Goal: Task Accomplishment & Management: Manage account settings

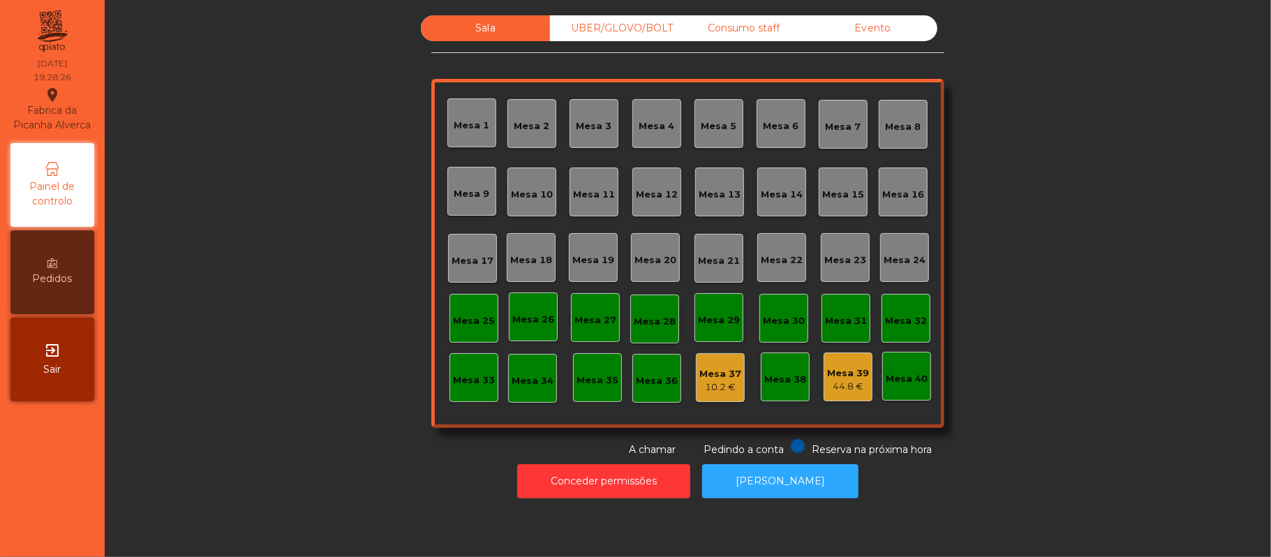
click at [288, 386] on div "Sala UBER/GLOVO/BOLT Consumo staff Evento Mesa 1 Mesa 2 Mesa 3 Mesa 4 Mesa 5 Me…" at bounding box center [688, 236] width 1129 height 442
click at [288, 374] on div "Sala UBER/GLOVO/BOLT Consumo staff Evento Mesa 1 Mesa 2 Mesa 3 Mesa 4 Mesa 5 Me…" at bounding box center [688, 236] width 1129 height 442
click at [292, 373] on div "Sala UBER/GLOVO/BOLT Consumo staff Evento Mesa 1 Mesa 2 Mesa 3 Mesa 4 Mesa 5 Me…" at bounding box center [688, 236] width 1129 height 442
click at [290, 371] on div "Sala UBER/GLOVO/BOLT Consumo staff Evento Mesa 1 Mesa 2 Mesa 3 Mesa 4 Mesa 5 Me…" at bounding box center [688, 236] width 1129 height 442
click at [295, 371] on div "Sala UBER/GLOVO/BOLT Consumo staff Evento Mesa 1 Mesa 2 Mesa 3 Mesa 4 Mesa 5 Me…" at bounding box center [688, 236] width 1129 height 442
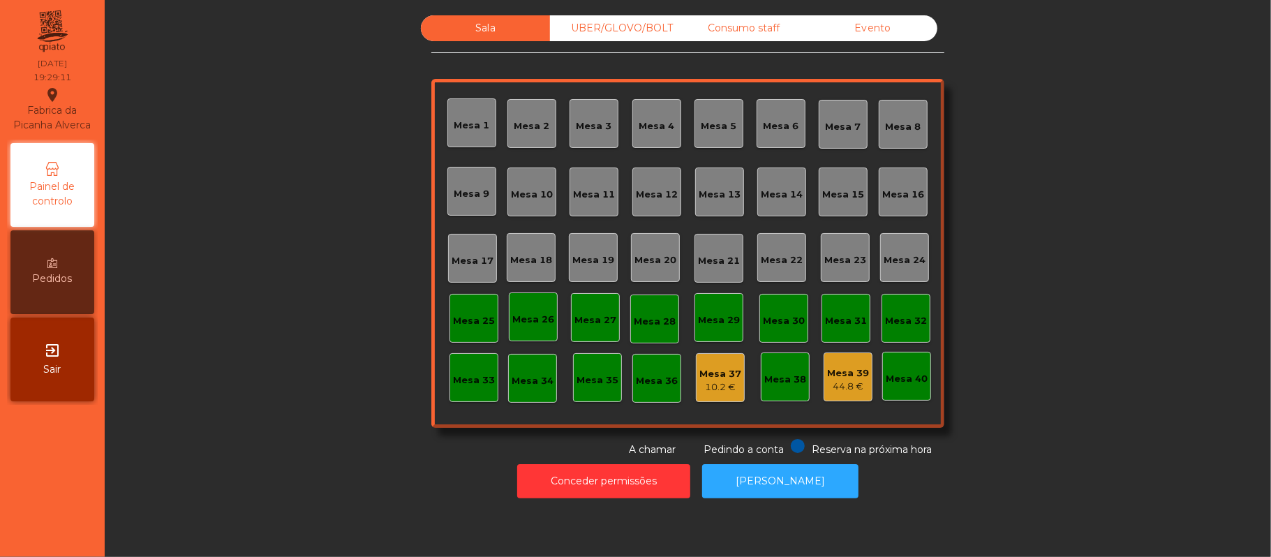
click at [852, 389] on div "44.8 €" at bounding box center [848, 387] width 42 height 14
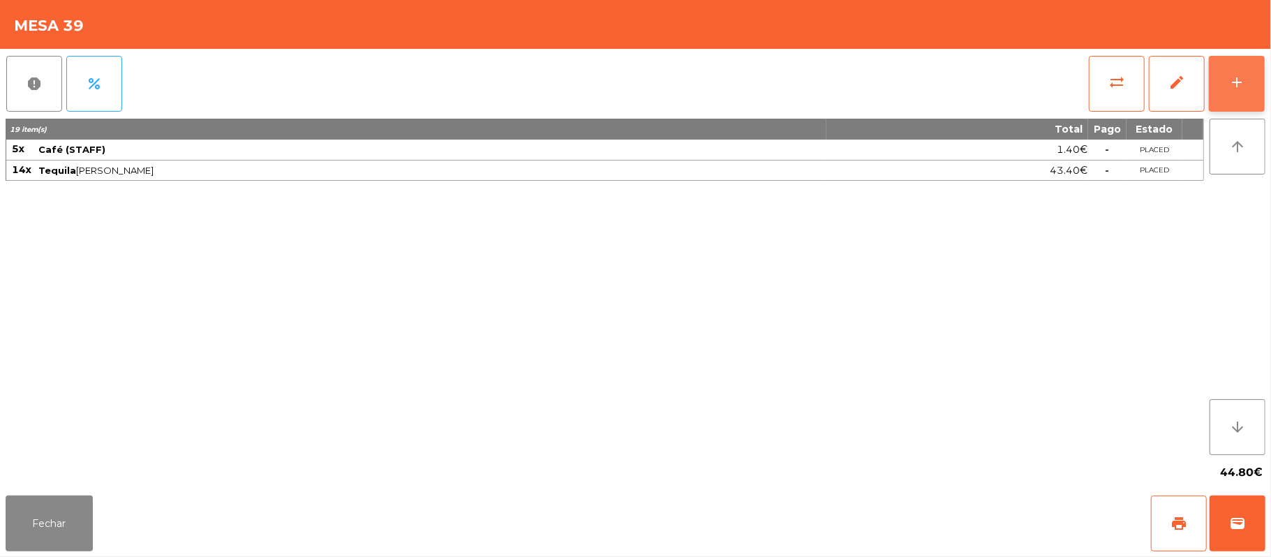
click at [1260, 95] on button "add" at bounding box center [1237, 84] width 56 height 56
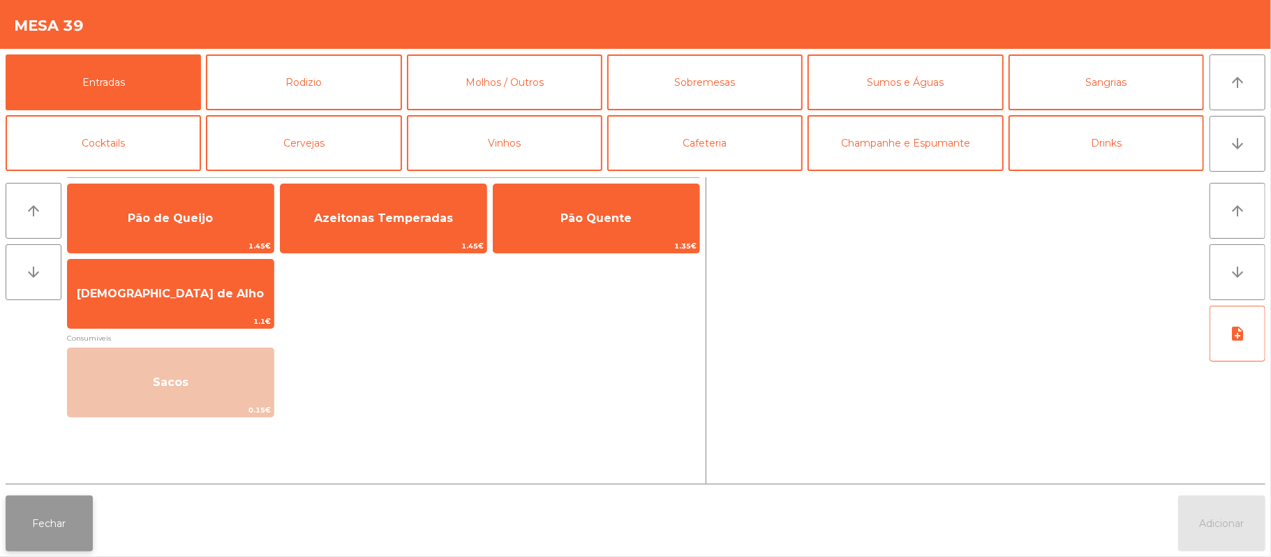
click at [70, 535] on button "Fechar" at bounding box center [49, 524] width 87 height 56
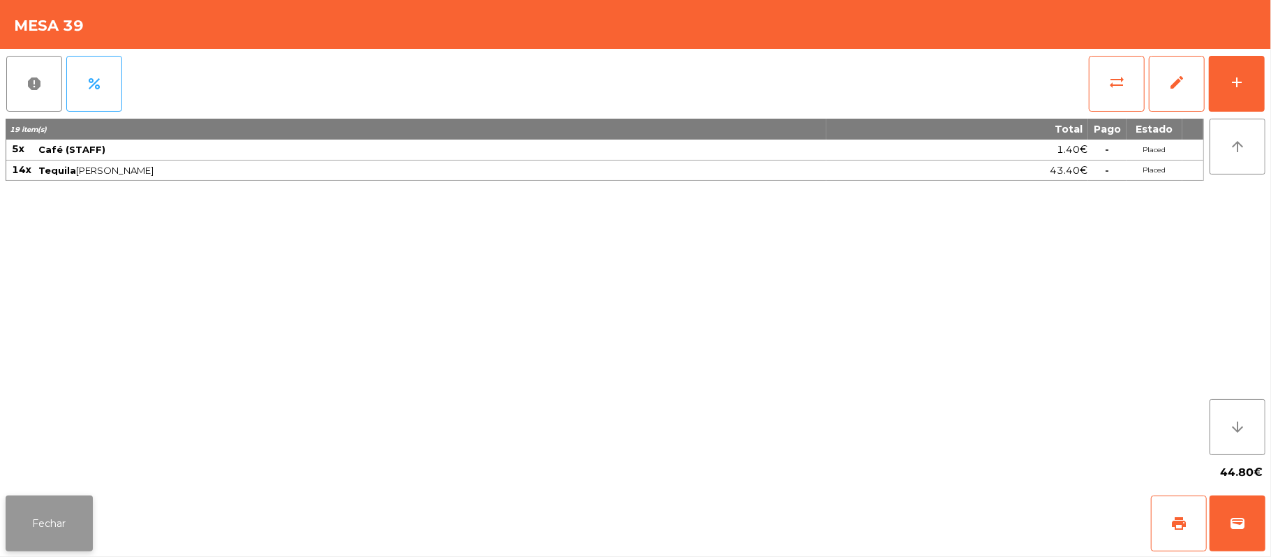
click at [17, 532] on button "Fechar" at bounding box center [49, 524] width 87 height 56
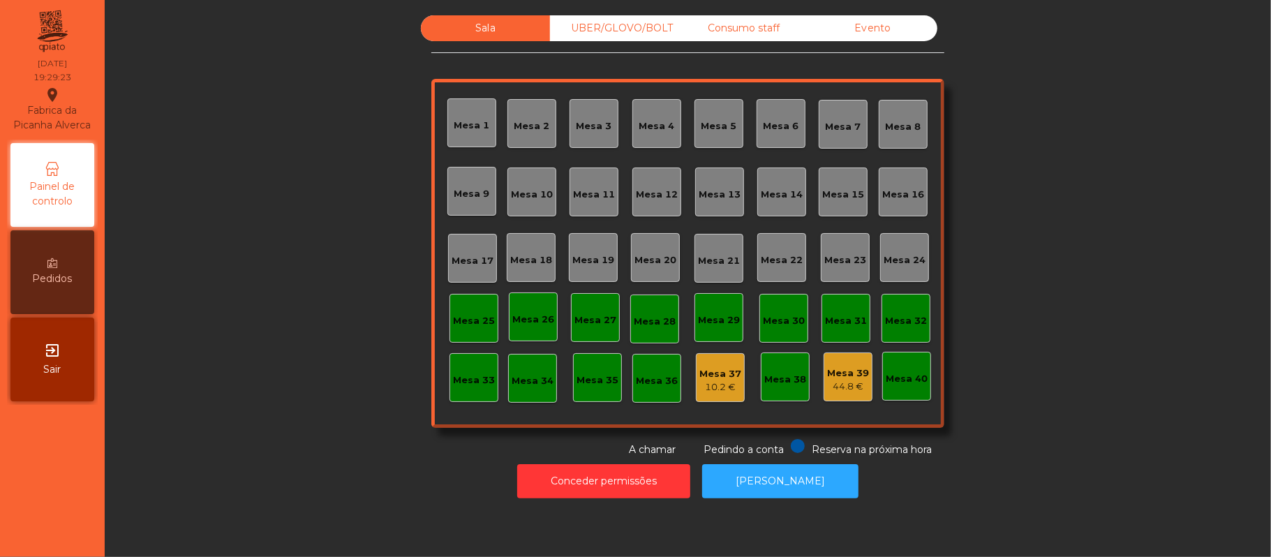
click at [856, 371] on div "Mesa 39" at bounding box center [848, 373] width 42 height 14
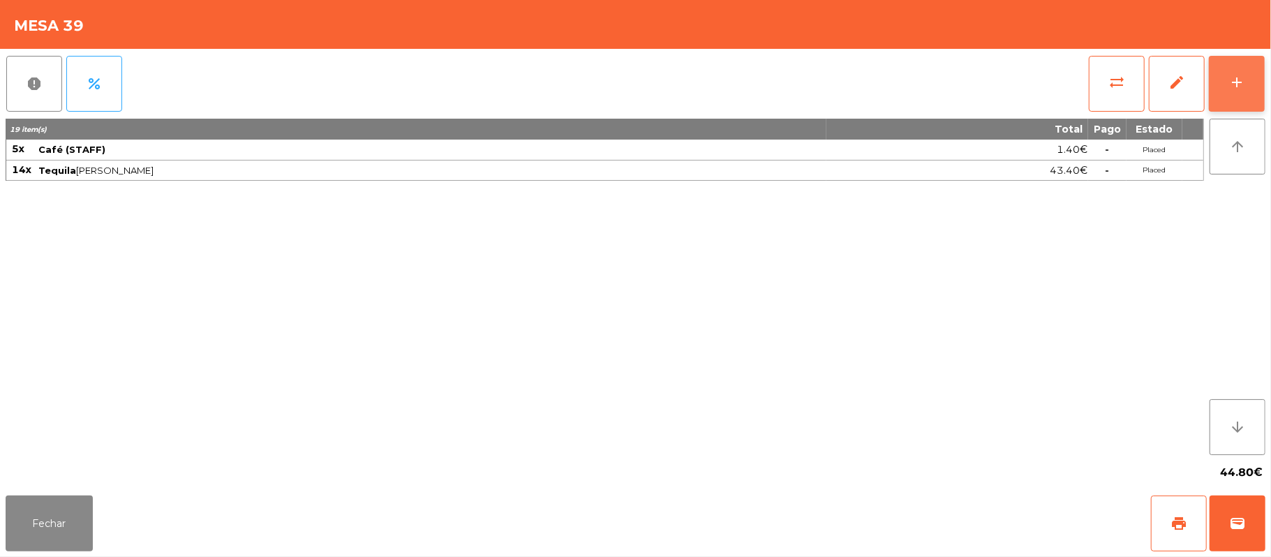
click at [1227, 73] on button "add" at bounding box center [1237, 84] width 56 height 56
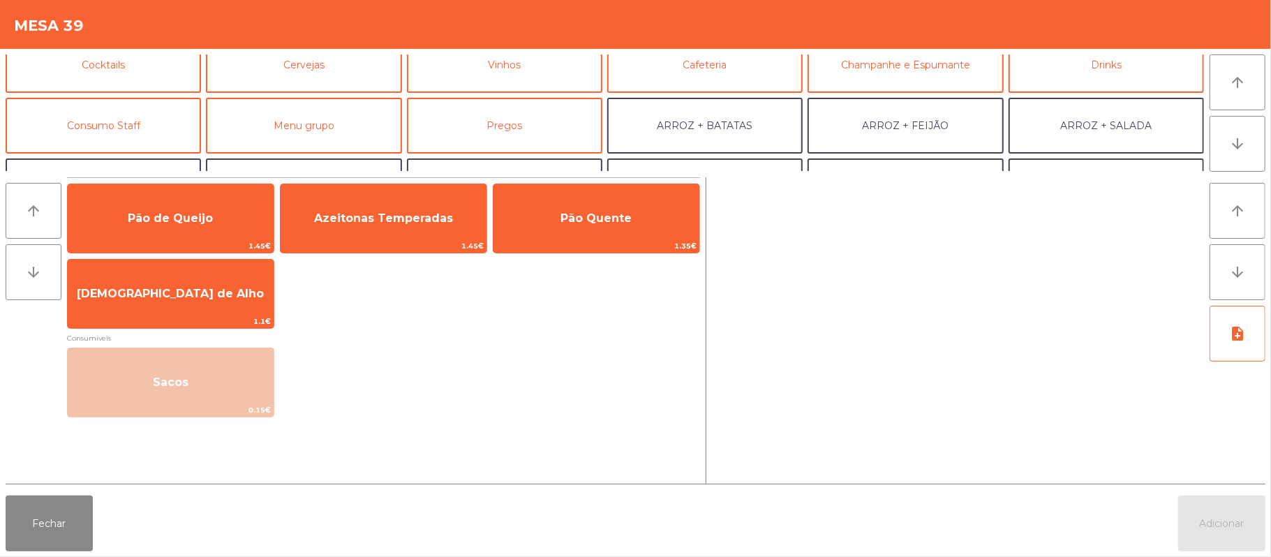
scroll to position [116, 0]
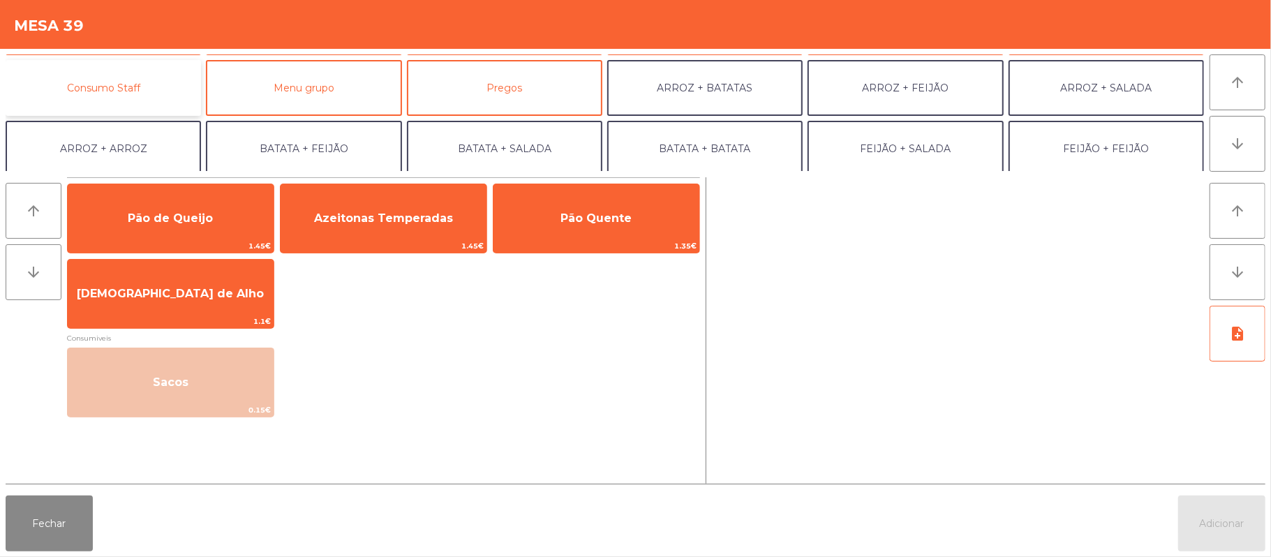
click at [131, 92] on button "Consumo Staff" at bounding box center [103, 88] width 195 height 56
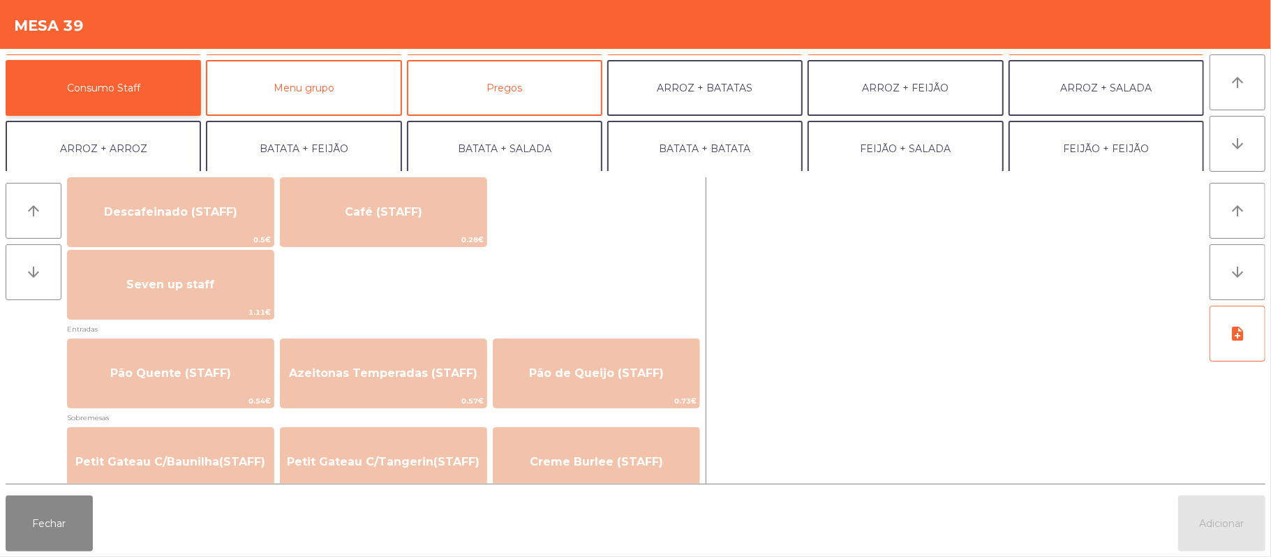
scroll to position [821, 0]
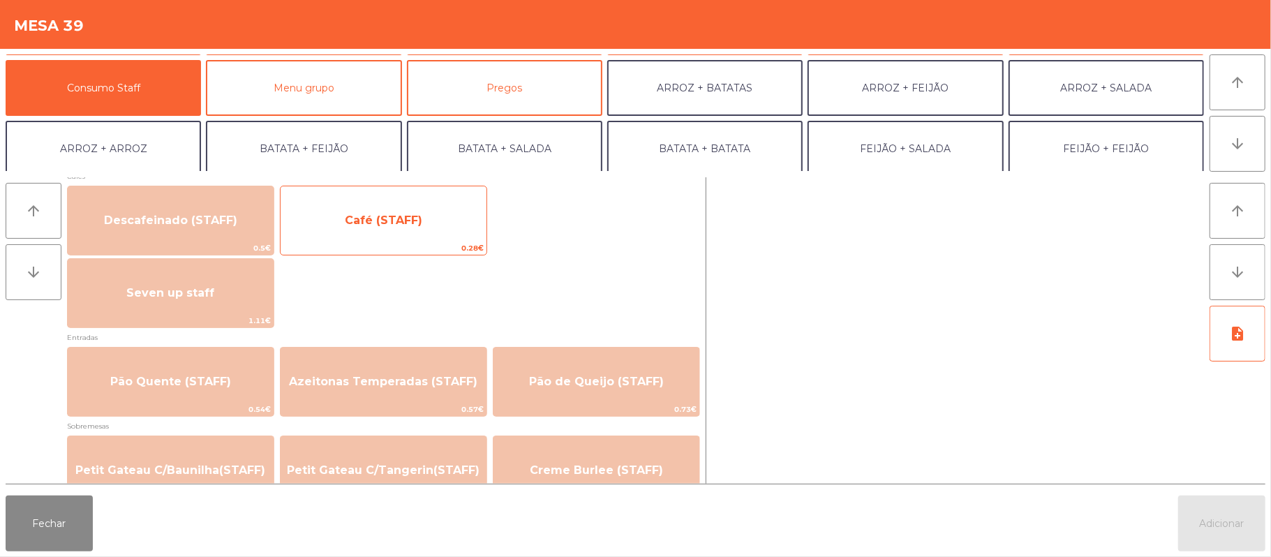
click at [429, 233] on span "Café (STAFF)" at bounding box center [384, 221] width 206 height 38
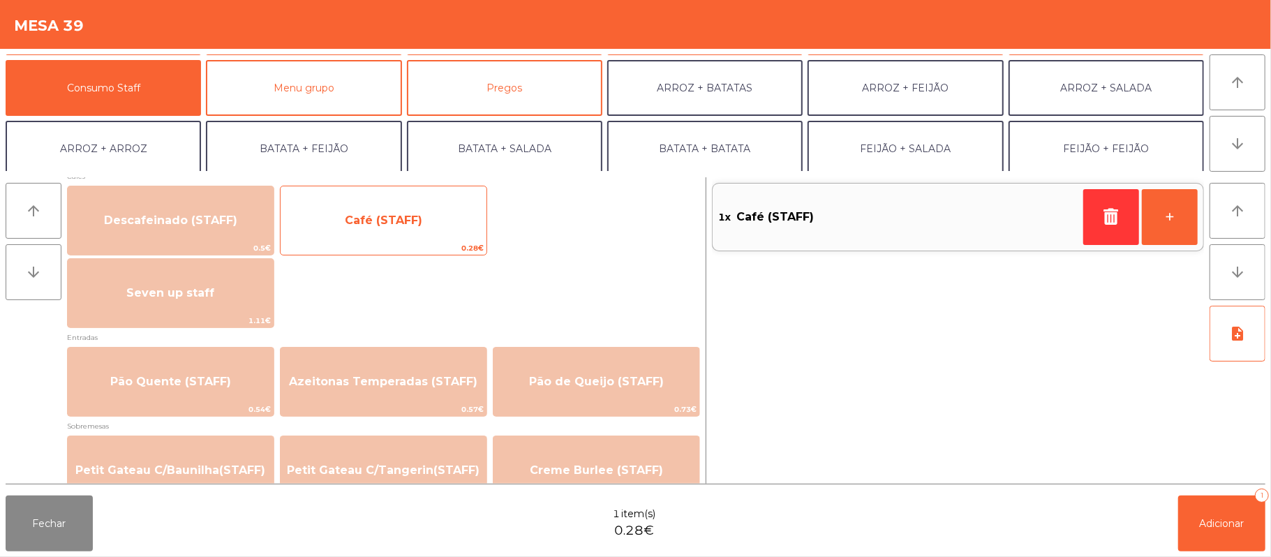
click at [417, 238] on span "Café (STAFF)" at bounding box center [384, 221] width 206 height 38
click at [420, 239] on span "Café (STAFF)" at bounding box center [384, 221] width 206 height 38
click at [416, 244] on span "0.28€" at bounding box center [384, 248] width 206 height 13
click at [416, 242] on span "0.28€" at bounding box center [384, 248] width 206 height 13
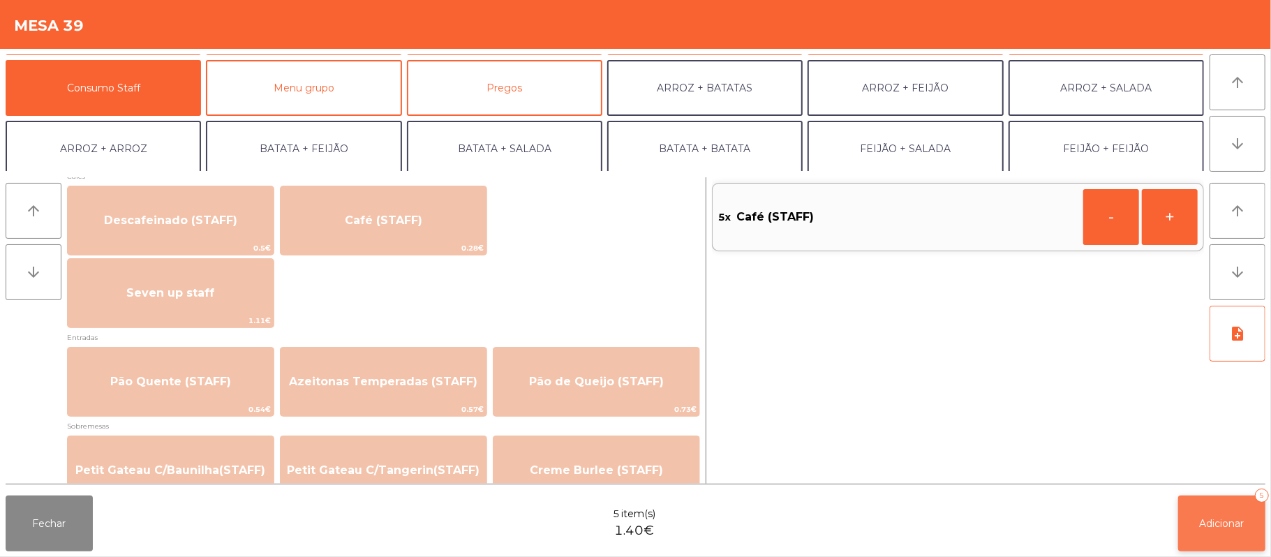
click at [1258, 523] on button "Adicionar 5" at bounding box center [1221, 524] width 87 height 56
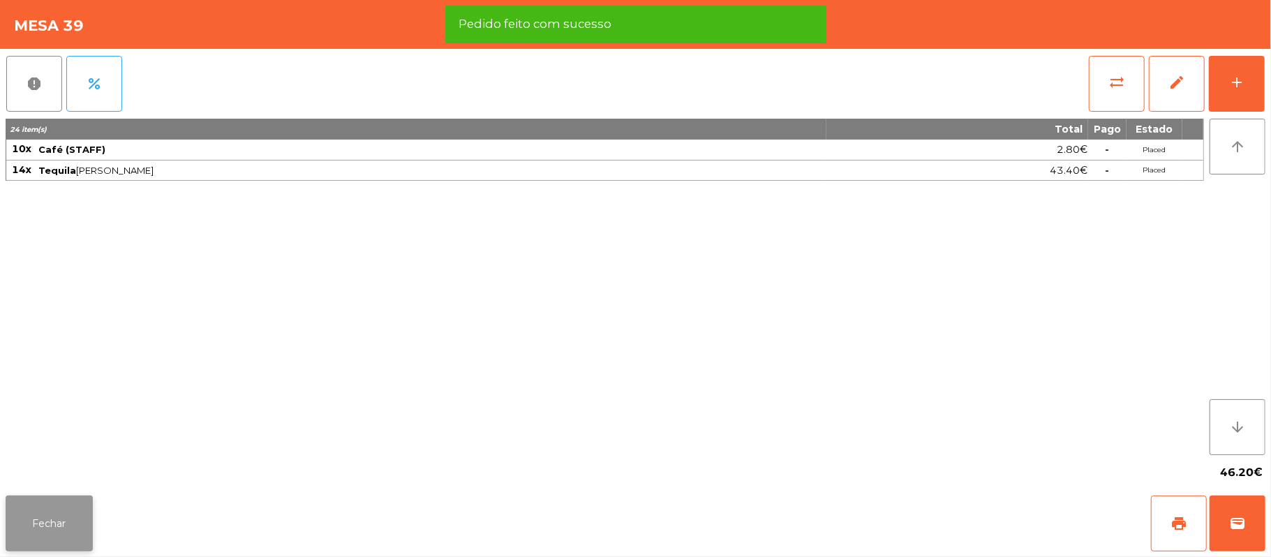
click at [89, 523] on button "Fechar" at bounding box center [49, 524] width 87 height 56
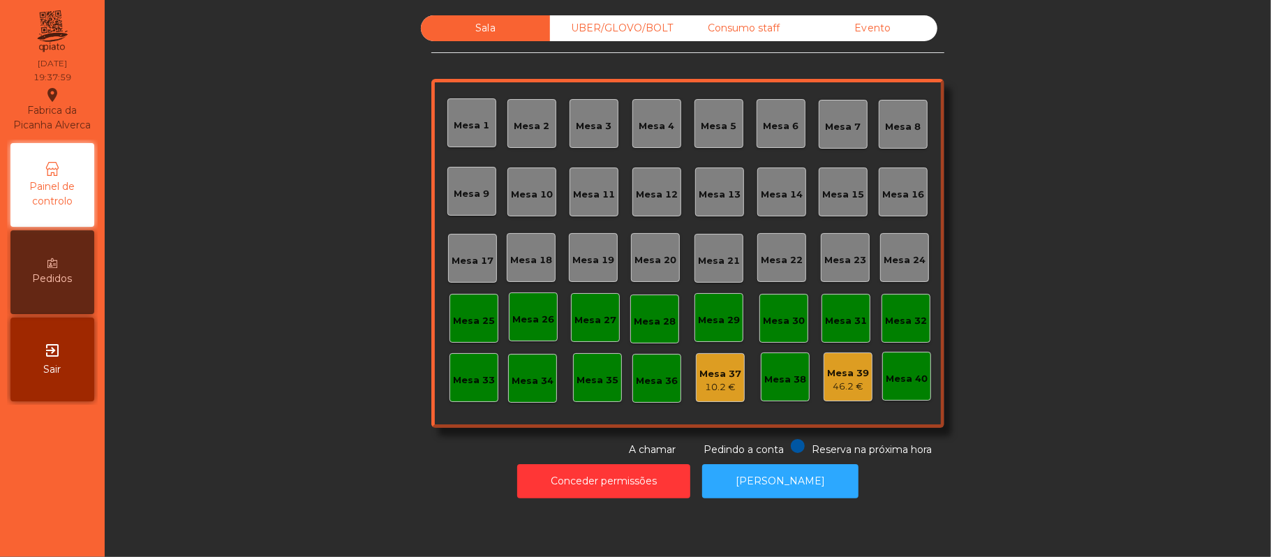
click at [755, 27] on div "Consumo staff" at bounding box center [743, 28] width 129 height 26
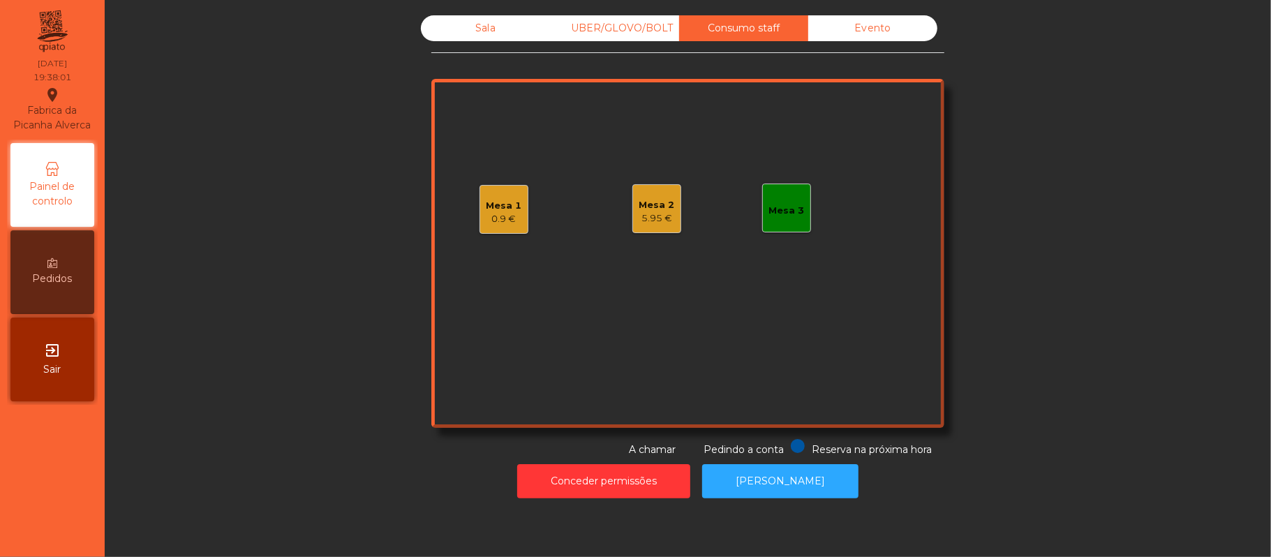
click at [517, 205] on div "Mesa 1 0.9 €" at bounding box center [504, 209] width 49 height 49
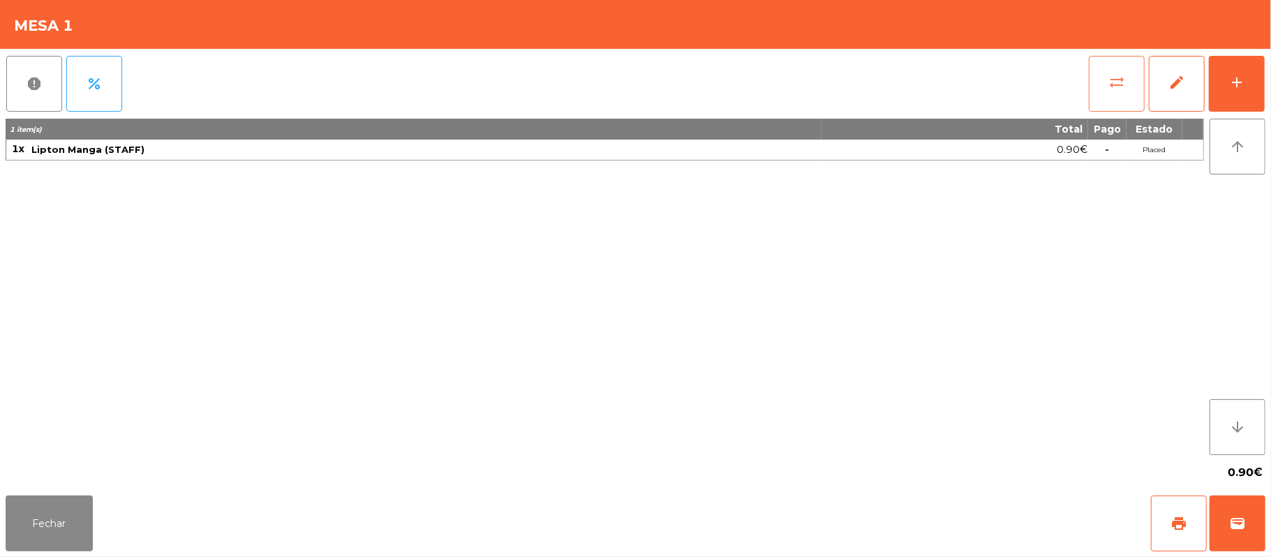
click at [1118, 76] on span "sync_alt" at bounding box center [1116, 82] width 17 height 17
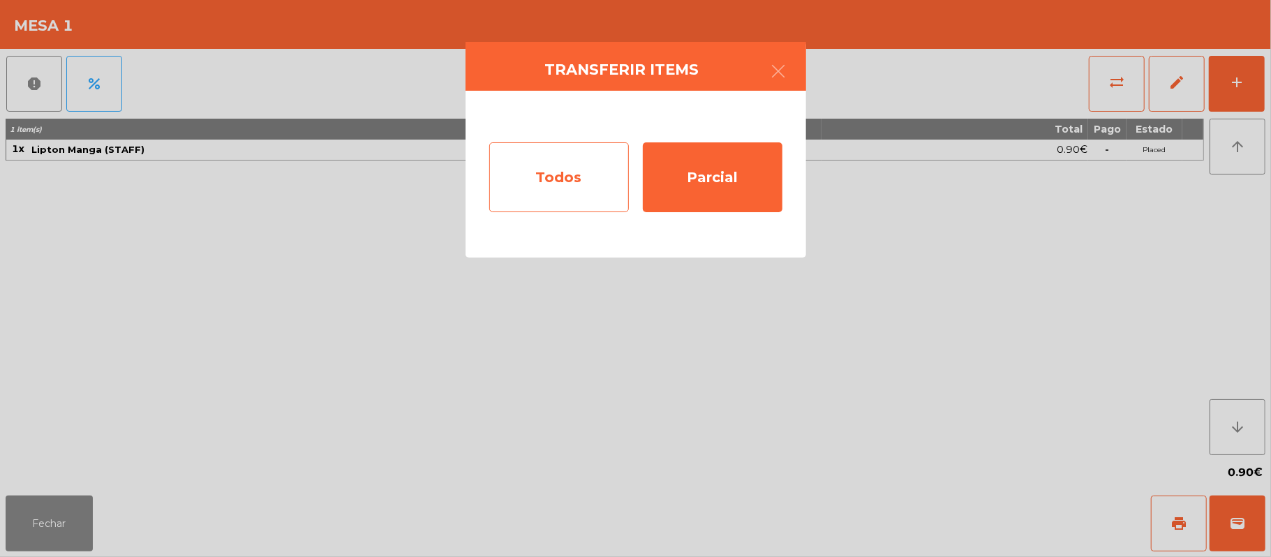
click at [567, 190] on div "Todos" at bounding box center [559, 177] width 140 height 70
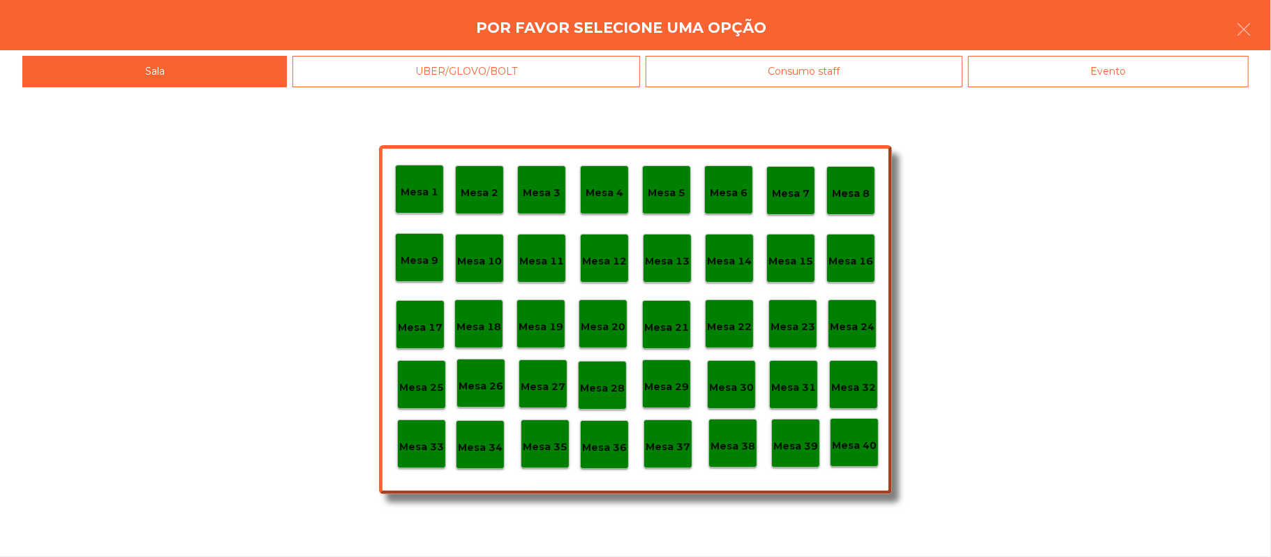
click at [838, 73] on div "Consumo staff" at bounding box center [804, 71] width 317 height 31
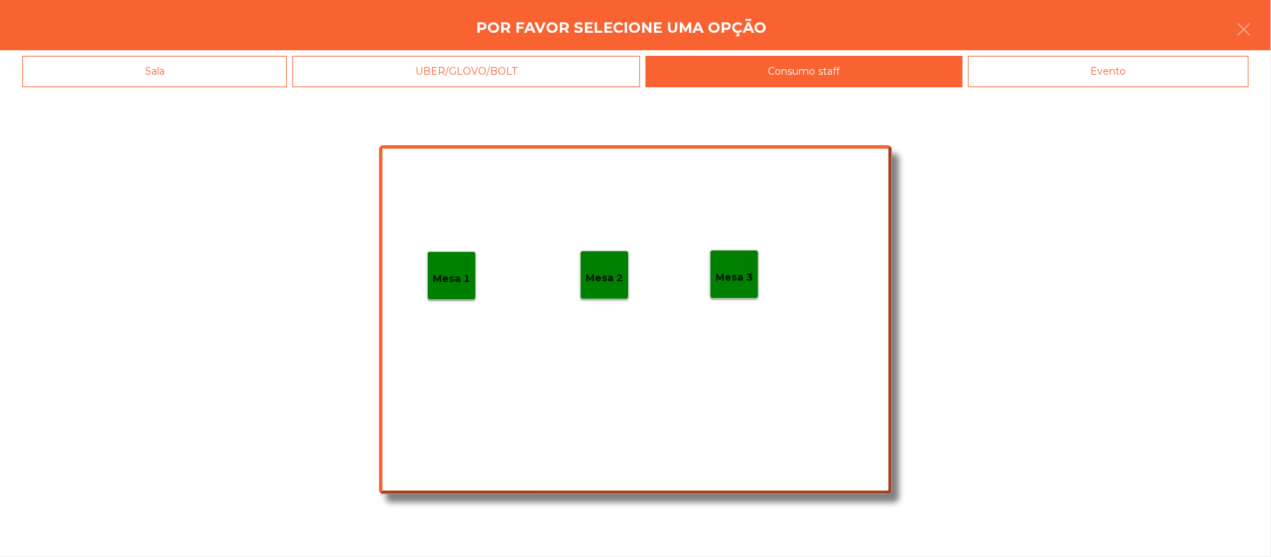
click at [621, 282] on p "Mesa 2" at bounding box center [605, 278] width 38 height 16
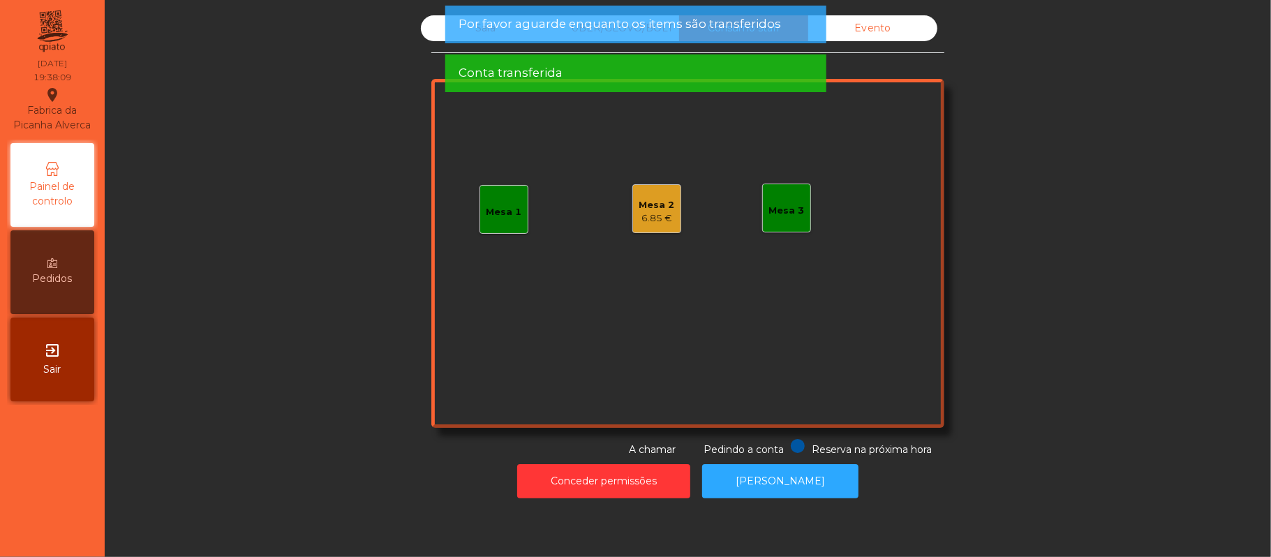
click at [1006, 84] on div "Sala UBER/GLOVO/BOLT Consumo staff Evento Mesa 1 Mesa 2 6.85 € Mesa 3 Reserva n…" at bounding box center [688, 236] width 1129 height 442
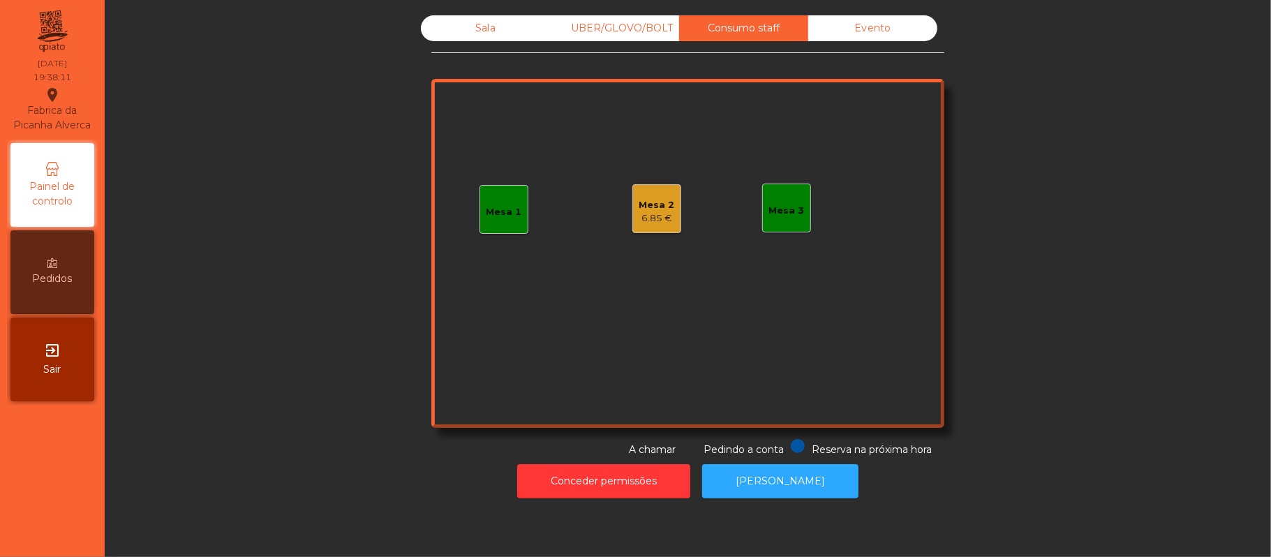
click at [651, 218] on div "6.85 €" at bounding box center [657, 219] width 36 height 14
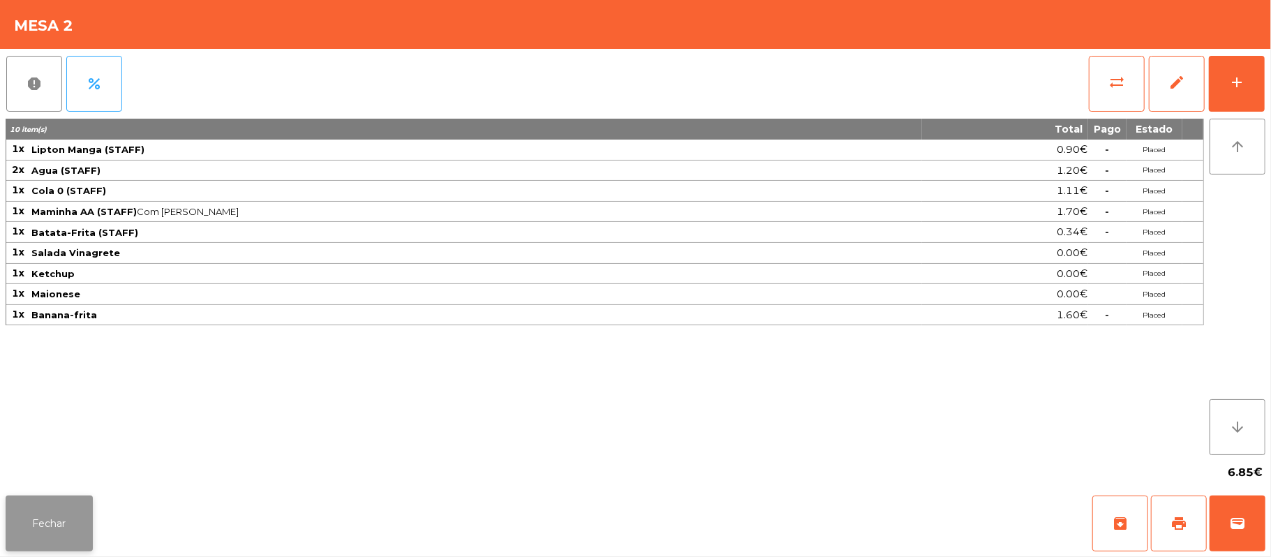
click at [76, 519] on button "Fechar" at bounding box center [49, 524] width 87 height 56
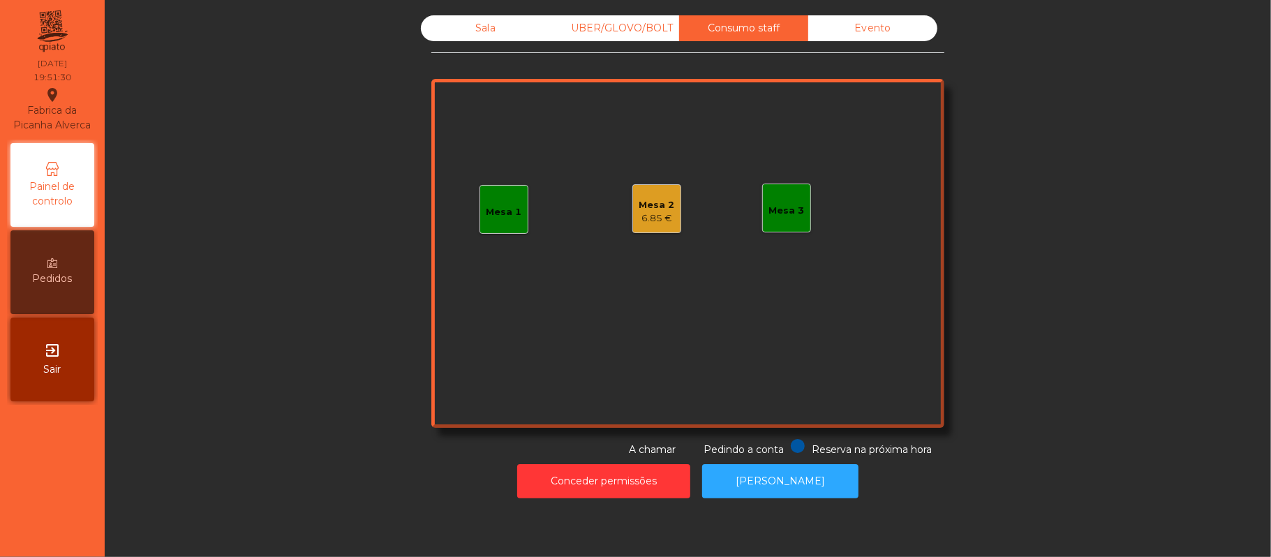
click at [659, 212] on div "6.85 €" at bounding box center [657, 219] width 36 height 14
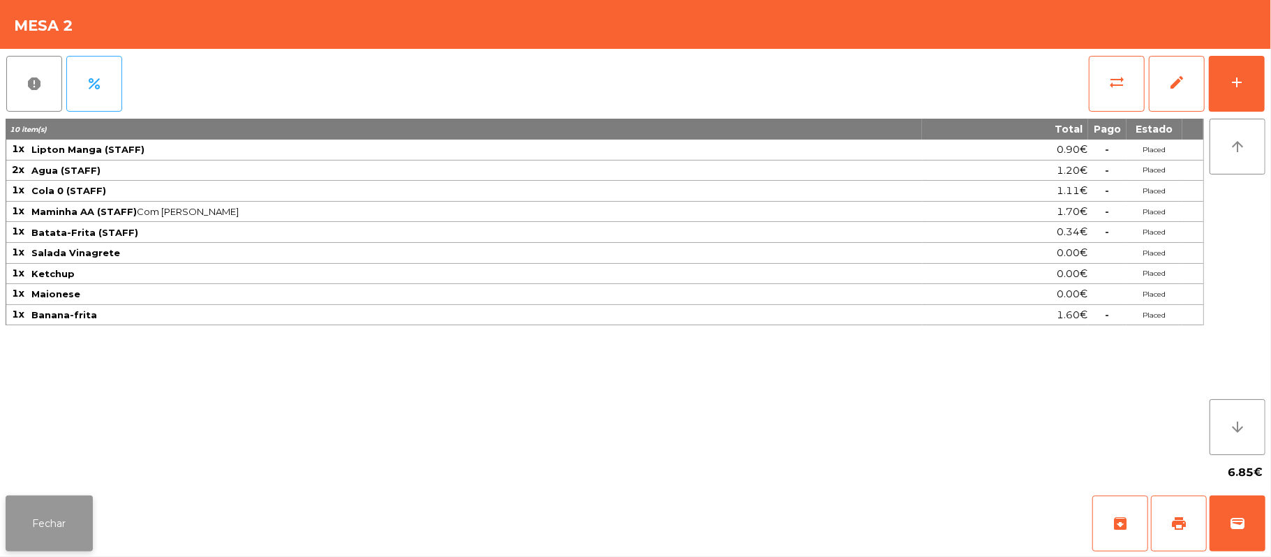
click at [65, 534] on button "Fechar" at bounding box center [49, 524] width 87 height 56
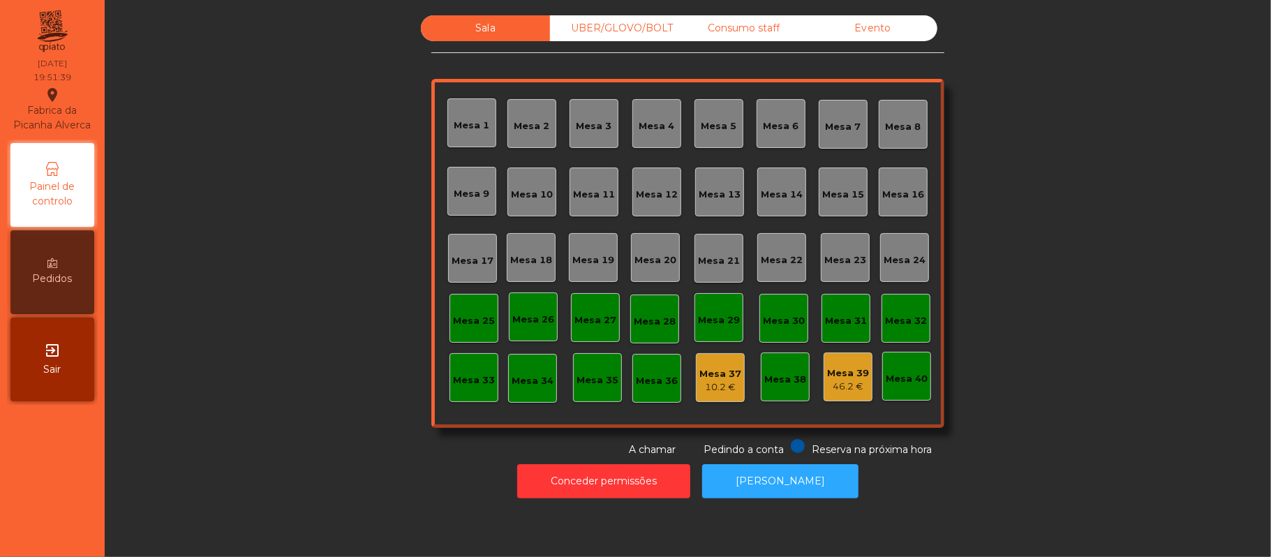
click at [729, 356] on div "Mesa 37 10.2 €" at bounding box center [720, 377] width 49 height 49
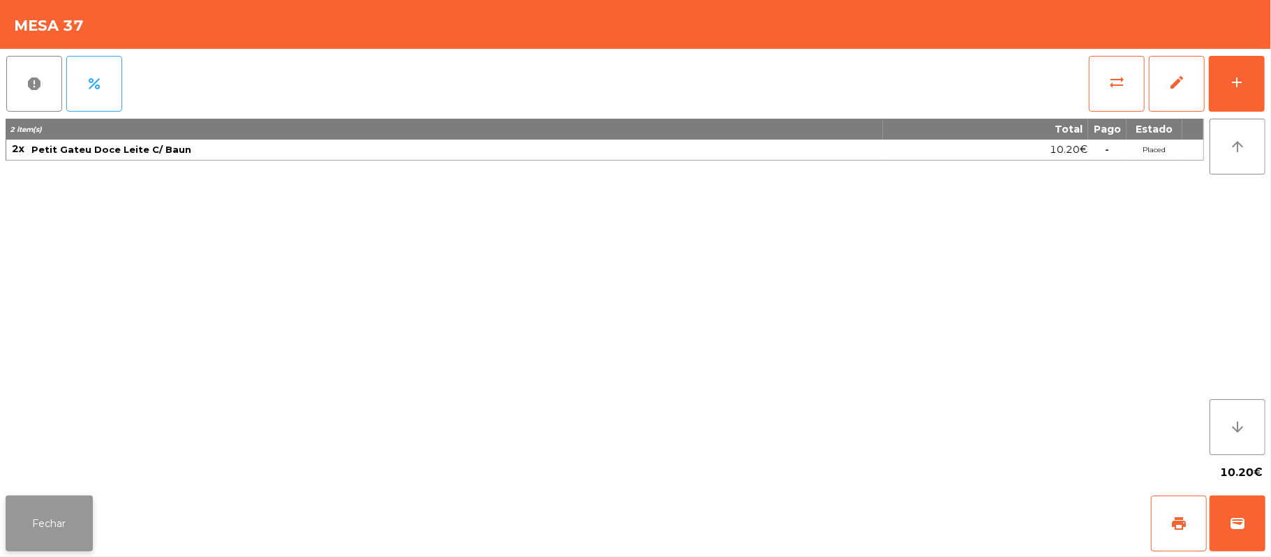
click at [57, 536] on button "Fechar" at bounding box center [49, 524] width 87 height 56
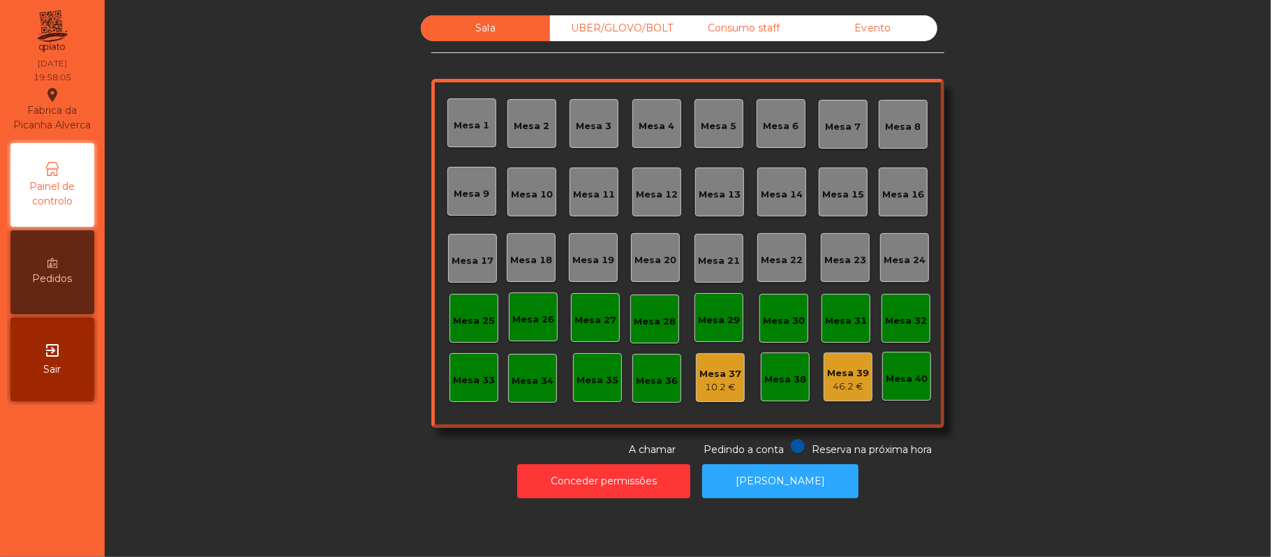
click at [1008, 205] on div "Sala UBER/GLOVO/BOLT Consumo staff Evento Mesa 1 Mesa 2 Mesa 3 Mesa 4 Mesa 5 Me…" at bounding box center [688, 236] width 1129 height 442
click at [601, 195] on div "Mesa 11" at bounding box center [594, 195] width 42 height 14
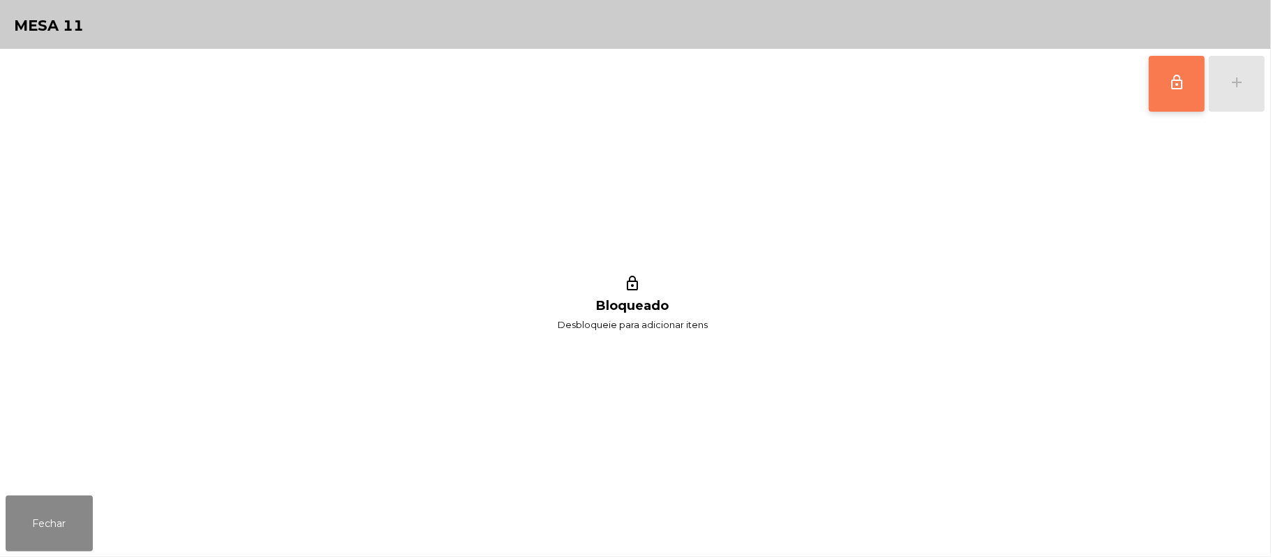
click at [1173, 93] on button "lock_outline" at bounding box center [1177, 84] width 56 height 56
click at [1249, 84] on button "add" at bounding box center [1237, 84] width 56 height 56
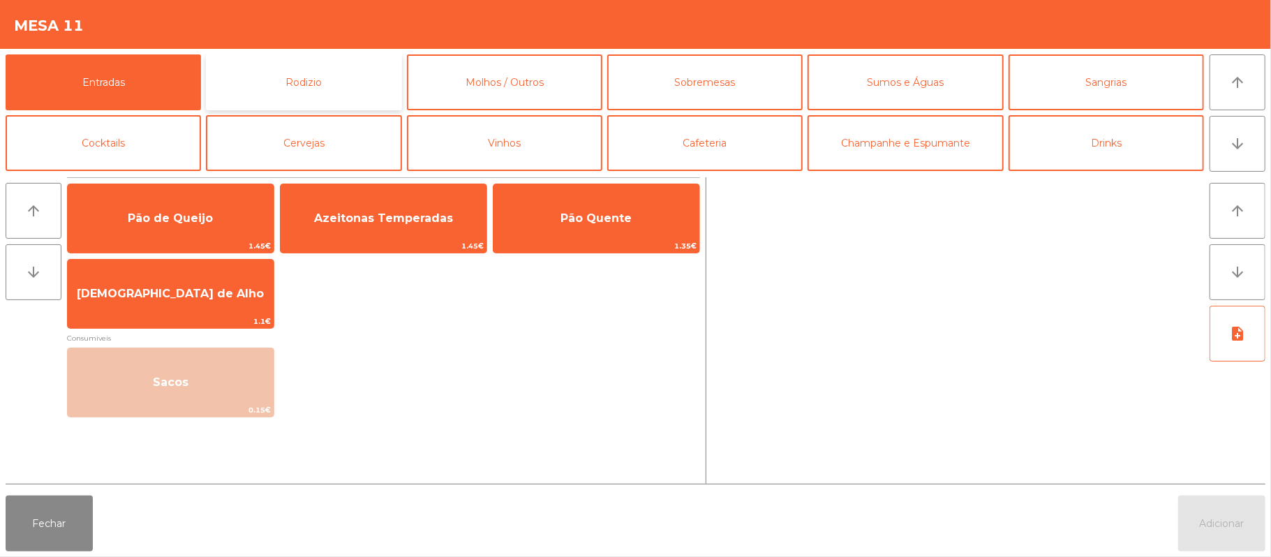
click at [345, 73] on button "Rodizio" at bounding box center [303, 82] width 195 height 56
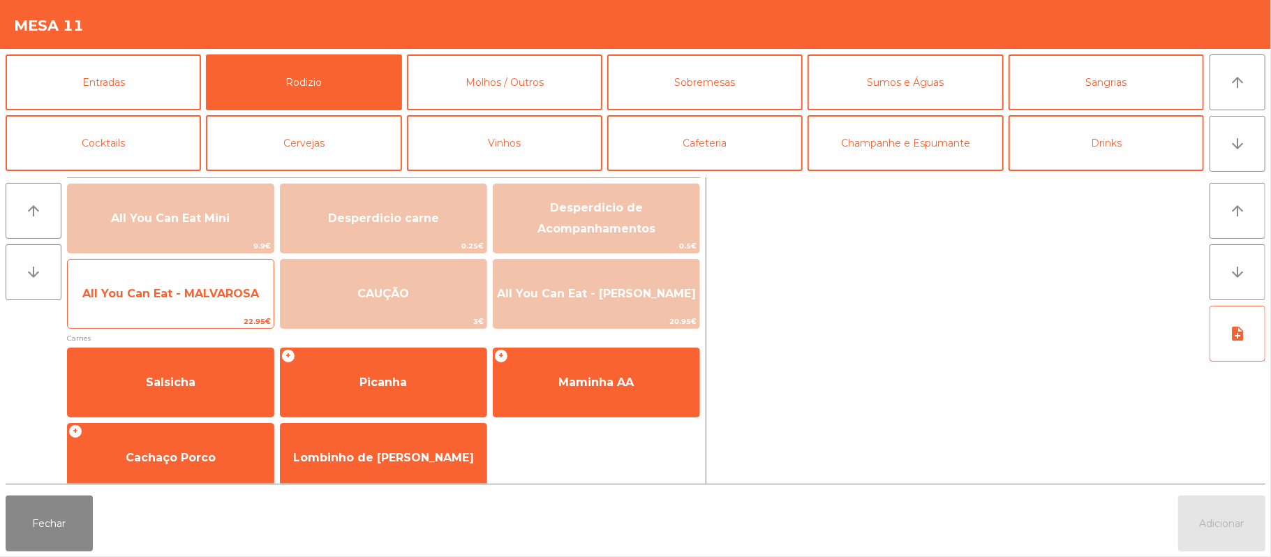
click at [213, 302] on span "All You Can Eat - MALVAROSA" at bounding box center [171, 294] width 206 height 38
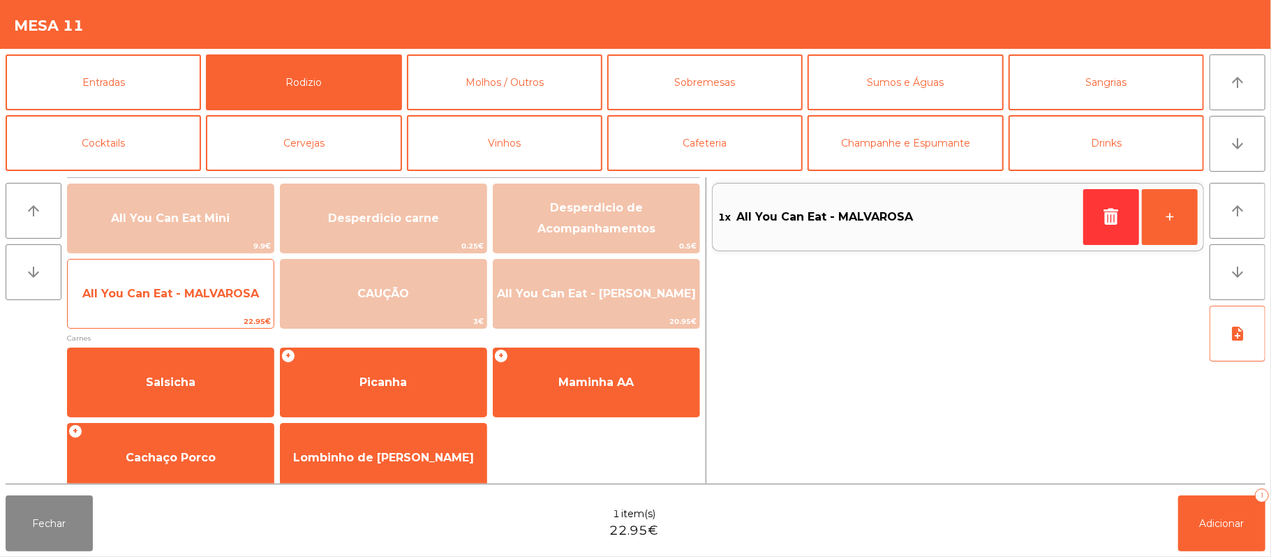
click at [223, 311] on span "All You Can Eat - MALVAROSA" at bounding box center [171, 294] width 206 height 38
click at [218, 321] on span "22.95€" at bounding box center [171, 321] width 206 height 13
click at [204, 322] on span "22.95€" at bounding box center [171, 321] width 206 height 13
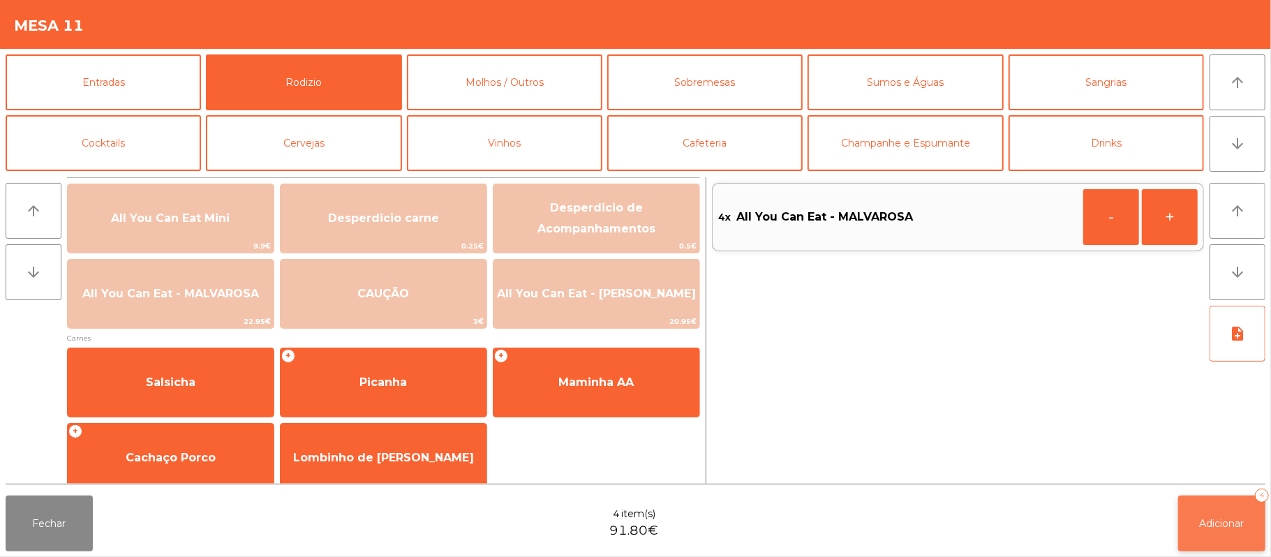
click at [1206, 537] on button "Adicionar 4" at bounding box center [1221, 524] width 87 height 56
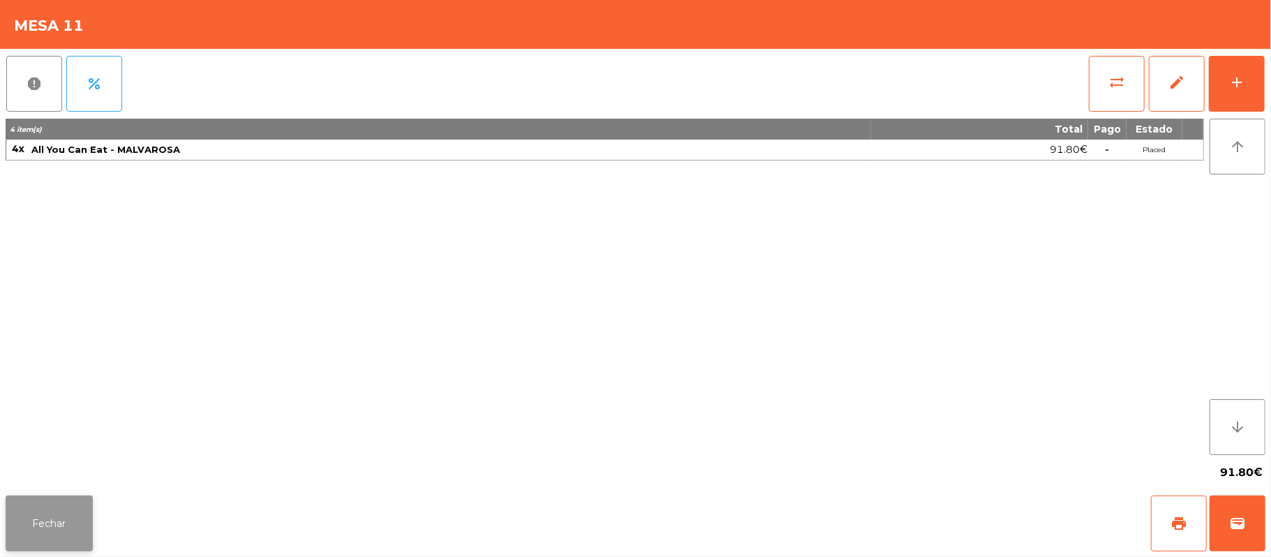
click at [89, 526] on button "Fechar" at bounding box center [49, 524] width 87 height 56
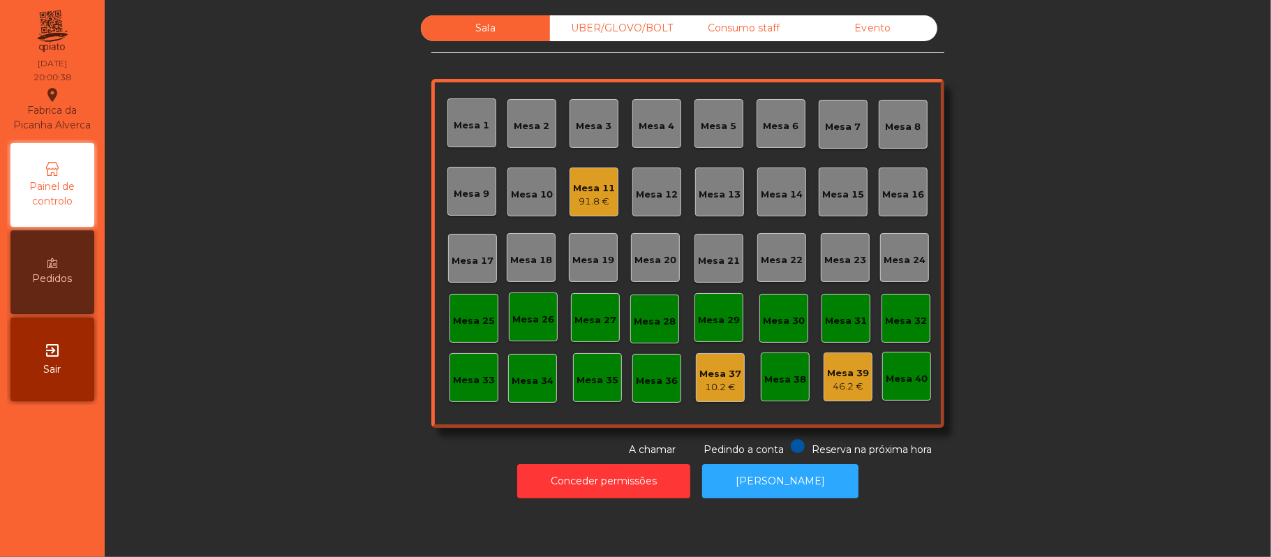
click at [530, 280] on div "Mesa 18" at bounding box center [531, 257] width 49 height 49
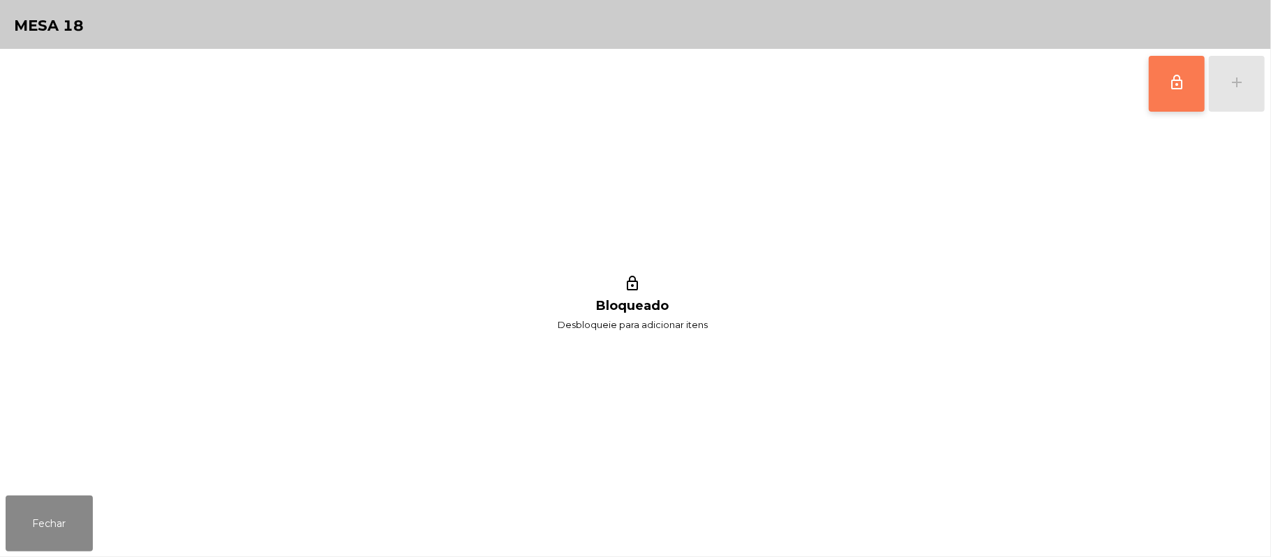
click at [1154, 93] on button "lock_outline" at bounding box center [1177, 84] width 56 height 56
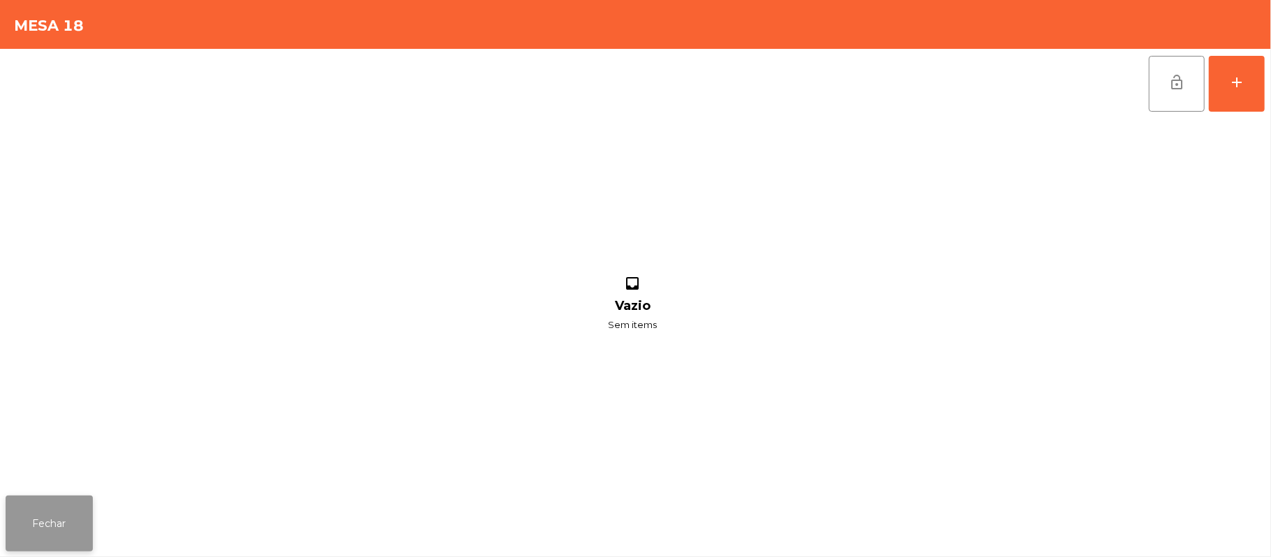
click at [77, 542] on button "Fechar" at bounding box center [49, 524] width 87 height 56
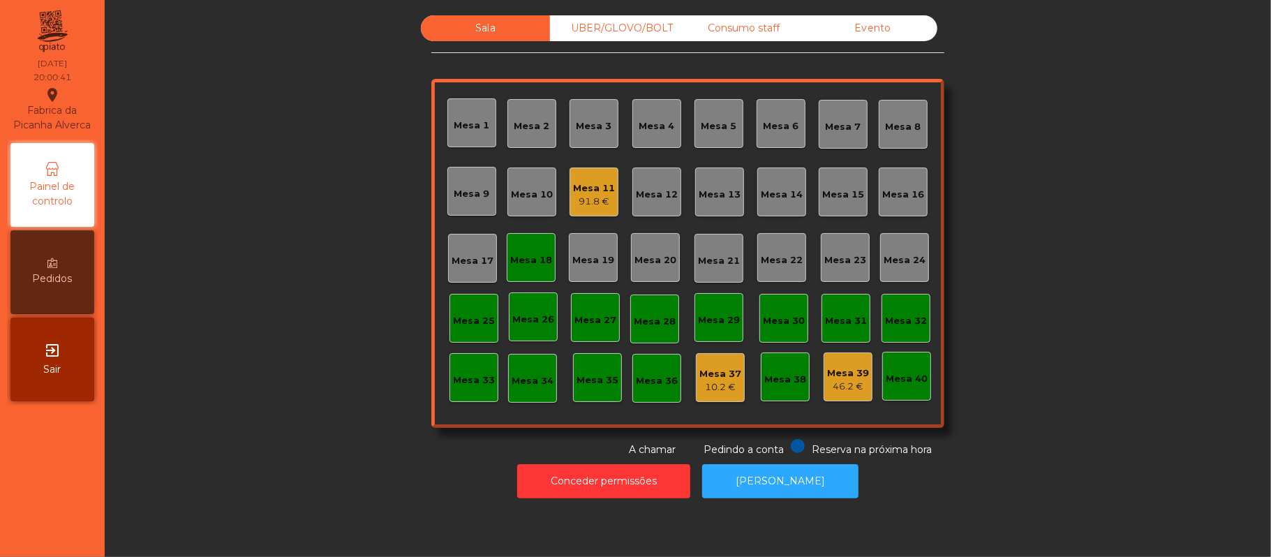
click at [604, 187] on div "Mesa 11" at bounding box center [594, 188] width 42 height 14
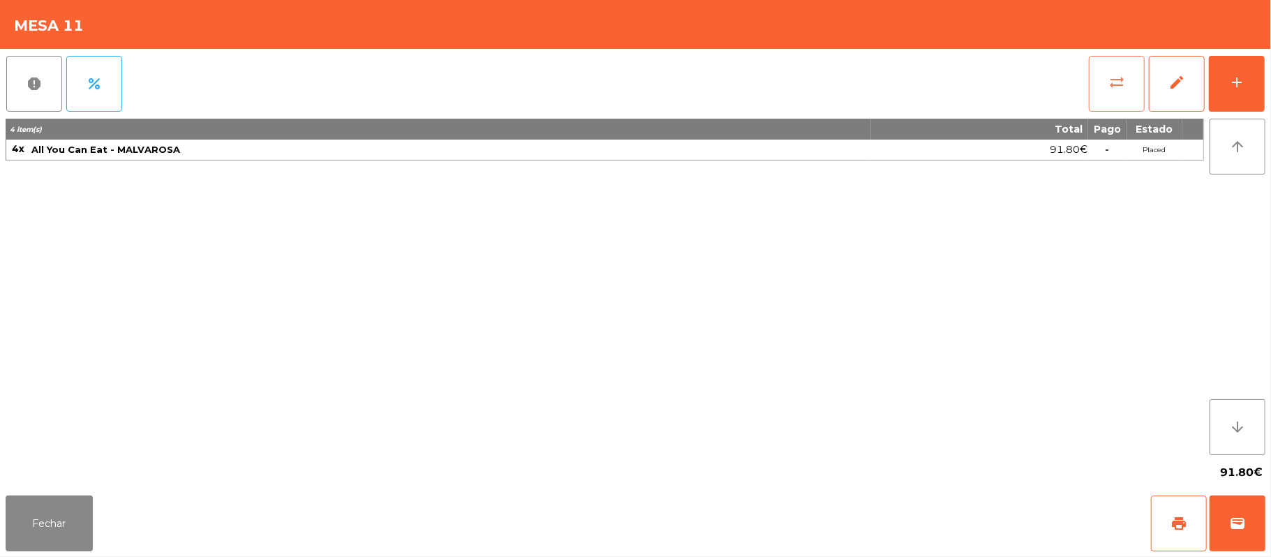
click at [1108, 68] on button "sync_alt" at bounding box center [1117, 84] width 56 height 56
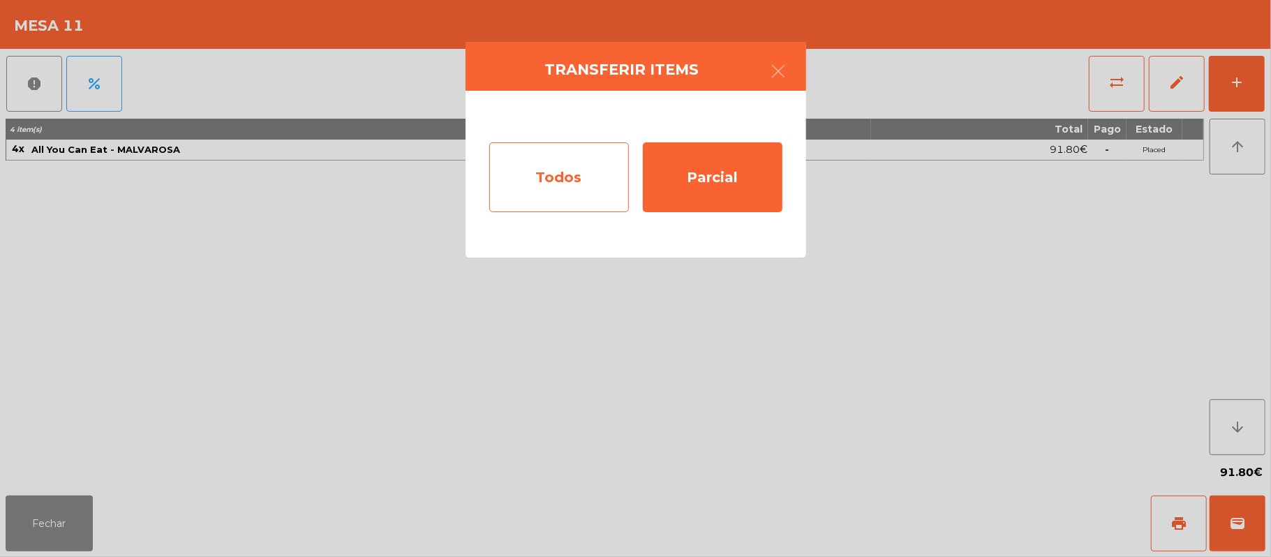
click at [587, 188] on div "Todos" at bounding box center [559, 177] width 140 height 70
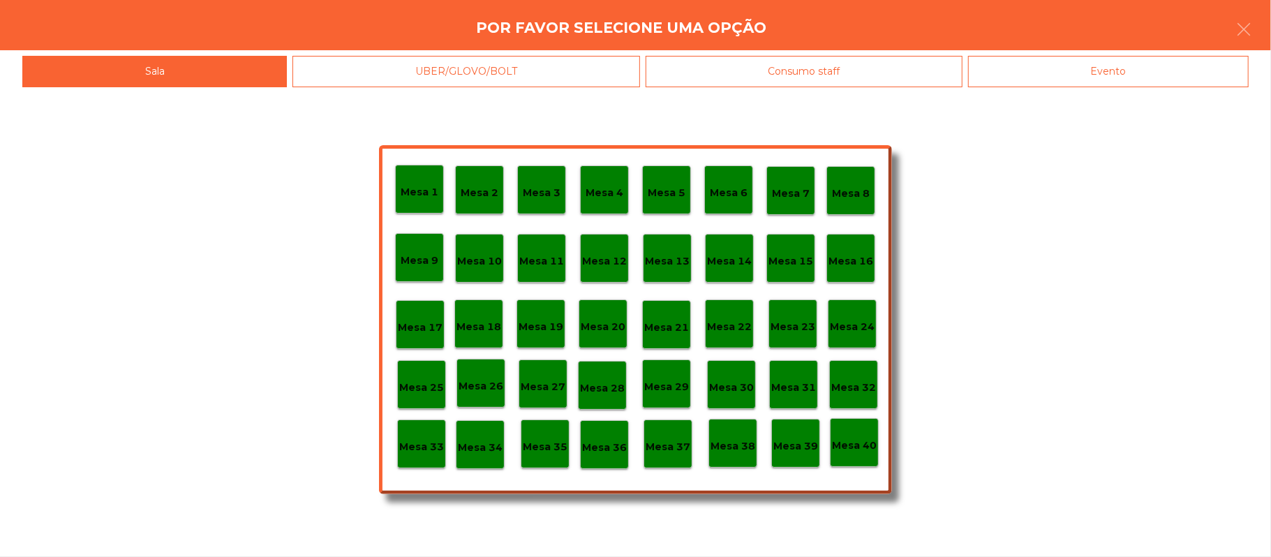
click at [497, 332] on p "Mesa 18" at bounding box center [479, 327] width 45 height 16
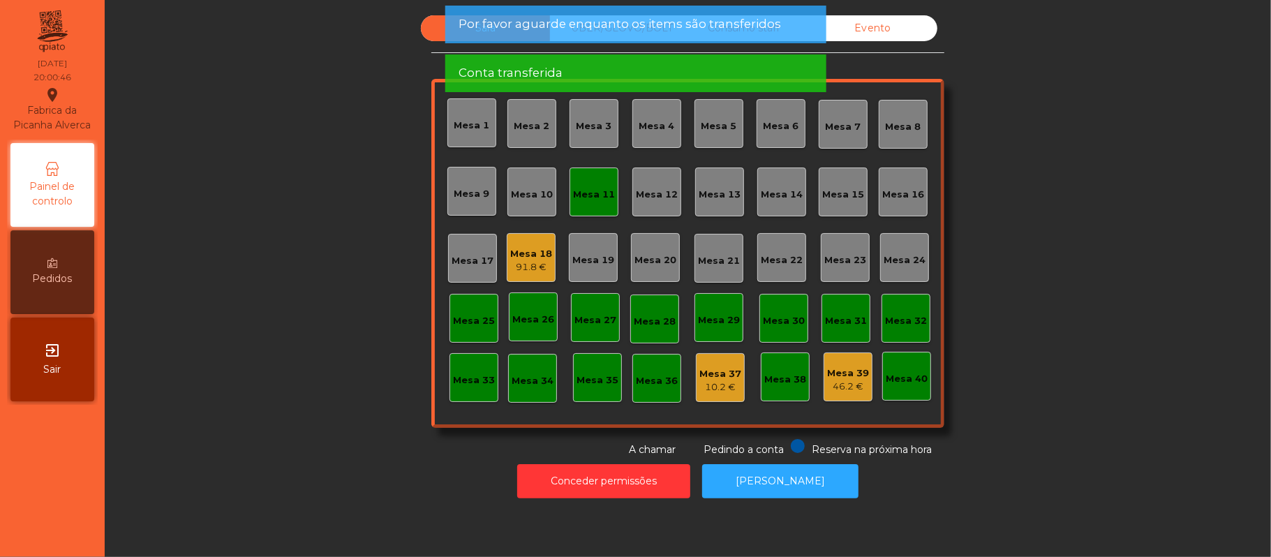
click at [579, 205] on div "Mesa 11" at bounding box center [594, 192] width 49 height 49
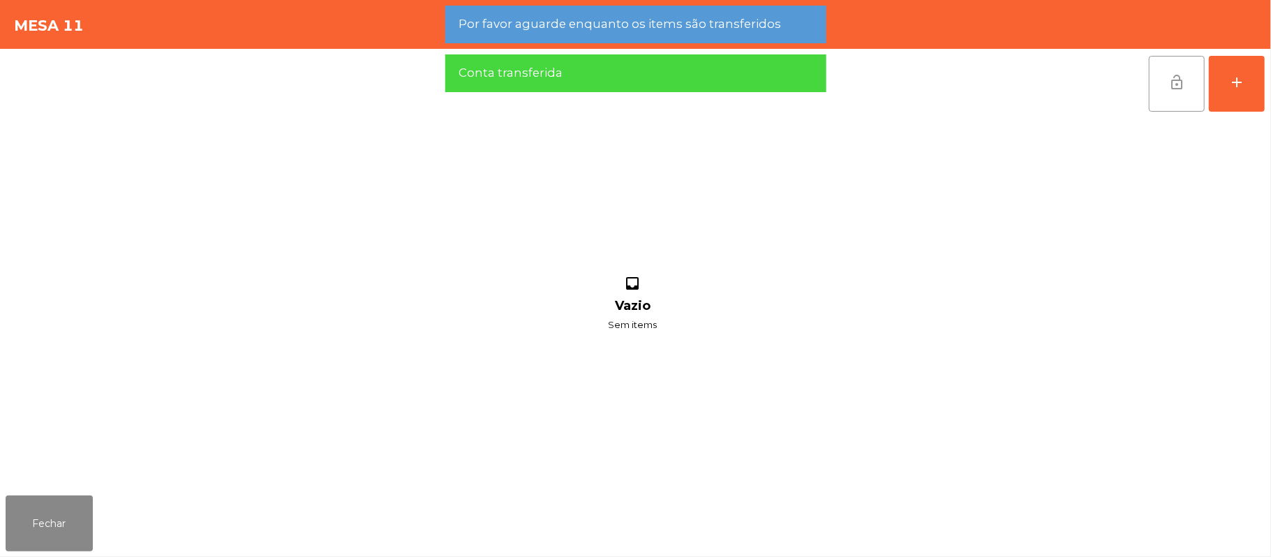
click at [1167, 84] on button "lock_open" at bounding box center [1177, 84] width 56 height 56
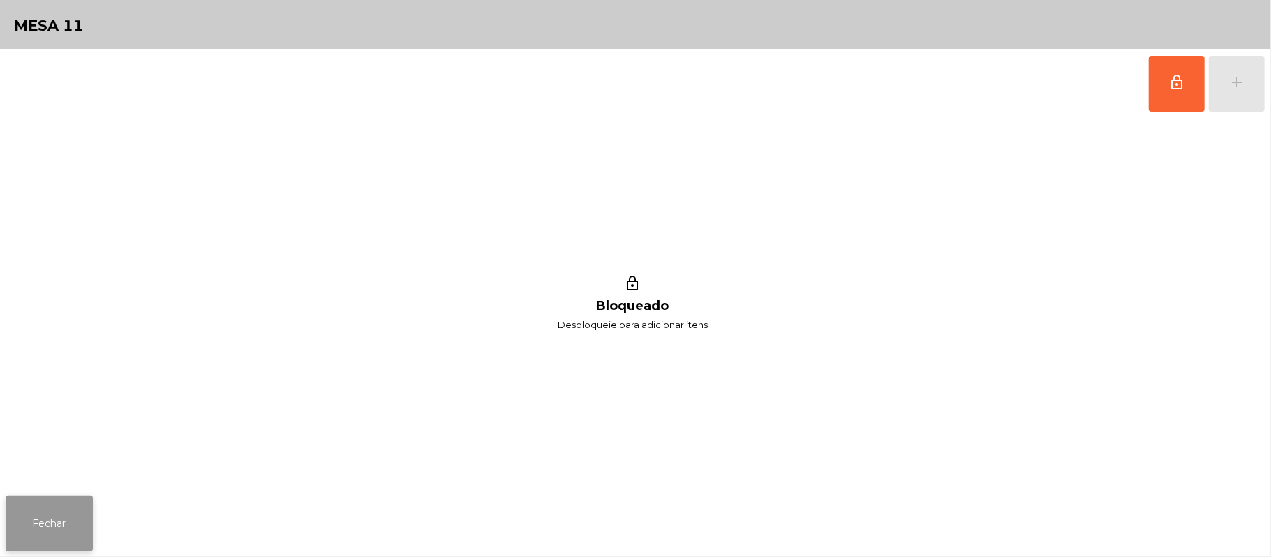
click at [11, 545] on button "Fechar" at bounding box center [49, 524] width 87 height 56
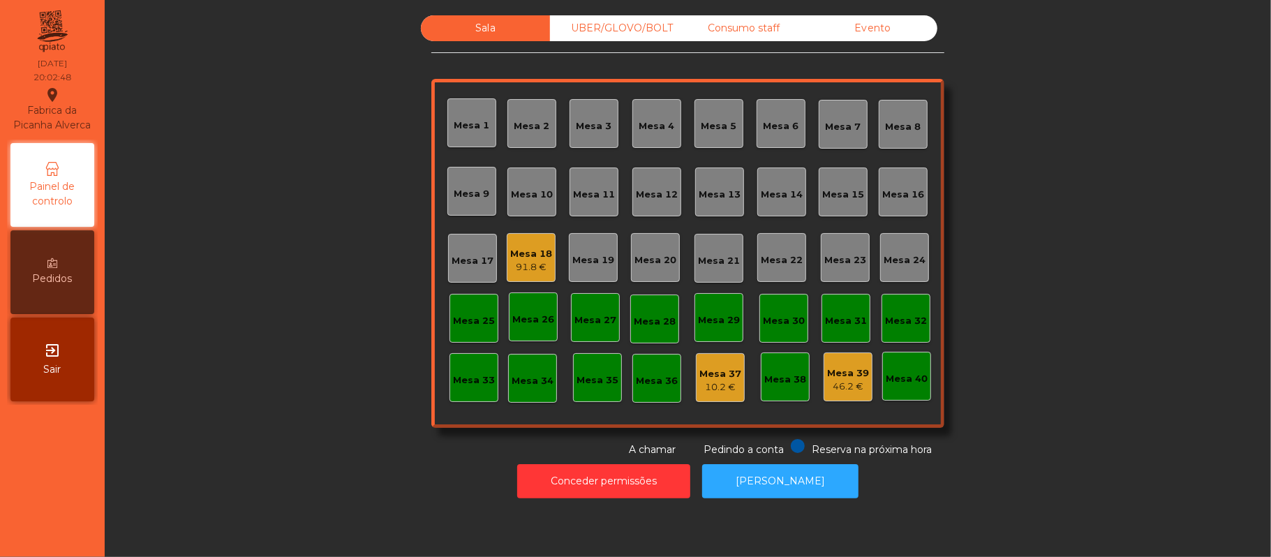
click at [288, 356] on div "Sala UBER/GLOVO/BOLT Consumo staff Evento Mesa 1 Mesa 2 Mesa 3 Mesa 4 Mesa 5 Me…" at bounding box center [688, 236] width 1129 height 442
click at [540, 253] on div "Mesa 18" at bounding box center [531, 254] width 42 height 14
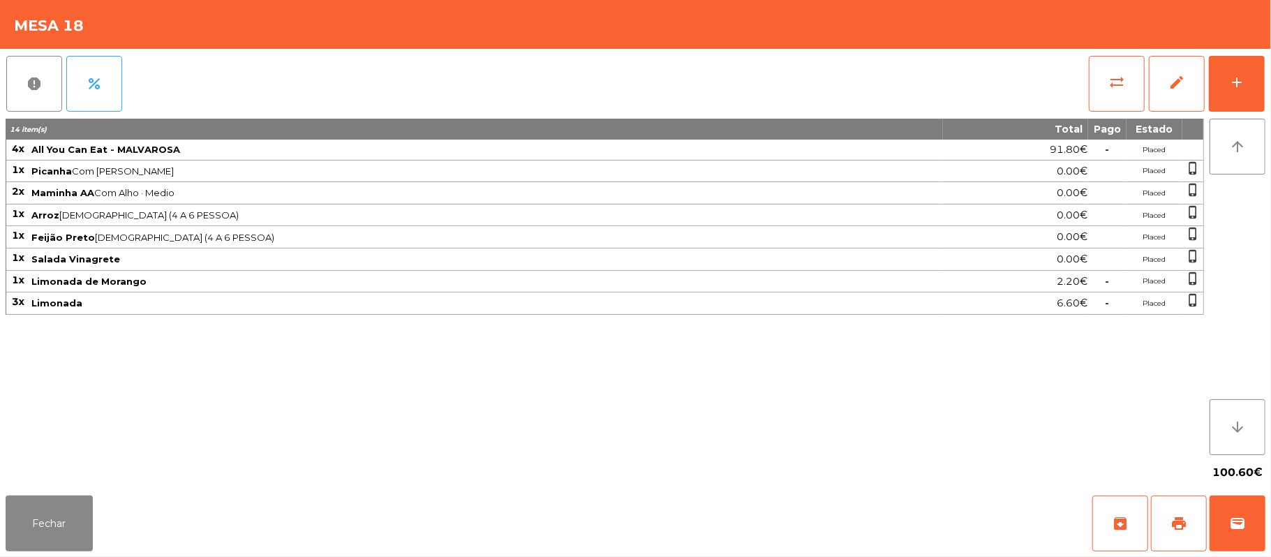
click at [1266, 91] on div "report percent sync_alt edit add 14 item(s) Total Pago Estado 4x All You Can Ea…" at bounding box center [635, 269] width 1271 height 441
click at [1232, 84] on div "add" at bounding box center [1237, 82] width 17 height 17
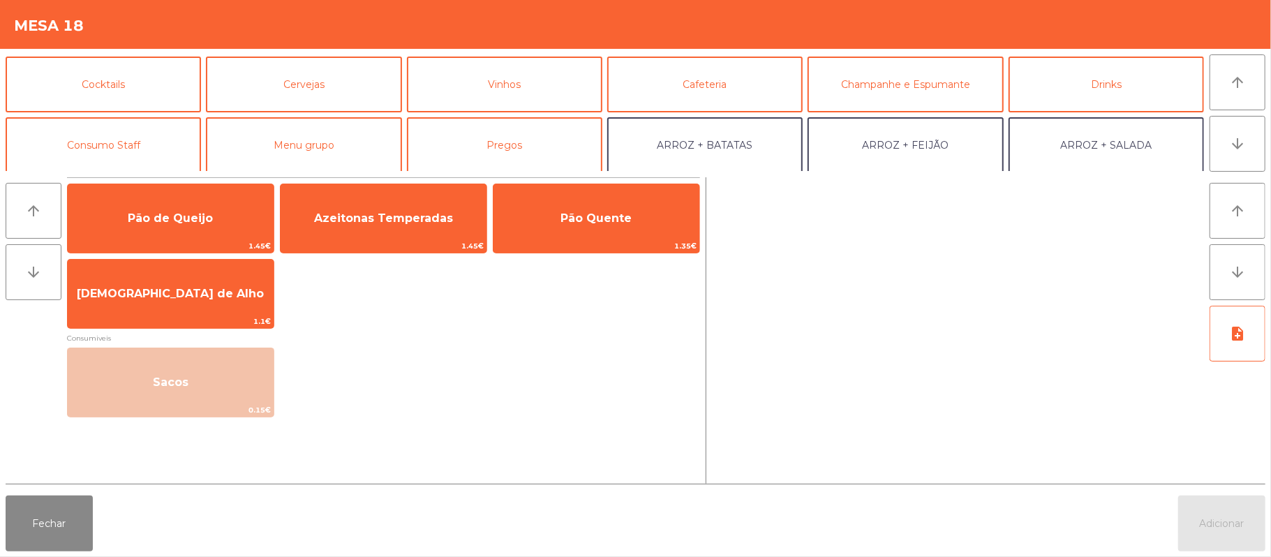
scroll to position [54, 0]
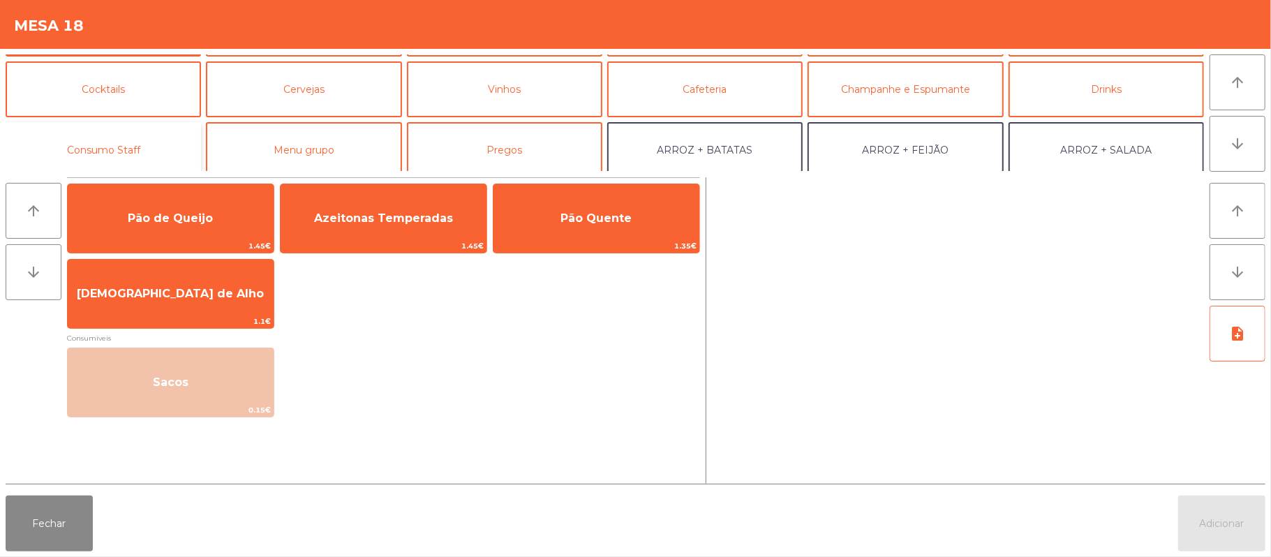
click at [171, 147] on button "Consumo Staff" at bounding box center [103, 150] width 195 height 56
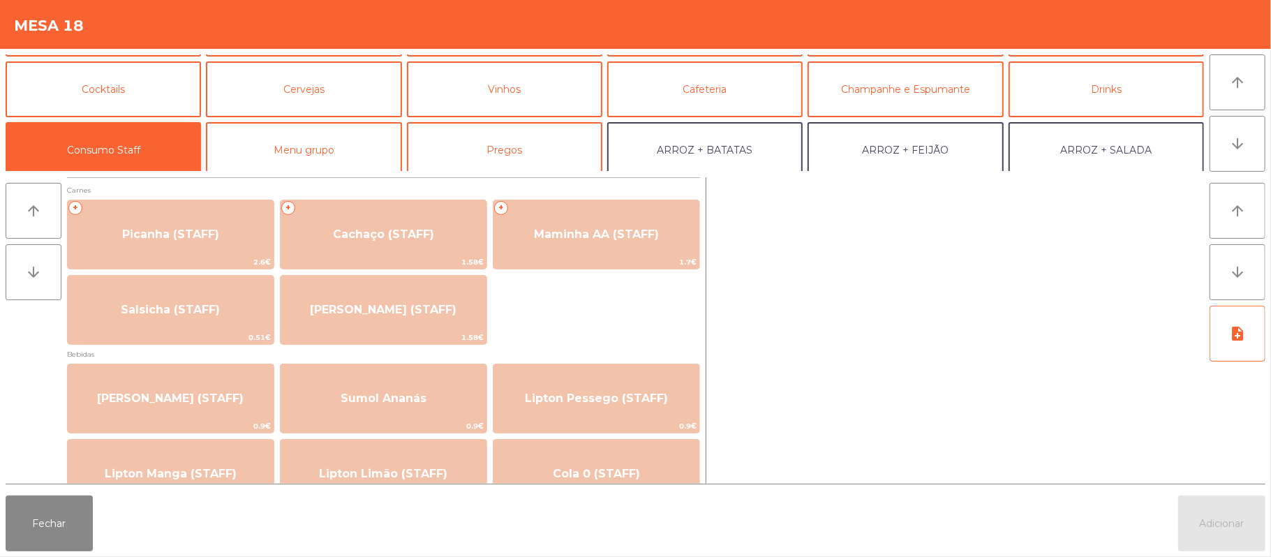
scroll to position [0, 0]
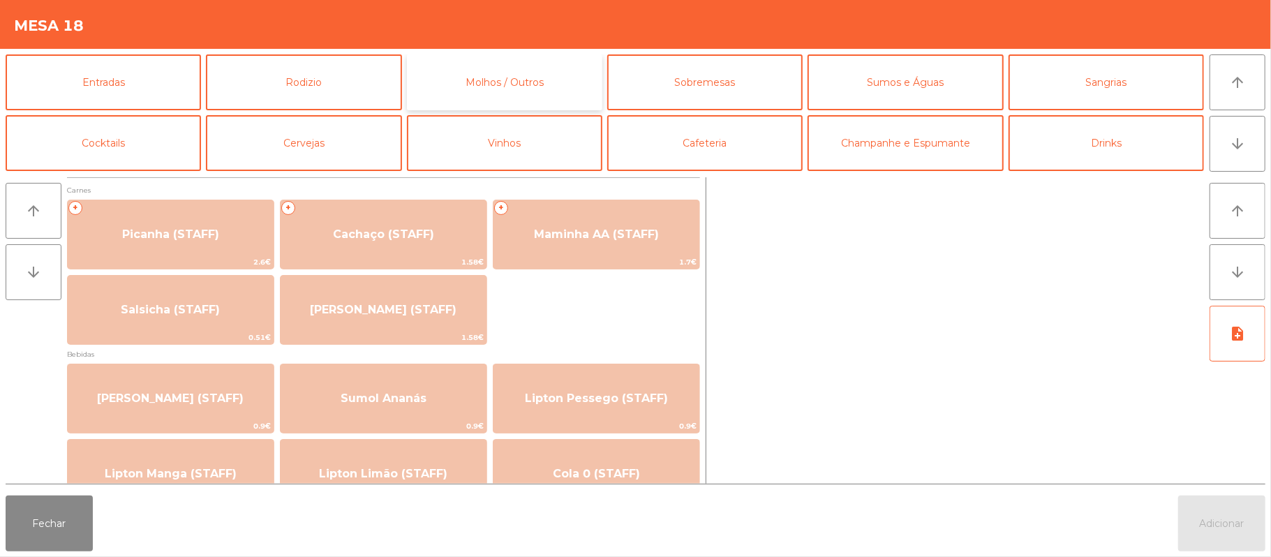
click at [564, 84] on button "Molhos / Outros" at bounding box center [504, 82] width 195 height 56
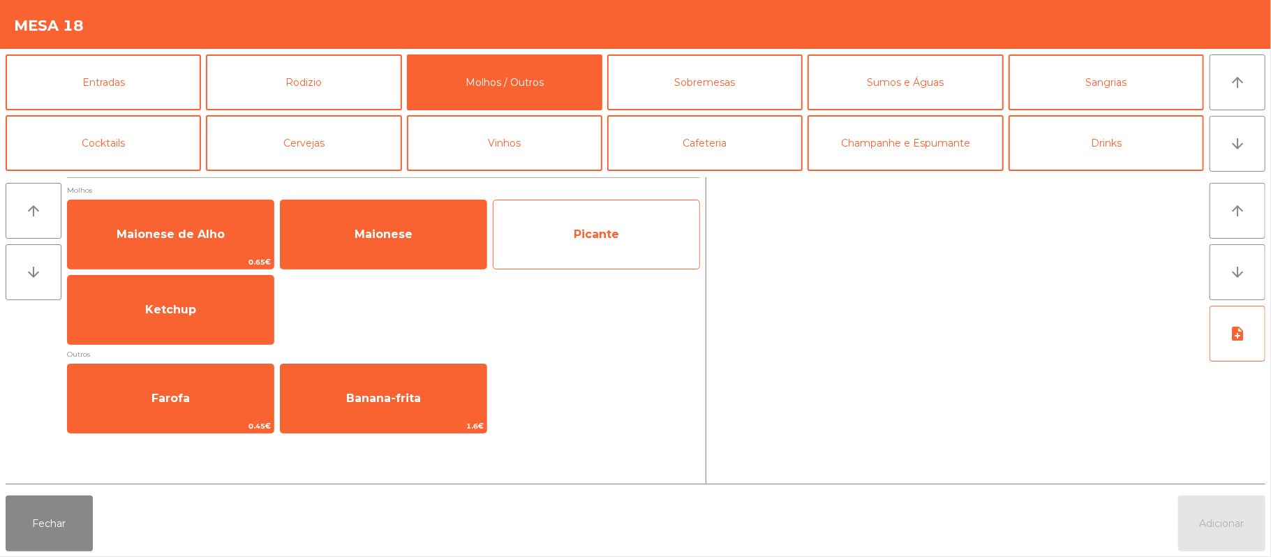
click at [604, 241] on span "Picante" at bounding box center [597, 235] width 206 height 38
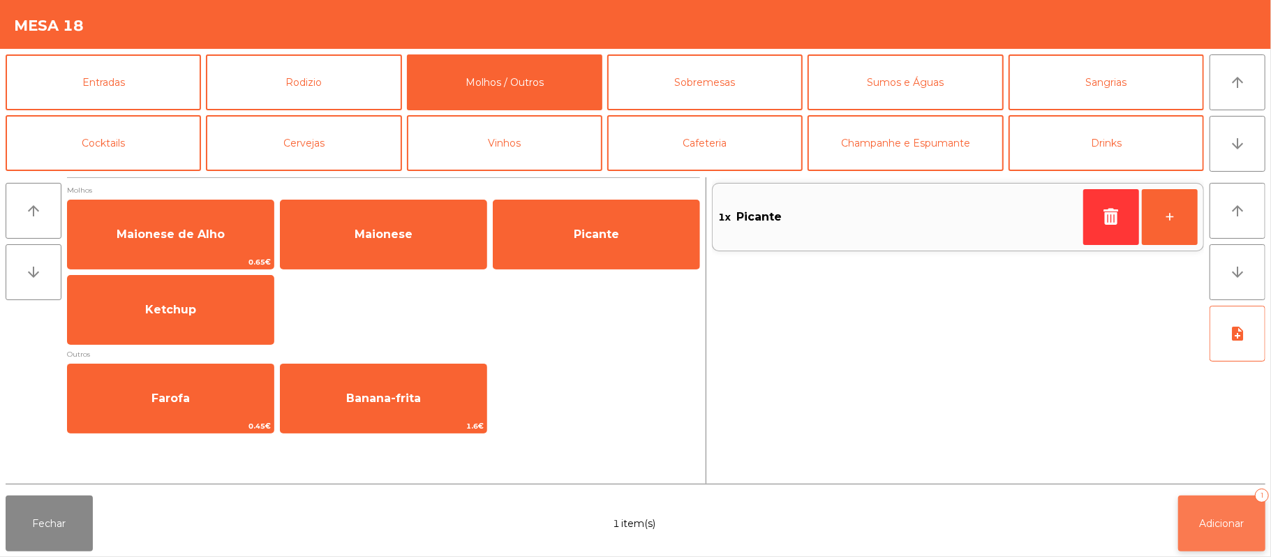
click at [1222, 514] on button "Adicionar 1" at bounding box center [1221, 524] width 87 height 56
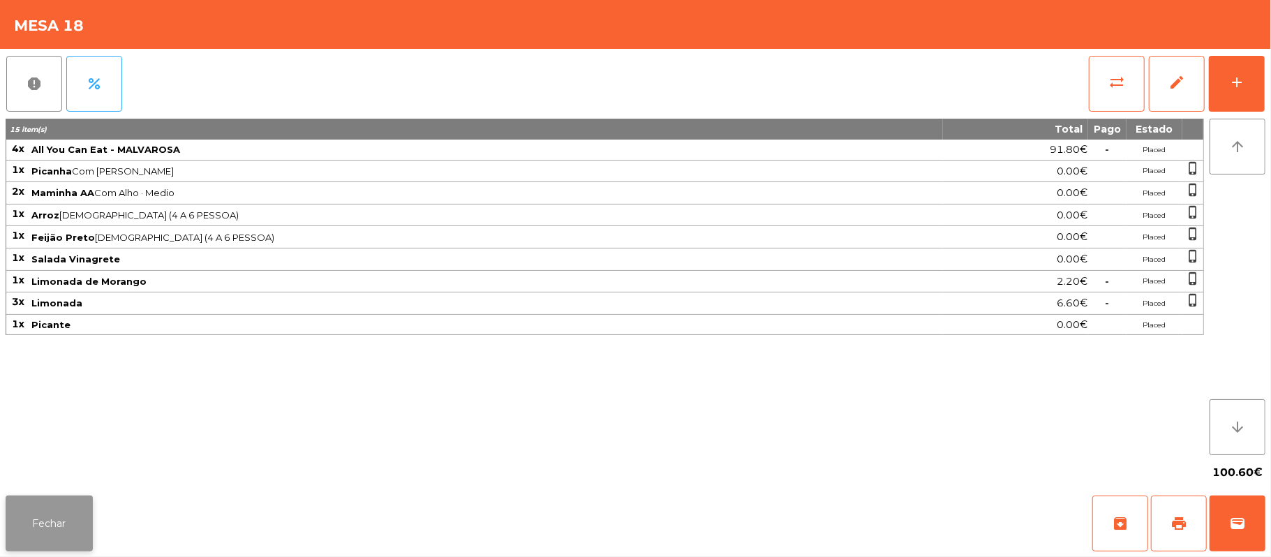
click at [46, 528] on button "Fechar" at bounding box center [49, 524] width 87 height 56
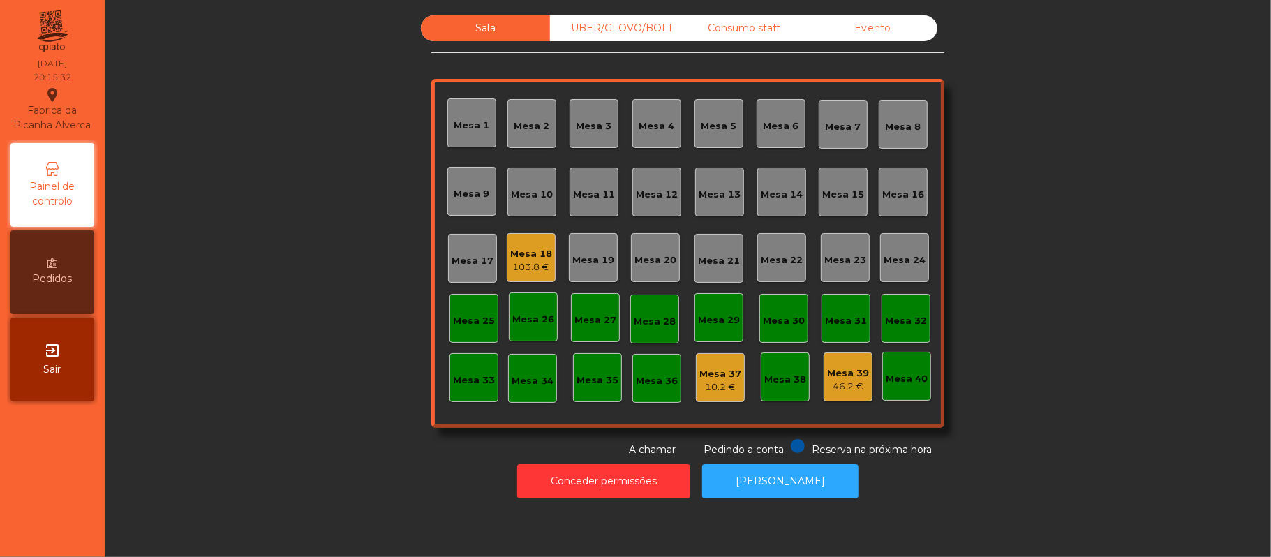
click at [716, 210] on div "Mesa 13" at bounding box center [719, 192] width 49 height 49
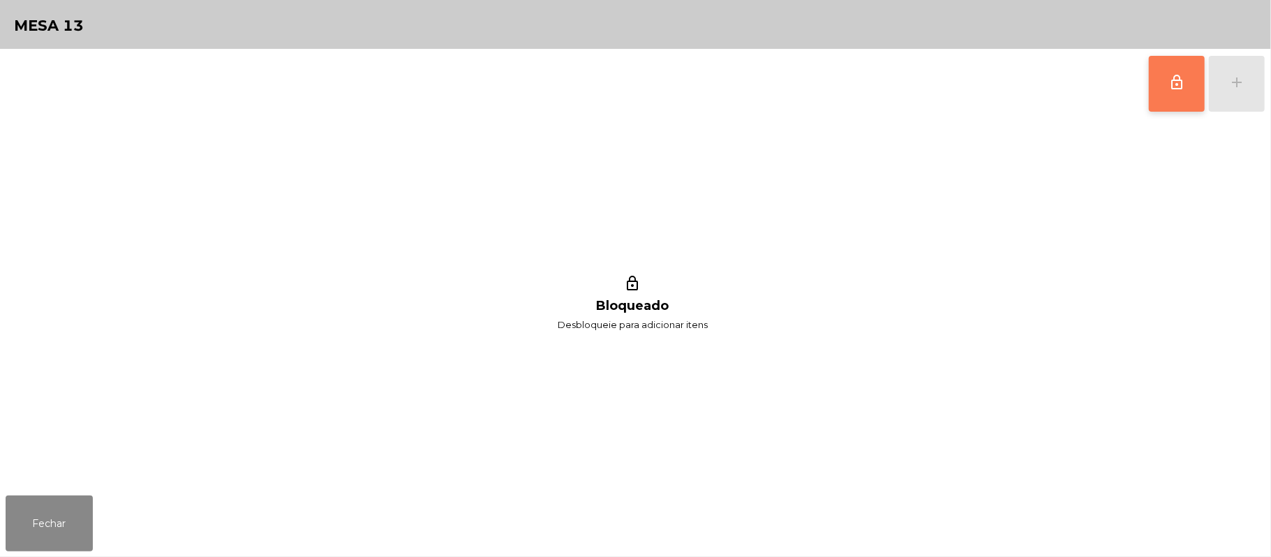
click at [1171, 105] on button "lock_outline" at bounding box center [1177, 84] width 56 height 56
click at [1229, 94] on button "add" at bounding box center [1237, 84] width 56 height 56
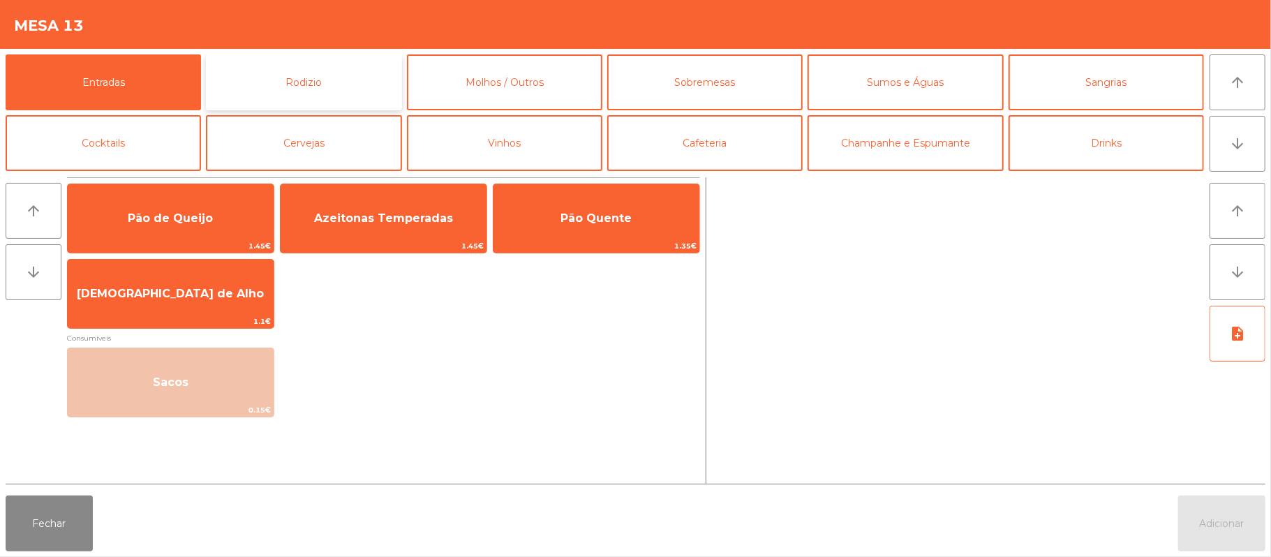
click at [325, 106] on button "Rodizio" at bounding box center [303, 82] width 195 height 56
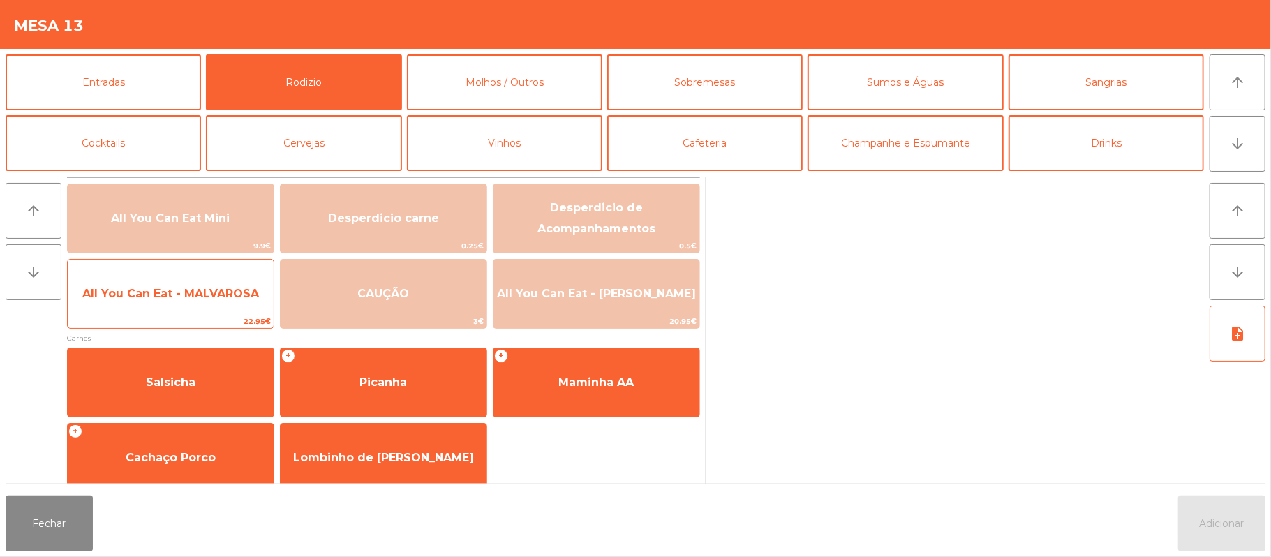
click at [187, 309] on span "All You Can Eat - MALVAROSA" at bounding box center [171, 294] width 206 height 38
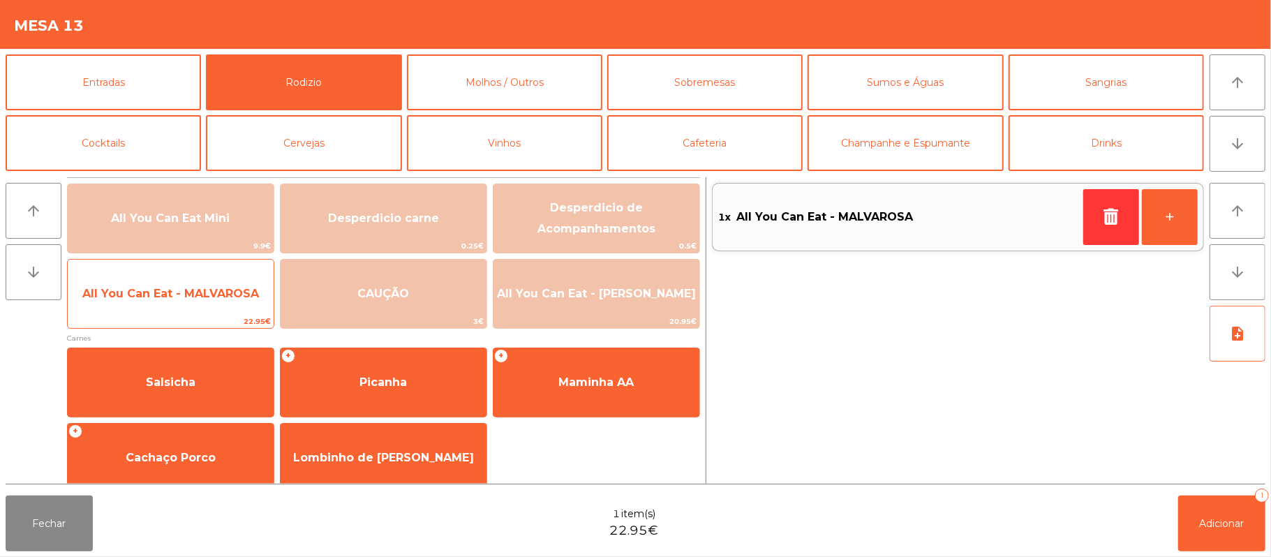
click at [196, 299] on span "All You Can Eat - MALVAROSA" at bounding box center [170, 293] width 177 height 13
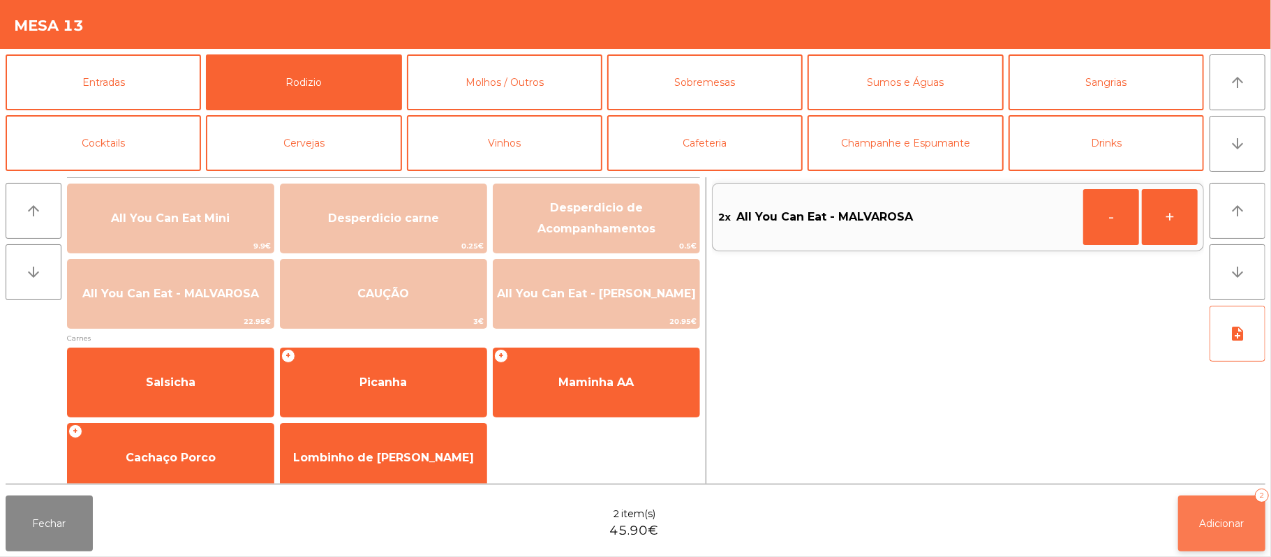
click at [1213, 524] on span "Adicionar" at bounding box center [1222, 523] width 45 height 13
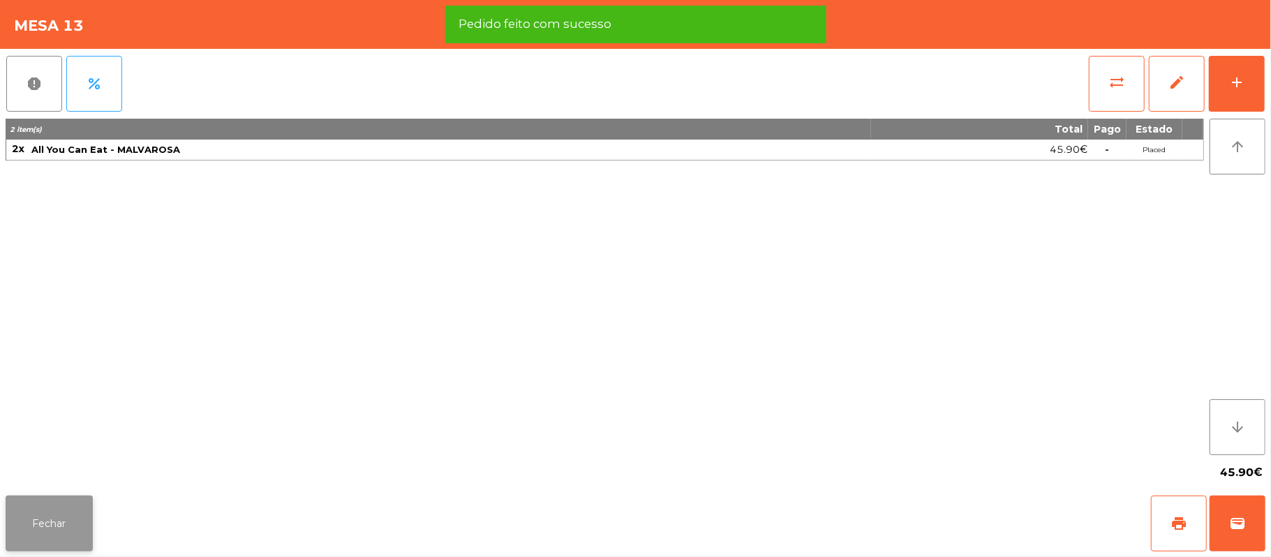
click at [59, 520] on button "Fechar" at bounding box center [49, 524] width 87 height 56
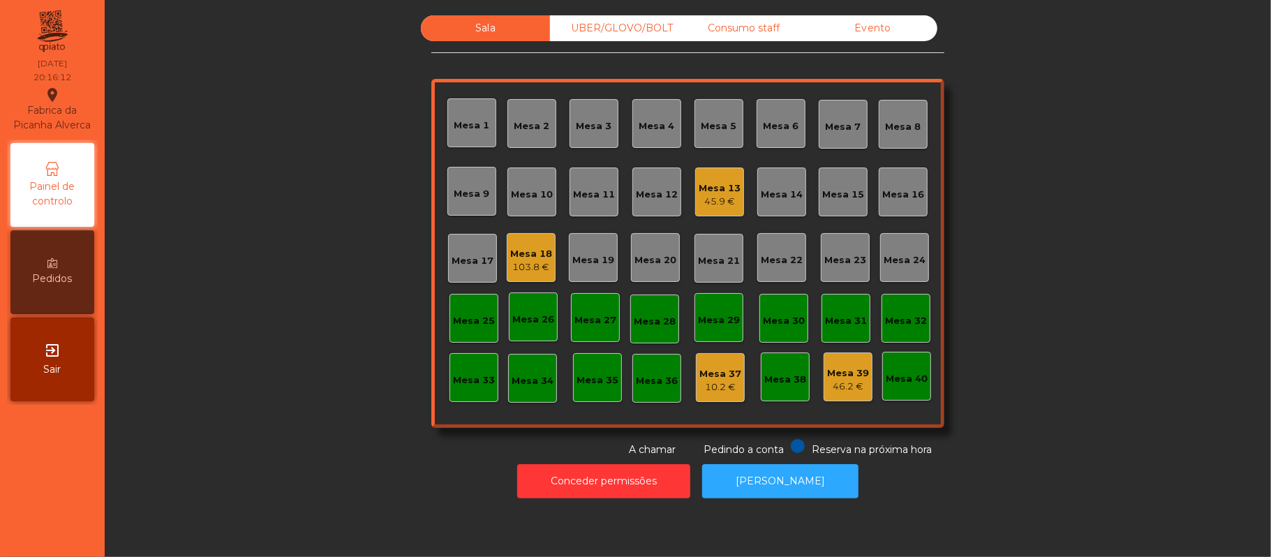
click at [715, 202] on div "45.9 €" at bounding box center [720, 202] width 42 height 14
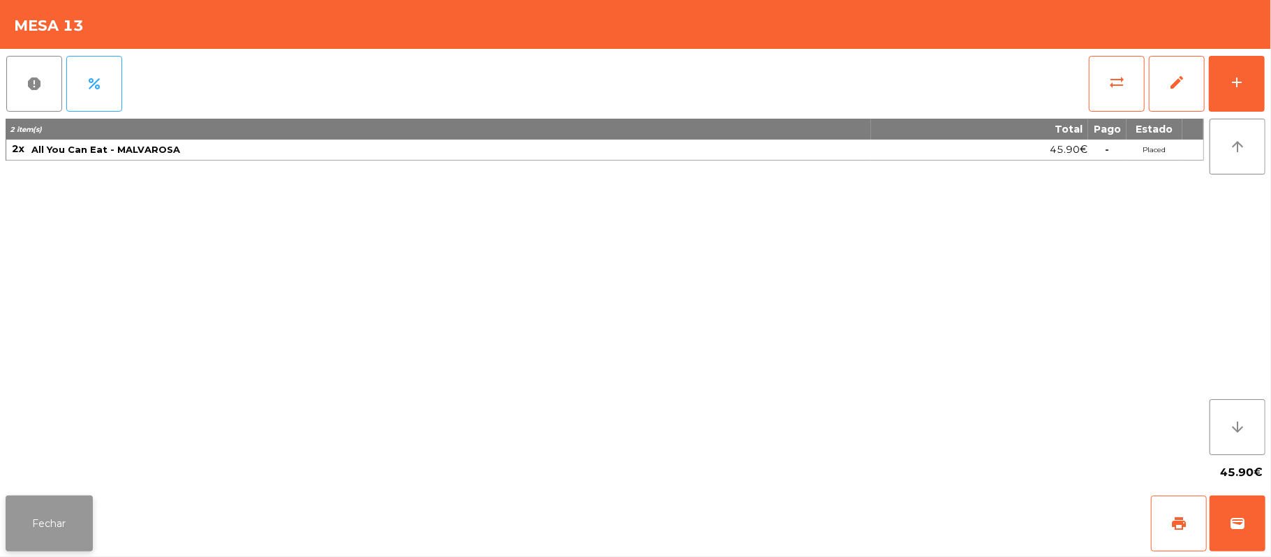
click at [31, 532] on button "Fechar" at bounding box center [49, 524] width 87 height 56
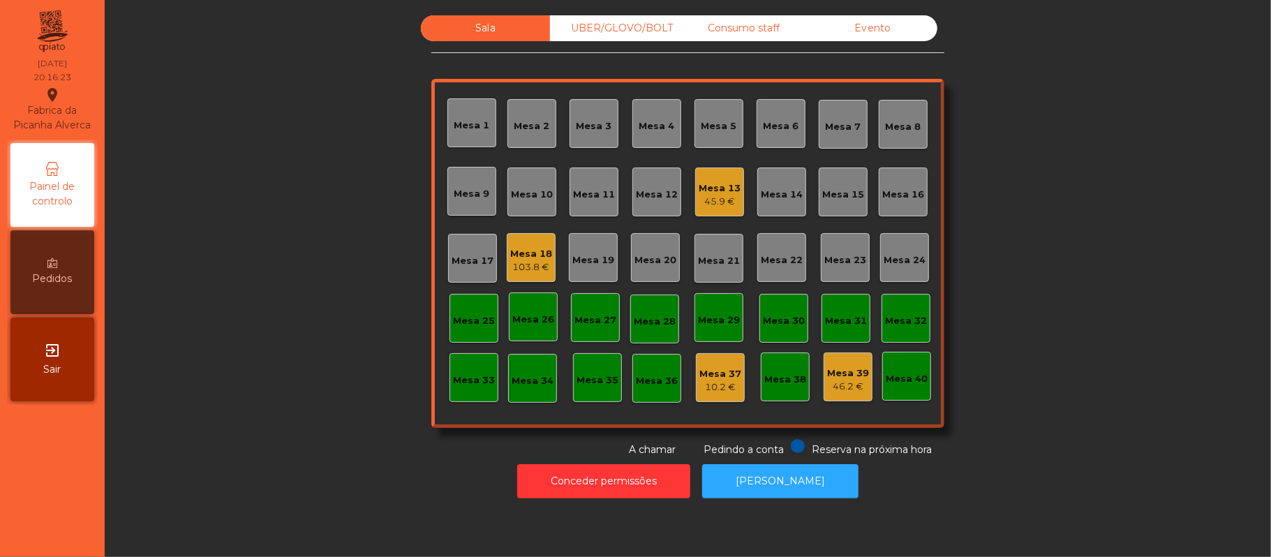
click at [531, 247] on div "Mesa 18" at bounding box center [531, 254] width 42 height 14
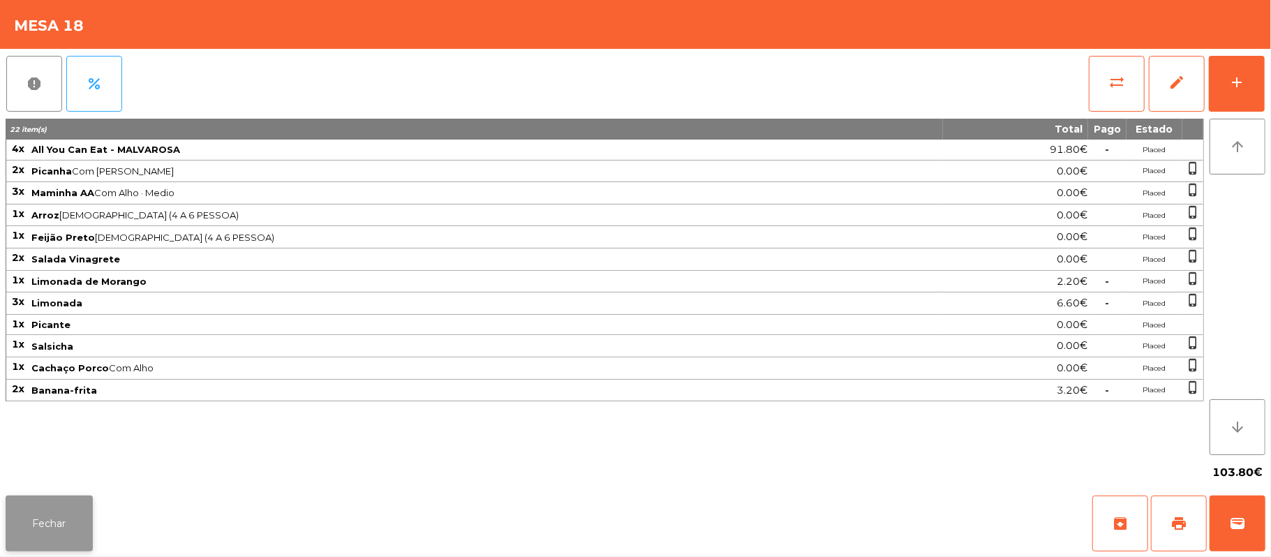
click at [20, 546] on button "Fechar" at bounding box center [49, 524] width 87 height 56
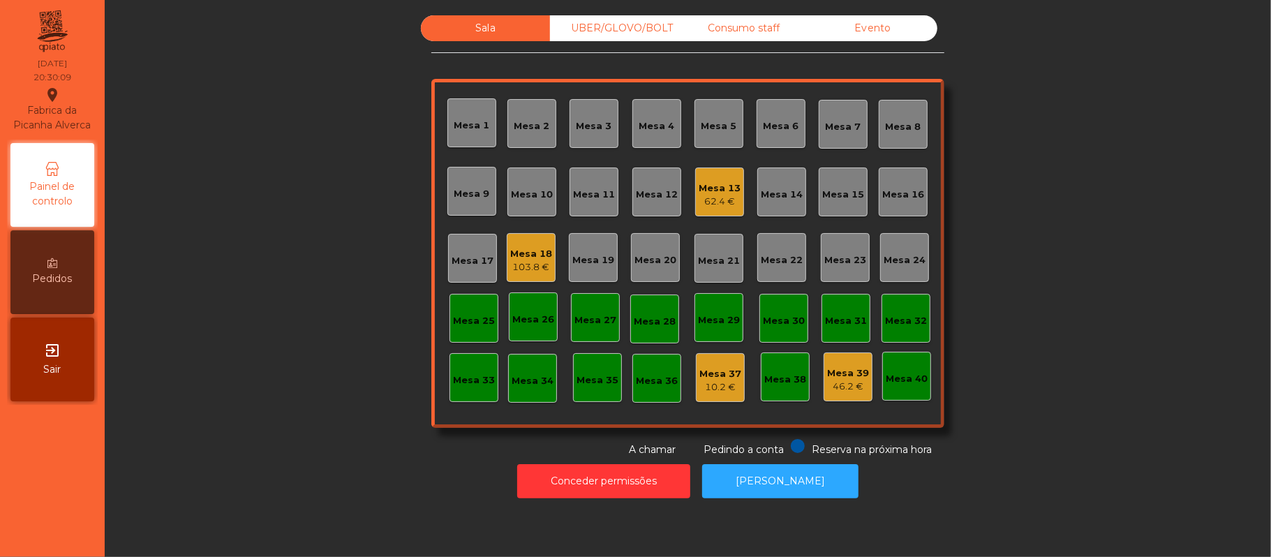
click at [598, 269] on div "Mesa 19" at bounding box center [593, 257] width 49 height 49
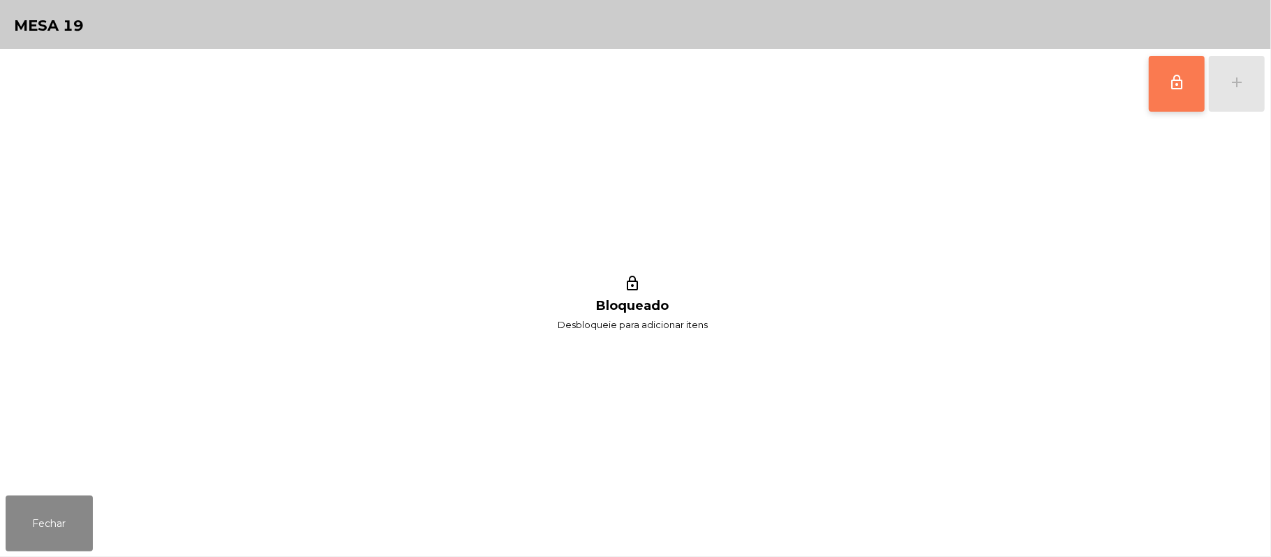
click at [1163, 94] on button "lock_outline" at bounding box center [1177, 84] width 56 height 56
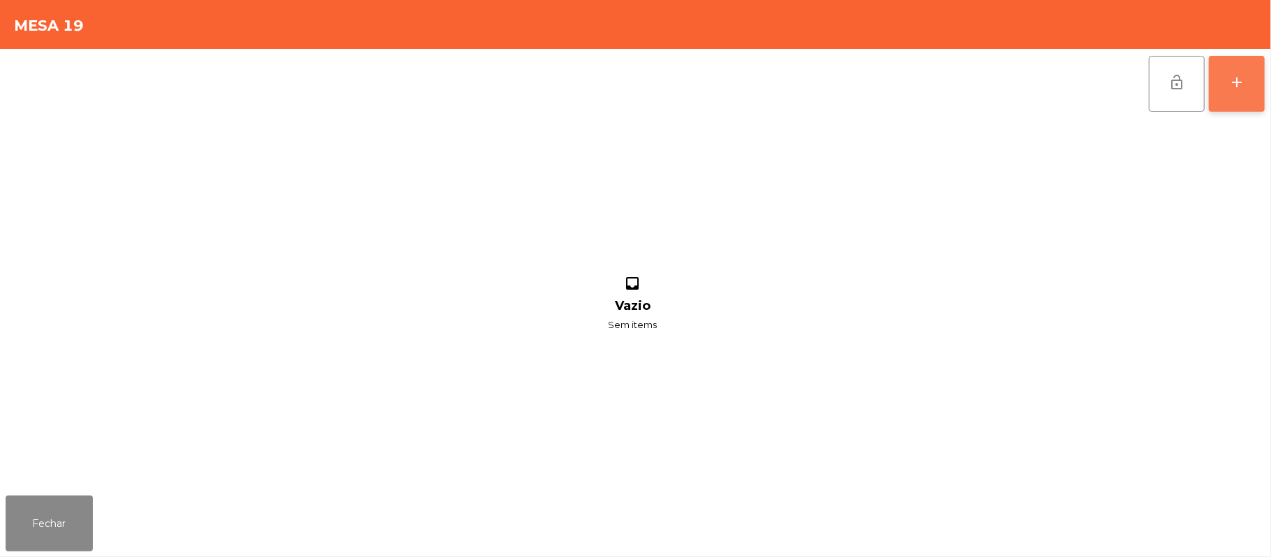
click at [1265, 92] on button "add" at bounding box center [1237, 84] width 56 height 56
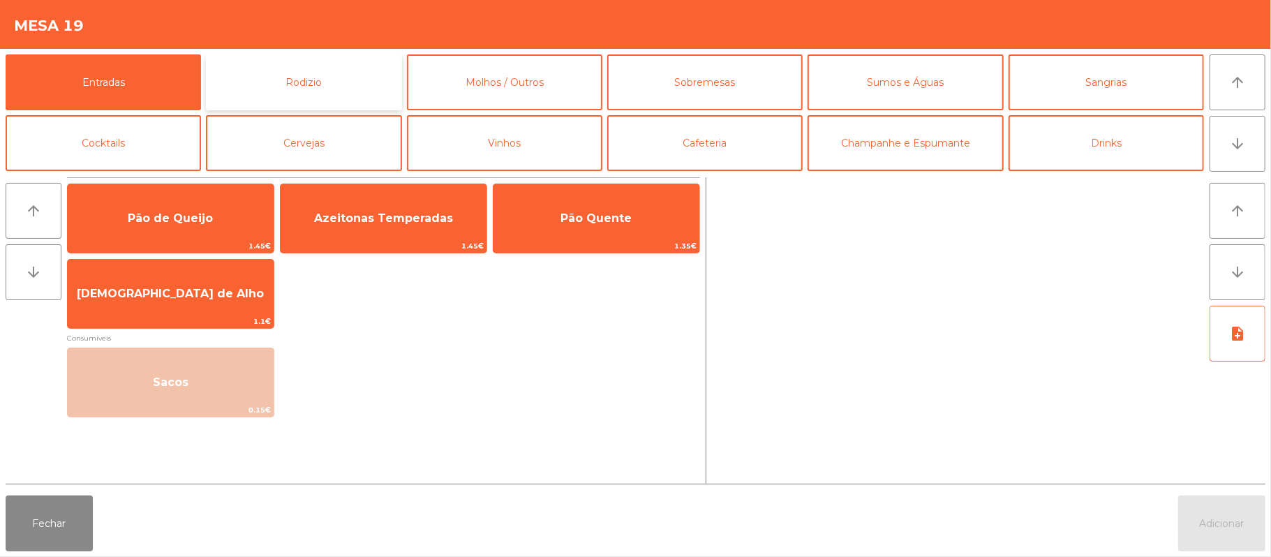
click at [320, 74] on button "Rodizio" at bounding box center [303, 82] width 195 height 56
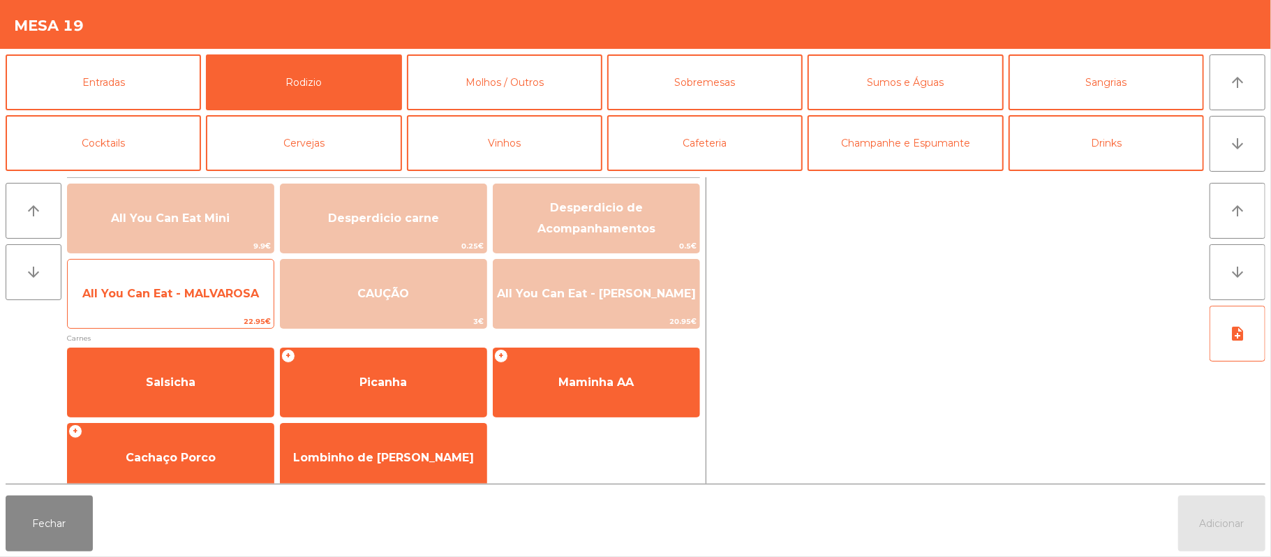
click at [218, 310] on span "All You Can Eat - MALVAROSA" at bounding box center [171, 294] width 206 height 38
click at [216, 299] on span "All You Can Eat - MALVAROSA" at bounding box center [170, 293] width 177 height 13
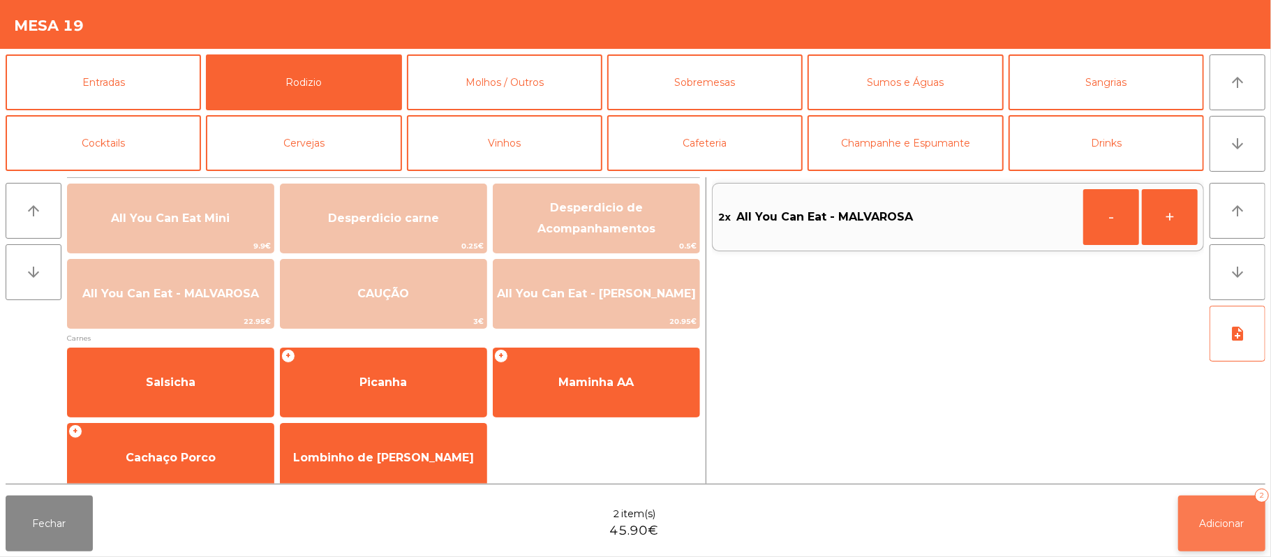
click at [1227, 537] on button "Adicionar 2" at bounding box center [1221, 524] width 87 height 56
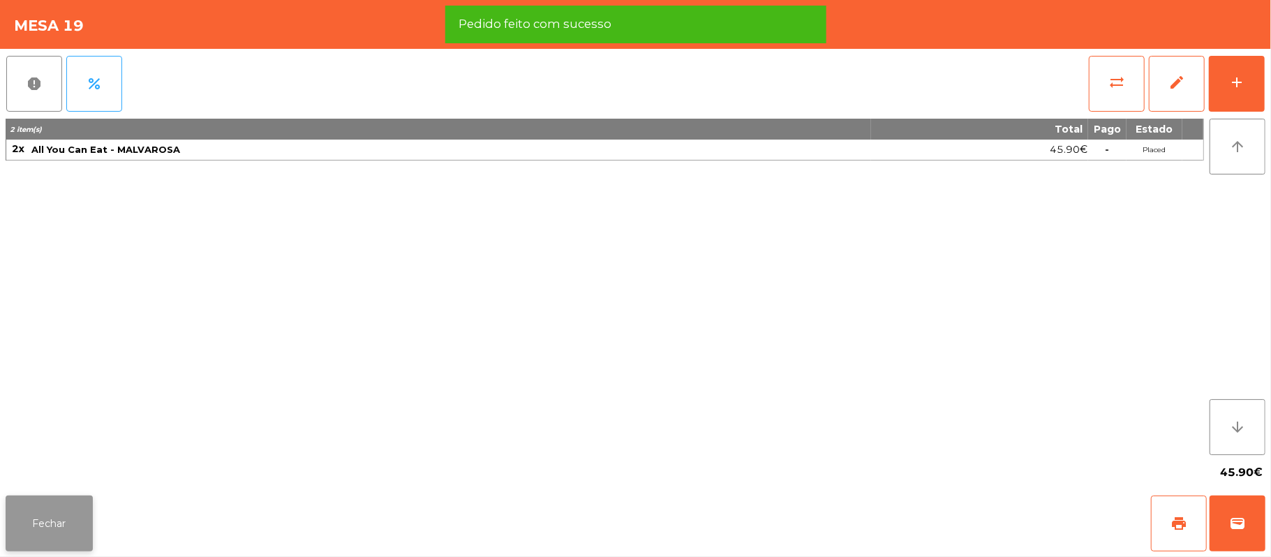
click at [57, 498] on button "Fechar" at bounding box center [49, 524] width 87 height 56
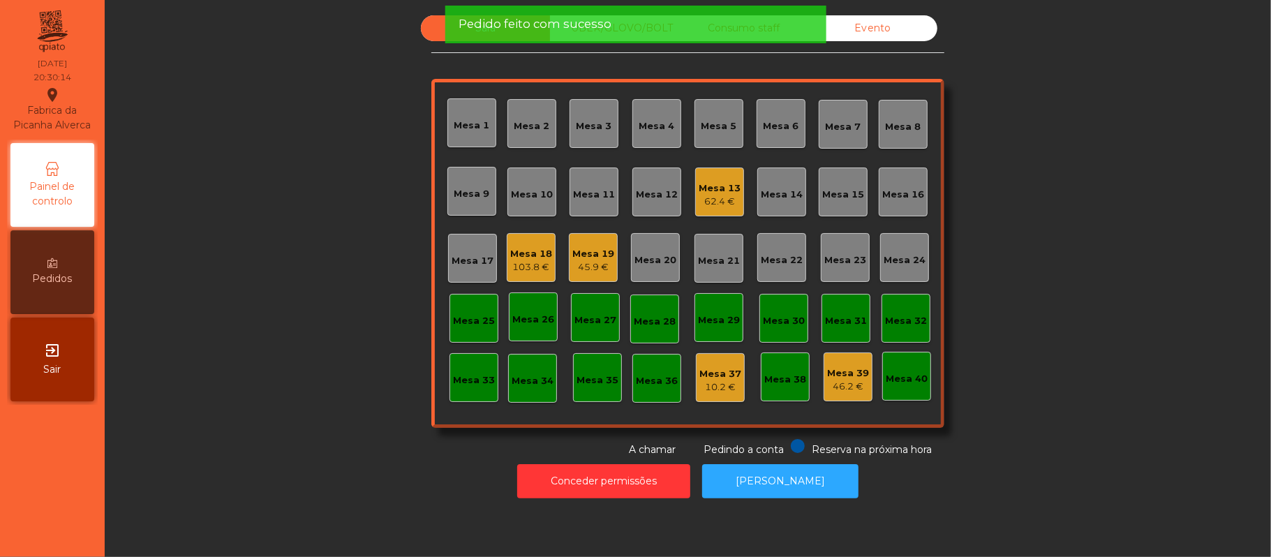
click at [334, 269] on div "Sala UBER/GLOVO/BOLT Consumo staff Evento Mesa 1 Mesa 2 Mesa 3 Mesa 4 Mesa 5 Me…" at bounding box center [688, 236] width 1129 height 442
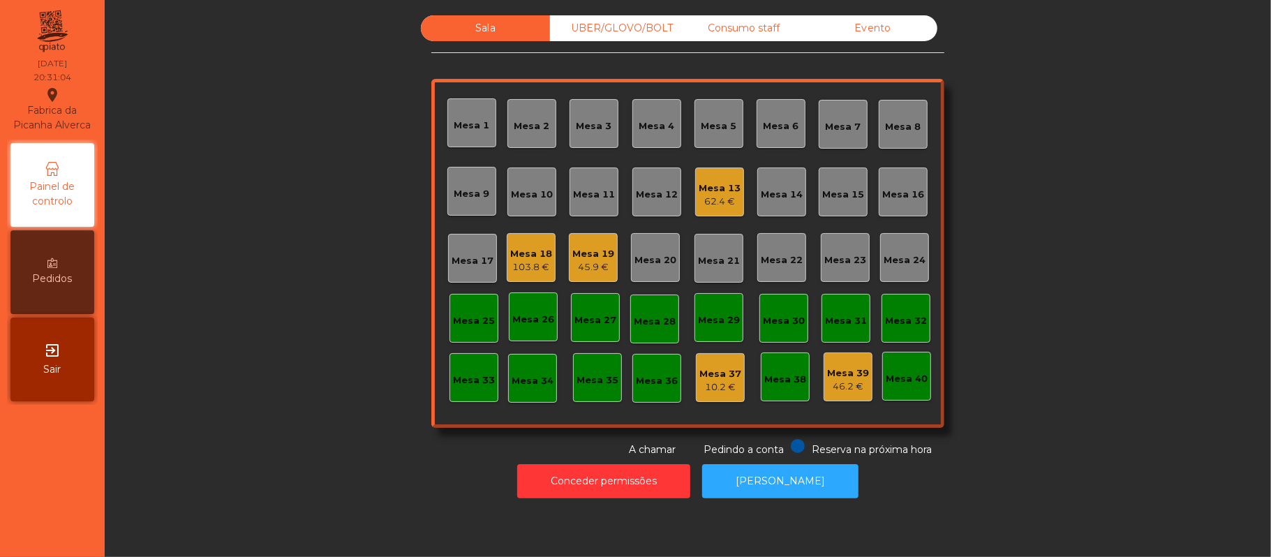
click at [769, 200] on div "Mesa 14" at bounding box center [782, 195] width 42 height 14
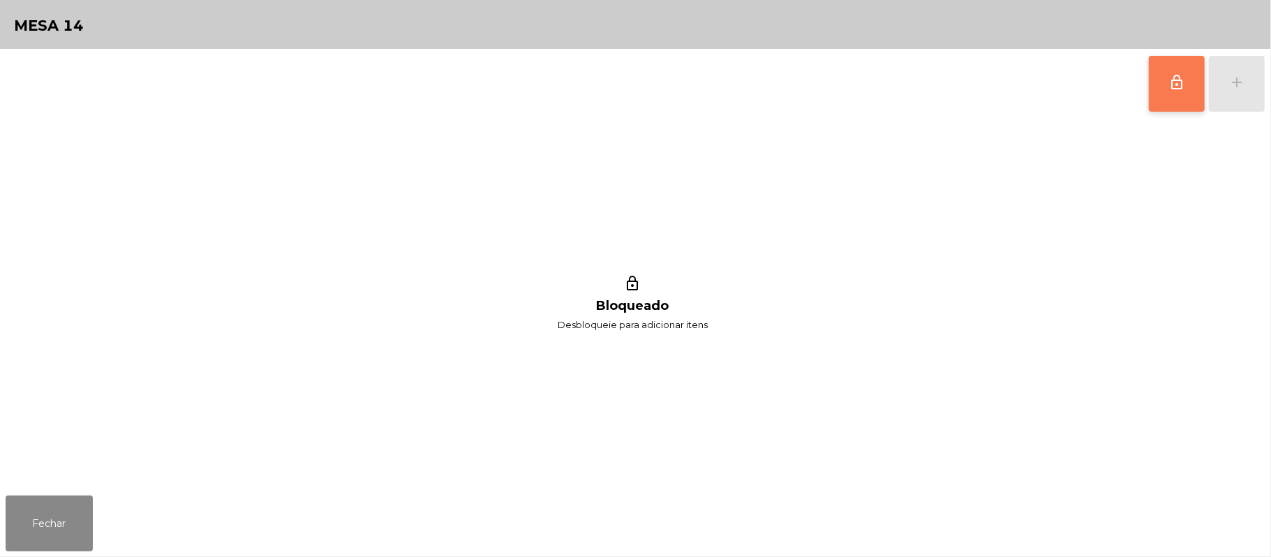
click at [1177, 76] on span "lock_outline" at bounding box center [1176, 82] width 17 height 17
click at [1246, 77] on button "add" at bounding box center [1237, 84] width 56 height 56
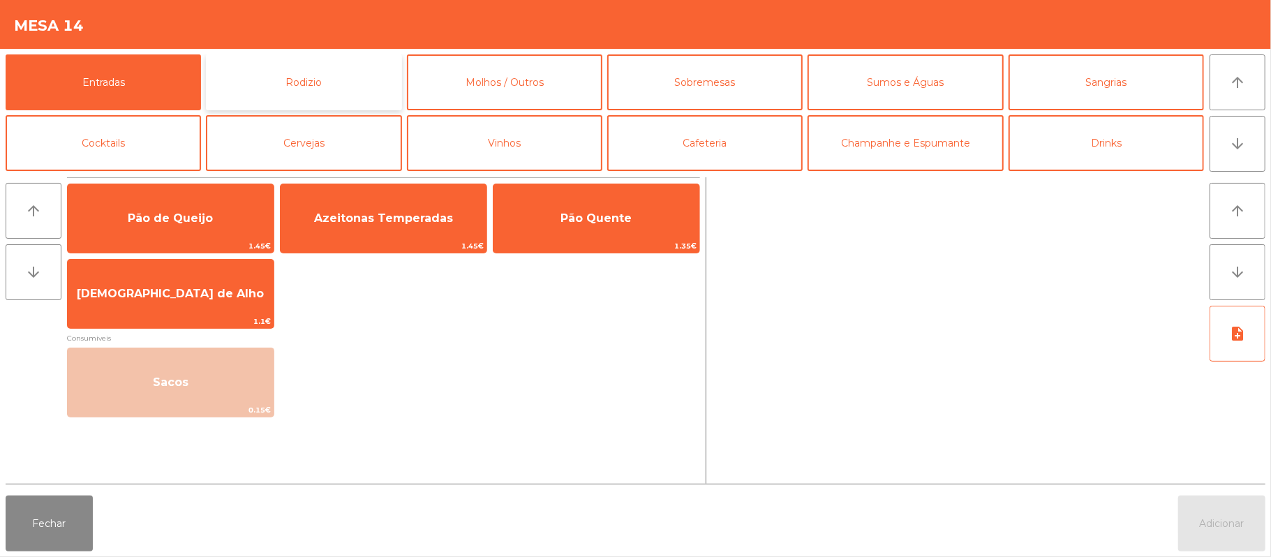
click at [355, 76] on button "Rodizio" at bounding box center [303, 82] width 195 height 56
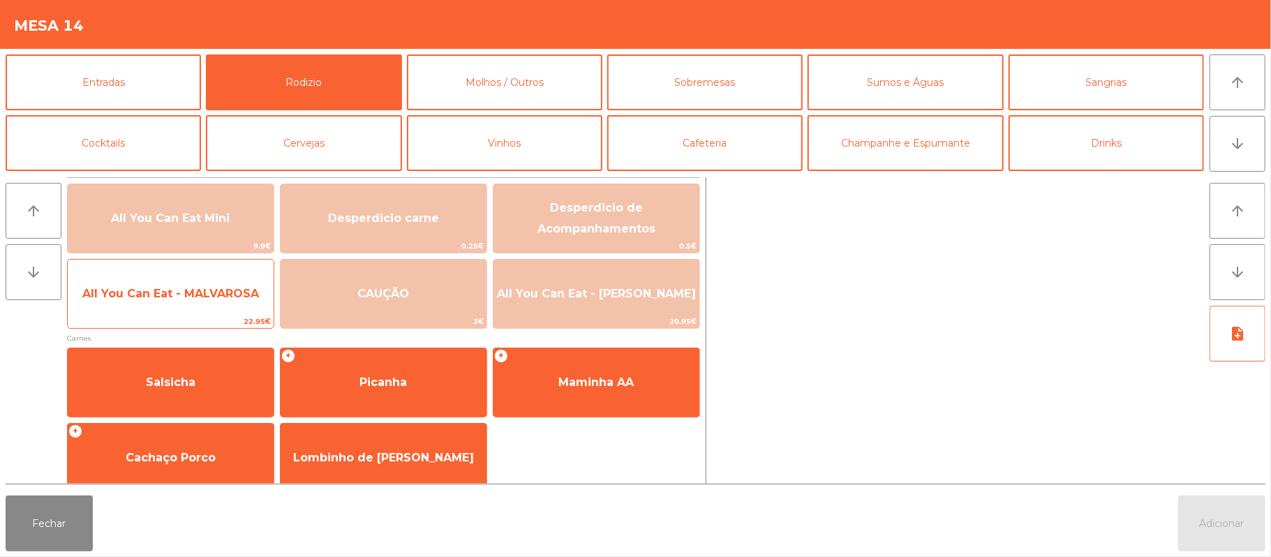
click at [242, 307] on span "All You Can Eat - MALVAROSA" at bounding box center [171, 294] width 206 height 38
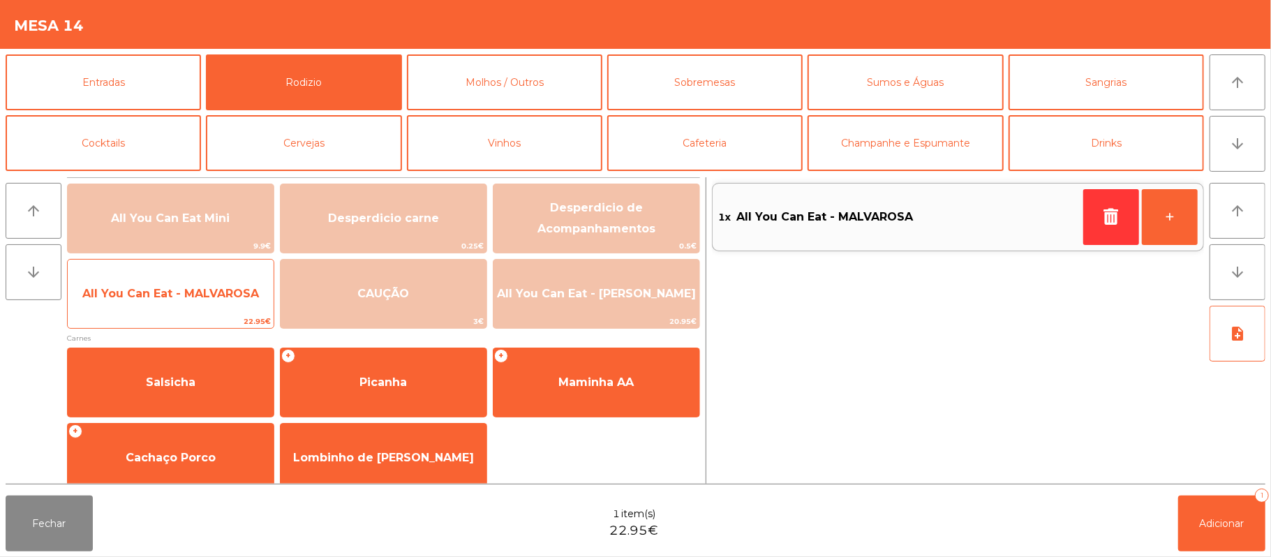
click at [230, 315] on span "22.95€" at bounding box center [171, 321] width 206 height 13
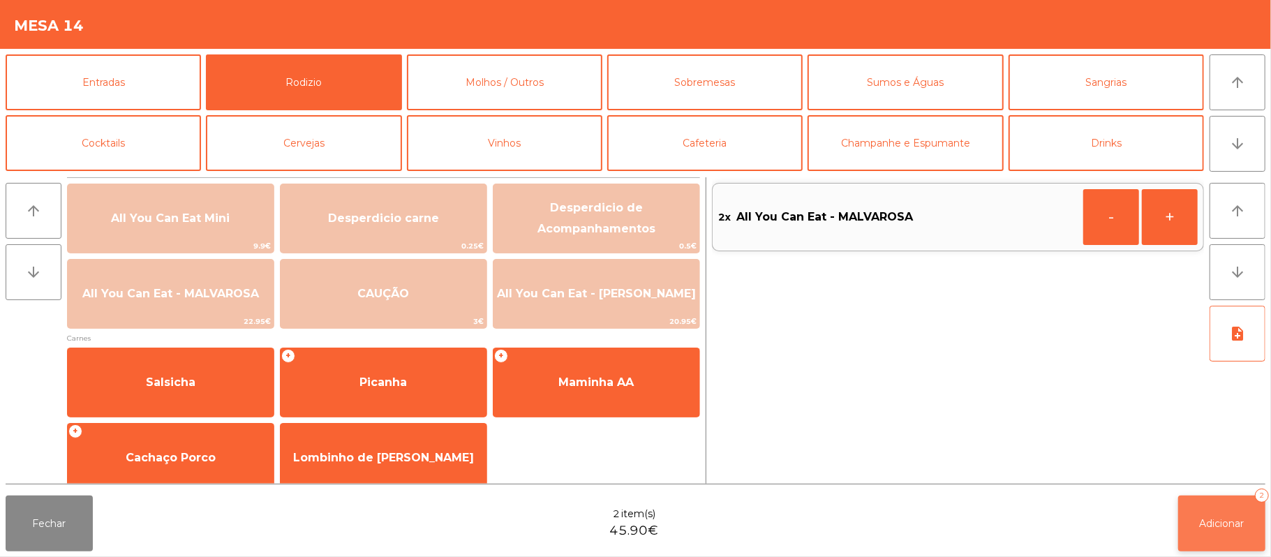
click at [1213, 524] on span "Adicionar" at bounding box center [1222, 523] width 45 height 13
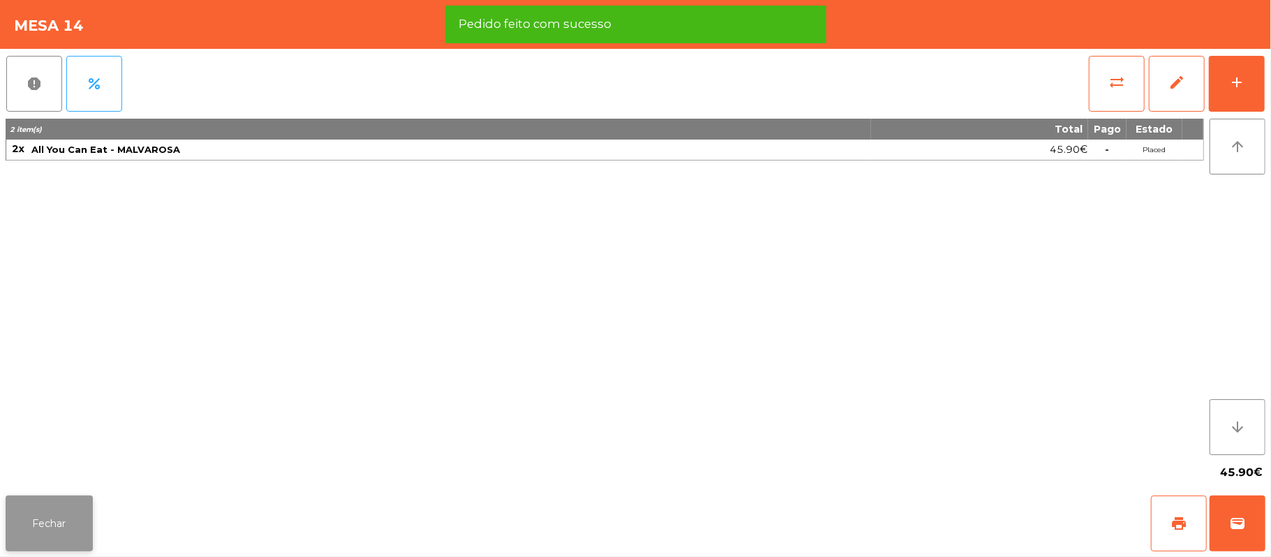
click at [87, 540] on button "Fechar" at bounding box center [49, 524] width 87 height 56
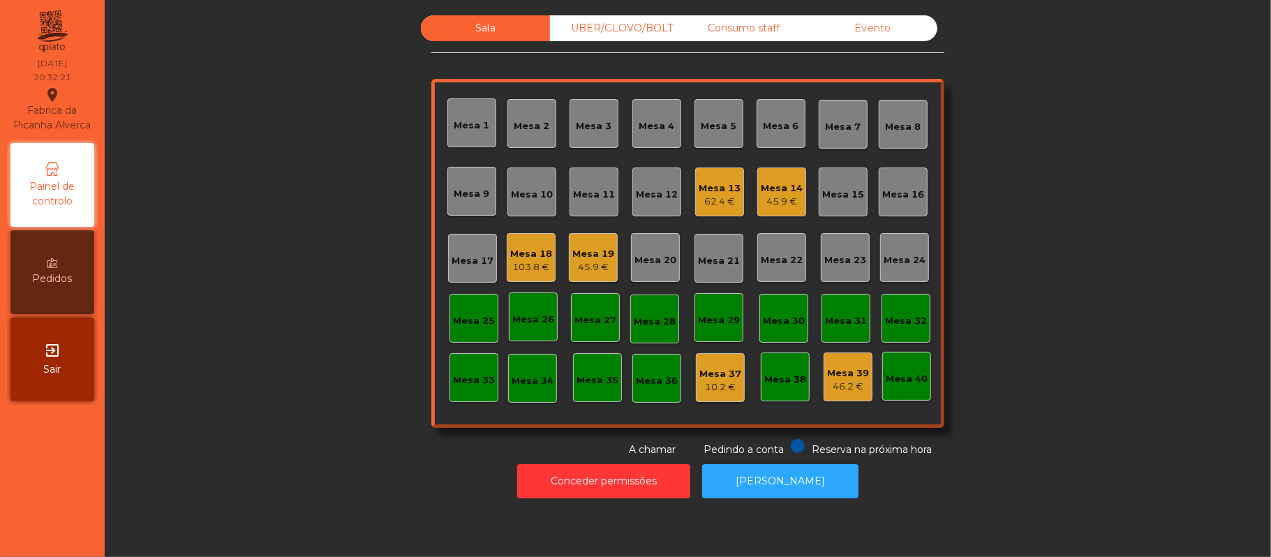
click at [708, 264] on div "Mesa 21" at bounding box center [719, 261] width 42 height 14
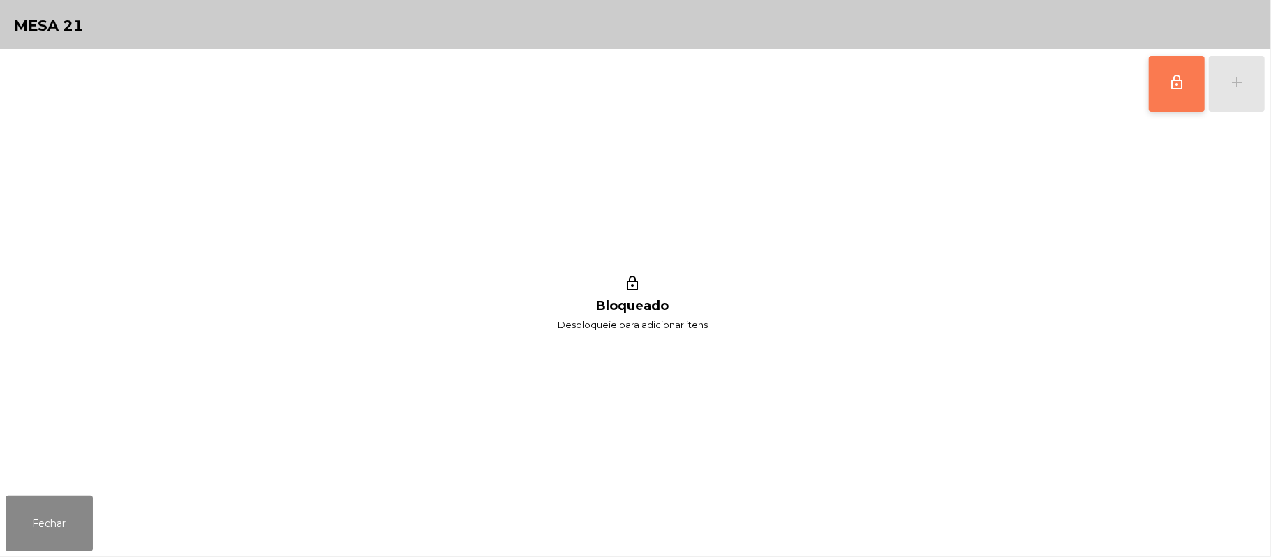
click at [1190, 67] on button "lock_outline" at bounding box center [1177, 84] width 56 height 56
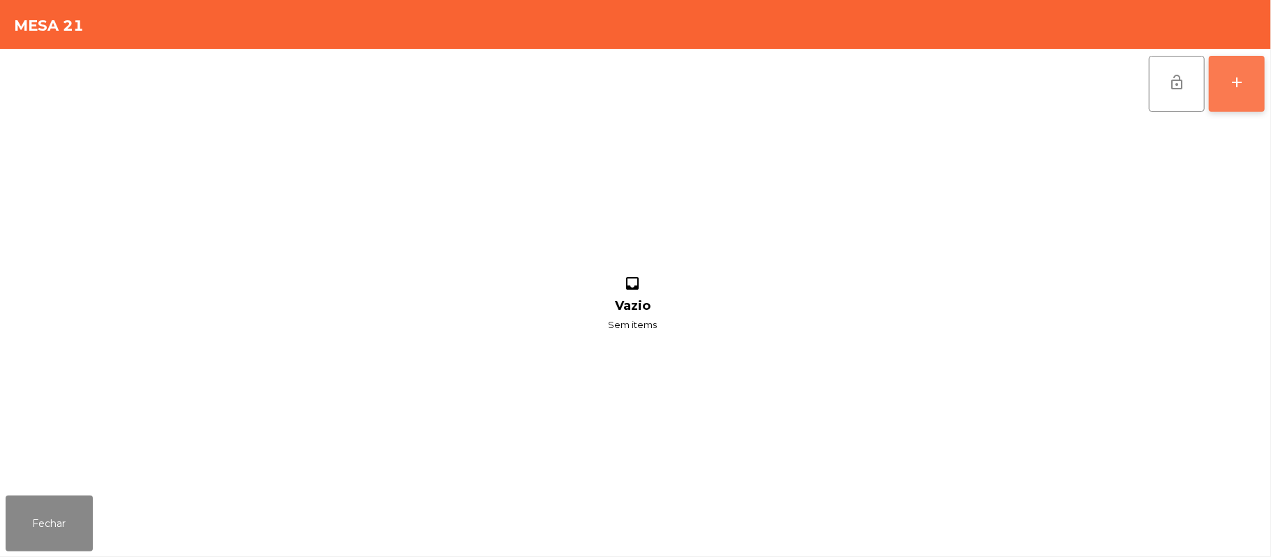
click at [1240, 87] on div "add" at bounding box center [1237, 82] width 17 height 17
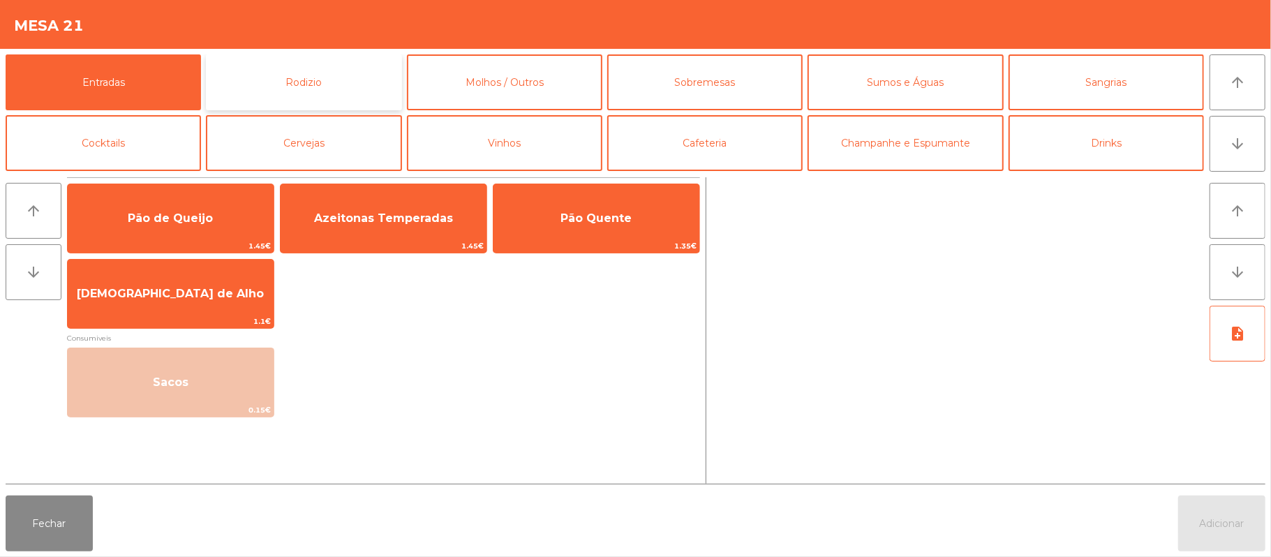
click at [355, 64] on button "Rodizio" at bounding box center [303, 82] width 195 height 56
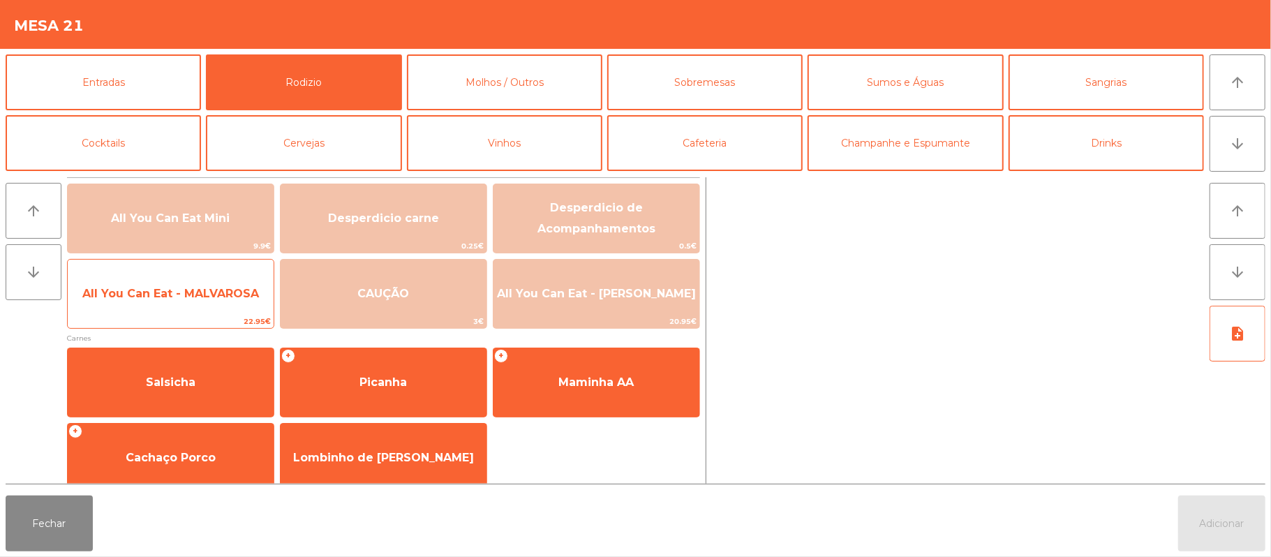
click at [214, 306] on span "All You Can Eat - MALVAROSA" at bounding box center [171, 294] width 206 height 38
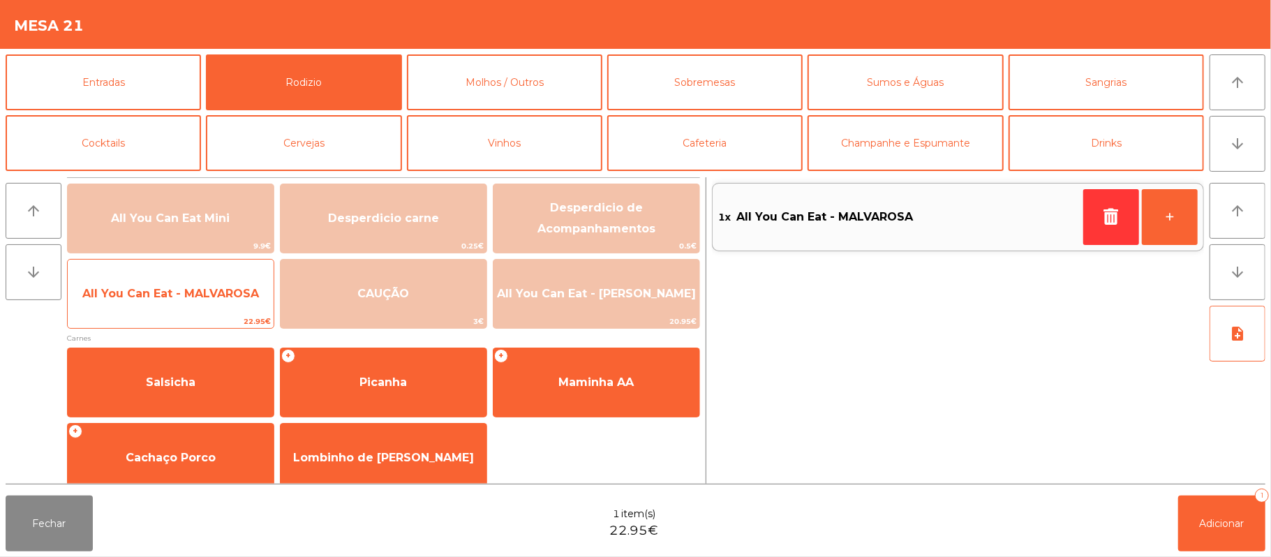
click at [211, 309] on span "All You Can Eat - MALVAROSA" at bounding box center [171, 294] width 206 height 38
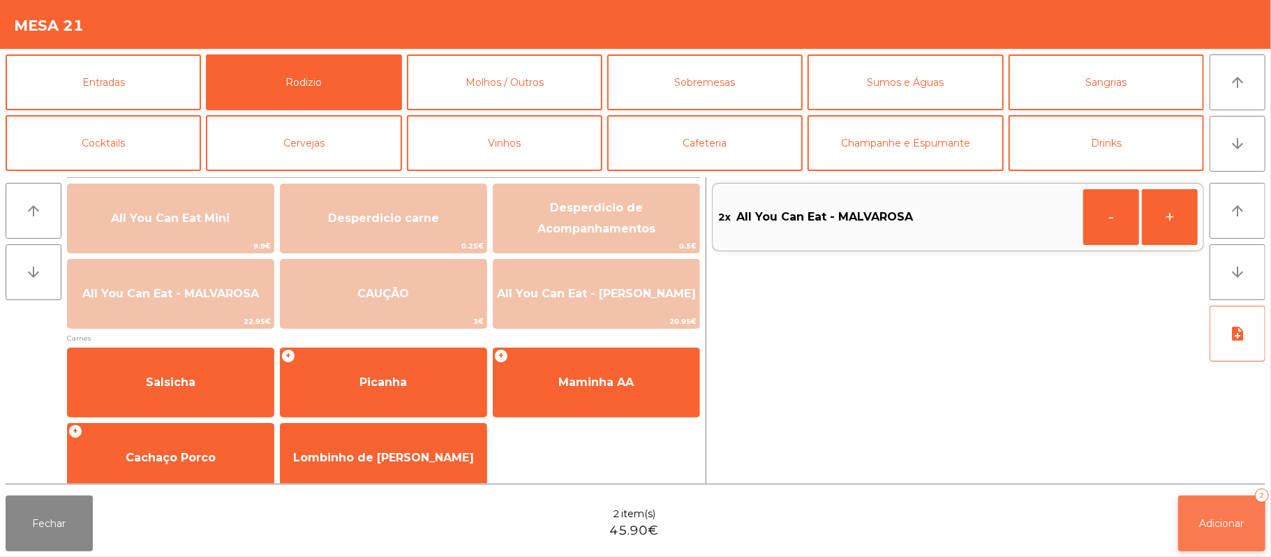
click at [1224, 521] on span "Adicionar" at bounding box center [1222, 523] width 45 height 13
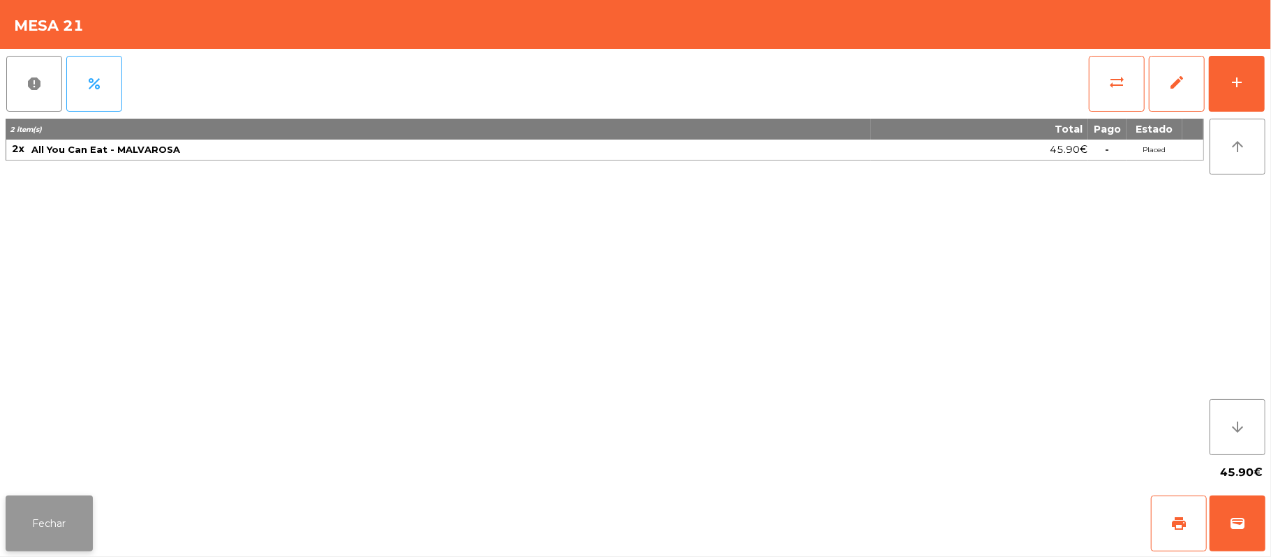
click at [39, 534] on button "Fechar" at bounding box center [49, 524] width 87 height 56
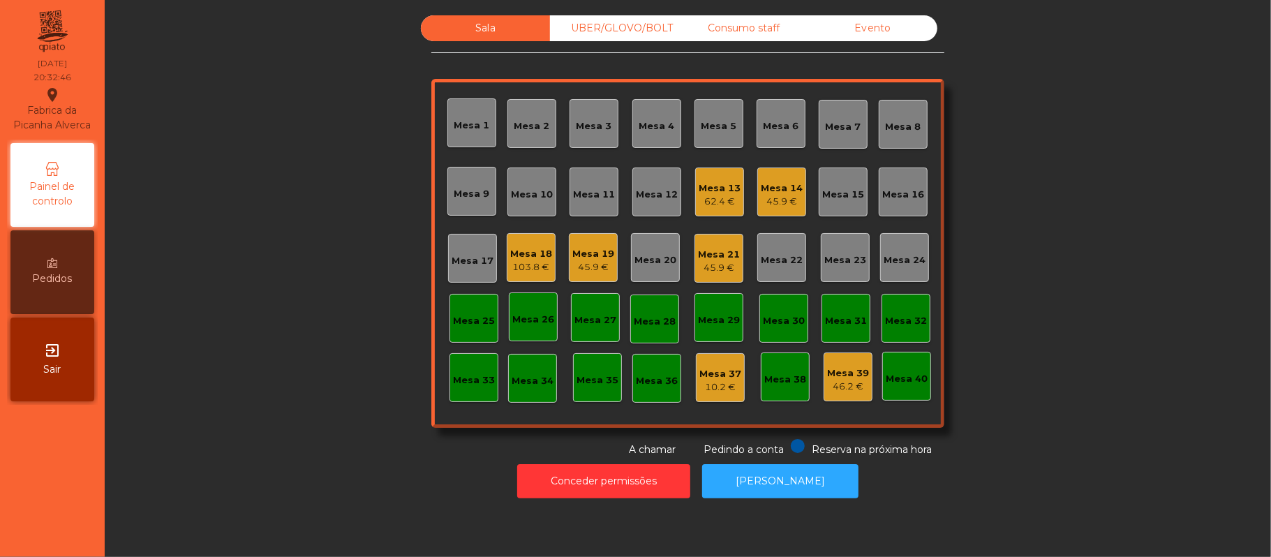
click at [766, 202] on div "45.9 €" at bounding box center [782, 202] width 42 height 14
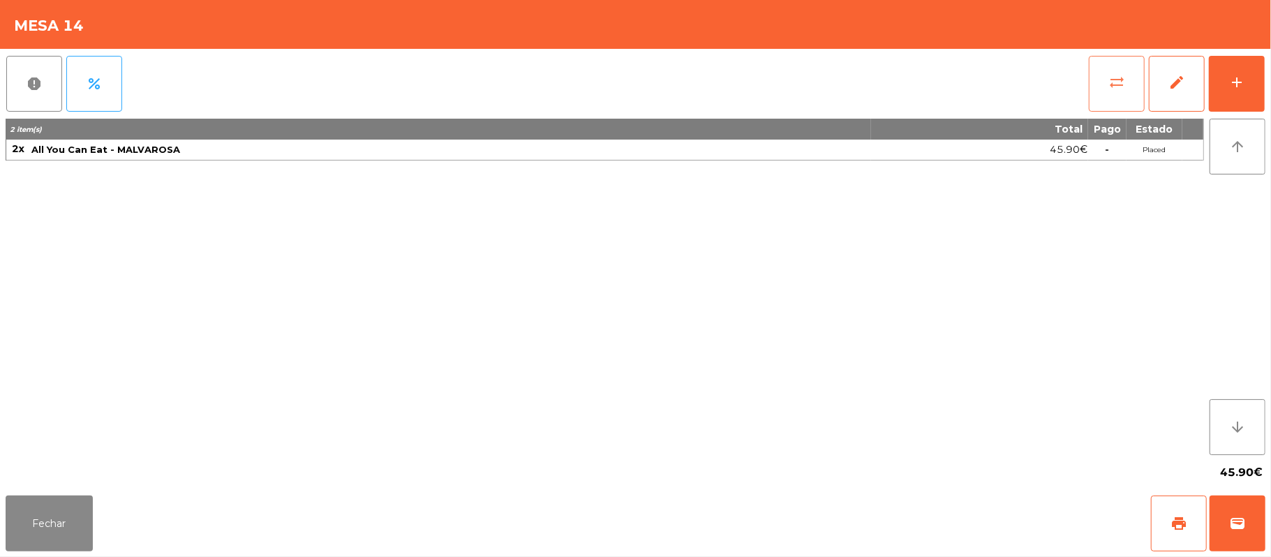
click at [1110, 81] on span "sync_alt" at bounding box center [1116, 82] width 17 height 17
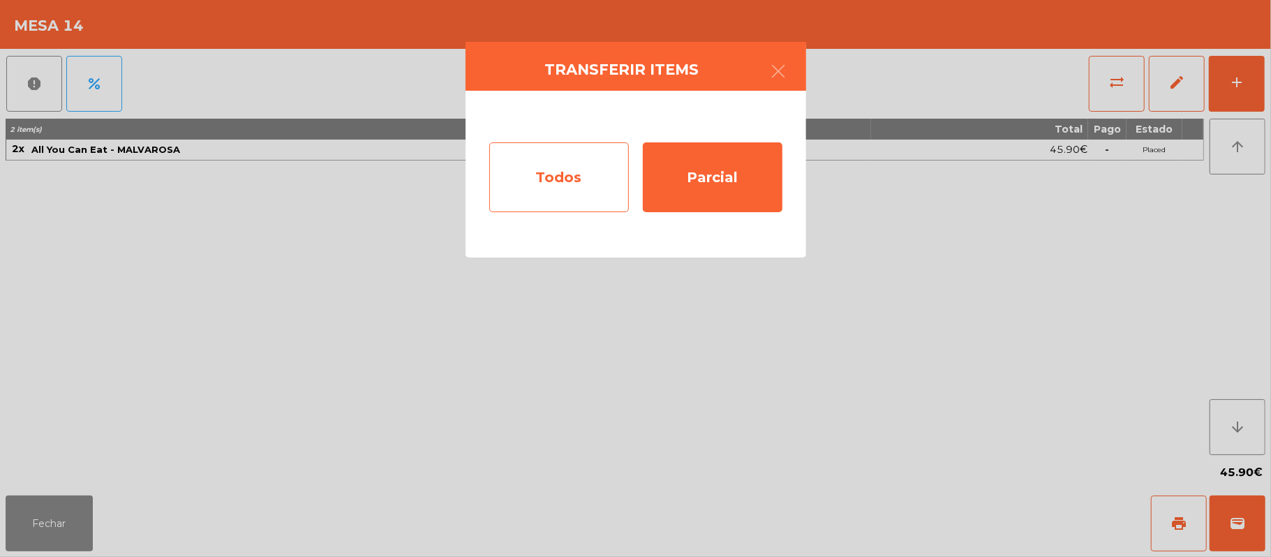
click at [562, 168] on div "Todos" at bounding box center [559, 177] width 140 height 70
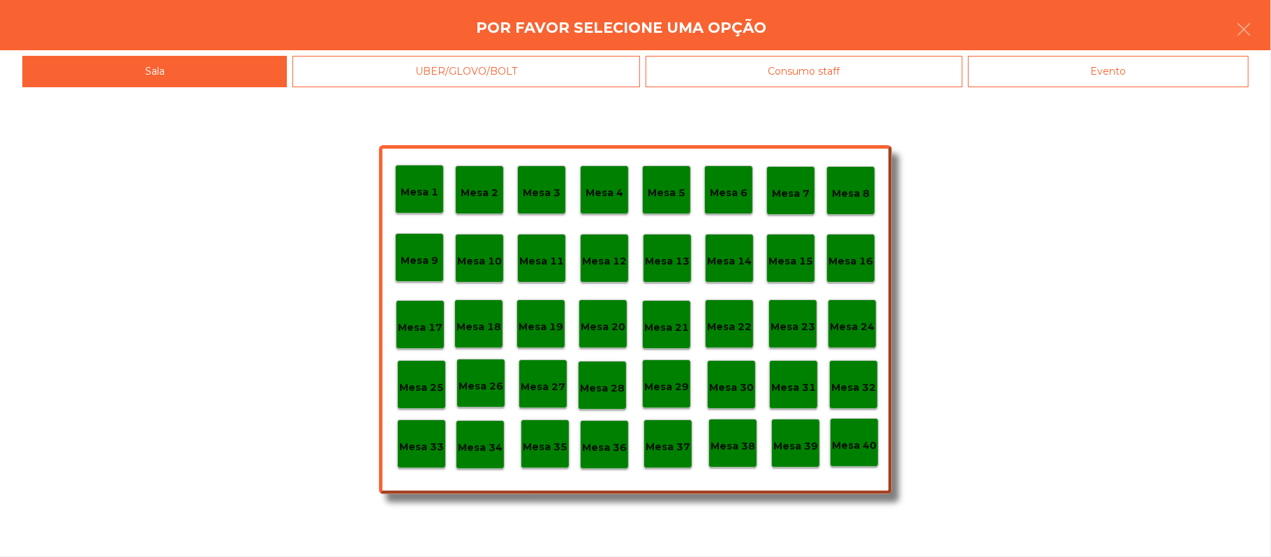
click at [676, 437] on div "Mesa 37" at bounding box center [668, 444] width 45 height 22
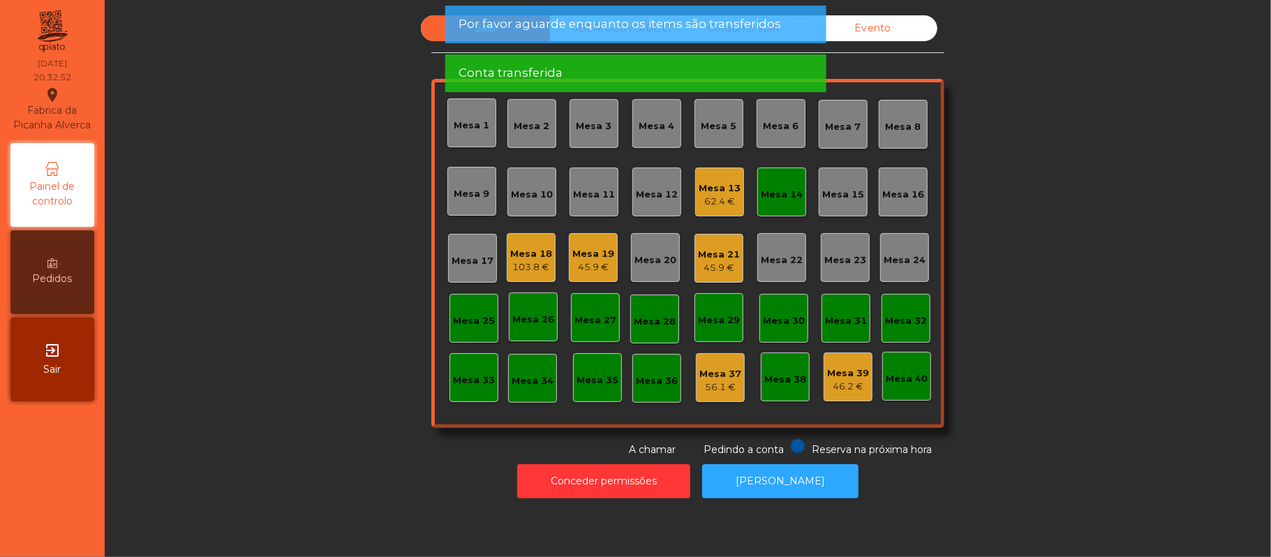
click at [773, 179] on div "Mesa 14" at bounding box center [781, 192] width 49 height 49
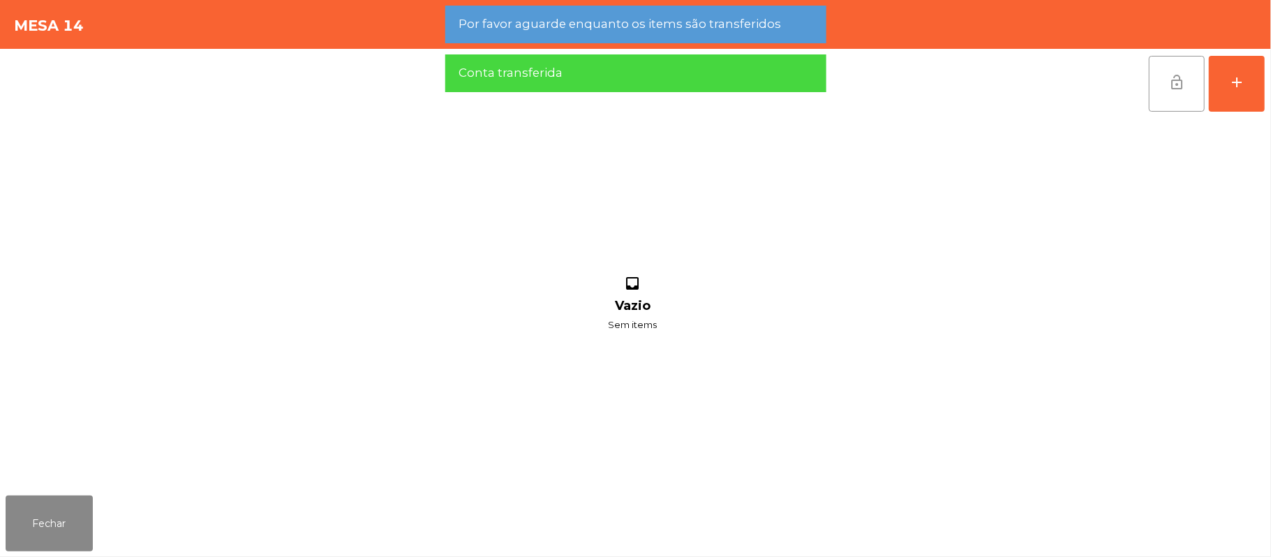
click at [1152, 66] on button "lock_open" at bounding box center [1177, 84] width 56 height 56
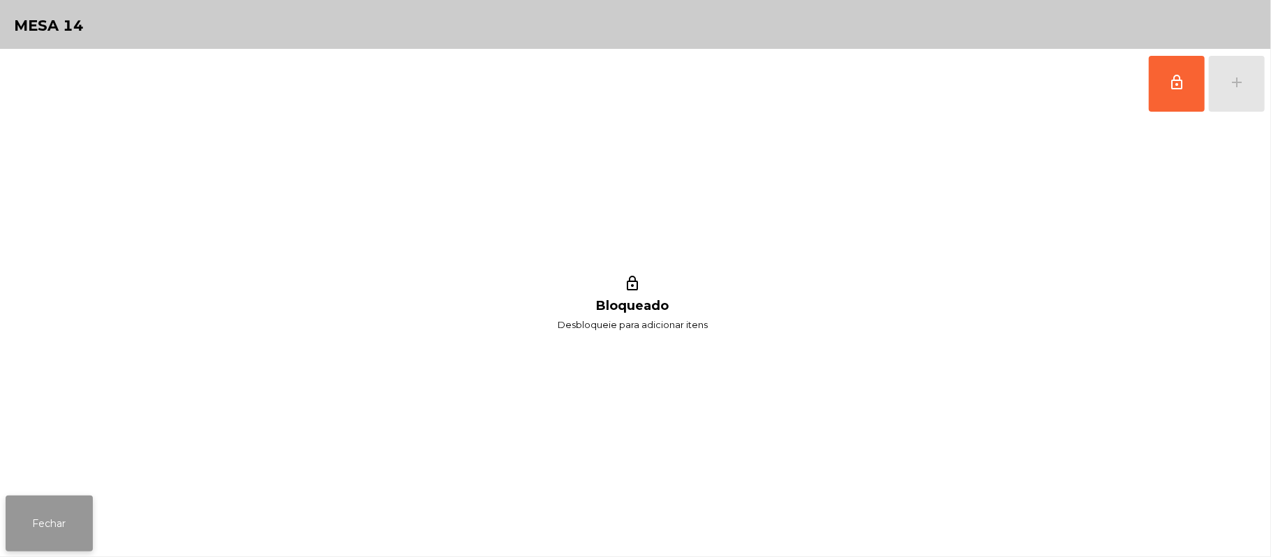
click at [42, 532] on button "Fechar" at bounding box center [49, 524] width 87 height 56
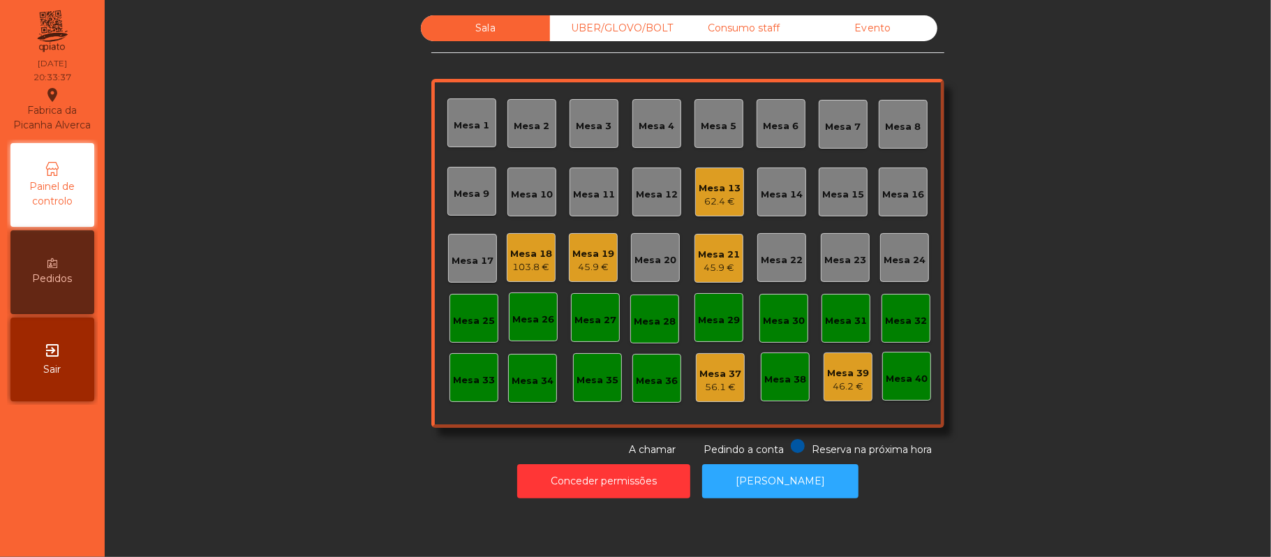
click at [601, 267] on div "45.9 €" at bounding box center [593, 267] width 42 height 14
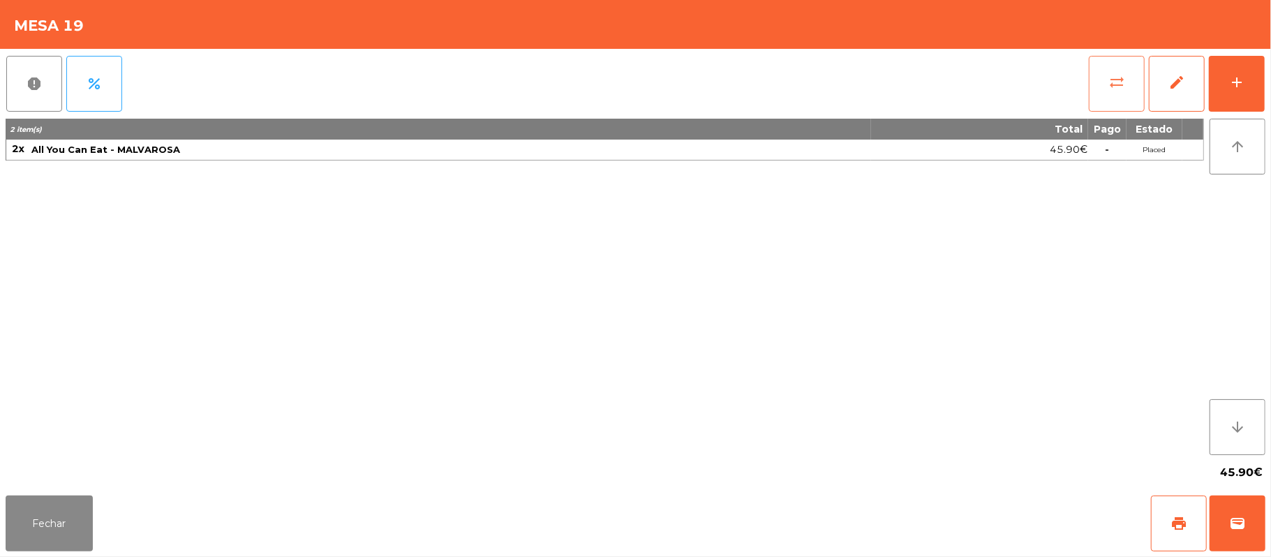
click at [1104, 79] on button "sync_alt" at bounding box center [1117, 84] width 56 height 56
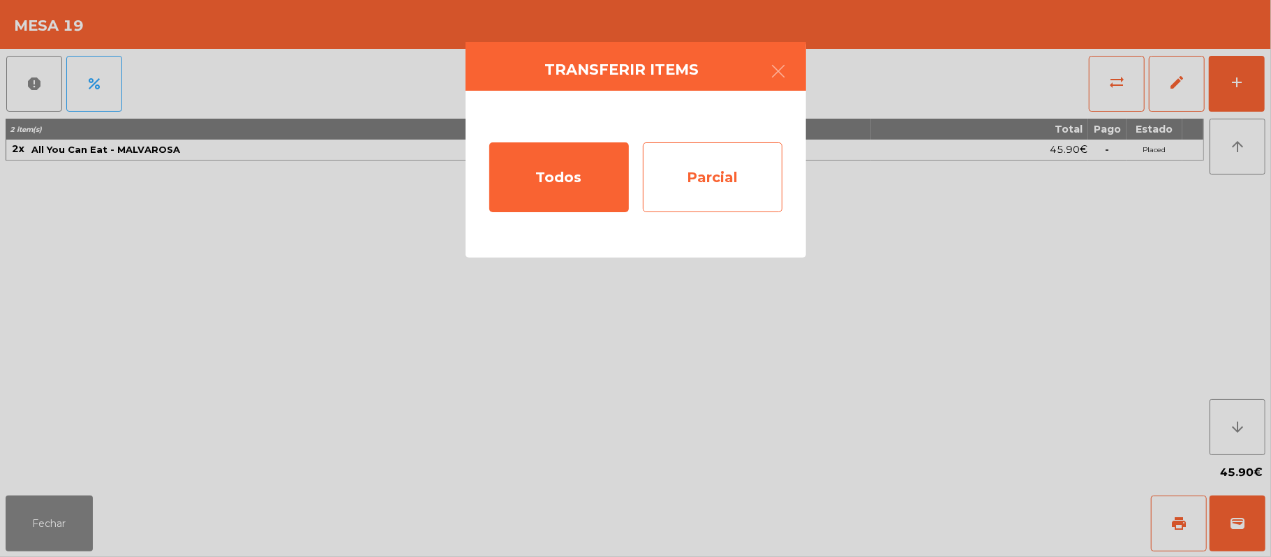
click at [736, 169] on div "Parcial" at bounding box center [713, 177] width 140 height 70
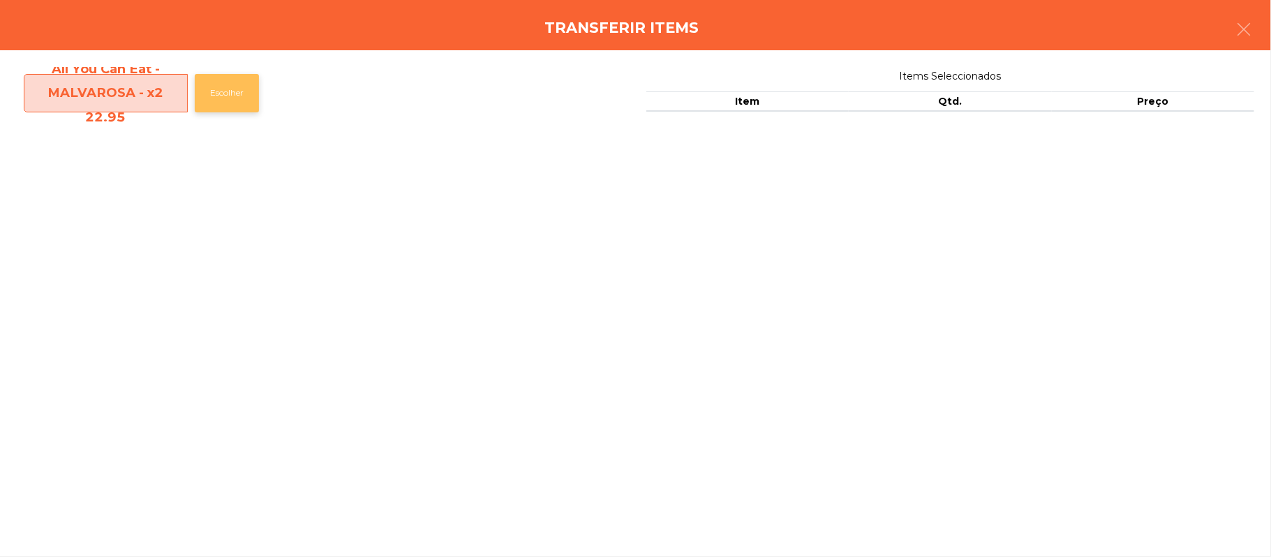
click at [237, 87] on button "Escolher" at bounding box center [227, 93] width 64 height 38
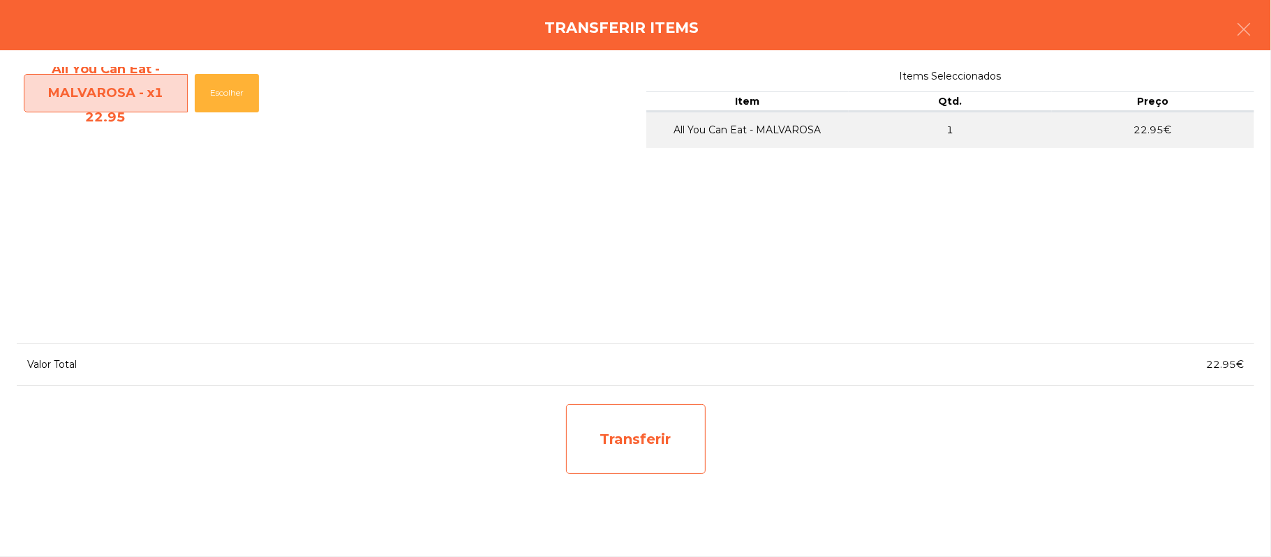
click at [660, 429] on div "Transferir" at bounding box center [636, 439] width 140 height 70
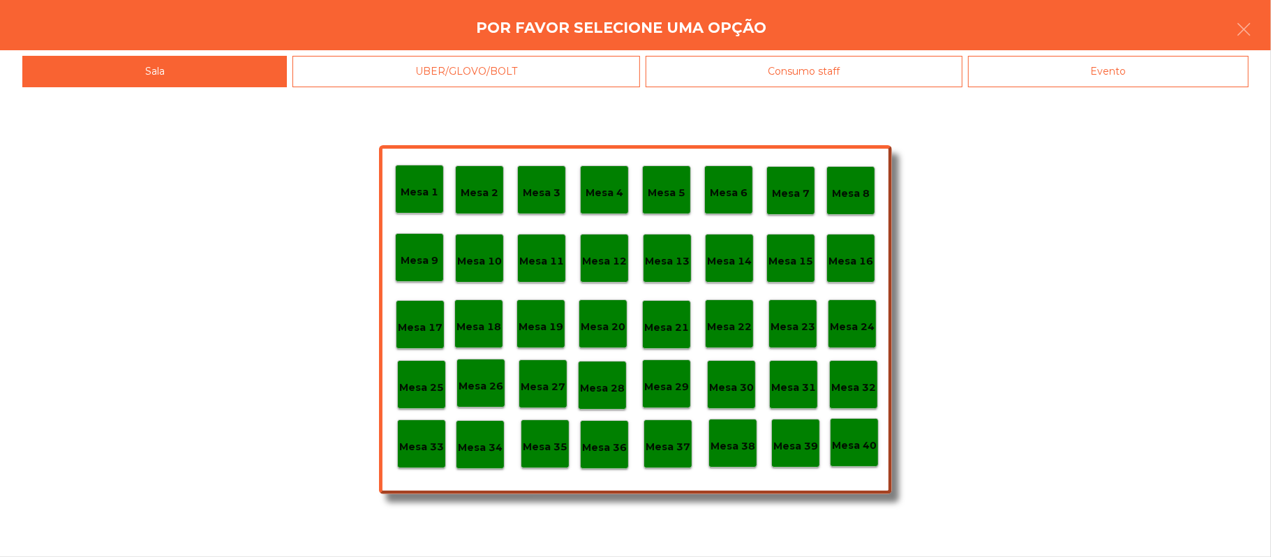
click at [669, 445] on p "Mesa 37" at bounding box center [668, 447] width 45 height 16
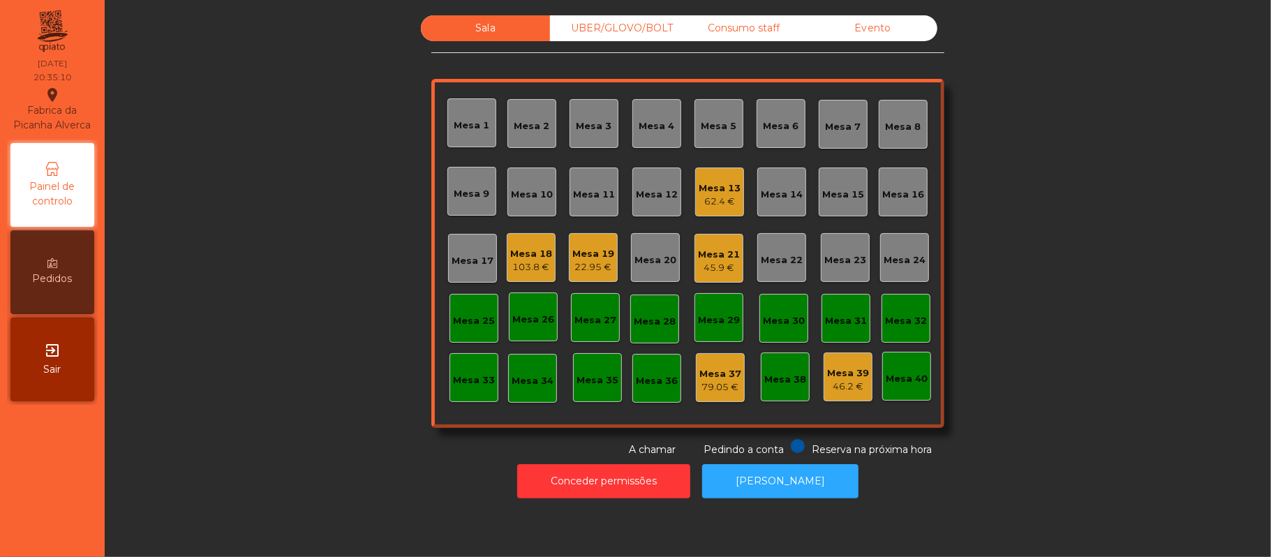
click at [1065, 285] on div "Sala UBER/GLOVO/BOLT Consumo staff Evento Mesa 1 Mesa 2 Mesa 3 Mesa 4 Mesa 5 Me…" at bounding box center [688, 236] width 1129 height 442
click at [903, 202] on div "Mesa 16" at bounding box center [903, 192] width 49 height 49
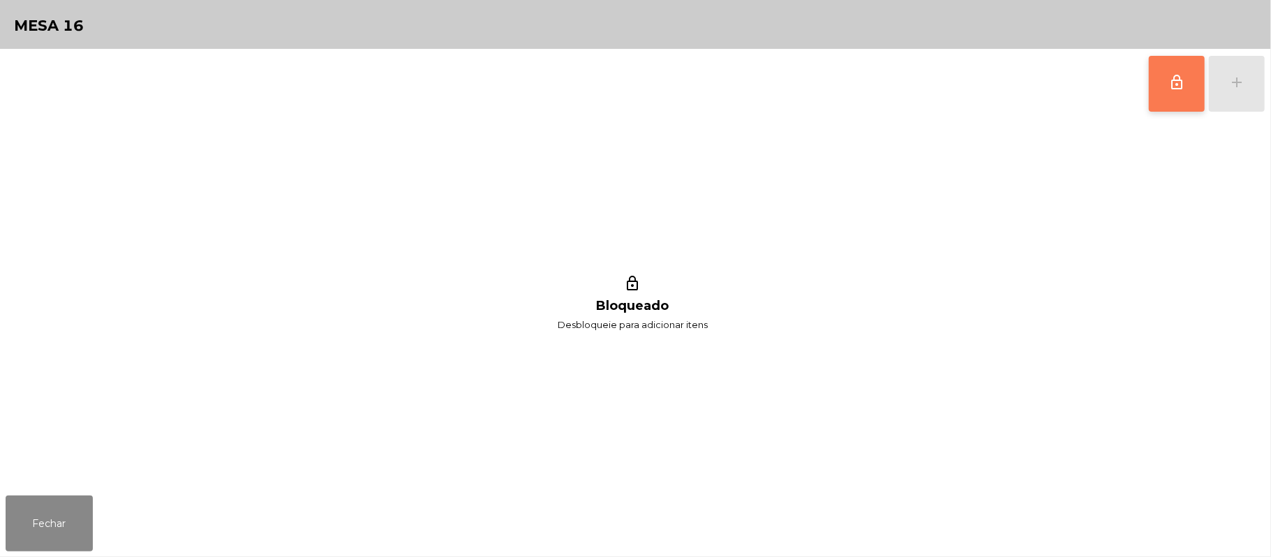
click at [1180, 103] on button "lock_outline" at bounding box center [1177, 84] width 56 height 56
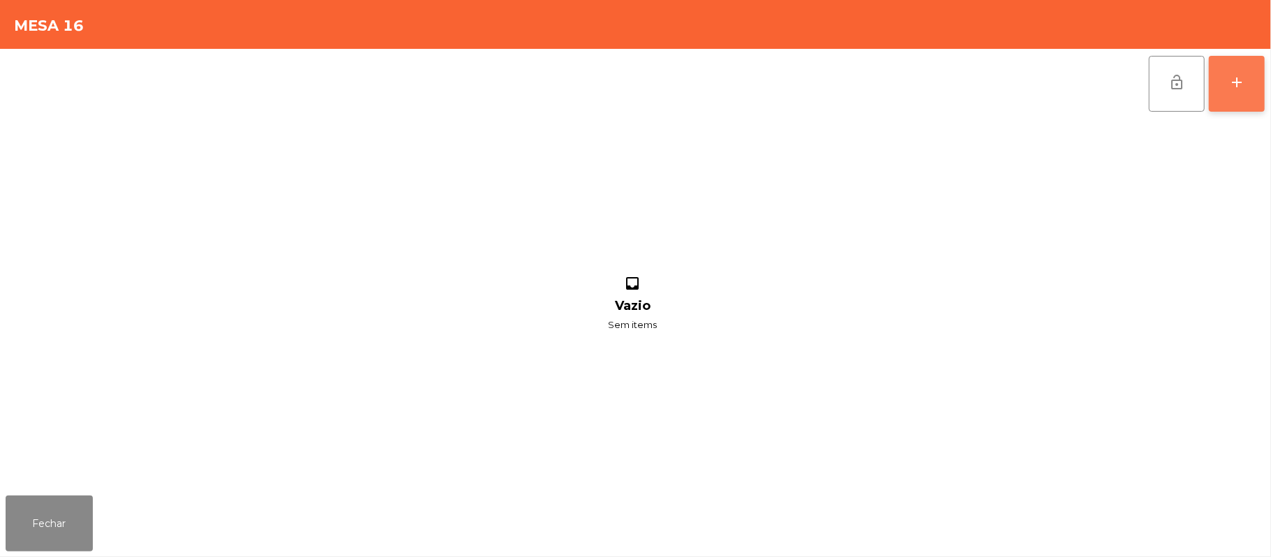
click at [1259, 92] on button "add" at bounding box center [1237, 84] width 56 height 56
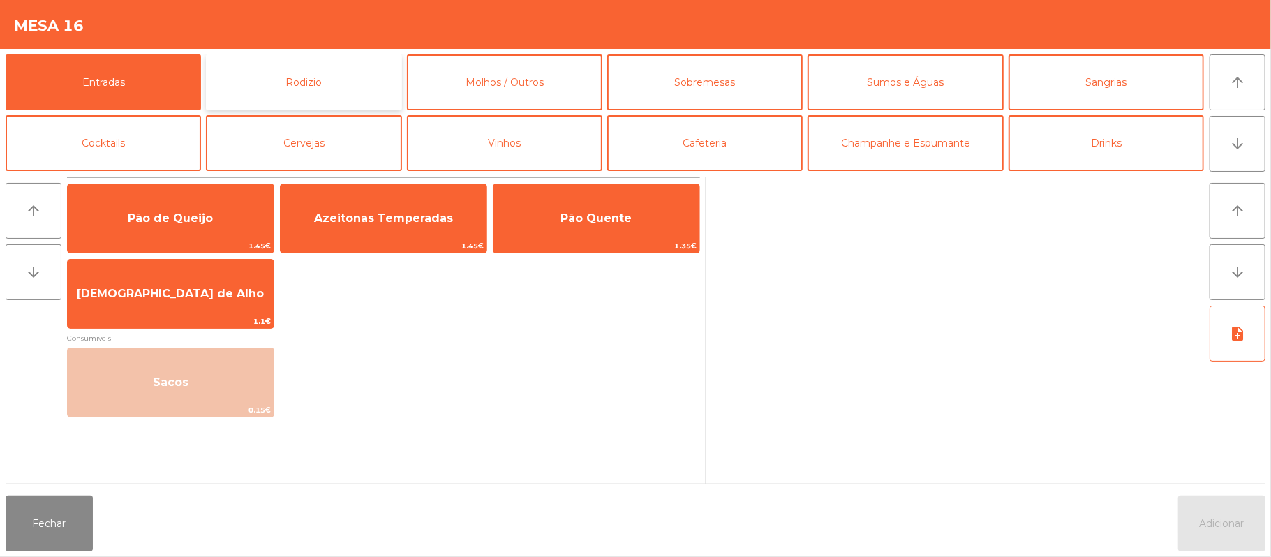
click at [305, 95] on button "Rodizio" at bounding box center [303, 82] width 195 height 56
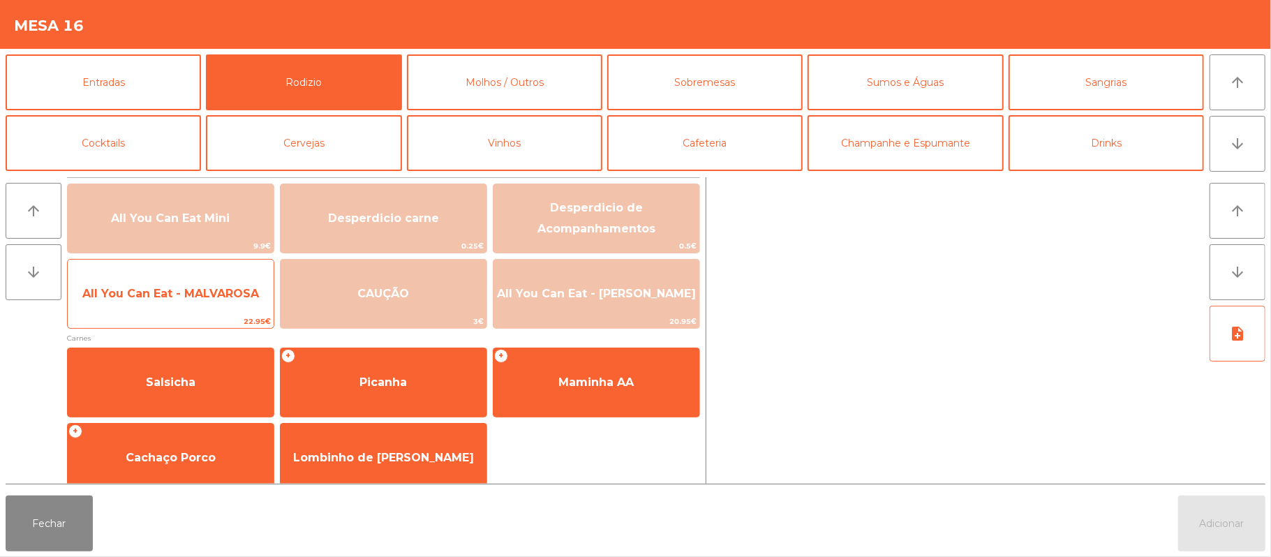
click at [180, 271] on div "All You Can Eat - MALVAROSA 22.95€" at bounding box center [170, 294] width 207 height 70
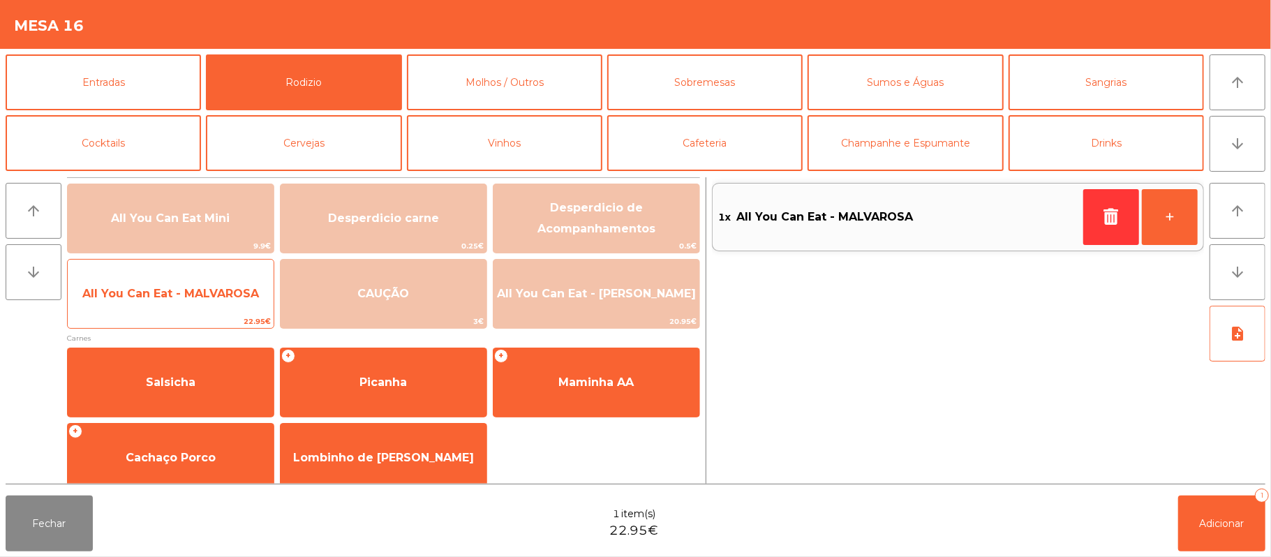
click at [151, 316] on span "22.95€" at bounding box center [171, 321] width 206 height 13
click at [175, 307] on span "All You Can Eat - MALVAROSA" at bounding box center [171, 294] width 206 height 38
click at [170, 325] on span "22.95€" at bounding box center [171, 321] width 206 height 13
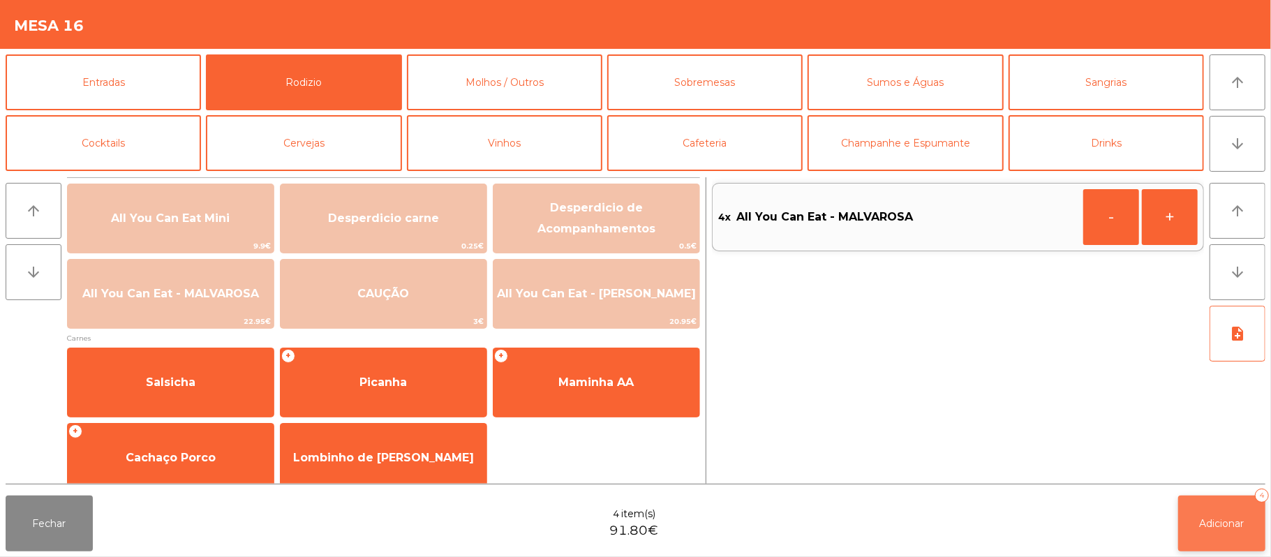
click at [1209, 518] on span "Adicionar" at bounding box center [1222, 523] width 45 height 13
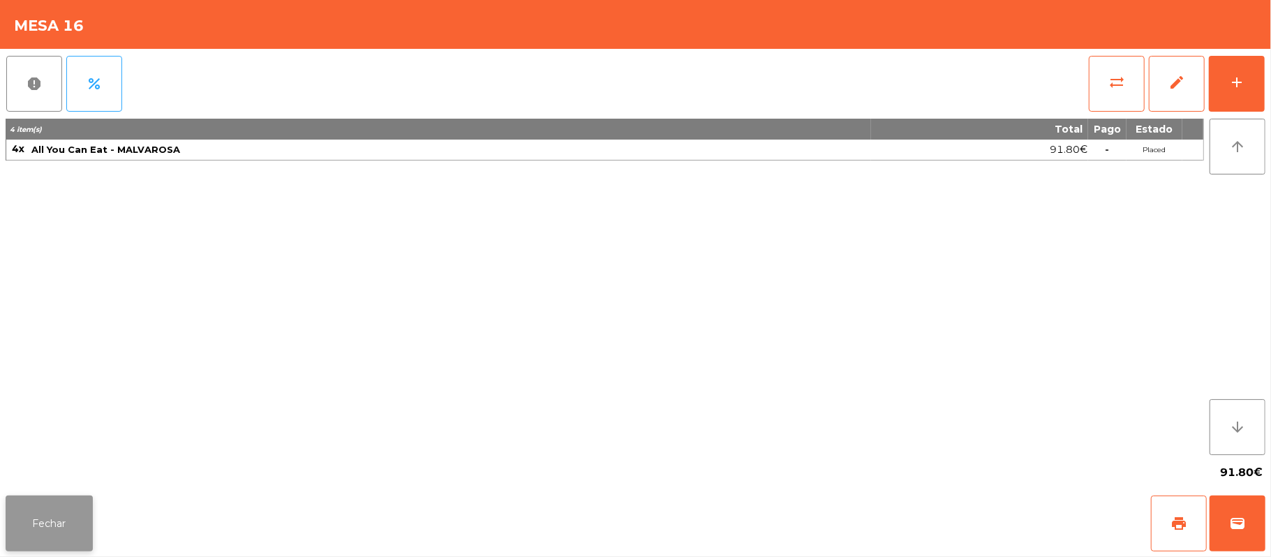
click at [74, 528] on button "Fechar" at bounding box center [49, 524] width 87 height 56
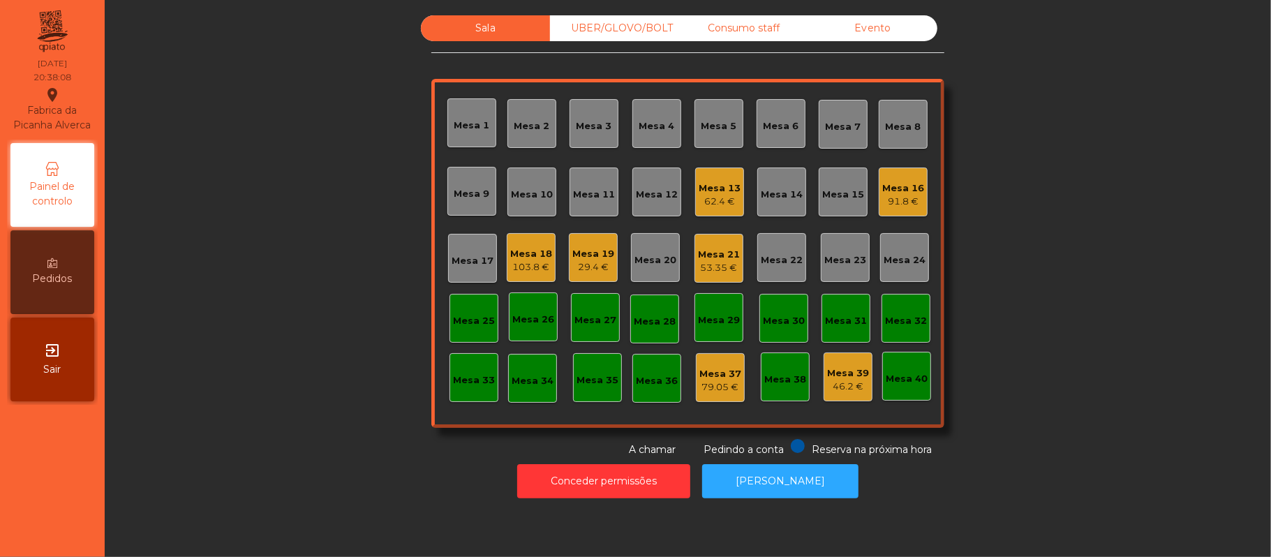
click at [599, 193] on div "Mesa 11" at bounding box center [594, 195] width 42 height 14
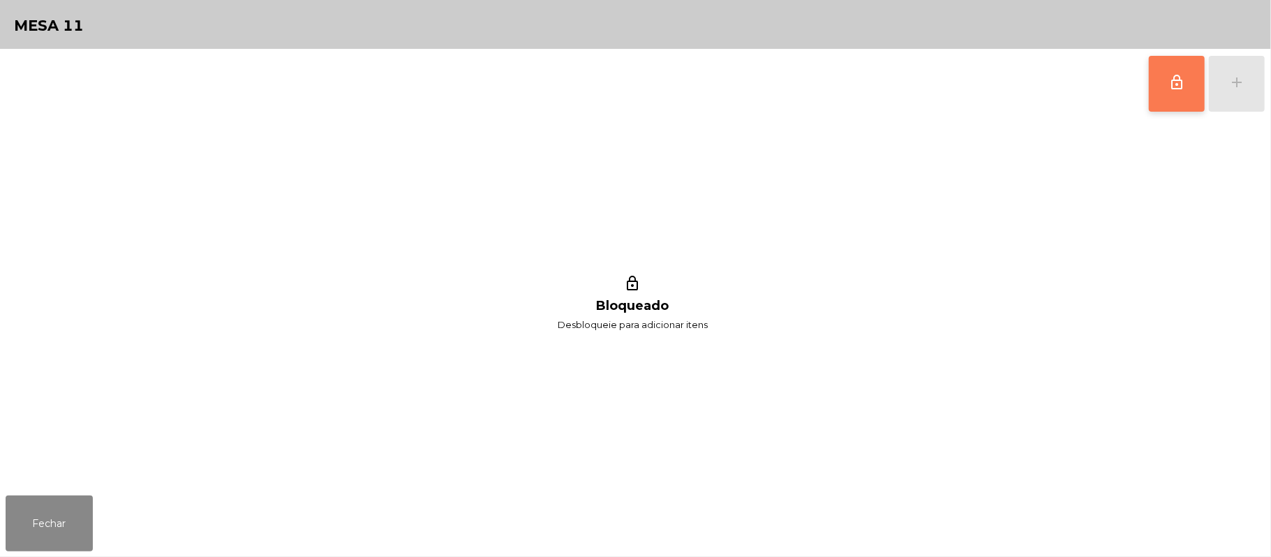
click at [1149, 68] on button "lock_outline" at bounding box center [1177, 84] width 56 height 56
click at [1258, 89] on button "add" at bounding box center [1237, 84] width 56 height 56
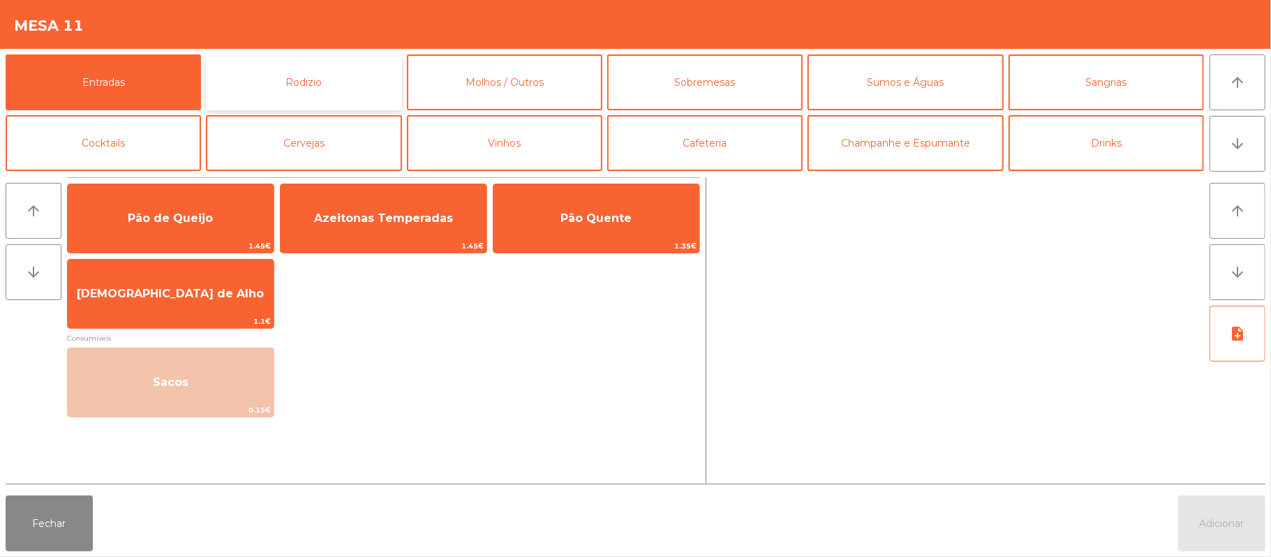
click at [324, 73] on button "Rodizio" at bounding box center [303, 82] width 195 height 56
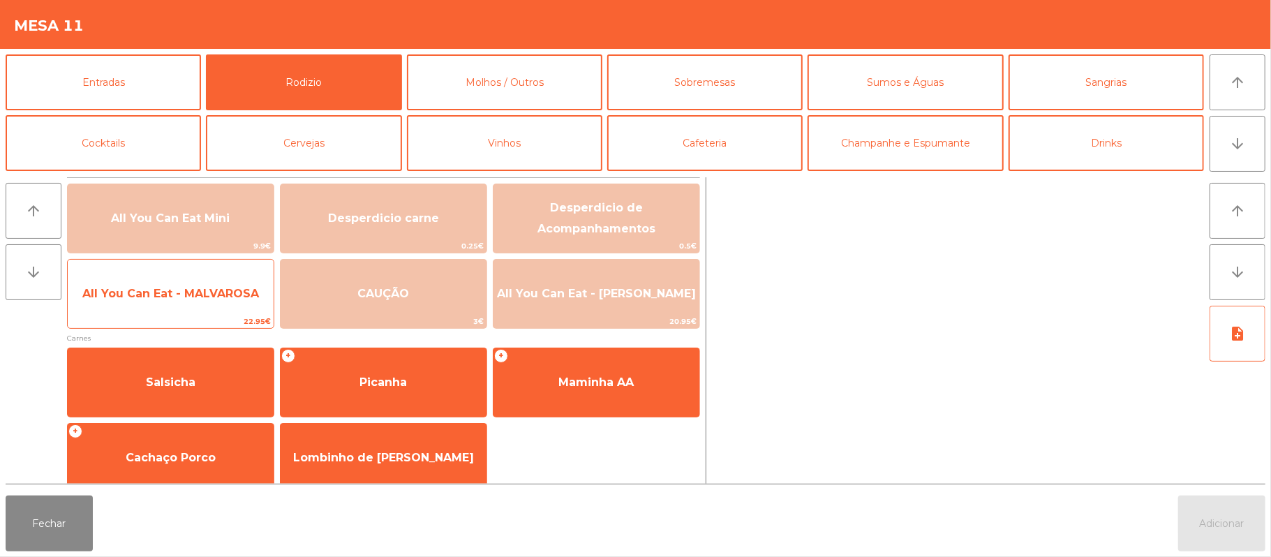
click at [205, 302] on span "All You Can Eat - MALVAROSA" at bounding box center [171, 294] width 206 height 38
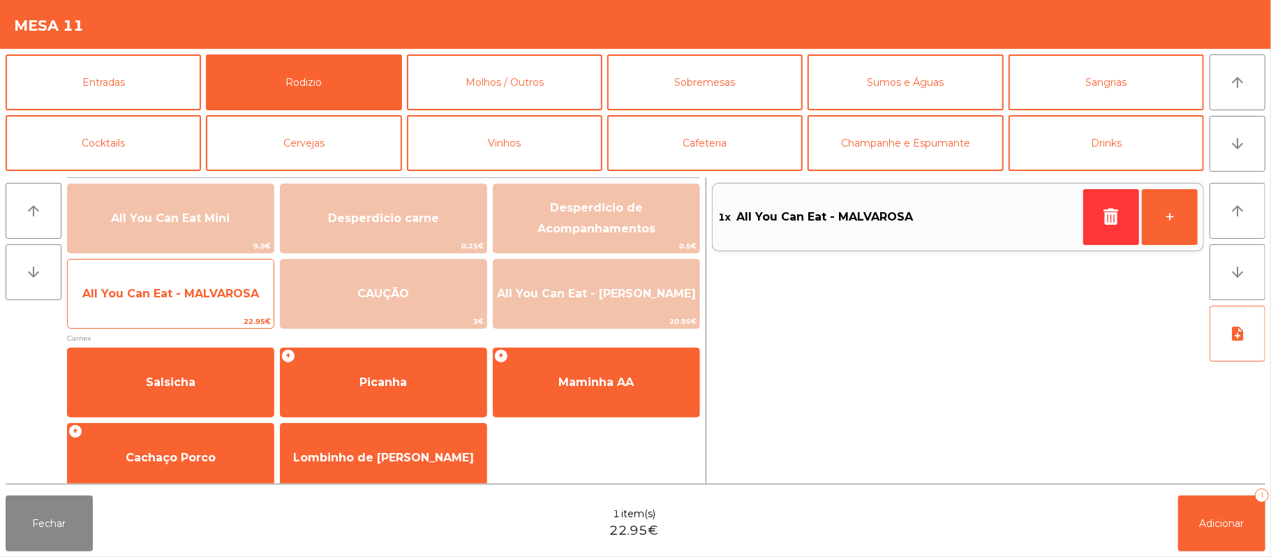
click at [216, 308] on span "All You Can Eat - MALVAROSA" at bounding box center [171, 294] width 206 height 38
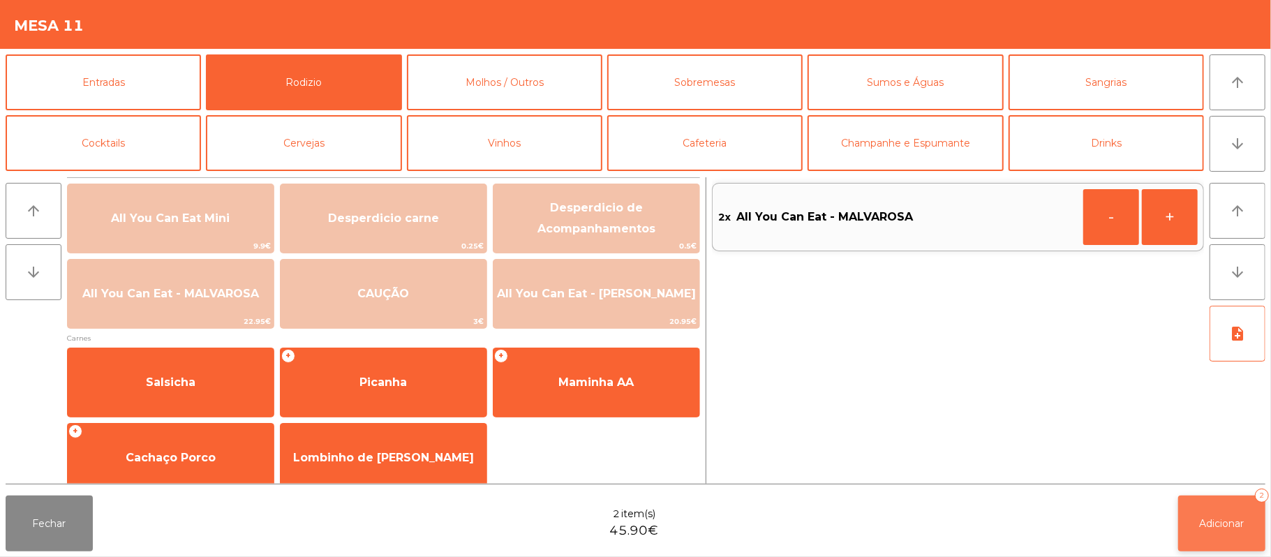
click at [1226, 544] on button "Adicionar 2" at bounding box center [1221, 524] width 87 height 56
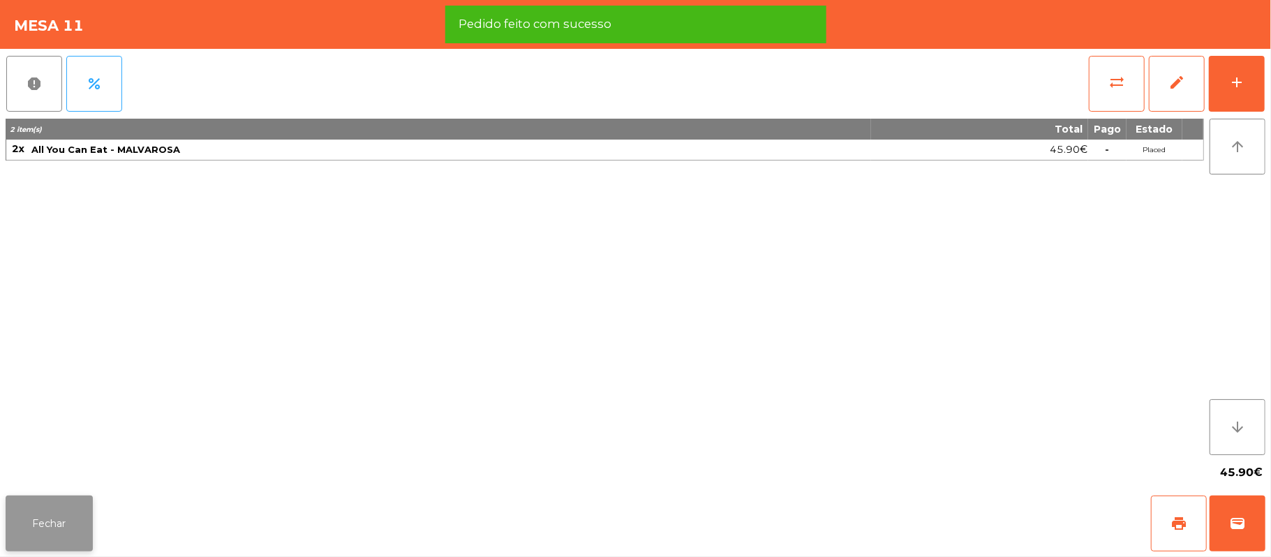
click at [54, 507] on button "Fechar" at bounding box center [49, 524] width 87 height 56
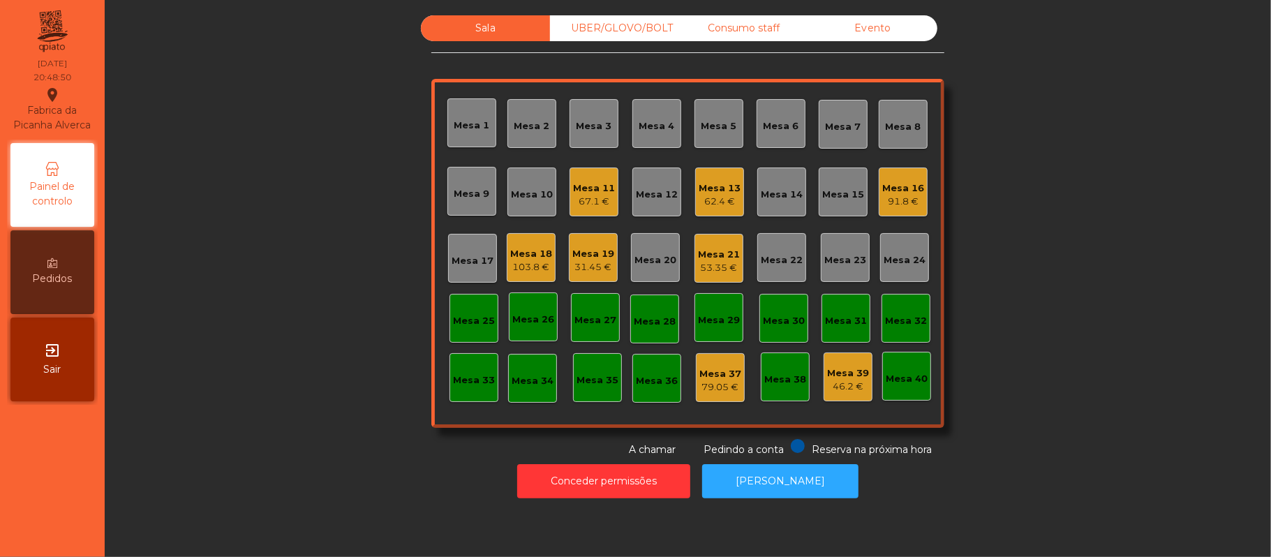
click at [456, 375] on div "Mesa 33" at bounding box center [474, 380] width 42 height 14
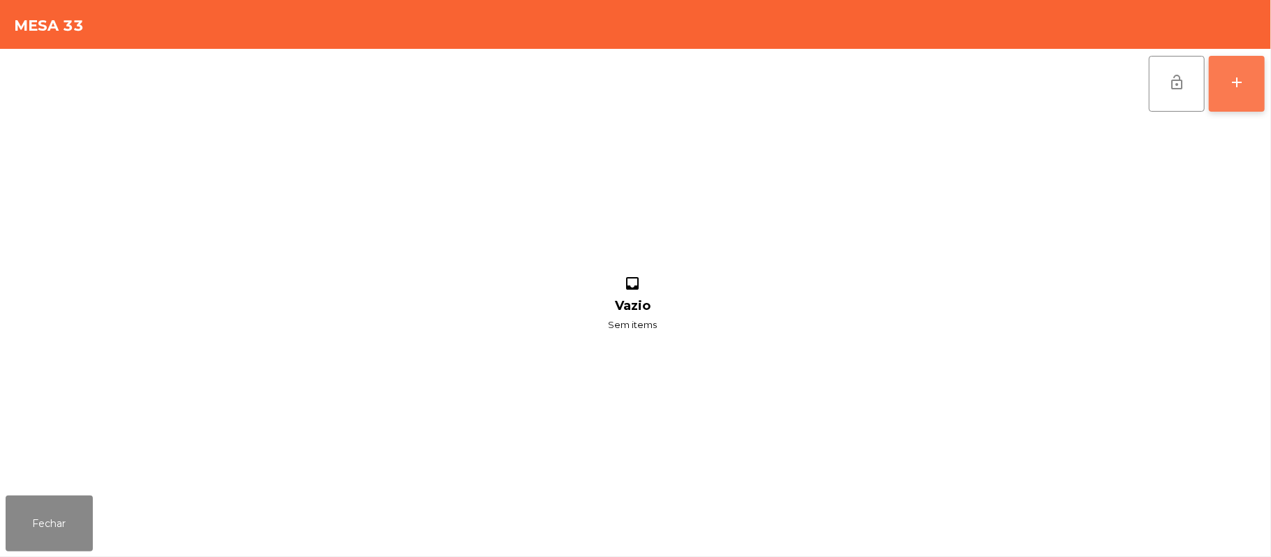
click at [1261, 84] on button "add" at bounding box center [1237, 84] width 56 height 56
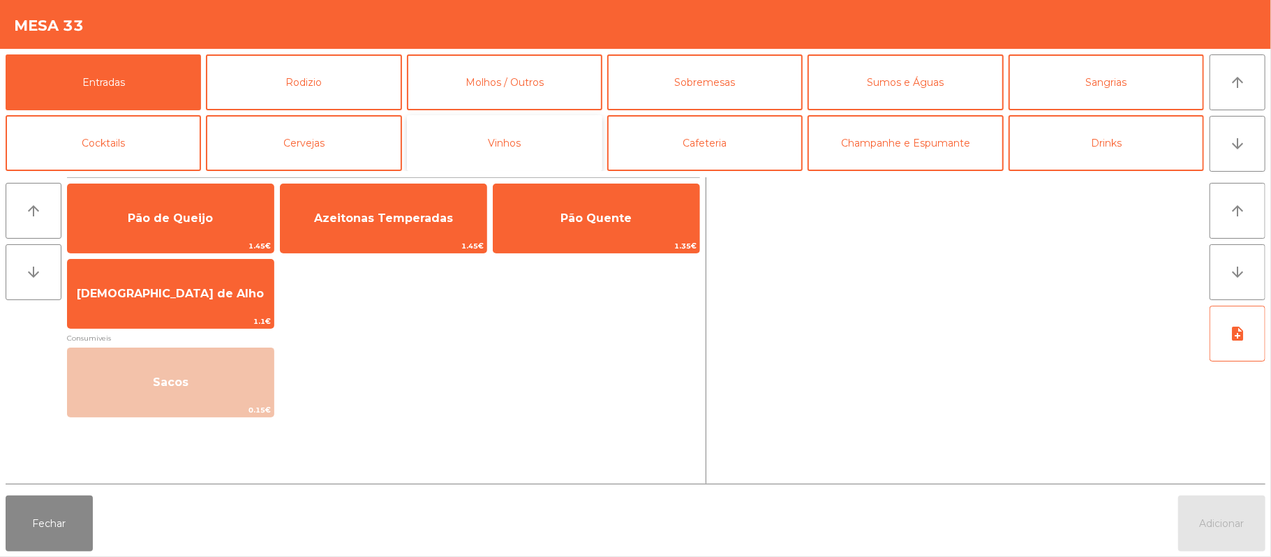
click at [542, 142] on button "Vinhos" at bounding box center [504, 143] width 195 height 56
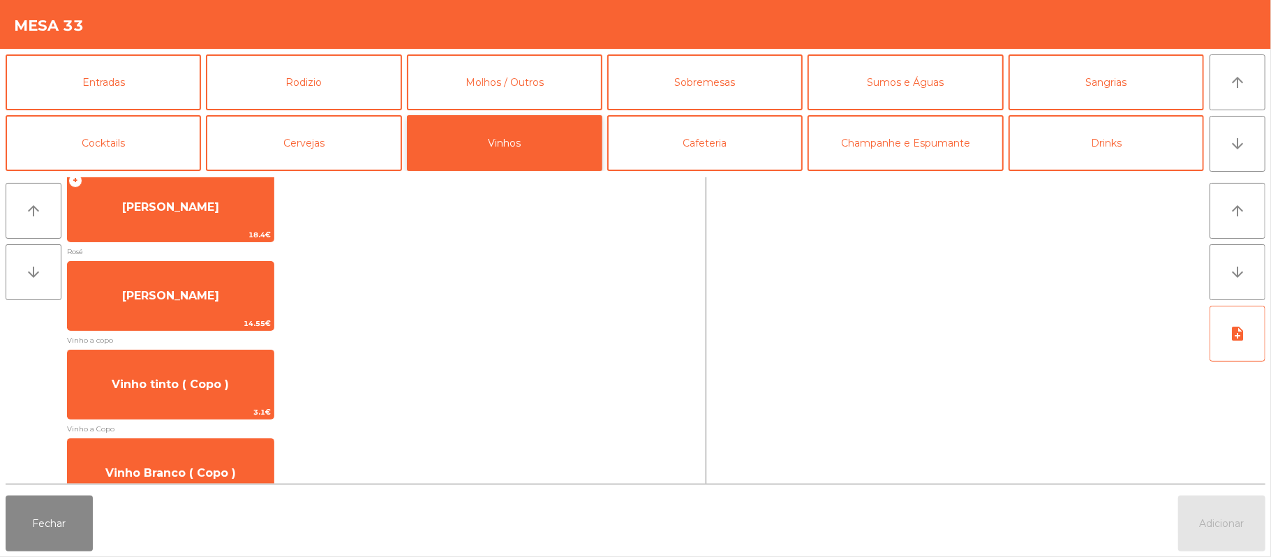
scroll to position [296, 0]
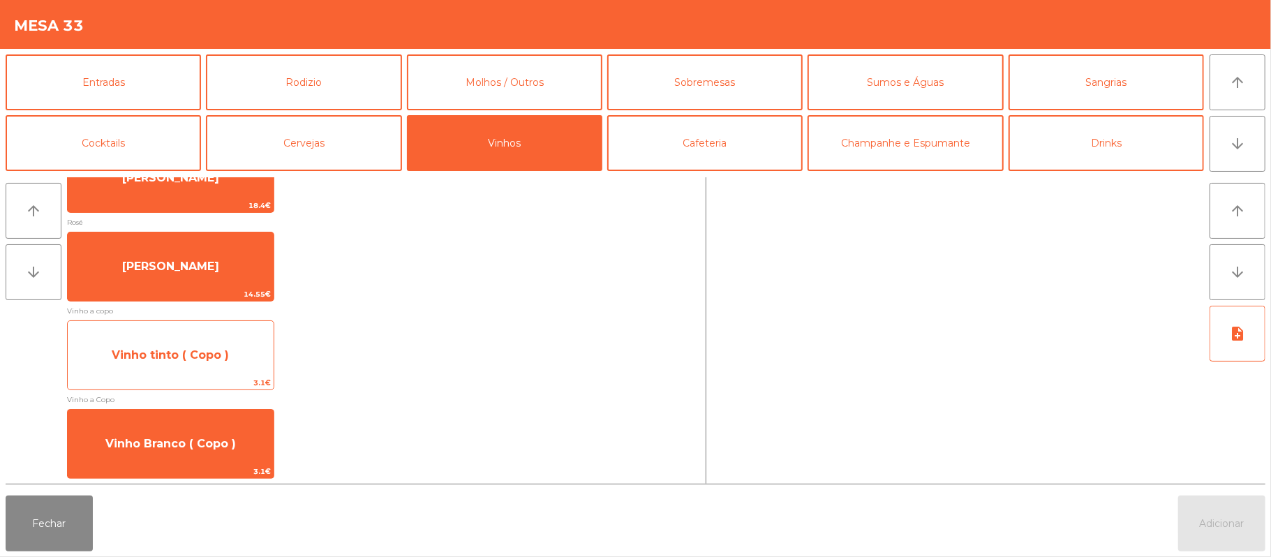
click at [218, 359] on span "Vinho tinto ( Copo )" at bounding box center [170, 354] width 117 height 13
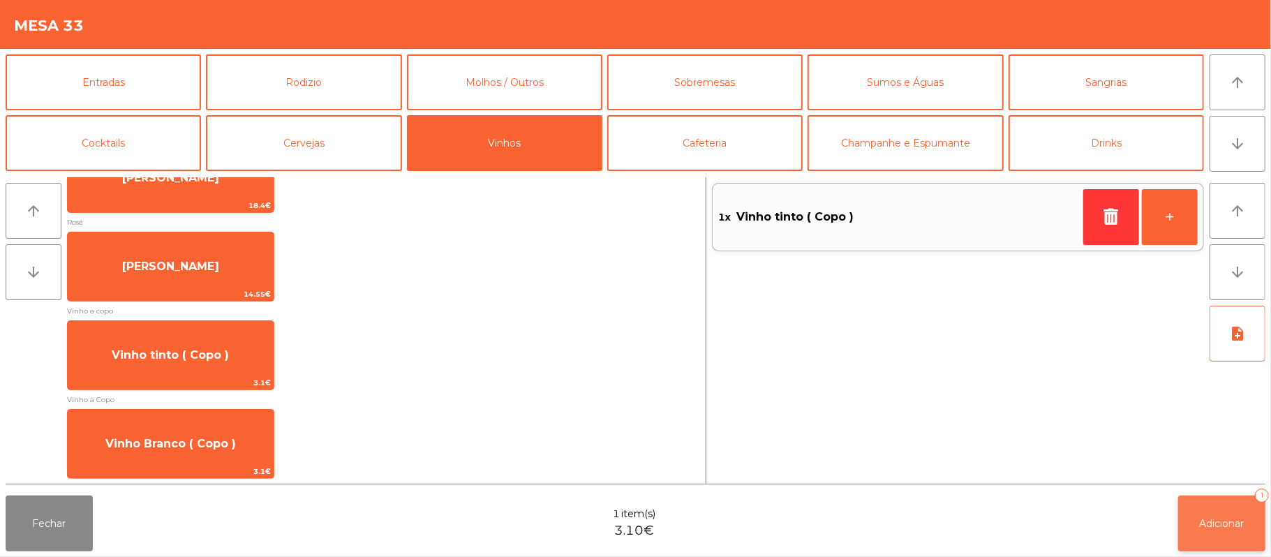
click at [1207, 525] on span "Adicionar" at bounding box center [1222, 523] width 45 height 13
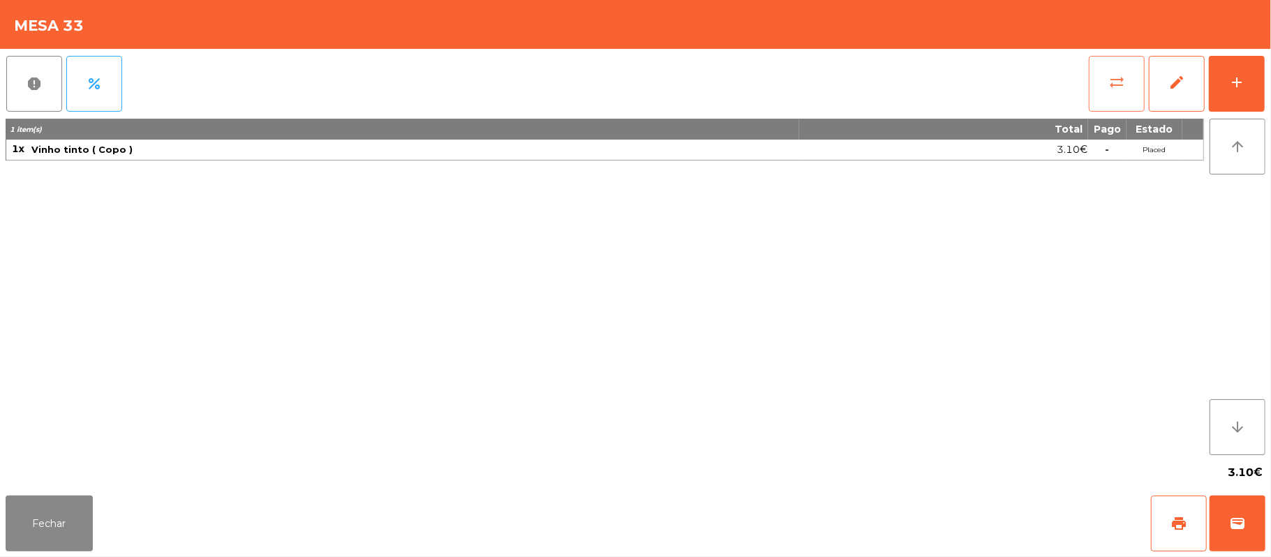
click at [1106, 62] on button "sync_alt" at bounding box center [1117, 84] width 56 height 56
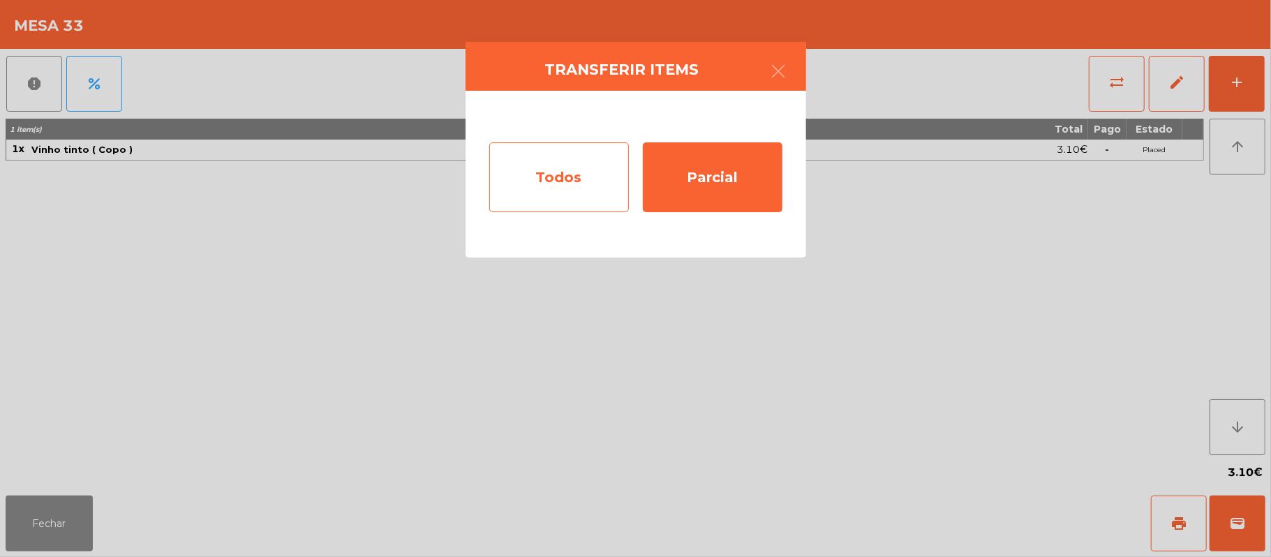
click at [571, 171] on div "Todos" at bounding box center [559, 177] width 140 height 70
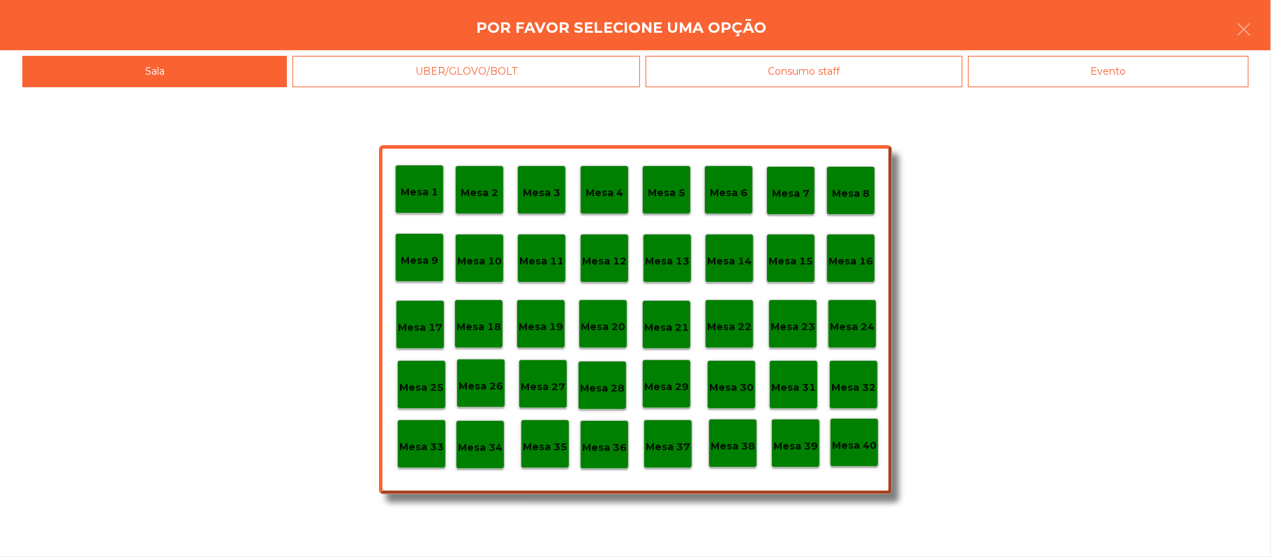
click at [1107, 67] on div "Evento" at bounding box center [1108, 71] width 281 height 31
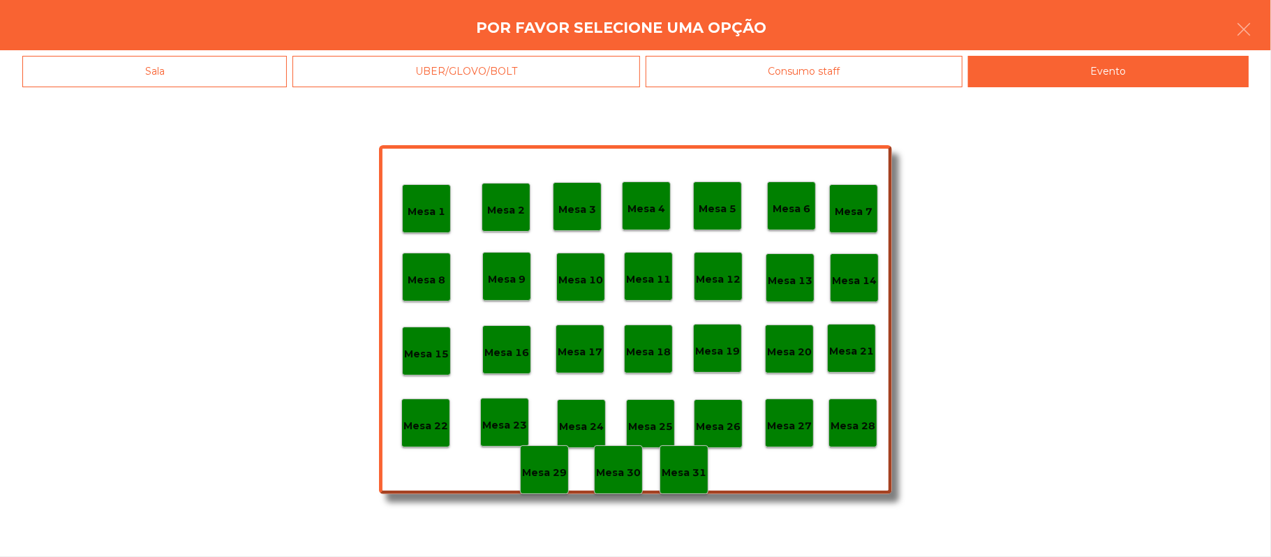
click at [855, 440] on div "Mesa 28" at bounding box center [853, 423] width 49 height 49
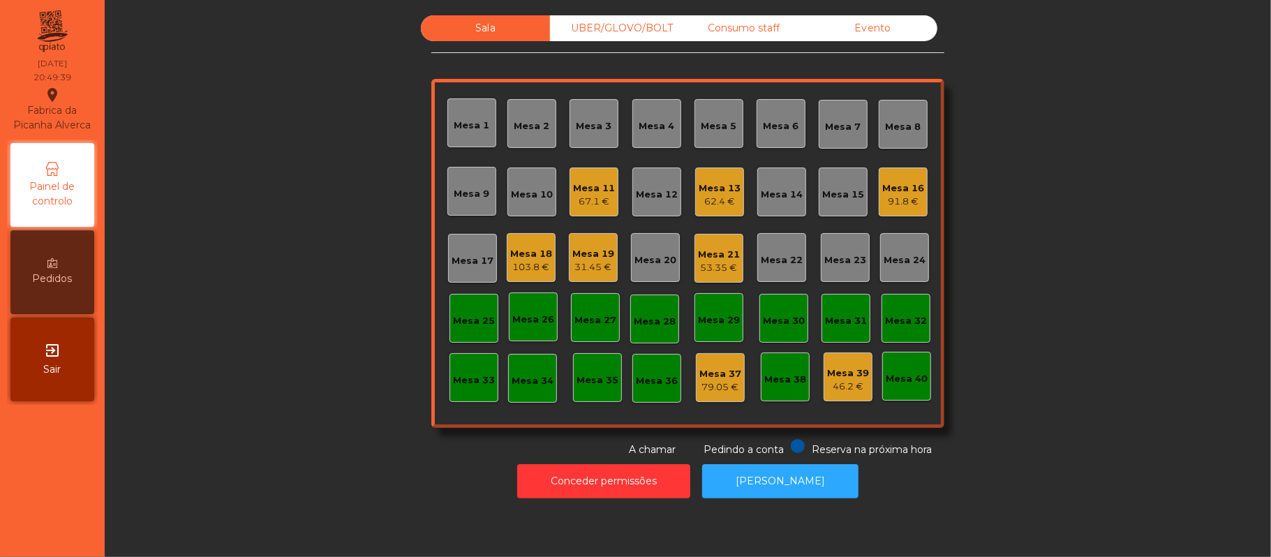
click at [732, 37] on div "Consumo staff" at bounding box center [743, 28] width 129 height 26
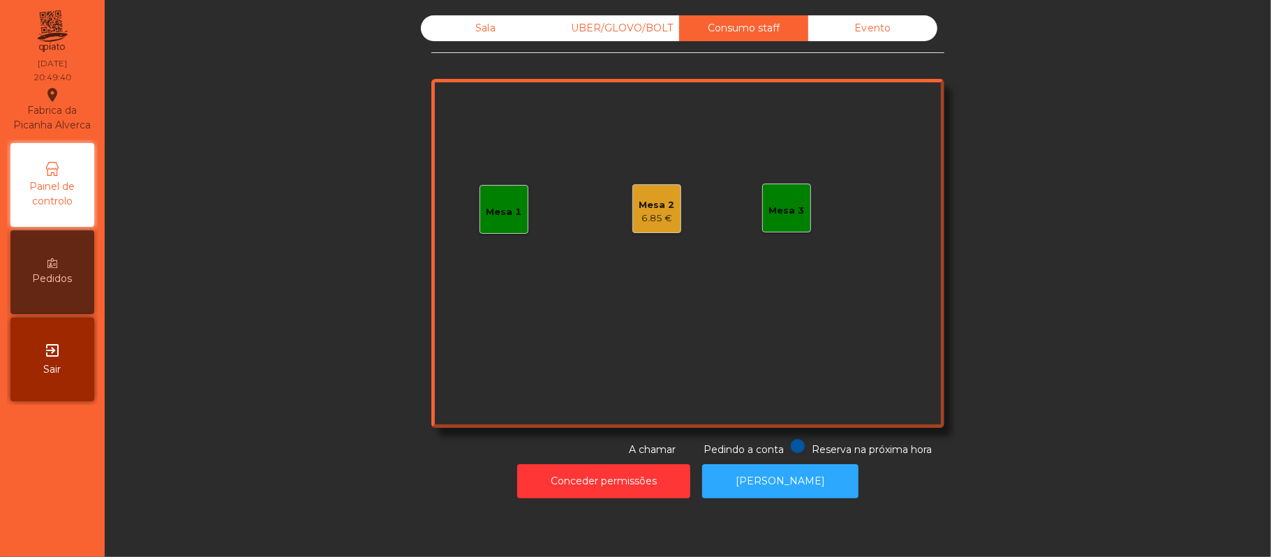
click at [621, 40] on div "UBER/GLOVO/BOLT" at bounding box center [614, 28] width 129 height 26
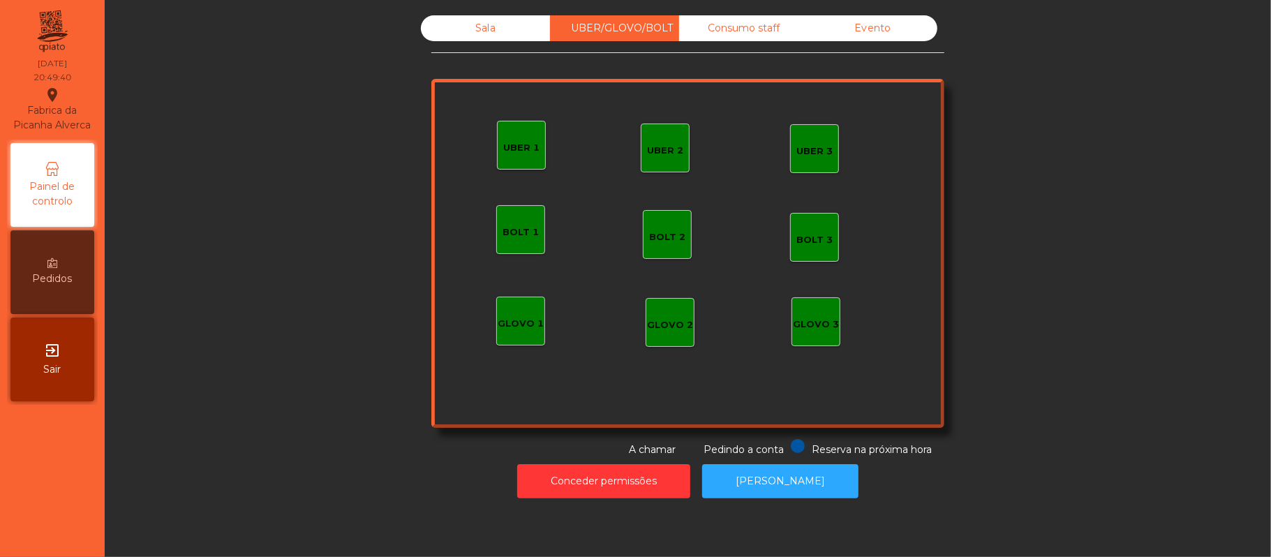
click at [612, 34] on div "UBER/GLOVO/BOLT" at bounding box center [614, 28] width 129 height 26
click at [509, 60] on div "Sala UBER/GLOVO/BOLT Consumo staff Evento UBER 2 UBER 3 BOLT 1 BOLT 2 BOLT 3 GL…" at bounding box center [687, 236] width 513 height 442
click at [503, 32] on div "Sala" at bounding box center [485, 28] width 129 height 26
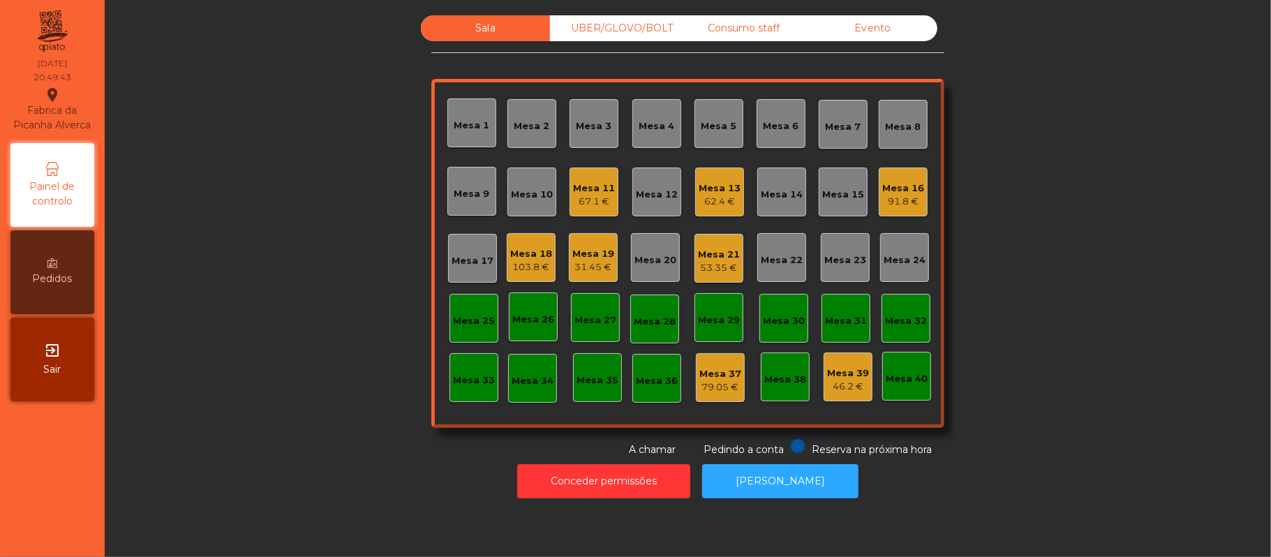
click at [706, 371] on div "Mesa 37" at bounding box center [720, 374] width 42 height 14
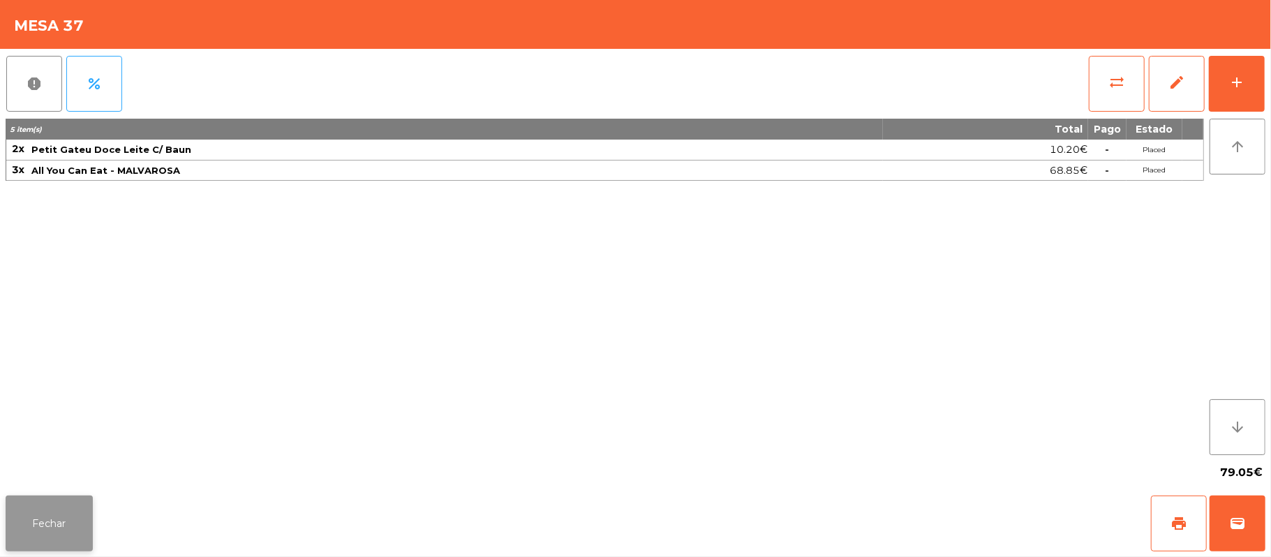
click at [76, 534] on button "Fechar" at bounding box center [49, 524] width 87 height 56
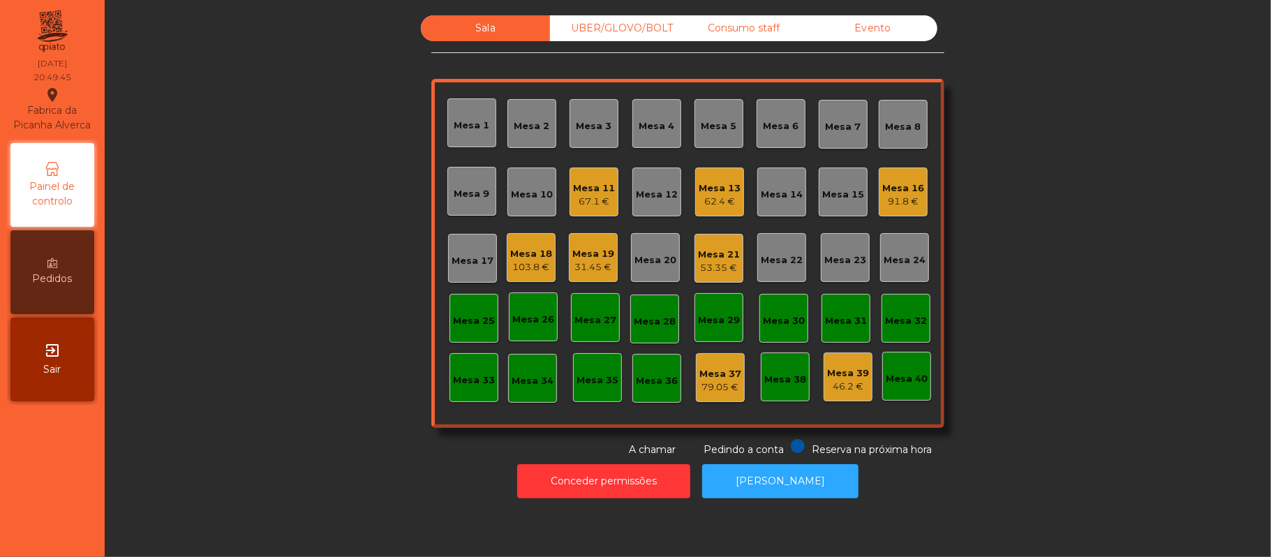
click at [847, 388] on div "46.2 €" at bounding box center [848, 387] width 42 height 14
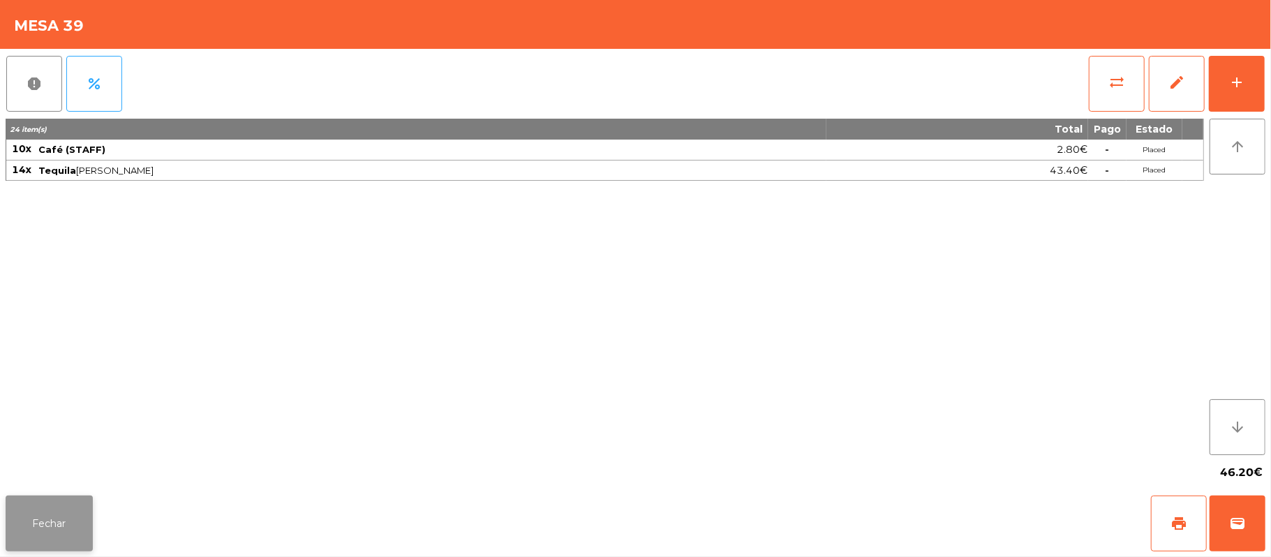
click at [74, 522] on button "Fechar" at bounding box center [49, 524] width 87 height 56
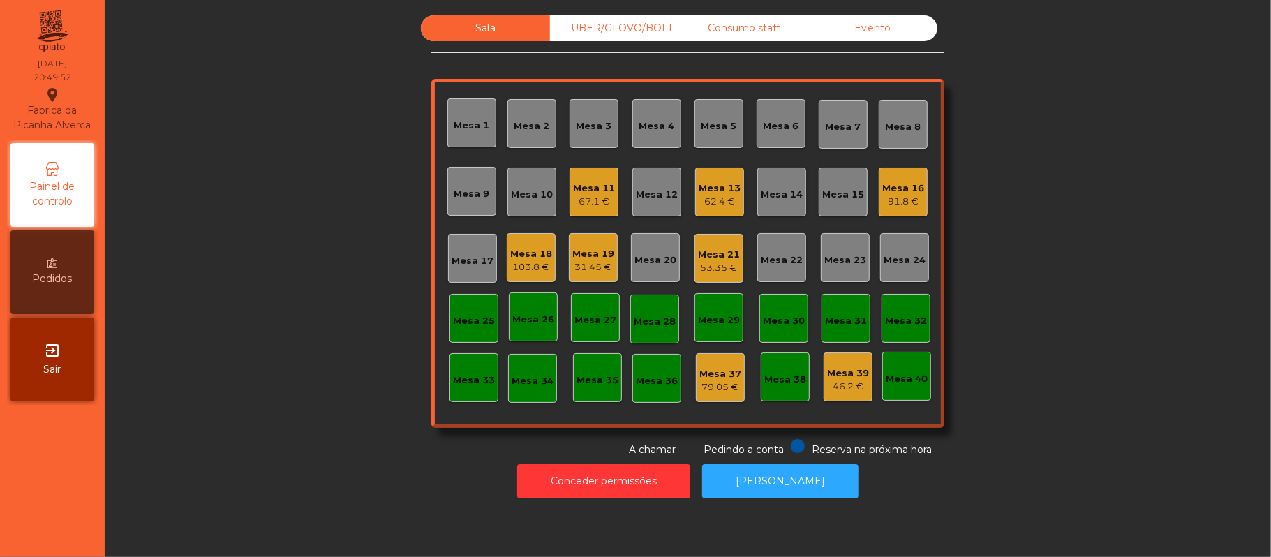
click at [877, 31] on div "Evento" at bounding box center [872, 28] width 129 height 26
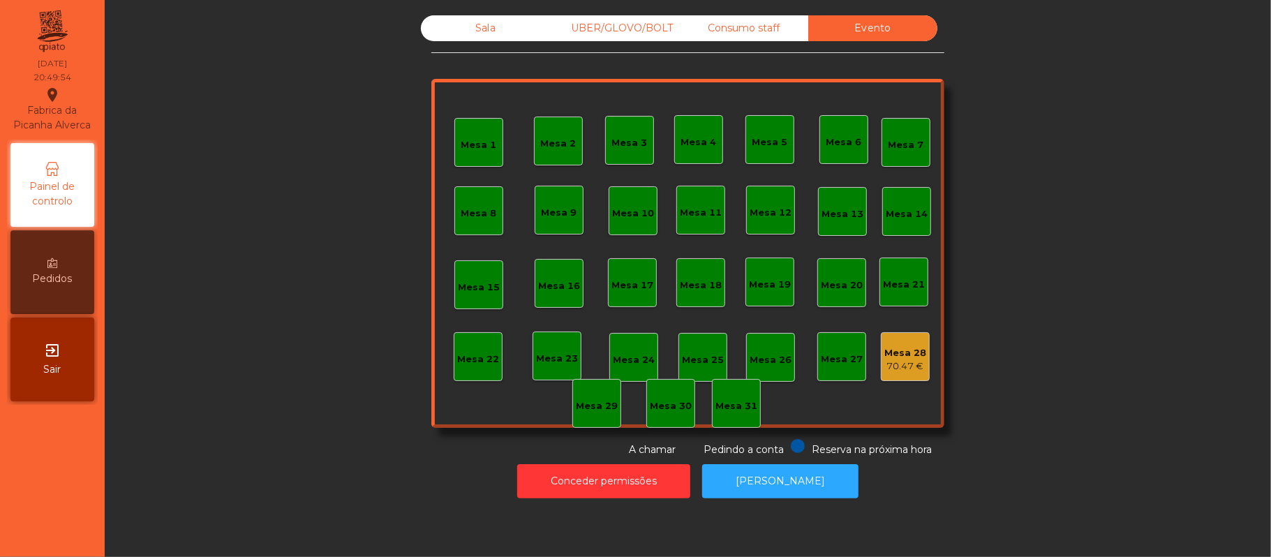
click at [912, 364] on div "70.47 €" at bounding box center [905, 366] width 42 height 14
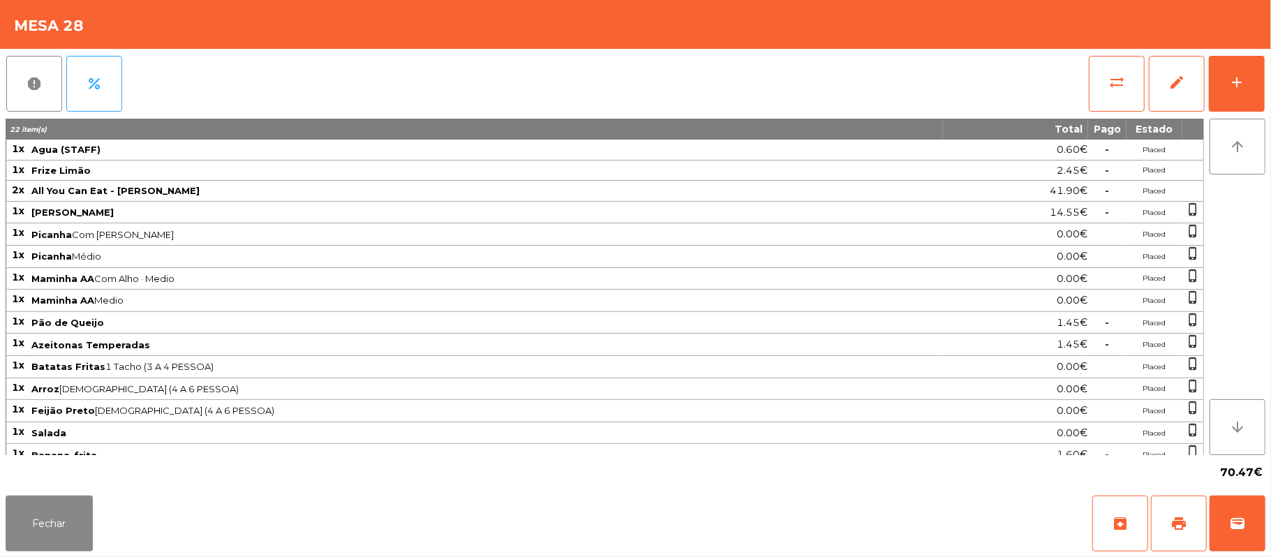
scroll to position [124, 0]
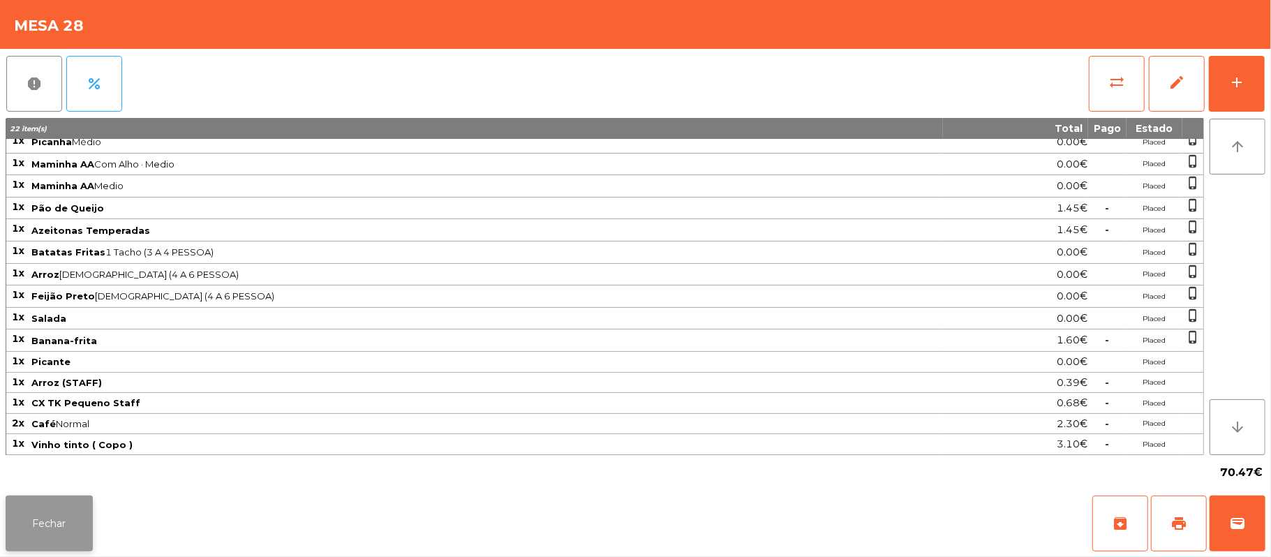
click at [57, 550] on button "Fechar" at bounding box center [49, 524] width 87 height 56
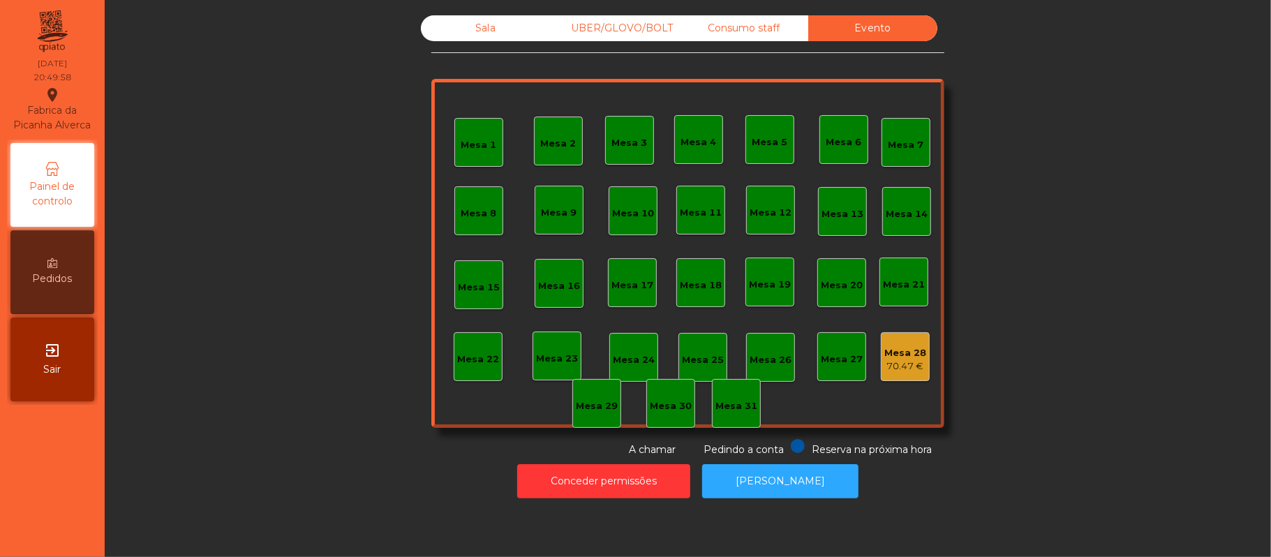
click at [478, 27] on div "Sala" at bounding box center [485, 28] width 129 height 26
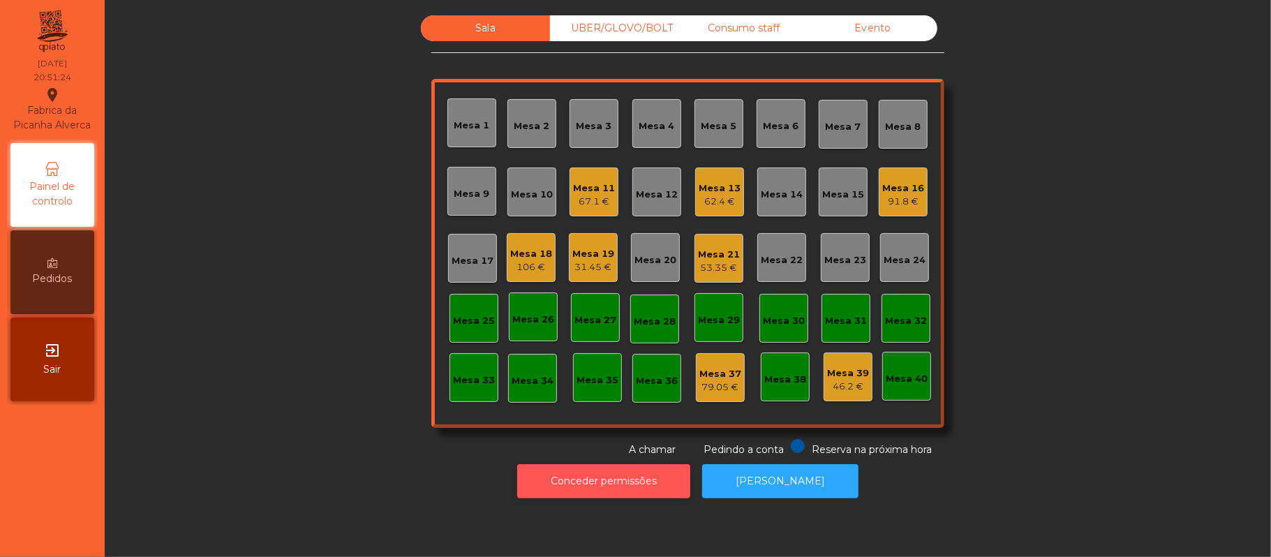
click at [624, 497] on button "Conceder permissões" at bounding box center [603, 481] width 173 height 34
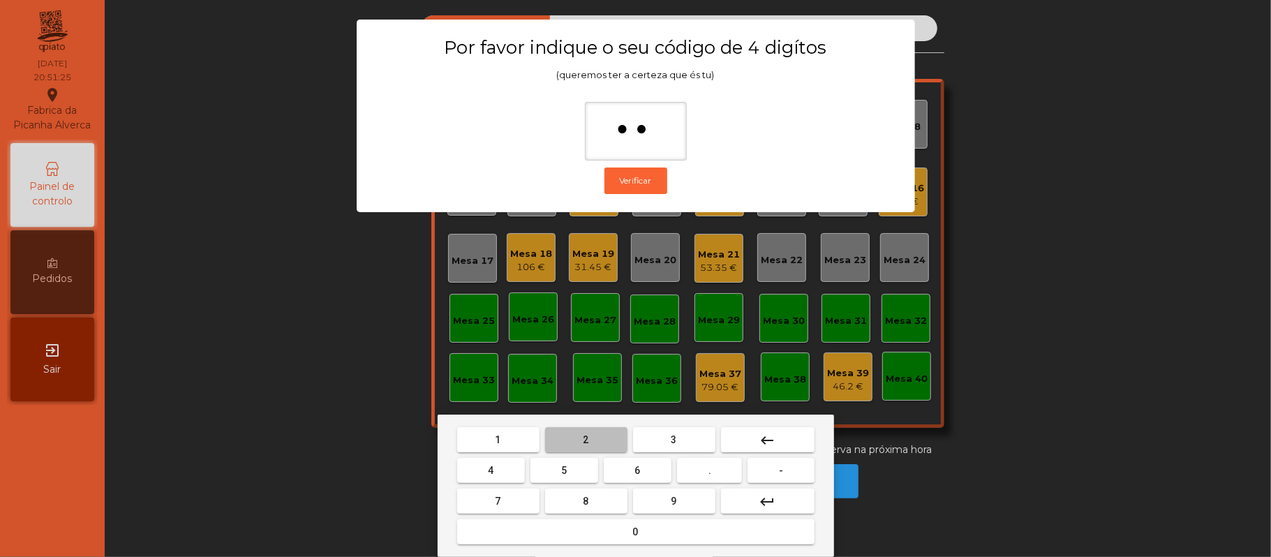
type input "***"
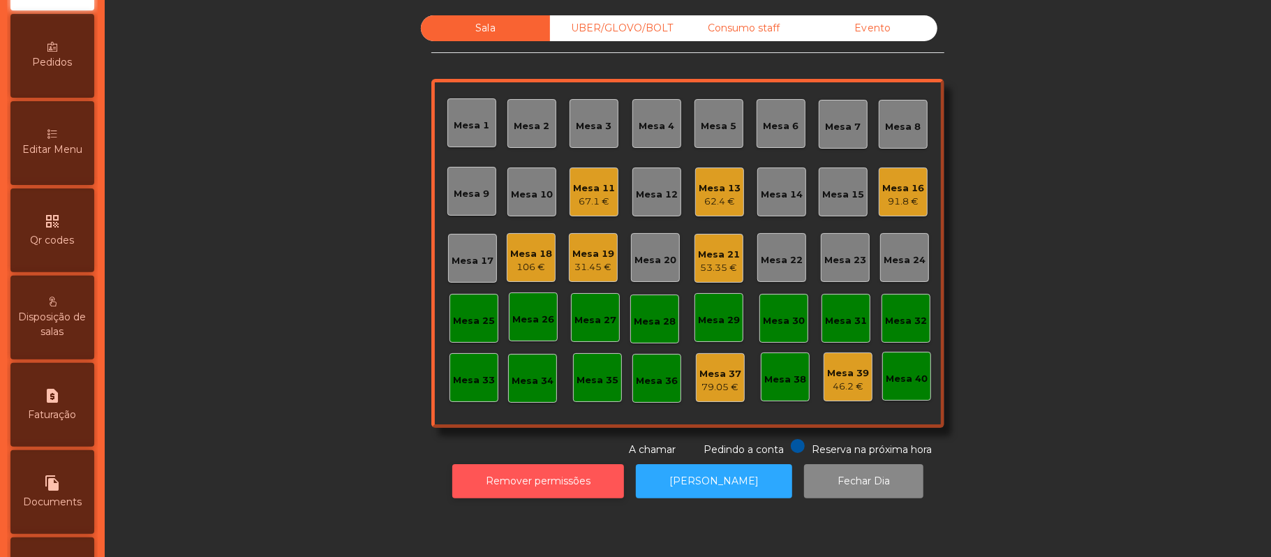
scroll to position [218, 0]
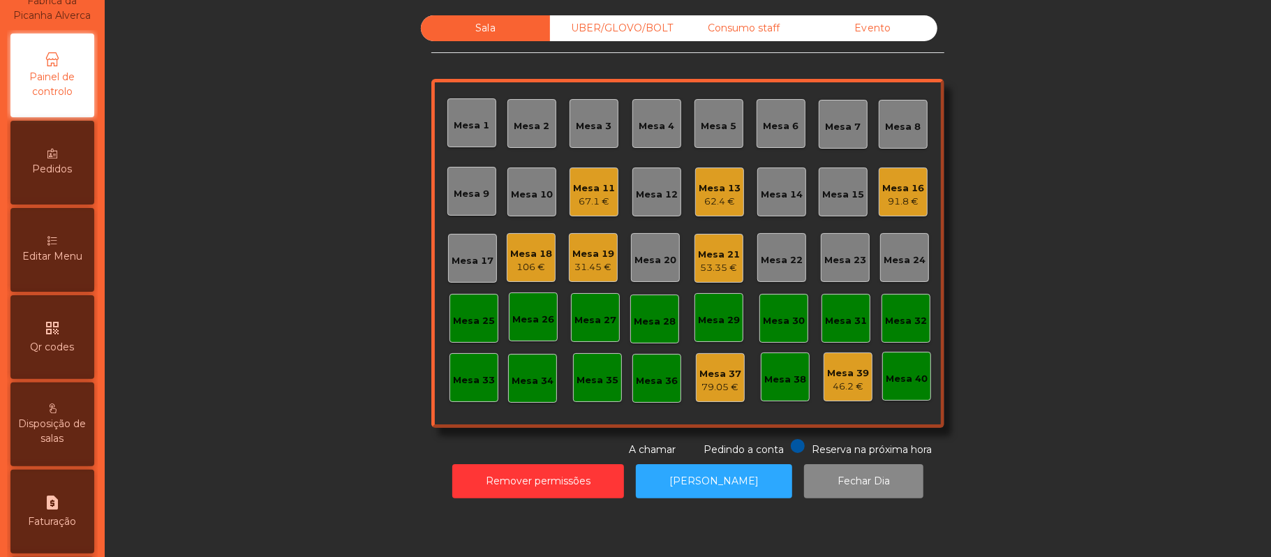
click at [60, 264] on span "Editar Menu" at bounding box center [52, 256] width 60 height 15
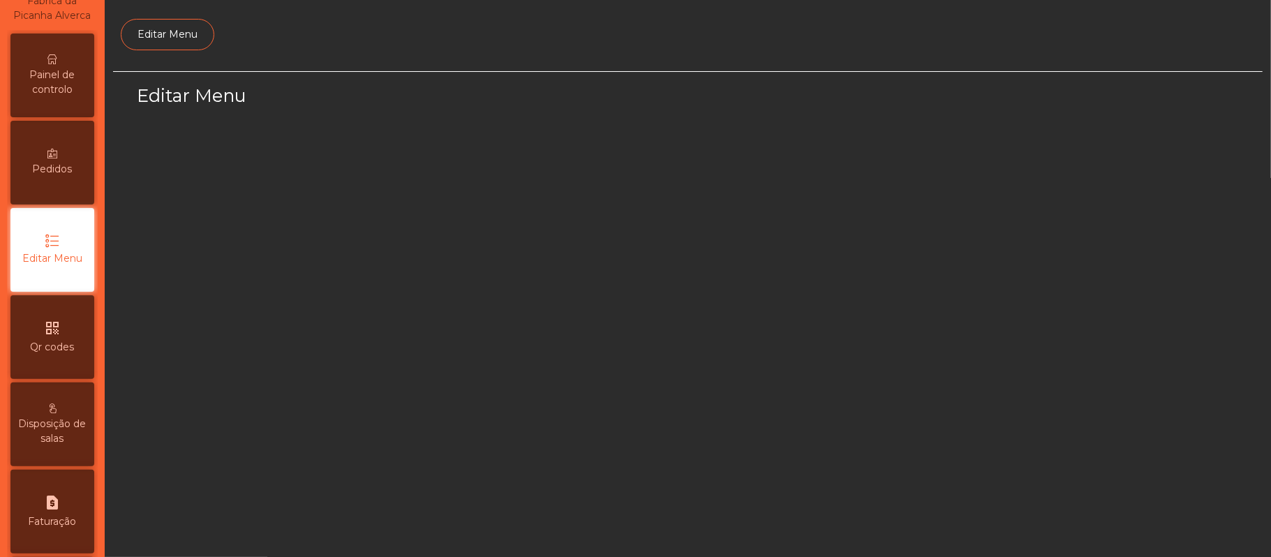
scroll to position [96, 0]
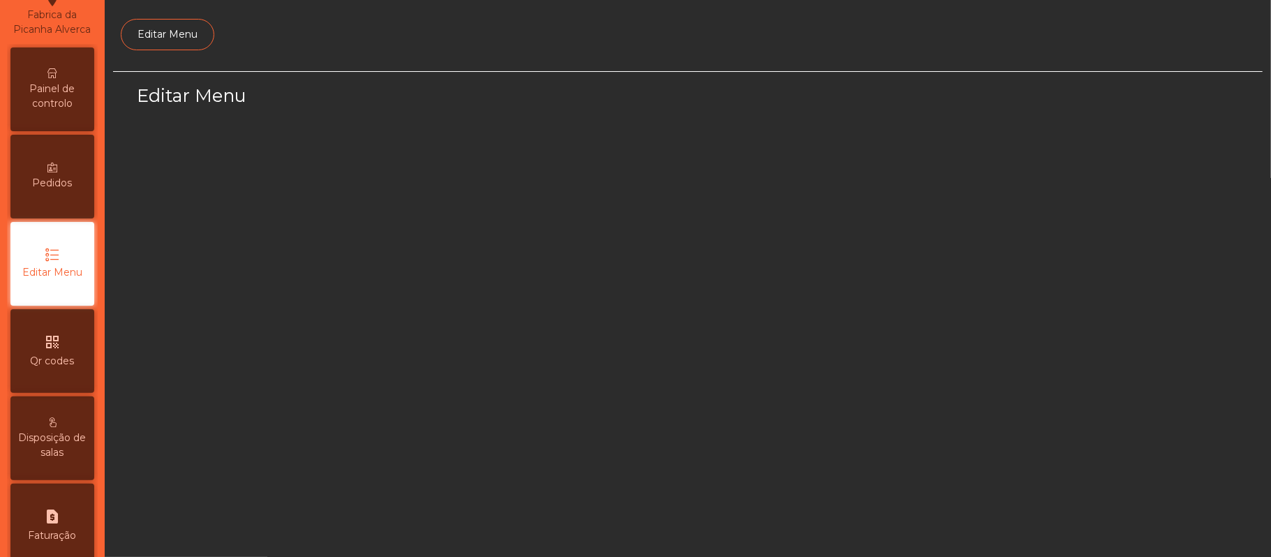
select select "*"
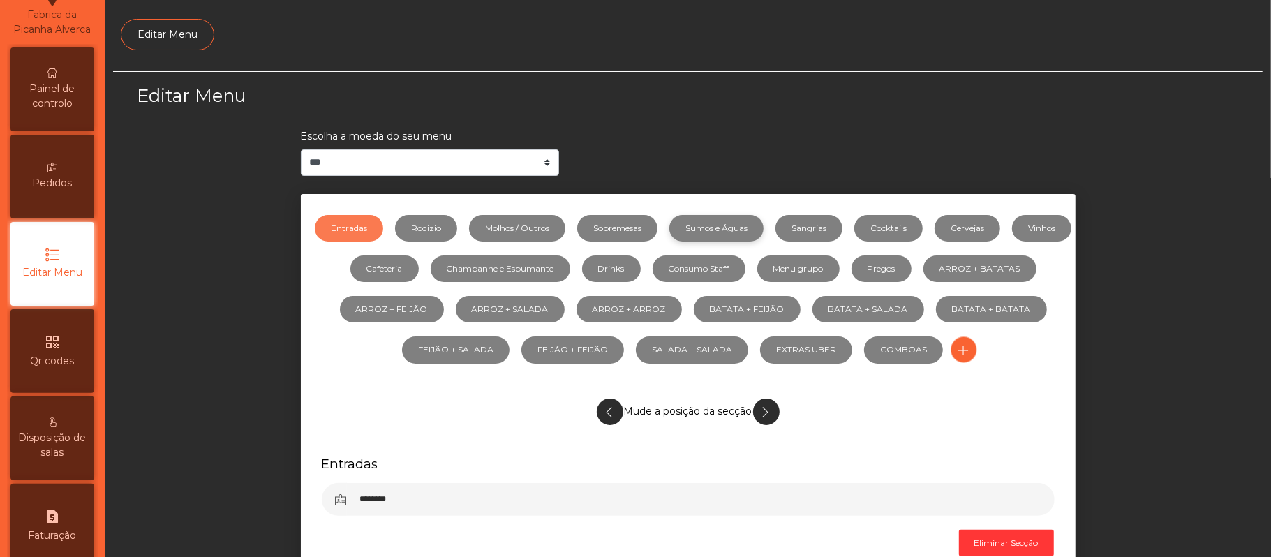
click at [764, 221] on link "Sumos e Águas" at bounding box center [716, 228] width 94 height 27
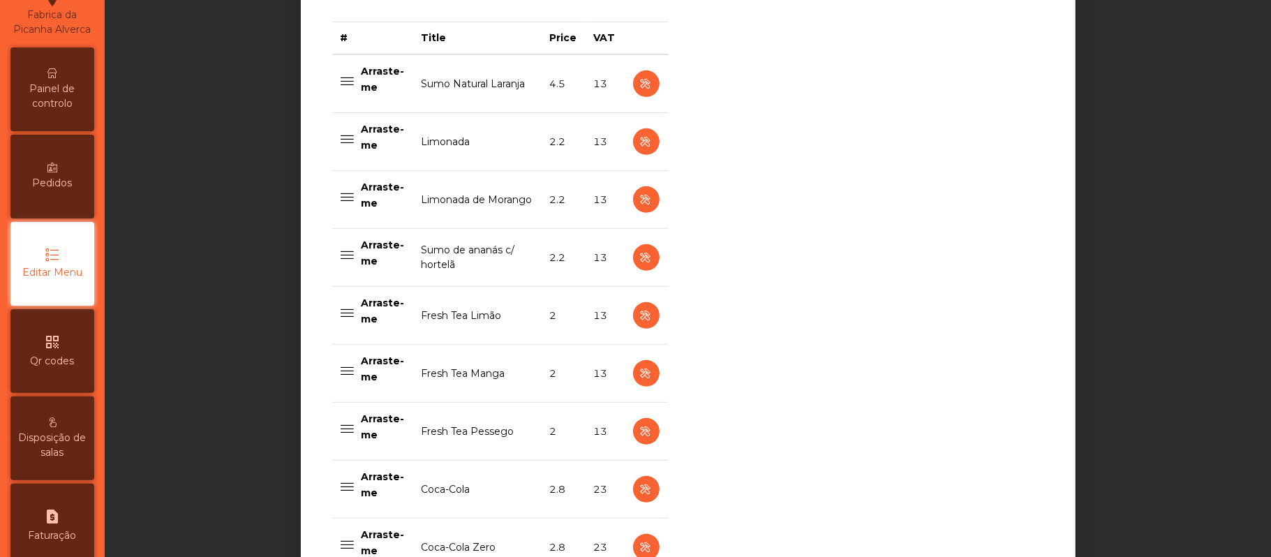
scroll to position [567, 0]
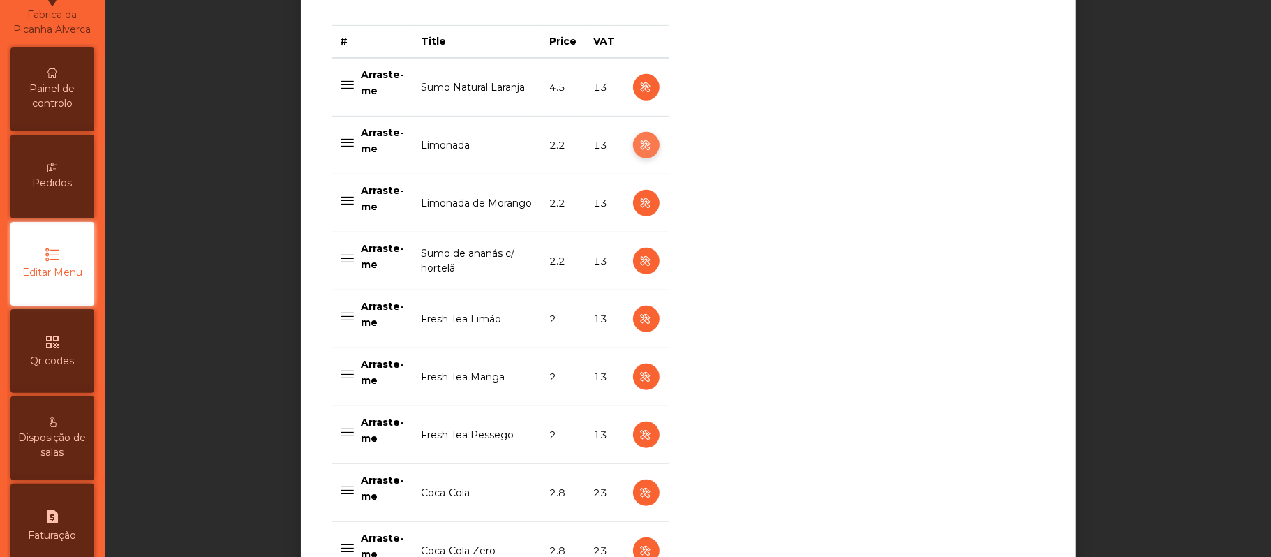
click at [638, 151] on icon "button" at bounding box center [646, 145] width 16 height 17
select select "***"
select select "**"
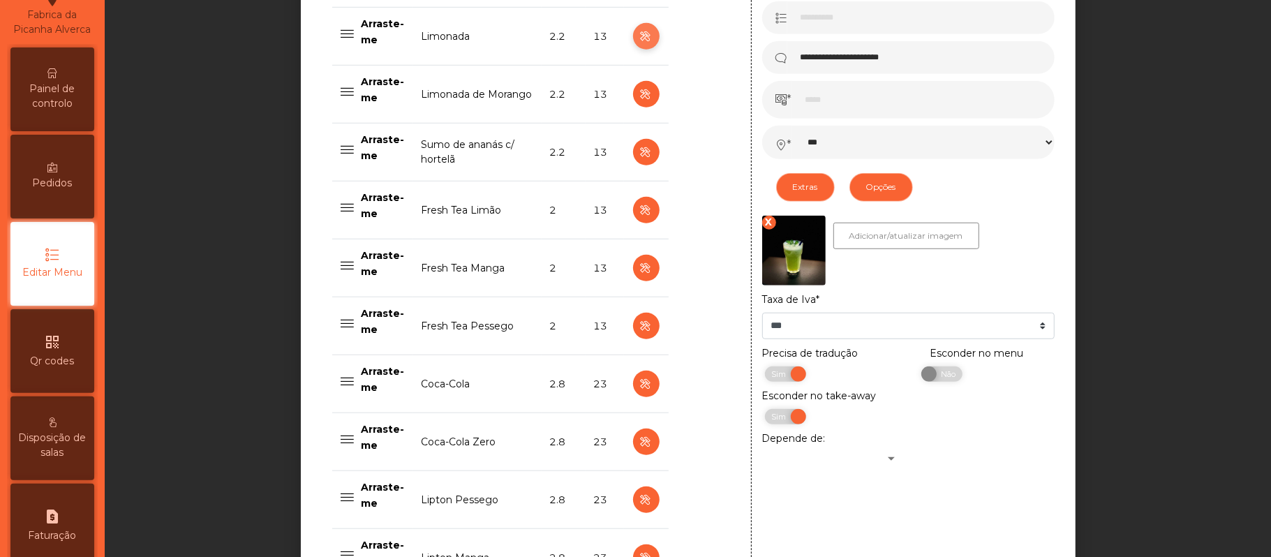
scroll to position [677, 0]
click at [942, 378] on span "Não" at bounding box center [946, 373] width 35 height 15
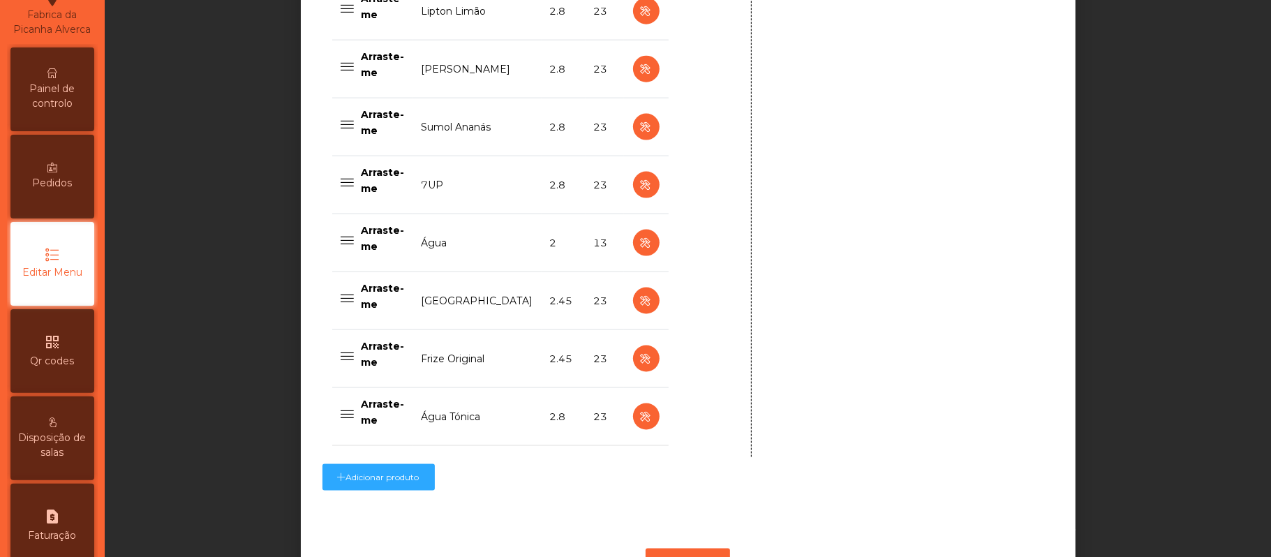
scroll to position [1411, 0]
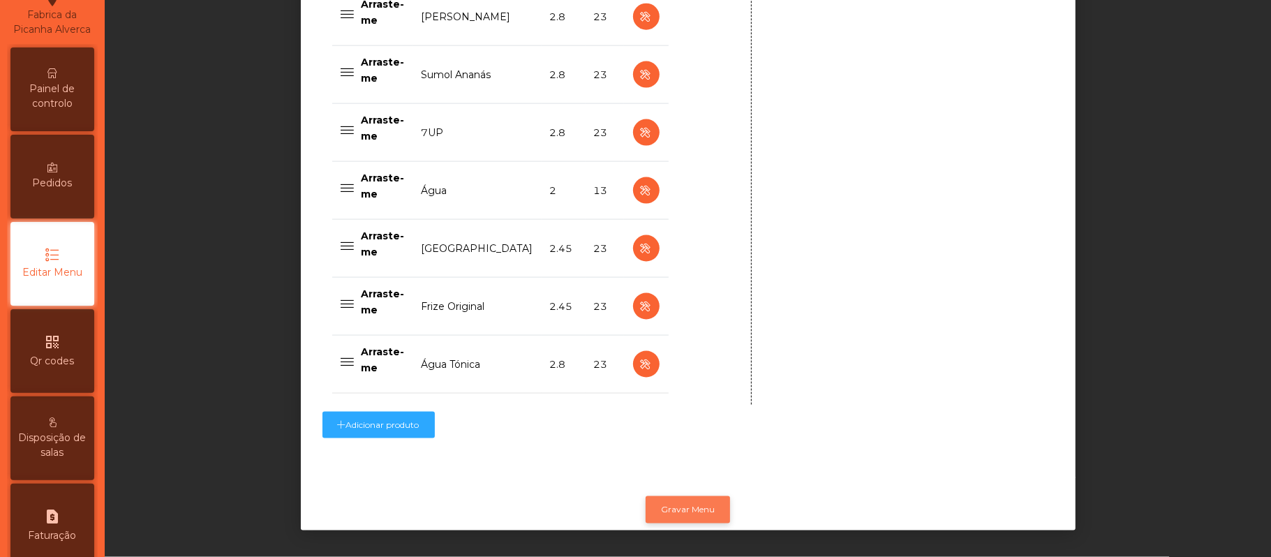
click at [690, 496] on button "Gravar Menu" at bounding box center [688, 509] width 84 height 27
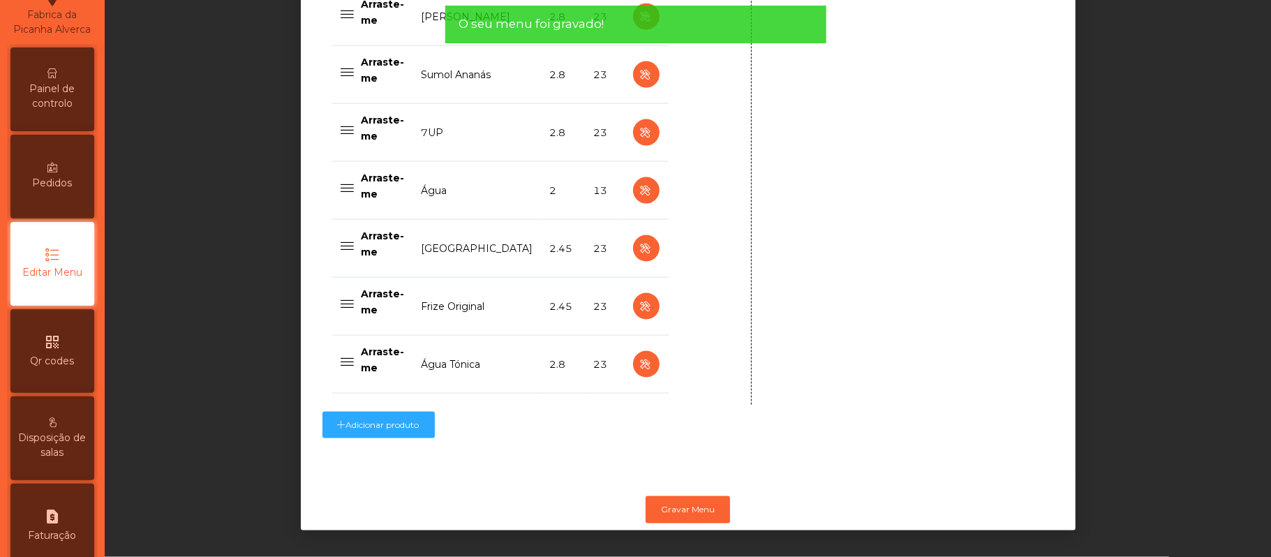
click at [75, 107] on span "Painel de controlo" at bounding box center [52, 96] width 77 height 29
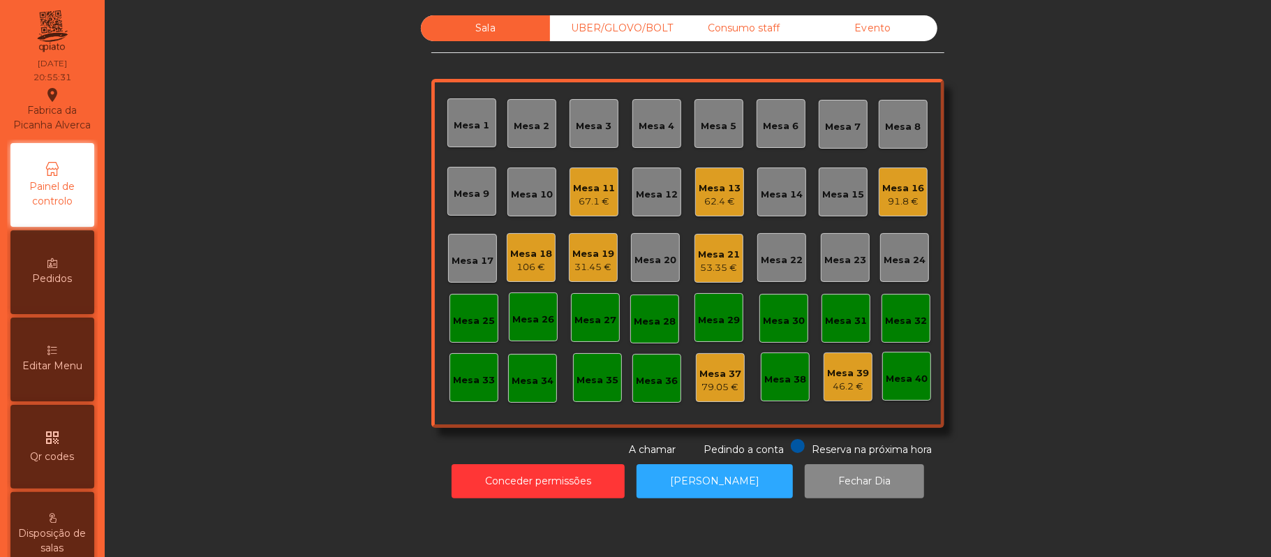
click at [455, 305] on div "Mesa 25" at bounding box center [474, 318] width 49 height 49
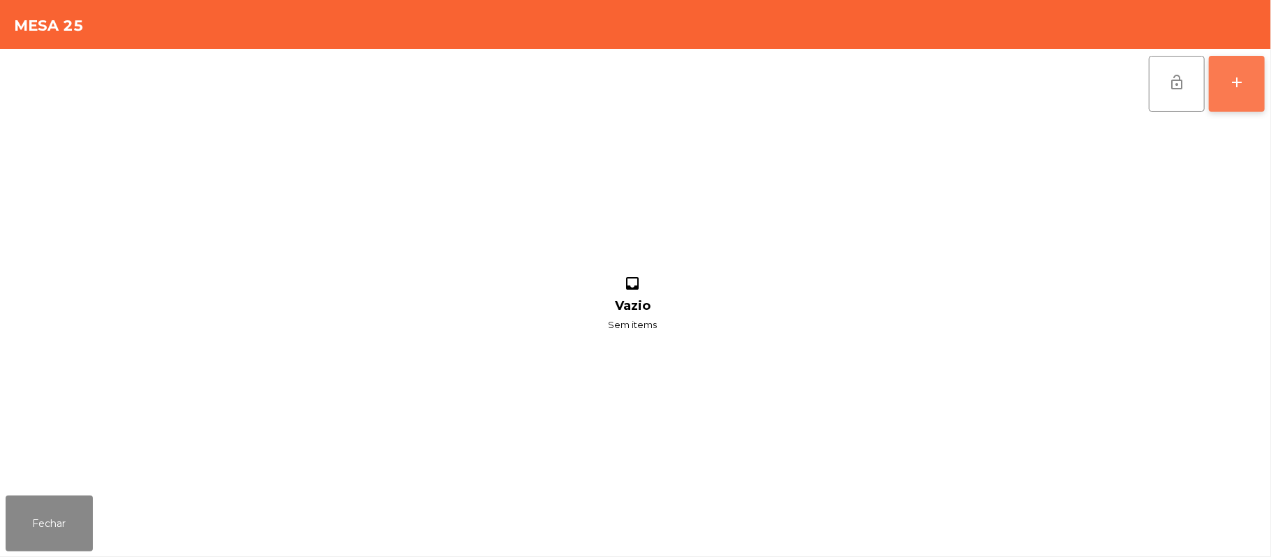
click at [1252, 77] on button "add" at bounding box center [1237, 84] width 56 height 56
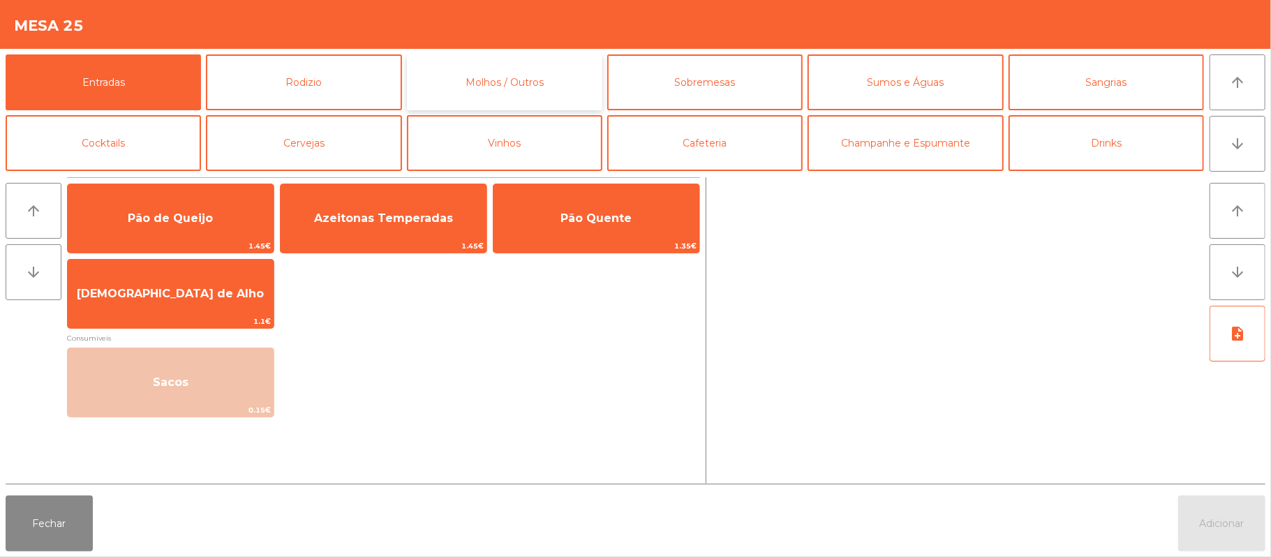
click at [491, 91] on button "Molhos / Outros" at bounding box center [504, 82] width 195 height 56
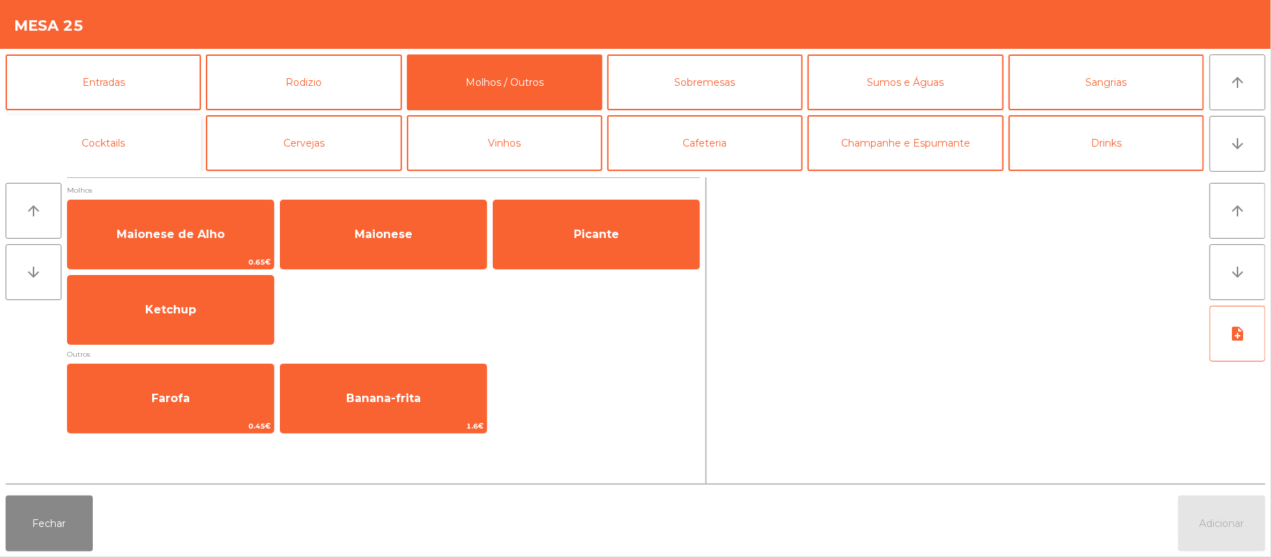
click at [156, 155] on button "Cocktails" at bounding box center [103, 143] width 195 height 56
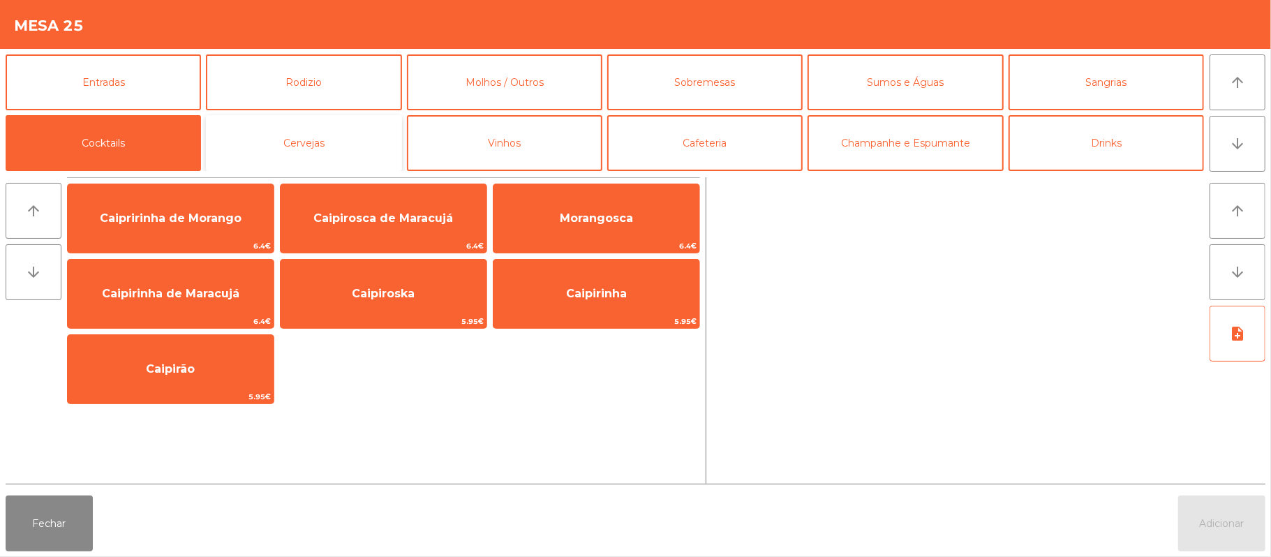
click at [336, 156] on button "Cervejas" at bounding box center [303, 143] width 195 height 56
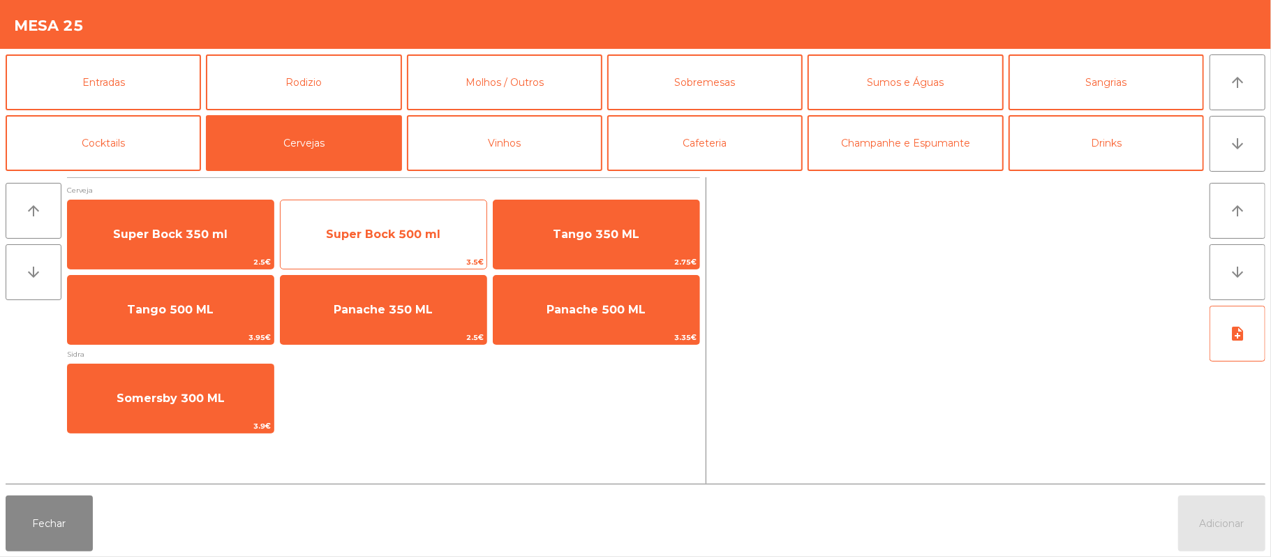
click at [346, 230] on span "Super Bock 500 ml" at bounding box center [383, 234] width 114 height 13
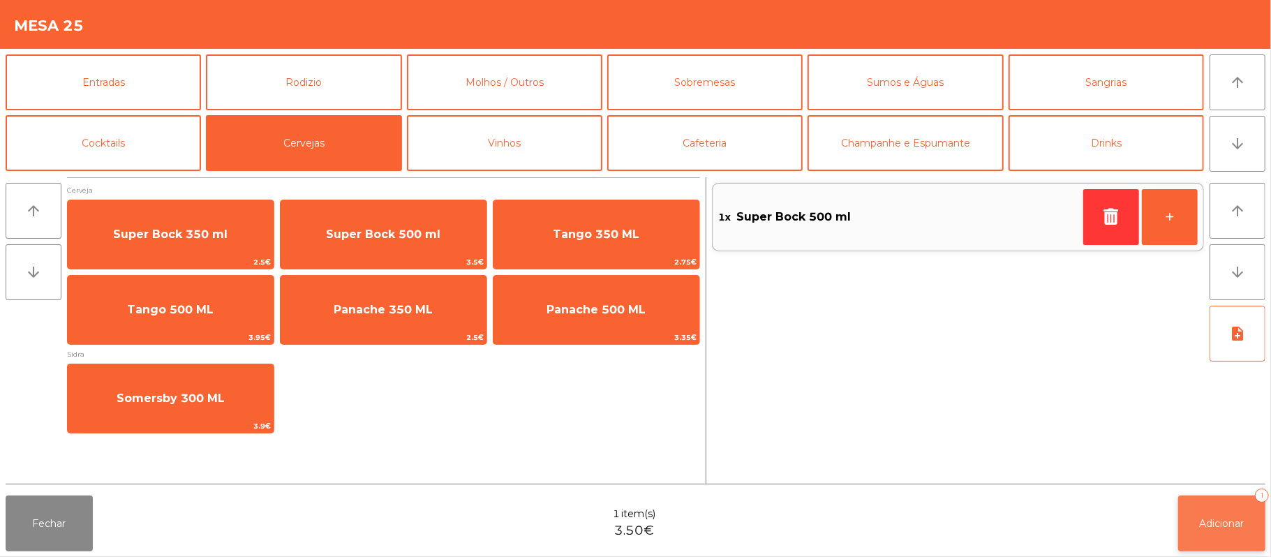
click at [1224, 523] on span "Adicionar" at bounding box center [1222, 523] width 45 height 13
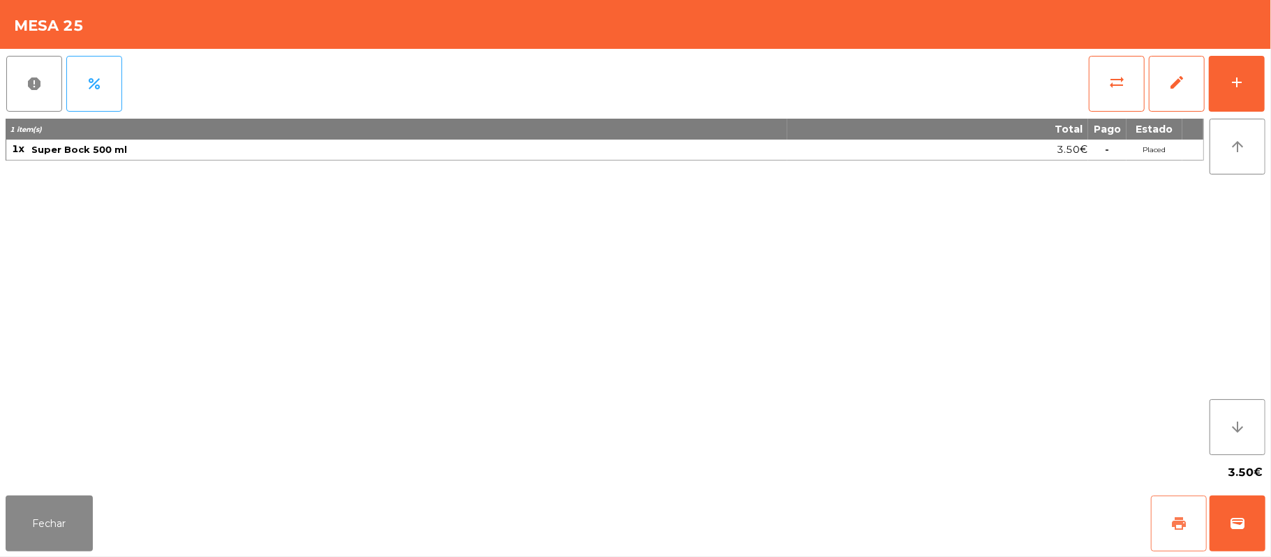
click at [1170, 526] on button "print" at bounding box center [1179, 524] width 56 height 56
click at [1104, 87] on button "sync_alt" at bounding box center [1117, 84] width 56 height 56
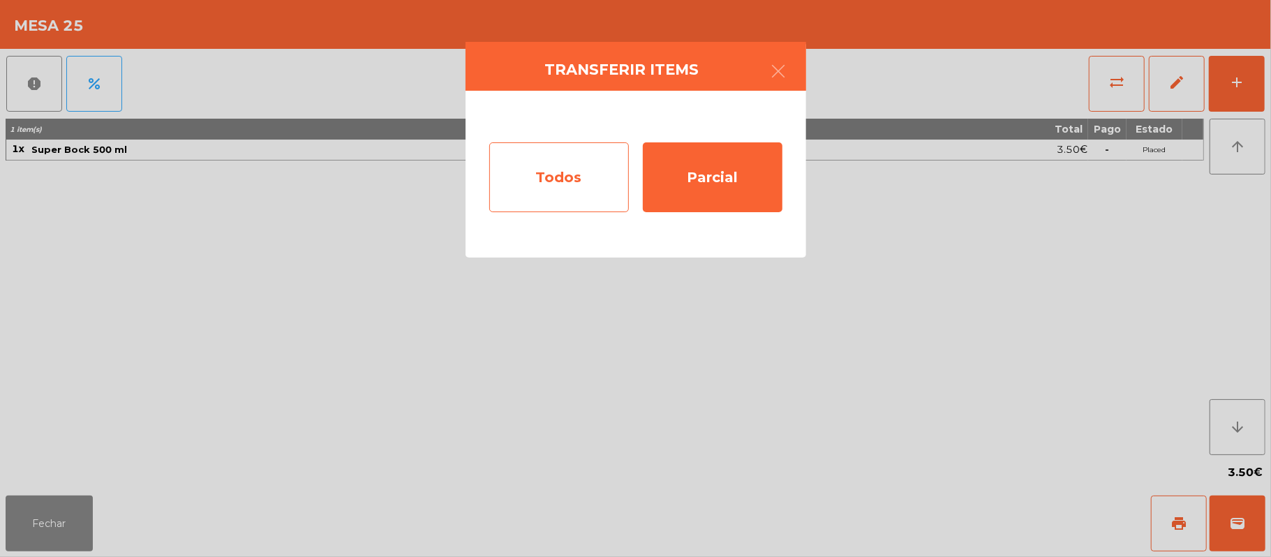
click at [568, 195] on div "Todos" at bounding box center [559, 177] width 140 height 70
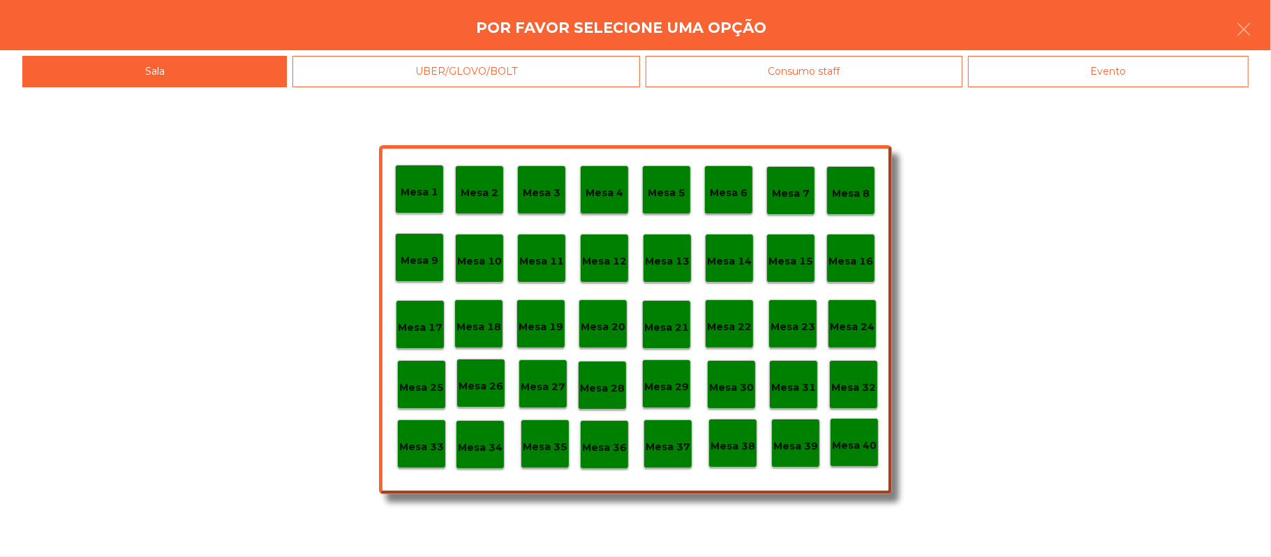
click at [1107, 87] on div "Evento" at bounding box center [1108, 71] width 281 height 31
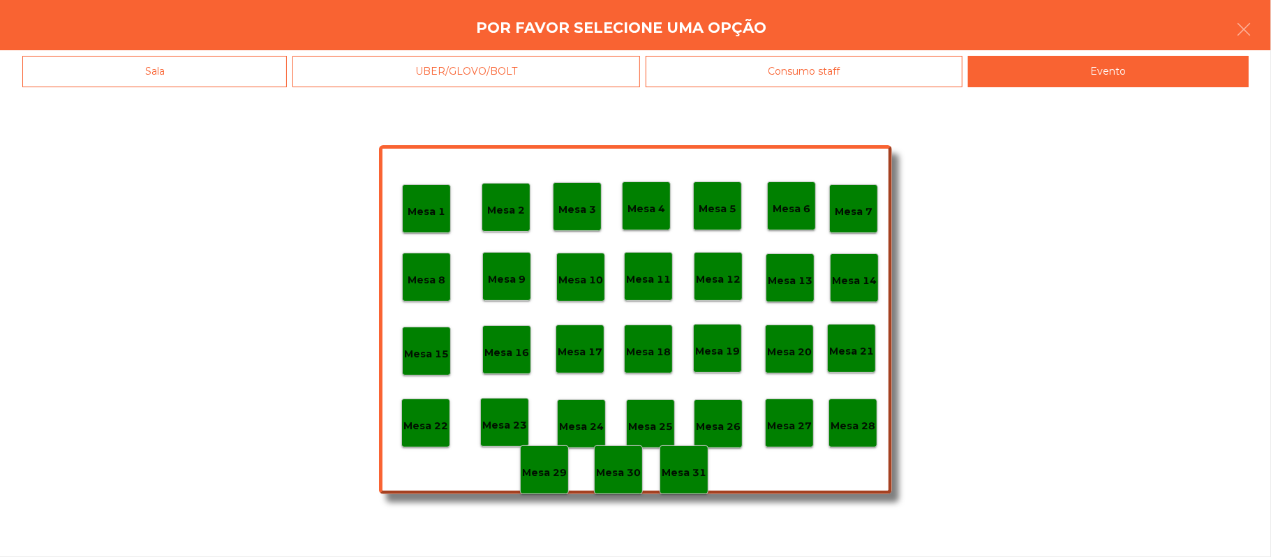
click at [874, 433] on p "Mesa 28" at bounding box center [853, 426] width 45 height 16
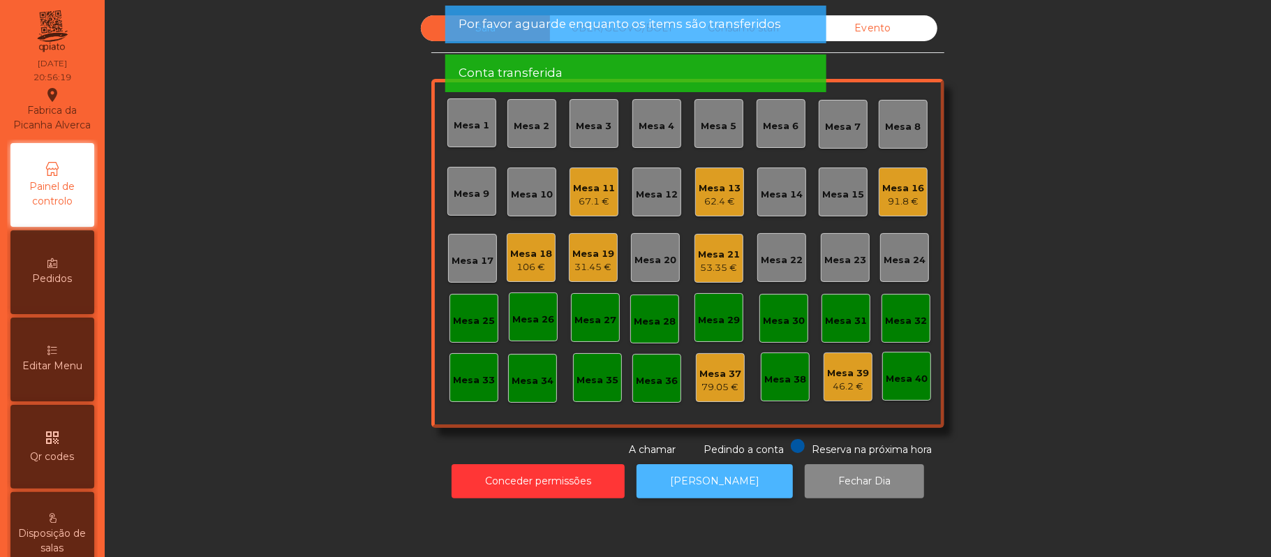
click at [729, 491] on button "[PERSON_NAME]" at bounding box center [715, 481] width 156 height 34
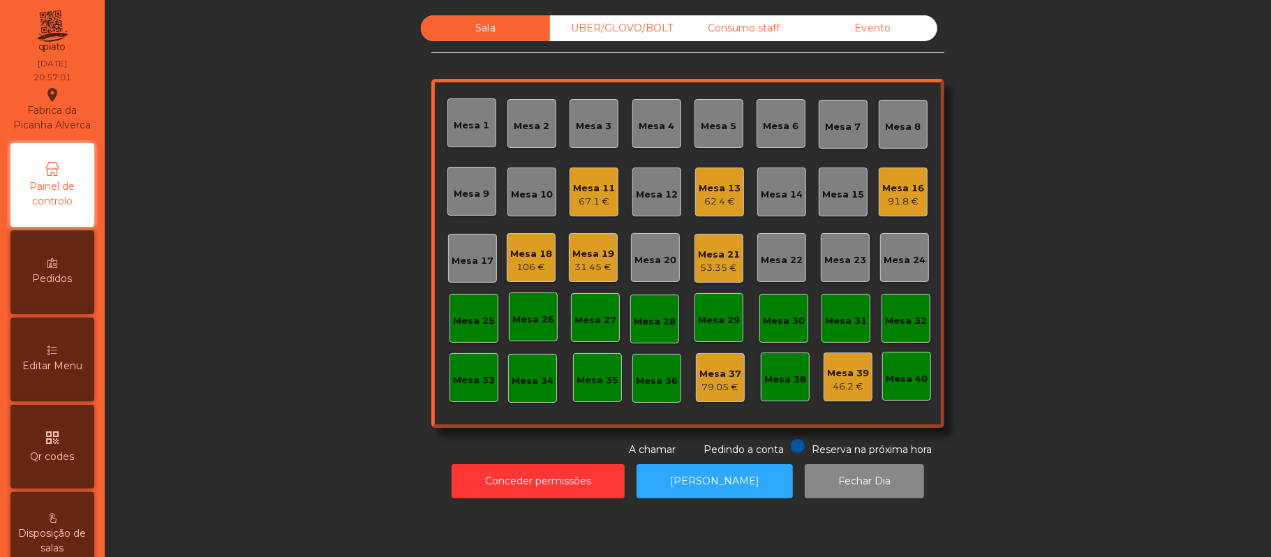
click at [453, 316] on div "Mesa 25" at bounding box center [474, 321] width 42 height 14
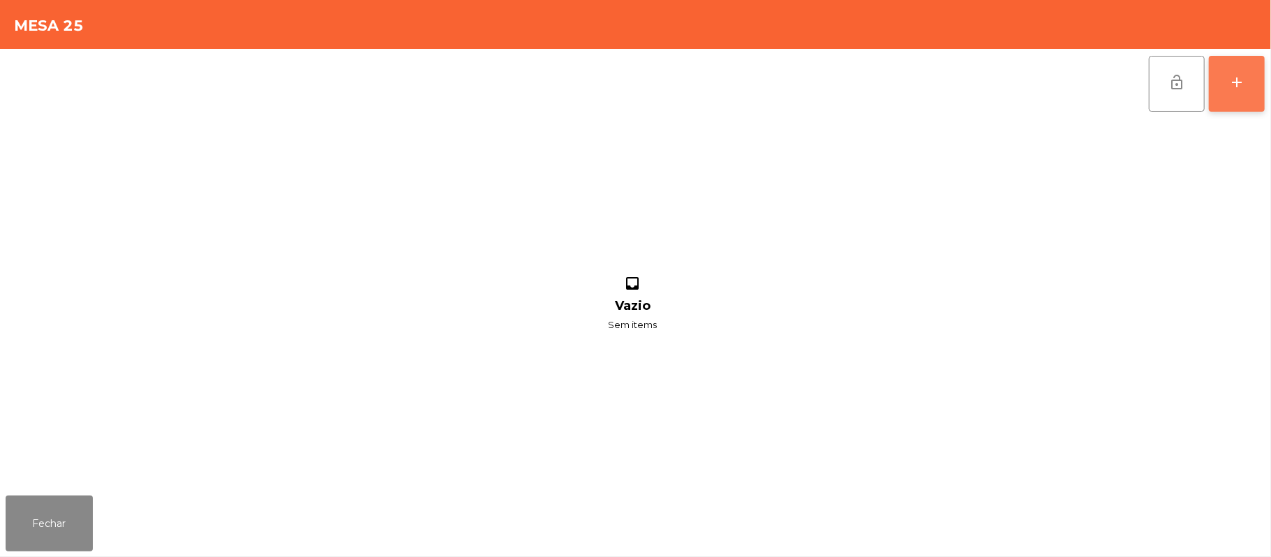
click at [1240, 101] on button "add" at bounding box center [1237, 84] width 56 height 56
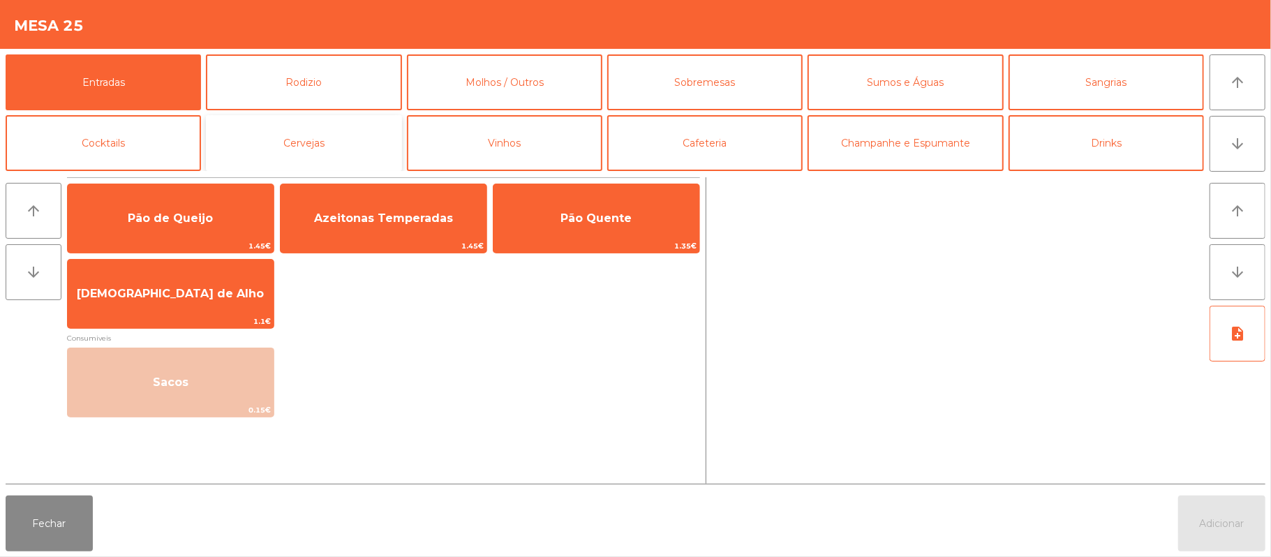
click at [363, 143] on button "Cervejas" at bounding box center [303, 143] width 195 height 56
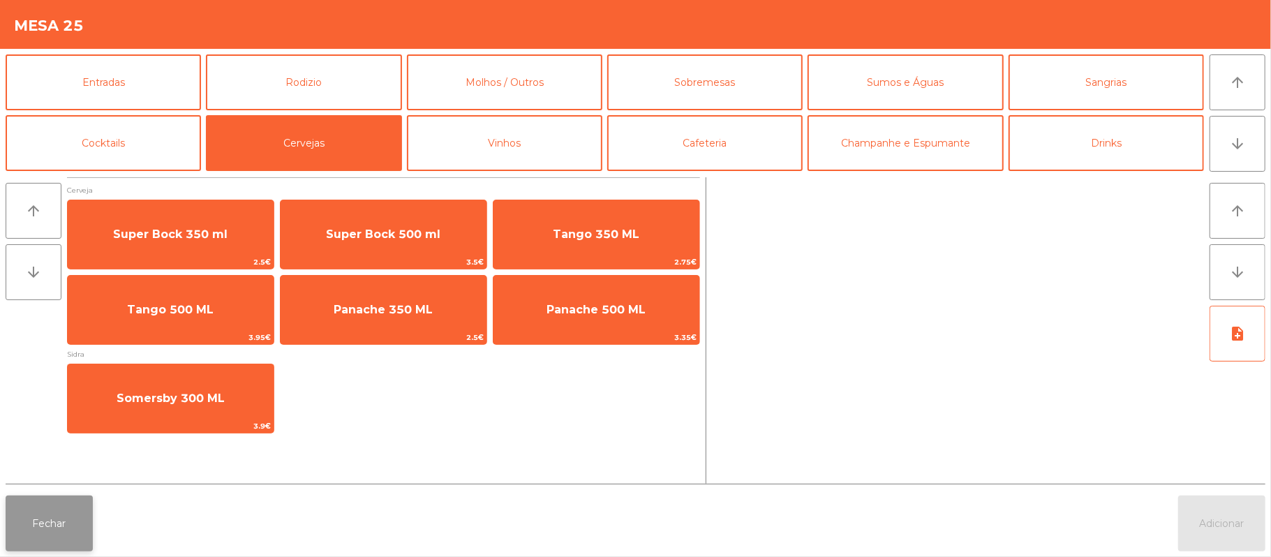
click at [54, 542] on button "Fechar" at bounding box center [49, 524] width 87 height 56
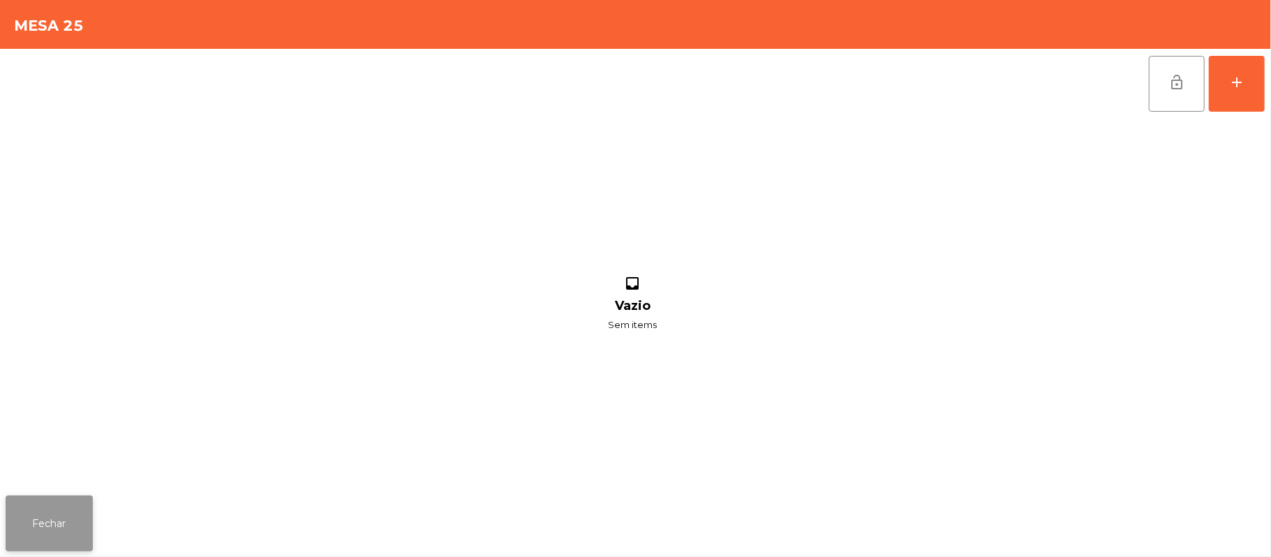
click at [66, 520] on button "Fechar" at bounding box center [49, 524] width 87 height 56
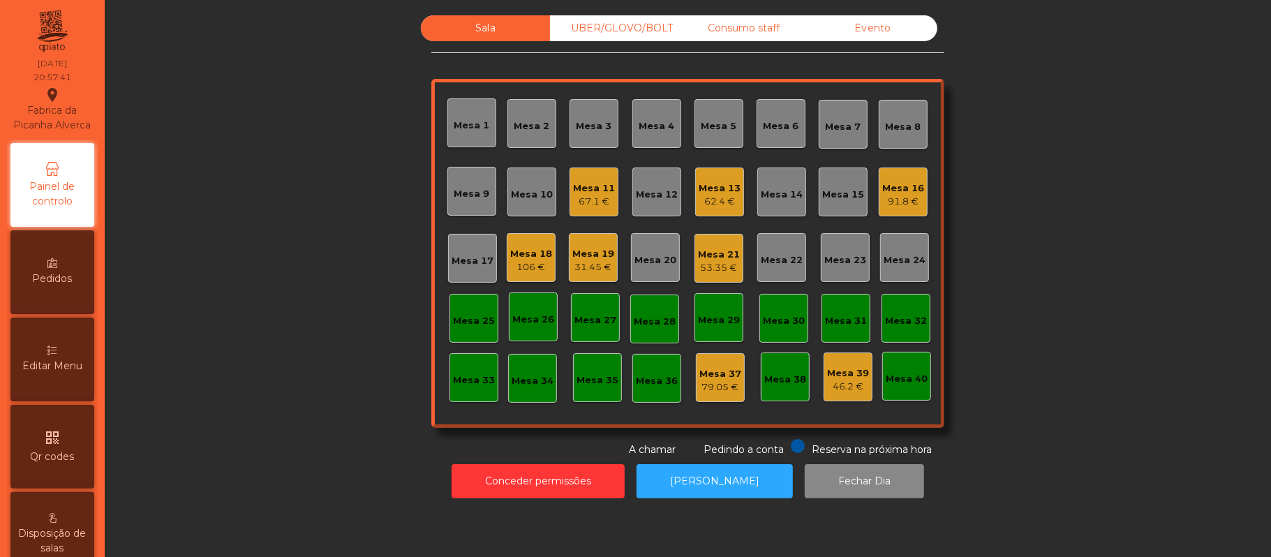
click at [718, 34] on div "Consumo staff" at bounding box center [743, 28] width 129 height 26
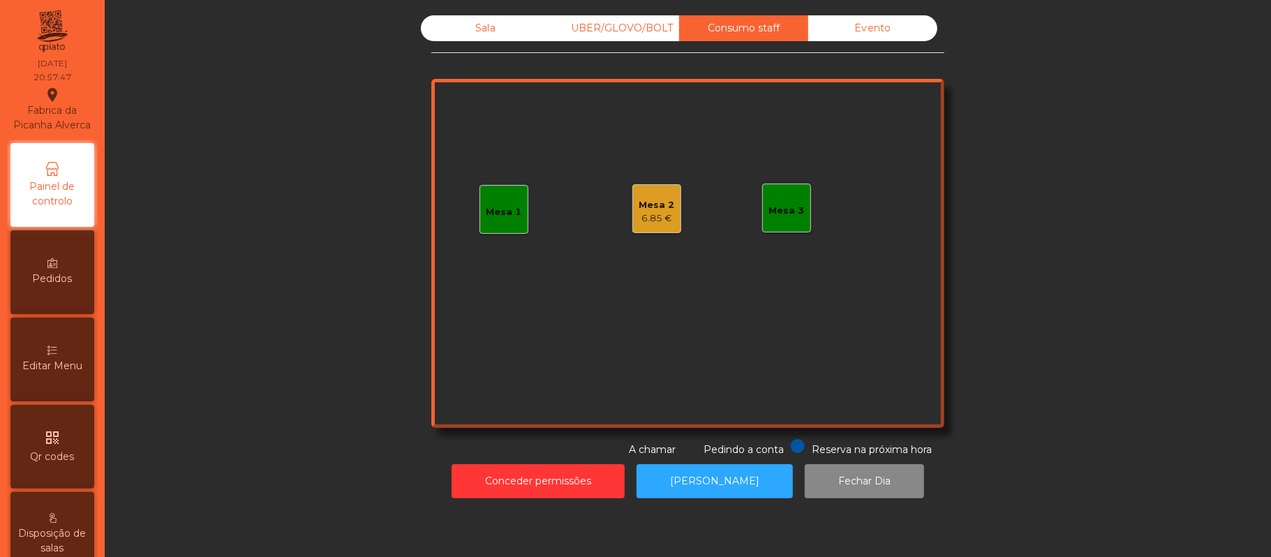
click at [602, 39] on div "UBER/GLOVO/BOLT" at bounding box center [614, 28] width 129 height 26
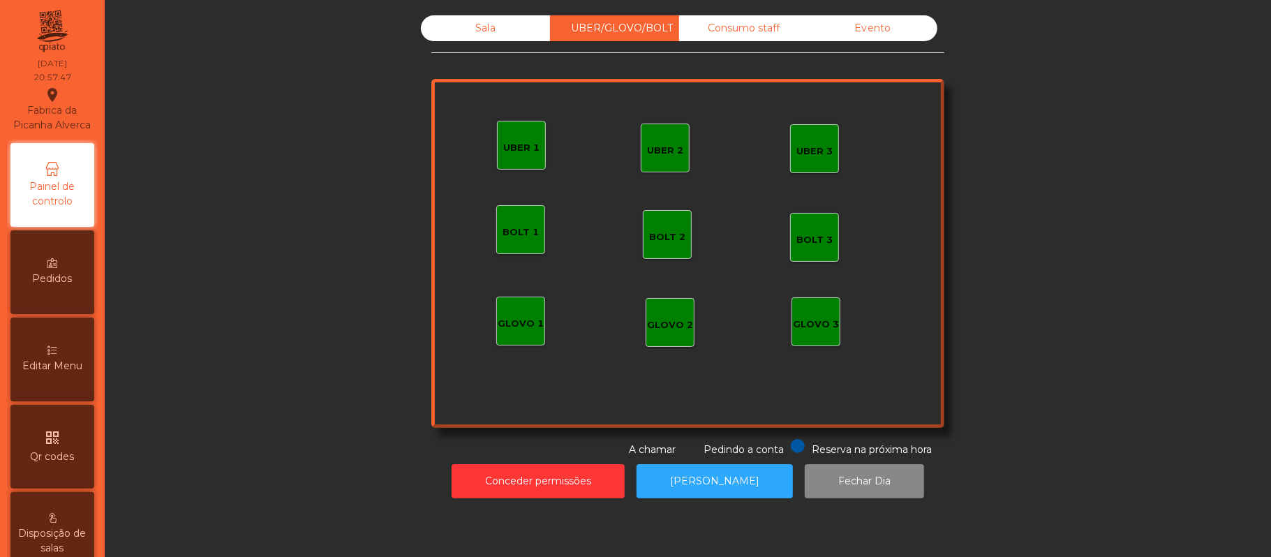
click at [598, 29] on div "UBER/GLOVO/BOLT" at bounding box center [614, 28] width 129 height 26
click at [796, 158] on div "UBER 3" at bounding box center [814, 148] width 49 height 49
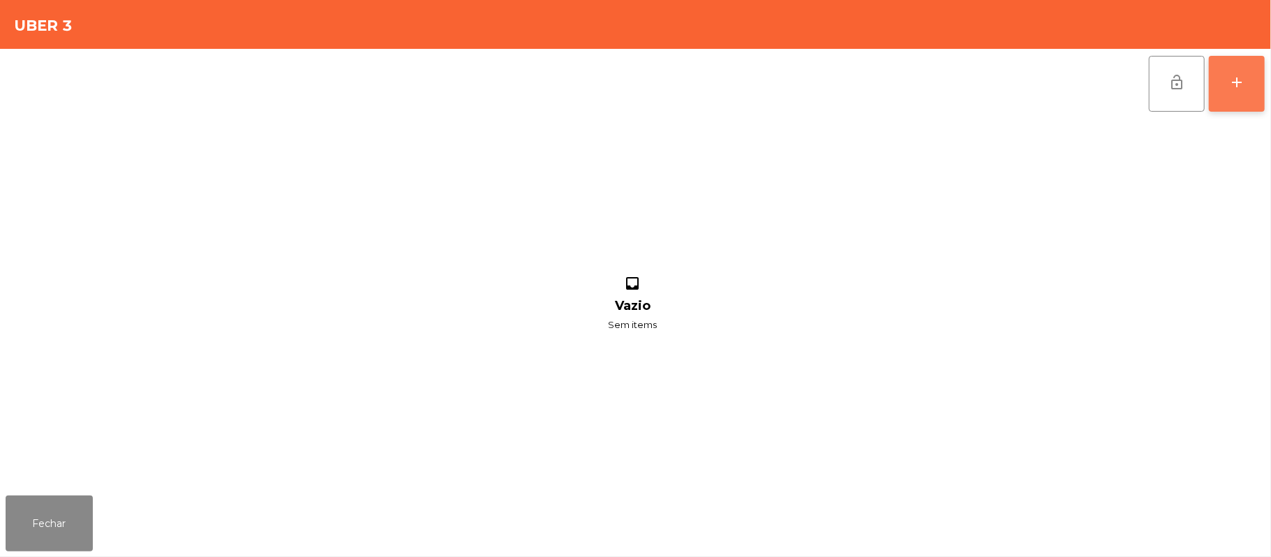
click at [1224, 98] on button "add" at bounding box center [1237, 84] width 56 height 56
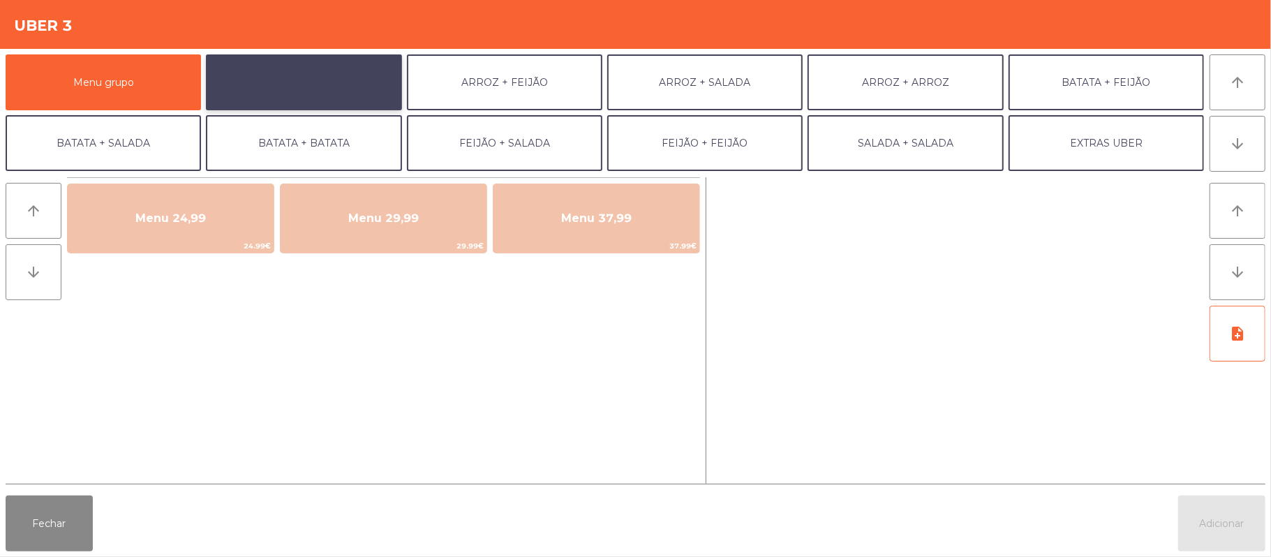
click at [349, 89] on button "ARROZ + BATATAS" at bounding box center [303, 82] width 195 height 56
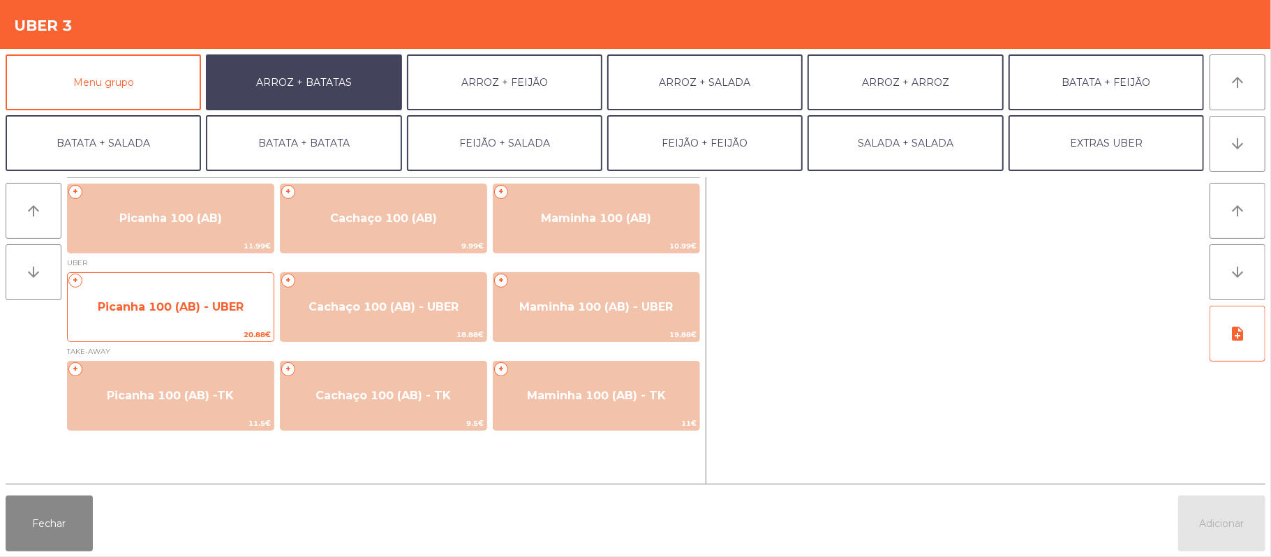
click at [187, 328] on span "20.88€" at bounding box center [171, 334] width 206 height 13
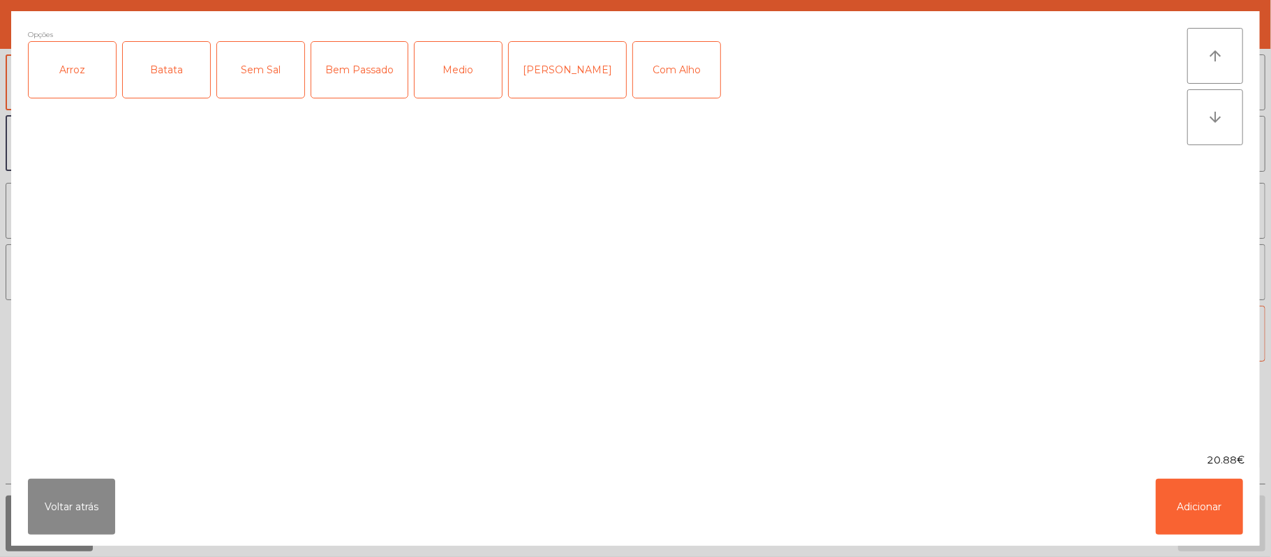
click at [70, 82] on div "Arroz" at bounding box center [72, 70] width 87 height 56
click at [141, 62] on div "Batata" at bounding box center [166, 70] width 87 height 56
click at [459, 68] on div "Medio" at bounding box center [458, 70] width 87 height 56
click at [1212, 495] on button "Adicionar" at bounding box center [1199, 507] width 87 height 56
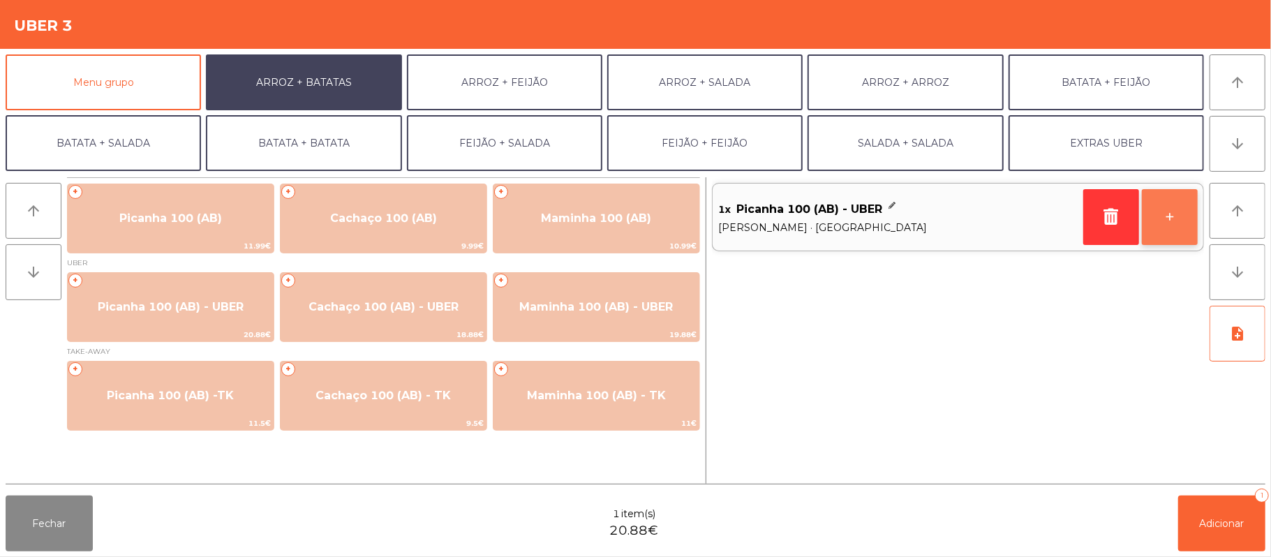
click at [1179, 216] on button "+" at bounding box center [1170, 217] width 56 height 56
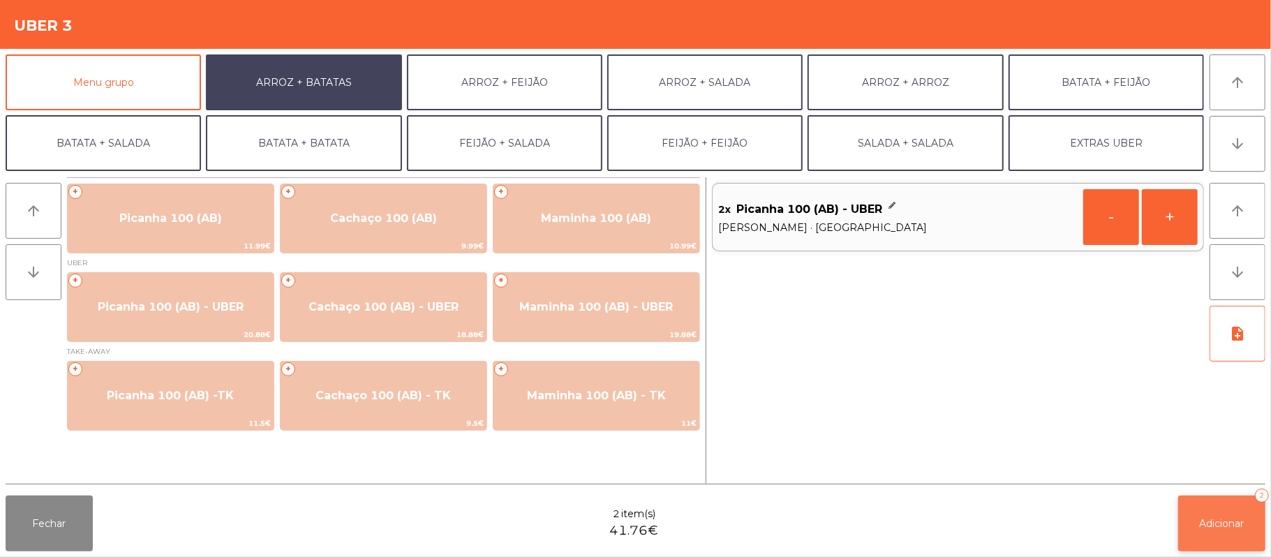
click at [1205, 547] on button "Adicionar 2" at bounding box center [1221, 524] width 87 height 56
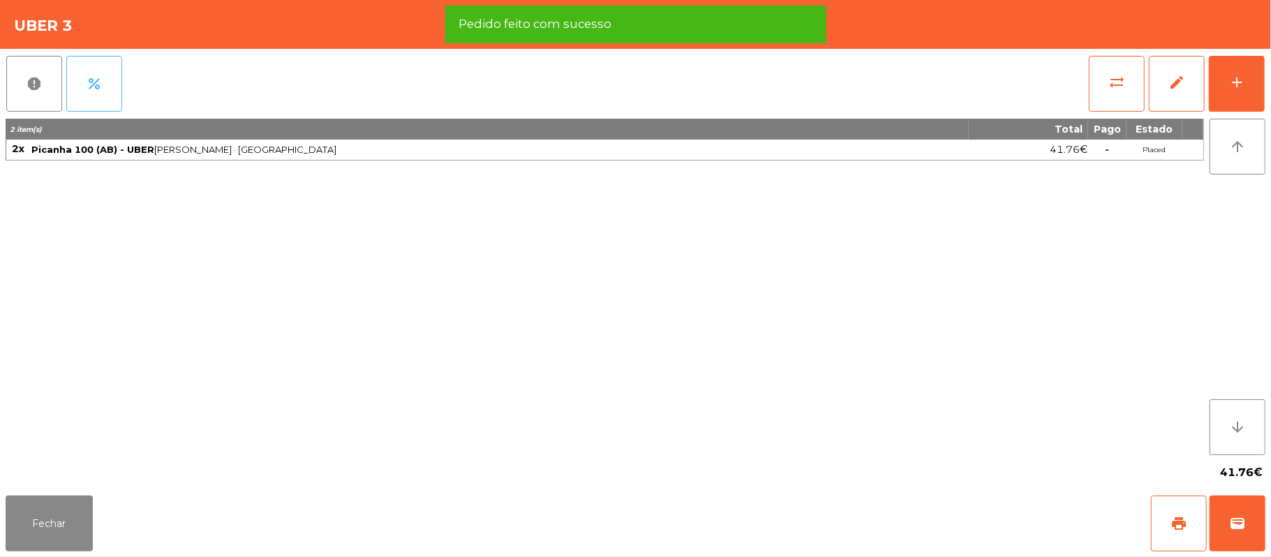
click at [115, 63] on button "percent" at bounding box center [94, 84] width 56 height 56
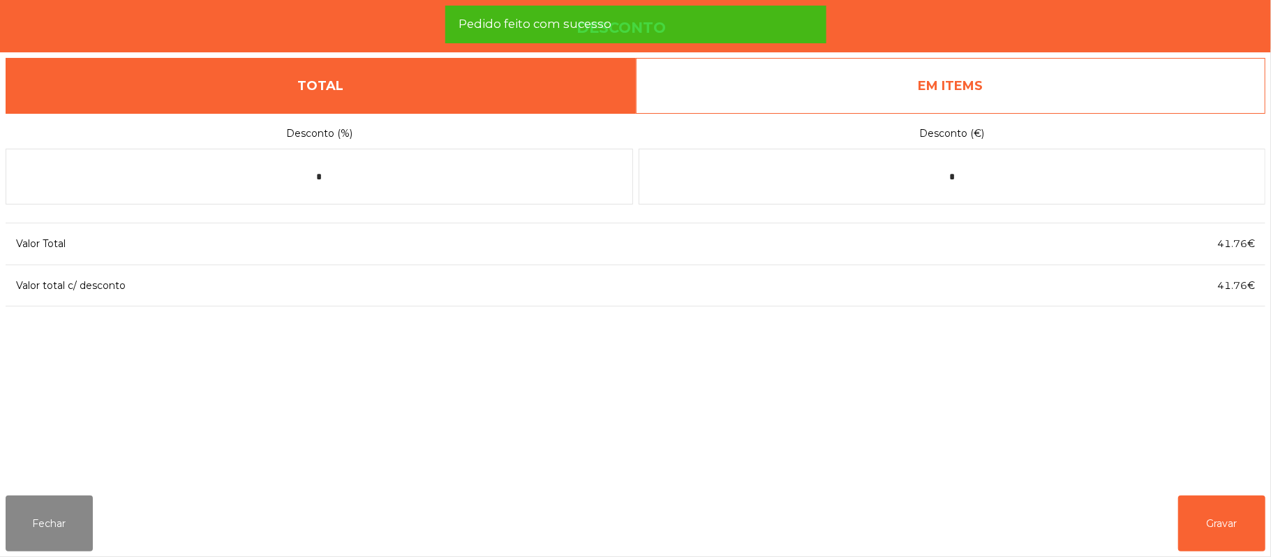
click at [972, 90] on link "EM ITEMS" at bounding box center [951, 86] width 630 height 56
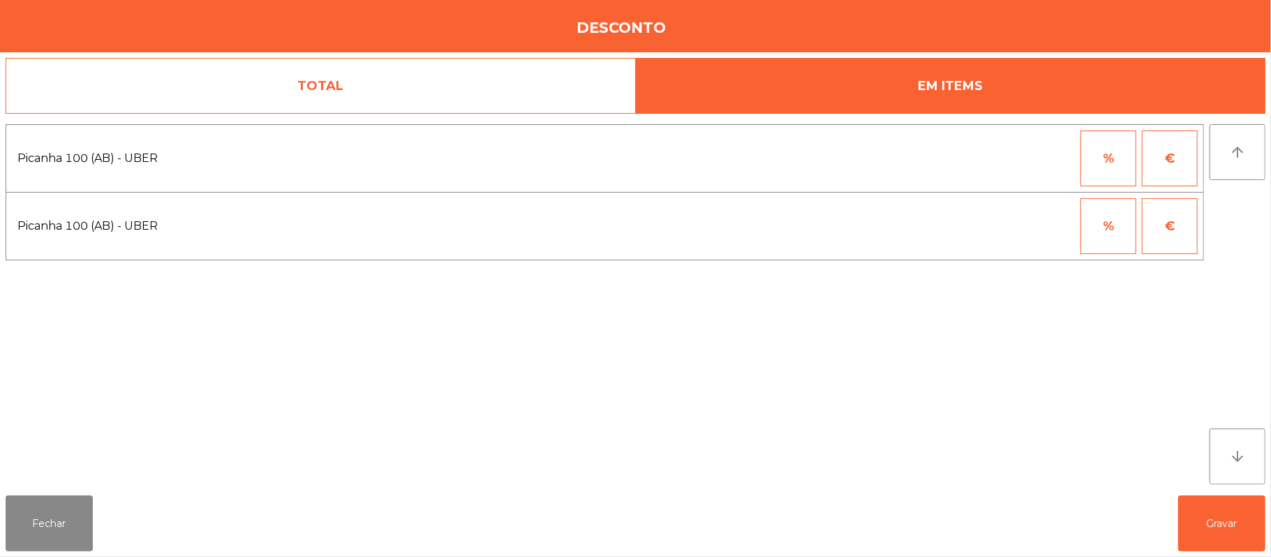
click at [1100, 216] on button "%" at bounding box center [1109, 226] width 56 height 56
click at [1023, 227] on input "*" at bounding box center [1040, 226] width 70 height 56
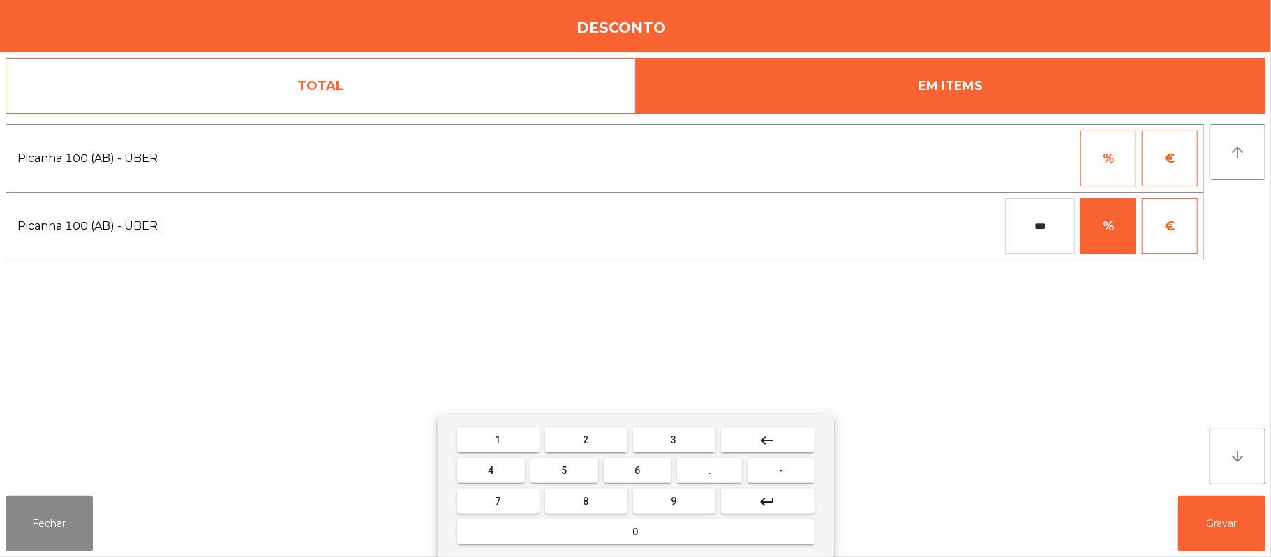
type input "***"
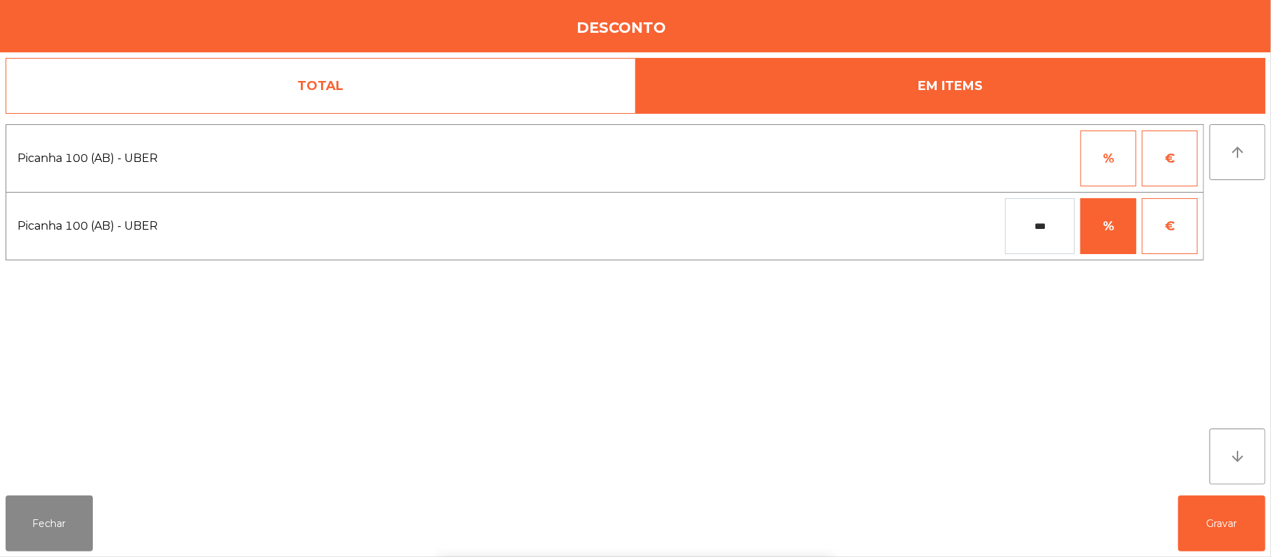
click at [1223, 535] on div "1 2 3 keyboard_backspace 4 5 6 . - 7 8 9 keyboard_return 0" at bounding box center [635, 486] width 1271 height 142
click at [1226, 532] on button "Gravar" at bounding box center [1221, 524] width 87 height 56
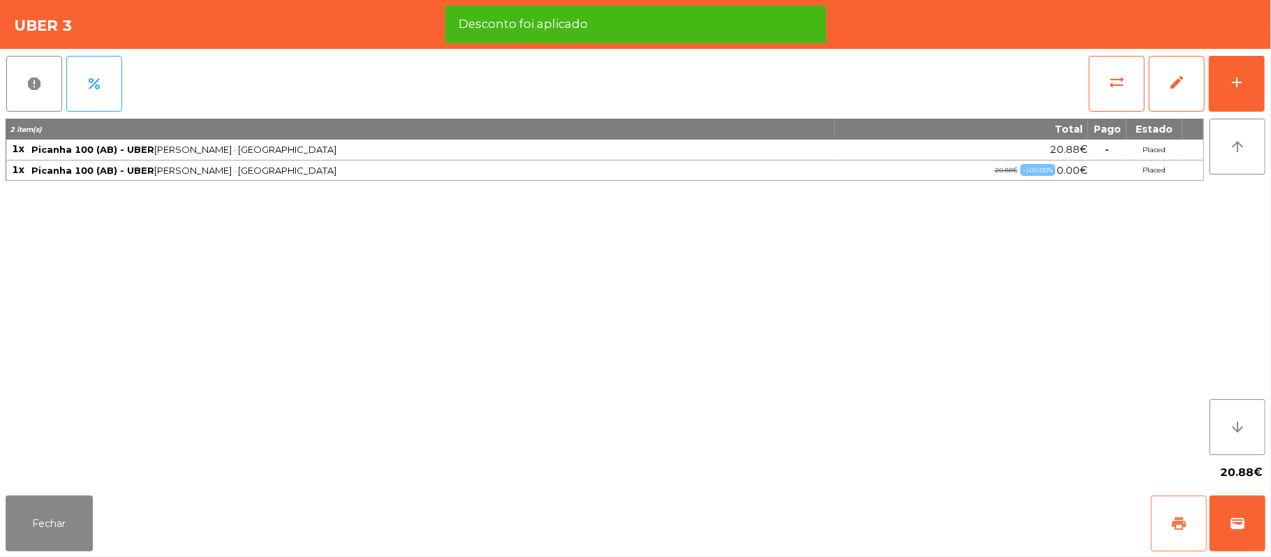
click at [1157, 517] on button "print" at bounding box center [1179, 524] width 56 height 56
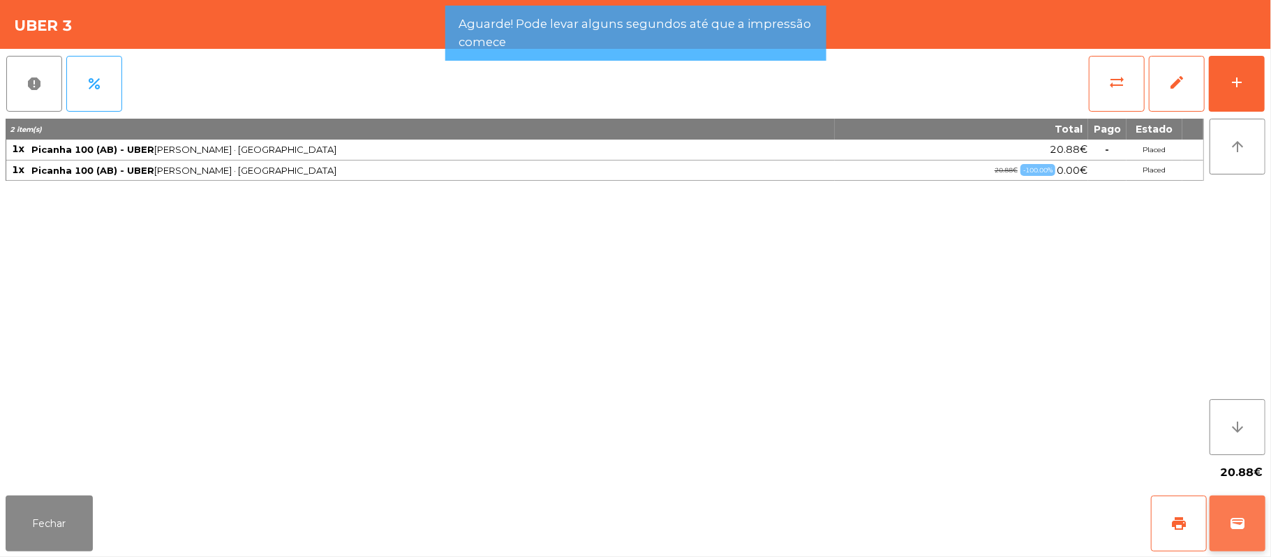
click at [1223, 522] on button "wallet" at bounding box center [1238, 524] width 56 height 56
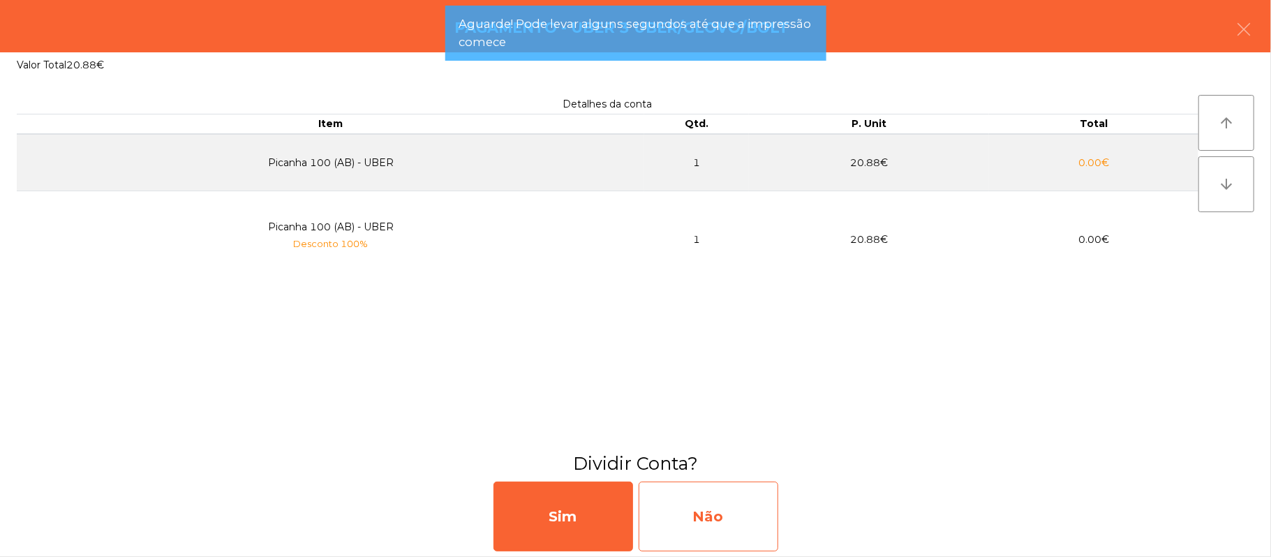
click at [718, 510] on div "Não" at bounding box center [709, 517] width 140 height 70
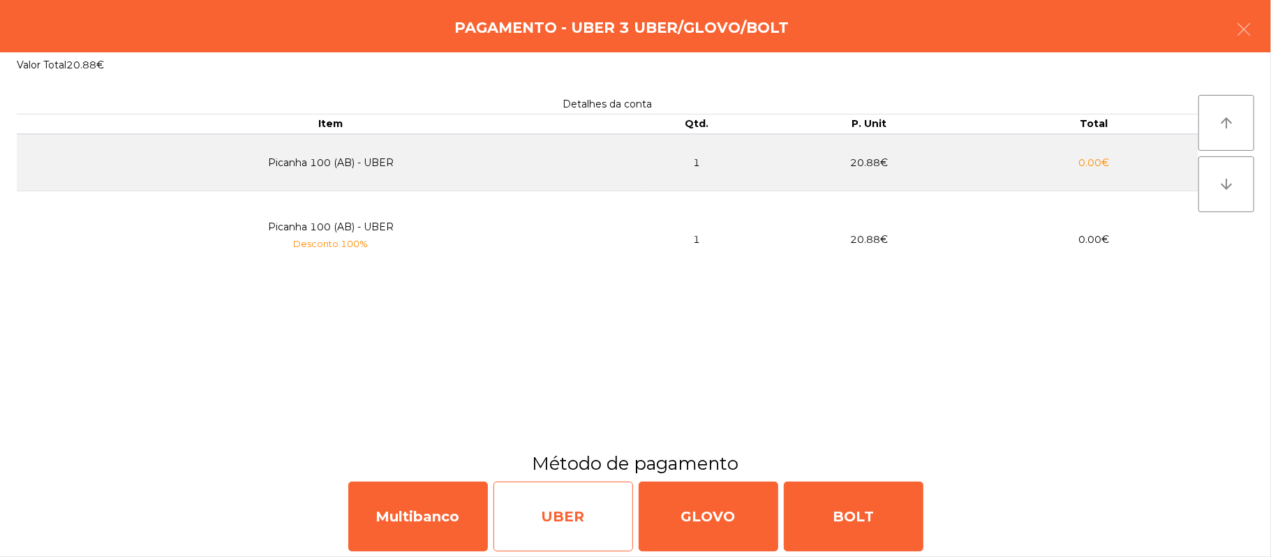
click at [574, 509] on div "UBER" at bounding box center [564, 517] width 140 height 70
select select "**"
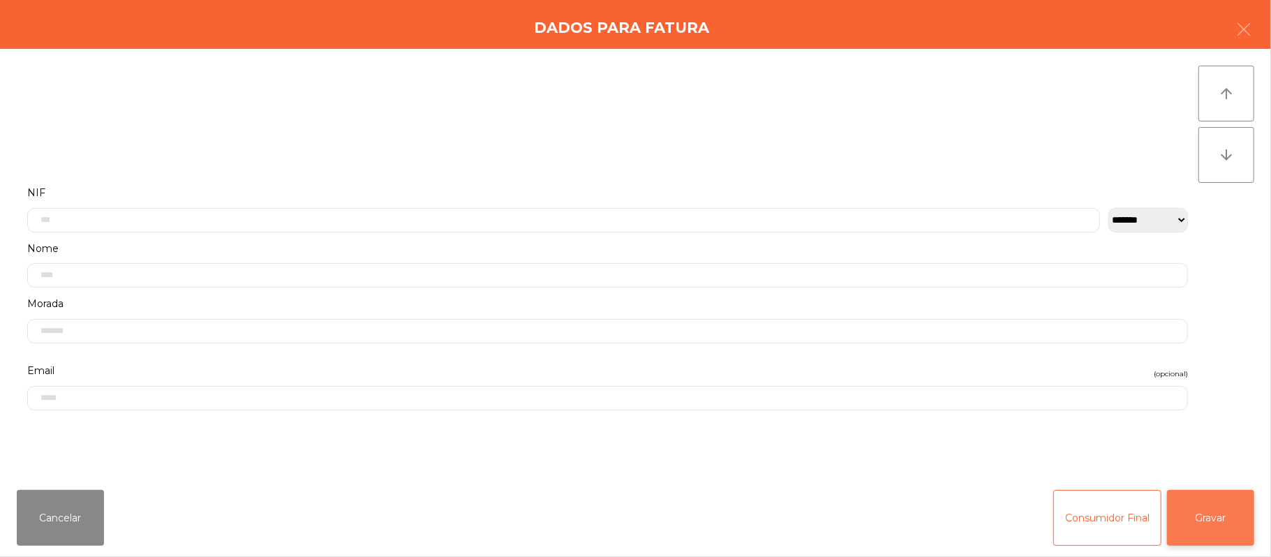
click at [1194, 497] on button "Gravar" at bounding box center [1210, 518] width 87 height 56
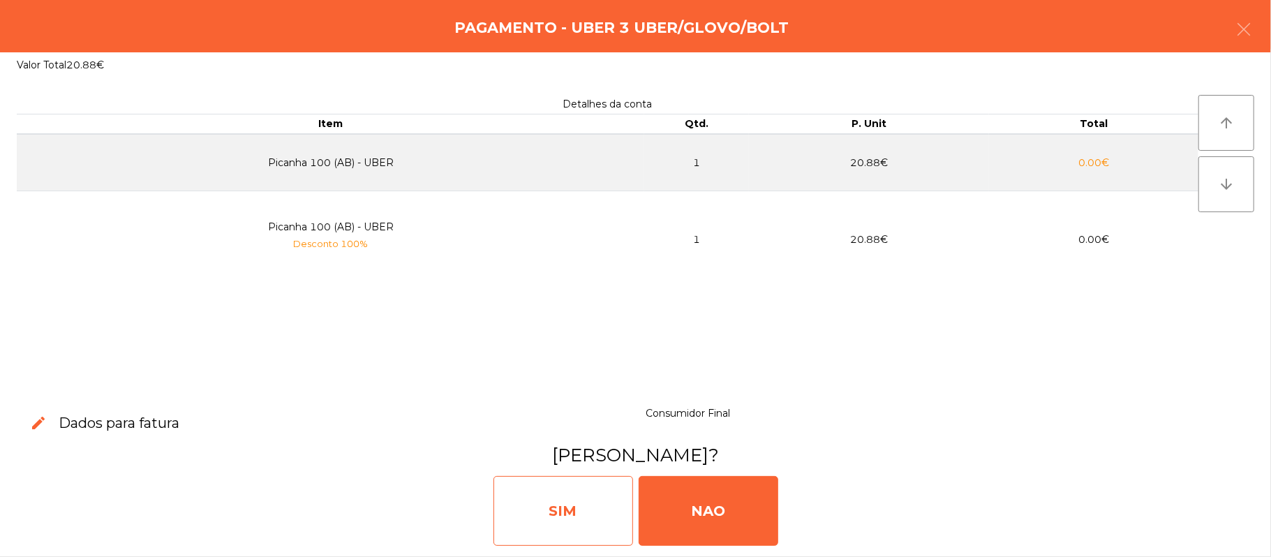
click at [543, 508] on div "SIM" at bounding box center [564, 511] width 140 height 70
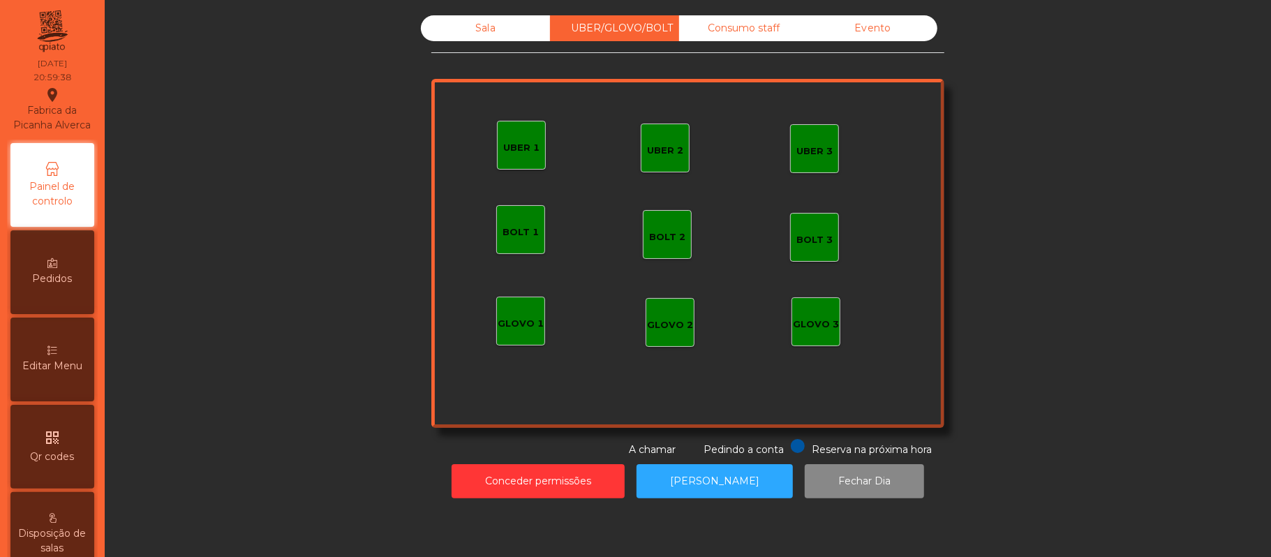
click at [478, 26] on div "Sala" at bounding box center [485, 28] width 129 height 26
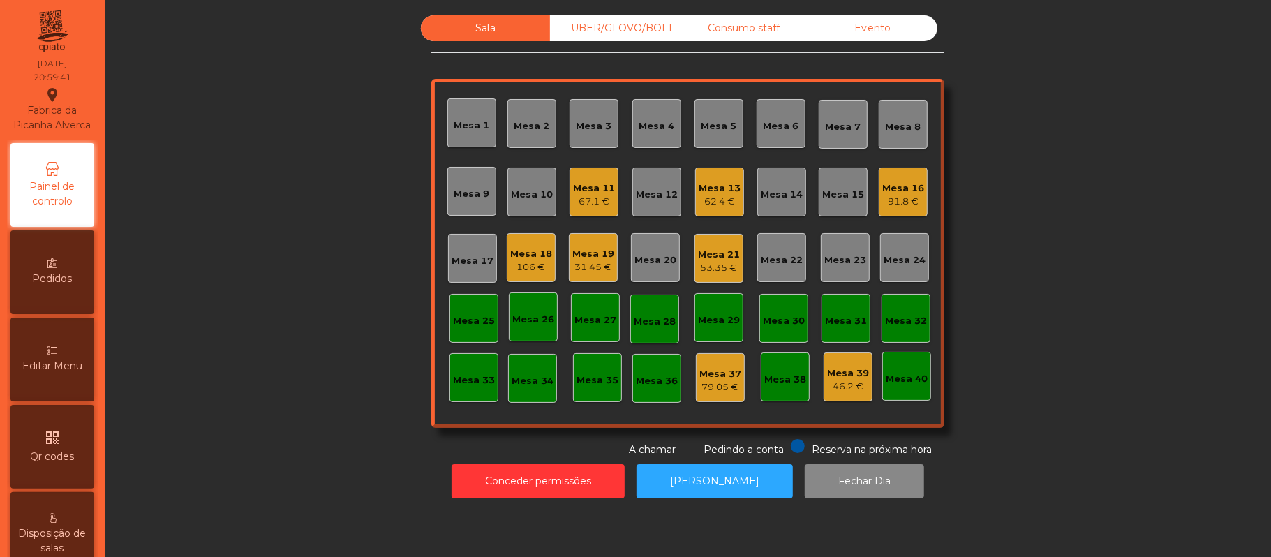
click at [479, 255] on div "Mesa 17" at bounding box center [473, 261] width 42 height 14
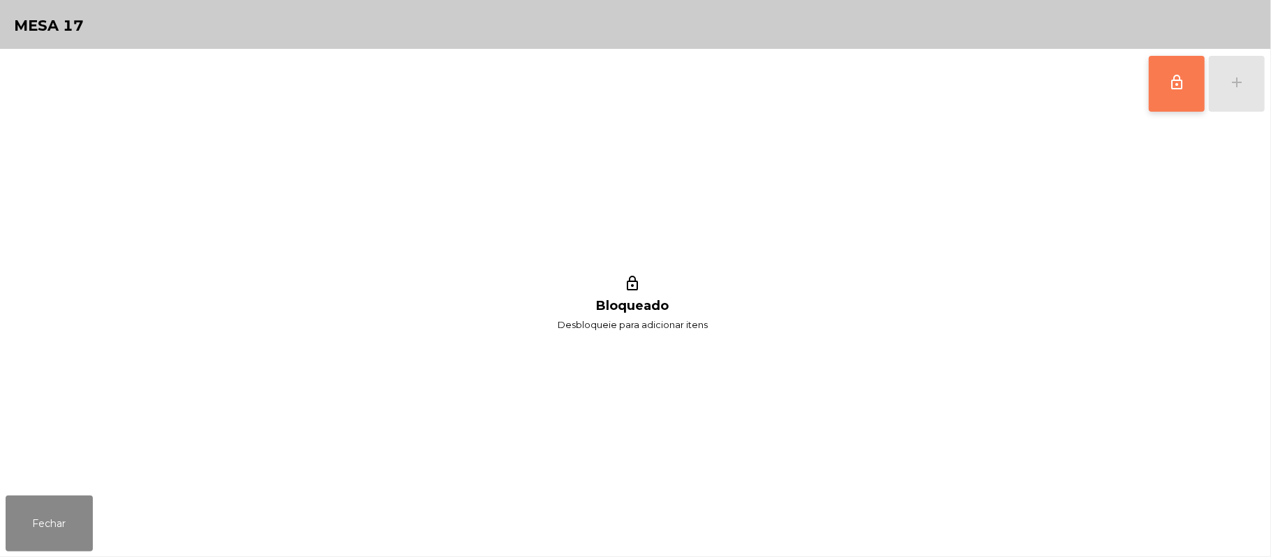
click at [1176, 84] on span "lock_outline" at bounding box center [1176, 82] width 17 height 17
click at [1232, 87] on div "add" at bounding box center [1237, 82] width 17 height 17
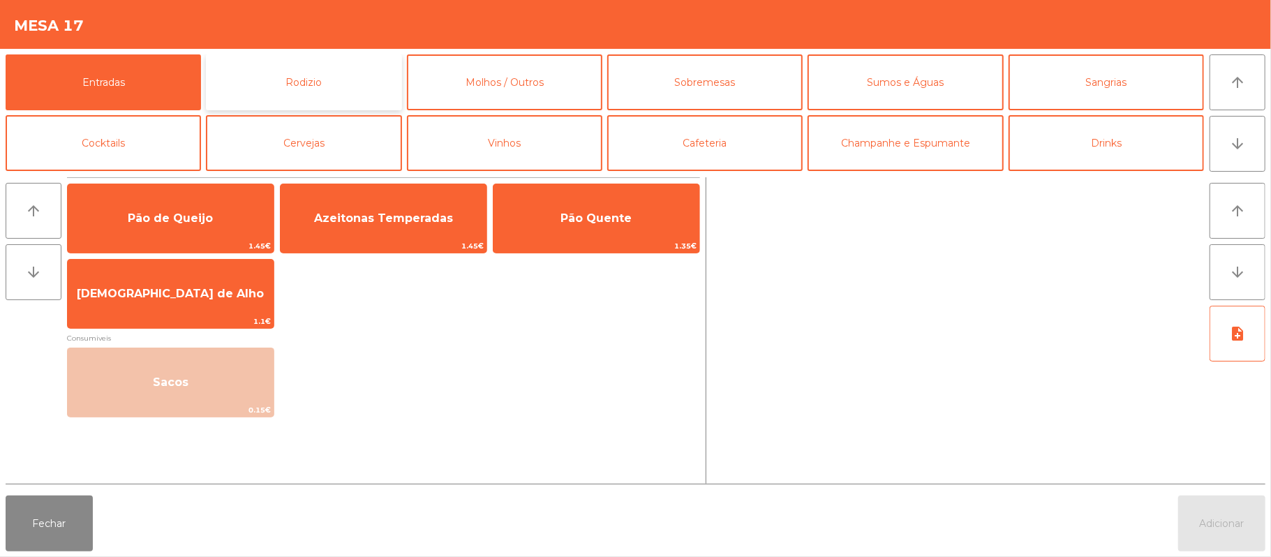
click at [316, 71] on button "Rodizio" at bounding box center [303, 82] width 195 height 56
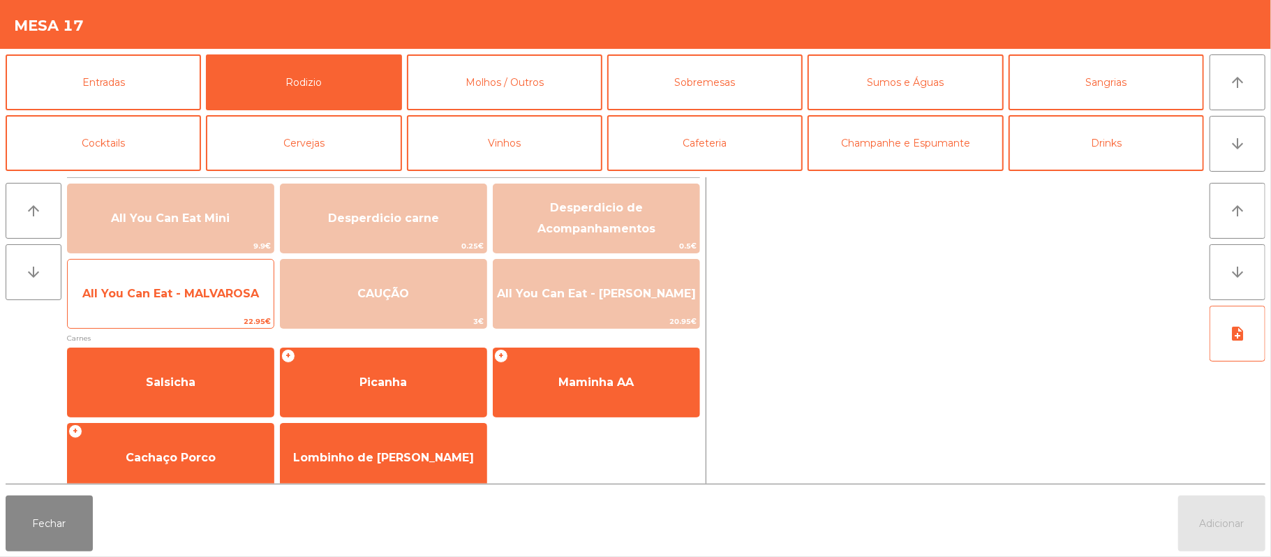
click at [235, 325] on span "22.95€" at bounding box center [171, 321] width 206 height 13
click at [227, 308] on span "All You Can Eat - MALVAROSA" at bounding box center [171, 294] width 206 height 38
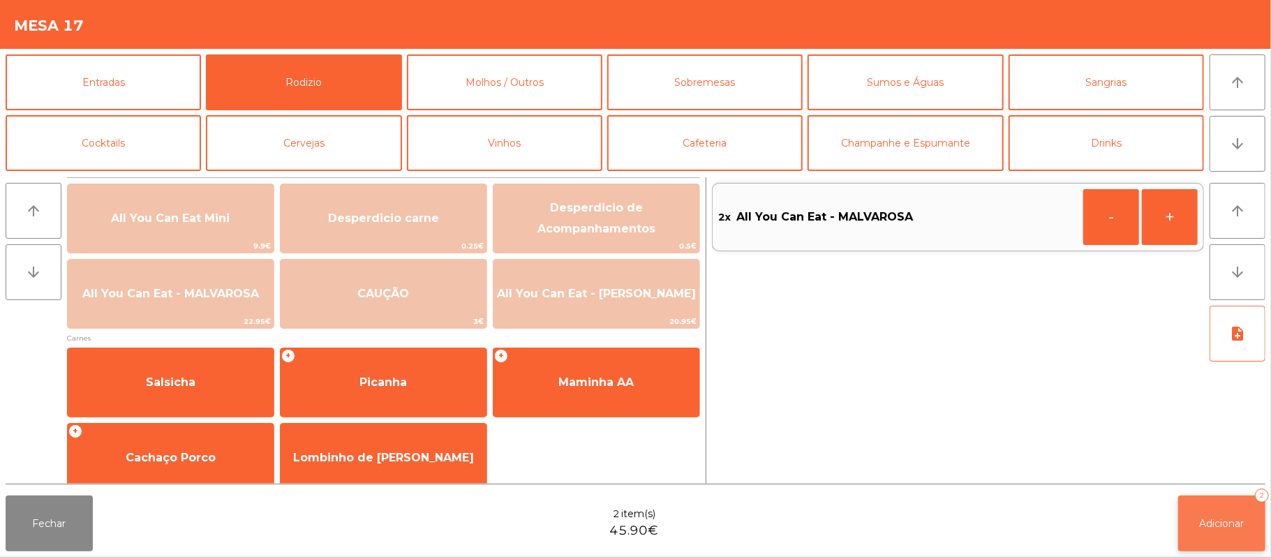
click at [1230, 544] on button "Adicionar 2" at bounding box center [1221, 524] width 87 height 56
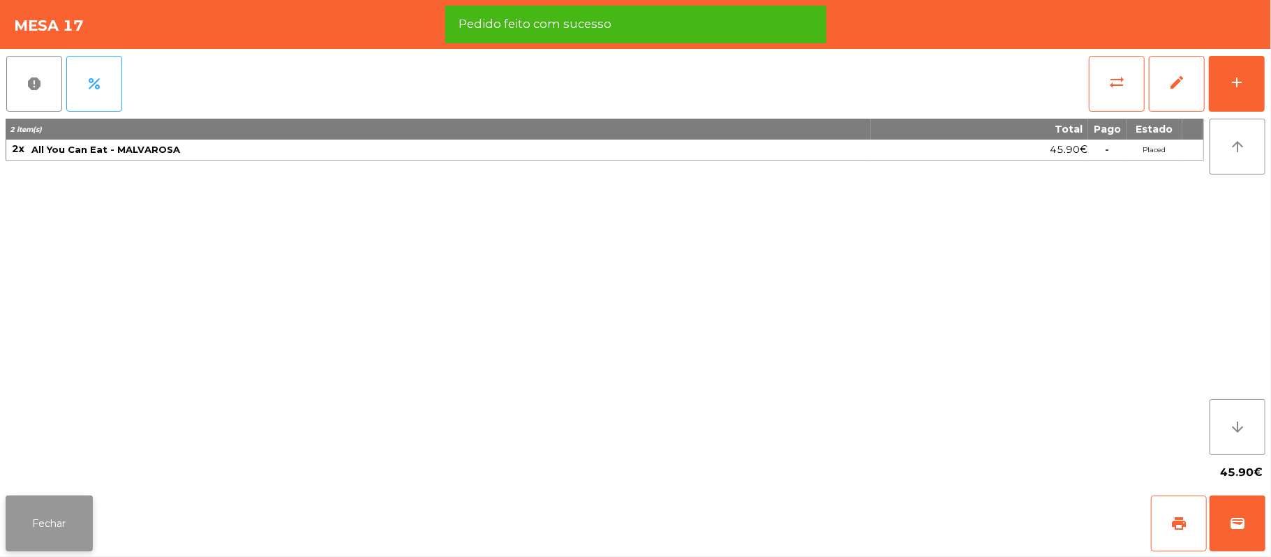
click at [15, 526] on button "Fechar" at bounding box center [49, 524] width 87 height 56
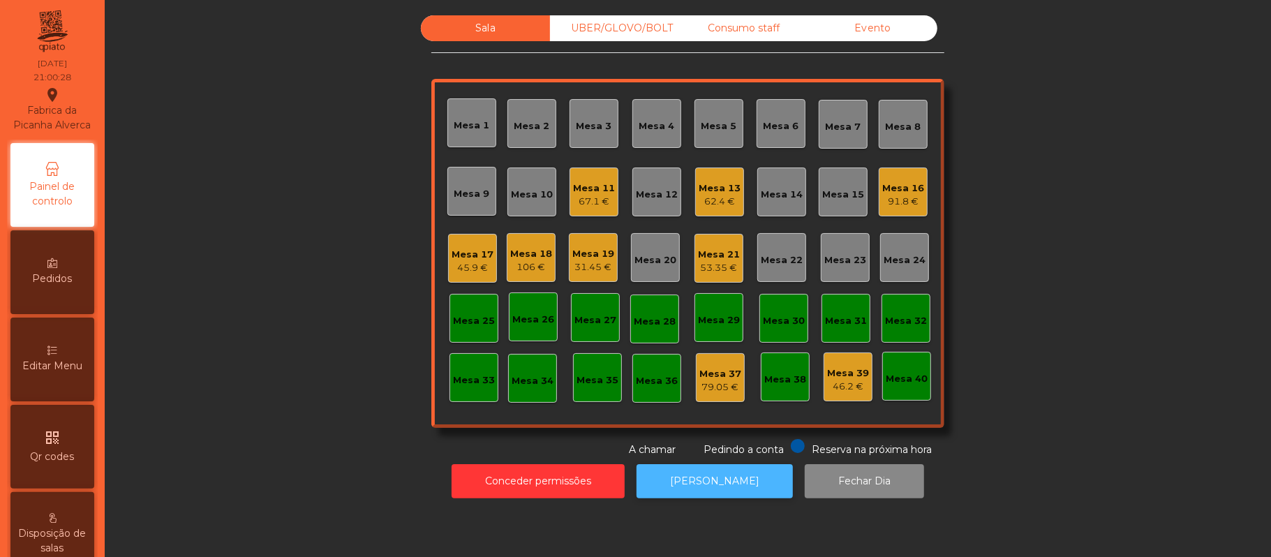
click at [707, 480] on button "[PERSON_NAME]" at bounding box center [715, 481] width 156 height 34
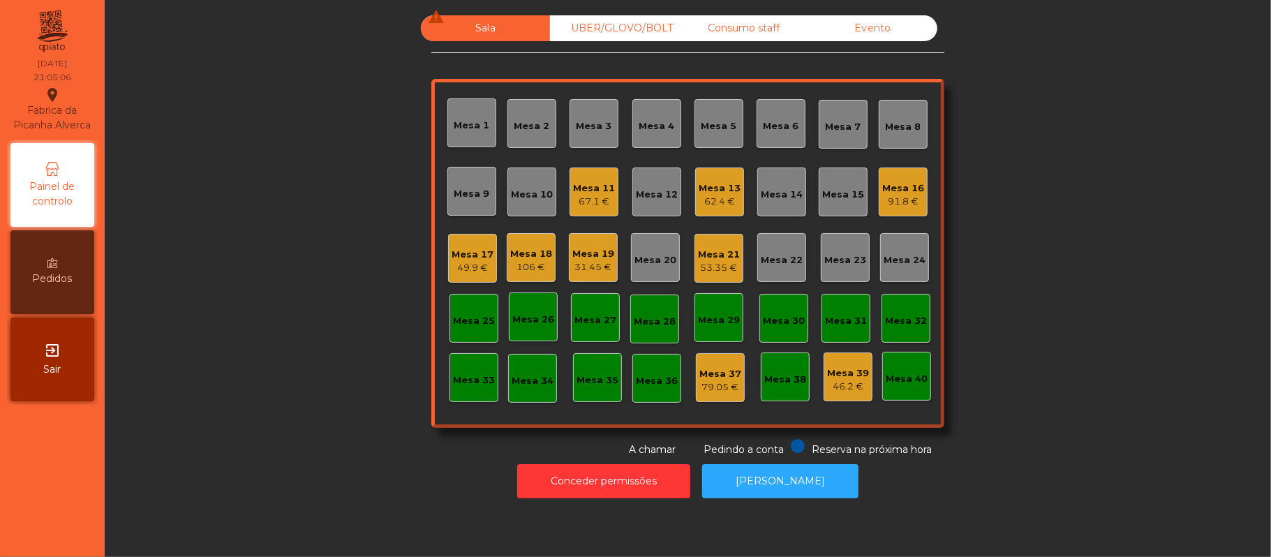
click at [712, 181] on div "Mesa 13" at bounding box center [720, 188] width 42 height 14
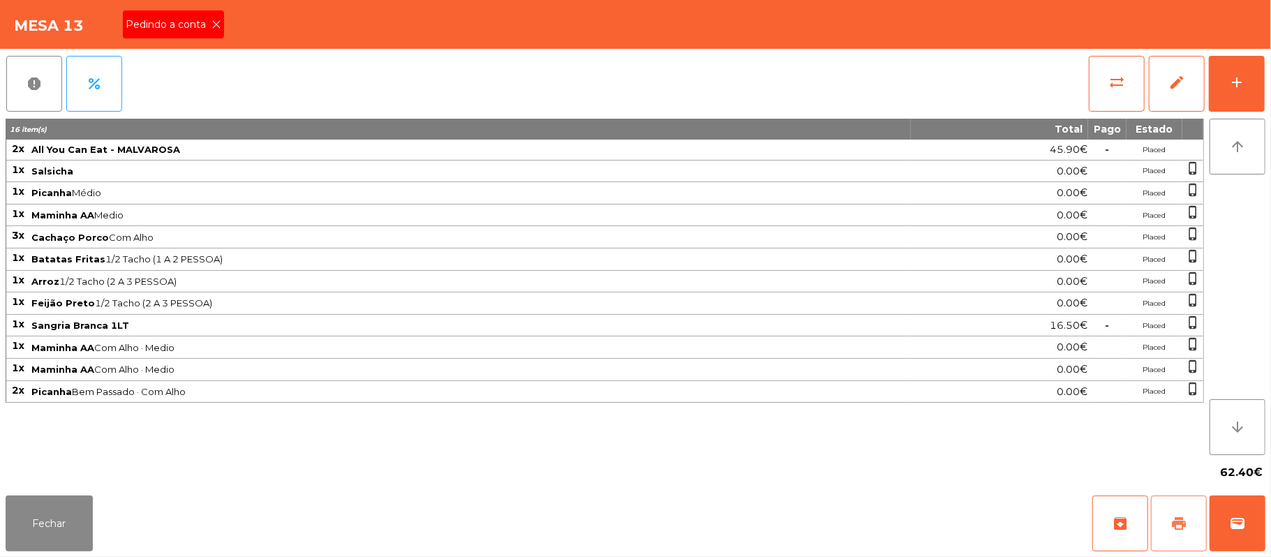
click at [1193, 528] on button "print" at bounding box center [1179, 524] width 56 height 56
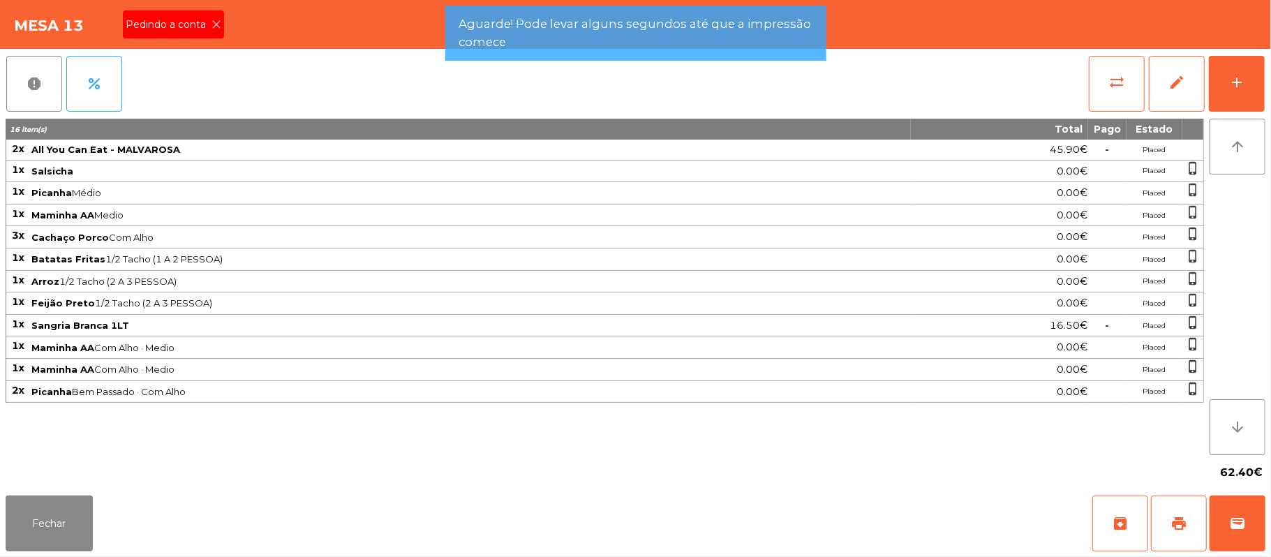
click at [215, 23] on icon at bounding box center [217, 25] width 10 height 10
click at [221, 15] on div "Mesa 13 Pedindo a conta" at bounding box center [635, 24] width 1271 height 49
click at [221, 15] on div "Mesa 13" at bounding box center [635, 24] width 1271 height 49
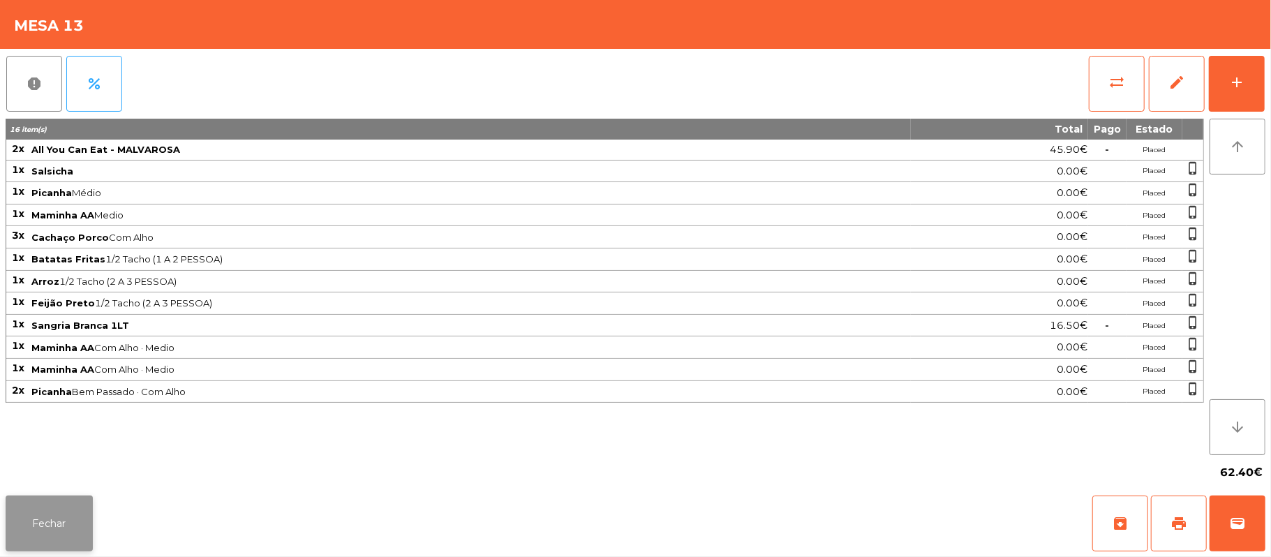
click at [42, 517] on button "Fechar" at bounding box center [49, 524] width 87 height 56
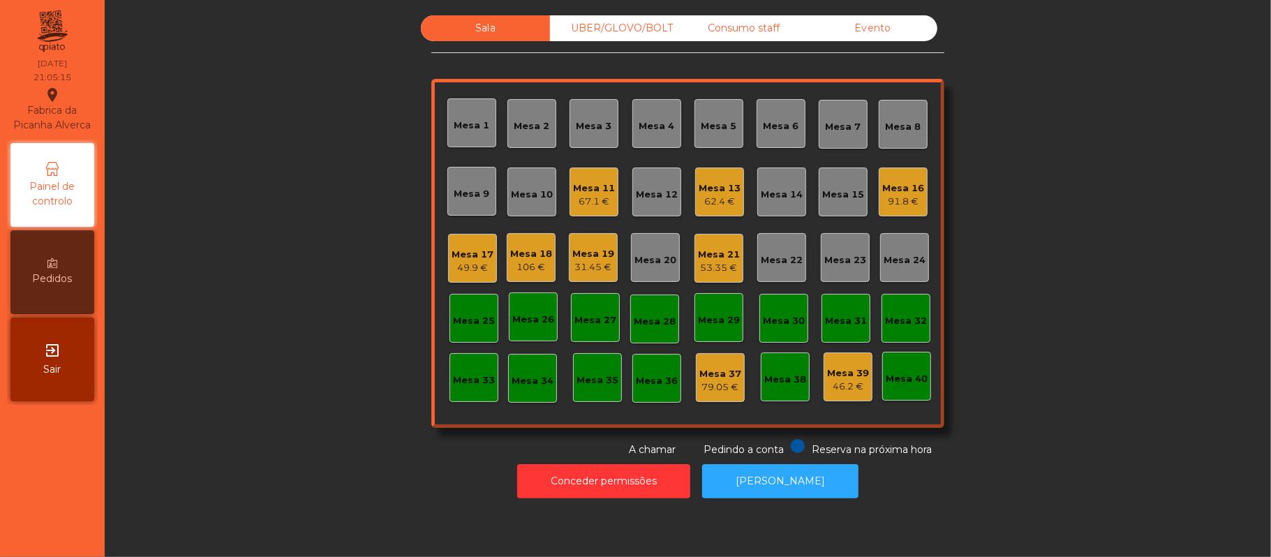
click at [639, 61] on div "Sala UBER/GLOVO/BOLT Consumo staff Evento Mesa 1 Mesa 2 Mesa 3 Mesa 4 Mesa 5 Me…" at bounding box center [687, 236] width 513 height 442
click at [629, 28] on div "UBER/GLOVO/BOLT" at bounding box center [614, 28] width 129 height 26
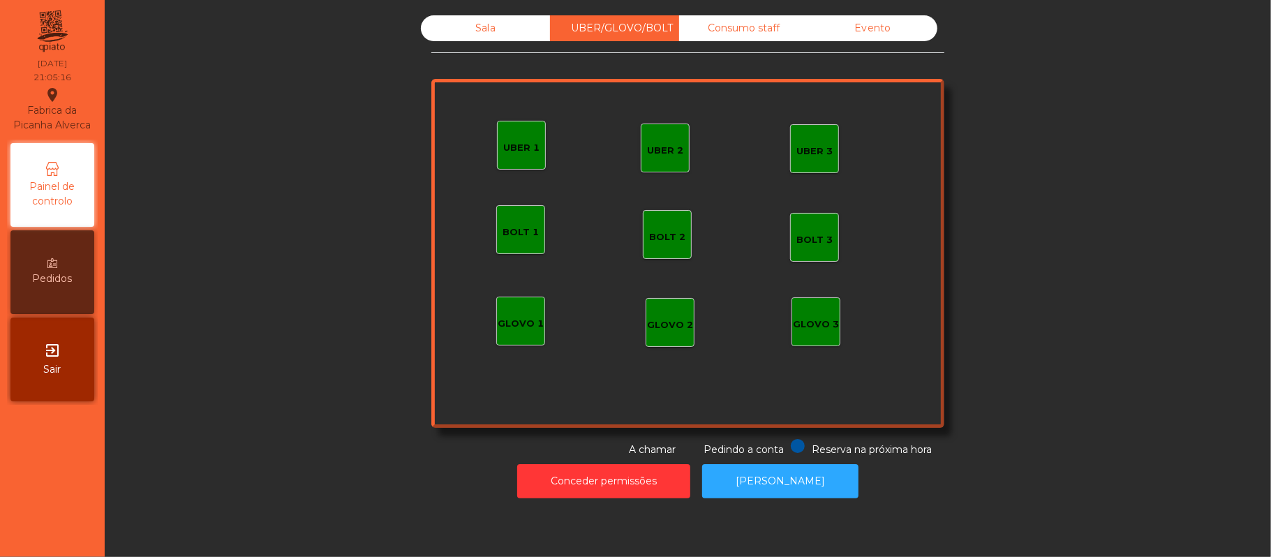
click at [647, 142] on div "UBER 2" at bounding box center [665, 148] width 36 height 20
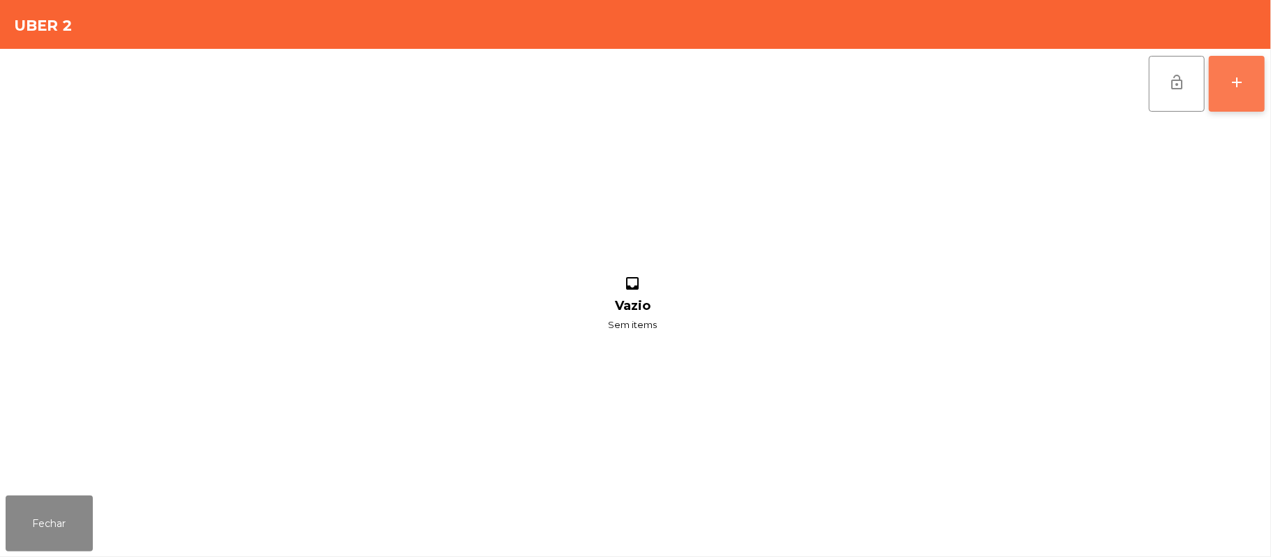
click at [1229, 85] on div "add" at bounding box center [1237, 82] width 17 height 17
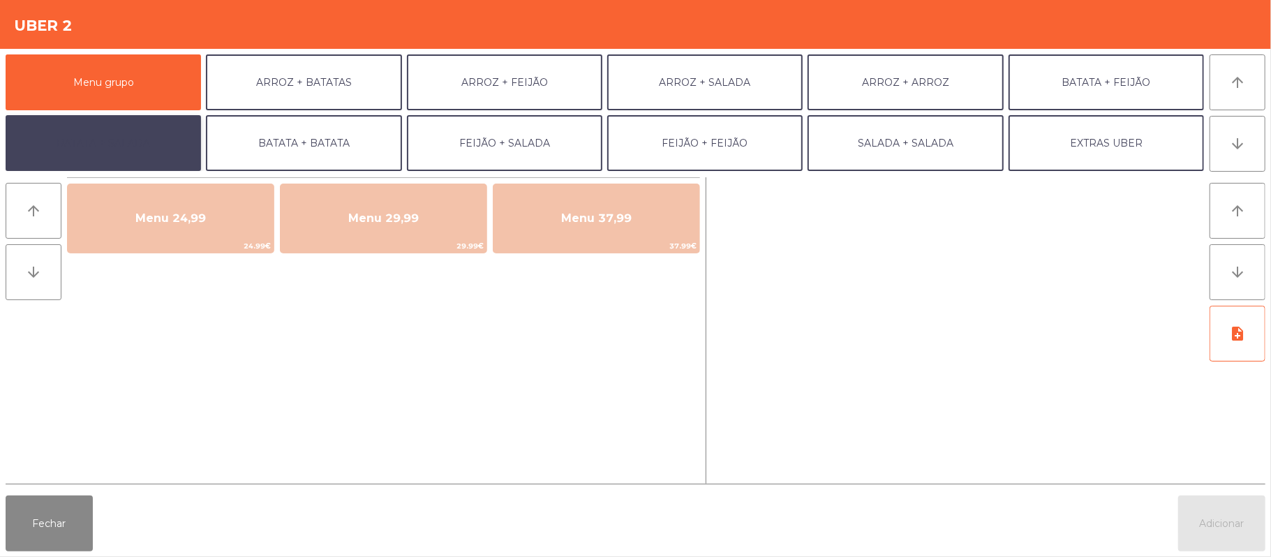
click at [135, 145] on button "BATATA + SALADA" at bounding box center [103, 143] width 195 height 56
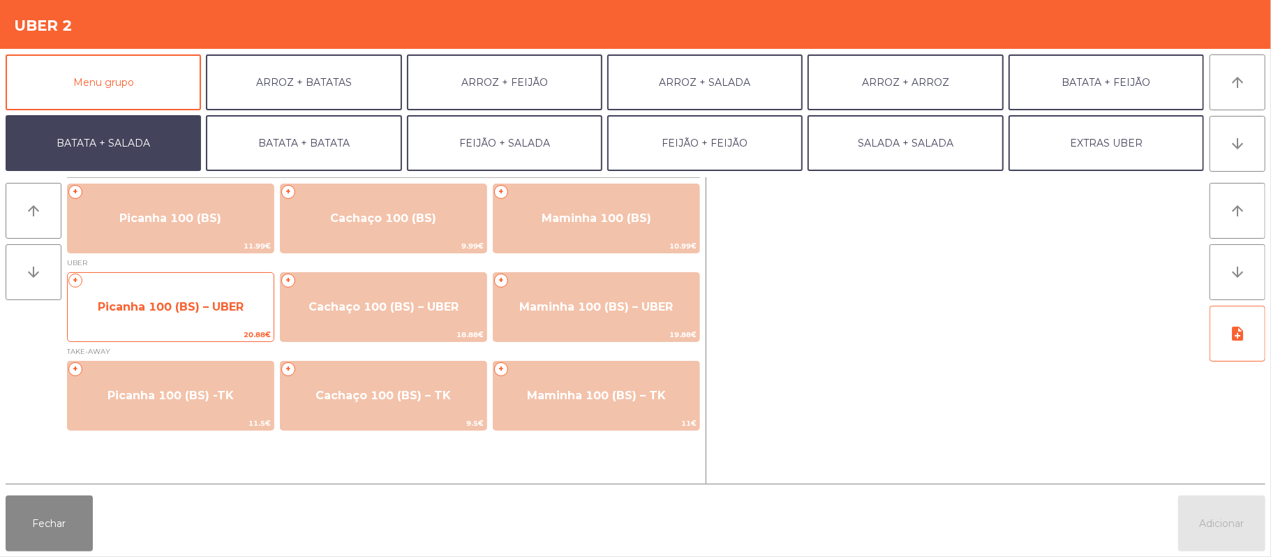
click at [194, 316] on span "Picanha 100 (BS) – UBER" at bounding box center [171, 307] width 206 height 38
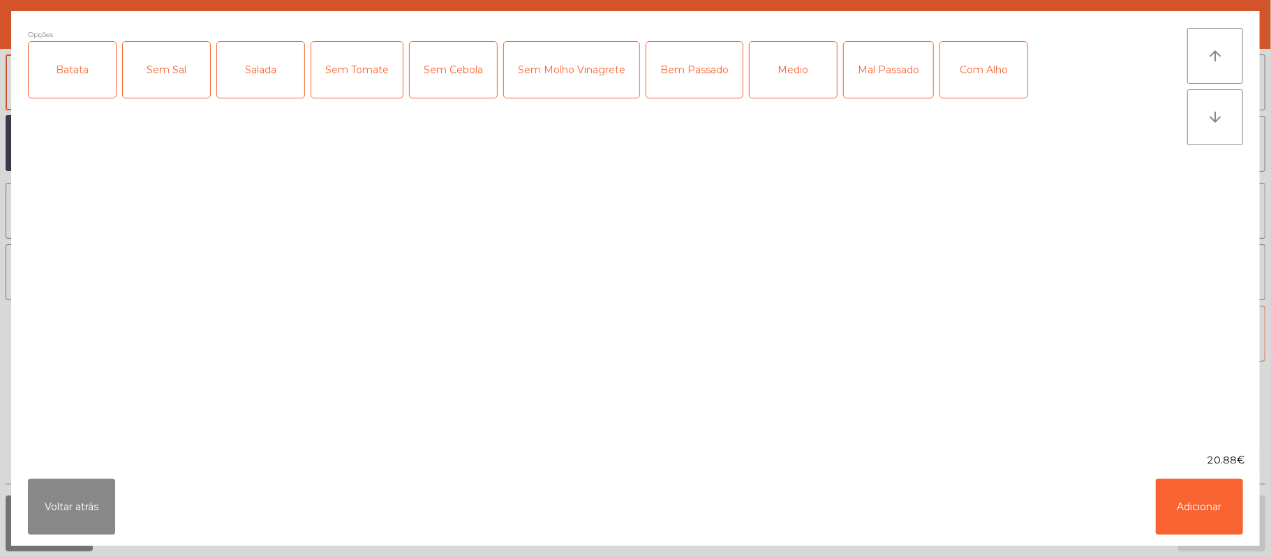
click at [71, 81] on div "Batata" at bounding box center [72, 70] width 87 height 56
click at [155, 68] on div "Sem Sal" at bounding box center [166, 70] width 87 height 56
click at [174, 77] on div "Sem Sal" at bounding box center [166, 70] width 87 height 56
click at [257, 64] on div "Salada" at bounding box center [260, 70] width 87 height 56
click at [690, 81] on div "Bem Passado" at bounding box center [694, 70] width 96 height 56
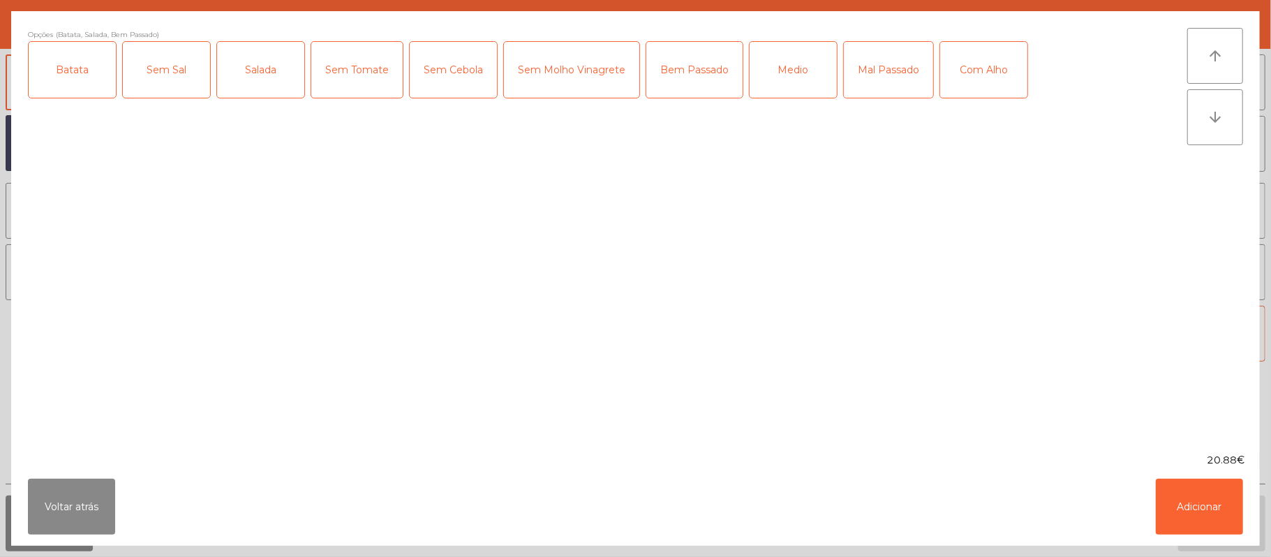
click at [981, 68] on div "Com Alho" at bounding box center [983, 70] width 87 height 56
click at [1210, 511] on button "Adicionar" at bounding box center [1199, 507] width 87 height 56
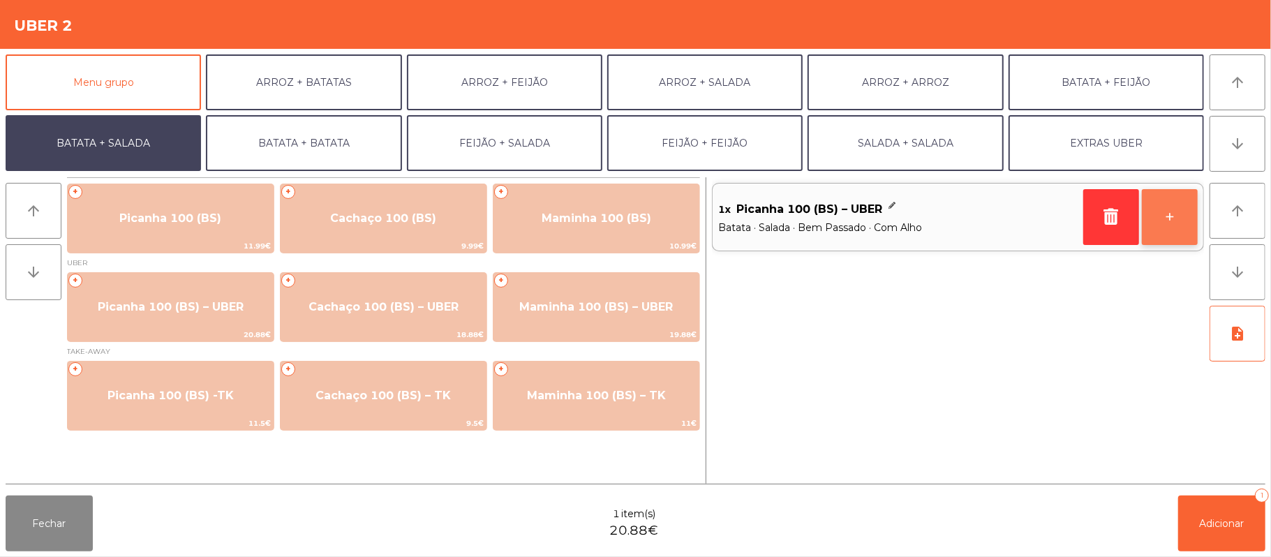
click at [1164, 238] on button "+" at bounding box center [1170, 217] width 56 height 56
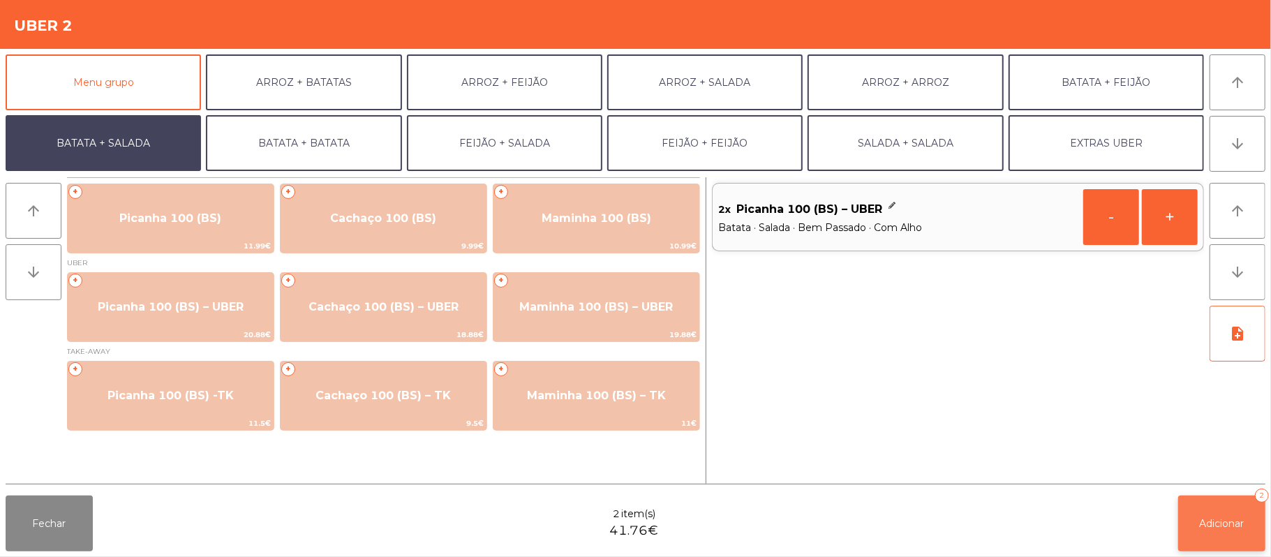
click at [1215, 533] on button "Adicionar 2" at bounding box center [1221, 524] width 87 height 56
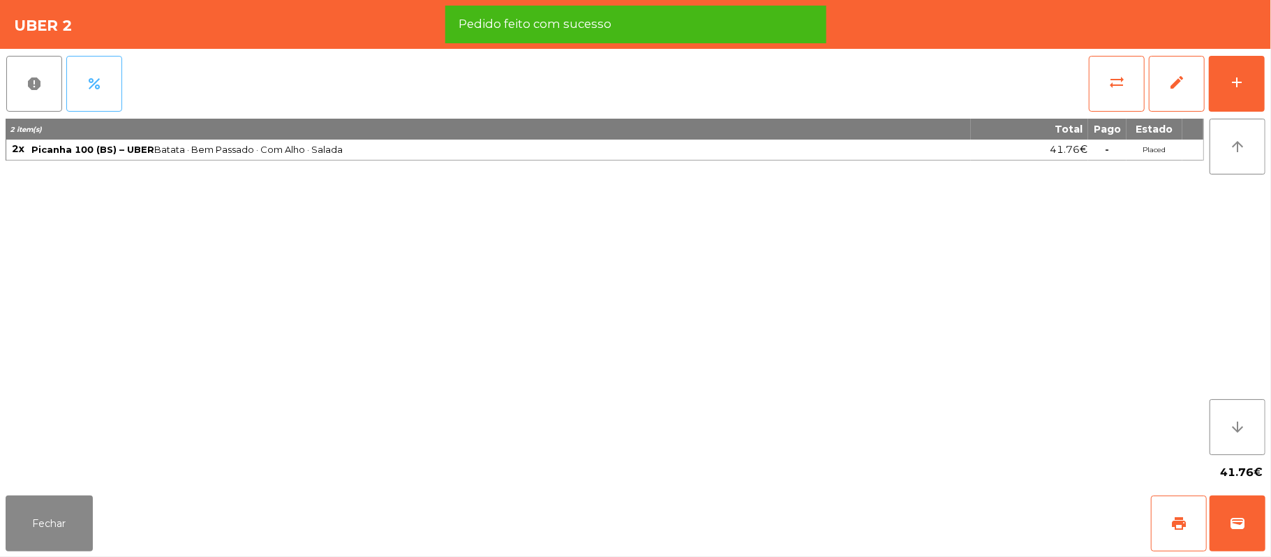
click at [117, 68] on button "percent" at bounding box center [94, 84] width 56 height 56
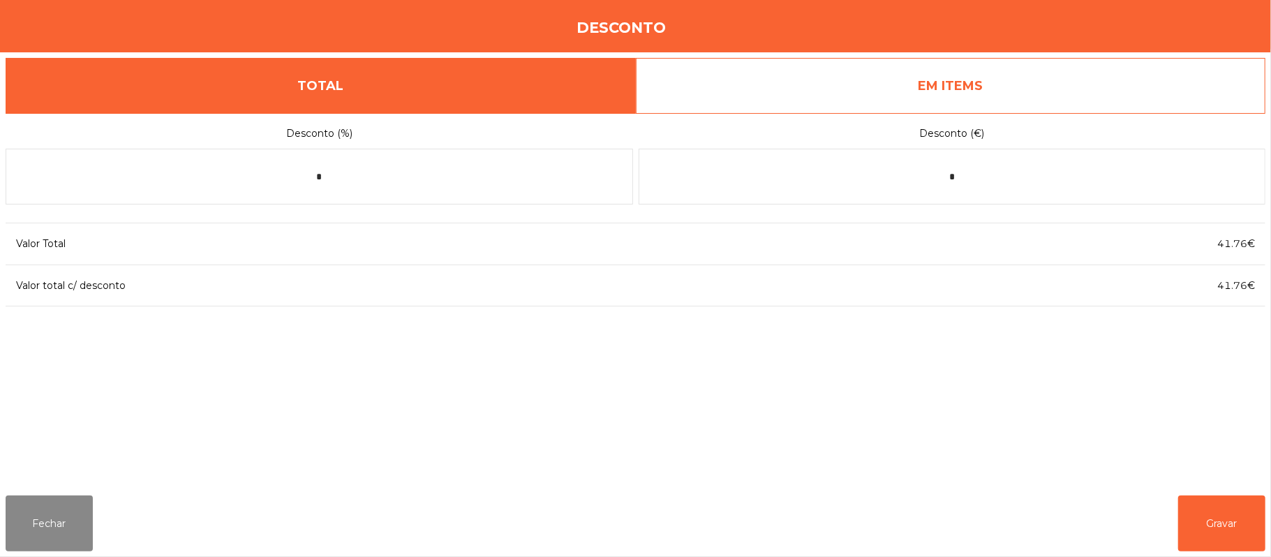
click at [994, 87] on link "EM ITEMS" at bounding box center [951, 86] width 630 height 56
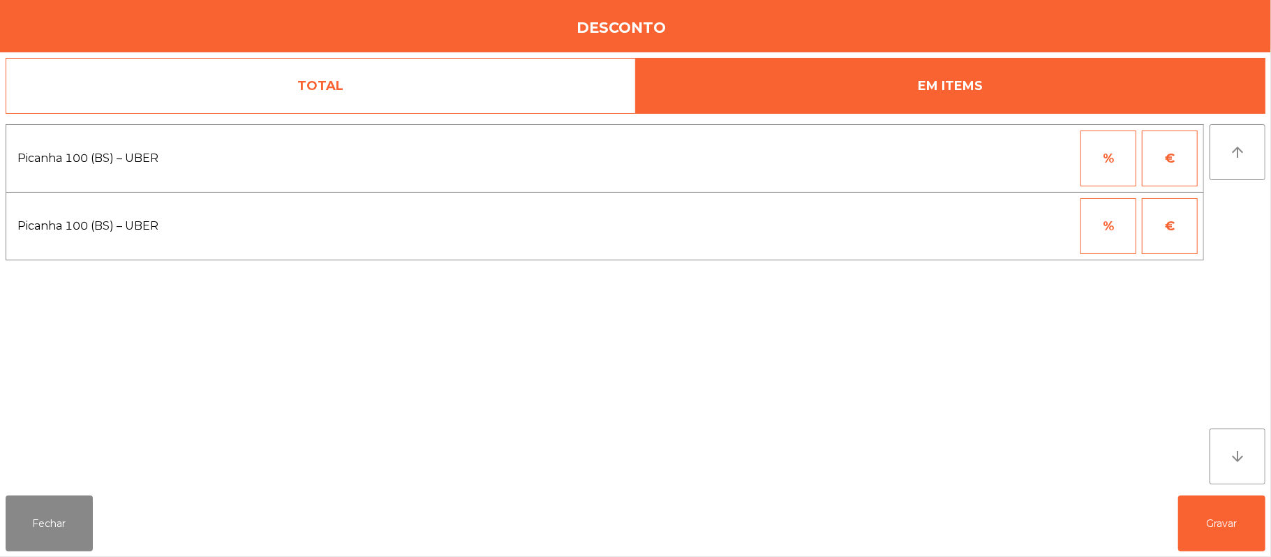
click at [1103, 244] on button "%" at bounding box center [1109, 226] width 56 height 56
click at [1021, 228] on input "*" at bounding box center [1040, 226] width 70 height 56
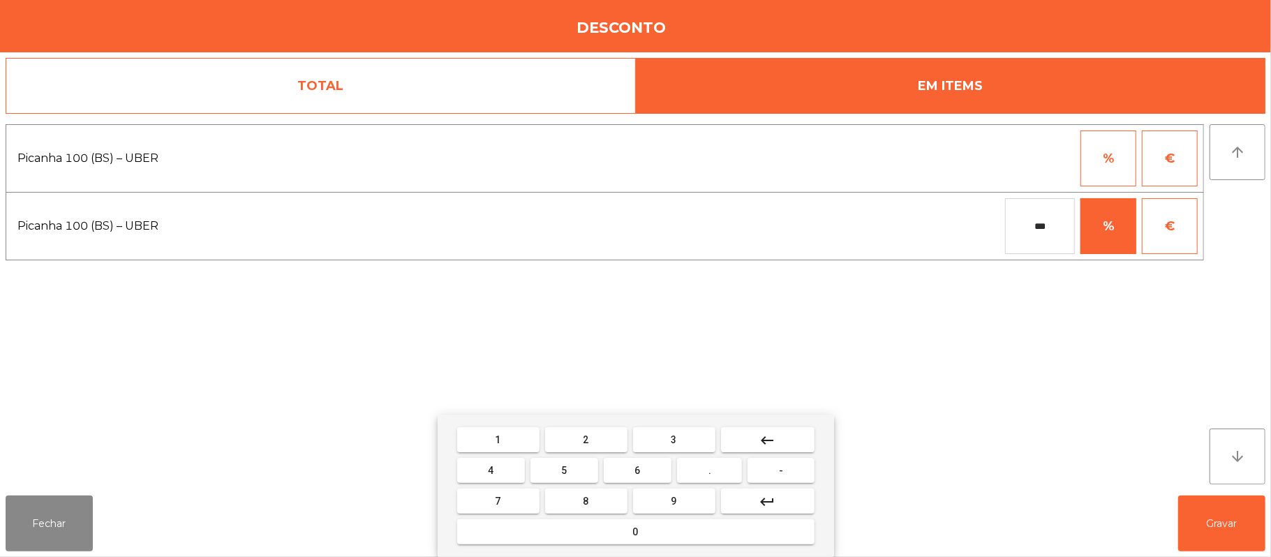
type input "***"
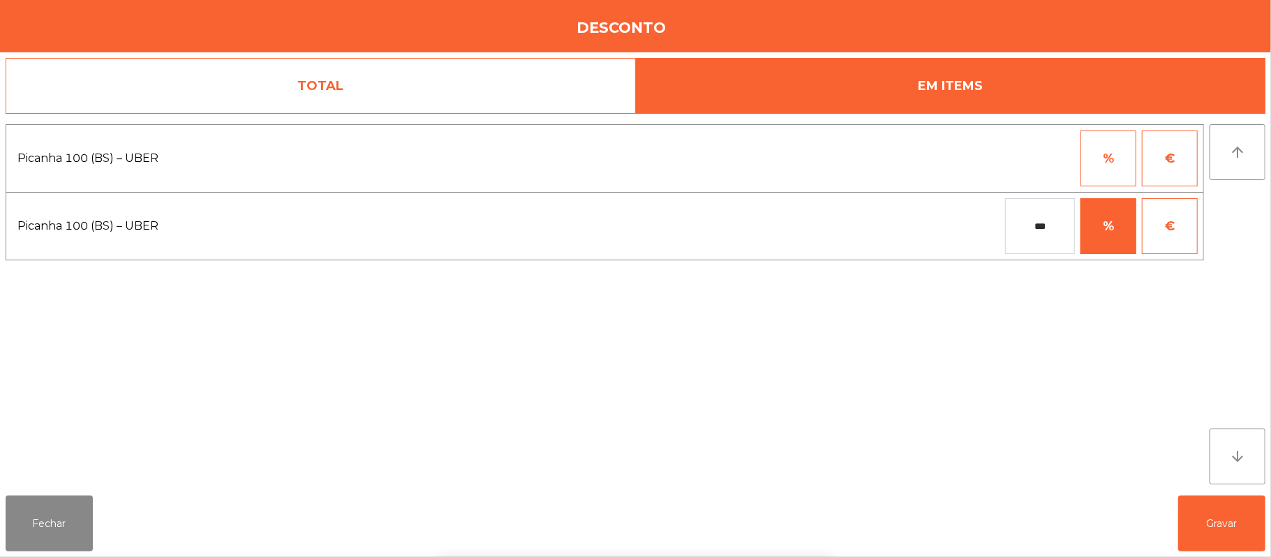
click at [1232, 535] on div "1 2 3 keyboard_backspace 4 5 6 . - 7 8 9 keyboard_return 0" at bounding box center [635, 486] width 1271 height 142
click at [1227, 520] on button "Gravar" at bounding box center [1221, 524] width 87 height 56
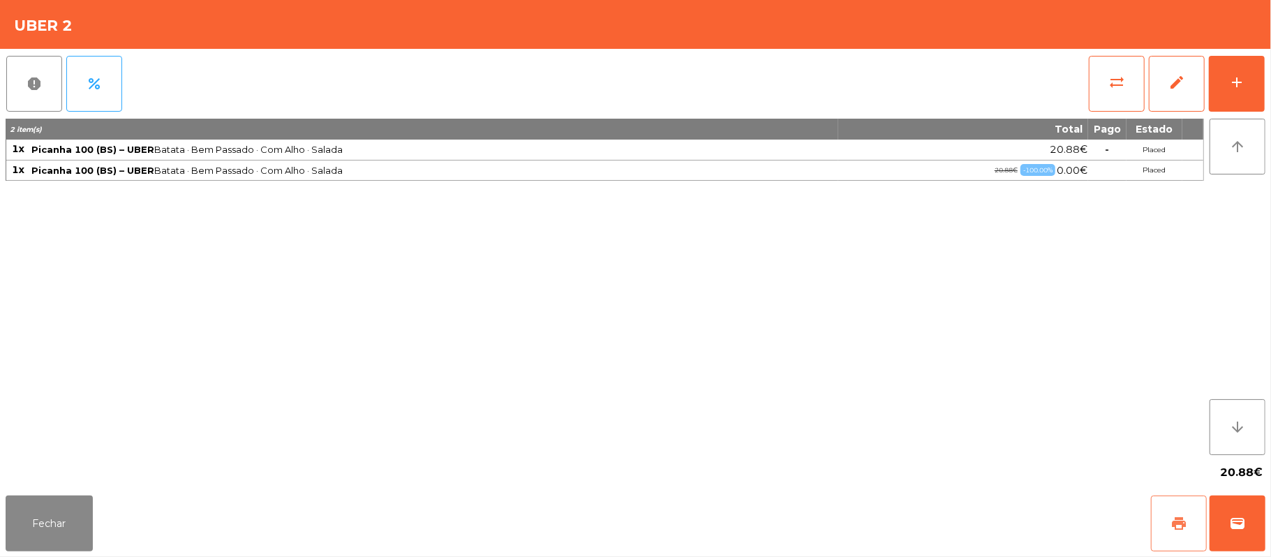
click at [1162, 525] on button "print" at bounding box center [1179, 524] width 56 height 56
click at [1233, 526] on span "wallet" at bounding box center [1237, 523] width 17 height 17
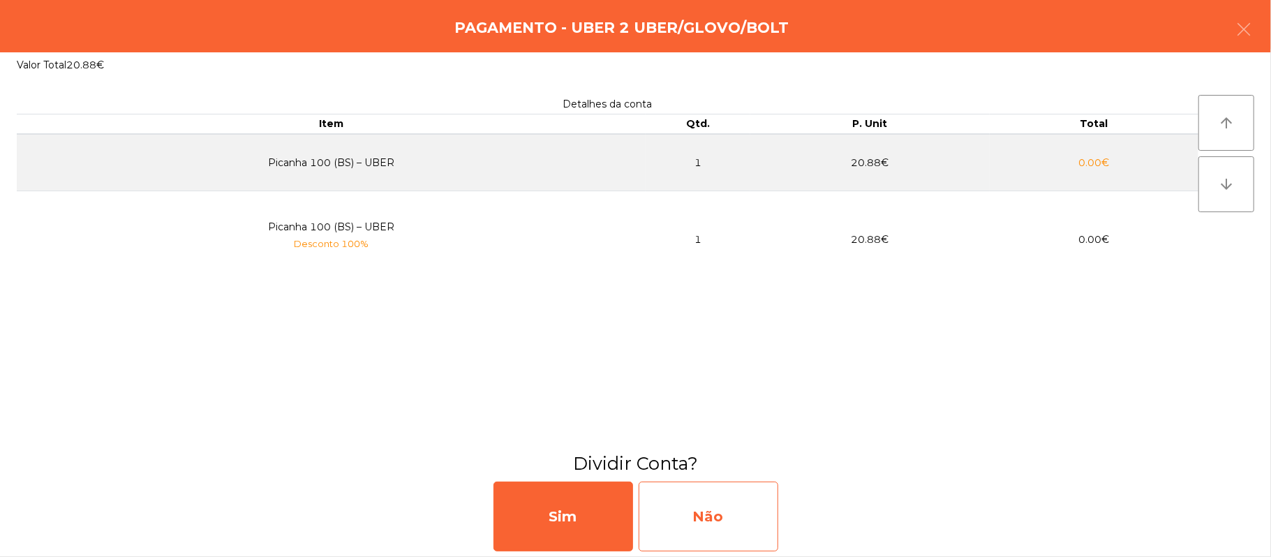
click at [692, 498] on div "Não" at bounding box center [709, 517] width 140 height 70
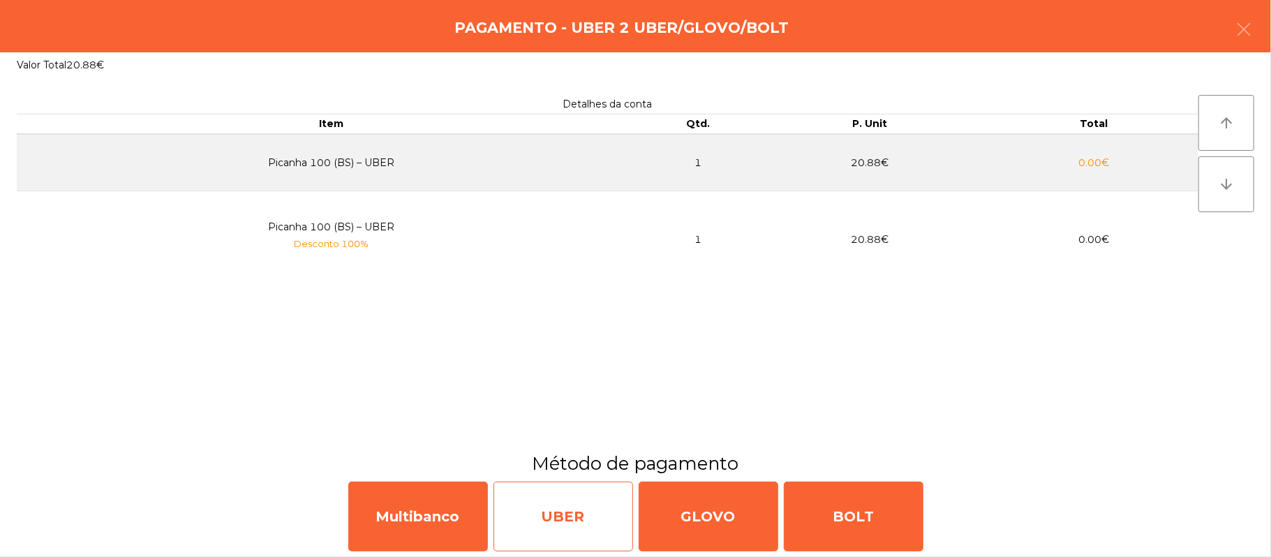
click at [553, 512] on div "UBER" at bounding box center [564, 517] width 140 height 70
select select "**"
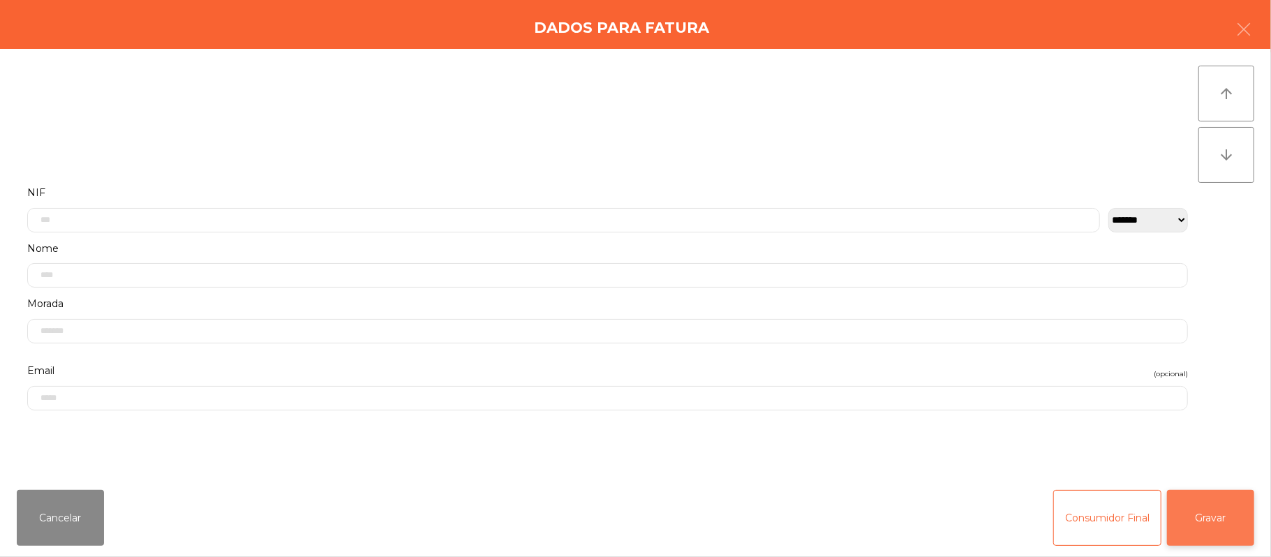
click at [1205, 521] on button "Gravar" at bounding box center [1210, 518] width 87 height 56
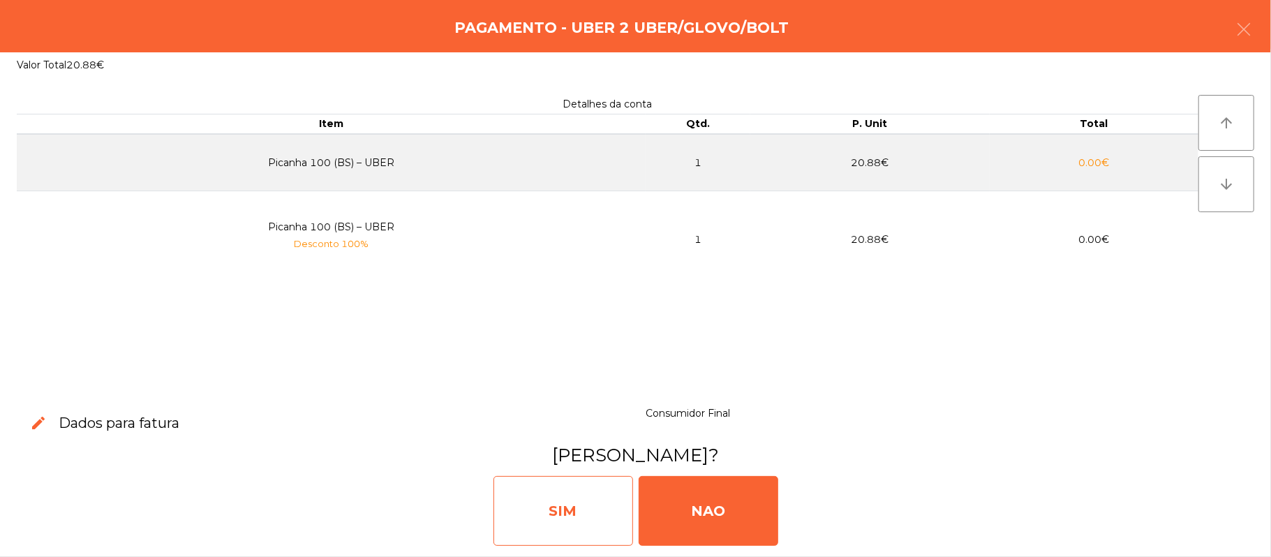
click at [579, 484] on div "SIM" at bounding box center [564, 511] width 140 height 70
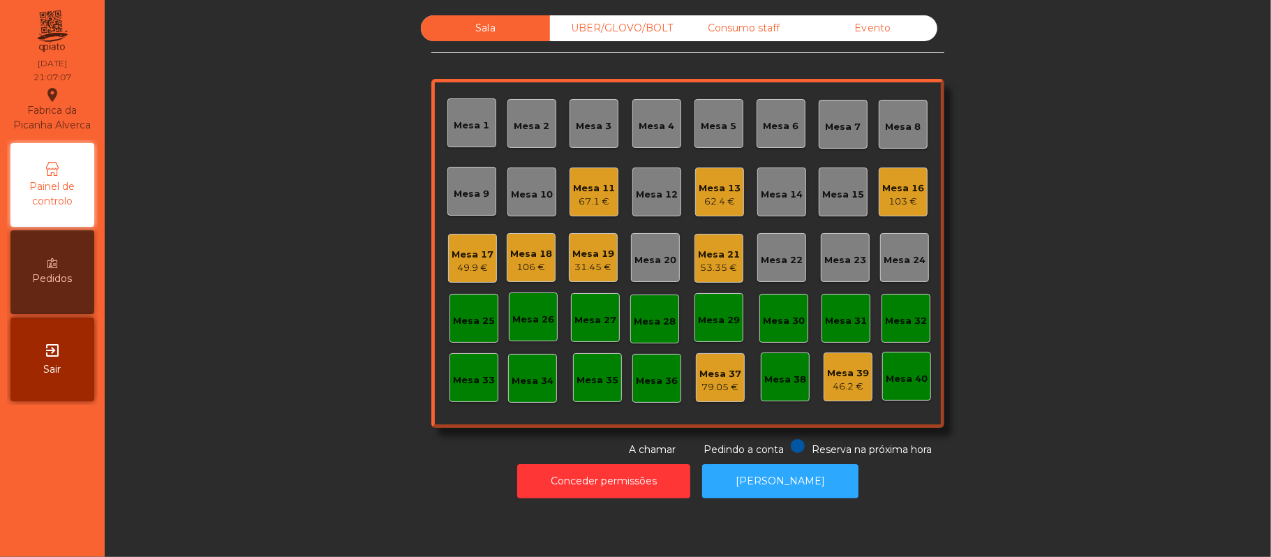
click at [705, 207] on div "62.4 €" at bounding box center [720, 202] width 42 height 14
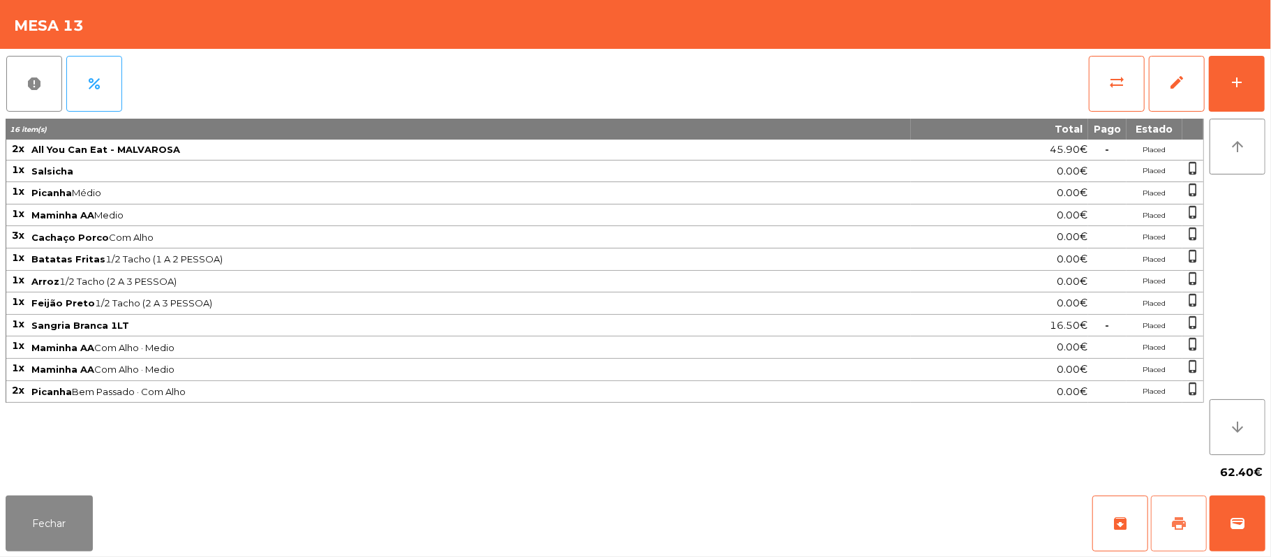
click at [1168, 523] on button "print" at bounding box center [1179, 524] width 56 height 56
click at [1168, 524] on button "print" at bounding box center [1179, 524] width 56 height 56
click at [45, 549] on button "Fechar" at bounding box center [49, 524] width 87 height 56
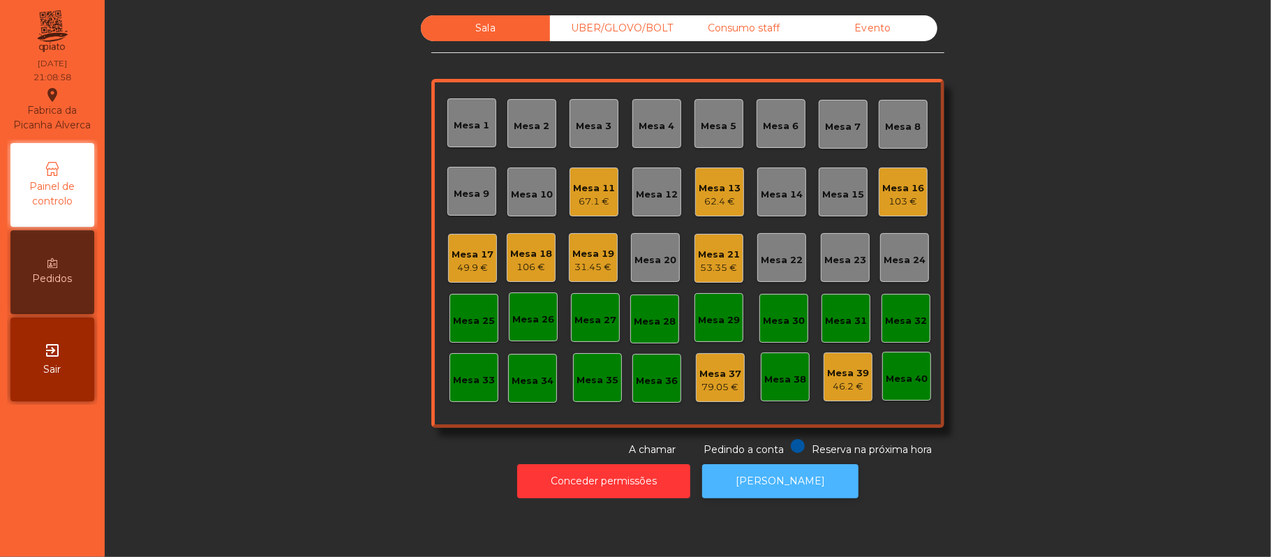
click at [776, 468] on button "[PERSON_NAME]" at bounding box center [780, 481] width 156 height 34
click at [735, 188] on div "Mesa 13 62.4 €" at bounding box center [719, 192] width 49 height 49
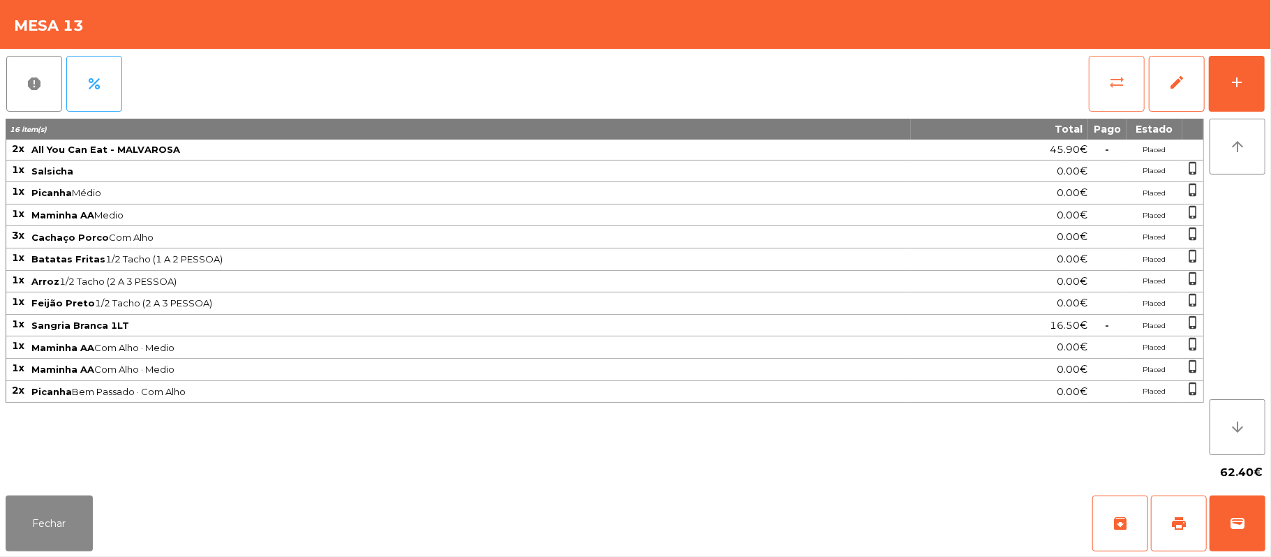
click at [1117, 84] on span "sync_alt" at bounding box center [1116, 82] width 17 height 17
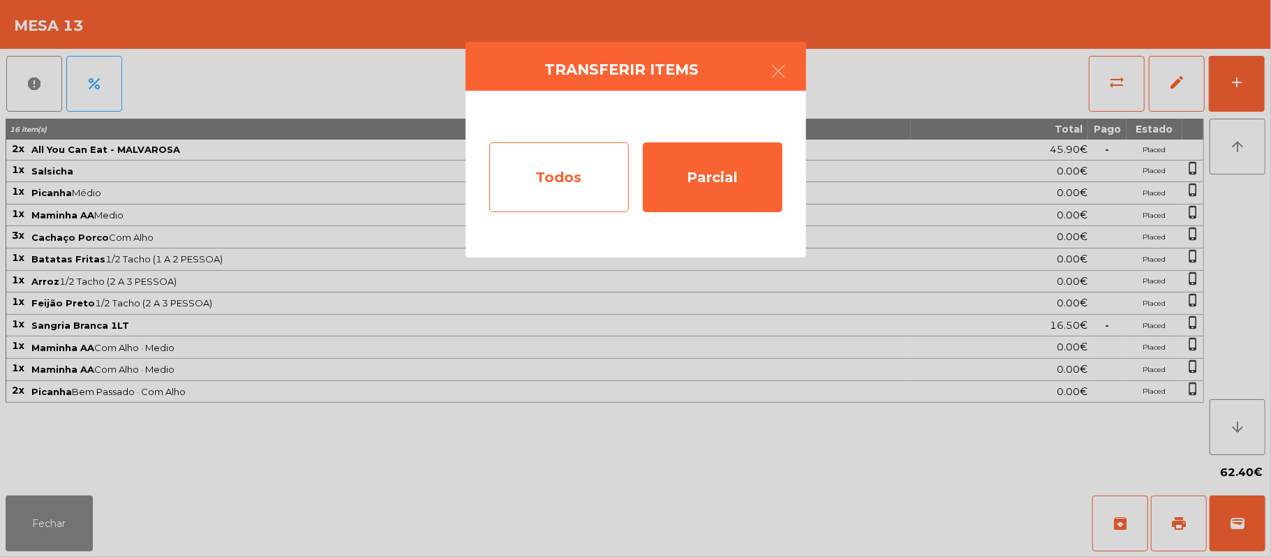
click at [554, 184] on div "Todos" at bounding box center [559, 177] width 140 height 70
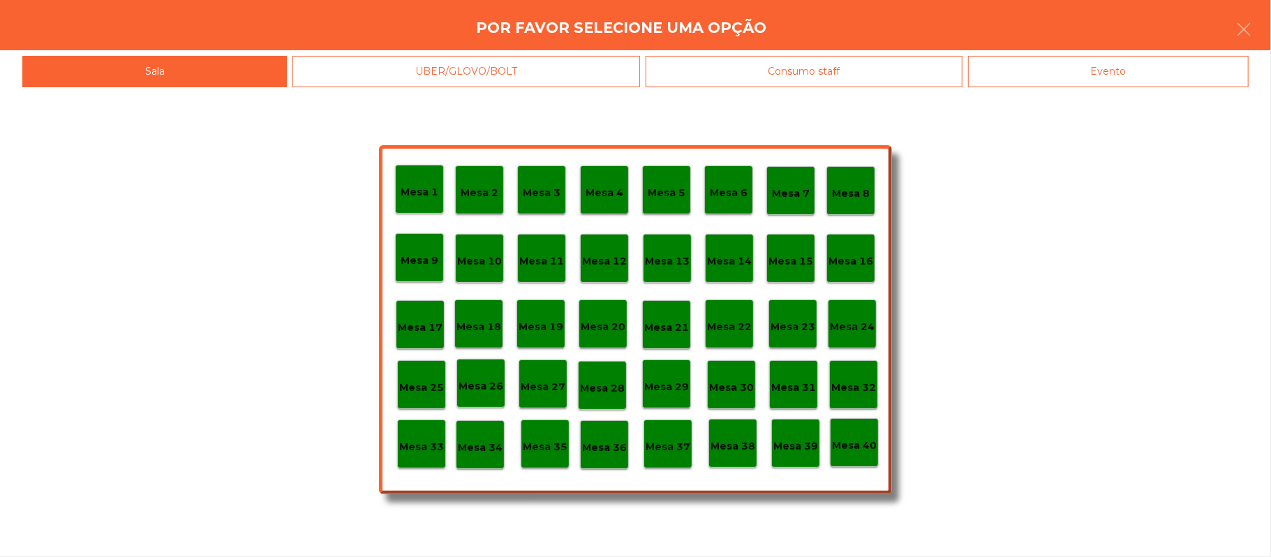
click at [1070, 81] on div "Evento" at bounding box center [1108, 71] width 281 height 31
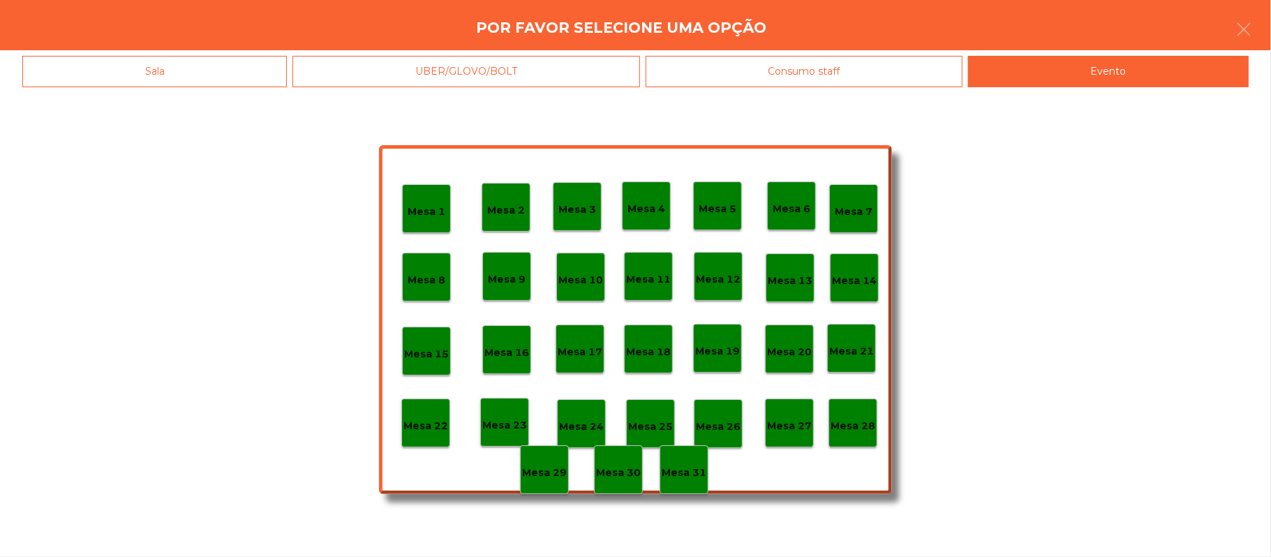
click at [853, 443] on div "Mesa 28" at bounding box center [853, 423] width 49 height 49
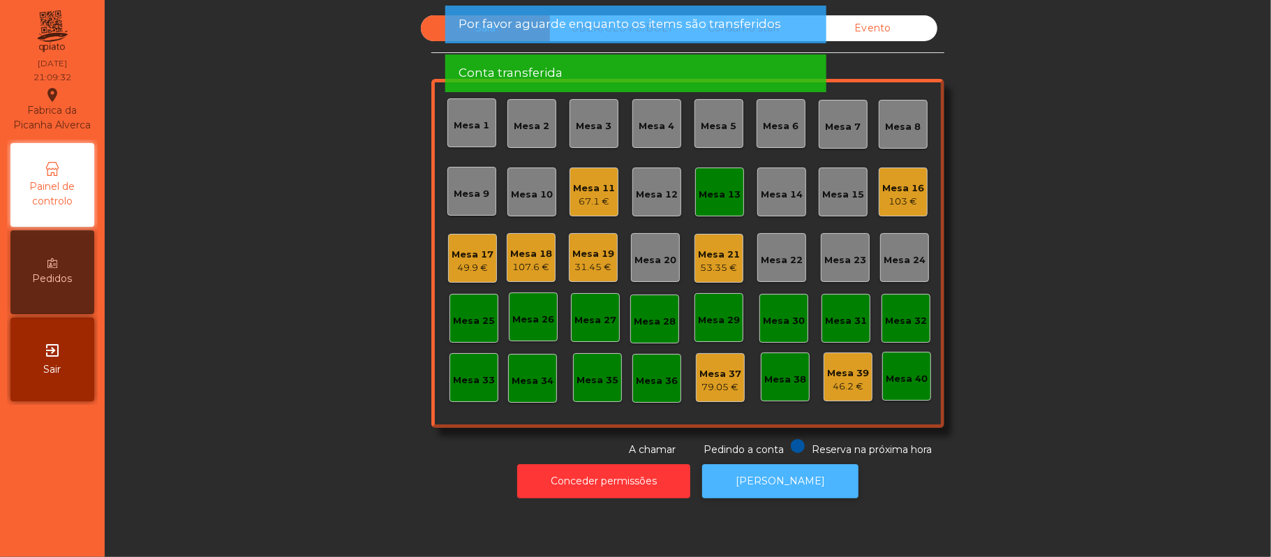
click at [794, 491] on button "[PERSON_NAME]" at bounding box center [780, 481] width 156 height 34
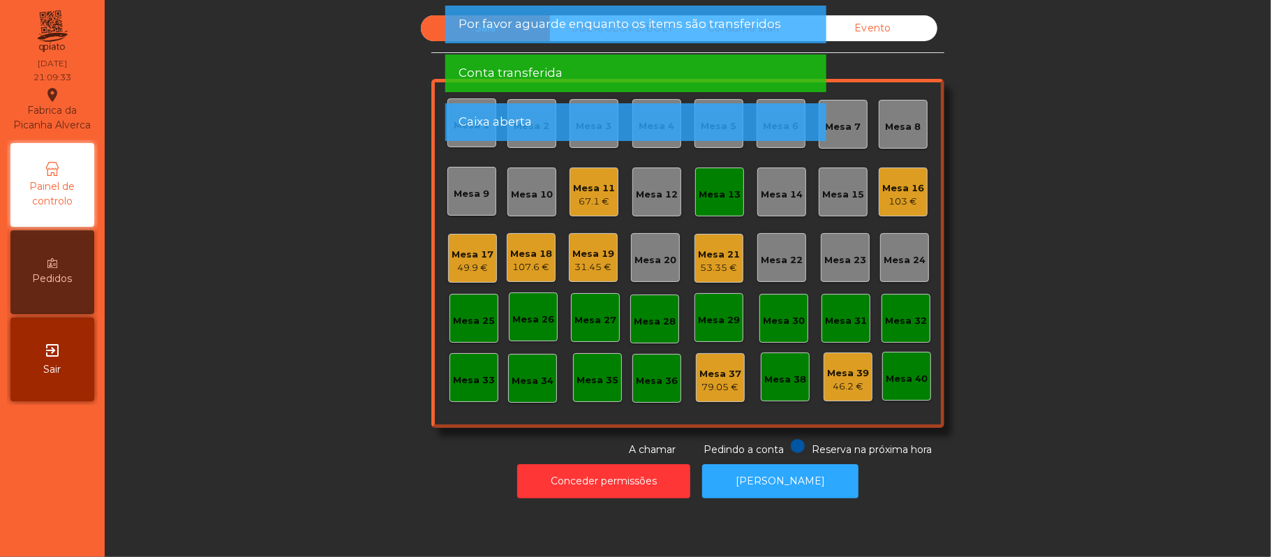
click at [706, 188] on div "Mesa 13" at bounding box center [720, 195] width 42 height 14
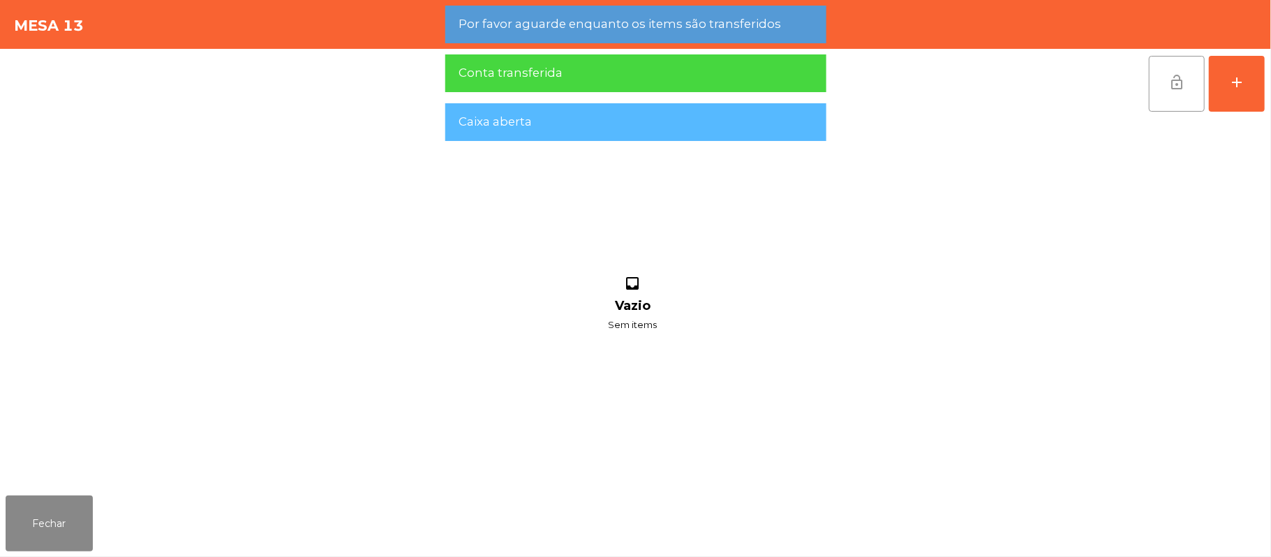
click at [1166, 66] on button "lock_open" at bounding box center [1177, 84] width 56 height 56
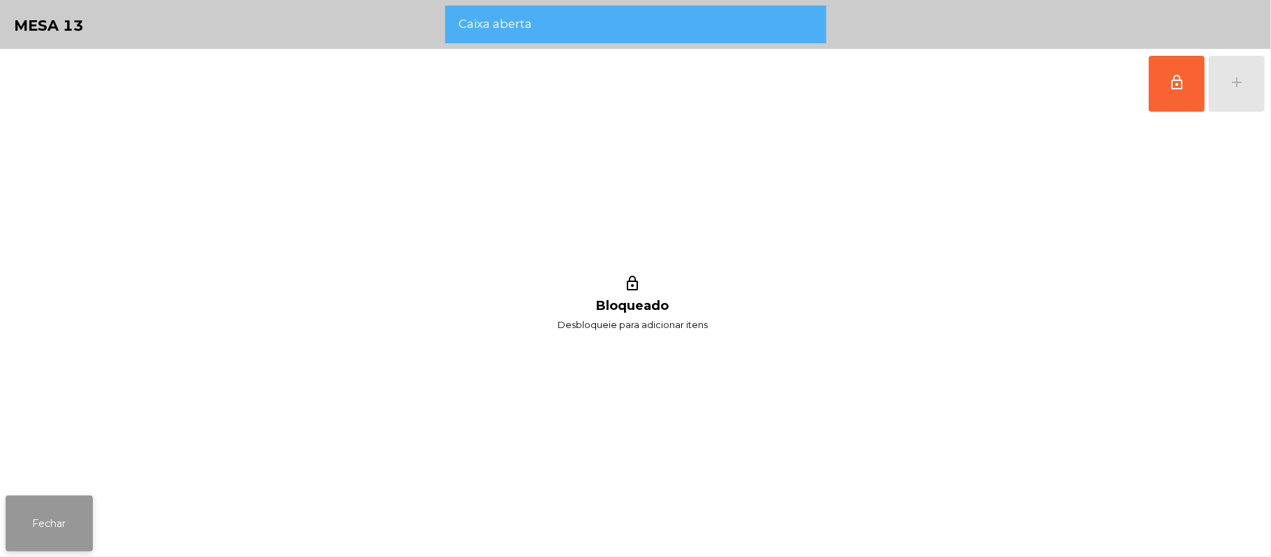
click at [27, 519] on button "Fechar" at bounding box center [49, 524] width 87 height 56
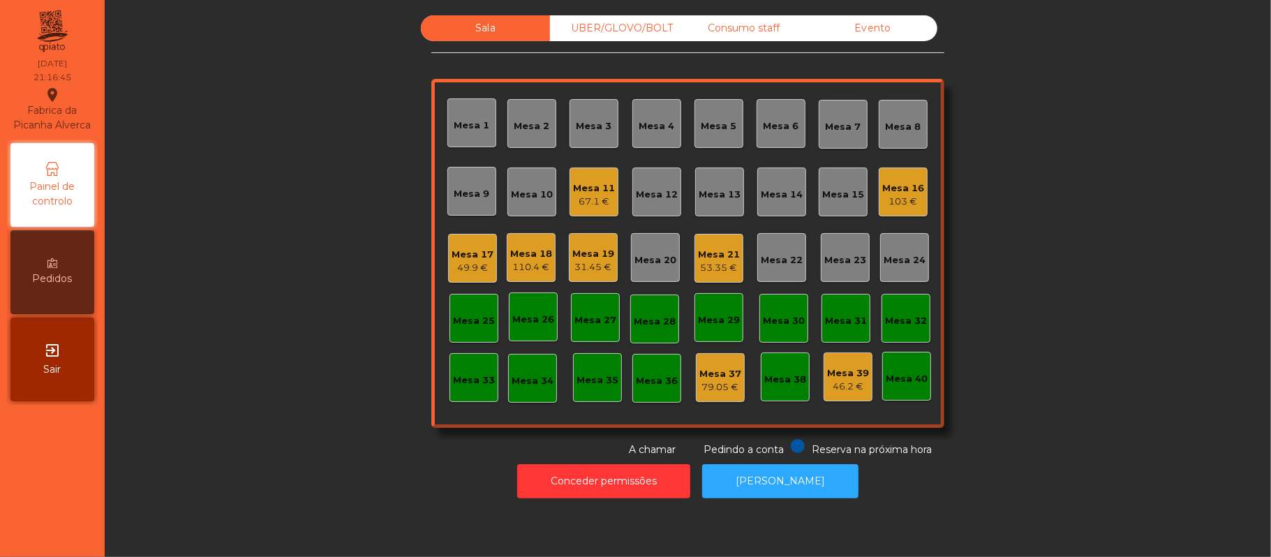
click at [599, 204] on div "67.1 €" at bounding box center [594, 202] width 42 height 14
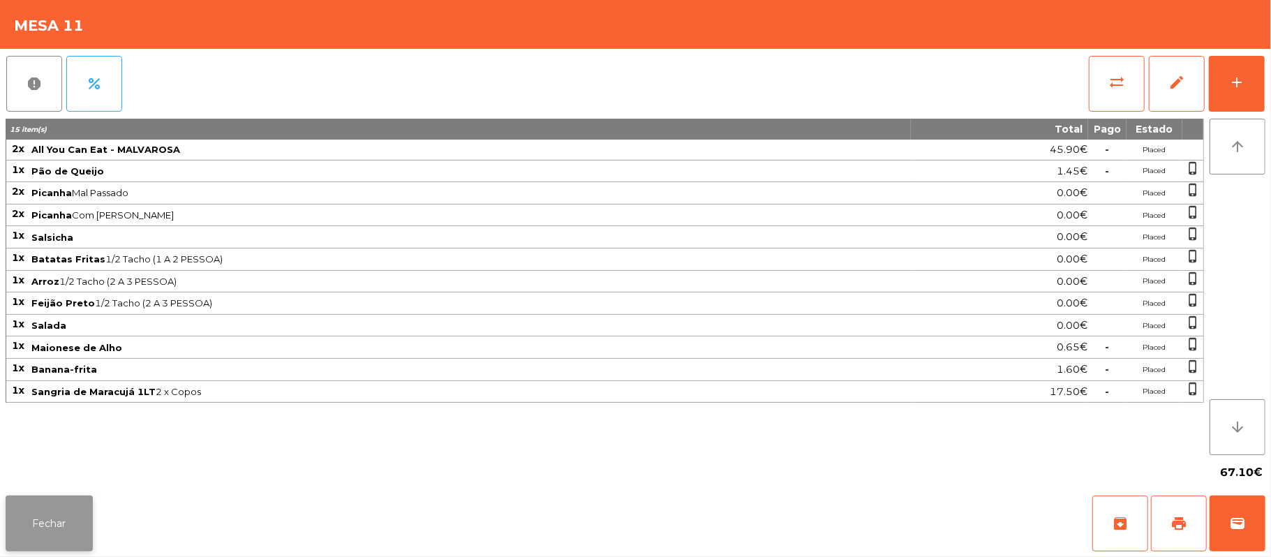
click at [61, 544] on button "Fechar" at bounding box center [49, 524] width 87 height 56
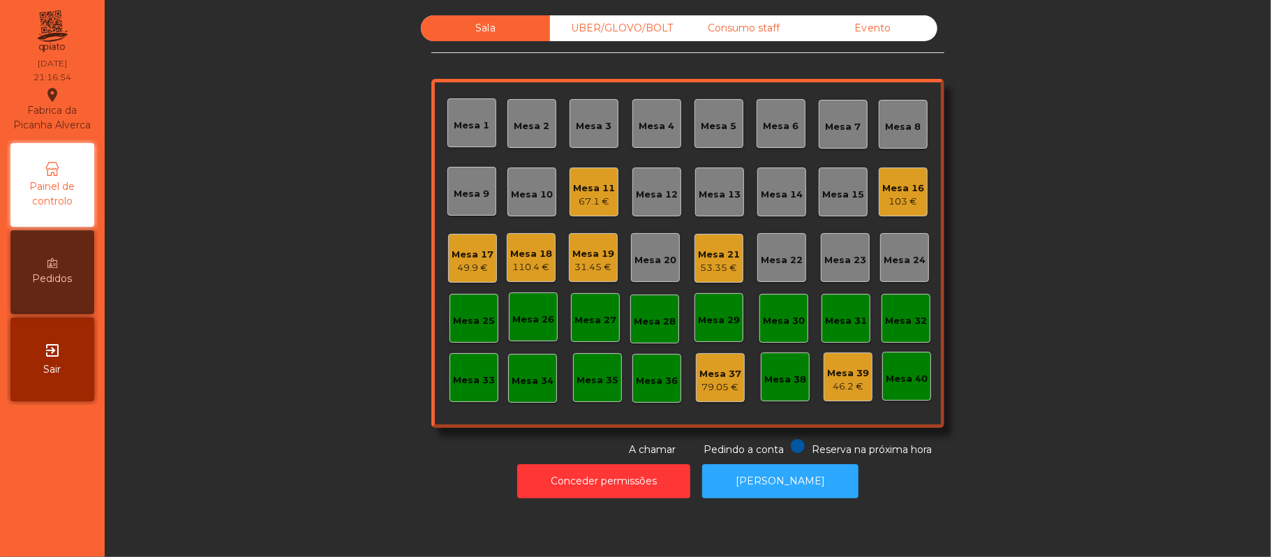
click at [780, 114] on div "Mesa 6" at bounding box center [782, 124] width 36 height 20
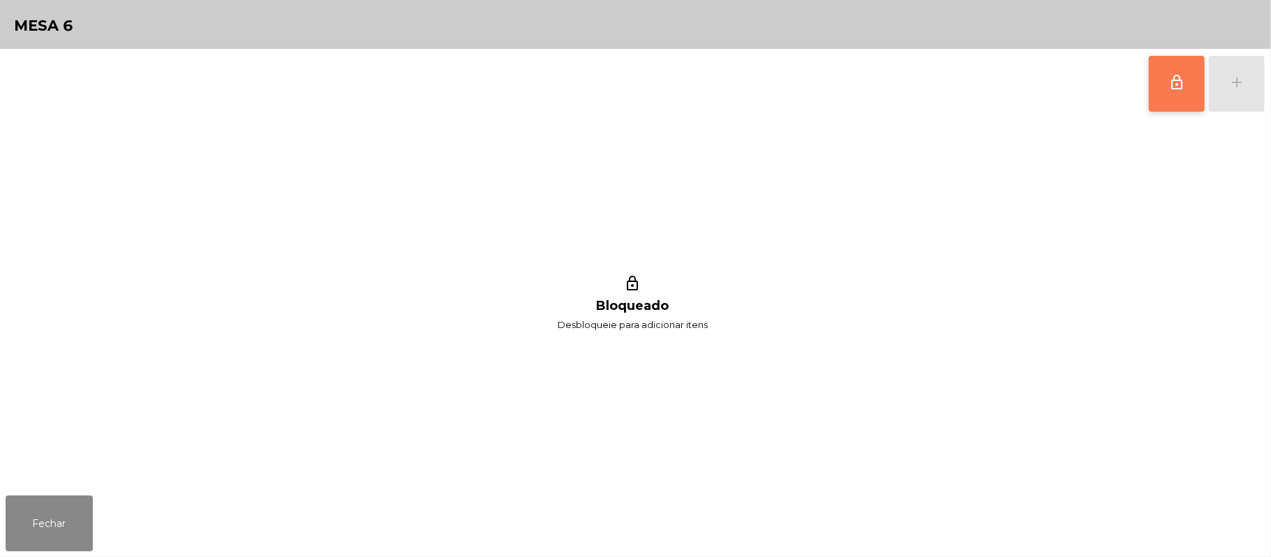
click at [1168, 77] on span "lock_outline" at bounding box center [1176, 82] width 17 height 17
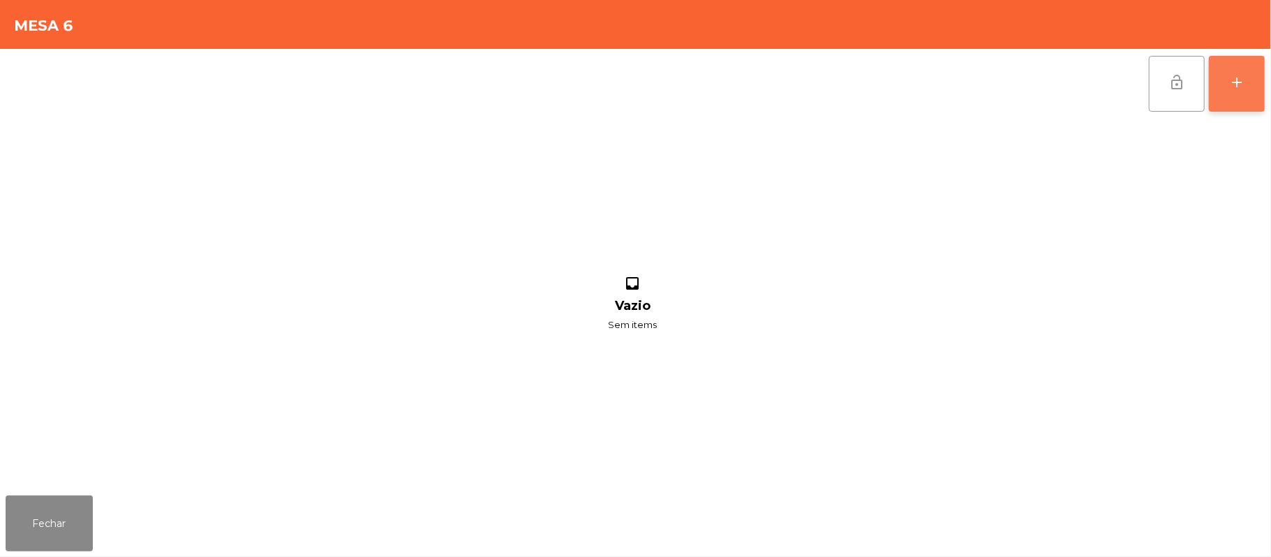
click at [1240, 92] on button "add" at bounding box center [1237, 84] width 56 height 56
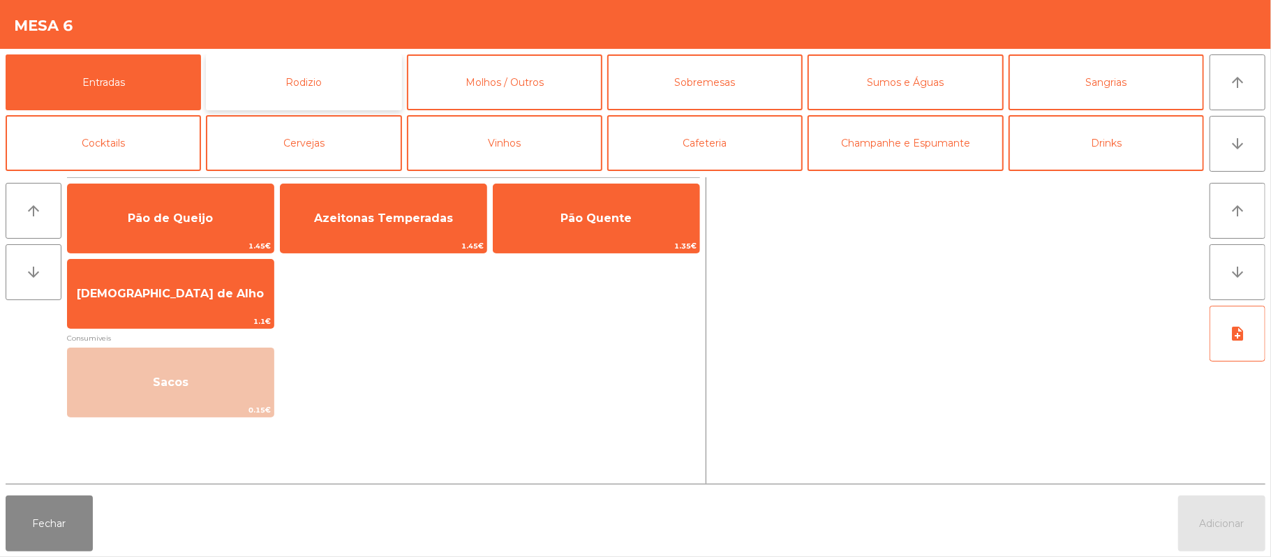
click at [341, 91] on button "Rodizio" at bounding box center [303, 82] width 195 height 56
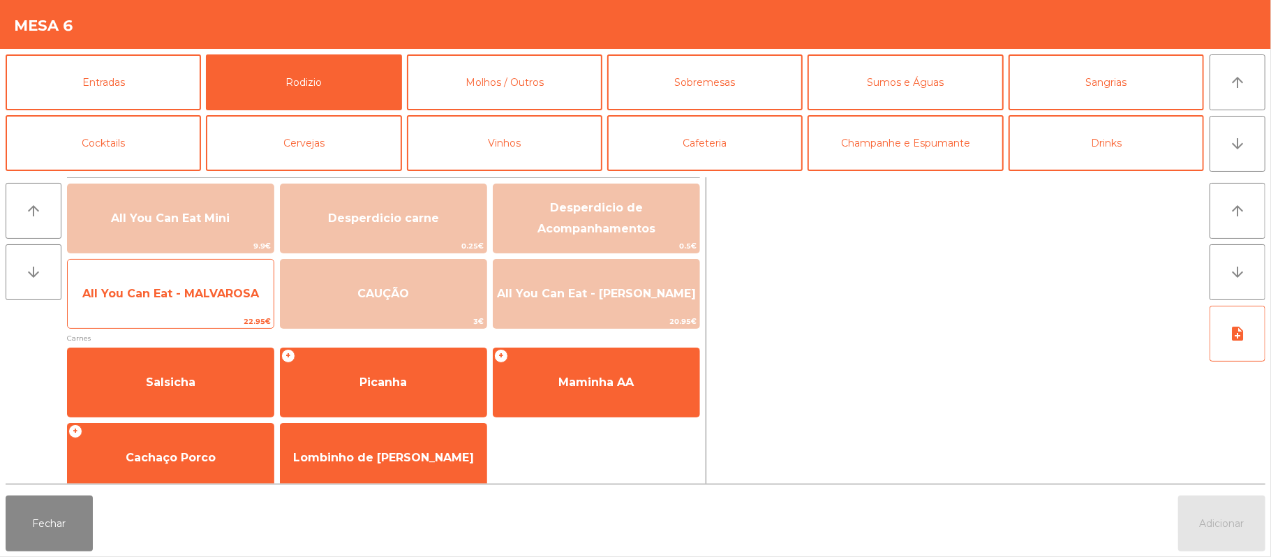
click at [202, 309] on span "All You Can Eat - MALVAROSA" at bounding box center [171, 294] width 206 height 38
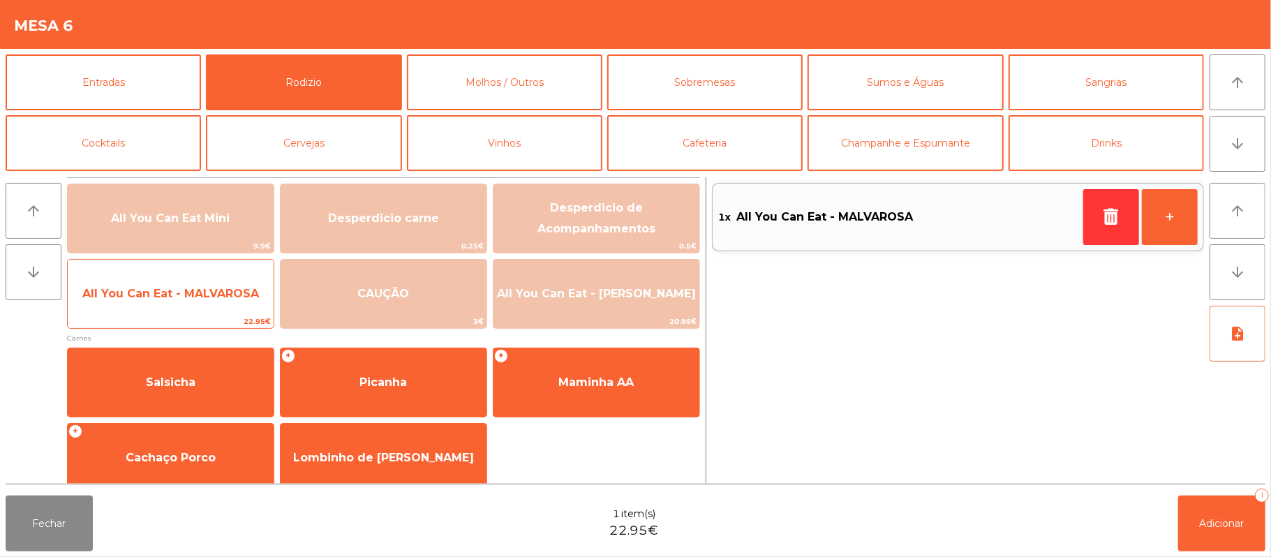
click at [207, 305] on span "All You Can Eat - MALVAROSA" at bounding box center [171, 294] width 206 height 38
click at [221, 308] on span "All You Can Eat - MALVAROSA" at bounding box center [171, 294] width 206 height 38
click at [221, 305] on span "All You Can Eat - MALVAROSA" at bounding box center [171, 294] width 206 height 38
click at [209, 315] on span "22.95€" at bounding box center [171, 321] width 206 height 13
click at [214, 306] on span "All You Can Eat - MALVAROSA" at bounding box center [171, 294] width 206 height 38
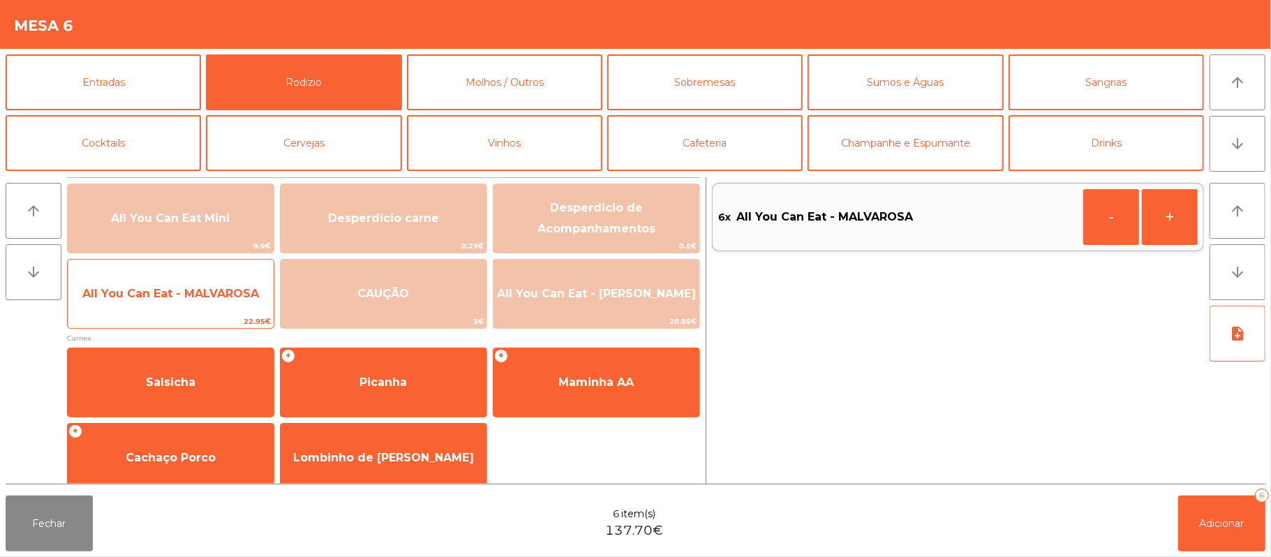
click at [219, 306] on span "All You Can Eat - MALVAROSA" at bounding box center [171, 294] width 206 height 38
click at [222, 305] on span "All You Can Eat - MALVAROSA" at bounding box center [171, 294] width 206 height 38
click at [224, 313] on span "All You Can Eat - MALVAROSA" at bounding box center [171, 294] width 206 height 38
click at [223, 306] on span "All You Can Eat - MALVAROSA" at bounding box center [171, 294] width 206 height 38
click at [207, 304] on span "All You Can Eat - MALVAROSA" at bounding box center [171, 294] width 206 height 38
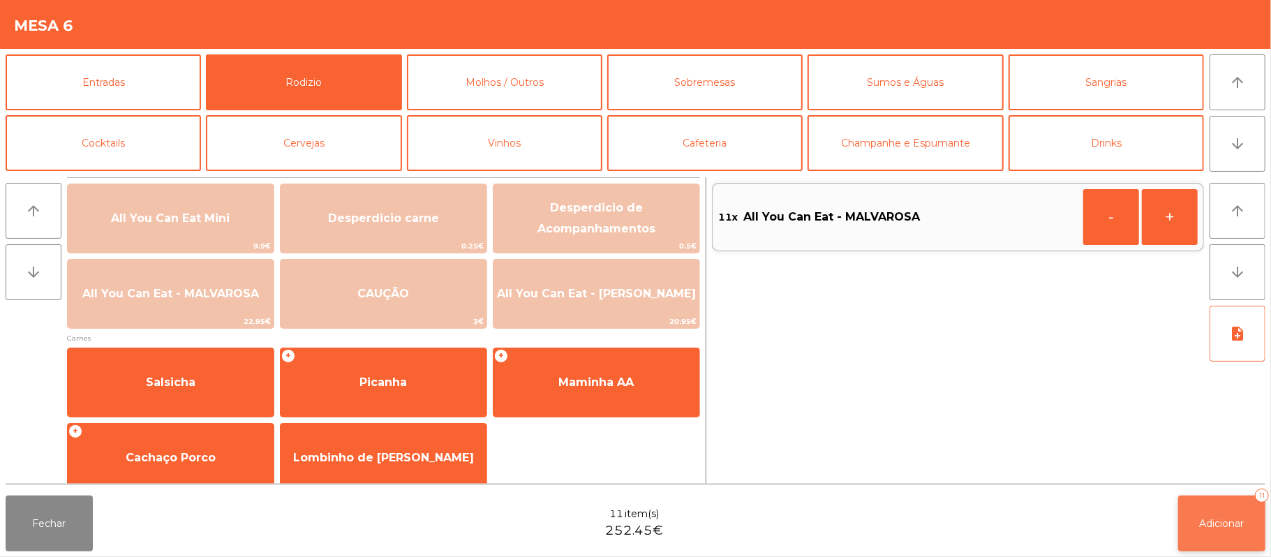
click at [1226, 532] on button "Adicionar 11" at bounding box center [1221, 524] width 87 height 56
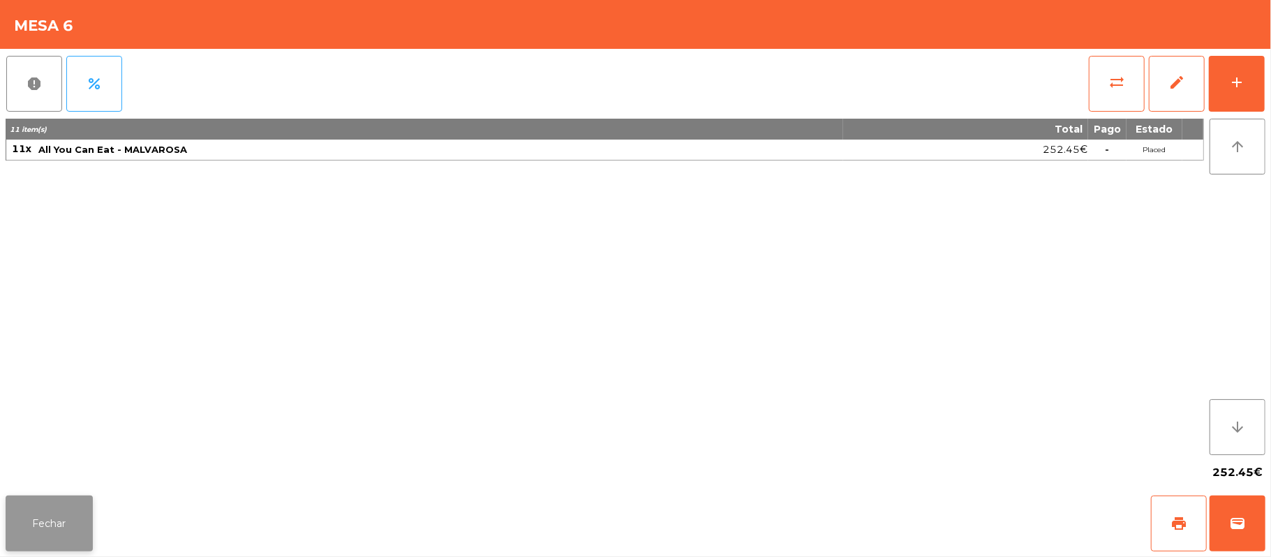
click at [45, 515] on button "Fechar" at bounding box center [49, 524] width 87 height 56
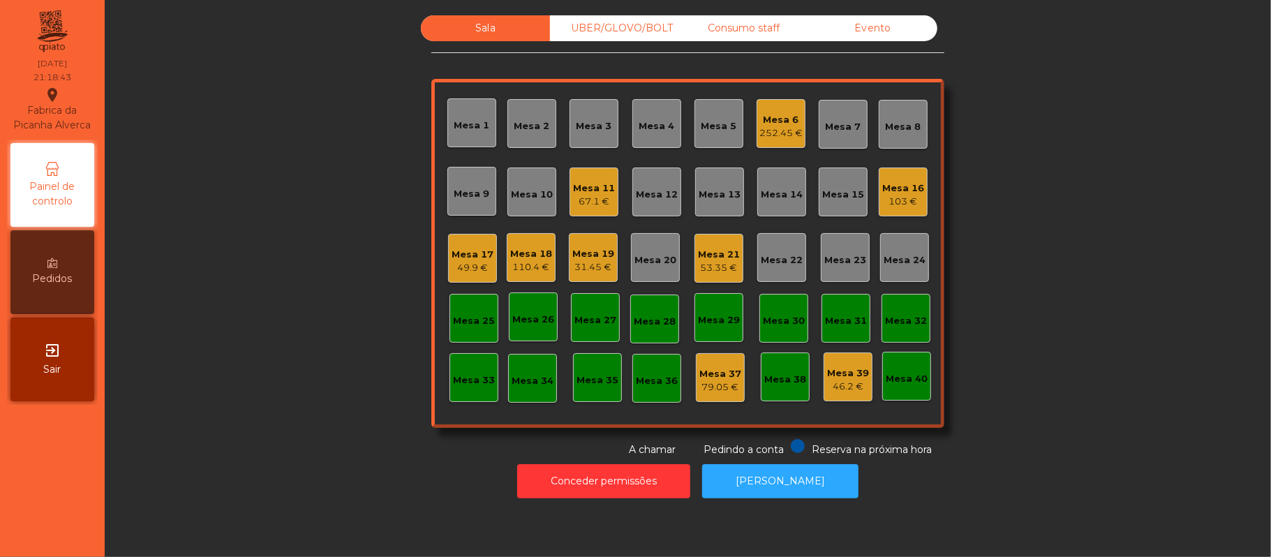
click at [766, 143] on div "Mesa 6 252.45 €" at bounding box center [781, 123] width 49 height 49
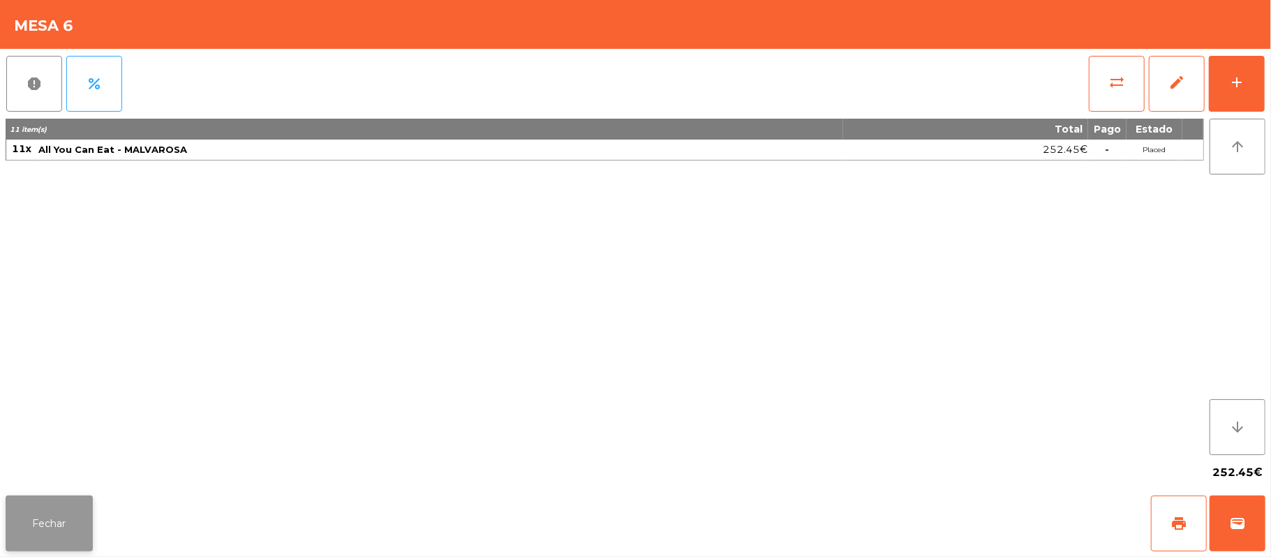
click at [61, 517] on button "Fechar" at bounding box center [49, 524] width 87 height 56
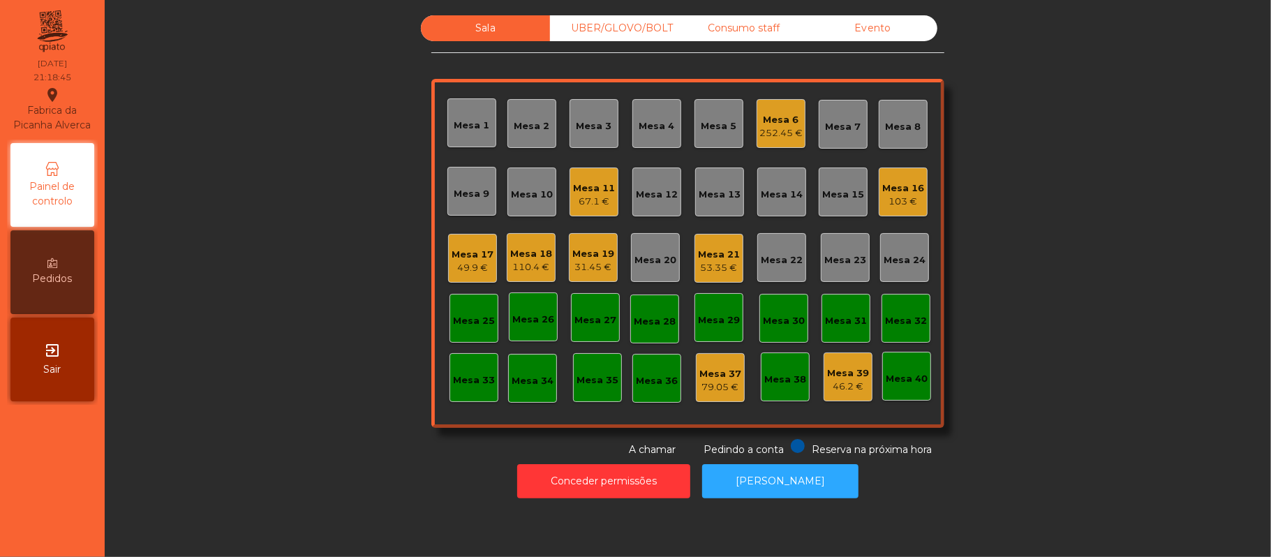
click at [299, 378] on div "Sala UBER/GLOVO/BOLT Consumo staff Evento Mesa 1 Mesa 2 Mesa 3 Mesa 4 Mesa 5 Me…" at bounding box center [688, 236] width 1129 height 442
click at [722, 140] on div "Mesa 5" at bounding box center [719, 123] width 49 height 49
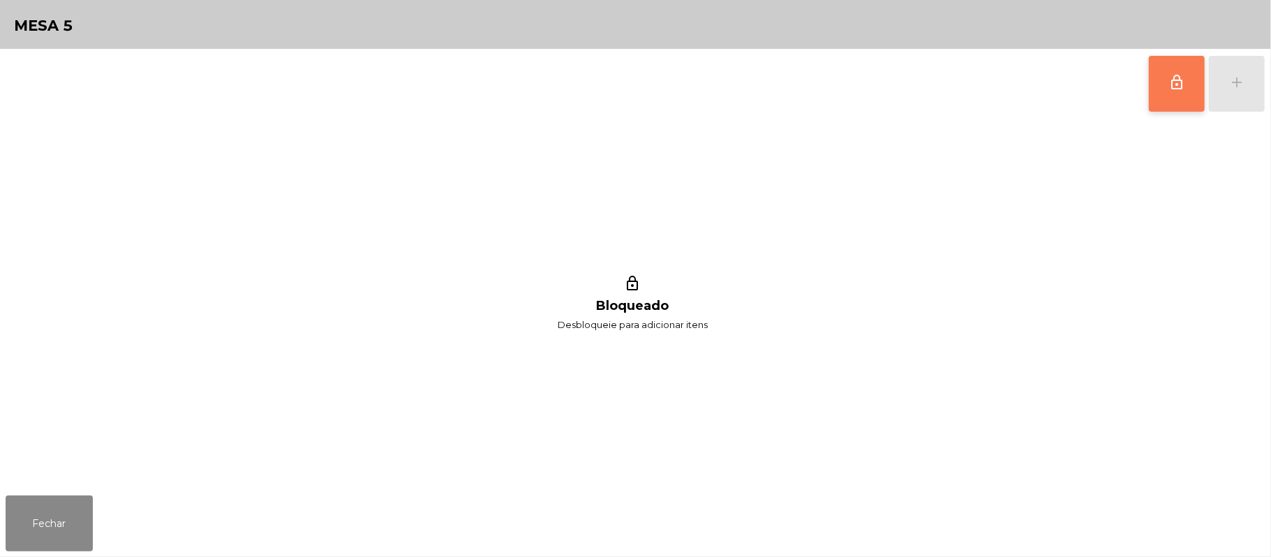
click at [1168, 89] on span "lock_outline" at bounding box center [1176, 82] width 17 height 17
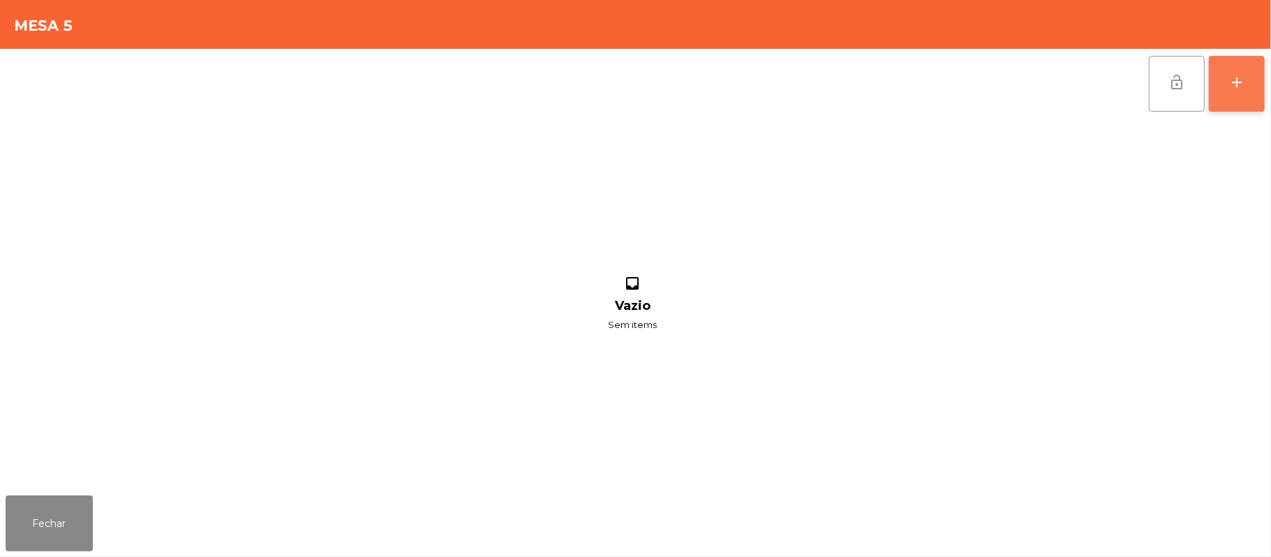
click at [1232, 82] on div "add" at bounding box center [1237, 82] width 17 height 17
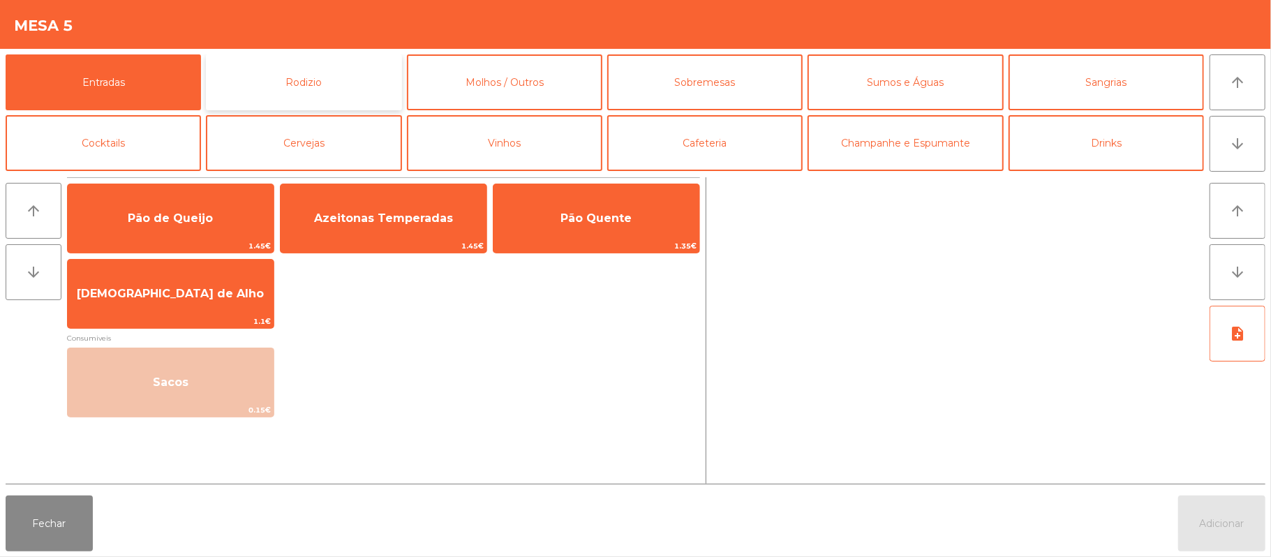
click at [369, 61] on button "Rodizio" at bounding box center [303, 82] width 195 height 56
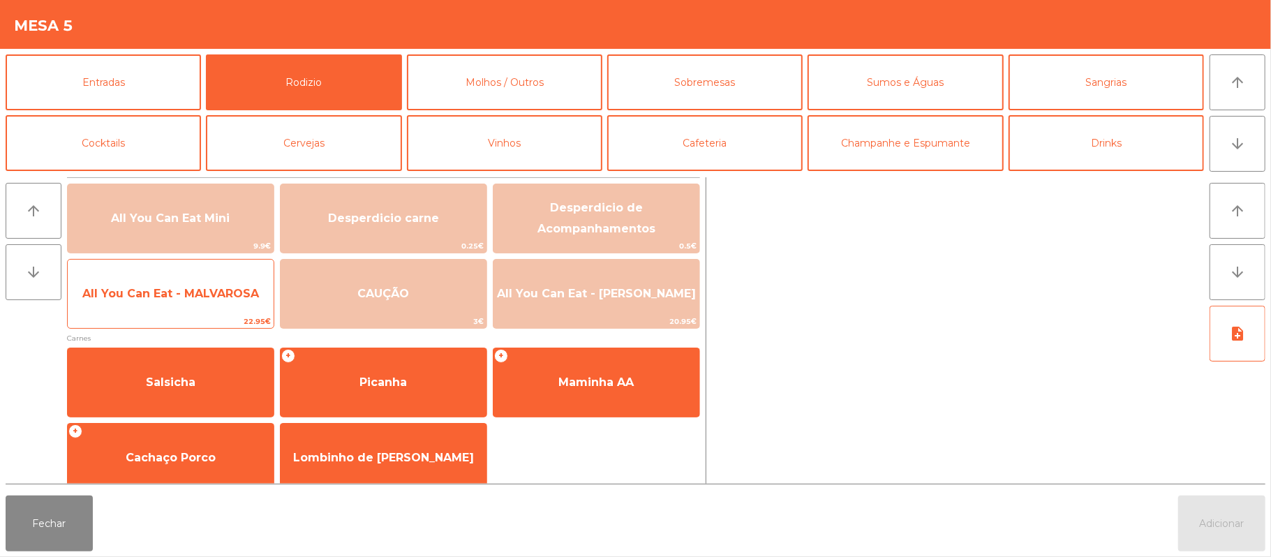
click at [191, 306] on span "All You Can Eat - MALVAROSA" at bounding box center [171, 294] width 206 height 38
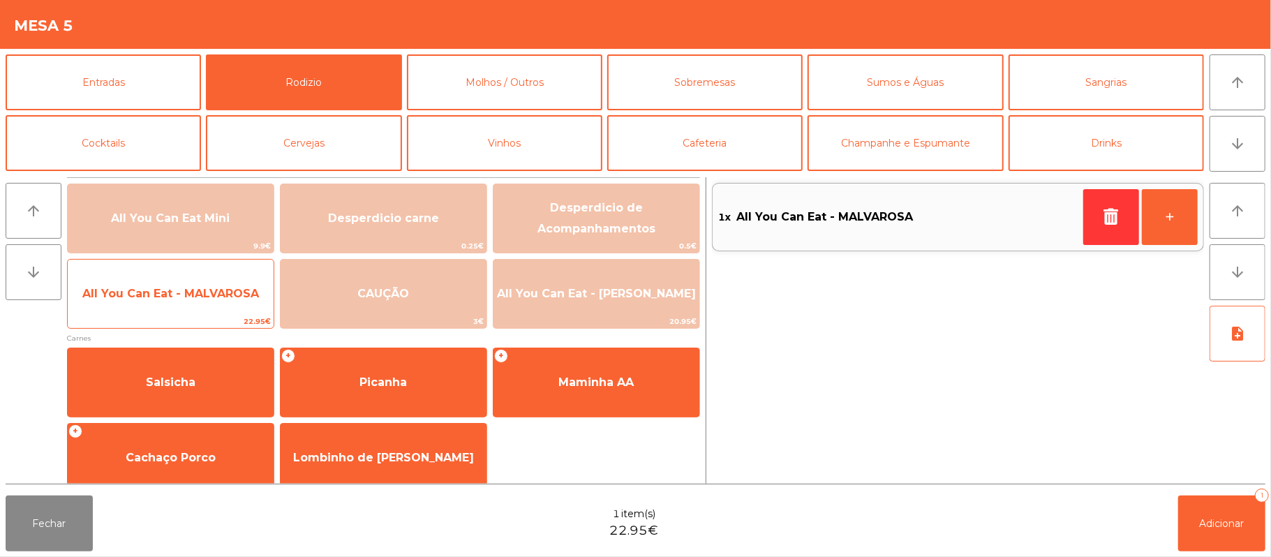
click at [176, 305] on span "All You Can Eat - MALVAROSA" at bounding box center [171, 294] width 206 height 38
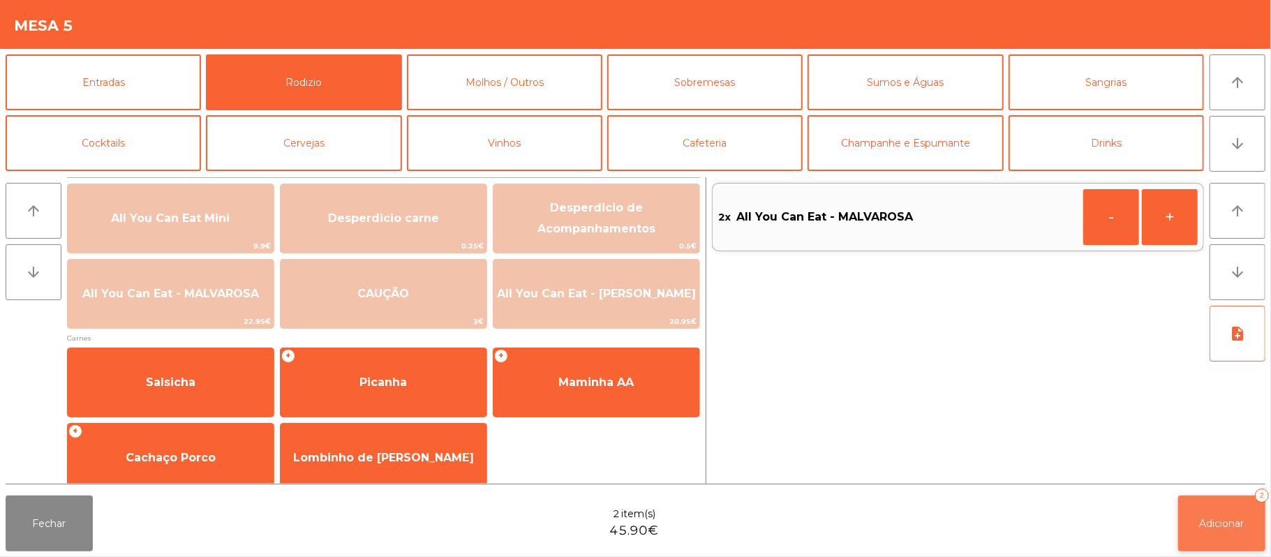
click at [1219, 521] on span "Adicionar" at bounding box center [1222, 523] width 45 height 13
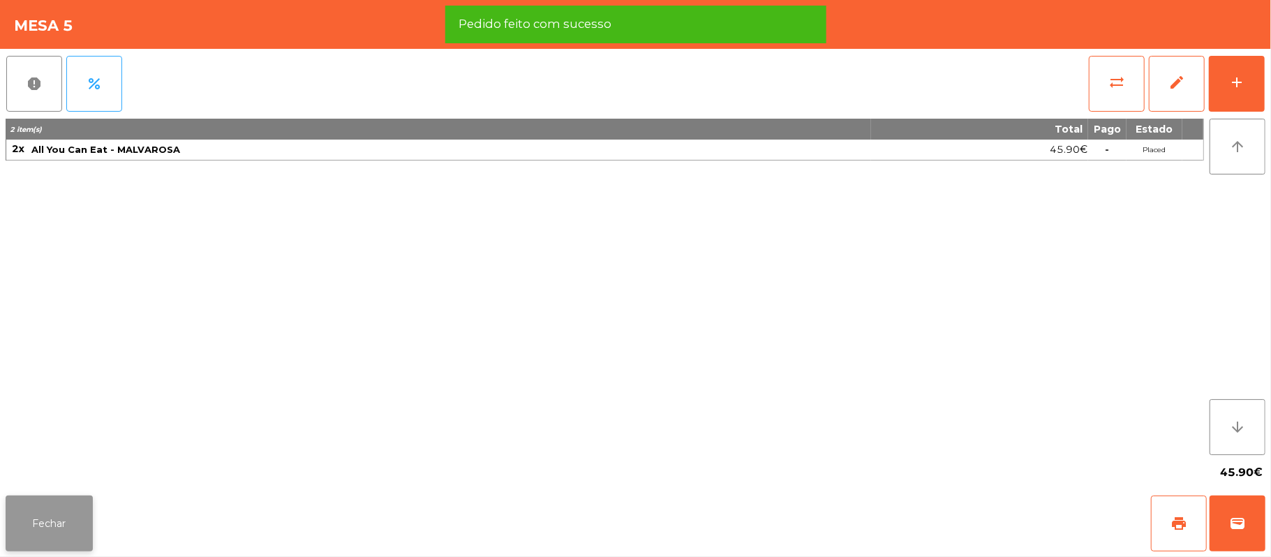
click at [71, 517] on button "Fechar" at bounding box center [49, 524] width 87 height 56
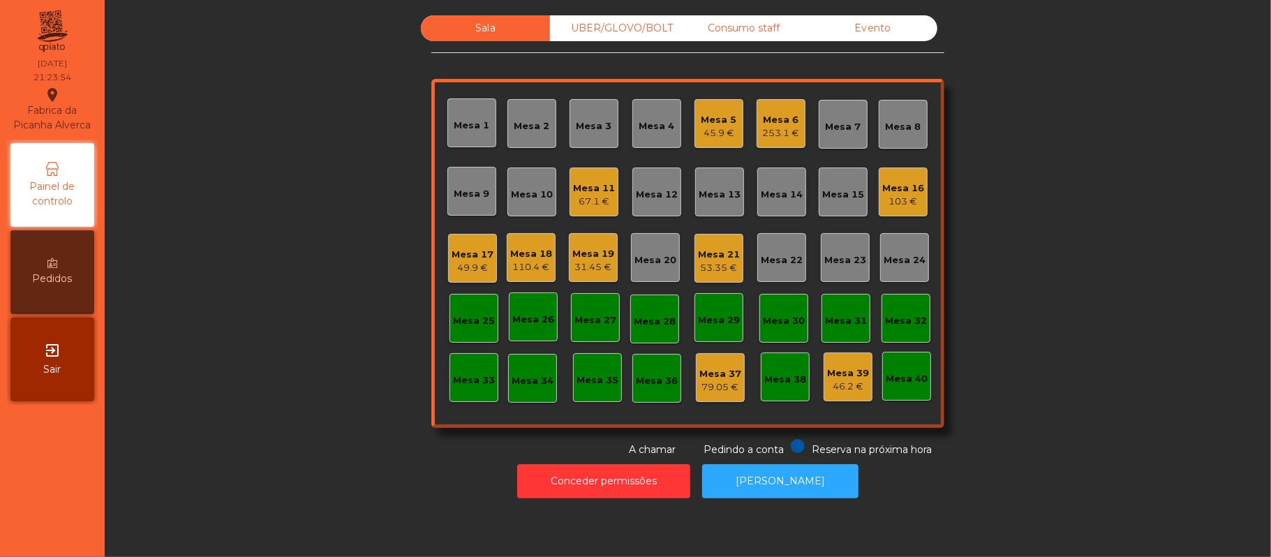
click at [468, 395] on div "Mesa 33" at bounding box center [474, 377] width 49 height 49
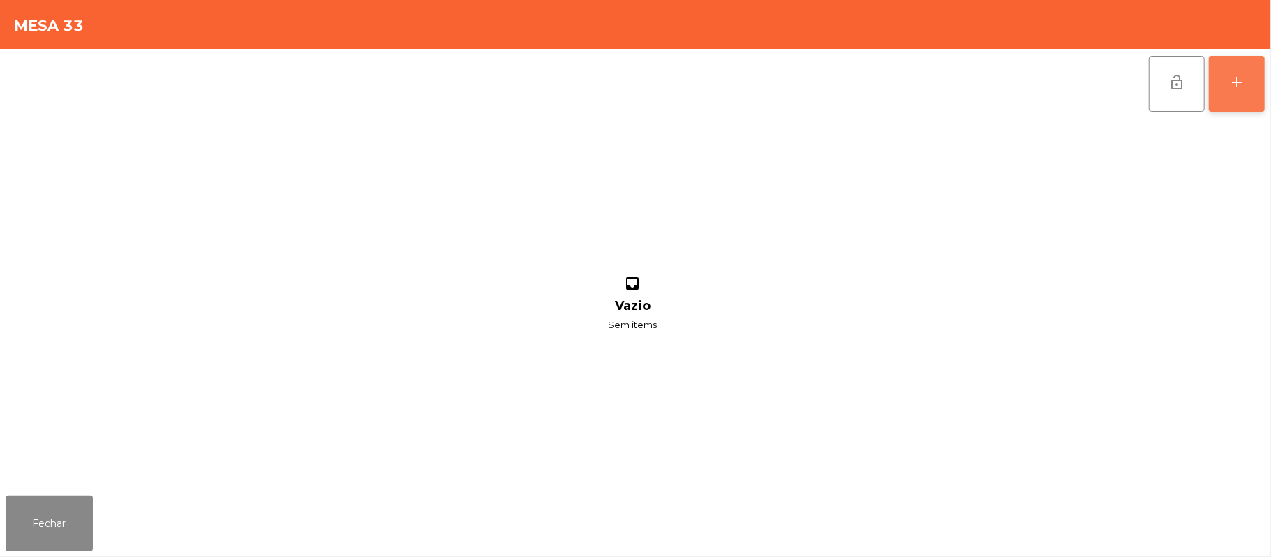
click at [1235, 103] on button "add" at bounding box center [1237, 84] width 56 height 56
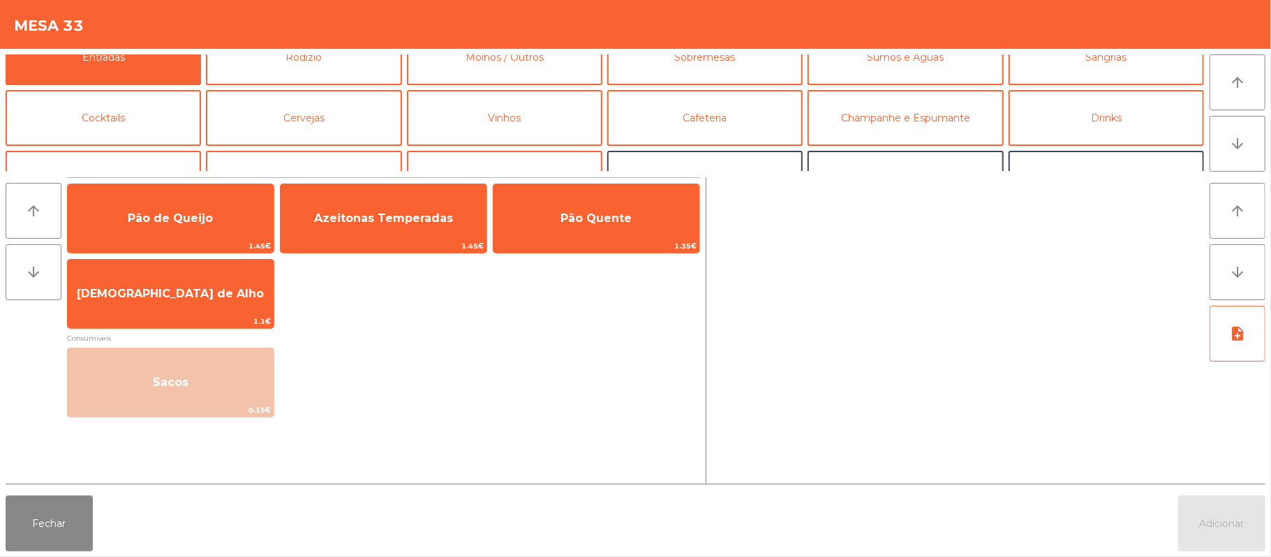
scroll to position [26, 0]
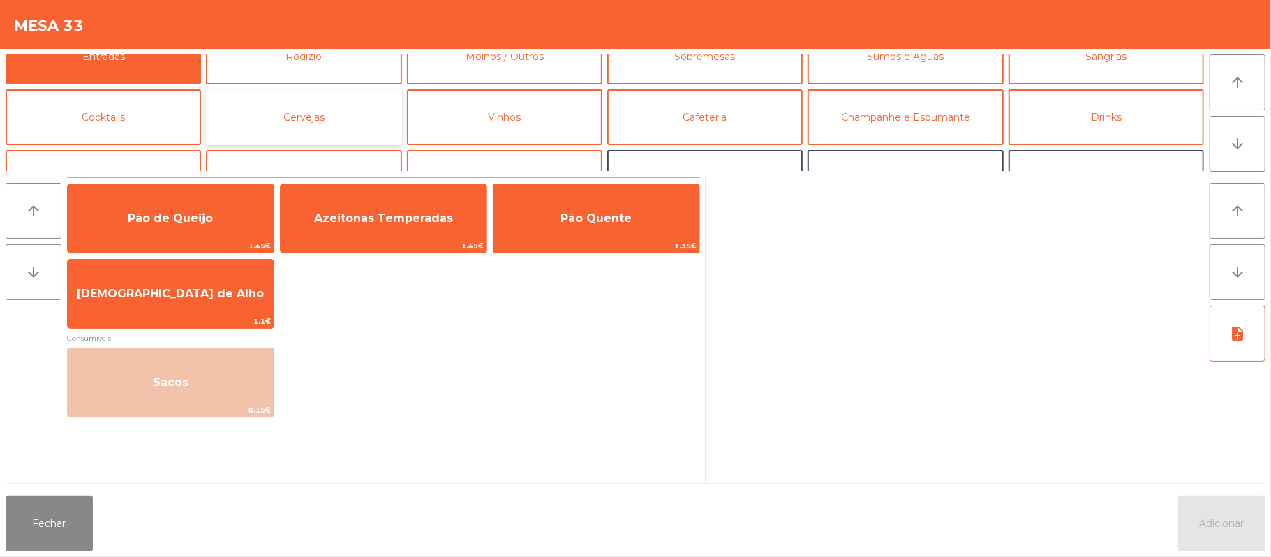
click at [381, 110] on button "Cervejas" at bounding box center [303, 117] width 195 height 56
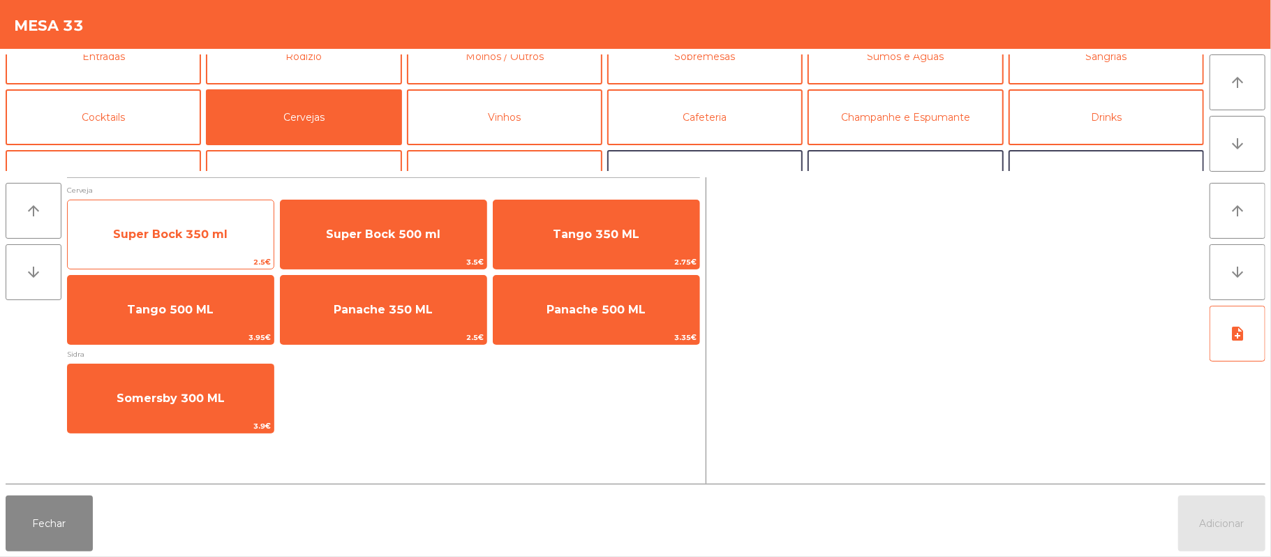
click at [222, 225] on span "Super Bock 350 ml" at bounding box center [171, 235] width 206 height 38
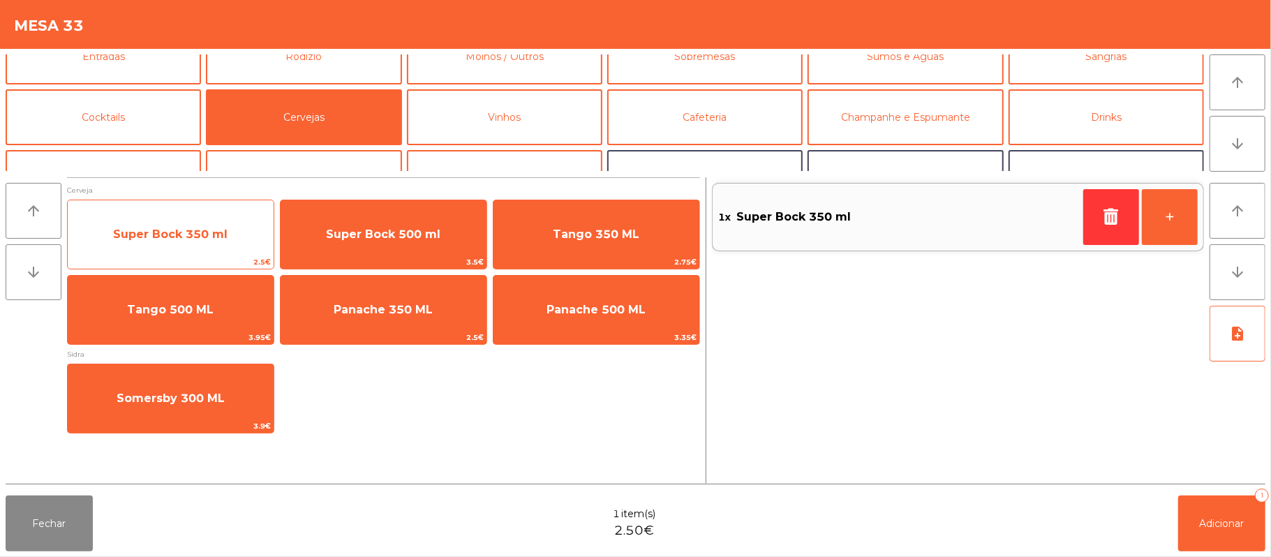
click at [222, 236] on span "Super Bock 350 ml" at bounding box center [170, 234] width 114 height 13
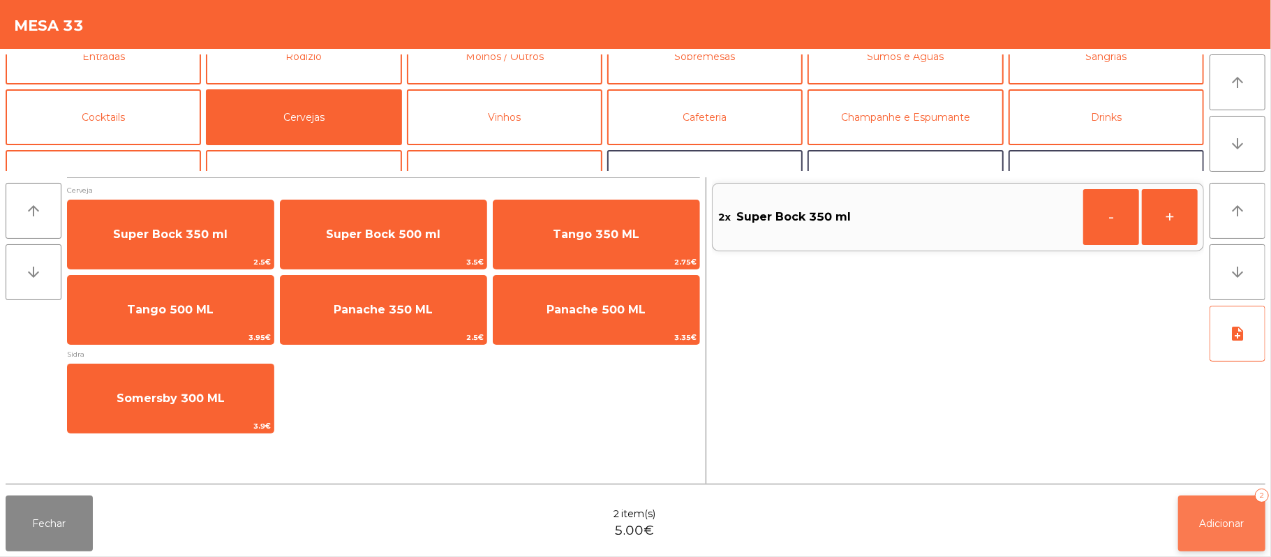
click at [1223, 531] on button "Adicionar 2" at bounding box center [1221, 524] width 87 height 56
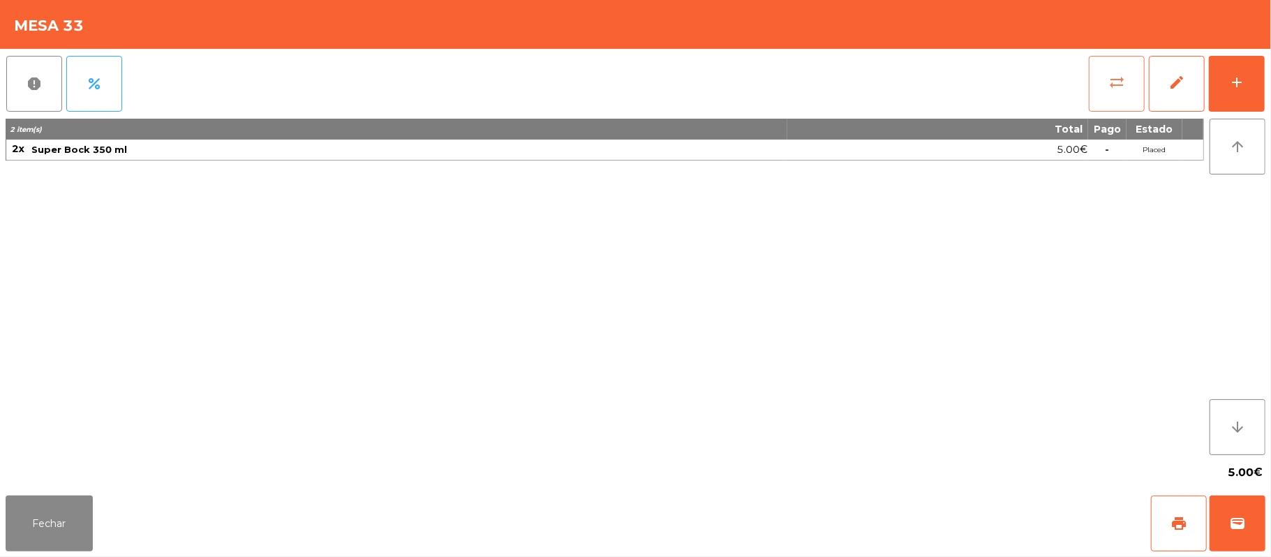
click at [1093, 60] on button "sync_alt" at bounding box center [1117, 84] width 56 height 56
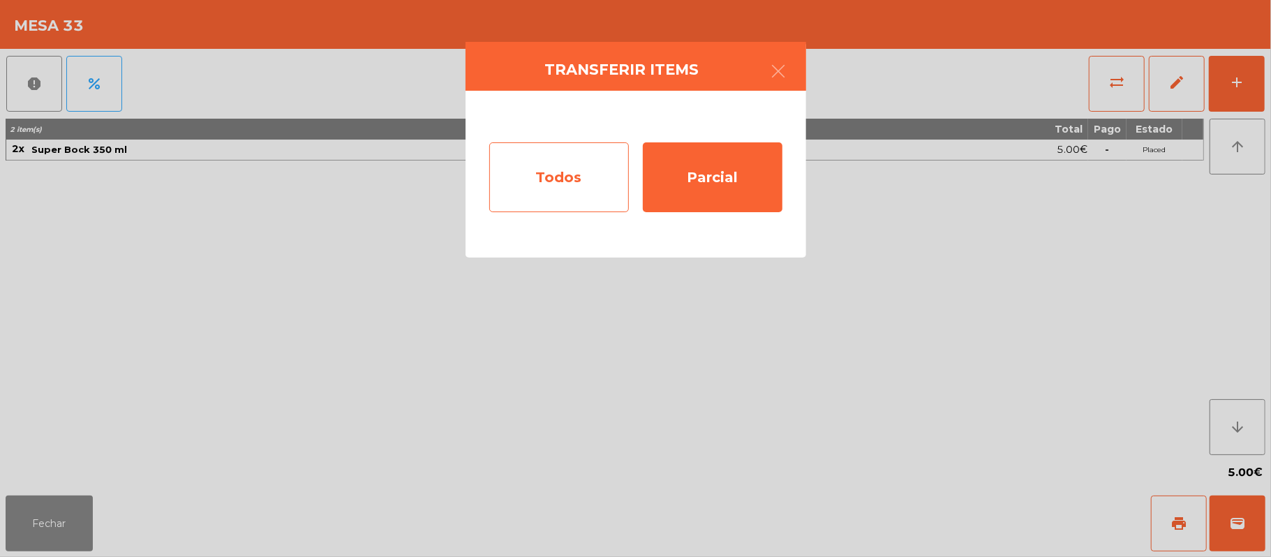
click at [542, 175] on div "Todos" at bounding box center [559, 177] width 140 height 70
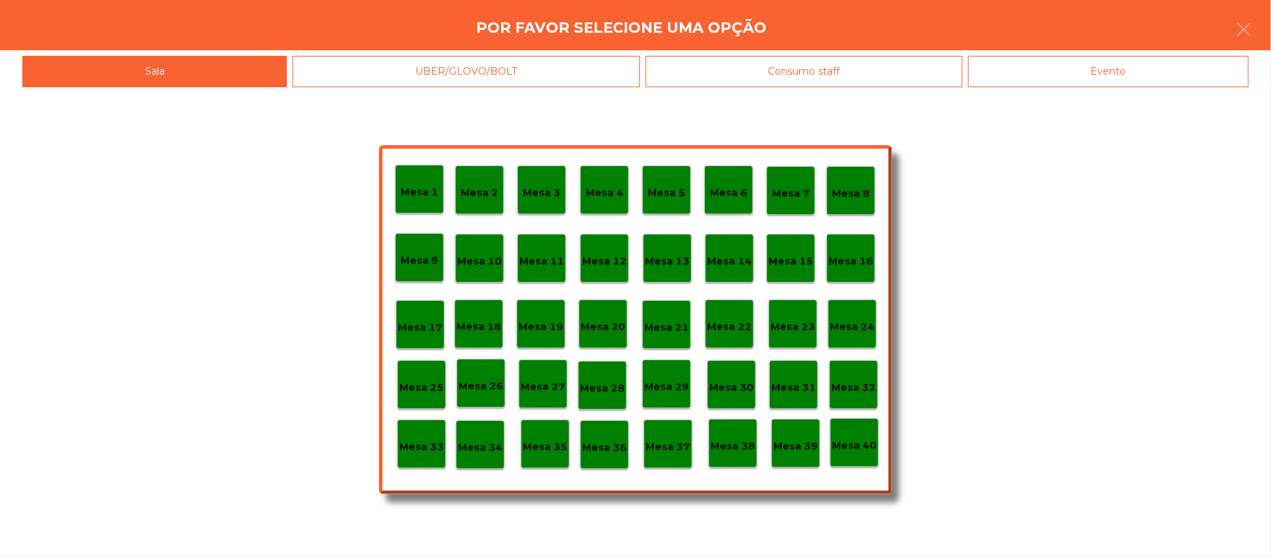
click at [1162, 73] on div "Evento" at bounding box center [1108, 71] width 281 height 31
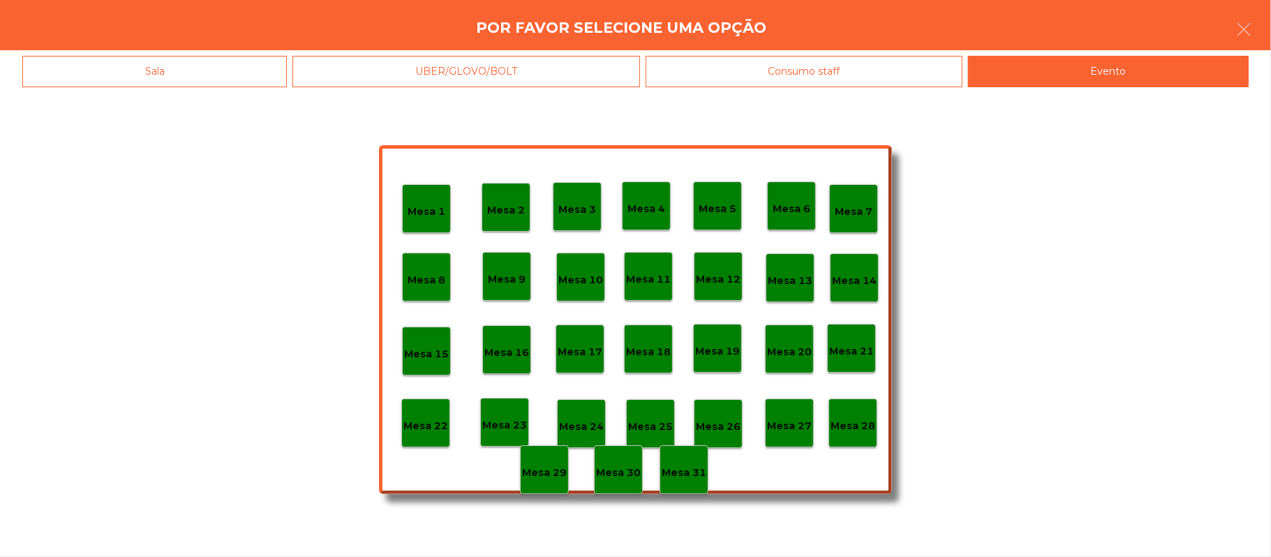
click at [850, 416] on div "Mesa 28" at bounding box center [853, 424] width 45 height 22
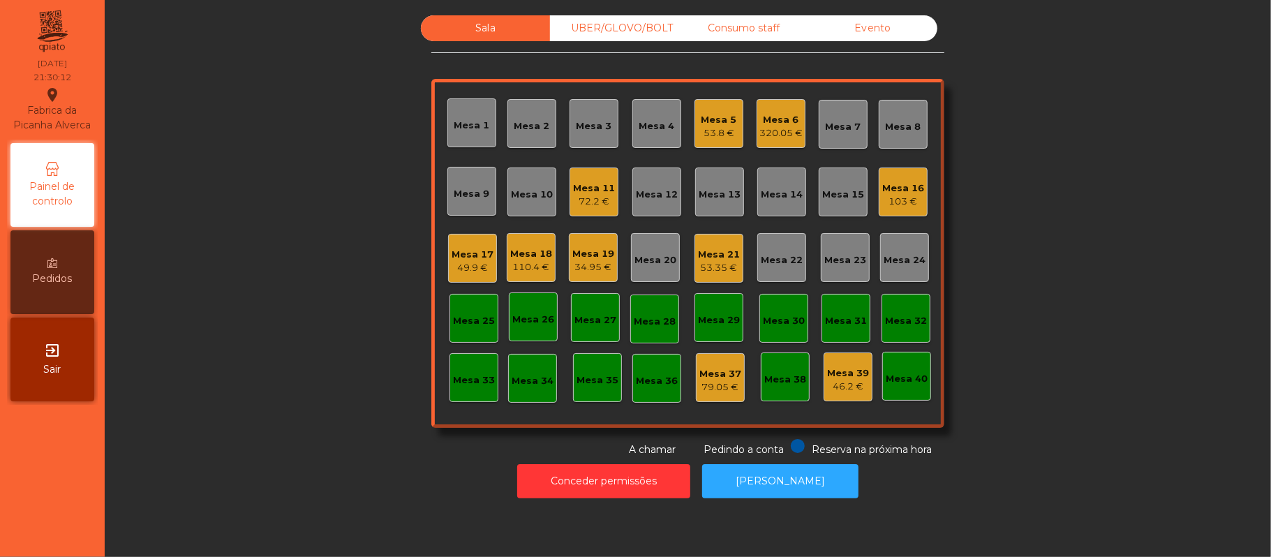
click at [771, 130] on div "320.05 €" at bounding box center [780, 133] width 43 height 14
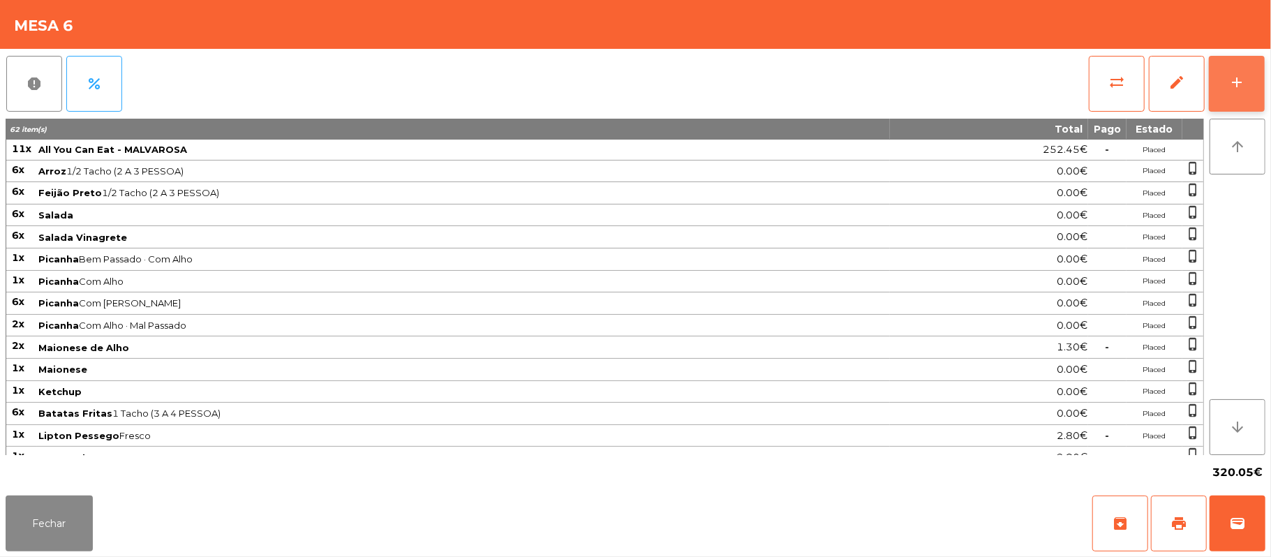
click at [1237, 67] on button "add" at bounding box center [1237, 84] width 56 height 56
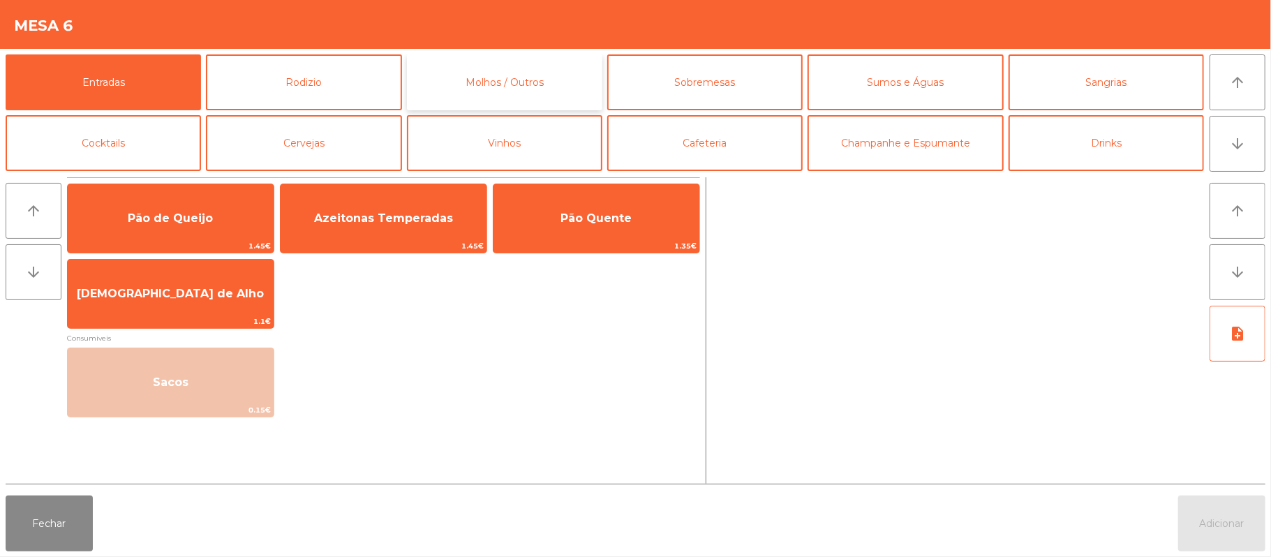
click at [514, 71] on button "Molhos / Outros" at bounding box center [504, 82] width 195 height 56
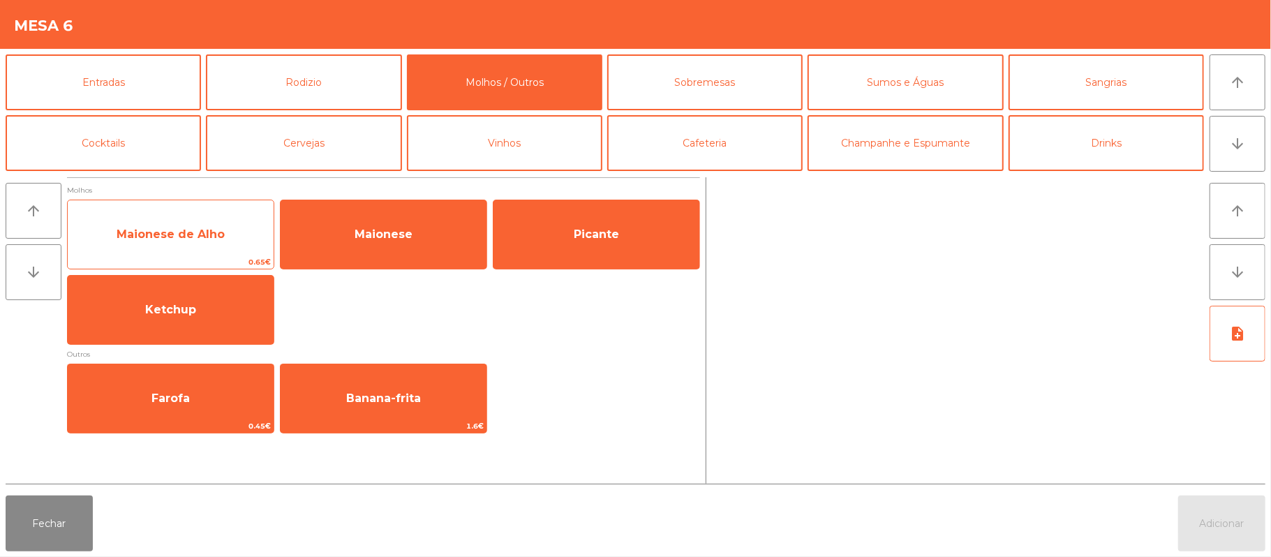
click at [205, 258] on span "0.65€" at bounding box center [171, 261] width 206 height 13
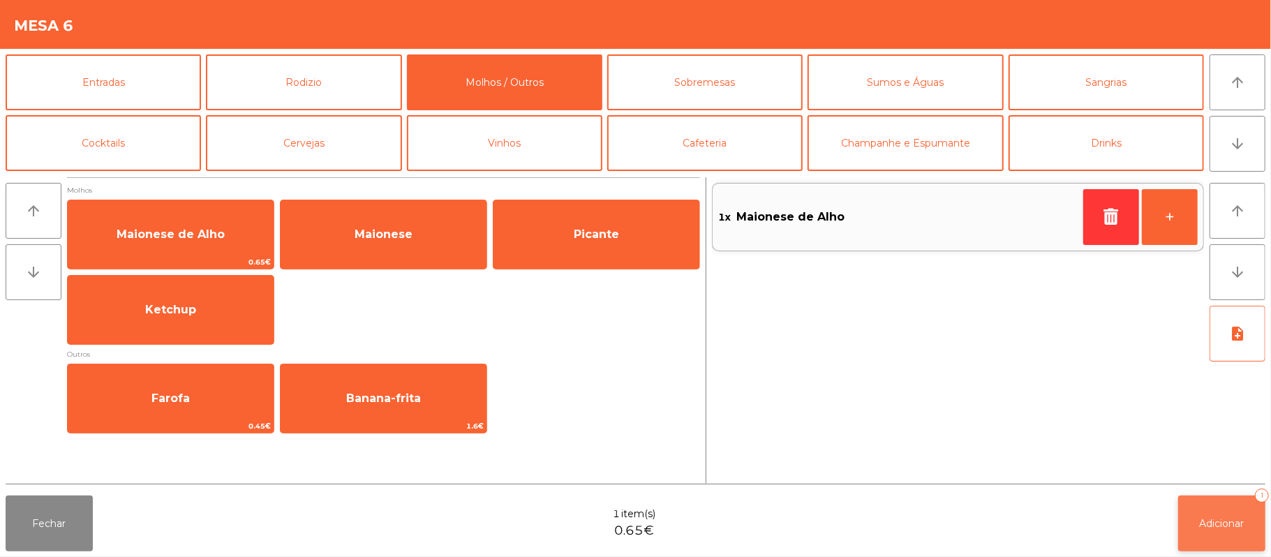
click at [1263, 531] on button "Adicionar 1" at bounding box center [1221, 524] width 87 height 56
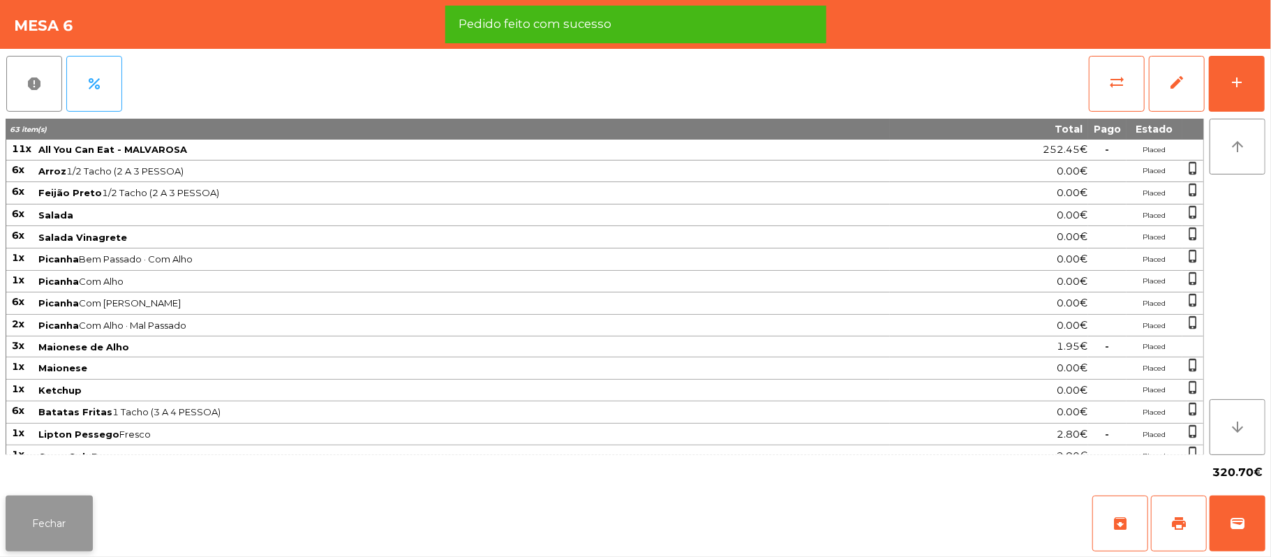
click at [6, 529] on button "Fechar" at bounding box center [49, 524] width 87 height 56
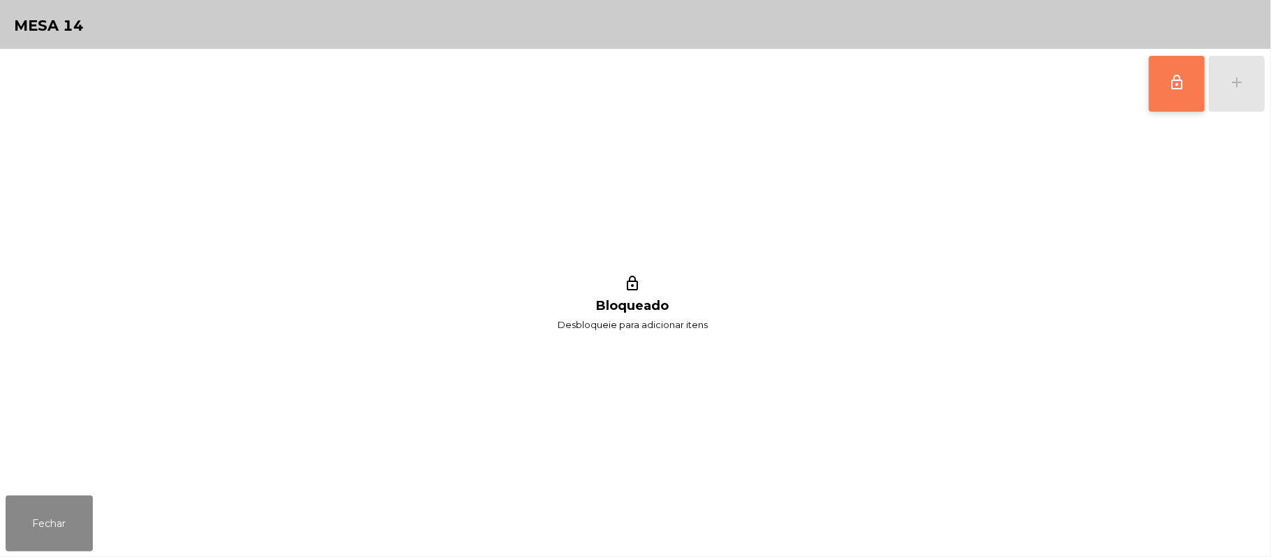
click at [1160, 90] on button "lock_outline" at bounding box center [1177, 84] width 56 height 56
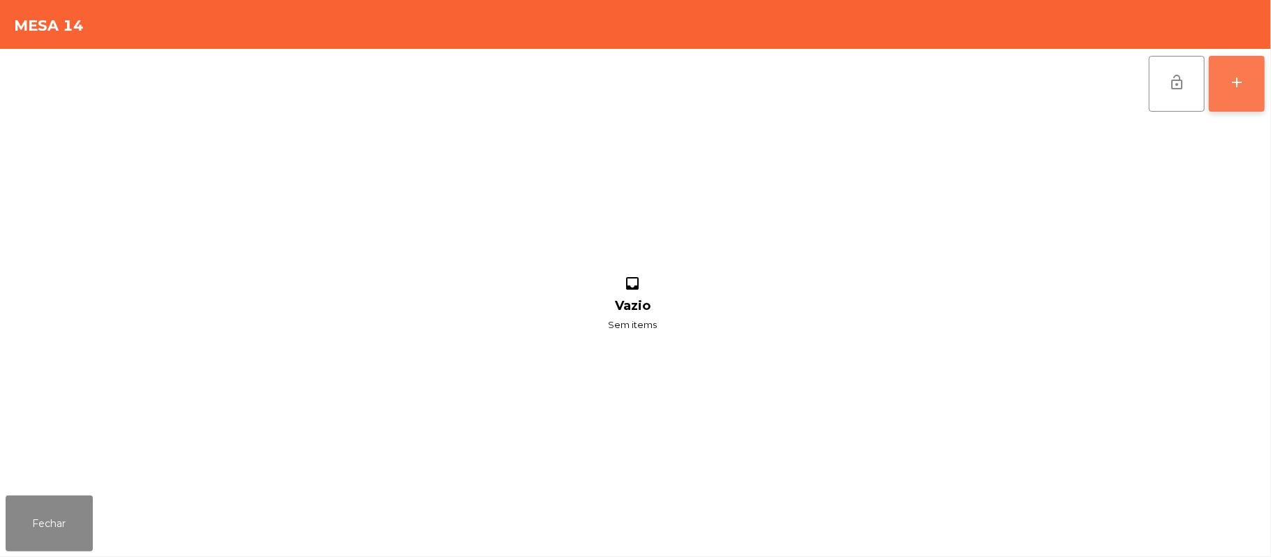
click at [1257, 99] on button "add" at bounding box center [1237, 84] width 56 height 56
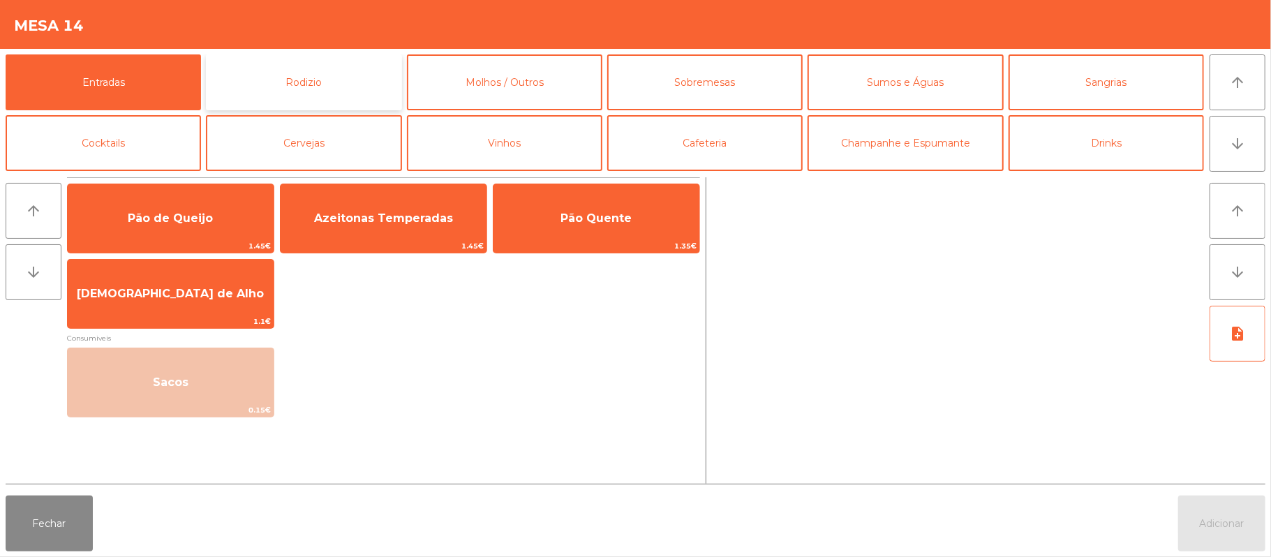
click at [320, 79] on button "Rodizio" at bounding box center [303, 82] width 195 height 56
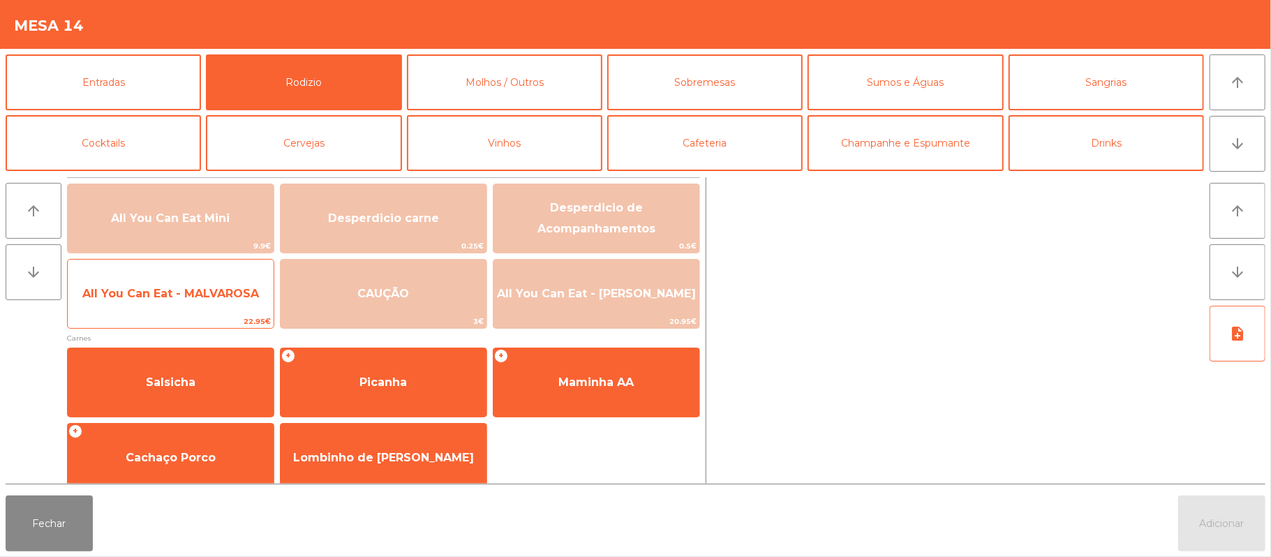
click at [229, 283] on span "All You Can Eat - MALVAROSA" at bounding box center [171, 294] width 206 height 38
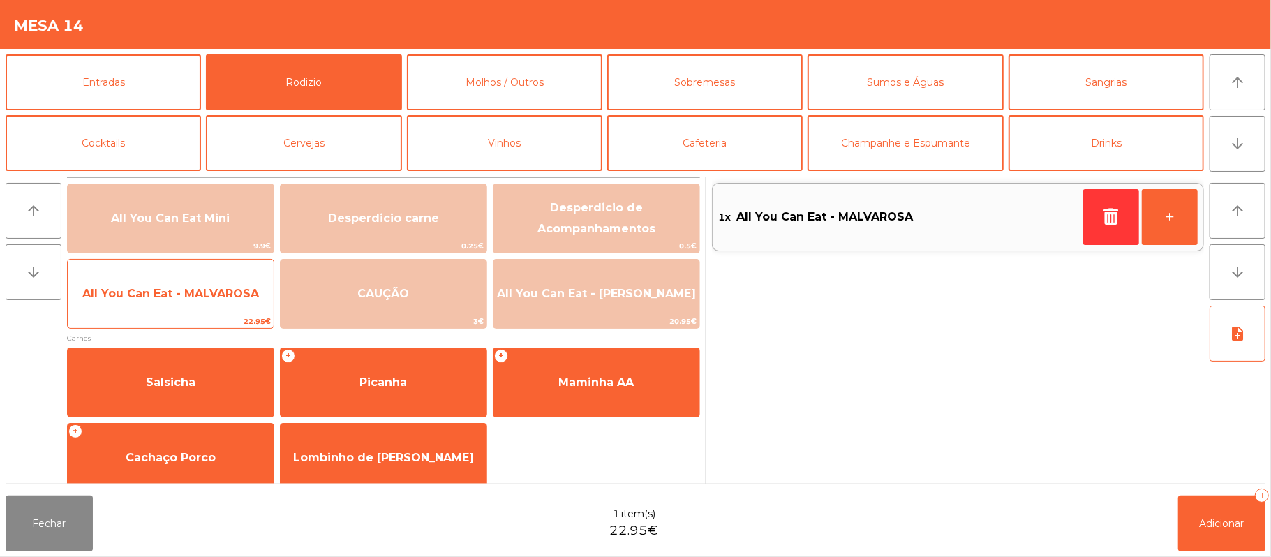
click at [232, 299] on span "All You Can Eat - MALVAROSA" at bounding box center [170, 293] width 177 height 13
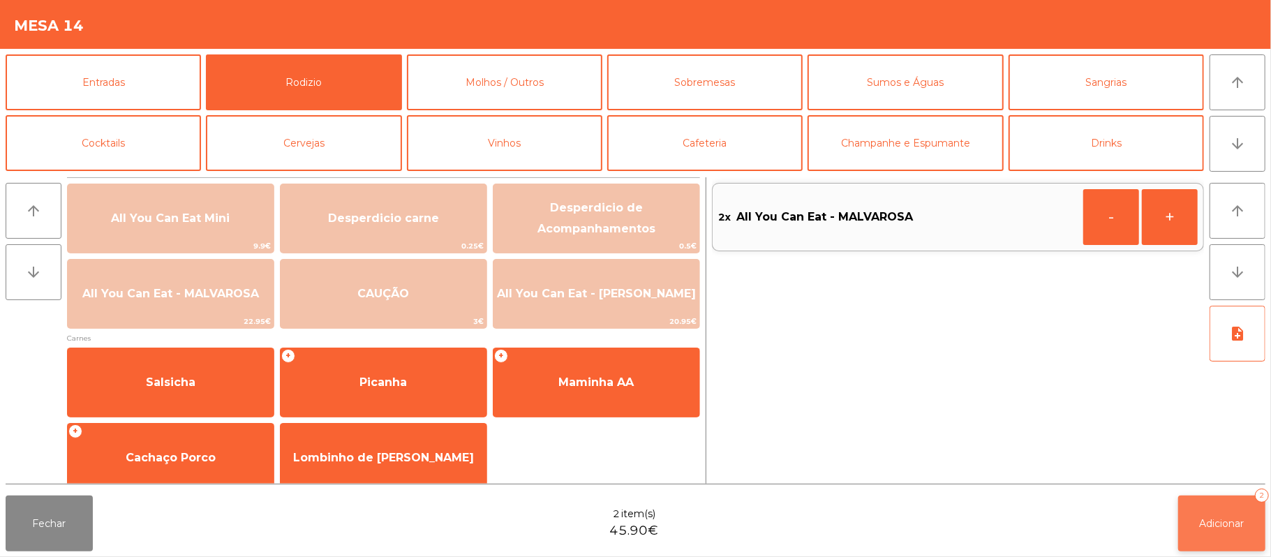
click at [1196, 528] on button "Adicionar 2" at bounding box center [1221, 524] width 87 height 56
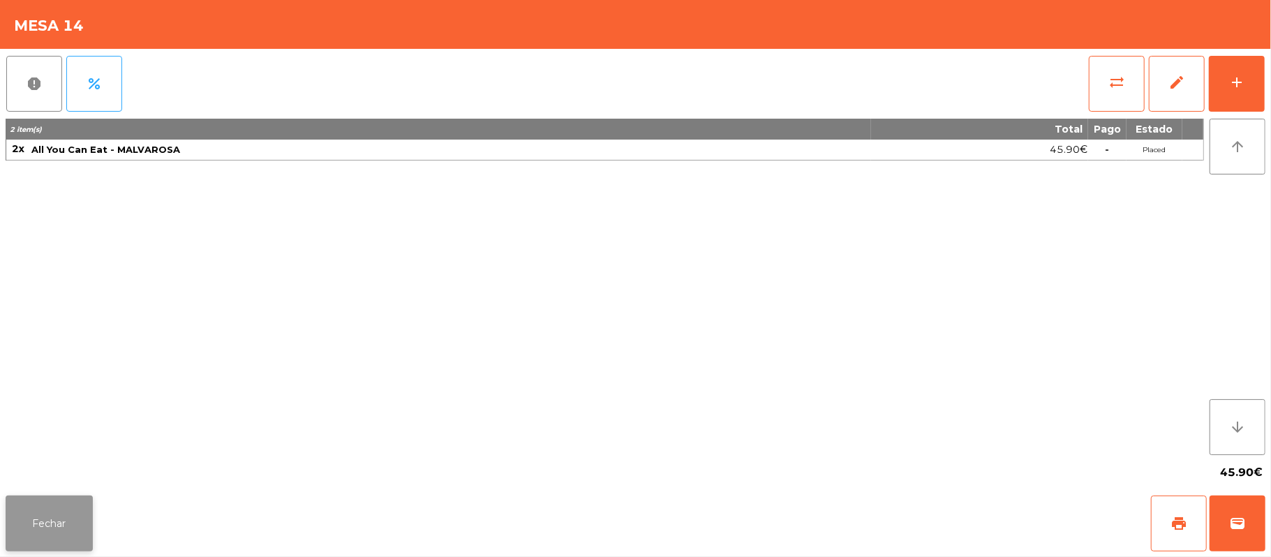
click at [35, 535] on button "Fechar" at bounding box center [49, 524] width 87 height 56
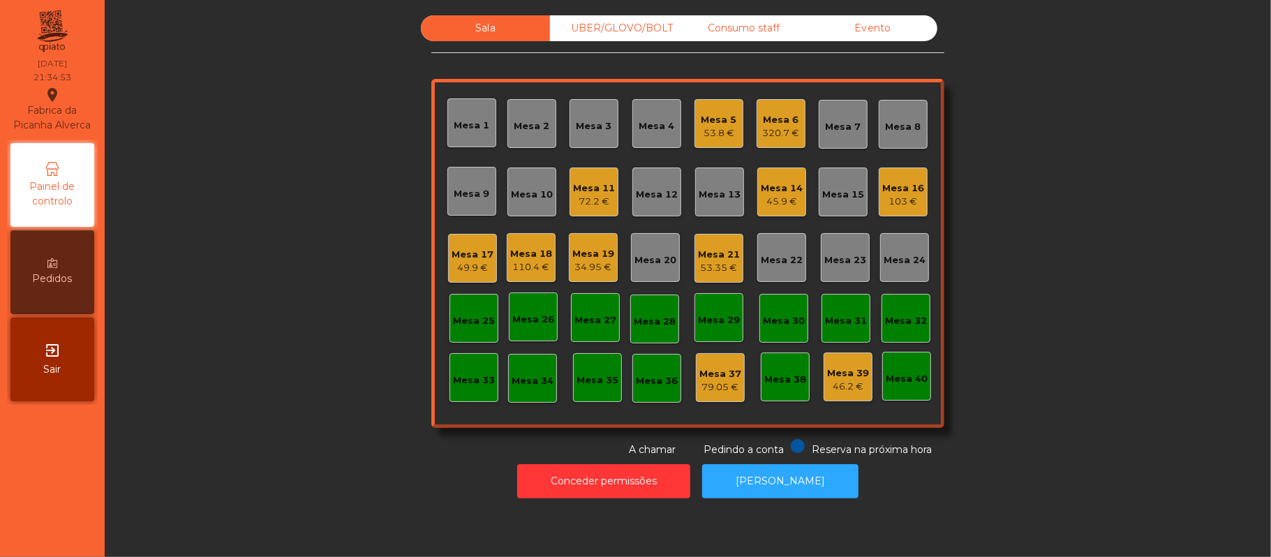
click at [715, 186] on div "Mesa 13" at bounding box center [720, 192] width 42 height 20
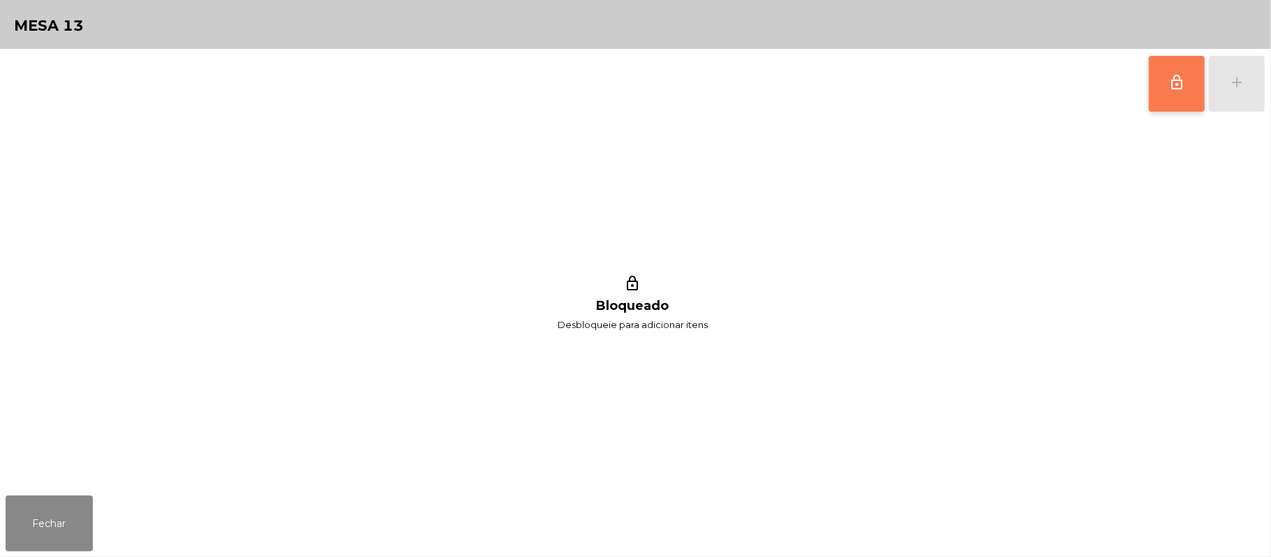
click at [1179, 71] on button "lock_outline" at bounding box center [1177, 84] width 56 height 56
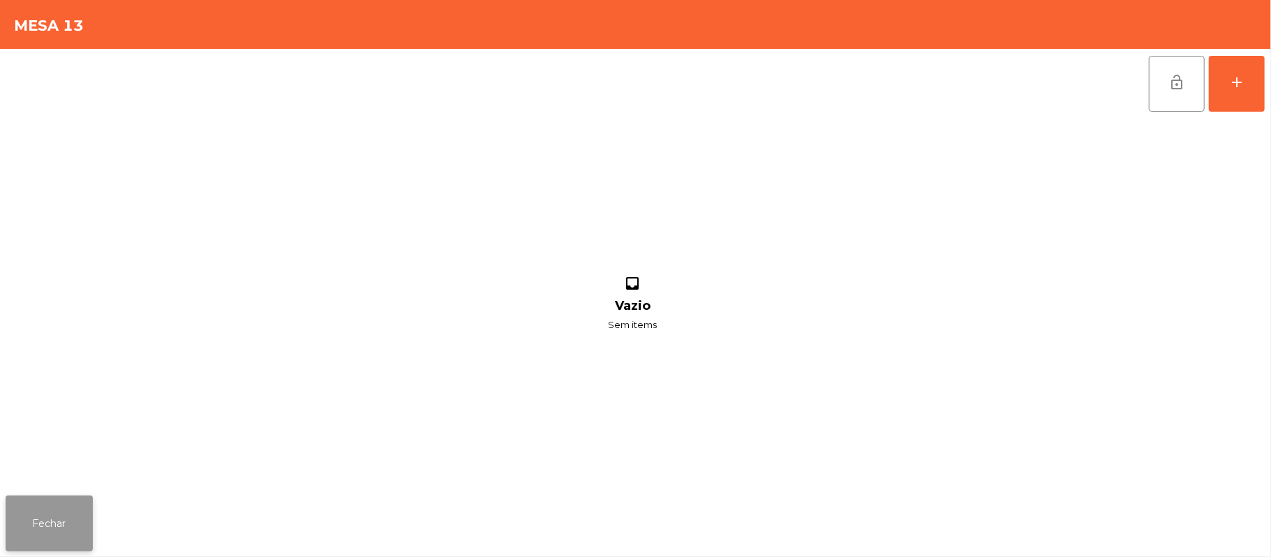
click at [81, 528] on button "Fechar" at bounding box center [49, 524] width 87 height 56
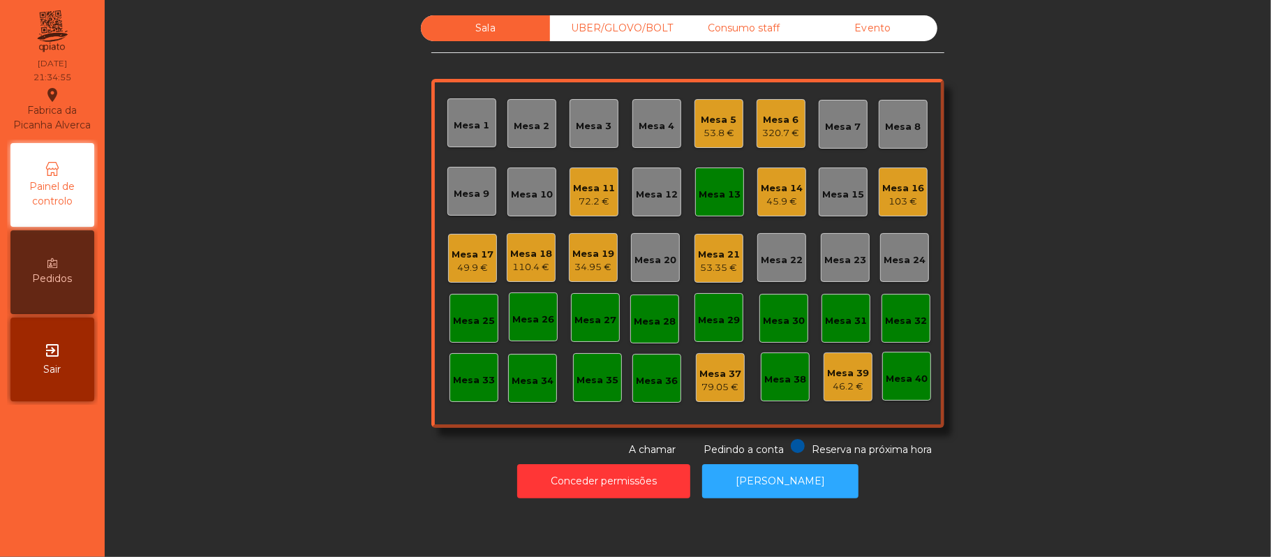
click at [791, 193] on div "Mesa 14" at bounding box center [782, 188] width 42 height 14
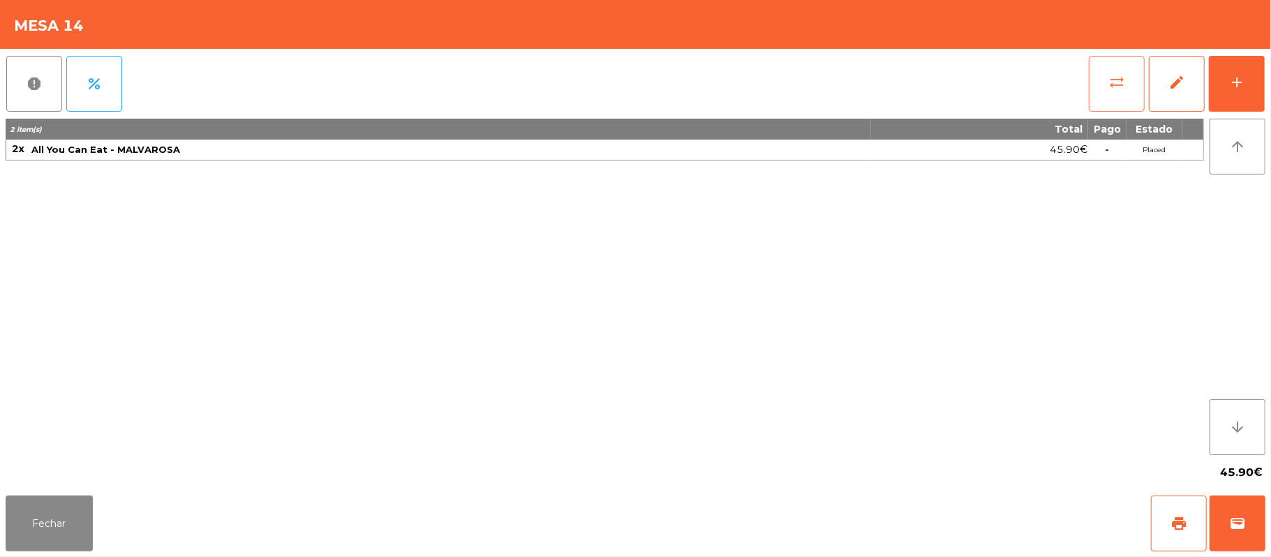
click at [1115, 82] on span "sync_alt" at bounding box center [1116, 82] width 17 height 17
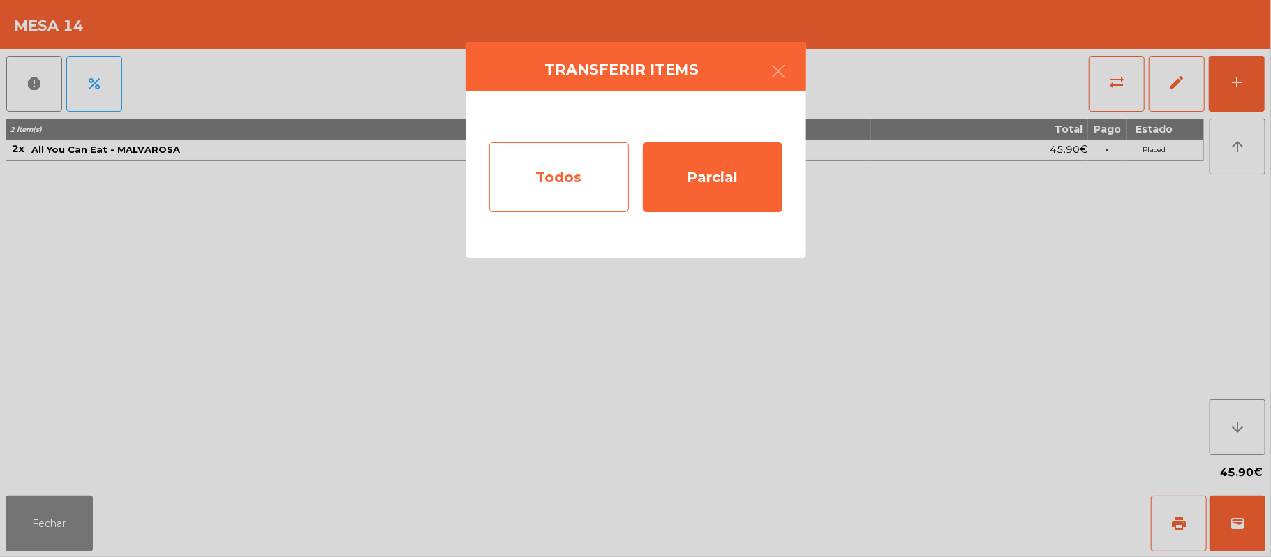
click at [542, 179] on div "Todos" at bounding box center [559, 177] width 140 height 70
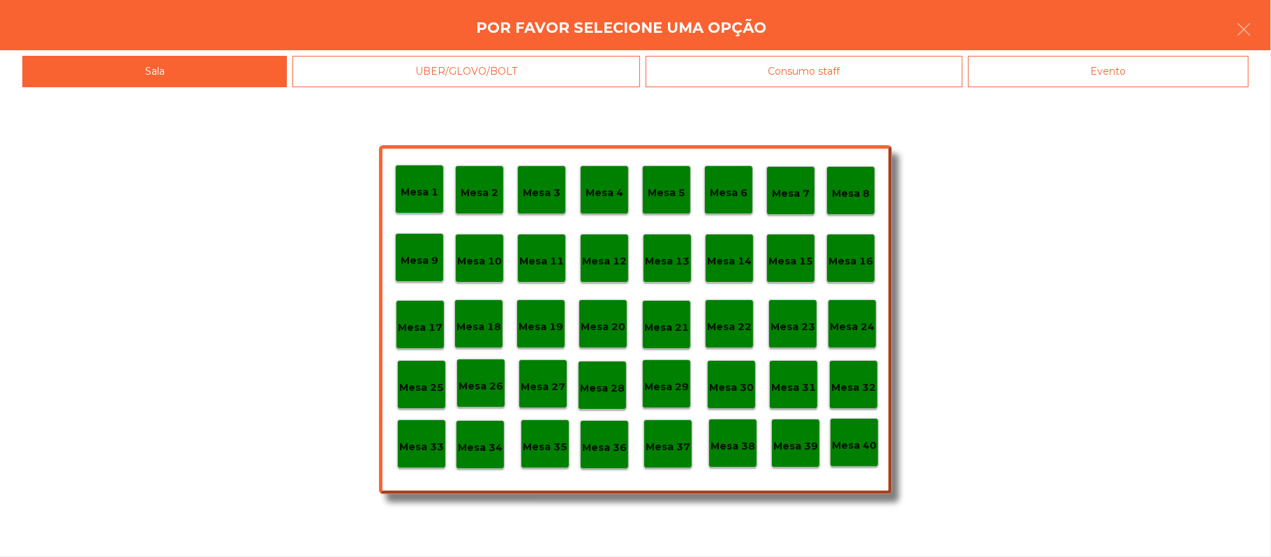
click at [685, 271] on div "Mesa 13" at bounding box center [667, 258] width 49 height 49
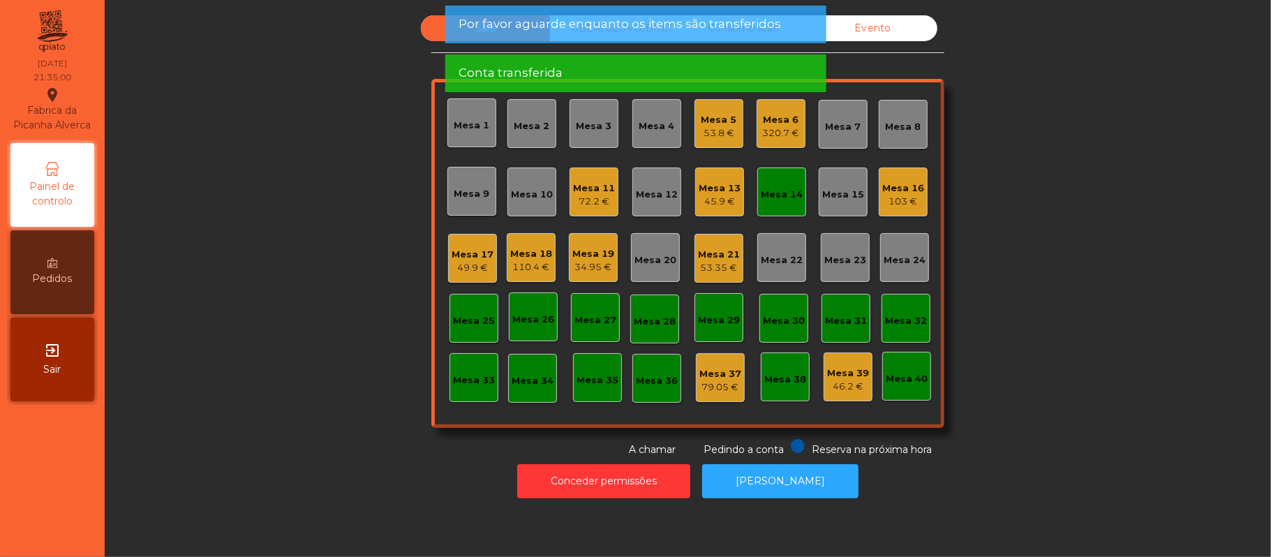
click at [783, 205] on div "Mesa 14" at bounding box center [781, 192] width 49 height 49
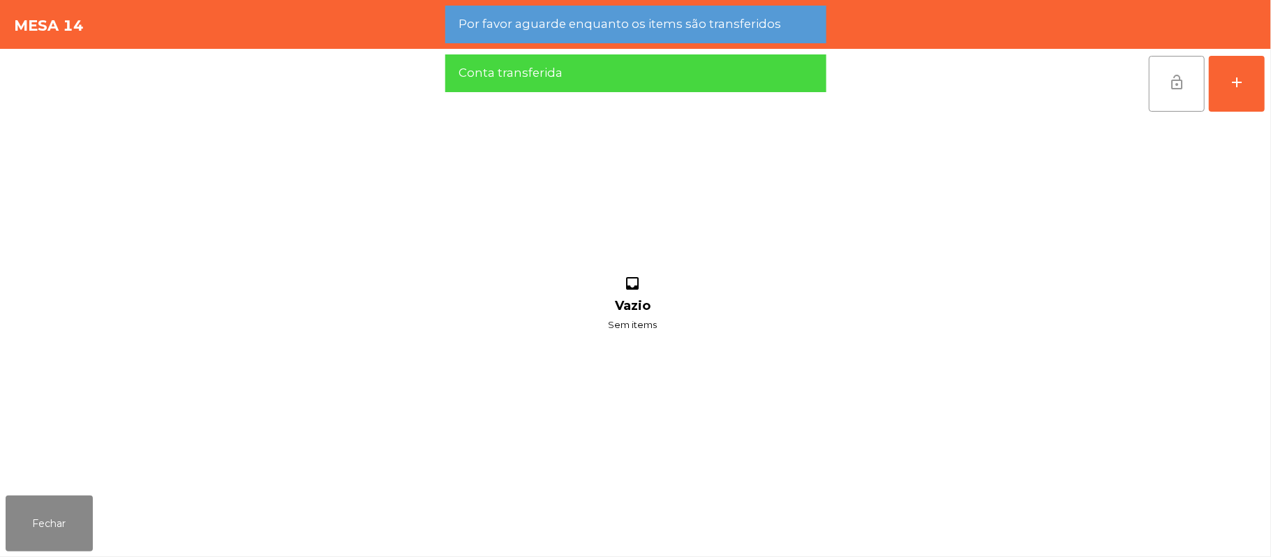
click at [1150, 85] on button "lock_open" at bounding box center [1177, 84] width 56 height 56
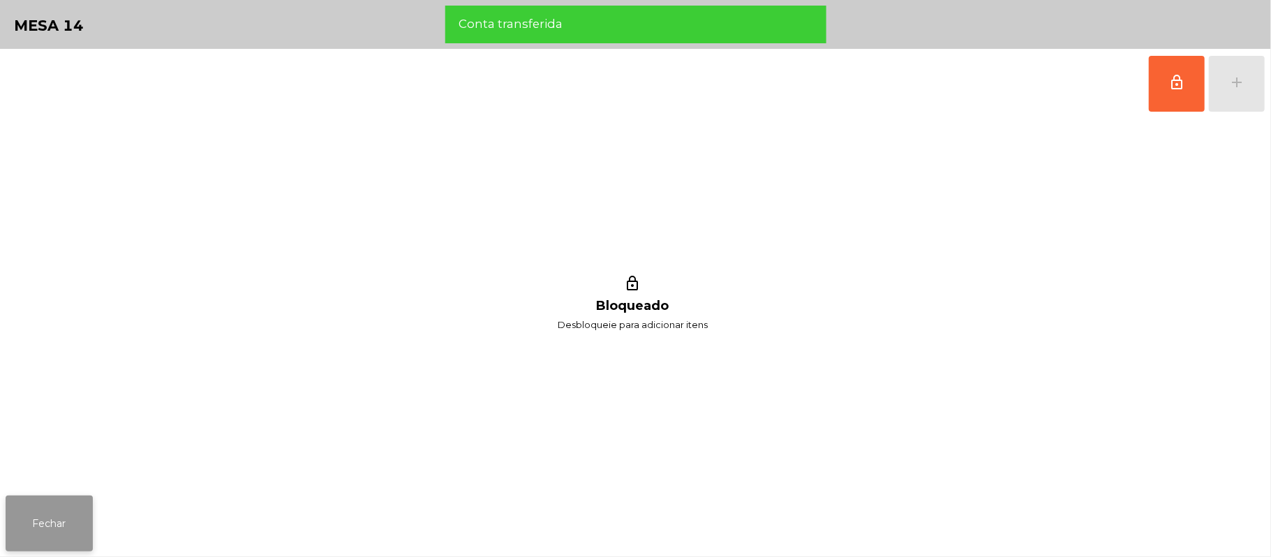
click at [52, 498] on button "Fechar" at bounding box center [49, 524] width 87 height 56
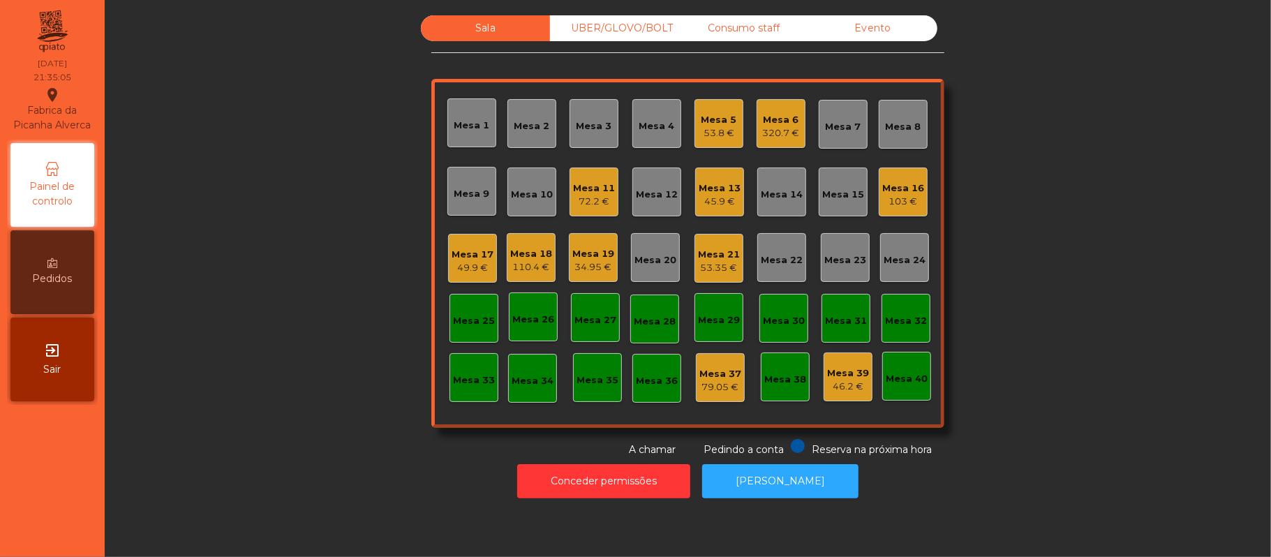
click at [729, 253] on div "Mesa 21" at bounding box center [719, 255] width 42 height 14
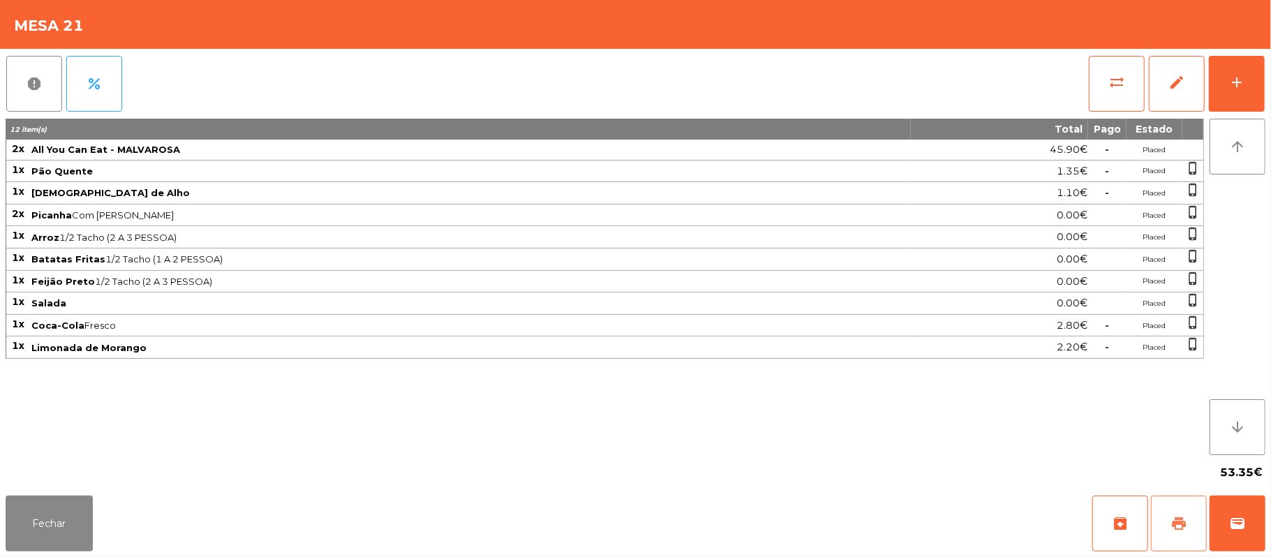
click at [1181, 525] on span "print" at bounding box center [1179, 523] width 17 height 17
click at [1123, 60] on button "sync_alt" at bounding box center [1117, 84] width 56 height 56
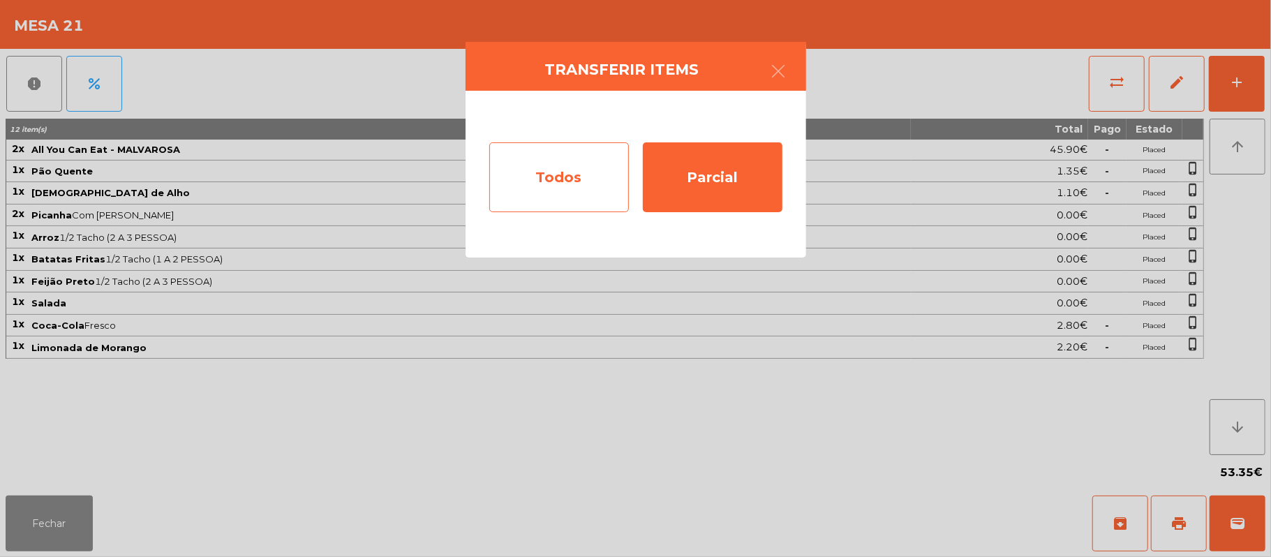
click at [545, 193] on div "Todos" at bounding box center [559, 177] width 140 height 70
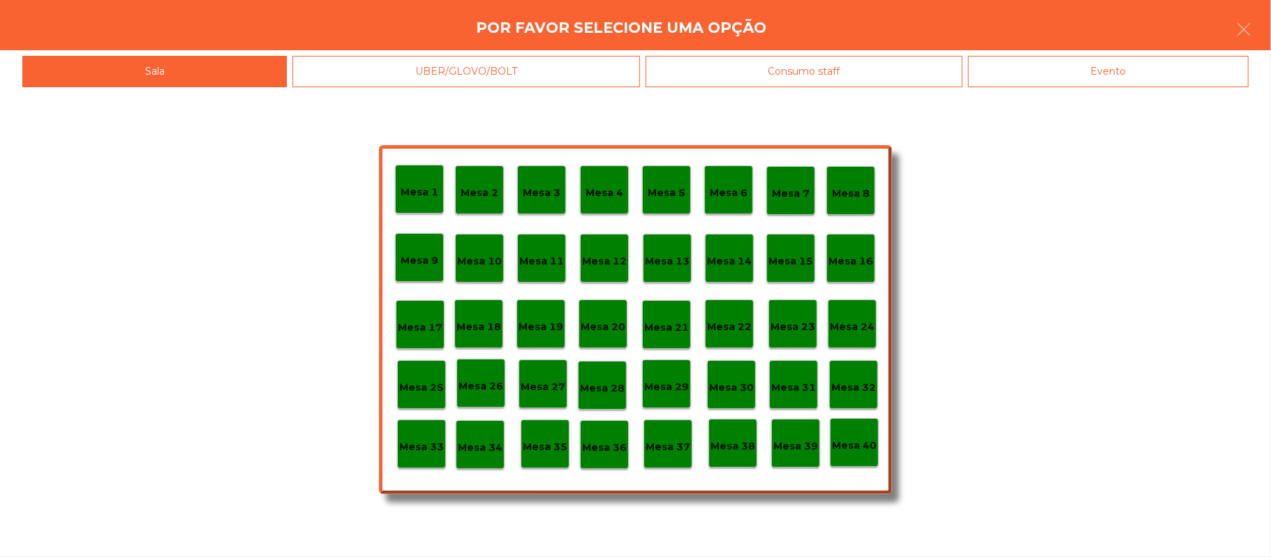
click at [1108, 71] on div "Evento" at bounding box center [1108, 71] width 281 height 31
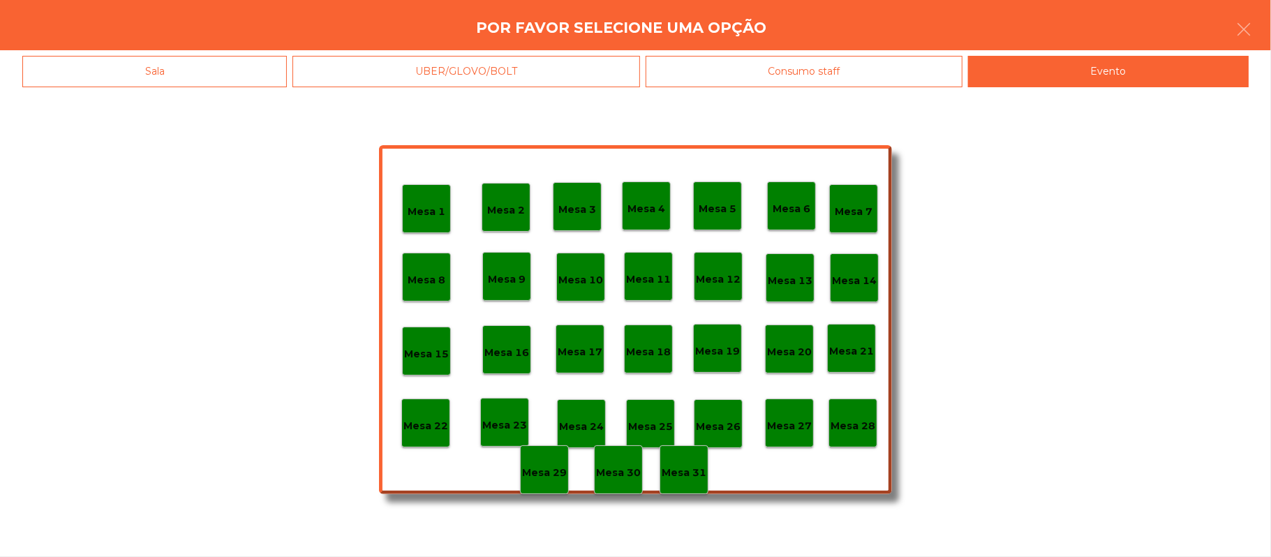
click at [866, 431] on p "Mesa 28" at bounding box center [853, 426] width 45 height 16
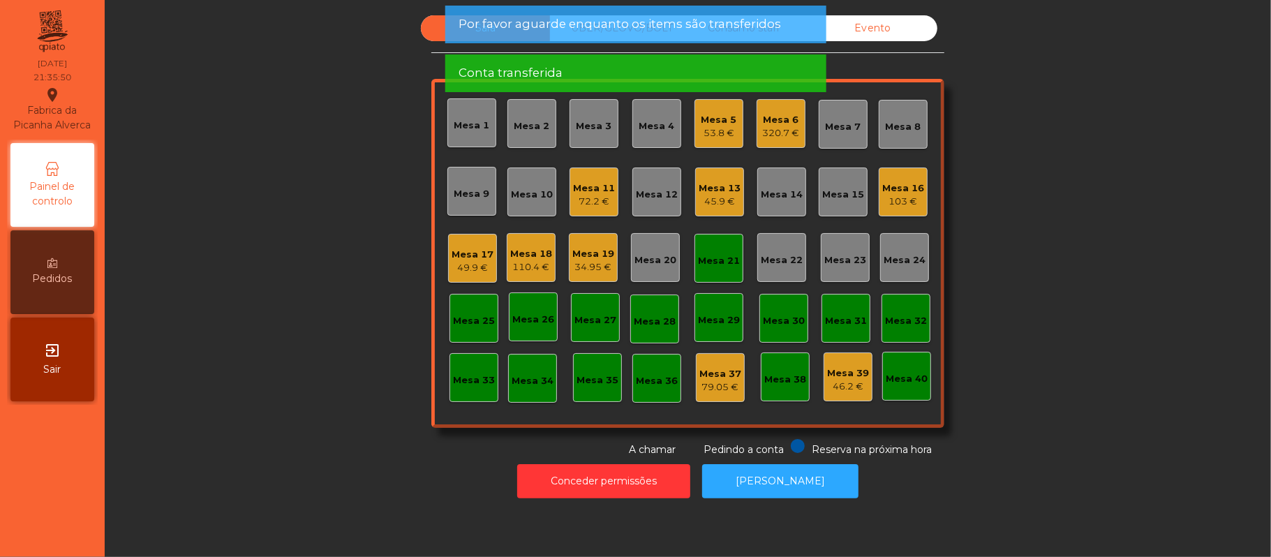
click at [718, 264] on div "Mesa 21" at bounding box center [719, 261] width 42 height 14
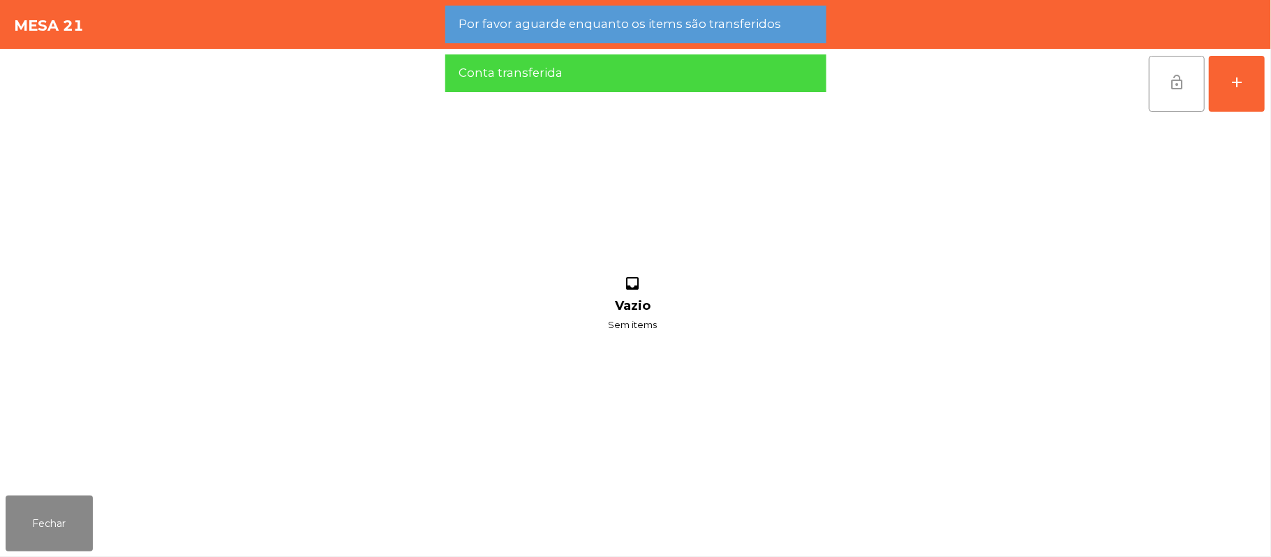
click at [1173, 87] on span "lock_open" at bounding box center [1176, 82] width 17 height 17
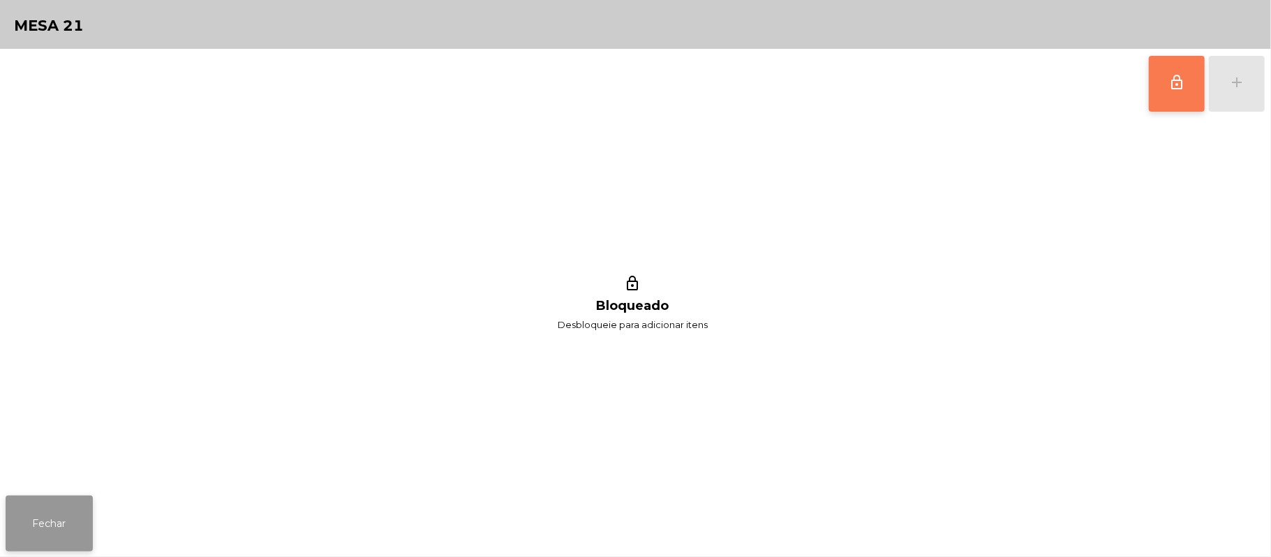
click at [71, 521] on button "Fechar" at bounding box center [49, 524] width 87 height 56
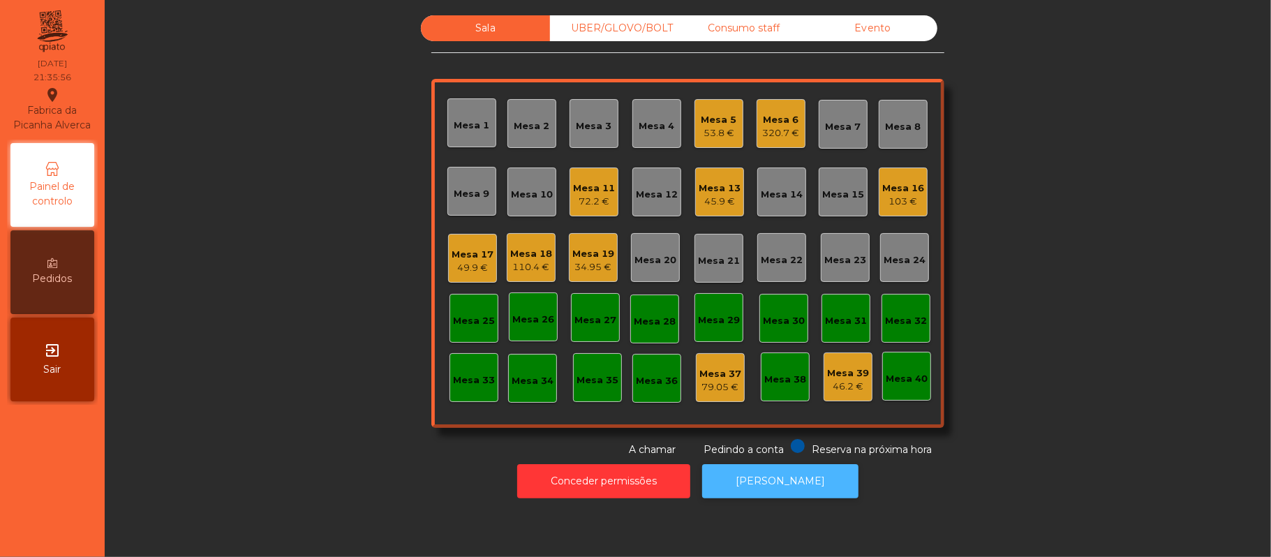
click at [822, 497] on button "[PERSON_NAME]" at bounding box center [780, 481] width 156 height 34
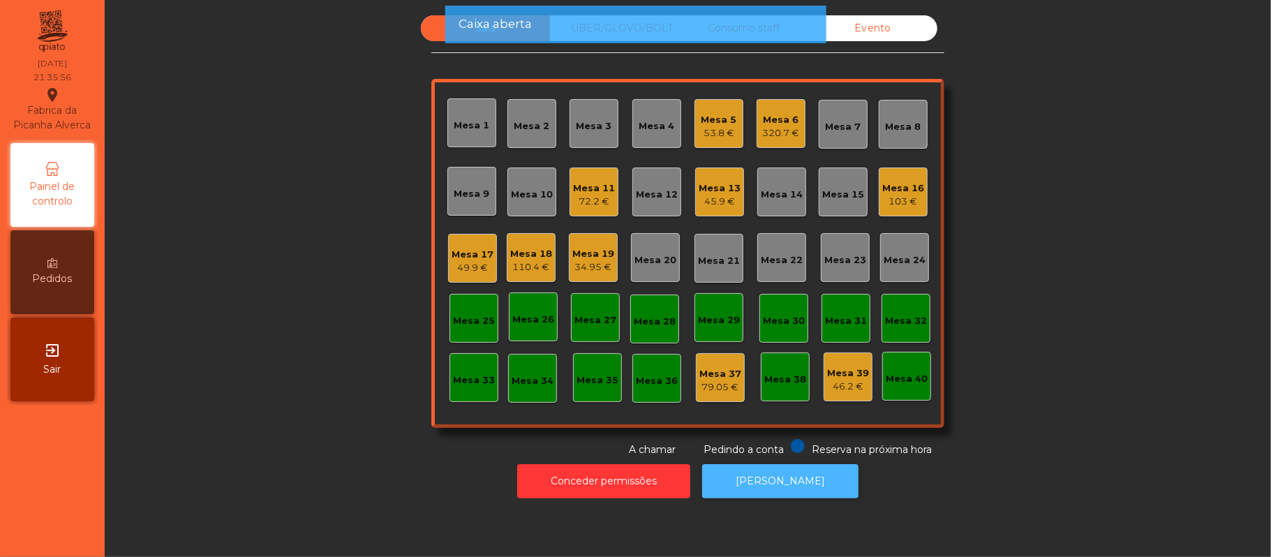
click at [836, 489] on button "[PERSON_NAME]" at bounding box center [780, 481] width 156 height 34
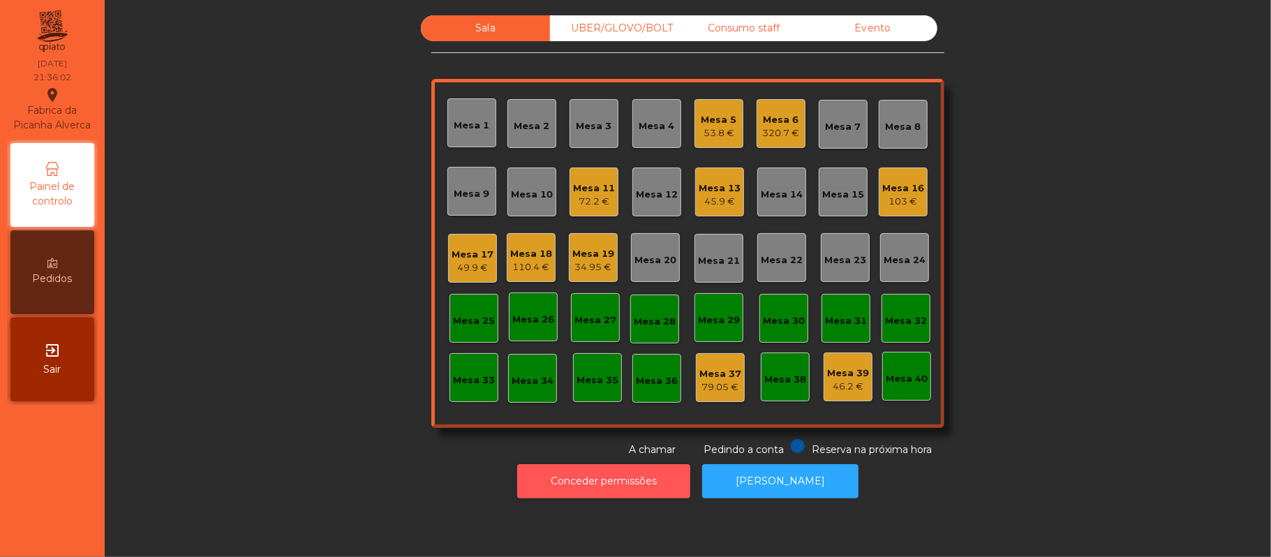
click at [613, 496] on button "Conceder permissões" at bounding box center [603, 481] width 173 height 34
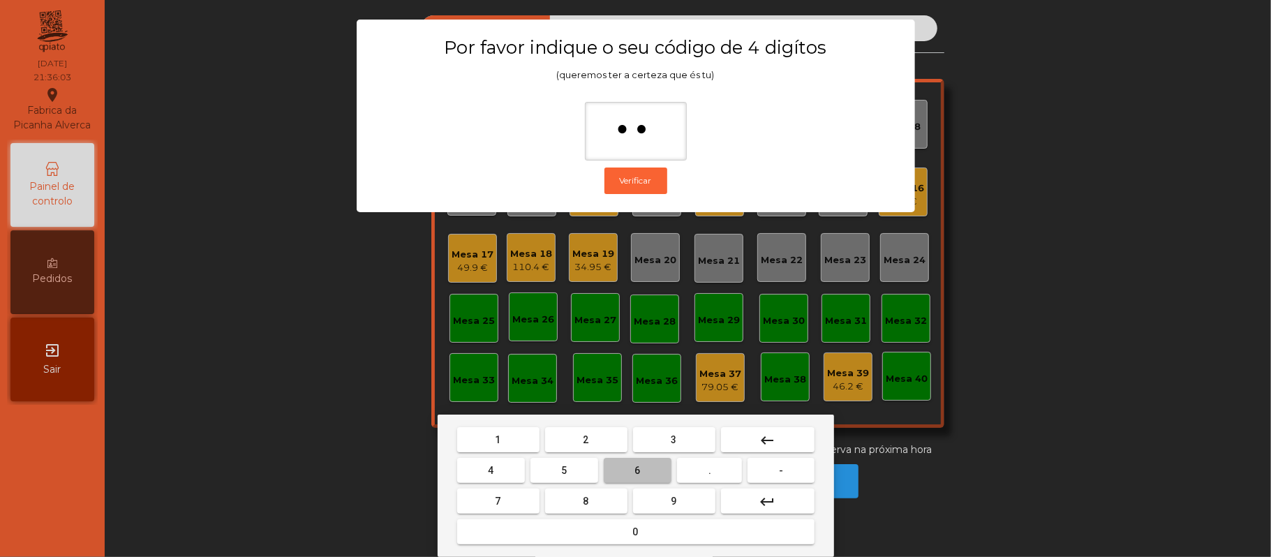
type input "***"
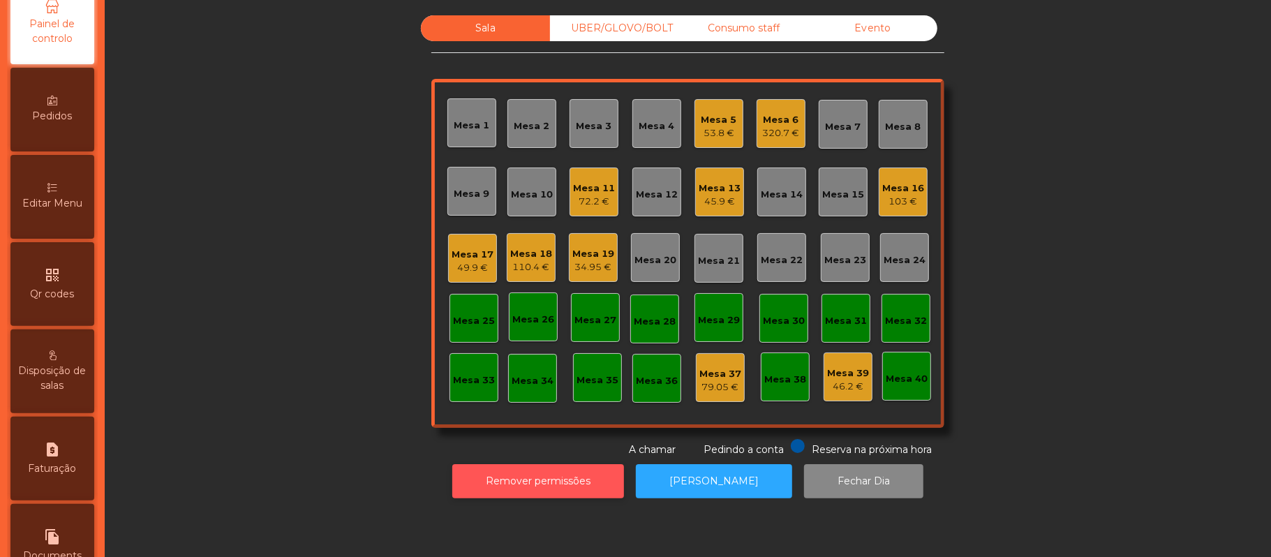
scroll to position [160, 0]
click at [74, 213] on span "Editar Menu" at bounding box center [52, 206] width 60 height 15
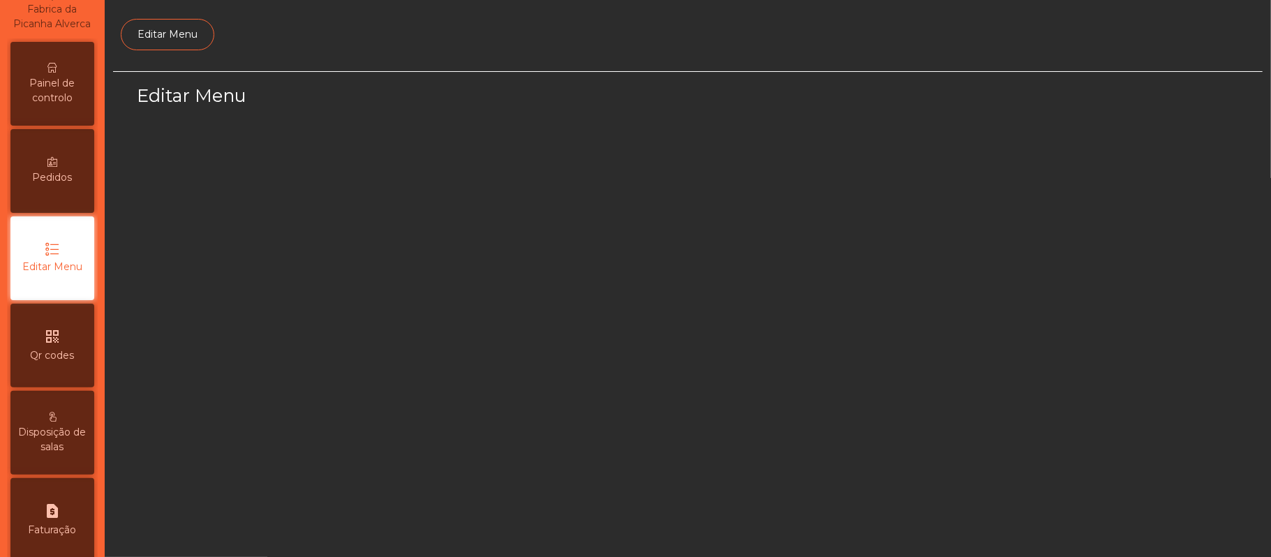
scroll to position [96, 0]
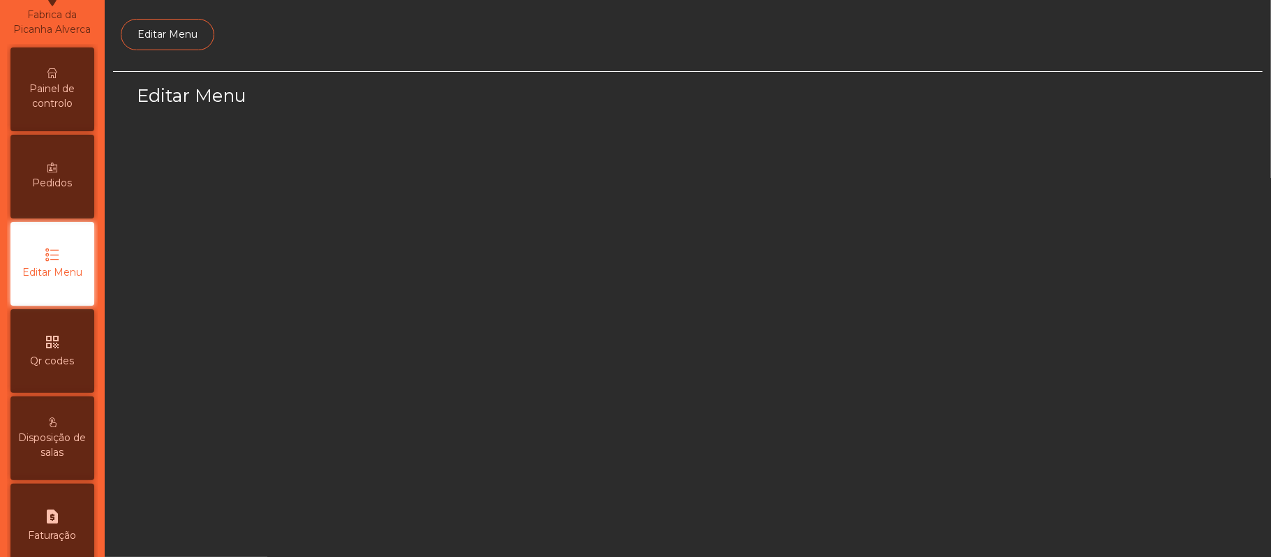
select select "*"
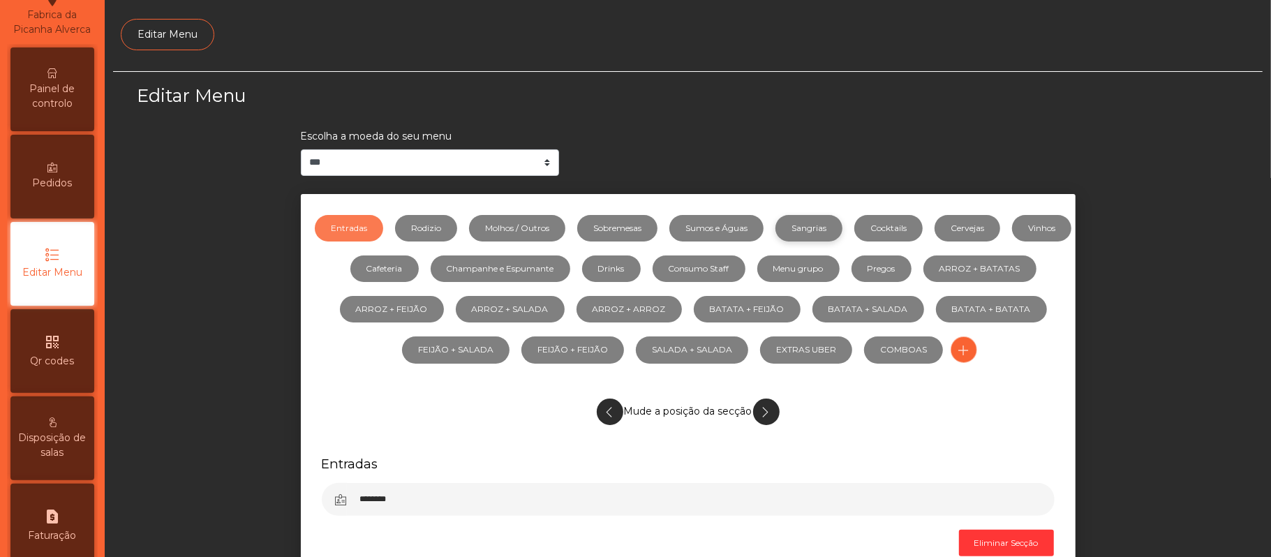
click at [835, 228] on link "Sangrias" at bounding box center [809, 228] width 67 height 27
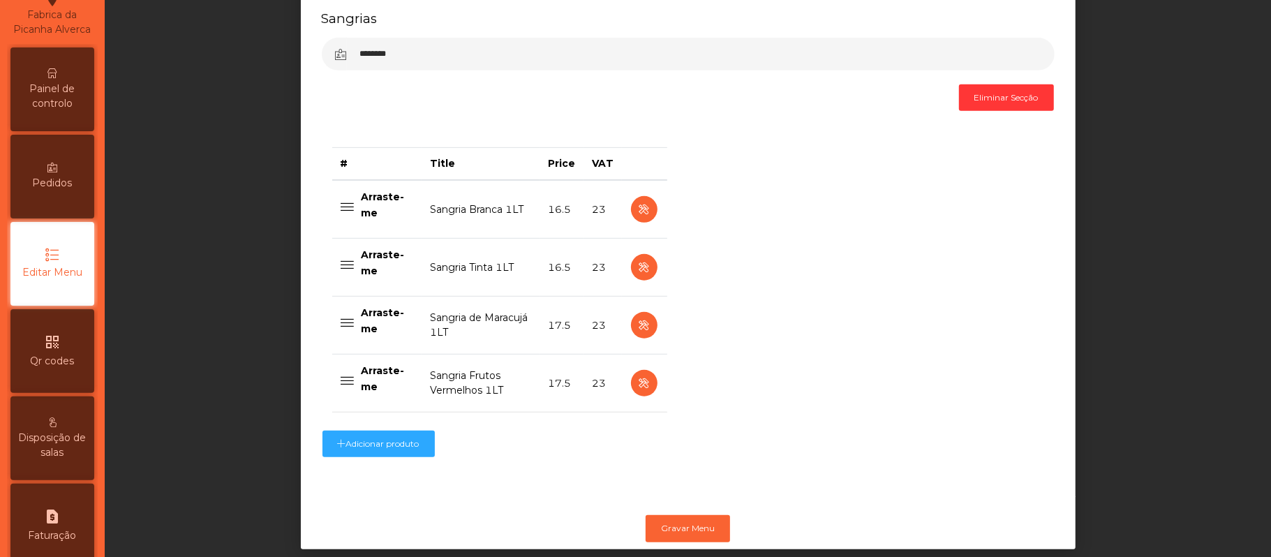
scroll to position [481, 0]
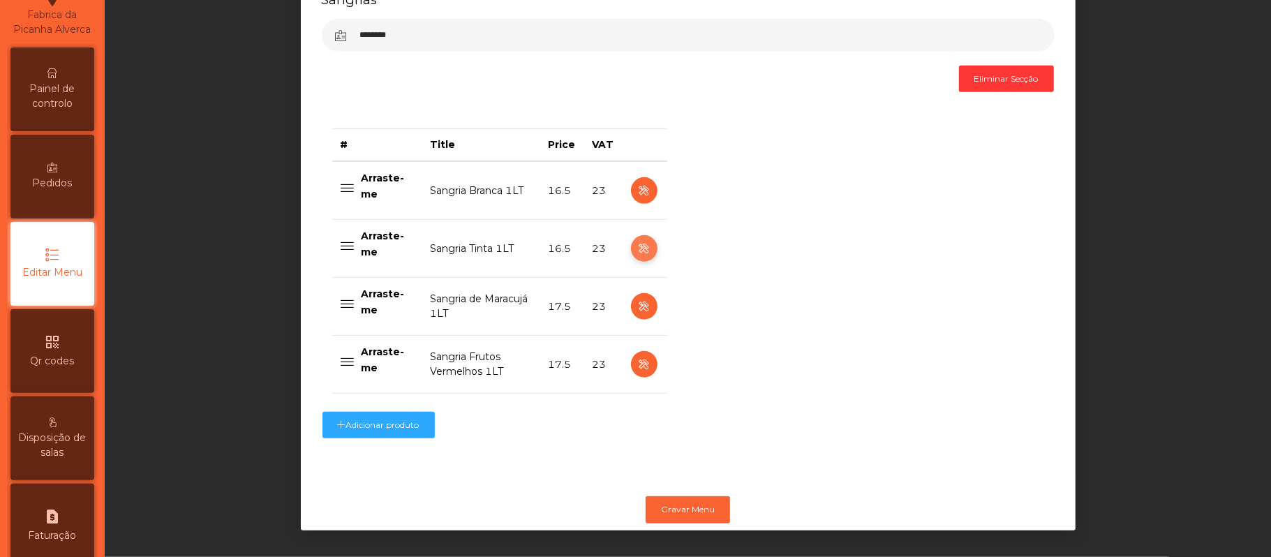
click at [636, 240] on icon "button" at bounding box center [644, 248] width 16 height 17
select select "***"
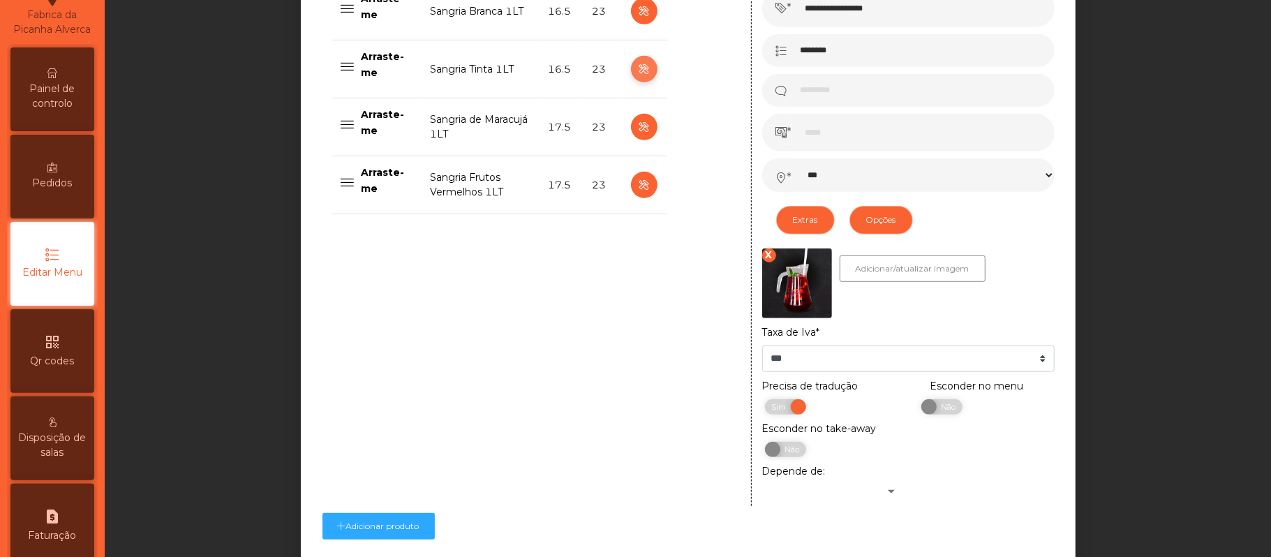
scroll to position [648, 0]
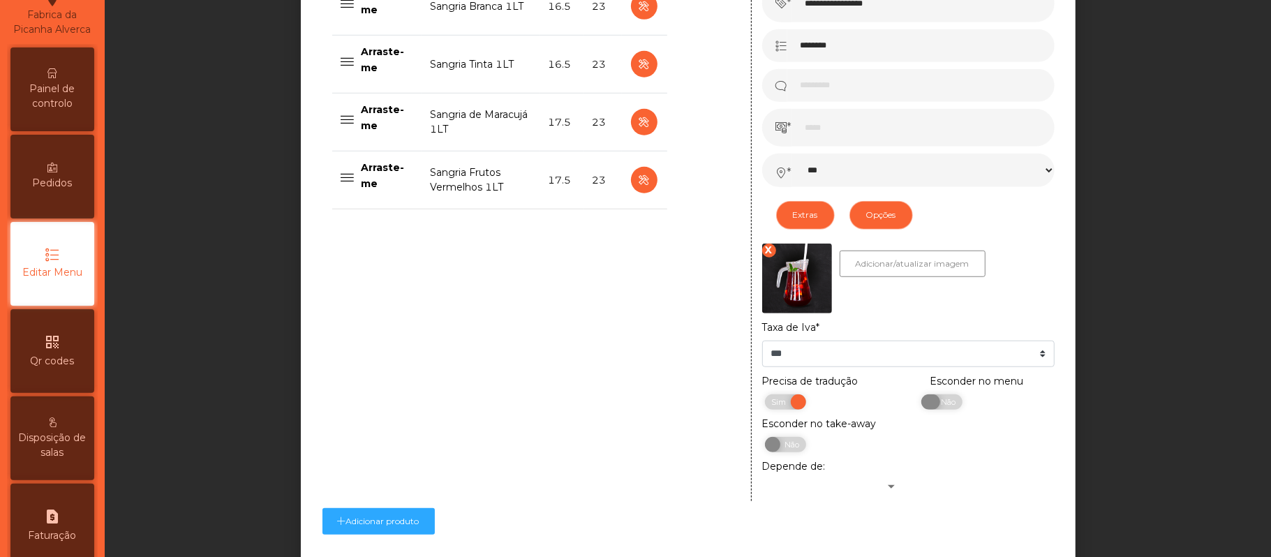
click at [936, 409] on span "Não" at bounding box center [946, 401] width 35 height 15
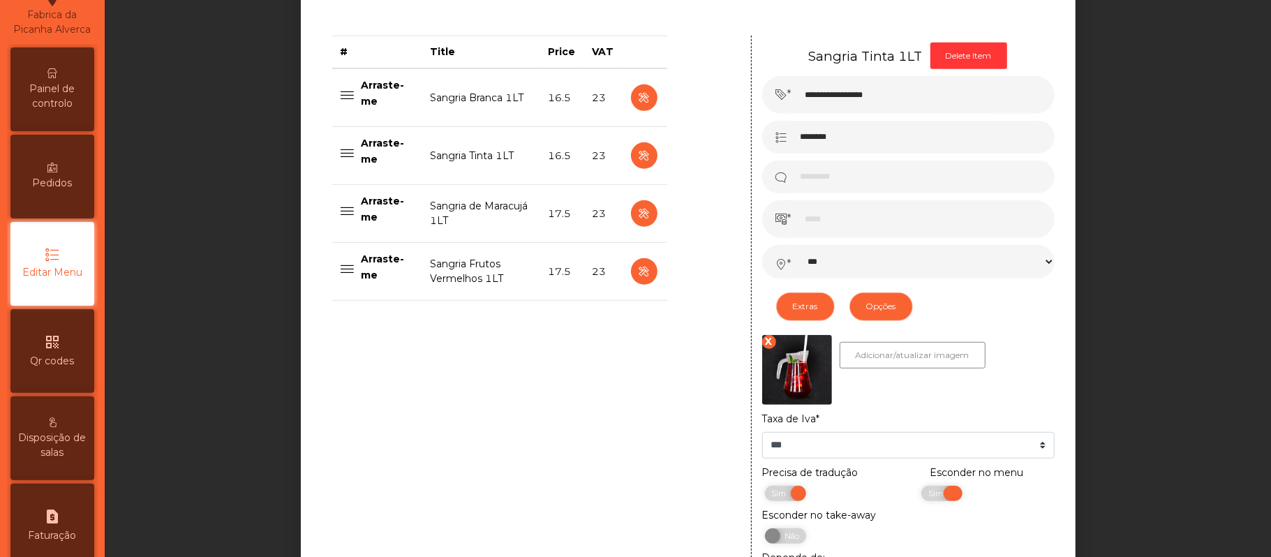
scroll to position [554, 0]
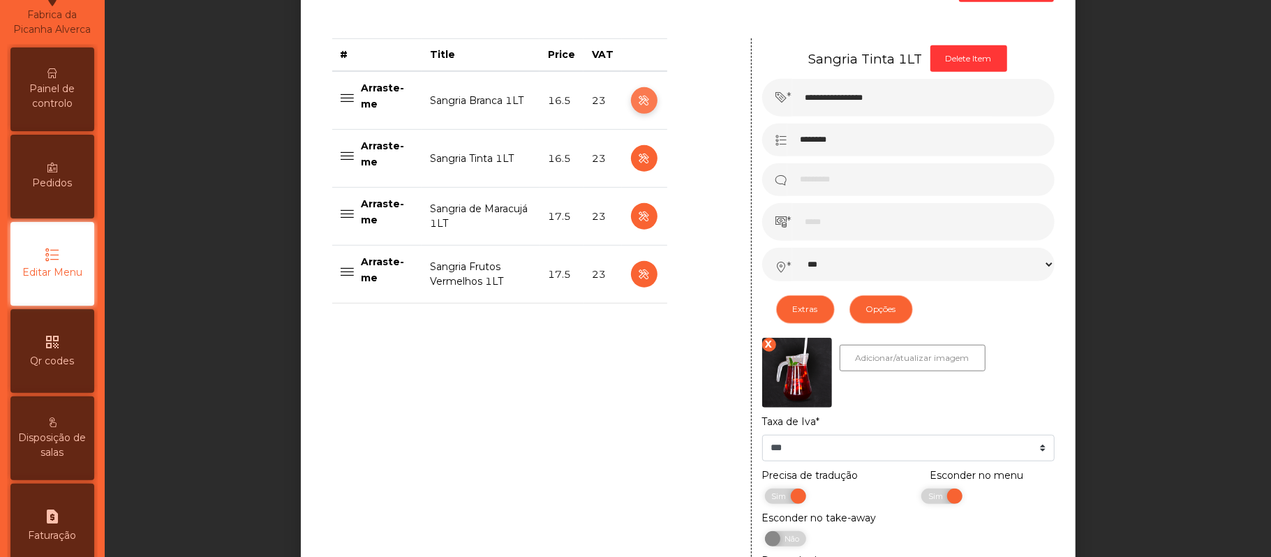
click at [640, 103] on icon "button" at bounding box center [644, 100] width 16 height 17
type input "**********"
select select "***"
select select "**"
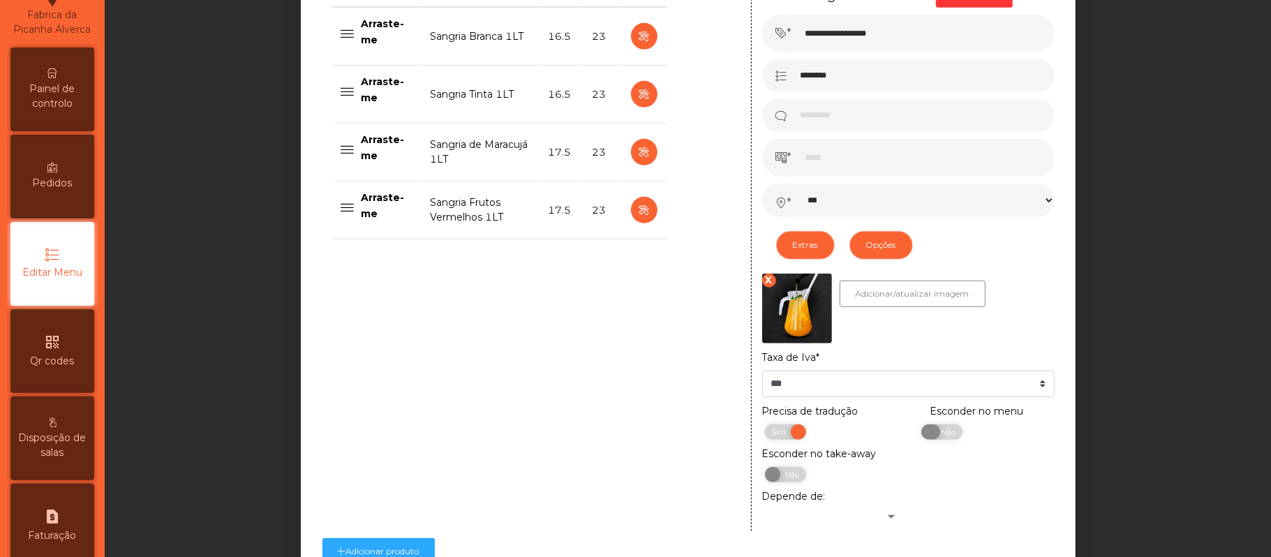
click at [937, 433] on span "Não" at bounding box center [946, 431] width 35 height 15
click at [637, 96] on icon "button" at bounding box center [644, 94] width 16 height 17
type input "**********"
select select "***"
select select "**"
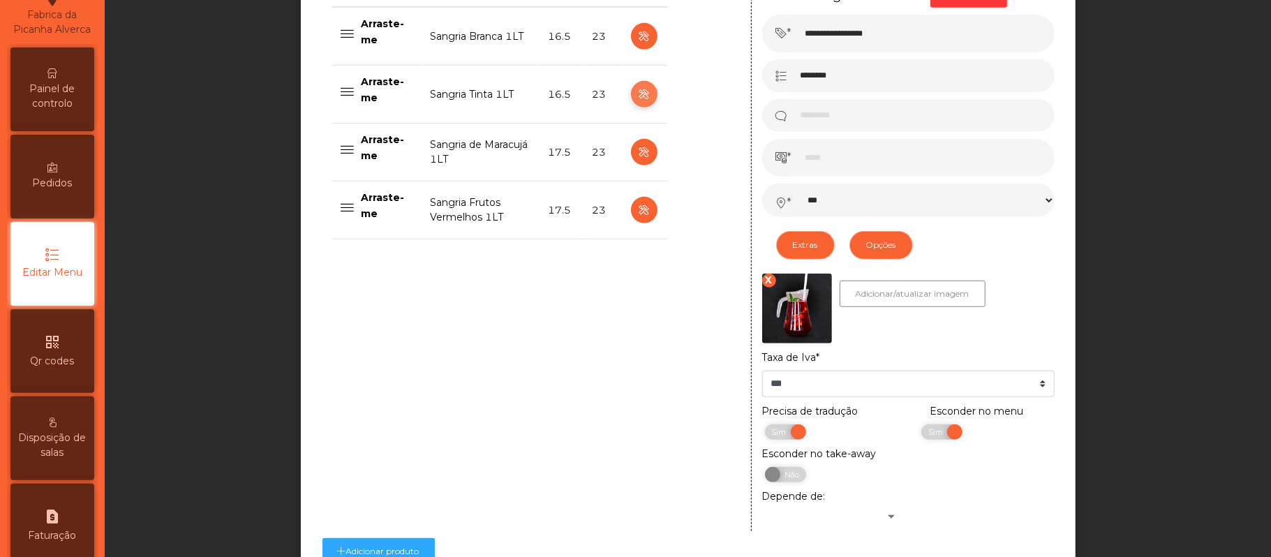
scroll to position [763, 0]
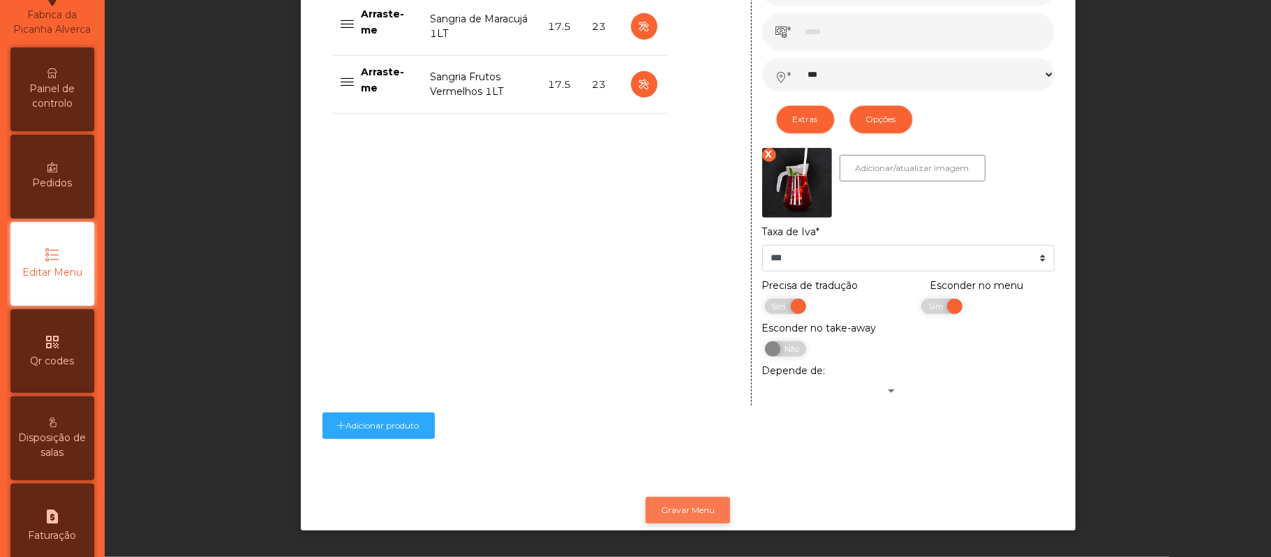
click at [690, 497] on button "Gravar Menu" at bounding box center [688, 510] width 84 height 27
click at [32, 111] on span "Painel de controlo" at bounding box center [52, 96] width 77 height 29
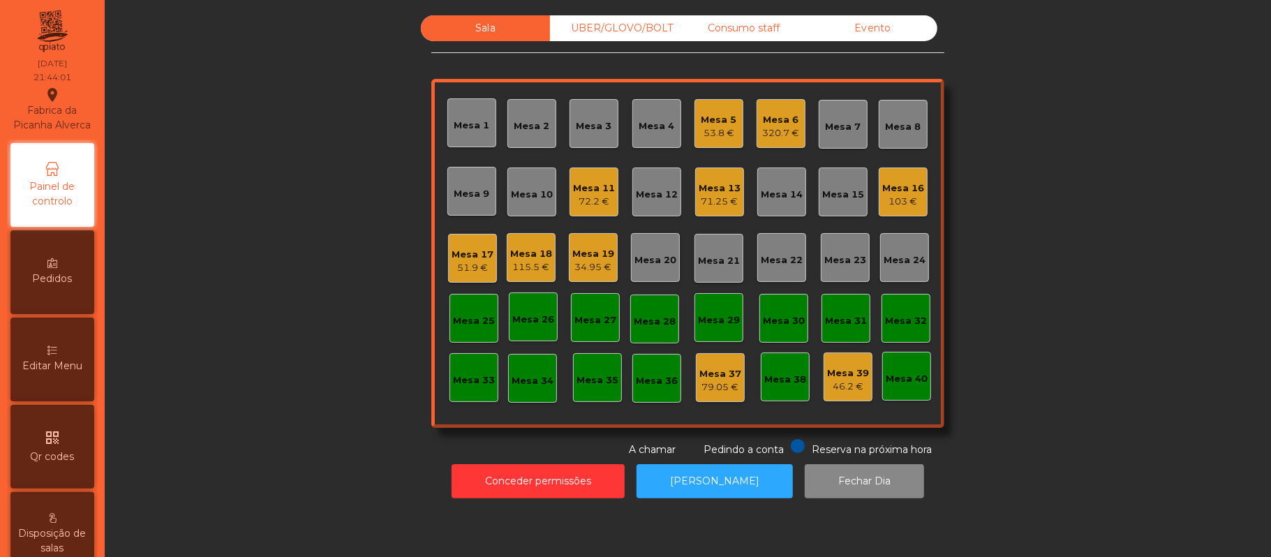
click at [585, 252] on div "Mesa 19" at bounding box center [593, 254] width 42 height 14
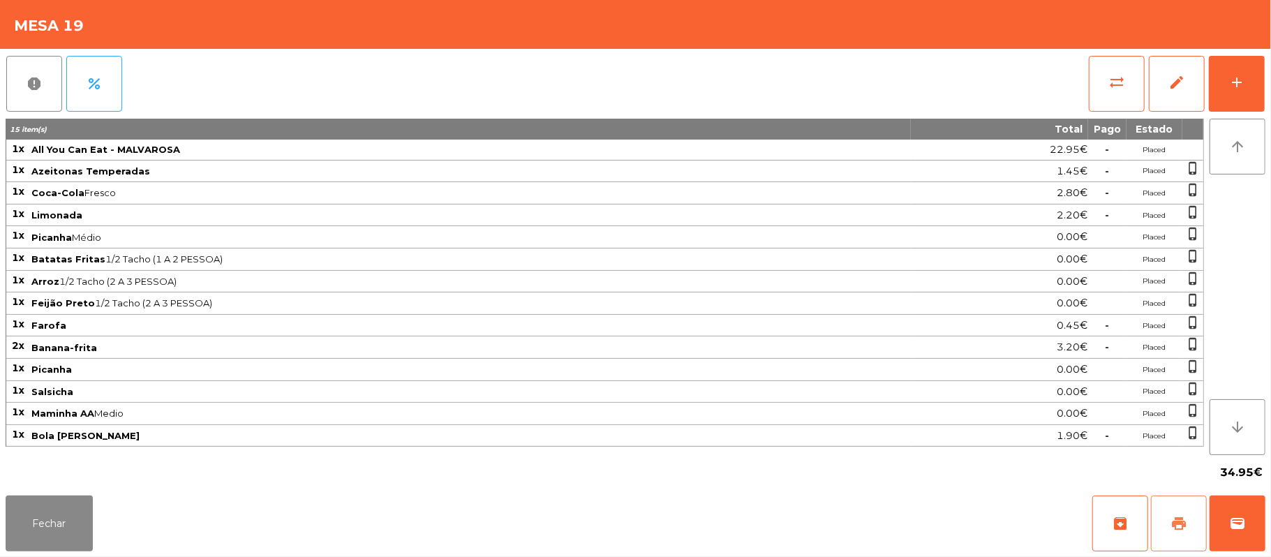
click at [1174, 534] on button "print" at bounding box center [1179, 524] width 56 height 56
click at [1071, 82] on div "report percent sync_alt edit add" at bounding box center [636, 84] width 1260 height 70
click at [1099, 87] on button "sync_alt" at bounding box center [1117, 84] width 56 height 56
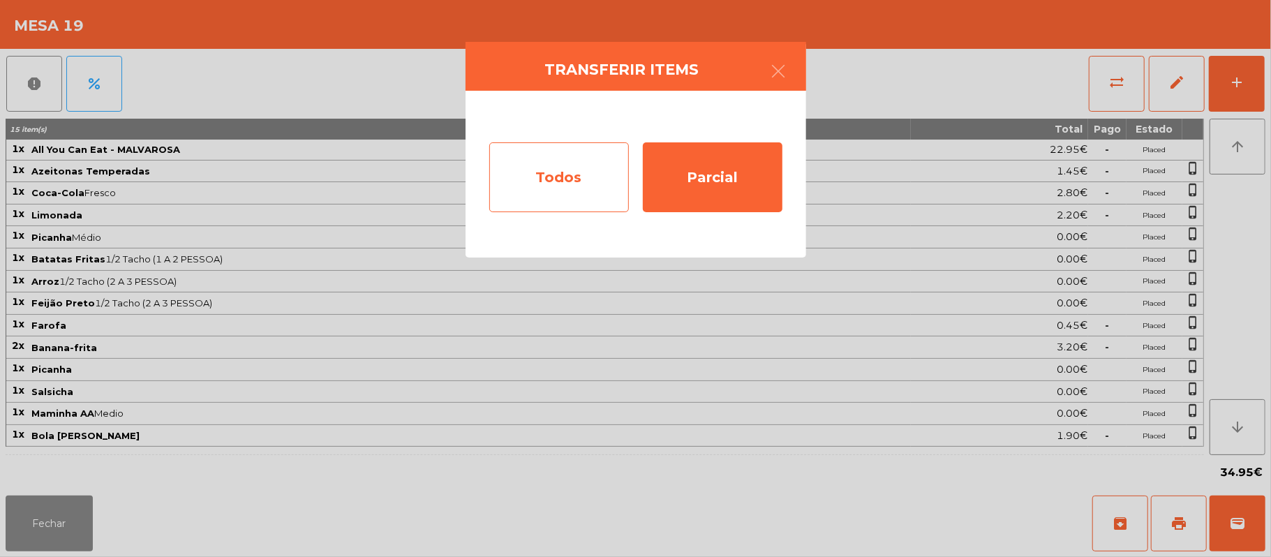
click at [536, 158] on div "Todos" at bounding box center [559, 177] width 140 height 70
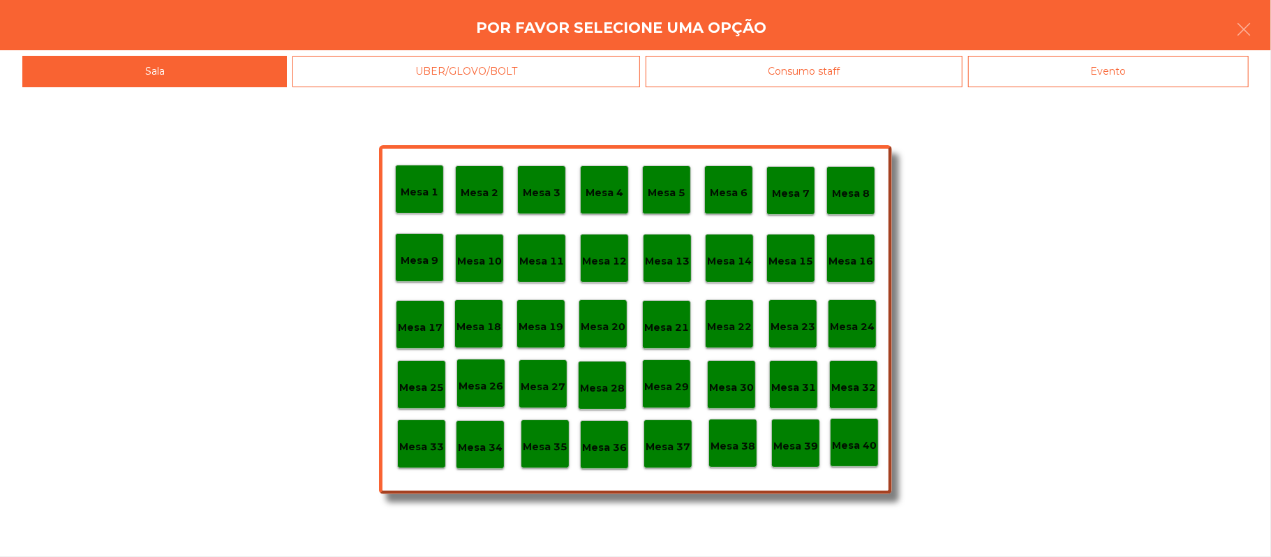
click at [1120, 78] on div "Evento" at bounding box center [1108, 71] width 281 height 31
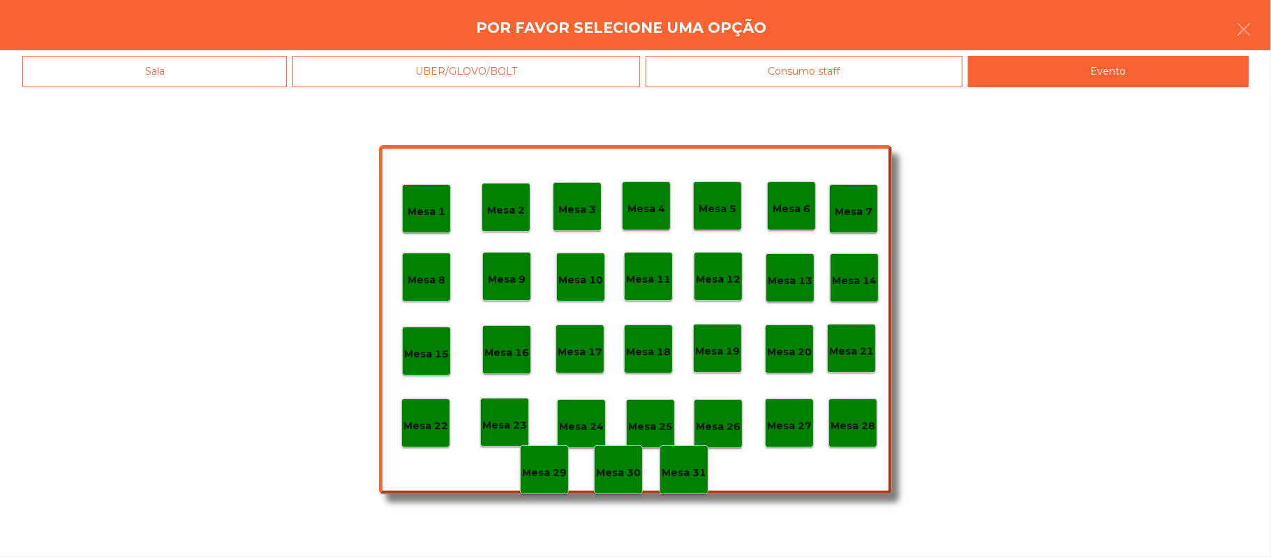
click at [872, 419] on p "Mesa 28" at bounding box center [853, 426] width 45 height 16
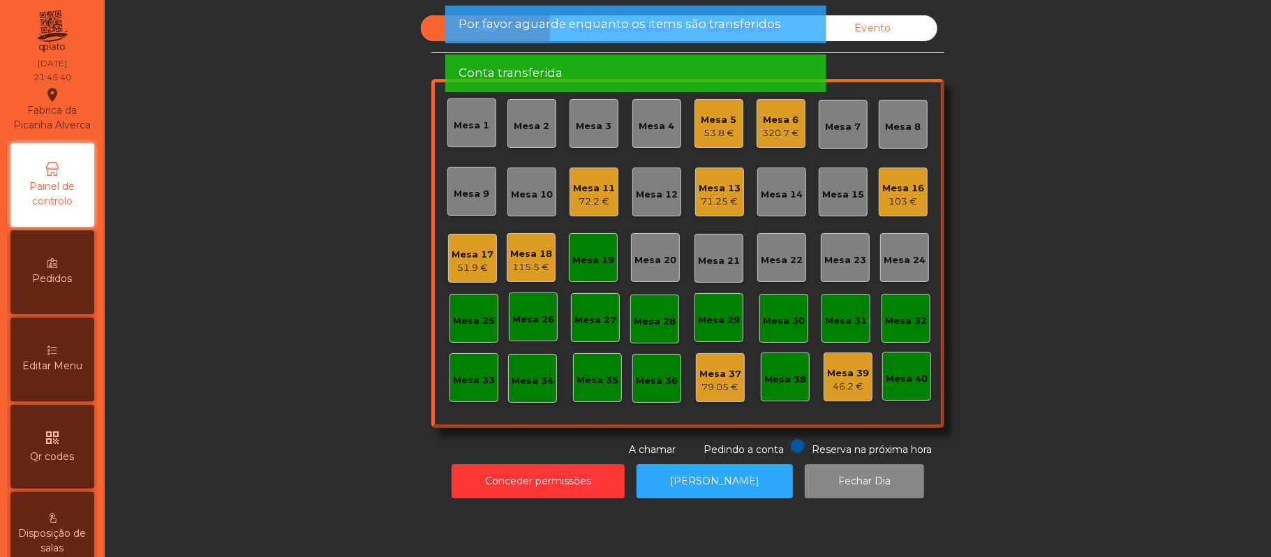
click at [585, 261] on div "Mesa 19" at bounding box center [593, 260] width 42 height 14
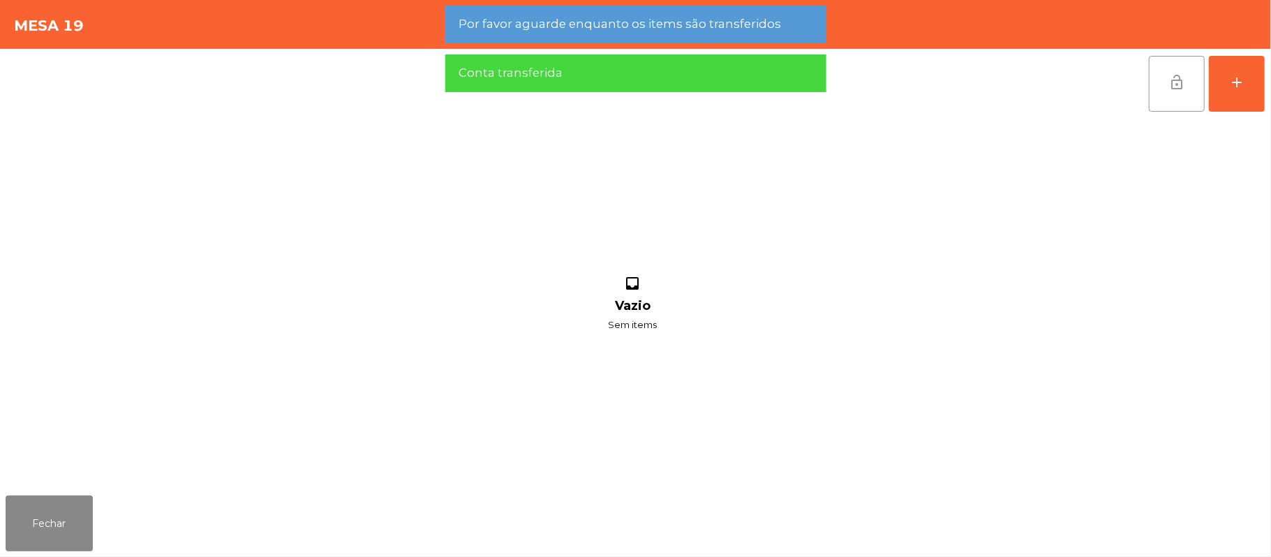
click at [1163, 87] on button "lock_open" at bounding box center [1177, 84] width 56 height 56
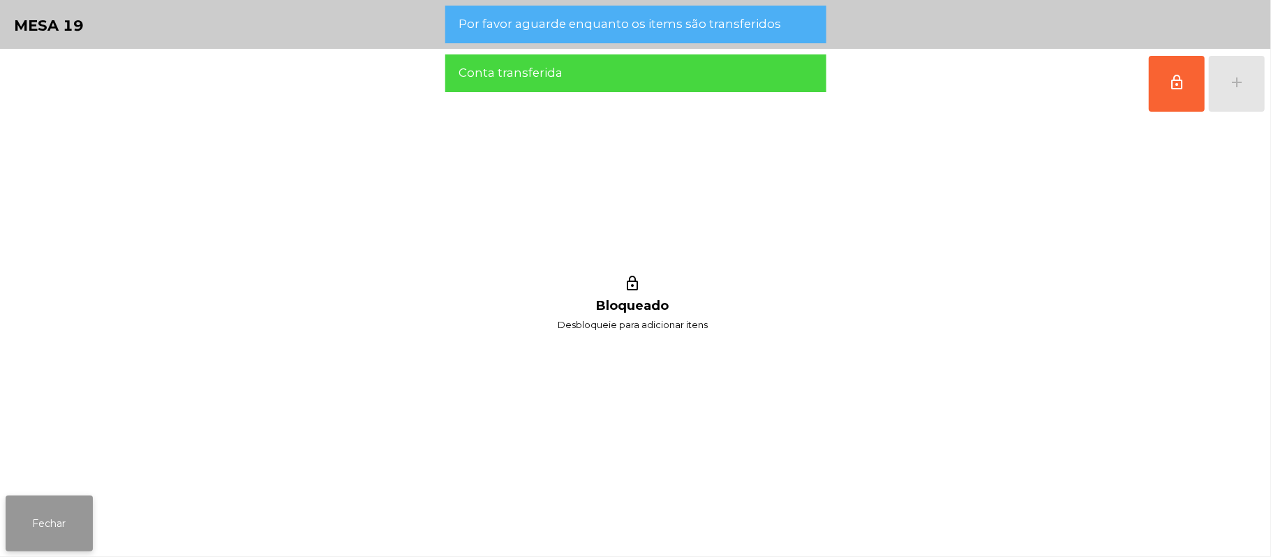
click at [62, 533] on button "Fechar" at bounding box center [49, 524] width 87 height 56
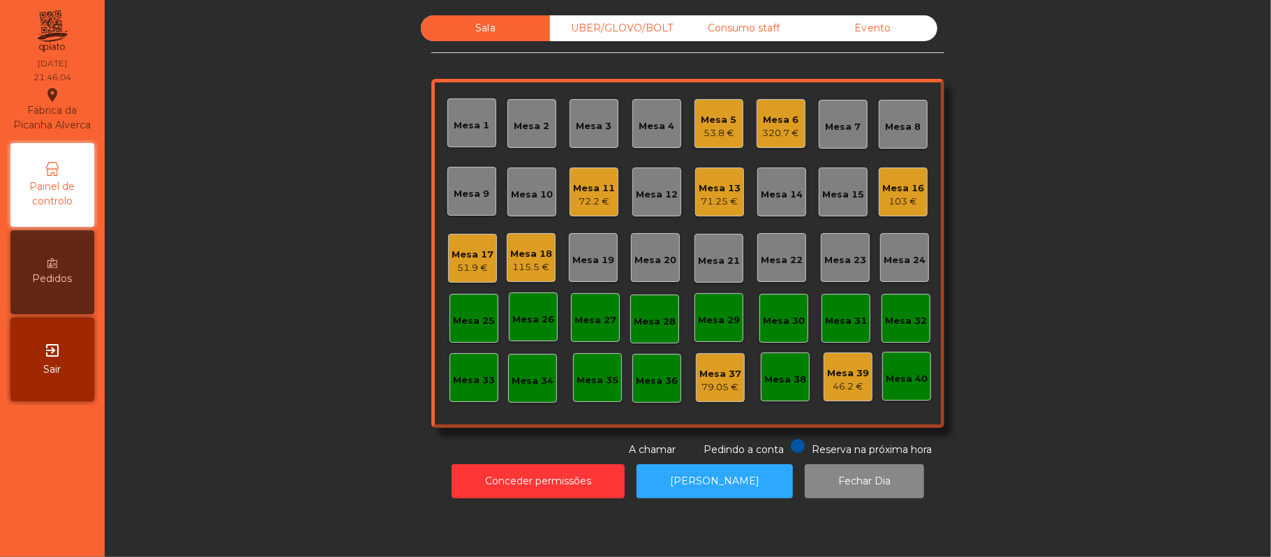
click at [593, 188] on div "Mesa 11" at bounding box center [594, 188] width 42 height 14
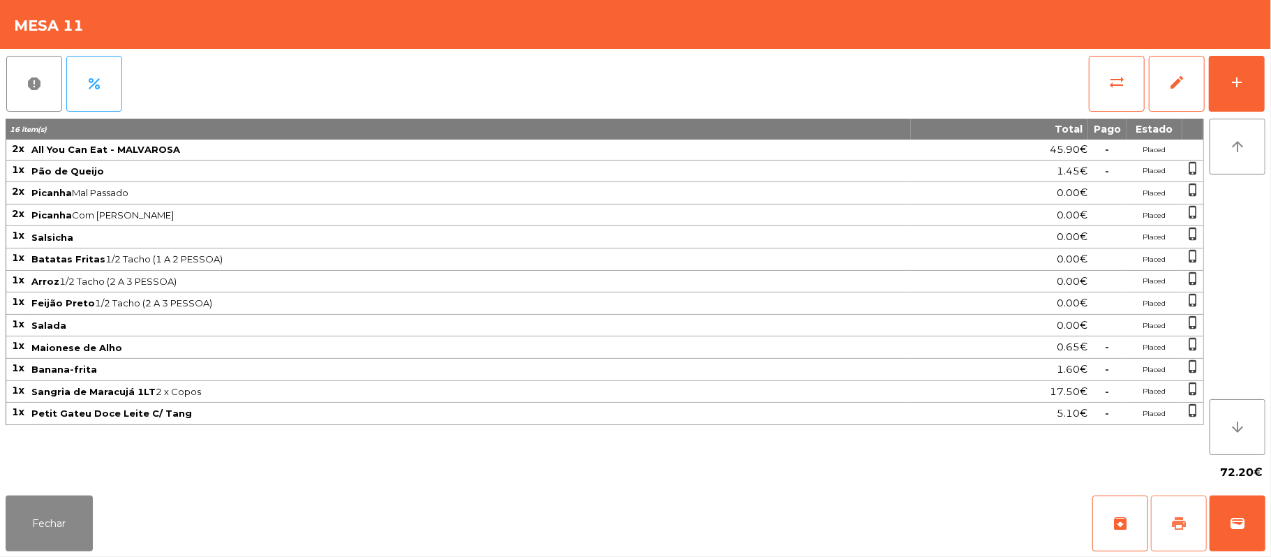
click at [1173, 528] on span "print" at bounding box center [1179, 523] width 17 height 17
click at [1265, 536] on button "wallet" at bounding box center [1238, 524] width 56 height 56
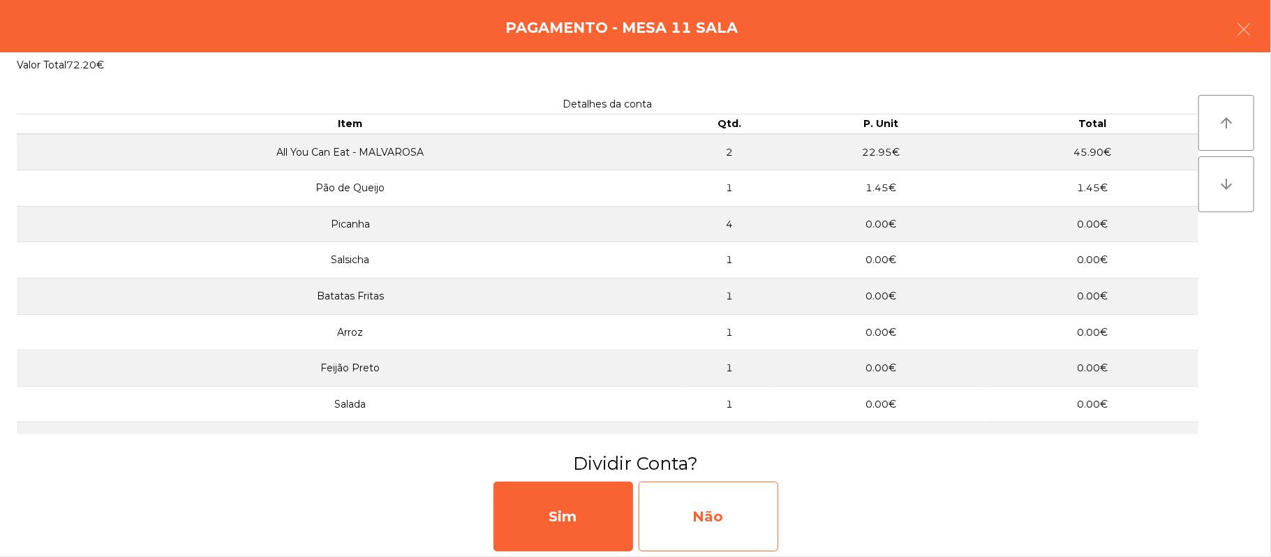
click at [762, 532] on div "Não" at bounding box center [709, 517] width 140 height 70
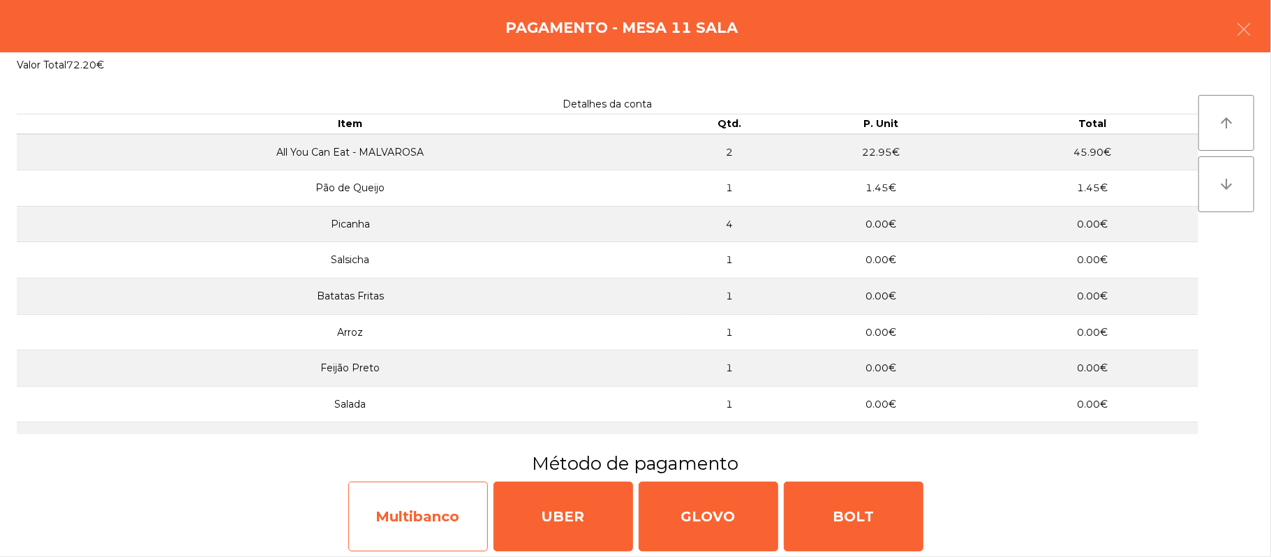
click at [445, 528] on div "Multibanco" at bounding box center [418, 517] width 140 height 70
select select "**"
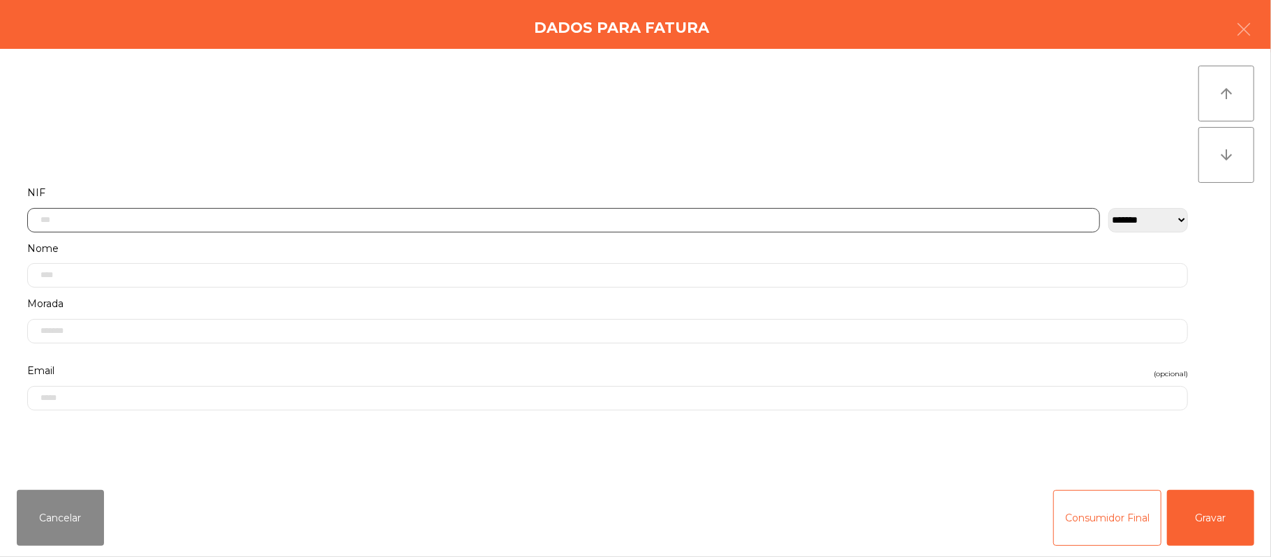
click at [501, 218] on input "text" at bounding box center [563, 220] width 1073 height 24
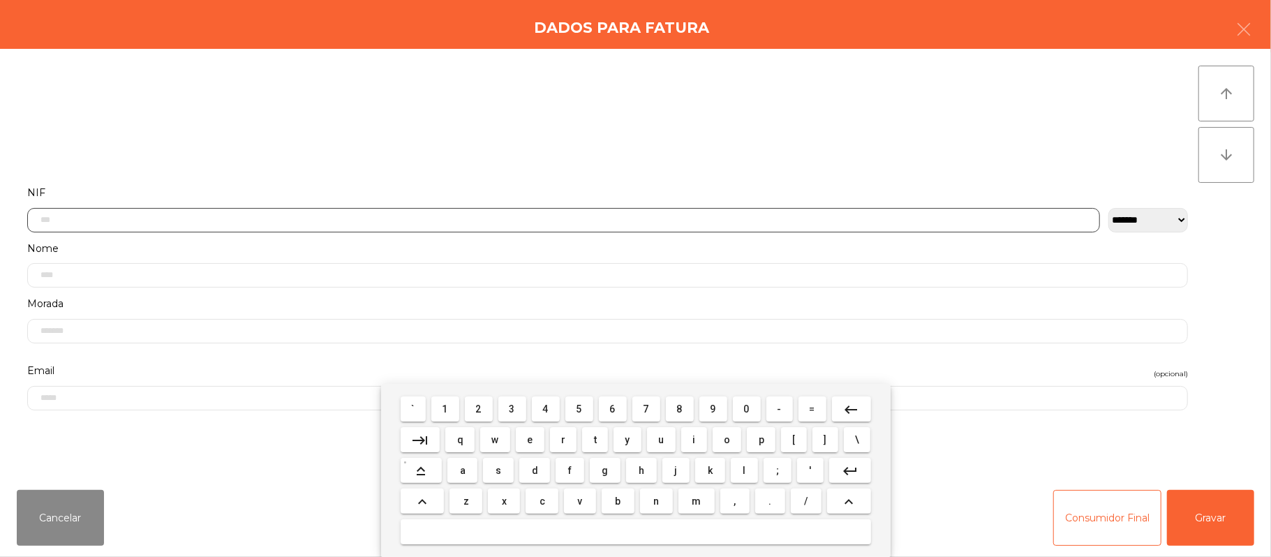
scroll to position [117, 0]
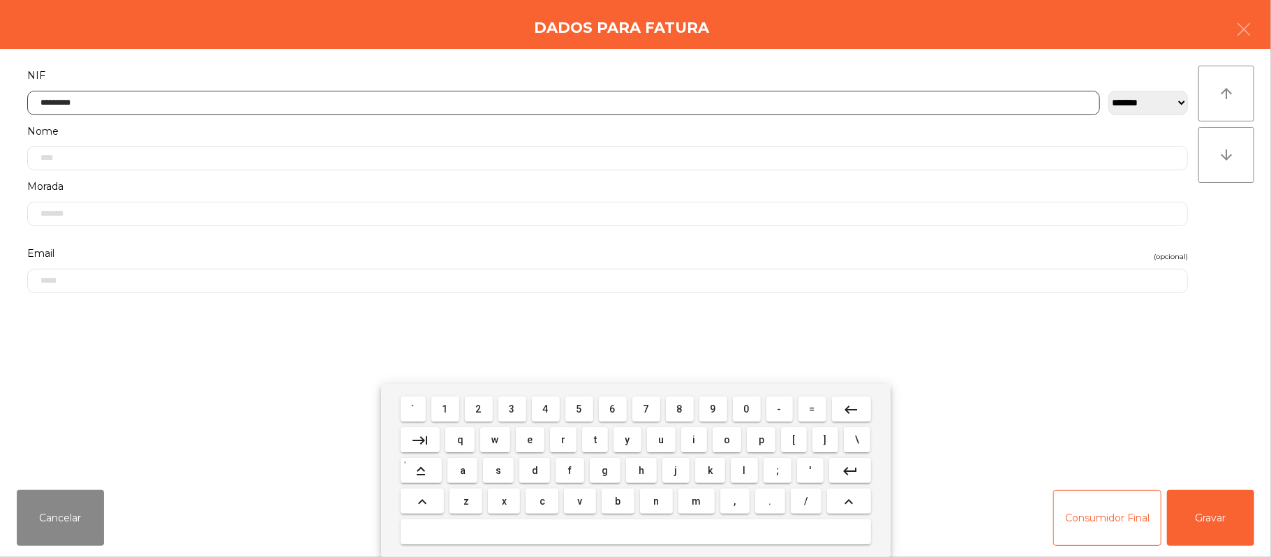
type input "*********"
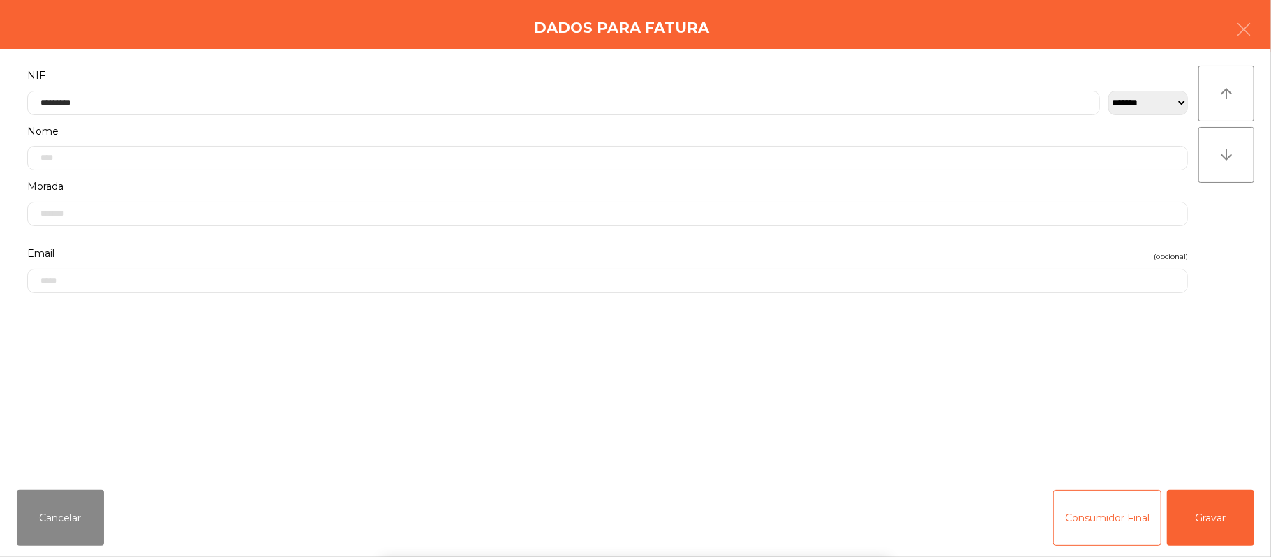
click at [1222, 517] on div "` 1 2 3 4 5 6 7 8 9 0 - = keyboard_backspace keyboard_tab q w e r t y u i o p […" at bounding box center [635, 470] width 1271 height 173
click at [1220, 512] on div "` 1 2 3 4 5 6 7 8 9 0 - = keyboard_backspace keyboard_tab q w e r t y u i o p […" at bounding box center [635, 470] width 1271 height 173
click at [1222, 507] on button "Gravar" at bounding box center [1210, 518] width 87 height 56
click at [1217, 501] on div "[PERSON_NAME]" at bounding box center [636, 510] width 1260 height 84
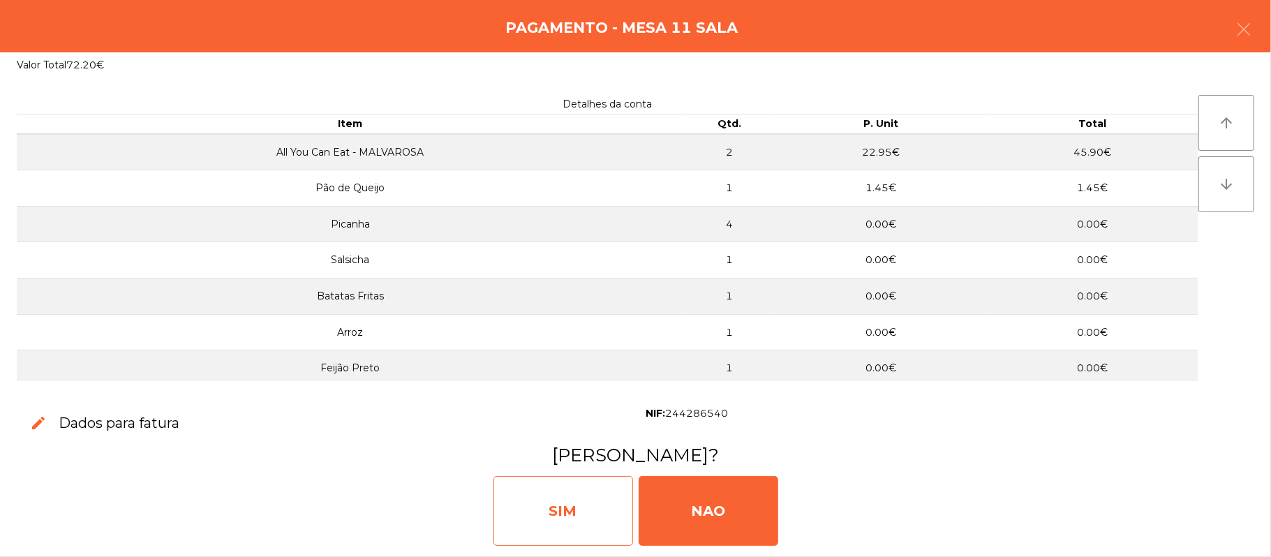
click at [551, 496] on div "SIM" at bounding box center [564, 511] width 140 height 70
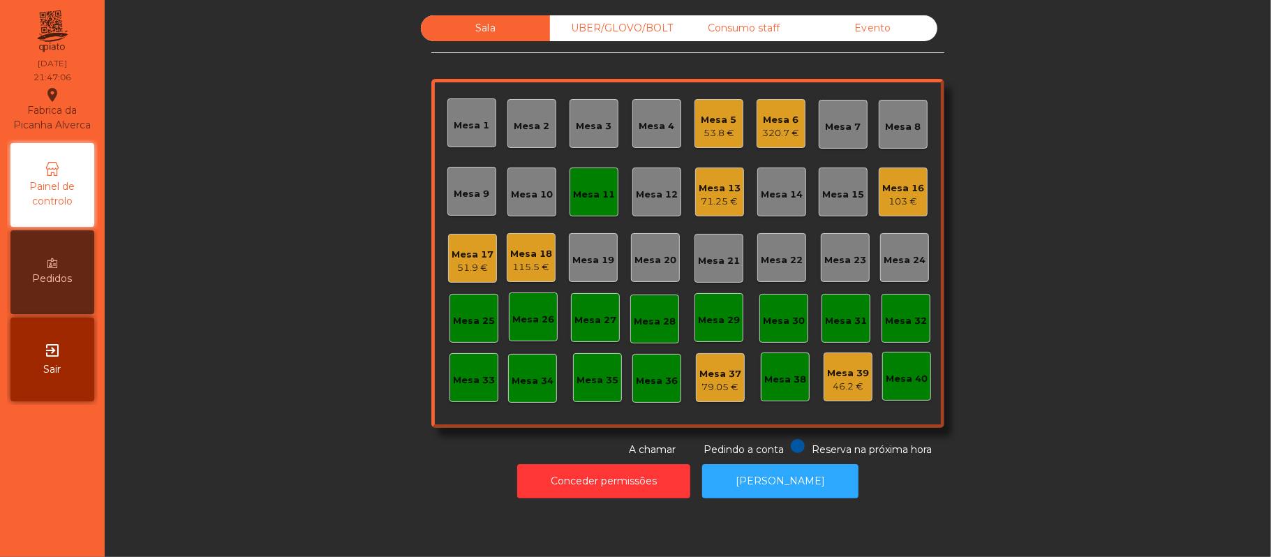
click at [570, 143] on div "Mesa 3" at bounding box center [594, 123] width 49 height 49
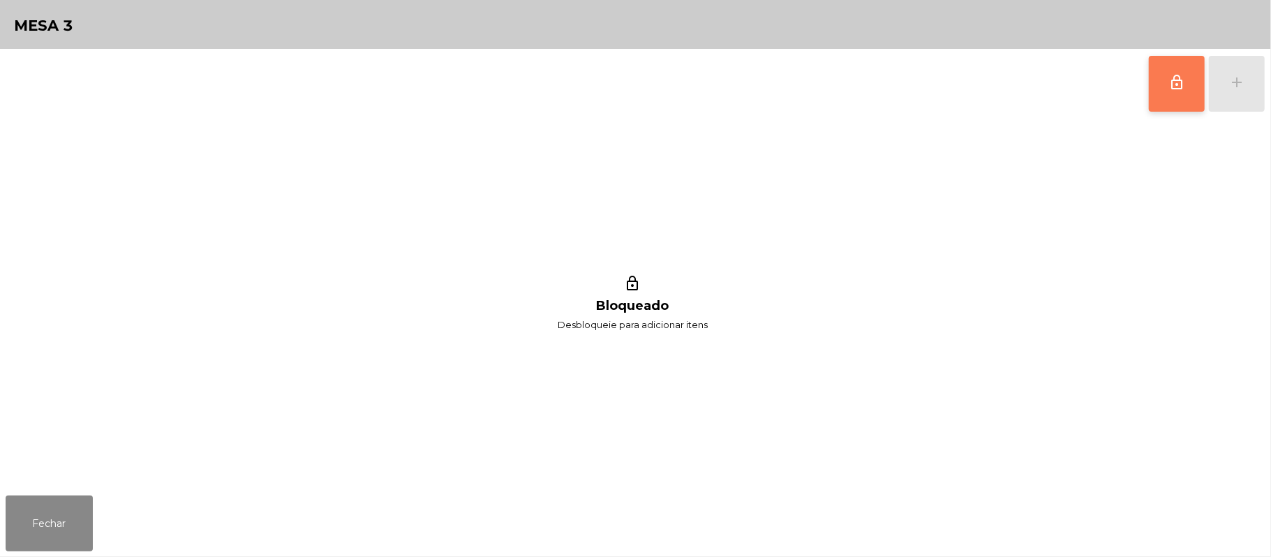
click at [1155, 71] on button "lock_outline" at bounding box center [1177, 84] width 56 height 56
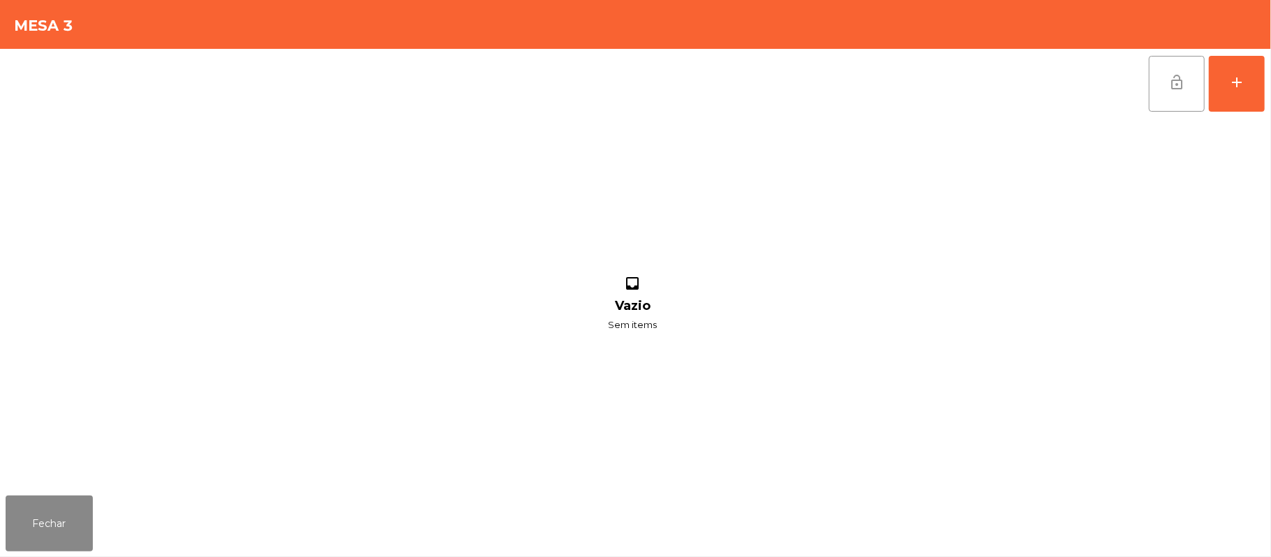
click at [1176, 81] on span "lock_open" at bounding box center [1176, 82] width 17 height 17
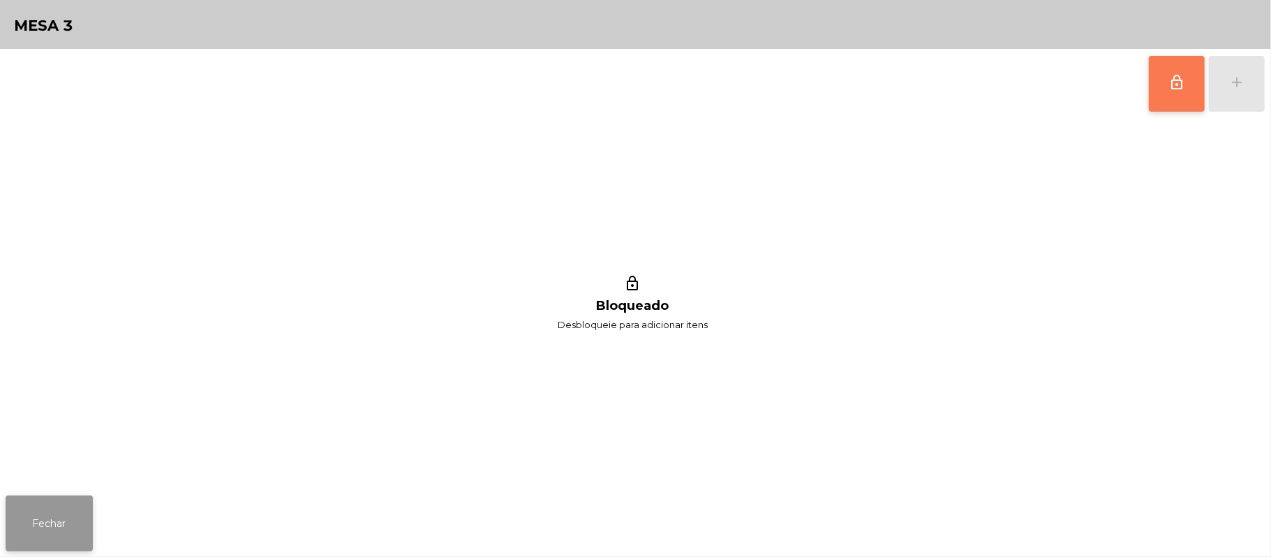
click at [67, 545] on button "Fechar" at bounding box center [49, 524] width 87 height 56
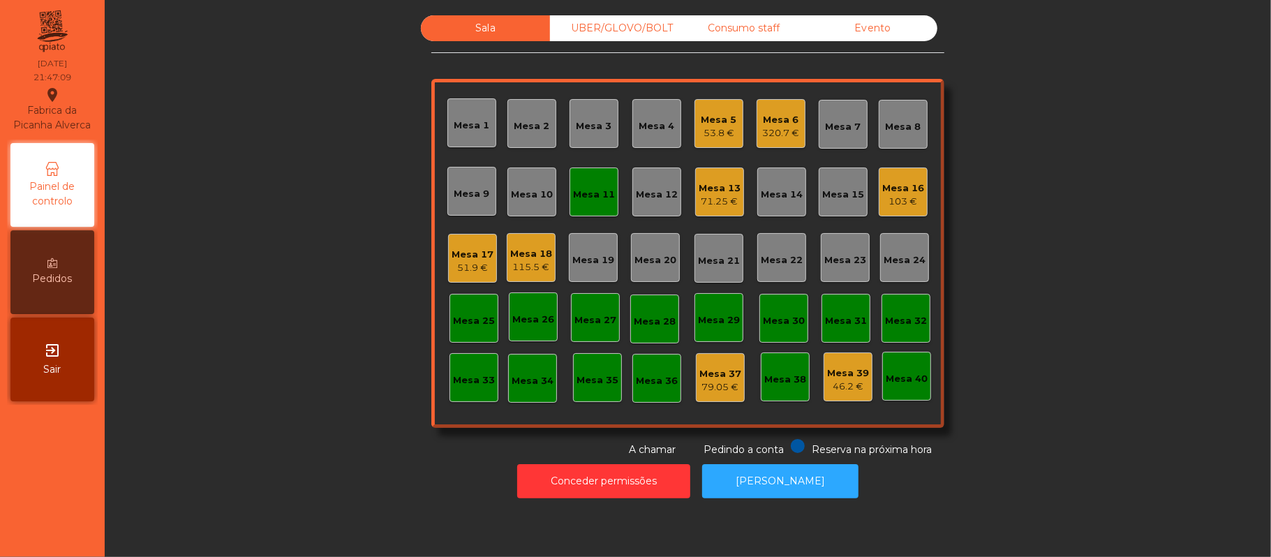
click at [576, 212] on div "Mesa 11" at bounding box center [594, 192] width 49 height 49
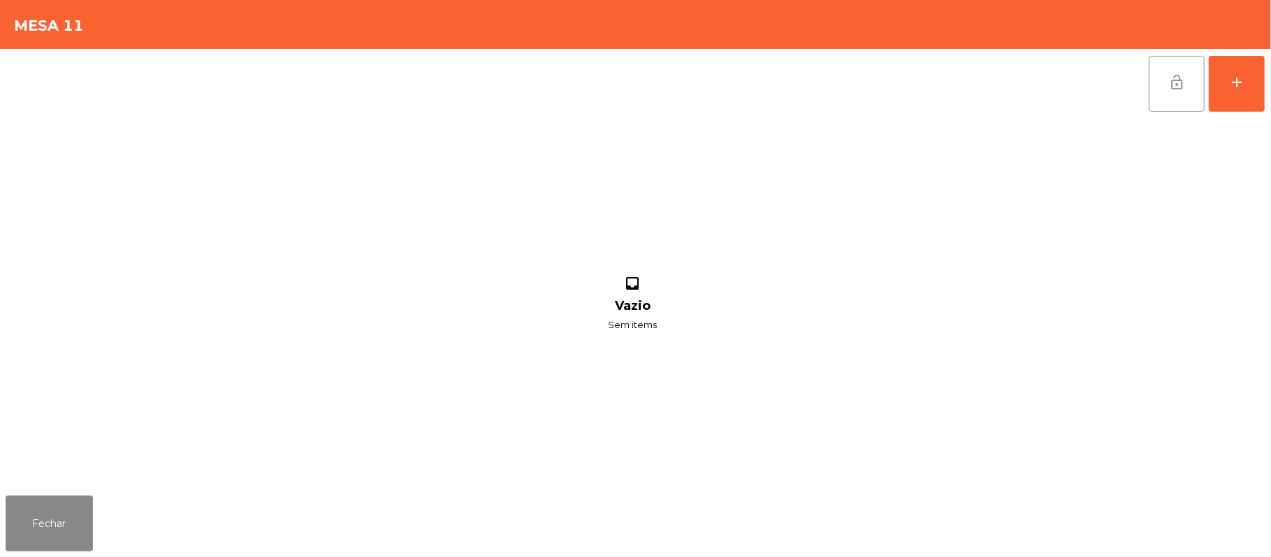
click at [1177, 91] on button "lock_open" at bounding box center [1177, 84] width 56 height 56
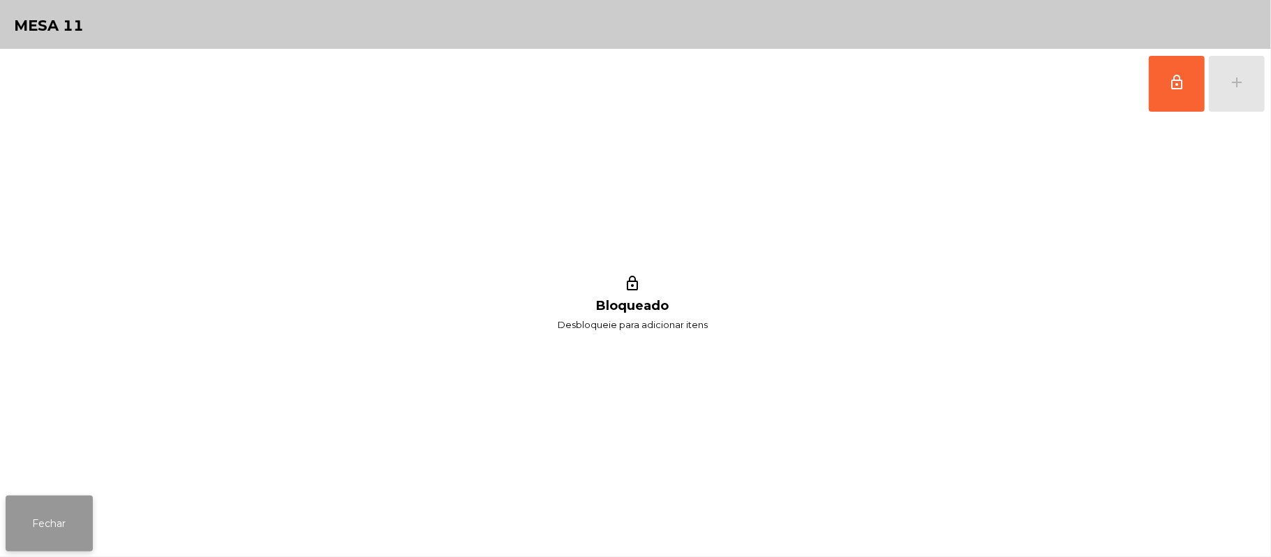
click at [45, 526] on button "Fechar" at bounding box center [49, 524] width 87 height 56
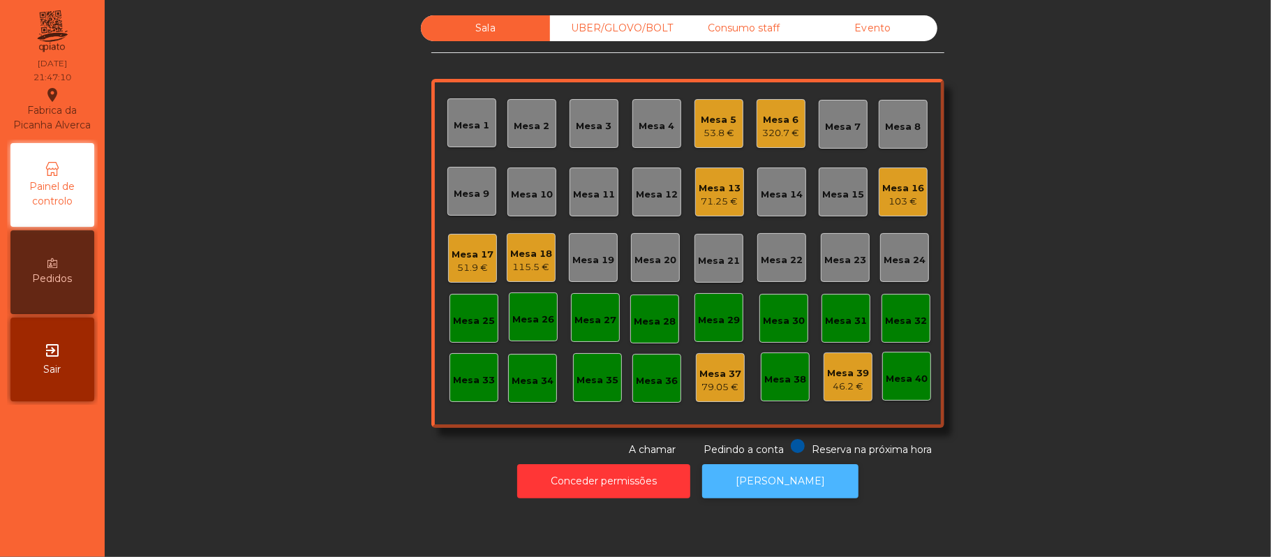
click at [792, 486] on button "[PERSON_NAME]" at bounding box center [780, 481] width 156 height 34
click at [481, 266] on div "51.9 €" at bounding box center [473, 268] width 42 height 14
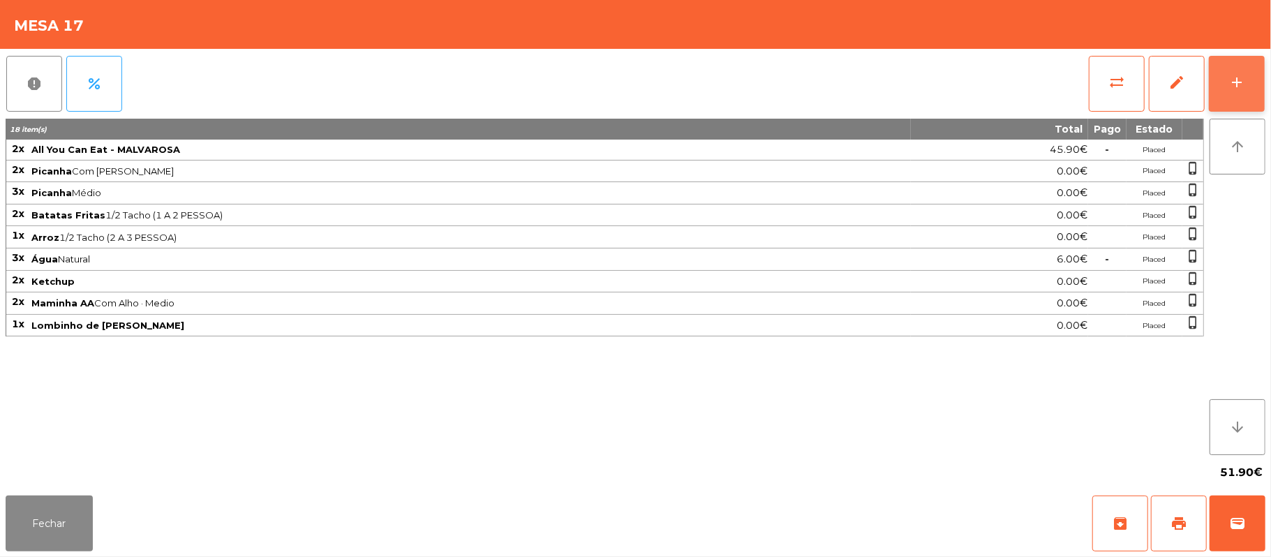
click at [1265, 96] on button "add" at bounding box center [1237, 84] width 56 height 56
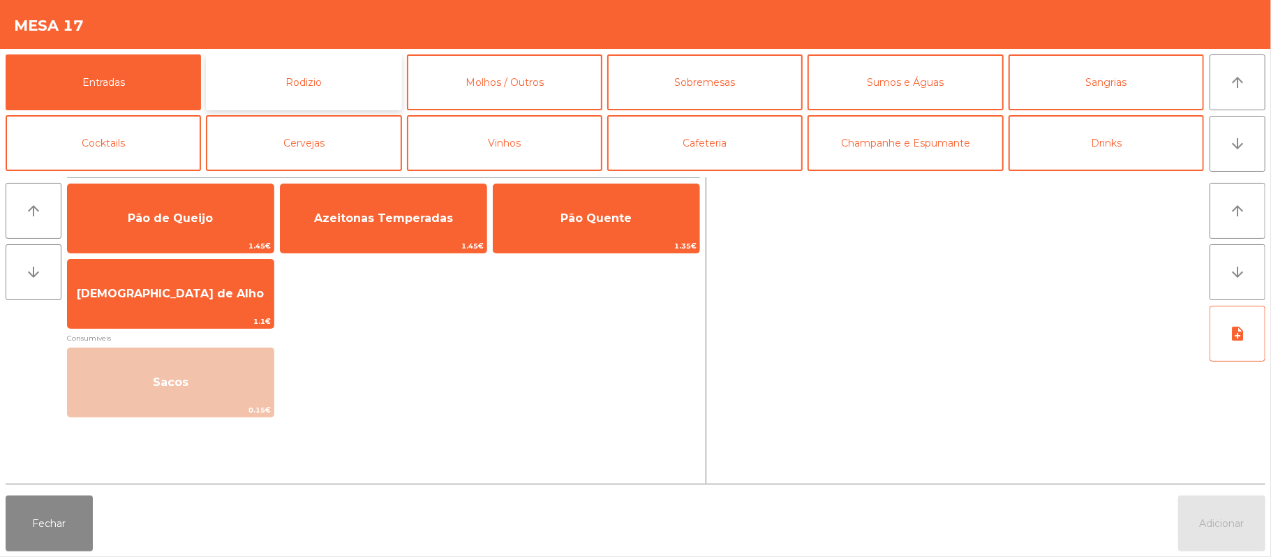
click at [333, 76] on button "Rodizio" at bounding box center [303, 82] width 195 height 56
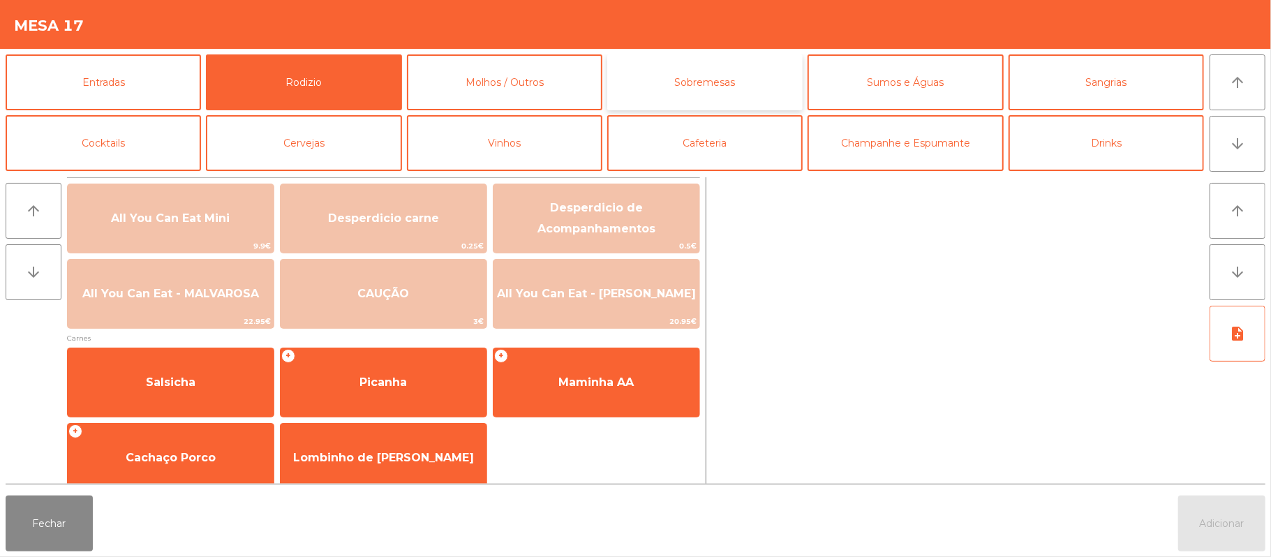
click at [755, 80] on button "Sobremesas" at bounding box center [704, 82] width 195 height 56
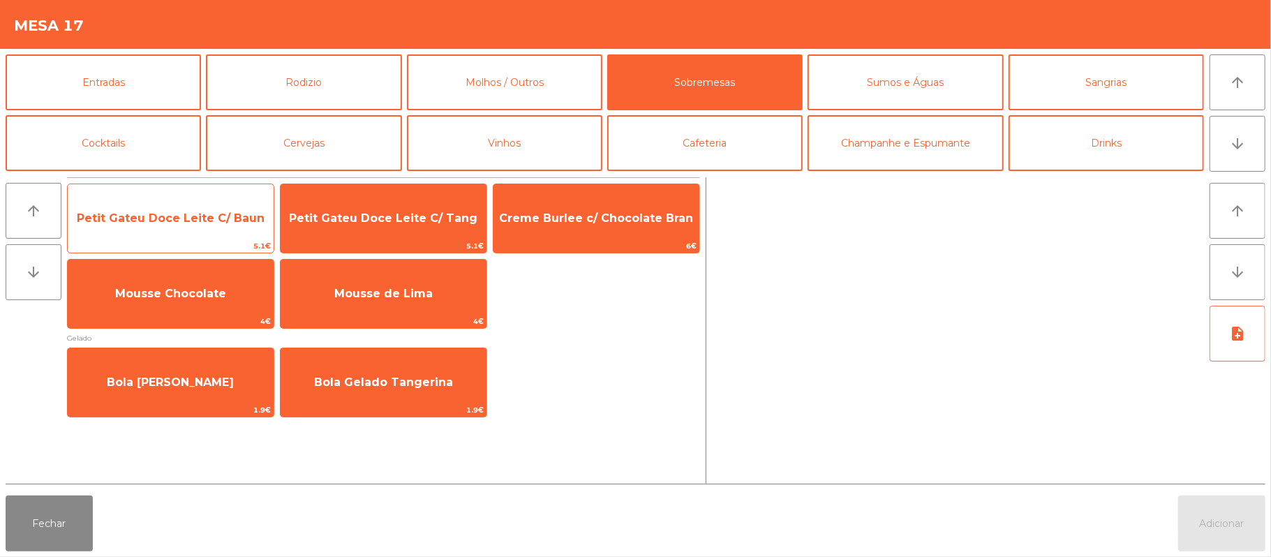
click at [173, 221] on span "Petit Gateu Doce Leite C/ Baun" at bounding box center [171, 218] width 188 height 13
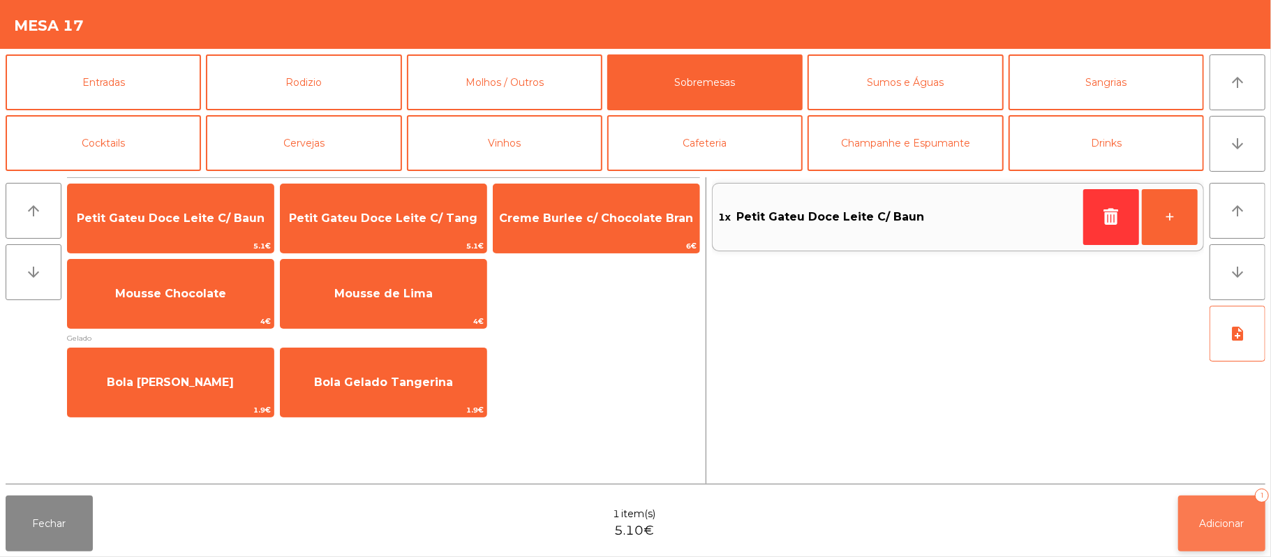
click at [1220, 501] on button "Adicionar 1" at bounding box center [1221, 524] width 87 height 56
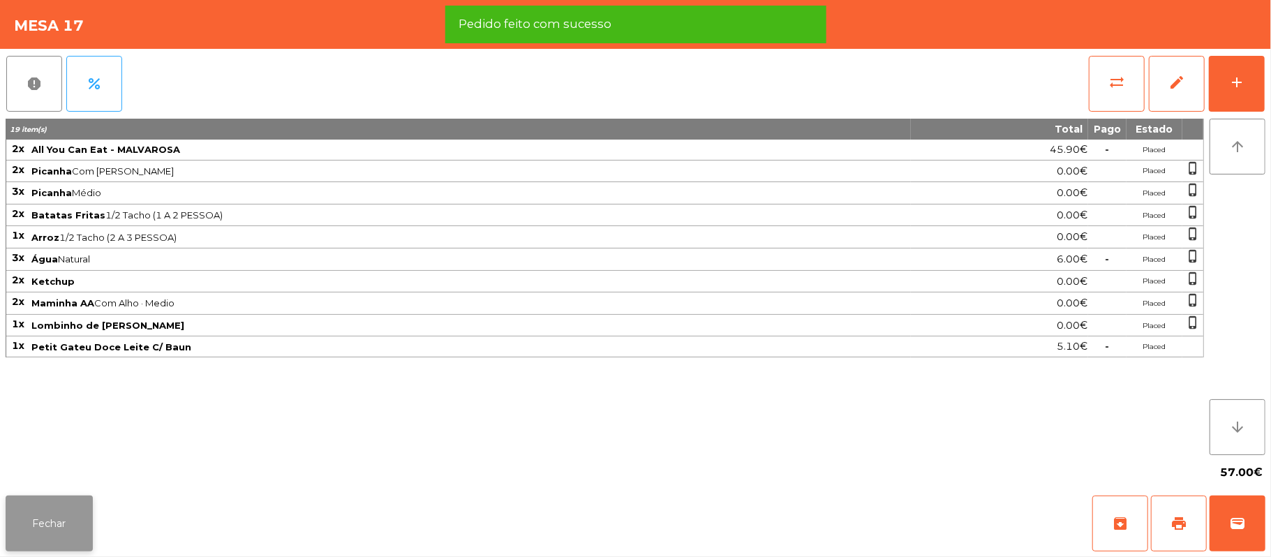
click at [36, 514] on button "Fechar" at bounding box center [49, 524] width 87 height 56
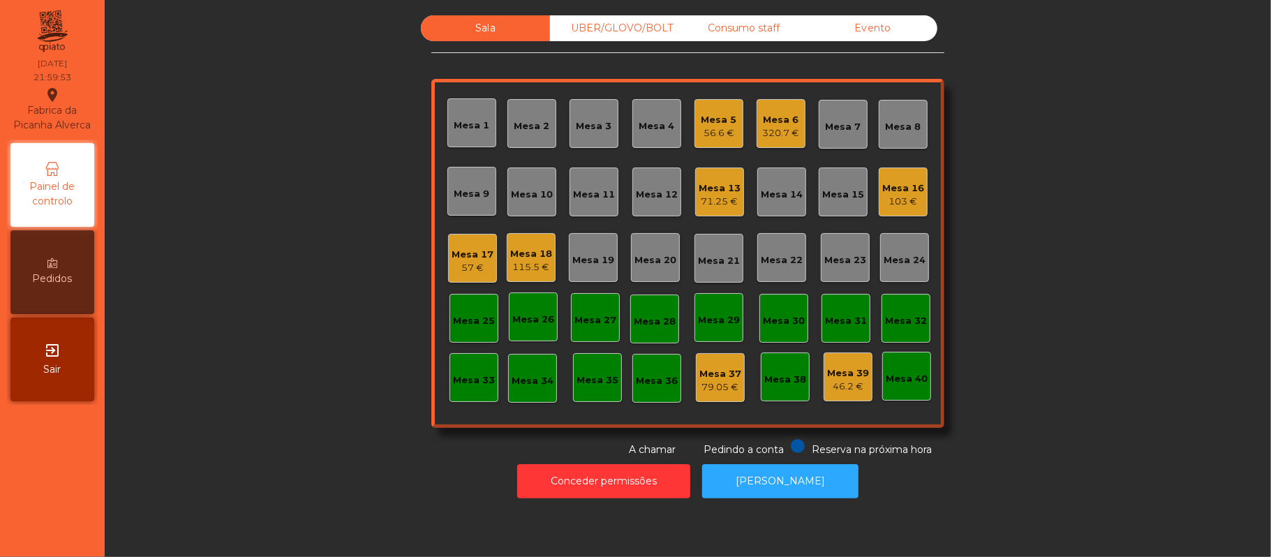
click at [788, 145] on div "Mesa 6 320.7 €" at bounding box center [781, 123] width 49 height 49
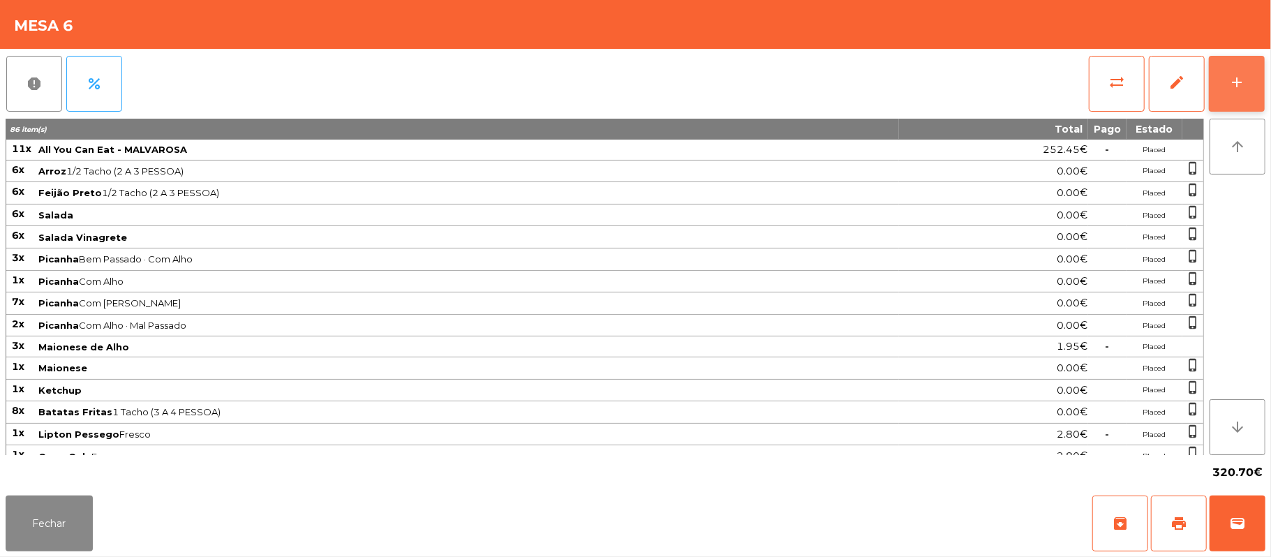
click at [1265, 84] on button "add" at bounding box center [1237, 84] width 56 height 56
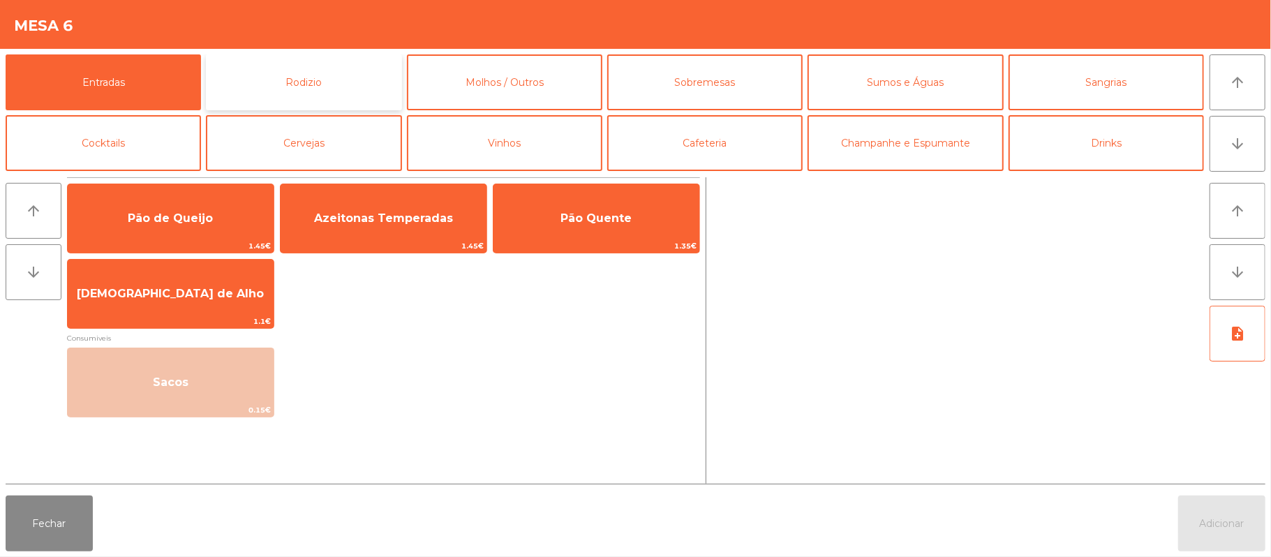
click at [350, 91] on button "Rodizio" at bounding box center [303, 82] width 195 height 56
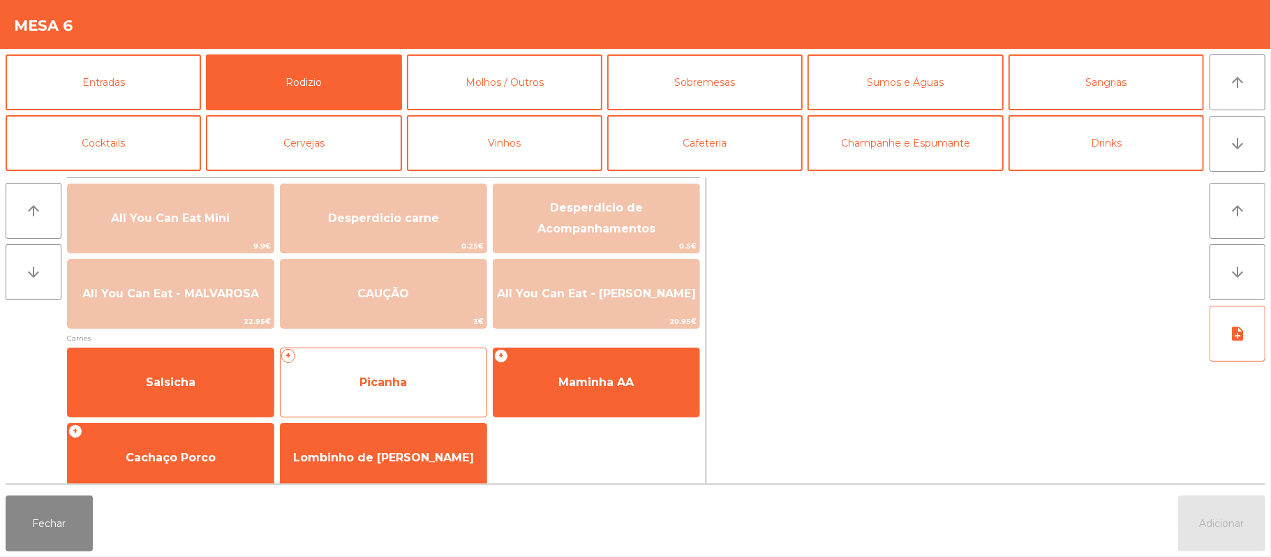
click at [397, 384] on span "Picanha" at bounding box center [382, 382] width 47 height 13
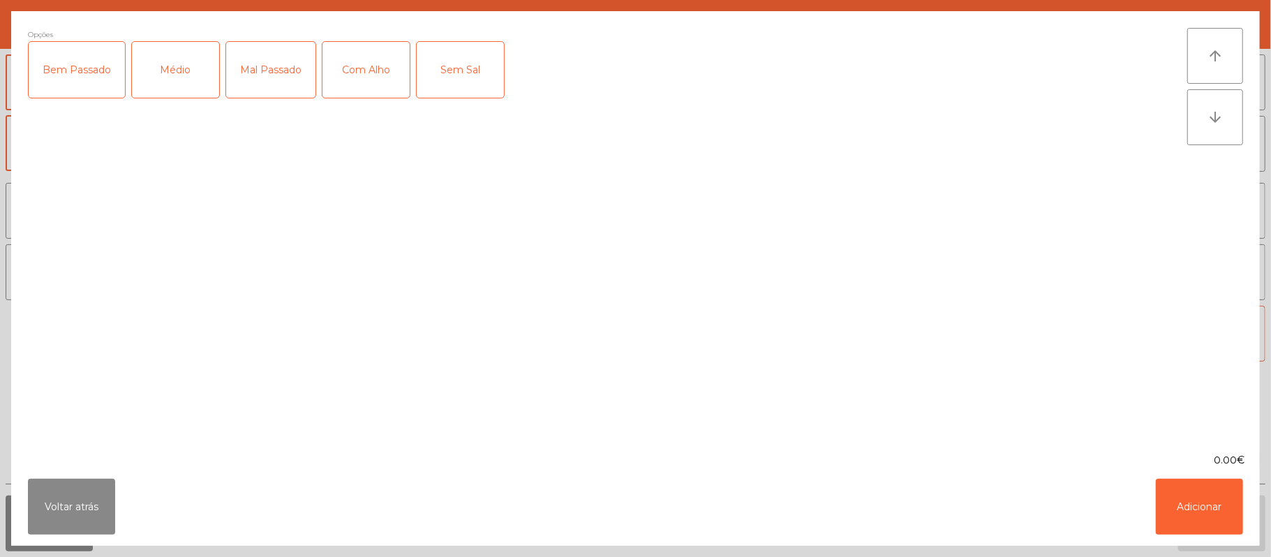
click at [160, 57] on div "Médio" at bounding box center [175, 70] width 87 height 56
click at [373, 73] on div "Com Alho" at bounding box center [365, 70] width 87 height 56
click at [1187, 507] on button "Adicionar" at bounding box center [1199, 507] width 87 height 56
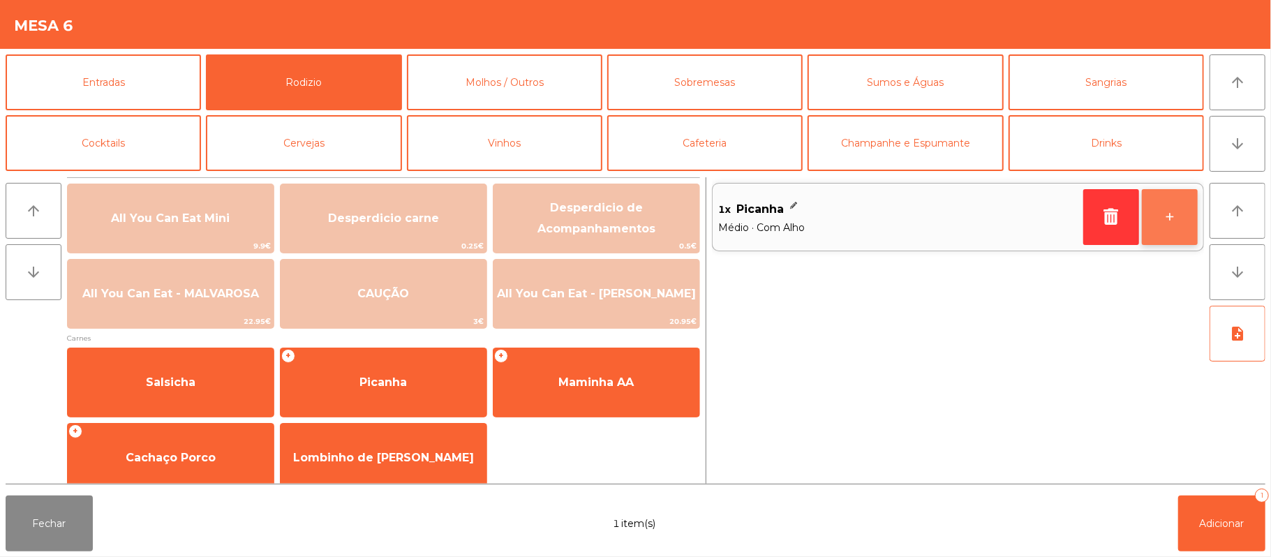
click at [1173, 213] on button "+" at bounding box center [1170, 217] width 56 height 56
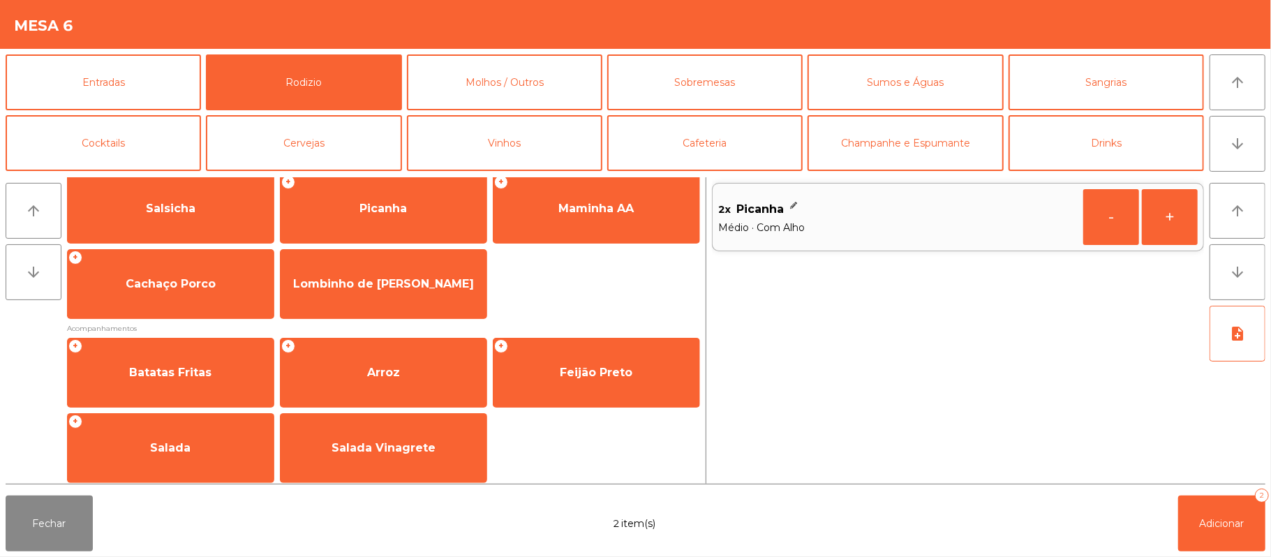
scroll to position [179, 0]
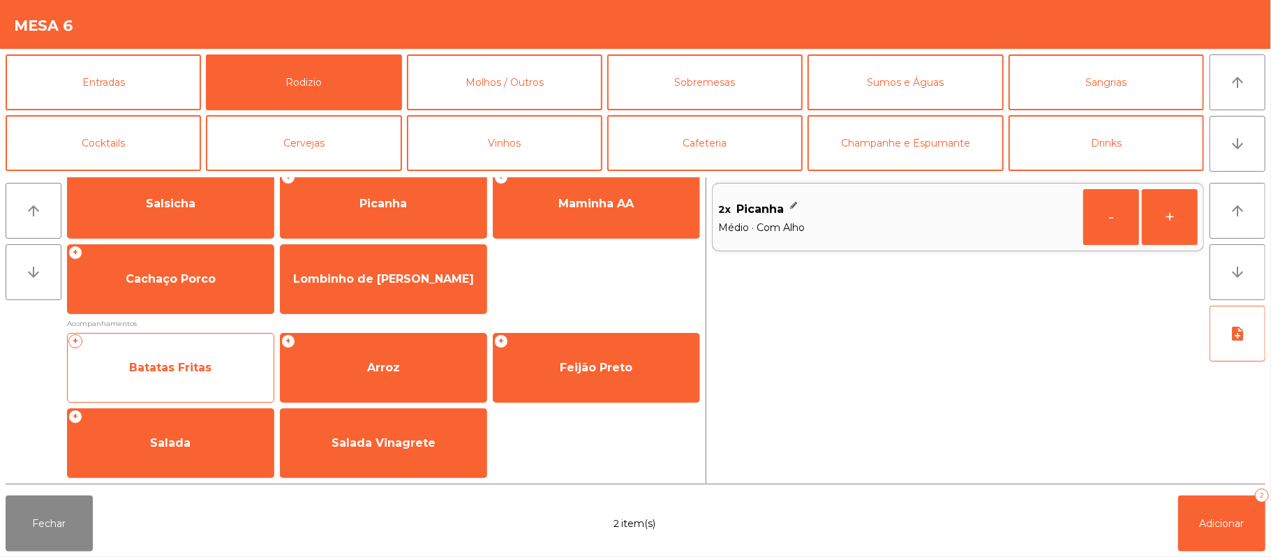
click at [179, 384] on span "Batatas Fritas" at bounding box center [171, 368] width 206 height 38
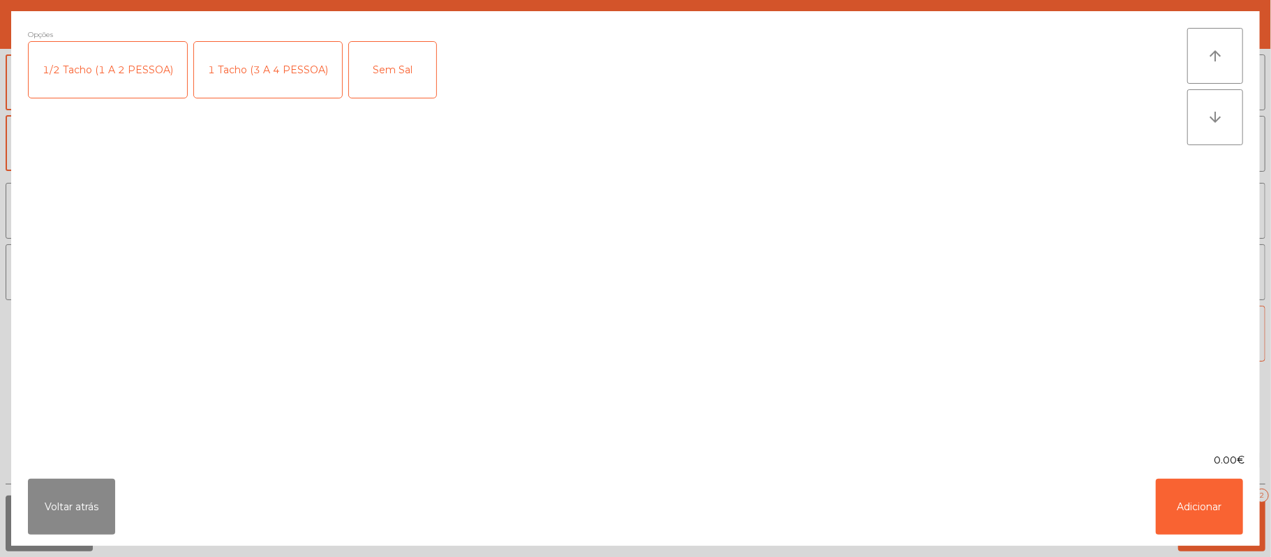
click at [268, 92] on div "1 Tacho (3 A 4 PESSOA)" at bounding box center [268, 70] width 148 height 56
click at [1184, 512] on button "Adicionar" at bounding box center [1199, 507] width 87 height 56
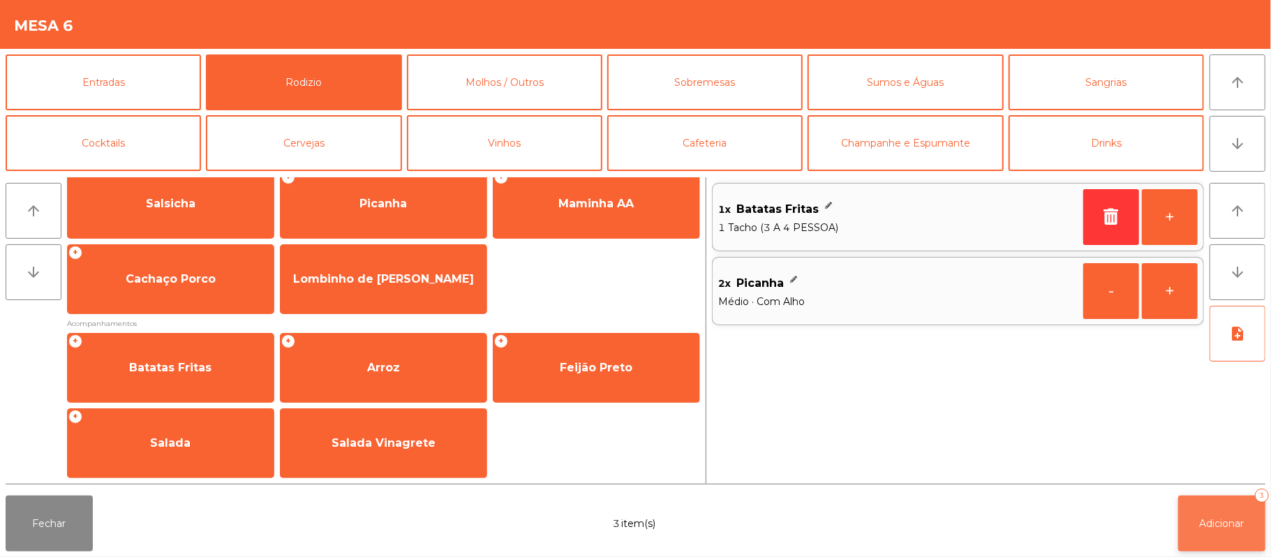
click at [1221, 542] on button "Adicionar 3" at bounding box center [1221, 524] width 87 height 56
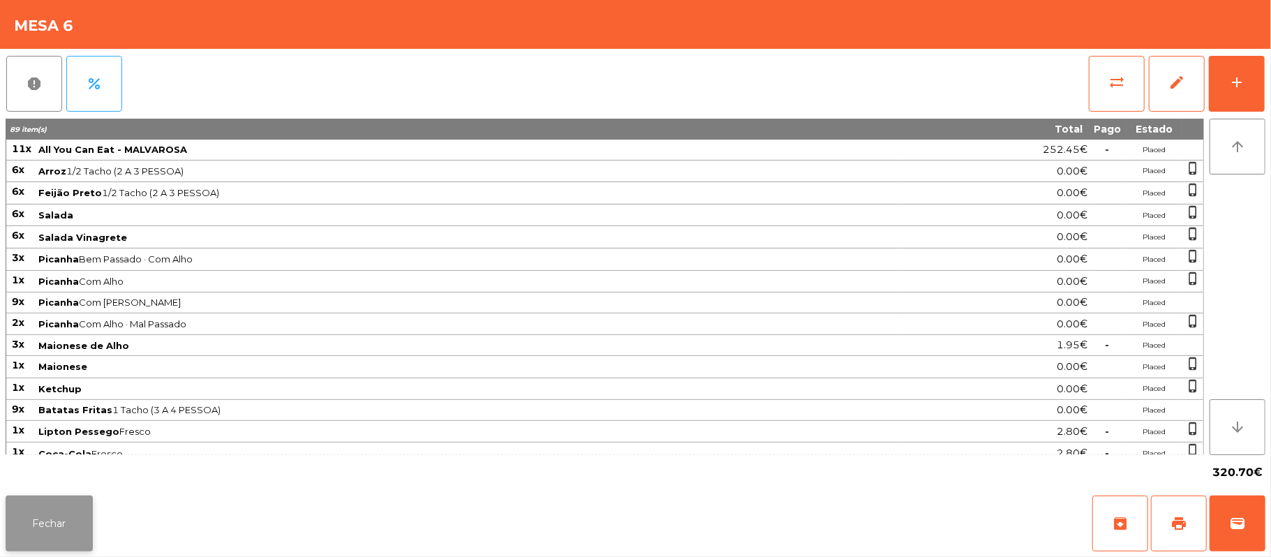
click at [57, 536] on button "Fechar" at bounding box center [49, 524] width 87 height 56
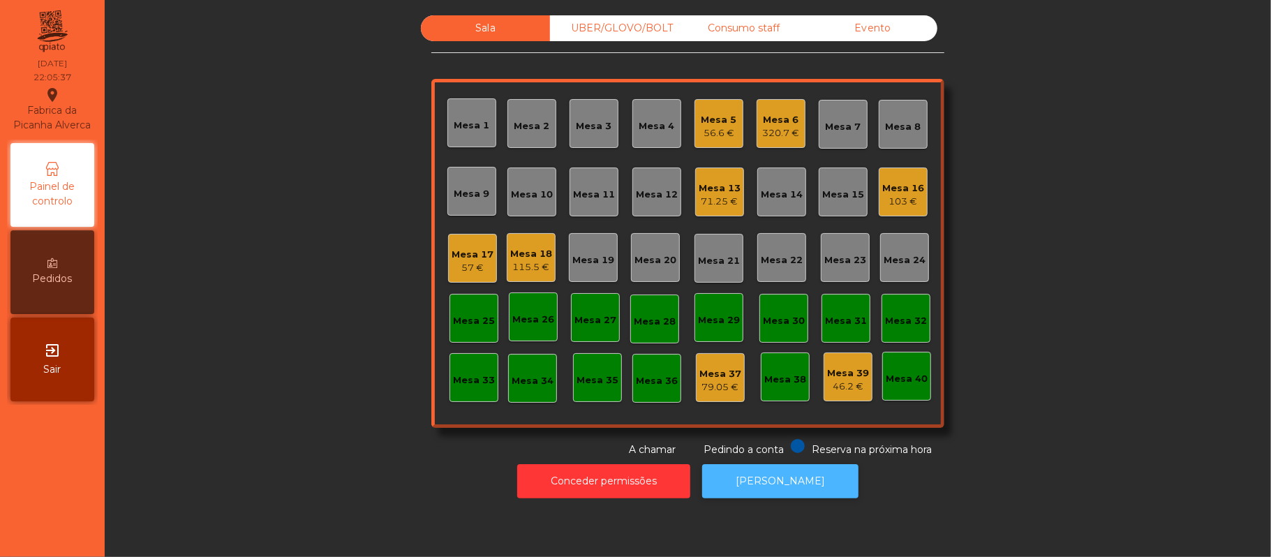
click at [818, 494] on button "[PERSON_NAME]" at bounding box center [780, 481] width 156 height 34
click at [547, 249] on div "Mesa 18 115.5 €" at bounding box center [531, 257] width 49 height 49
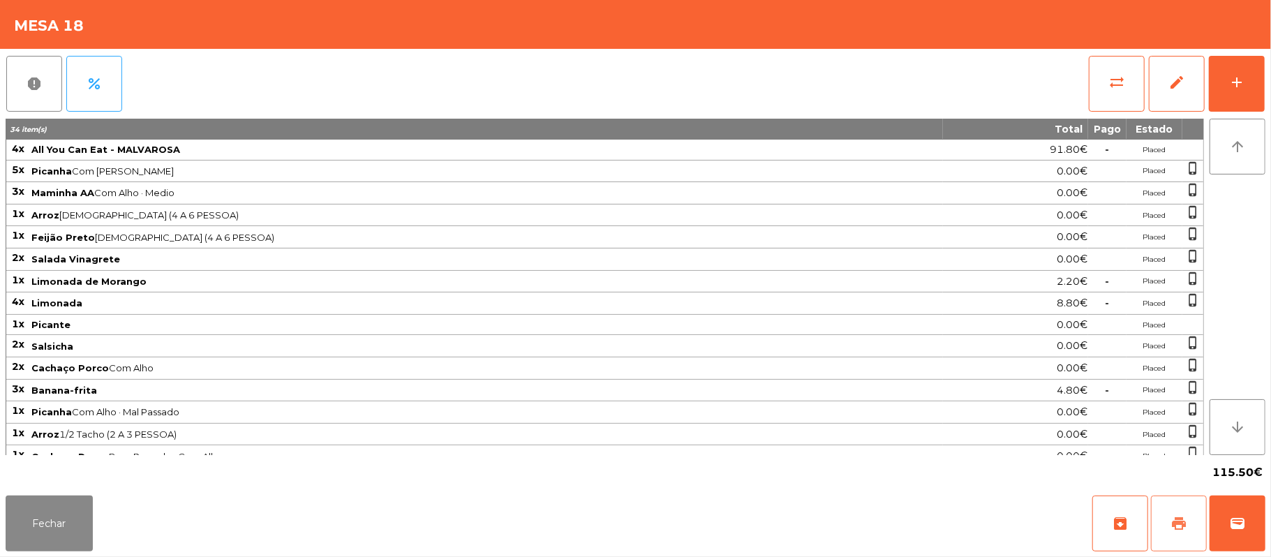
click at [1168, 526] on button "print" at bounding box center [1179, 524] width 56 height 56
click at [1260, 519] on button "wallet" at bounding box center [1238, 524] width 56 height 56
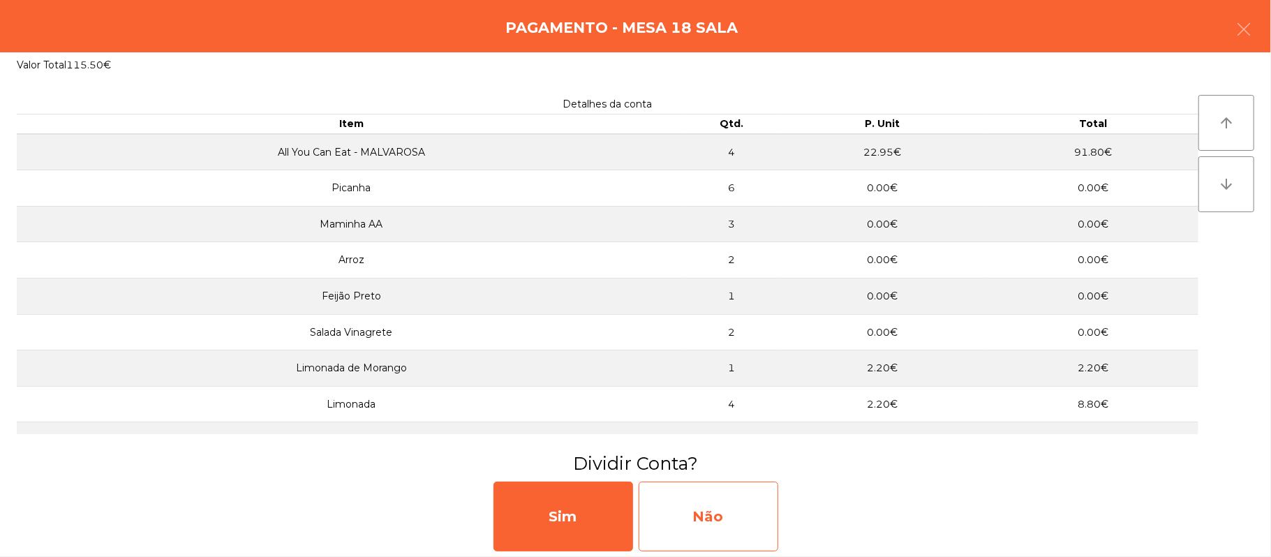
click at [727, 511] on div "Não" at bounding box center [709, 517] width 140 height 70
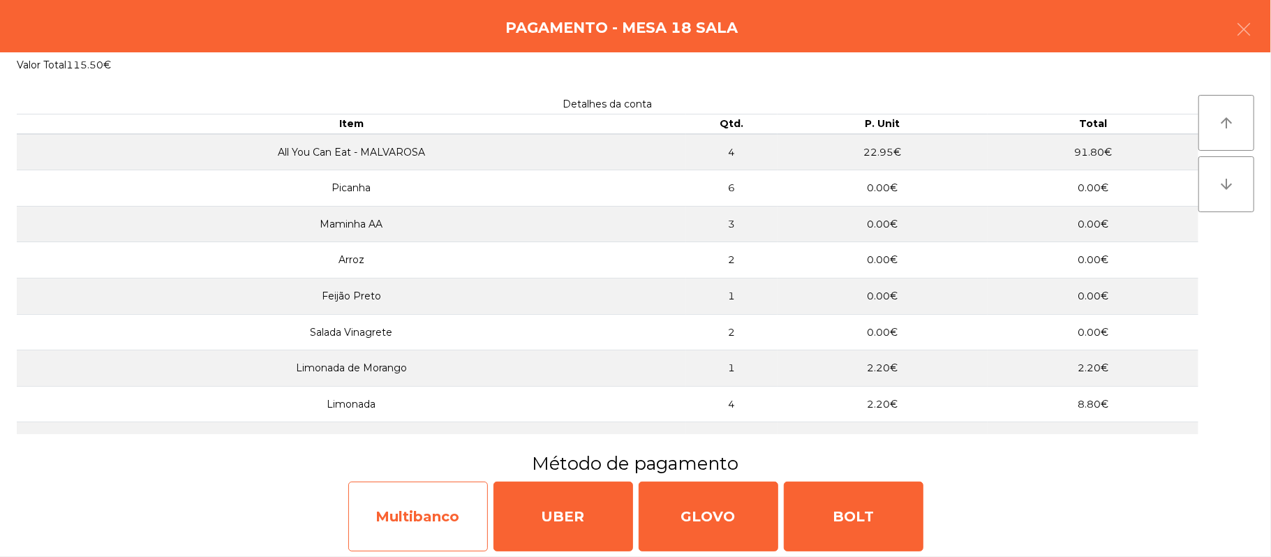
click at [438, 510] on div "Multibanco" at bounding box center [418, 517] width 140 height 70
select select "**"
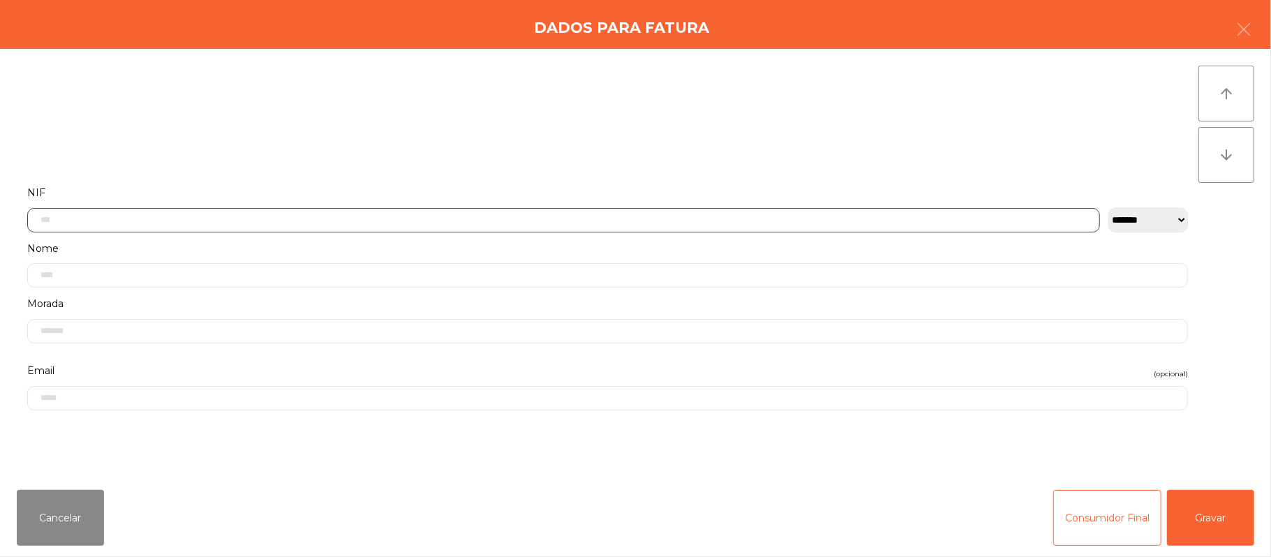
click at [505, 216] on input "text" at bounding box center [563, 220] width 1073 height 24
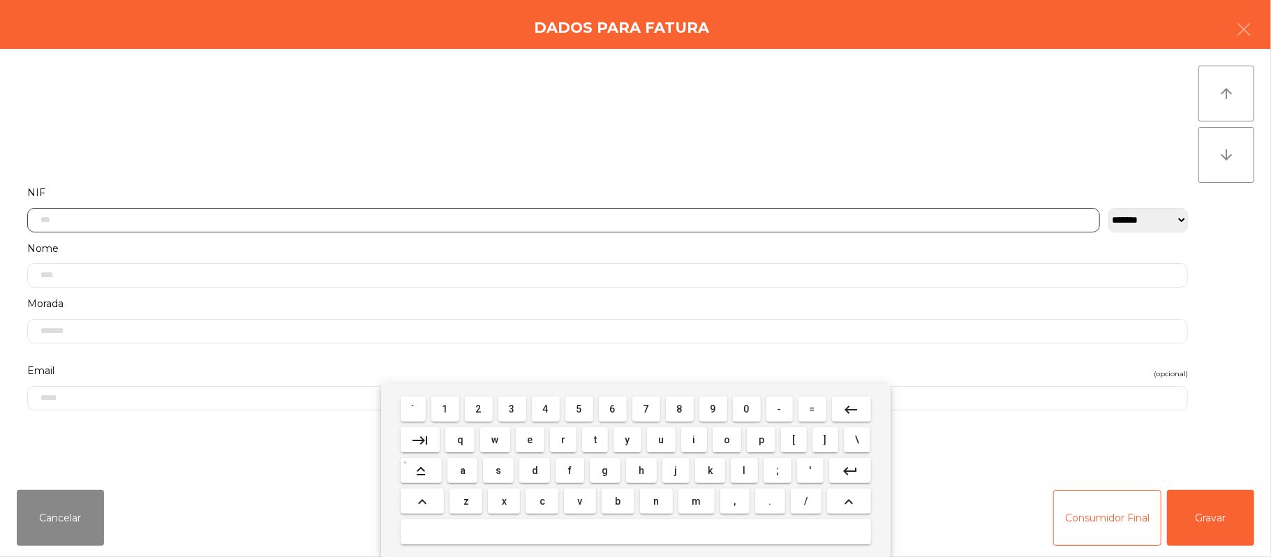
scroll to position [117, 0]
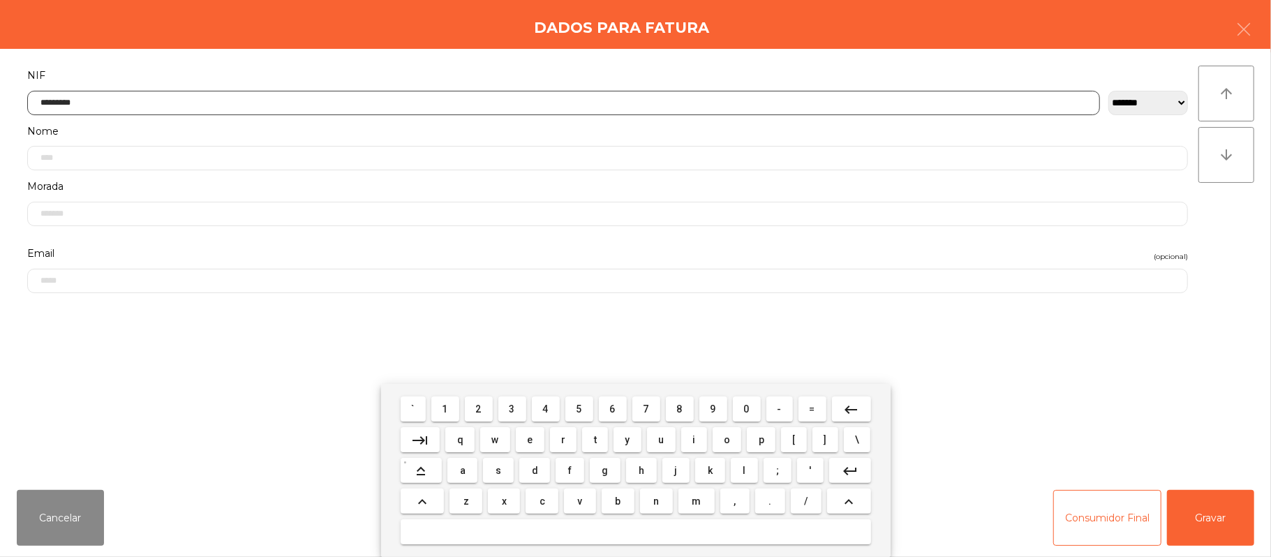
type input "*********"
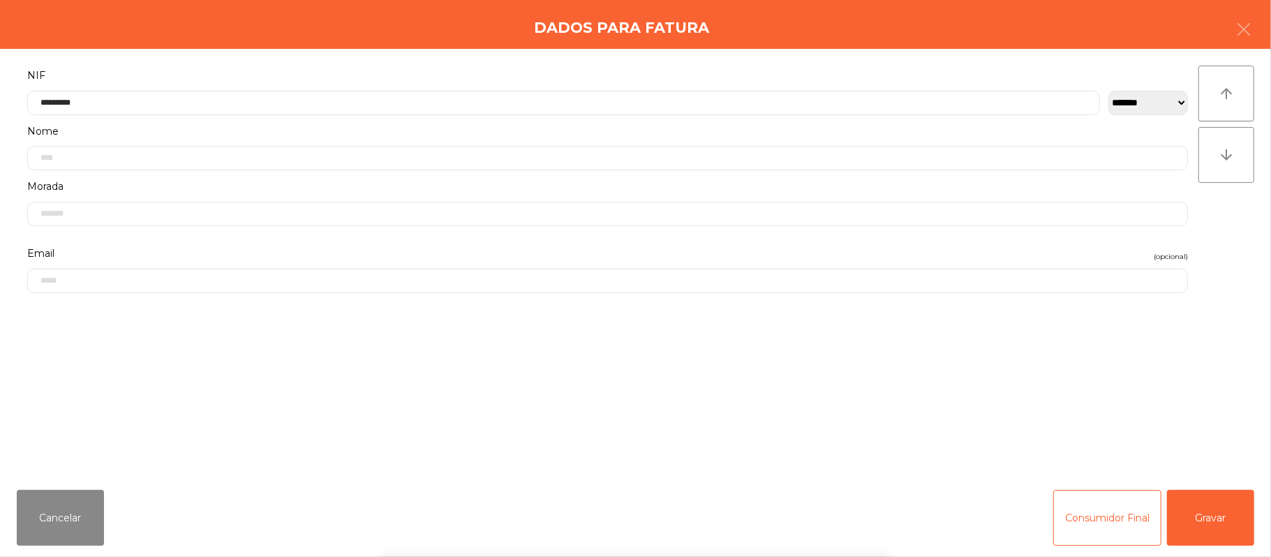
click at [1223, 515] on div "` 1 2 3 4 5 6 7 8 9 0 - = keyboard_backspace keyboard_tab q w e r t y u i o p […" at bounding box center [635, 470] width 1271 height 173
click at [1229, 517] on div "` 1 2 3 4 5 6 7 8 9 0 - = keyboard_backspace keyboard_tab q w e r t y u i o p […" at bounding box center [635, 470] width 1271 height 173
click at [1224, 512] on div "` 1 2 3 4 5 6 7 8 9 0 - = keyboard_backspace keyboard_tab q w e r t y u i o p […" at bounding box center [635, 470] width 1271 height 173
click at [1229, 514] on button "Gravar" at bounding box center [1210, 518] width 87 height 56
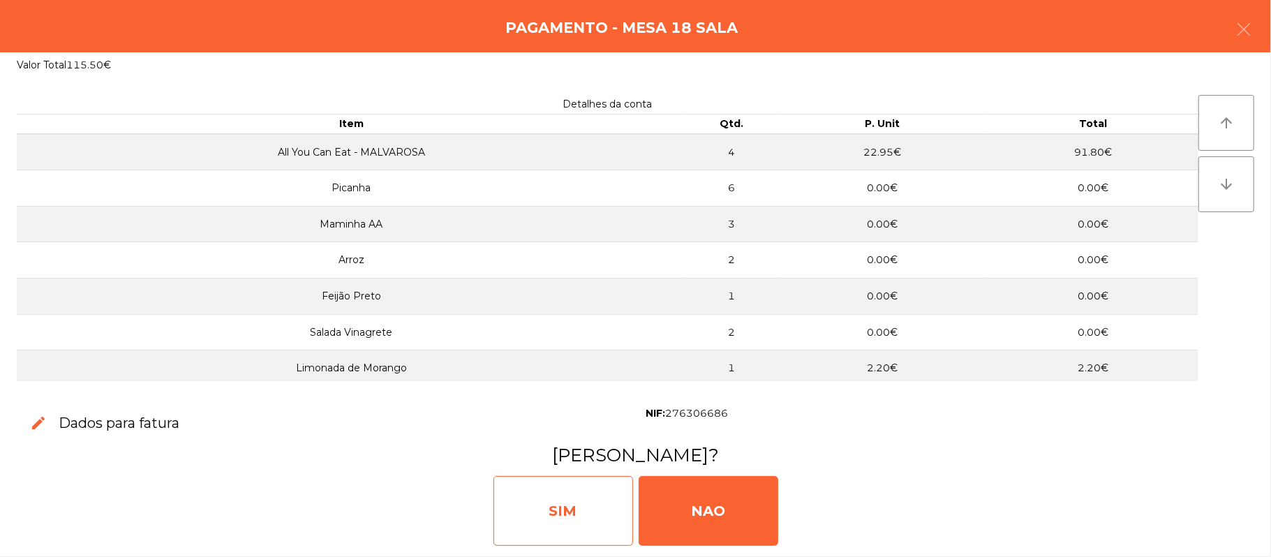
click at [534, 495] on div "SIM" at bounding box center [564, 511] width 140 height 70
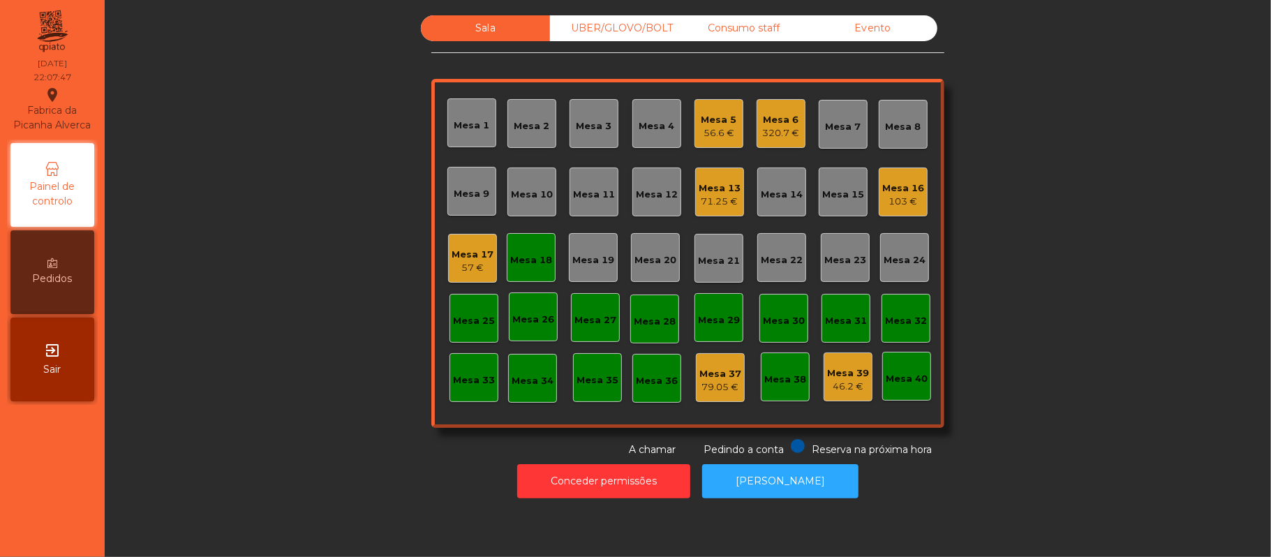
click at [509, 241] on div "Mesa 18" at bounding box center [531, 257] width 49 height 49
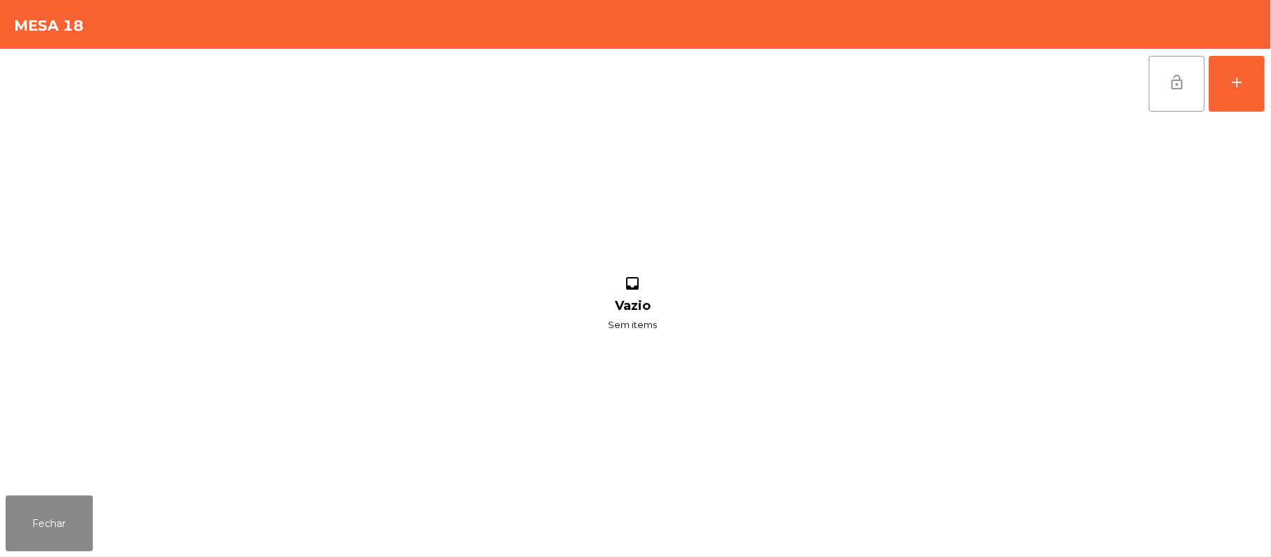
click at [1176, 84] on span "lock_open" at bounding box center [1176, 82] width 17 height 17
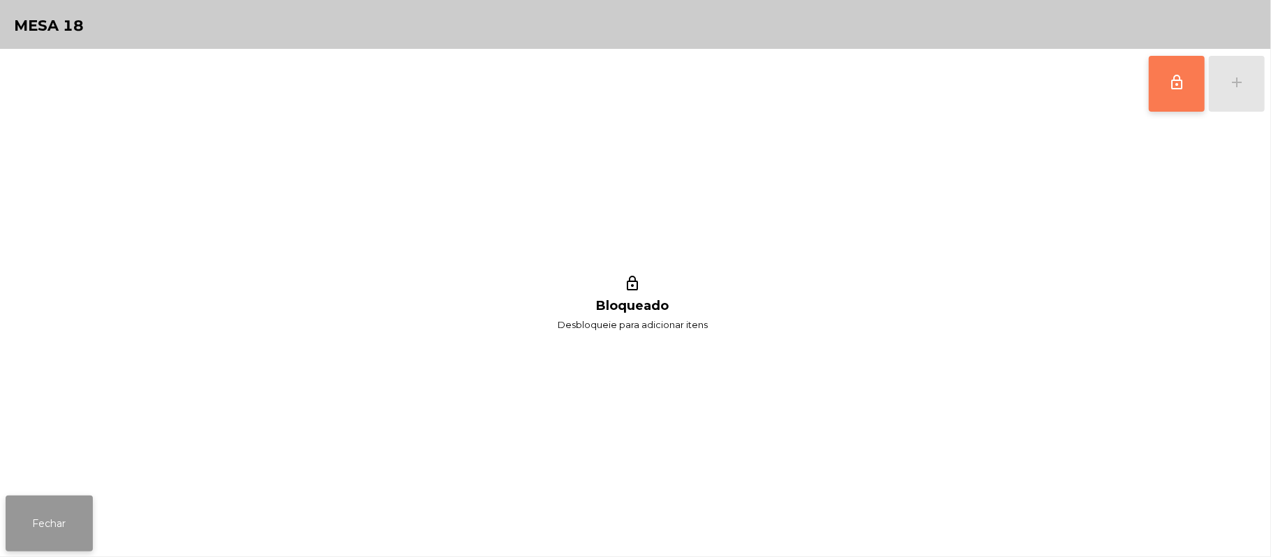
click at [49, 544] on button "Fechar" at bounding box center [49, 524] width 87 height 56
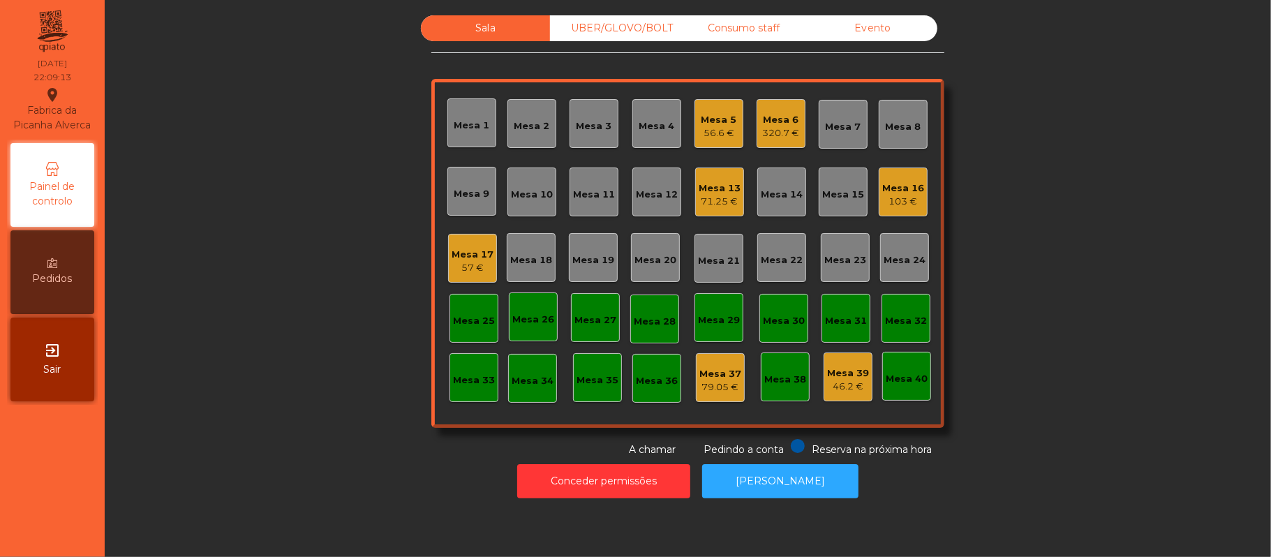
click at [921, 235] on div "Mesa 24" at bounding box center [904, 257] width 49 height 49
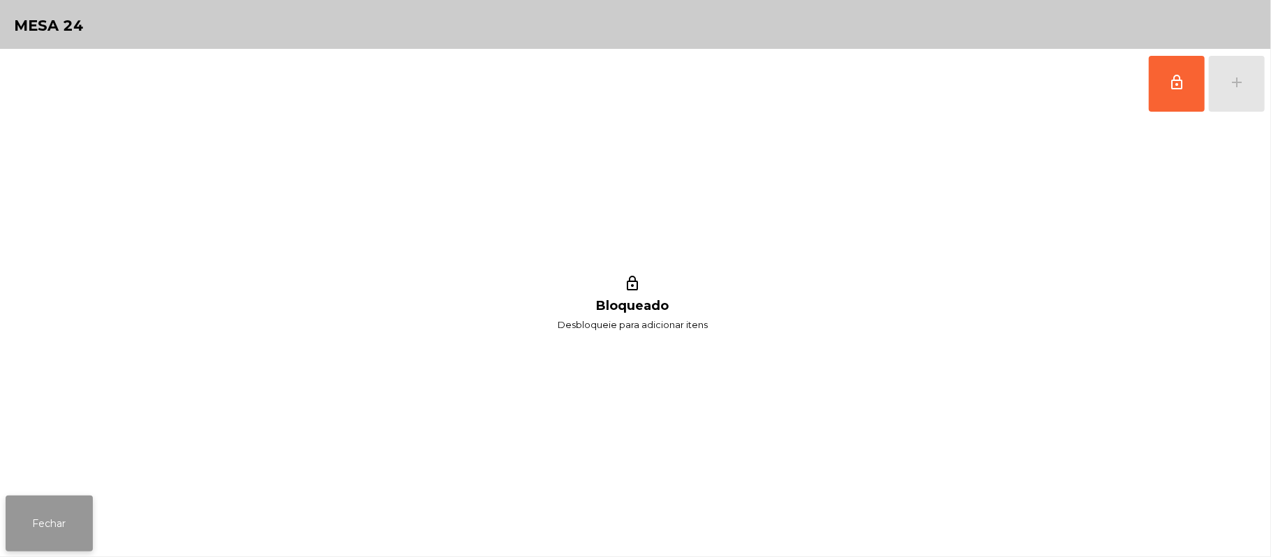
click at [50, 525] on button "Fechar" at bounding box center [49, 524] width 87 height 56
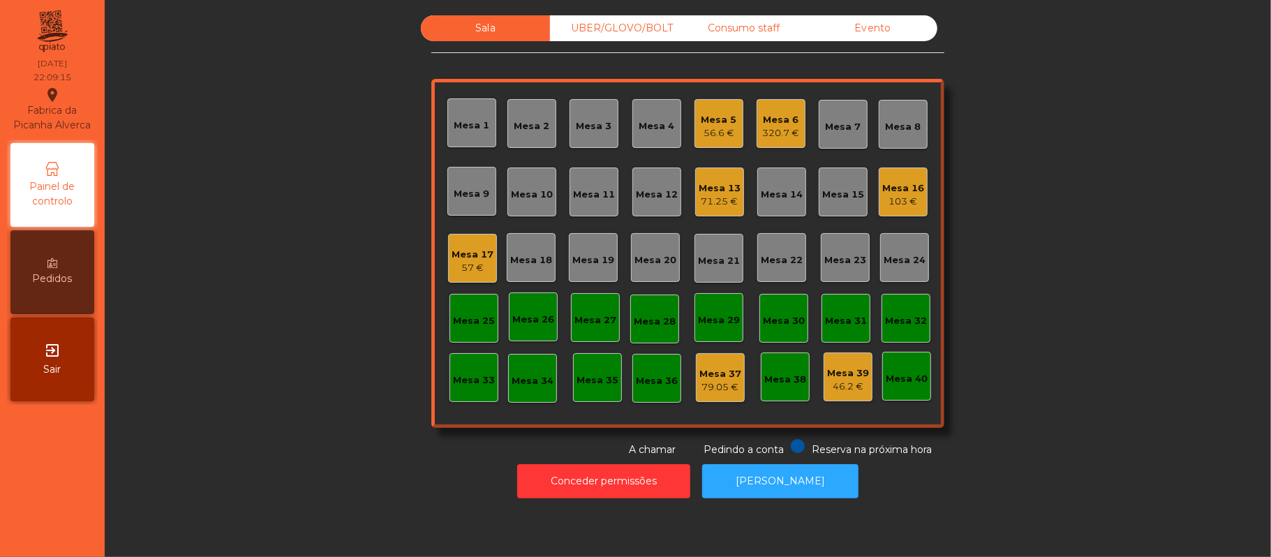
click at [900, 188] on div "Mesa 16" at bounding box center [903, 188] width 42 height 14
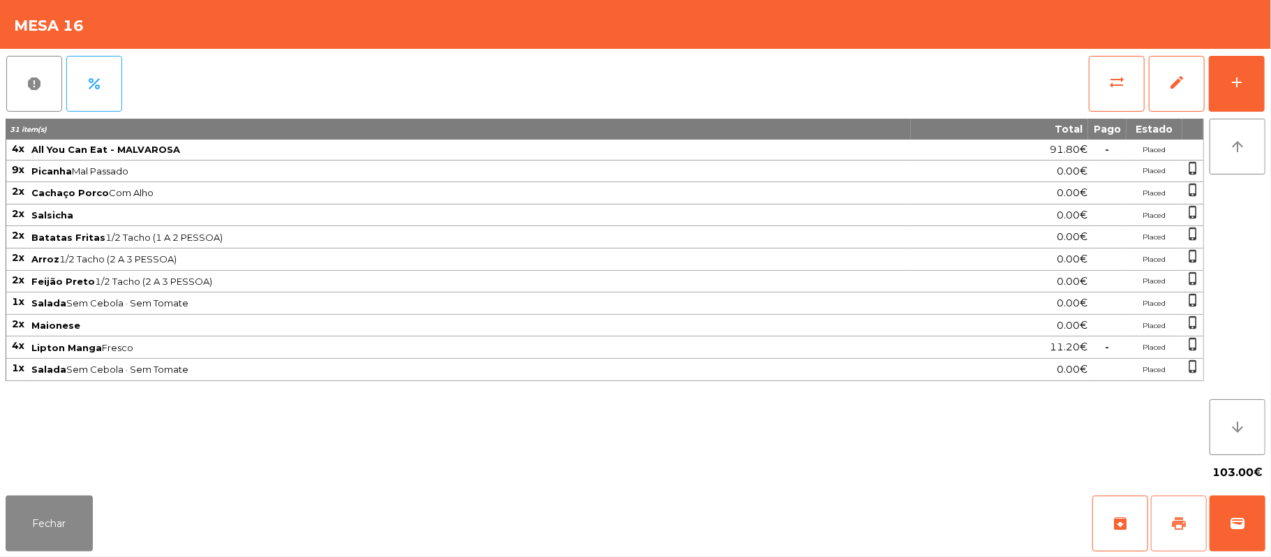
click at [1167, 518] on button "print" at bounding box center [1179, 524] width 56 height 56
click at [1241, 514] on button "wallet" at bounding box center [1238, 524] width 56 height 56
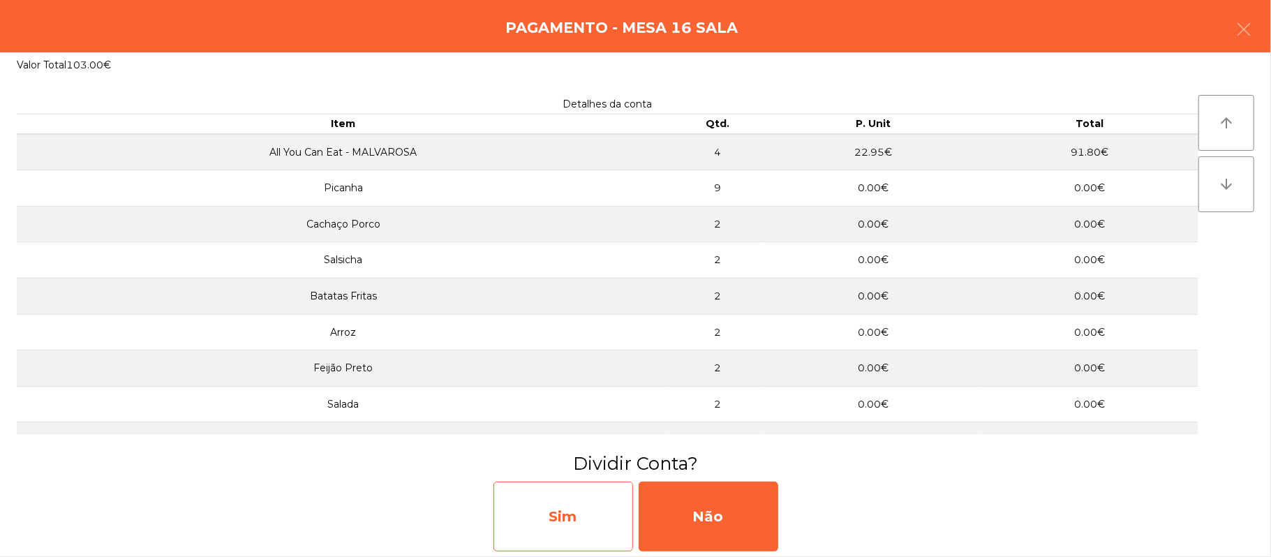
click at [570, 517] on div "Sim" at bounding box center [564, 517] width 140 height 70
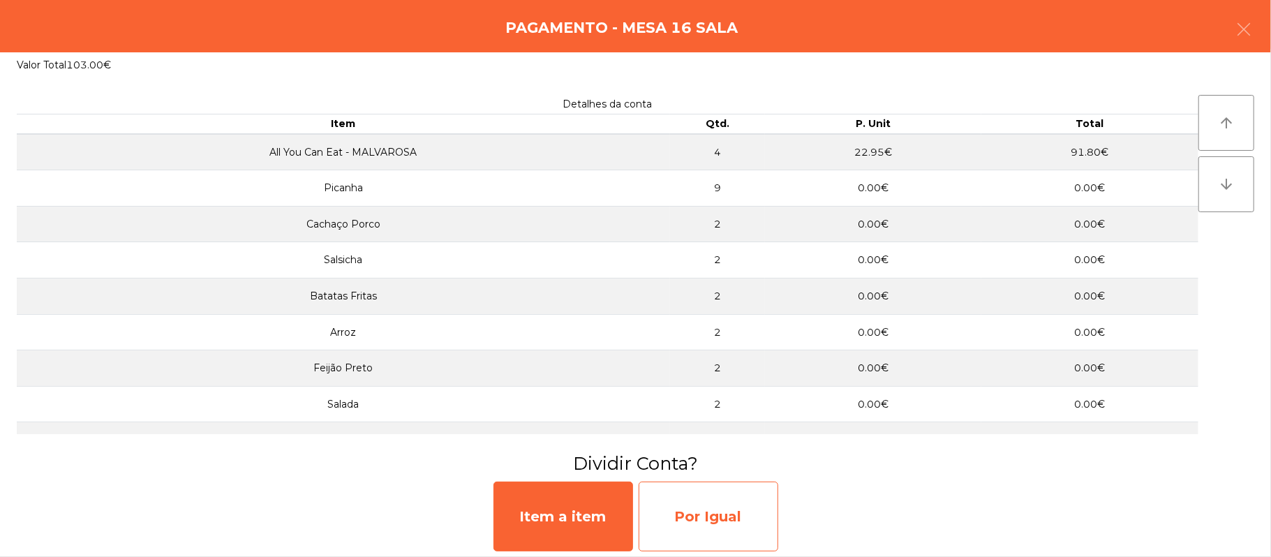
click at [699, 504] on div "Por Igual" at bounding box center [709, 517] width 140 height 70
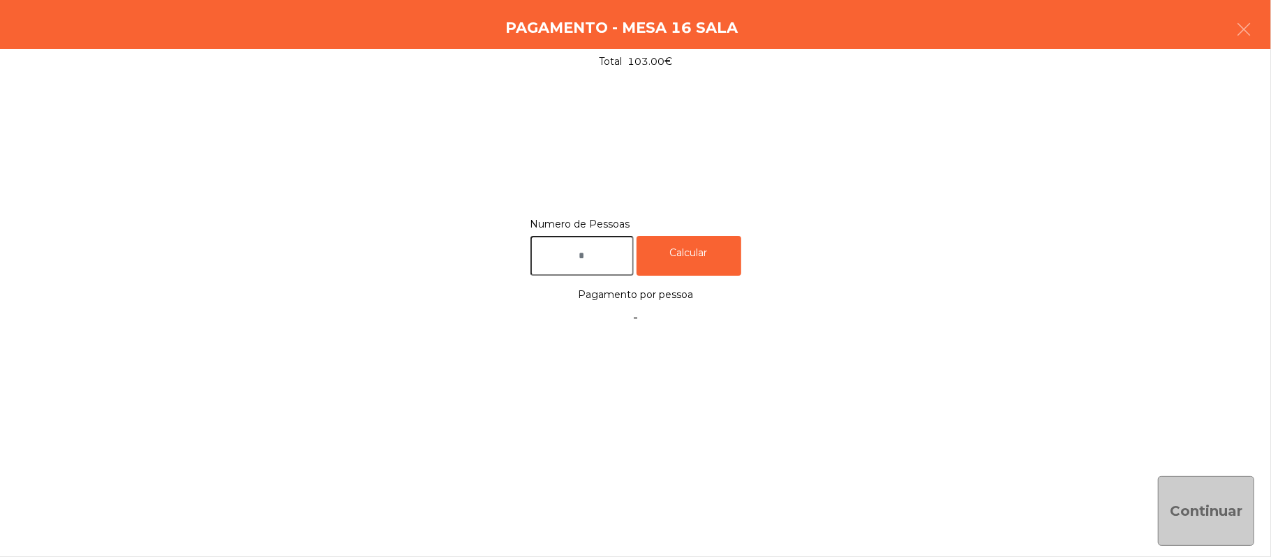
click at [615, 250] on input "text" at bounding box center [581, 256] width 103 height 40
type input "*"
click at [694, 246] on div "Calcular" at bounding box center [689, 256] width 105 height 40
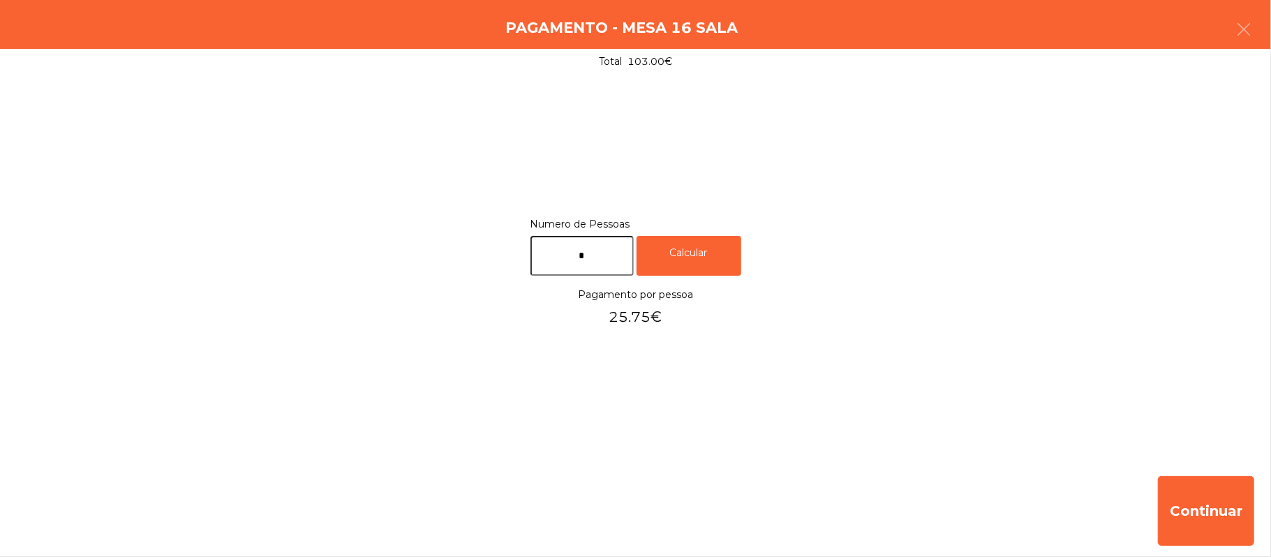
click at [595, 249] on input "*" at bounding box center [581, 256] width 103 height 40
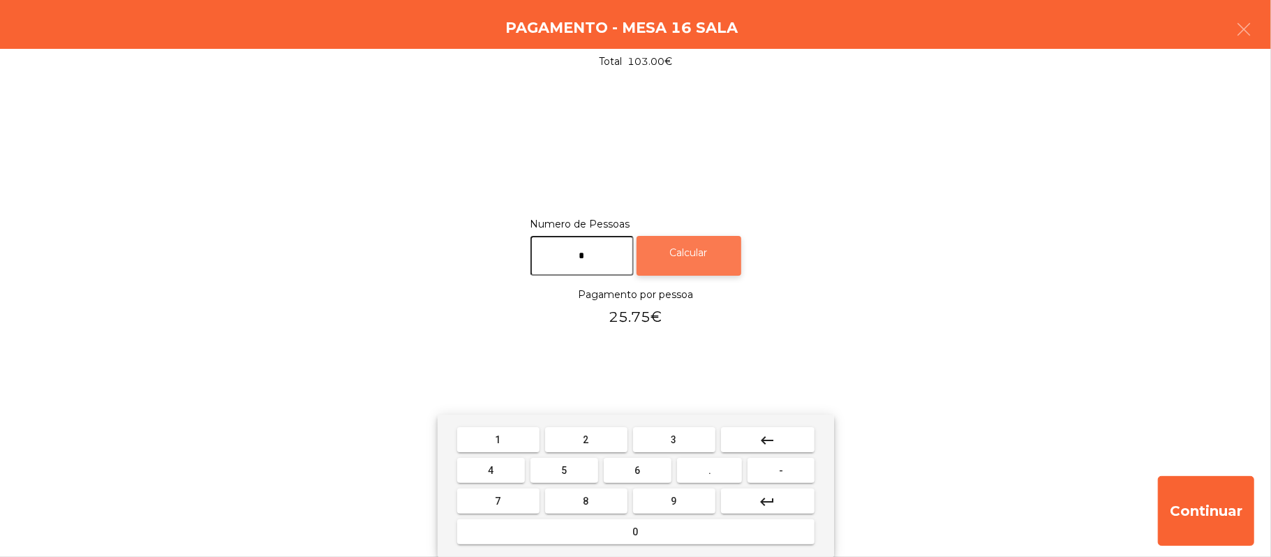
type input "*"
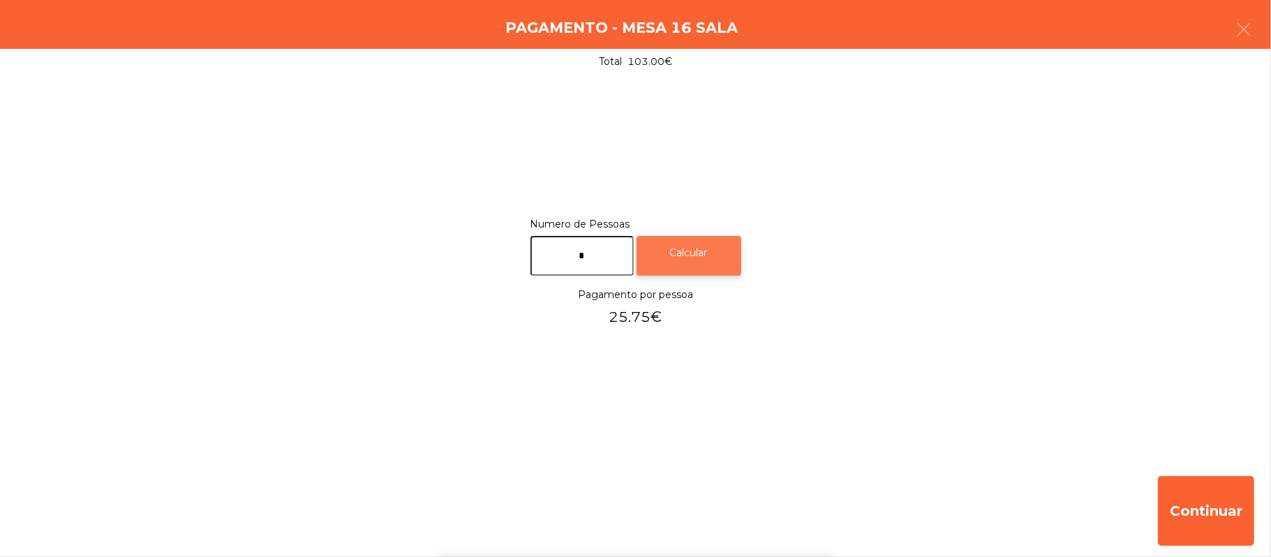
click at [729, 255] on div "Calcular" at bounding box center [689, 256] width 105 height 40
click at [1230, 35] on button "button" at bounding box center [1243, 31] width 39 height 42
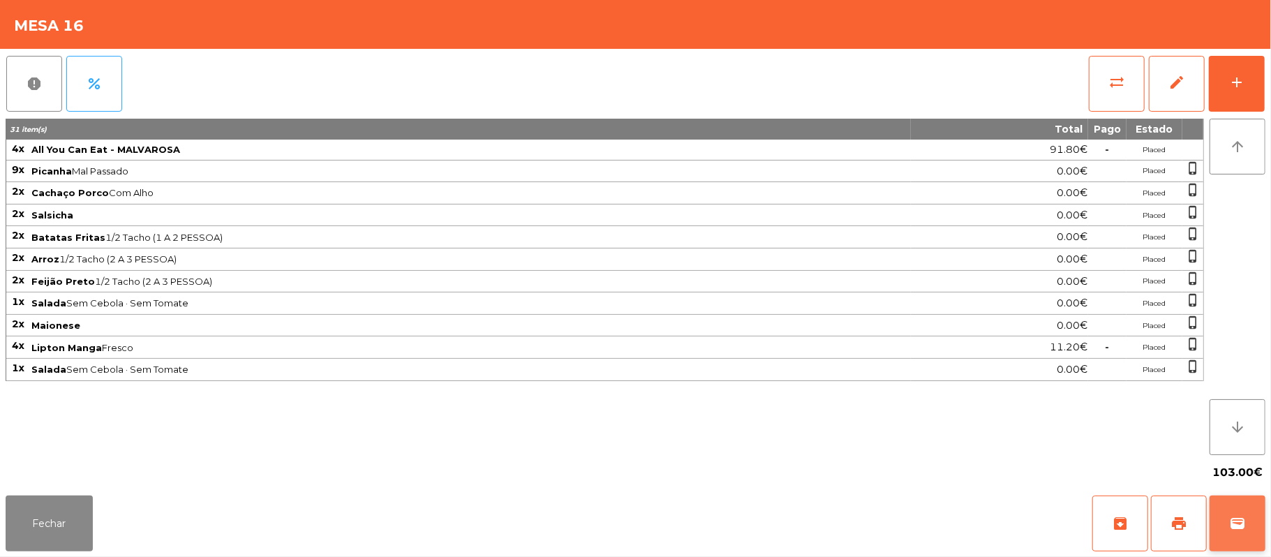
click at [1252, 525] on button "wallet" at bounding box center [1238, 524] width 56 height 56
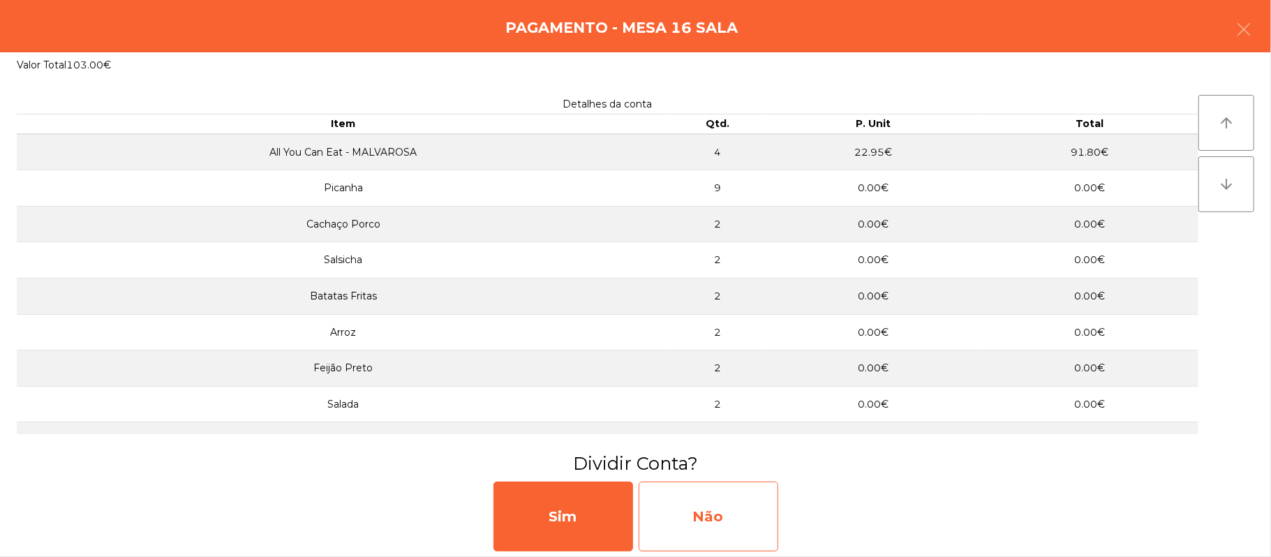
click at [697, 514] on div "Não" at bounding box center [709, 517] width 140 height 70
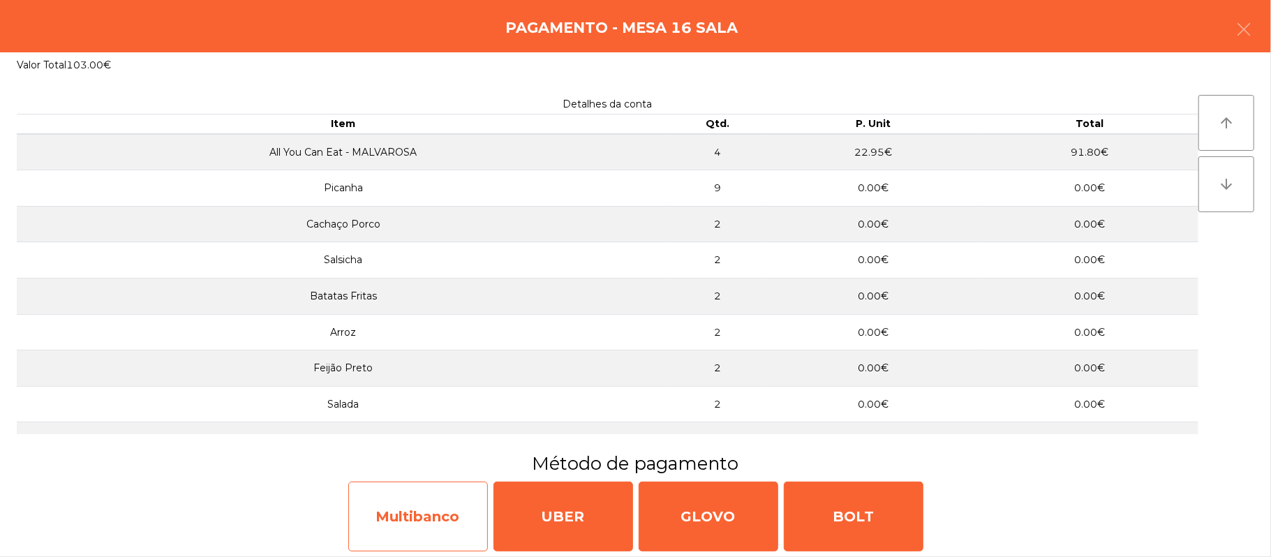
click at [424, 517] on div "Multibanco" at bounding box center [418, 517] width 140 height 70
select select "**"
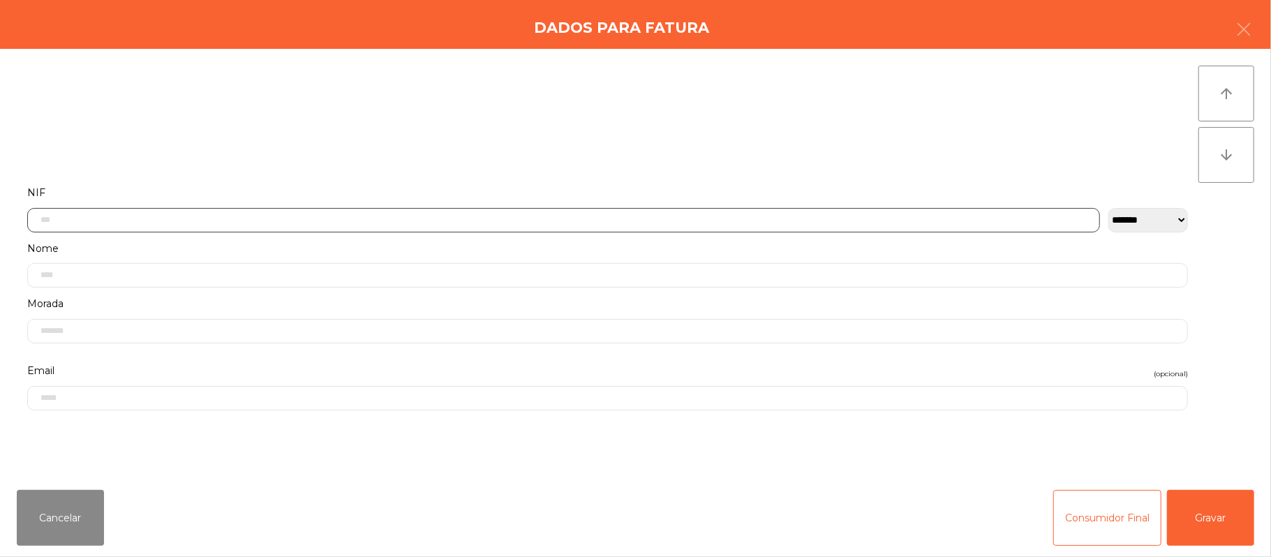
click at [500, 214] on input "text" at bounding box center [563, 220] width 1073 height 24
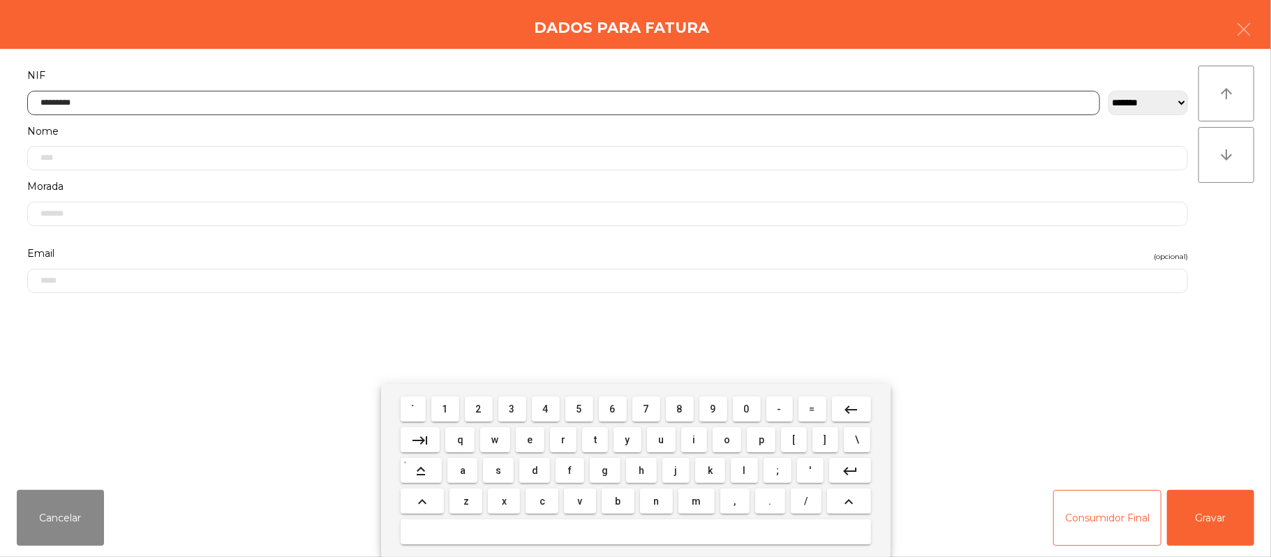
type input "*********"
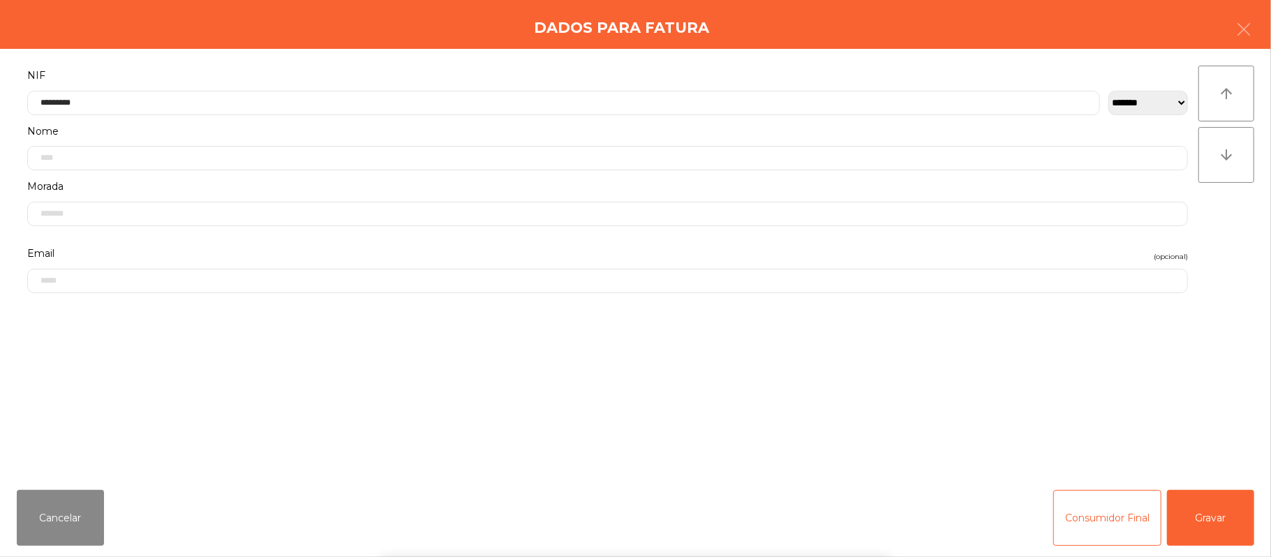
click at [1213, 520] on div "` 1 2 3 4 5 6 7 8 9 0 - = keyboard_backspace keyboard_tab q w e r t y u i o p […" at bounding box center [635, 470] width 1271 height 173
click at [1224, 526] on div "` 1 2 3 4 5 6 7 8 9 0 - = keyboard_backspace keyboard_tab q w e r t y u i o p […" at bounding box center [635, 470] width 1271 height 173
click at [1224, 520] on button "Gravar" at bounding box center [1210, 518] width 87 height 56
click at [1222, 512] on div "[PERSON_NAME]" at bounding box center [636, 510] width 1260 height 84
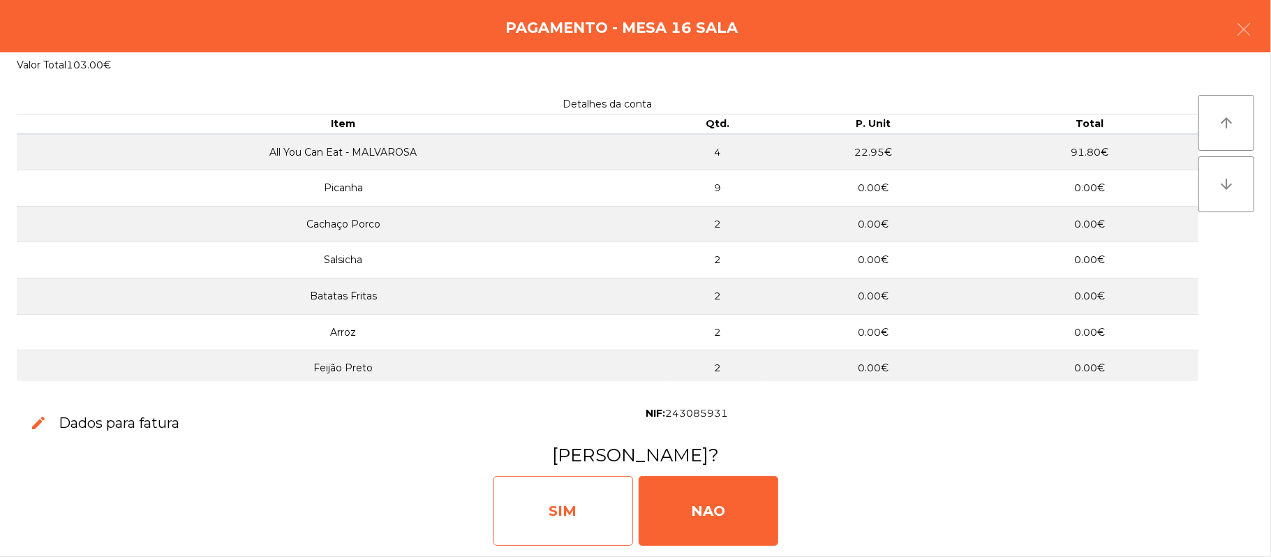
click at [562, 498] on div "SIM" at bounding box center [564, 511] width 140 height 70
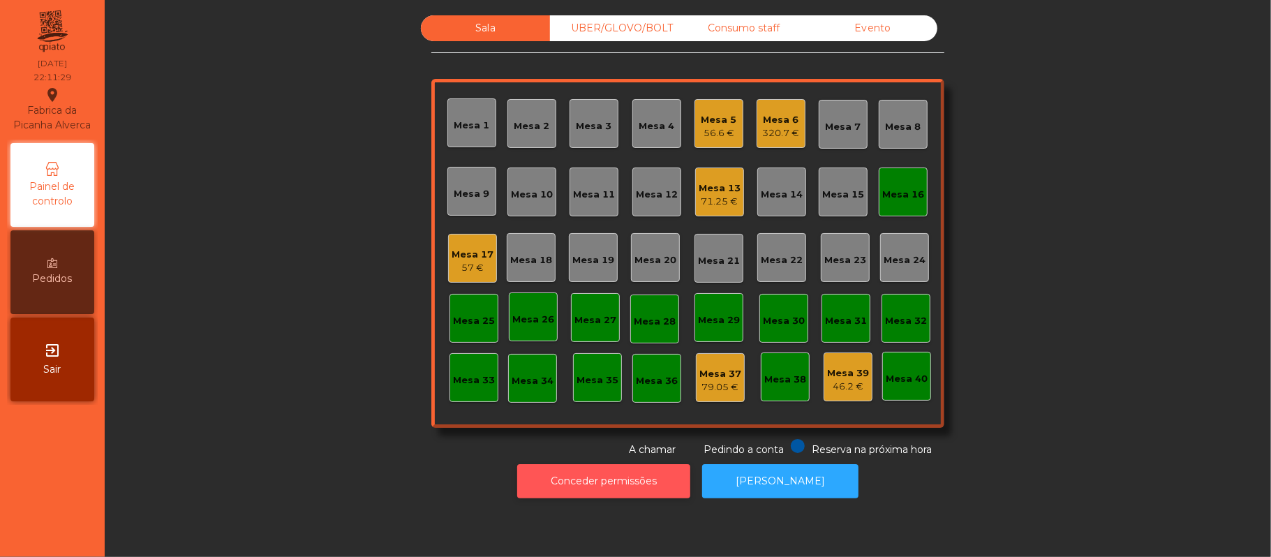
click at [631, 481] on button "Conceder permissões" at bounding box center [603, 481] width 173 height 34
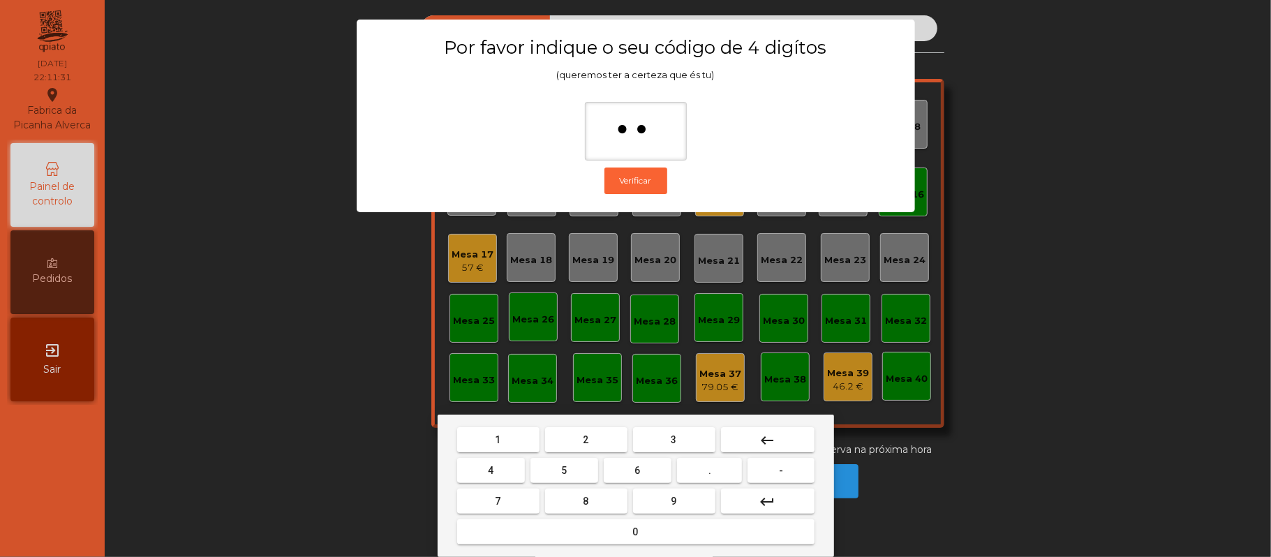
type input "***"
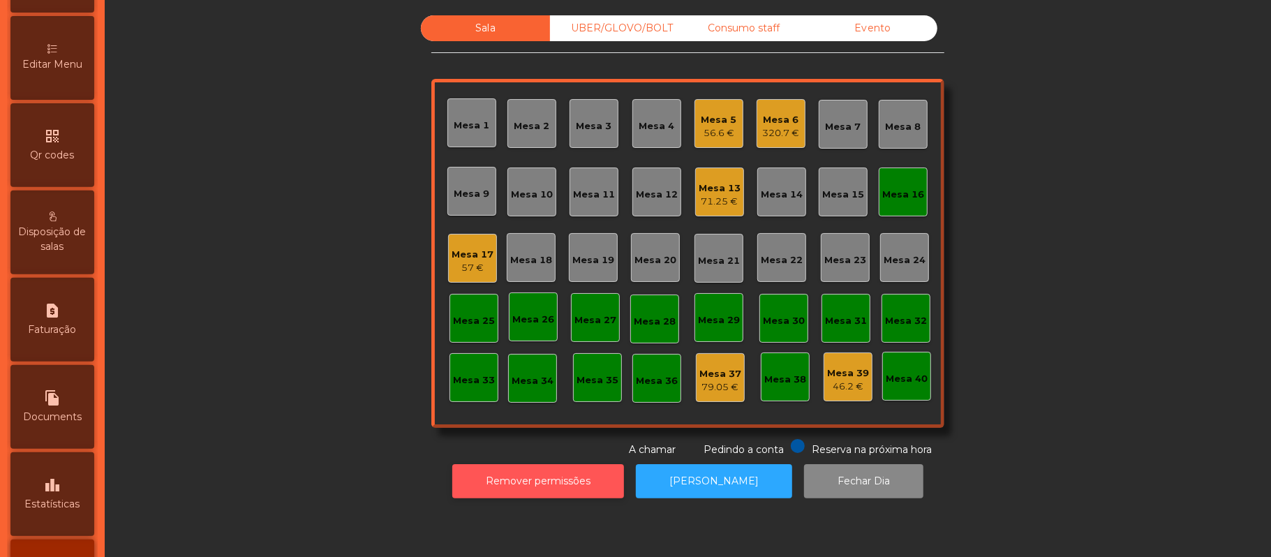
scroll to position [299, 0]
click at [77, 339] on span "Faturação" at bounding box center [53, 332] width 48 height 15
select select "**"
select select "****"
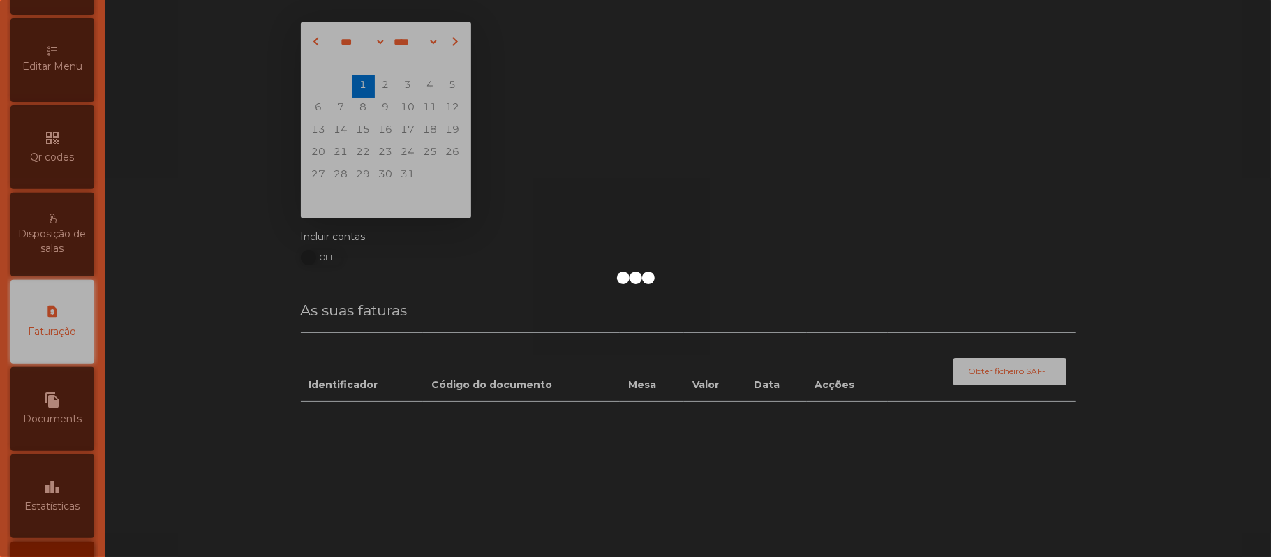
scroll to position [357, 0]
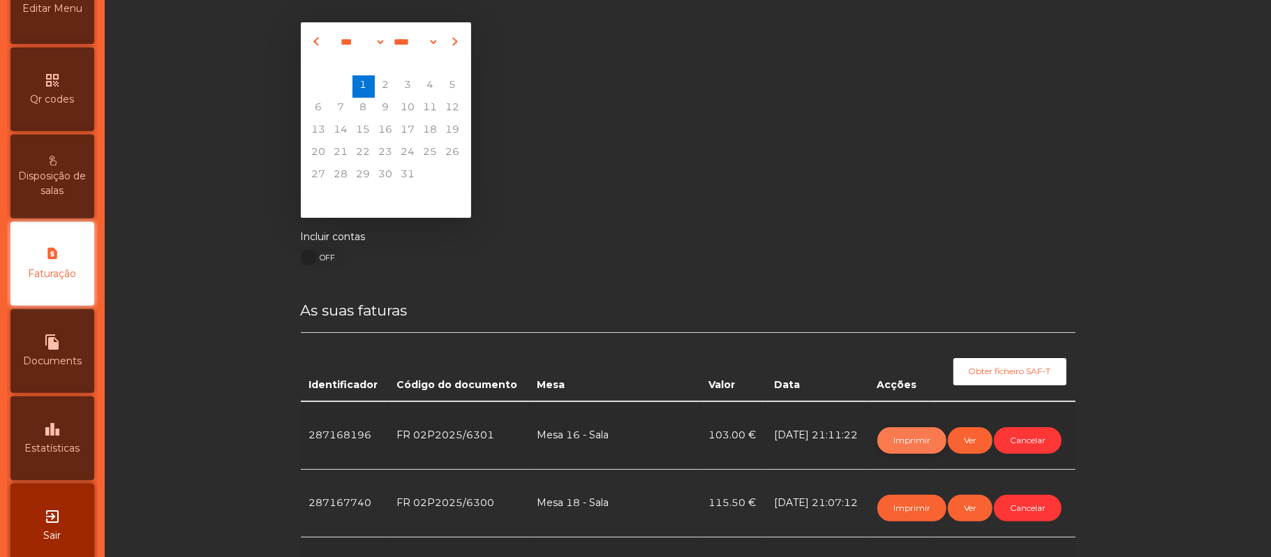
click at [889, 436] on button "Imprimir" at bounding box center [911, 440] width 69 height 27
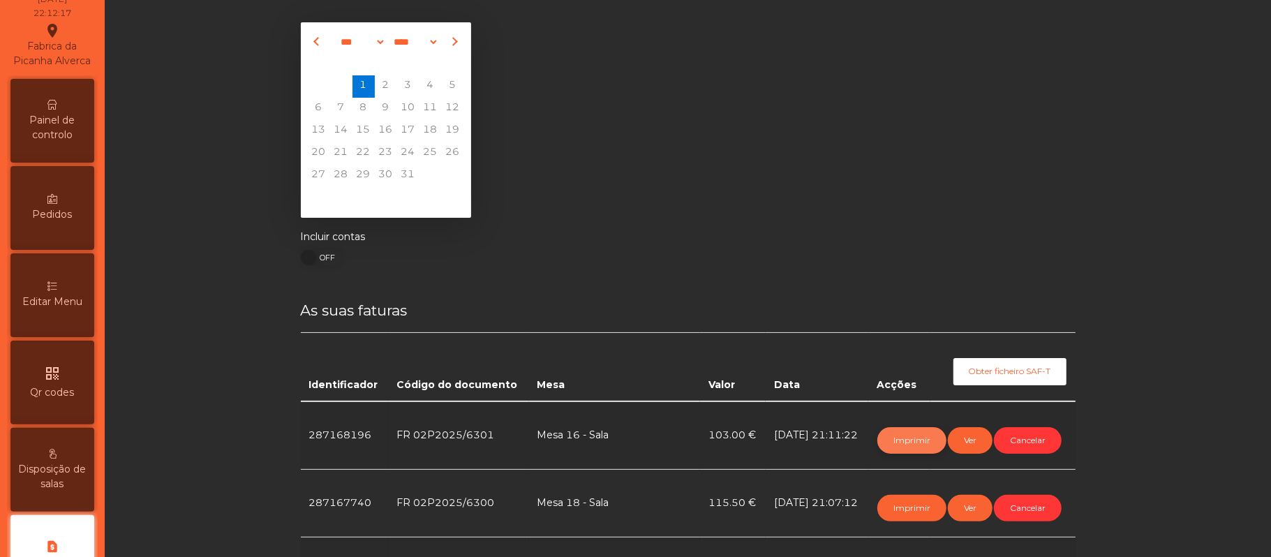
scroll to position [0, 0]
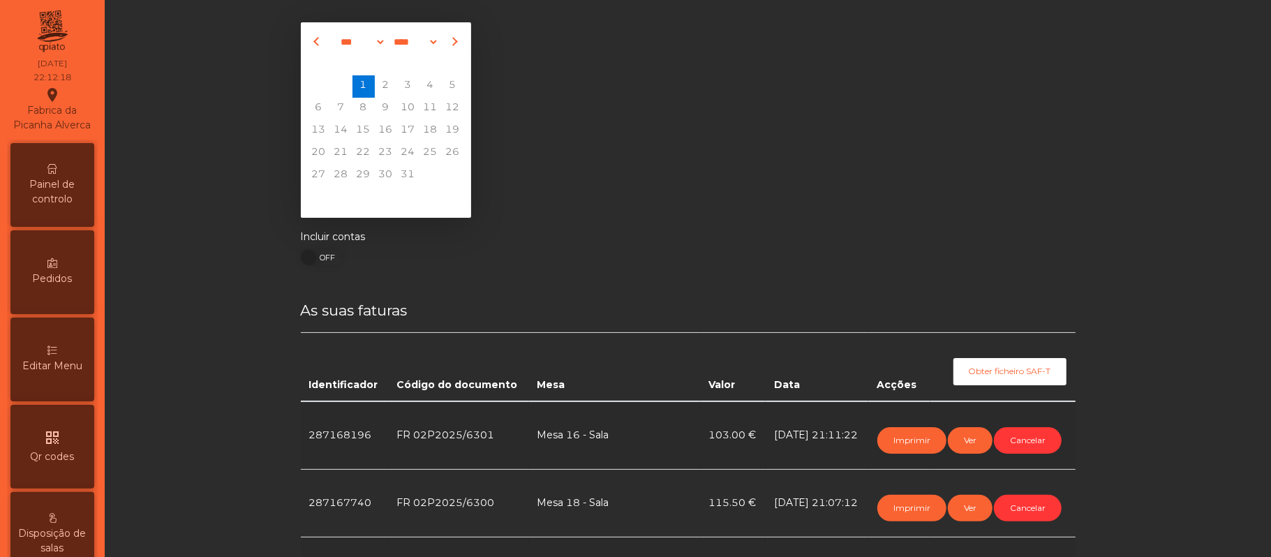
click at [71, 191] on span "Painel de controlo" at bounding box center [52, 191] width 77 height 29
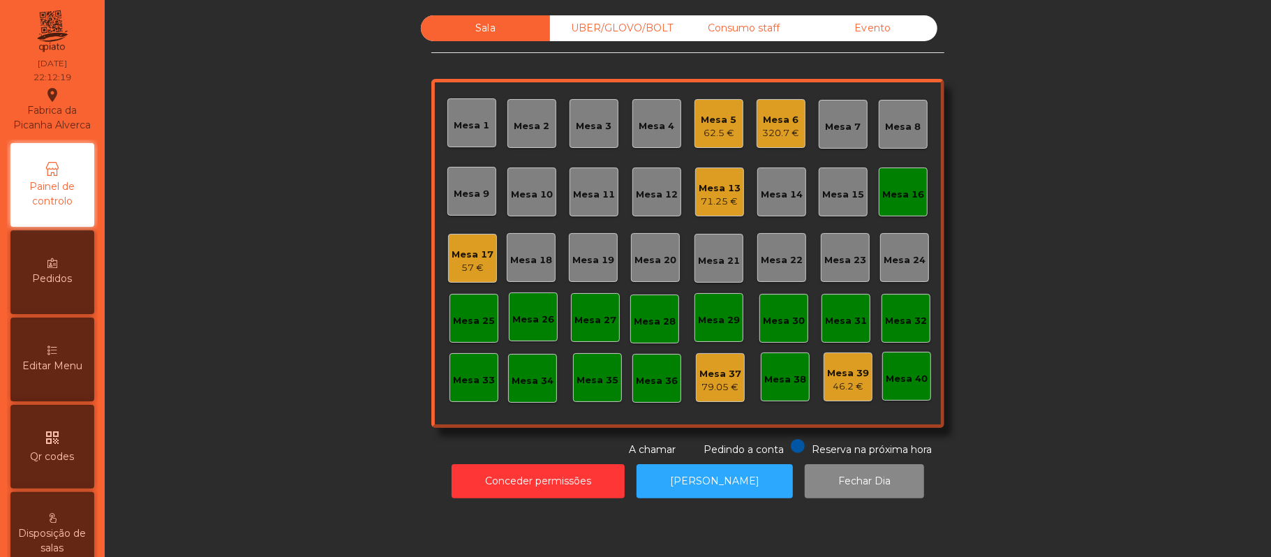
click at [894, 186] on div "Mesa 16" at bounding box center [903, 192] width 42 height 20
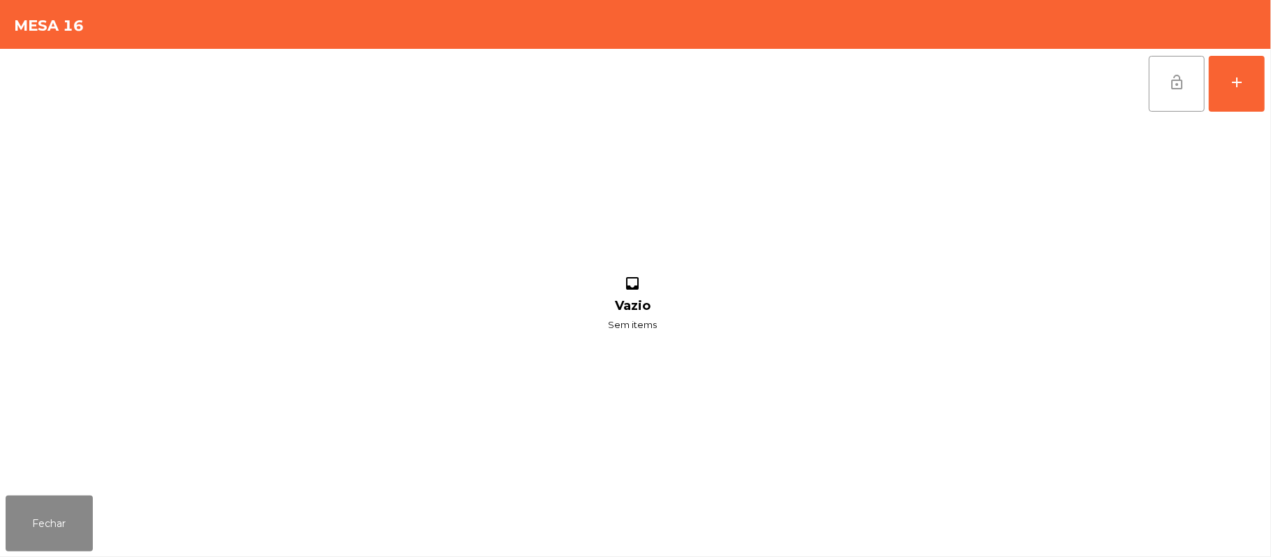
click at [1173, 90] on button "lock_open" at bounding box center [1177, 84] width 56 height 56
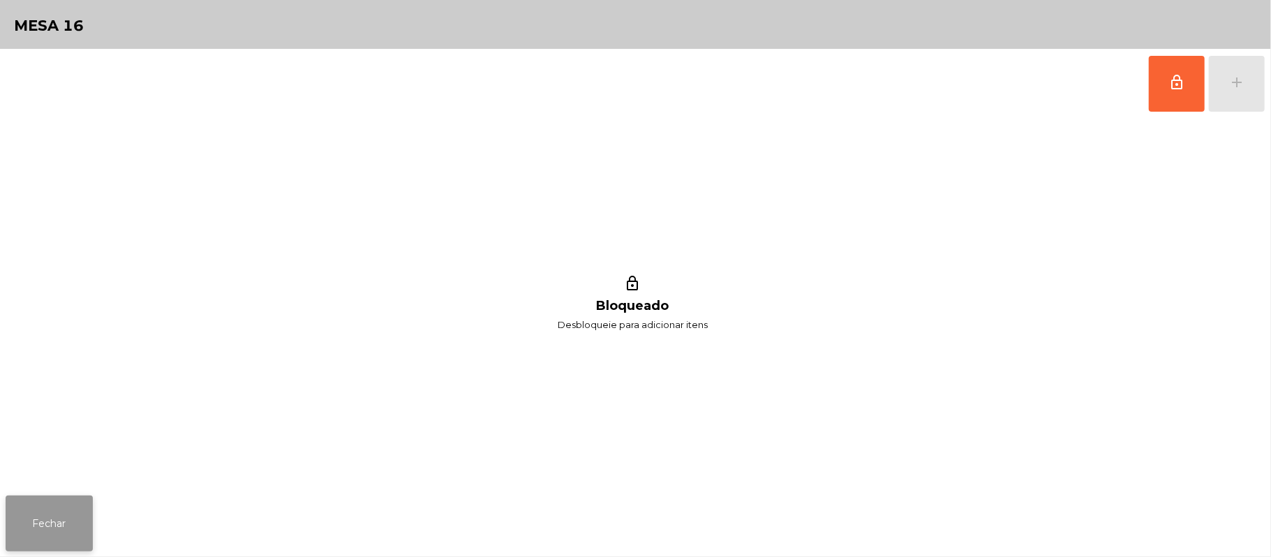
click at [77, 512] on button "Fechar" at bounding box center [49, 524] width 87 height 56
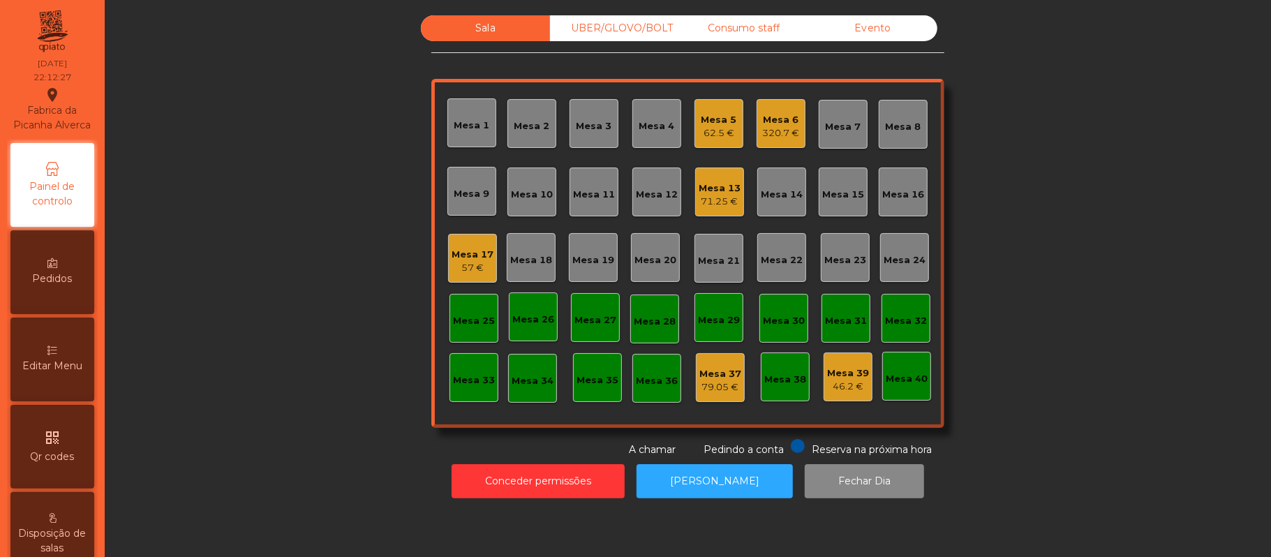
click at [463, 260] on div "Mesa 17" at bounding box center [473, 255] width 42 height 14
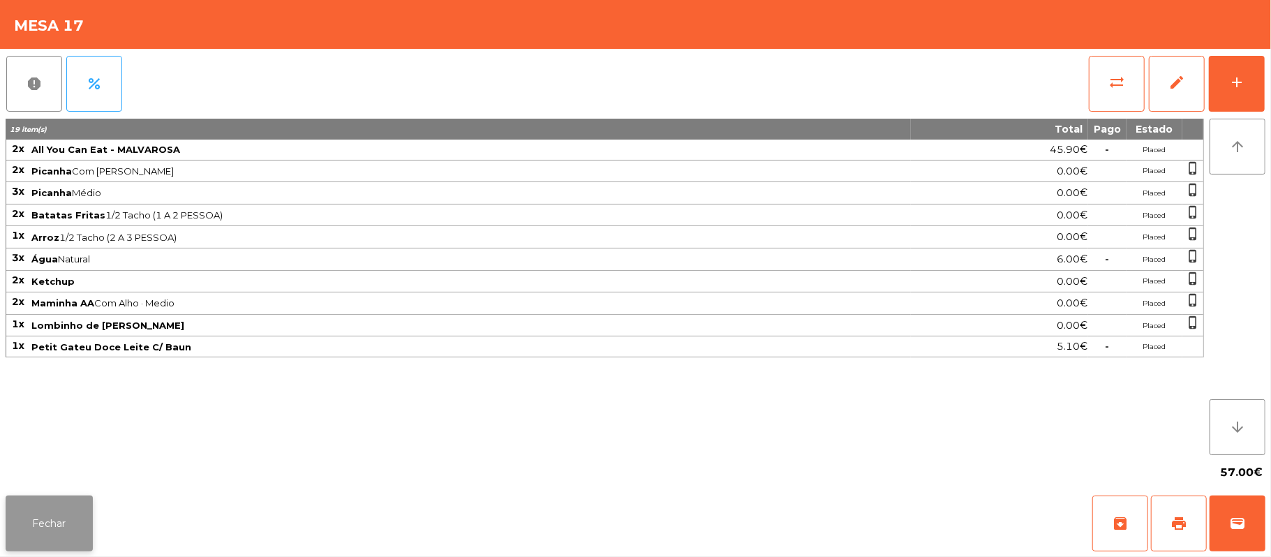
click at [73, 498] on button "Fechar" at bounding box center [49, 524] width 87 height 56
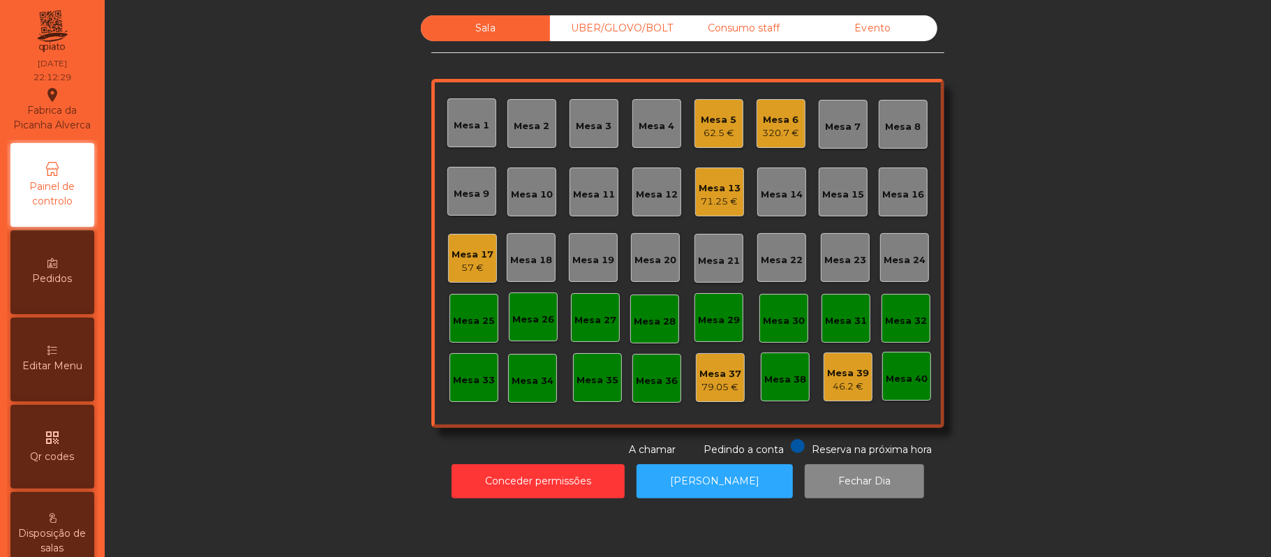
click at [782, 121] on div "Mesa 6" at bounding box center [781, 120] width 37 height 14
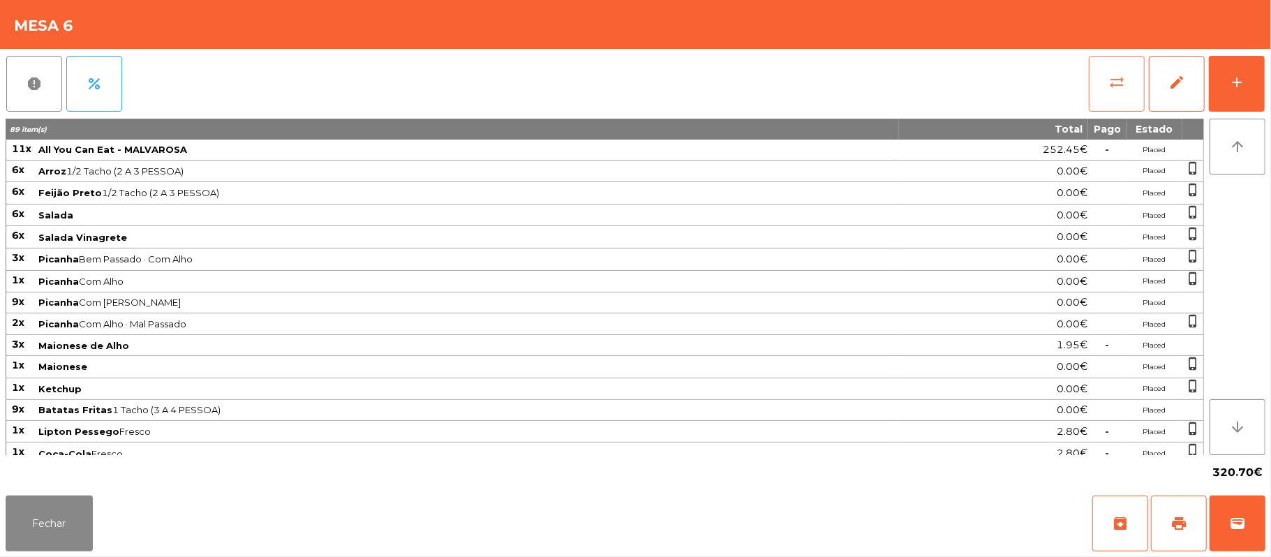
click at [1099, 82] on button "sync_alt" at bounding box center [1117, 84] width 56 height 56
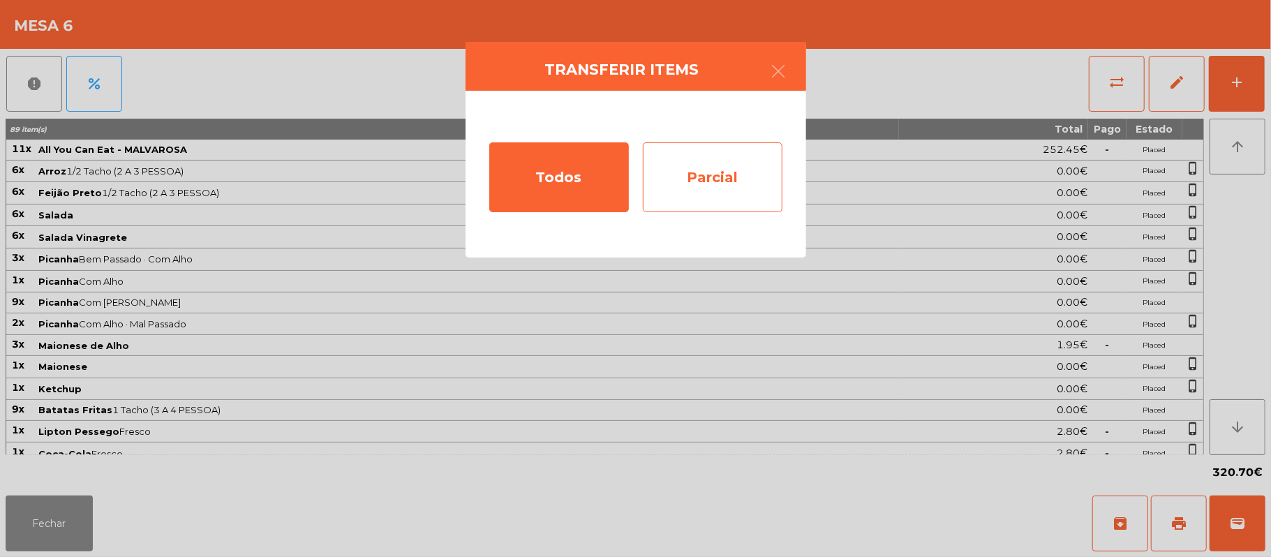
click at [725, 177] on div "Parcial" at bounding box center [713, 177] width 140 height 70
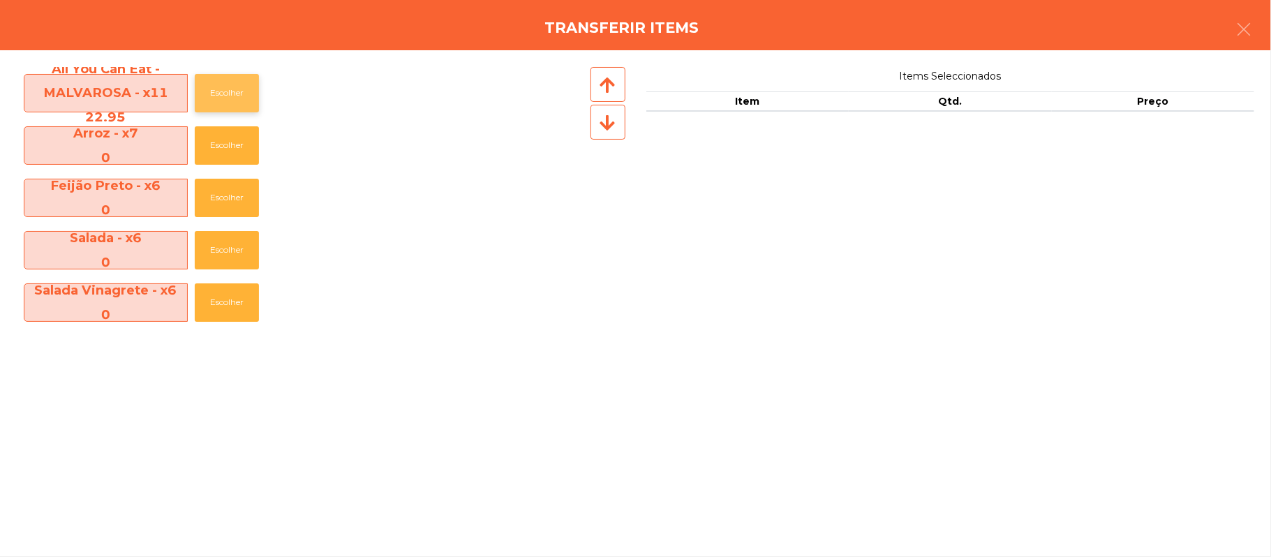
click at [239, 80] on button "Escolher" at bounding box center [227, 93] width 64 height 38
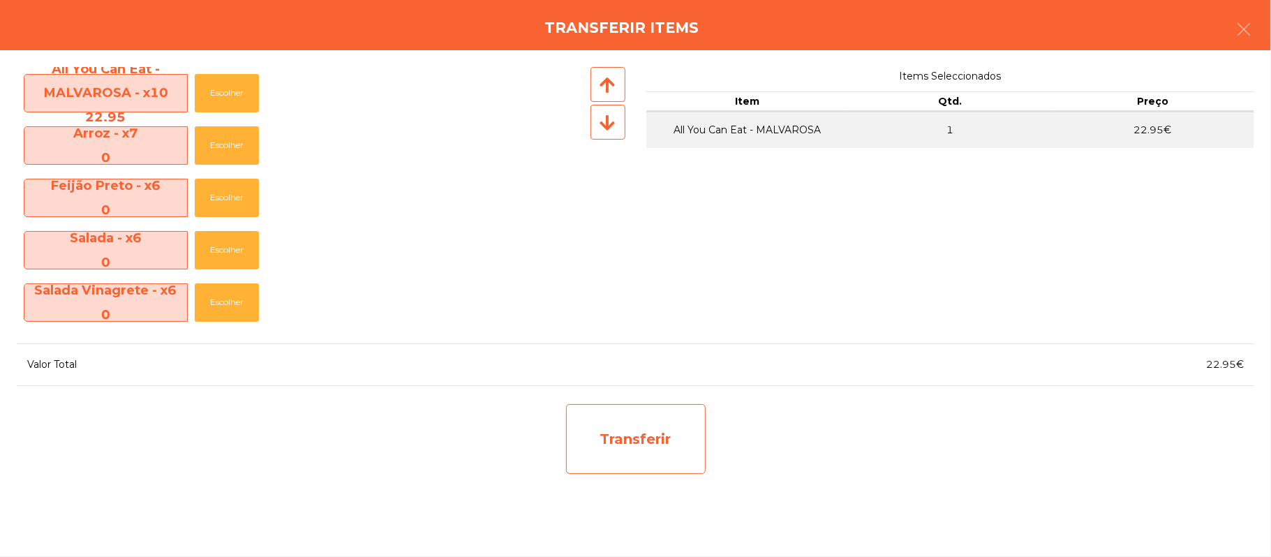
click at [631, 433] on div "Transferir" at bounding box center [636, 439] width 140 height 70
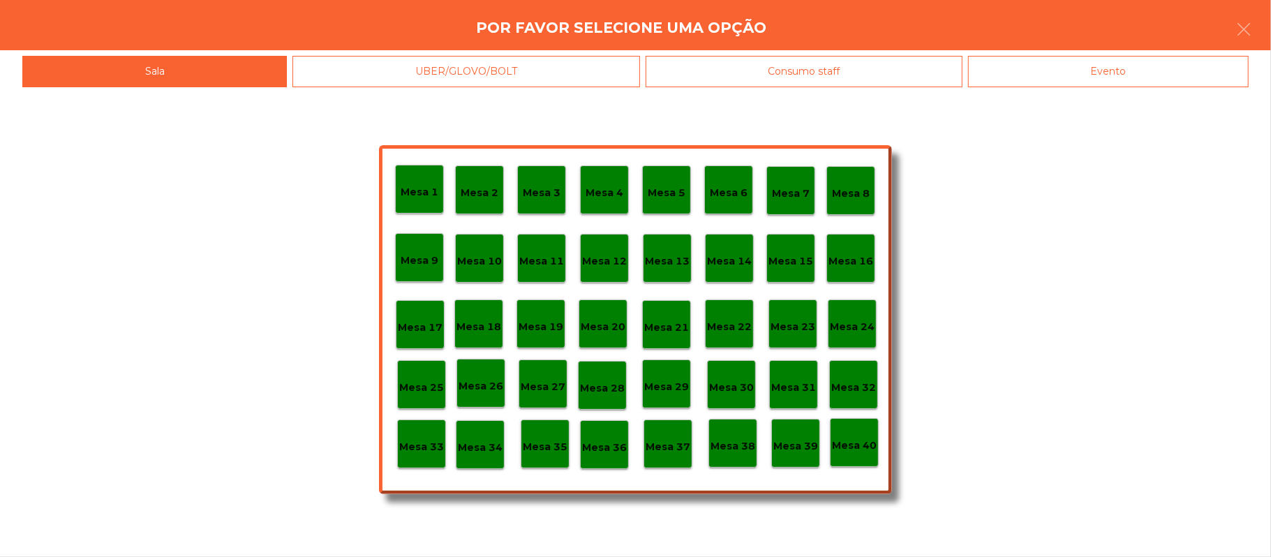
click at [417, 384] on p "Mesa 25" at bounding box center [421, 388] width 45 height 16
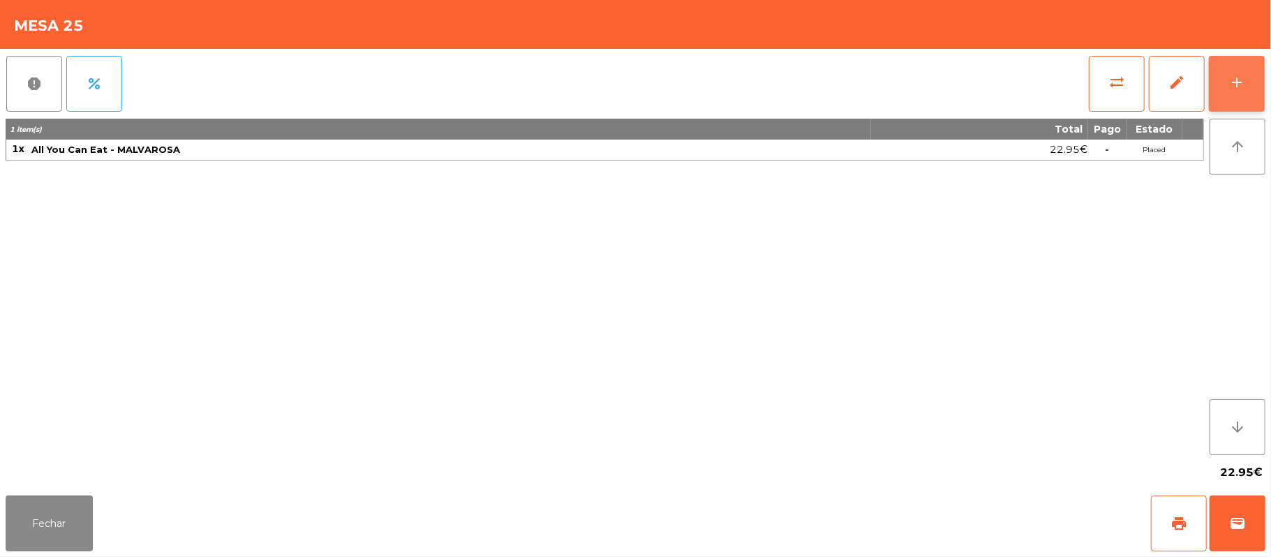
click at [1221, 84] on button "add" at bounding box center [1237, 84] width 56 height 56
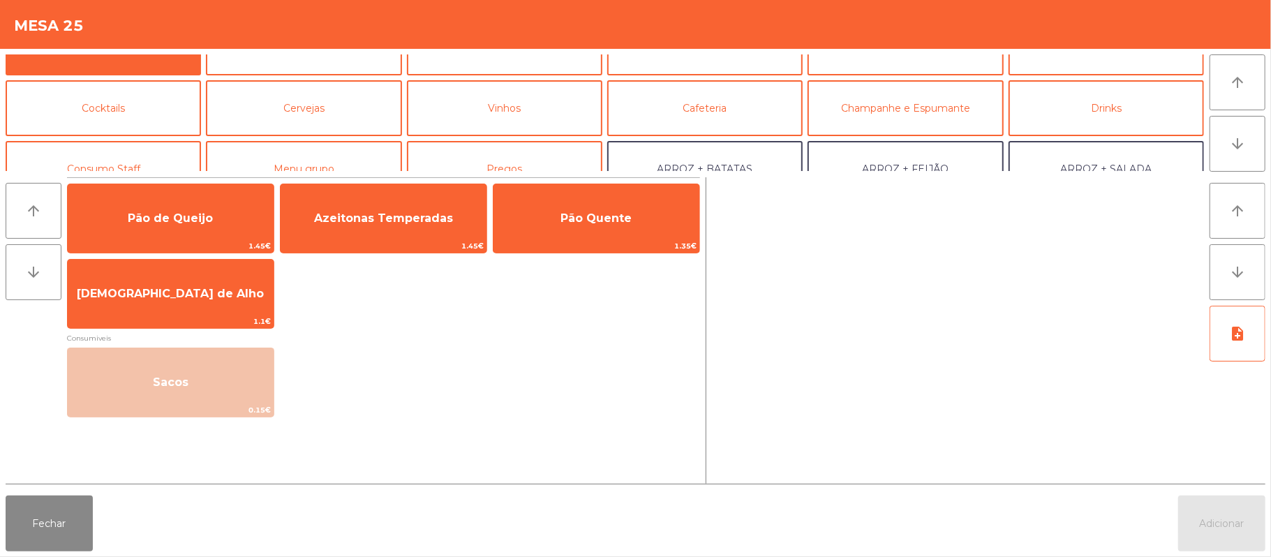
scroll to position [34, 0]
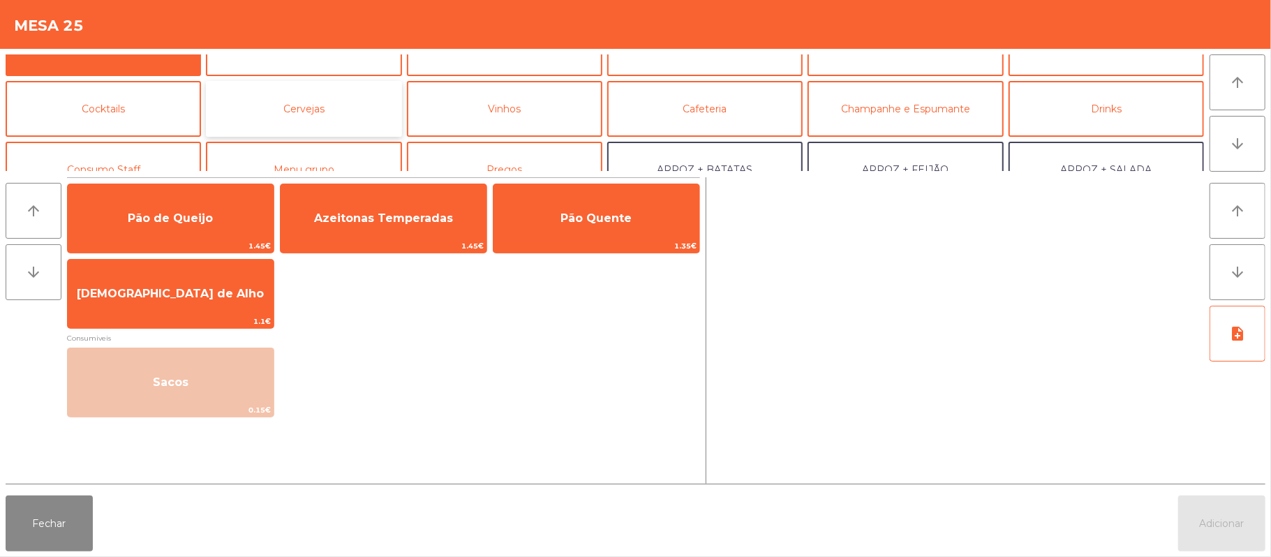
click at [362, 95] on button "Cervejas" at bounding box center [303, 109] width 195 height 56
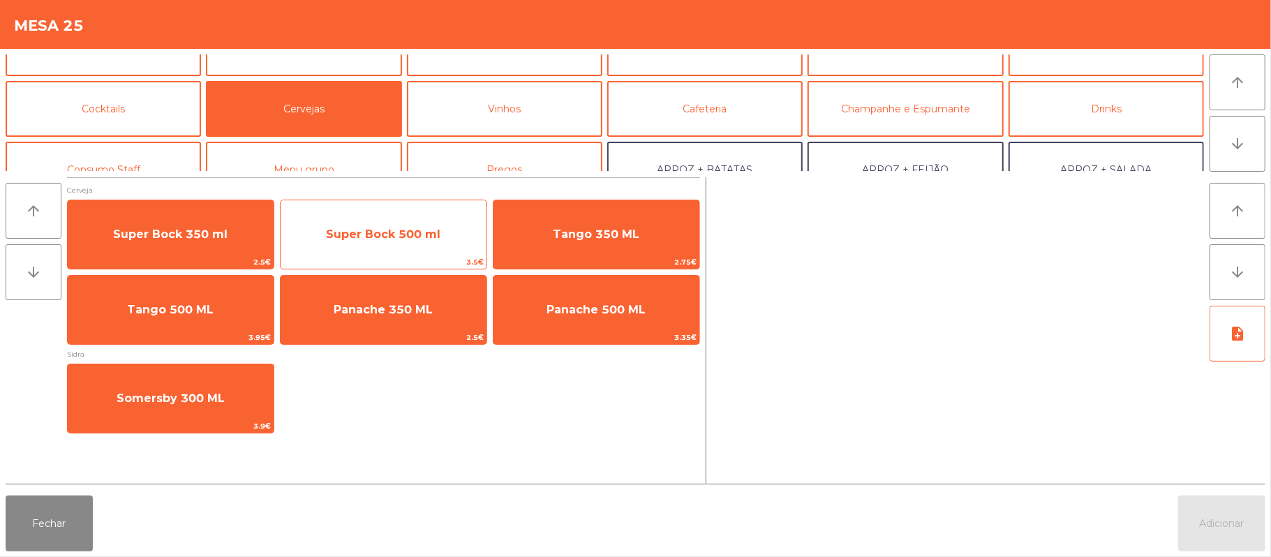
click at [367, 244] on span "Super Bock 500 ml" at bounding box center [384, 235] width 206 height 38
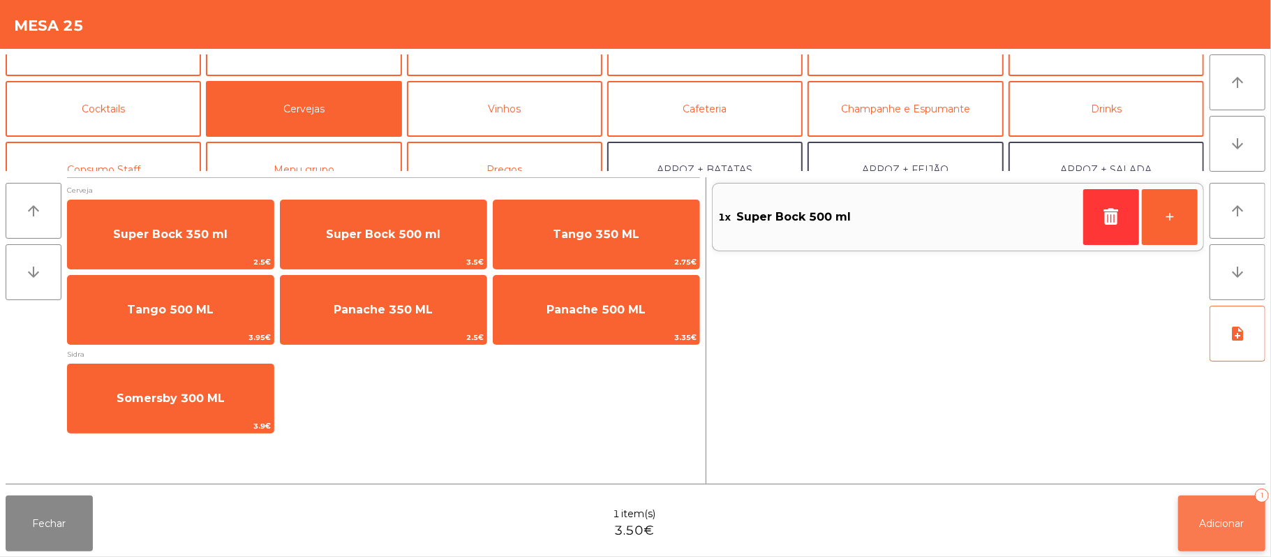
click at [1235, 520] on span "Adicionar" at bounding box center [1222, 523] width 45 height 13
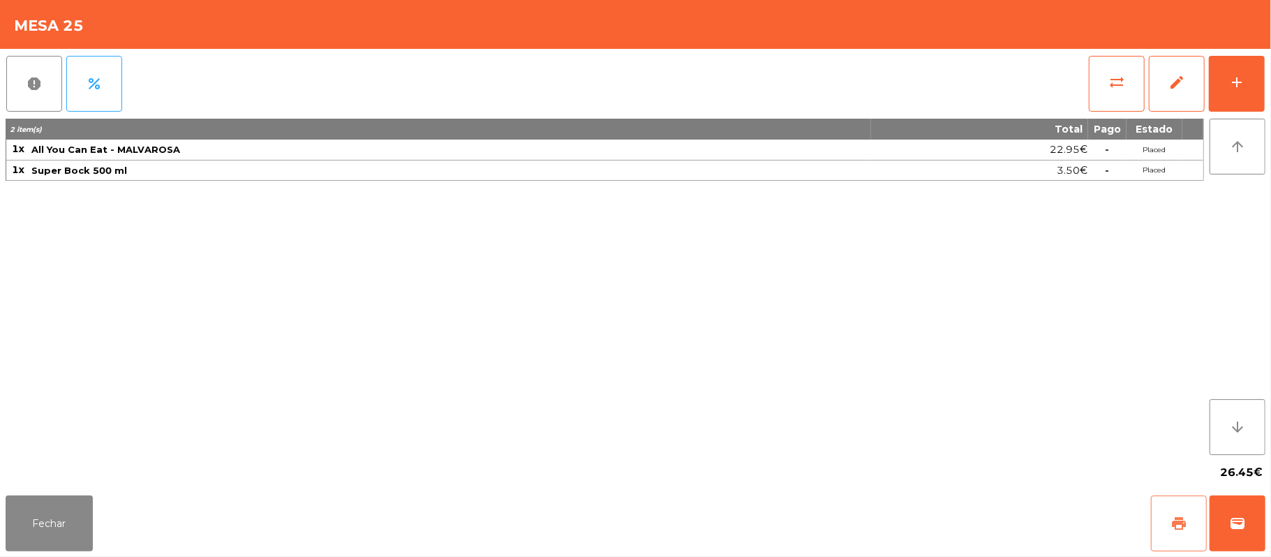
click at [1178, 526] on span "print" at bounding box center [1179, 523] width 17 height 17
click at [1170, 514] on button "print" at bounding box center [1179, 524] width 56 height 56
click at [1104, 76] on button "sync_alt" at bounding box center [1117, 84] width 56 height 56
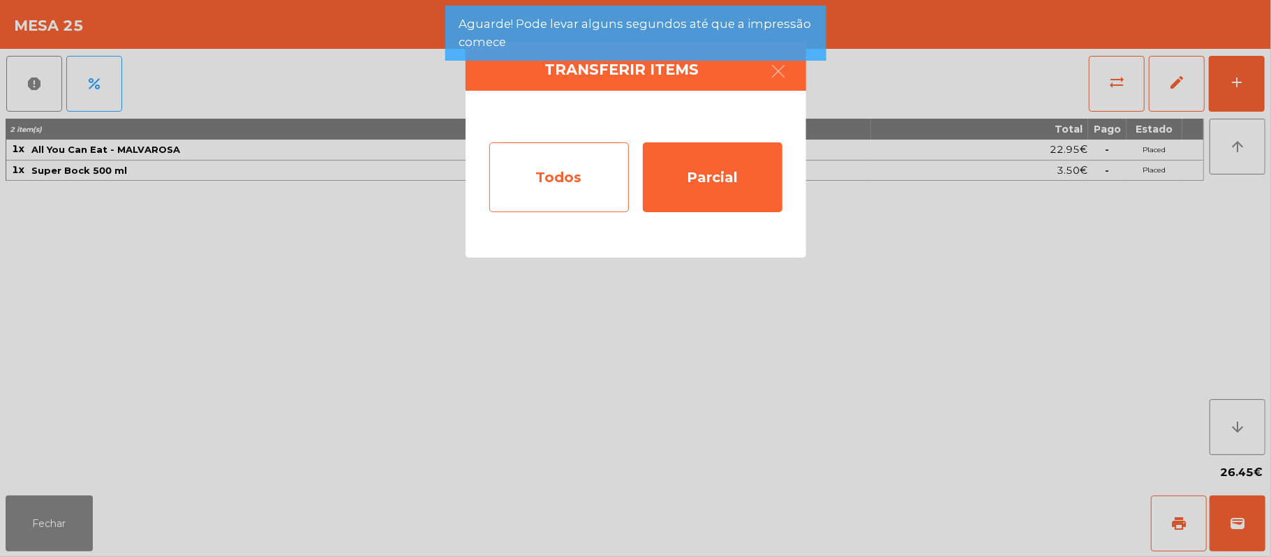
click at [548, 188] on div "Todos" at bounding box center [559, 177] width 140 height 70
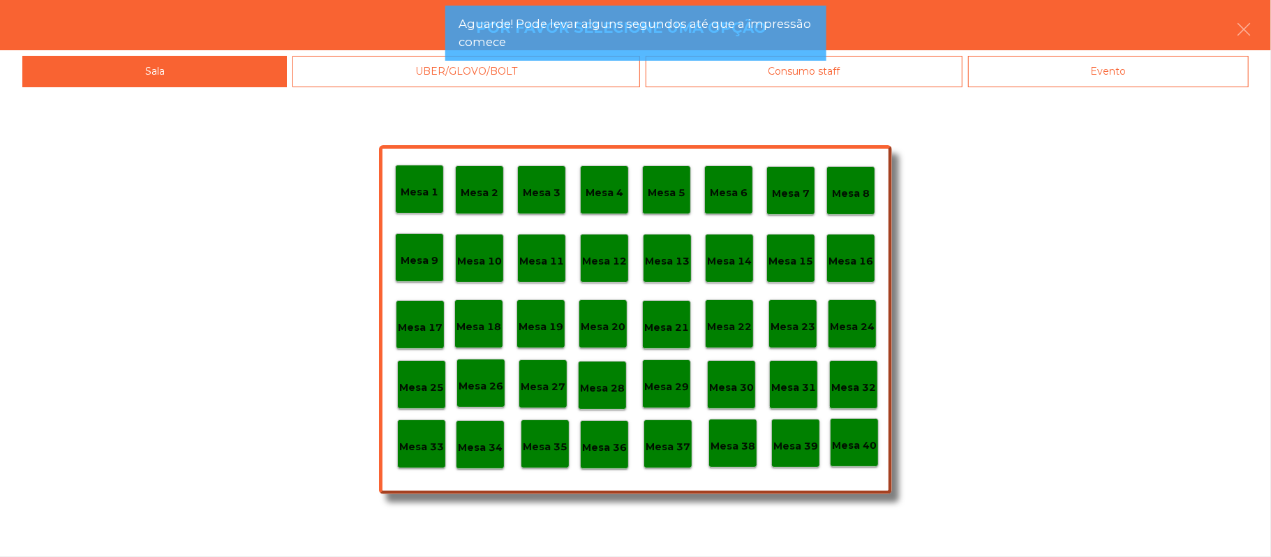
click at [1104, 73] on div "Evento" at bounding box center [1108, 71] width 281 height 31
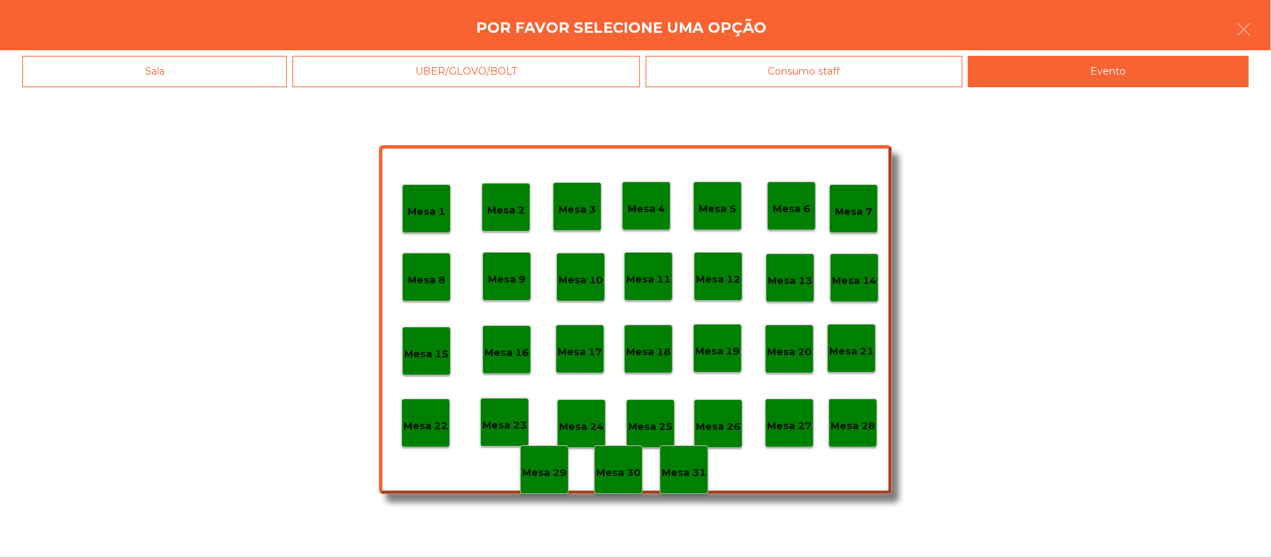
click at [858, 419] on p "Mesa 28" at bounding box center [853, 426] width 45 height 16
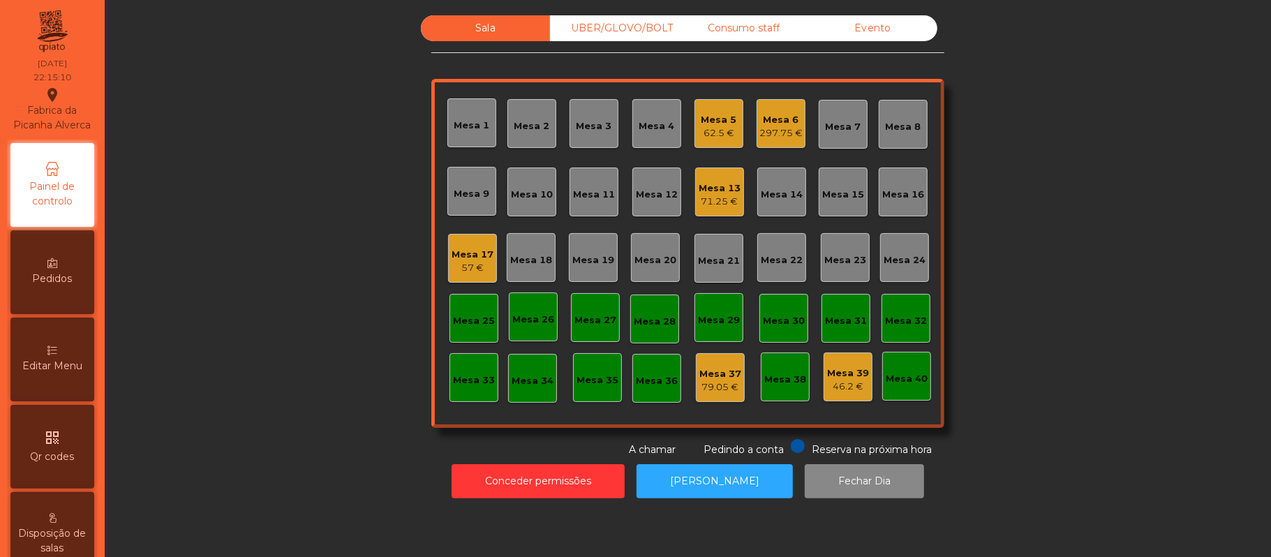
click at [448, 272] on div "Mesa 17 57 €" at bounding box center [472, 258] width 49 height 49
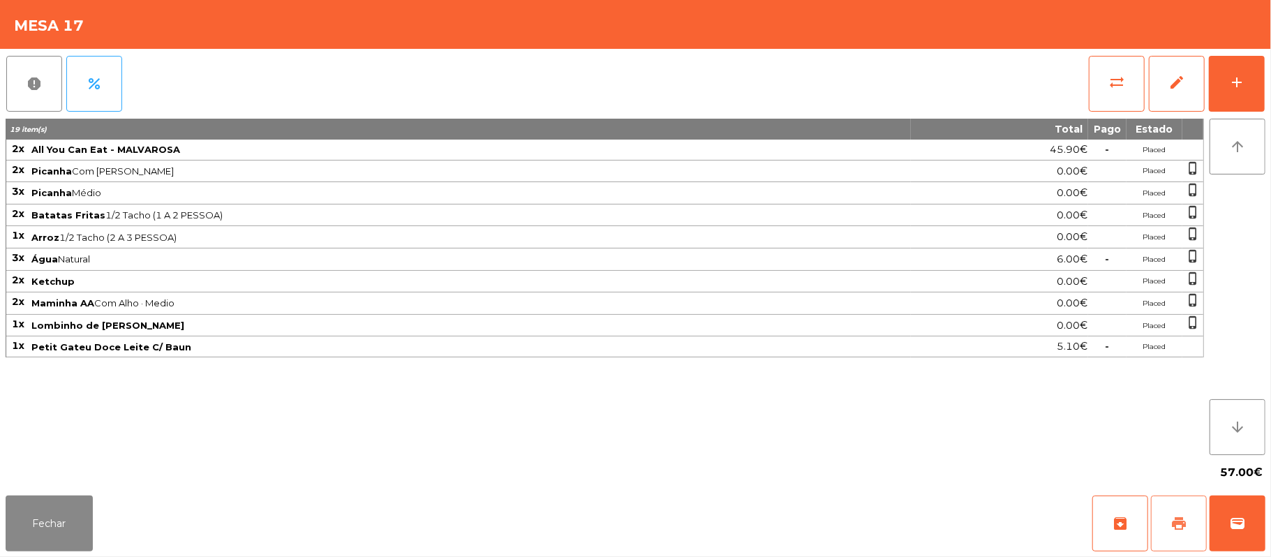
click at [1181, 514] on button "print" at bounding box center [1179, 524] width 56 height 56
click at [1255, 520] on button "wallet" at bounding box center [1238, 524] width 56 height 56
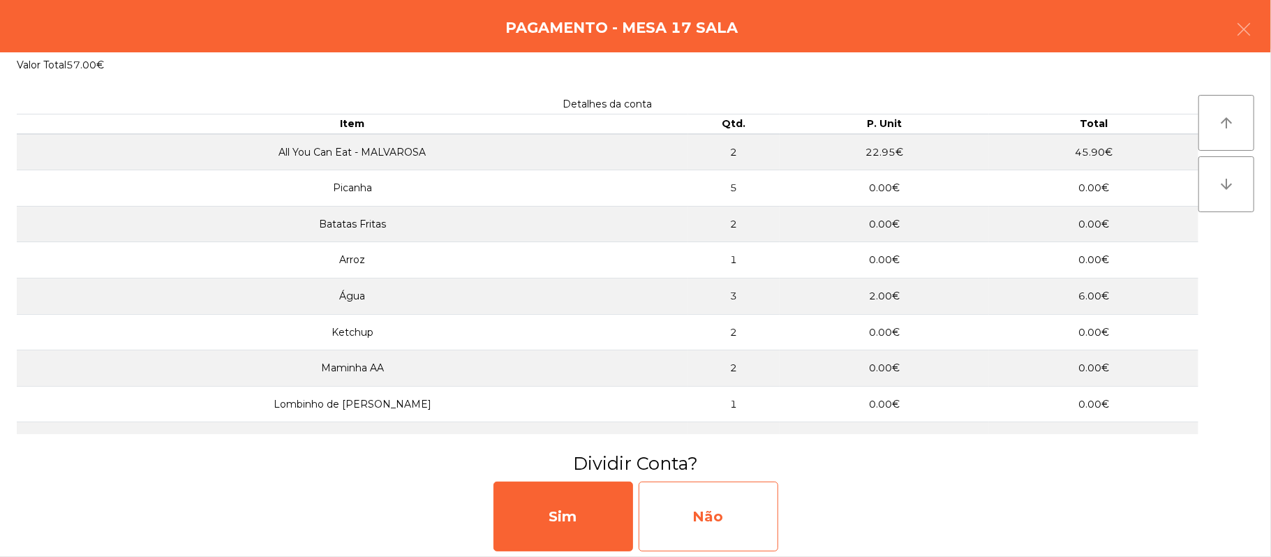
click at [720, 500] on div "Não" at bounding box center [709, 517] width 140 height 70
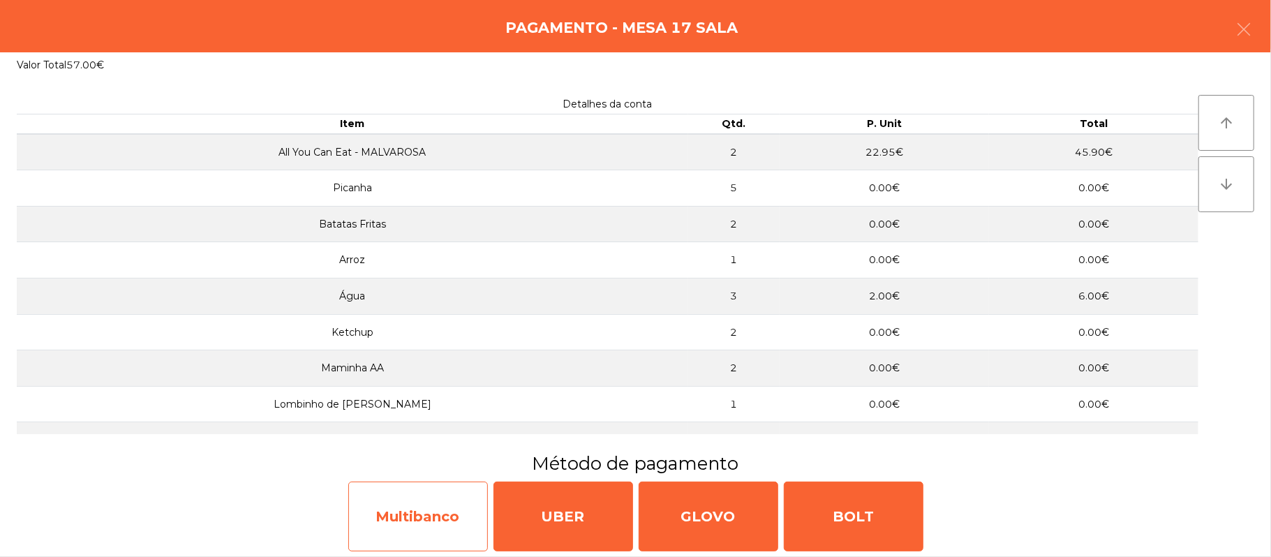
click at [445, 523] on div "Multibanco" at bounding box center [418, 517] width 140 height 70
select select "**"
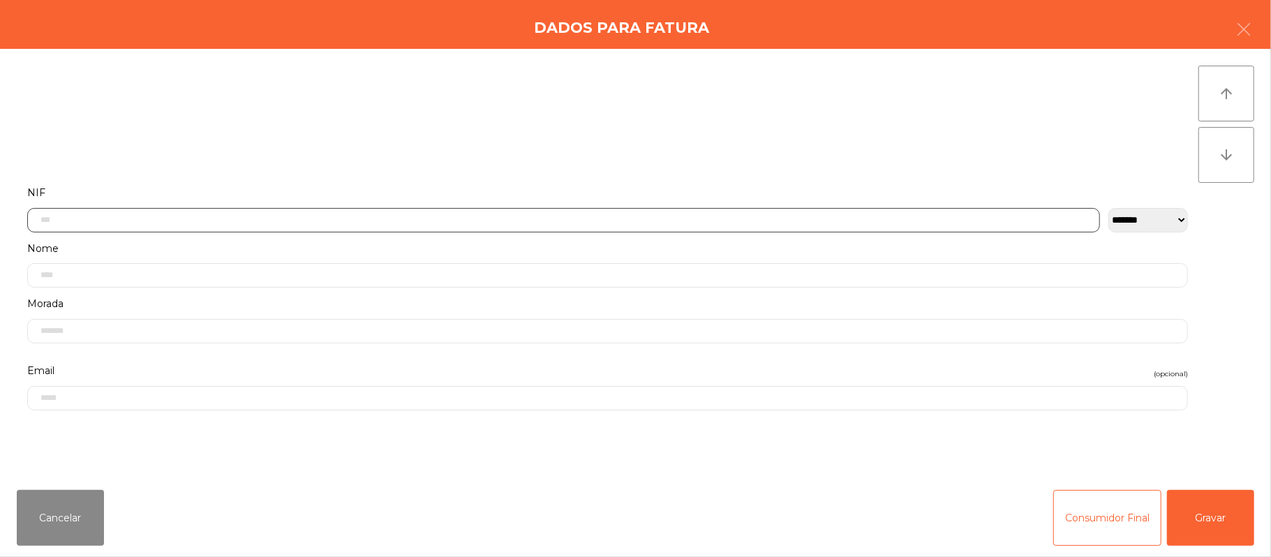
click at [543, 222] on input "text" at bounding box center [563, 220] width 1073 height 24
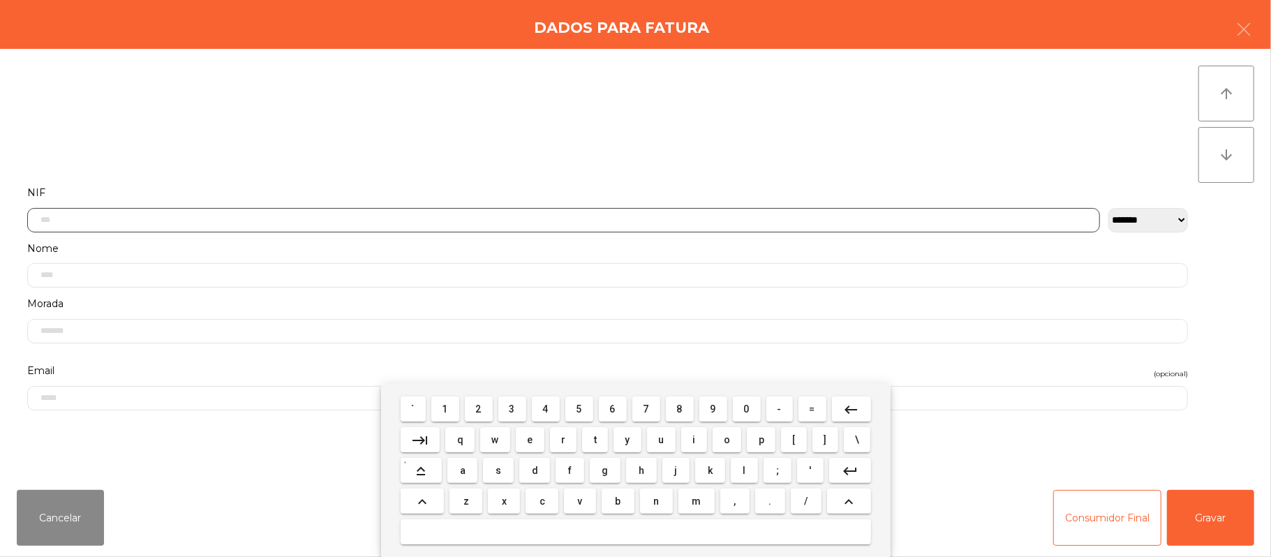
scroll to position [117, 0]
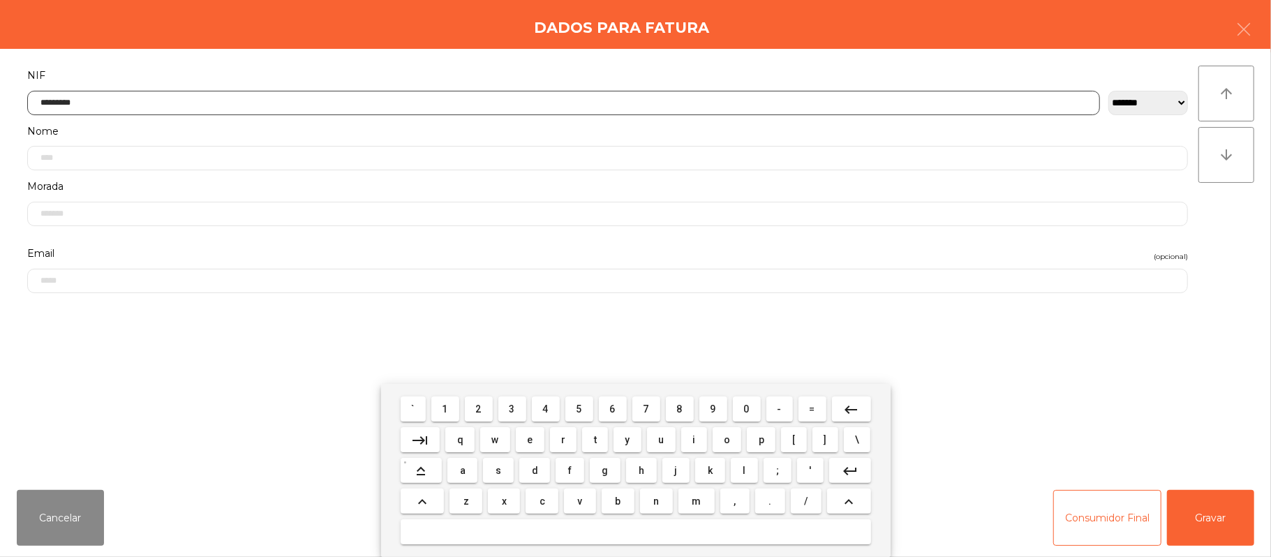
type input "*********"
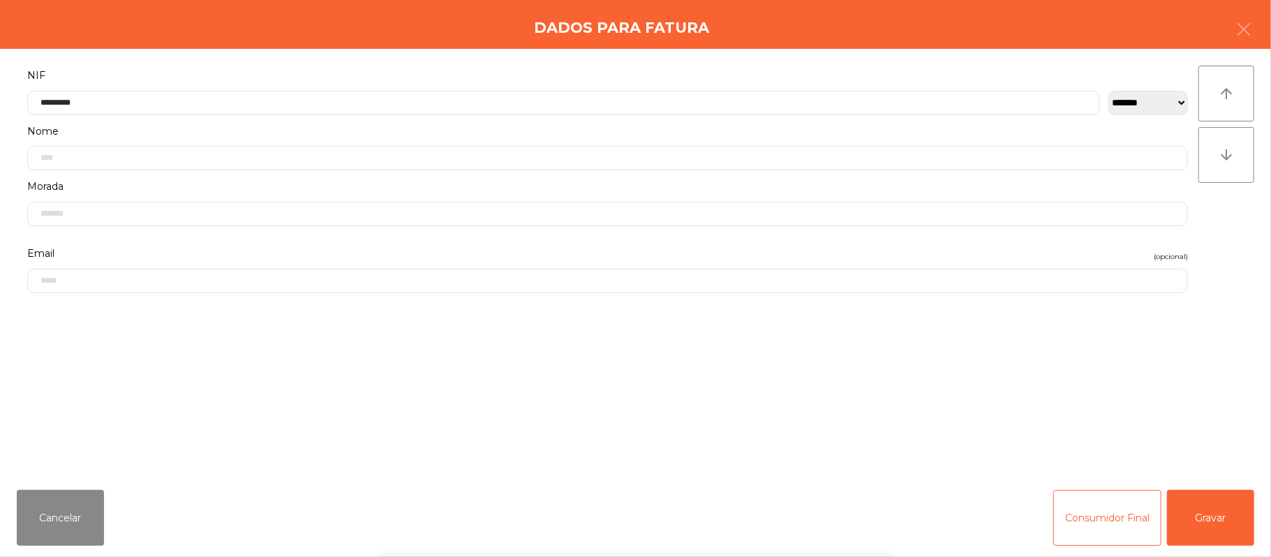
click at [1229, 498] on div "` 1 2 3 4 5 6 7 8 9 0 - = keyboard_backspace keyboard_tab q w e r t y u i o p […" at bounding box center [635, 470] width 1271 height 173
click at [1215, 510] on div "` 1 2 3 4 5 6 7 8 9 0 - = keyboard_backspace keyboard_tab q w e r t y u i o p […" at bounding box center [635, 470] width 1271 height 173
click at [1213, 514] on button "Gravar" at bounding box center [1210, 518] width 87 height 56
click at [1215, 521] on div "[PERSON_NAME]" at bounding box center [636, 510] width 1260 height 84
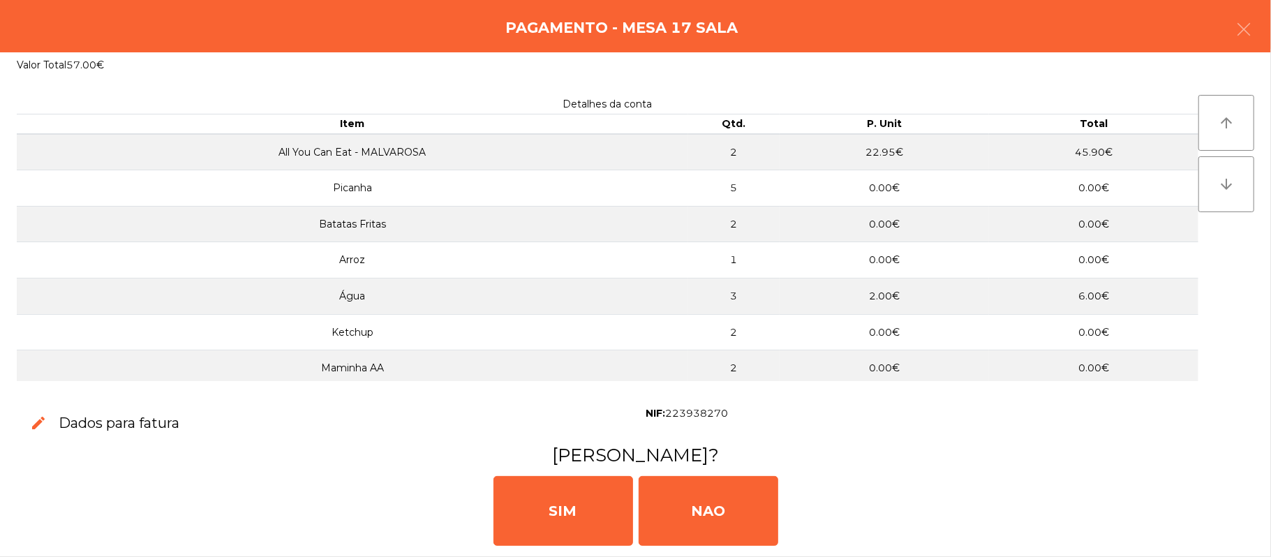
click at [1226, 464] on h3 "[PERSON_NAME]?" at bounding box center [635, 455] width 1239 height 25
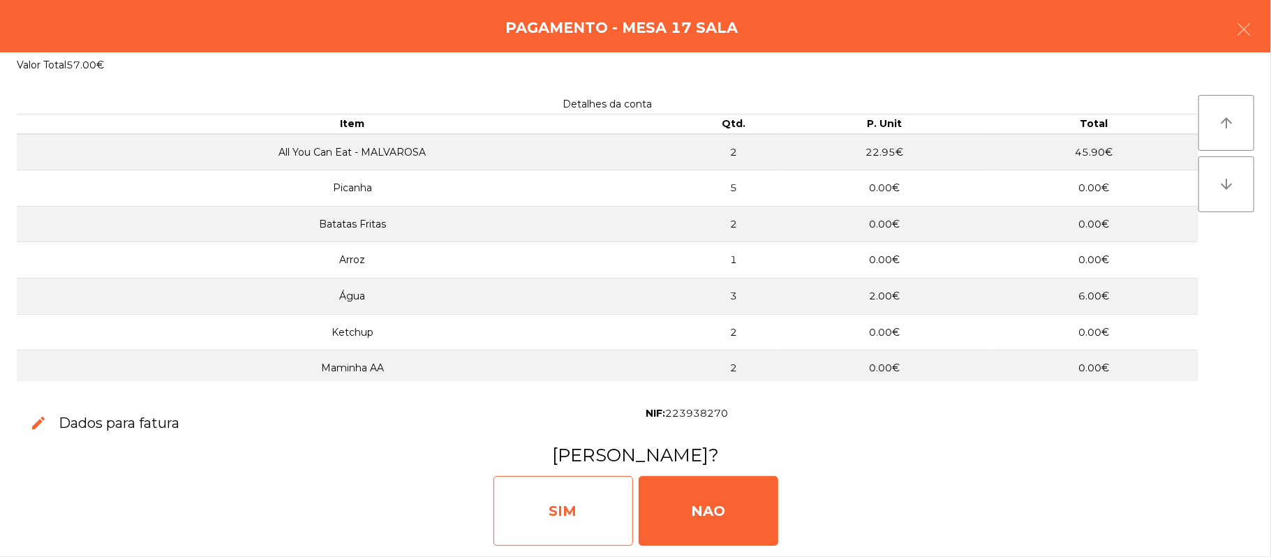
click at [546, 495] on div "SIM" at bounding box center [564, 511] width 140 height 70
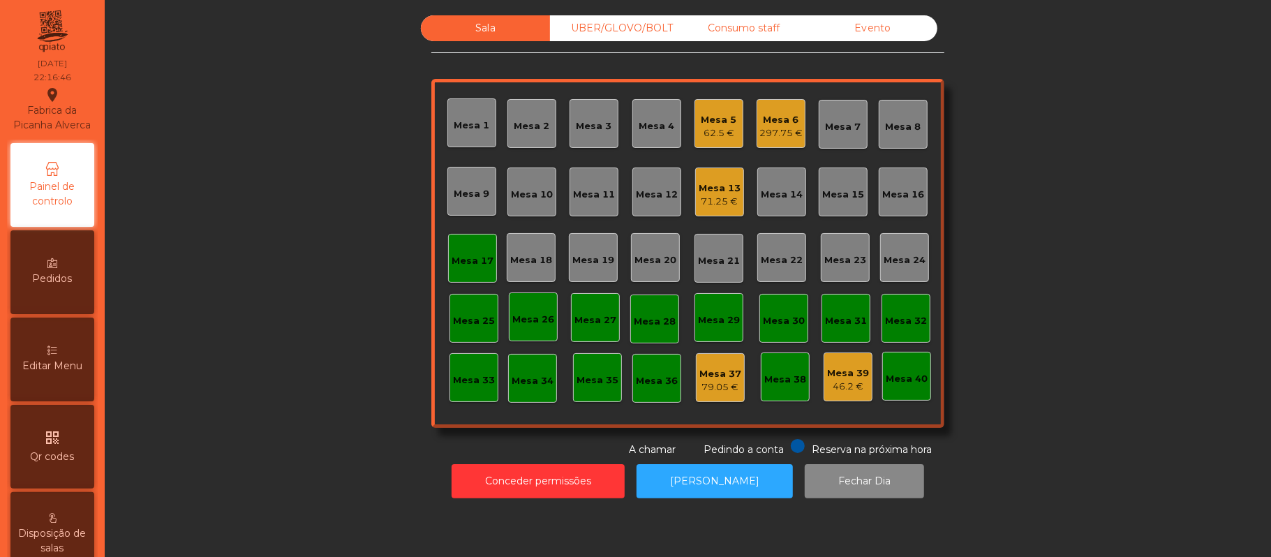
click at [452, 248] on div "Mesa 17" at bounding box center [473, 258] width 42 height 20
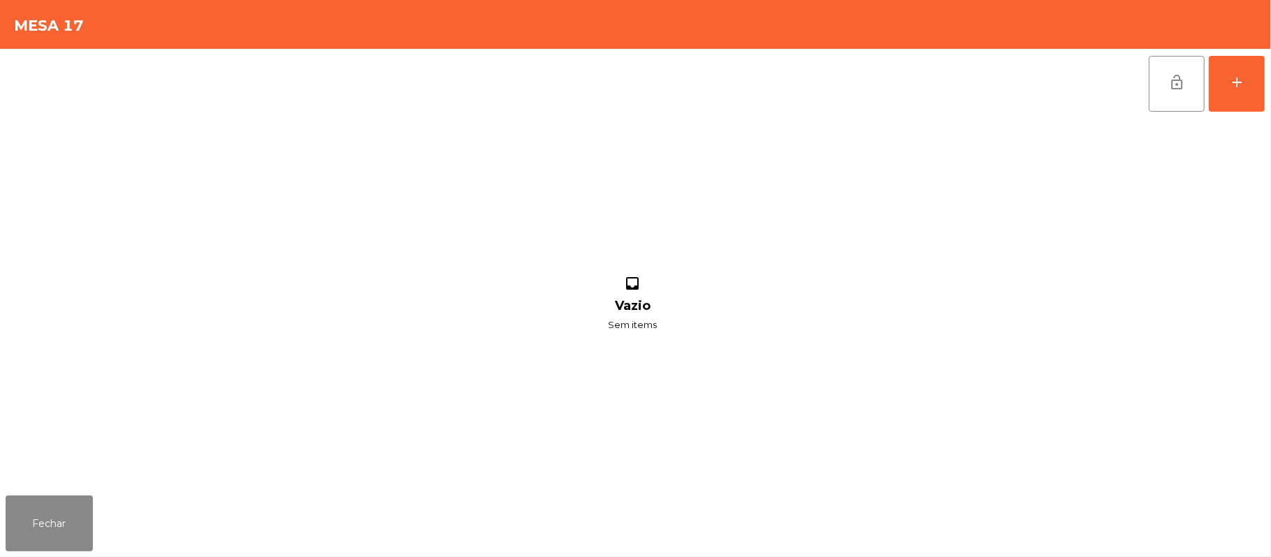
click at [1132, 93] on div "lock_open add" at bounding box center [636, 84] width 1260 height 70
click at [1166, 92] on button "lock_open" at bounding box center [1177, 84] width 56 height 56
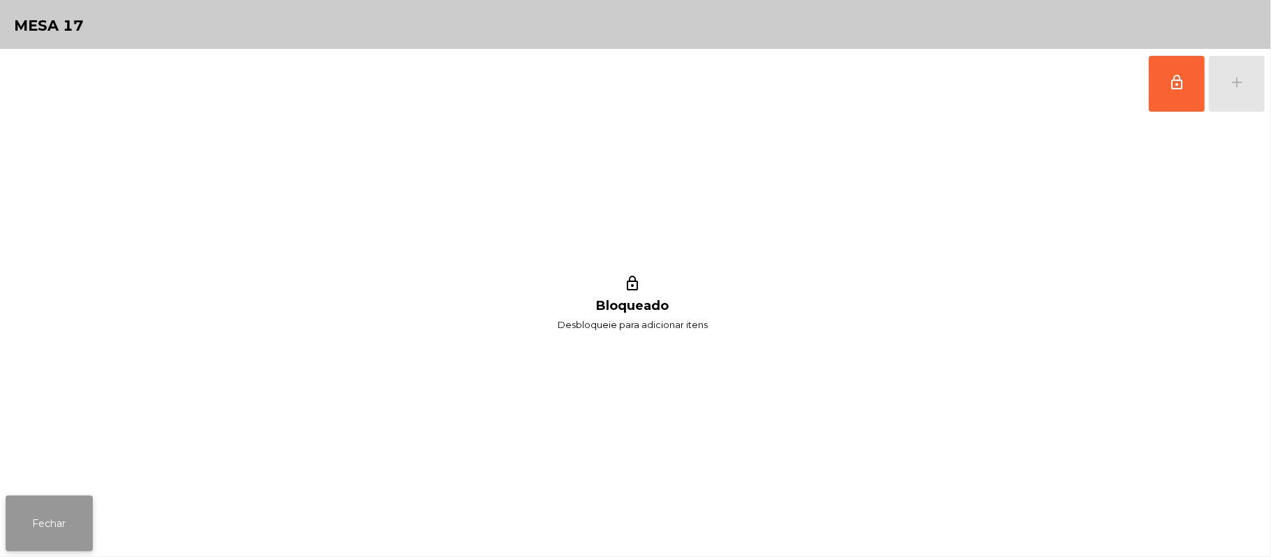
click at [92, 517] on button "Fechar" at bounding box center [49, 524] width 87 height 56
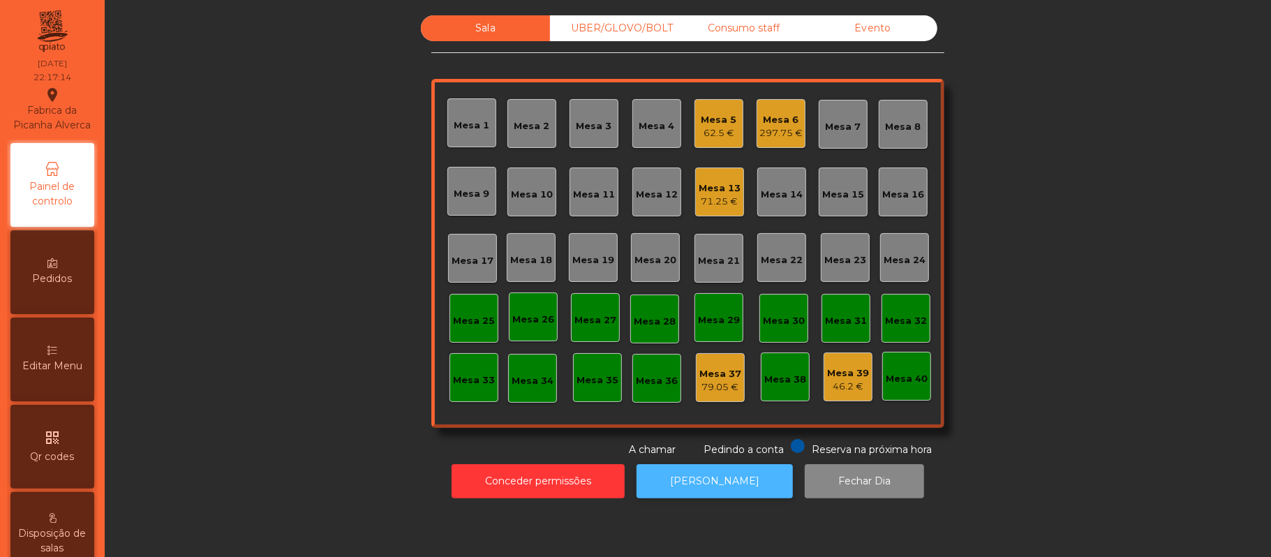
click at [699, 481] on button "[PERSON_NAME]" at bounding box center [715, 481] width 156 height 34
click at [768, 113] on div "Mesa 6" at bounding box center [780, 120] width 43 height 14
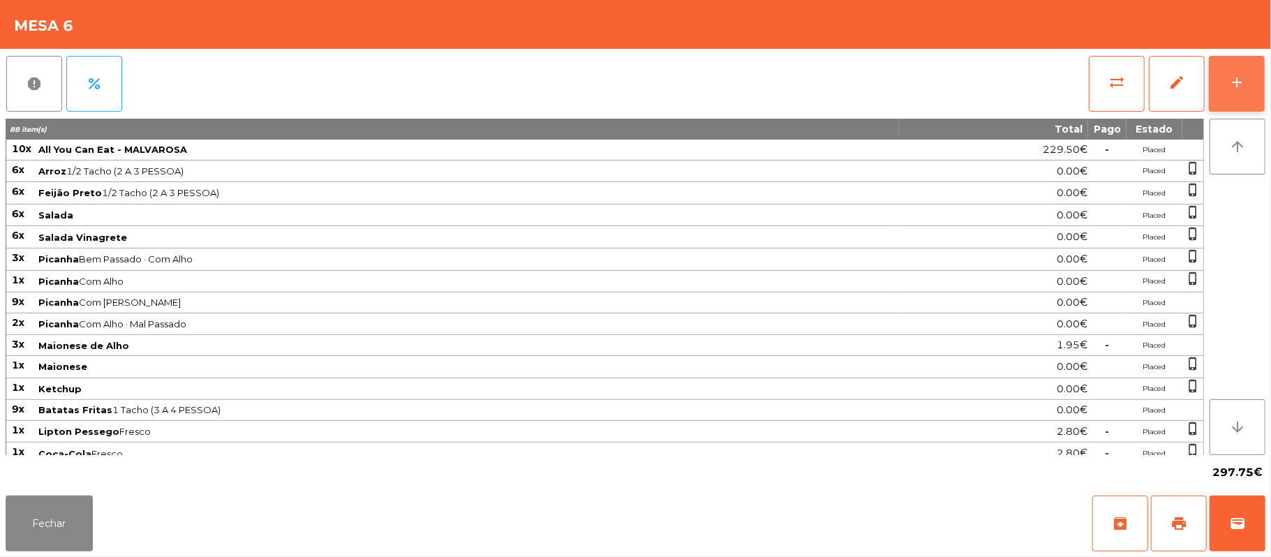
click at [1229, 92] on button "add" at bounding box center [1237, 84] width 56 height 56
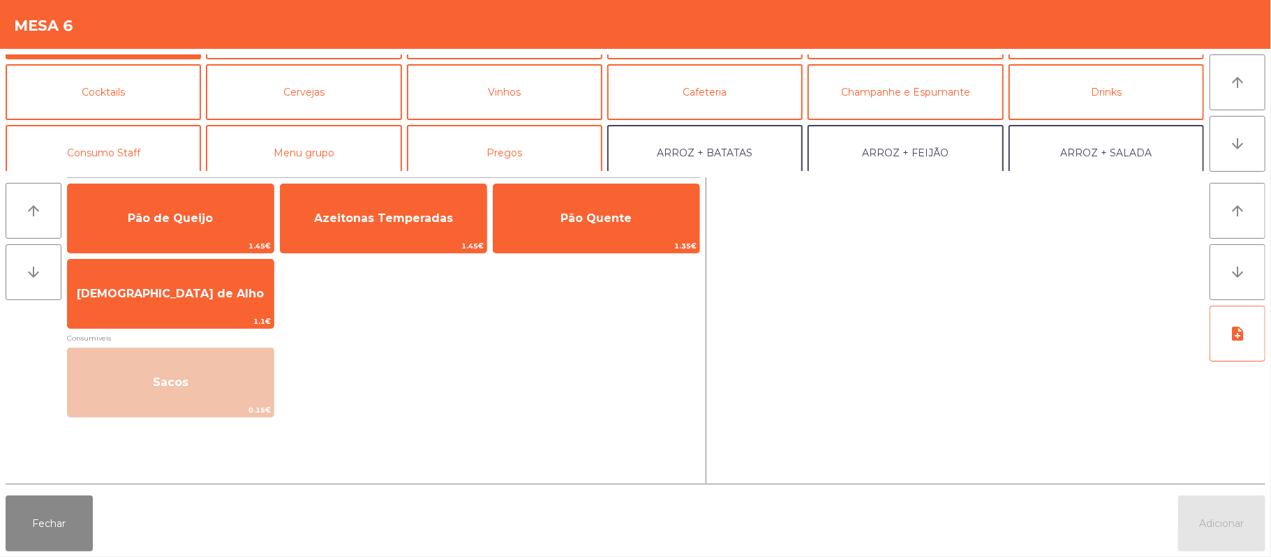
scroll to position [0, 0]
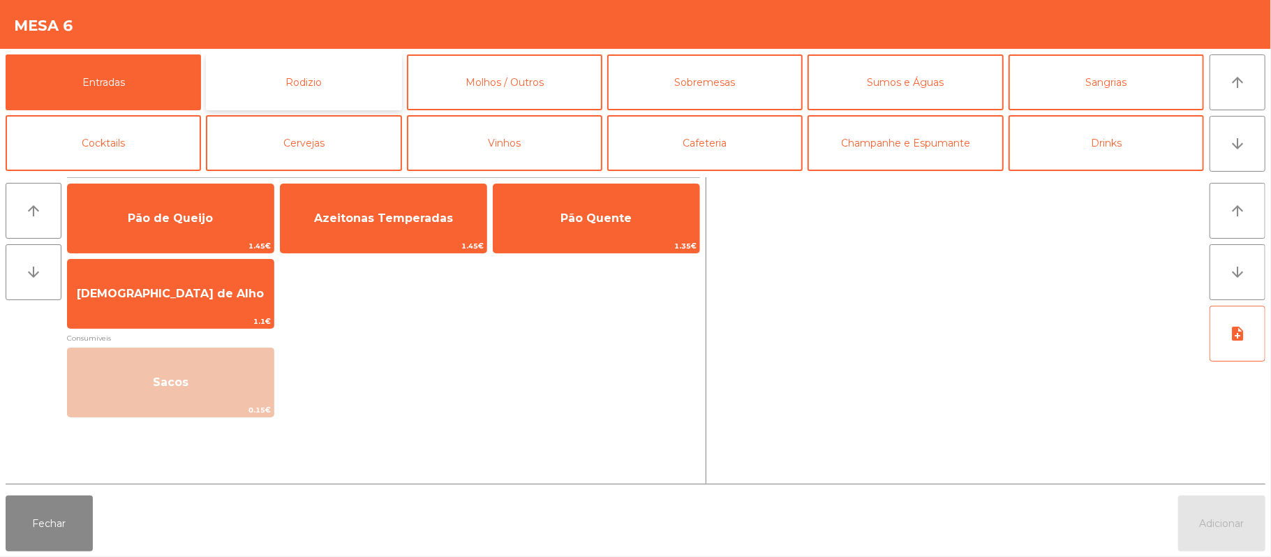
click at [350, 84] on button "Rodizio" at bounding box center [303, 82] width 195 height 56
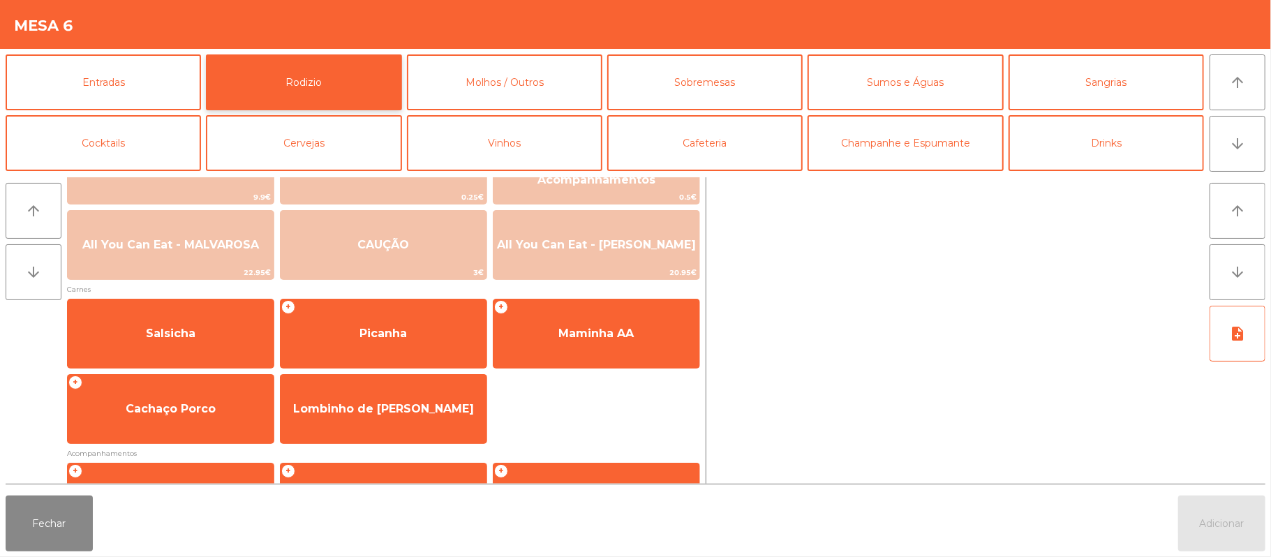
scroll to position [48, 0]
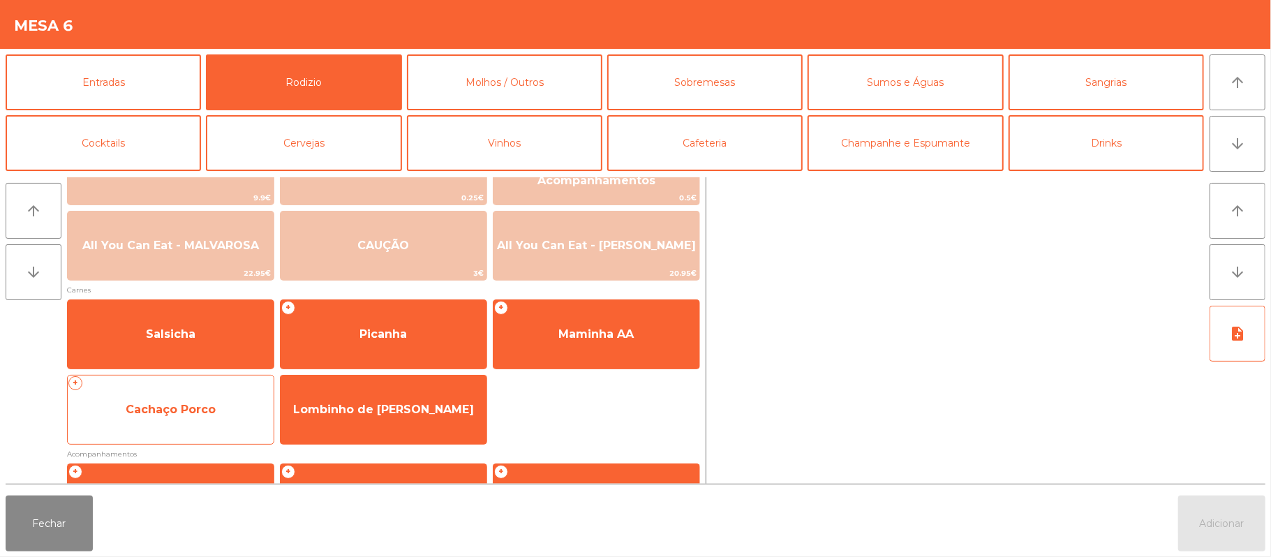
click at [201, 422] on span "Cachaço Porco" at bounding box center [171, 410] width 206 height 38
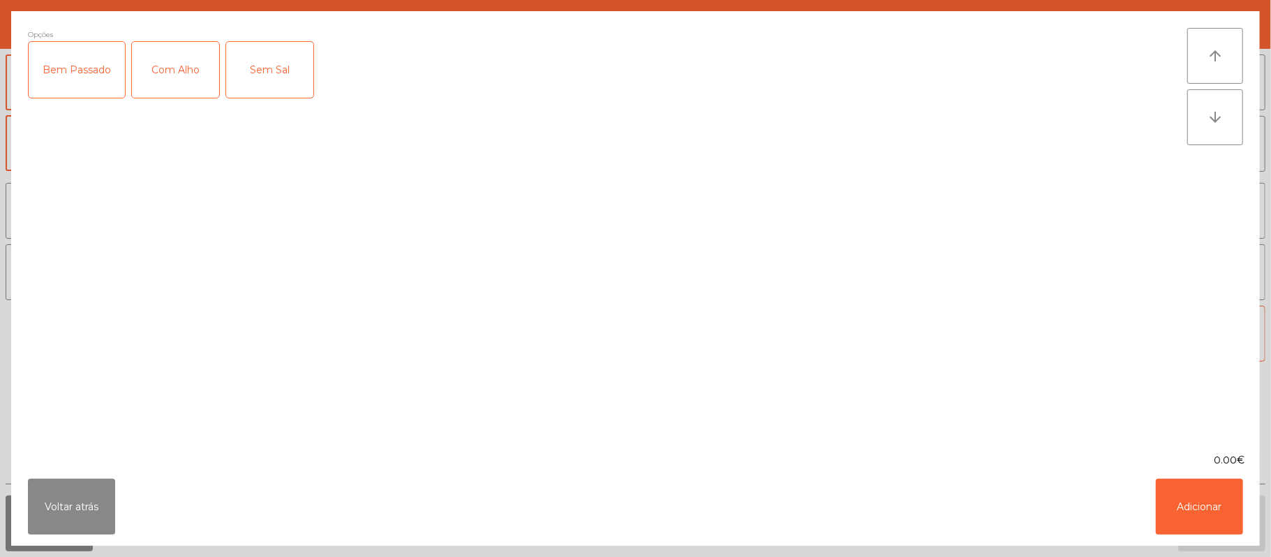
click at [179, 67] on div "Com Alho" at bounding box center [175, 70] width 87 height 56
click at [1198, 512] on button "Adicionar" at bounding box center [1199, 507] width 87 height 56
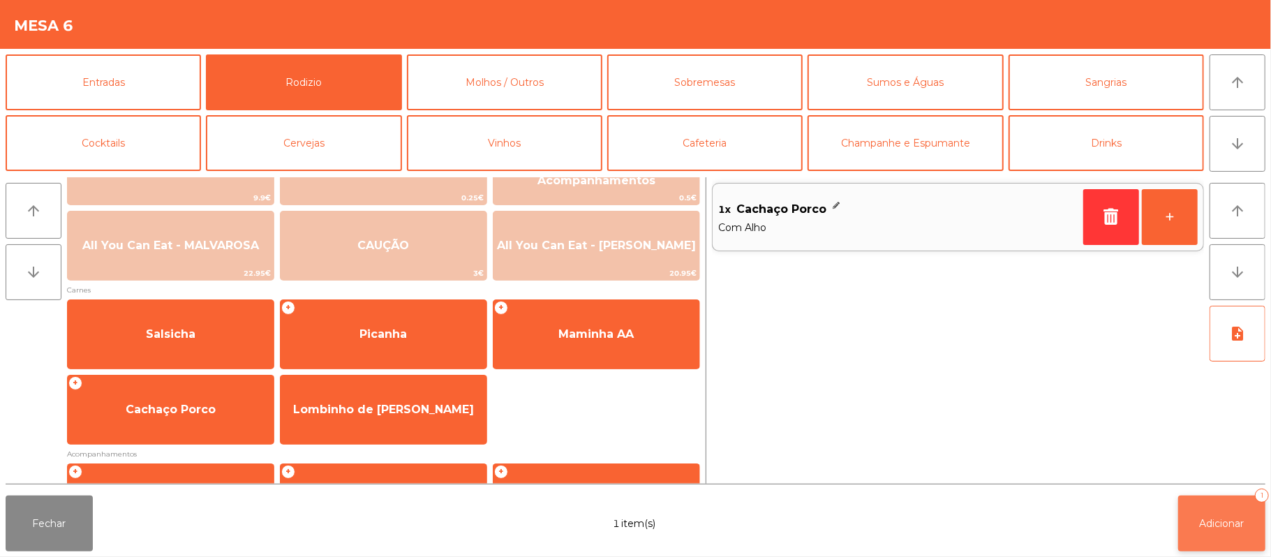
click at [1224, 534] on button "Adicionar 1" at bounding box center [1221, 524] width 87 height 56
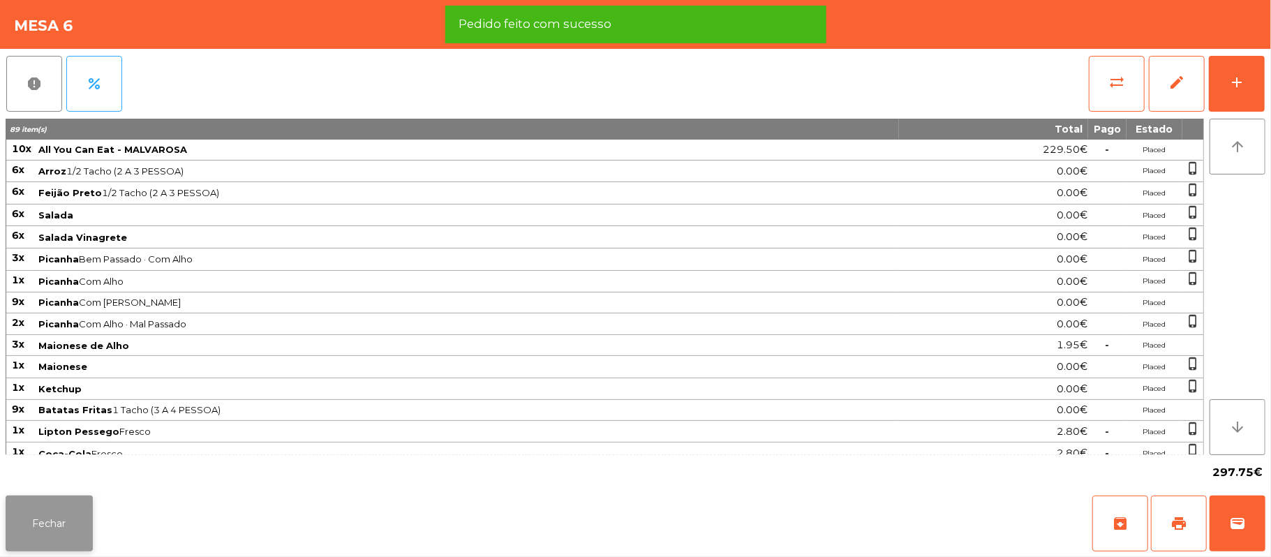
click at [52, 521] on button "Fechar" at bounding box center [49, 524] width 87 height 56
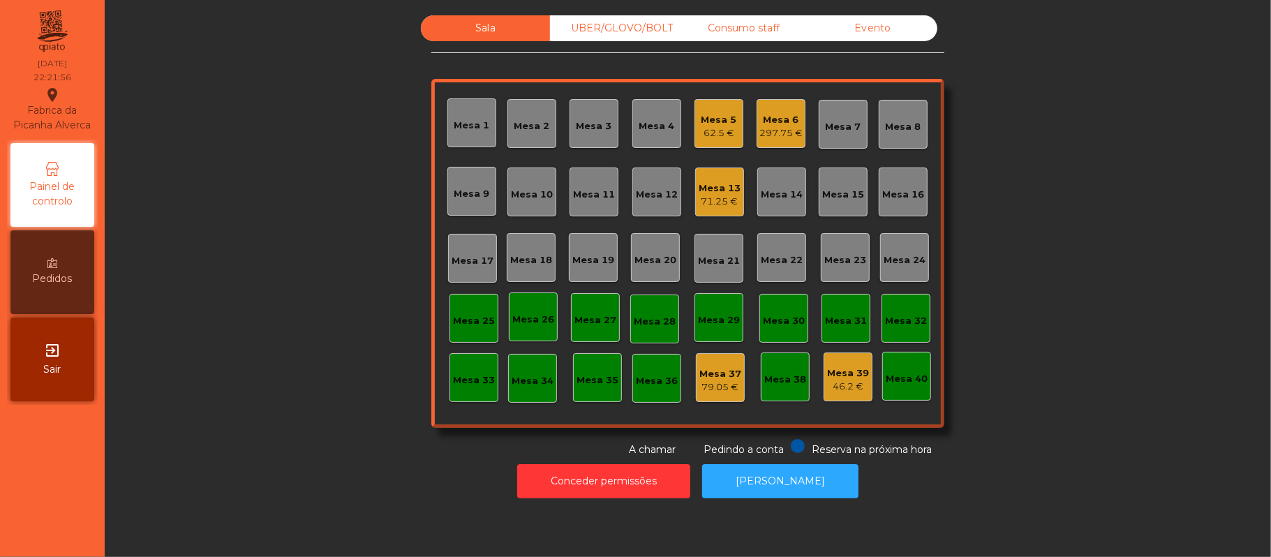
click at [768, 101] on div "Mesa 6 297.75 €" at bounding box center [781, 123] width 49 height 49
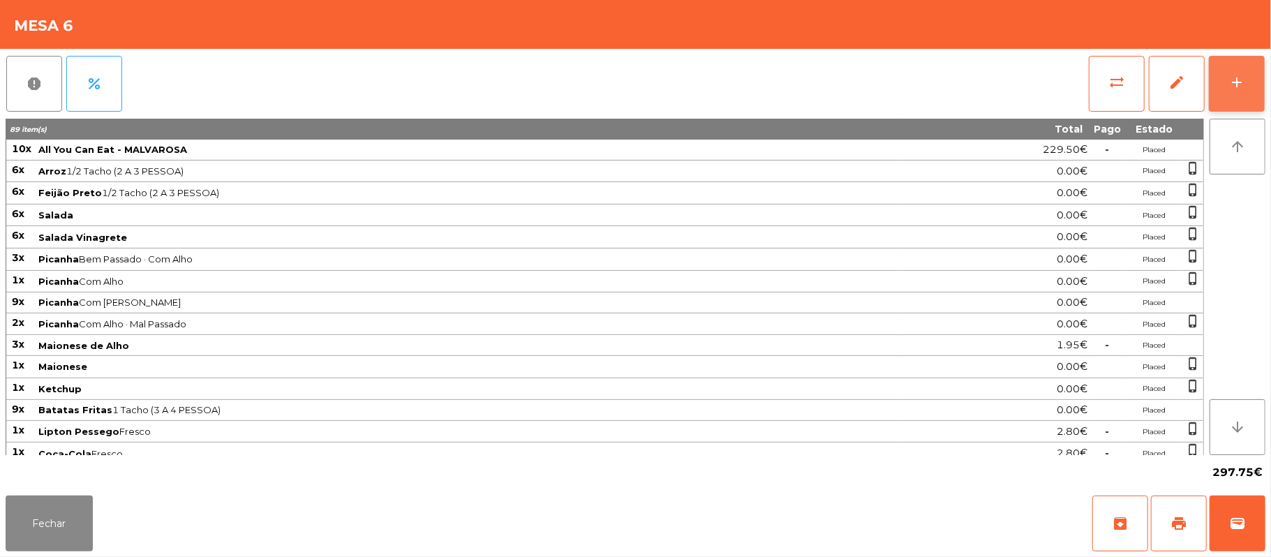
click at [1238, 65] on button "add" at bounding box center [1237, 84] width 56 height 56
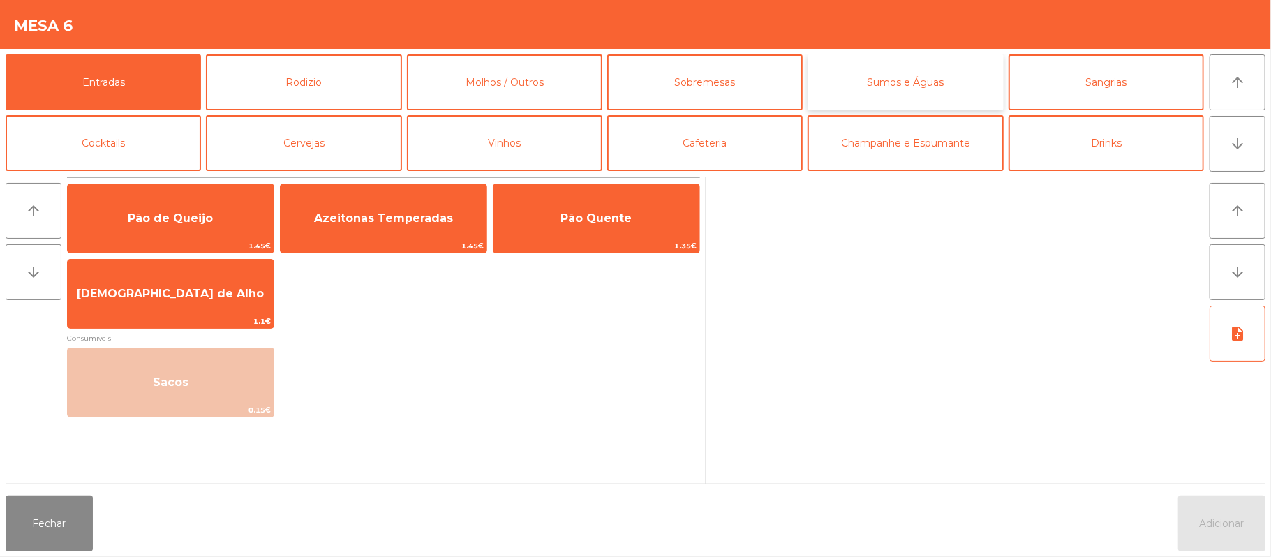
click at [864, 59] on button "Sumos e Águas" at bounding box center [905, 82] width 195 height 56
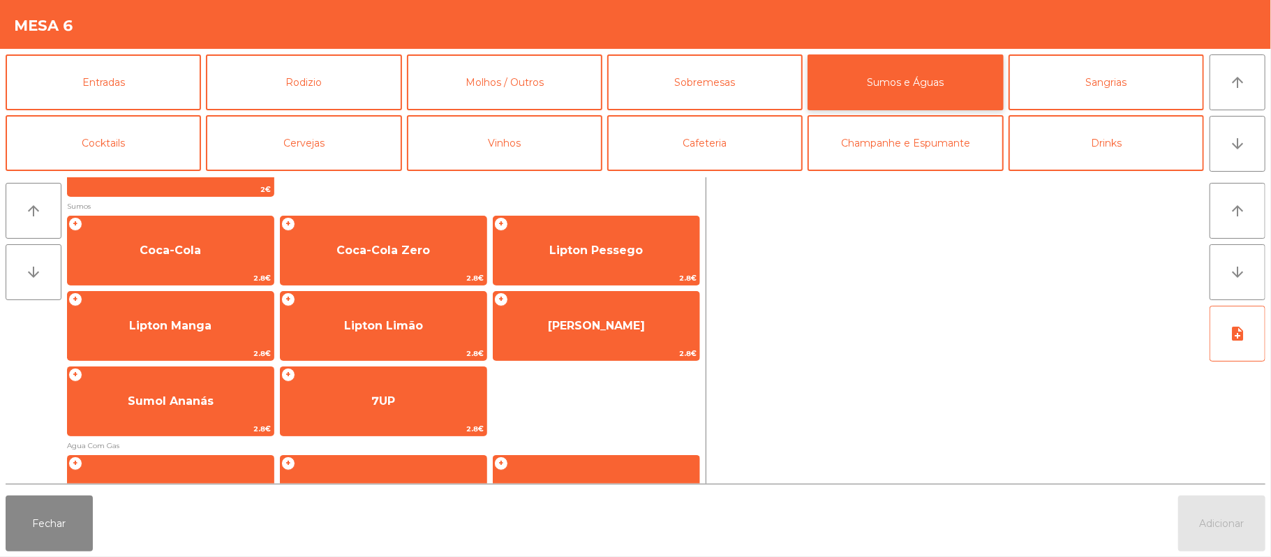
scroll to position [208, 0]
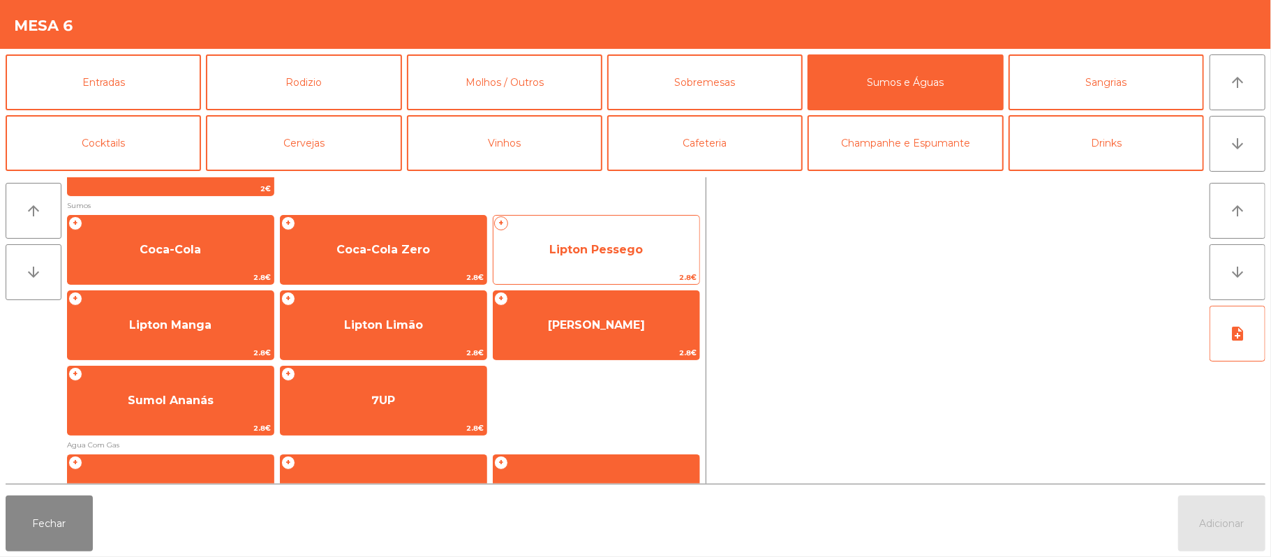
click at [575, 251] on span "Lipton Pessego" at bounding box center [596, 249] width 94 height 13
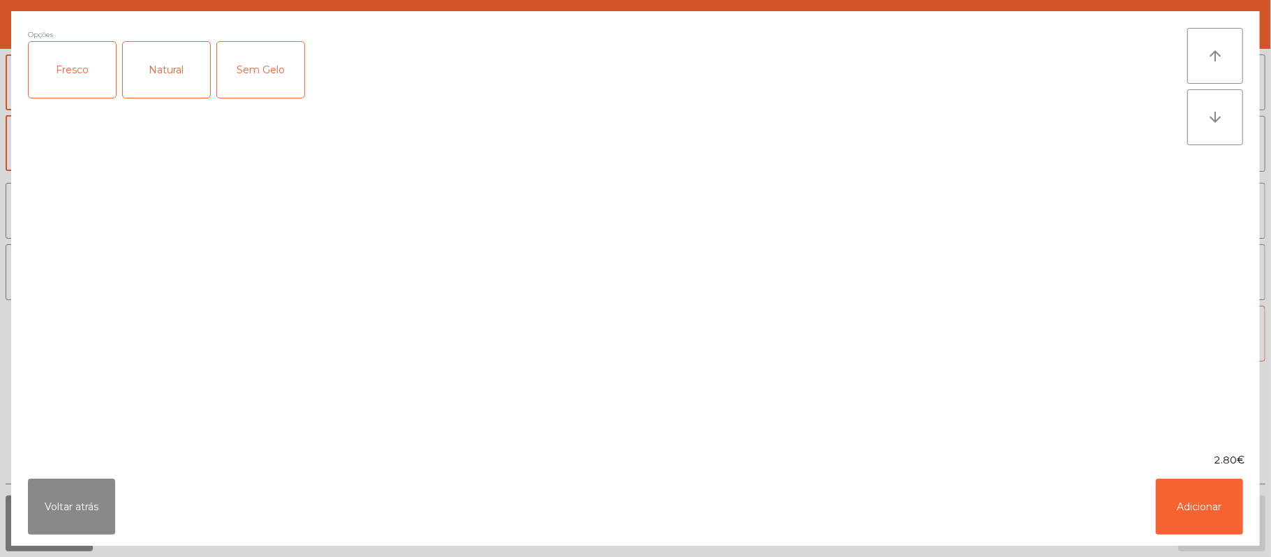
click at [63, 61] on div "Fresco" at bounding box center [72, 70] width 87 height 56
click at [1187, 503] on button "Adicionar" at bounding box center [1199, 507] width 87 height 56
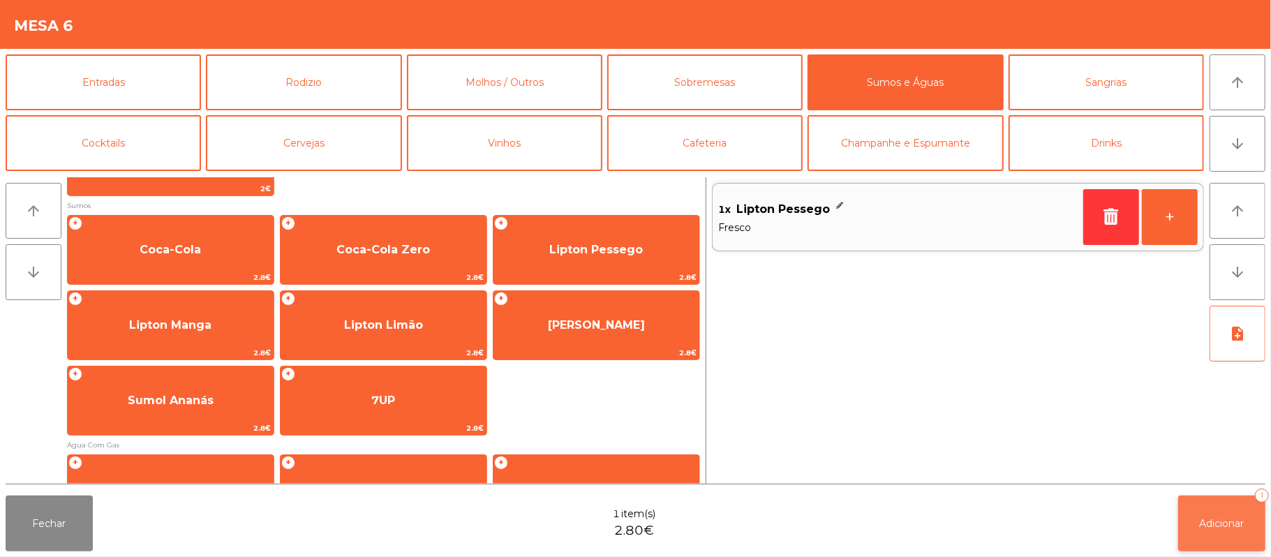
click at [1222, 503] on button "Adicionar 1" at bounding box center [1221, 524] width 87 height 56
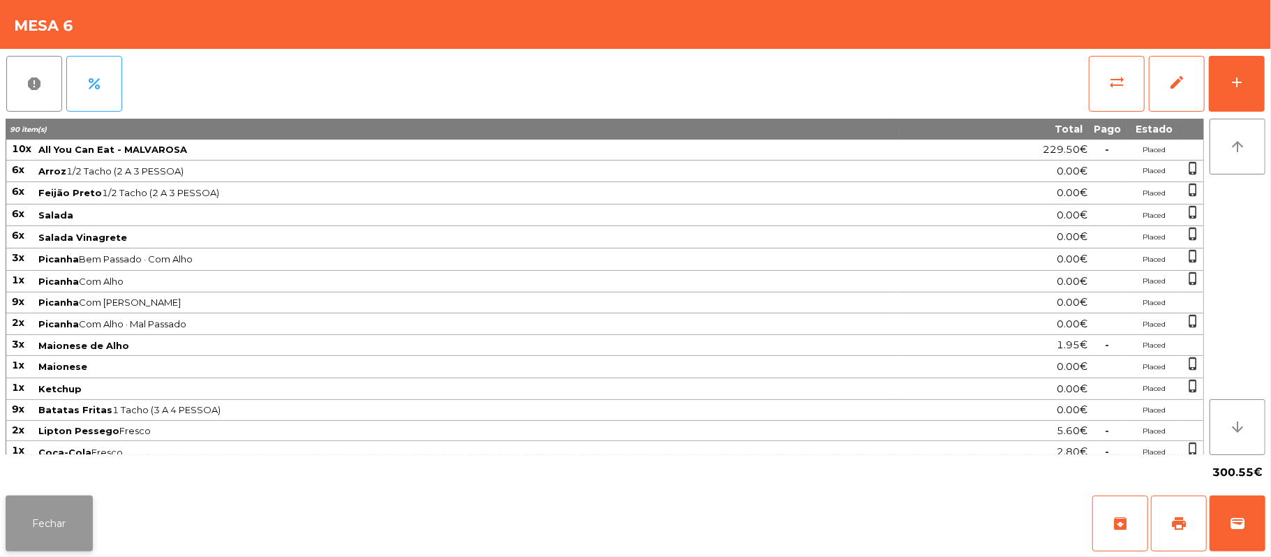
click at [45, 524] on button "Fechar" at bounding box center [49, 524] width 87 height 56
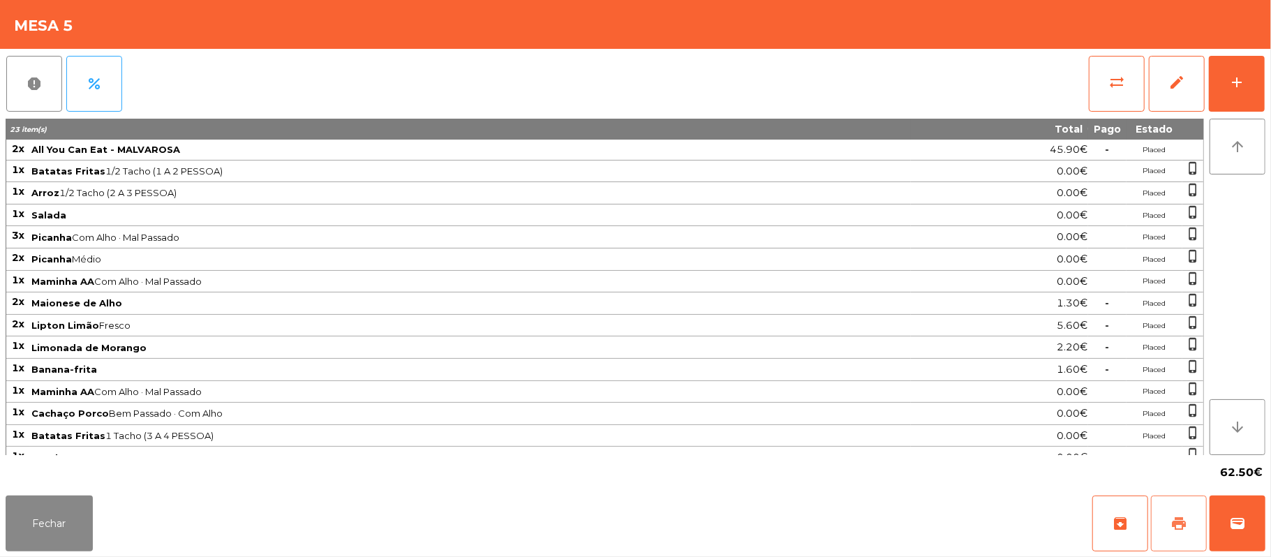
click at [1181, 521] on span "print" at bounding box center [1179, 523] width 17 height 17
click at [1263, 542] on button "wallet" at bounding box center [1238, 524] width 56 height 56
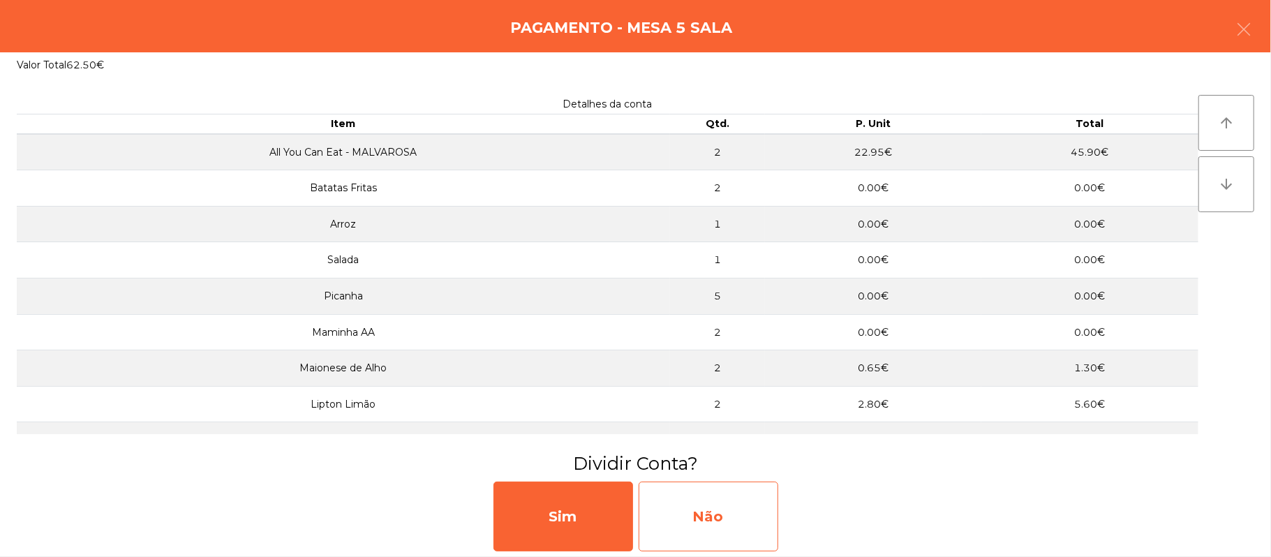
click at [735, 511] on div "Não" at bounding box center [709, 517] width 140 height 70
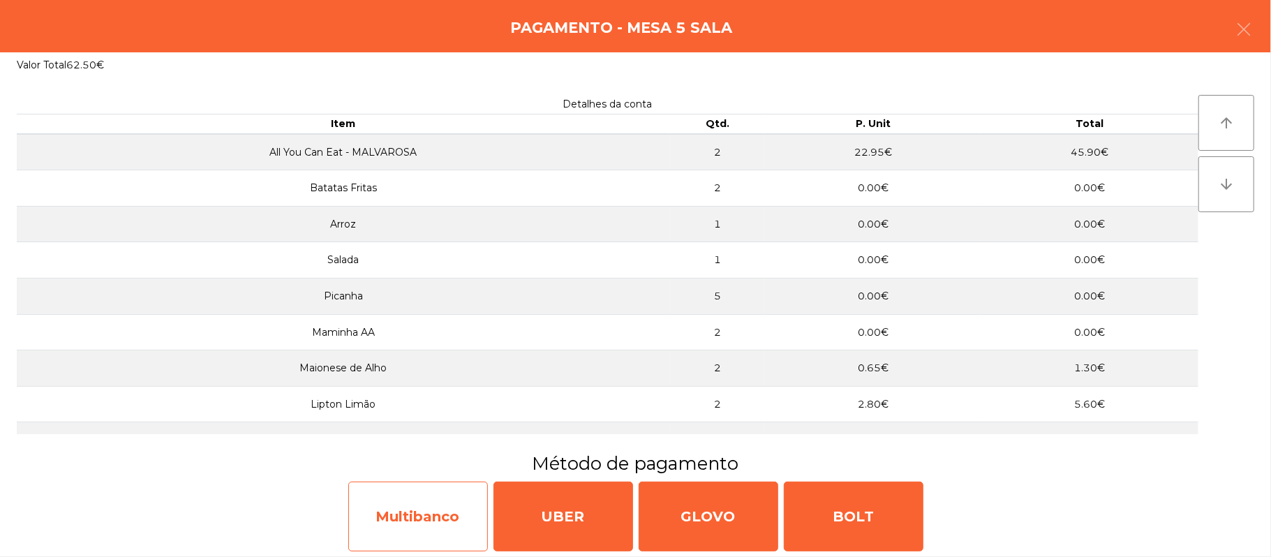
click at [436, 521] on div "Multibanco" at bounding box center [418, 517] width 140 height 70
select select "**"
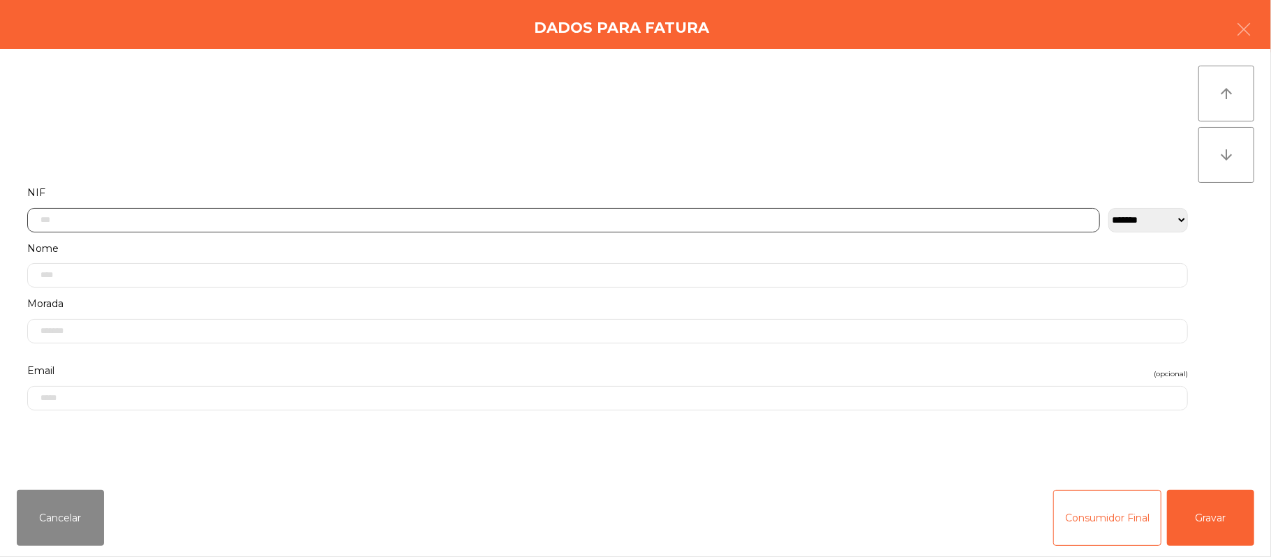
click at [542, 221] on input "text" at bounding box center [563, 220] width 1073 height 24
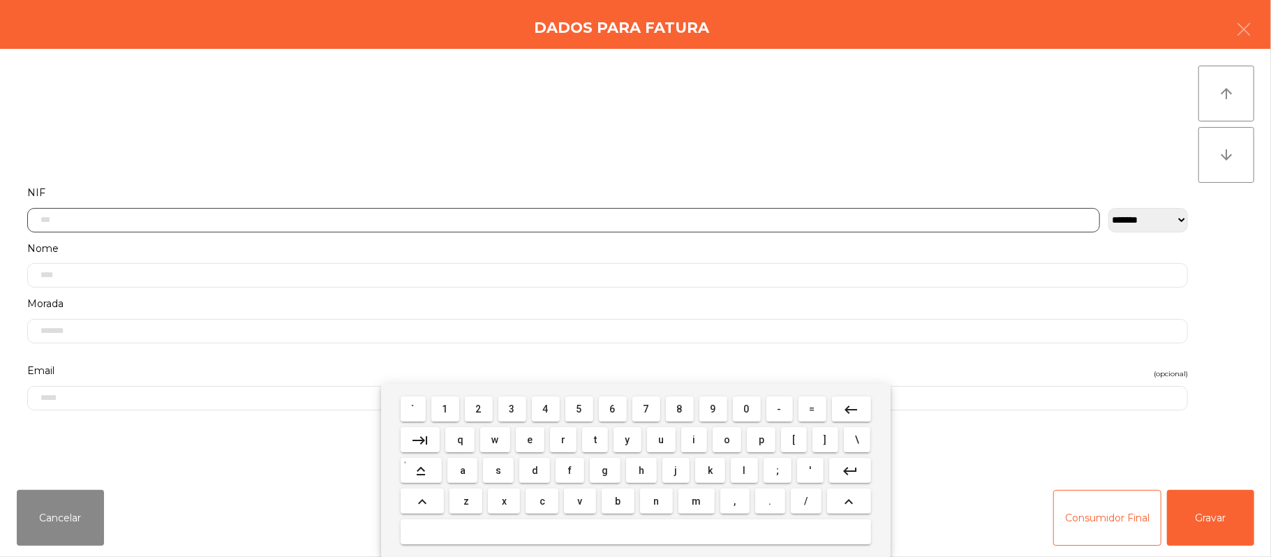
scroll to position [117, 0]
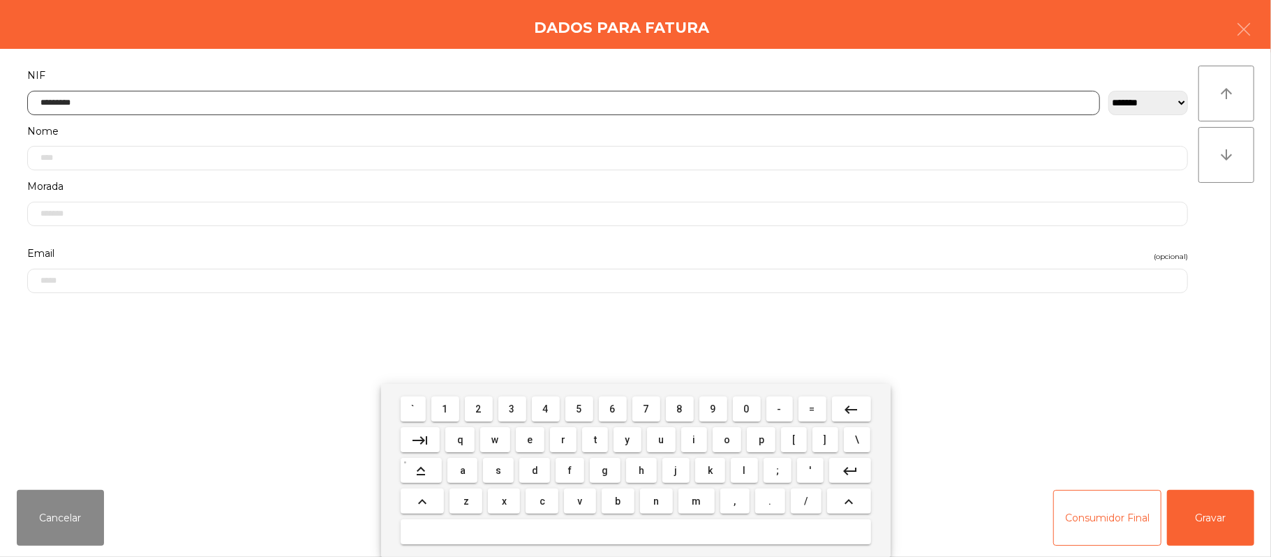
type input "*********"
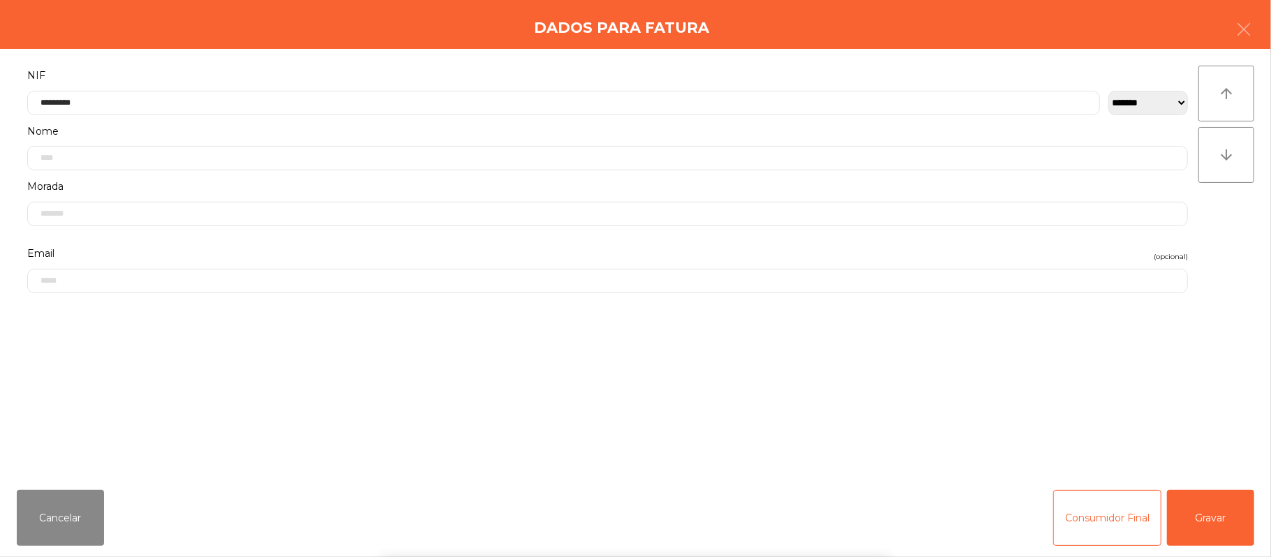
click at [1220, 525] on div "` 1 2 3 4 5 6 7 8 9 0 - = keyboard_backspace keyboard_tab q w e r t y u i o p […" at bounding box center [635, 470] width 1271 height 173
click at [1237, 523] on div "` 1 2 3 4 5 6 7 8 9 0 - = keyboard_backspace keyboard_tab q w e r t y u i o p […" at bounding box center [635, 470] width 1271 height 173
click at [1227, 515] on button "Gravar" at bounding box center [1210, 518] width 87 height 56
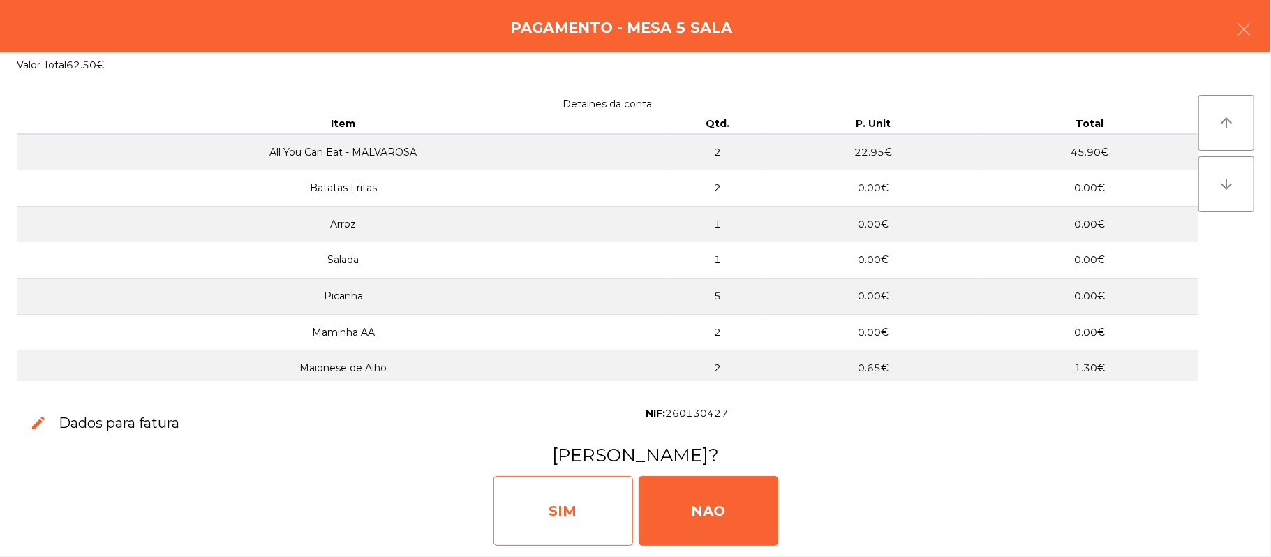
click at [565, 482] on div "SIM" at bounding box center [564, 511] width 140 height 70
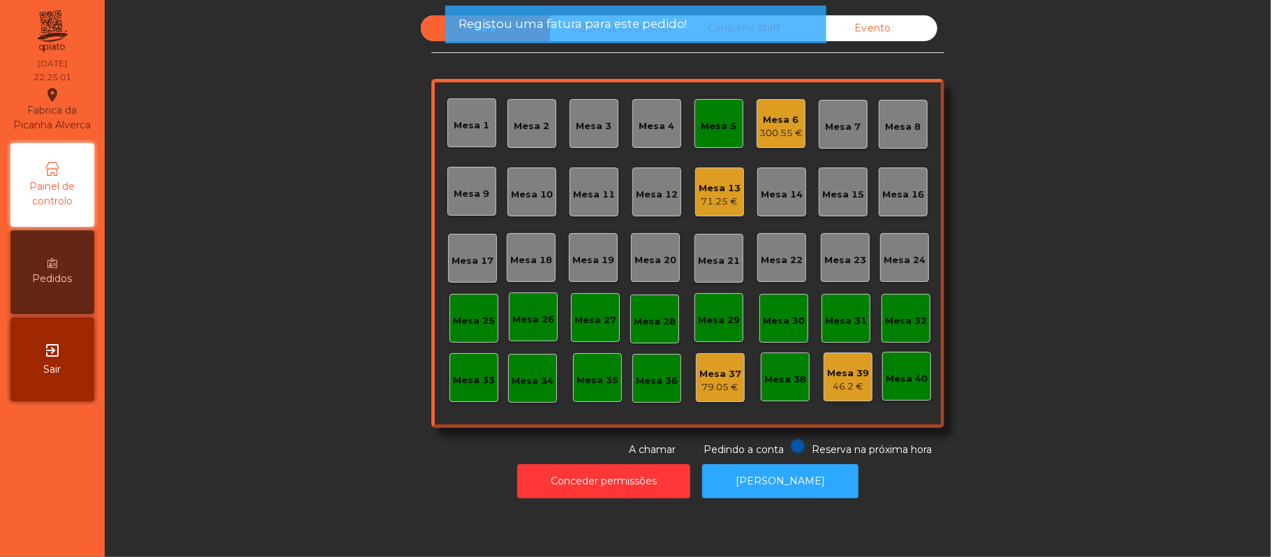
click at [704, 104] on div "Mesa 5" at bounding box center [719, 123] width 49 height 49
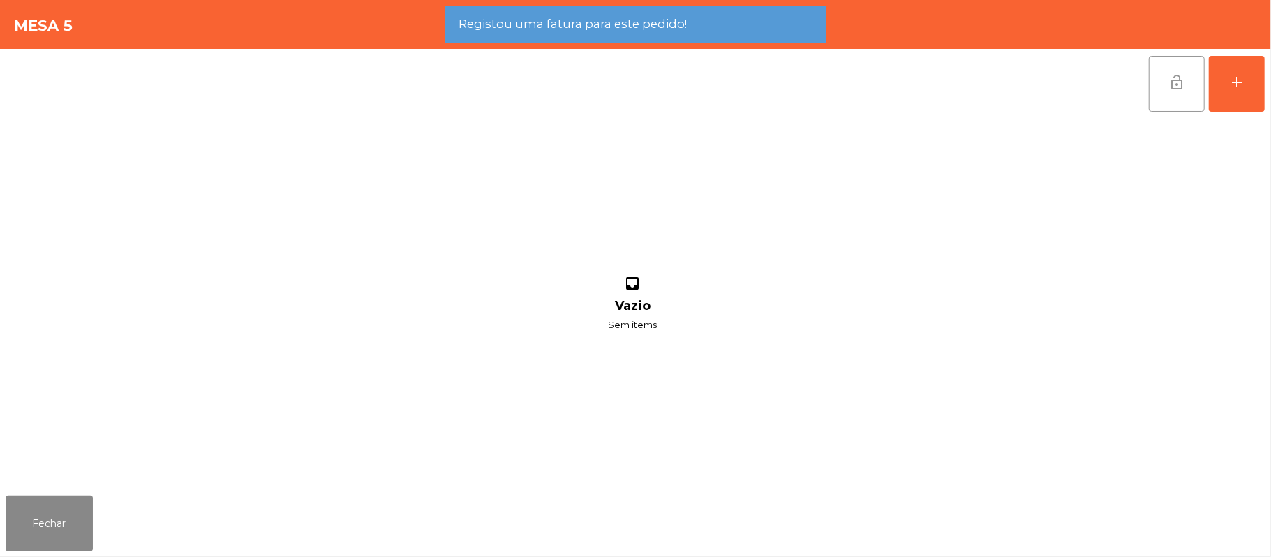
click at [1182, 78] on span "lock_open" at bounding box center [1176, 82] width 17 height 17
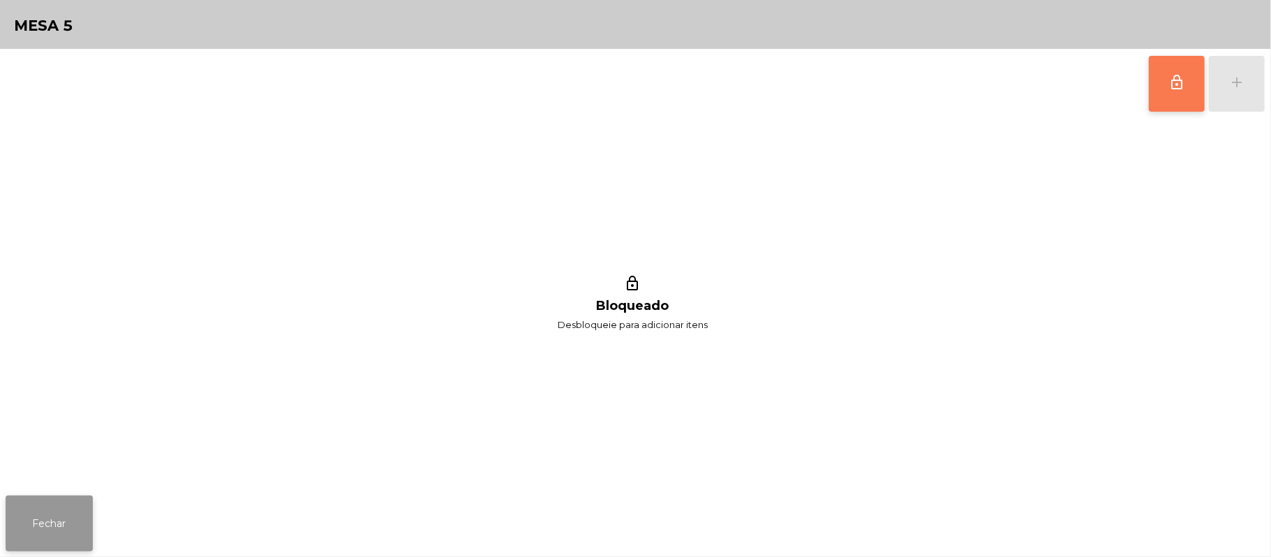
click at [54, 526] on button "Fechar" at bounding box center [49, 524] width 87 height 56
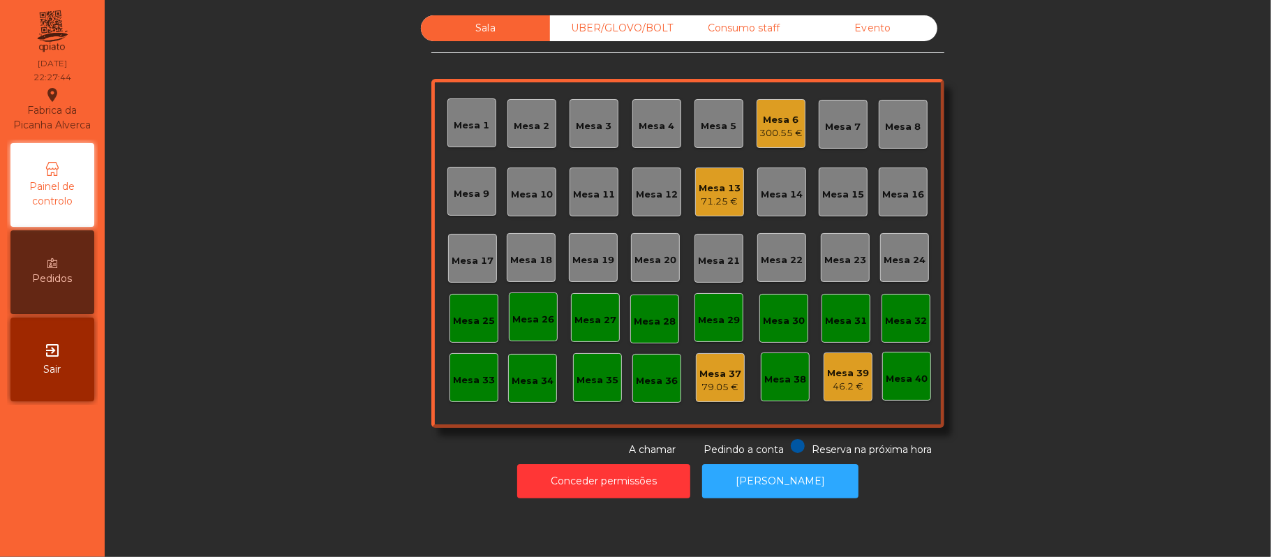
click at [1107, 241] on div "Sala UBER/[GEOGRAPHIC_DATA]/BOLT Consumo staff Evento Mesa 1 Mesa 2 [GEOGRAPHIC…" at bounding box center [688, 236] width 1129 height 442
click at [1122, 216] on div "Sala UBER/[GEOGRAPHIC_DATA]/BOLT Consumo staff Evento Mesa 1 Mesa 2 [GEOGRAPHIC…" at bounding box center [688, 236] width 1129 height 442
click at [603, 24] on div "UBER/GLOVO/BOLT" at bounding box center [614, 28] width 129 height 26
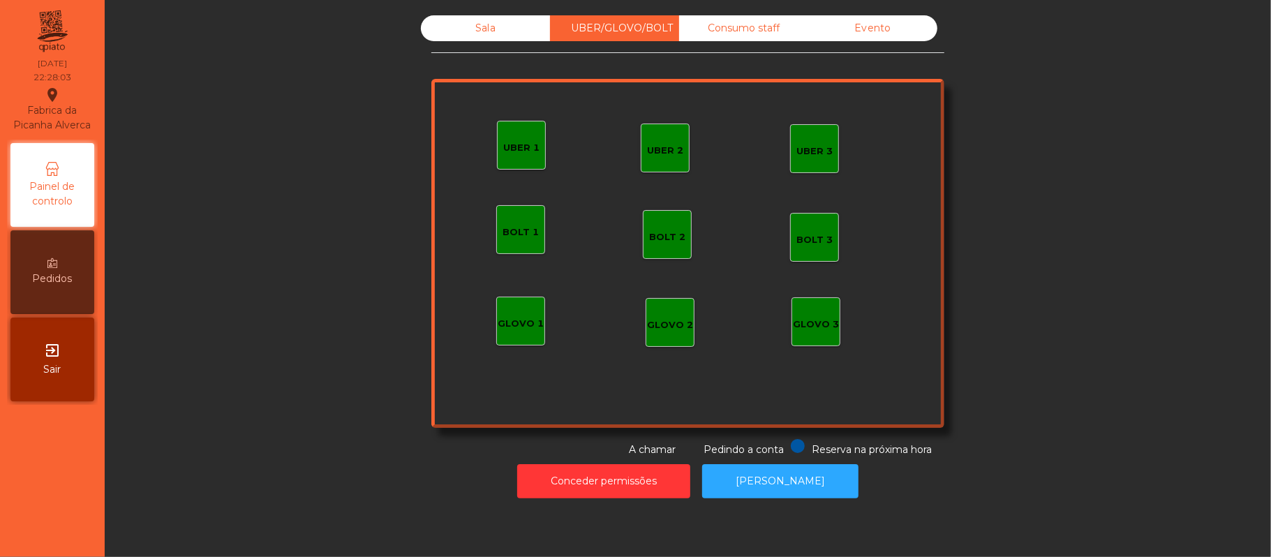
click at [535, 143] on div "UBER 1" at bounding box center [521, 145] width 49 height 49
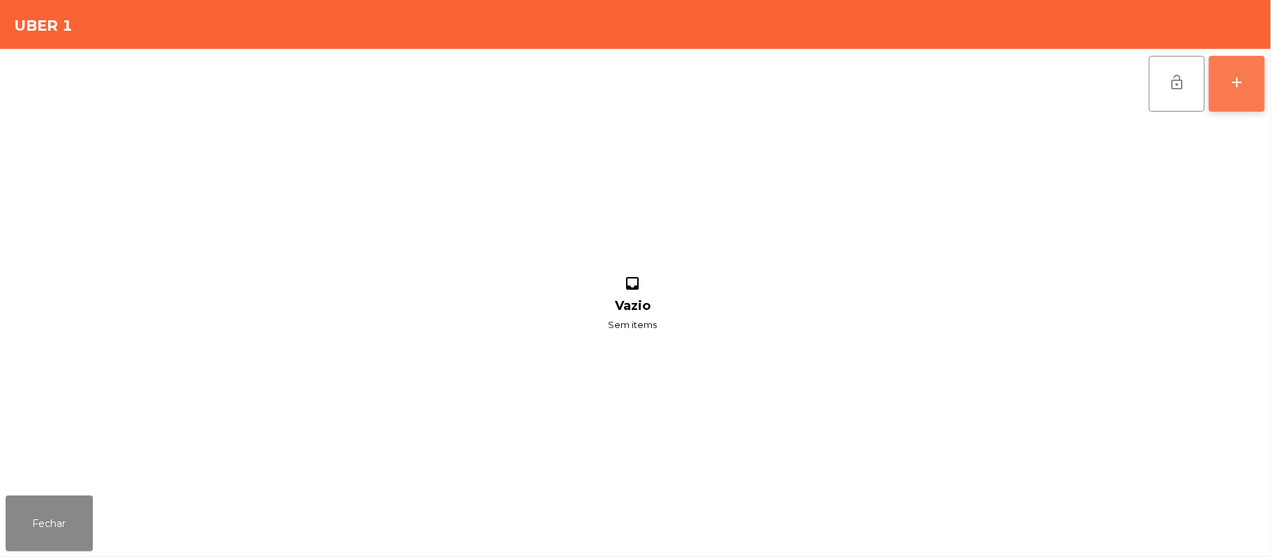
click at [1217, 70] on button "add" at bounding box center [1237, 84] width 56 height 56
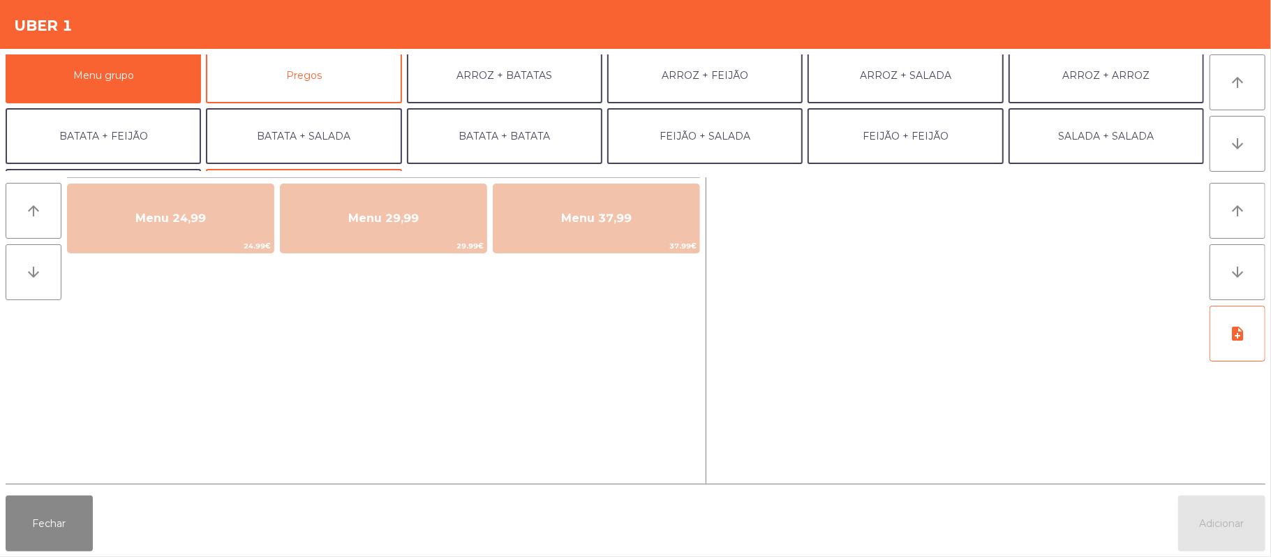
scroll to position [0, 0]
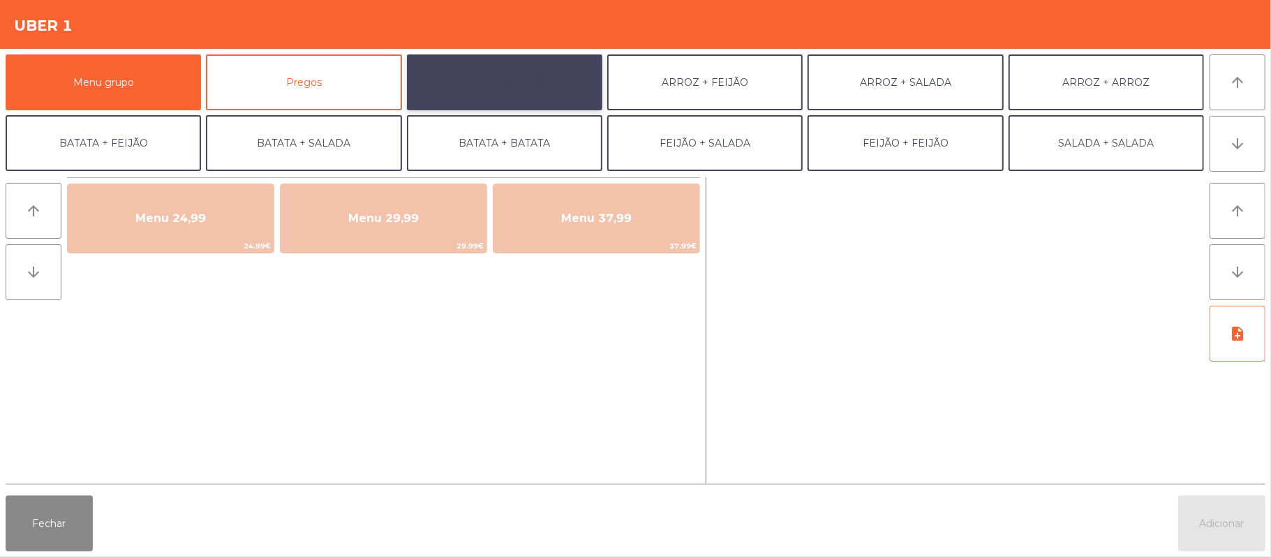
click at [542, 79] on button "ARROZ + BATATAS" at bounding box center [504, 82] width 195 height 56
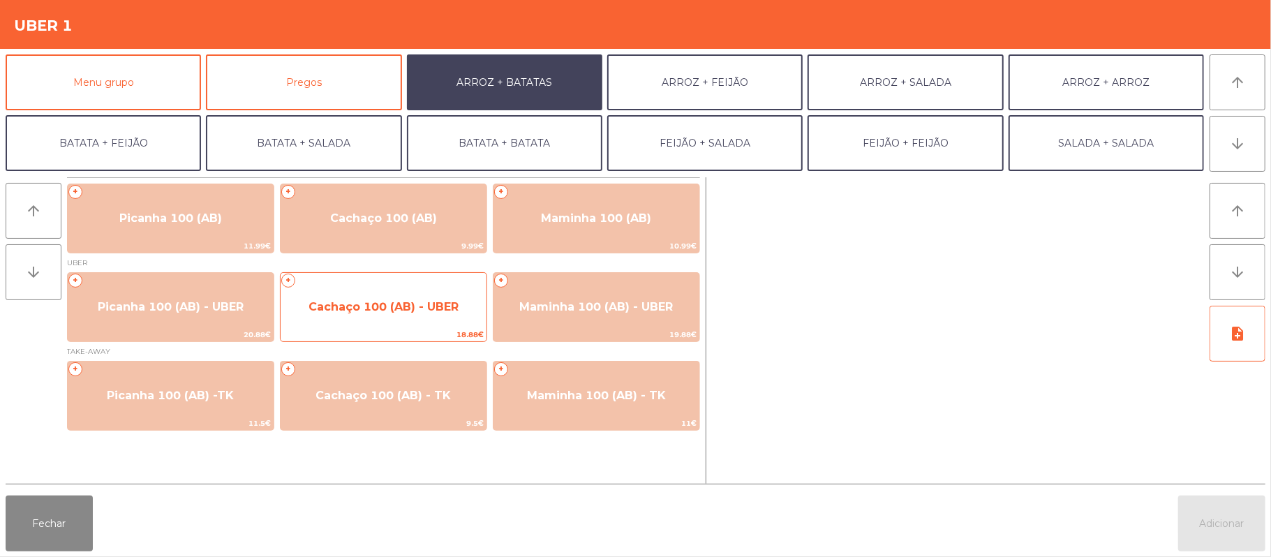
click at [428, 314] on span "Cachaço 100 (AB) - UBER" at bounding box center [384, 307] width 206 height 38
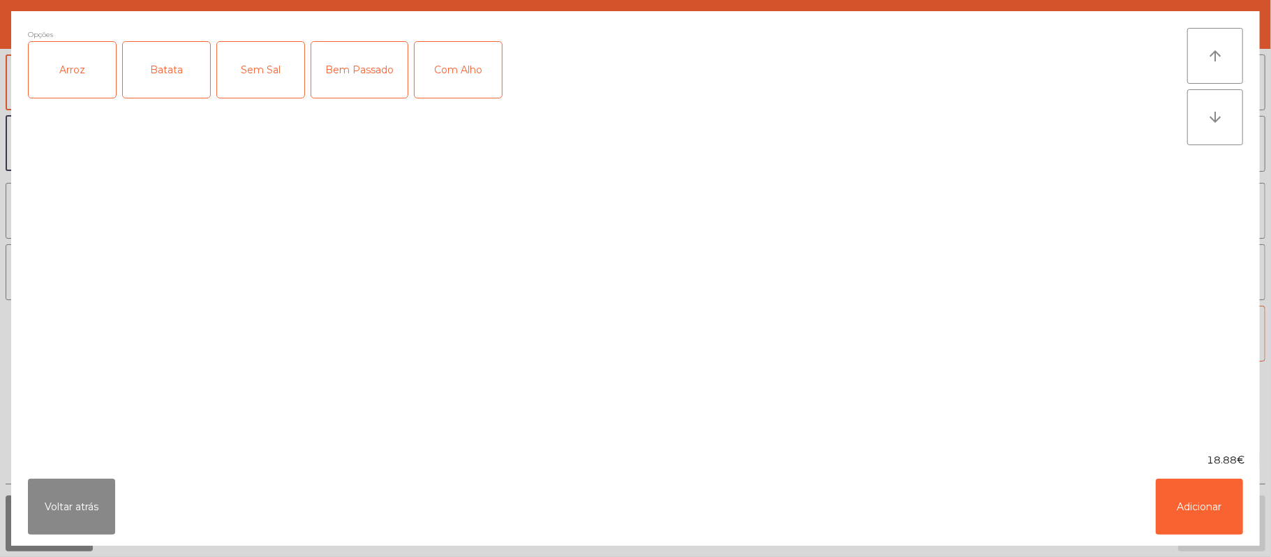
click at [88, 74] on div "Arroz" at bounding box center [72, 70] width 87 height 56
click at [161, 82] on div "Batata" at bounding box center [166, 70] width 87 height 56
click at [378, 82] on div "Bem Passado" at bounding box center [359, 70] width 96 height 56
click at [461, 77] on div "Com Alho" at bounding box center [458, 70] width 87 height 56
click at [1174, 507] on button "Adicionar" at bounding box center [1199, 507] width 87 height 56
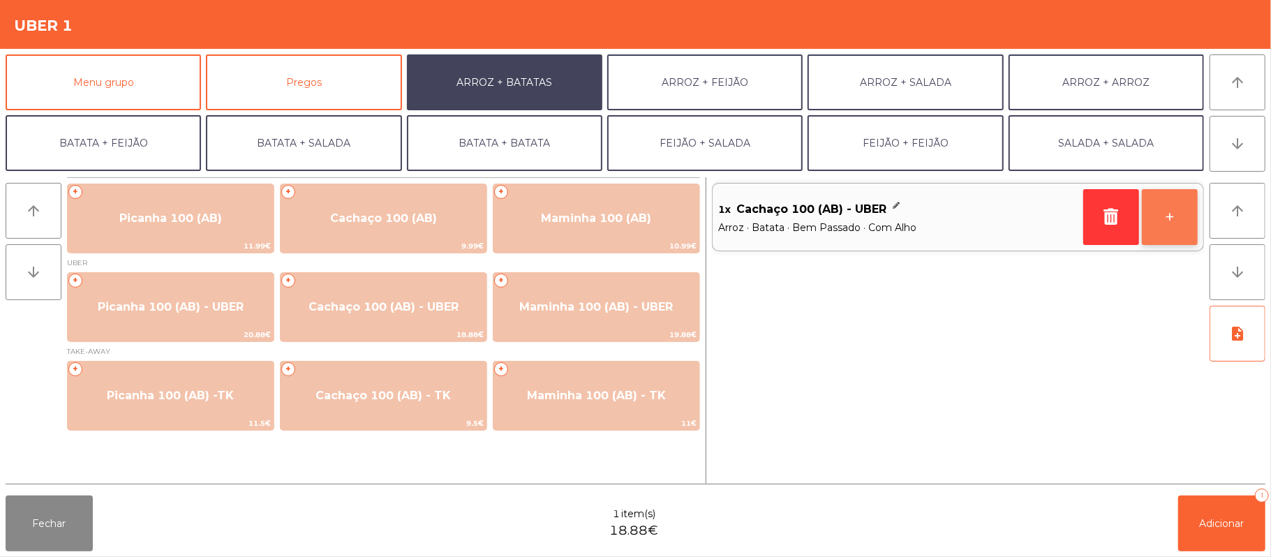
click at [1163, 229] on button "+" at bounding box center [1170, 217] width 56 height 56
click at [1107, 306] on div "2x Cachaço 100 (AB) - UBER Arroz · Batata · Bem Passado · Com Alho - +" at bounding box center [958, 330] width 492 height 306
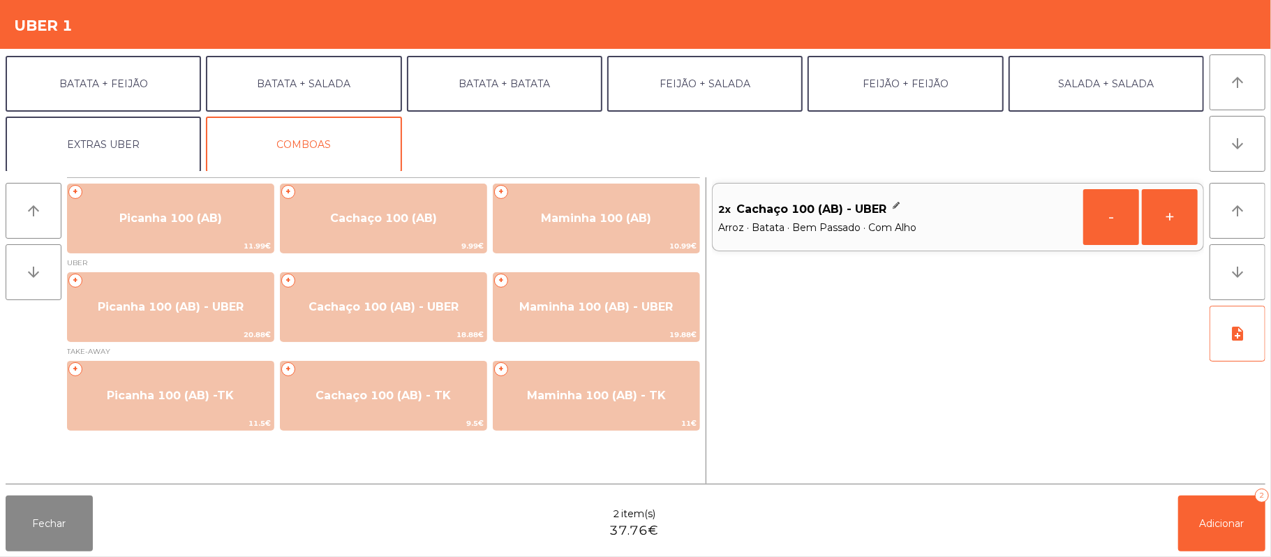
scroll to position [60, 0]
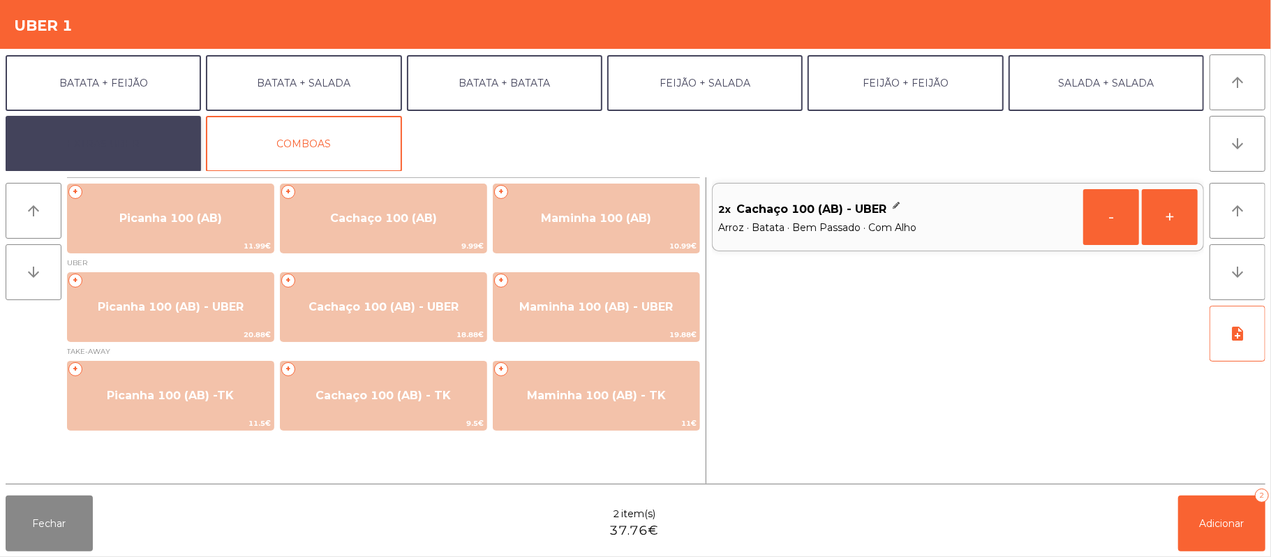
click at [151, 126] on button "EXTRAS UBER" at bounding box center [103, 144] width 195 height 56
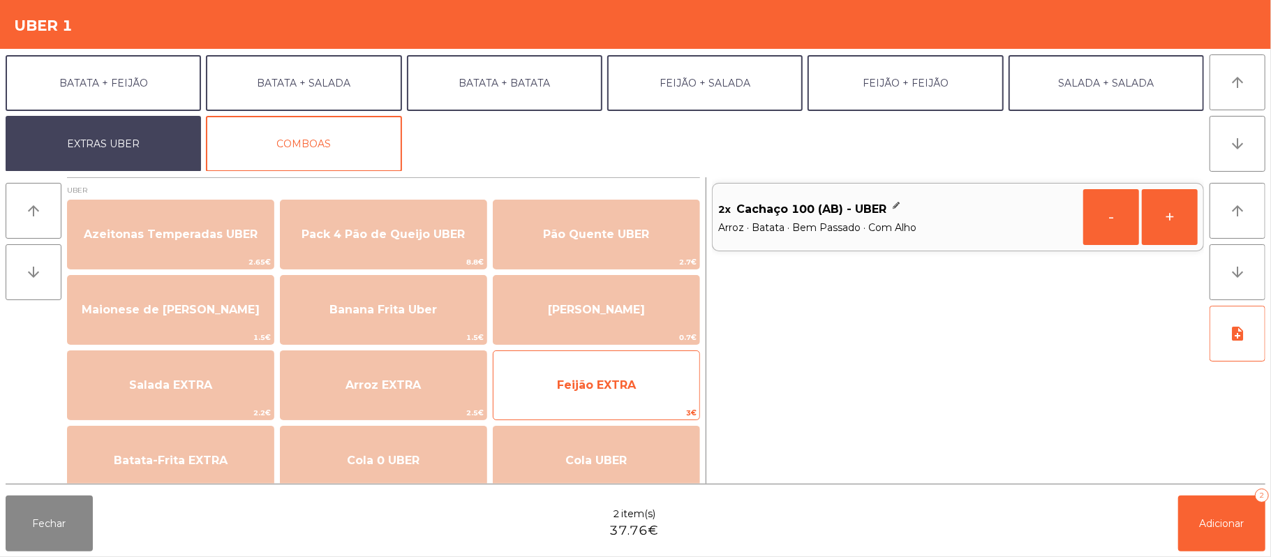
click at [629, 374] on span "Feijão EXTRA" at bounding box center [597, 385] width 206 height 38
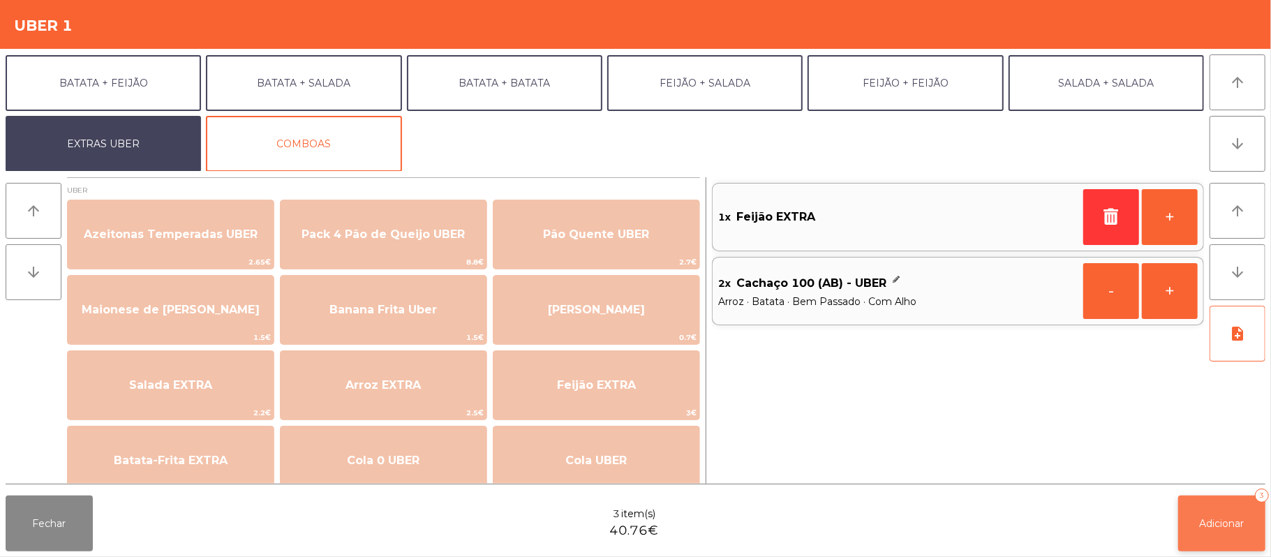
click at [1199, 532] on button "Adicionar 3" at bounding box center [1221, 524] width 87 height 56
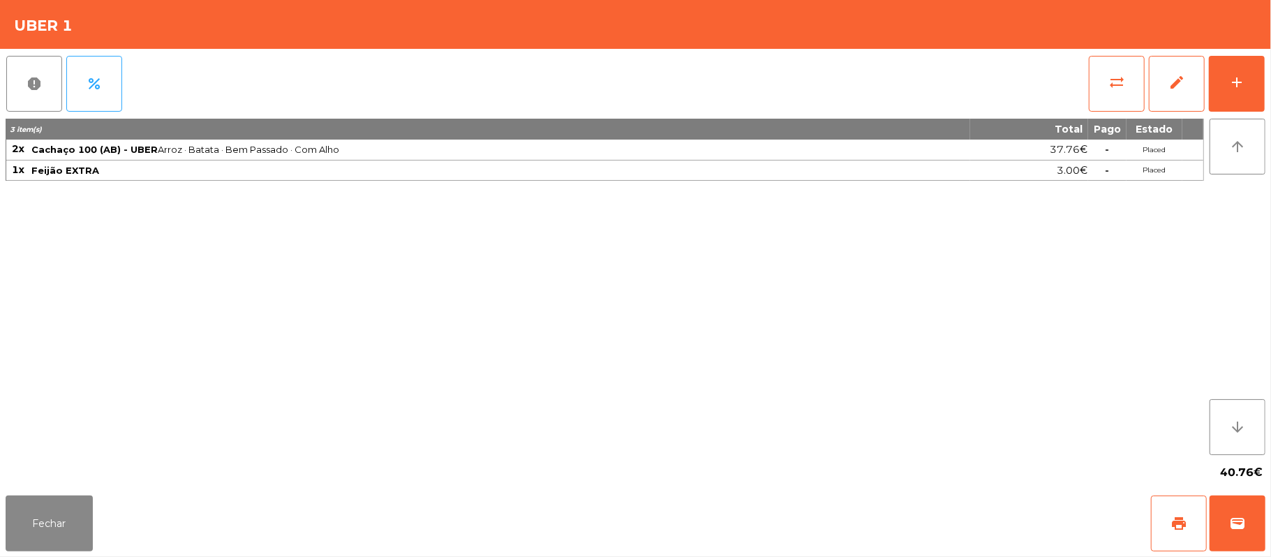
click at [732, 339] on div "3 item(s) Total Pago Estado 2x Cachaço 100 (AB) - UBER Arroz · Batata · Bem Pas…" at bounding box center [605, 287] width 1199 height 336
click at [57, 545] on button "Fechar" at bounding box center [49, 524] width 87 height 56
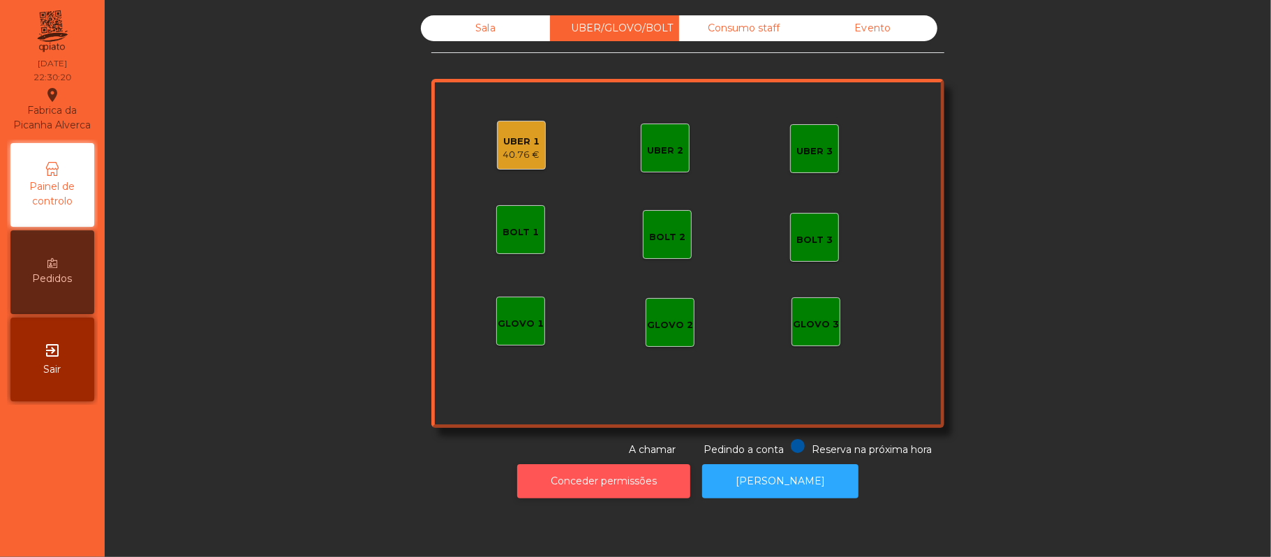
click at [634, 493] on button "Conceder permissões" at bounding box center [603, 481] width 173 height 34
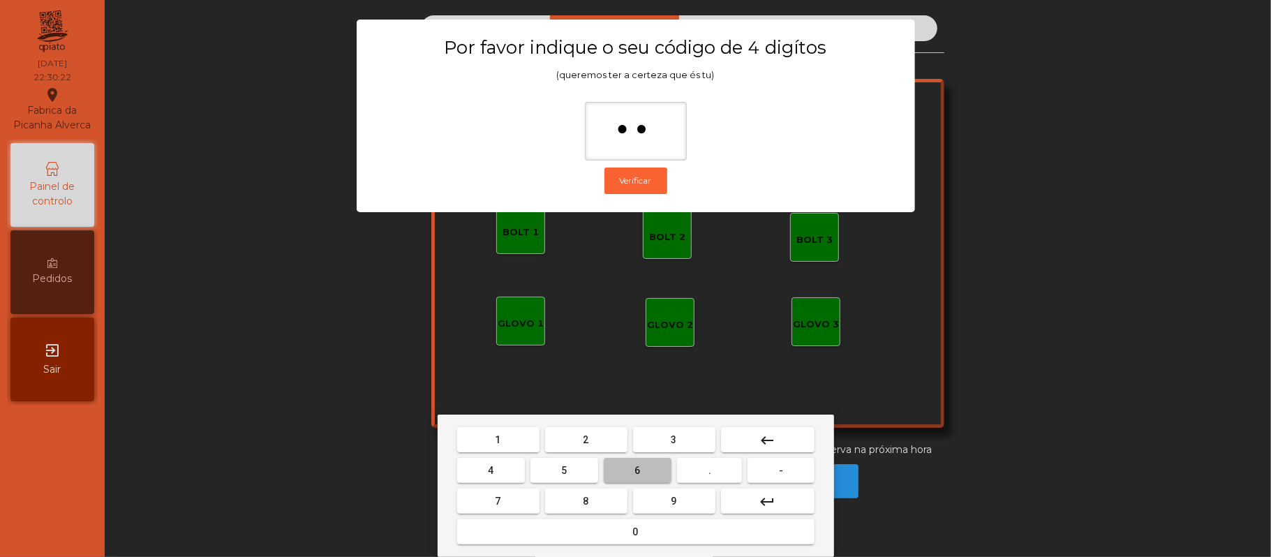
type input "***"
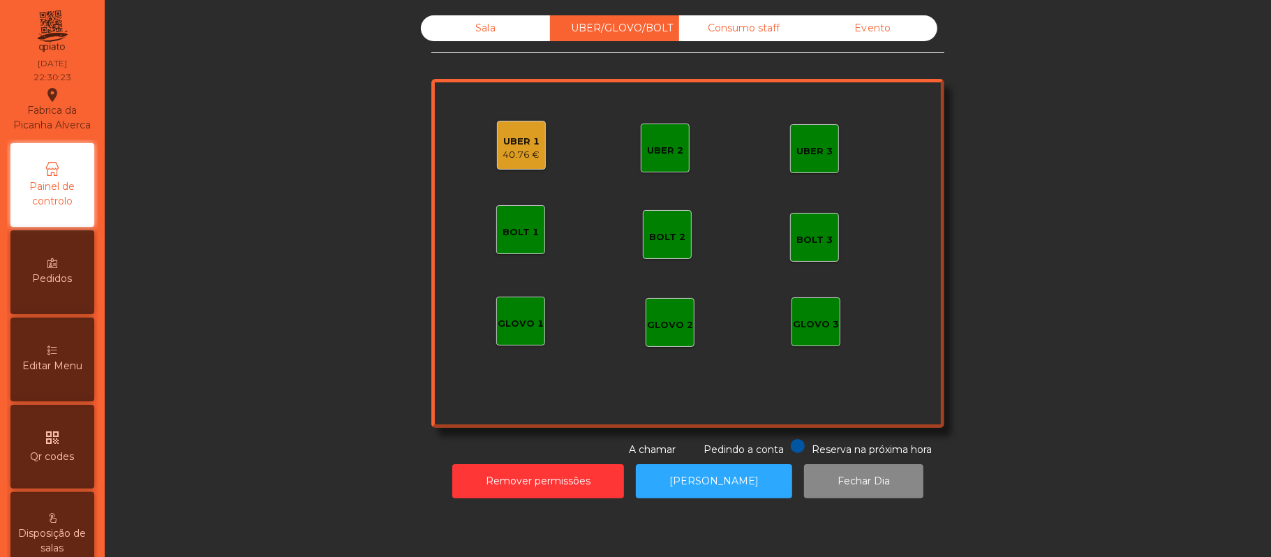
click at [497, 163] on div "UBER 1 40.76 €" at bounding box center [521, 145] width 49 height 49
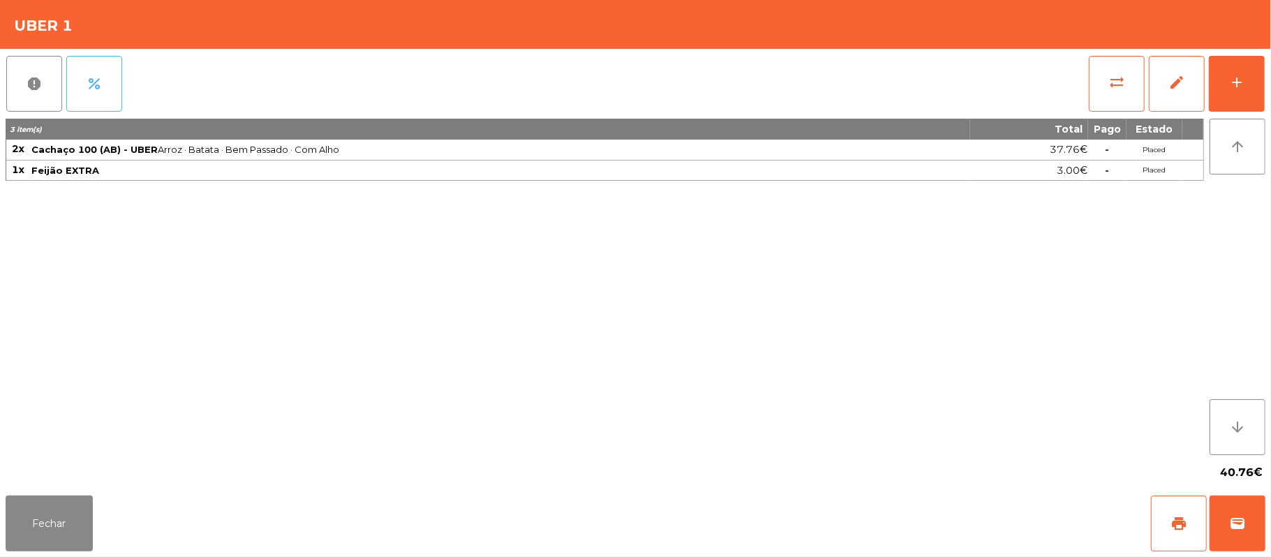
click at [107, 84] on button "percent" at bounding box center [94, 84] width 56 height 56
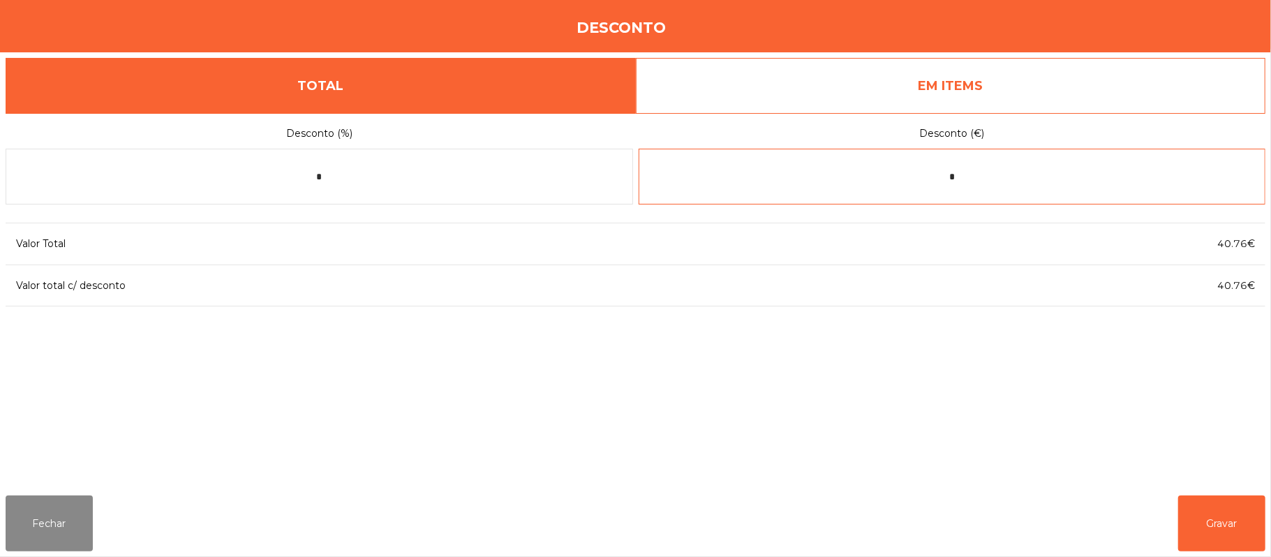
click at [1011, 177] on input "*" at bounding box center [953, 177] width 628 height 56
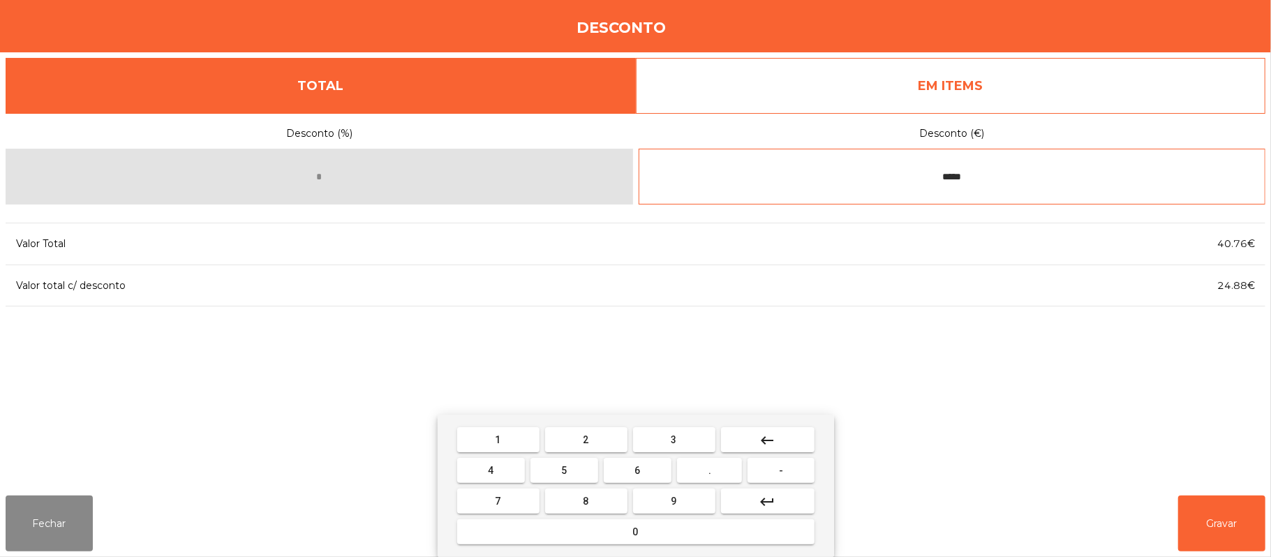
type input "*****"
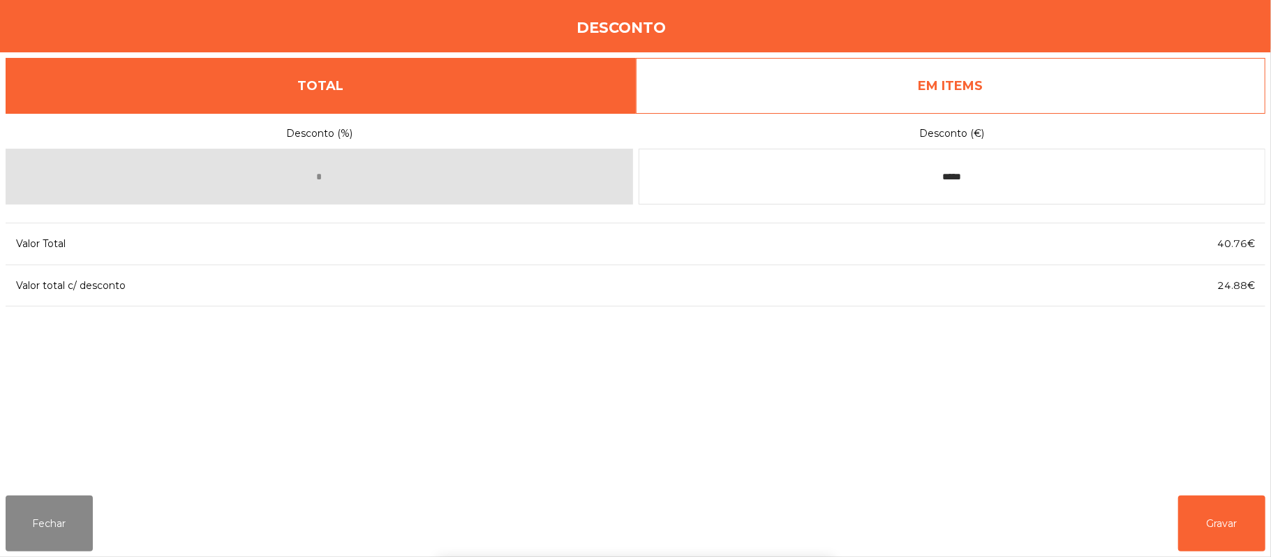
click at [1206, 522] on div "1 2 3 keyboard_backspace 4 5 6 . - 7 8 9 keyboard_return 0" at bounding box center [635, 486] width 1271 height 142
click at [1215, 521] on button "Gravar" at bounding box center [1221, 524] width 87 height 56
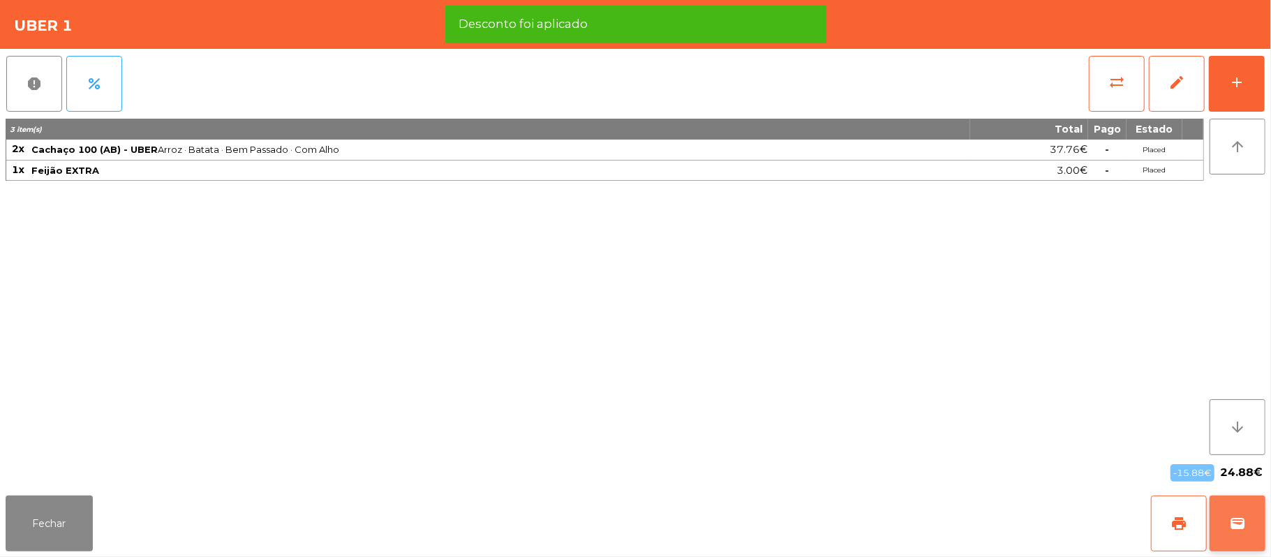
click at [1235, 519] on span "wallet" at bounding box center [1237, 523] width 17 height 17
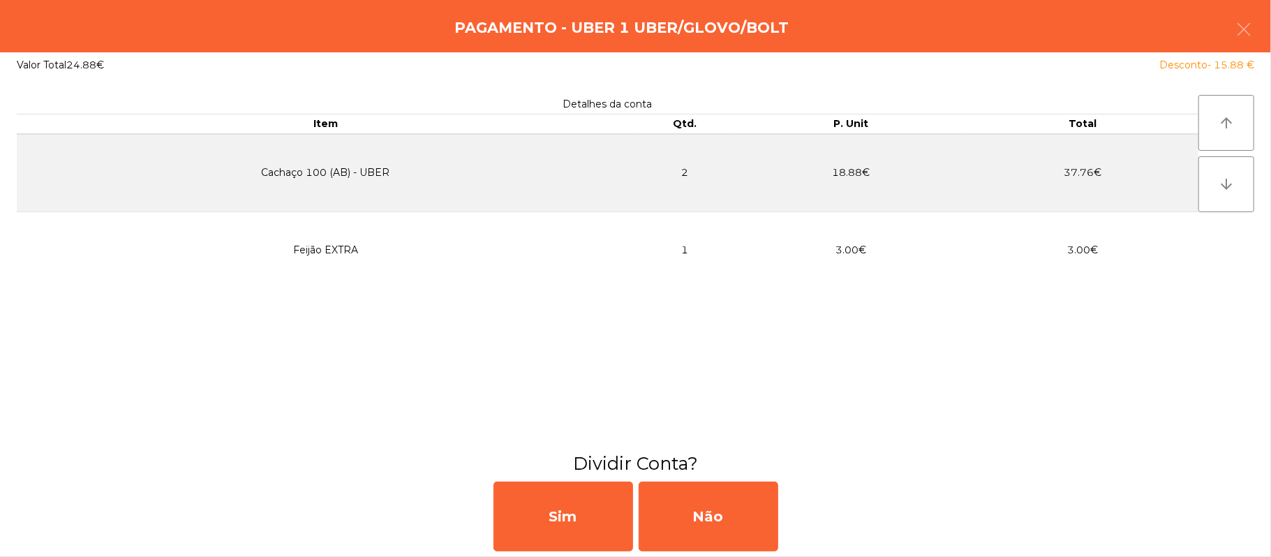
click at [1270, 27] on div "Pagamento - UBER 1 UBER/GLOVO/BOLT" at bounding box center [635, 26] width 1271 height 52
click at [1229, 35] on button "button" at bounding box center [1243, 31] width 39 height 42
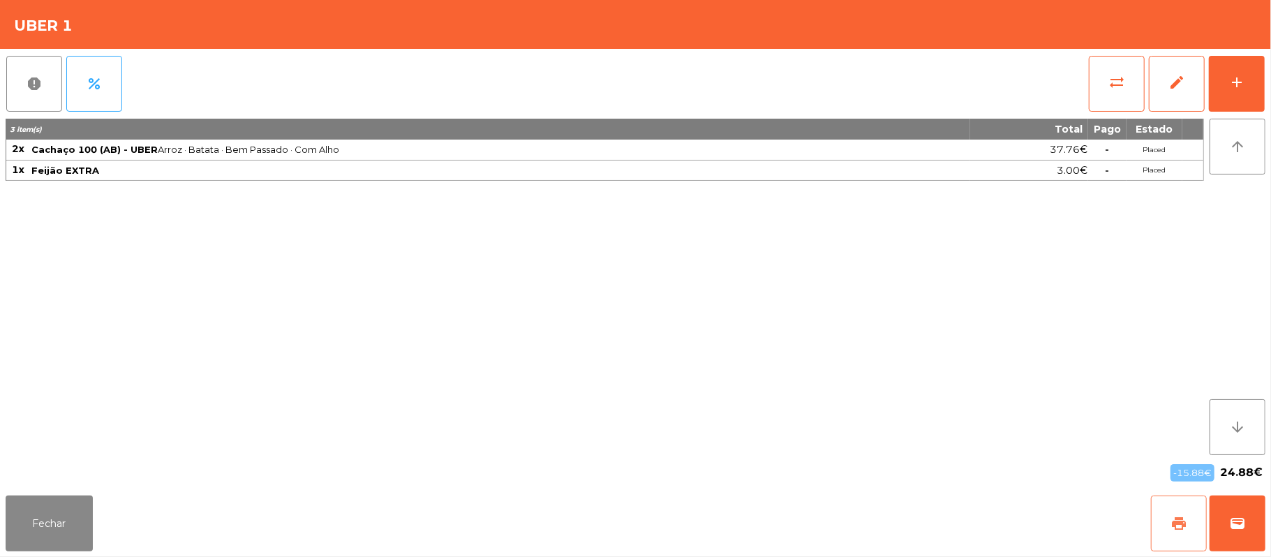
click at [1167, 528] on button "print" at bounding box center [1179, 524] width 56 height 56
click at [1260, 89] on button "add" at bounding box center [1237, 84] width 56 height 56
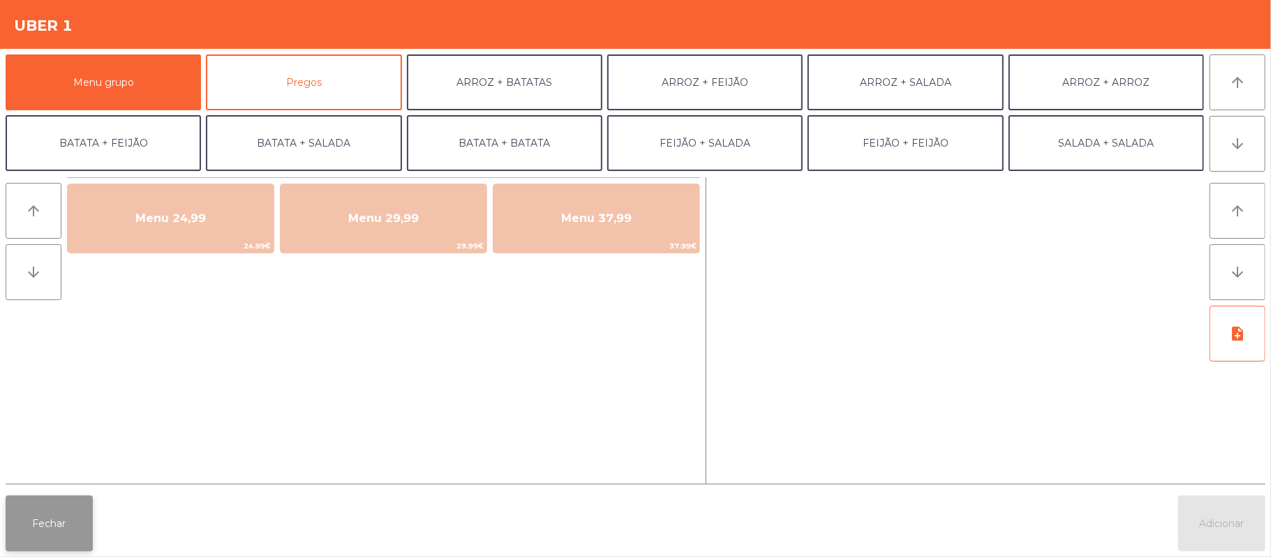
click at [61, 528] on button "Fechar" at bounding box center [49, 524] width 87 height 56
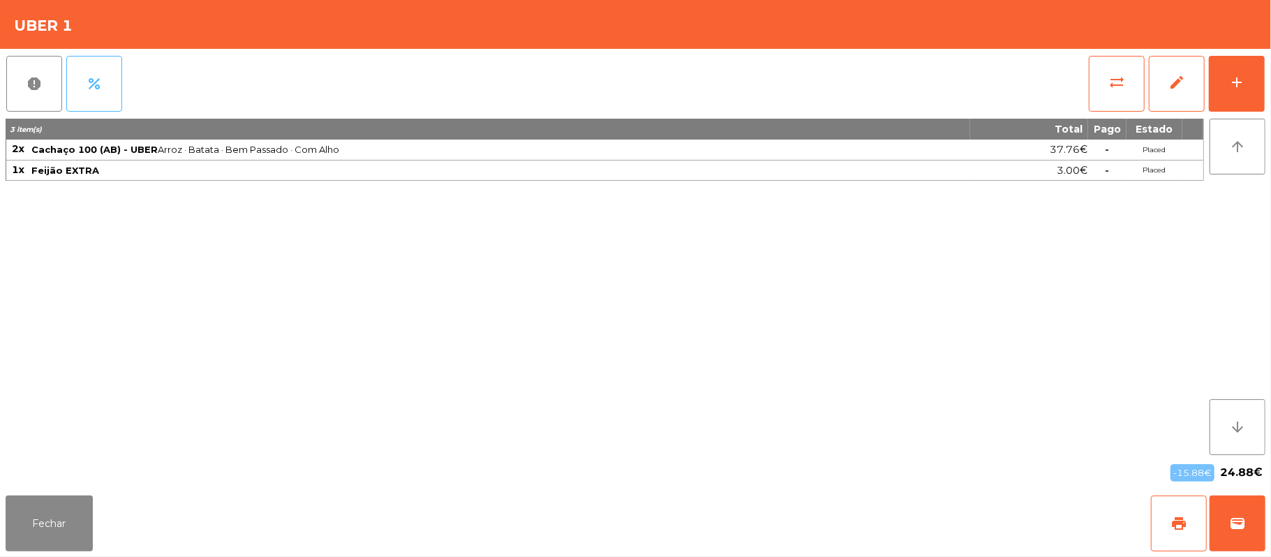
click at [95, 91] on span "percent" at bounding box center [94, 83] width 17 height 17
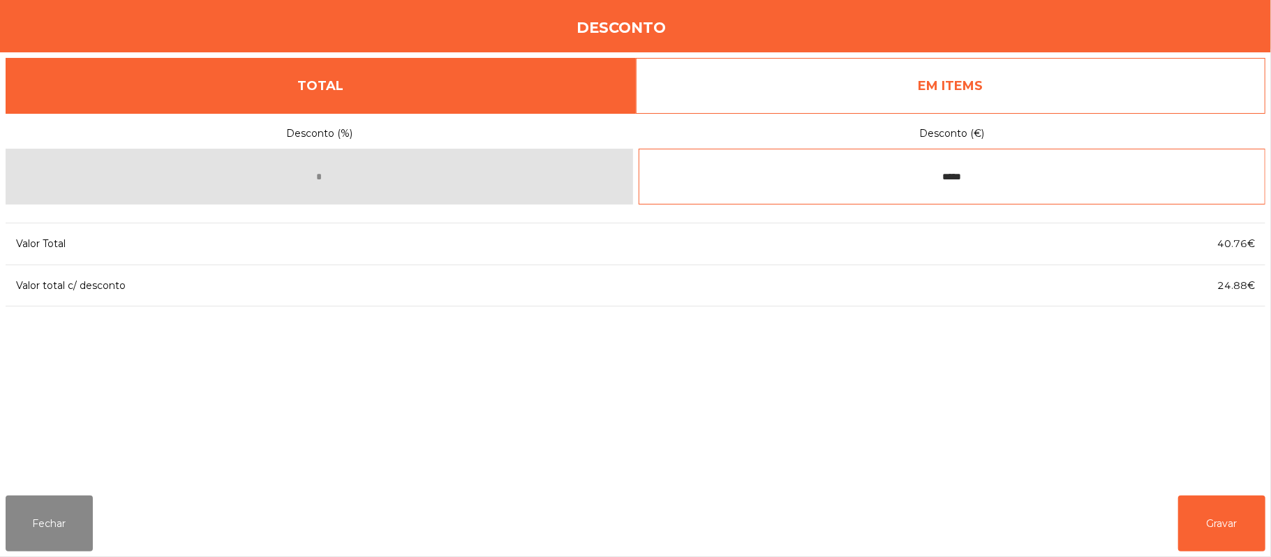
click at [972, 182] on input "*****" at bounding box center [953, 177] width 628 height 56
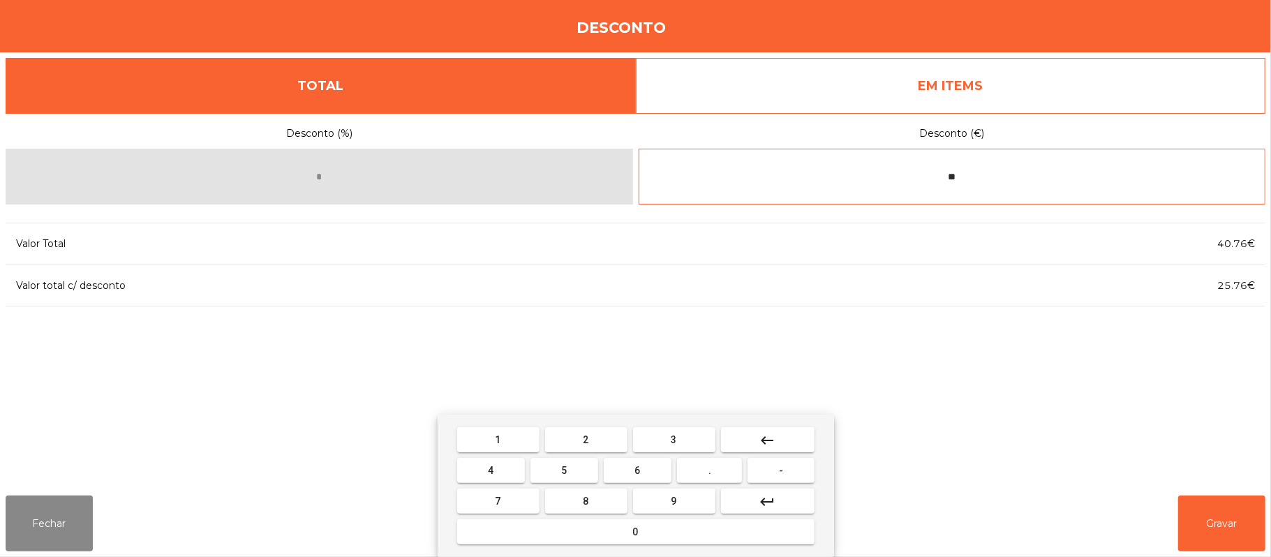
type input "*"
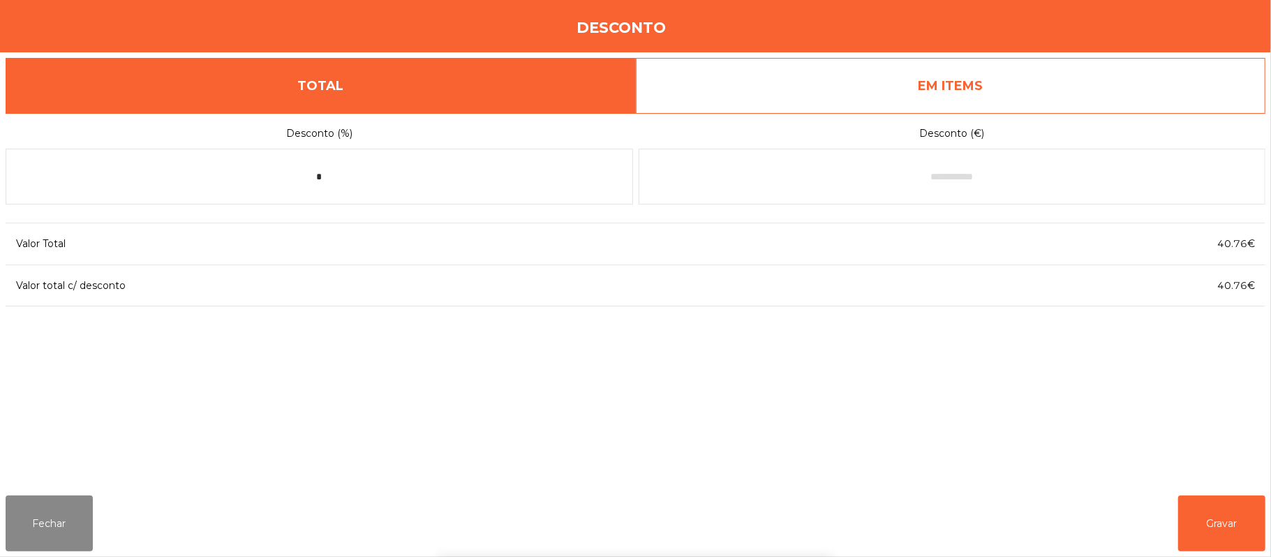
click at [3, 525] on div "1 2 3 keyboard_backspace 4 5 6 . - 7 8 9 keyboard_return 0" at bounding box center [635, 486] width 1271 height 142
click at [1224, 517] on button "Gravar" at bounding box center [1221, 524] width 87 height 56
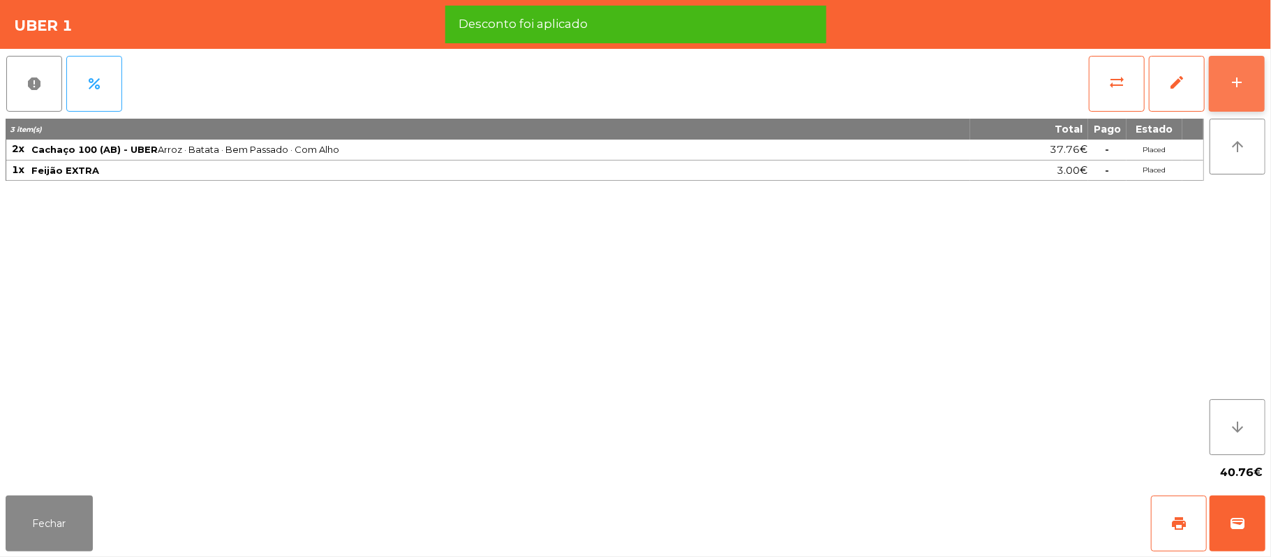
click at [1238, 74] on div "add" at bounding box center [1237, 82] width 17 height 17
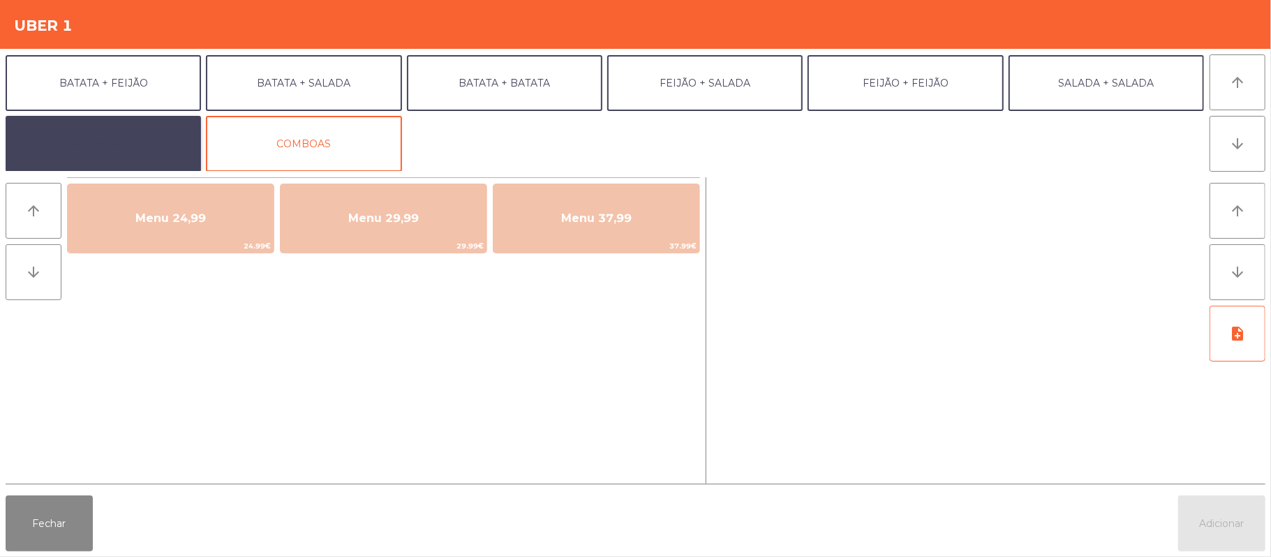
click at [138, 149] on button "EXTRAS UBER" at bounding box center [103, 144] width 195 height 56
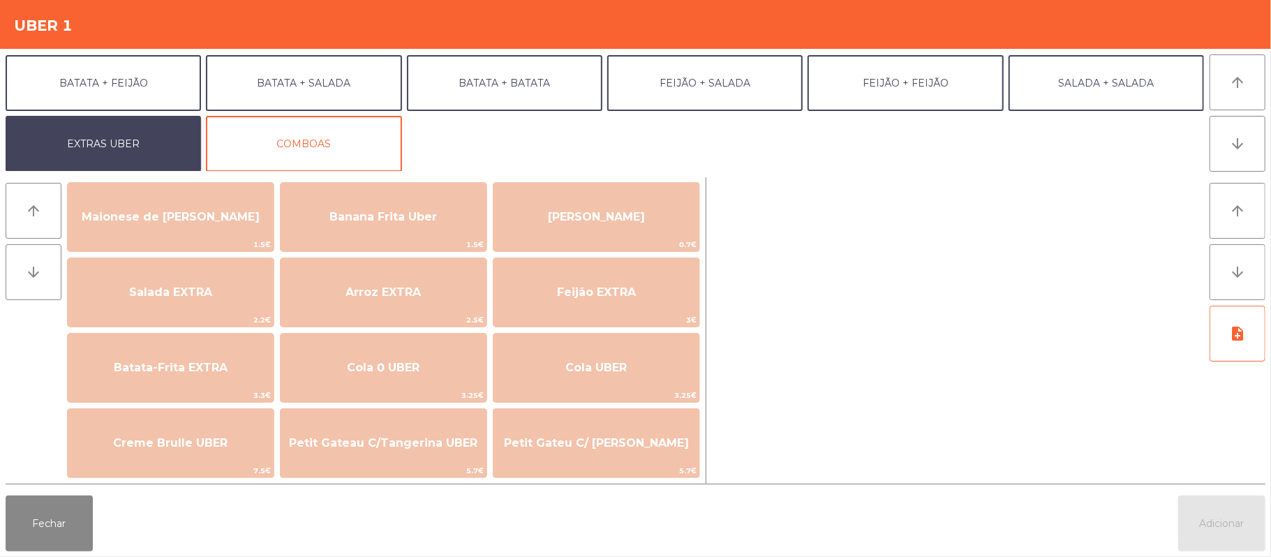
scroll to position [84, 0]
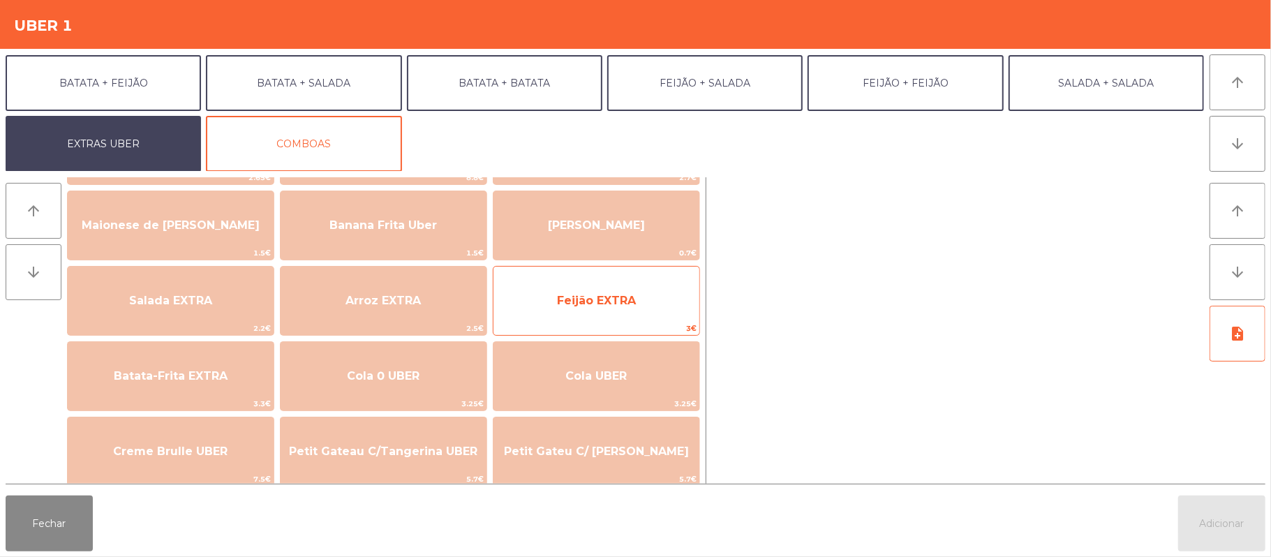
click at [634, 297] on span "Feijão EXTRA" at bounding box center [596, 300] width 79 height 13
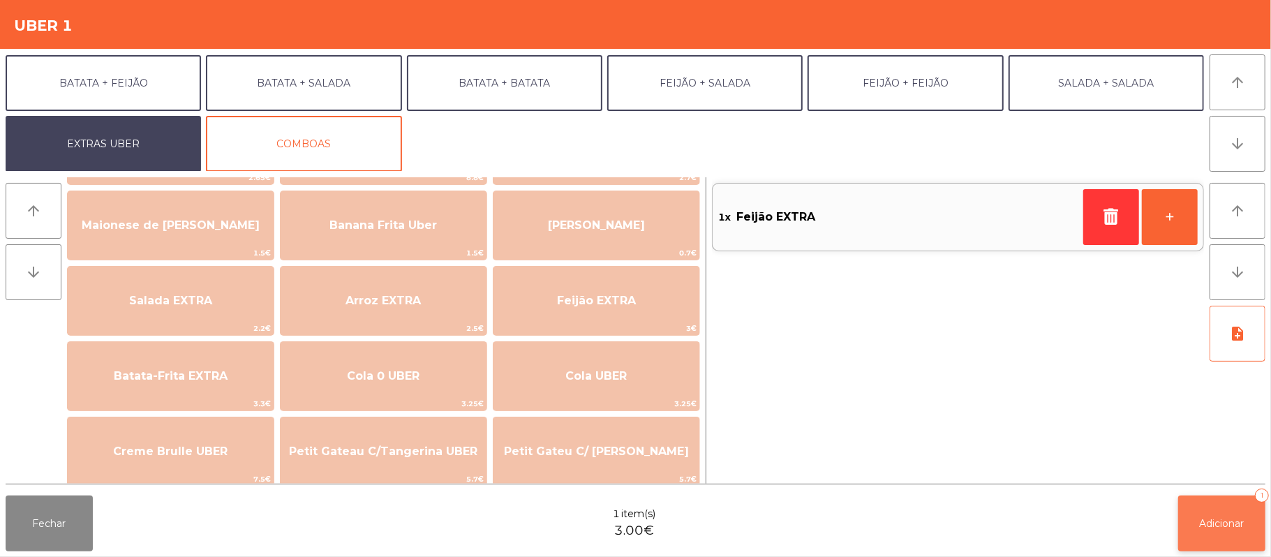
click at [1195, 514] on button "Adicionar 1" at bounding box center [1221, 524] width 87 height 56
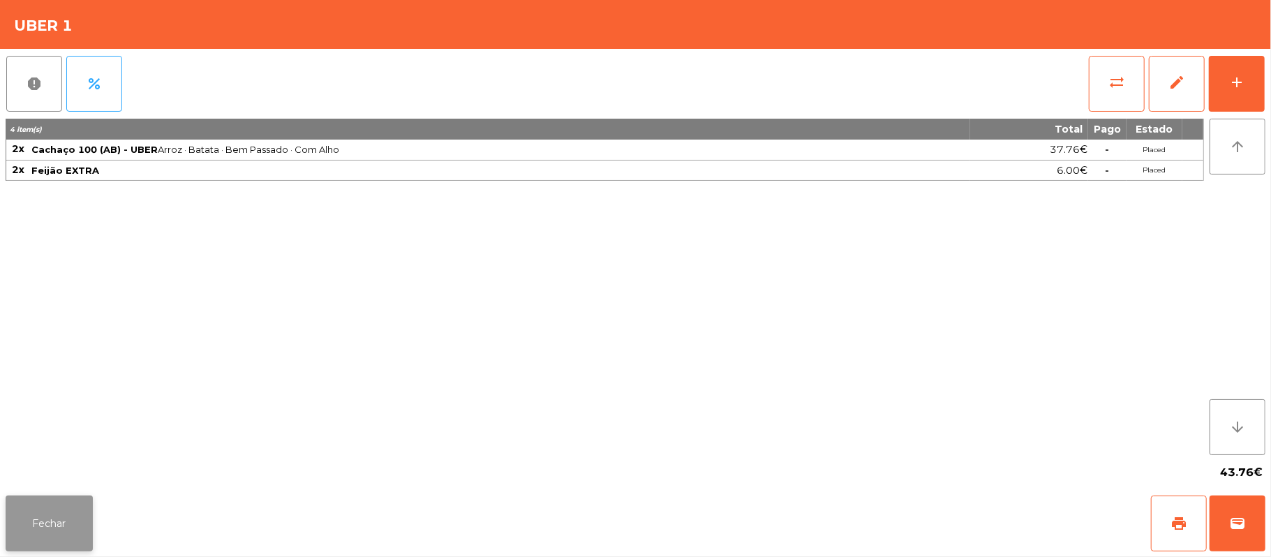
click at [60, 528] on button "Fechar" at bounding box center [49, 524] width 87 height 56
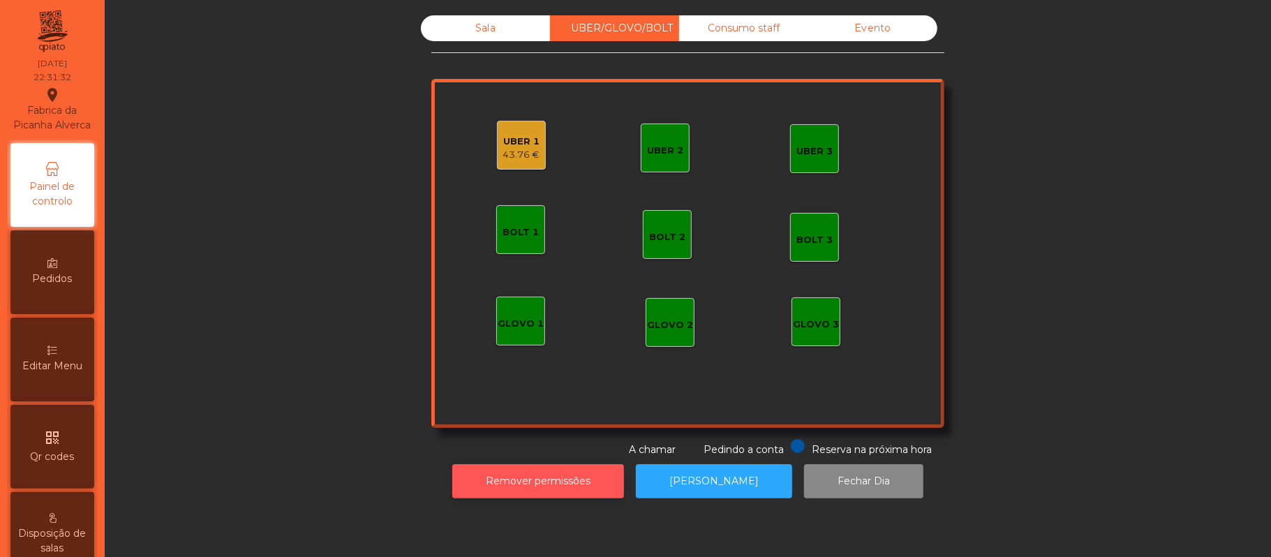
click at [545, 486] on button "Remover permissões" at bounding box center [538, 481] width 172 height 34
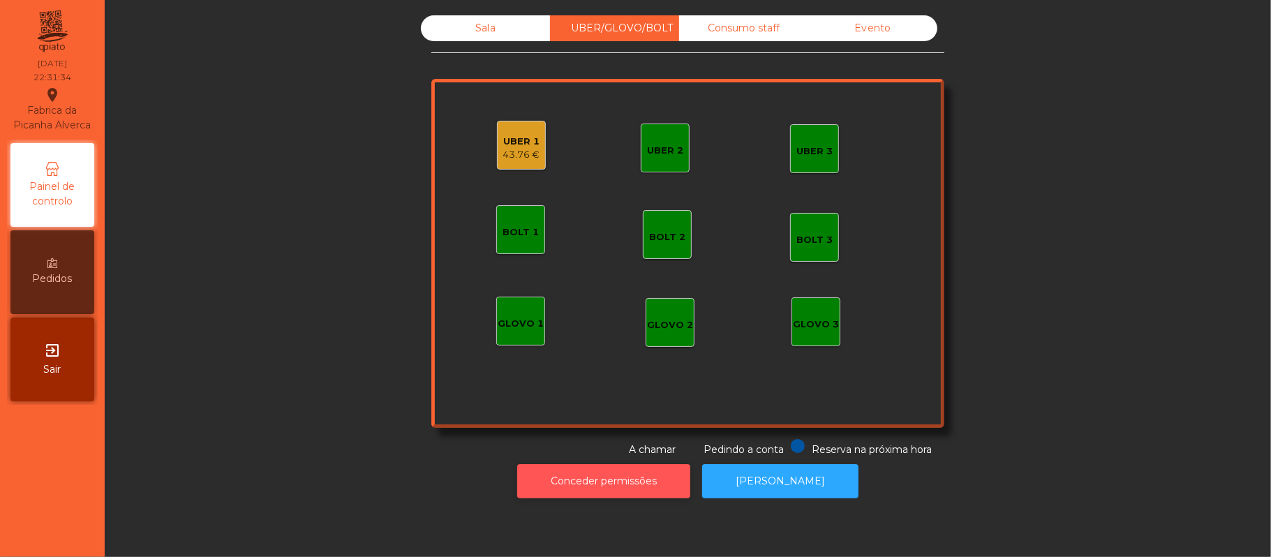
click at [567, 487] on button "Conceder permissões" at bounding box center [603, 481] width 173 height 34
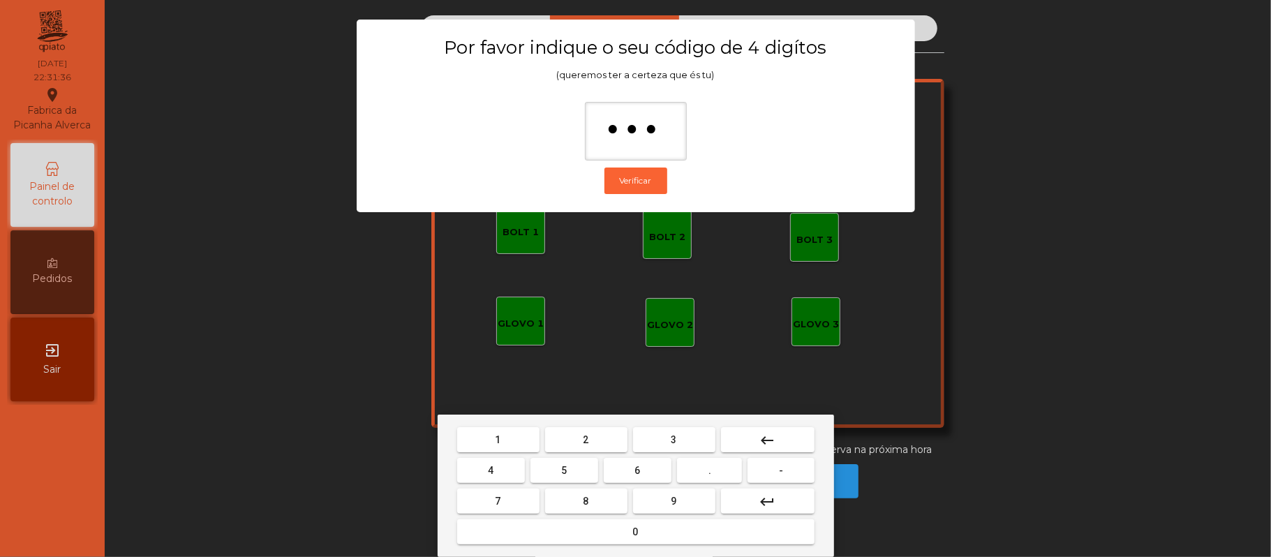
type input "****"
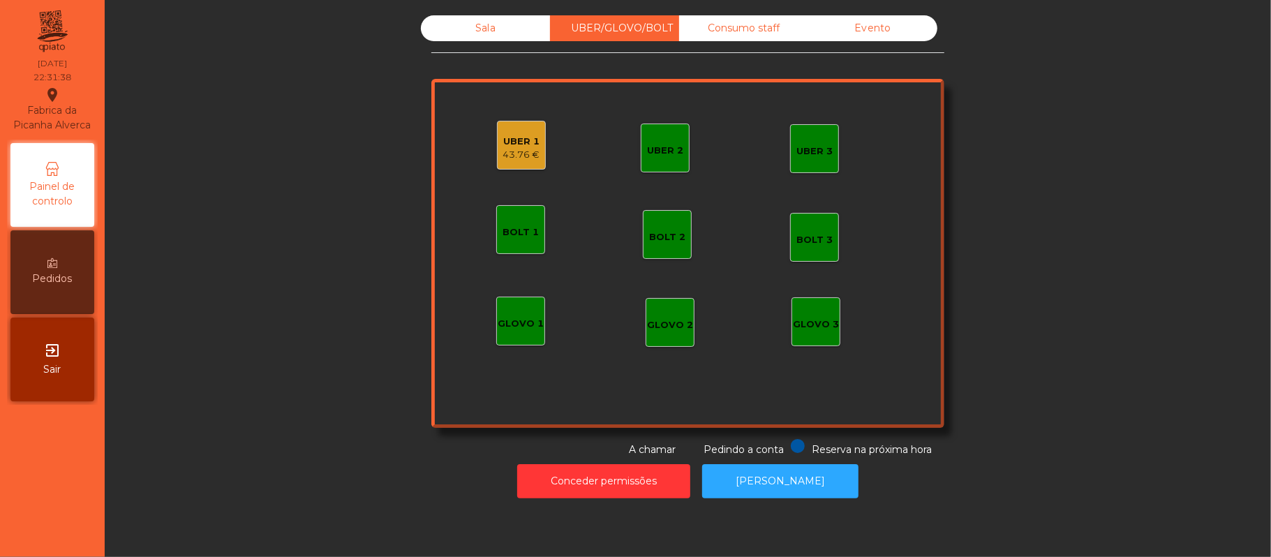
click at [503, 142] on div "UBER 1" at bounding box center [521, 142] width 37 height 14
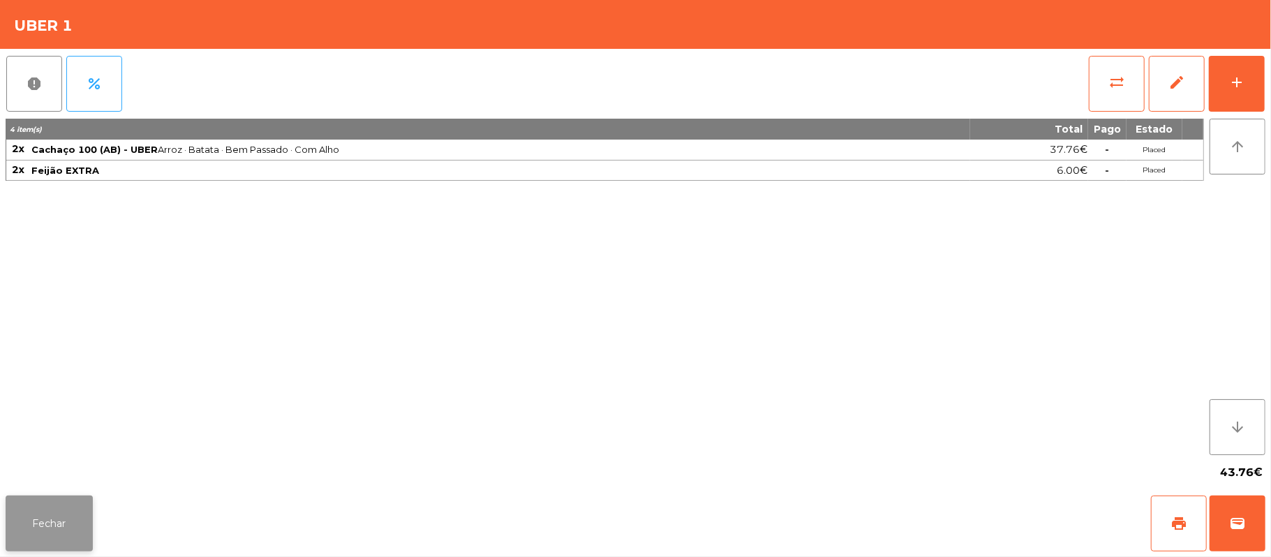
click at [68, 547] on button "Fechar" at bounding box center [49, 524] width 87 height 56
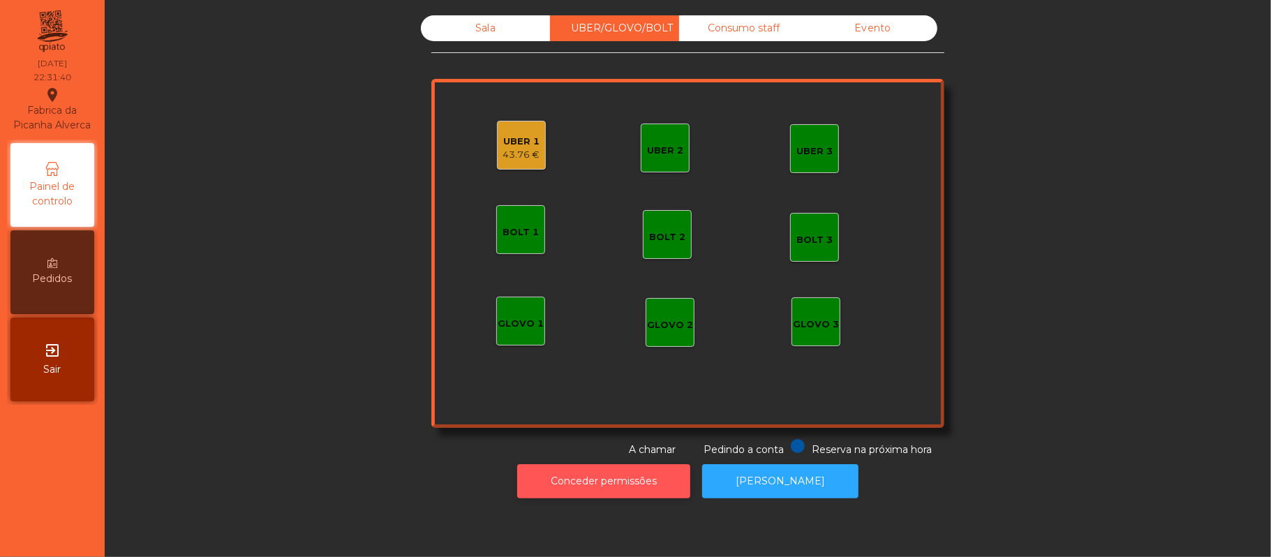
click at [628, 494] on button "Conceder permissões" at bounding box center [603, 481] width 173 height 34
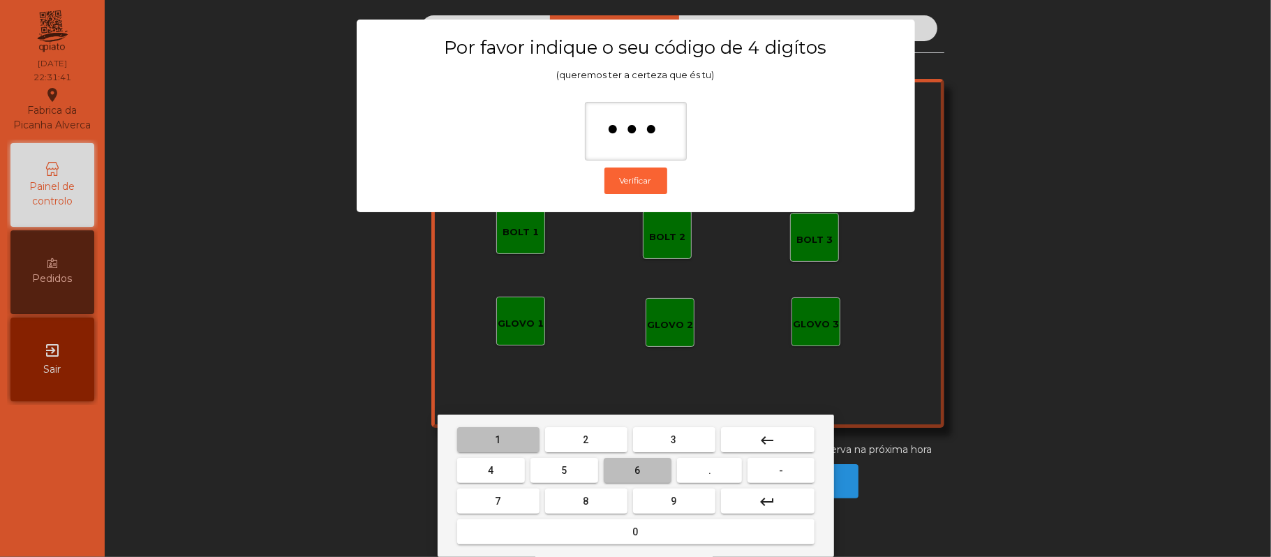
type input "****"
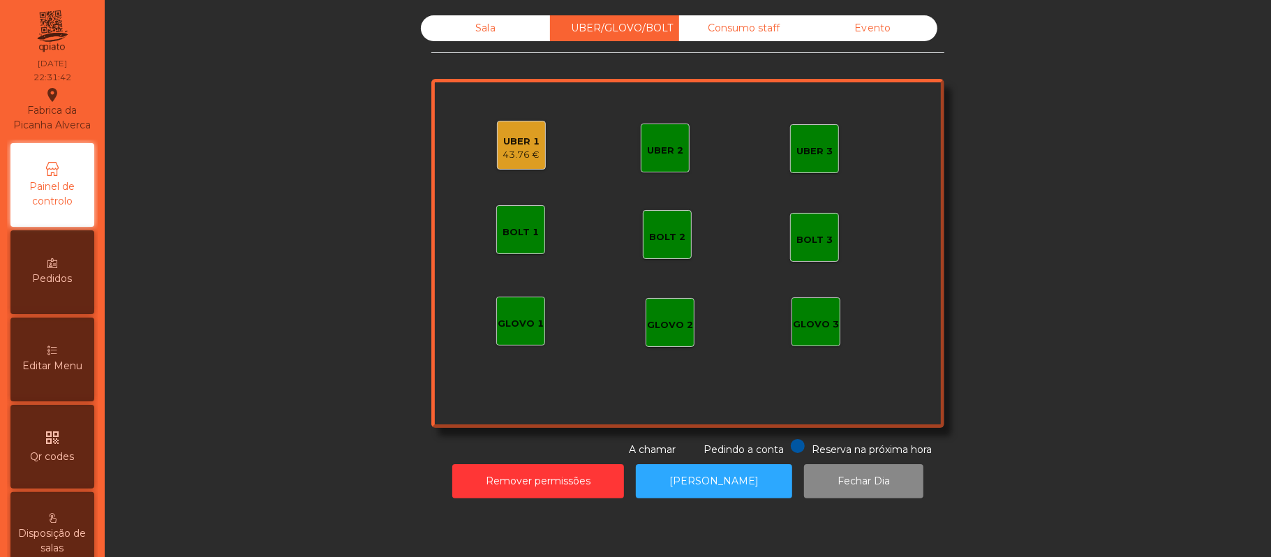
click at [509, 154] on div "43.76 €" at bounding box center [521, 155] width 37 height 14
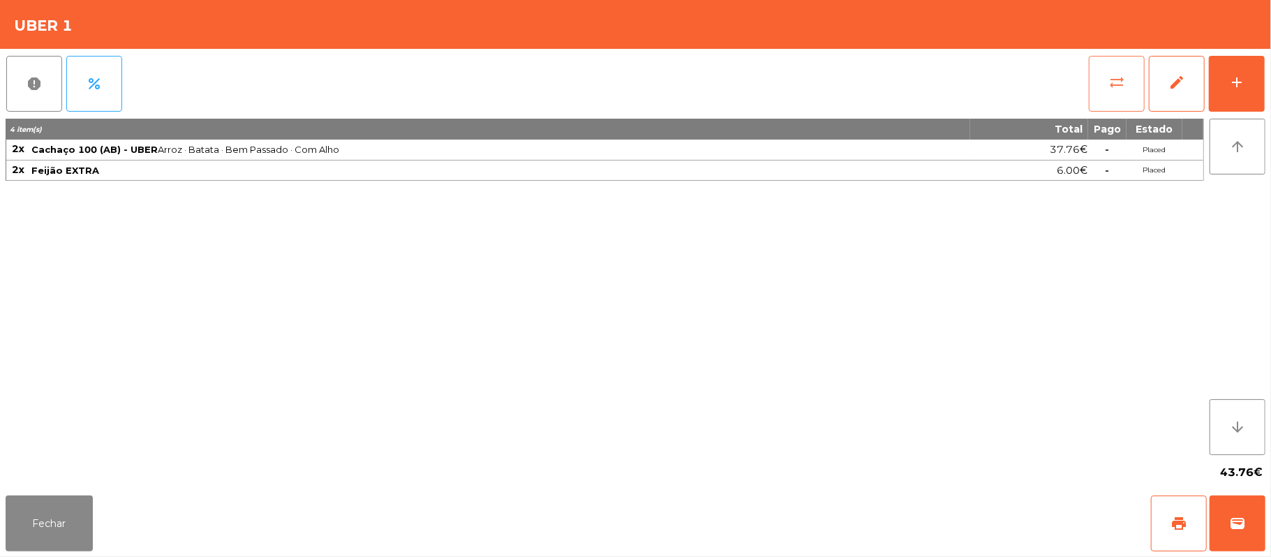
click at [1108, 85] on span "sync_alt" at bounding box center [1116, 82] width 17 height 17
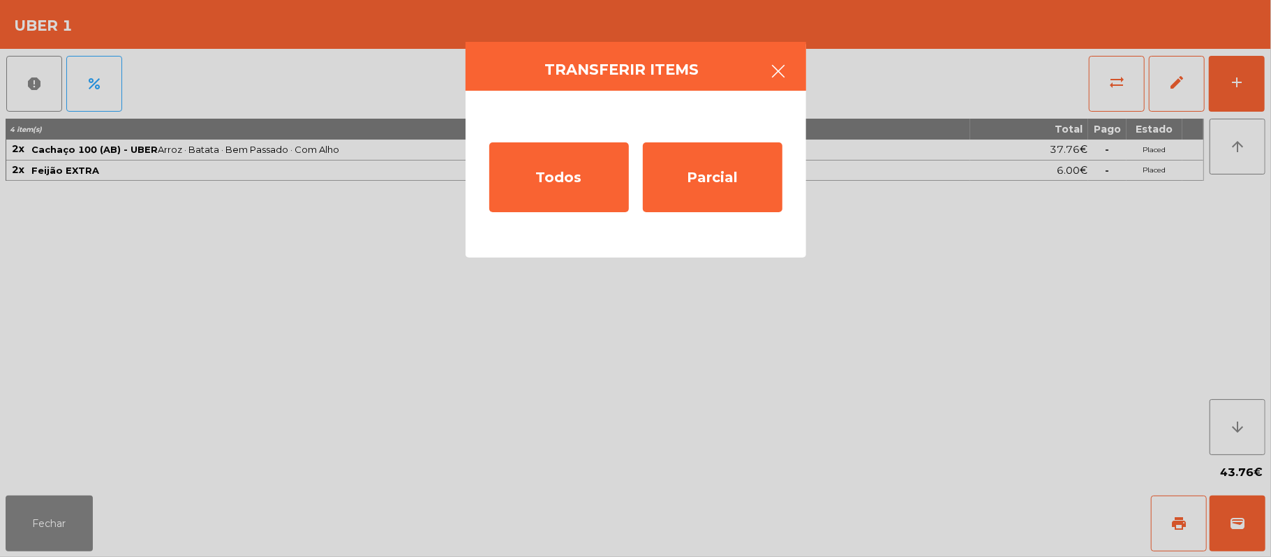
click at [789, 78] on button "button" at bounding box center [778, 73] width 39 height 42
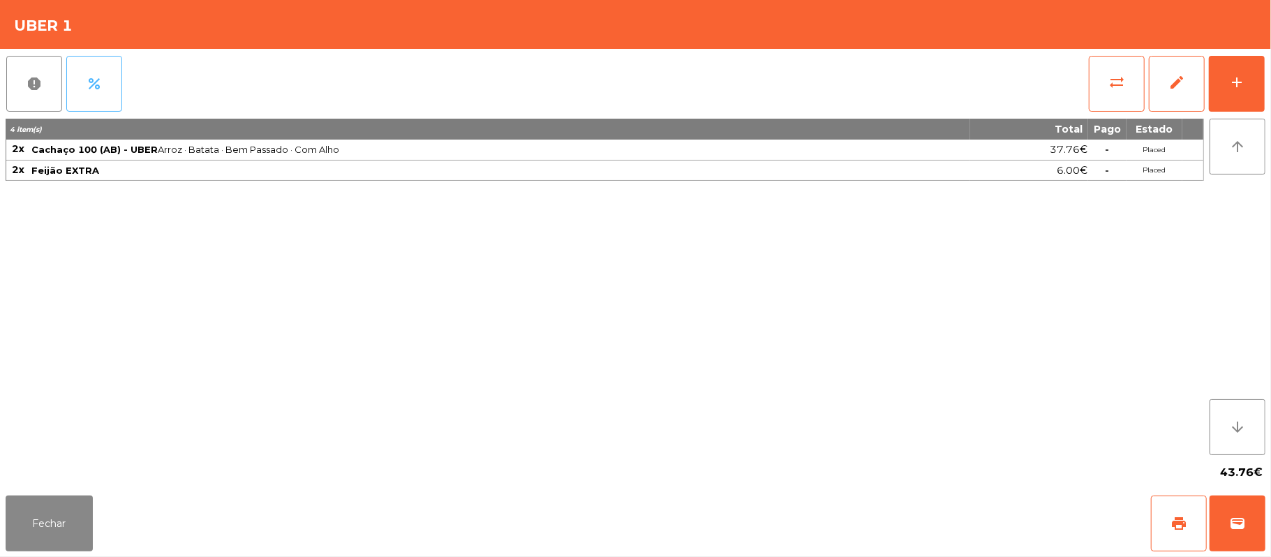
click at [73, 92] on button "percent" at bounding box center [94, 84] width 56 height 56
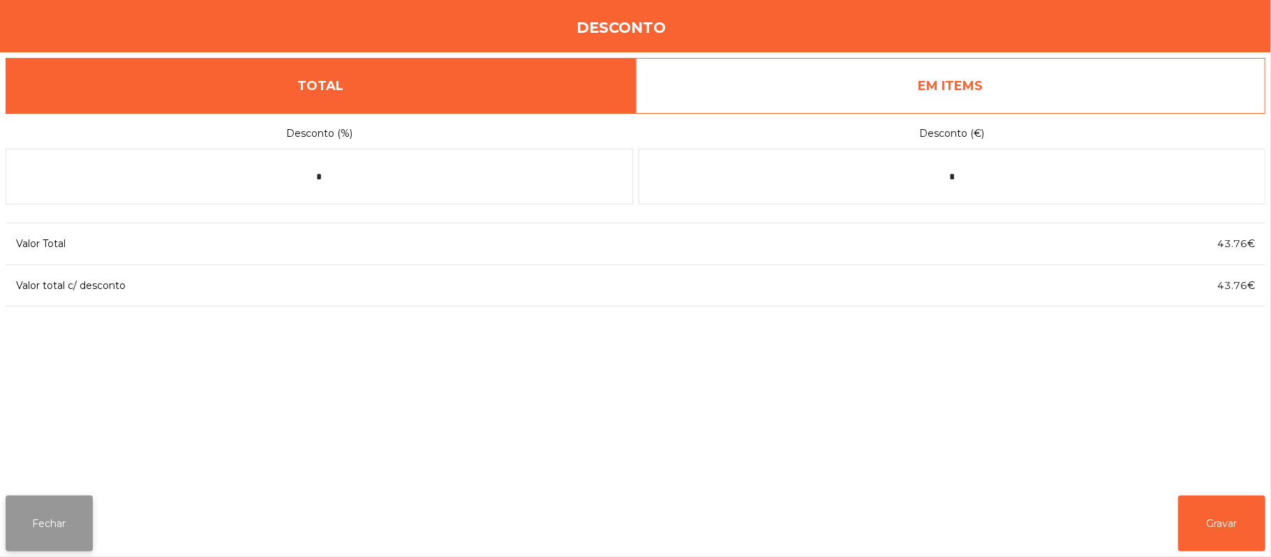
click at [79, 524] on button "Fechar" at bounding box center [49, 524] width 87 height 56
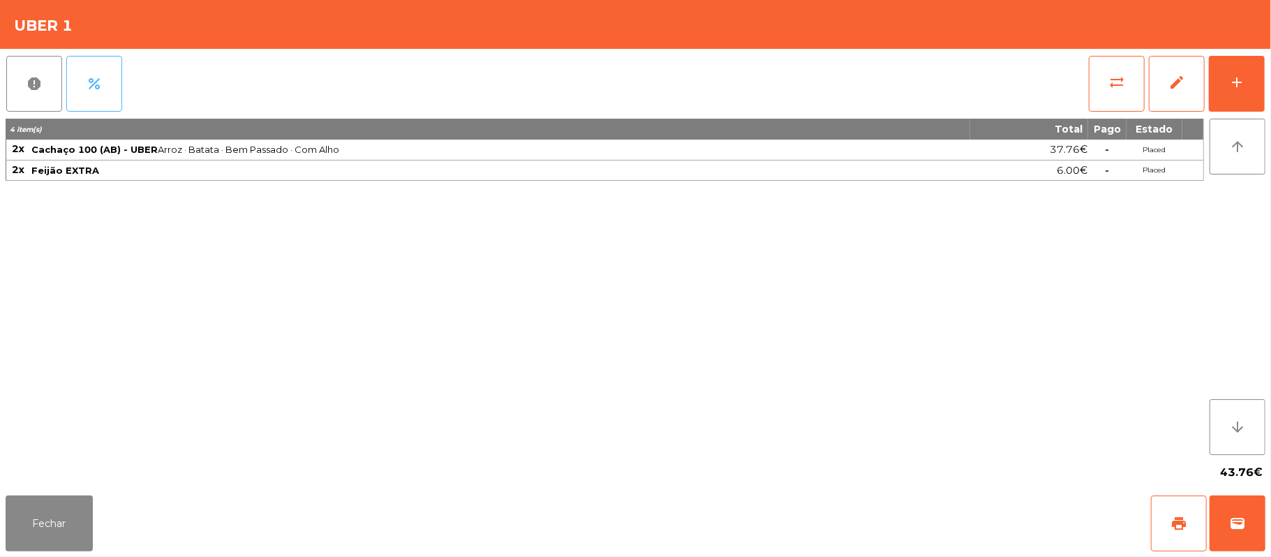
click at [113, 84] on button "percent" at bounding box center [94, 84] width 56 height 56
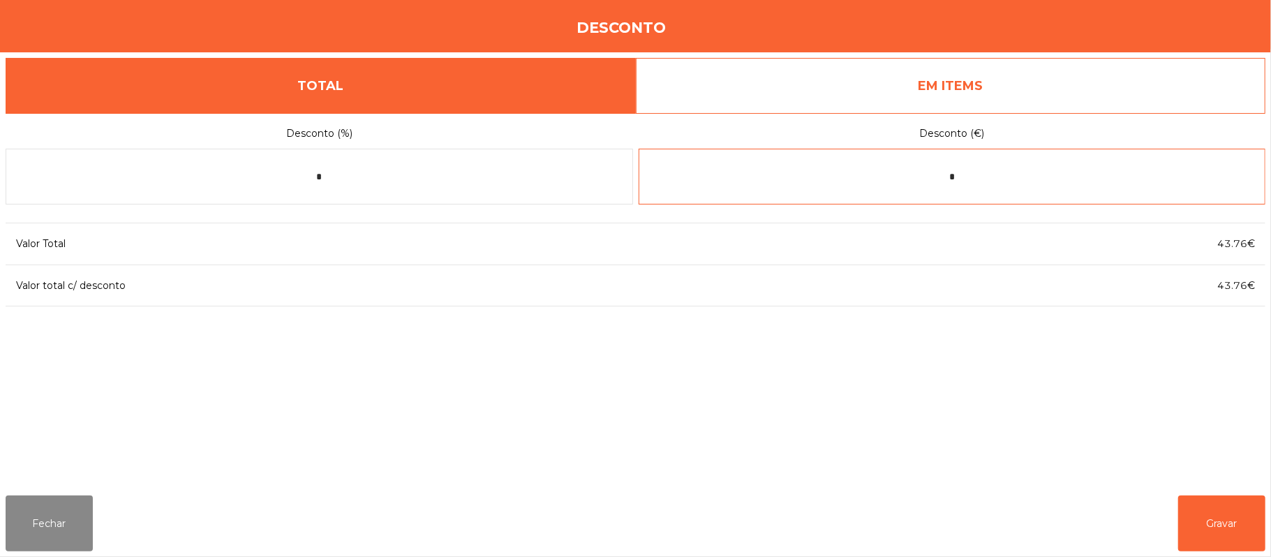
click at [1007, 177] on input "*" at bounding box center [953, 177] width 628 height 56
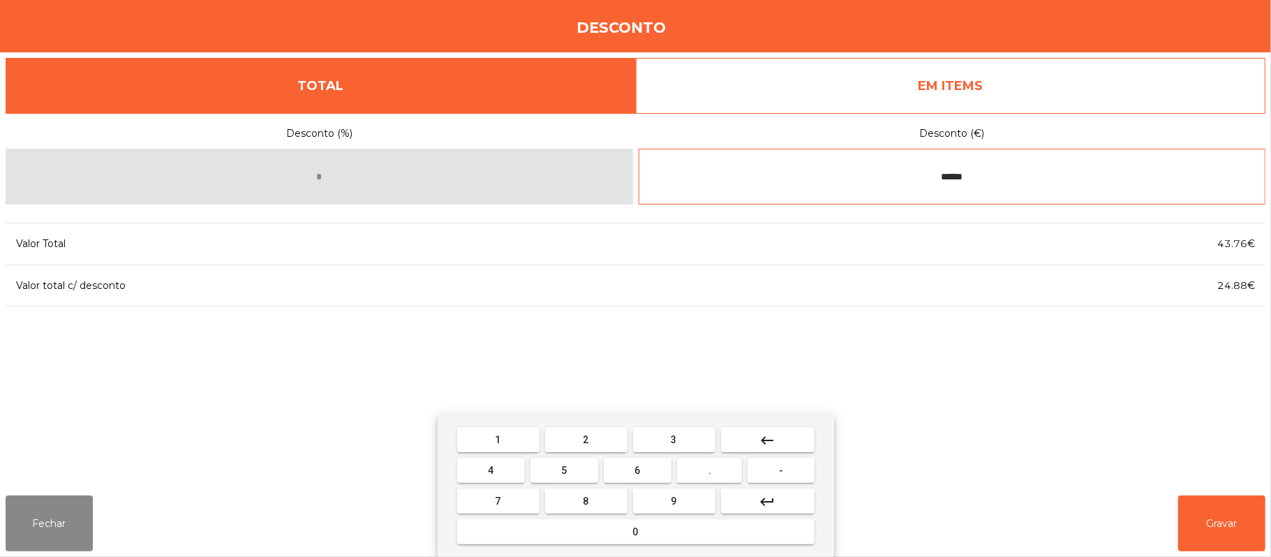
type input "******"
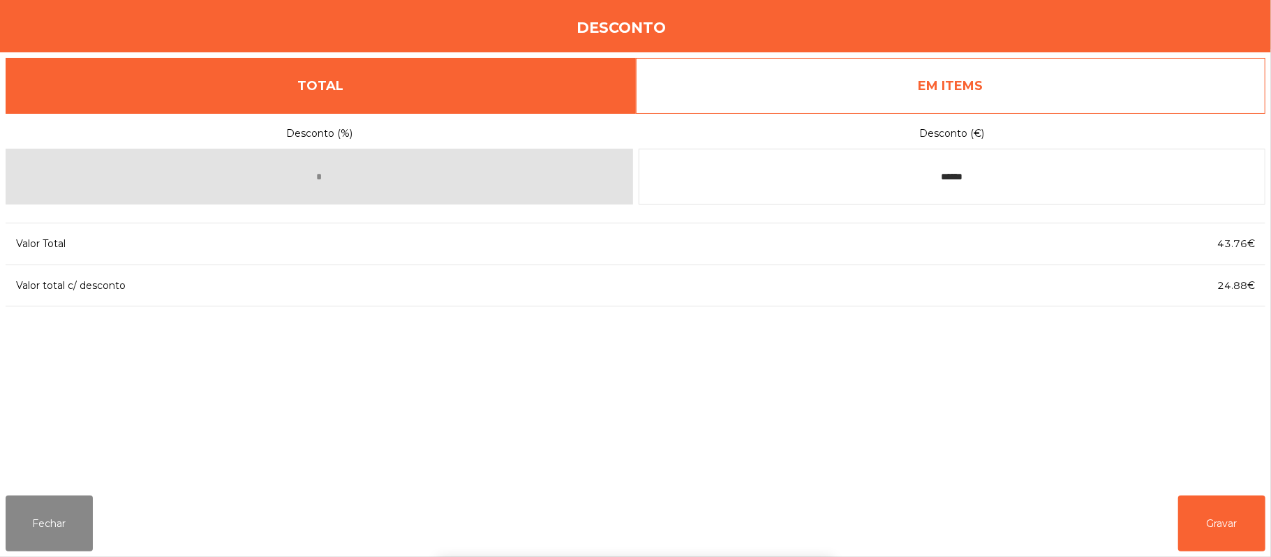
click at [1230, 523] on div "1 2 3 keyboard_backspace 4 5 6 . - 7 8 9 keyboard_return 0" at bounding box center [635, 486] width 1271 height 142
click at [1251, 523] on button "Gravar" at bounding box center [1221, 524] width 87 height 56
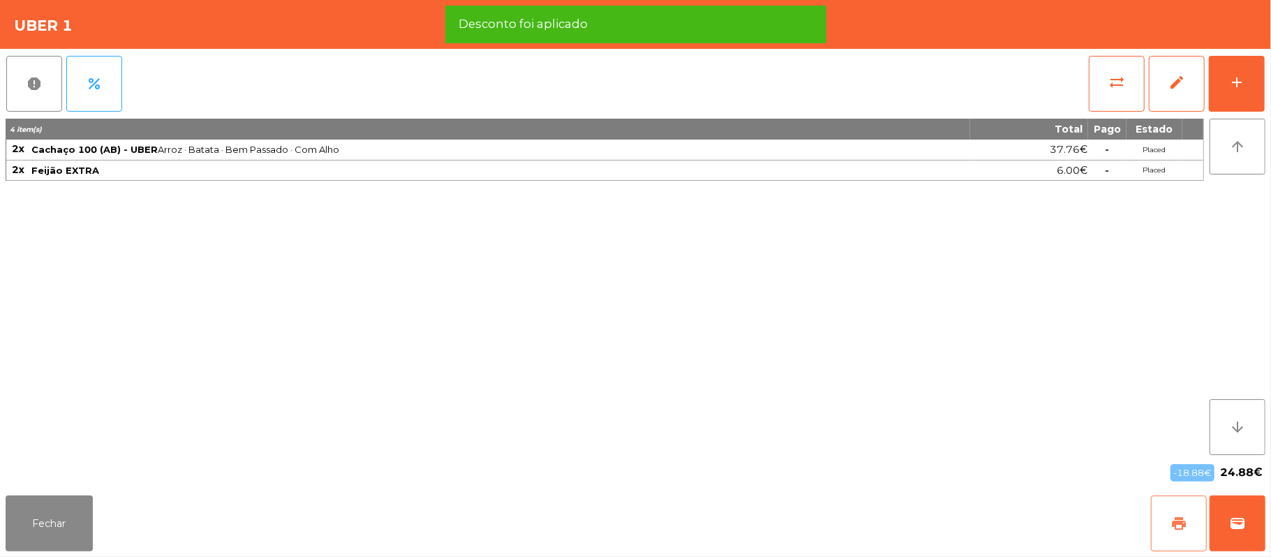
click at [1179, 533] on button "print" at bounding box center [1179, 524] width 56 height 56
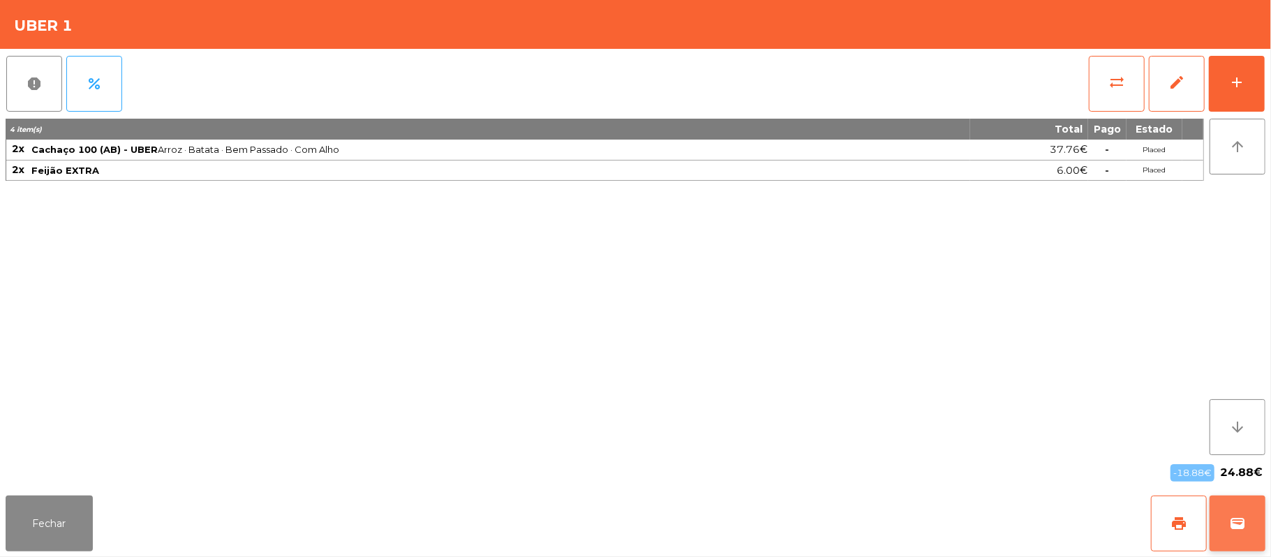
click at [1260, 526] on button "wallet" at bounding box center [1238, 524] width 56 height 56
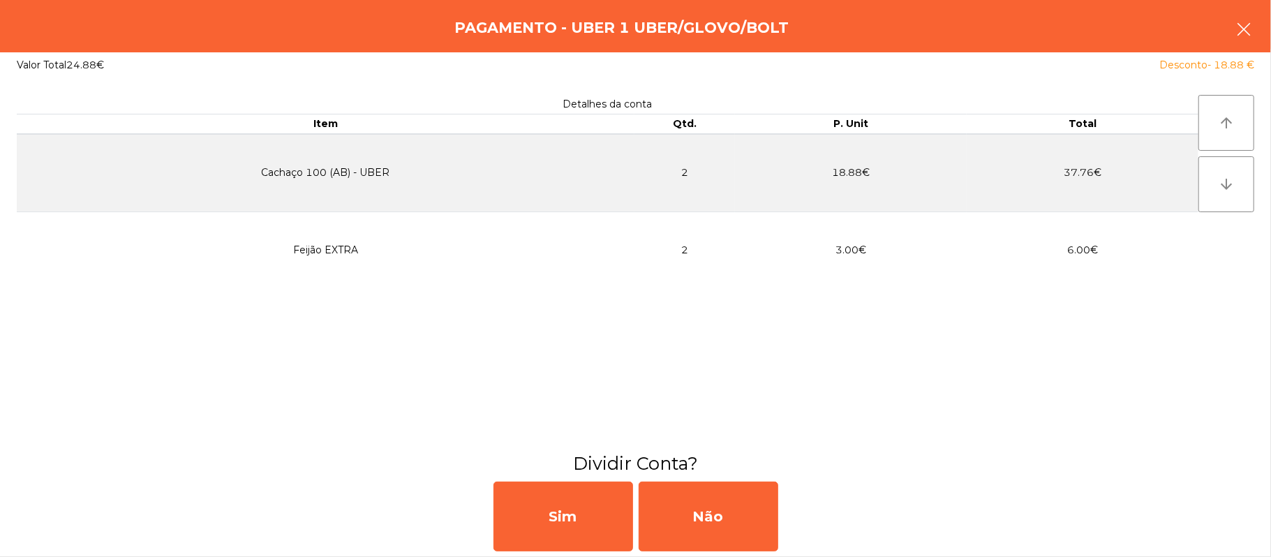
click at [1235, 23] on icon "button" at bounding box center [1243, 29] width 17 height 17
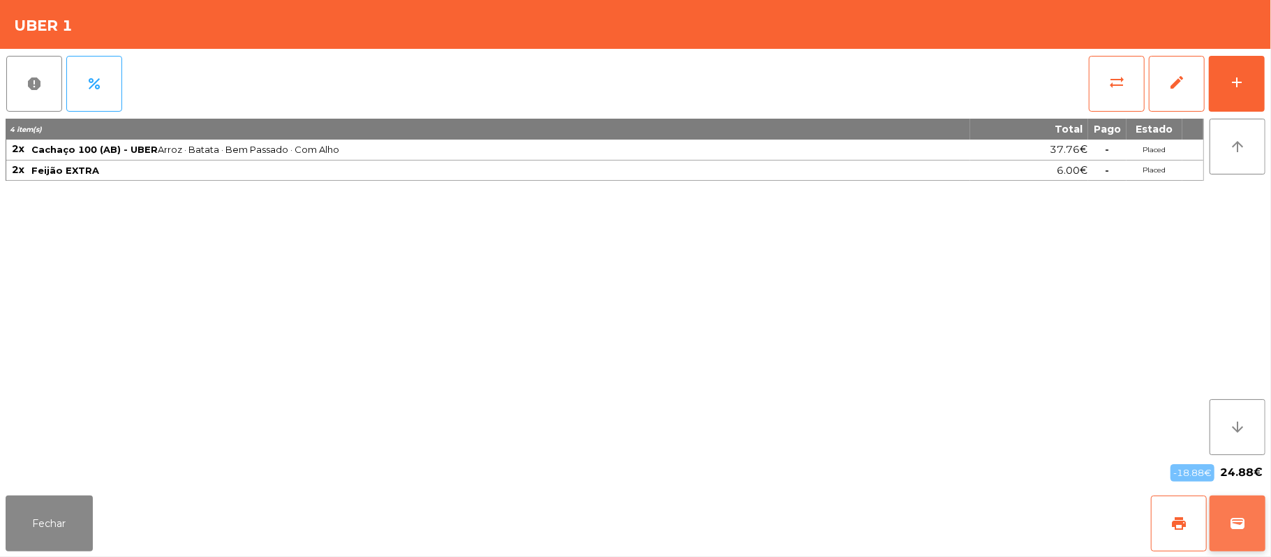
click at [1265, 537] on button "wallet" at bounding box center [1238, 524] width 56 height 56
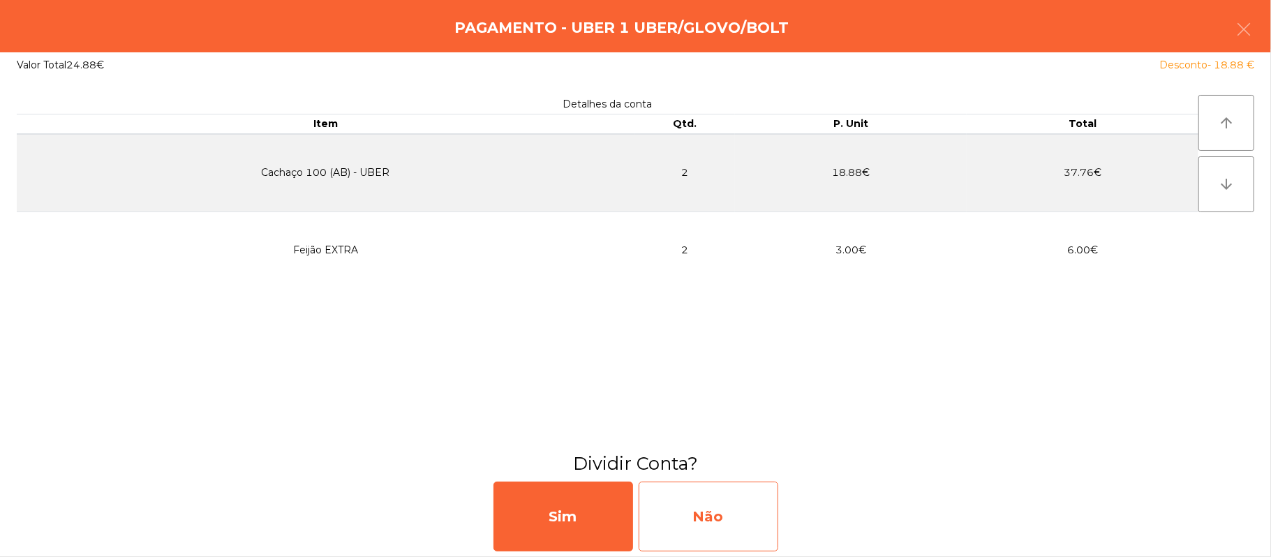
click at [722, 526] on div "Não" at bounding box center [709, 517] width 140 height 70
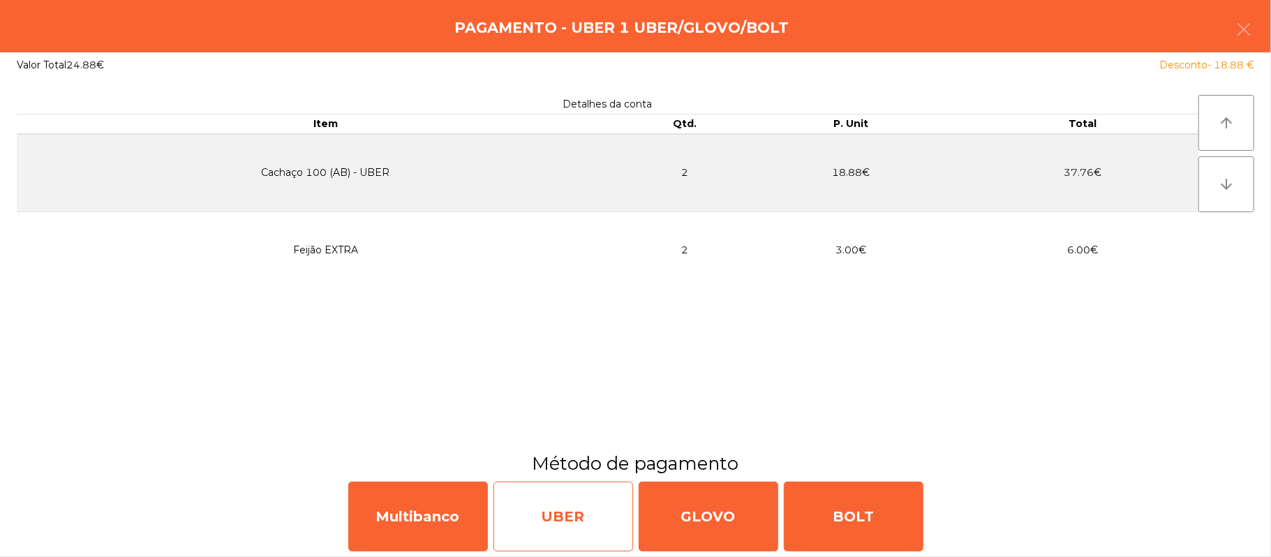
click at [535, 498] on div "UBER" at bounding box center [564, 517] width 140 height 70
select select "**"
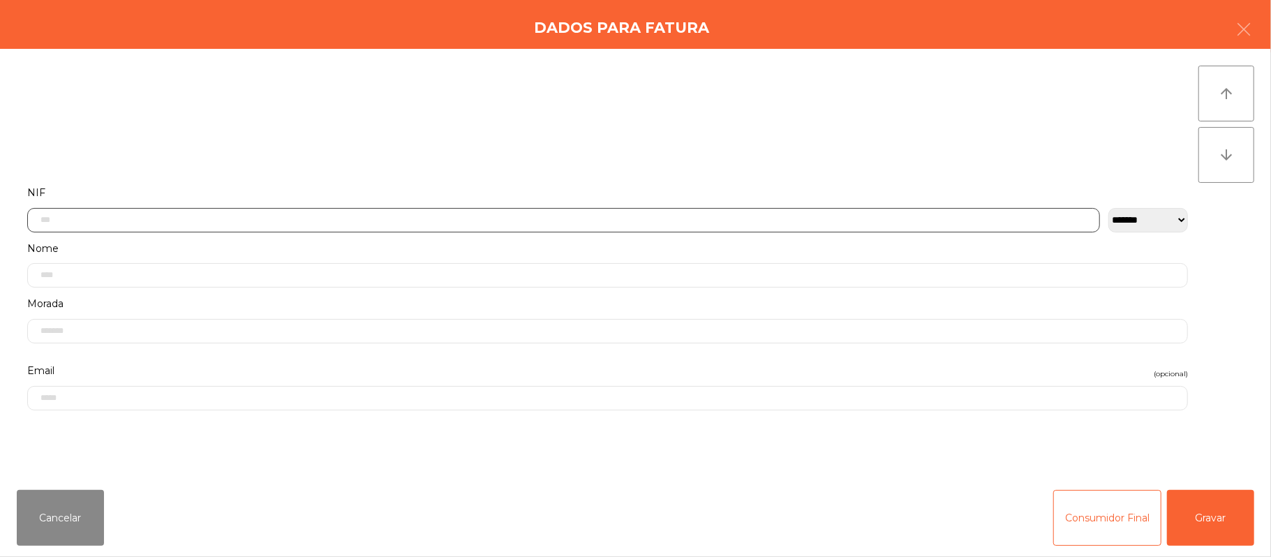
click at [504, 216] on input "text" at bounding box center [563, 220] width 1073 height 24
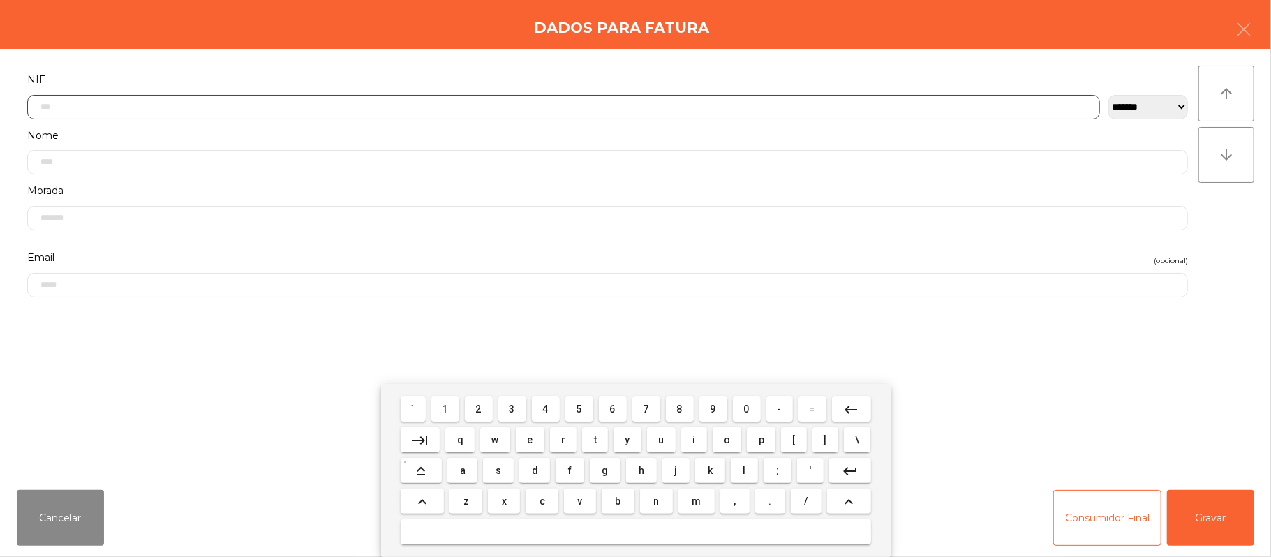
scroll to position [117, 0]
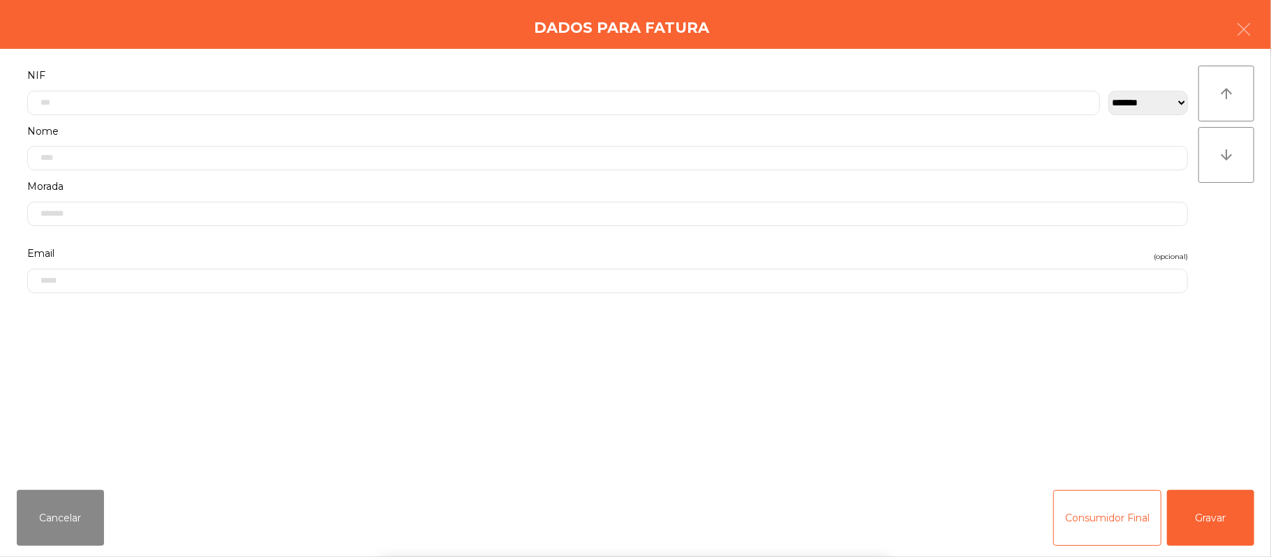
click at [1229, 510] on div "` 1 2 3 4 5 6 7 8 9 0 - = keyboard_backspace keyboard_tab q w e r t y u i o p […" at bounding box center [635, 470] width 1271 height 173
click at [1234, 522] on div "` 1 2 3 4 5 6 7 8 9 0 - = keyboard_backspace keyboard_tab q w e r t y u i o p […" at bounding box center [635, 470] width 1271 height 173
click at [1227, 512] on button "Gravar" at bounding box center [1210, 518] width 87 height 56
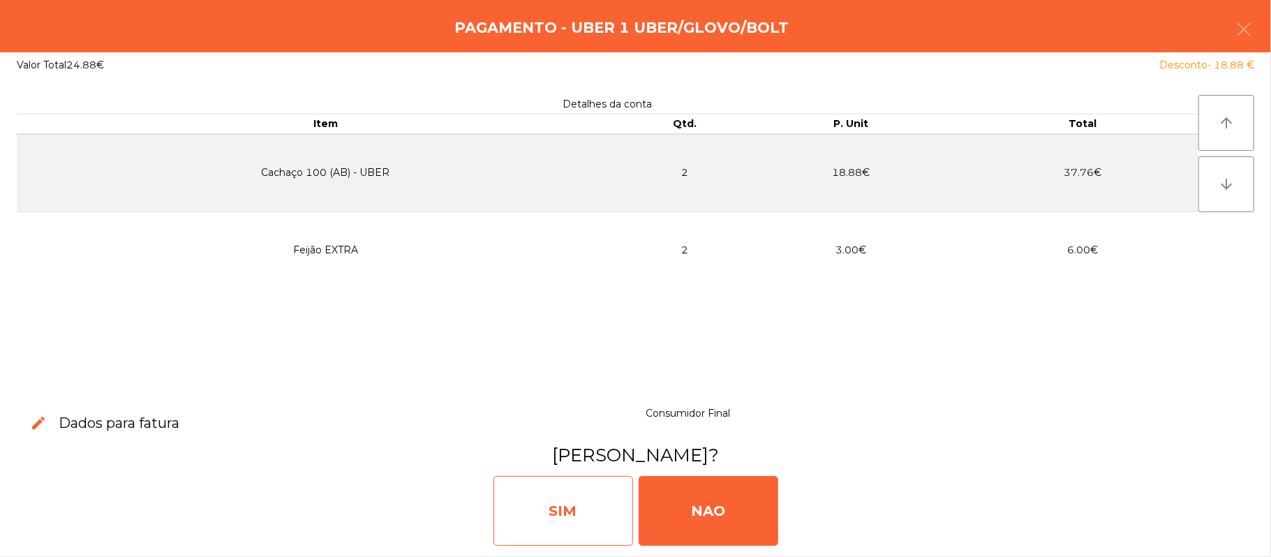
click at [612, 518] on div "SIM" at bounding box center [564, 511] width 140 height 70
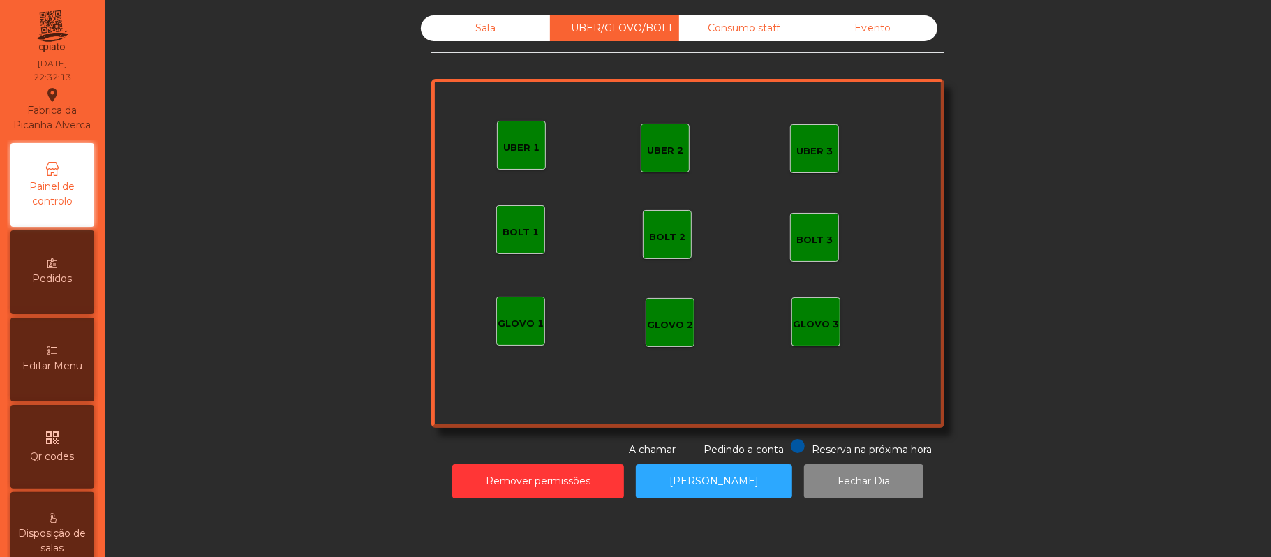
click at [487, 32] on div "Sala" at bounding box center [485, 28] width 129 height 26
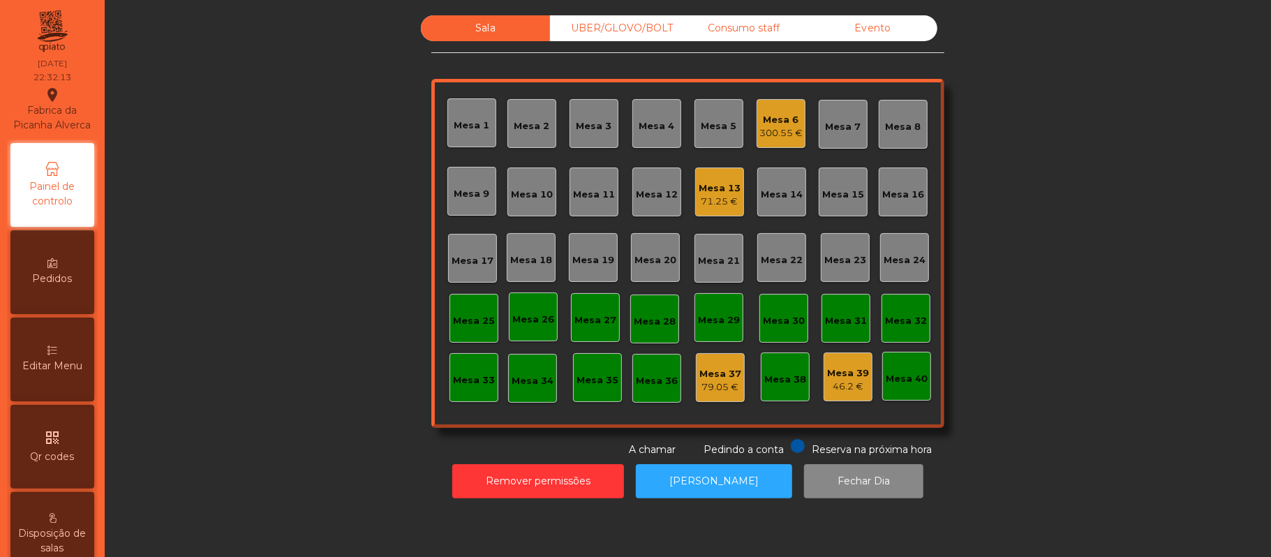
click at [788, 115] on div "Mesa 6" at bounding box center [780, 120] width 43 height 14
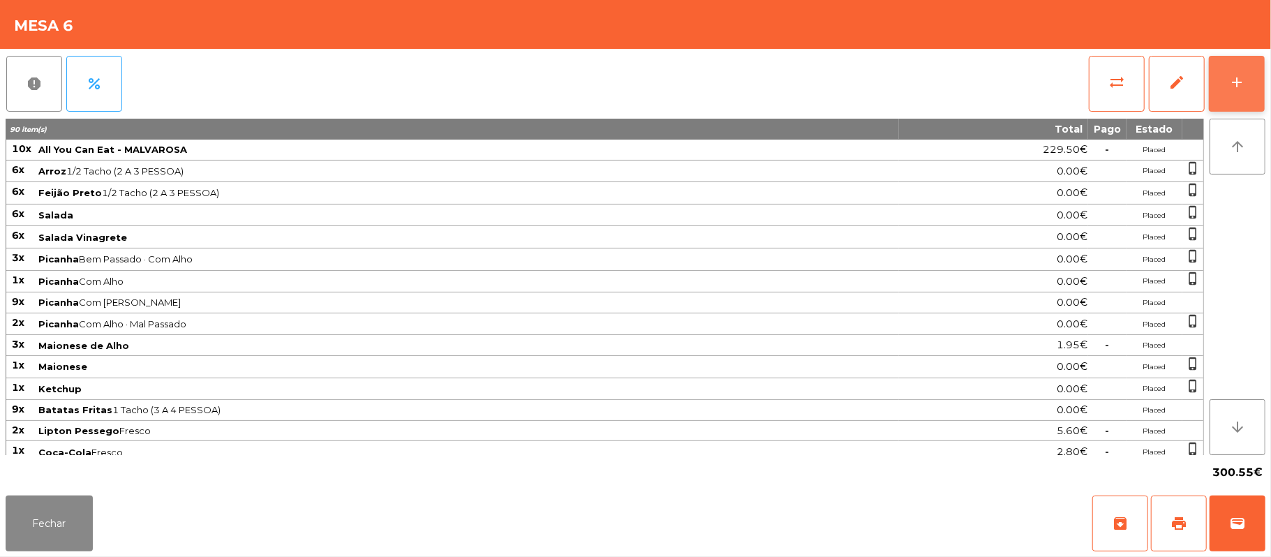
click at [1255, 82] on button "add" at bounding box center [1237, 84] width 56 height 56
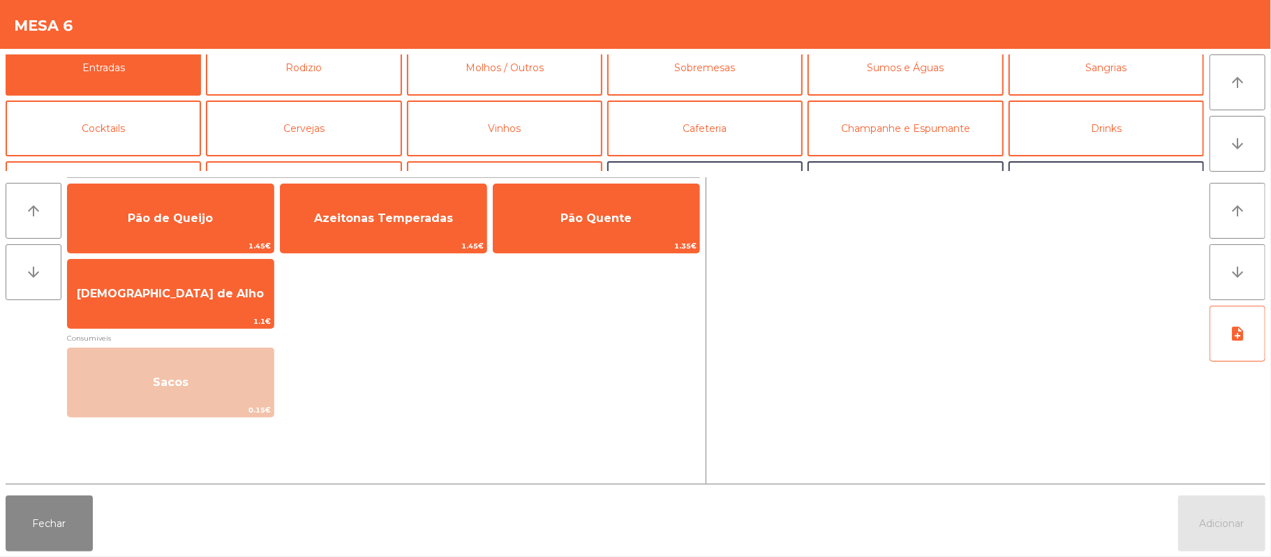
scroll to position [0, 0]
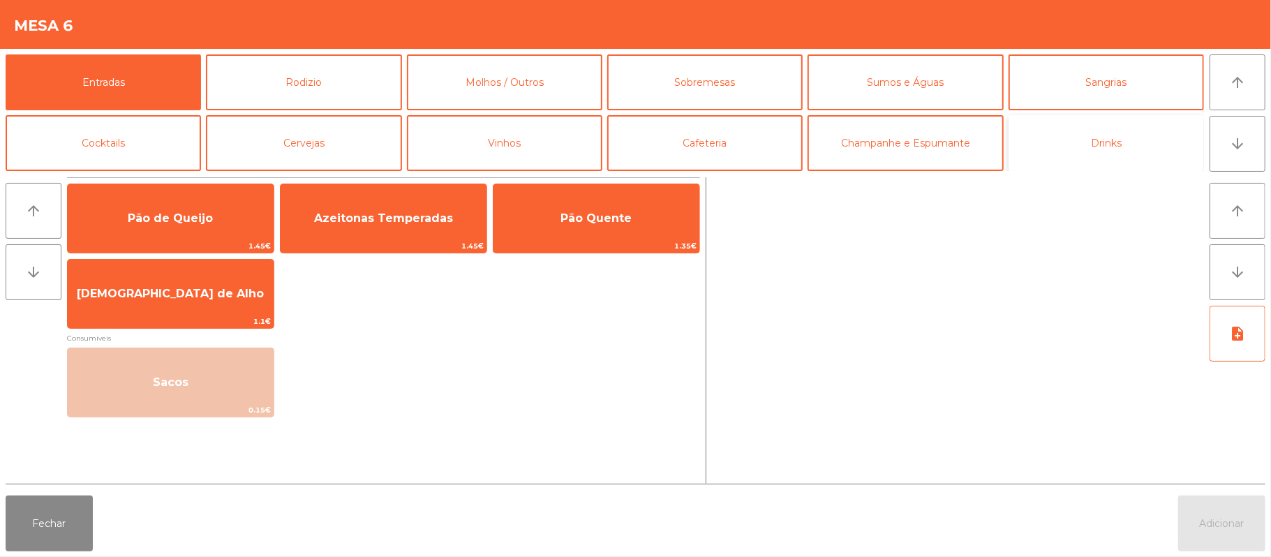
click at [1065, 143] on button "Drinks" at bounding box center [1106, 143] width 195 height 56
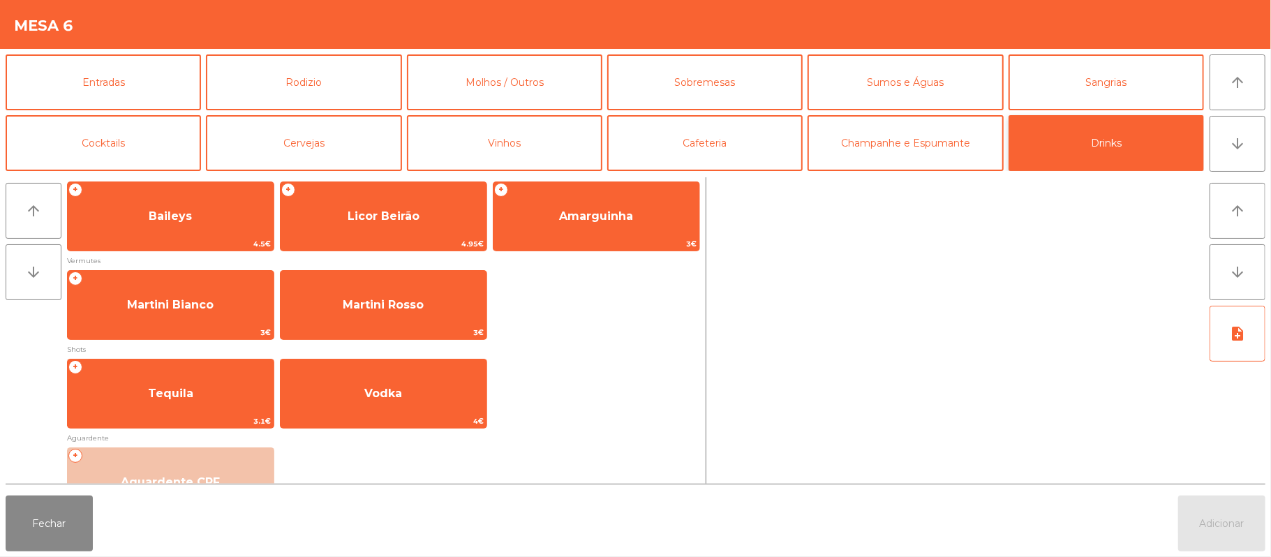
scroll to position [235, 0]
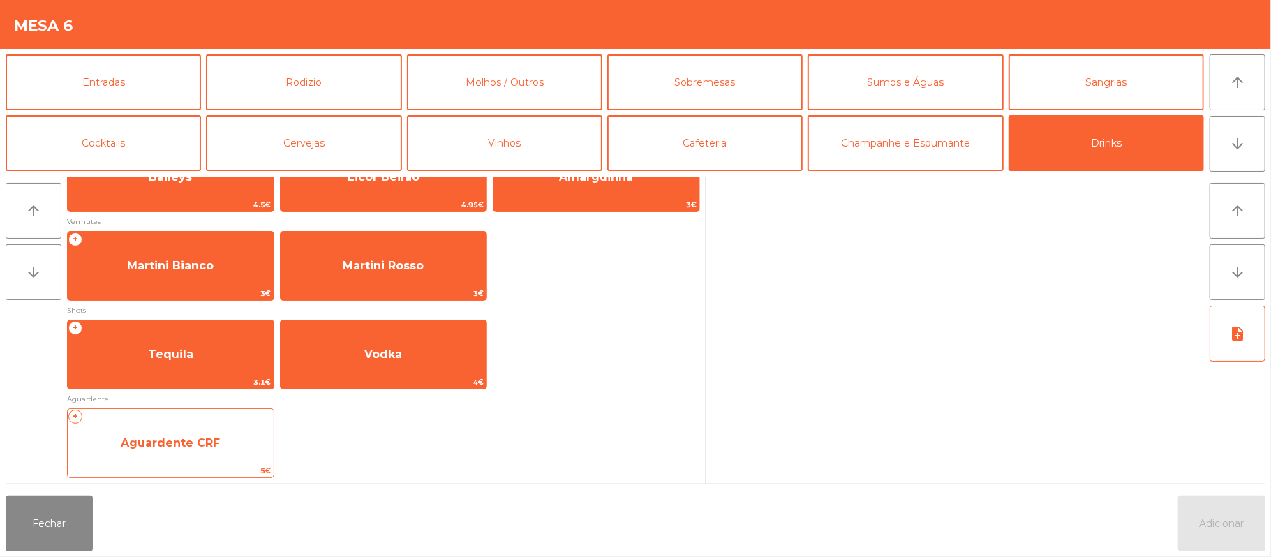
click at [225, 430] on span "Aguardente CRF" at bounding box center [171, 443] width 206 height 38
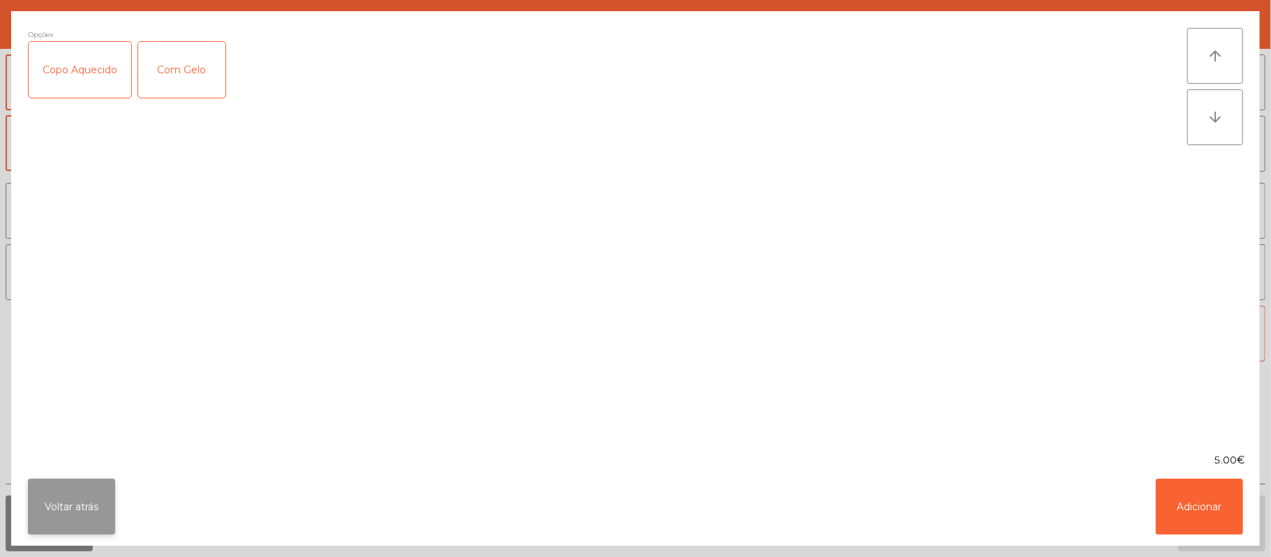
click at [70, 520] on button "Voltar atrás" at bounding box center [71, 507] width 87 height 56
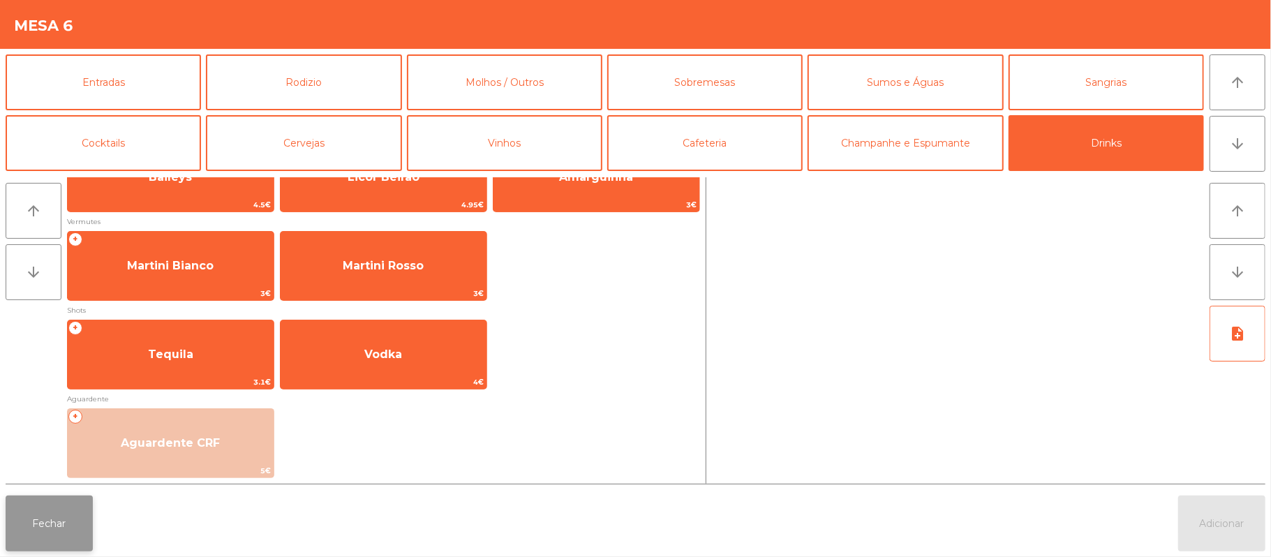
click at [74, 528] on button "Fechar" at bounding box center [49, 524] width 87 height 56
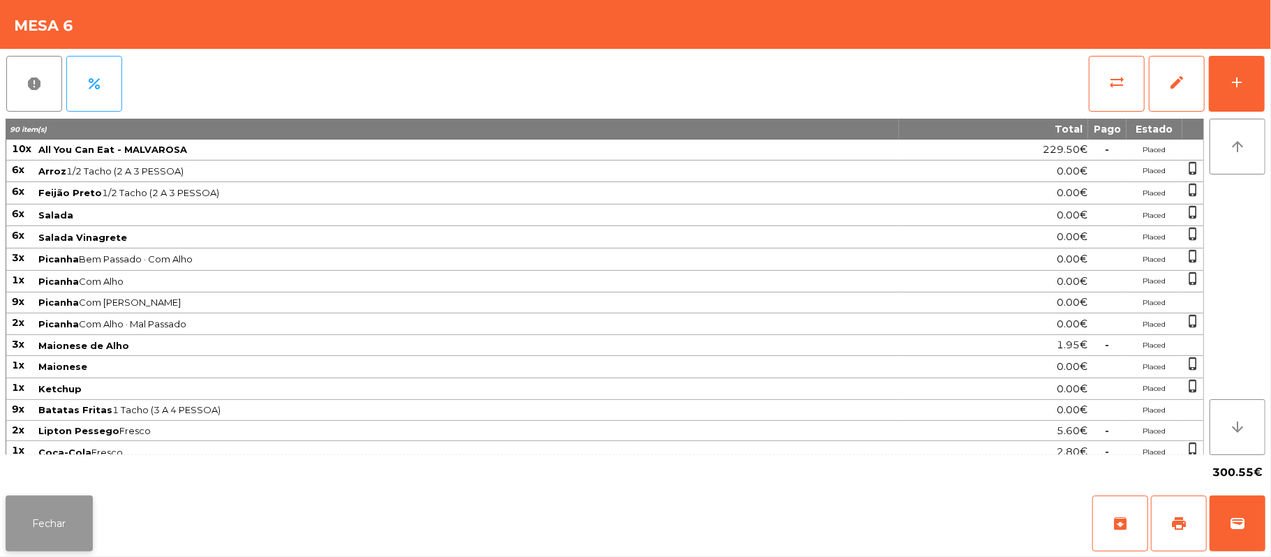
click at [68, 524] on button "Fechar" at bounding box center [49, 524] width 87 height 56
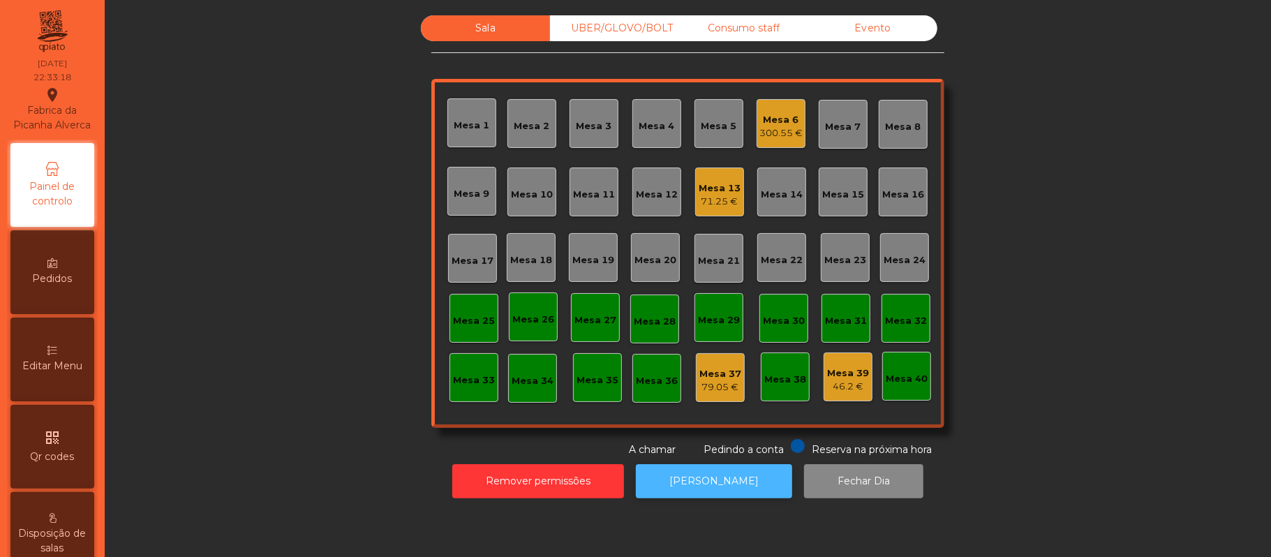
click at [713, 480] on button "[PERSON_NAME]" at bounding box center [714, 481] width 156 height 34
click at [787, 113] on div "Mesa 6" at bounding box center [780, 120] width 43 height 14
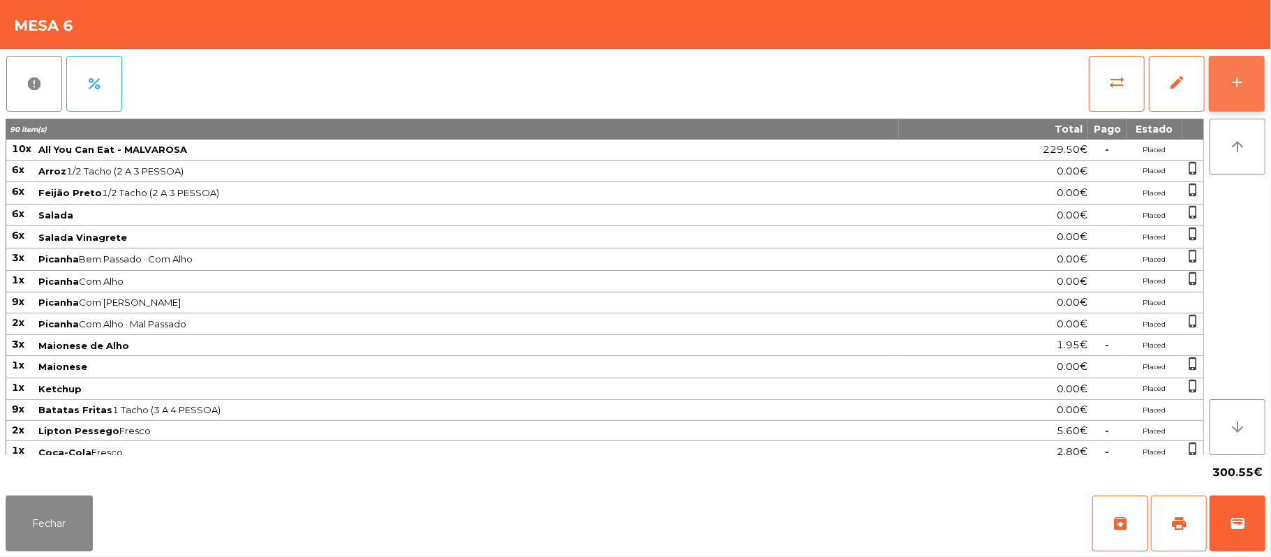
click at [1261, 78] on button "add" at bounding box center [1237, 84] width 56 height 56
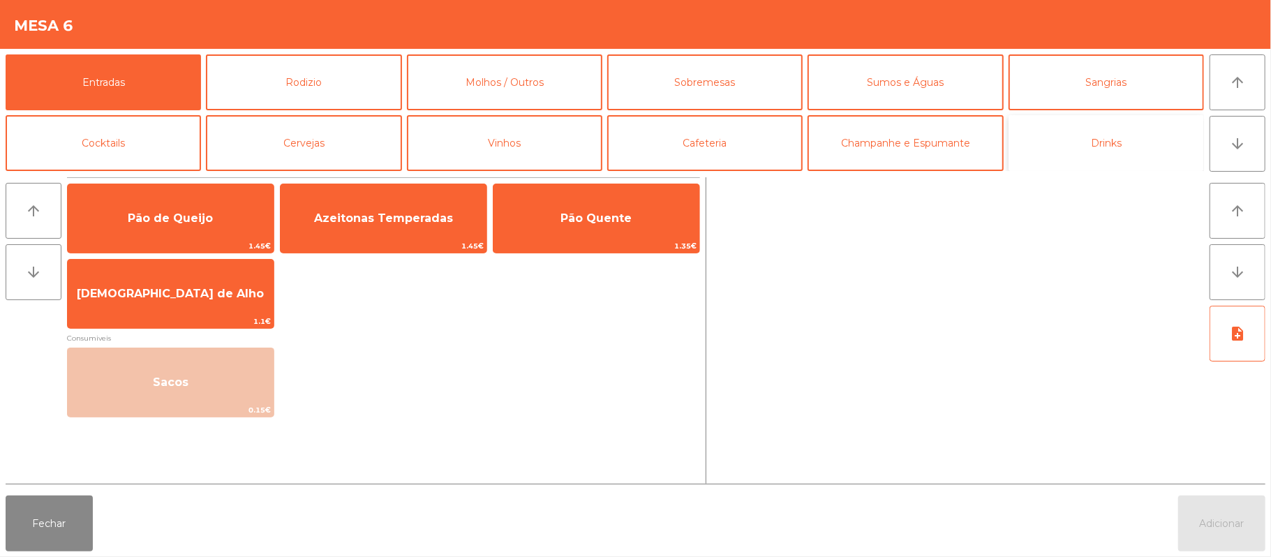
click at [1092, 129] on button "Drinks" at bounding box center [1106, 143] width 195 height 56
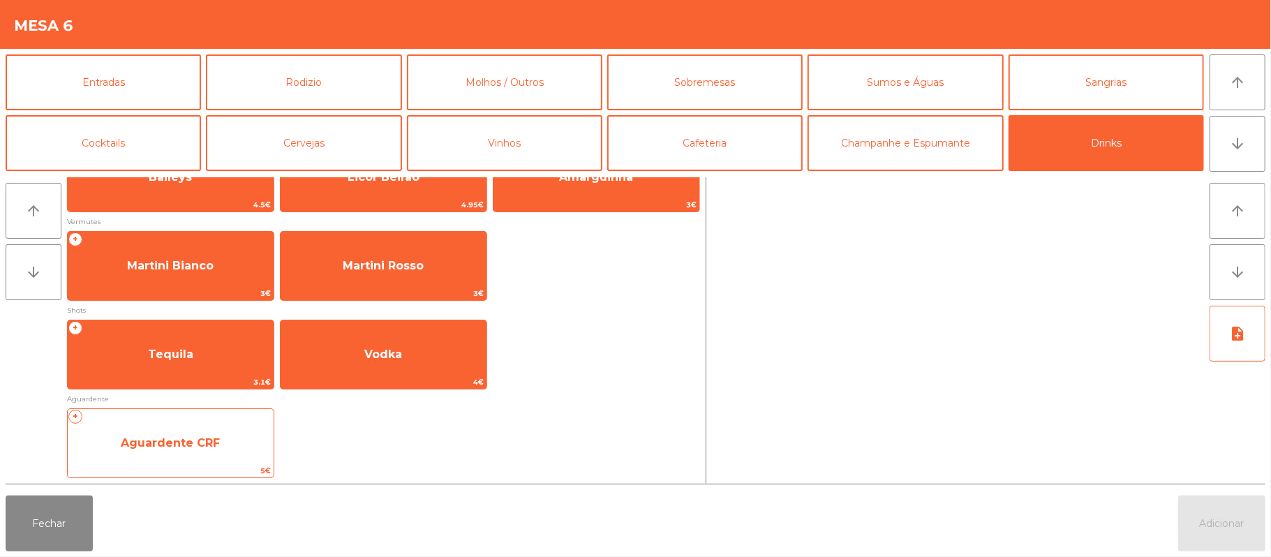
click at [165, 442] on span "Aguardente CRF" at bounding box center [170, 442] width 99 height 13
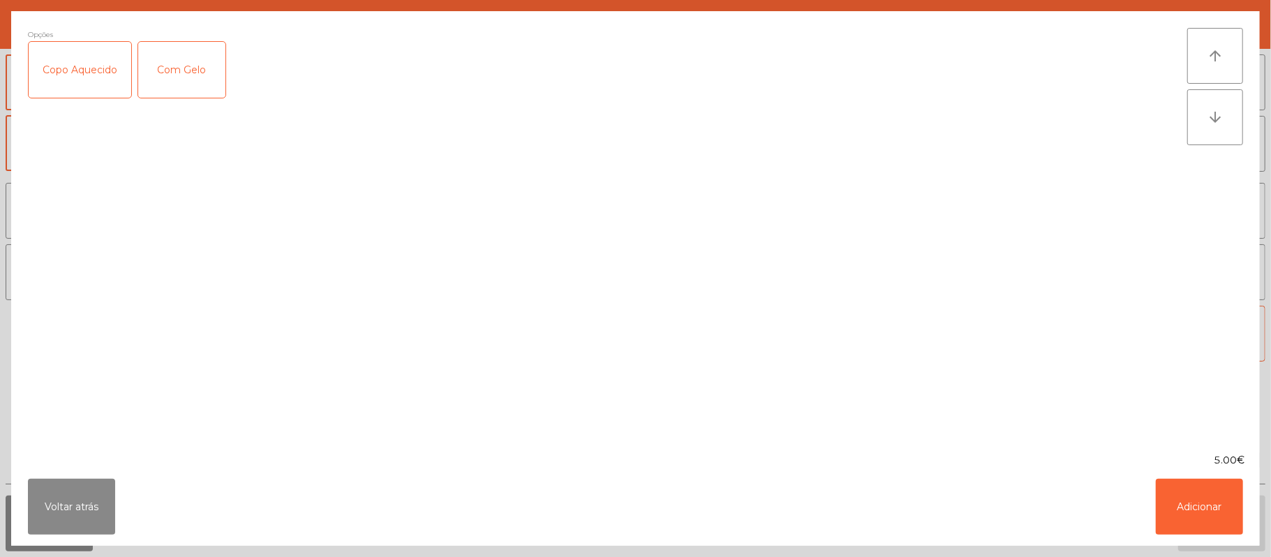
click at [52, 95] on div "Copo Aquecido" at bounding box center [80, 70] width 103 height 56
click at [1188, 500] on button "Adicionar" at bounding box center [1199, 507] width 87 height 56
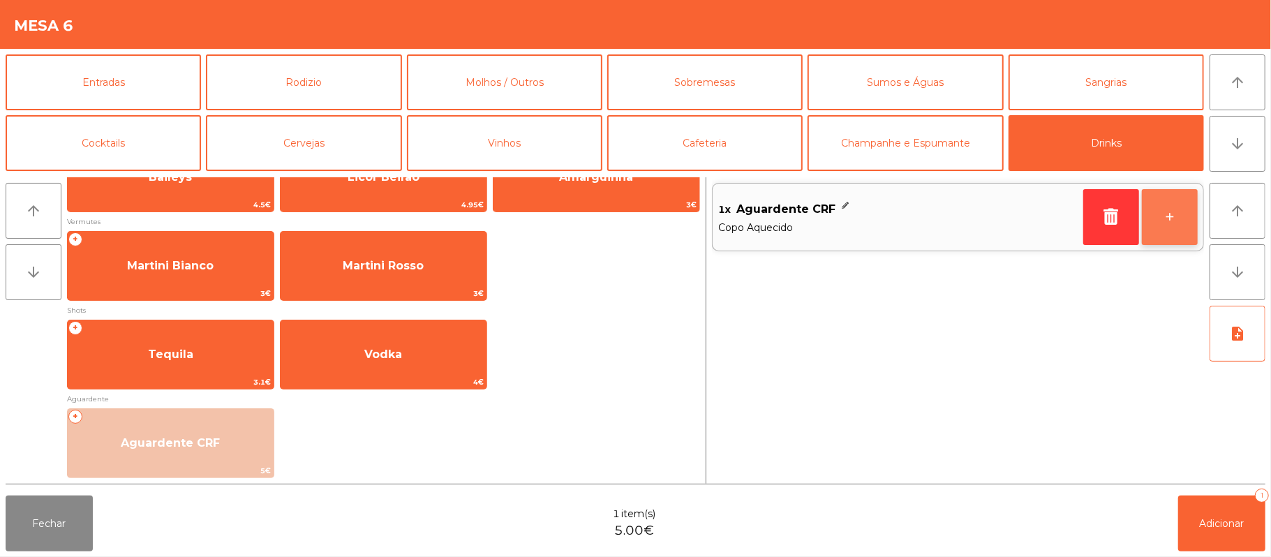
click at [1187, 218] on button "+" at bounding box center [1170, 217] width 56 height 56
click at [1173, 221] on button "+" at bounding box center [1170, 217] width 56 height 56
click at [1164, 221] on button "+" at bounding box center [1170, 217] width 56 height 56
click at [1164, 218] on button "+" at bounding box center [1170, 217] width 56 height 56
click at [1166, 221] on button "+" at bounding box center [1170, 217] width 56 height 56
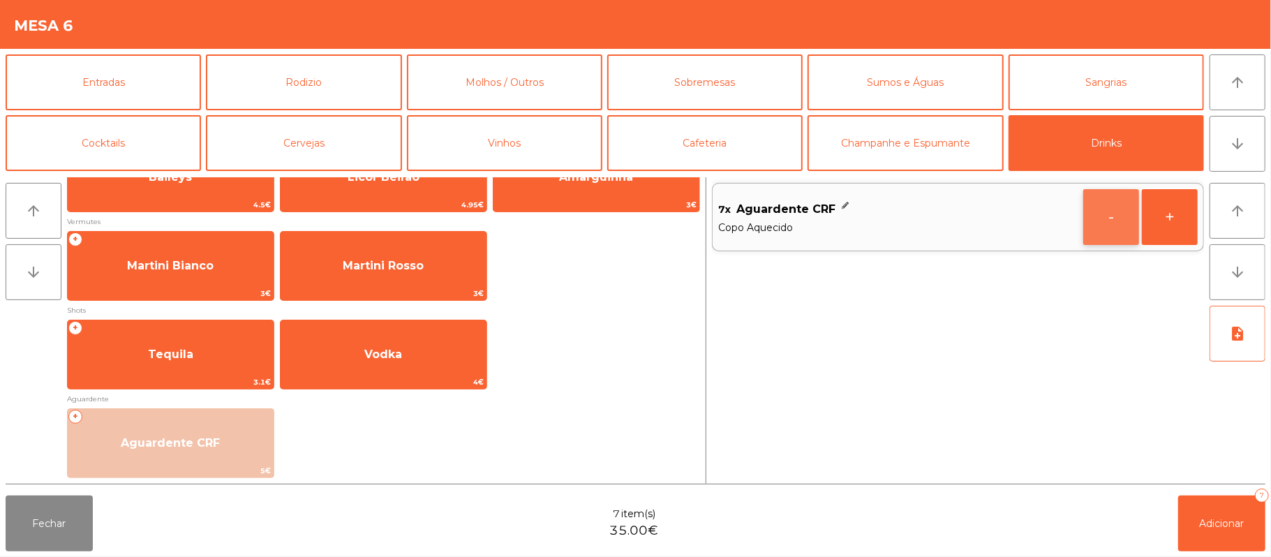
click at [1101, 221] on button "-" at bounding box center [1111, 217] width 56 height 56
click at [1104, 221] on button "-" at bounding box center [1111, 217] width 56 height 56
click at [1099, 221] on button "-" at bounding box center [1111, 217] width 56 height 56
click at [1260, 529] on button "Adicionar 4" at bounding box center [1221, 524] width 87 height 56
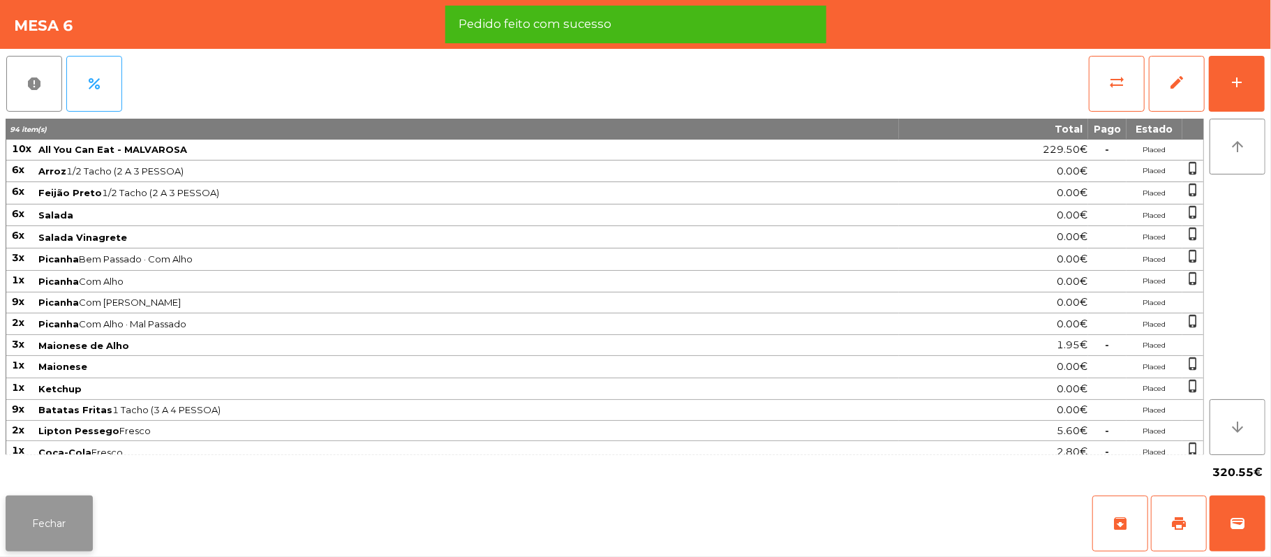
click at [56, 509] on button "Fechar" at bounding box center [49, 524] width 87 height 56
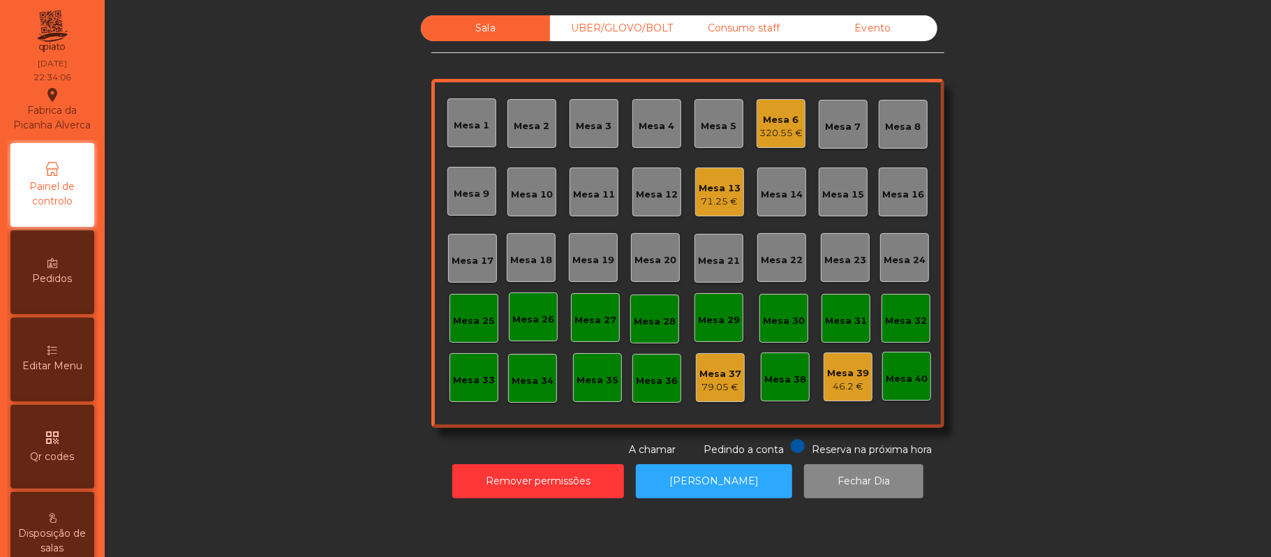
click at [768, 126] on div "320.55 €" at bounding box center [780, 133] width 43 height 14
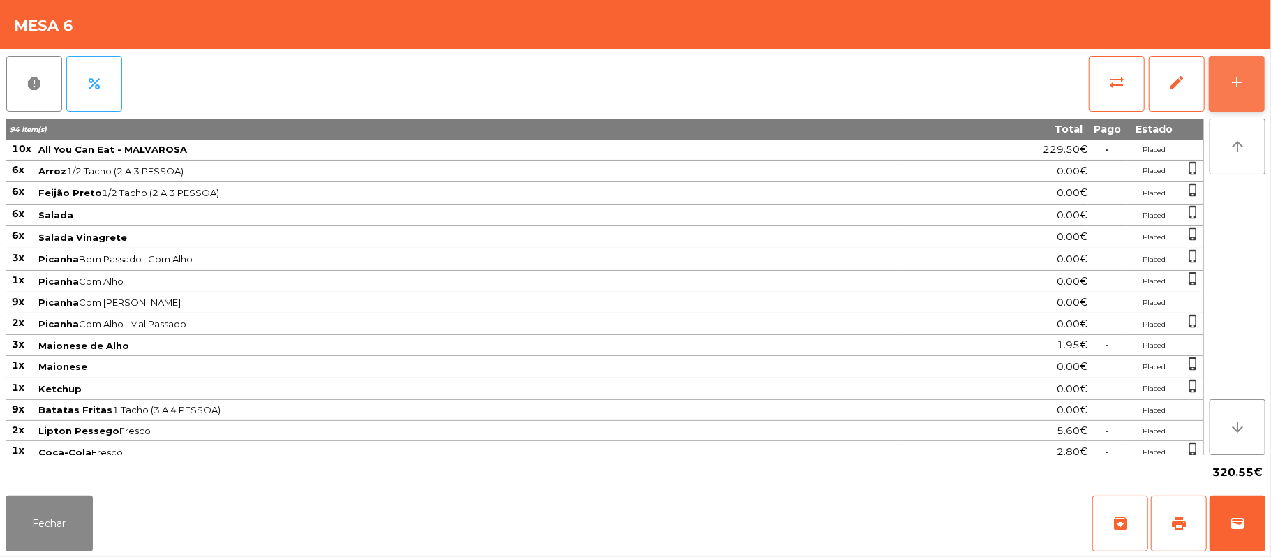
click at [1224, 80] on button "add" at bounding box center [1237, 84] width 56 height 56
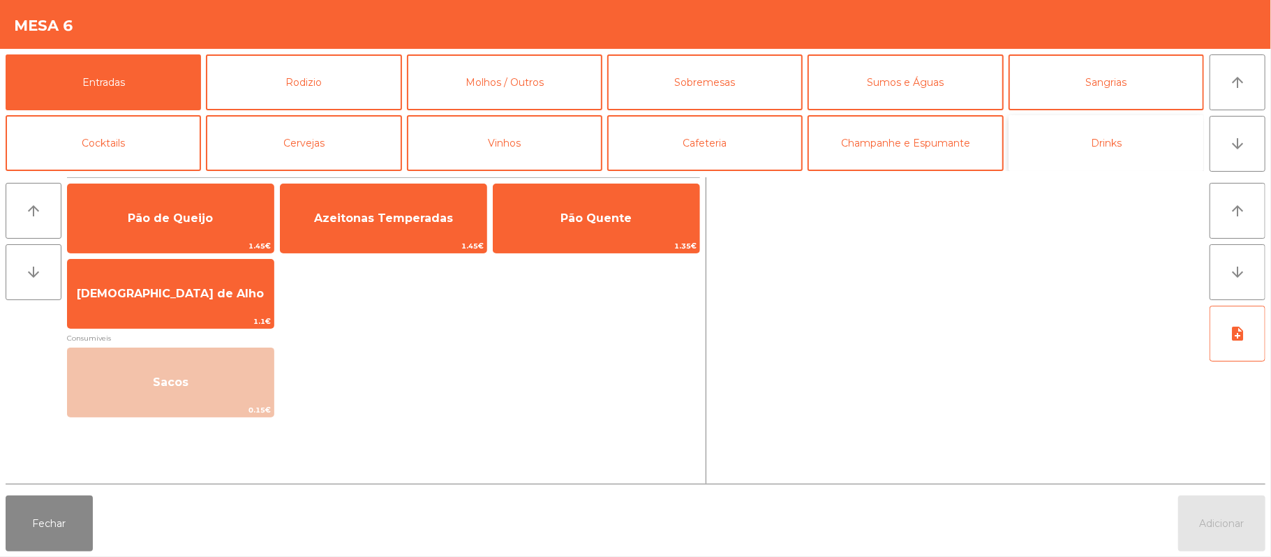
click at [1108, 126] on button "Drinks" at bounding box center [1106, 143] width 195 height 56
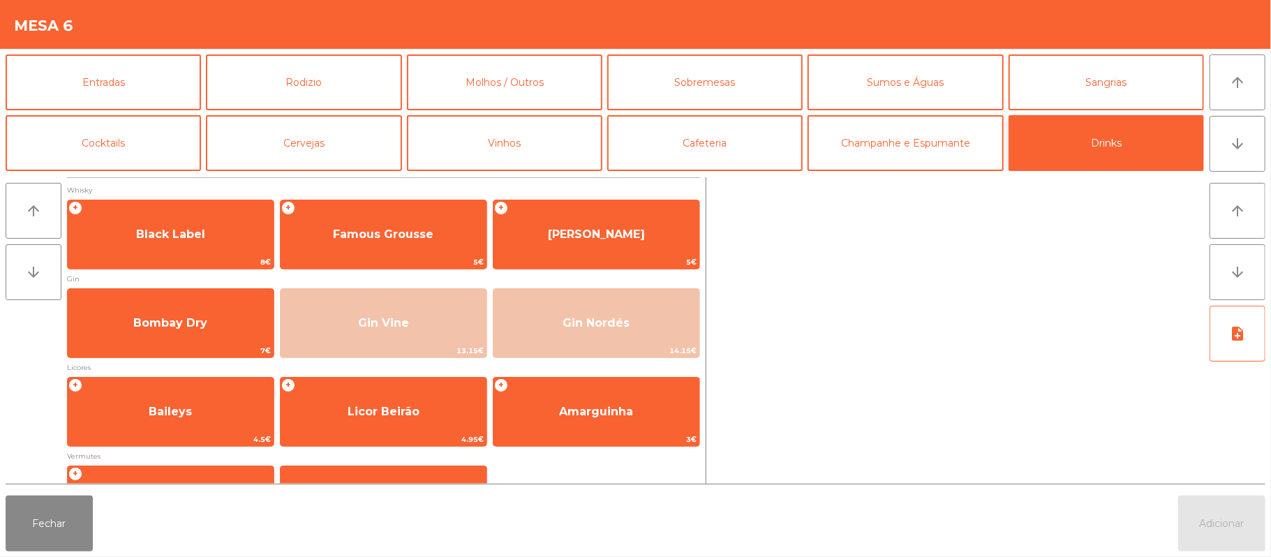
scroll to position [24, 0]
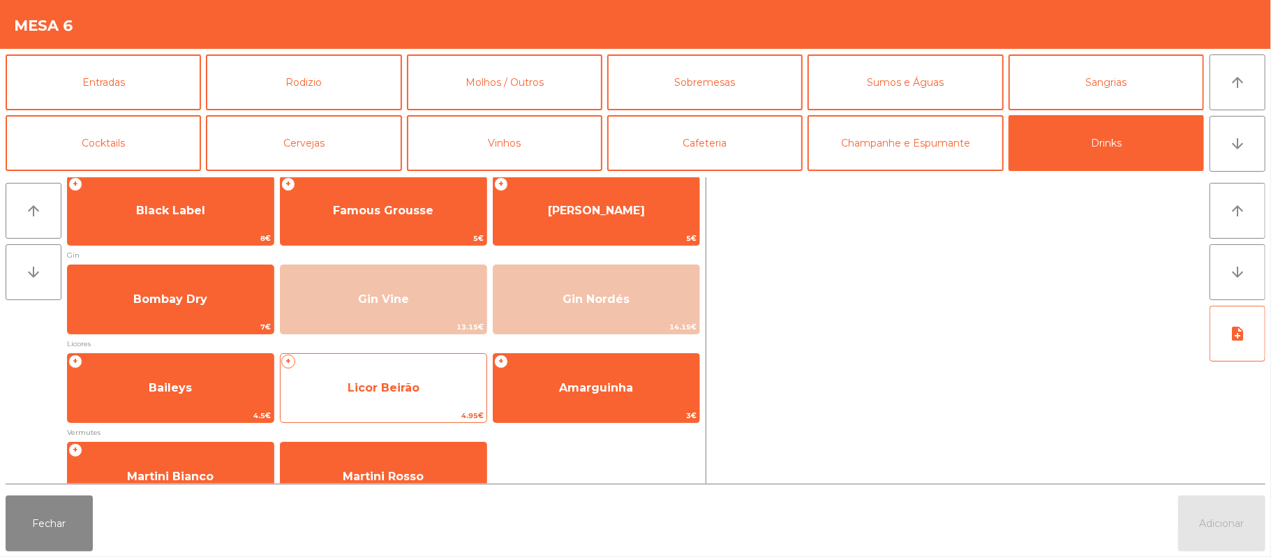
click at [380, 412] on span "4.95€" at bounding box center [384, 415] width 206 height 13
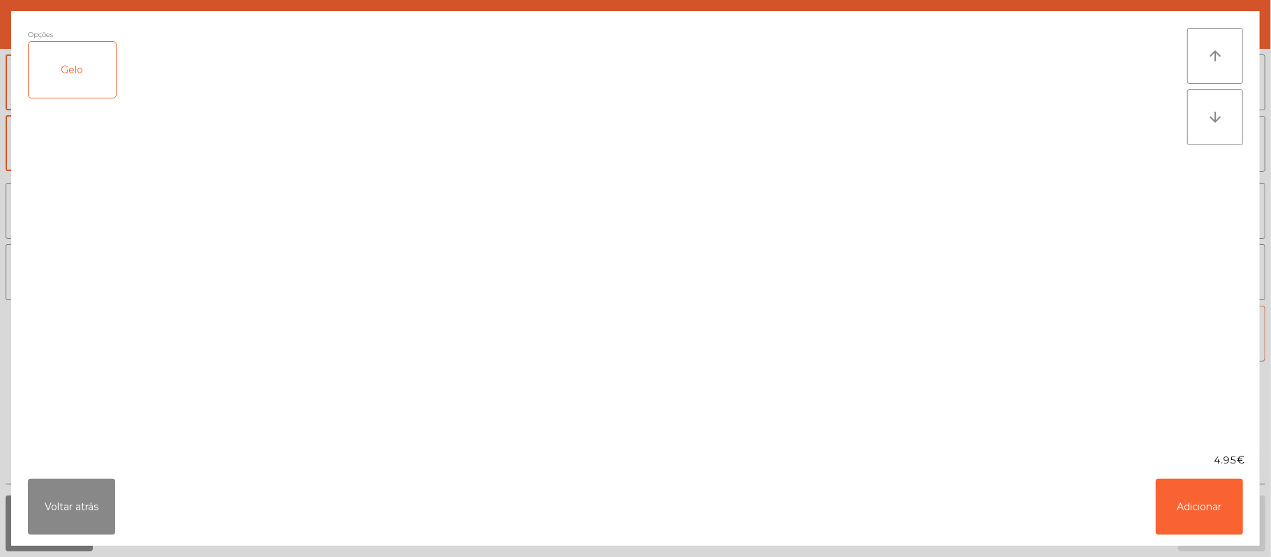
click at [78, 94] on div "Gelo" at bounding box center [72, 70] width 87 height 56
click at [1201, 493] on button "Adicionar" at bounding box center [1199, 507] width 87 height 56
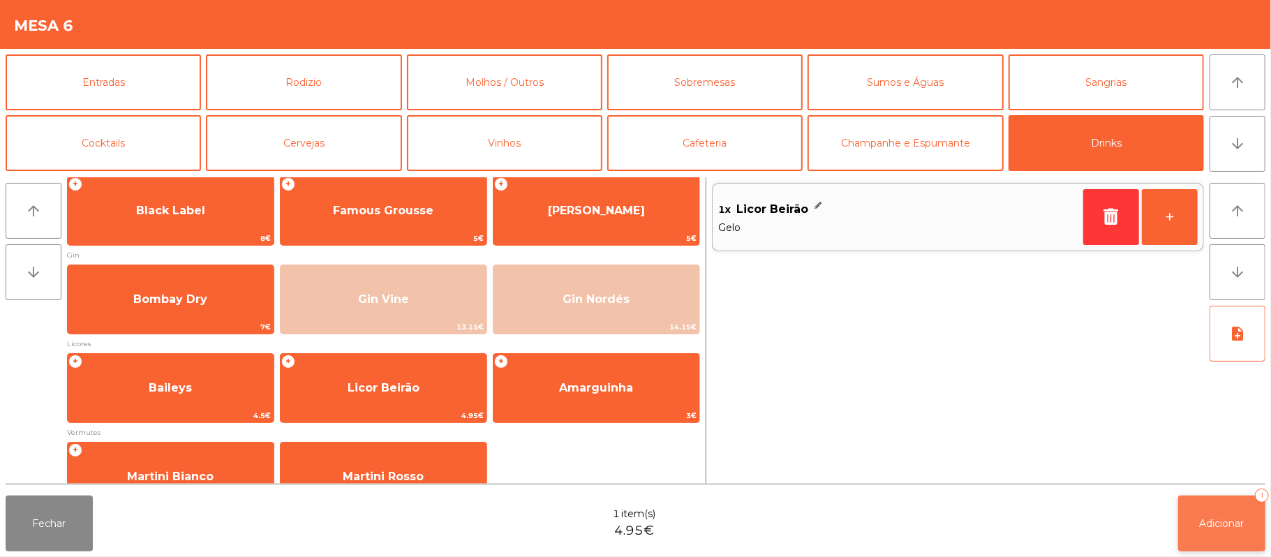
click at [1196, 547] on button "Adicionar 1" at bounding box center [1221, 524] width 87 height 56
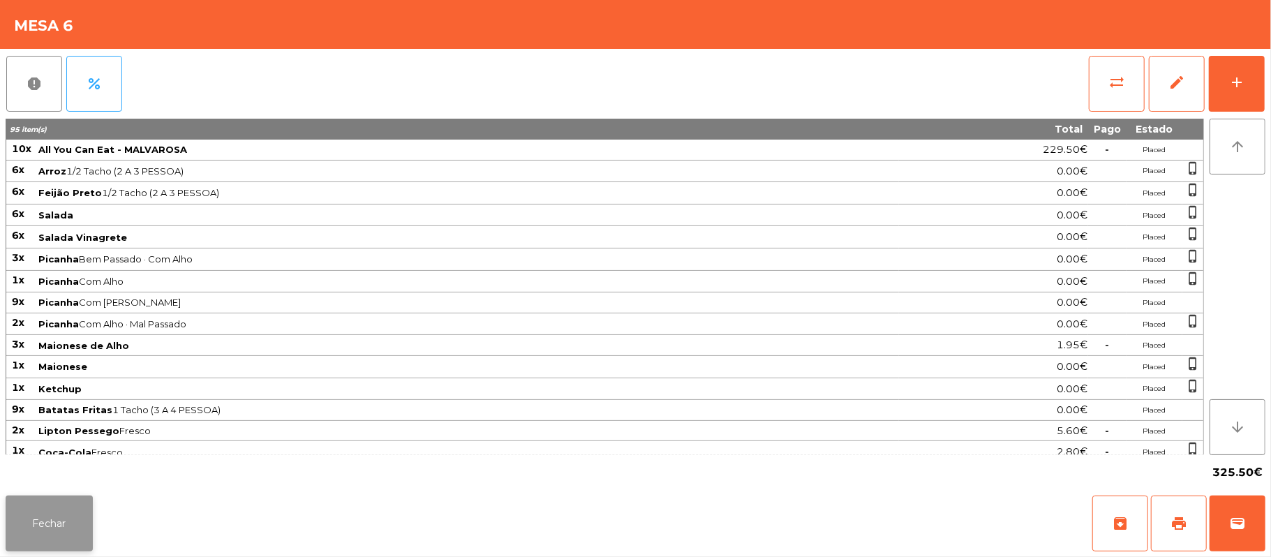
click at [39, 547] on button "Fechar" at bounding box center [49, 524] width 87 height 56
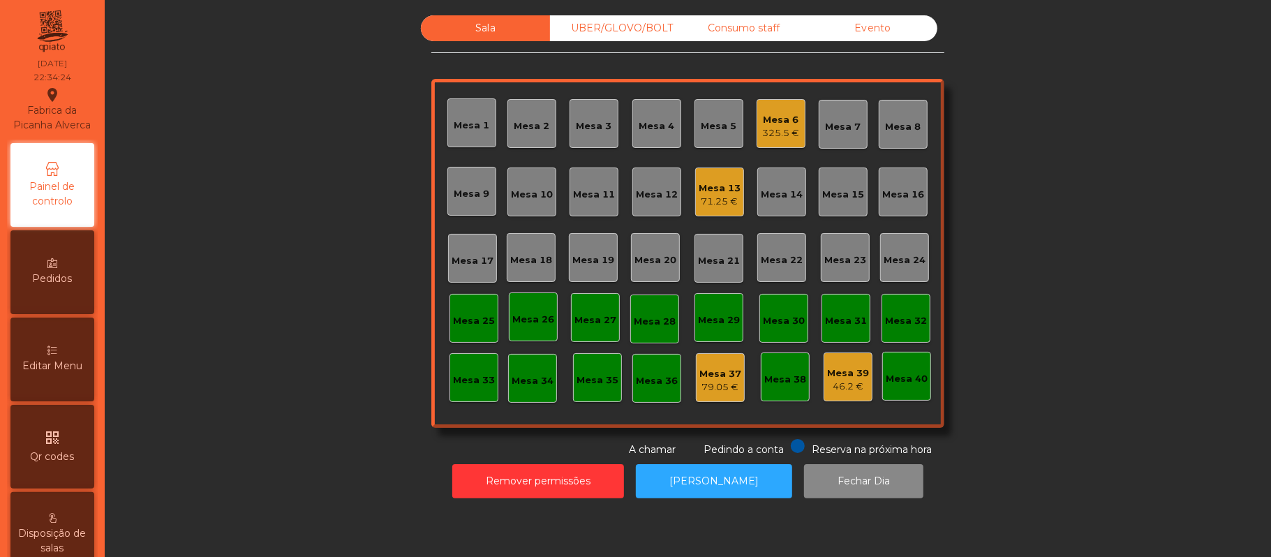
click at [631, 37] on div "UBER/GLOVO/BOLT" at bounding box center [614, 28] width 129 height 26
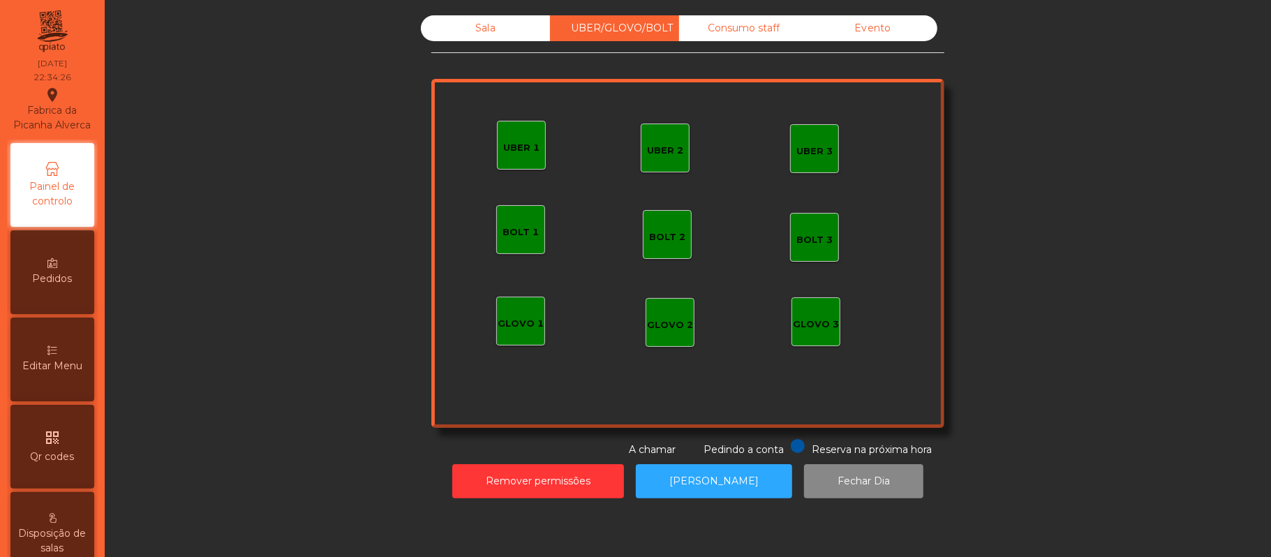
click at [641, 124] on div "UBER 2" at bounding box center [665, 148] width 49 height 49
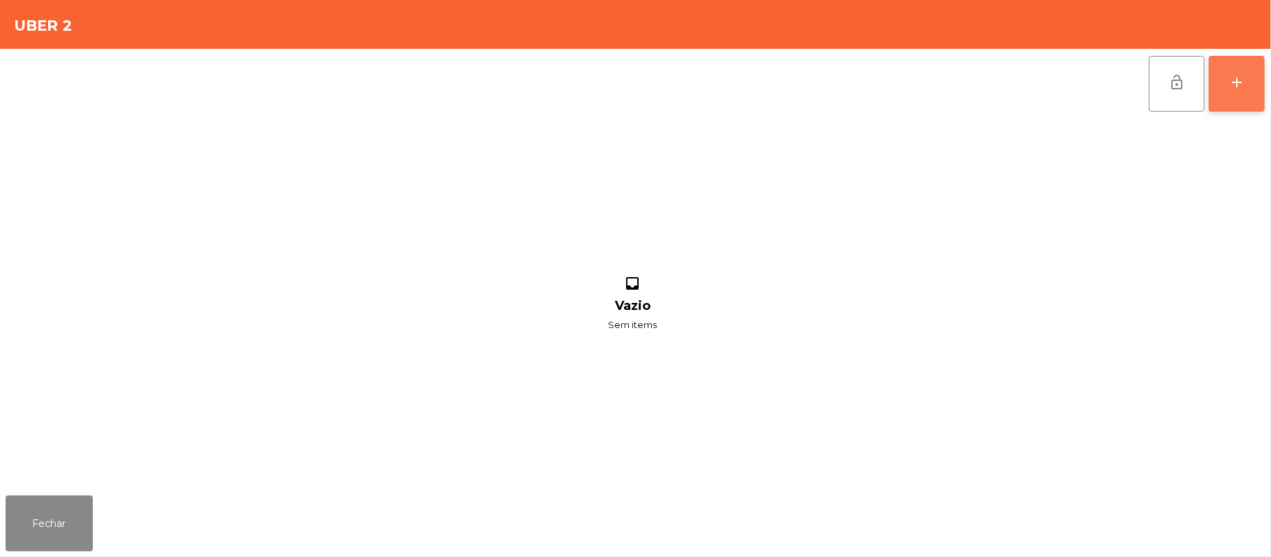
click at [1221, 88] on button "add" at bounding box center [1237, 84] width 56 height 56
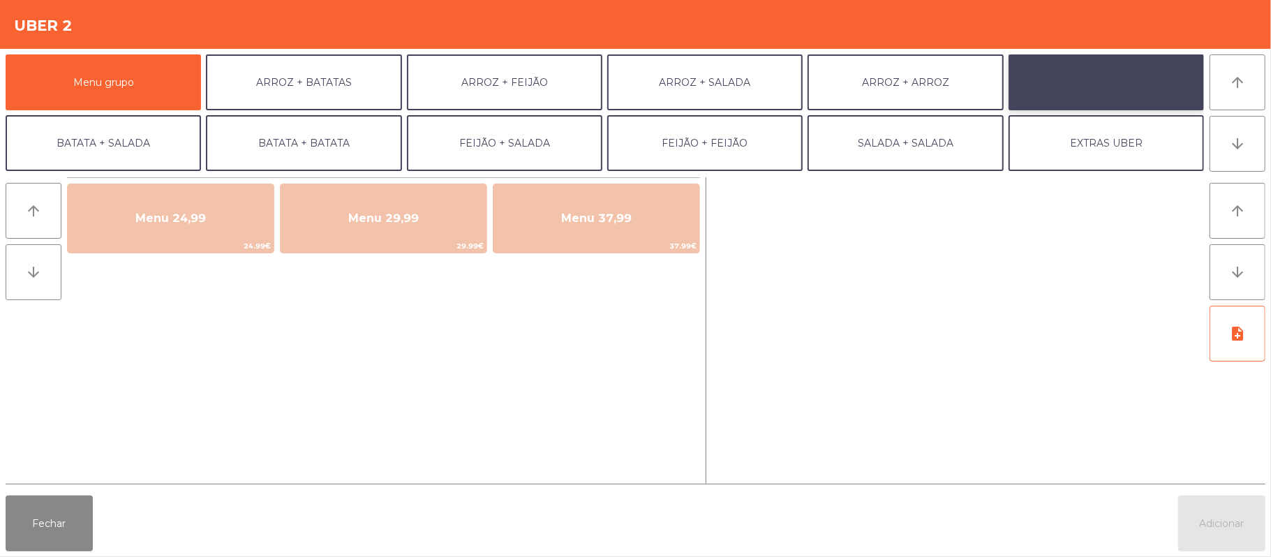
click at [1098, 77] on button "BATATA + FEIJÃO" at bounding box center [1106, 82] width 195 height 56
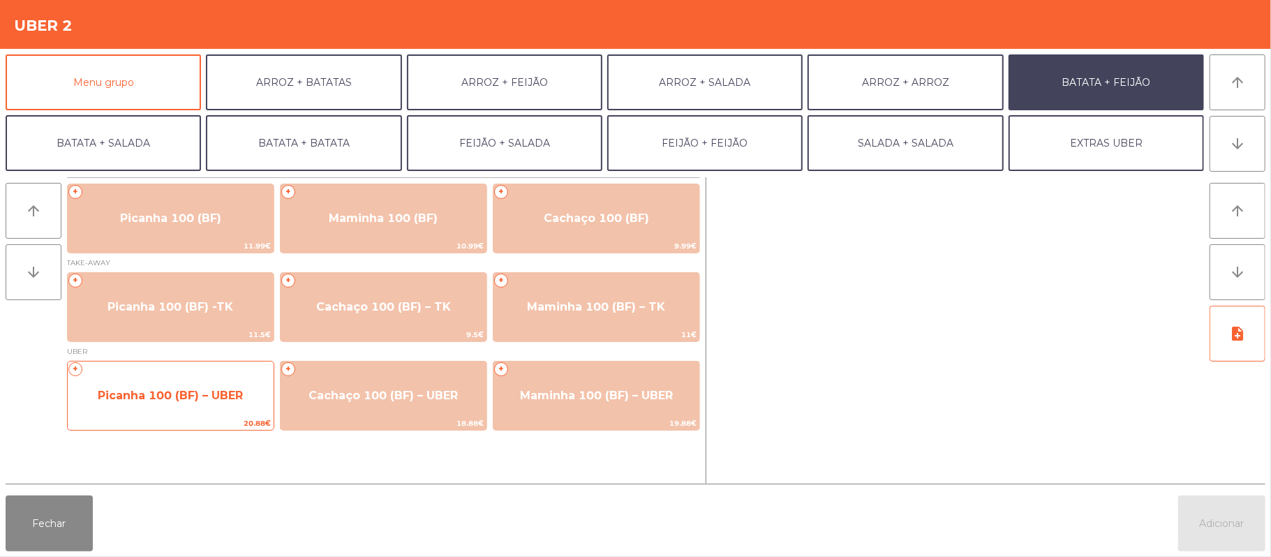
click at [177, 392] on span "Picanha 100 (BF) – UBER" at bounding box center [170, 395] width 145 height 13
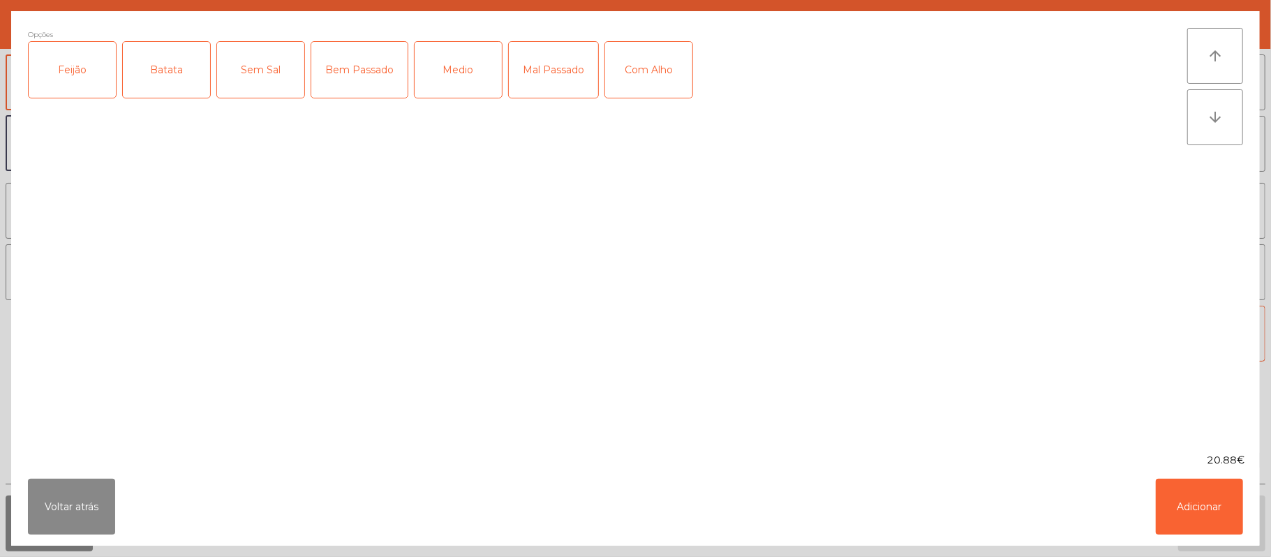
click at [77, 63] on div "Feijão" at bounding box center [72, 70] width 87 height 56
click at [157, 63] on div "Batata" at bounding box center [166, 70] width 87 height 56
click at [576, 76] on div "Mal Passado" at bounding box center [553, 70] width 89 height 56
click at [670, 67] on div "Com Alho" at bounding box center [648, 70] width 87 height 56
click at [1201, 503] on button "Adicionar" at bounding box center [1199, 507] width 87 height 56
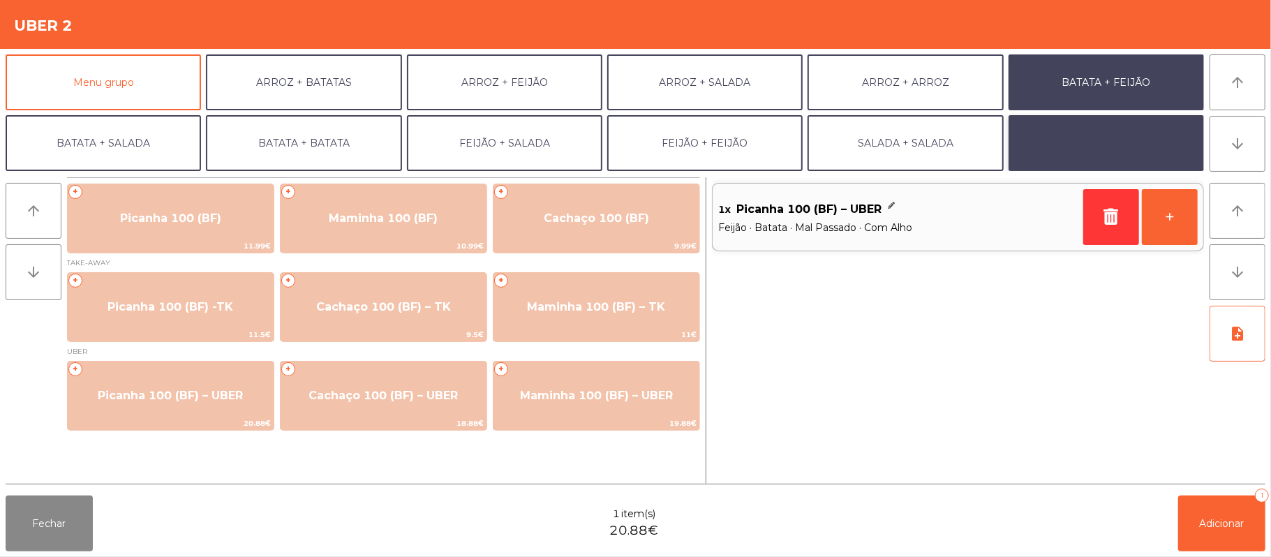
click at [1095, 132] on button "EXTRAS UBER" at bounding box center [1106, 143] width 195 height 56
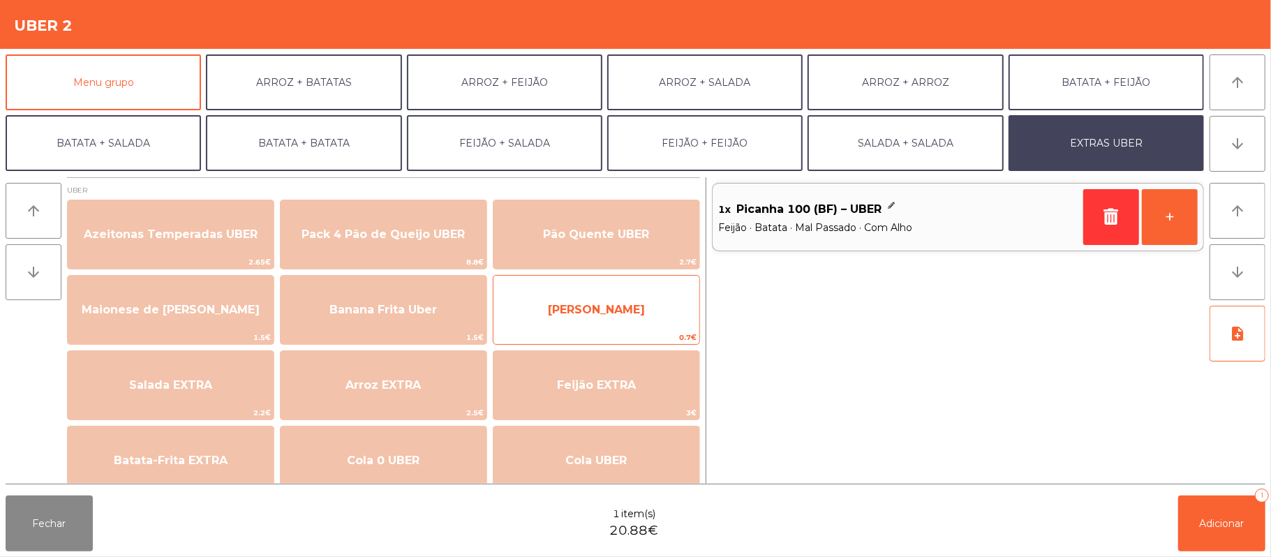
click at [604, 318] on span "[PERSON_NAME]" at bounding box center [597, 310] width 206 height 38
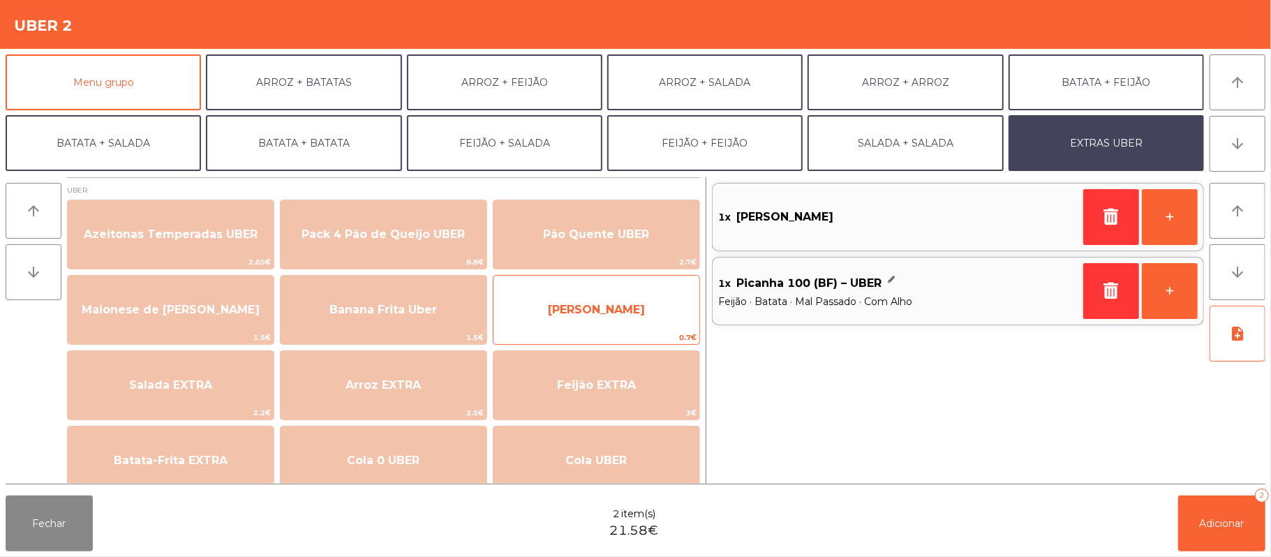
click at [604, 320] on span "[PERSON_NAME]" at bounding box center [597, 310] width 206 height 38
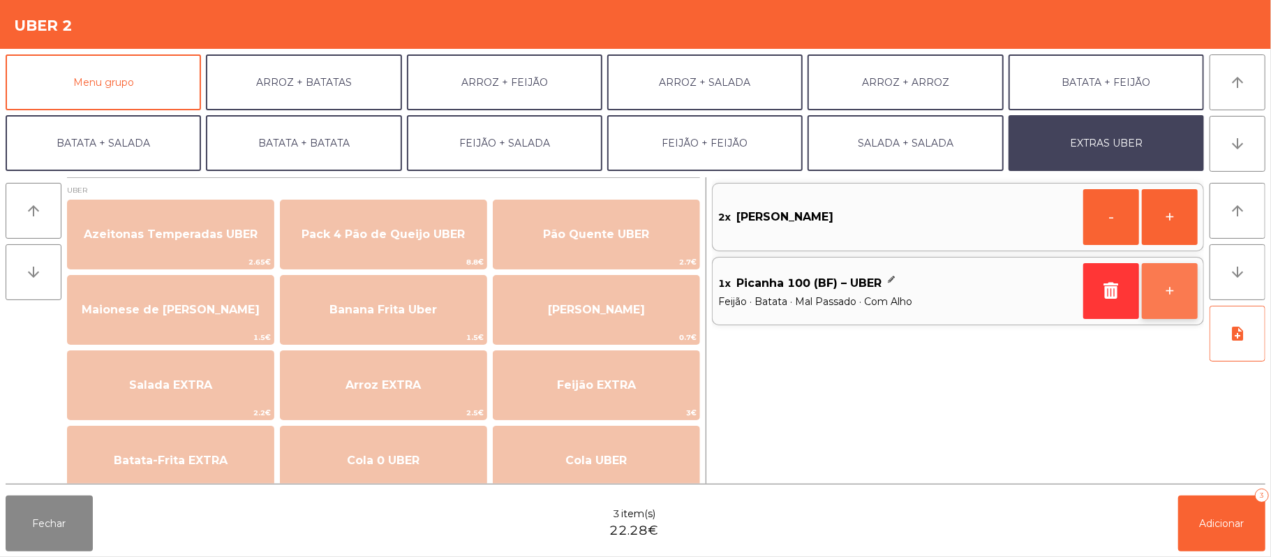
click at [1160, 305] on button "+" at bounding box center [1170, 291] width 56 height 56
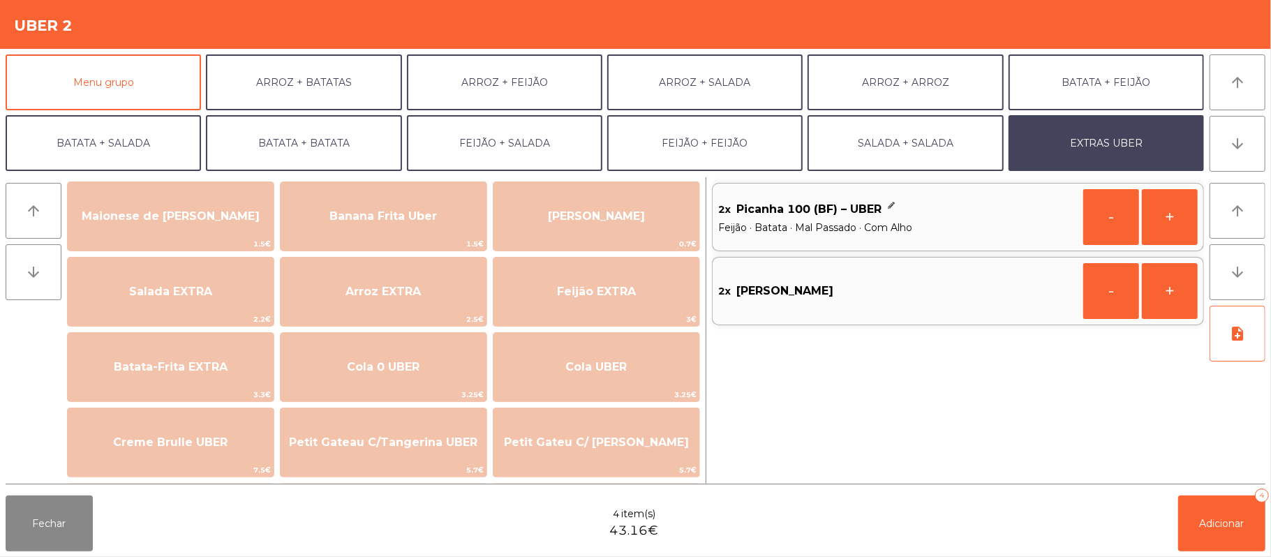
scroll to position [93, 0]
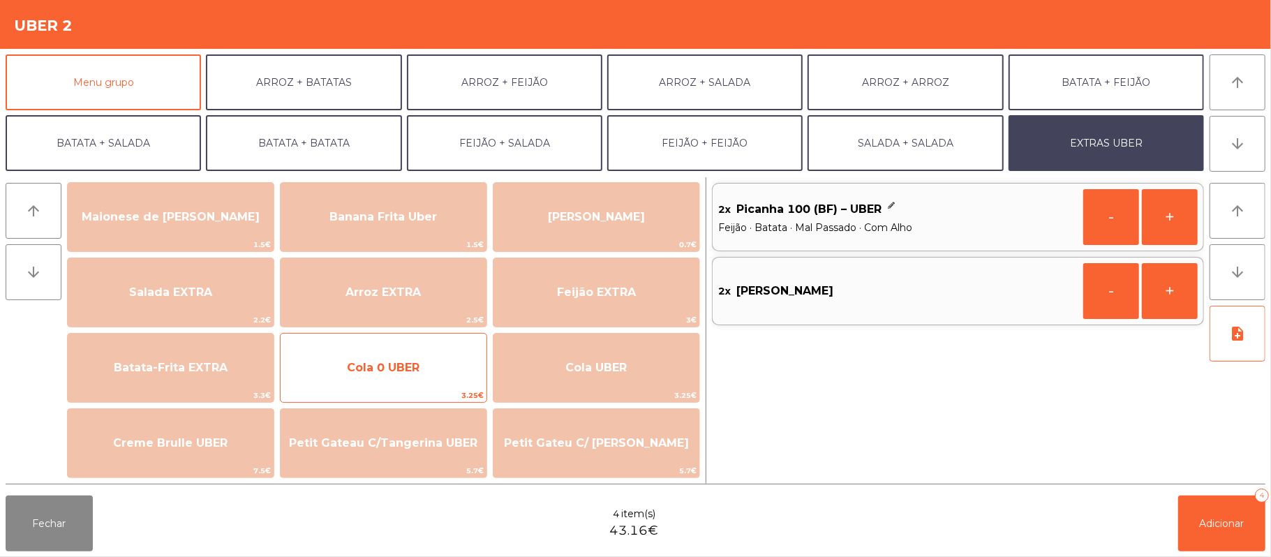
click at [444, 376] on span "Cola 0 UBER" at bounding box center [384, 368] width 206 height 38
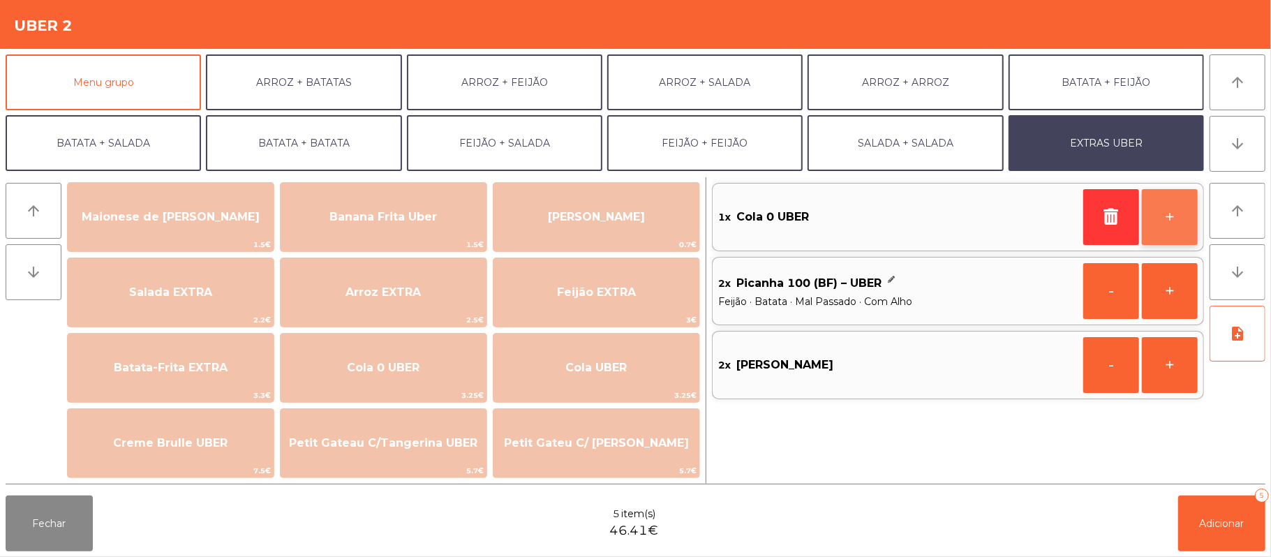
click at [1157, 221] on button "+" at bounding box center [1170, 217] width 56 height 56
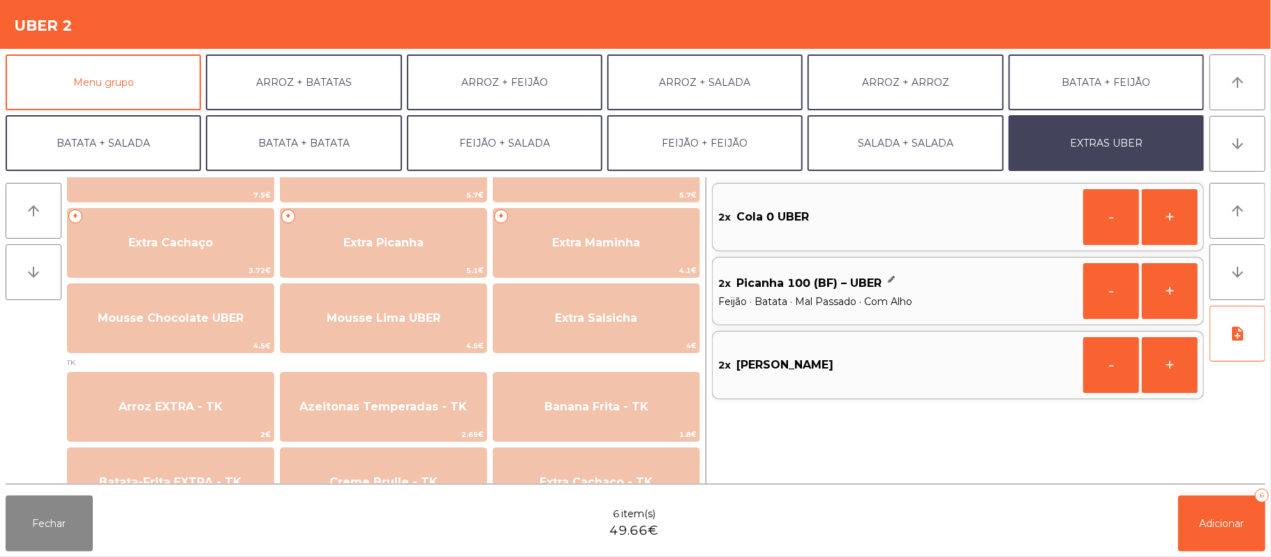
scroll to position [371, 0]
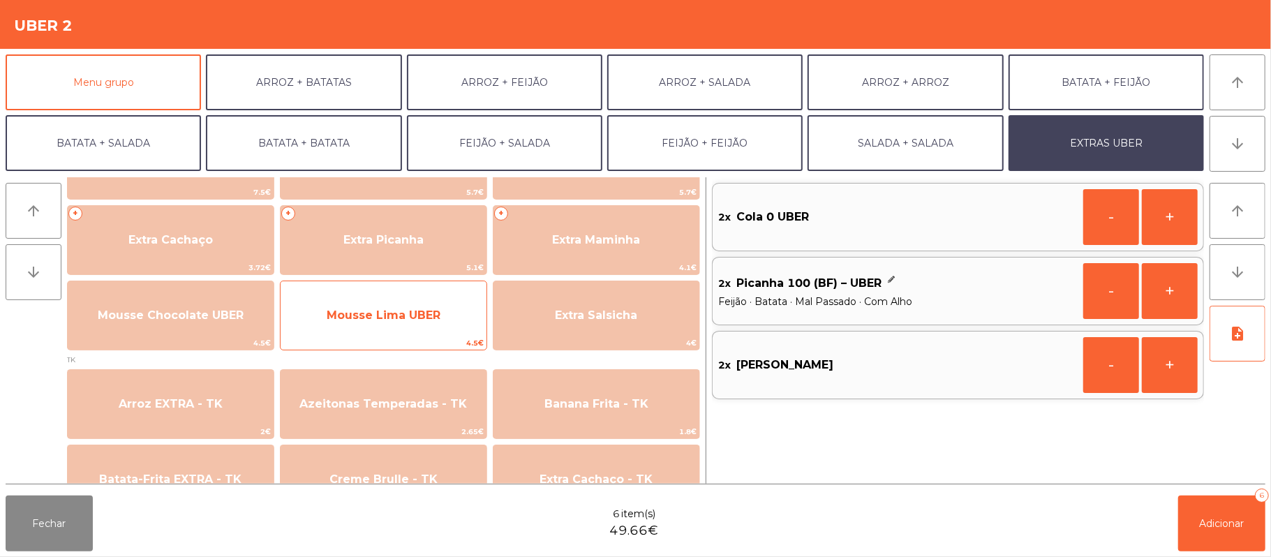
click at [441, 327] on span "Mousse Lima UBER" at bounding box center [384, 316] width 206 height 38
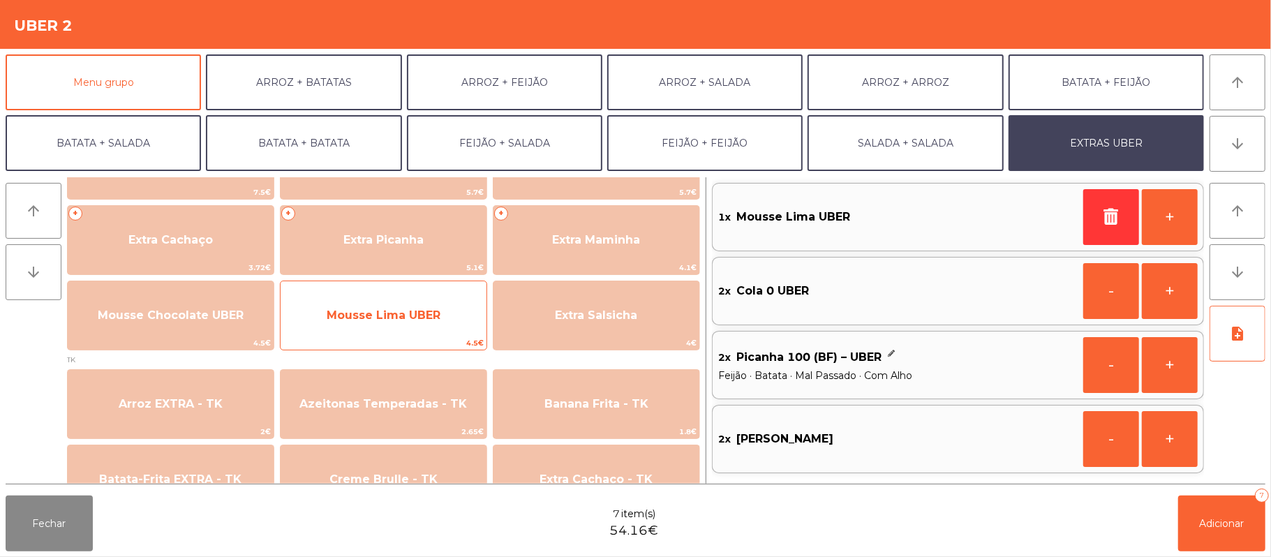
click at [416, 335] on div "Mousse Lima UBER 4.5€" at bounding box center [383, 316] width 207 height 70
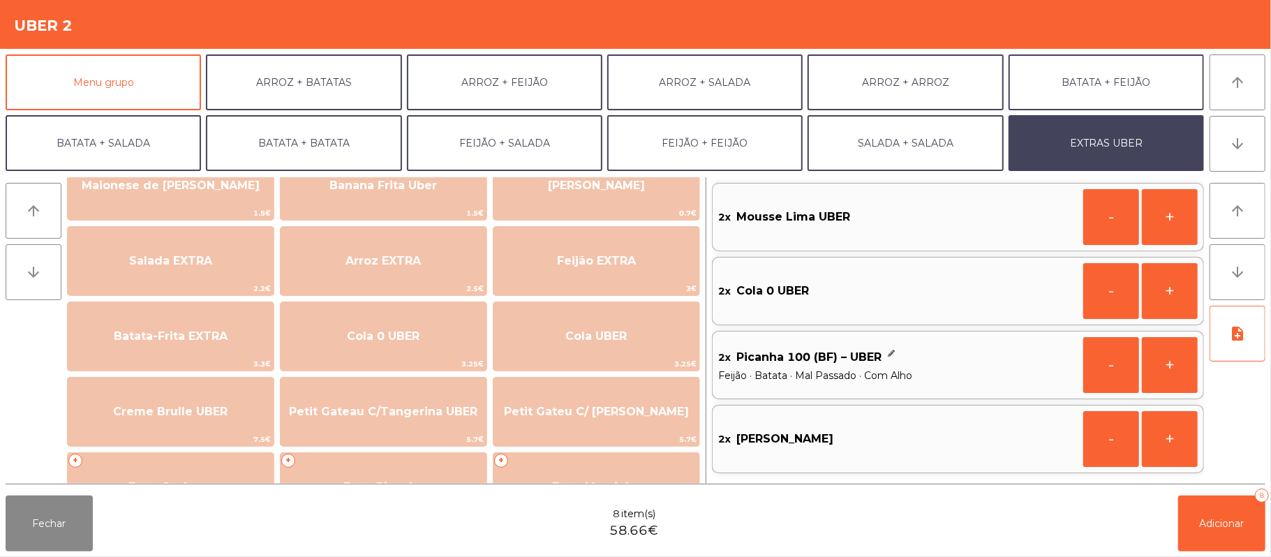
scroll to position [0, 0]
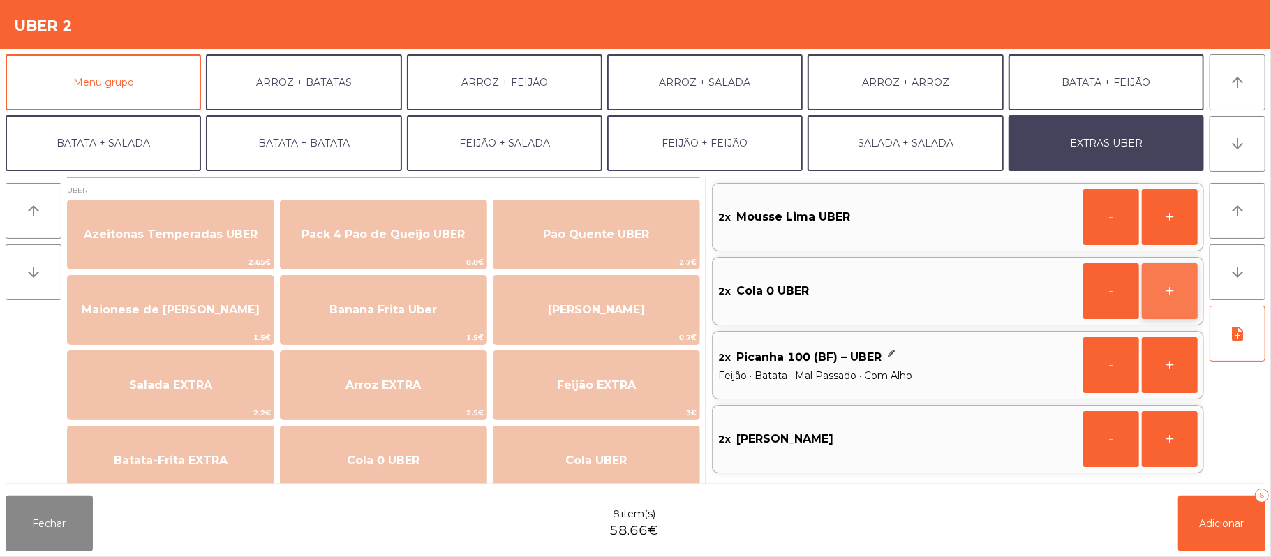
click at [1168, 300] on button "+" at bounding box center [1170, 291] width 56 height 56
click at [1173, 297] on button "+" at bounding box center [1170, 291] width 56 height 56
click at [1104, 223] on button "-" at bounding box center [1111, 217] width 56 height 56
click at [1164, 295] on button "+" at bounding box center [1170, 291] width 56 height 56
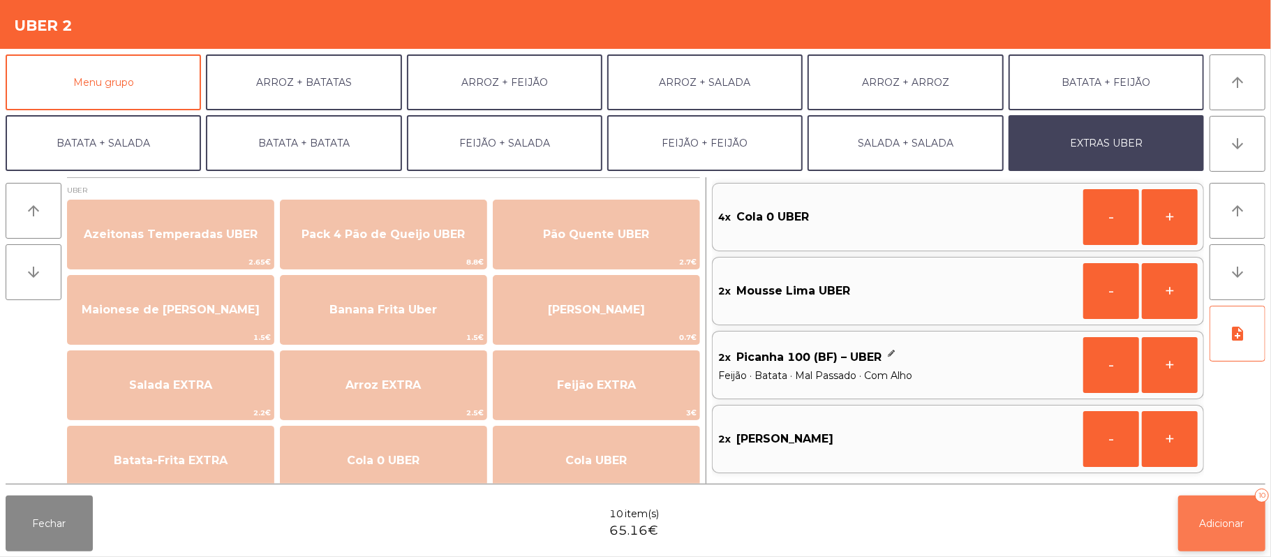
click at [1224, 537] on button "Adicionar 10" at bounding box center [1221, 524] width 87 height 56
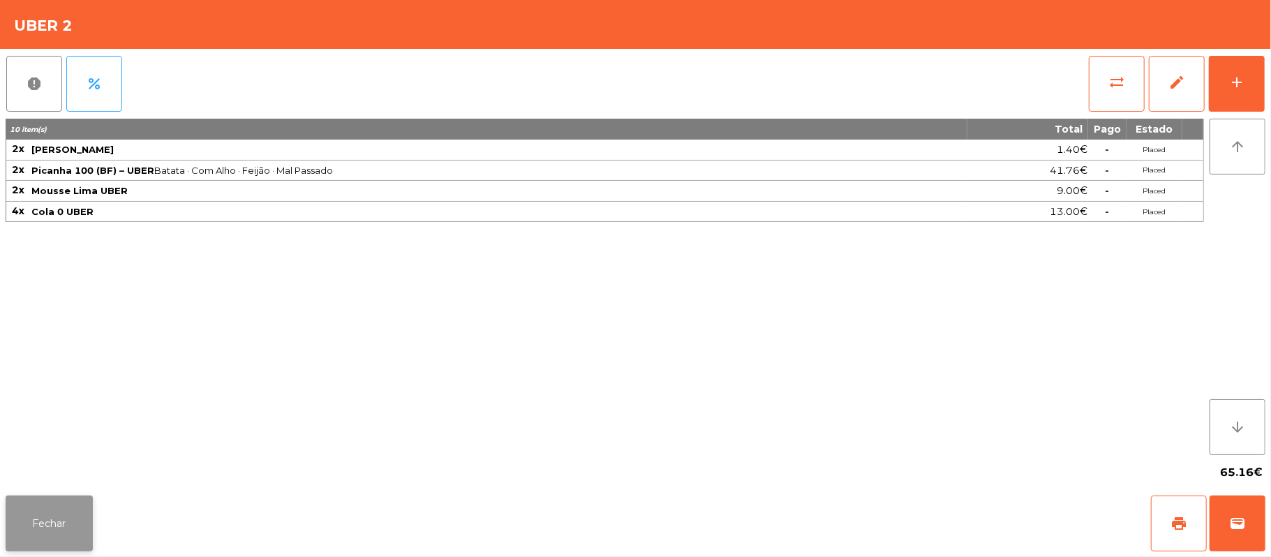
click at [45, 543] on button "Fechar" at bounding box center [49, 524] width 87 height 56
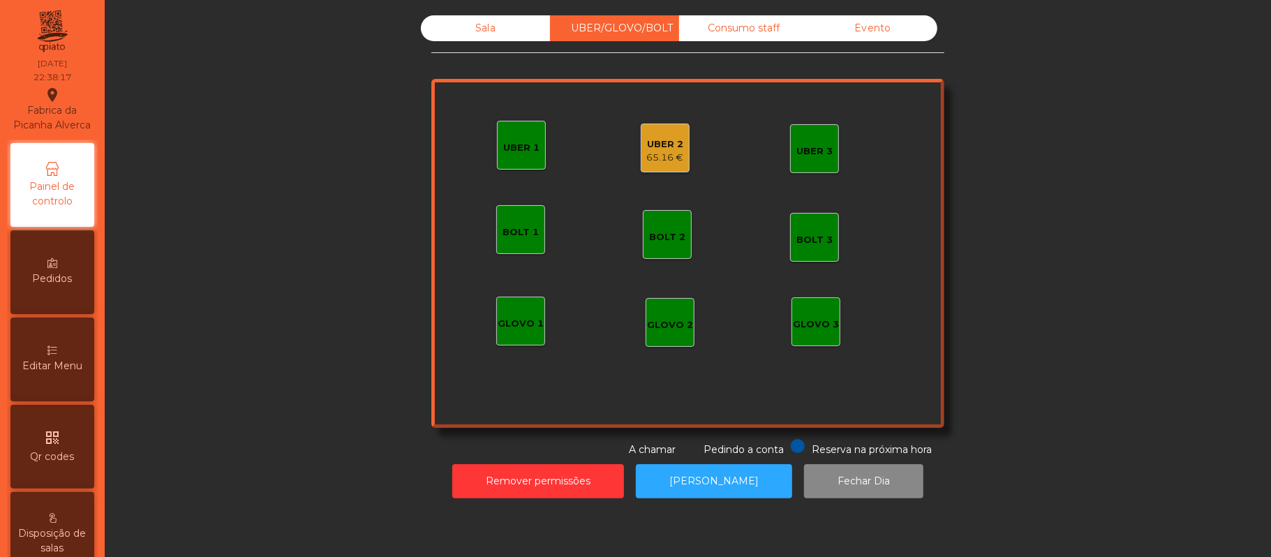
click at [508, 34] on div "Sala" at bounding box center [485, 28] width 129 height 26
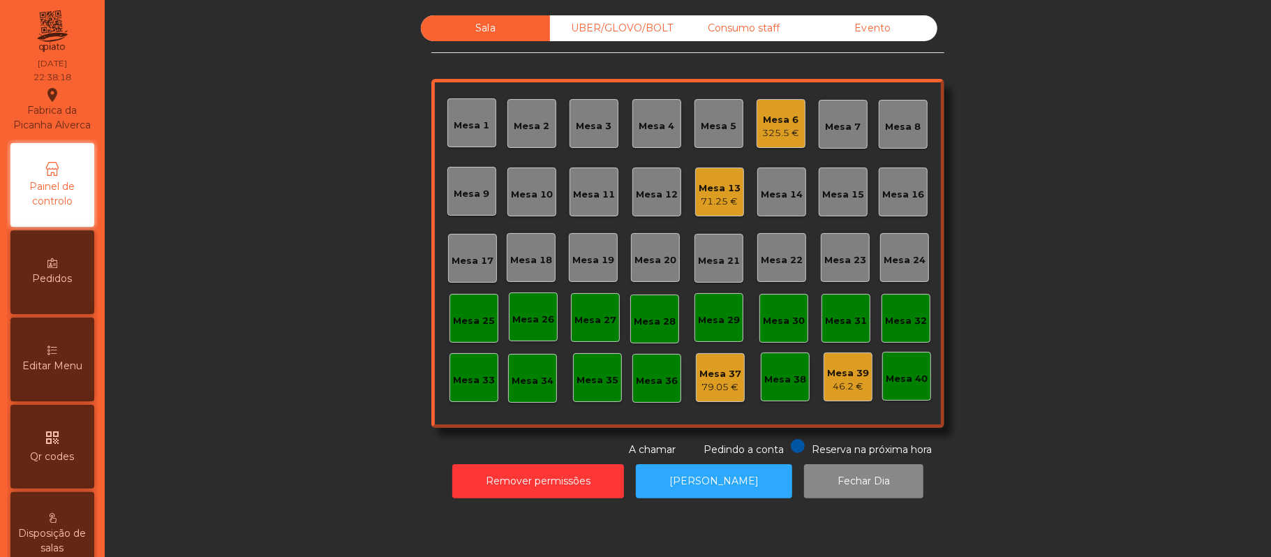
click at [473, 316] on div "Mesa 25" at bounding box center [474, 321] width 42 height 14
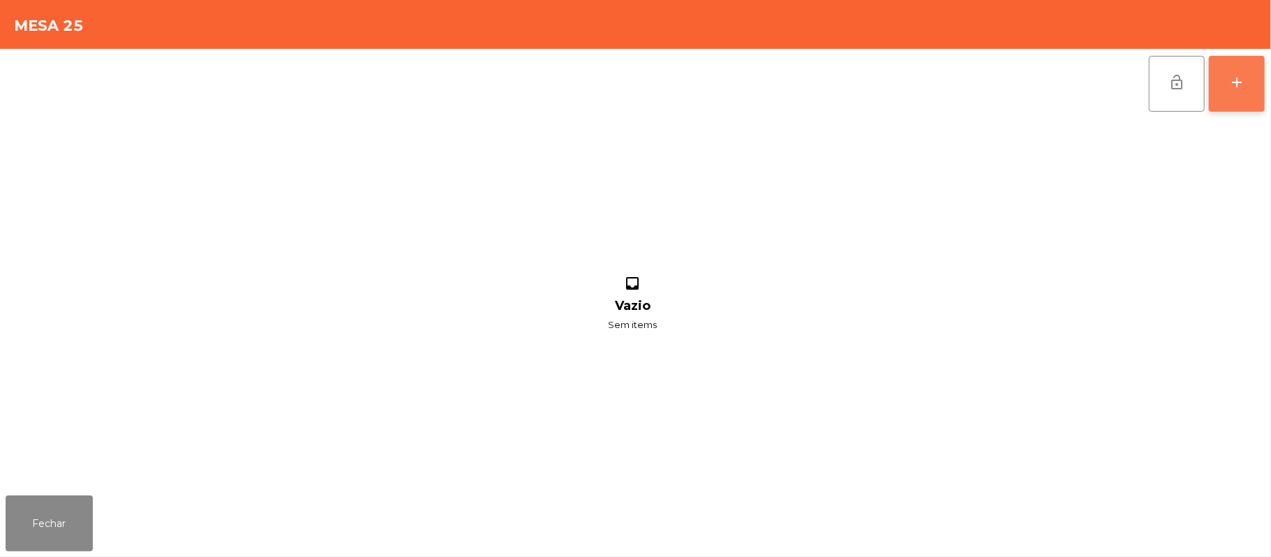
click at [1234, 91] on button "add" at bounding box center [1237, 84] width 56 height 56
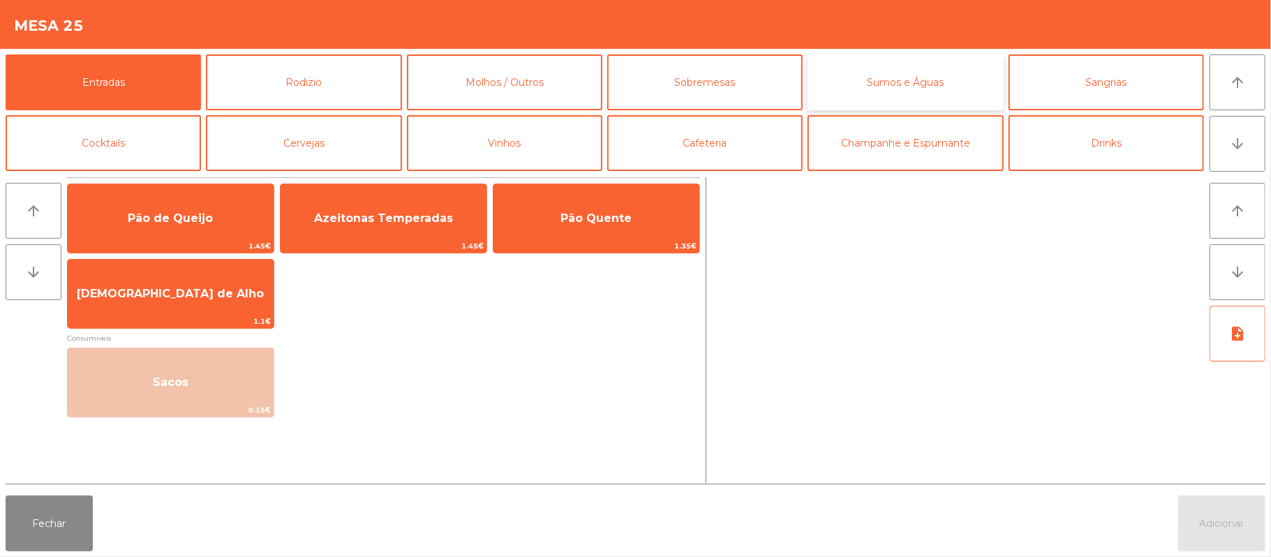
click at [898, 73] on button "Sumos e Águas" at bounding box center [905, 82] width 195 height 56
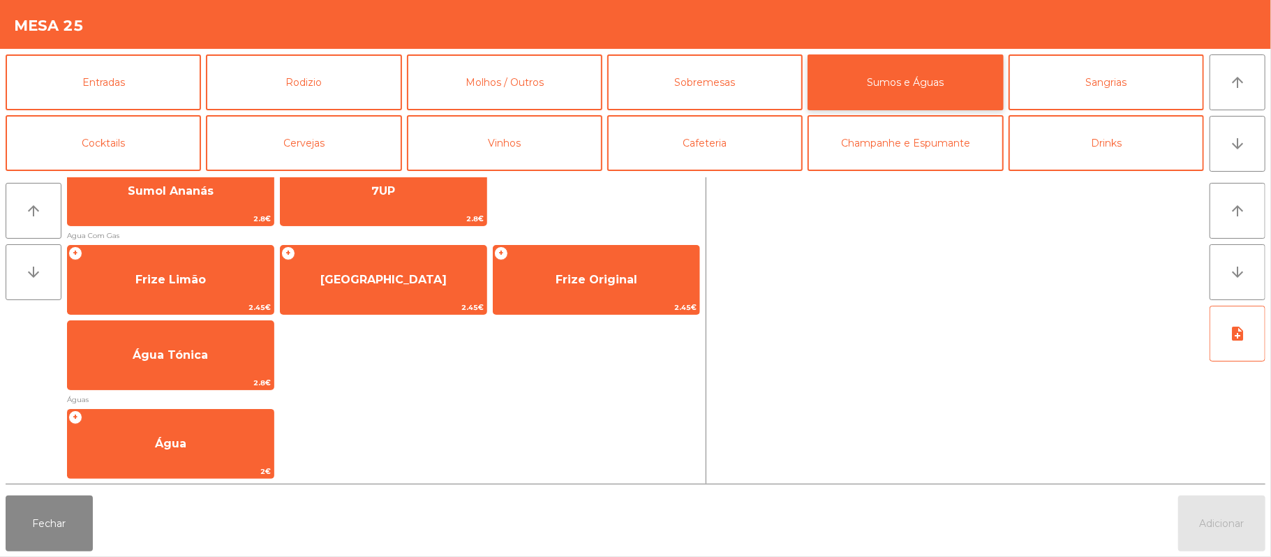
scroll to position [417, 0]
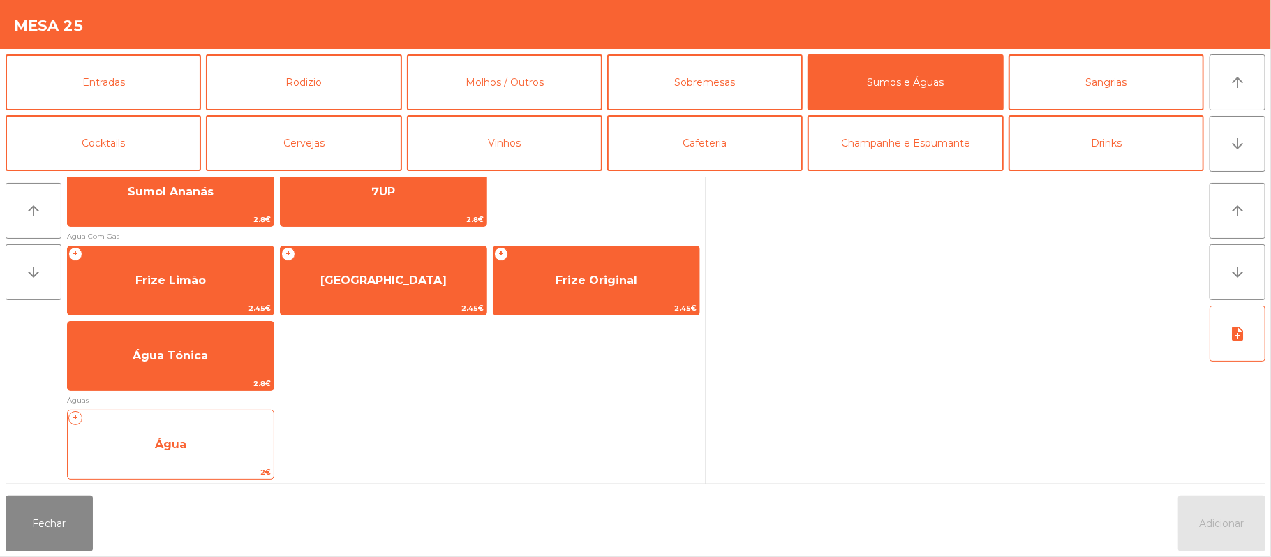
click at [235, 459] on span "Água" at bounding box center [171, 445] width 206 height 38
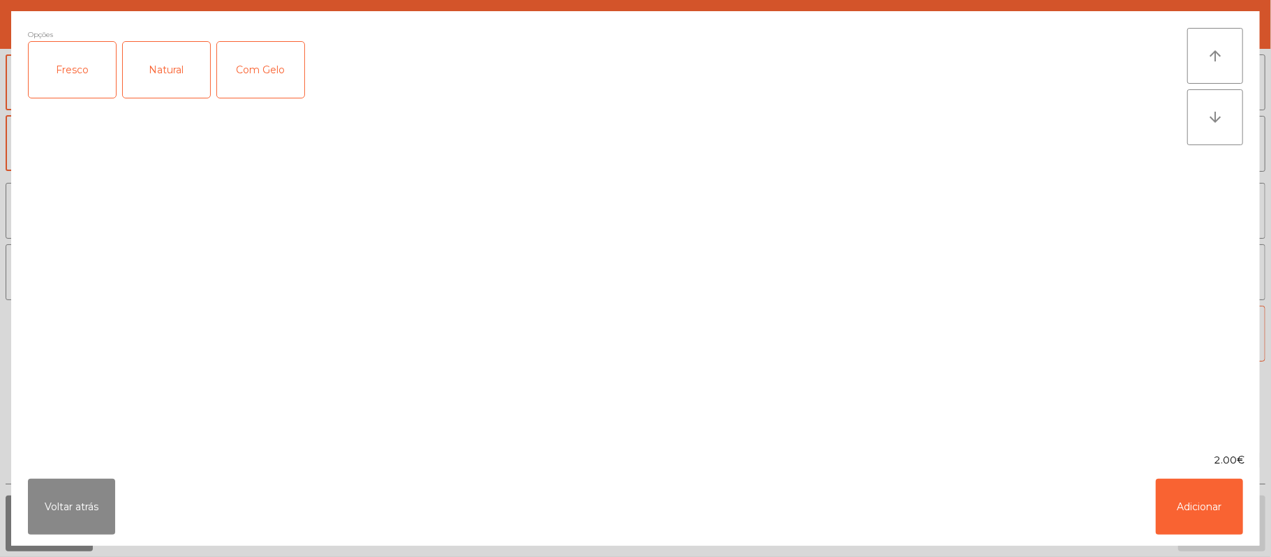
click at [73, 74] on div "Fresco" at bounding box center [72, 70] width 87 height 56
click at [1229, 523] on button "Adicionar" at bounding box center [1199, 507] width 87 height 56
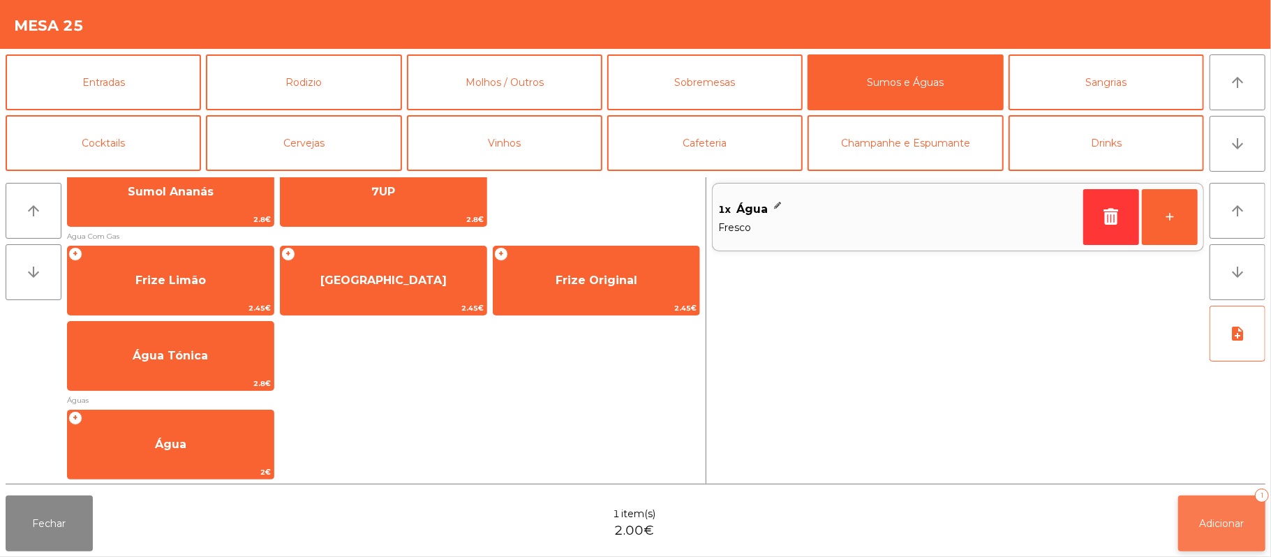
click at [1203, 519] on span "Adicionar" at bounding box center [1222, 523] width 45 height 13
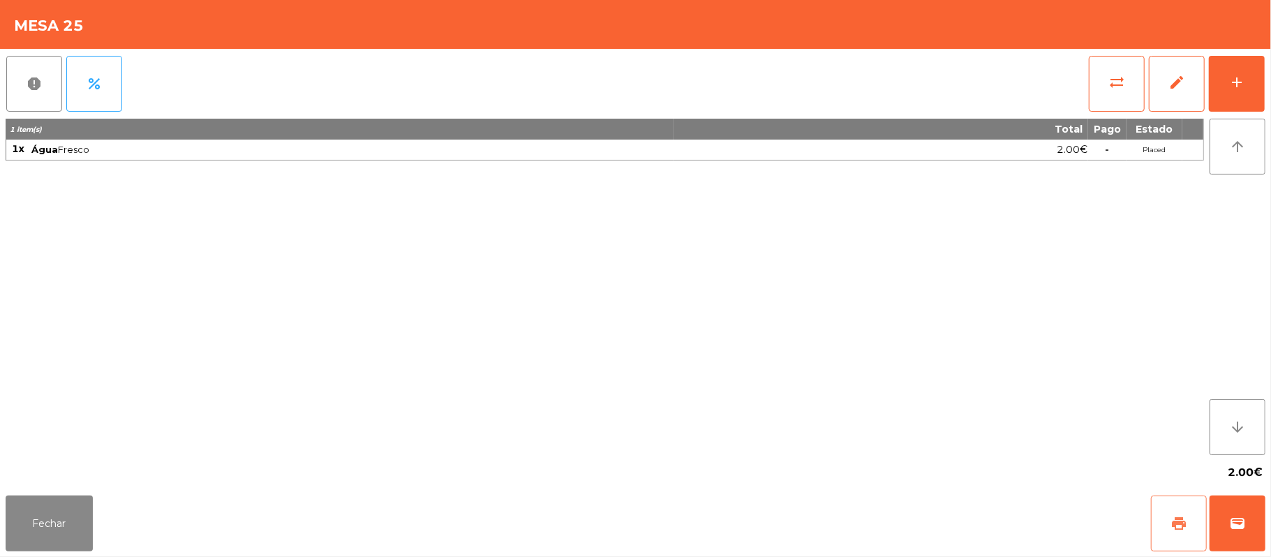
click at [1170, 525] on button "print" at bounding box center [1179, 524] width 56 height 56
click at [1104, 81] on button "sync_alt" at bounding box center [1117, 84] width 56 height 56
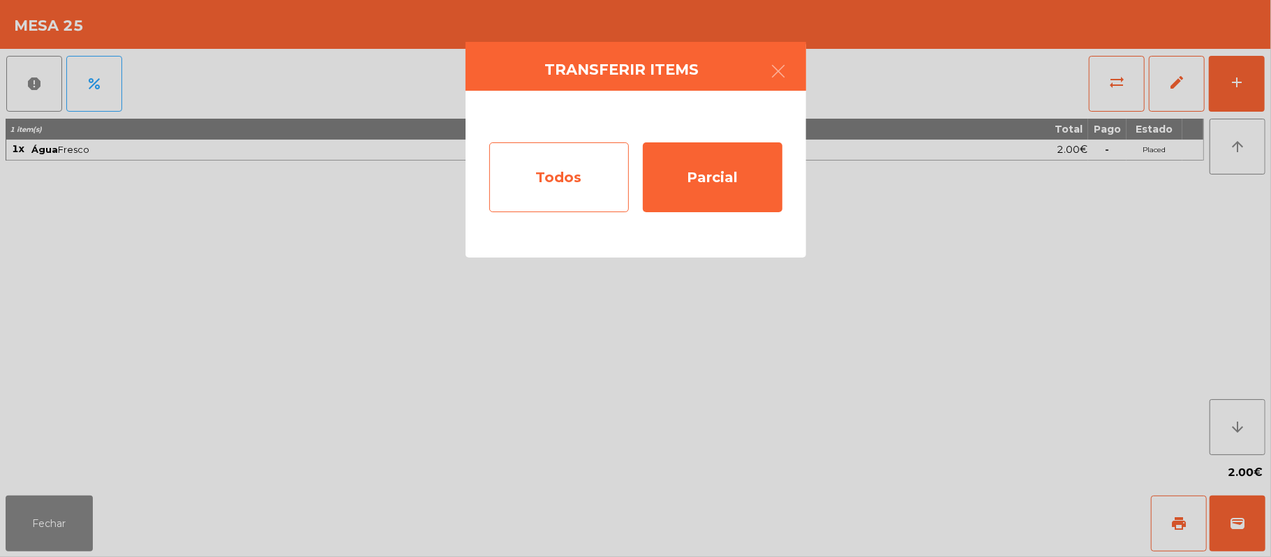
click at [576, 160] on div "Todos" at bounding box center [559, 177] width 140 height 70
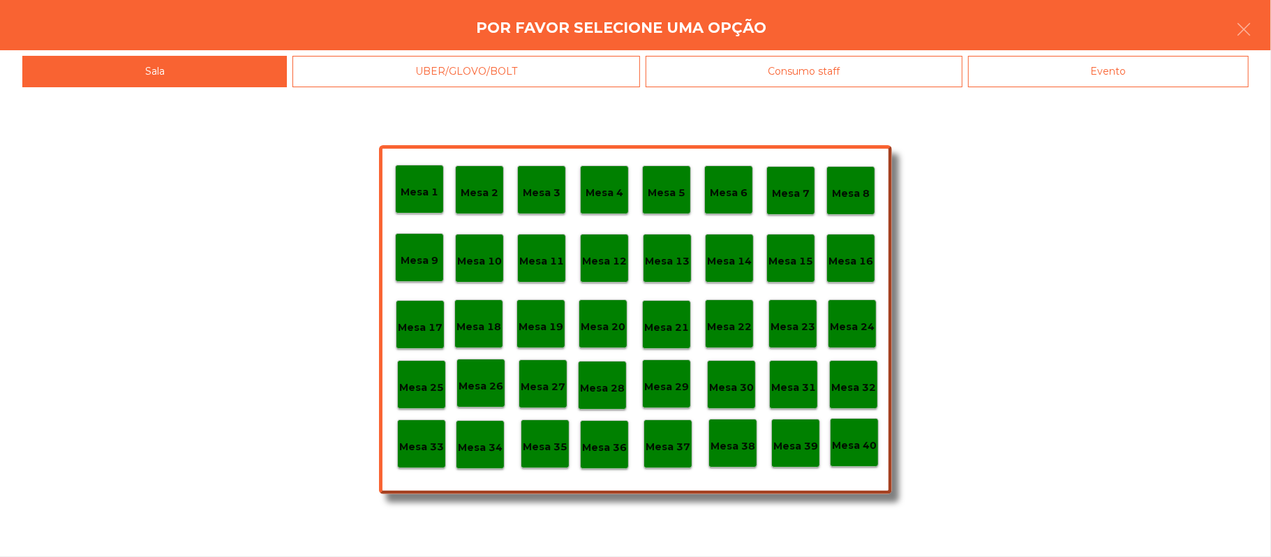
click at [1120, 57] on div "Evento" at bounding box center [1108, 71] width 281 height 31
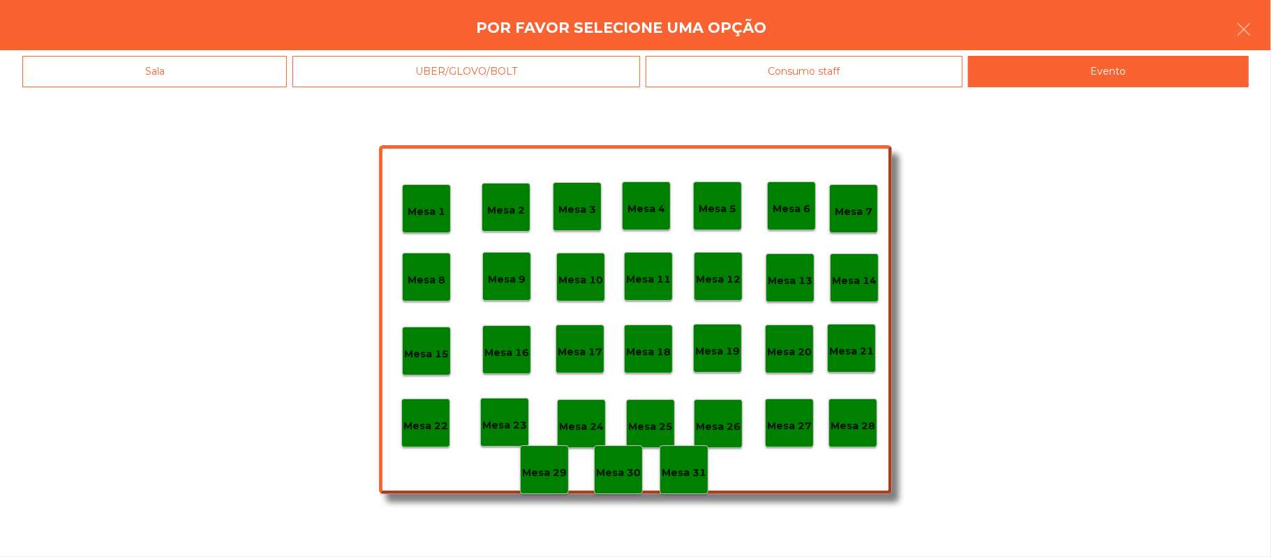
click at [871, 418] on p "Mesa 28" at bounding box center [853, 426] width 45 height 16
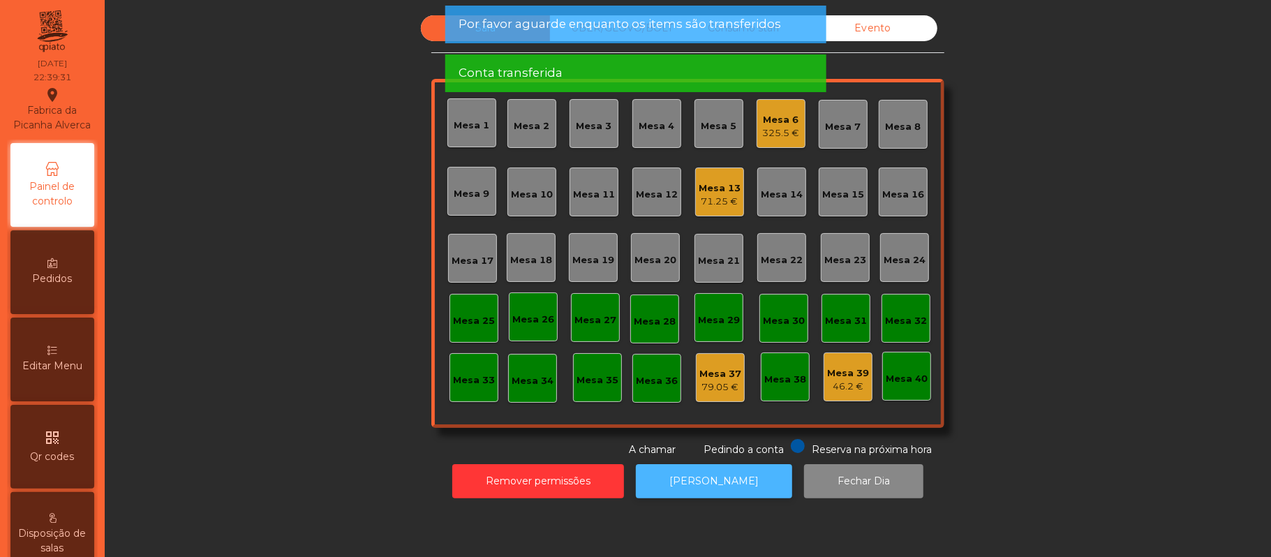
click at [699, 481] on button "[PERSON_NAME]" at bounding box center [714, 481] width 156 height 34
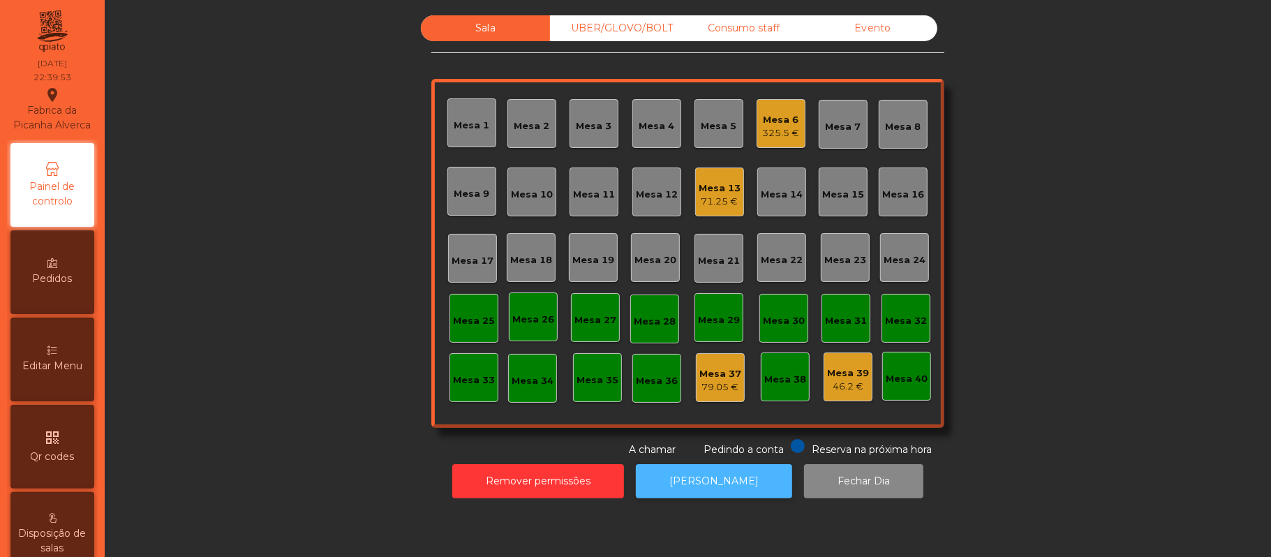
click at [671, 489] on button "[PERSON_NAME]" at bounding box center [714, 481] width 156 height 34
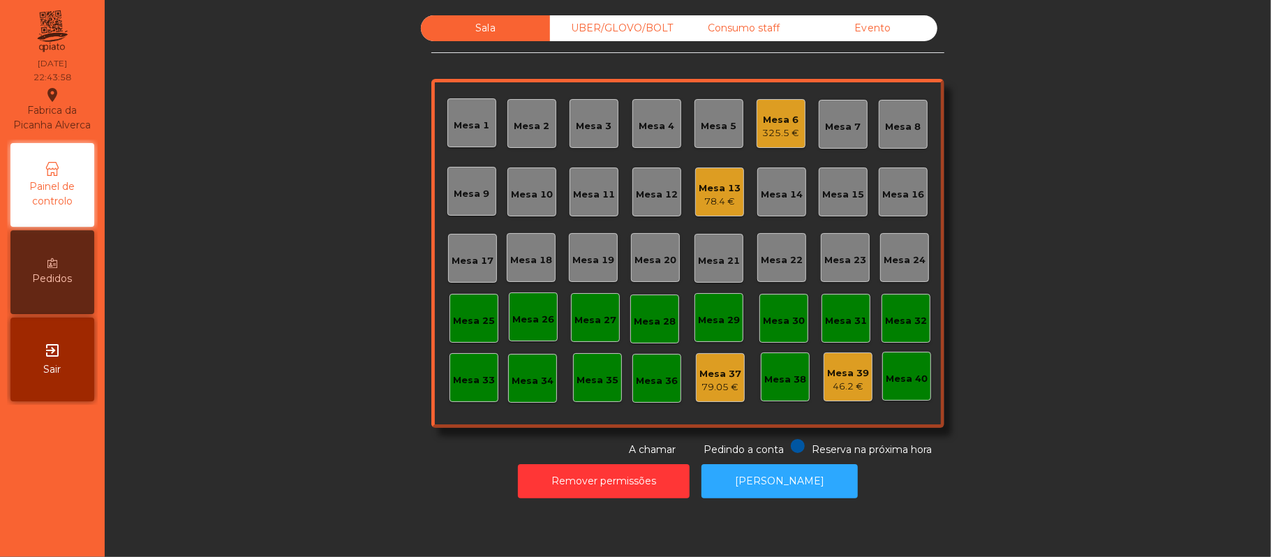
click at [649, 31] on div "UBER/GLOVO/BOLT" at bounding box center [614, 28] width 129 height 26
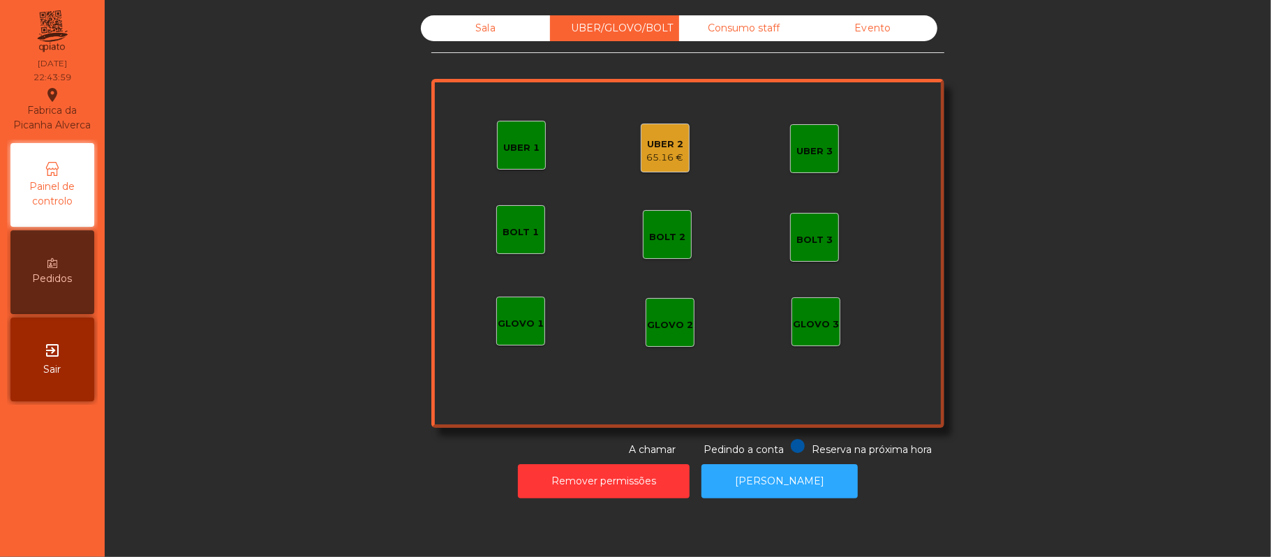
click at [663, 151] on div "65.16 €" at bounding box center [665, 158] width 37 height 14
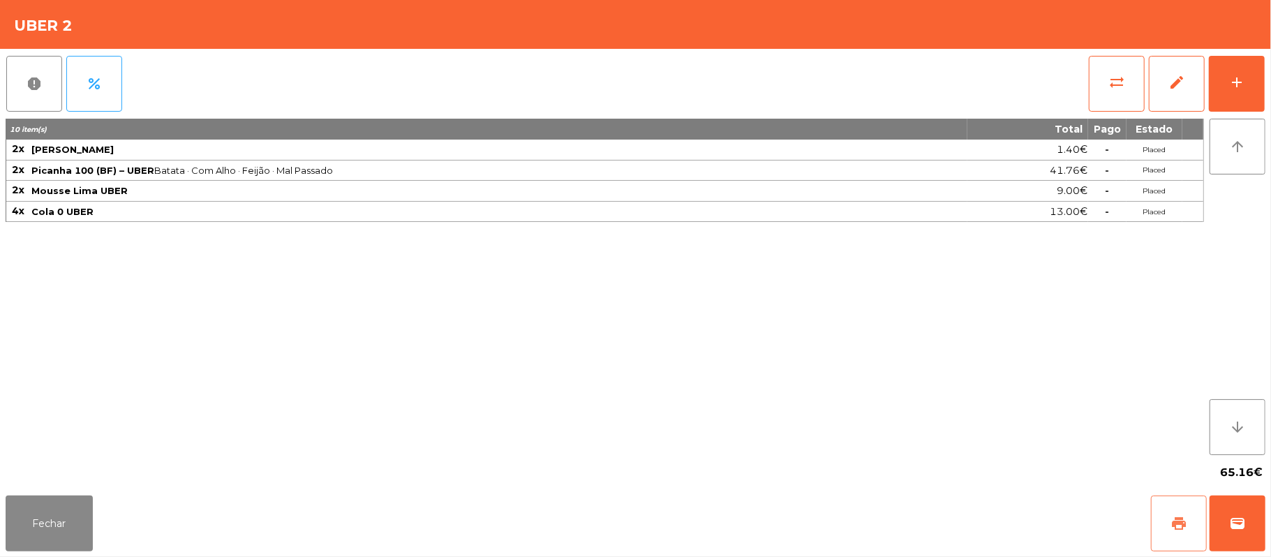
click at [1162, 529] on button "print" at bounding box center [1179, 524] width 56 height 56
click at [1237, 523] on span "wallet" at bounding box center [1237, 523] width 17 height 17
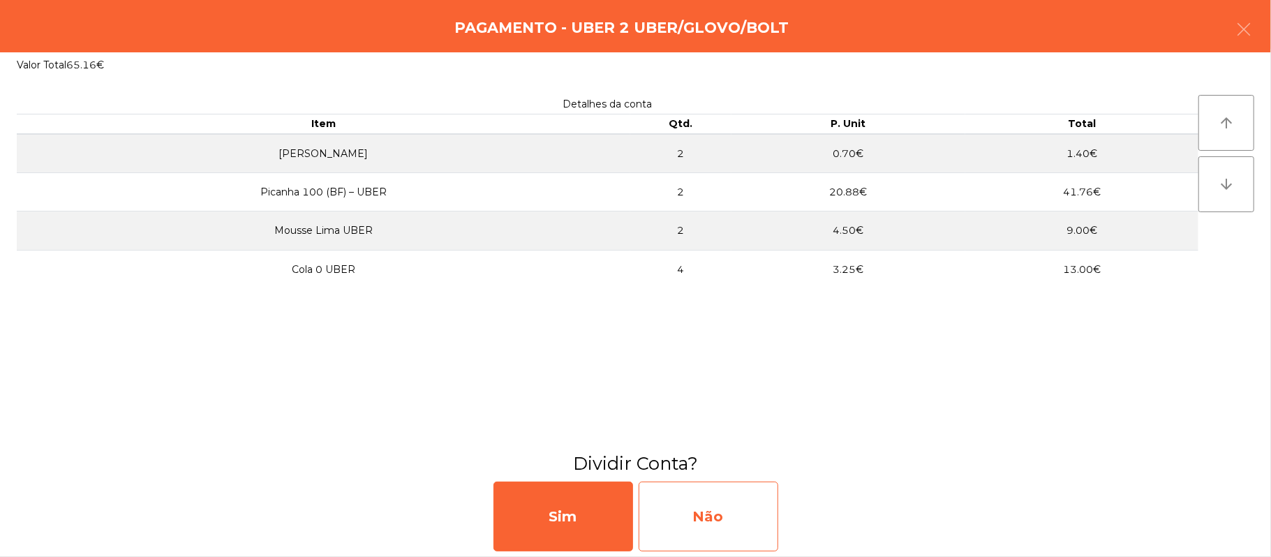
click at [711, 519] on div "Não" at bounding box center [709, 517] width 140 height 70
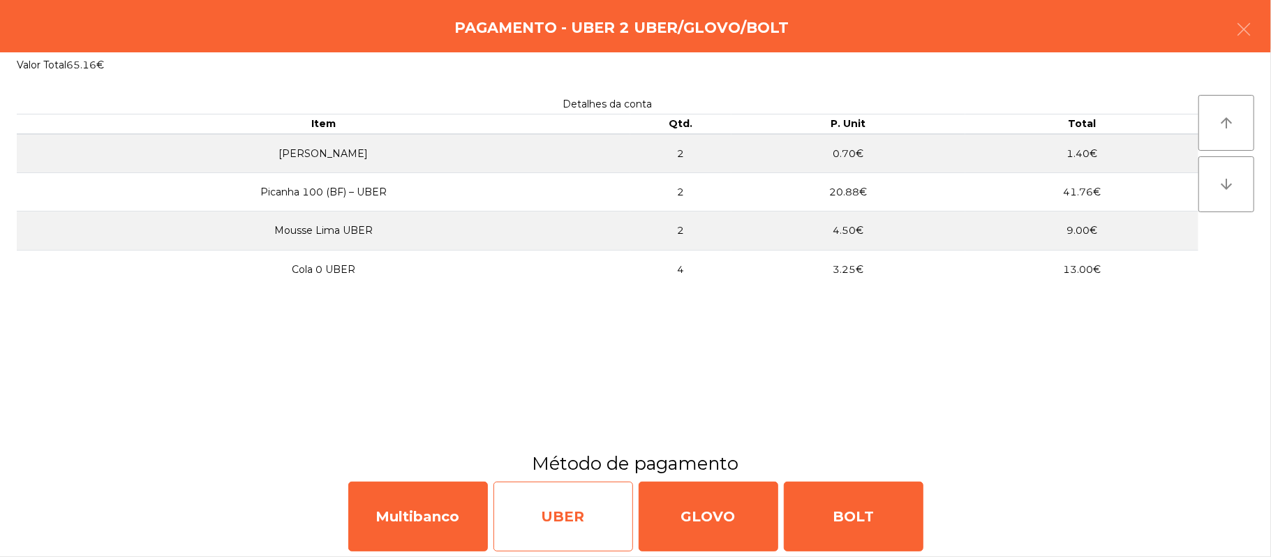
click at [572, 507] on div "UBER" at bounding box center [564, 517] width 140 height 70
select select "**"
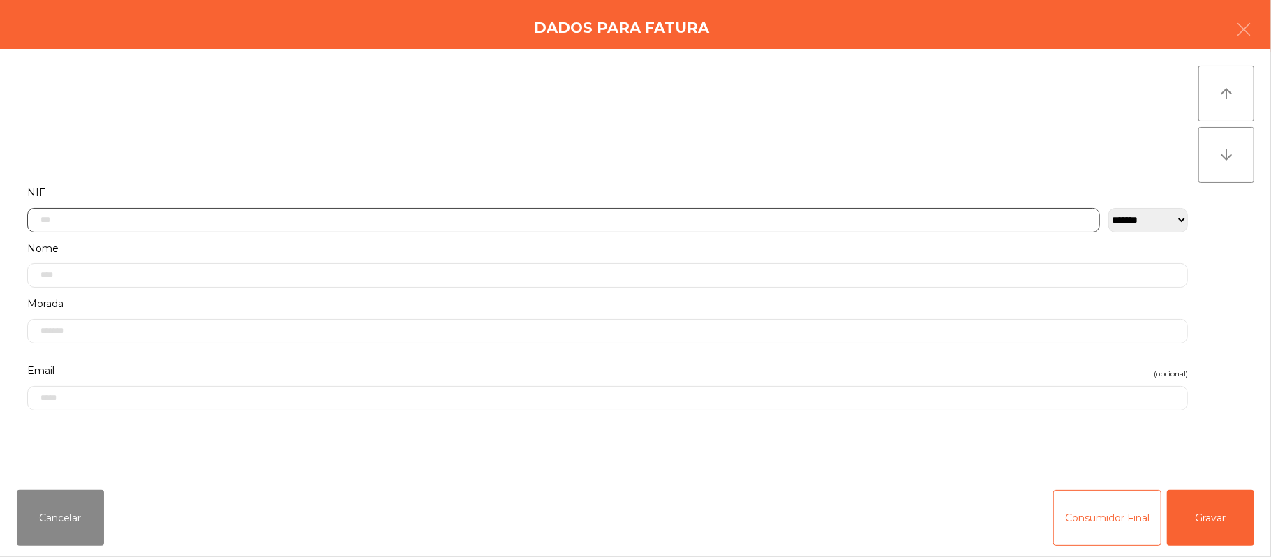
click at [667, 219] on input "text" at bounding box center [563, 220] width 1073 height 24
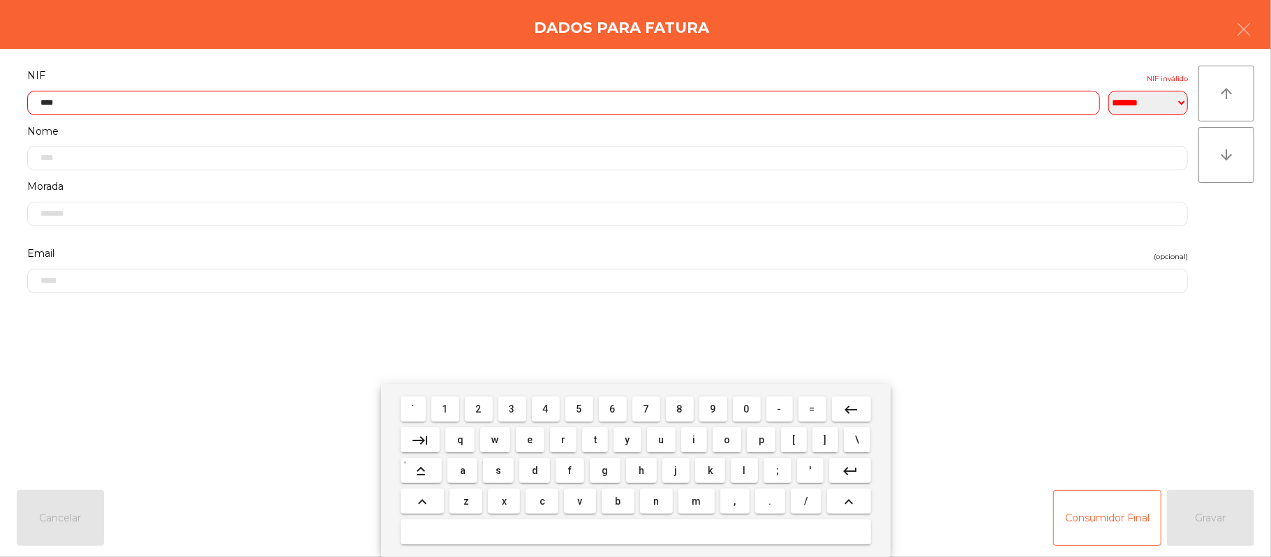
type input "*****"
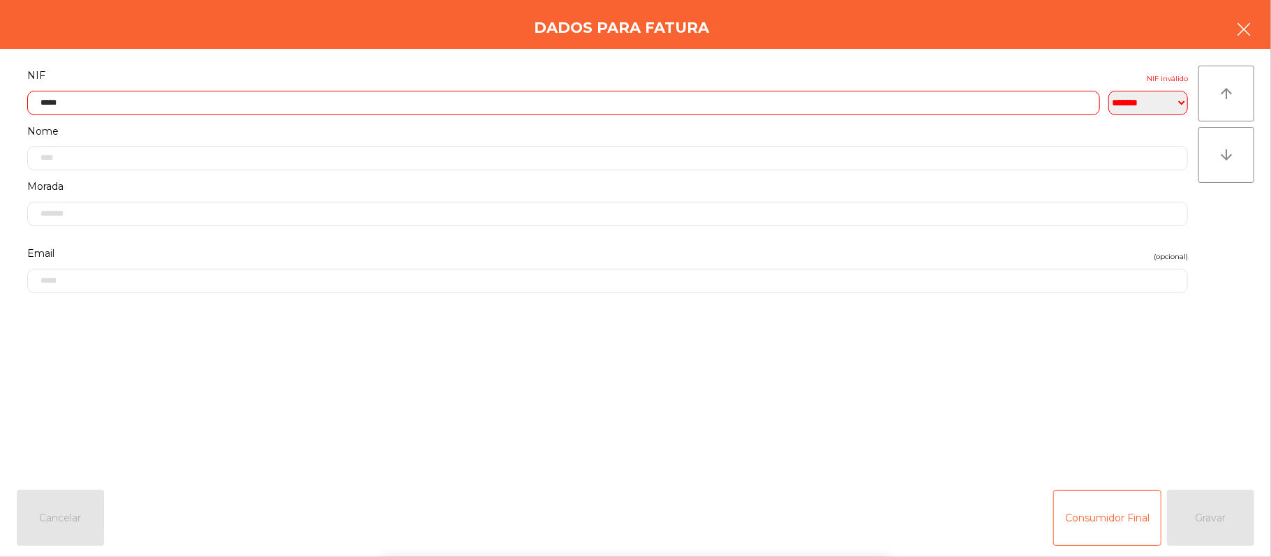
click at [1237, 18] on button "button" at bounding box center [1243, 31] width 39 height 42
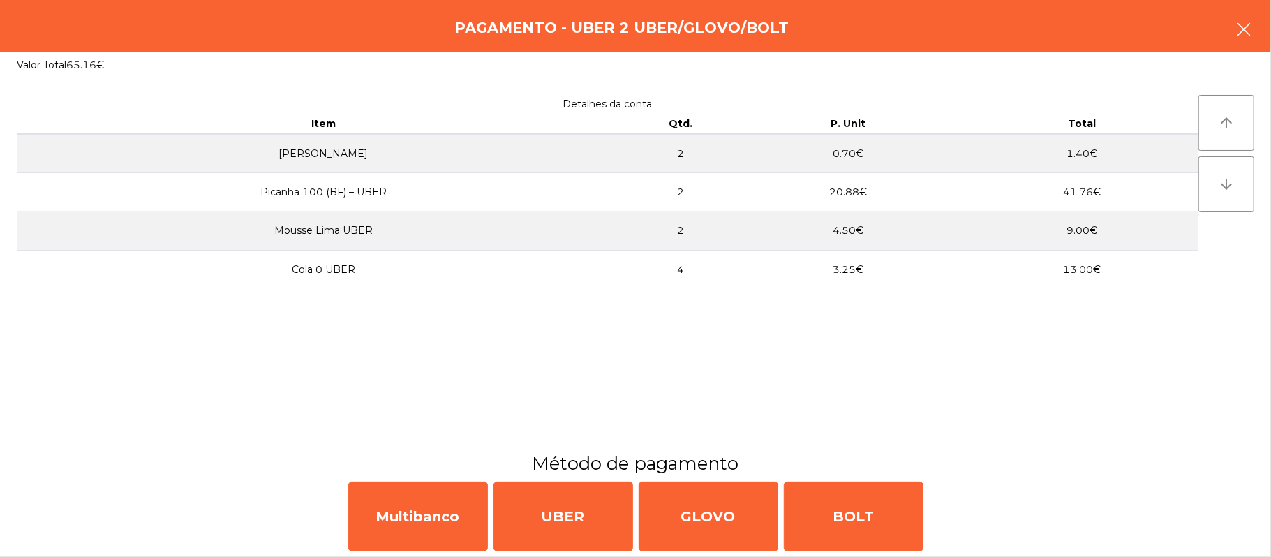
click at [1234, 31] on button "button" at bounding box center [1243, 31] width 39 height 42
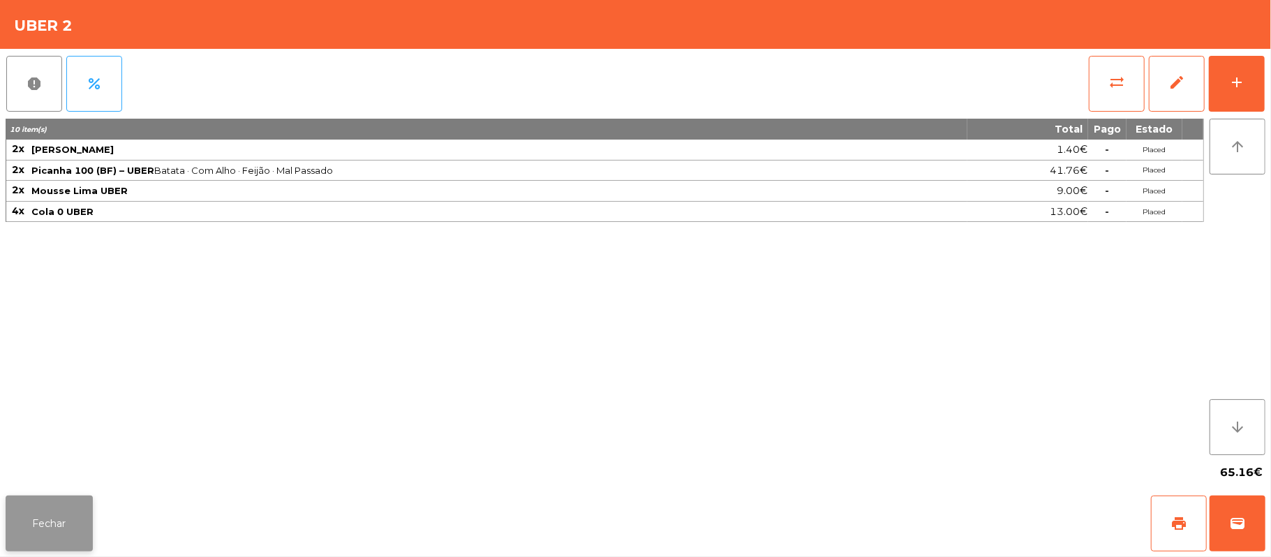
click at [73, 539] on button "Fechar" at bounding box center [49, 524] width 87 height 56
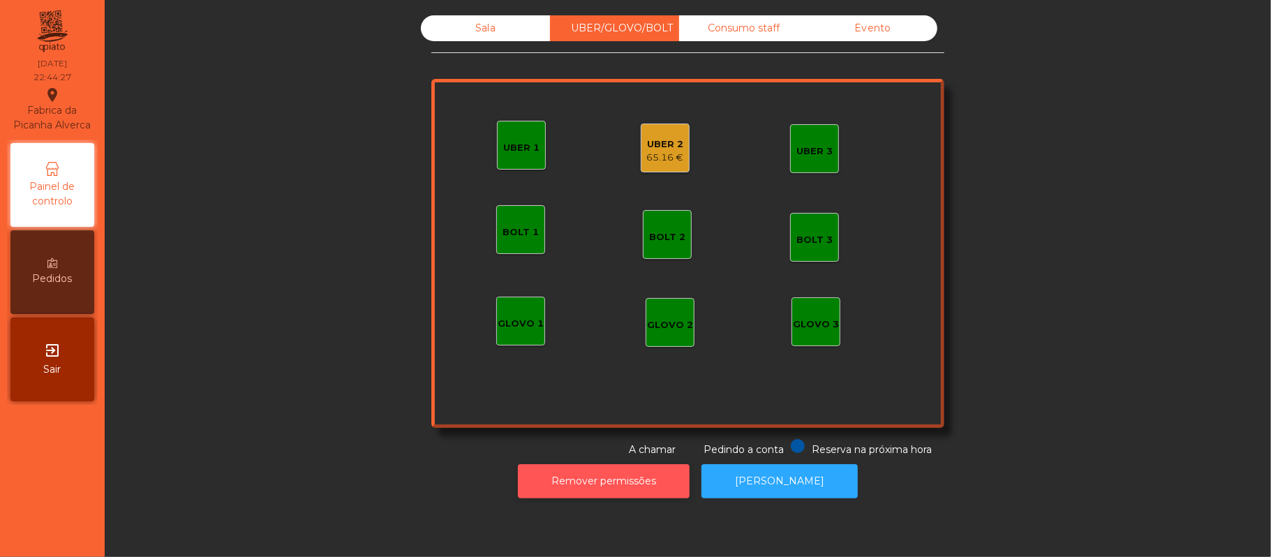
click at [625, 494] on button "Remover permissões" at bounding box center [604, 481] width 172 height 34
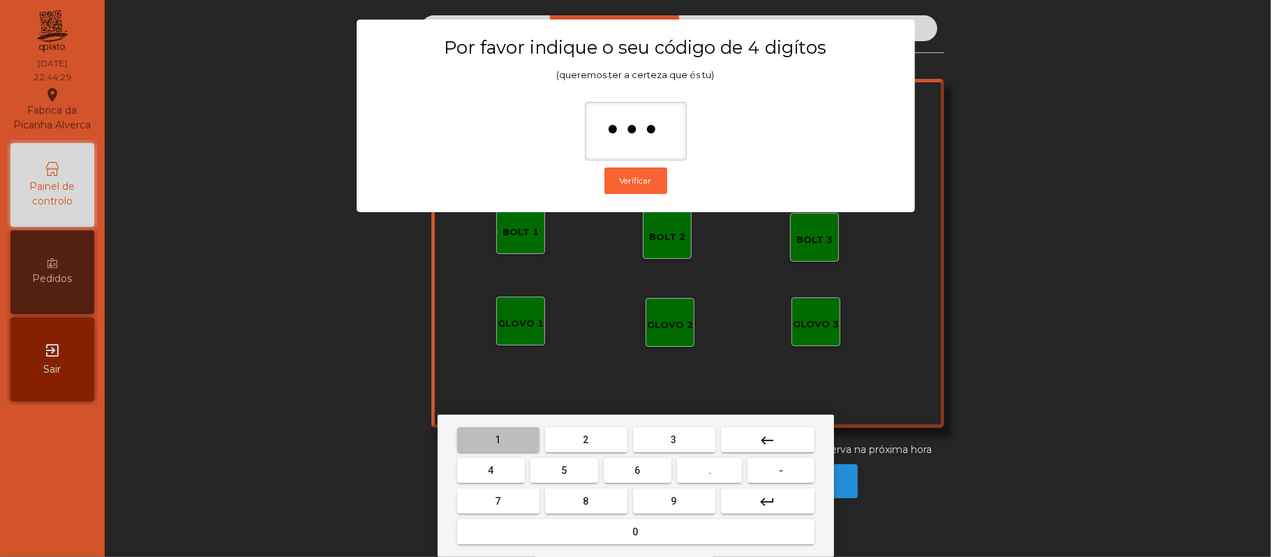
type input "****"
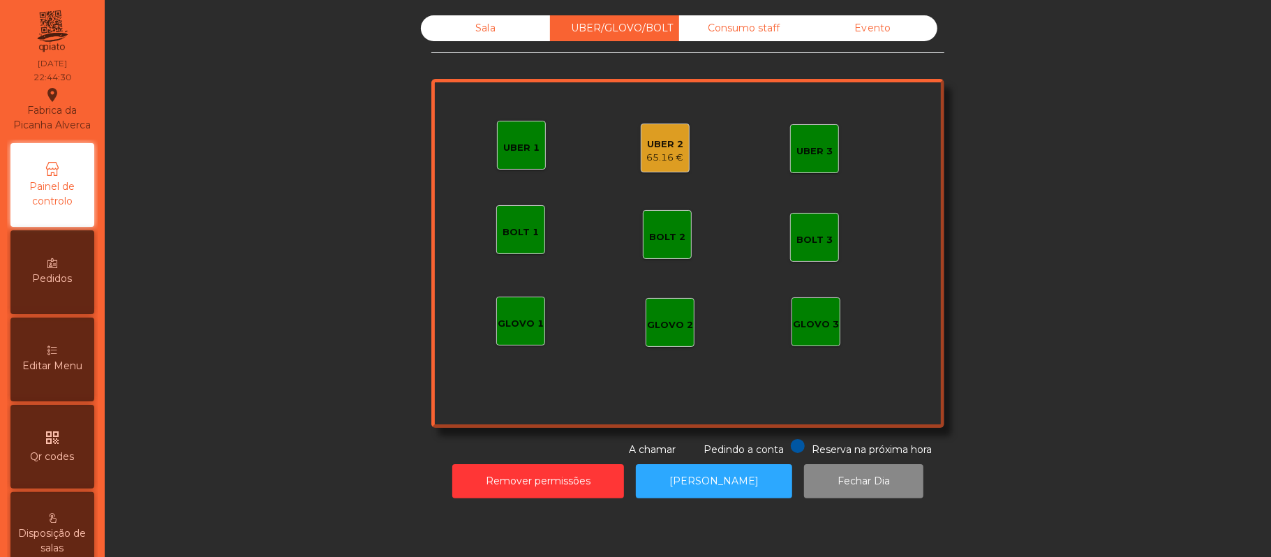
click at [662, 138] on div "UBER 2" at bounding box center [665, 145] width 37 height 14
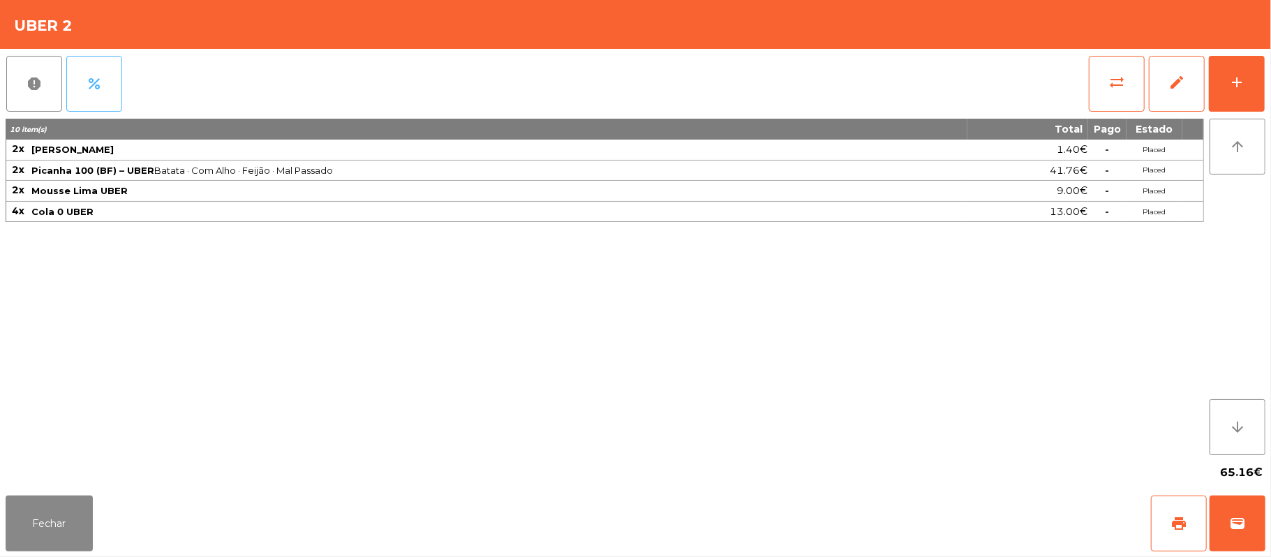
click at [110, 89] on button "percent" at bounding box center [94, 84] width 56 height 56
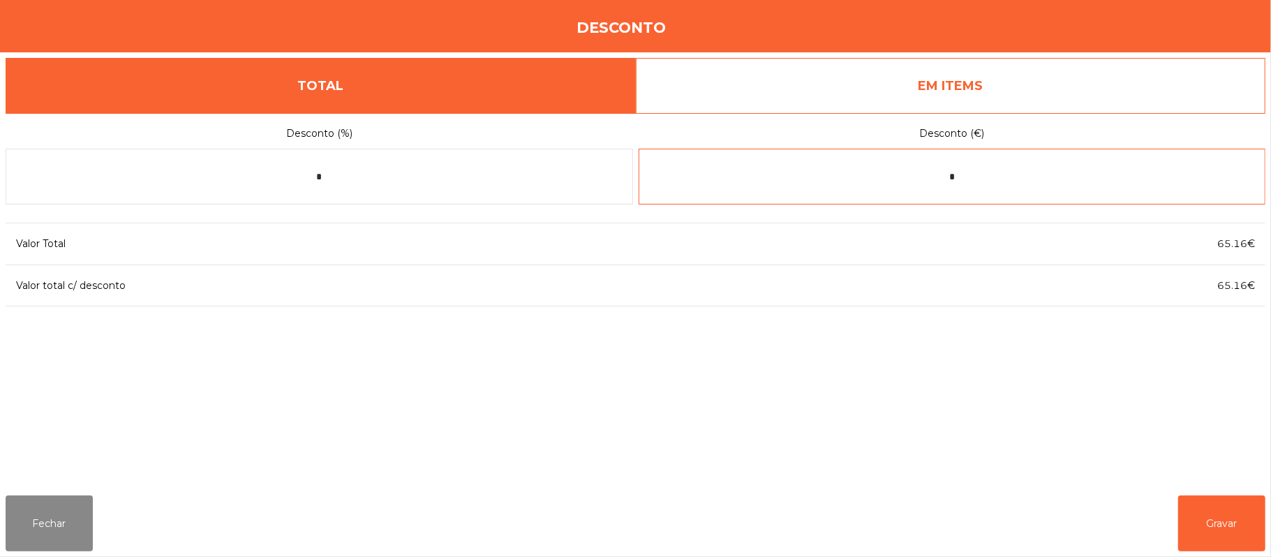
click at [1005, 175] on input "*" at bounding box center [953, 177] width 628 height 56
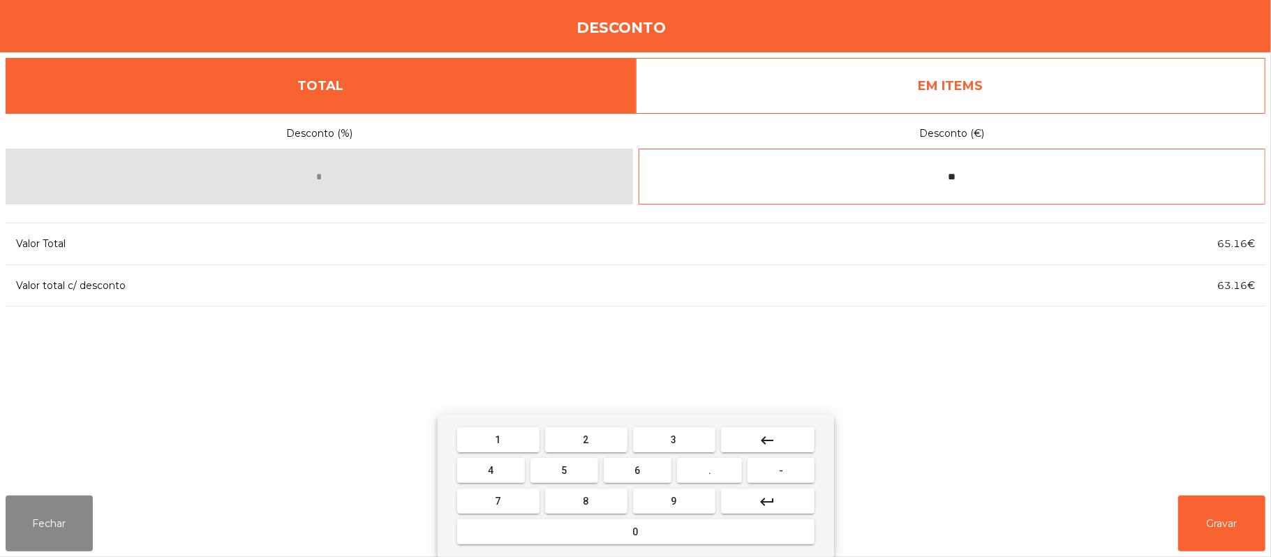
type input "*"
type input "*****"
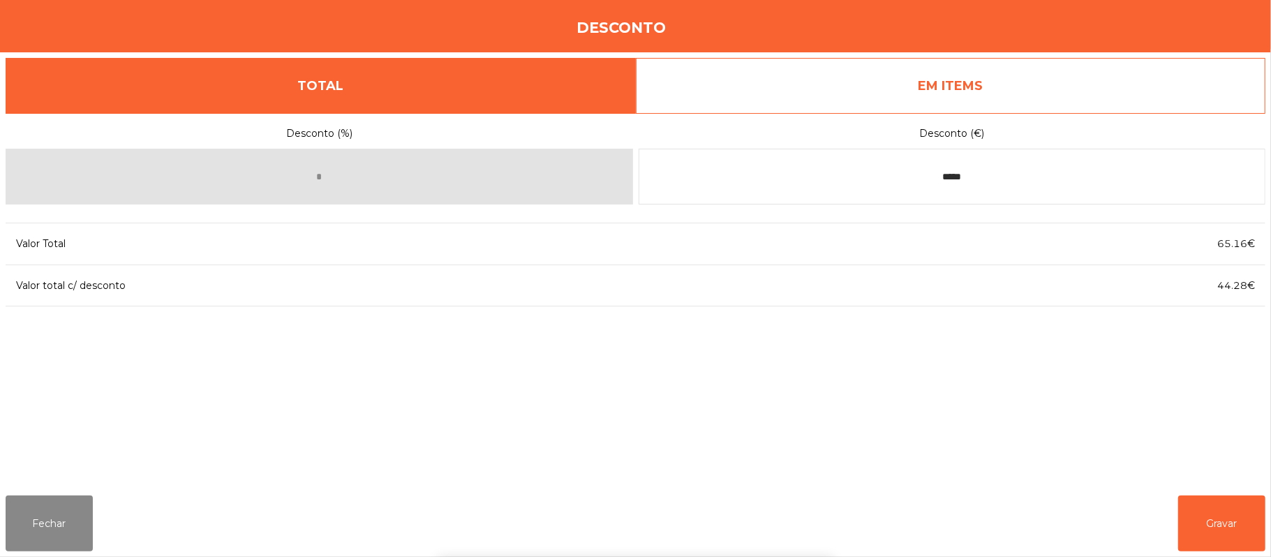
click at [1238, 528] on div "1 2 3 keyboard_backspace 4 5 6 . - 7 8 9 keyboard_return 0" at bounding box center [635, 486] width 1271 height 142
click at [1257, 514] on button "Gravar" at bounding box center [1221, 524] width 87 height 56
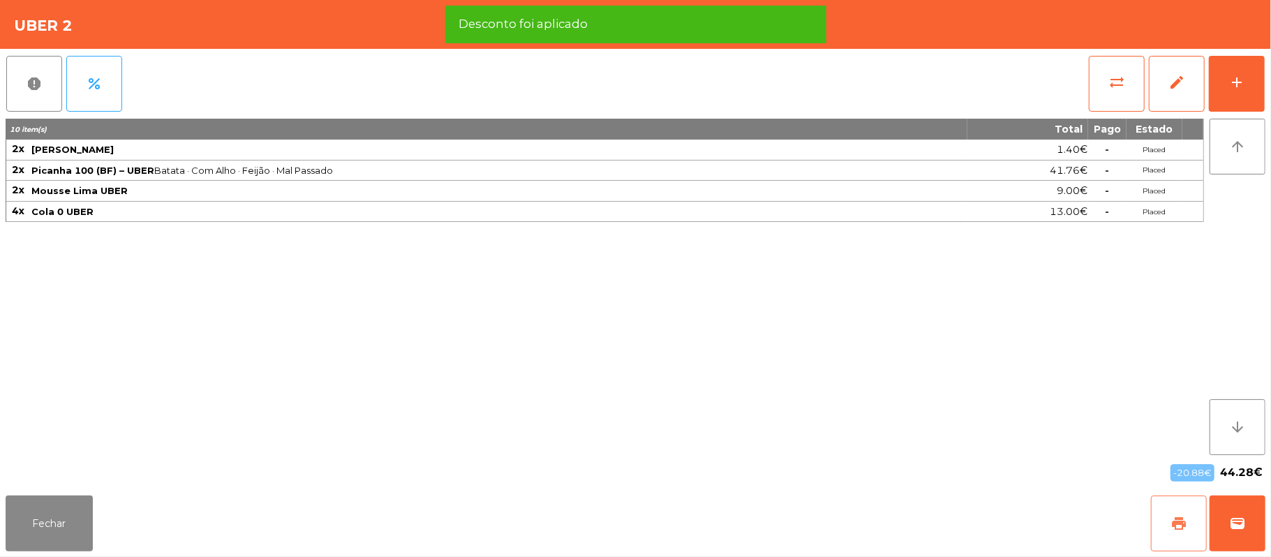
click at [1171, 520] on span "print" at bounding box center [1179, 523] width 17 height 17
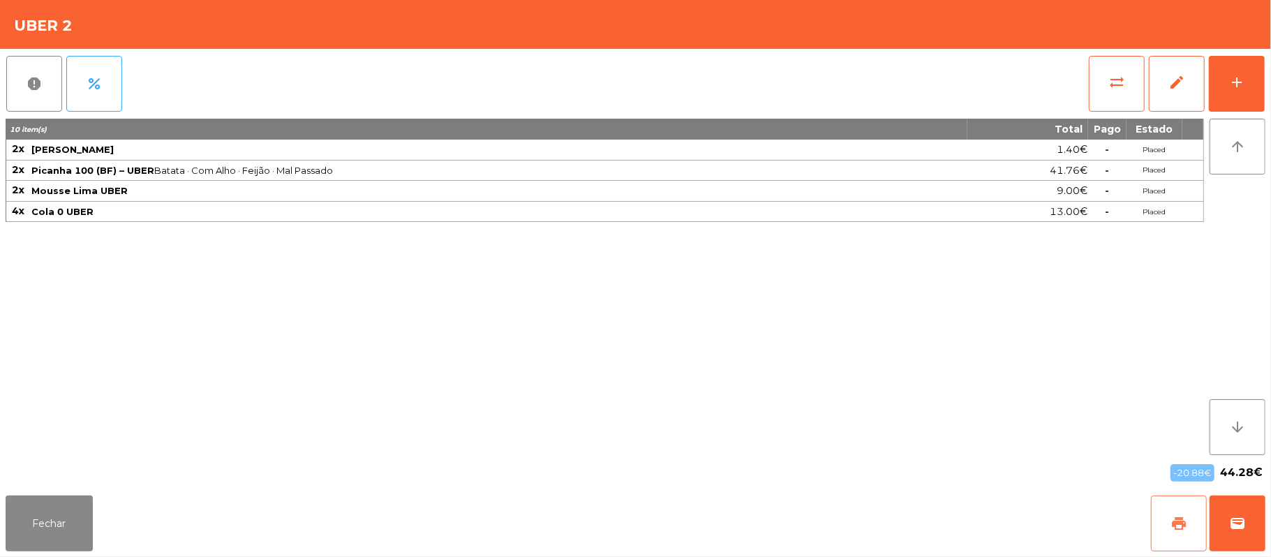
click at [1168, 532] on button "print" at bounding box center [1179, 524] width 56 height 56
click at [1254, 525] on button "wallet" at bounding box center [1238, 524] width 56 height 56
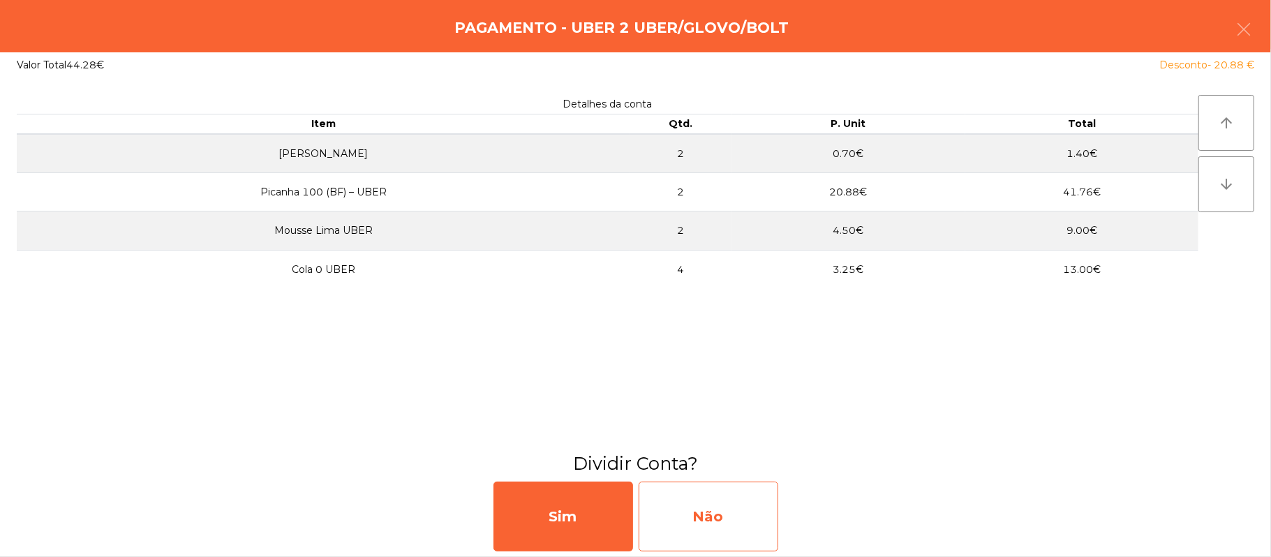
click at [727, 505] on div "Não" at bounding box center [709, 517] width 140 height 70
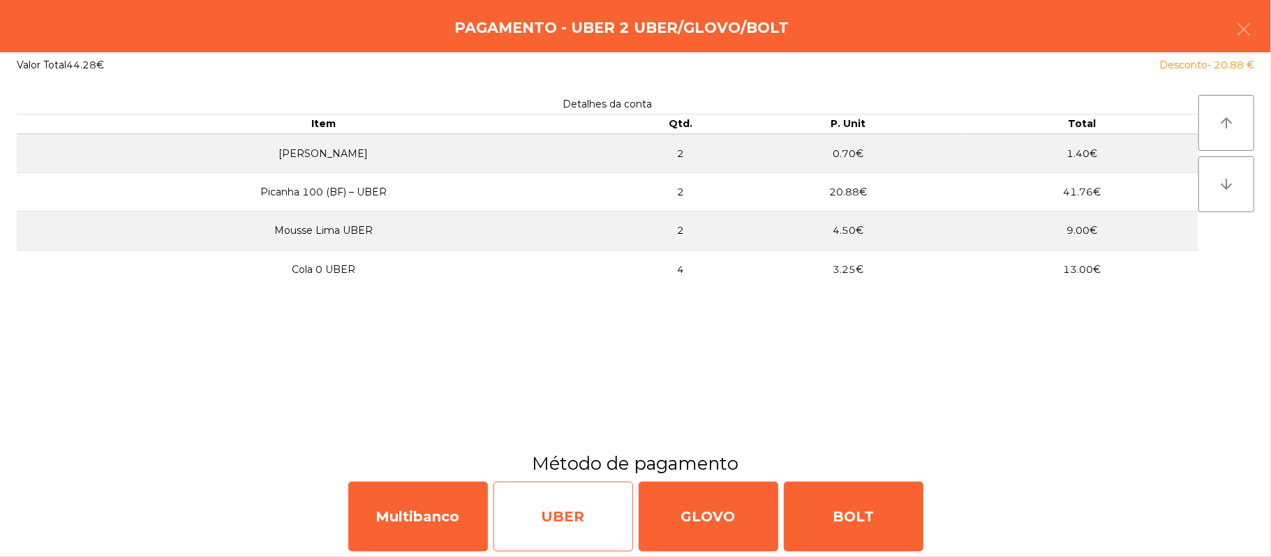
click at [573, 533] on div "UBER" at bounding box center [564, 517] width 140 height 70
select select "**"
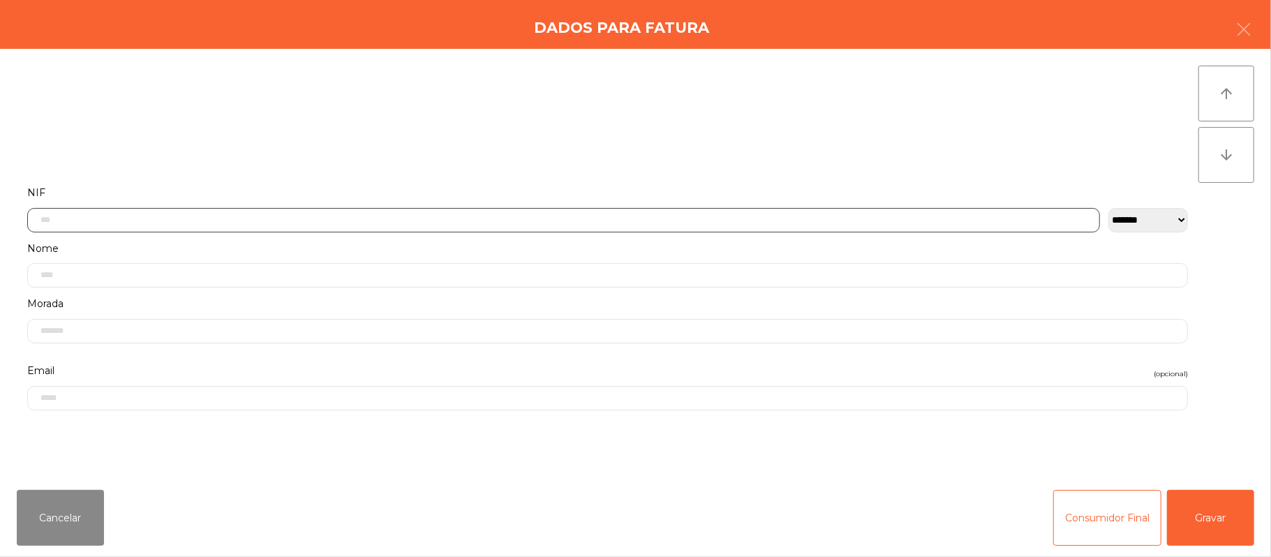
click at [537, 218] on input "text" at bounding box center [563, 220] width 1073 height 24
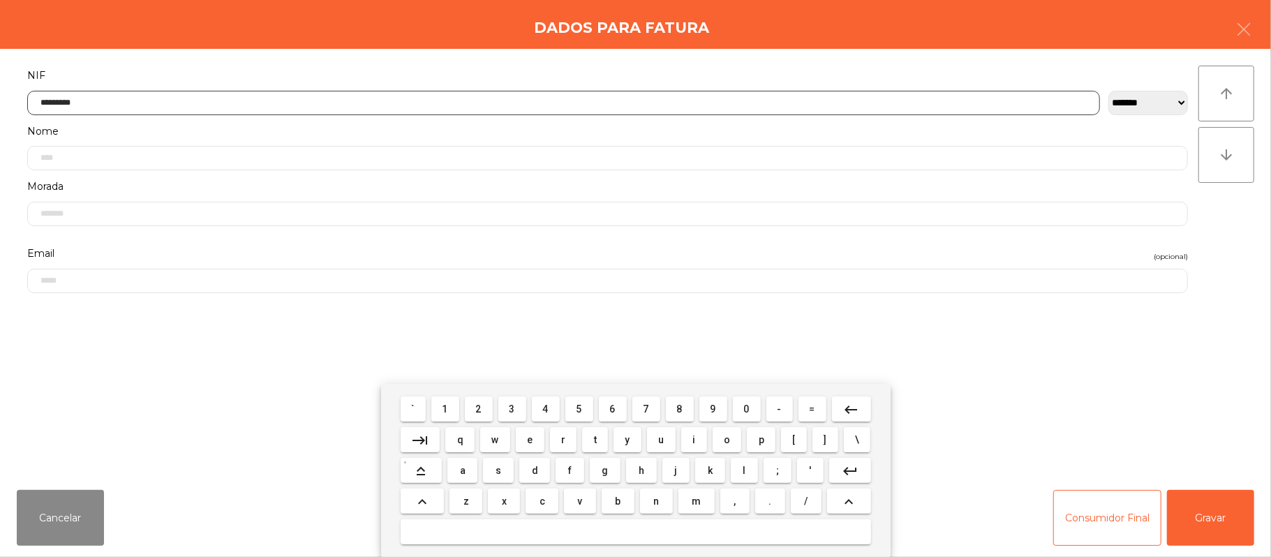
type input "*********"
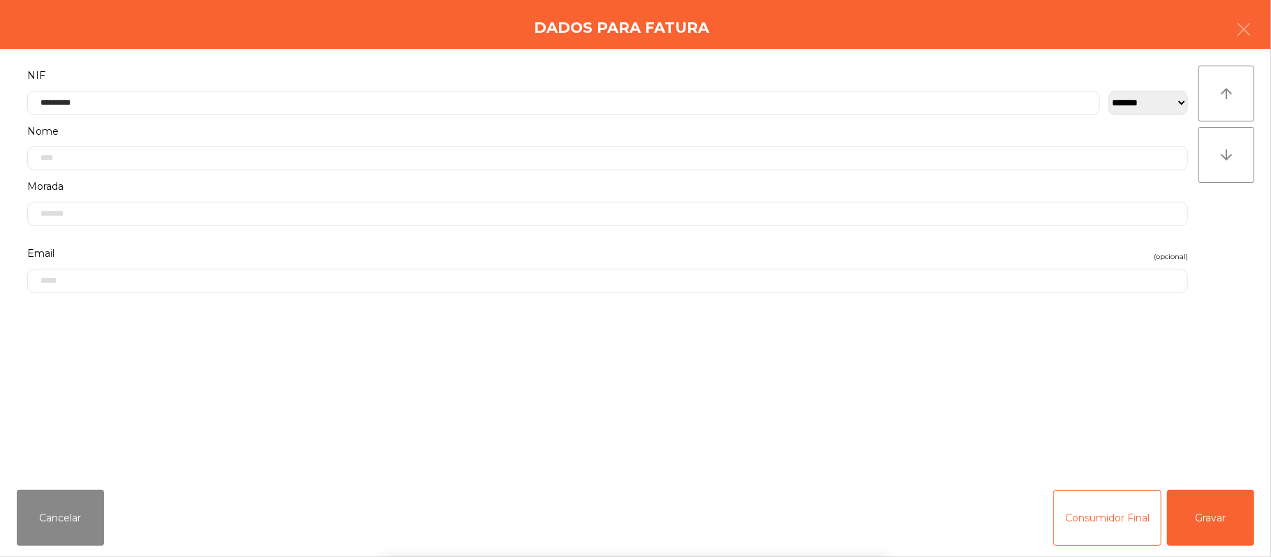
click at [1226, 517] on div "` 1 2 3 4 5 6 7 8 9 0 - = keyboard_backspace keyboard_tab q w e r t y u i o p […" at bounding box center [635, 470] width 1271 height 173
click at [1229, 517] on div "` 1 2 3 4 5 6 7 8 9 0 - = keyboard_backspace keyboard_tab q w e r t y u i o p […" at bounding box center [635, 470] width 1271 height 173
click at [1198, 507] on button "Gravar" at bounding box center [1210, 518] width 87 height 56
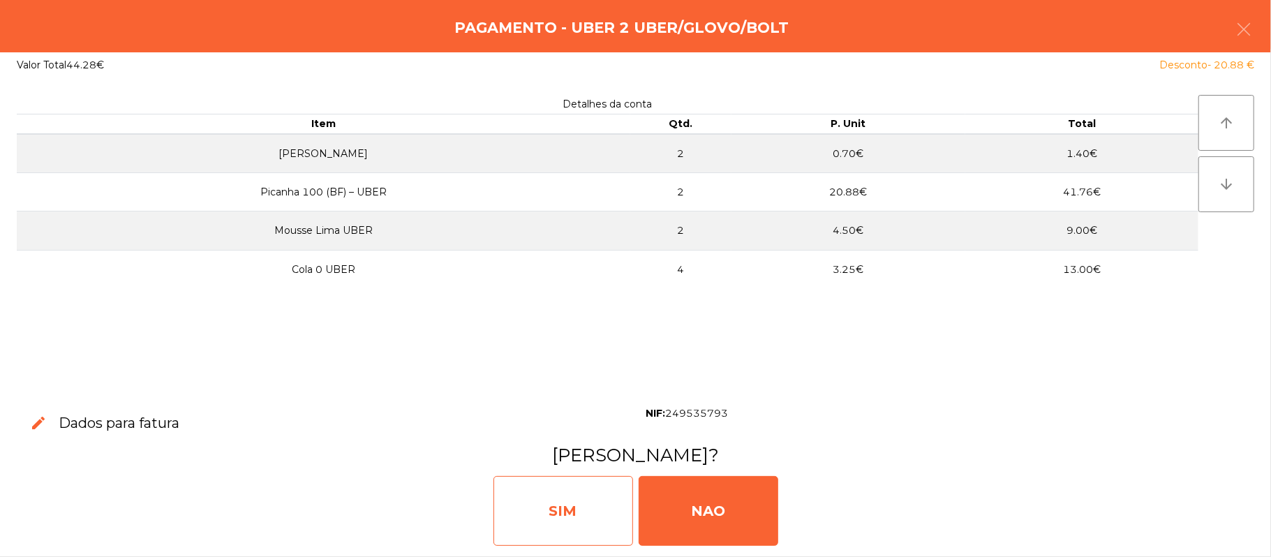
click at [572, 510] on div "SIM" at bounding box center [564, 511] width 140 height 70
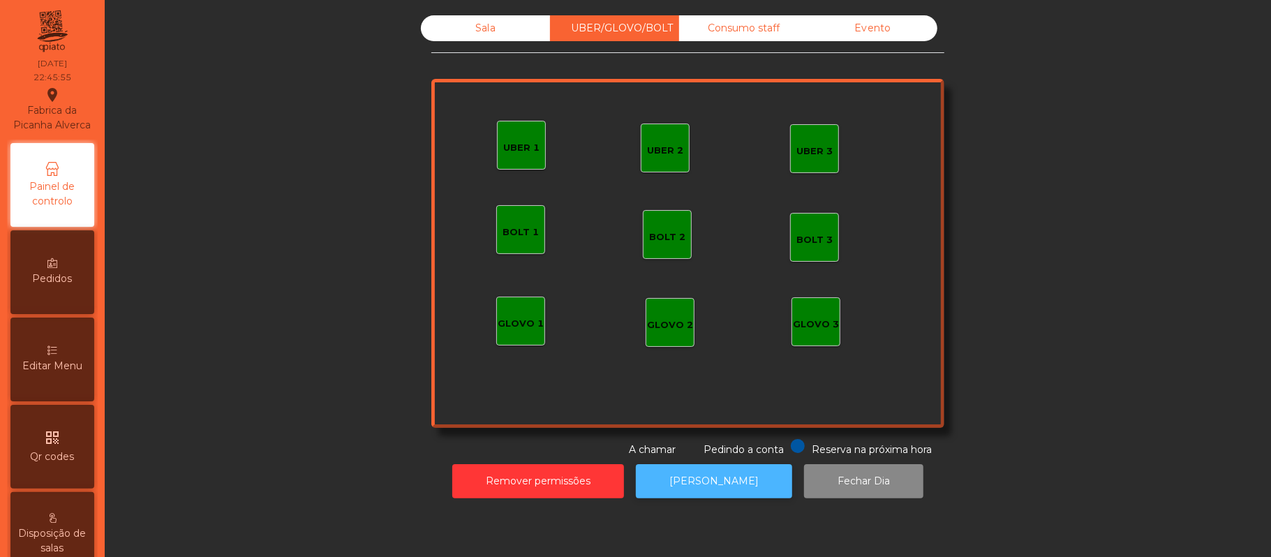
click at [729, 492] on button "[PERSON_NAME]" at bounding box center [714, 481] width 156 height 34
click at [487, 38] on div "Sala" at bounding box center [485, 28] width 129 height 26
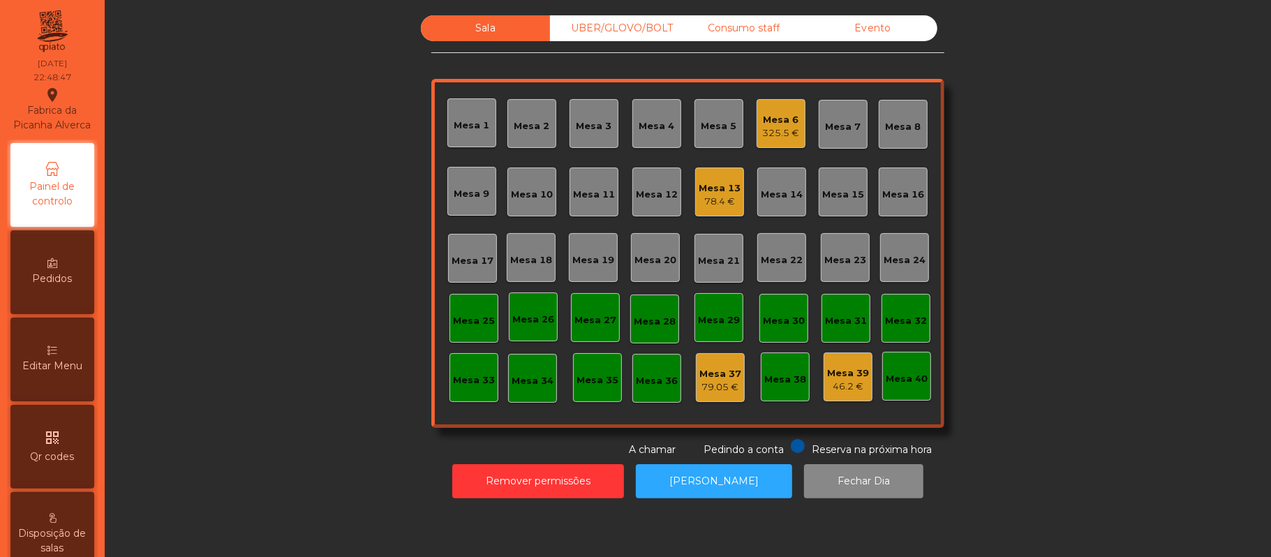
click at [778, 132] on div "325.5 €" at bounding box center [781, 133] width 37 height 14
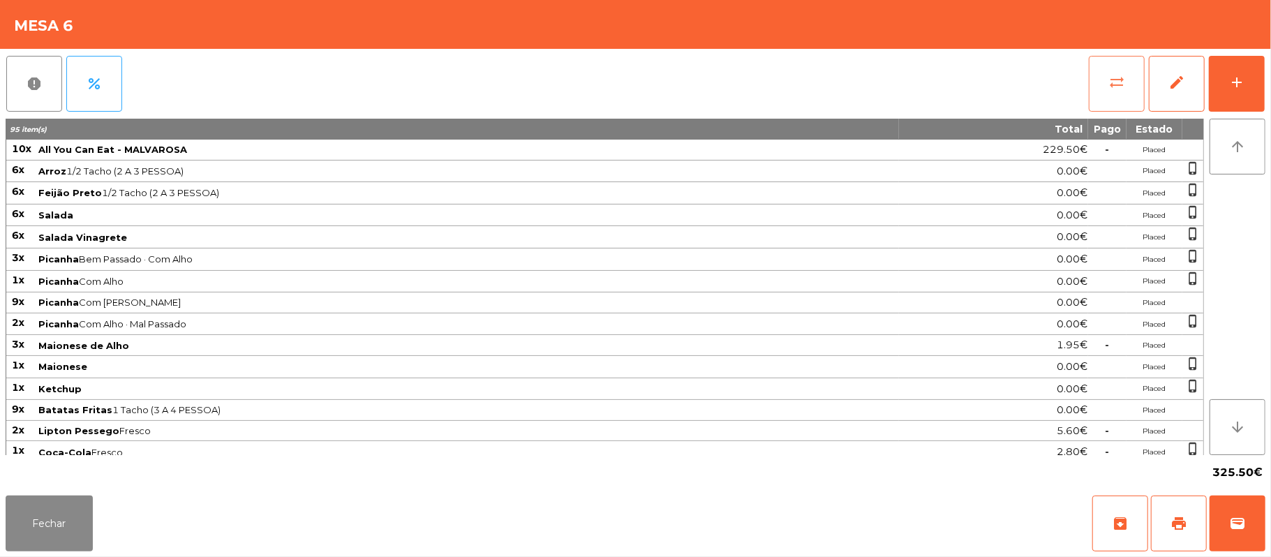
click at [1120, 99] on button "sync_alt" at bounding box center [1117, 84] width 56 height 56
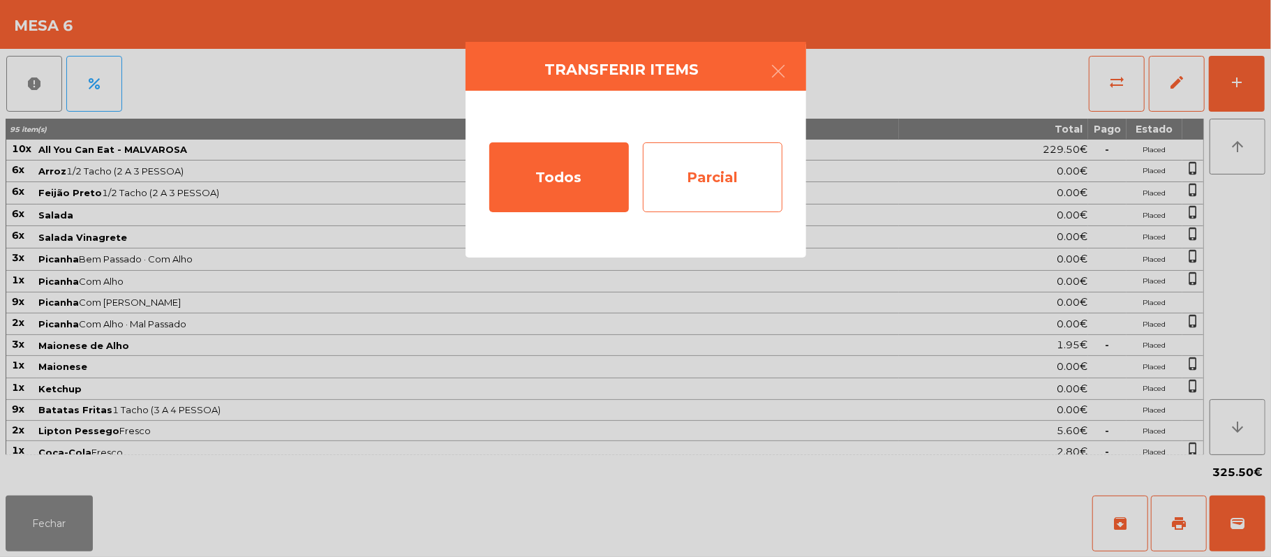
click at [704, 168] on div "Parcial" at bounding box center [713, 177] width 140 height 70
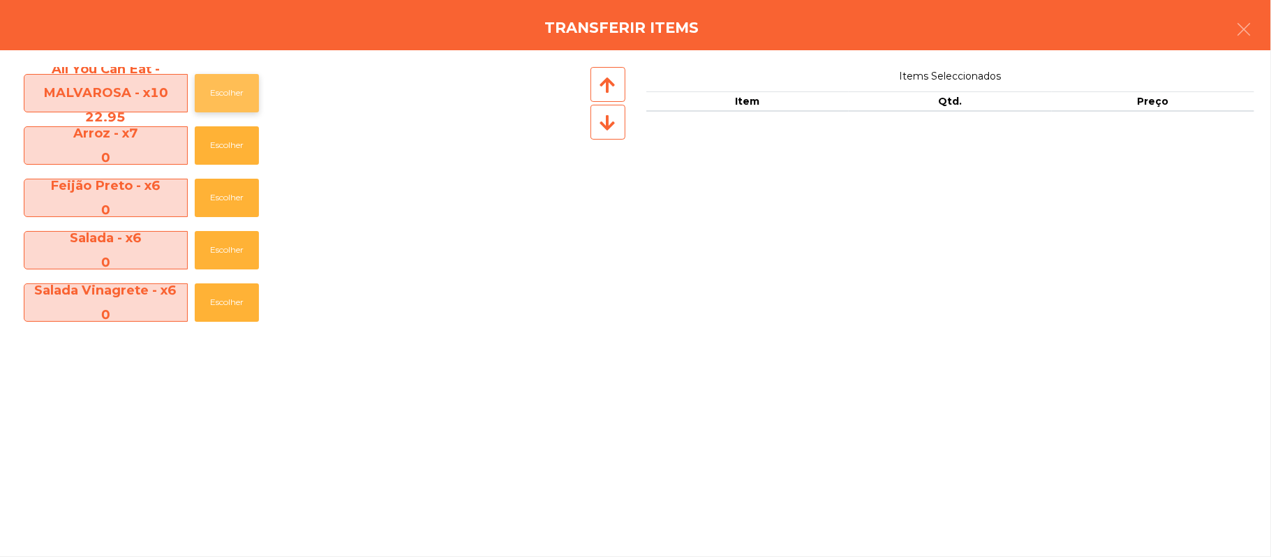
click at [236, 82] on button "Escolher" at bounding box center [227, 93] width 64 height 38
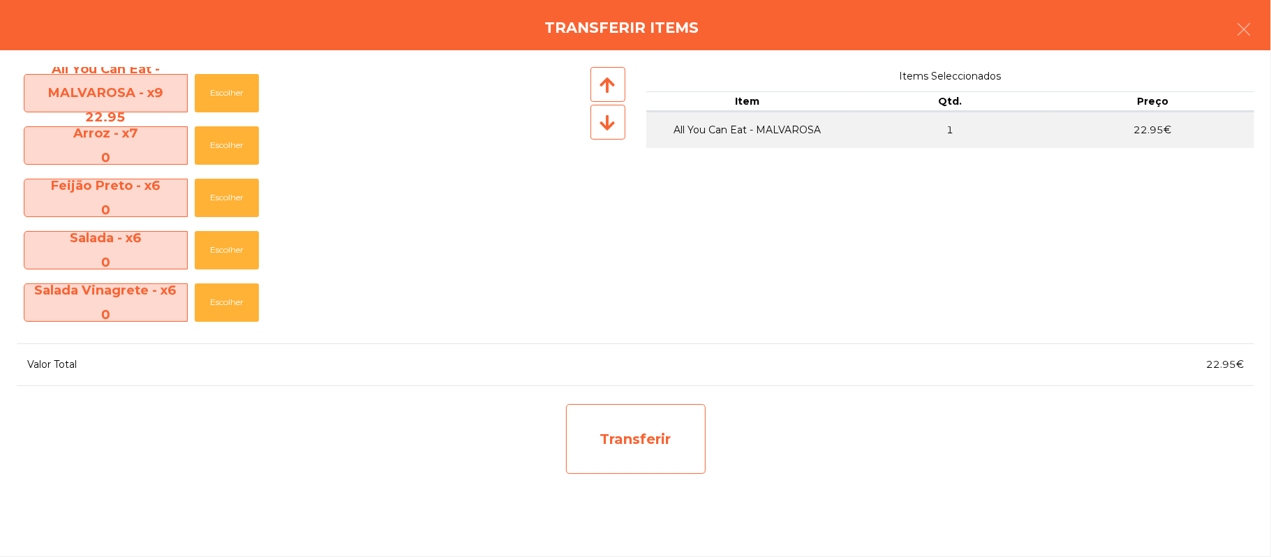
click at [628, 433] on div "Transferir" at bounding box center [636, 439] width 140 height 70
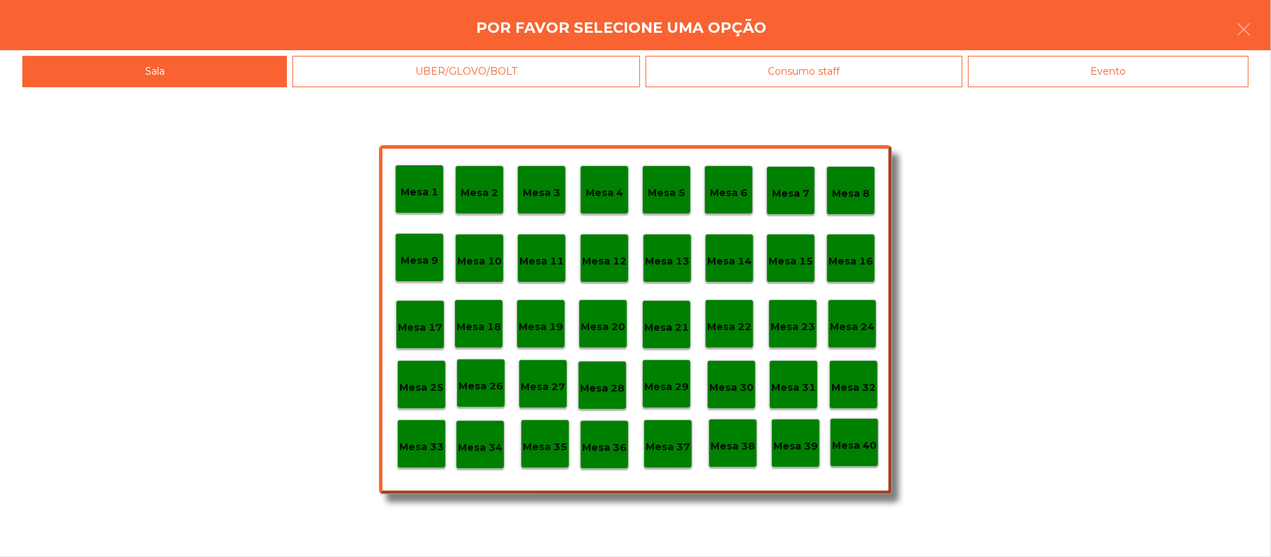
click at [410, 441] on p "Mesa 33" at bounding box center [421, 447] width 45 height 16
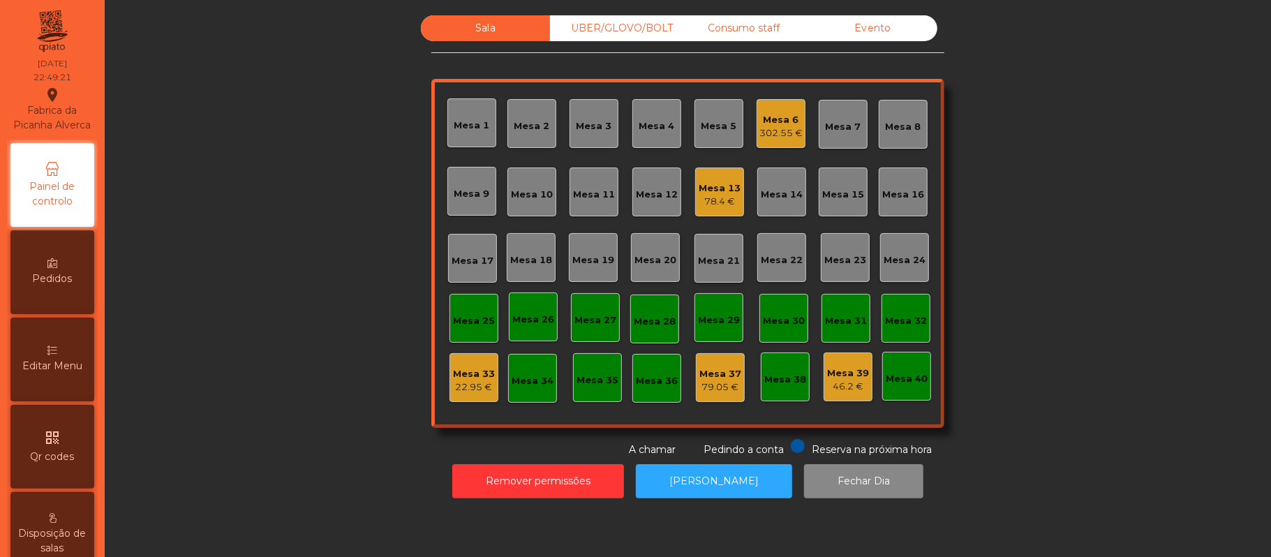
click at [764, 117] on div "Mesa 6" at bounding box center [780, 120] width 43 height 14
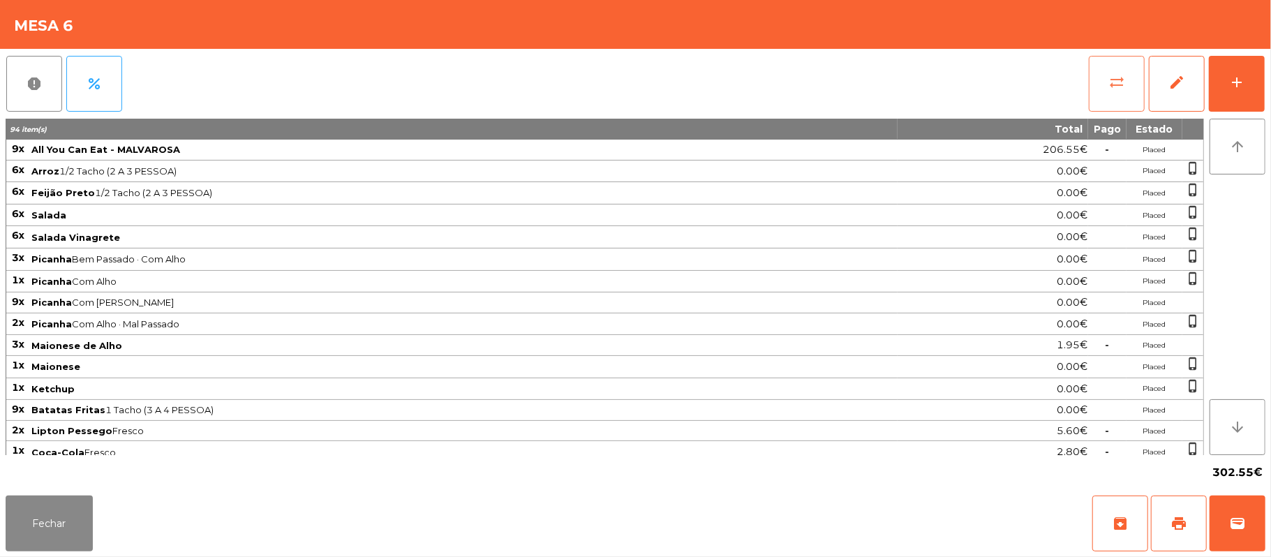
click at [1101, 90] on button "sync_alt" at bounding box center [1117, 84] width 56 height 56
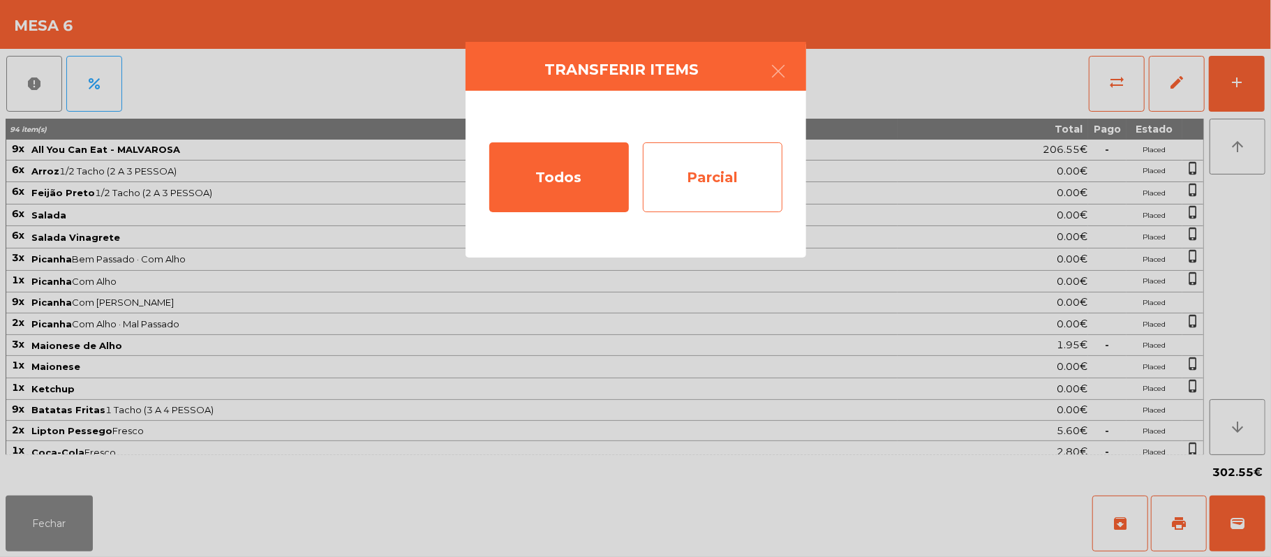
click at [697, 177] on div "Parcial" at bounding box center [713, 177] width 140 height 70
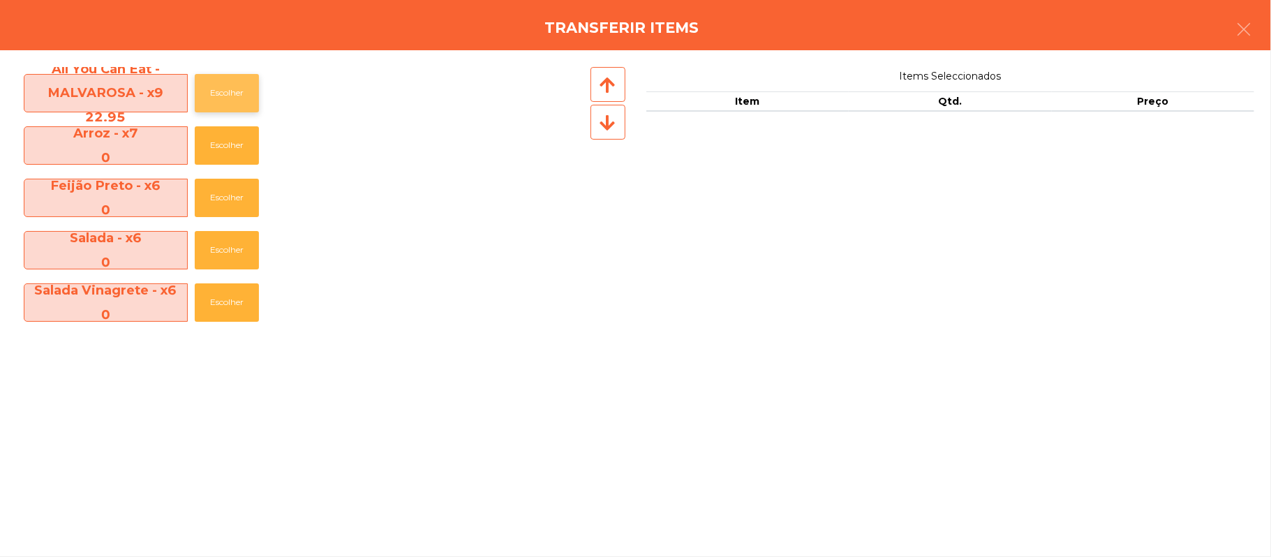
click at [235, 82] on button "Escolher" at bounding box center [227, 93] width 64 height 38
click at [230, 93] on button "Escolher" at bounding box center [227, 93] width 64 height 38
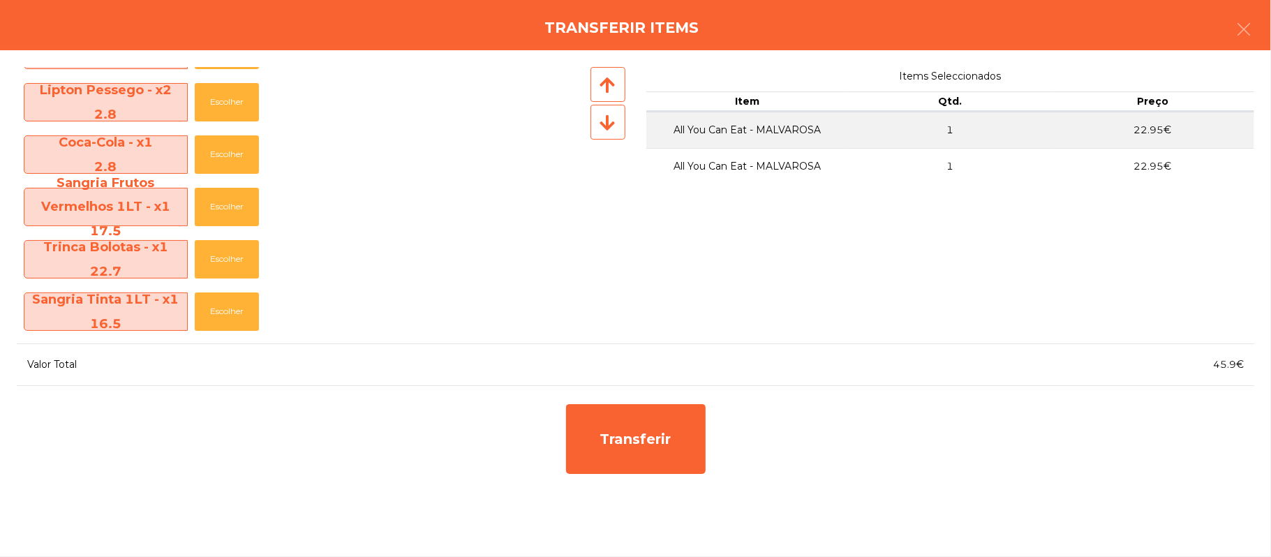
scroll to position [520, 0]
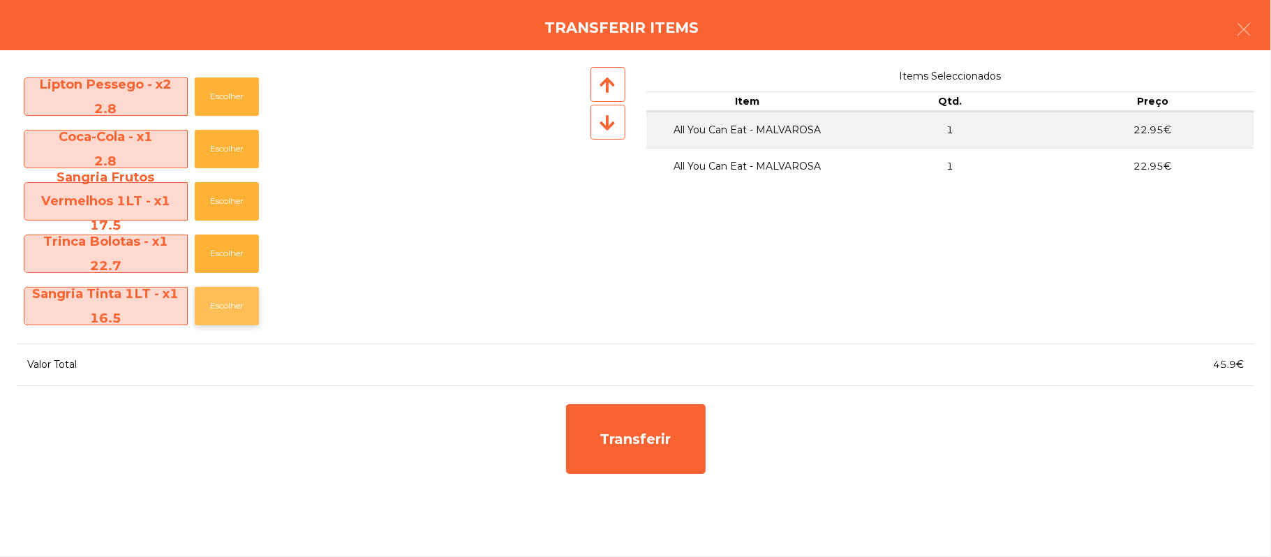
click at [221, 310] on button "Escolher" at bounding box center [227, 306] width 64 height 38
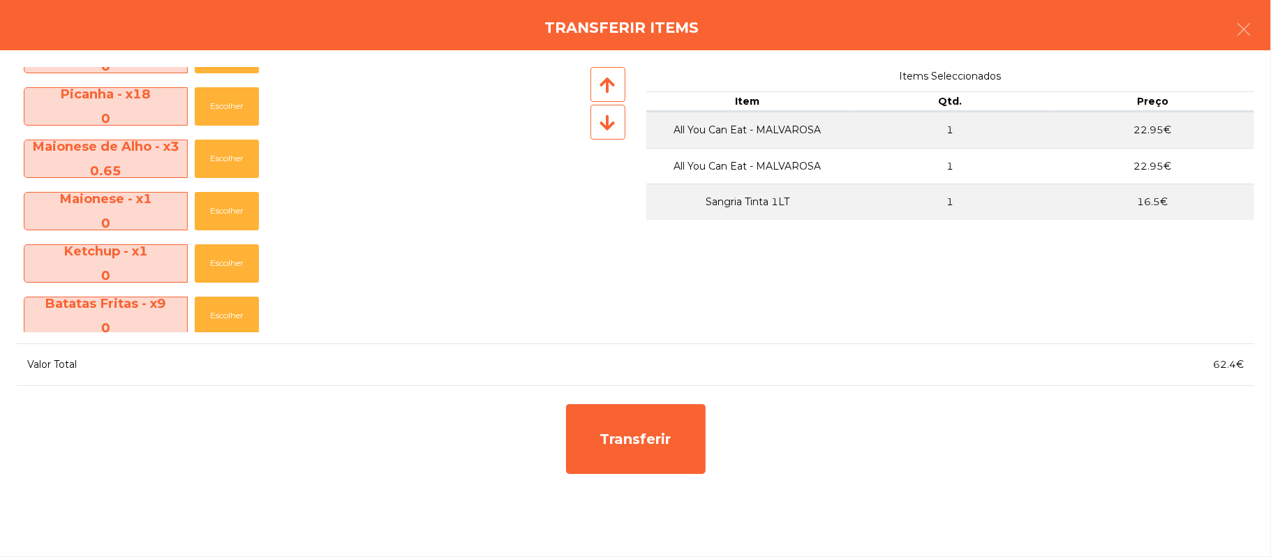
scroll to position [240, 0]
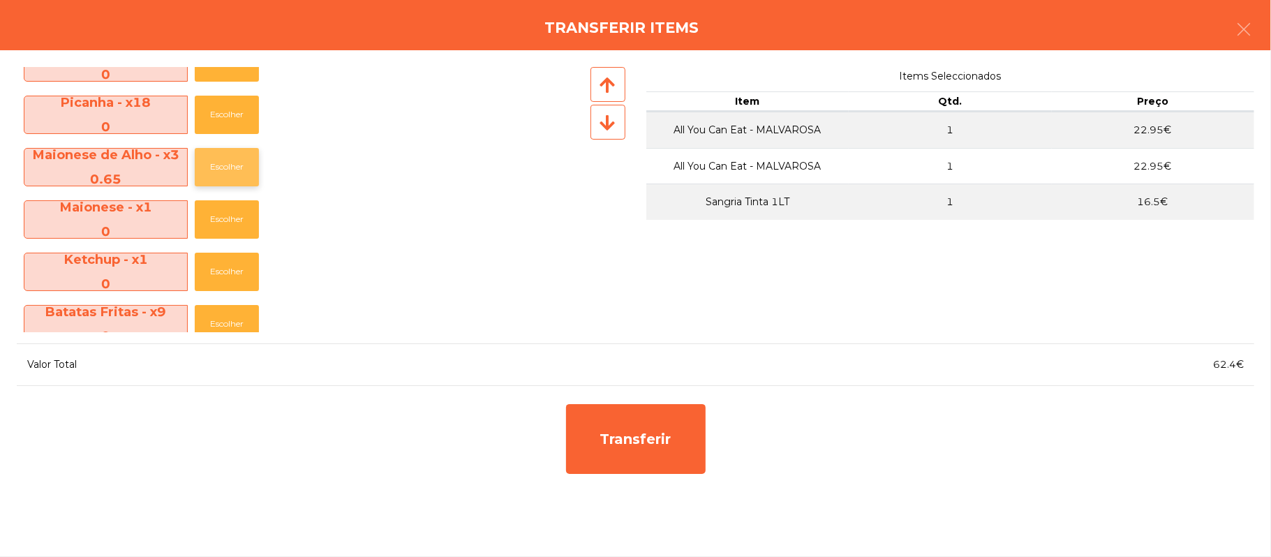
click at [232, 169] on button "Escolher" at bounding box center [227, 167] width 64 height 38
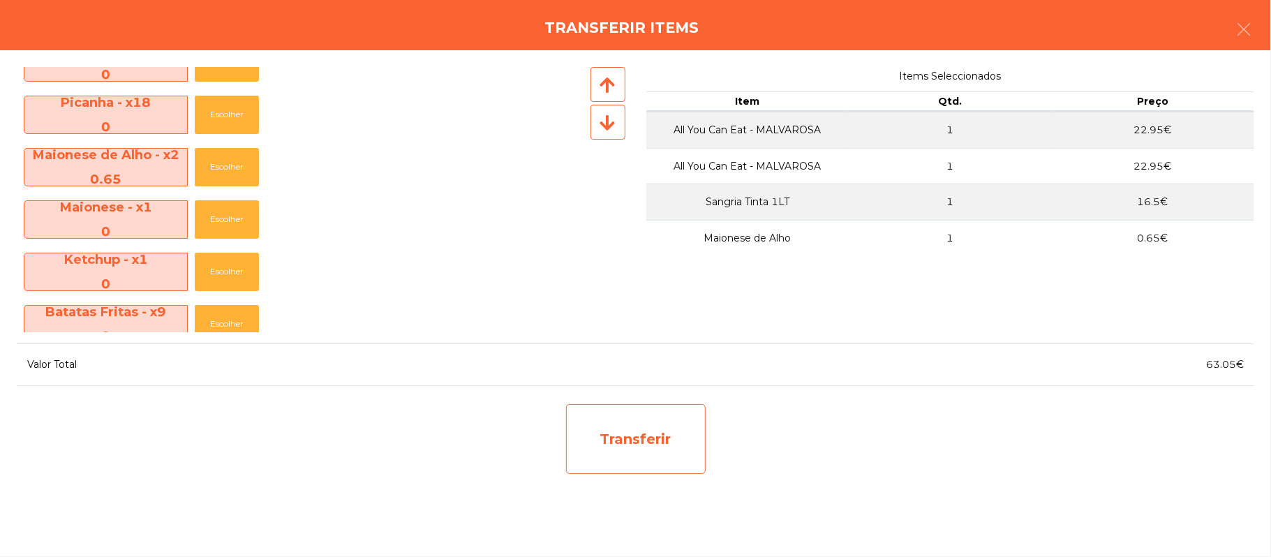
click at [658, 423] on div "Transferir" at bounding box center [636, 439] width 140 height 70
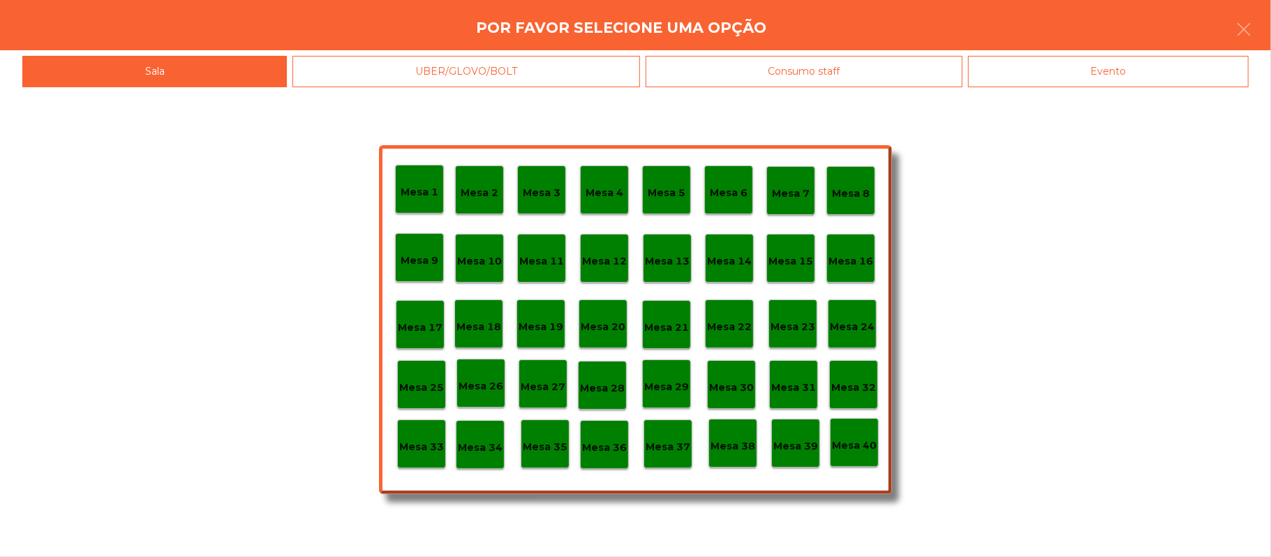
click at [493, 450] on p "Mesa 34" at bounding box center [480, 448] width 45 height 16
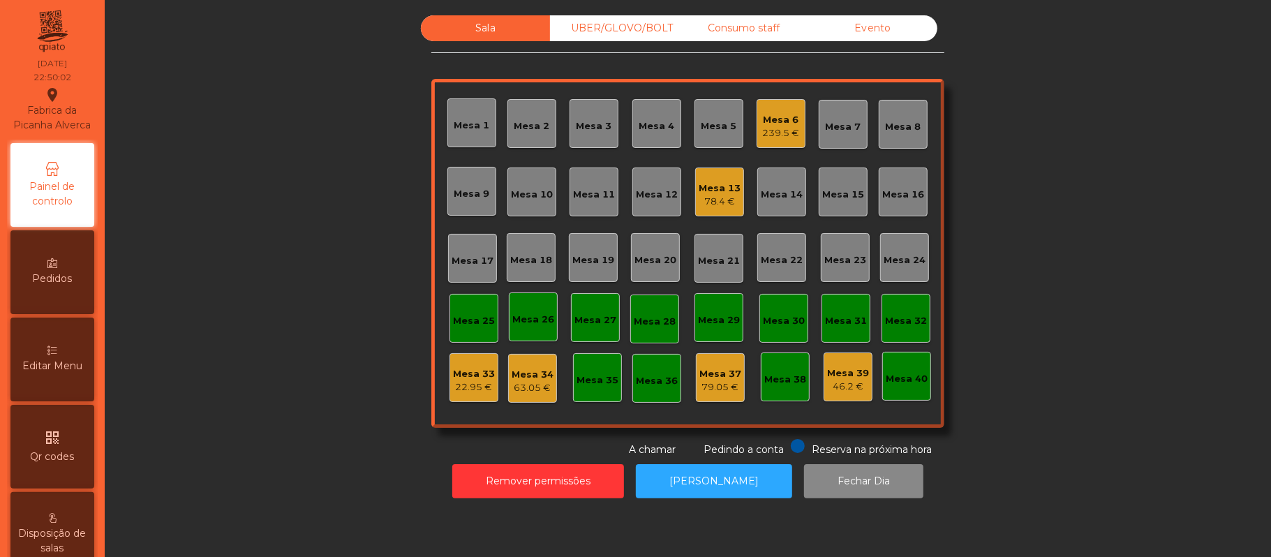
click at [531, 394] on div "63.05 €" at bounding box center [533, 388] width 42 height 14
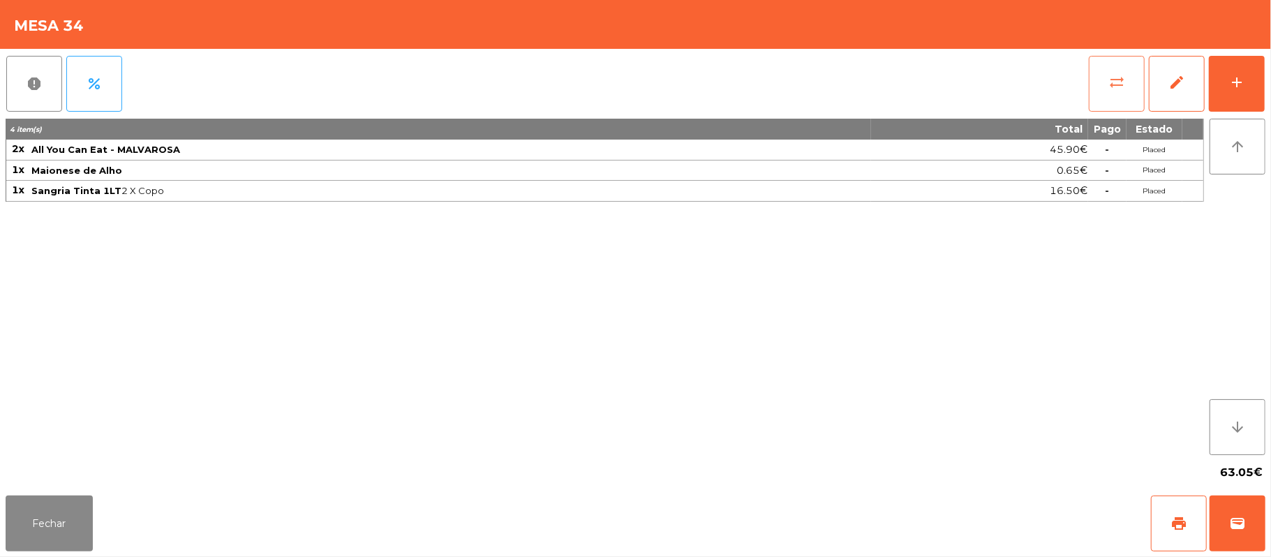
click at [1124, 74] on span "sync_alt" at bounding box center [1116, 82] width 17 height 17
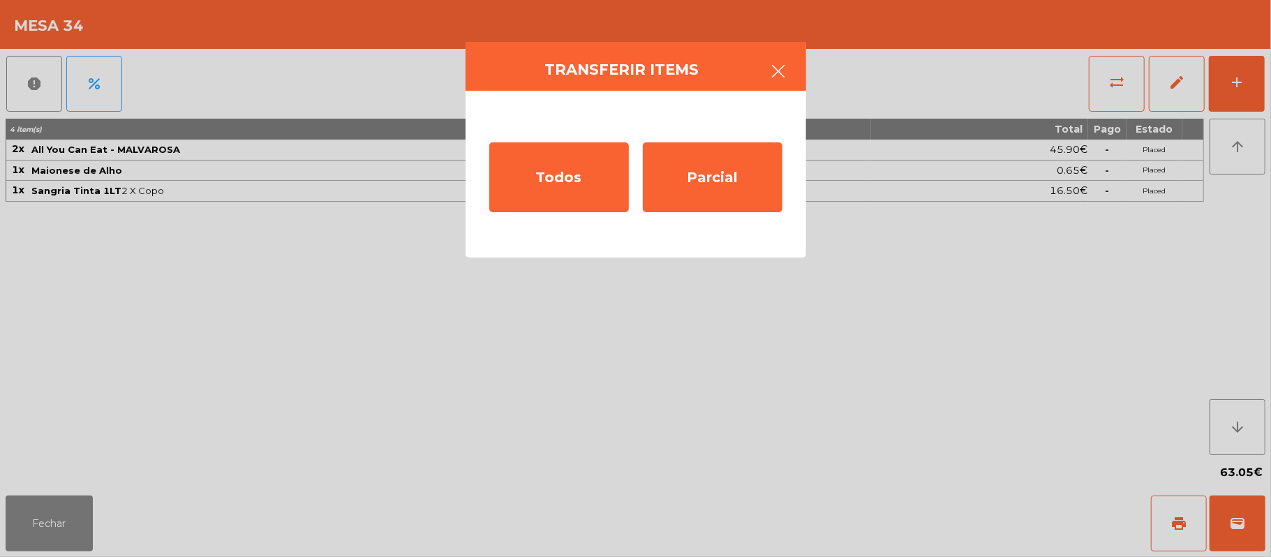
click at [780, 82] on button "button" at bounding box center [778, 73] width 39 height 42
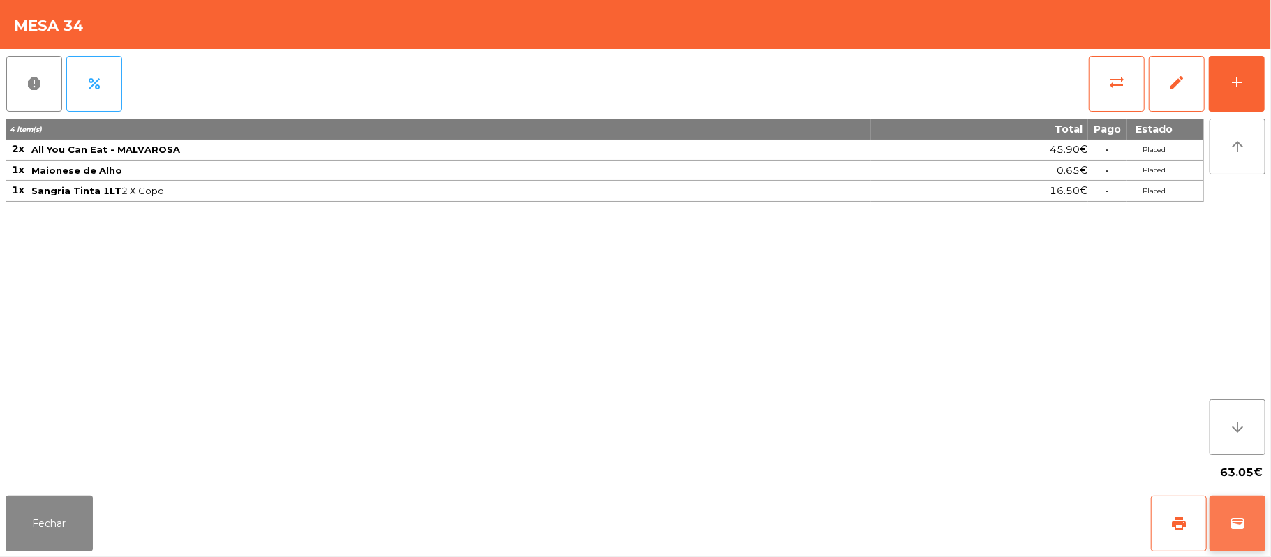
click at [1254, 530] on button "wallet" at bounding box center [1238, 524] width 56 height 56
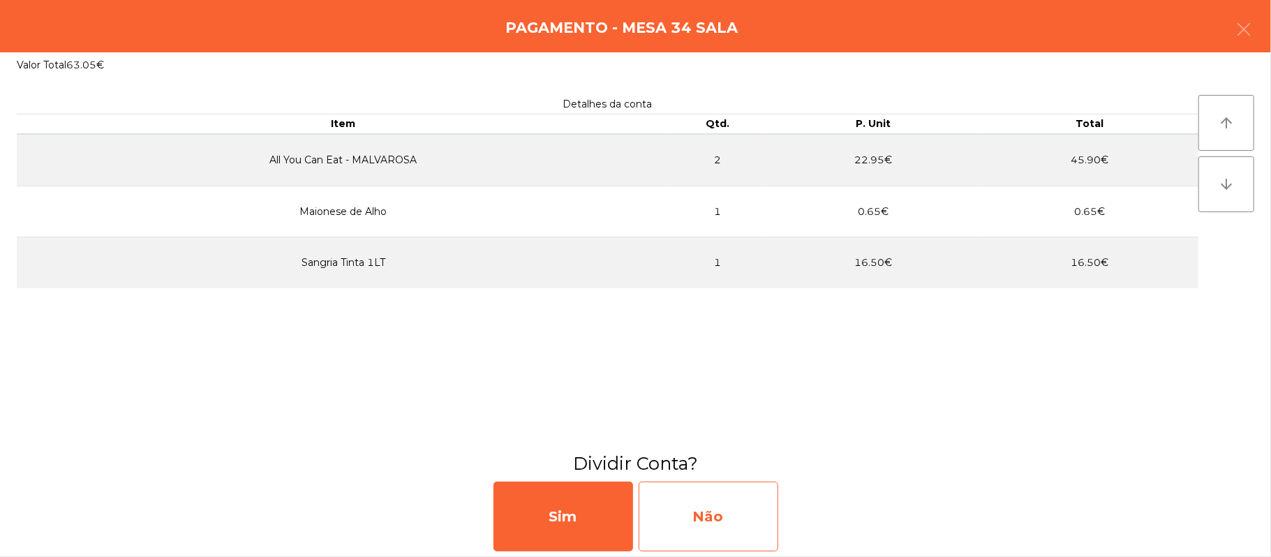
click at [724, 523] on div "Não" at bounding box center [709, 517] width 140 height 70
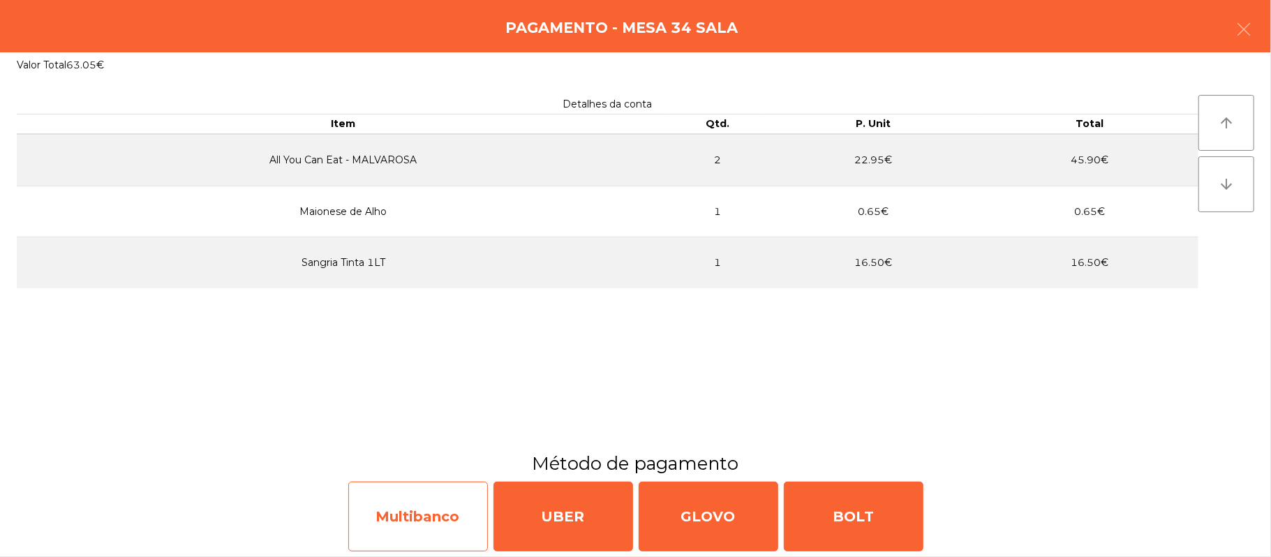
click at [438, 517] on div "Multibanco" at bounding box center [418, 517] width 140 height 70
select select "**"
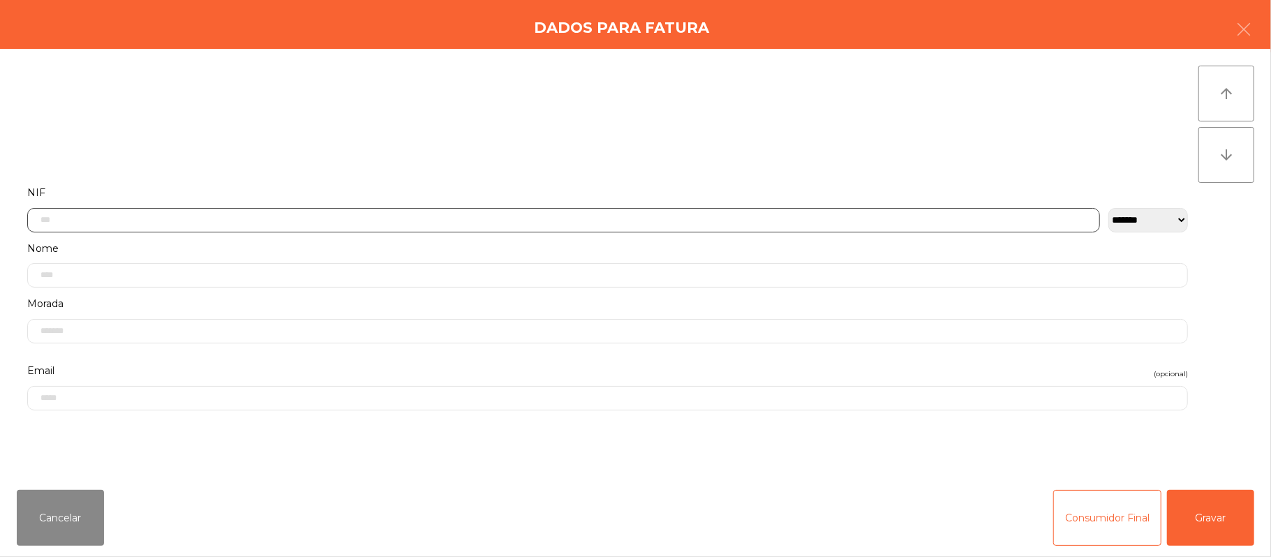
click at [589, 215] on input "text" at bounding box center [563, 220] width 1073 height 24
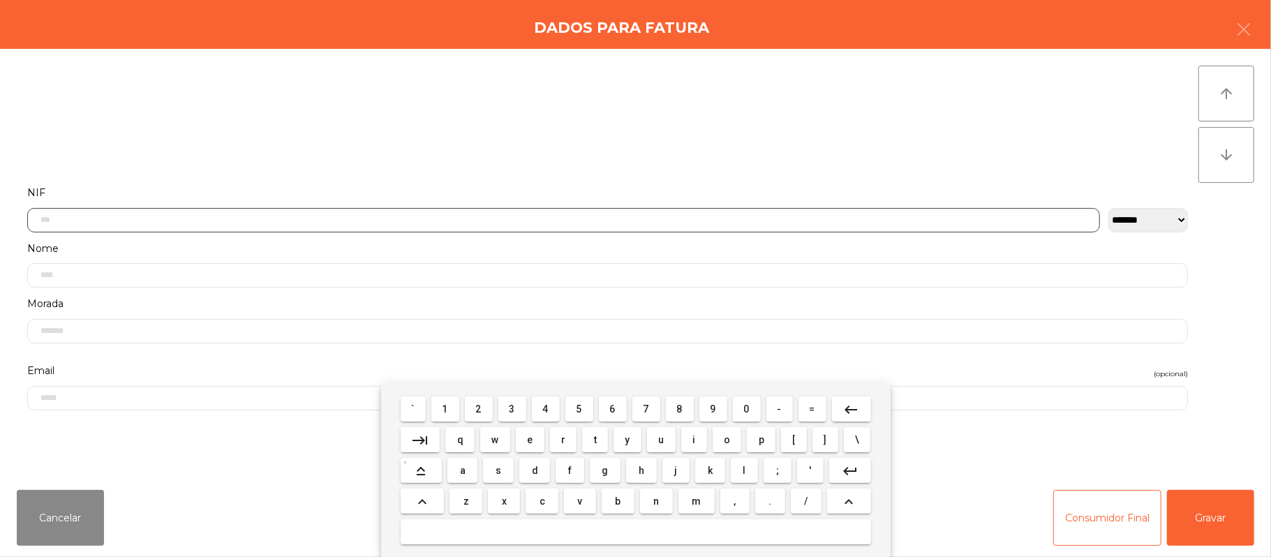
scroll to position [117, 0]
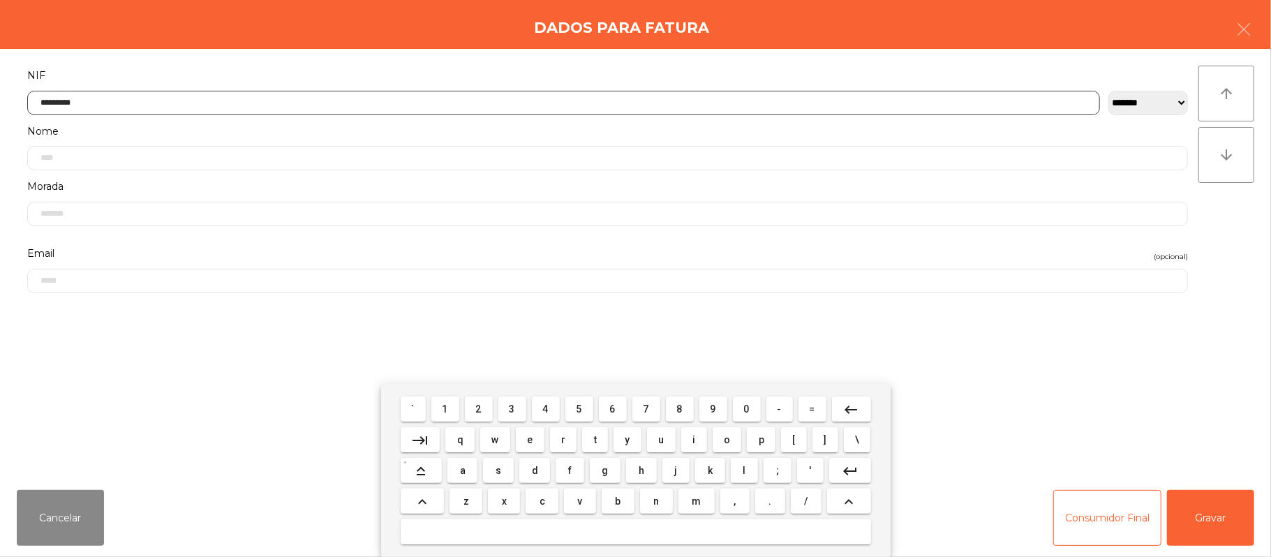
type input "*********"
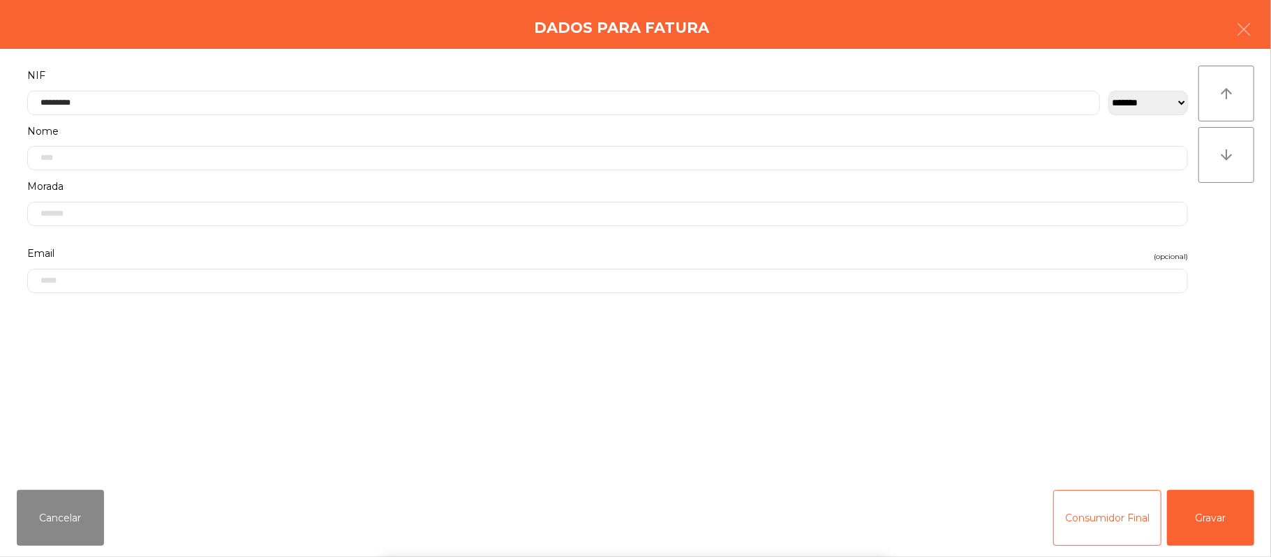
click at [1210, 522] on div "` 1 2 3 4 5 6 7 8 9 0 - = keyboard_backspace keyboard_tab q w e r t y u i o p […" at bounding box center [635, 470] width 1271 height 173
click at [1208, 515] on button "Gravar" at bounding box center [1210, 518] width 87 height 56
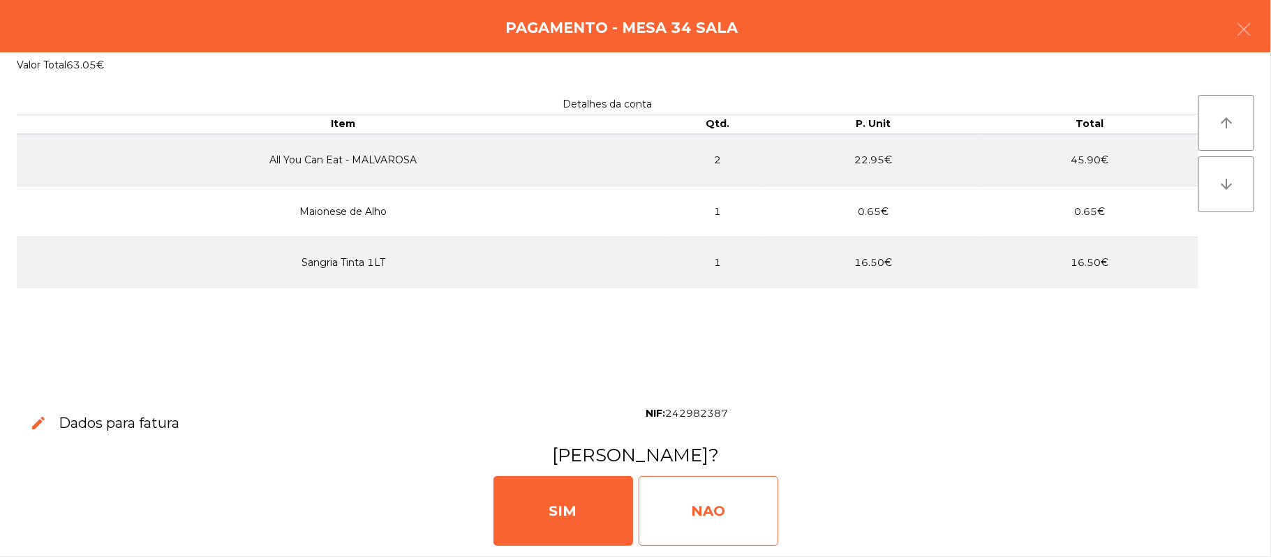
click at [747, 498] on div "NAO" at bounding box center [709, 511] width 140 height 70
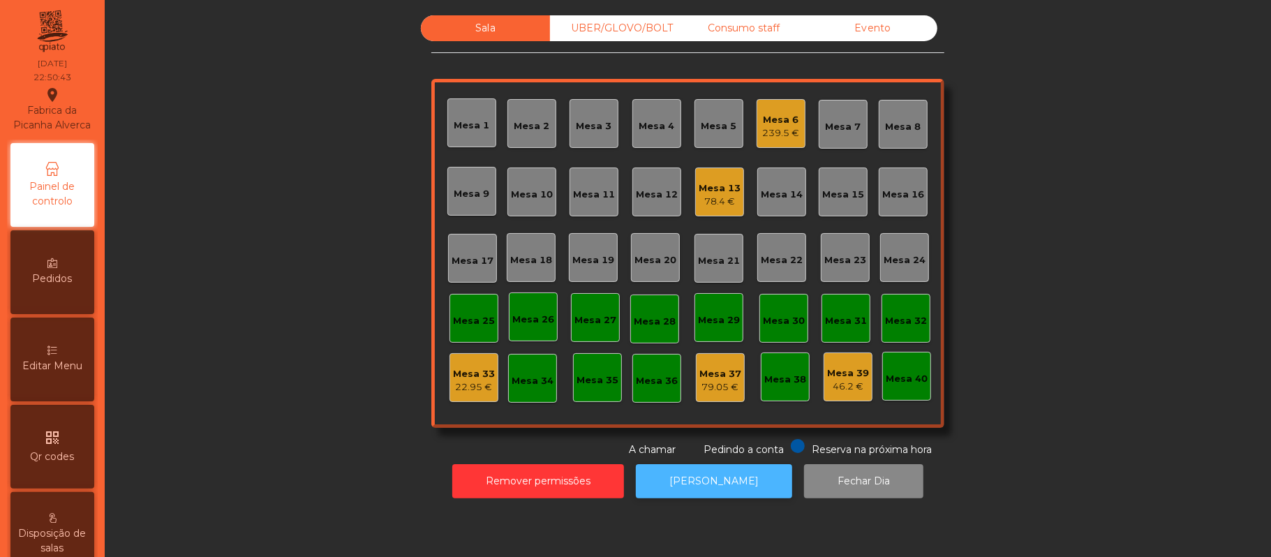
click at [704, 481] on button "[PERSON_NAME]" at bounding box center [714, 481] width 156 height 34
click at [787, 140] on div "Mesa 6 239.5 €" at bounding box center [781, 123] width 49 height 49
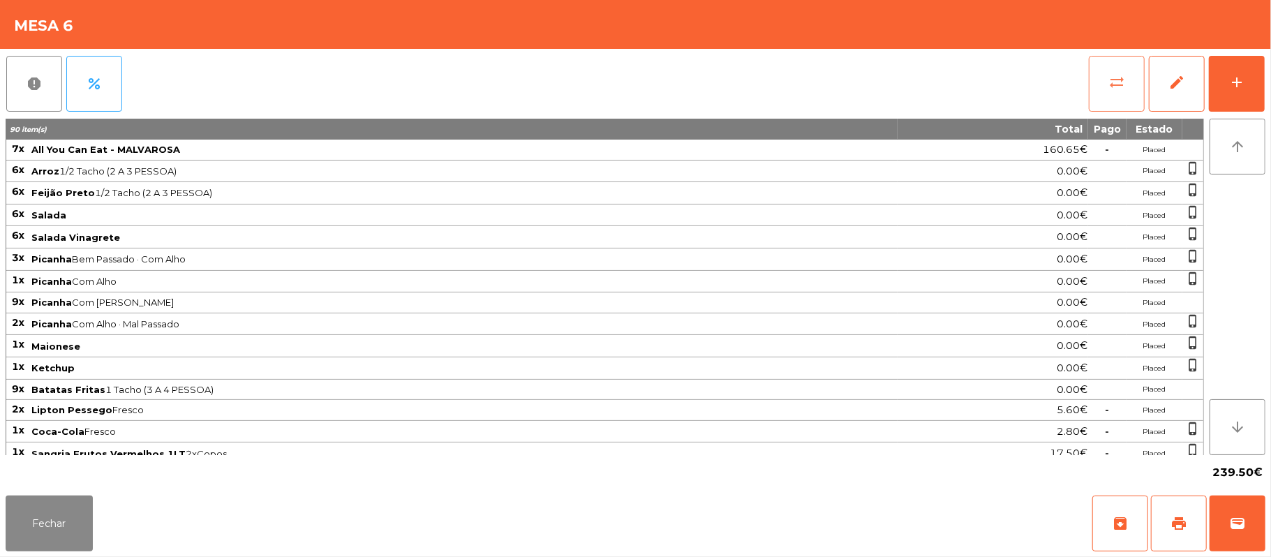
click at [1114, 93] on button "sync_alt" at bounding box center [1117, 84] width 56 height 56
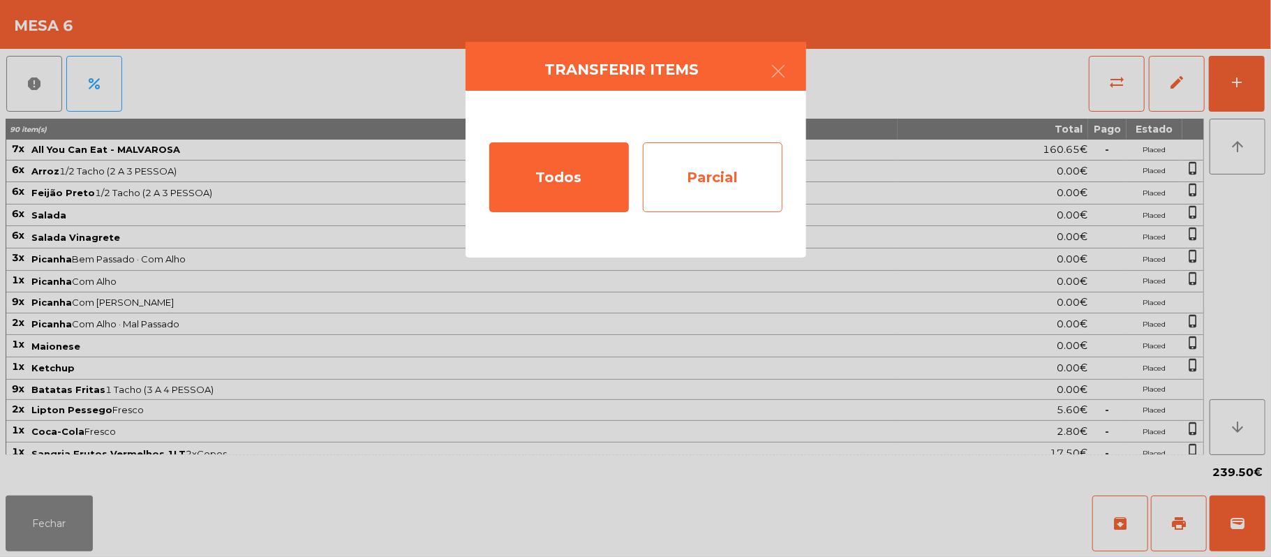
click at [727, 180] on div "Parcial" at bounding box center [713, 177] width 140 height 70
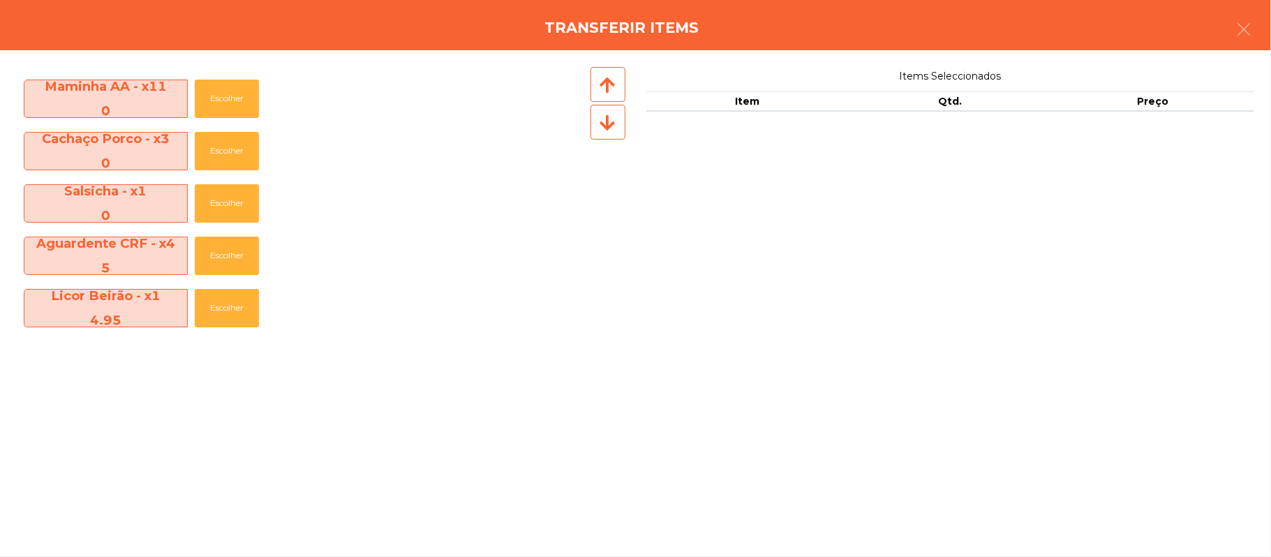
scroll to position [782, 0]
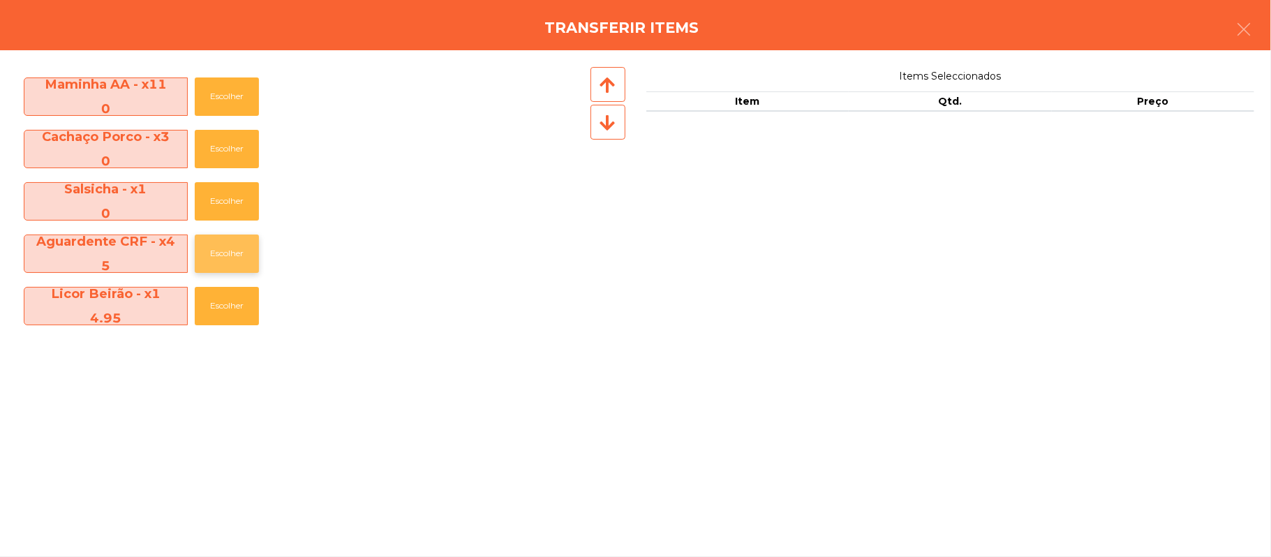
click at [230, 253] on button "Escolher" at bounding box center [227, 254] width 64 height 38
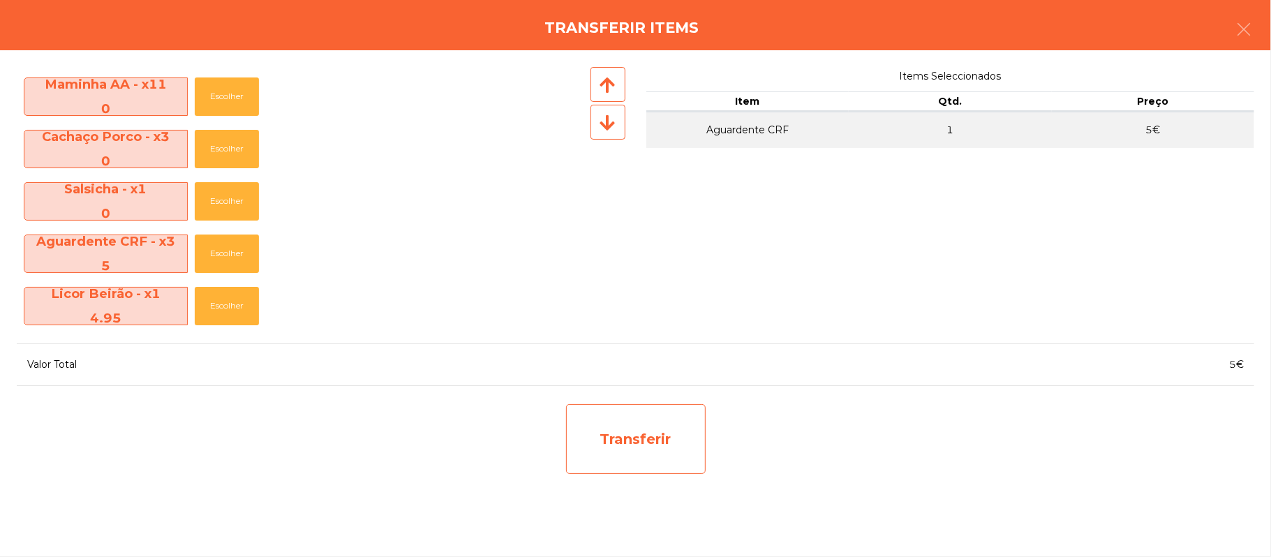
click at [656, 452] on div "Transferir" at bounding box center [636, 439] width 140 height 70
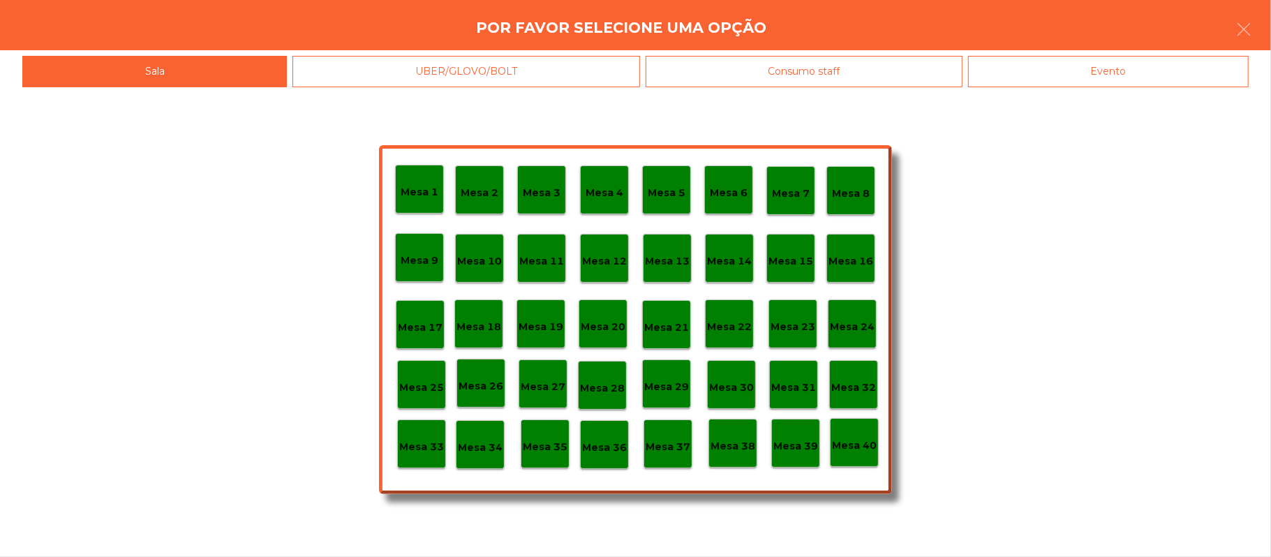
click at [419, 462] on div "Mesa 33" at bounding box center [421, 444] width 49 height 49
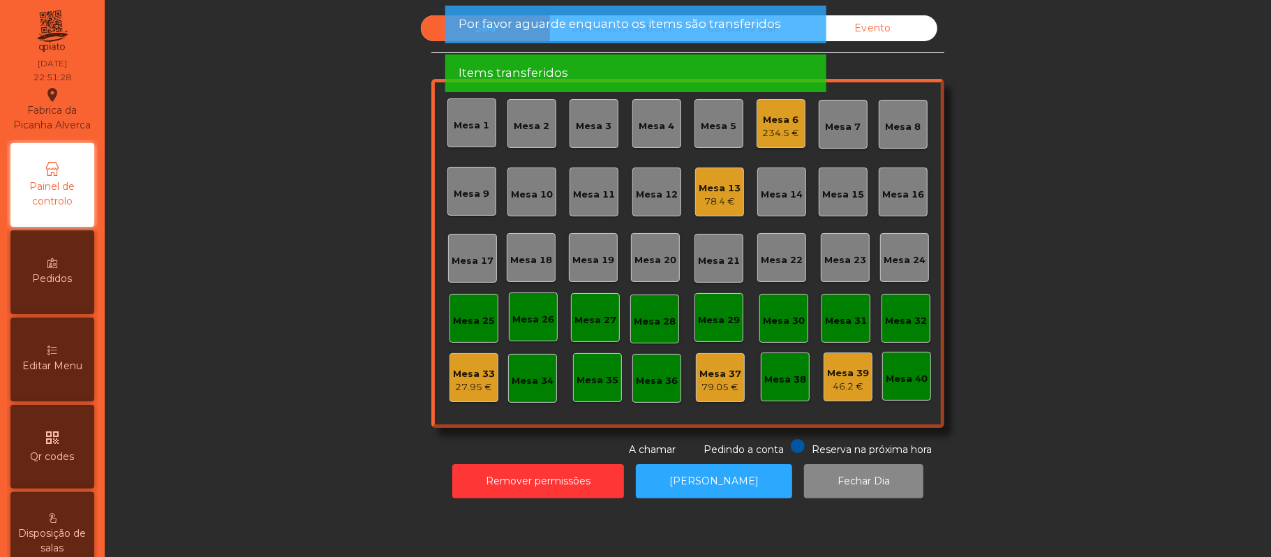
click at [453, 381] on div "27.95 €" at bounding box center [474, 387] width 42 height 14
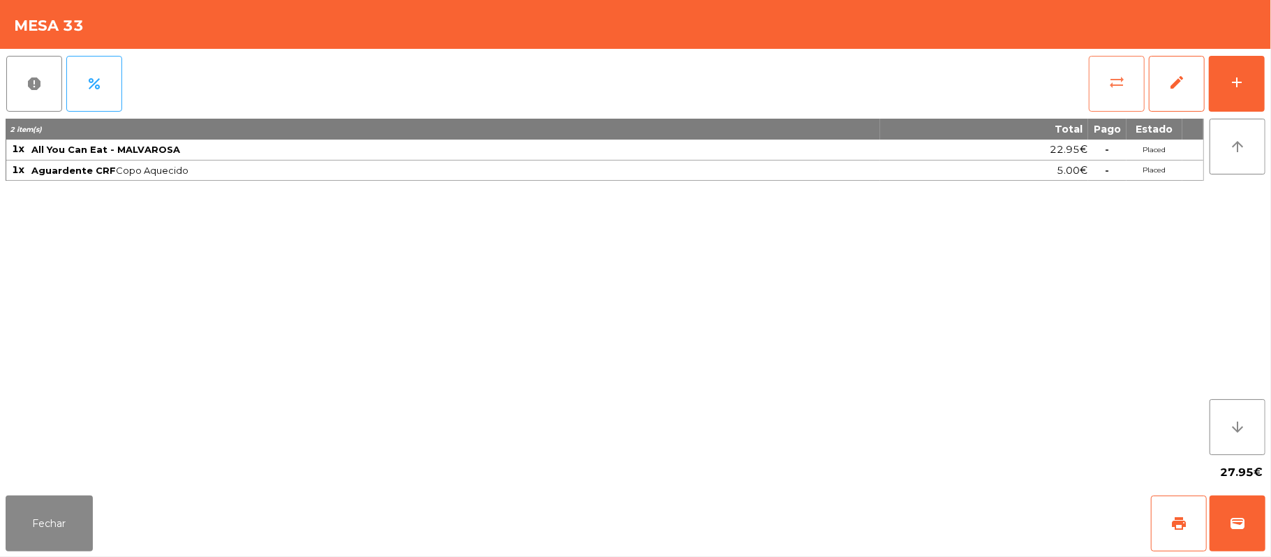
click at [1101, 73] on button "sync_alt" at bounding box center [1117, 84] width 56 height 56
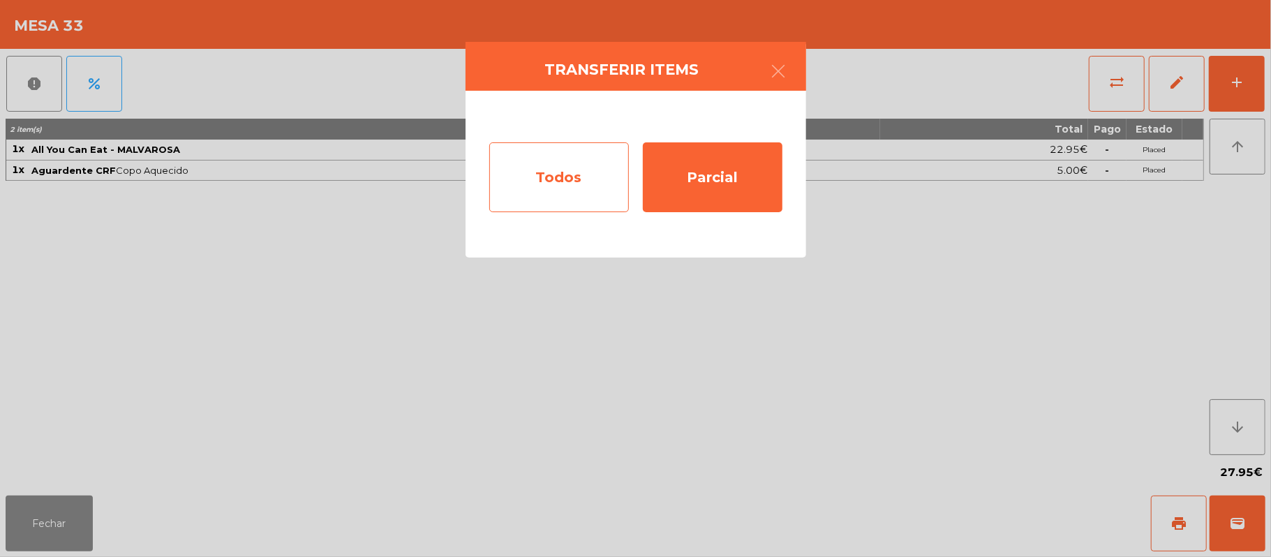
click at [579, 179] on div "Todos" at bounding box center [559, 177] width 140 height 70
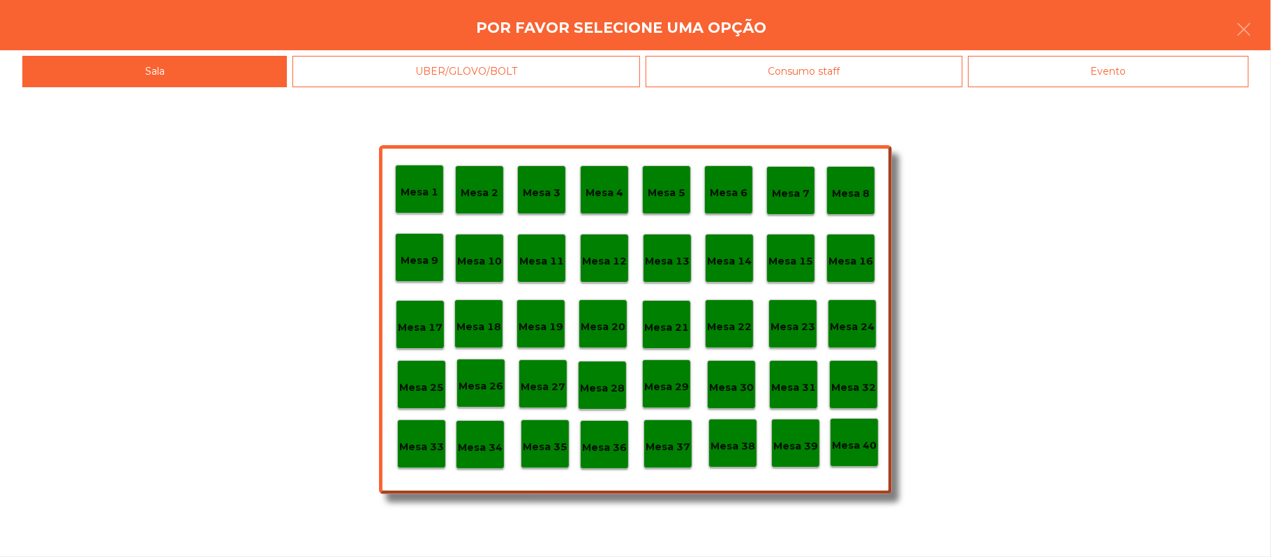
click at [1132, 66] on div "Evento" at bounding box center [1108, 71] width 281 height 31
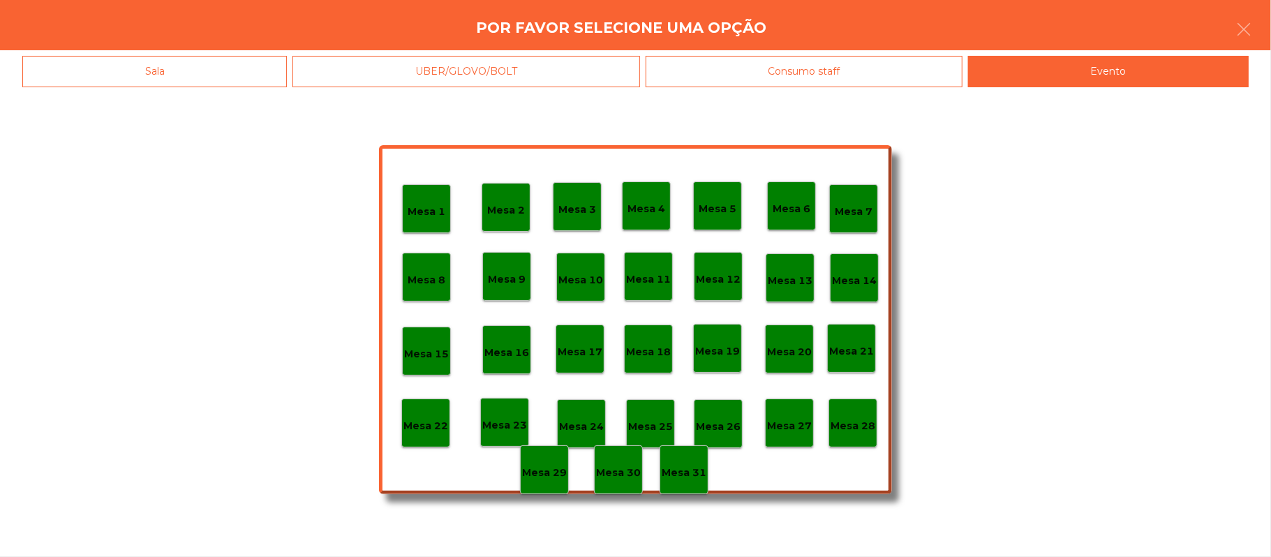
click at [867, 427] on p "Mesa 28" at bounding box center [853, 426] width 45 height 16
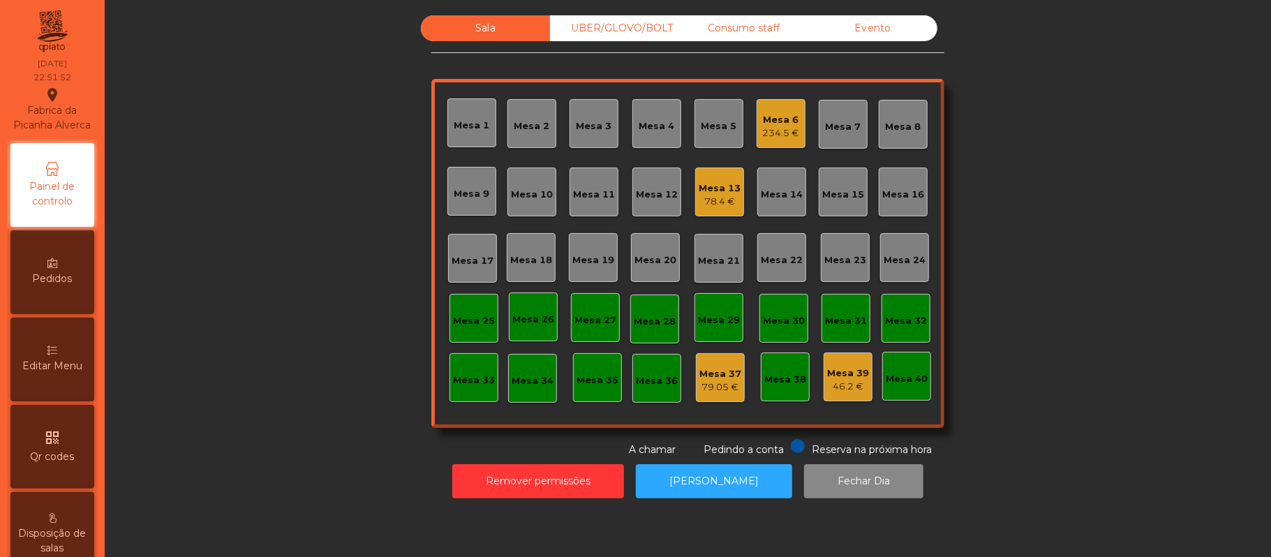
click at [779, 115] on div "Mesa 6" at bounding box center [781, 120] width 37 height 14
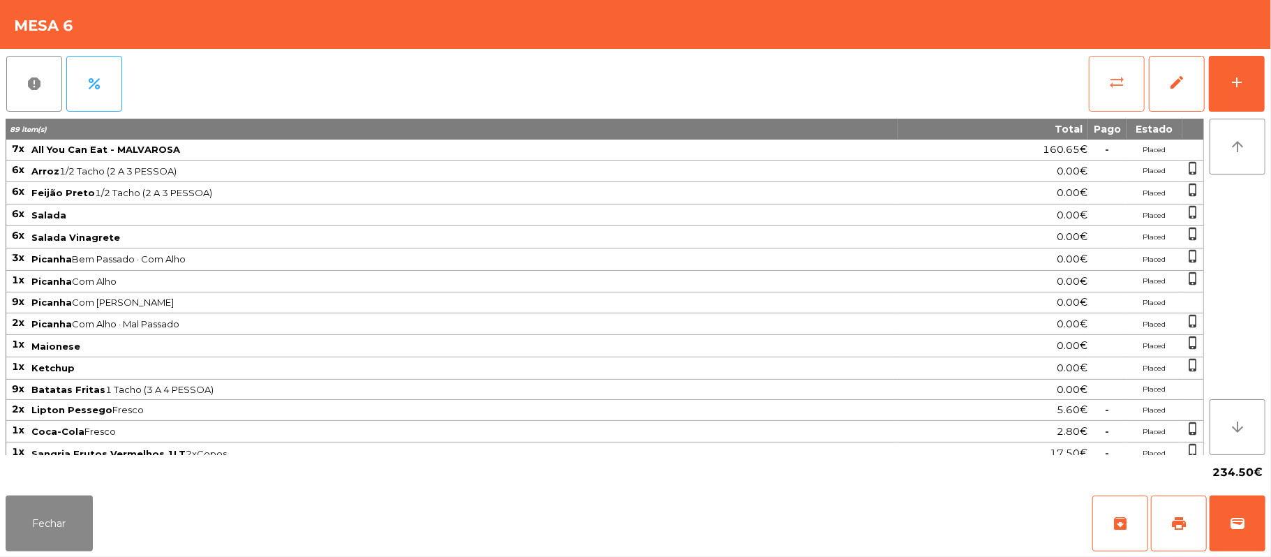
click at [1118, 81] on span "sync_alt" at bounding box center [1116, 82] width 17 height 17
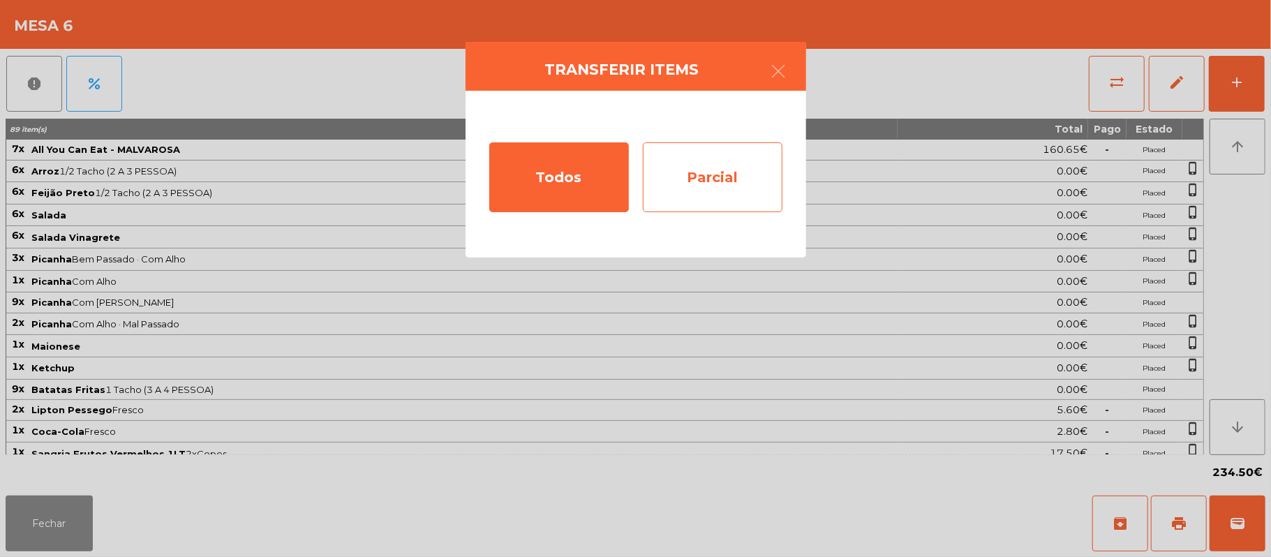
click at [733, 170] on div "Parcial" at bounding box center [713, 177] width 140 height 70
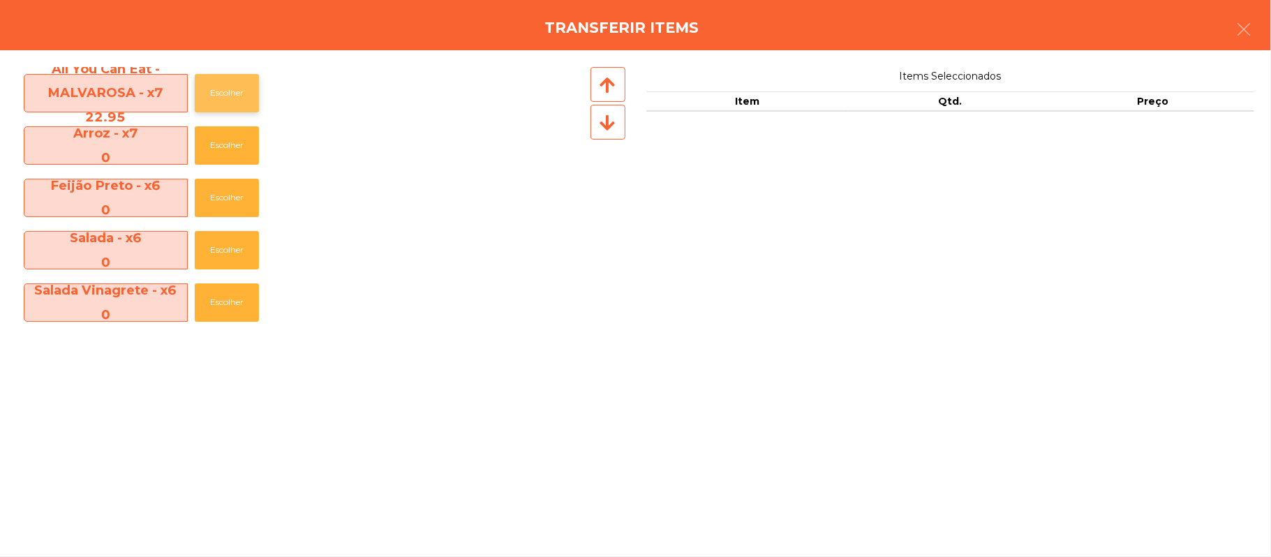
click at [246, 84] on button "Escolher" at bounding box center [227, 93] width 64 height 38
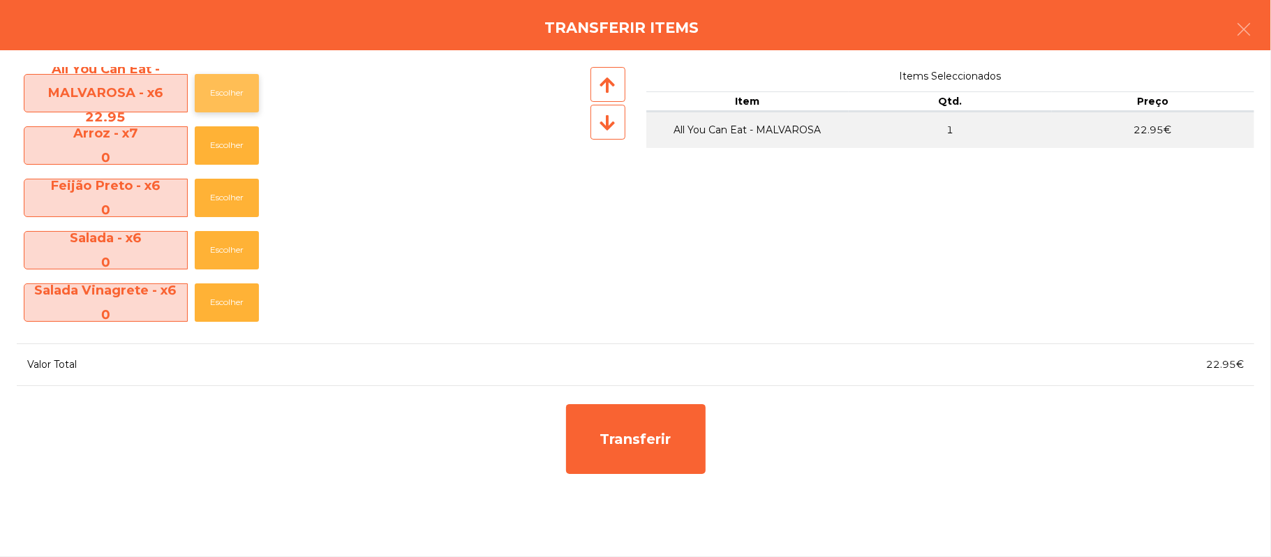
click at [227, 106] on button "Escolher" at bounding box center [227, 93] width 64 height 38
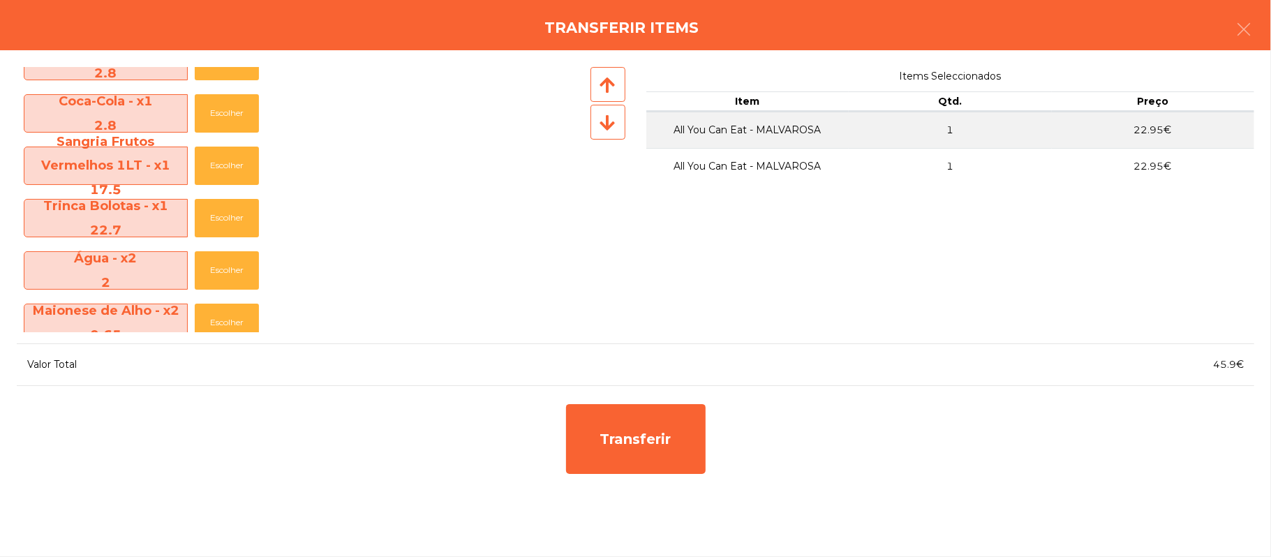
scroll to position [509, 0]
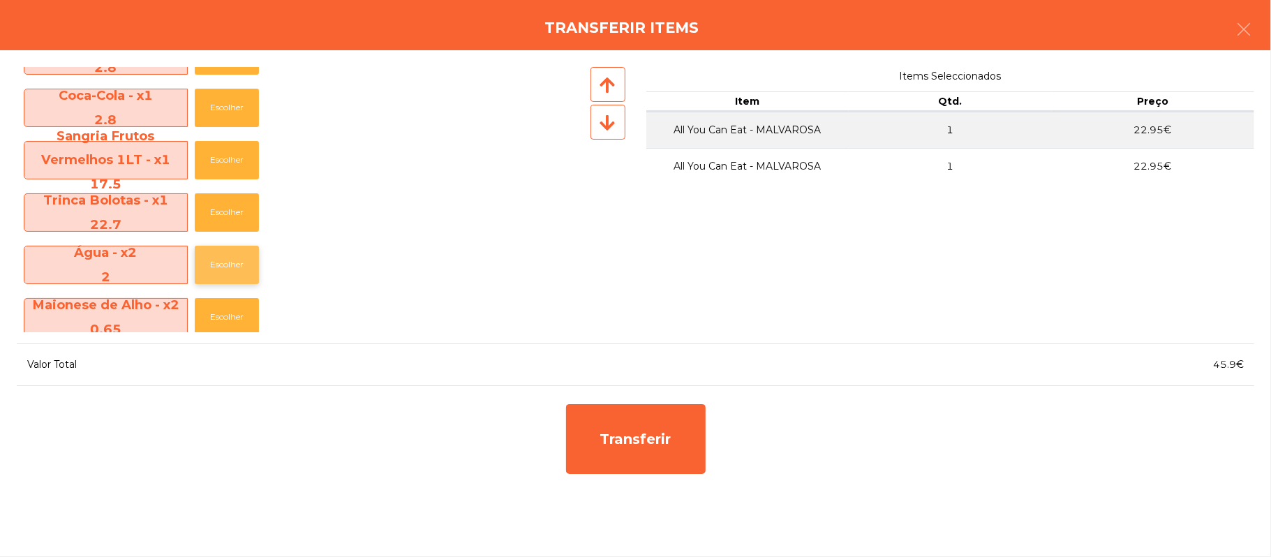
click at [240, 272] on button "Escolher" at bounding box center [227, 265] width 64 height 38
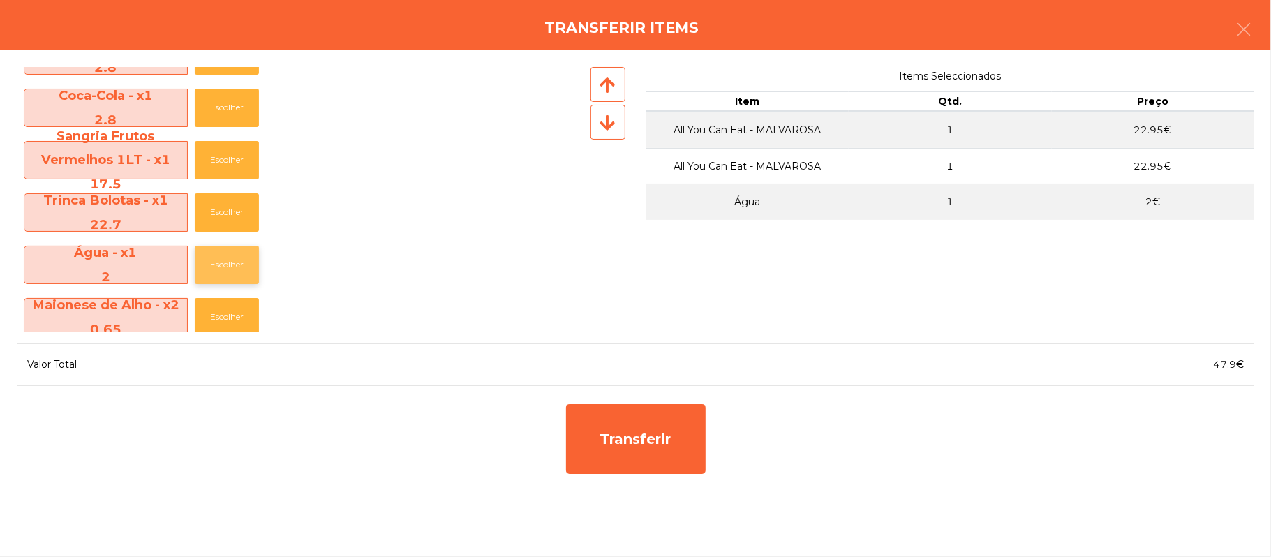
click at [230, 275] on button "Escolher" at bounding box center [227, 265] width 64 height 38
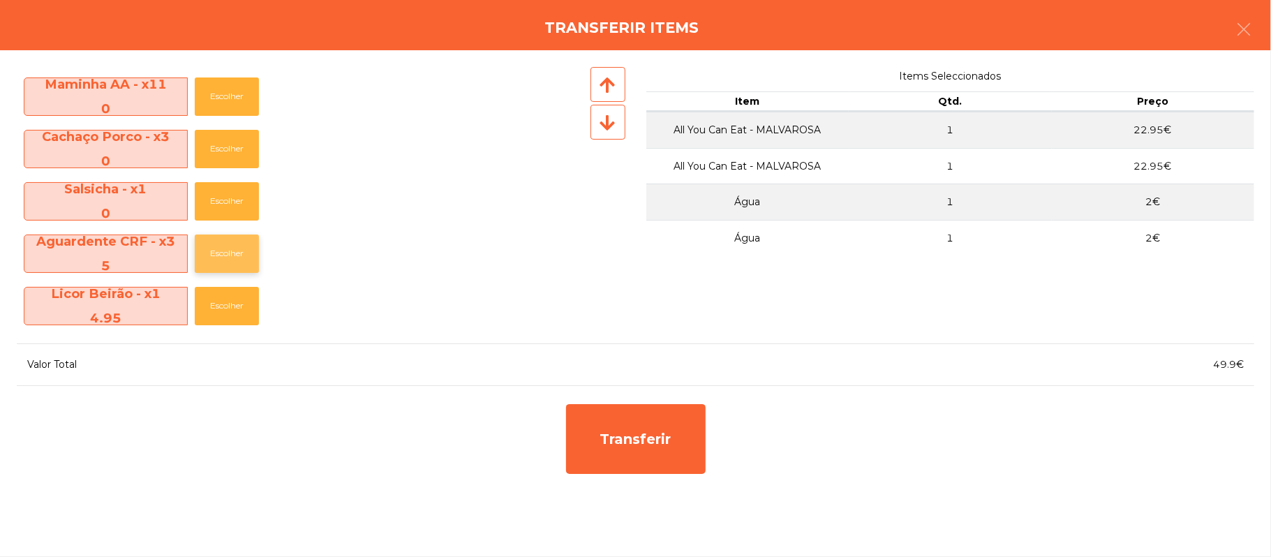
click at [243, 260] on button "Escolher" at bounding box center [227, 254] width 64 height 38
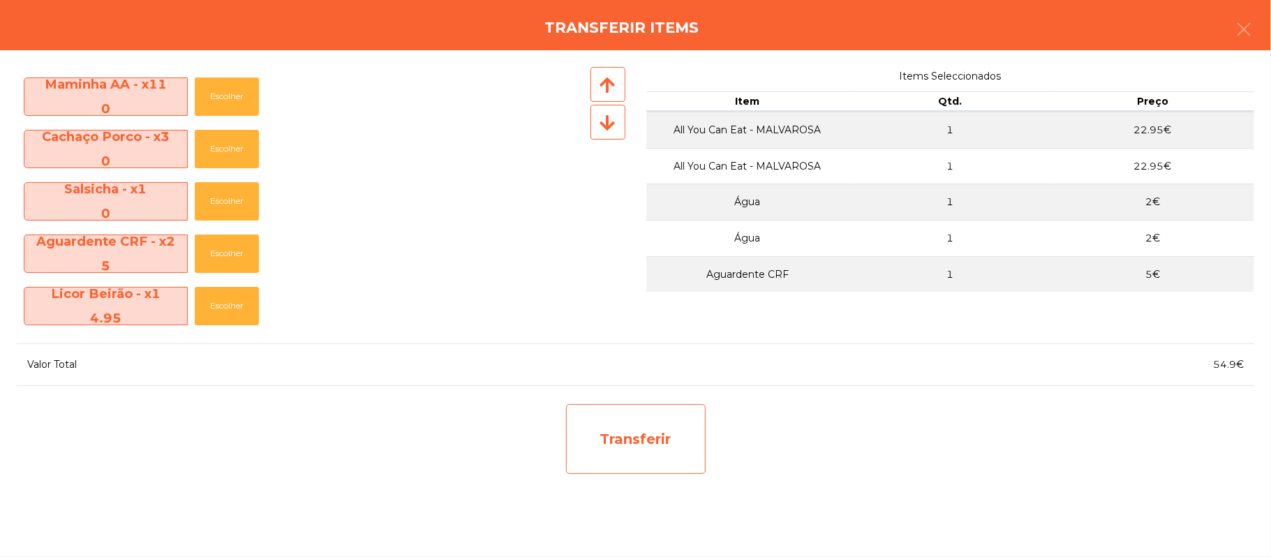
click at [631, 450] on div "Transferir" at bounding box center [636, 439] width 140 height 70
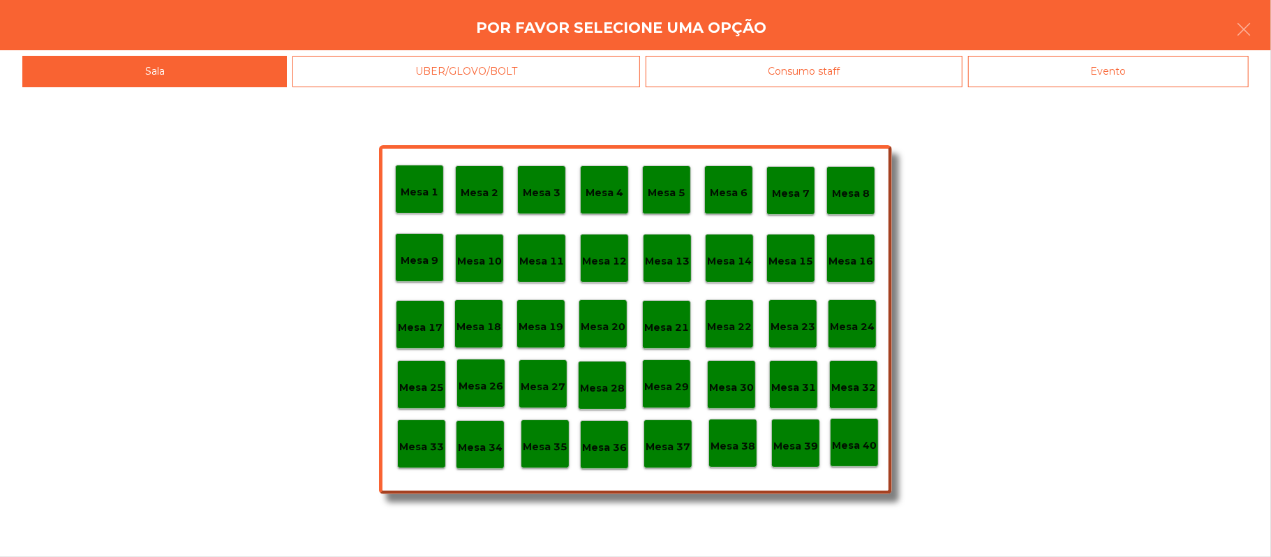
click at [422, 445] on p "Mesa 33" at bounding box center [421, 447] width 45 height 16
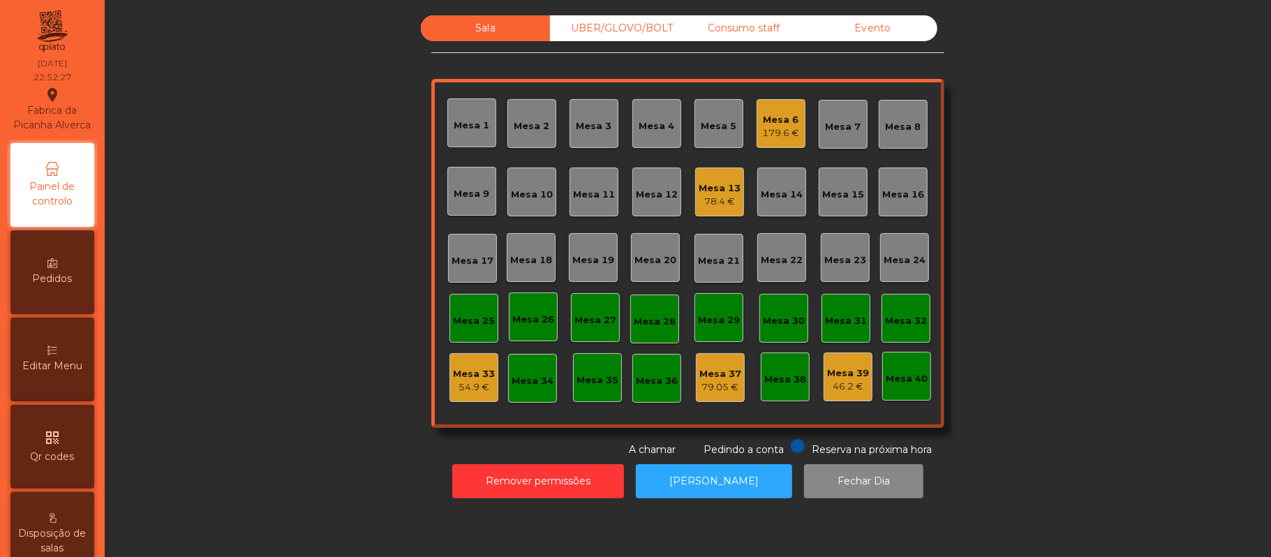
click at [450, 397] on div "Mesa 33 54.9 €" at bounding box center [474, 377] width 49 height 49
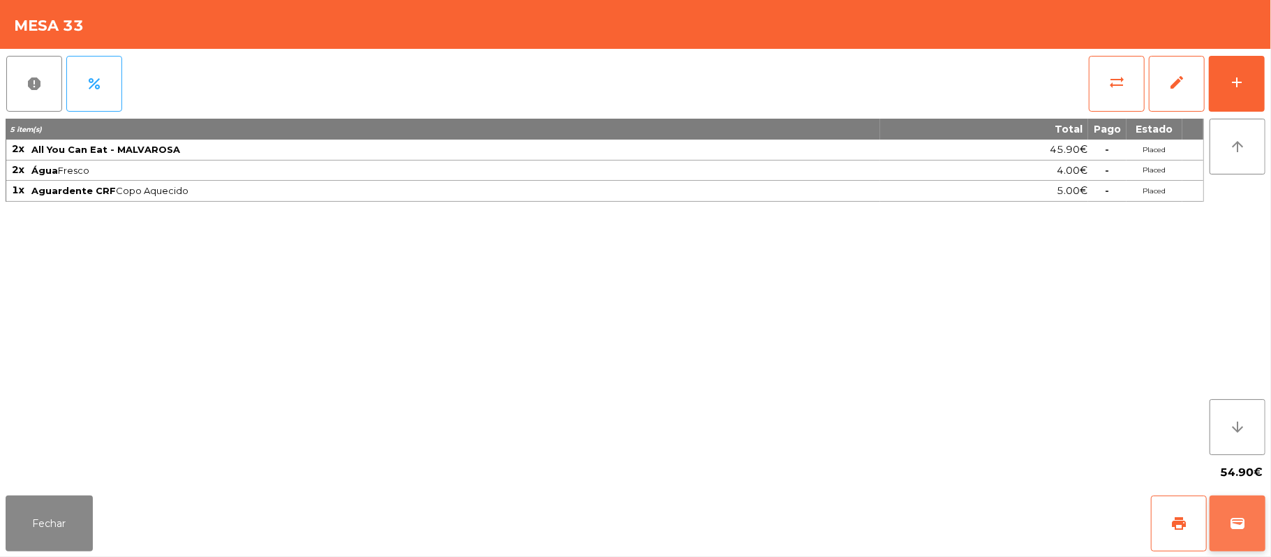
click at [1224, 507] on button "wallet" at bounding box center [1238, 524] width 56 height 56
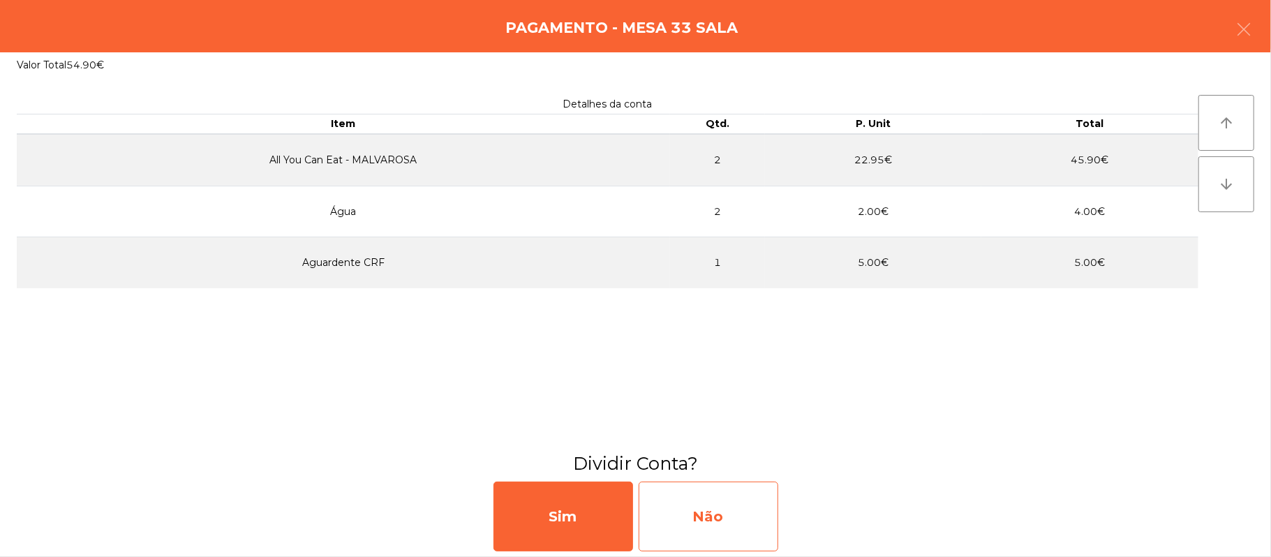
click at [729, 495] on div "Não" at bounding box center [709, 517] width 140 height 70
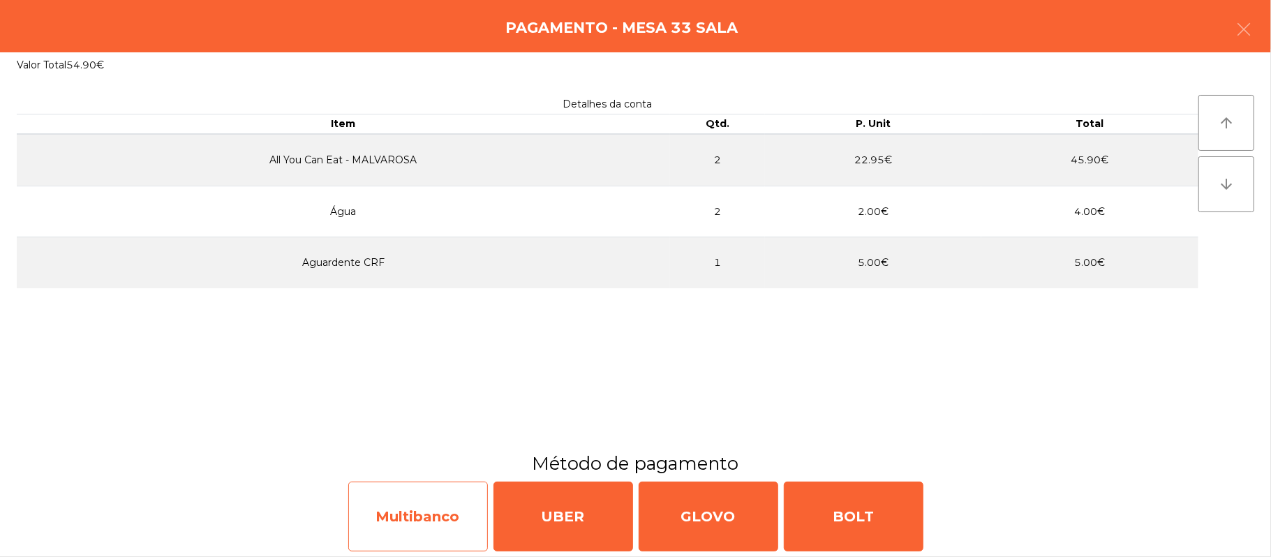
click at [428, 522] on div "Multibanco" at bounding box center [418, 517] width 140 height 70
select select "**"
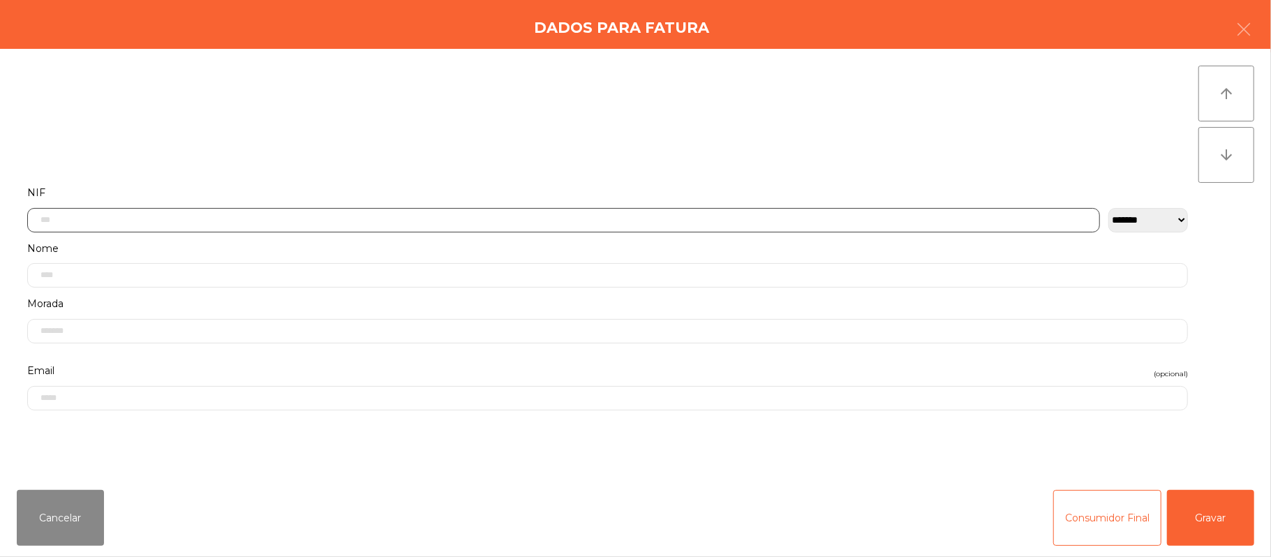
click at [422, 218] on input "text" at bounding box center [563, 220] width 1073 height 24
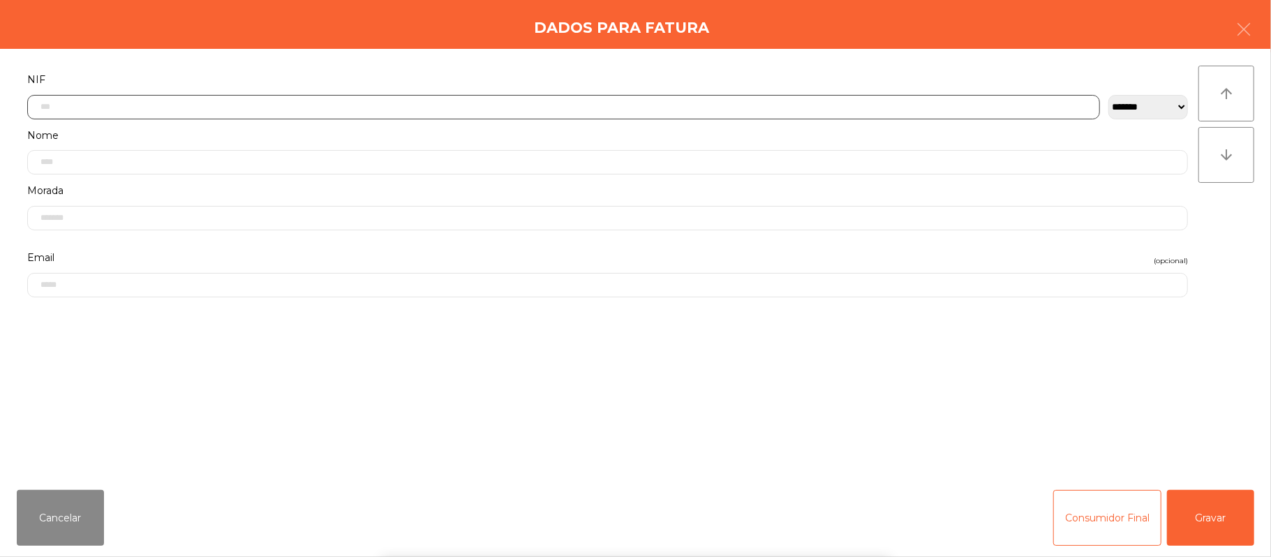
scroll to position [117, 0]
click at [1266, 15] on div "Dados para Fatura" at bounding box center [635, 24] width 1271 height 49
click at [60, 510] on button "Cancelar" at bounding box center [60, 518] width 87 height 56
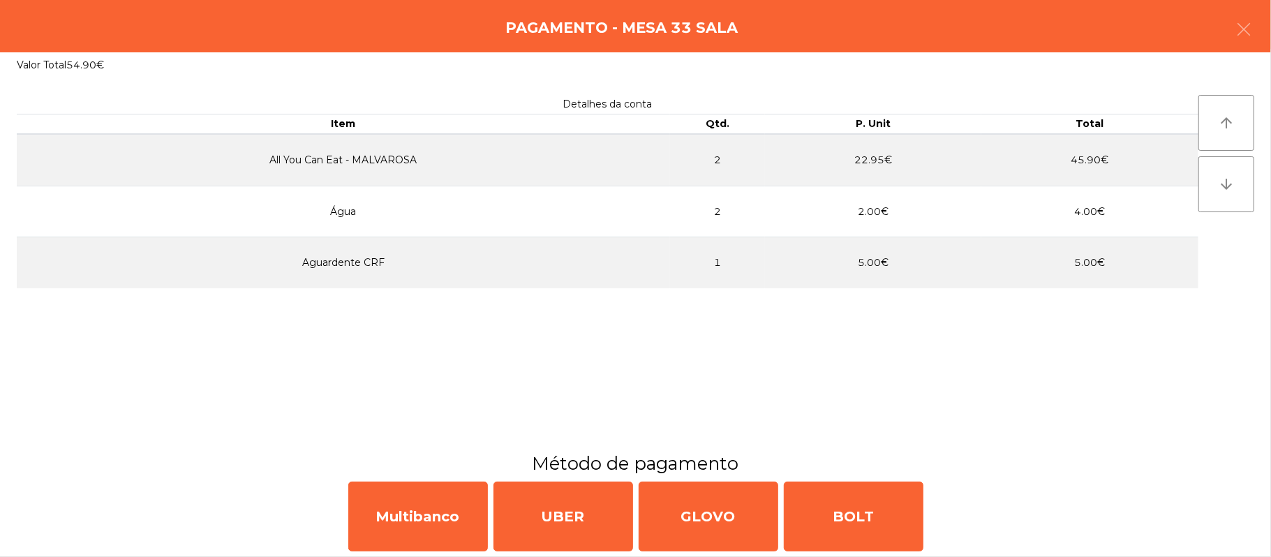
click at [1270, 27] on div "Pagamento - Mesa 33 Sala" at bounding box center [635, 26] width 1271 height 52
click at [1224, 25] on button "button" at bounding box center [1243, 31] width 39 height 42
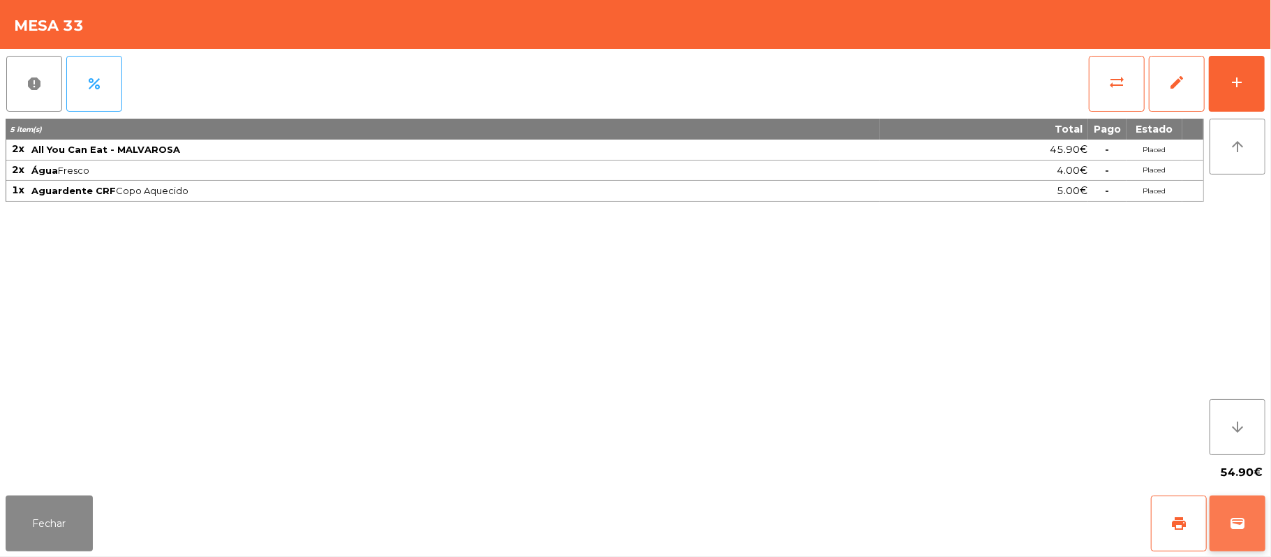
click at [1258, 528] on button "wallet" at bounding box center [1238, 524] width 56 height 56
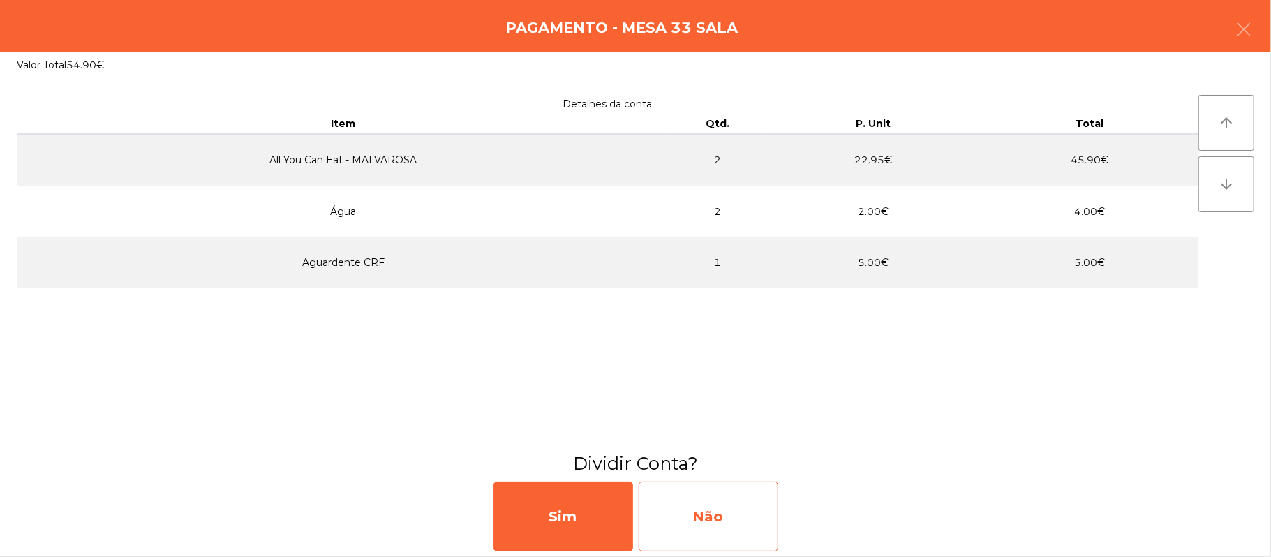
click at [729, 508] on div "Não" at bounding box center [709, 517] width 140 height 70
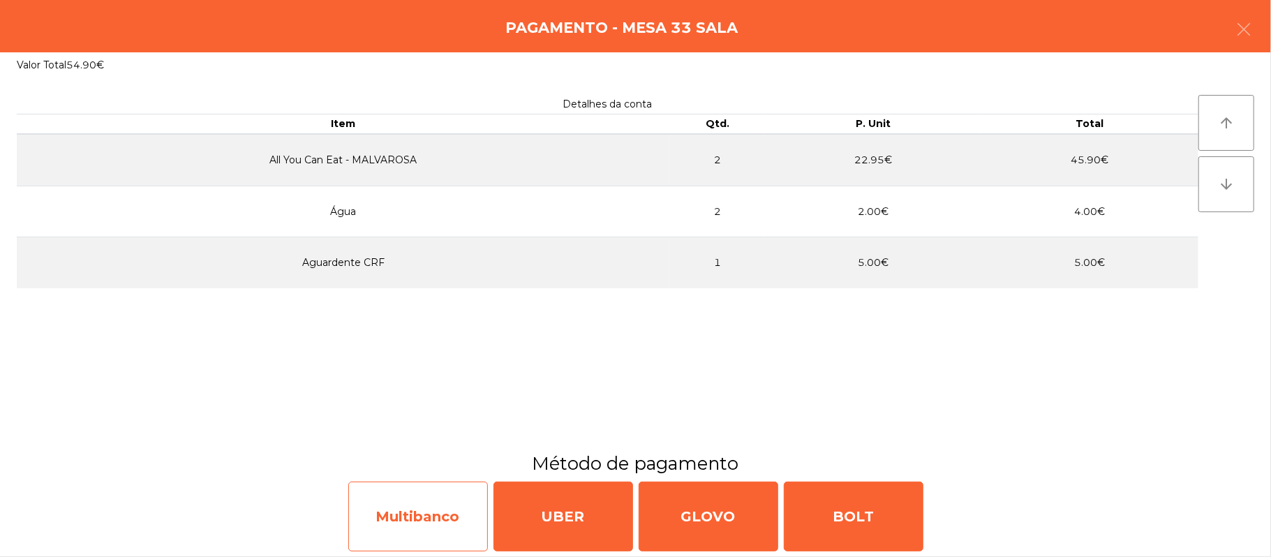
click at [416, 517] on div "Multibanco" at bounding box center [418, 517] width 140 height 70
select select "**"
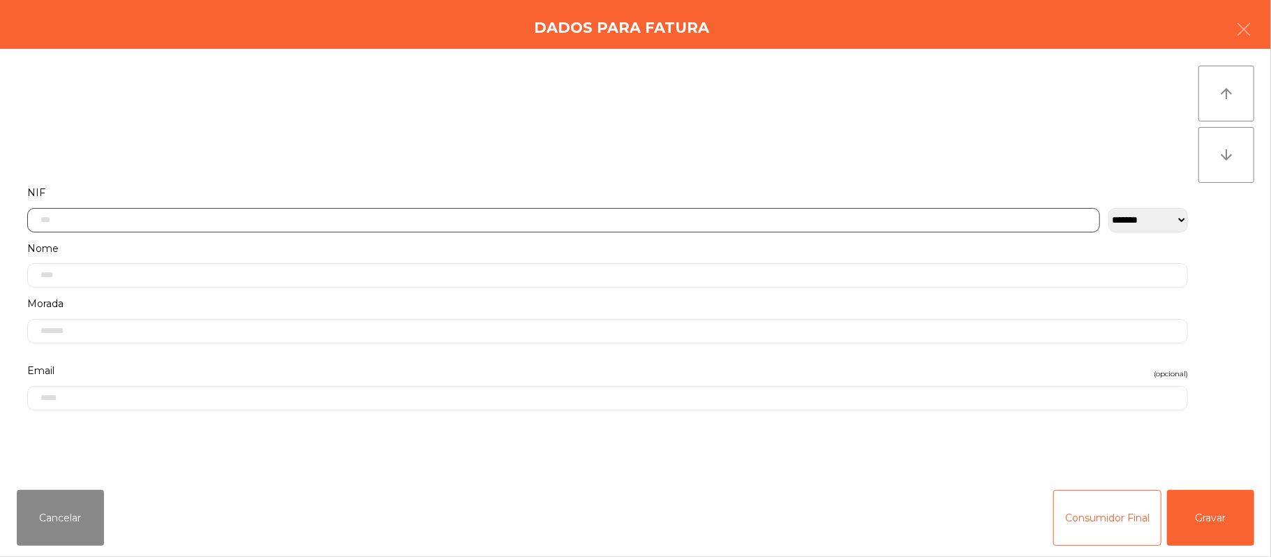
click at [498, 219] on input "text" at bounding box center [563, 220] width 1073 height 24
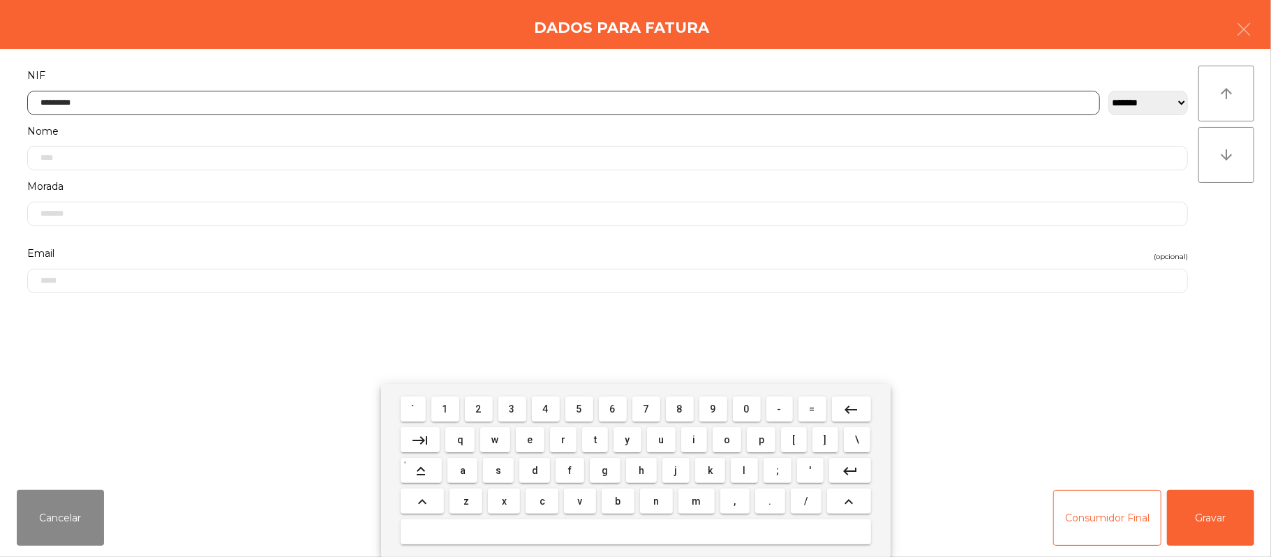
type input "*********"
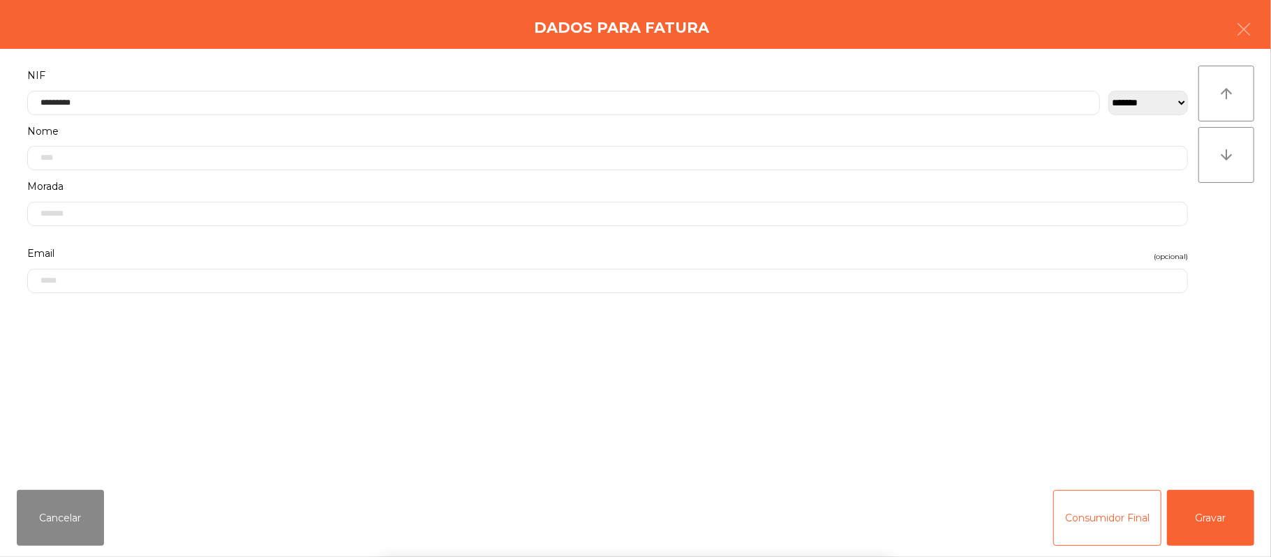
click at [1233, 520] on div "` 1 2 3 4 5 6 7 8 9 0 - = keyboard_backspace keyboard_tab q w e r t y u i o p […" at bounding box center [635, 470] width 1271 height 173
click at [1229, 524] on button "Gravar" at bounding box center [1210, 518] width 87 height 56
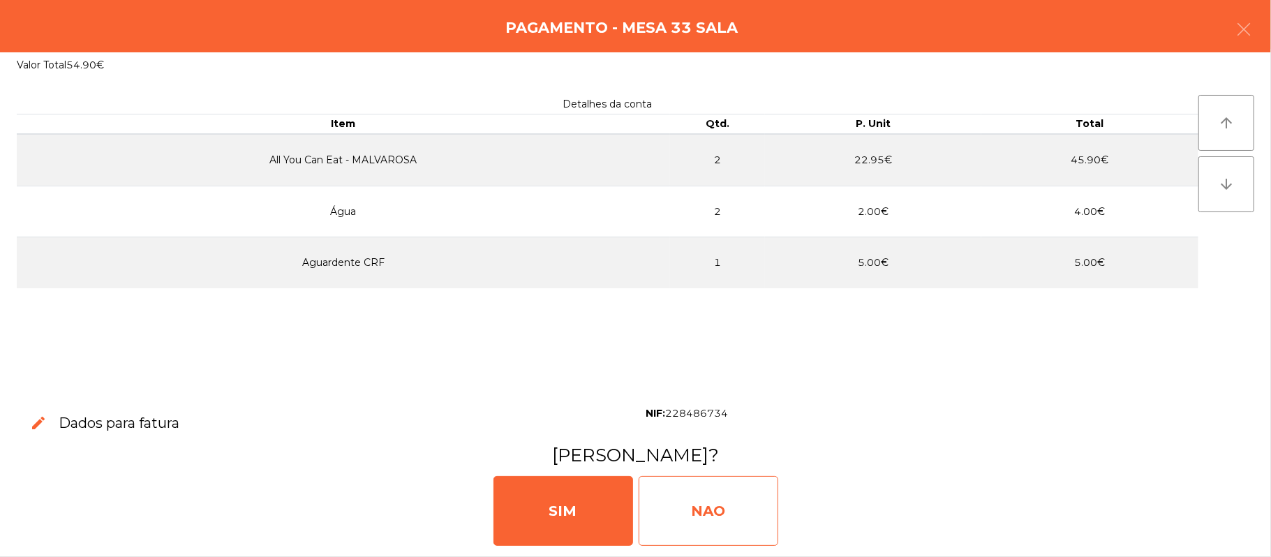
click at [721, 504] on div "NAO" at bounding box center [709, 511] width 140 height 70
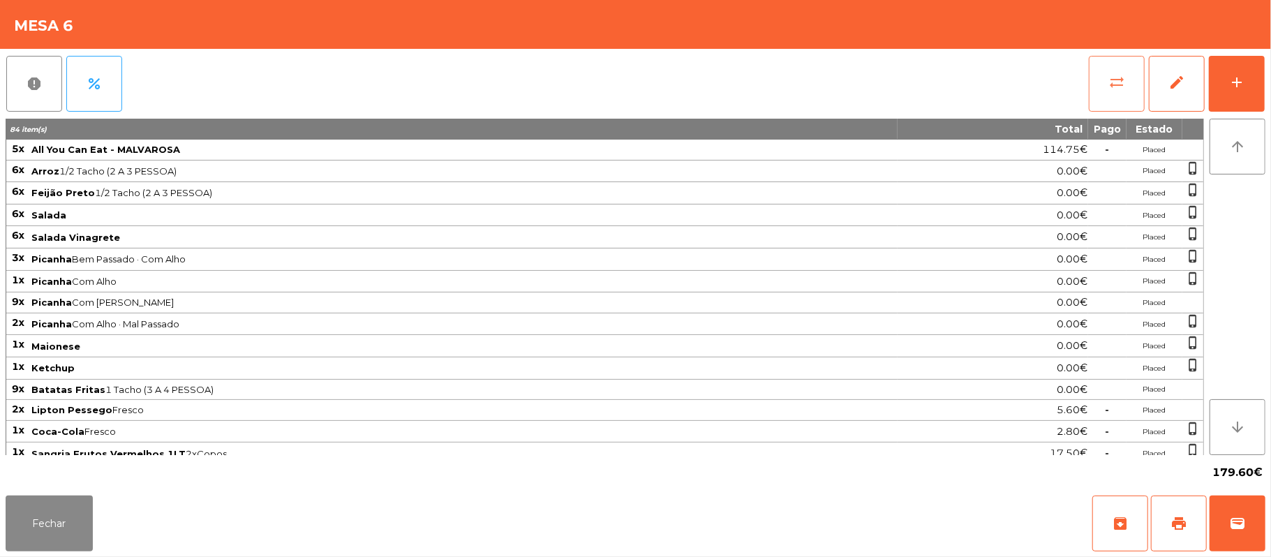
click at [1108, 91] on button "sync_alt" at bounding box center [1117, 84] width 56 height 56
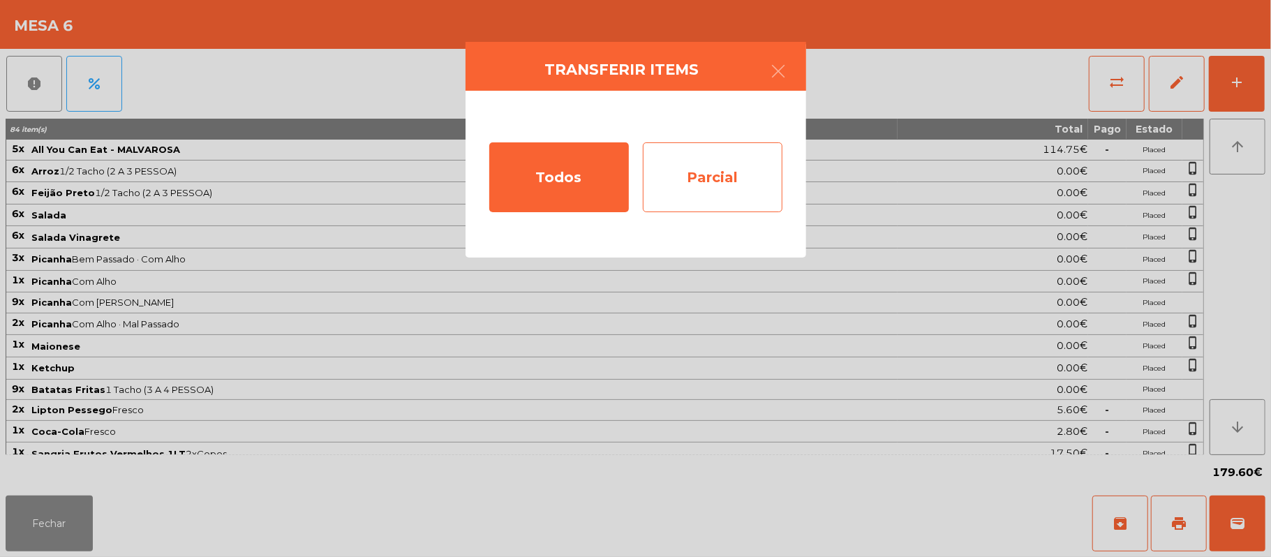
click at [715, 179] on div "Parcial" at bounding box center [713, 177] width 140 height 70
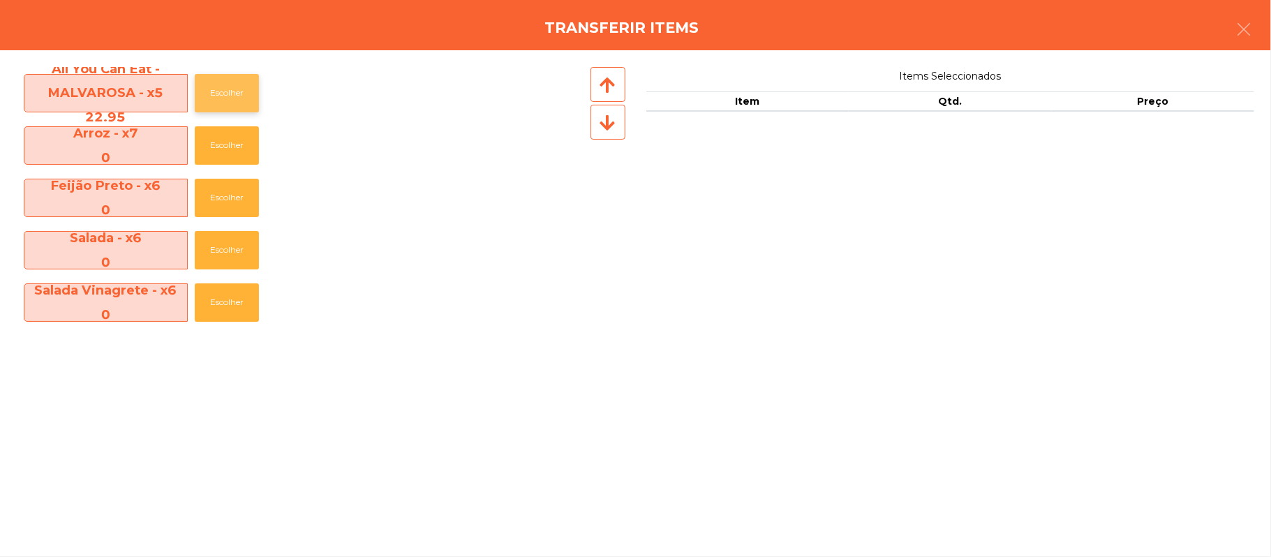
click at [239, 110] on button "Escolher" at bounding box center [227, 93] width 64 height 38
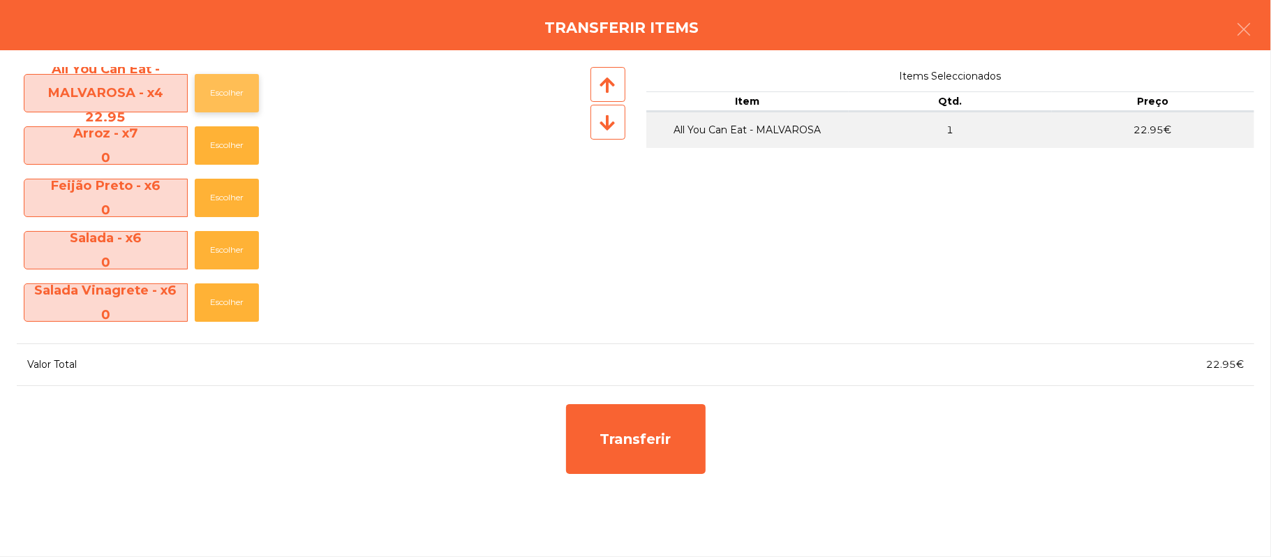
click at [235, 95] on button "Escolher" at bounding box center [227, 93] width 64 height 38
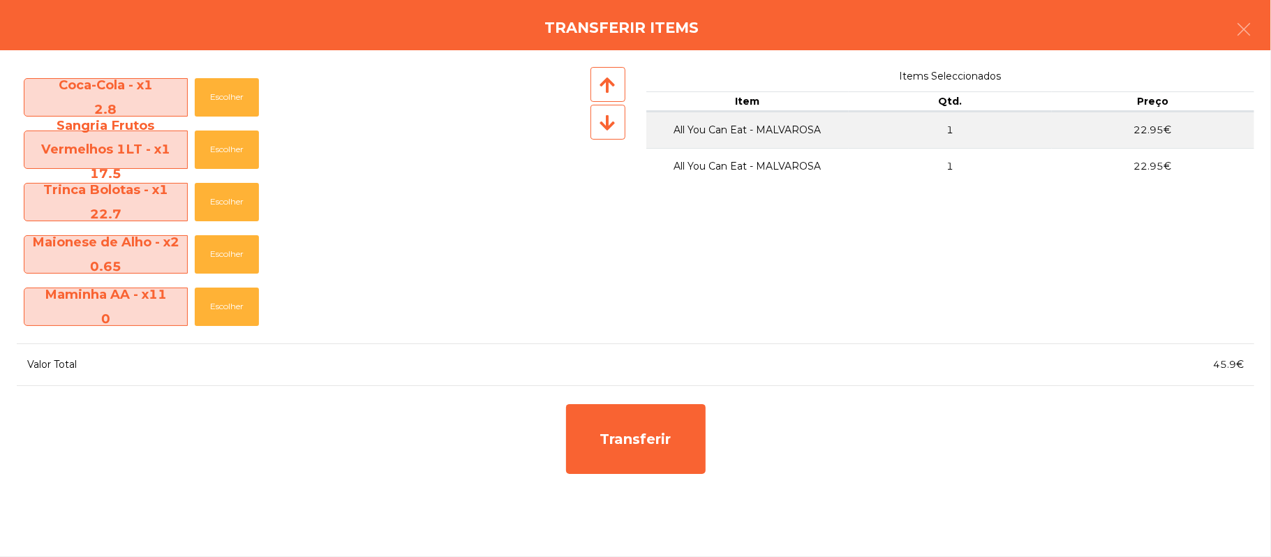
scroll to position [520, 0]
click at [239, 145] on button "Escolher" at bounding box center [227, 149] width 64 height 38
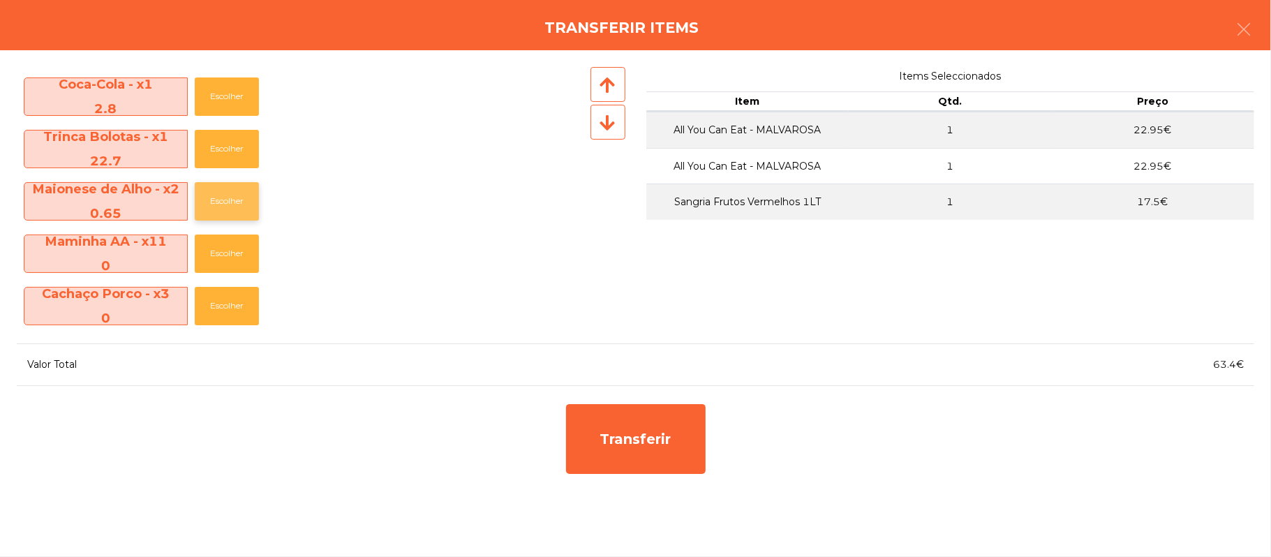
click at [244, 205] on button "Escolher" at bounding box center [227, 201] width 64 height 38
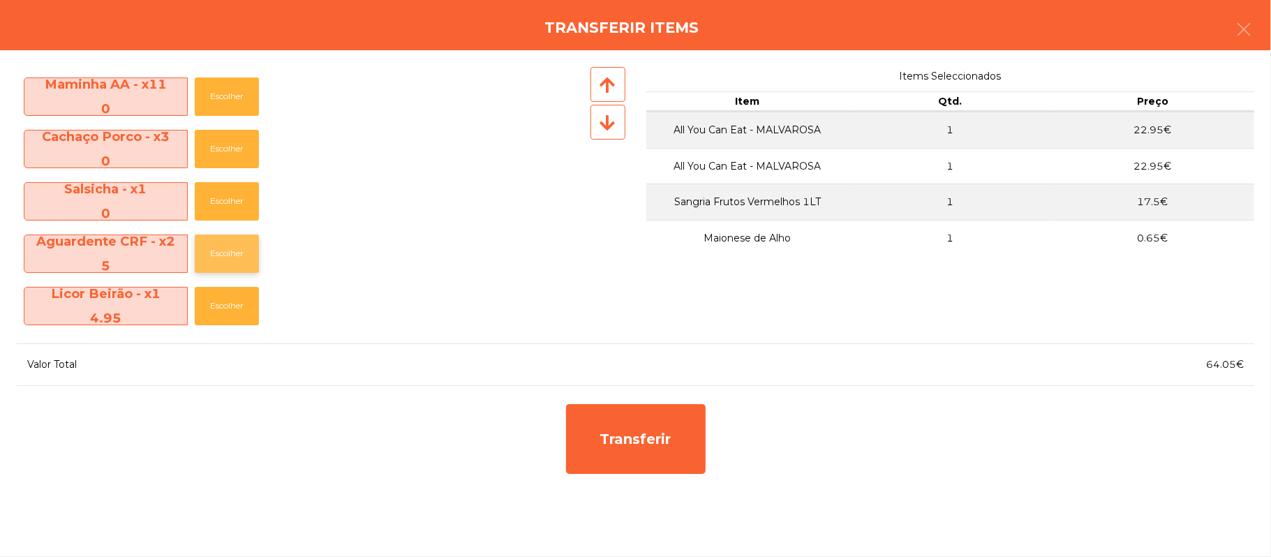
click at [222, 265] on button "Escolher" at bounding box center [227, 254] width 64 height 38
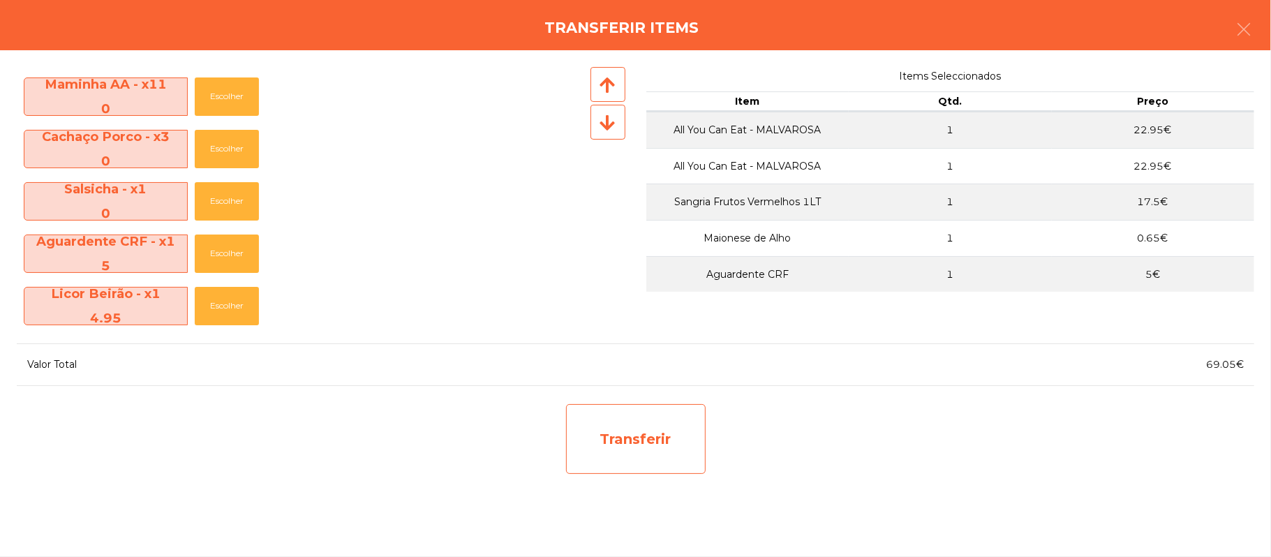
click at [629, 441] on div "Transferir" at bounding box center [636, 439] width 140 height 70
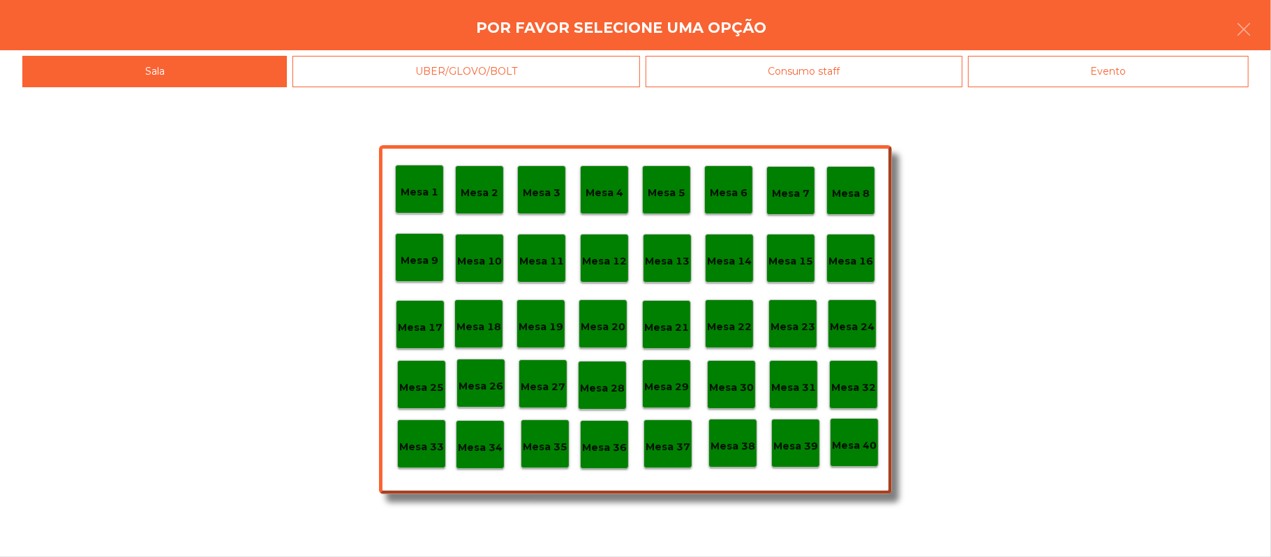
click at [497, 452] on p "Mesa 34" at bounding box center [480, 448] width 45 height 16
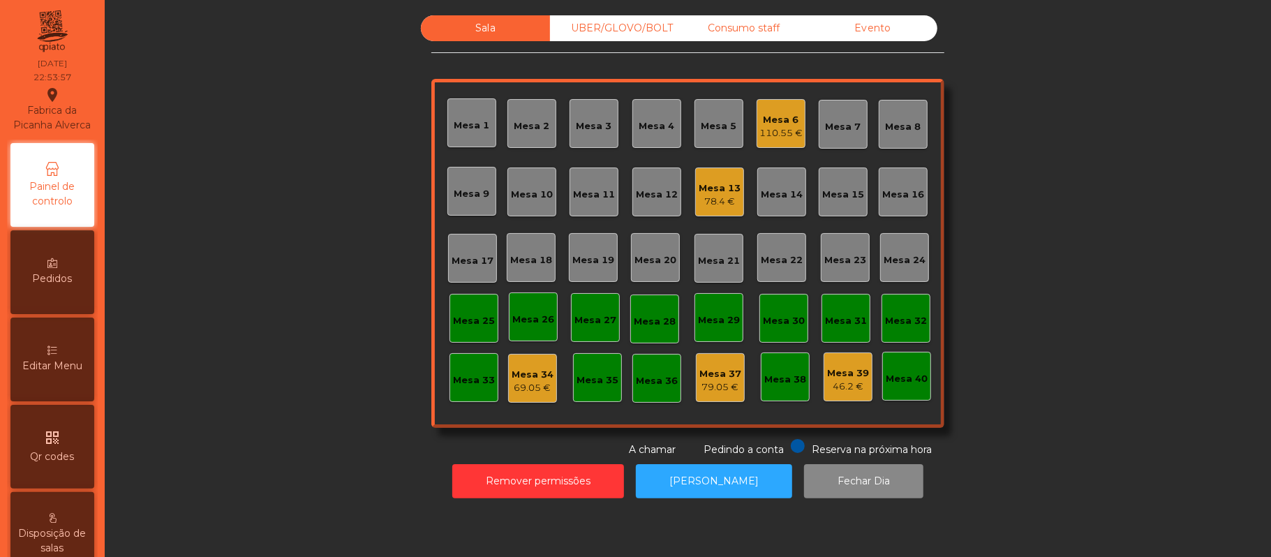
click at [545, 394] on div "Mesa 34 69.05 €" at bounding box center [532, 378] width 49 height 49
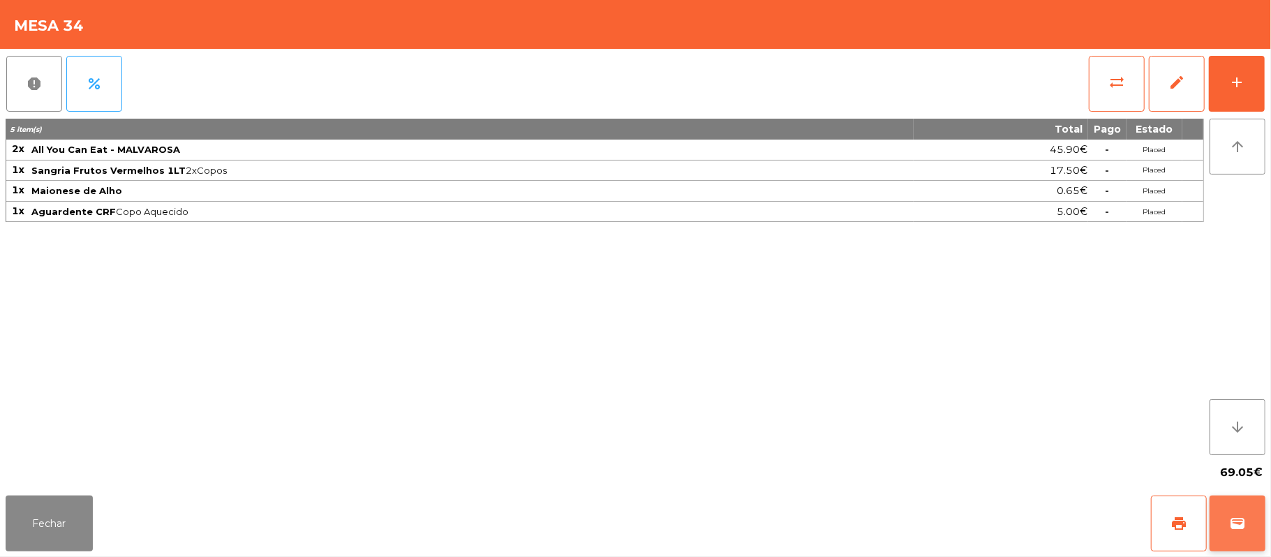
click at [1258, 530] on button "wallet" at bounding box center [1238, 524] width 56 height 56
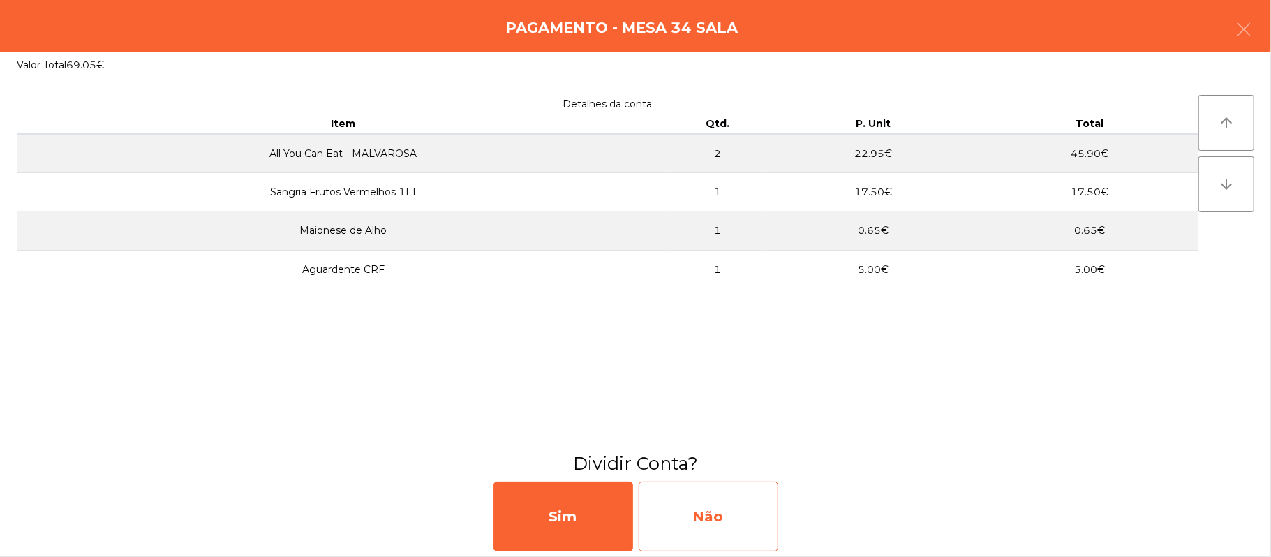
click at [726, 517] on div "Não" at bounding box center [709, 517] width 140 height 70
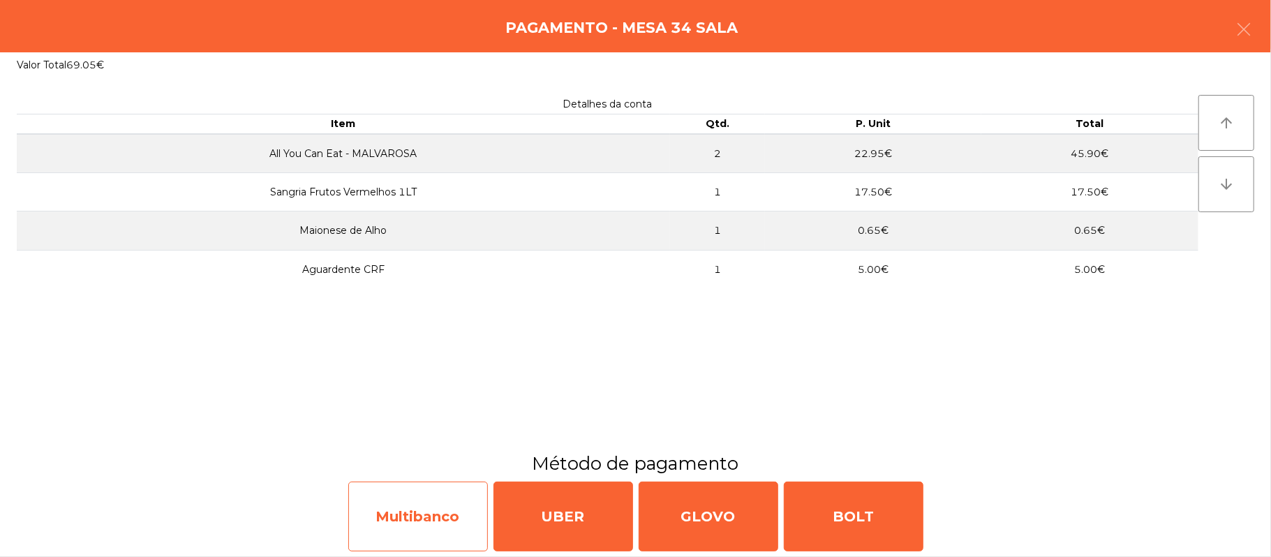
click at [405, 529] on div "Multibanco" at bounding box center [418, 517] width 140 height 70
select select "**"
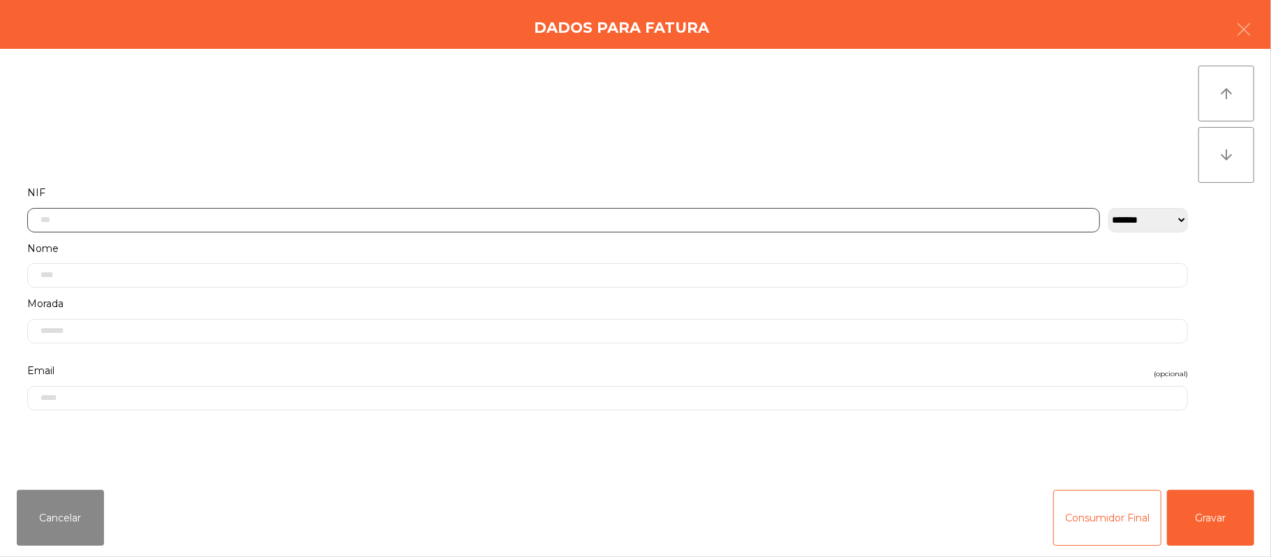
click at [341, 218] on input "text" at bounding box center [563, 220] width 1073 height 24
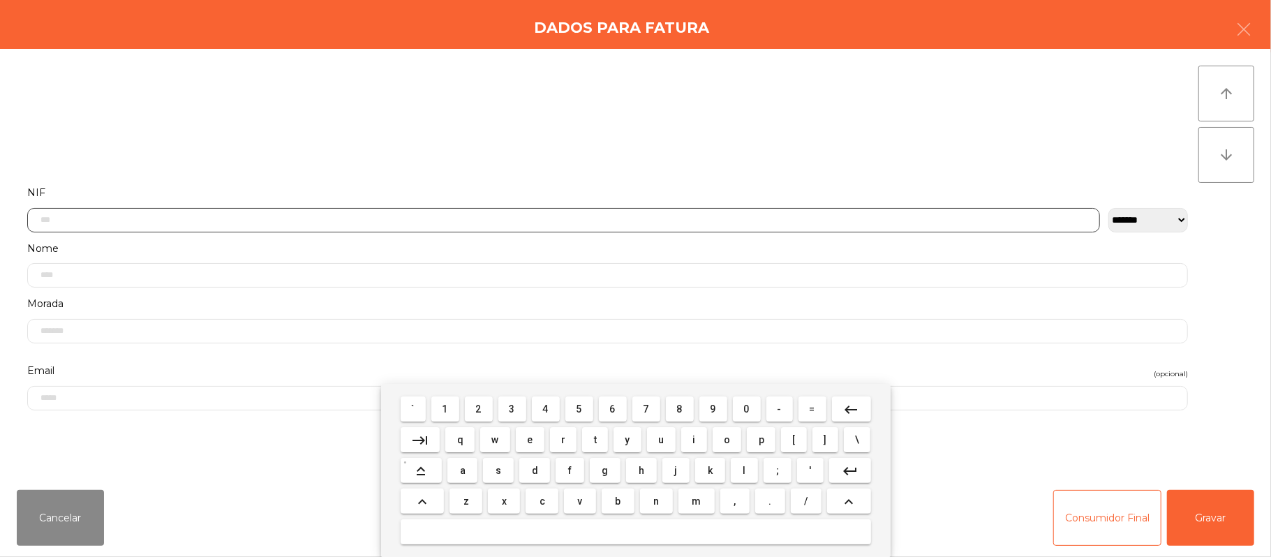
scroll to position [117, 0]
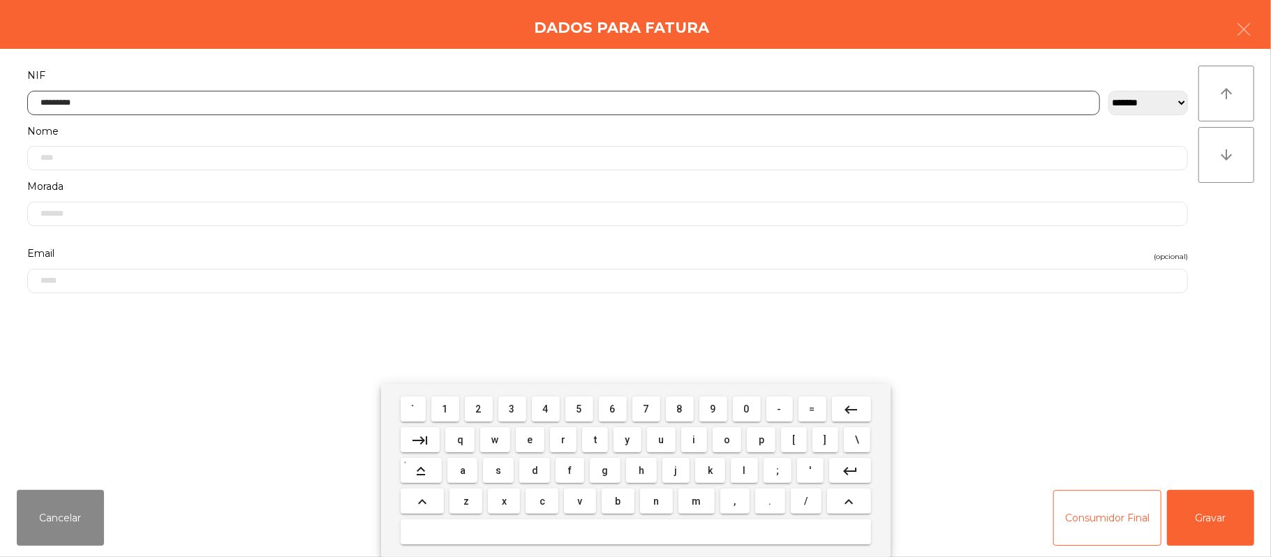
type input "*********"
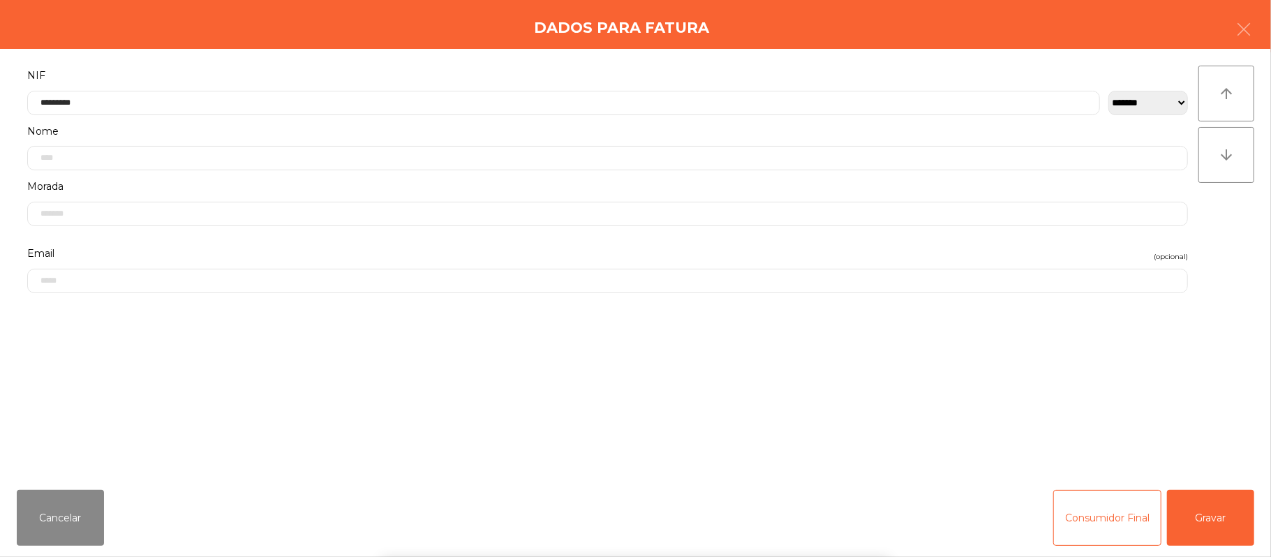
click at [1222, 517] on div "` 1 2 3 4 5 6 7 8 9 0 - = keyboard_backspace keyboard_tab q w e r t y u i o p […" at bounding box center [635, 470] width 1271 height 173
click at [1217, 515] on button "Gravar" at bounding box center [1210, 518] width 87 height 56
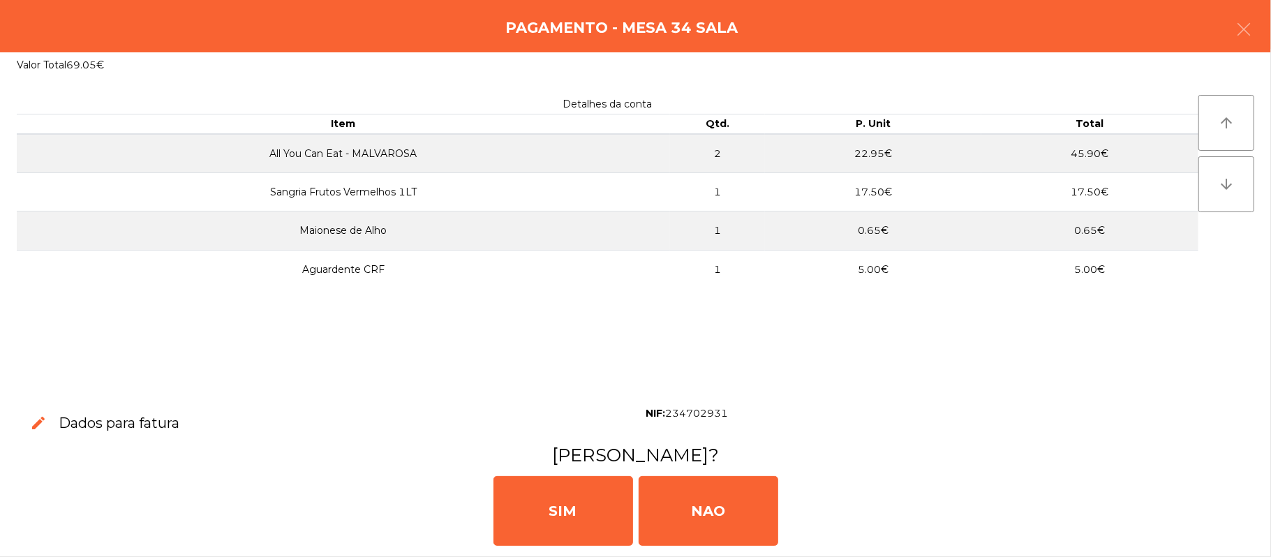
click at [1269, 27] on div "Pagamento - Mesa 34 Sala" at bounding box center [635, 26] width 1271 height 52
click at [1241, 37] on icon "button" at bounding box center [1243, 29] width 17 height 17
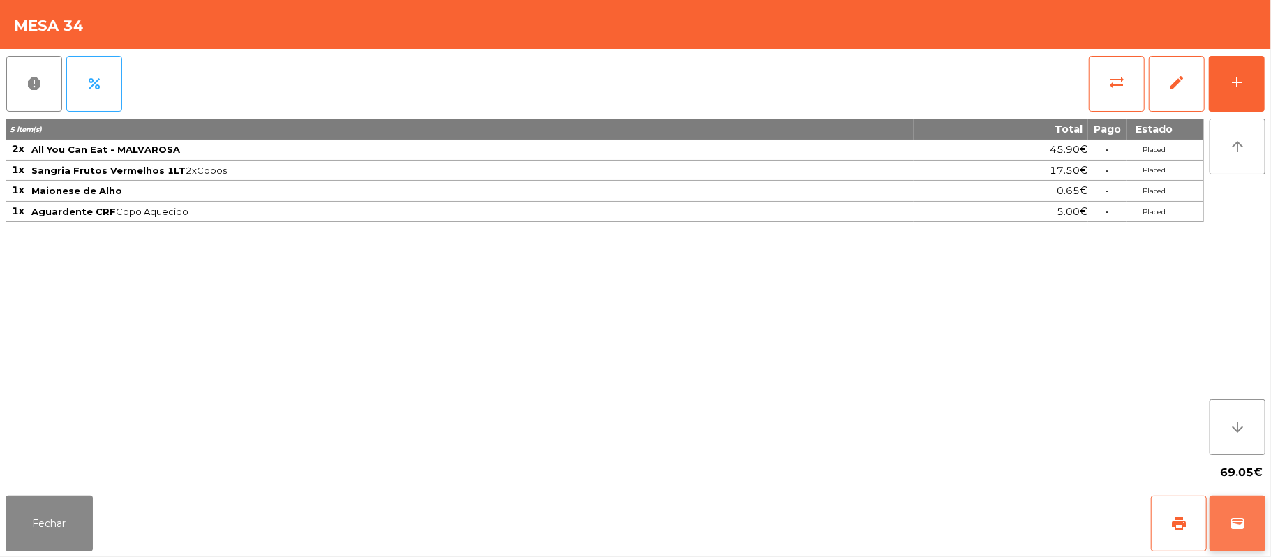
click at [1238, 509] on button "wallet" at bounding box center [1238, 524] width 56 height 56
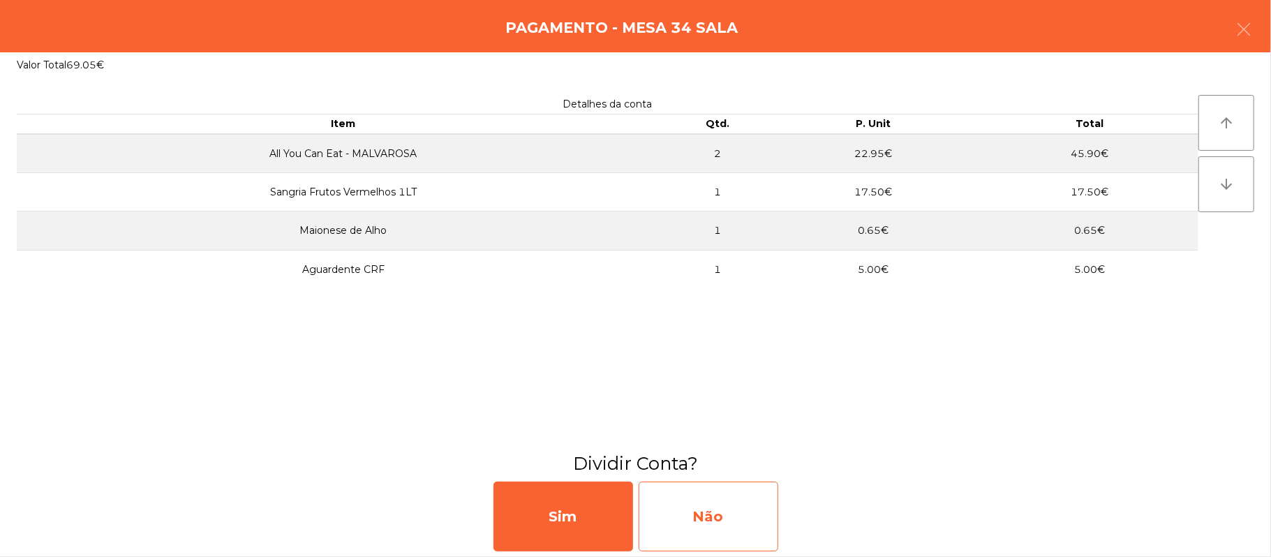
click at [709, 519] on div "Não" at bounding box center [709, 517] width 140 height 70
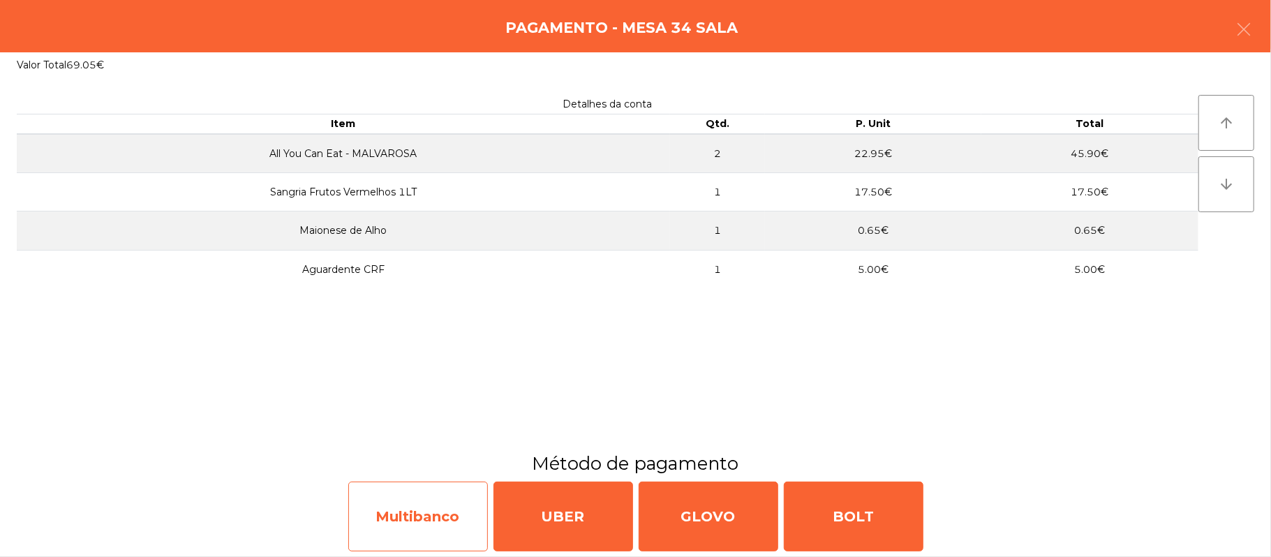
click at [414, 514] on div "Multibanco" at bounding box center [418, 517] width 140 height 70
select select "**"
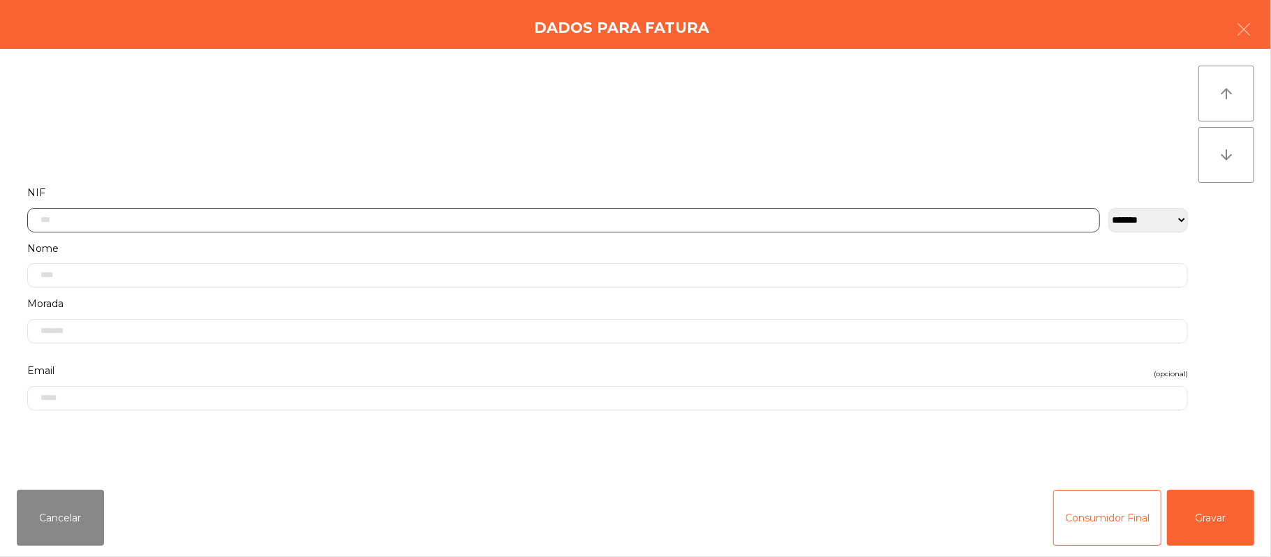
click at [858, 219] on input "text" at bounding box center [563, 220] width 1073 height 24
click at [1226, 20] on button "button" at bounding box center [1243, 31] width 39 height 42
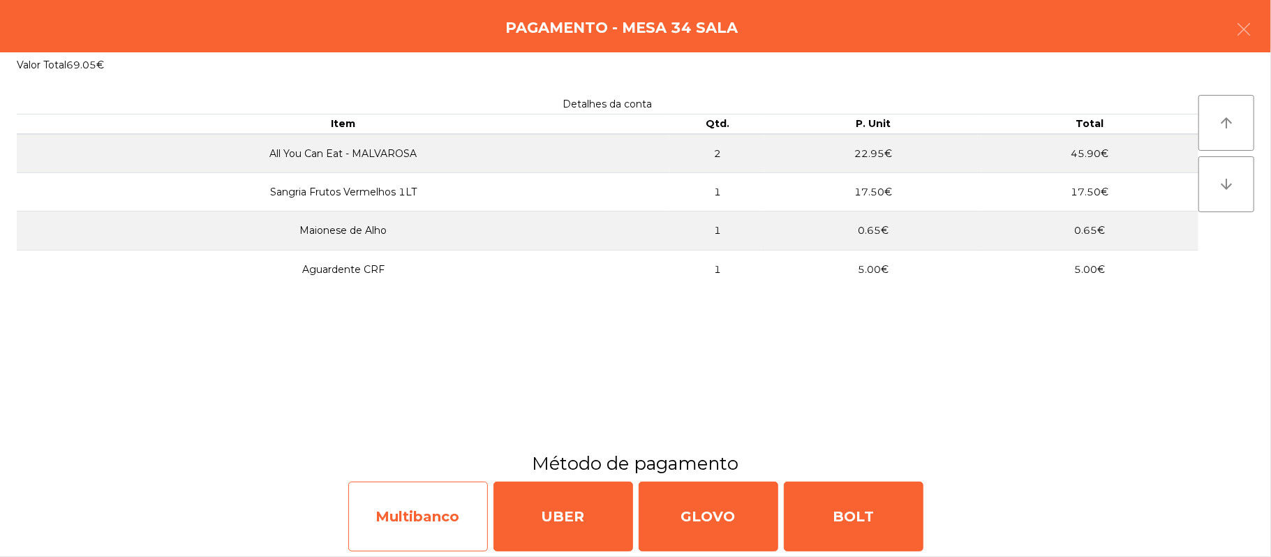
click at [441, 522] on div "Multibanco" at bounding box center [418, 517] width 140 height 70
select select "**"
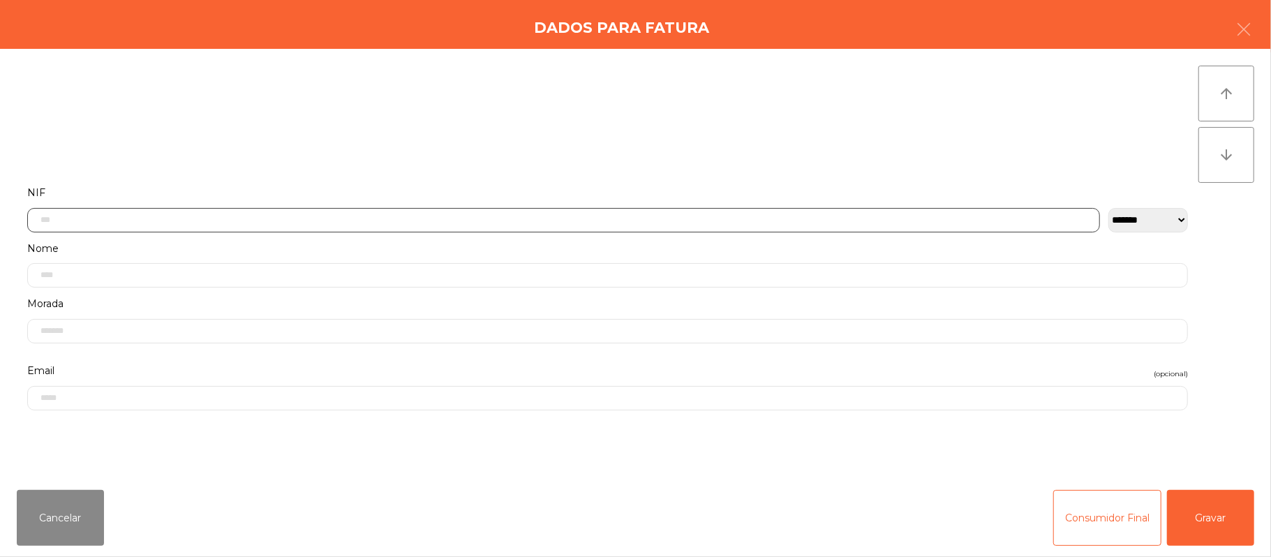
click at [763, 219] on input "text" at bounding box center [563, 220] width 1073 height 24
click at [1252, 35] on icon "button" at bounding box center [1243, 29] width 17 height 17
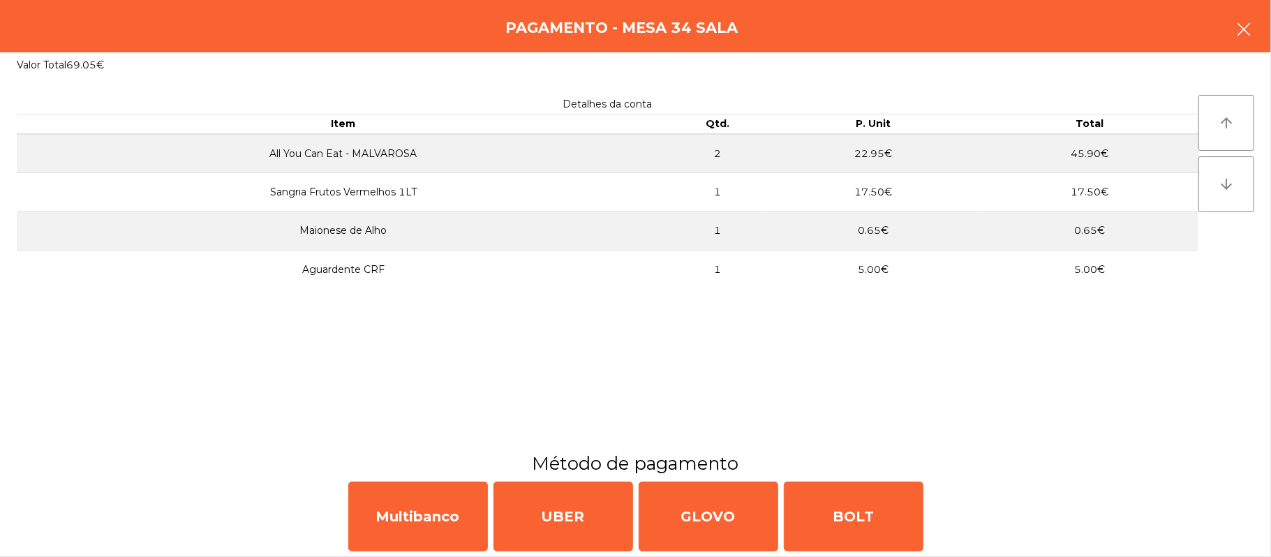
click at [1229, 32] on button "button" at bounding box center [1243, 31] width 39 height 42
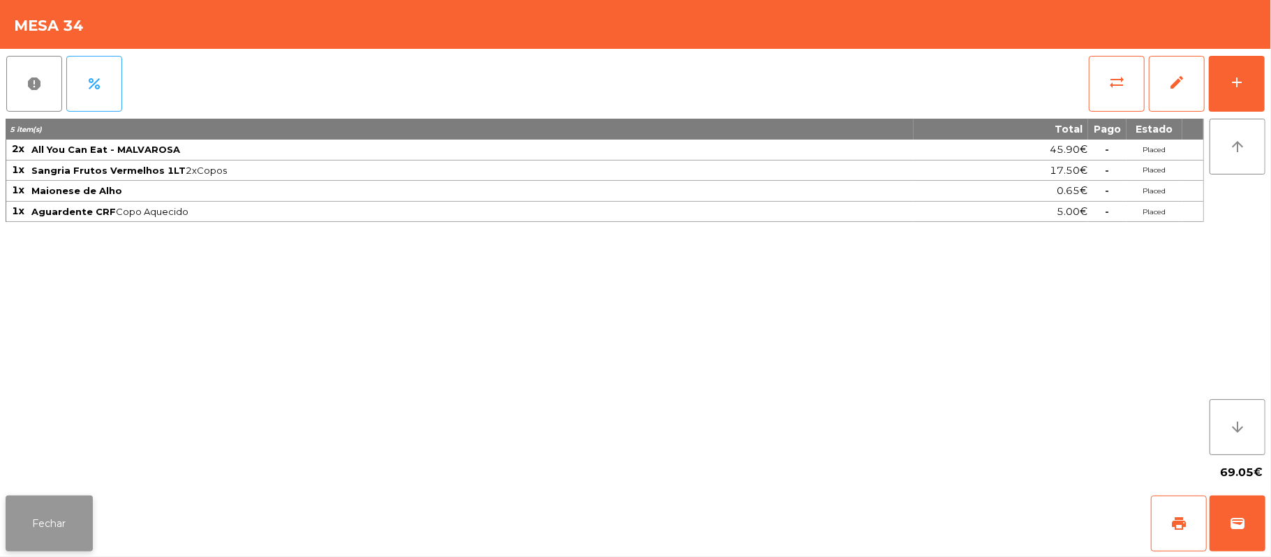
click at [43, 549] on button "Fechar" at bounding box center [49, 524] width 87 height 56
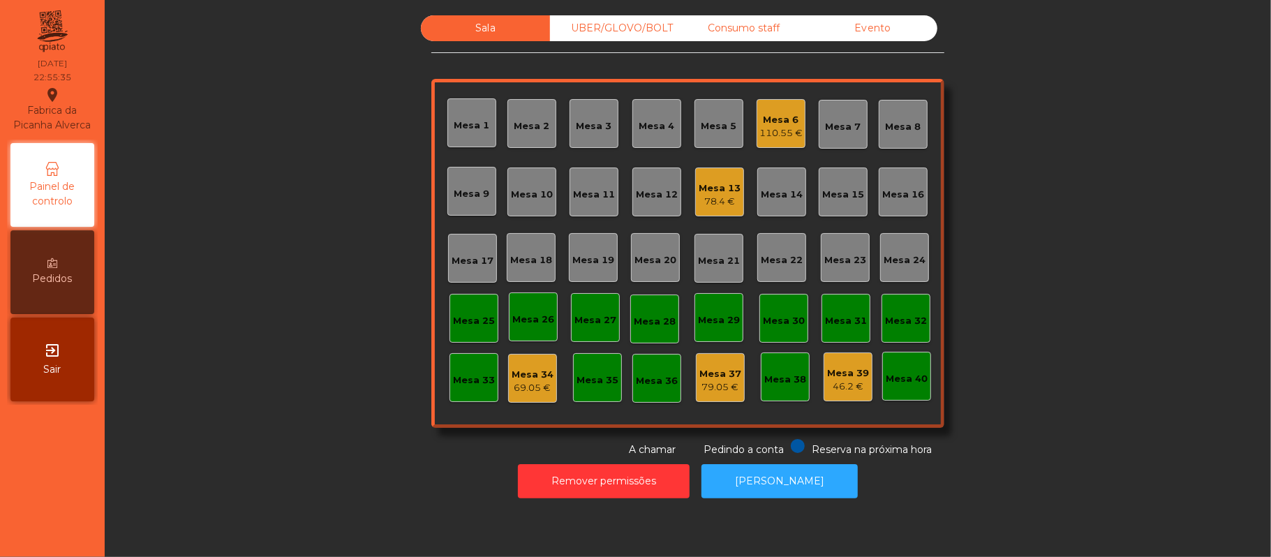
click at [793, 121] on div "Mesa 6" at bounding box center [780, 120] width 43 height 14
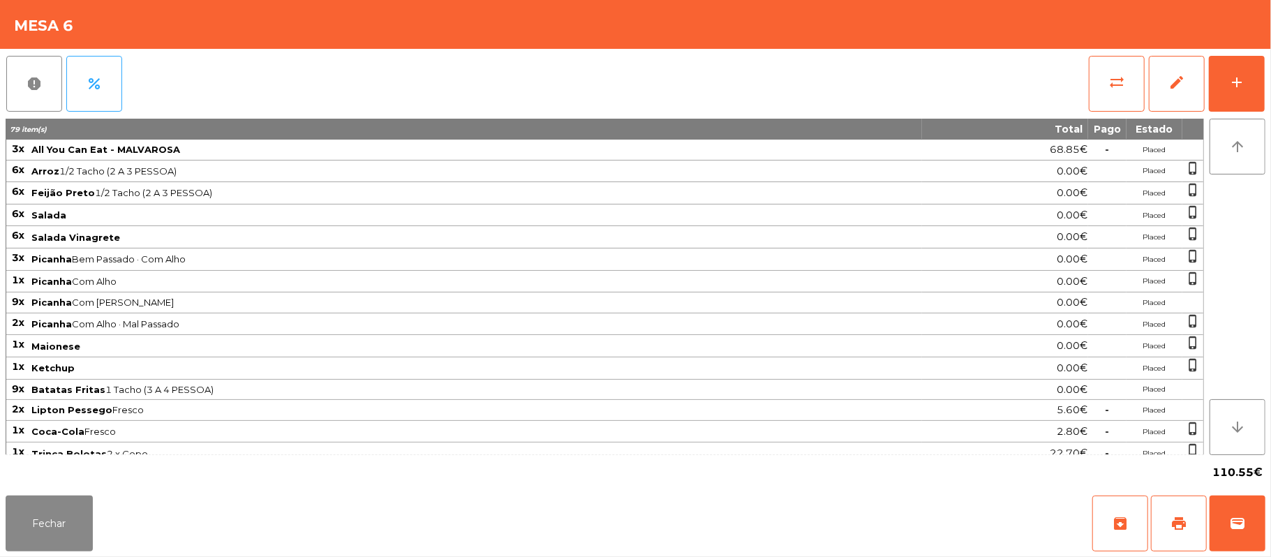
click at [112, 533] on div "Fechar archive print wallet" at bounding box center [635, 523] width 1271 height 67
click at [18, 531] on button "Fechar" at bounding box center [49, 524] width 87 height 56
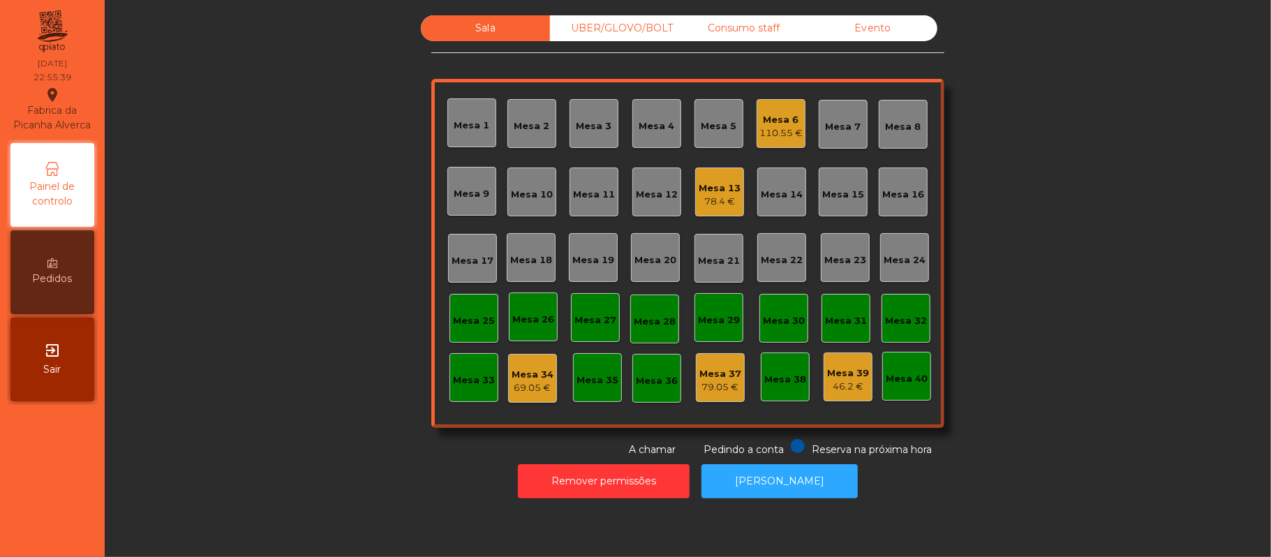
click at [766, 104] on div "Mesa 6 110.55 €" at bounding box center [781, 123] width 49 height 49
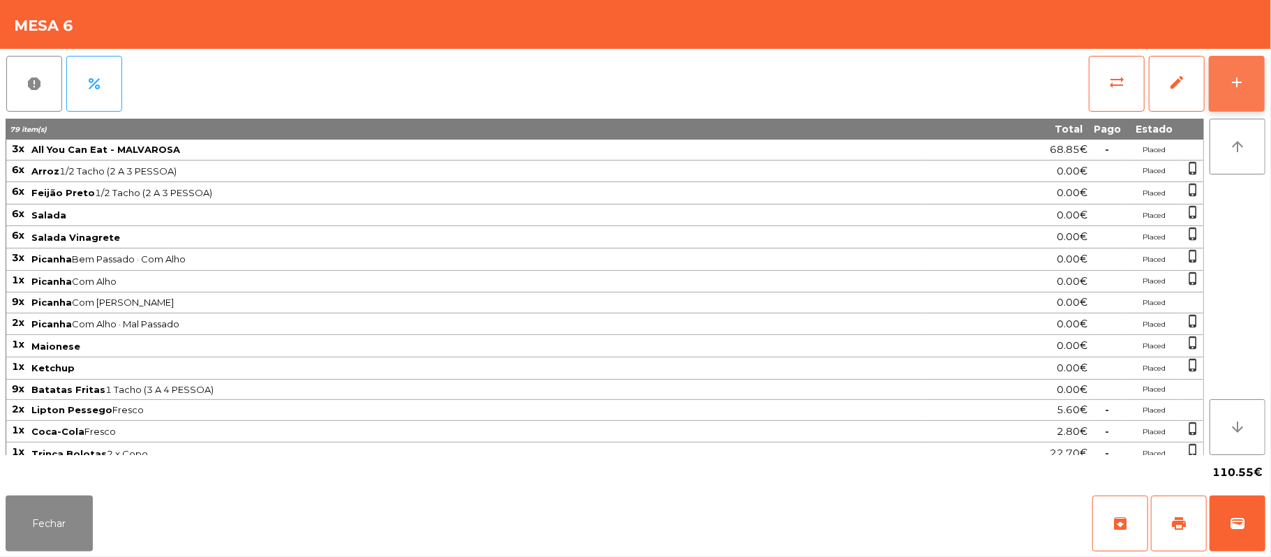
click at [1242, 84] on div "add" at bounding box center [1237, 82] width 17 height 17
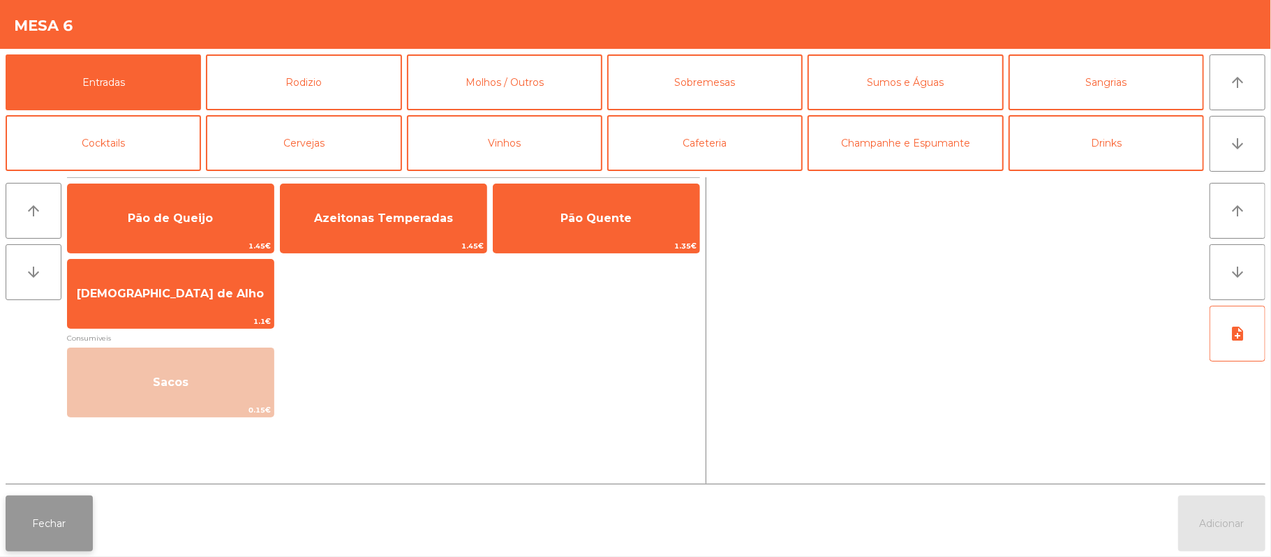
click at [68, 530] on button "Fechar" at bounding box center [49, 524] width 87 height 56
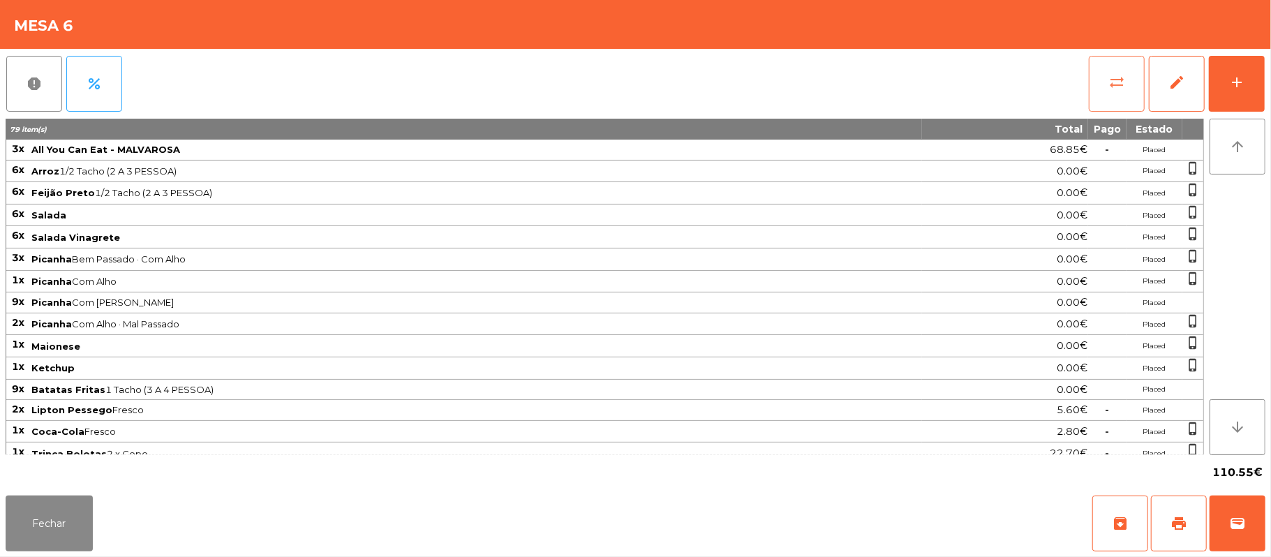
click at [1101, 75] on button "sync_alt" at bounding box center [1117, 84] width 56 height 56
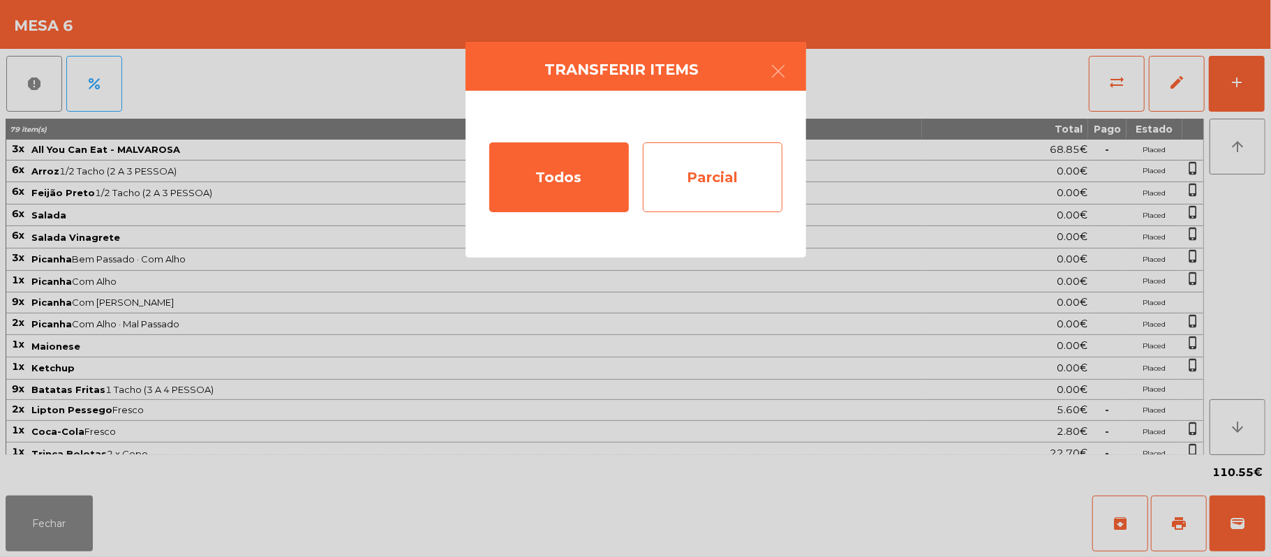
click at [699, 176] on div "Parcial" at bounding box center [713, 177] width 140 height 70
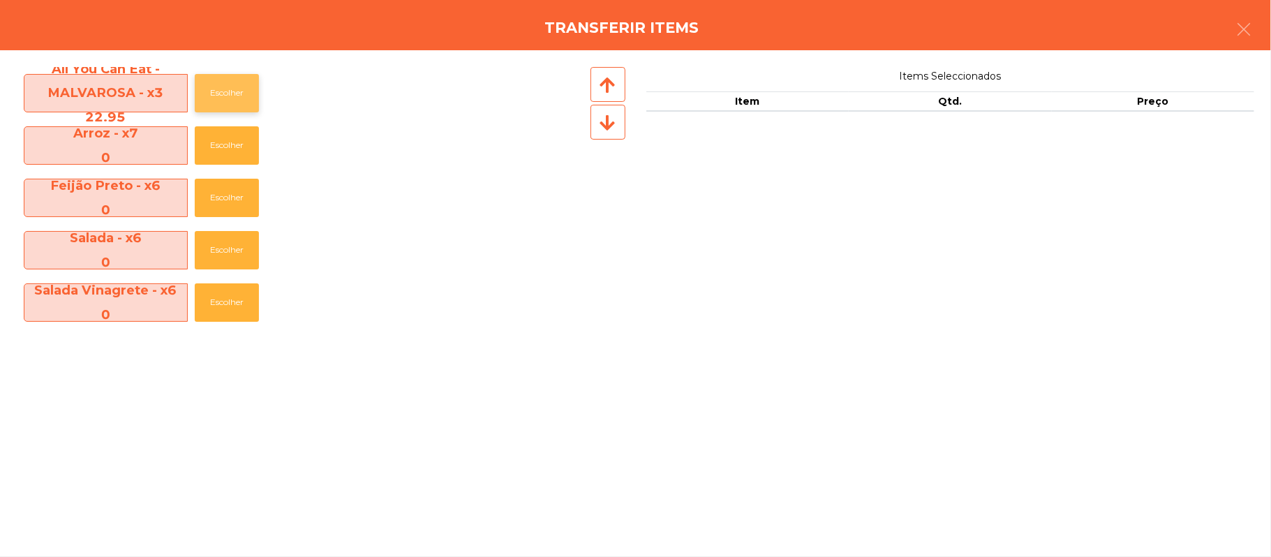
click at [235, 103] on button "Escolher" at bounding box center [227, 93] width 64 height 38
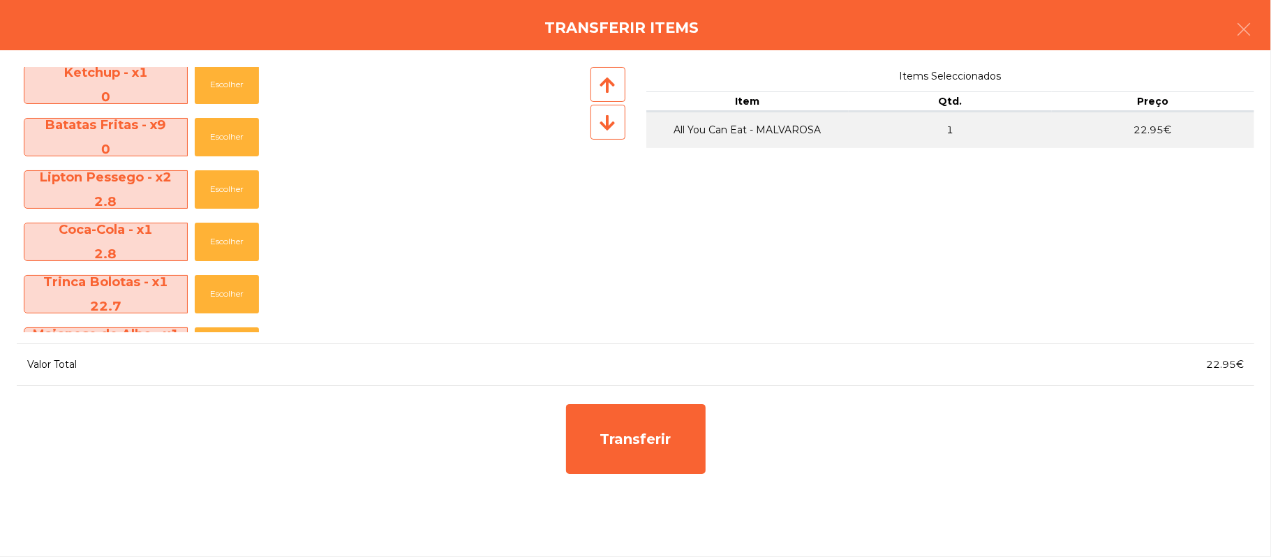
scroll to position [417, 0]
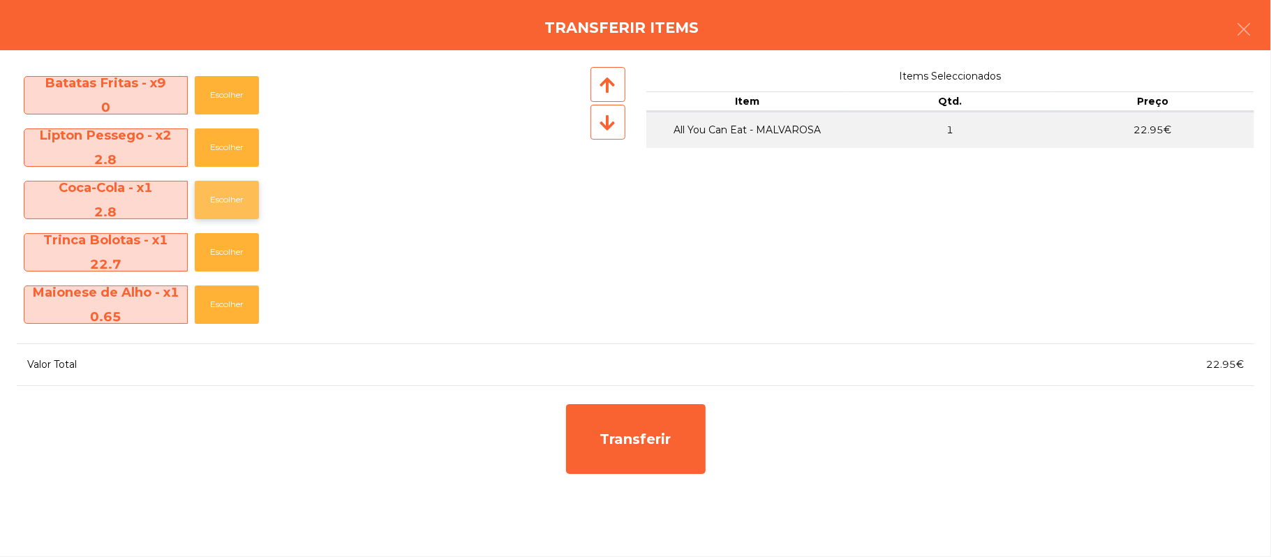
click at [228, 196] on button "Escolher" at bounding box center [227, 200] width 64 height 38
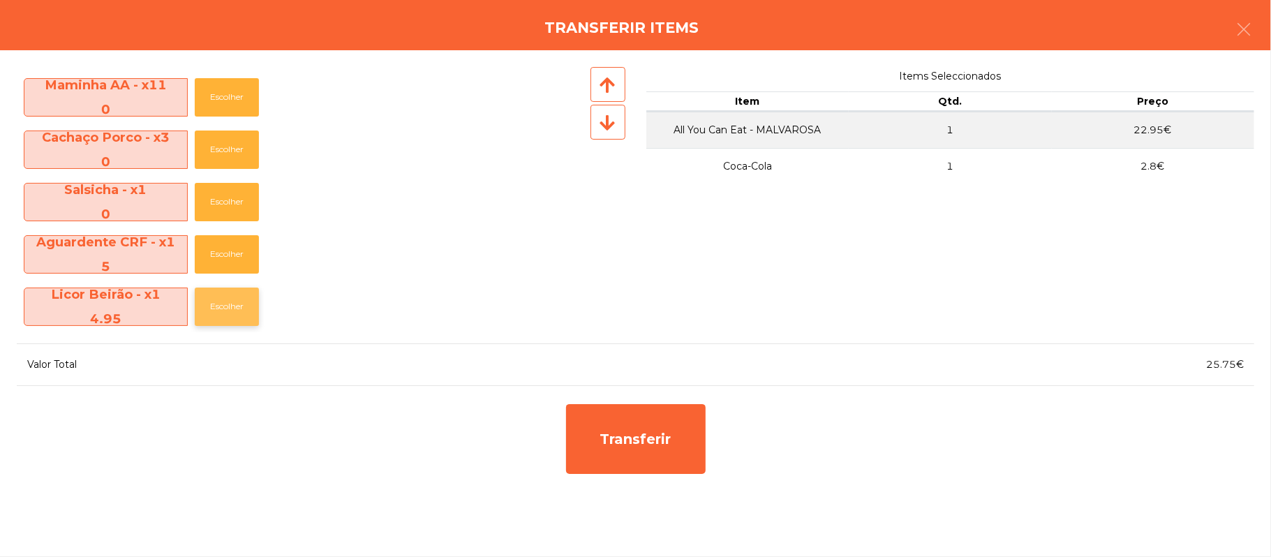
click at [240, 313] on button "Escolher" at bounding box center [227, 307] width 64 height 38
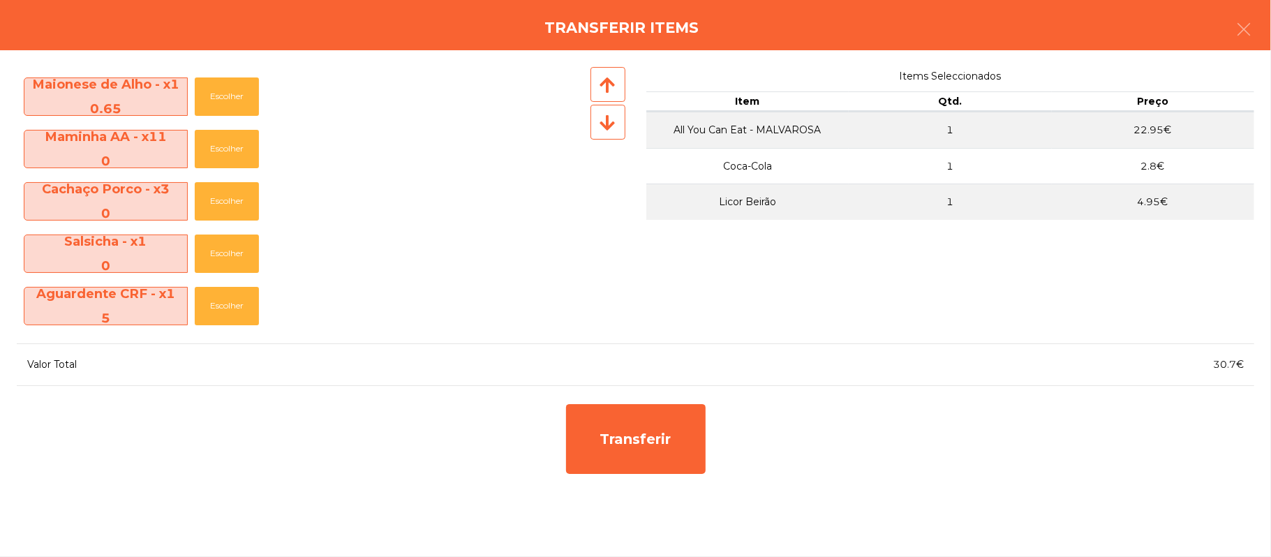
scroll to position [572, 0]
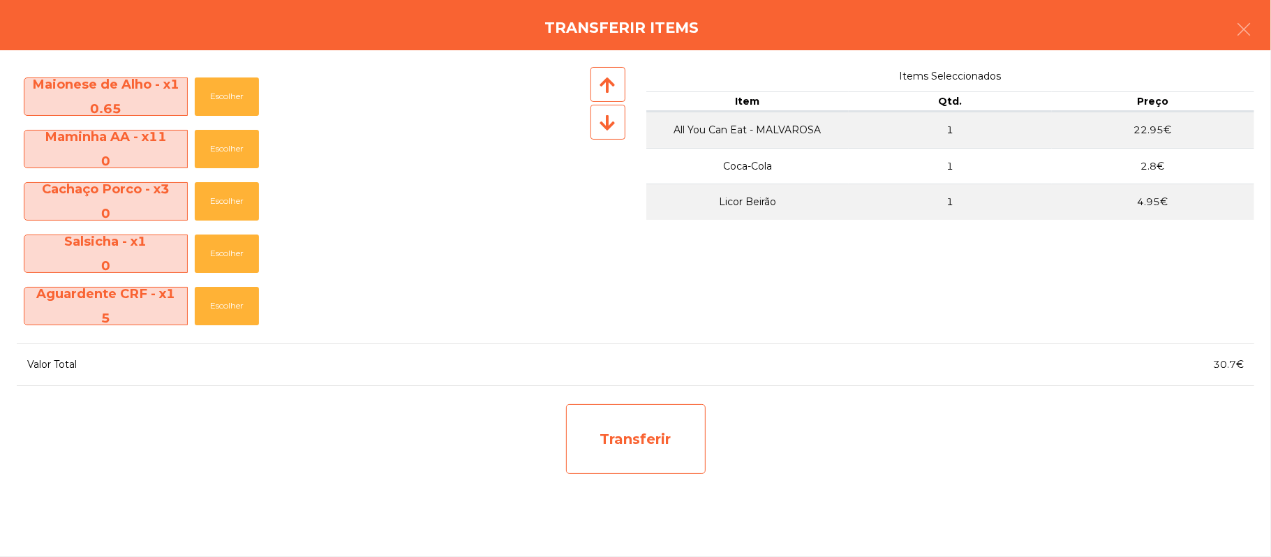
click at [634, 444] on div "Transferir" at bounding box center [636, 439] width 140 height 70
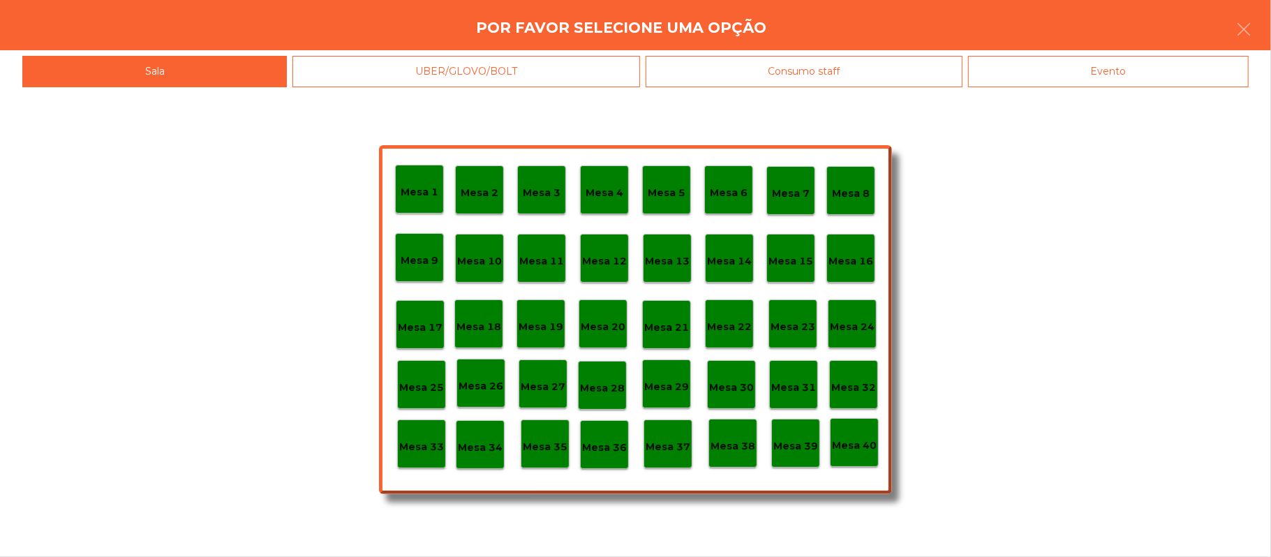
click at [548, 445] on p "Mesa 35" at bounding box center [545, 447] width 45 height 16
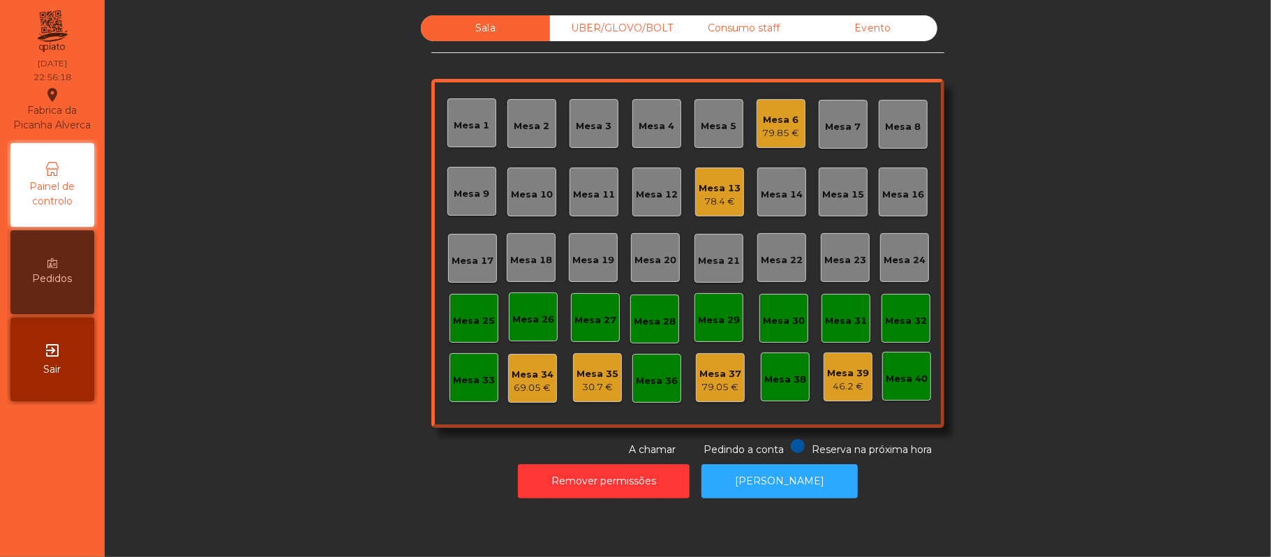
click at [584, 367] on div "Mesa 35" at bounding box center [598, 374] width 42 height 14
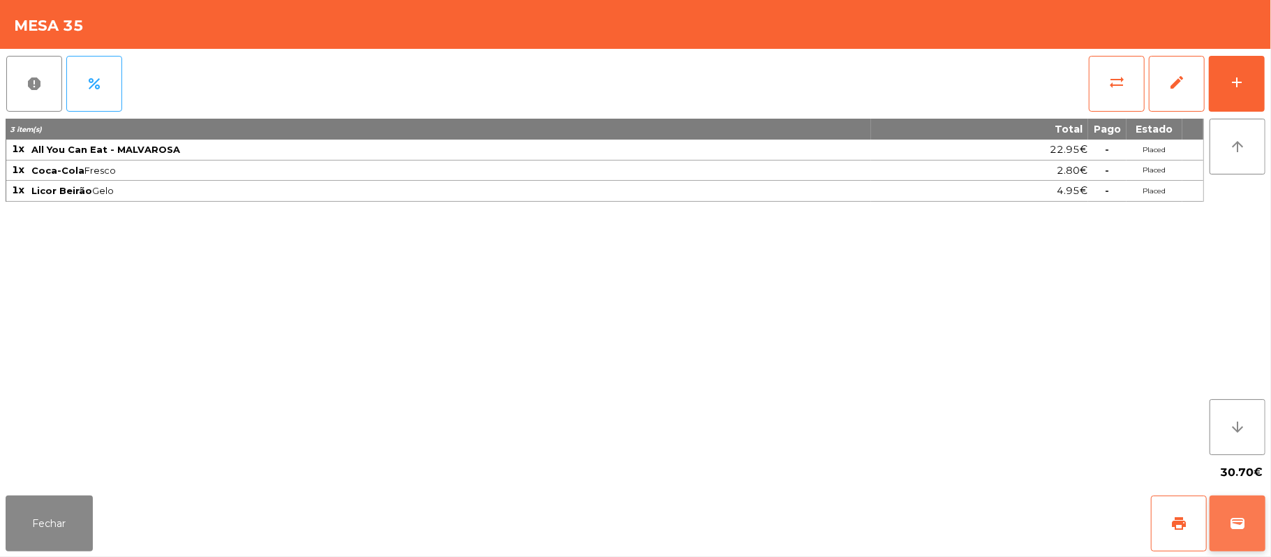
click at [1258, 546] on button "wallet" at bounding box center [1238, 524] width 56 height 56
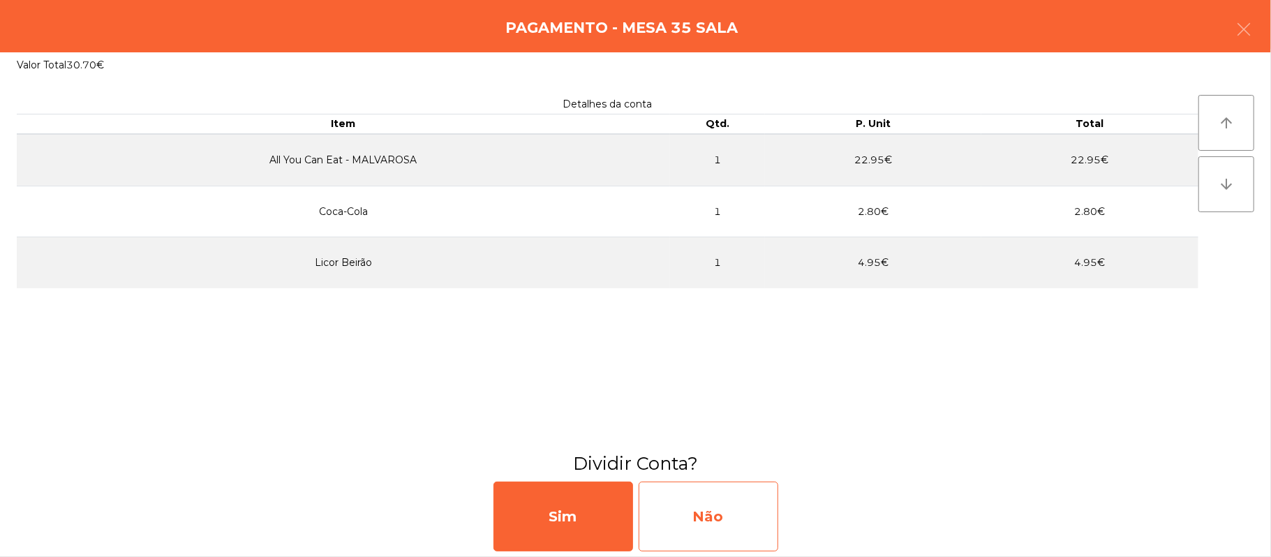
click at [729, 518] on div "Não" at bounding box center [709, 517] width 140 height 70
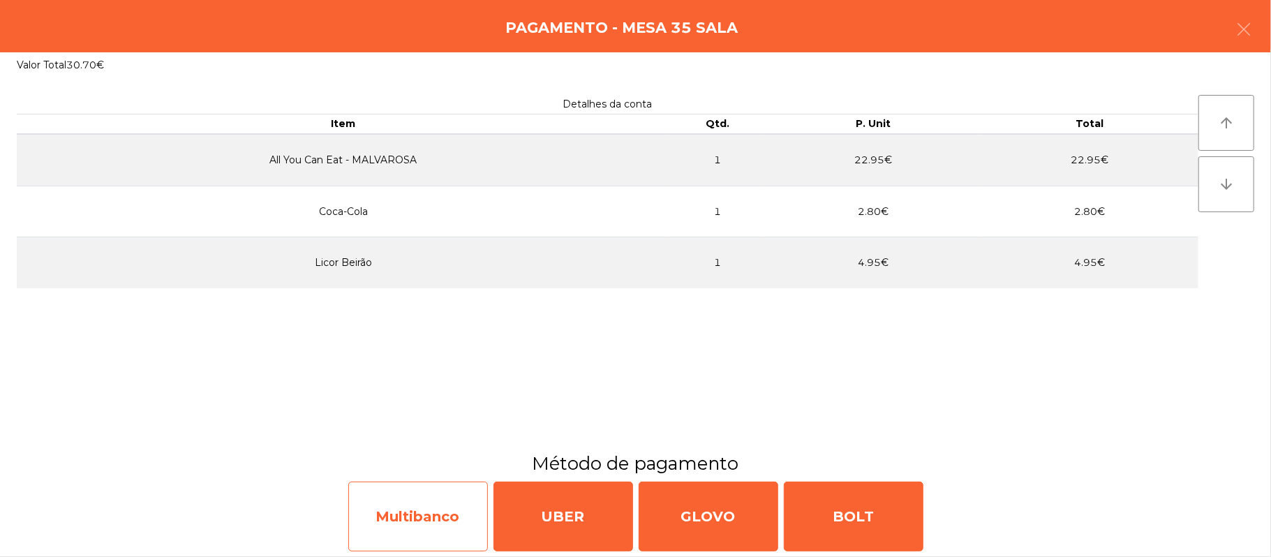
click at [429, 504] on div "Multibanco" at bounding box center [418, 517] width 140 height 70
select select "**"
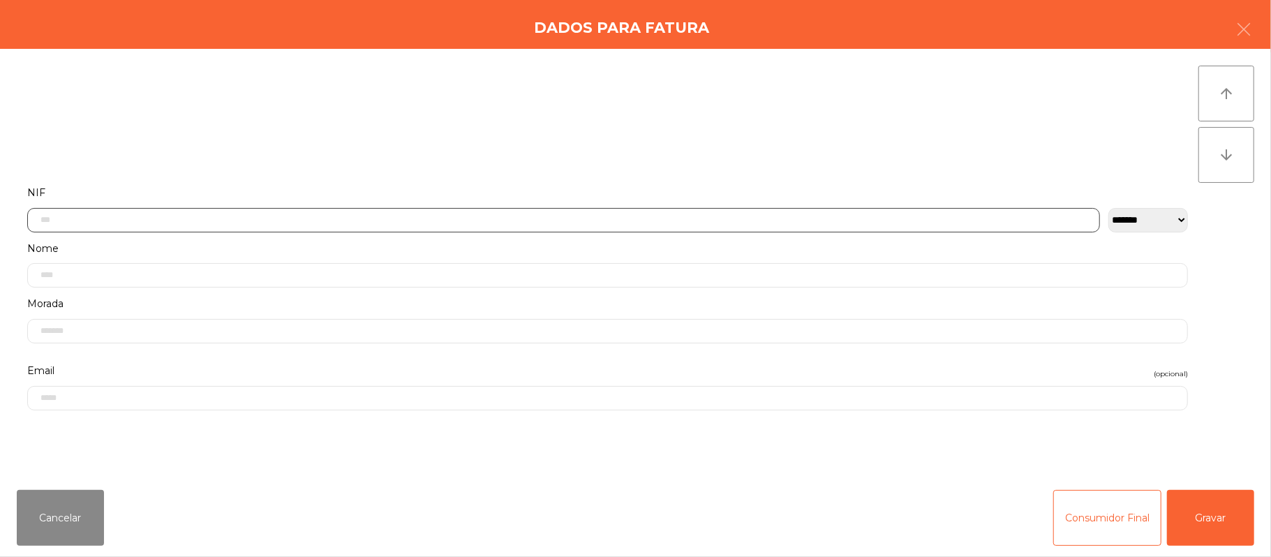
click at [844, 221] on input "text" at bounding box center [563, 220] width 1073 height 24
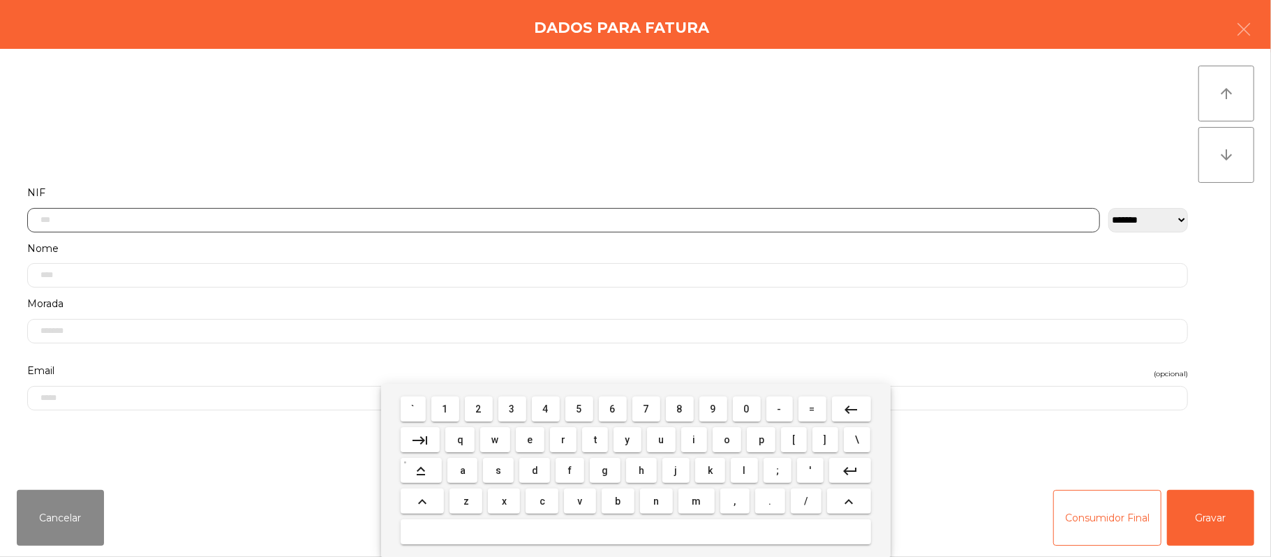
scroll to position [117, 0]
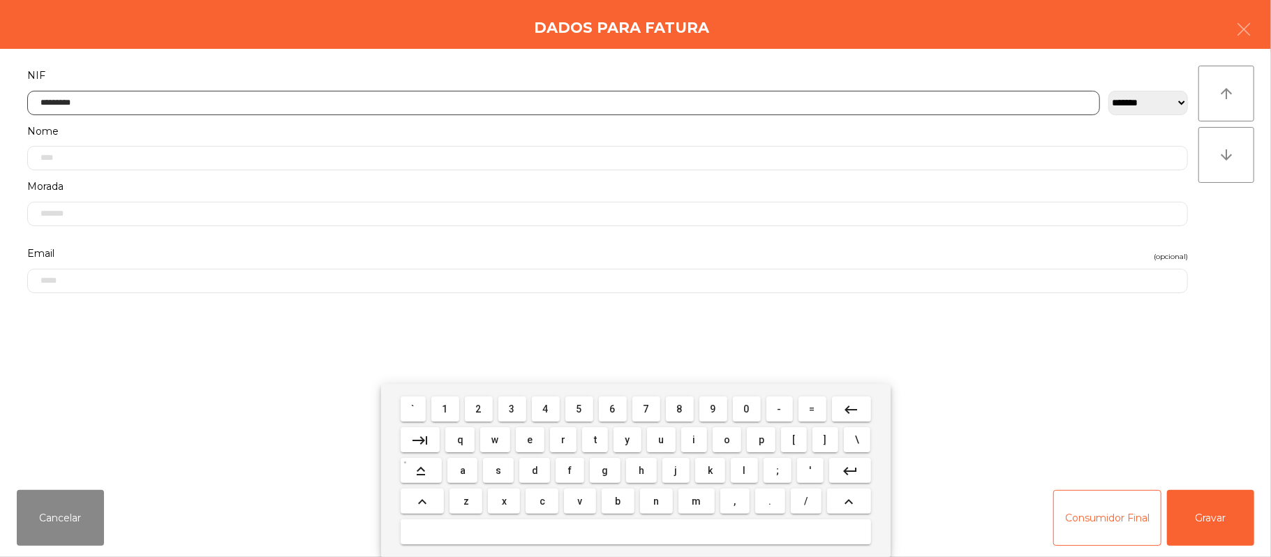
type input "*********"
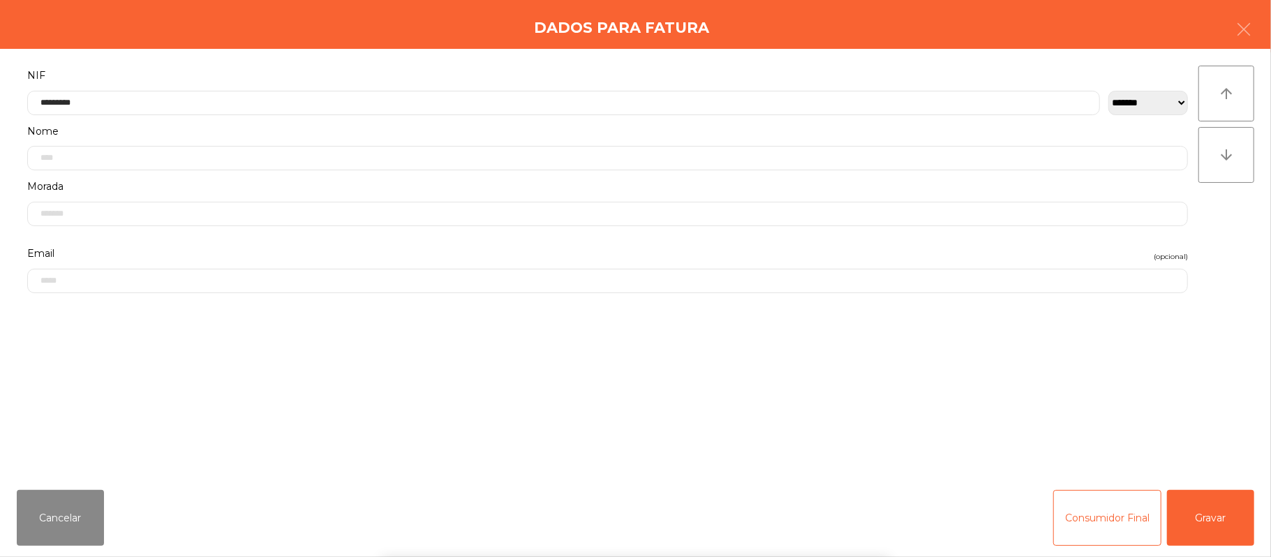
click at [1222, 515] on div "` 1 2 3 4 5 6 7 8 9 0 - = keyboard_backspace keyboard_tab q w e r t y u i o p […" at bounding box center [635, 470] width 1271 height 173
click at [1194, 514] on button "Gravar" at bounding box center [1210, 518] width 87 height 56
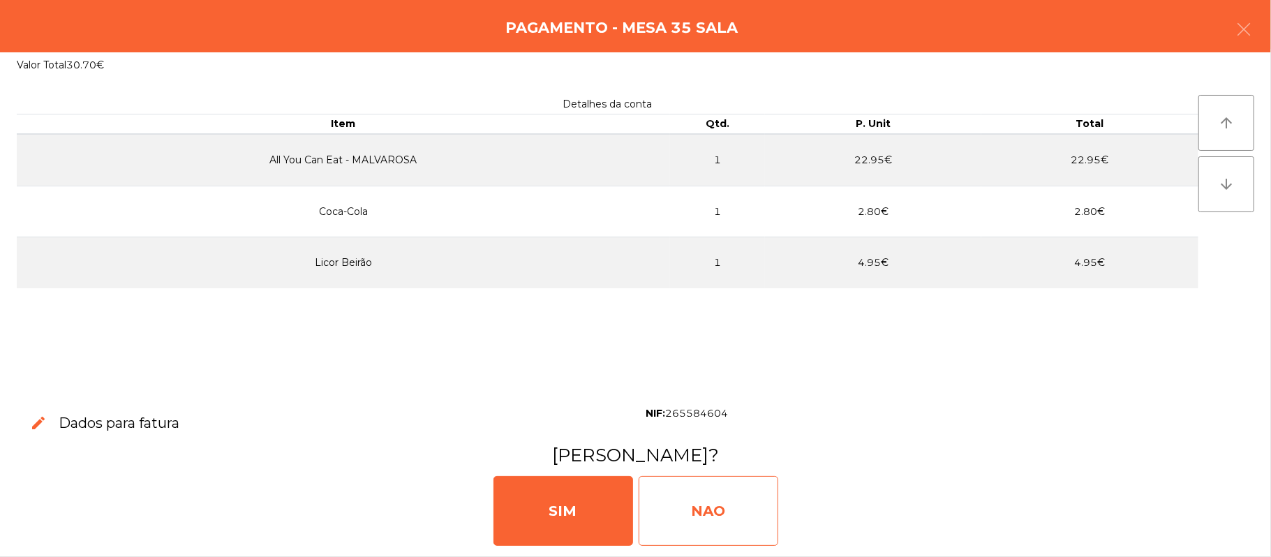
click at [727, 514] on div "NAO" at bounding box center [709, 511] width 140 height 70
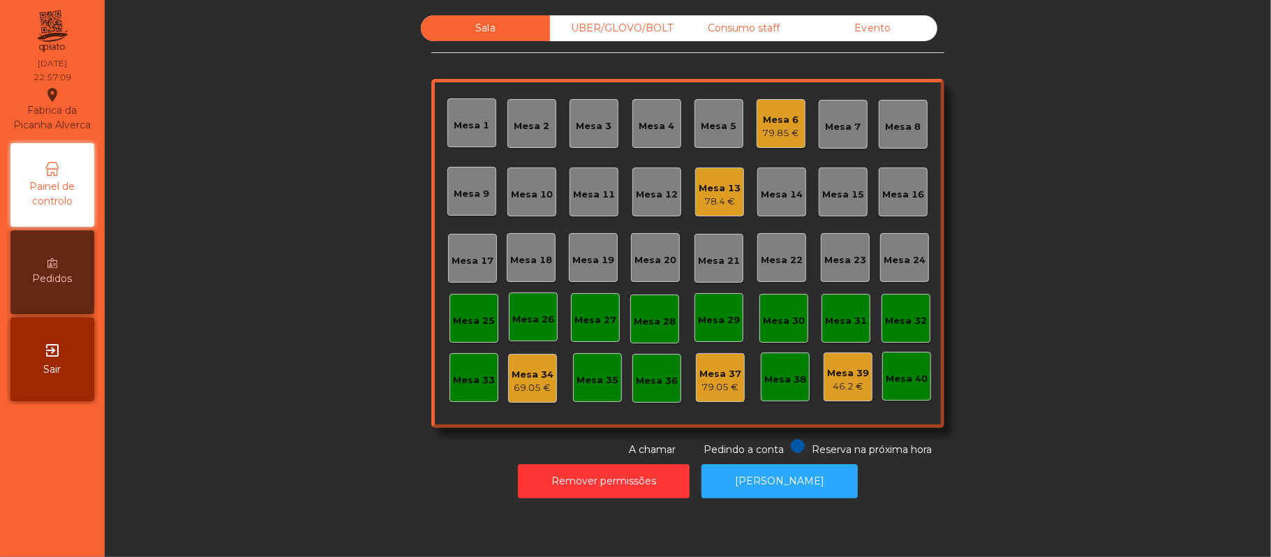
click at [524, 389] on div "69.05 €" at bounding box center [533, 388] width 42 height 14
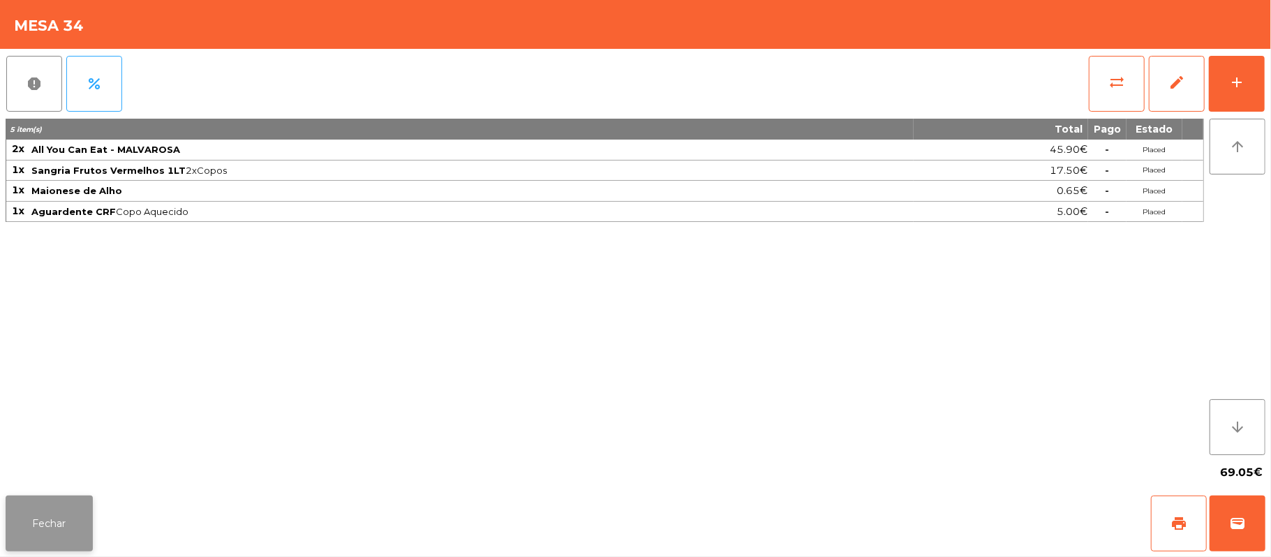
click at [66, 518] on button "Fechar" at bounding box center [49, 524] width 87 height 56
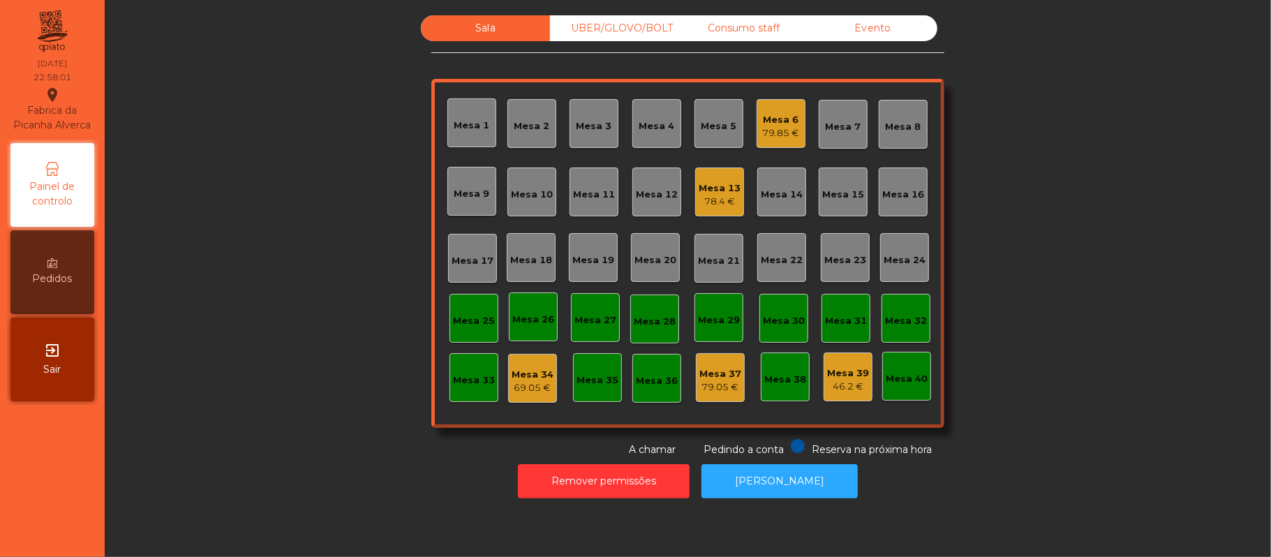
click at [791, 128] on div "79.85 €" at bounding box center [781, 133] width 37 height 14
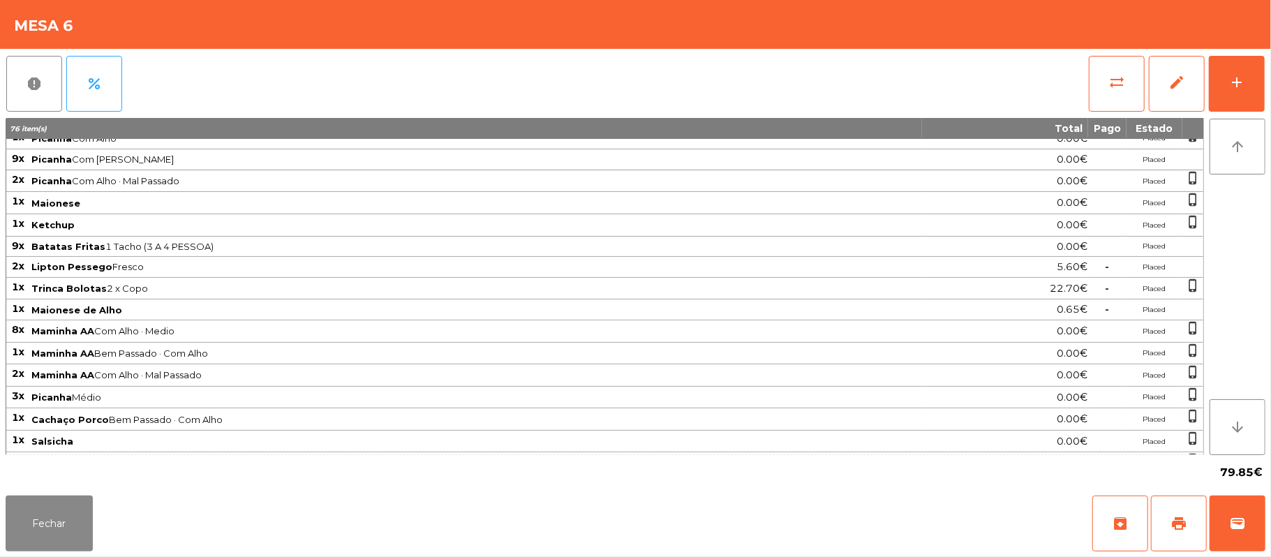
scroll to position [142, 0]
click at [71, 533] on button "Fechar" at bounding box center [49, 524] width 87 height 56
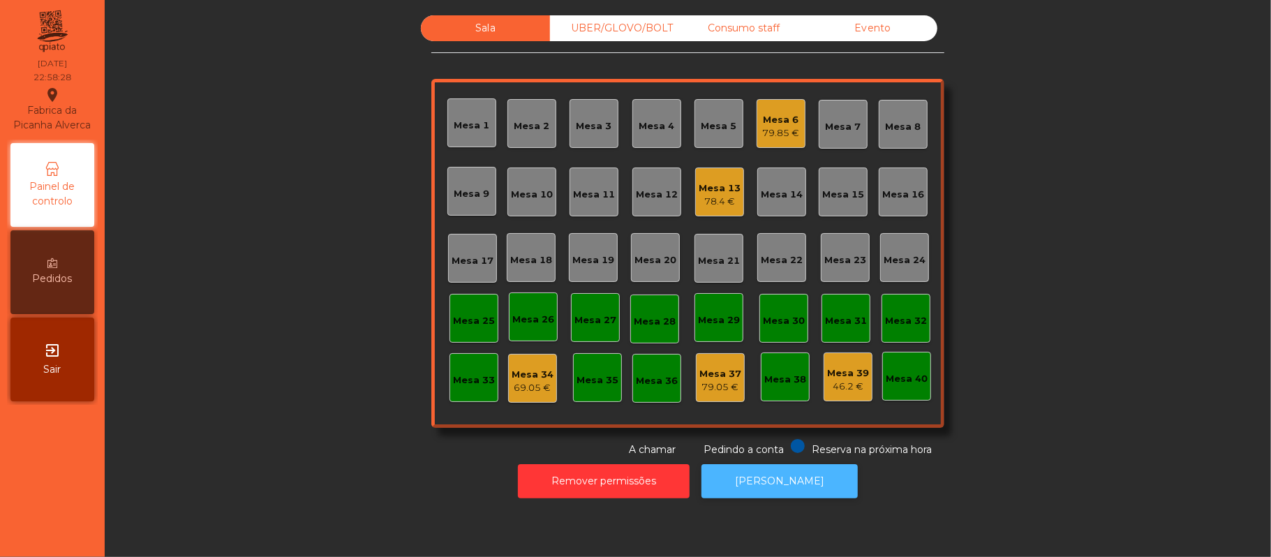
click at [785, 478] on button "[PERSON_NAME]" at bounding box center [780, 481] width 156 height 34
click at [764, 128] on div "79.85 €" at bounding box center [781, 133] width 37 height 14
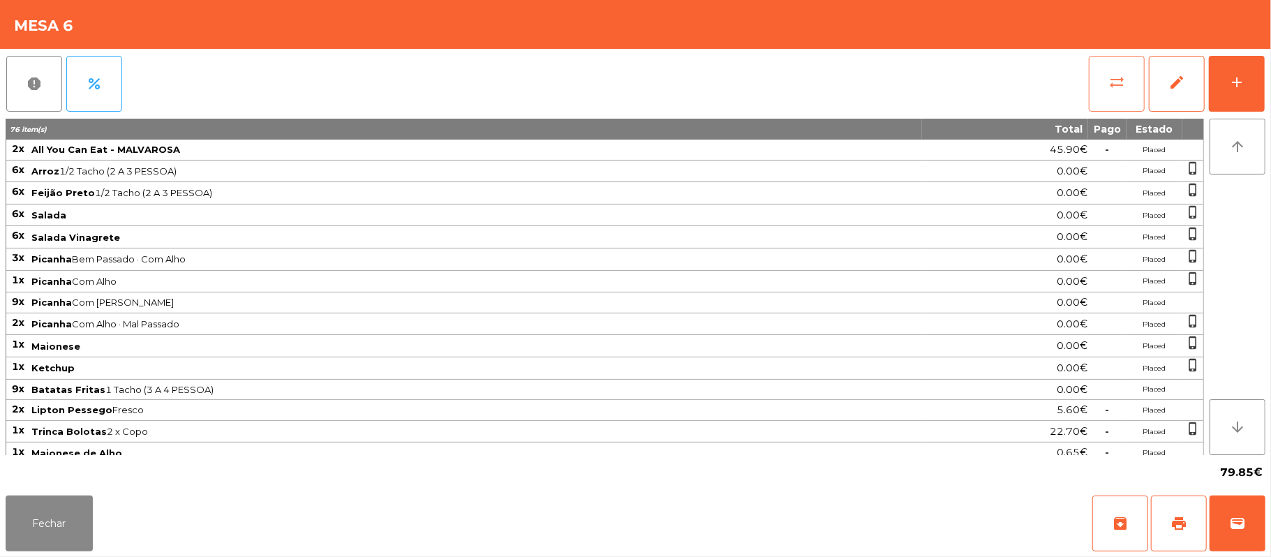
click at [1090, 84] on button "sync_alt" at bounding box center [1117, 84] width 56 height 56
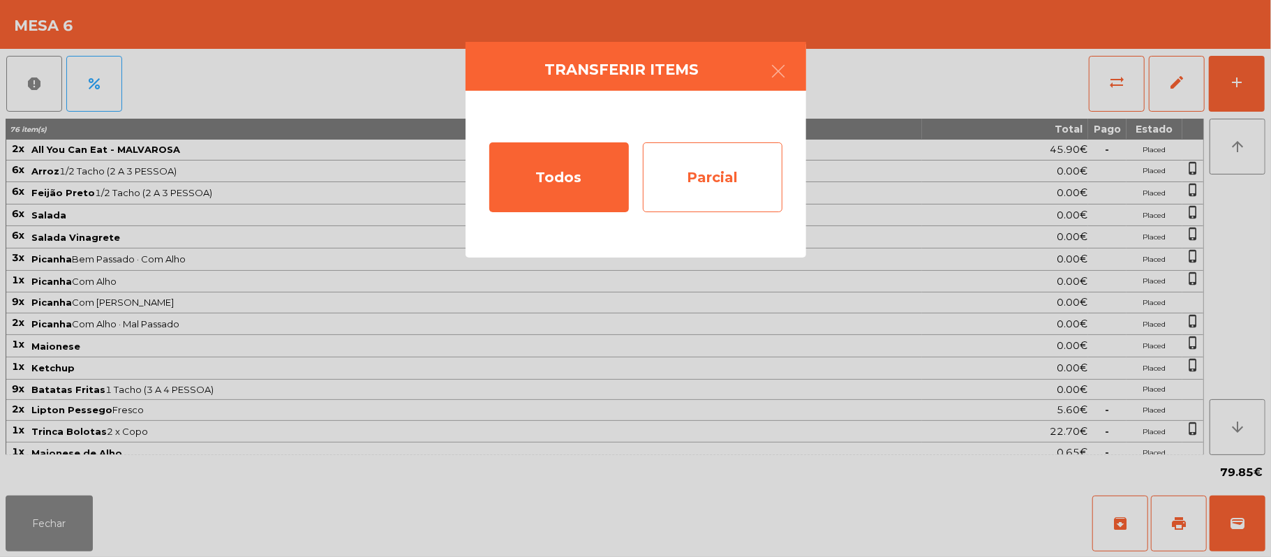
click at [695, 175] on div "Parcial" at bounding box center [713, 177] width 140 height 70
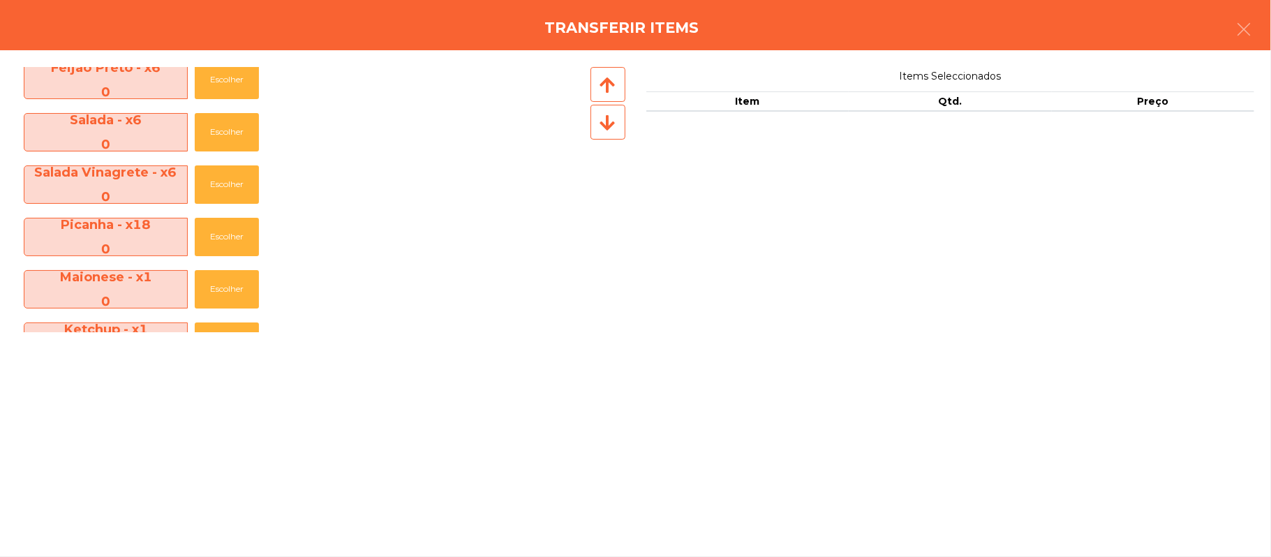
scroll to position [0, 0]
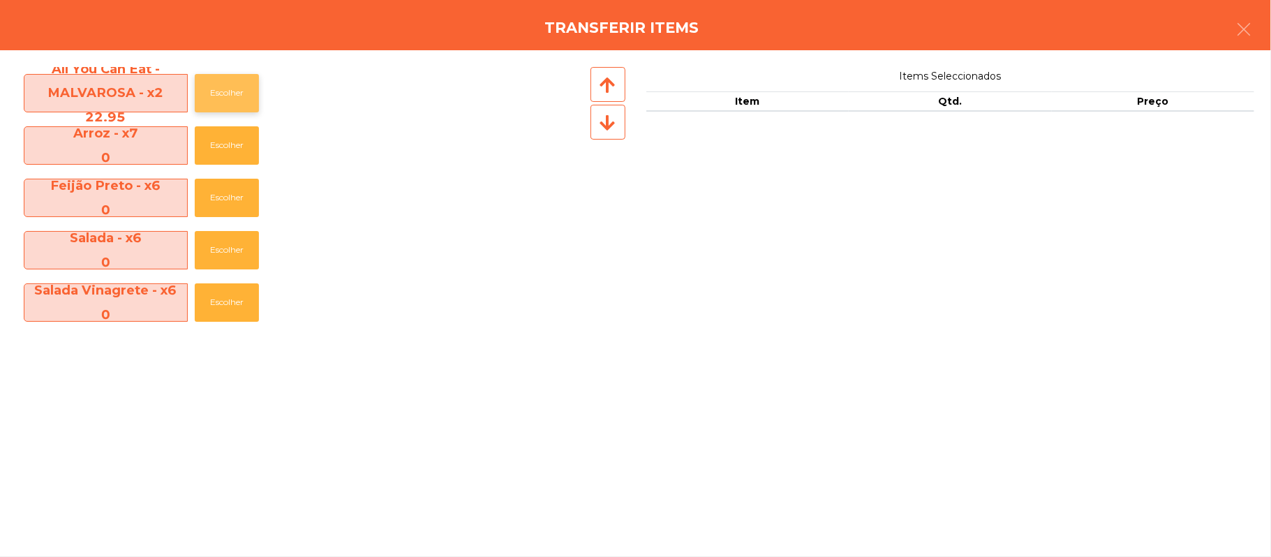
click at [240, 87] on button "Escolher" at bounding box center [227, 93] width 64 height 38
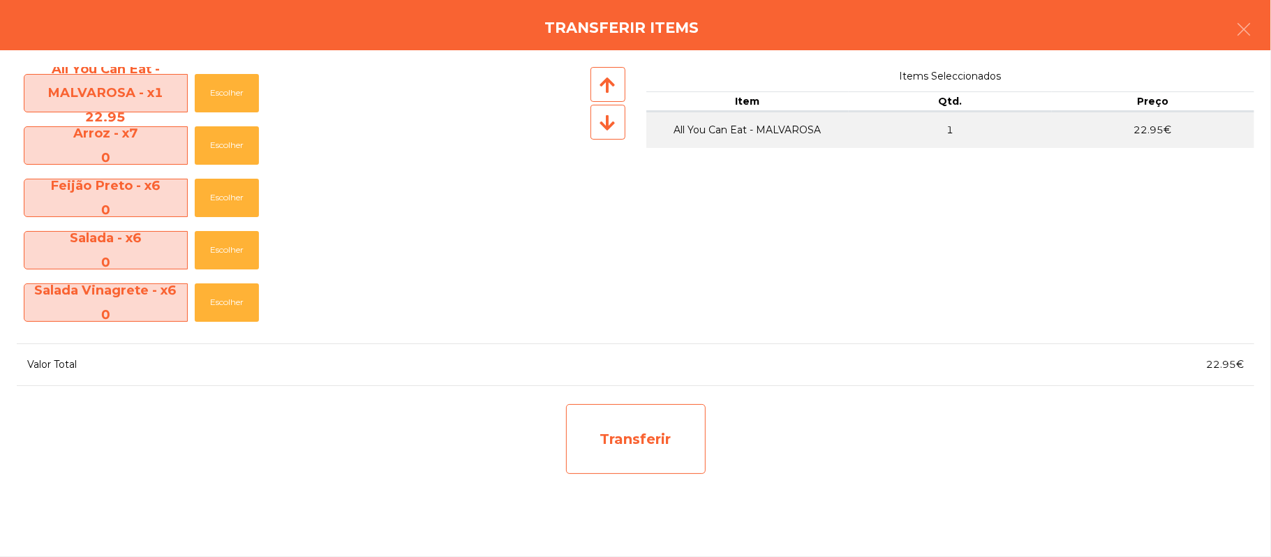
click at [654, 430] on div "Transferir" at bounding box center [636, 439] width 140 height 70
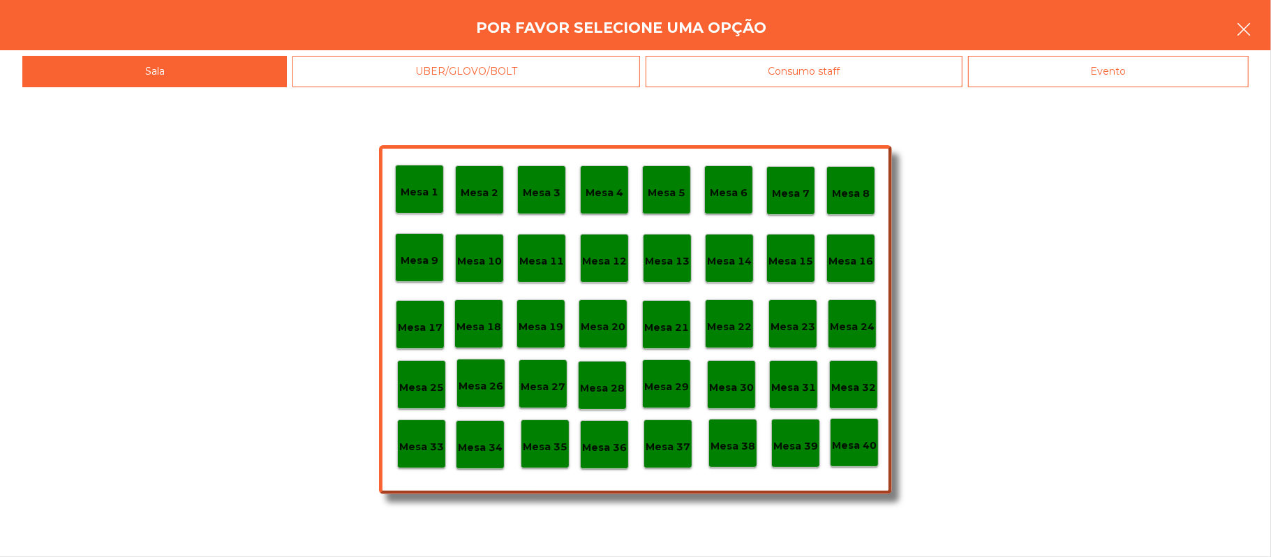
click at [1237, 40] on button "button" at bounding box center [1243, 31] width 39 height 42
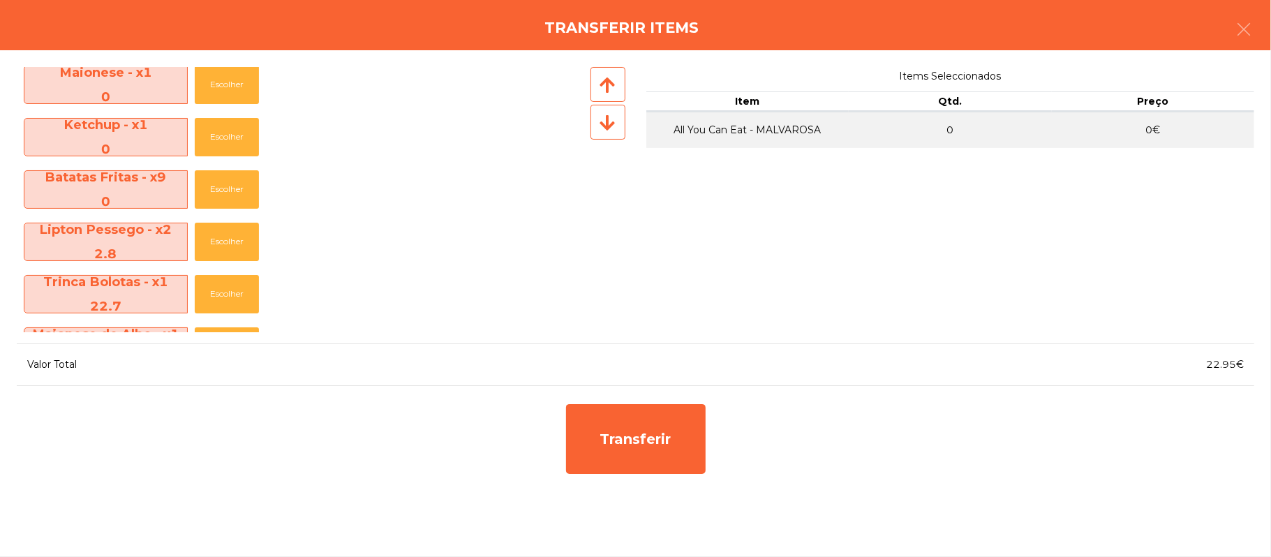
scroll to position [336, 0]
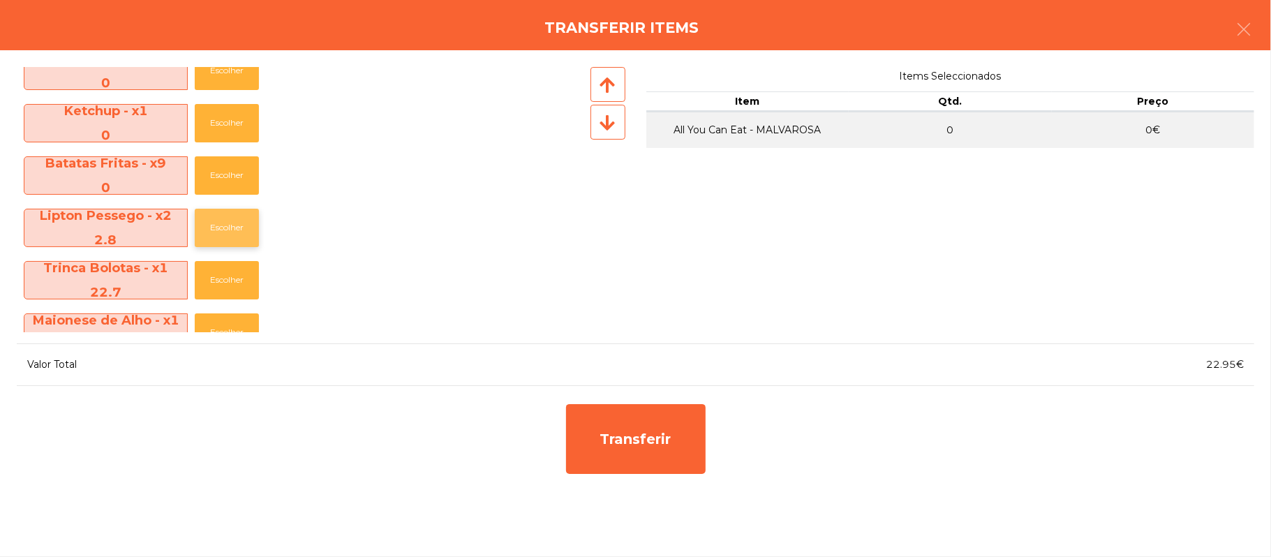
click at [224, 224] on button "Escolher" at bounding box center [227, 228] width 64 height 38
click at [232, 232] on button "Escolher" at bounding box center [227, 228] width 64 height 38
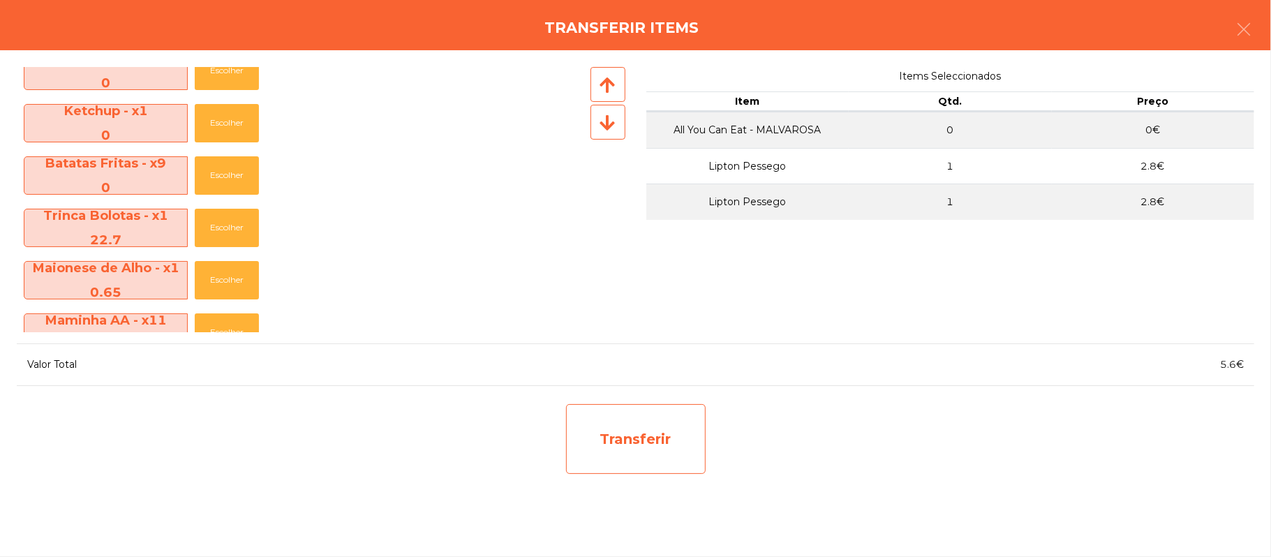
click at [629, 439] on div "Transferir" at bounding box center [636, 439] width 140 height 70
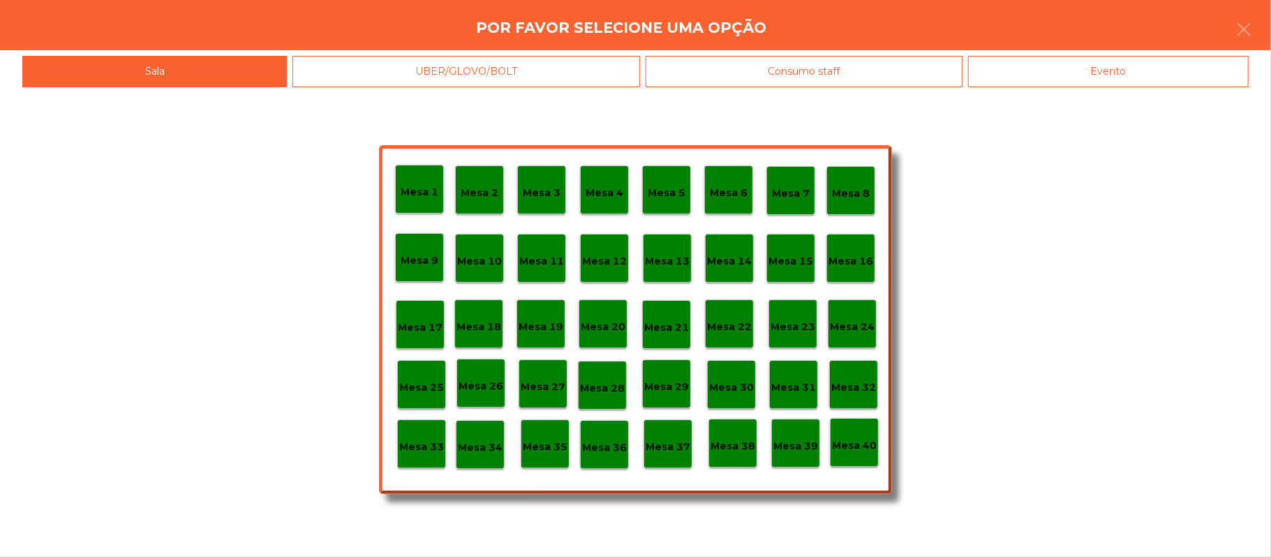
click at [417, 440] on p "Mesa 33" at bounding box center [421, 447] width 45 height 16
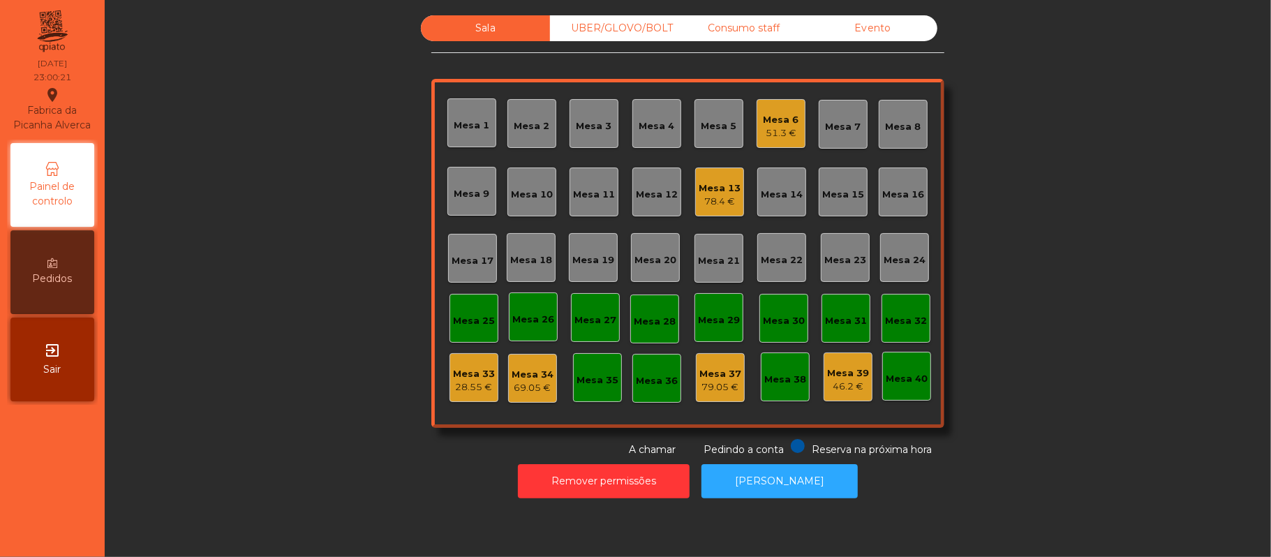
click at [466, 374] on div "Mesa 33" at bounding box center [474, 374] width 42 height 14
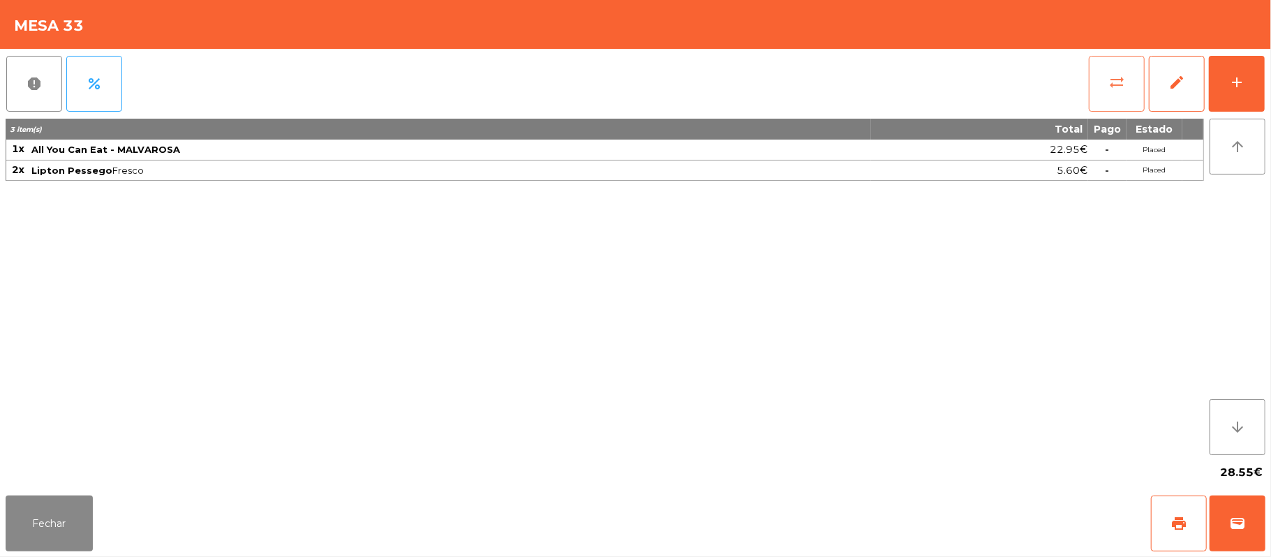
click at [1124, 57] on button "sync_alt" at bounding box center [1117, 84] width 56 height 56
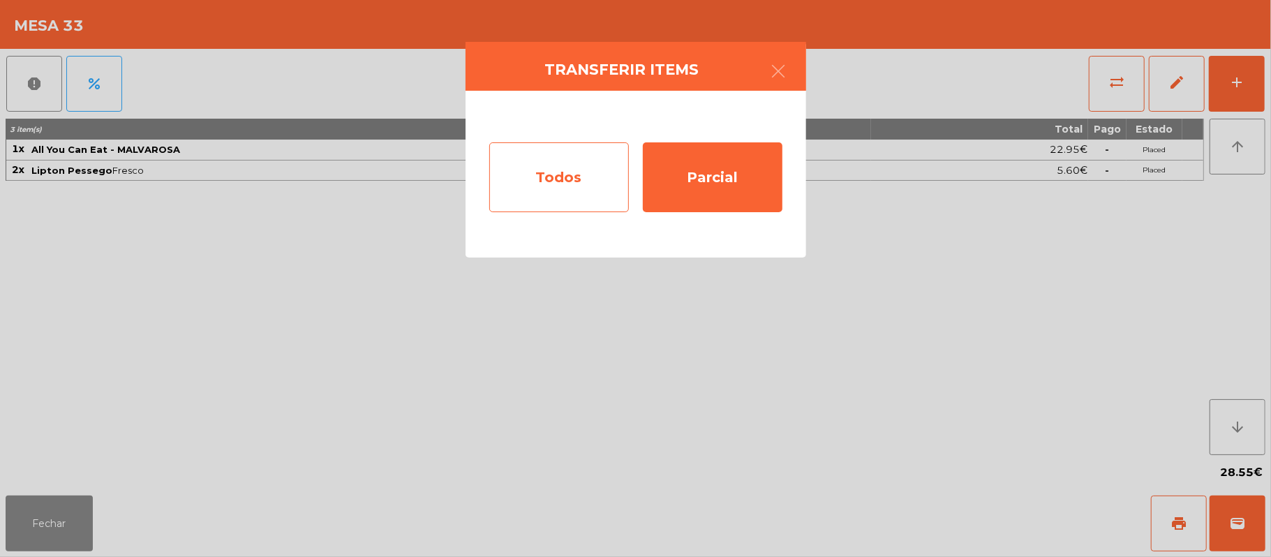
click at [556, 172] on div "Todos" at bounding box center [559, 177] width 140 height 70
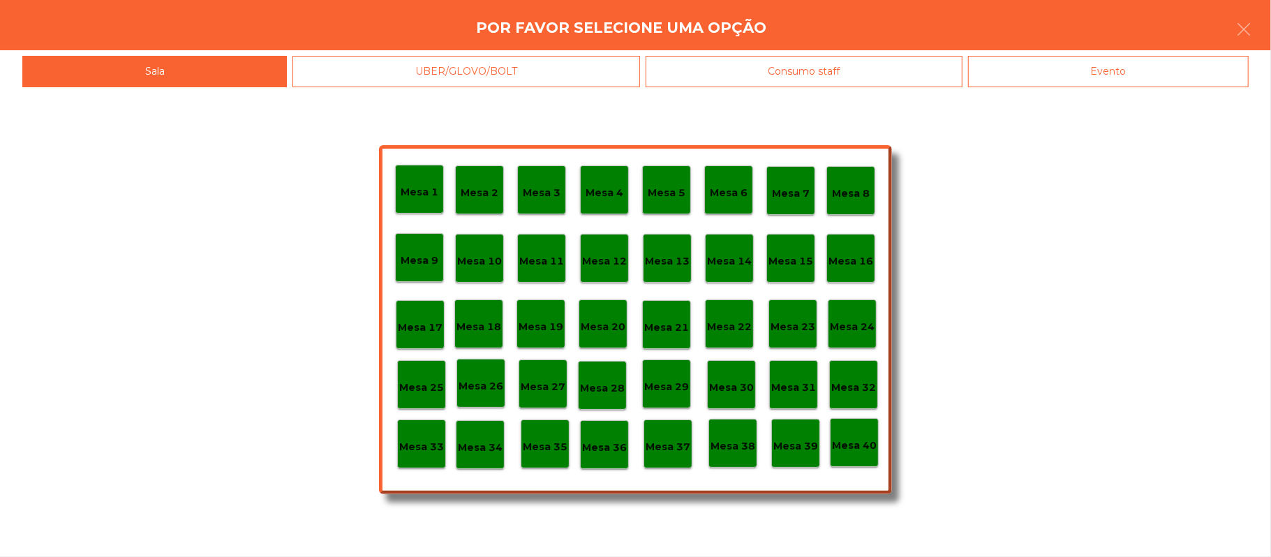
click at [1096, 77] on div "Evento" at bounding box center [1108, 71] width 281 height 31
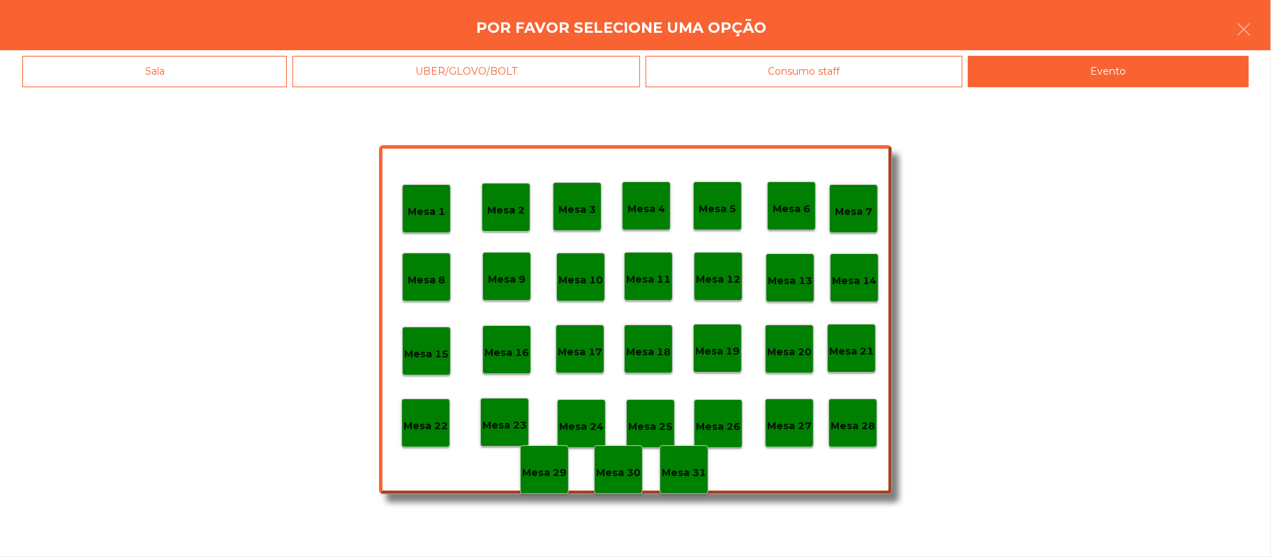
click at [863, 424] on p "Mesa 28" at bounding box center [853, 426] width 45 height 16
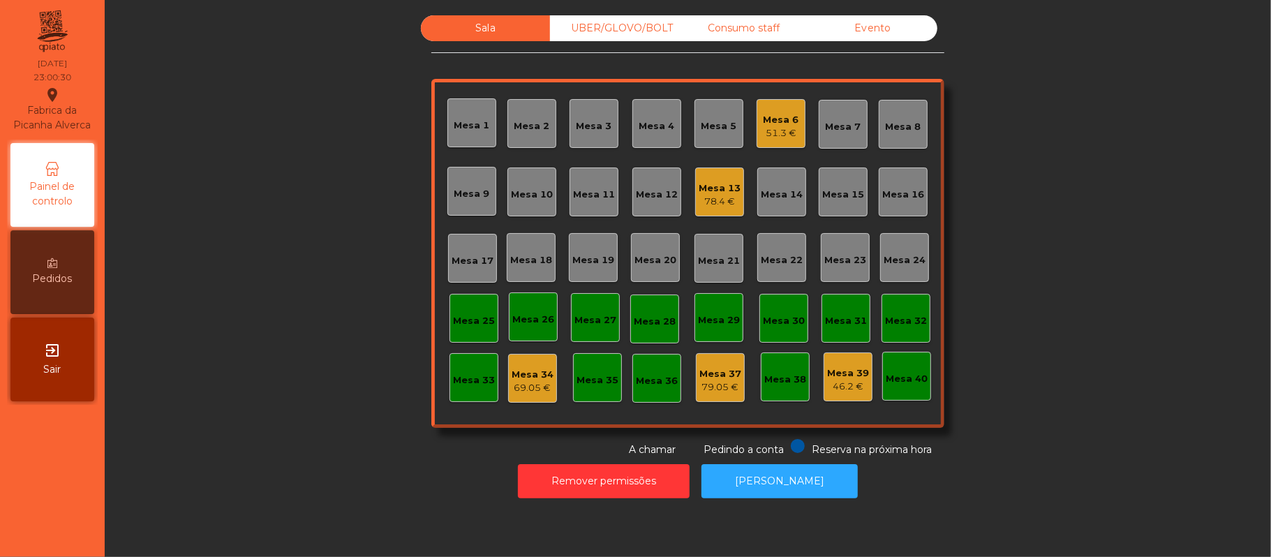
click at [787, 114] on div "Mesa 6" at bounding box center [782, 120] width 36 height 14
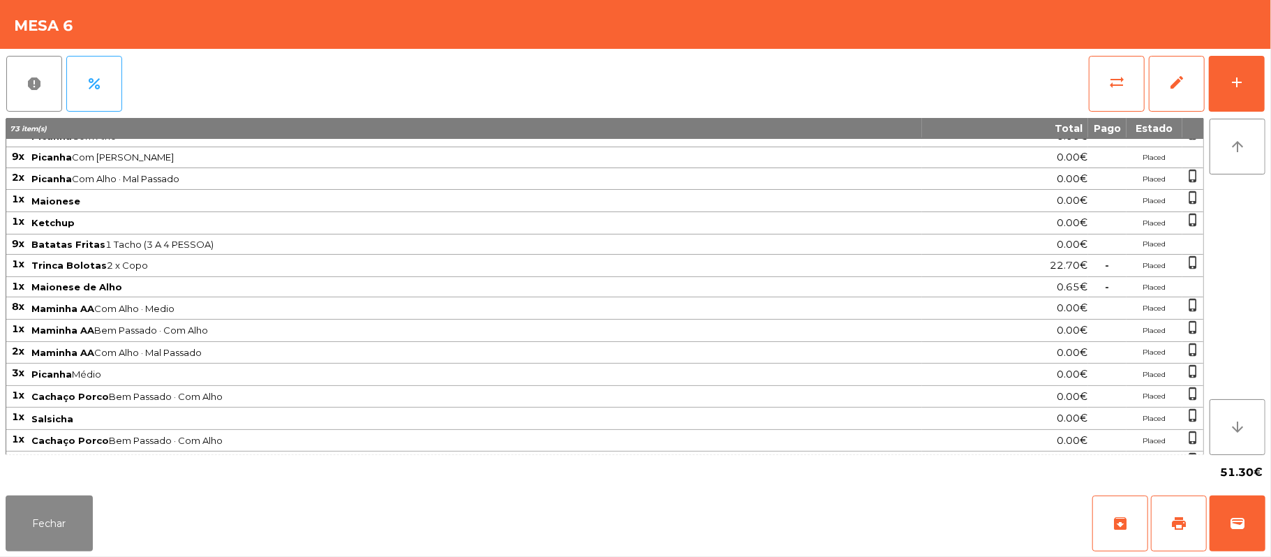
scroll to position [219, 0]
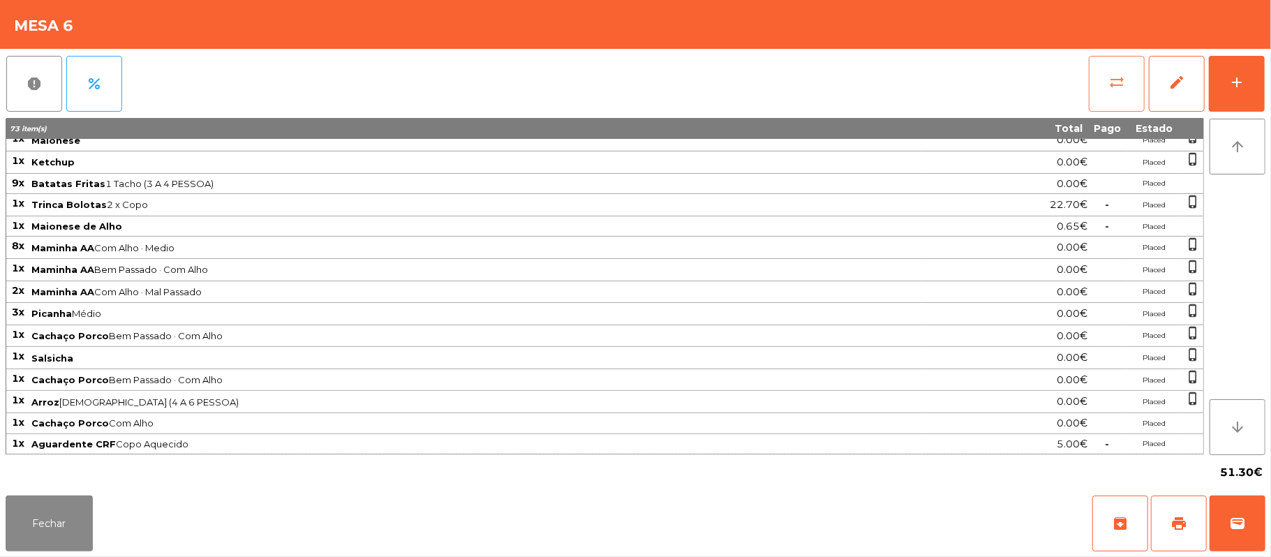
click at [1094, 110] on button "sync_alt" at bounding box center [1117, 84] width 56 height 56
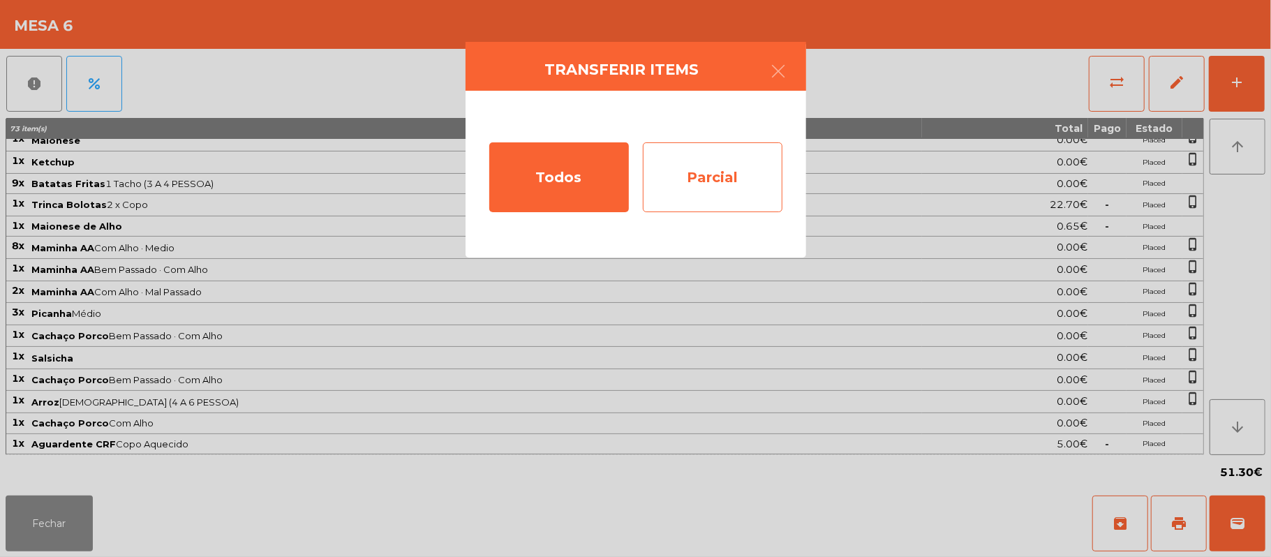
click at [723, 182] on div "Parcial" at bounding box center [713, 177] width 140 height 70
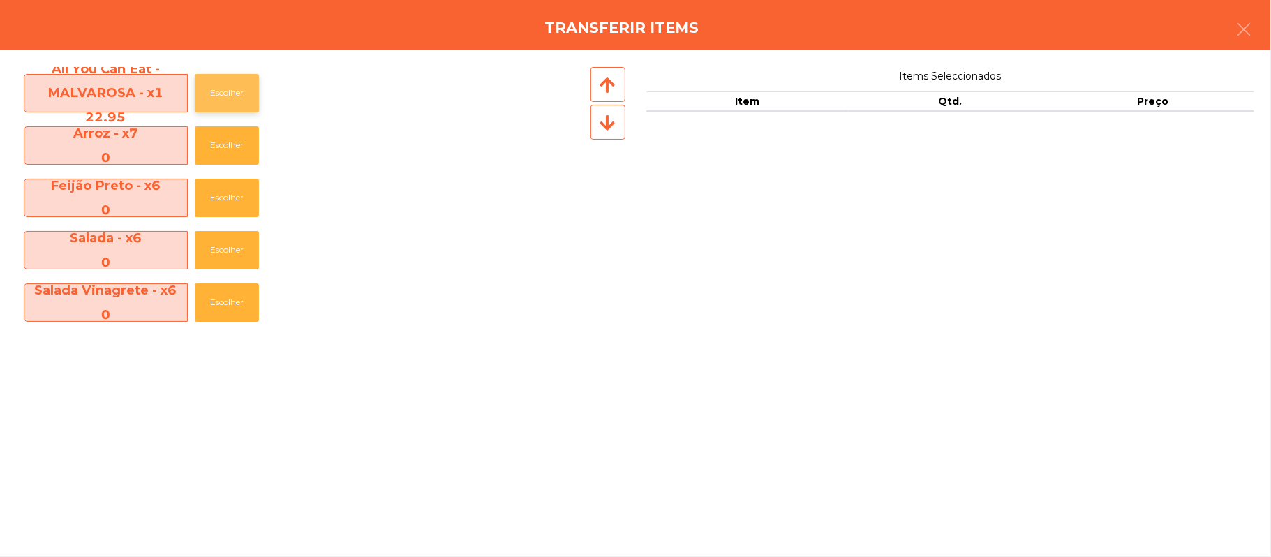
click at [204, 102] on button "Escolher" at bounding box center [227, 93] width 64 height 38
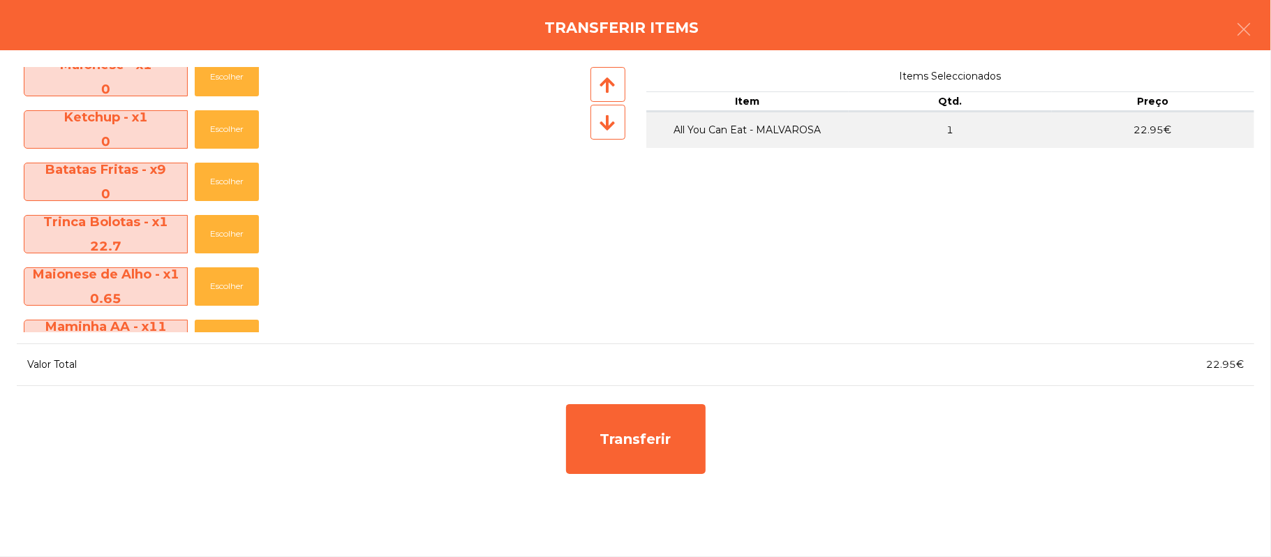
scroll to position [313, 0]
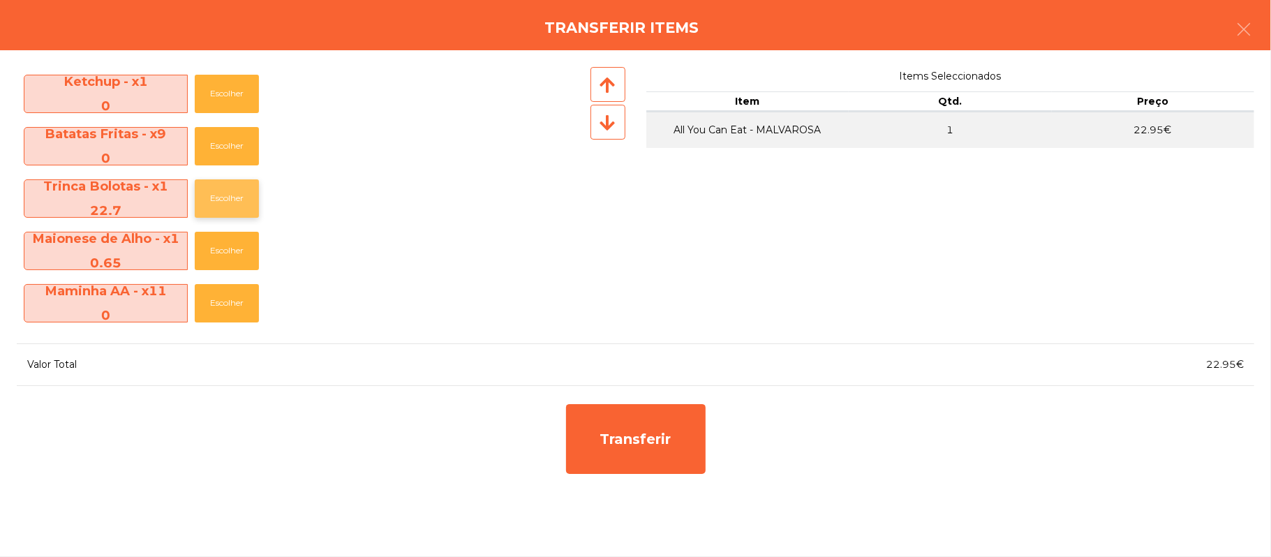
click at [236, 195] on button "Escolher" at bounding box center [227, 198] width 64 height 38
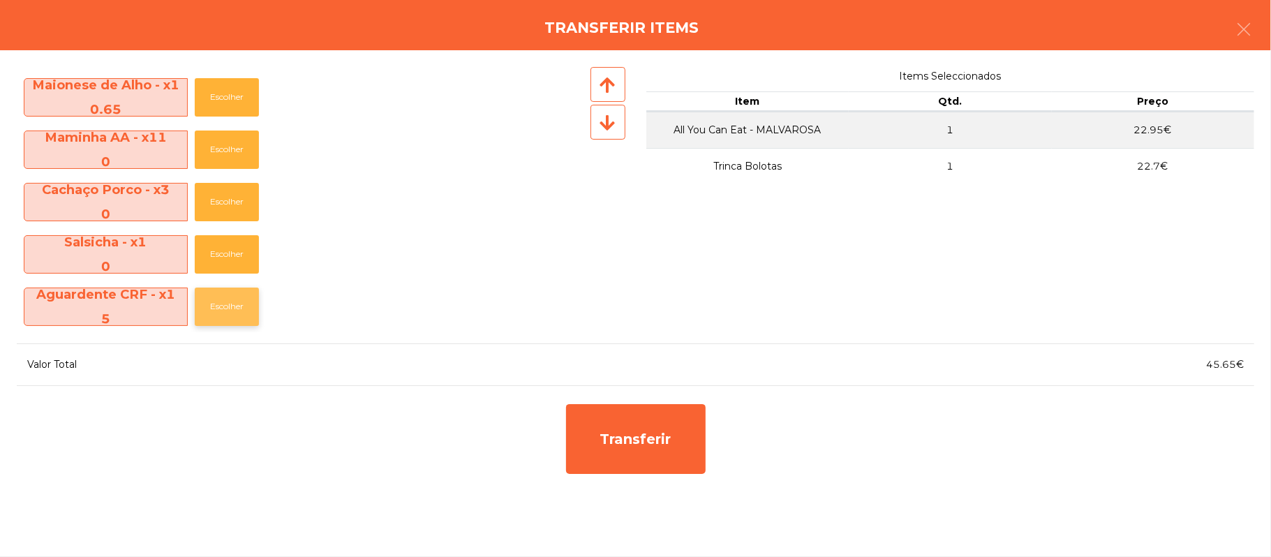
click at [244, 297] on button "Escolher" at bounding box center [227, 307] width 64 height 38
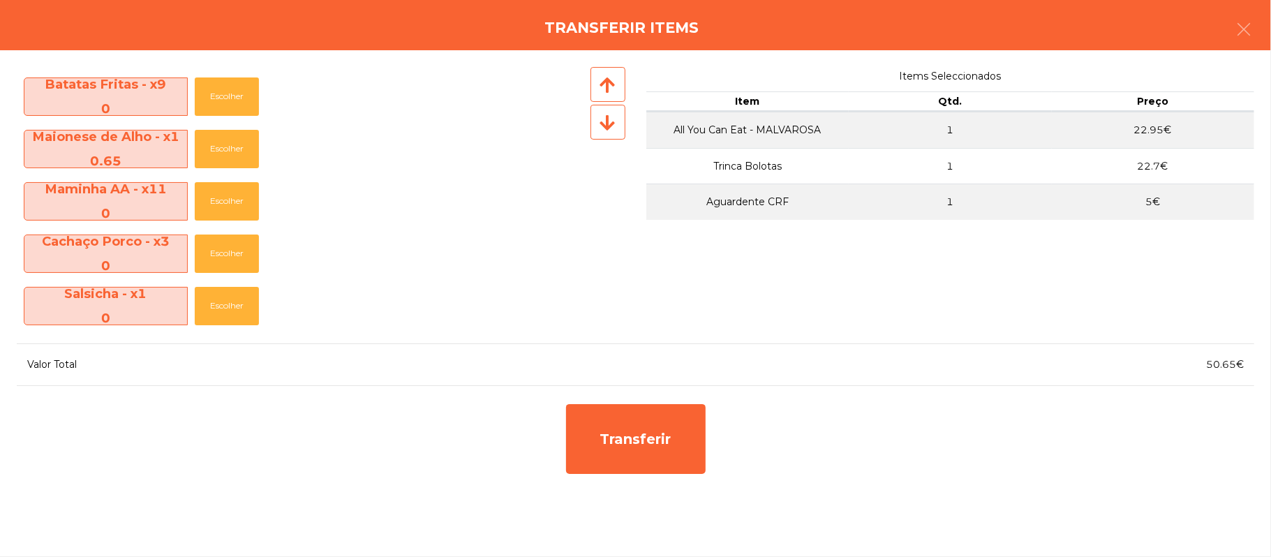
scroll to position [363, 0]
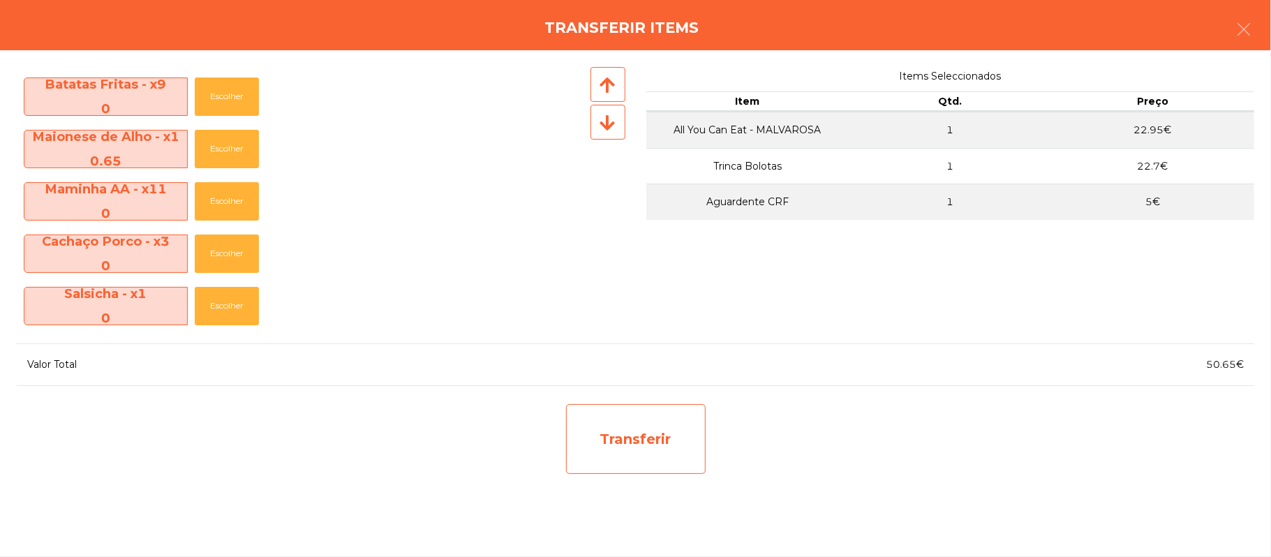
click at [632, 423] on div "Transferir" at bounding box center [636, 439] width 140 height 70
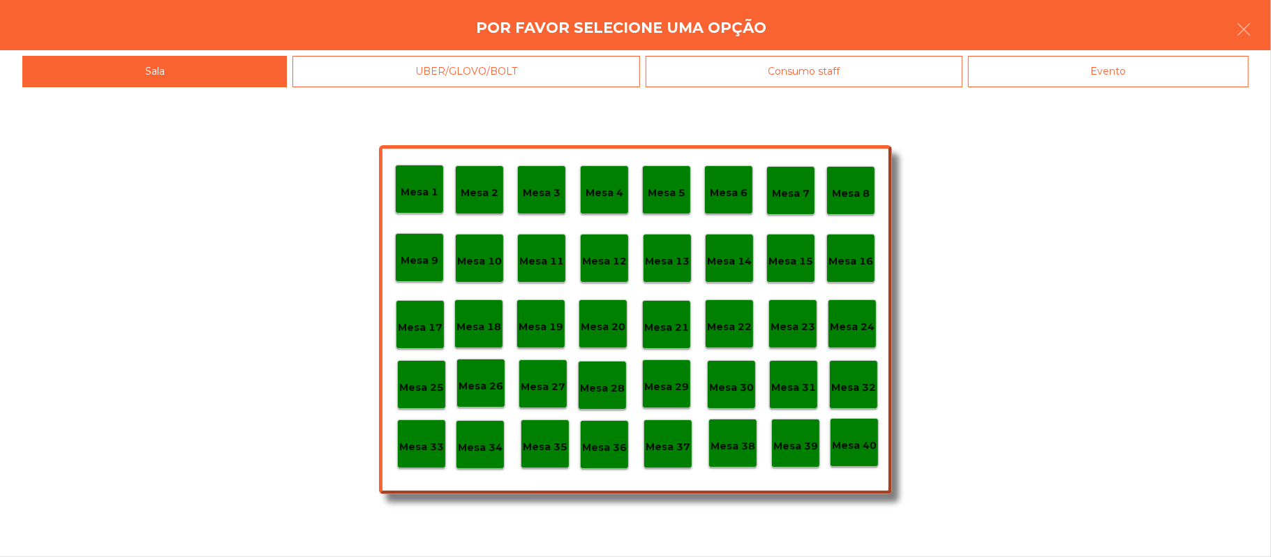
click at [413, 433] on div "Mesa 33" at bounding box center [421, 444] width 45 height 22
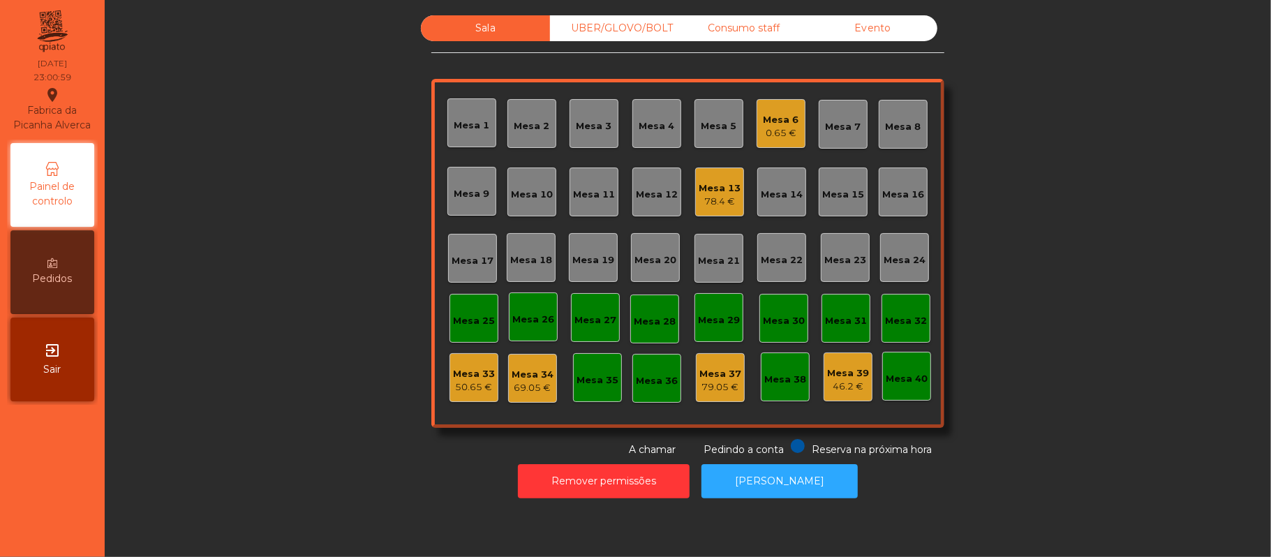
click at [771, 135] on div "0.65 €" at bounding box center [782, 133] width 36 height 14
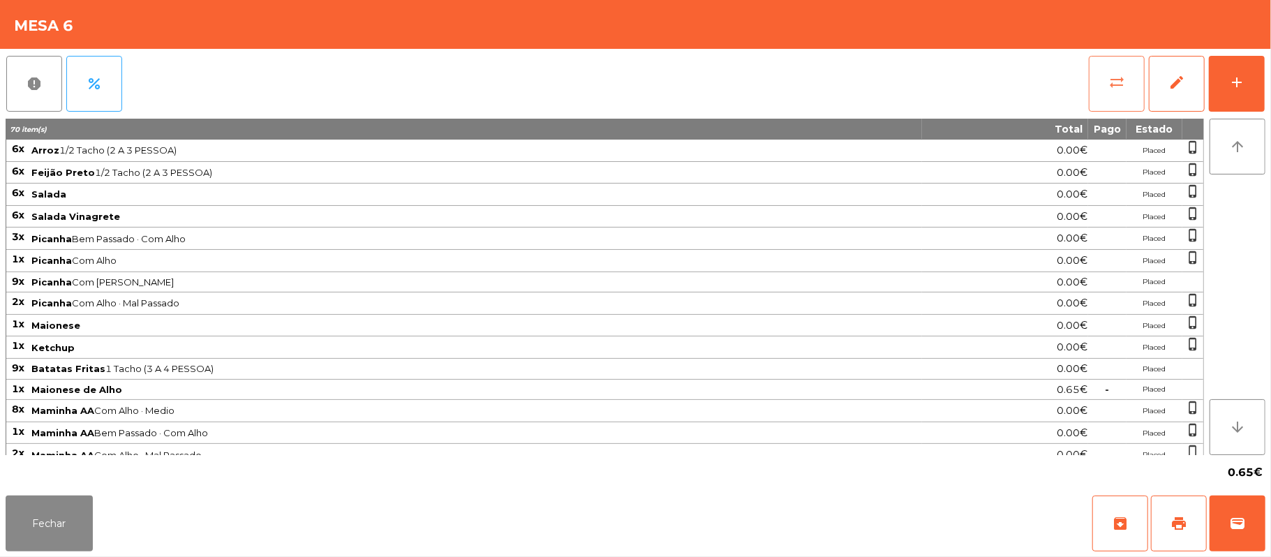
click at [1109, 68] on button "sync_alt" at bounding box center [1117, 84] width 56 height 56
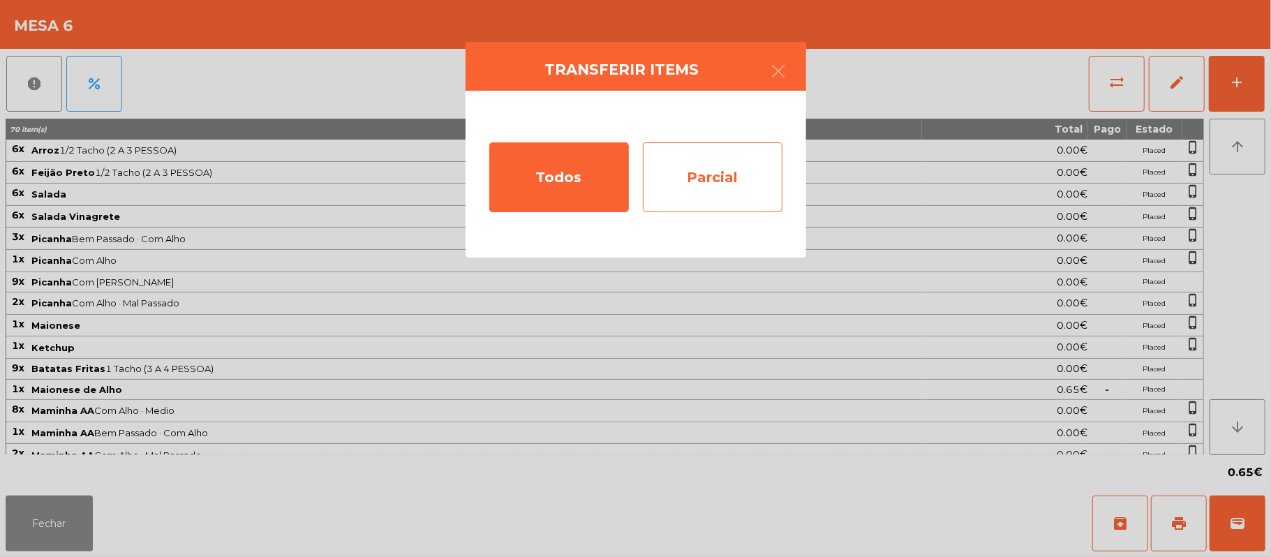
click at [709, 179] on div "Parcial" at bounding box center [713, 177] width 140 height 70
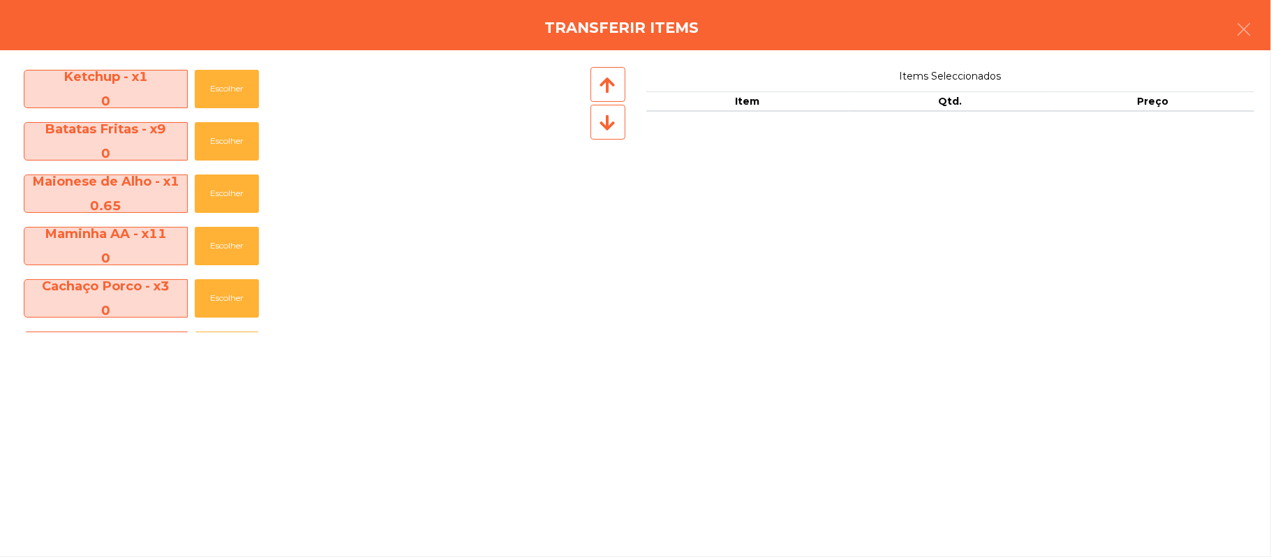
scroll to position [299, 0]
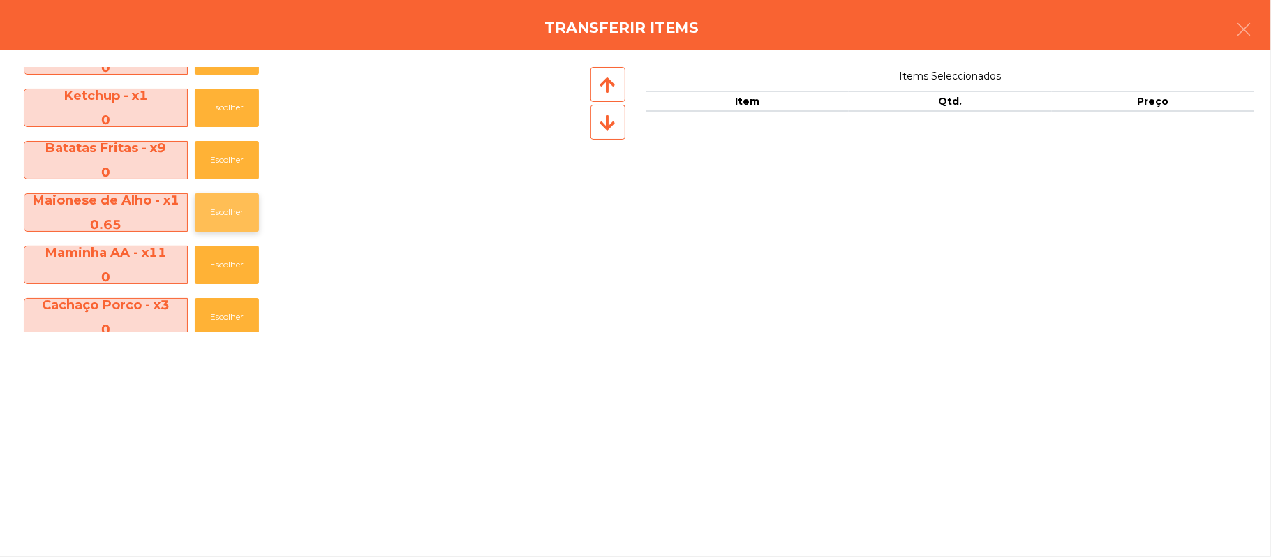
click at [235, 207] on button "Escolher" at bounding box center [227, 212] width 64 height 38
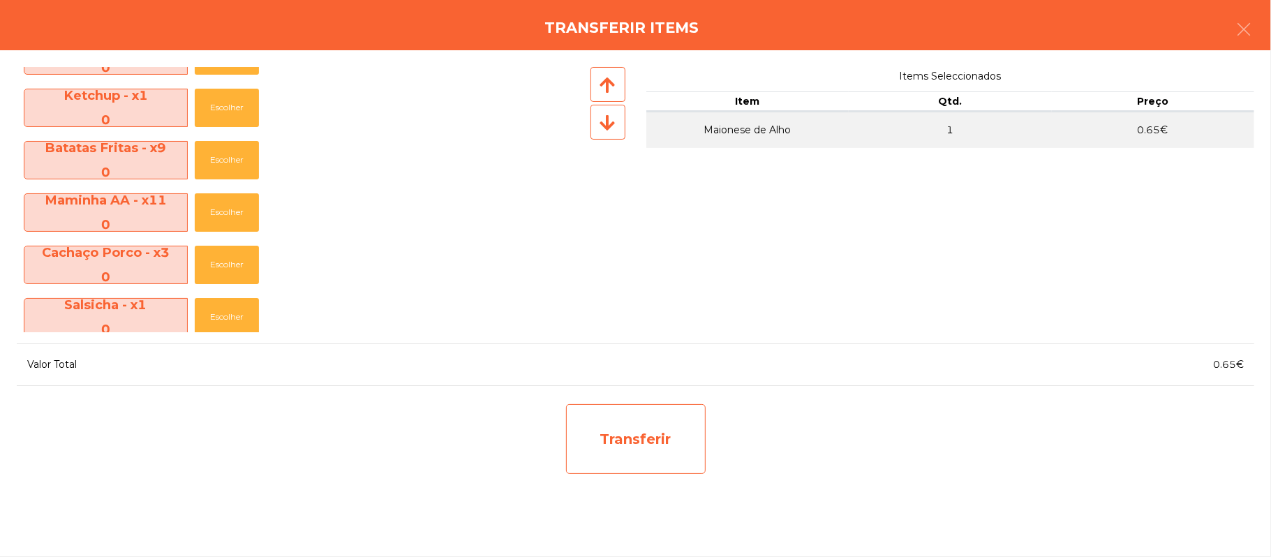
click at [666, 459] on div "Transferir" at bounding box center [636, 439] width 140 height 70
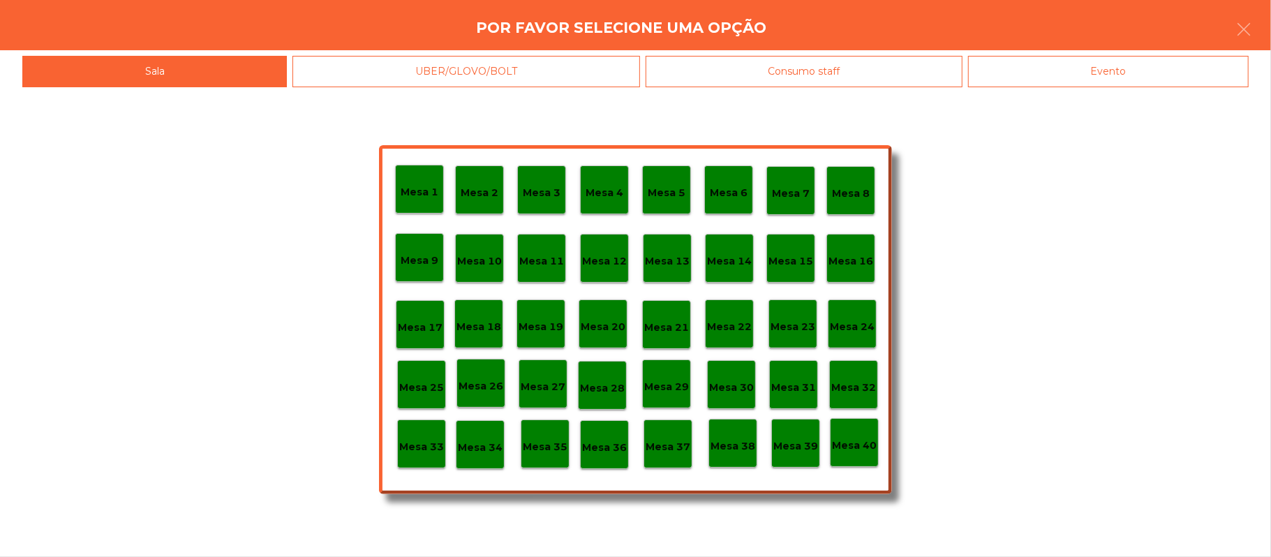
click at [417, 455] on div "Mesa 33" at bounding box center [421, 444] width 49 height 49
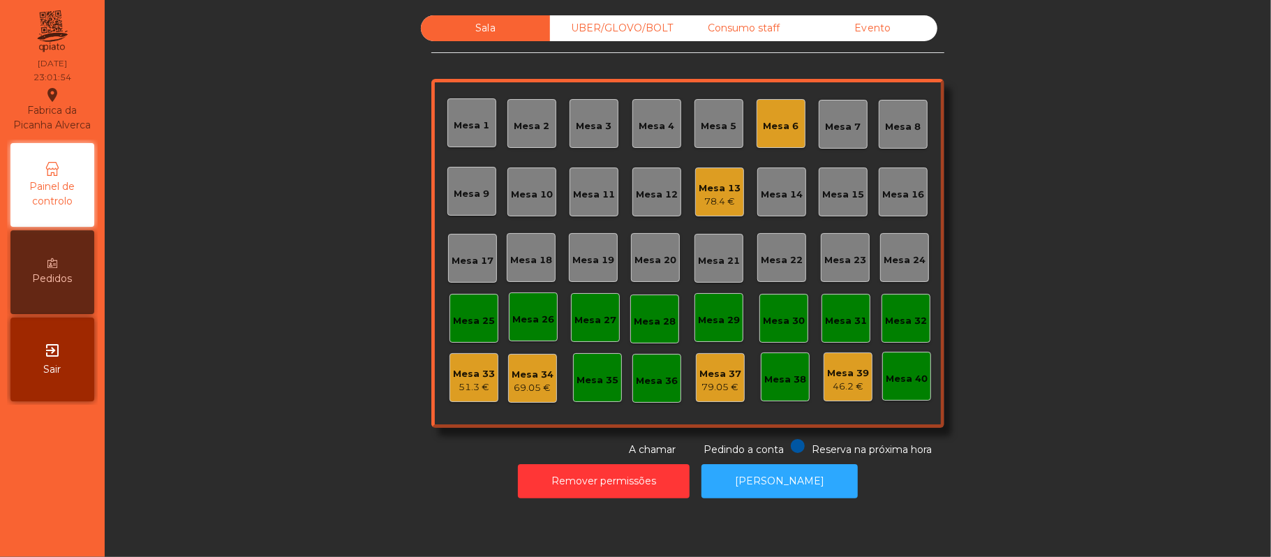
click at [455, 384] on div "51.3 €" at bounding box center [474, 387] width 42 height 14
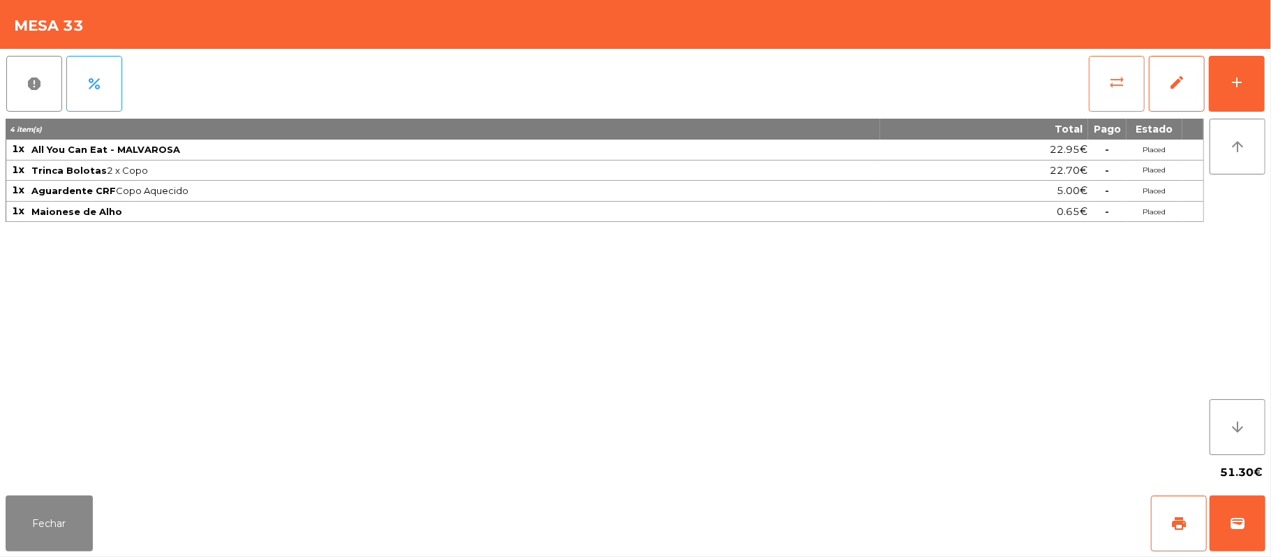
click at [1111, 106] on button "sync_alt" at bounding box center [1117, 84] width 56 height 56
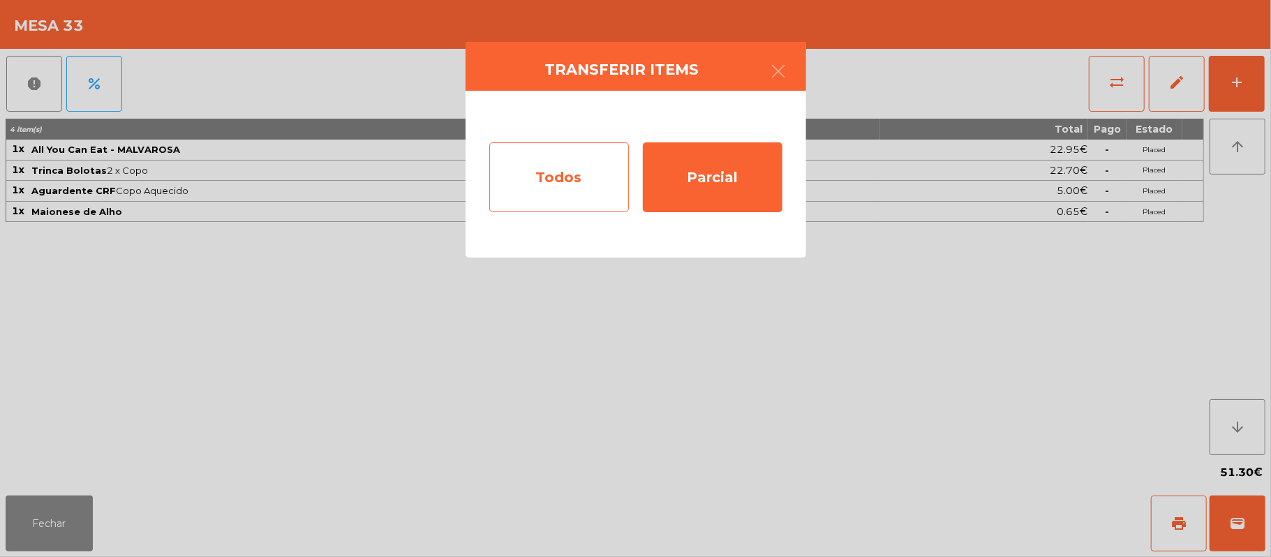
click at [574, 176] on div "Todos" at bounding box center [559, 177] width 140 height 70
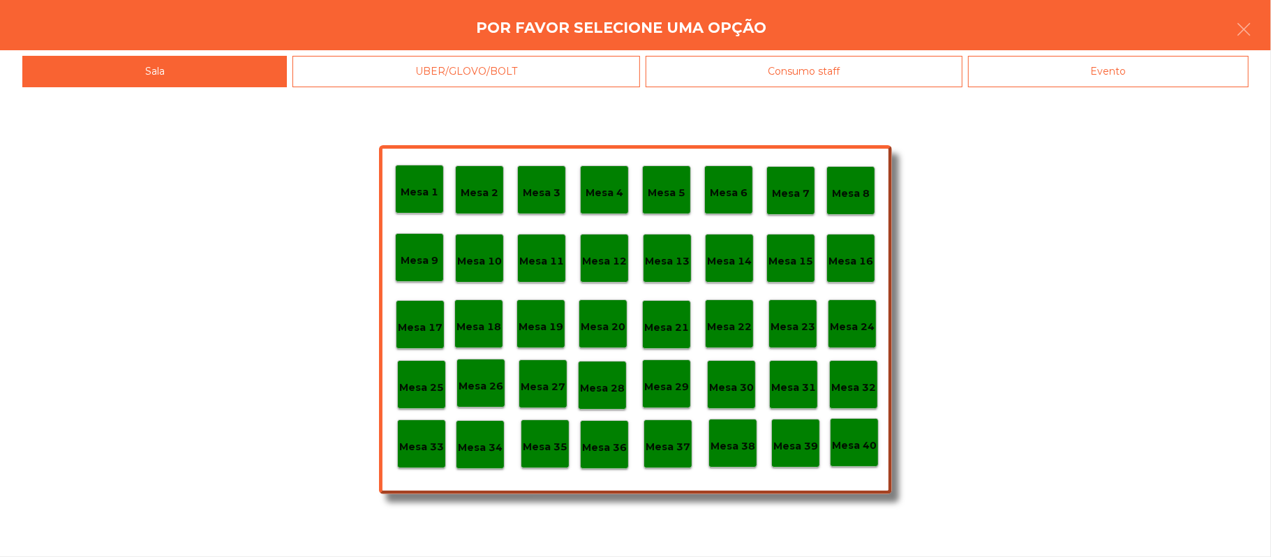
click at [1051, 73] on div "Evento" at bounding box center [1108, 71] width 281 height 31
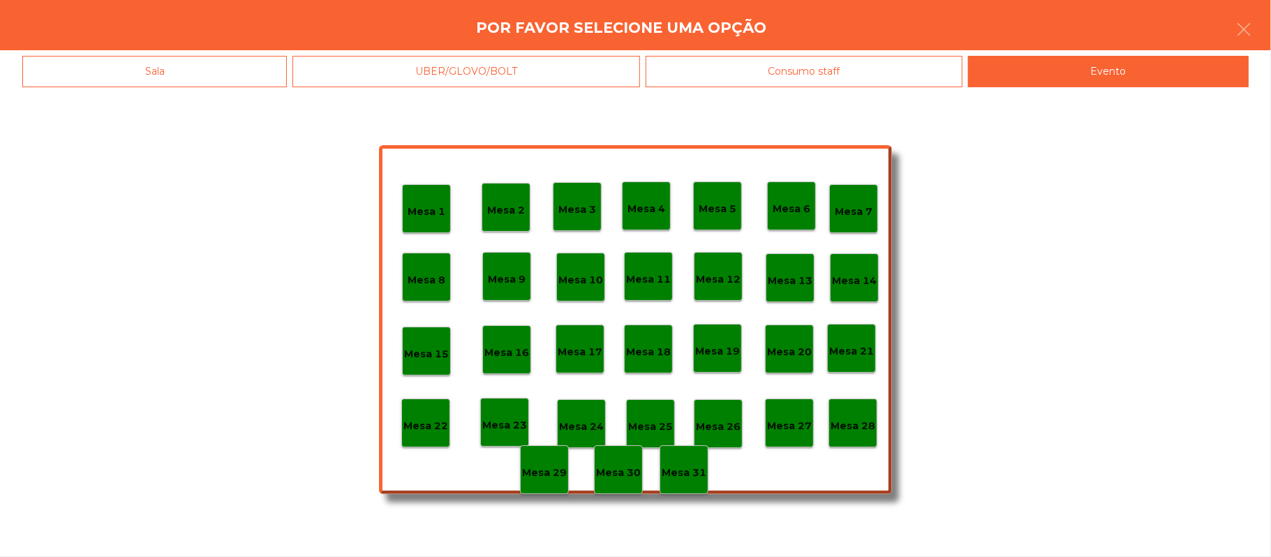
click at [855, 428] on p "Mesa 28" at bounding box center [853, 426] width 45 height 16
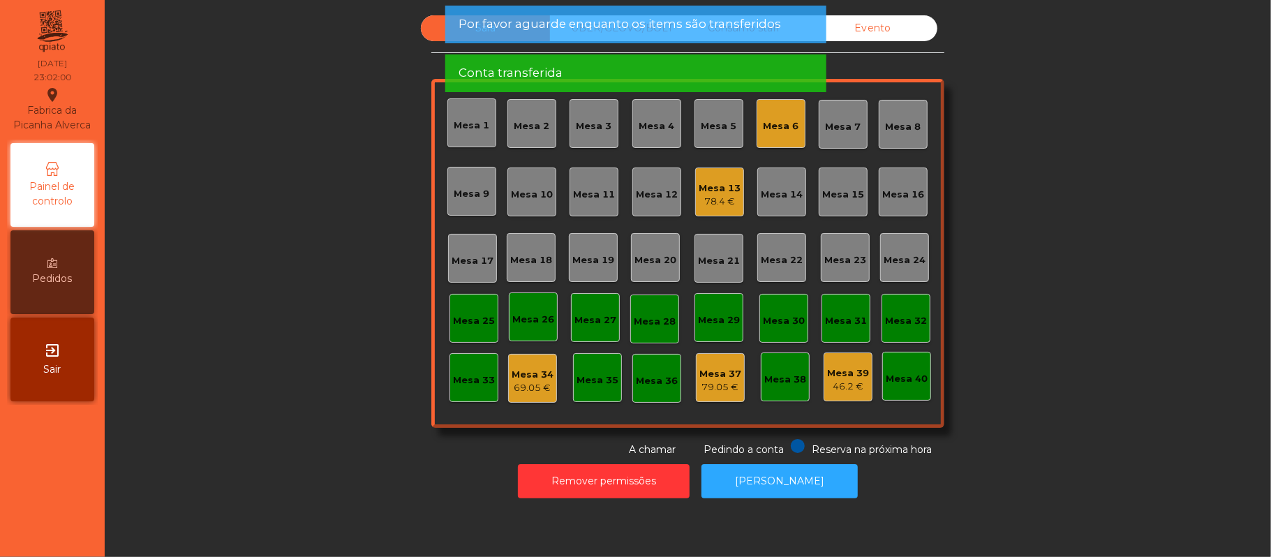
click at [533, 377] on div "Mesa 34" at bounding box center [533, 375] width 42 height 14
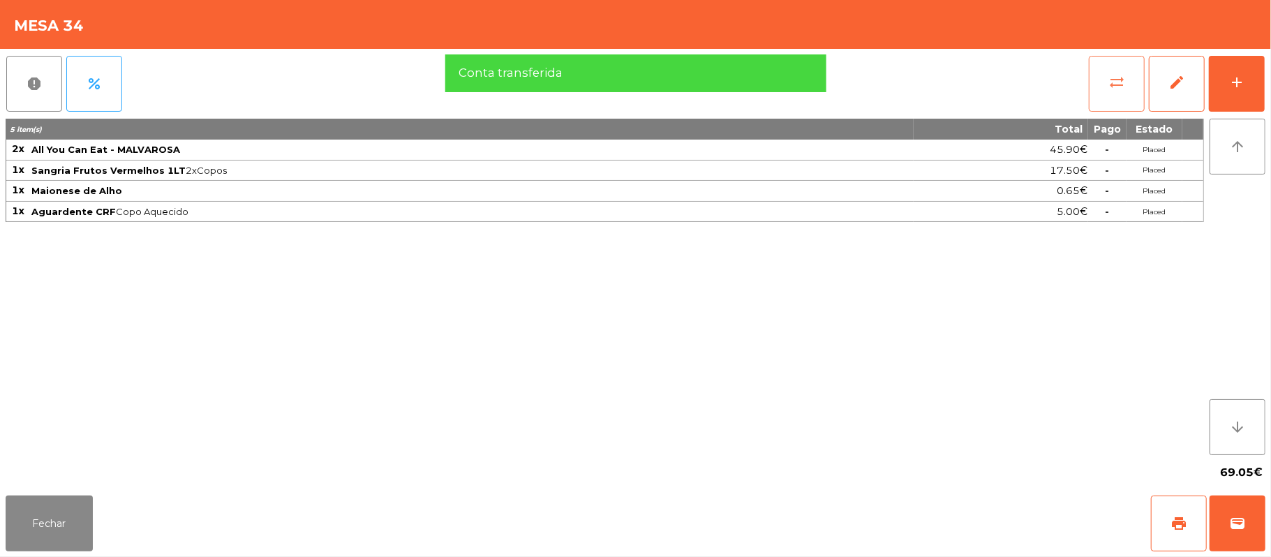
click at [1108, 74] on span "sync_alt" at bounding box center [1116, 82] width 17 height 17
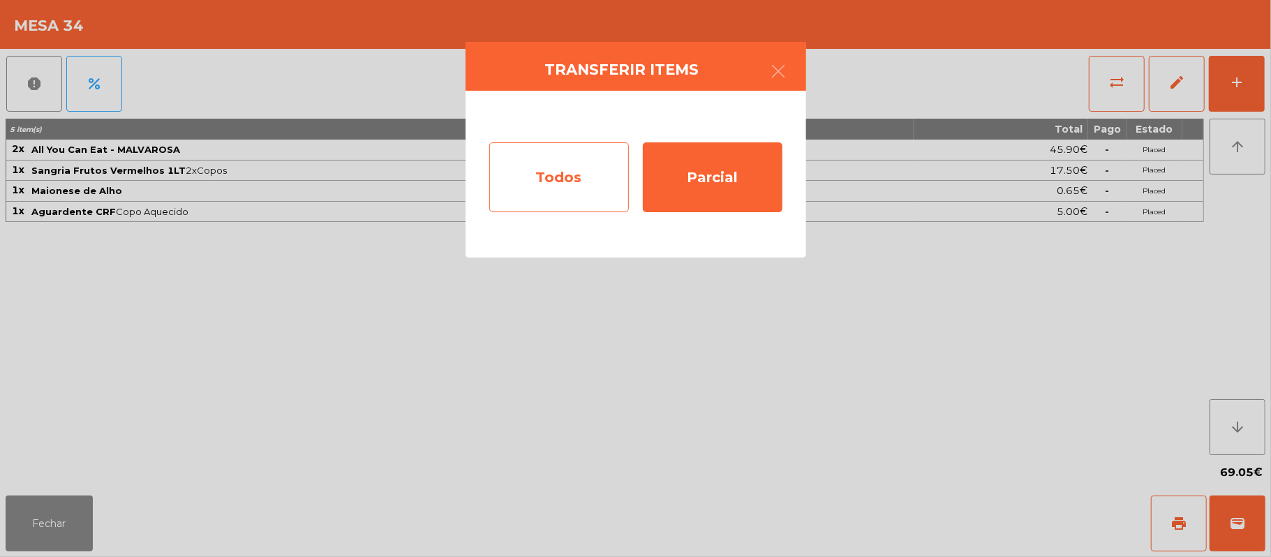
click at [562, 195] on div "Todos" at bounding box center [559, 177] width 140 height 70
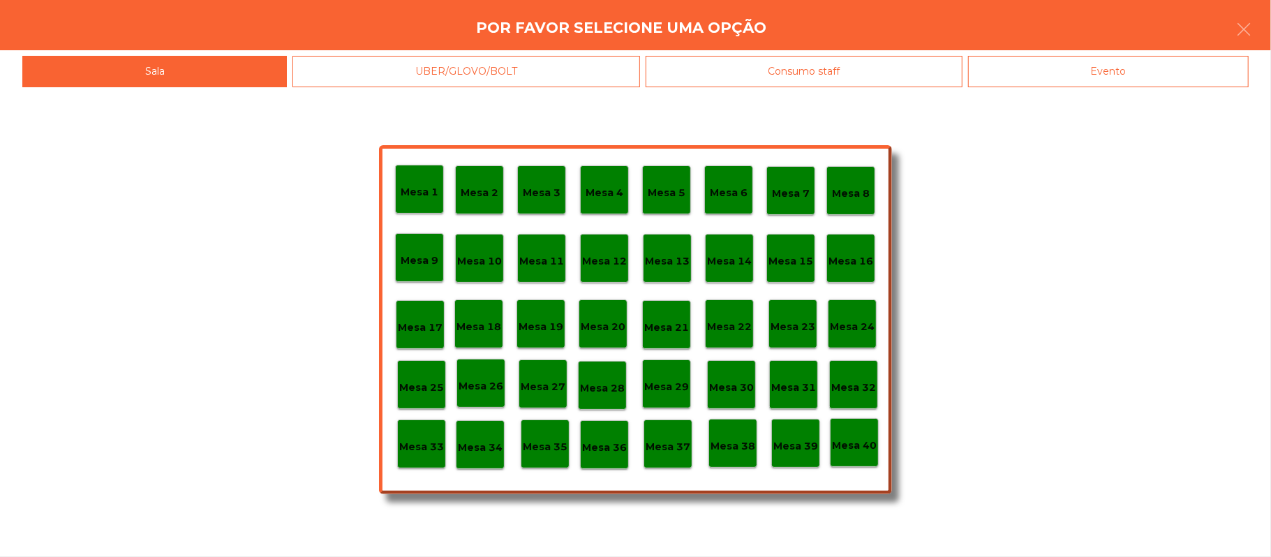
click at [1148, 75] on div "Evento" at bounding box center [1108, 71] width 281 height 31
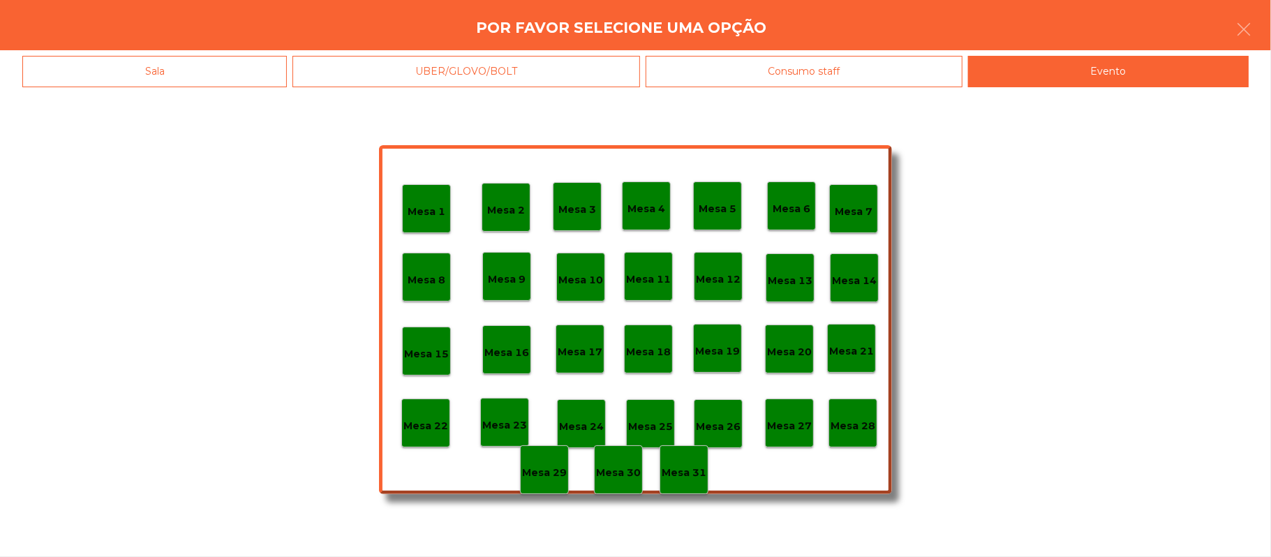
click at [859, 427] on p "Mesa 28" at bounding box center [853, 426] width 45 height 16
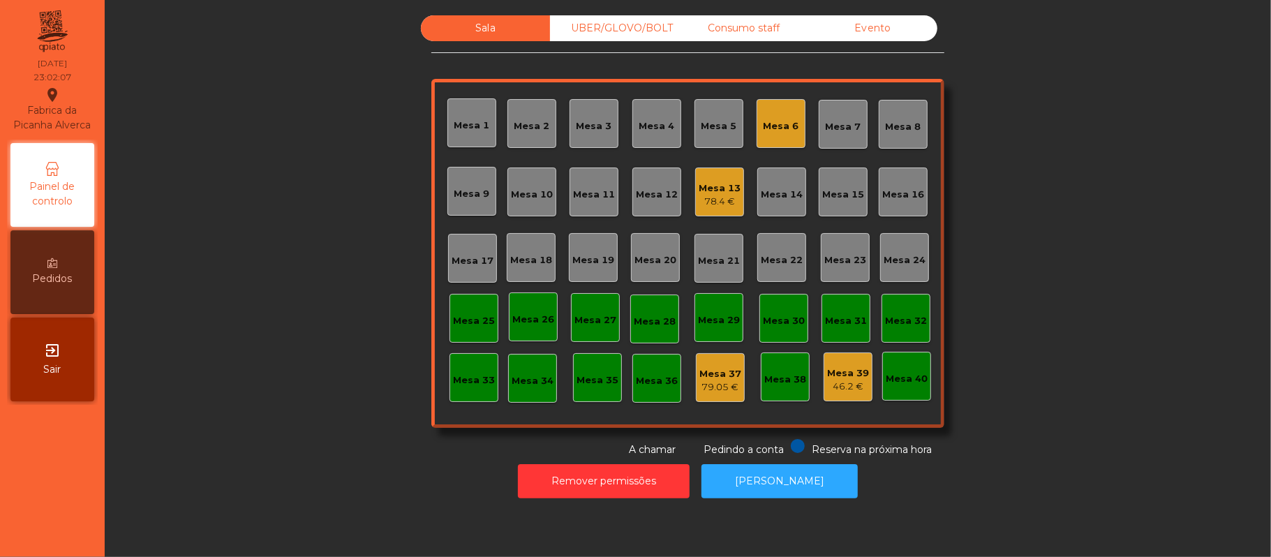
click at [785, 121] on div "Mesa 6" at bounding box center [782, 126] width 36 height 14
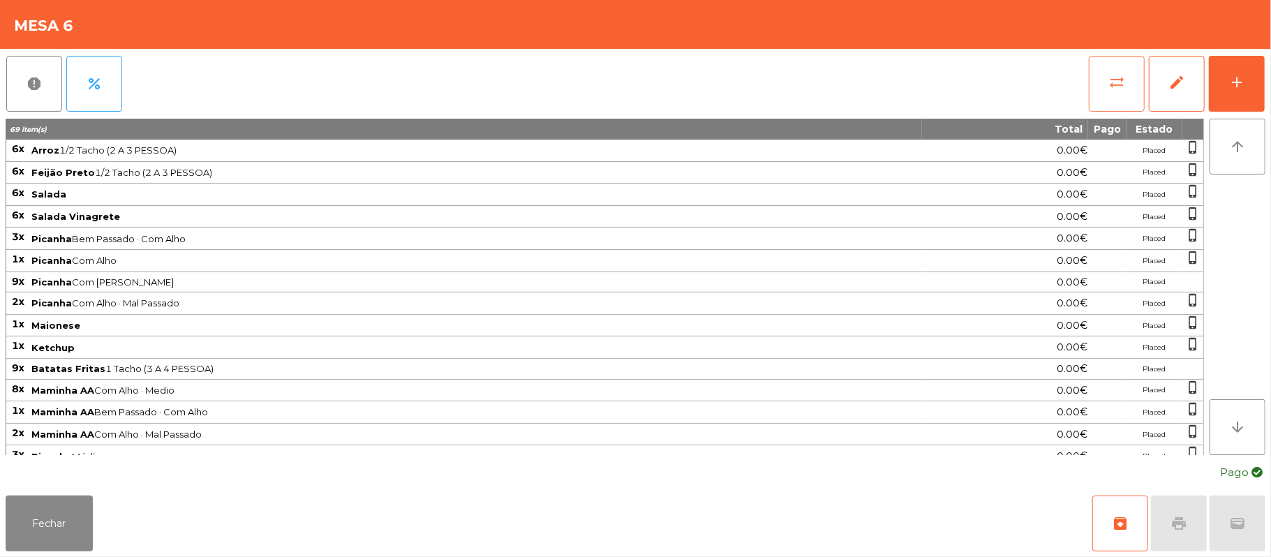
click at [1107, 70] on button "sync_alt" at bounding box center [1117, 84] width 56 height 56
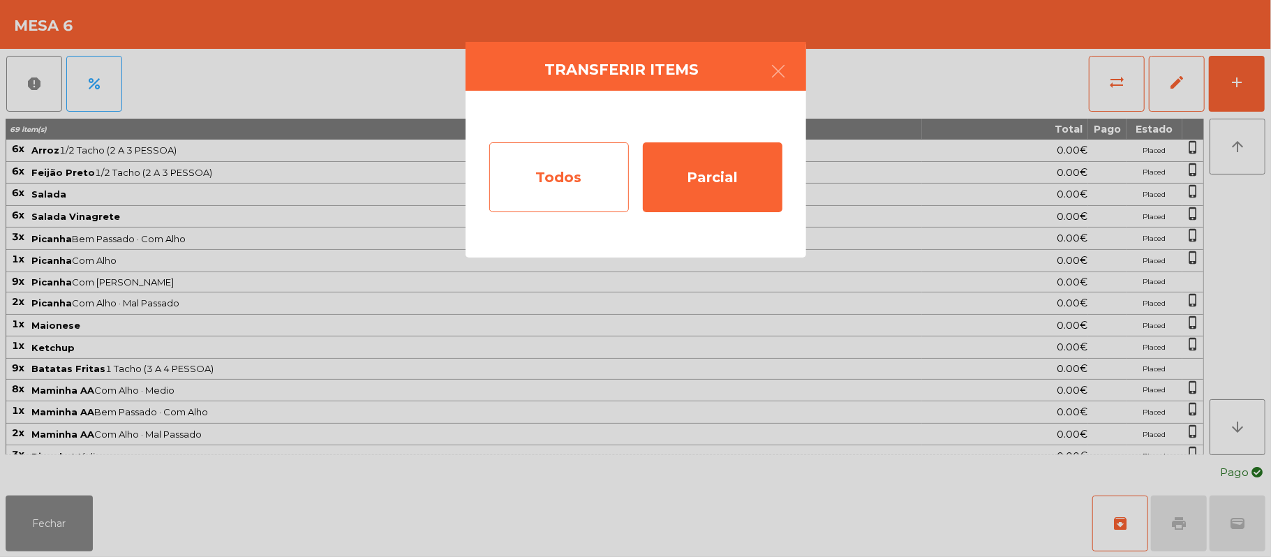
click at [562, 207] on div "Todos" at bounding box center [559, 177] width 140 height 70
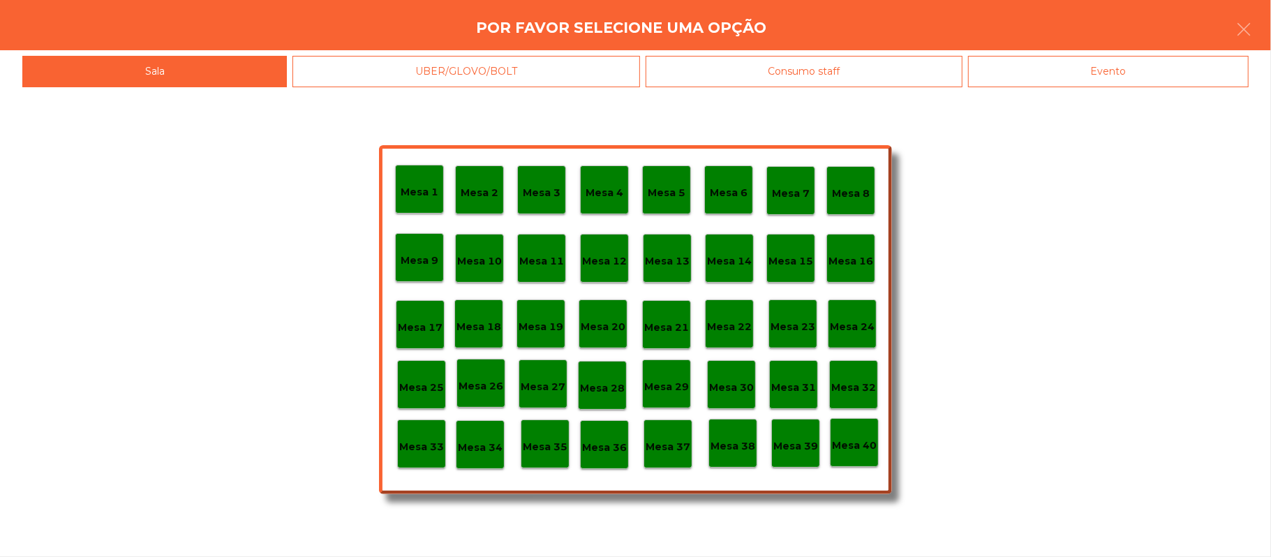
click at [1135, 80] on div "Evento" at bounding box center [1108, 71] width 281 height 31
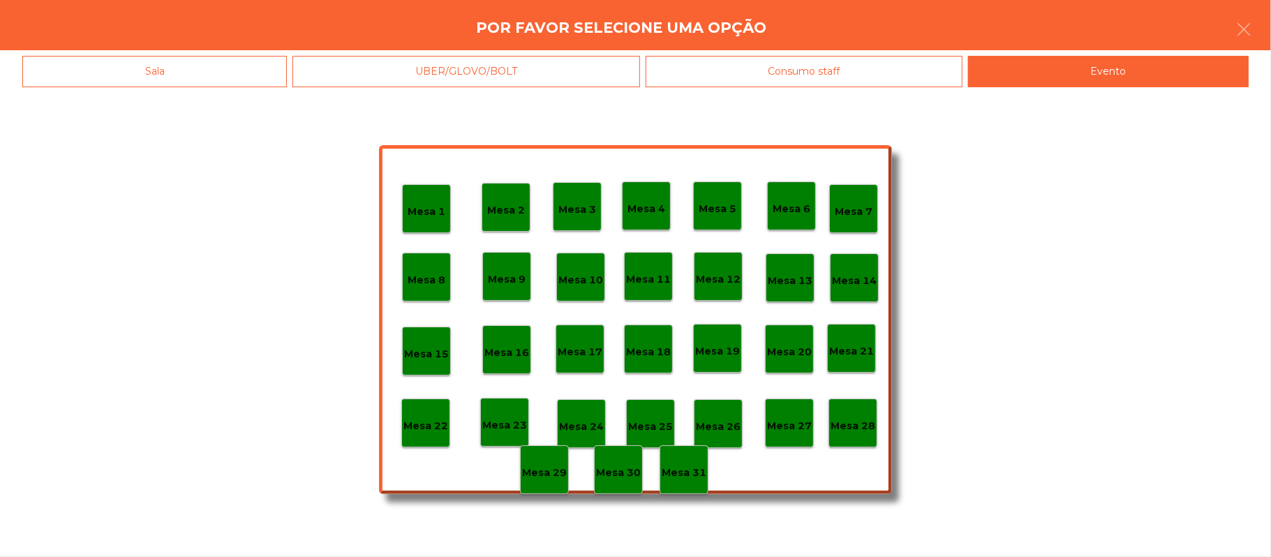
click at [860, 425] on p "Mesa 28" at bounding box center [853, 426] width 45 height 16
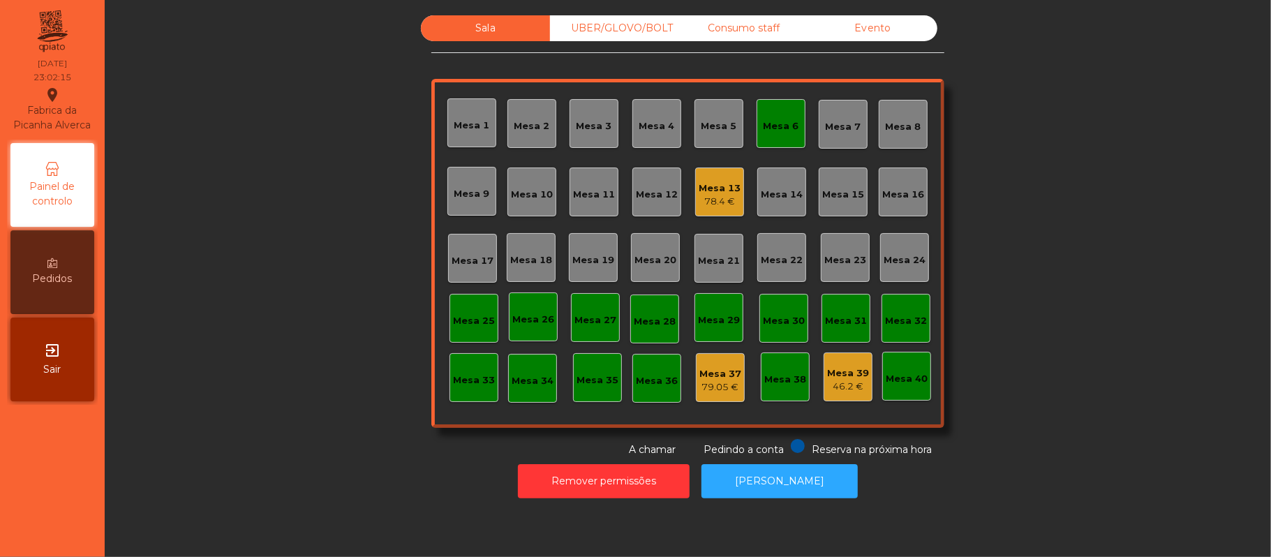
click at [763, 141] on div "Mesa 6" at bounding box center [781, 123] width 49 height 49
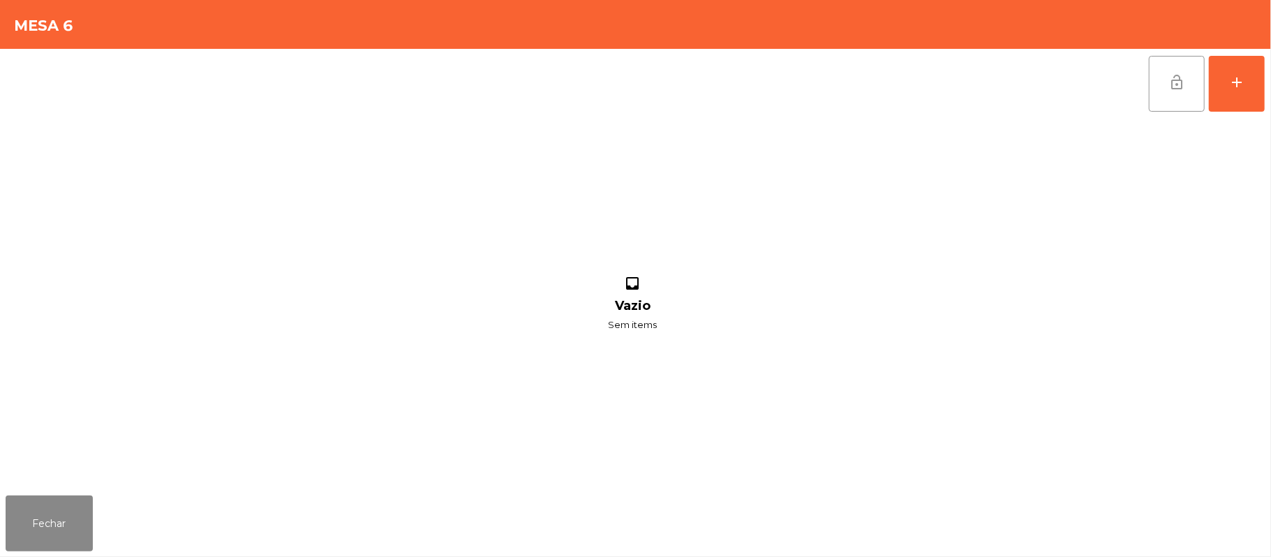
click at [1184, 106] on button "lock_open" at bounding box center [1177, 84] width 56 height 56
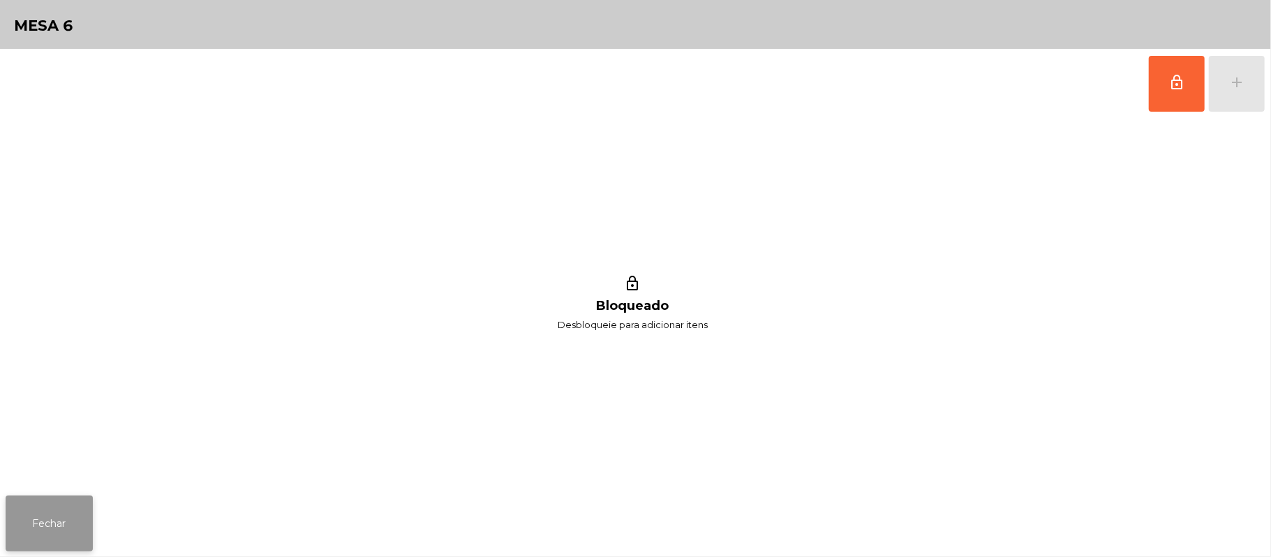
click at [17, 521] on button "Fechar" at bounding box center [49, 524] width 87 height 56
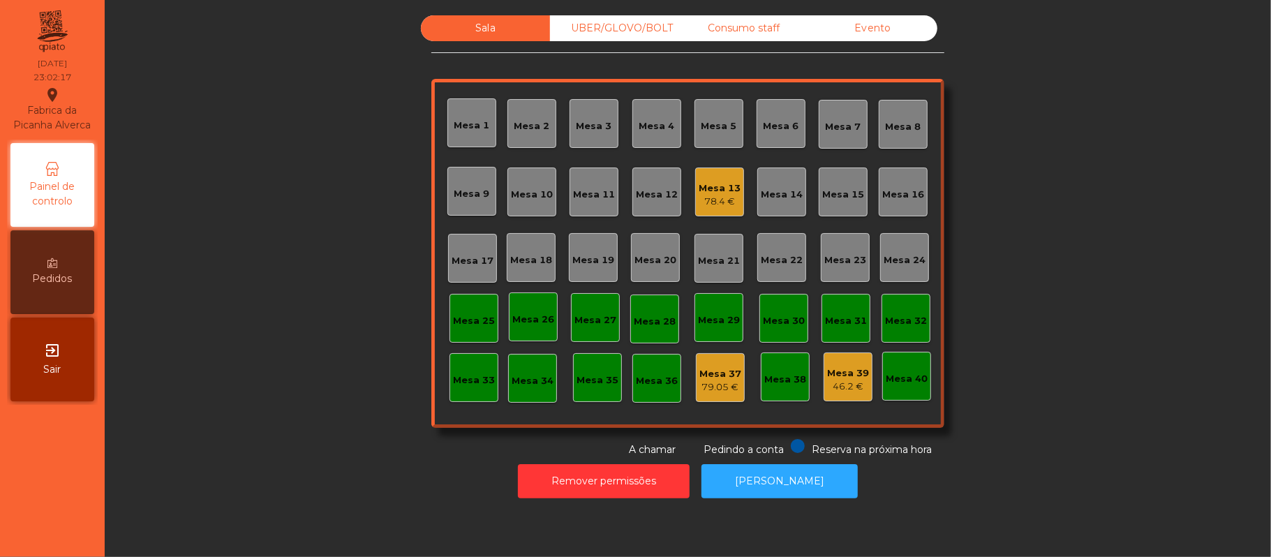
click at [1082, 214] on div "Sala UBER/GLOVO/BOLT Consumo staff Evento Mesa 1 Mesa 2 [GEOGRAPHIC_DATA] 4 [GE…" at bounding box center [688, 236] width 1129 height 442
click at [476, 378] on div "Mesa 33" at bounding box center [474, 380] width 42 height 14
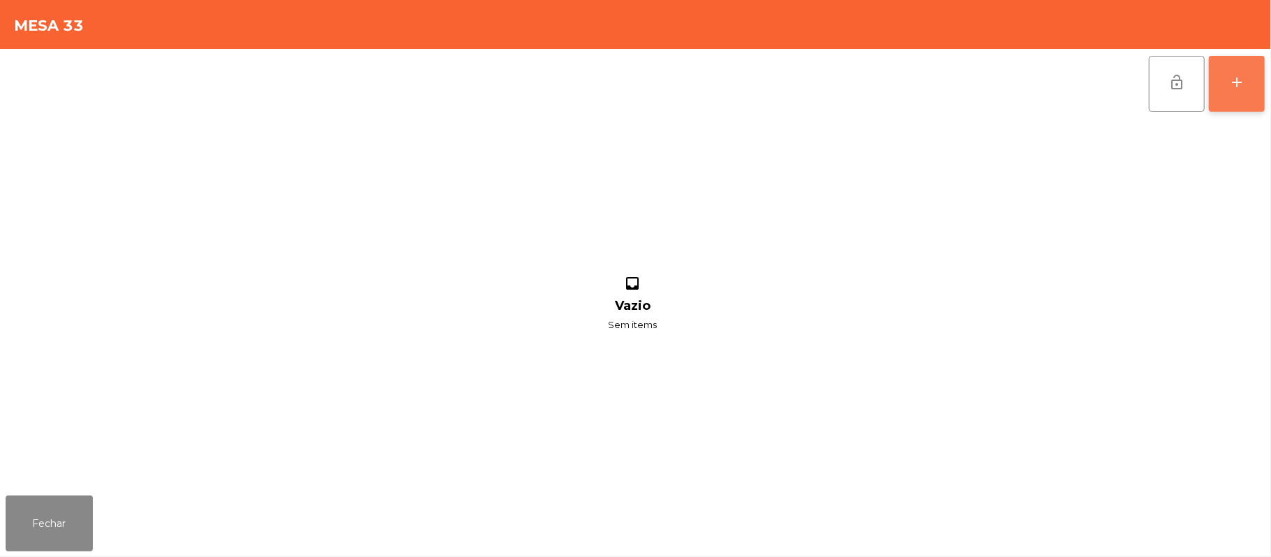
click at [1254, 98] on button "add" at bounding box center [1237, 84] width 56 height 56
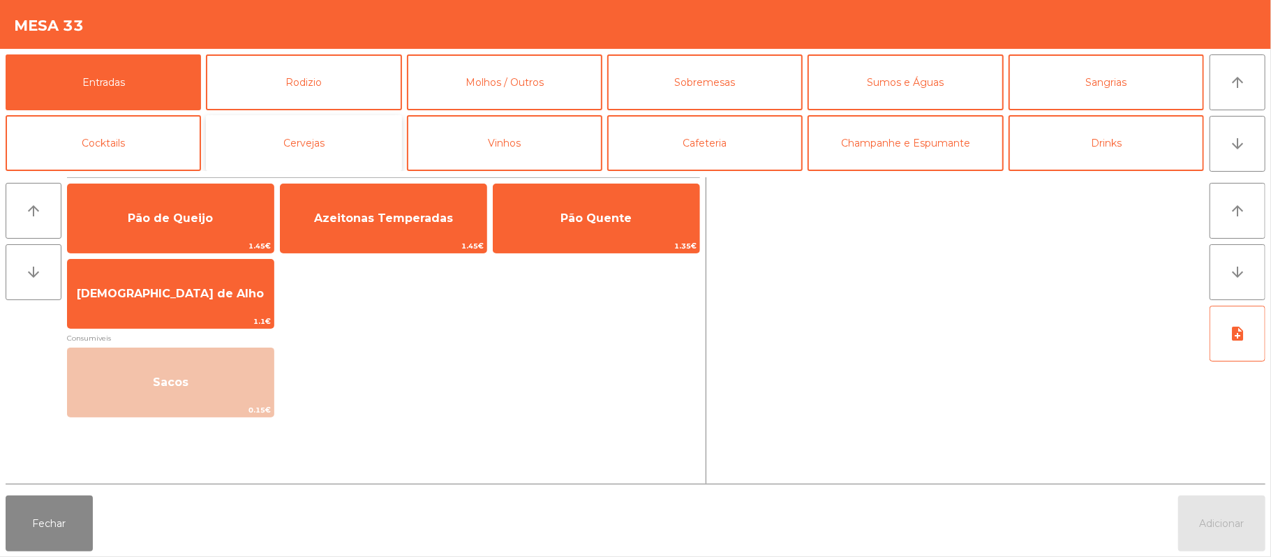
click at [375, 145] on button "Cervejas" at bounding box center [303, 143] width 195 height 56
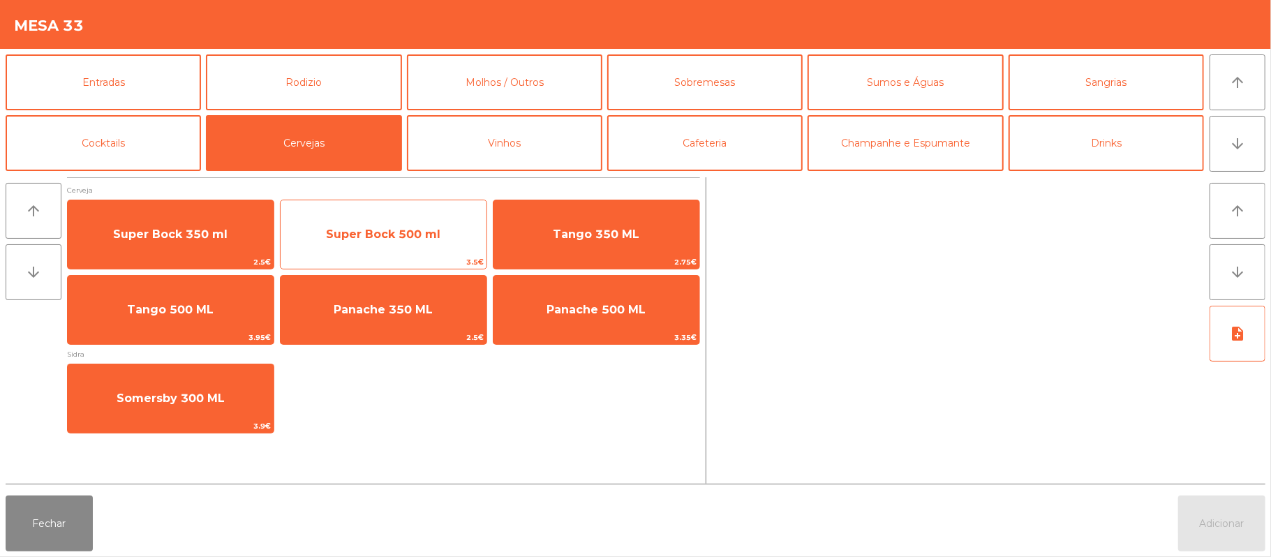
click at [419, 240] on span "Super Bock 500 ml" at bounding box center [383, 234] width 114 height 13
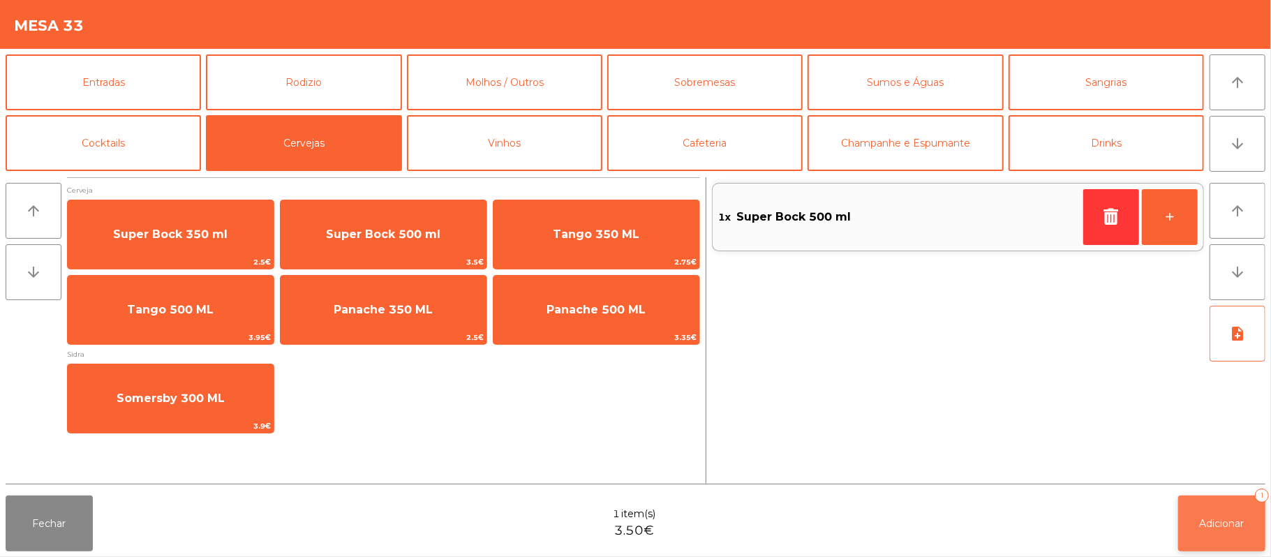
click at [1224, 526] on span "Adicionar" at bounding box center [1222, 523] width 45 height 13
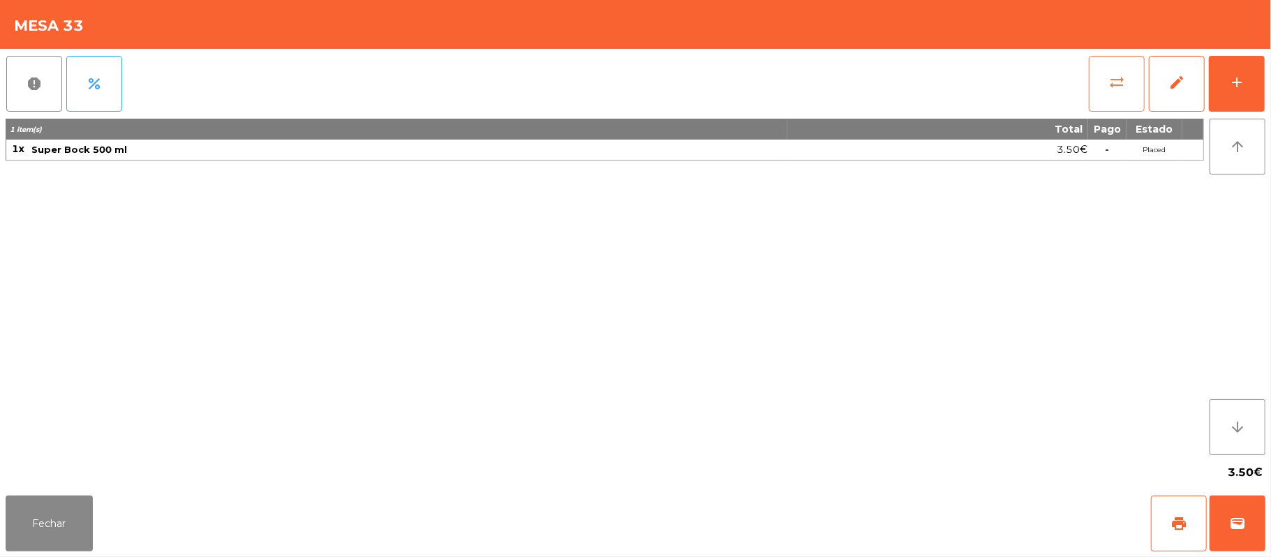
click at [1108, 85] on span "sync_alt" at bounding box center [1116, 82] width 17 height 17
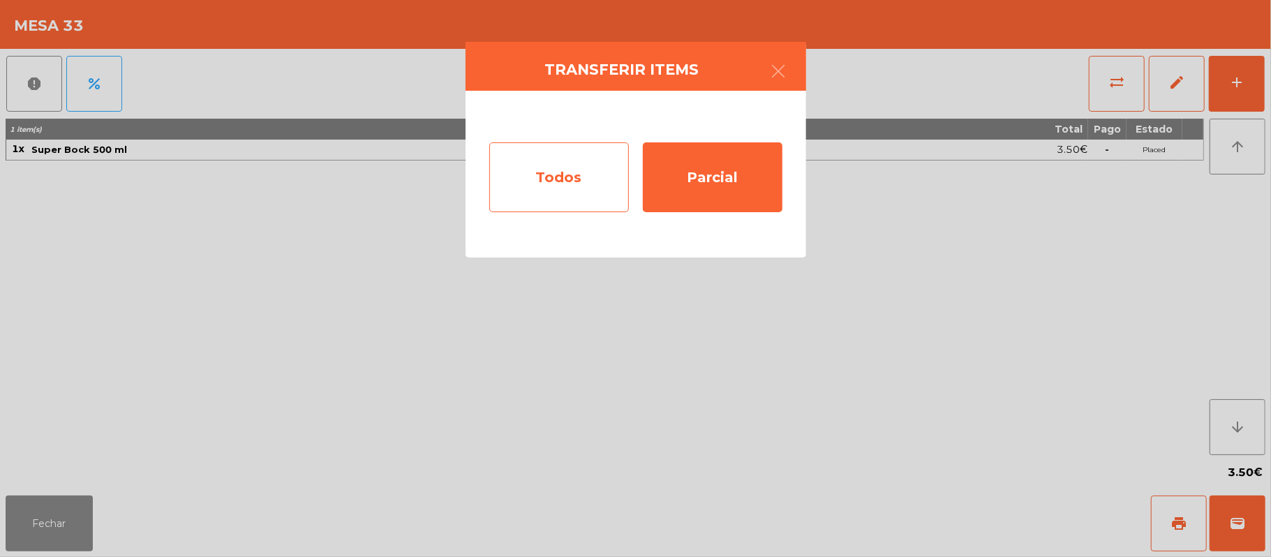
click at [593, 186] on div "Todos" at bounding box center [559, 177] width 140 height 70
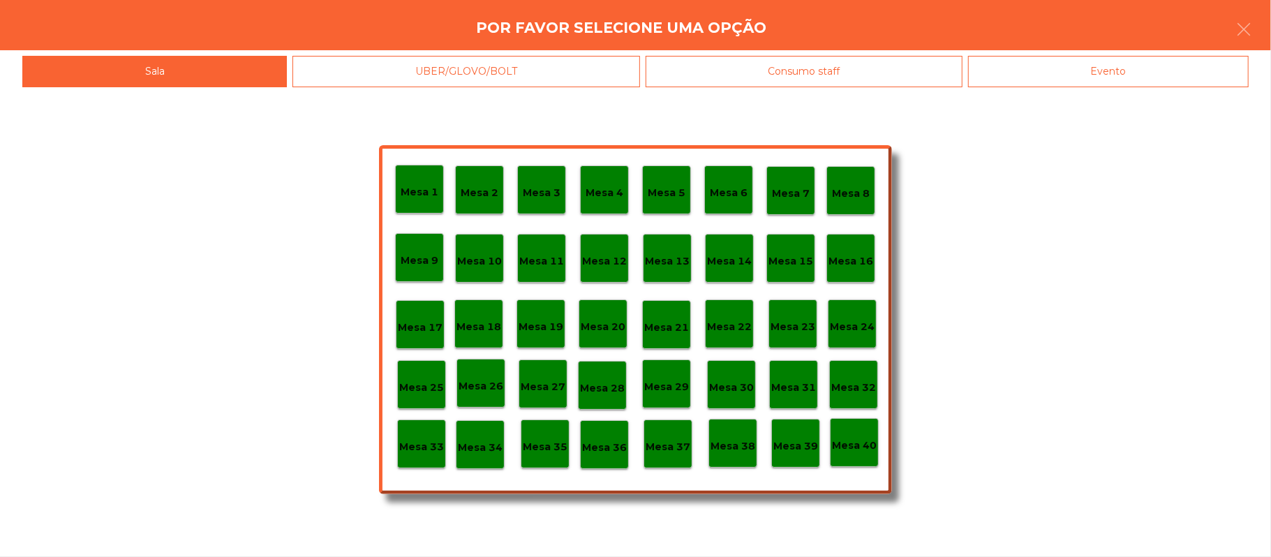
click at [1120, 85] on div "Evento" at bounding box center [1108, 71] width 281 height 31
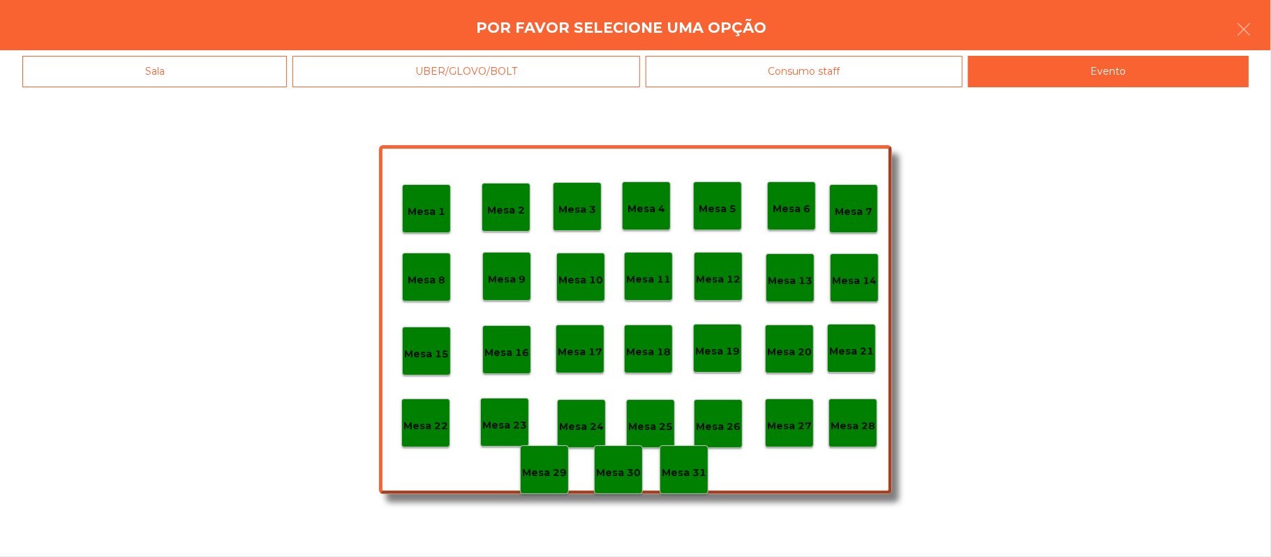
click at [852, 423] on p "Mesa 28" at bounding box center [853, 426] width 45 height 16
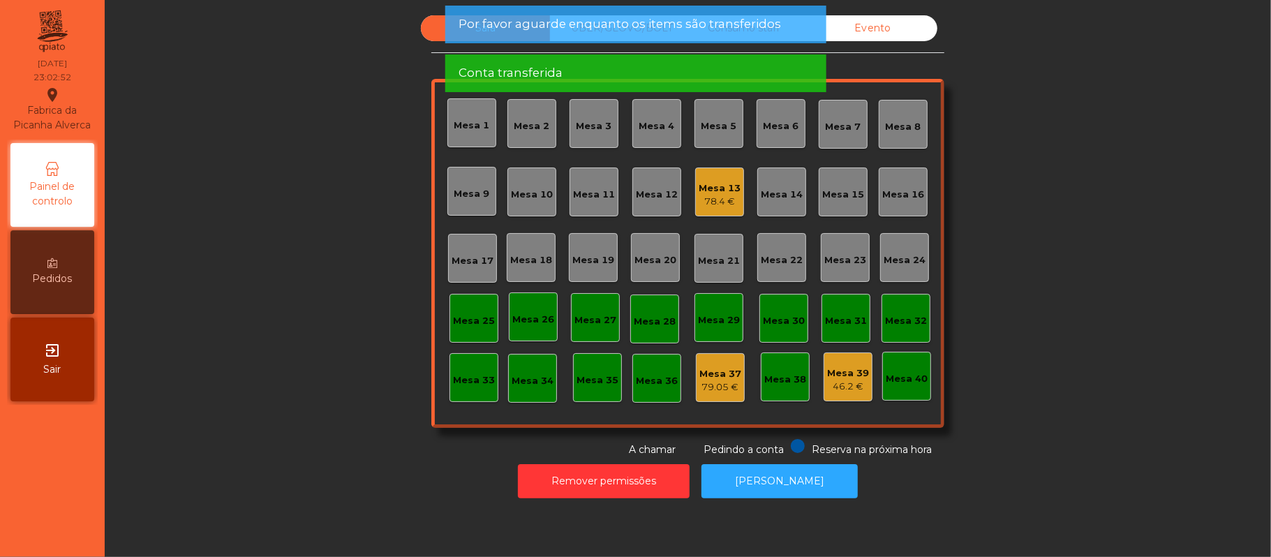
click at [1101, 283] on div "Sala UBER/GLOVO/BOLT Consumo staff Evento Mesa 1 Mesa 2 [GEOGRAPHIC_DATA] 4 [GE…" at bounding box center [688, 236] width 1129 height 442
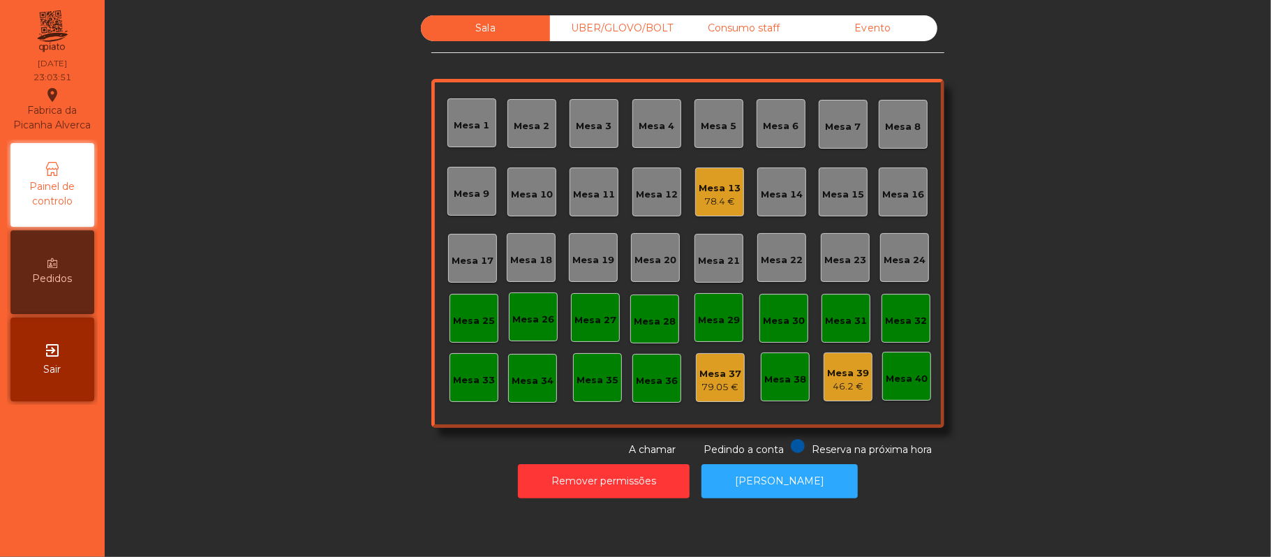
click at [732, 29] on div "Consumo staff" at bounding box center [743, 28] width 129 height 26
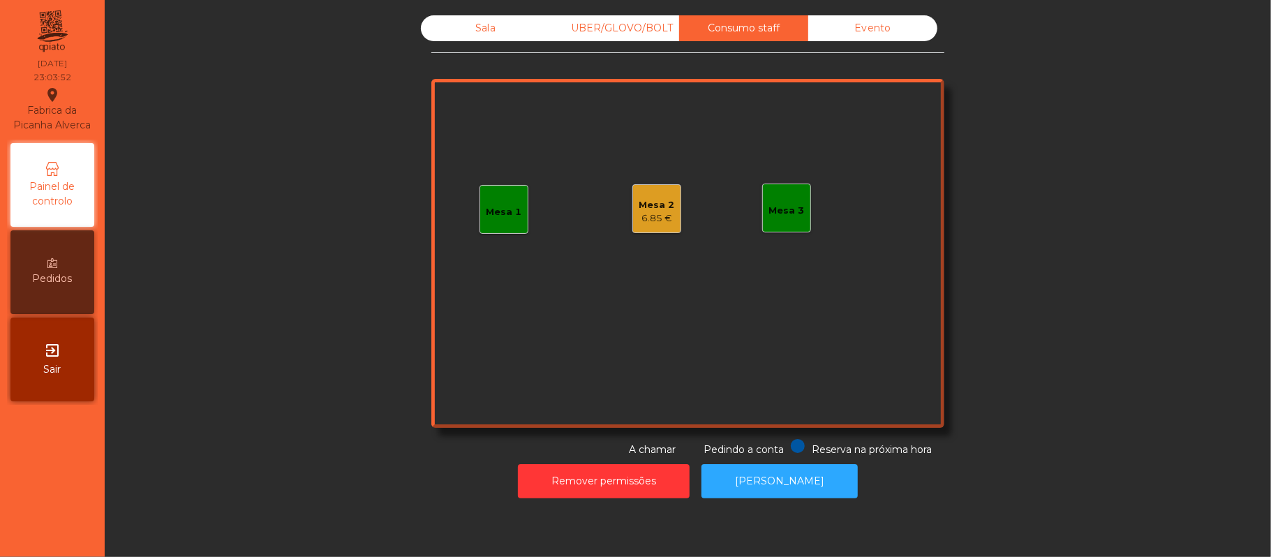
click at [800, 207] on div "Mesa 3" at bounding box center [786, 208] width 49 height 49
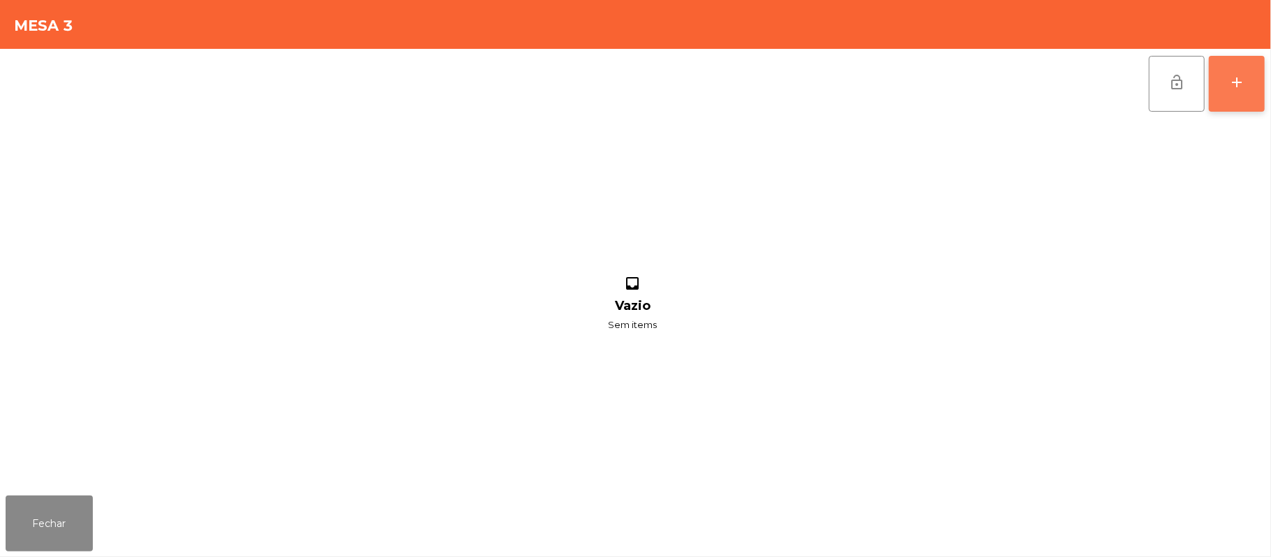
click at [1235, 82] on div "add" at bounding box center [1237, 82] width 17 height 17
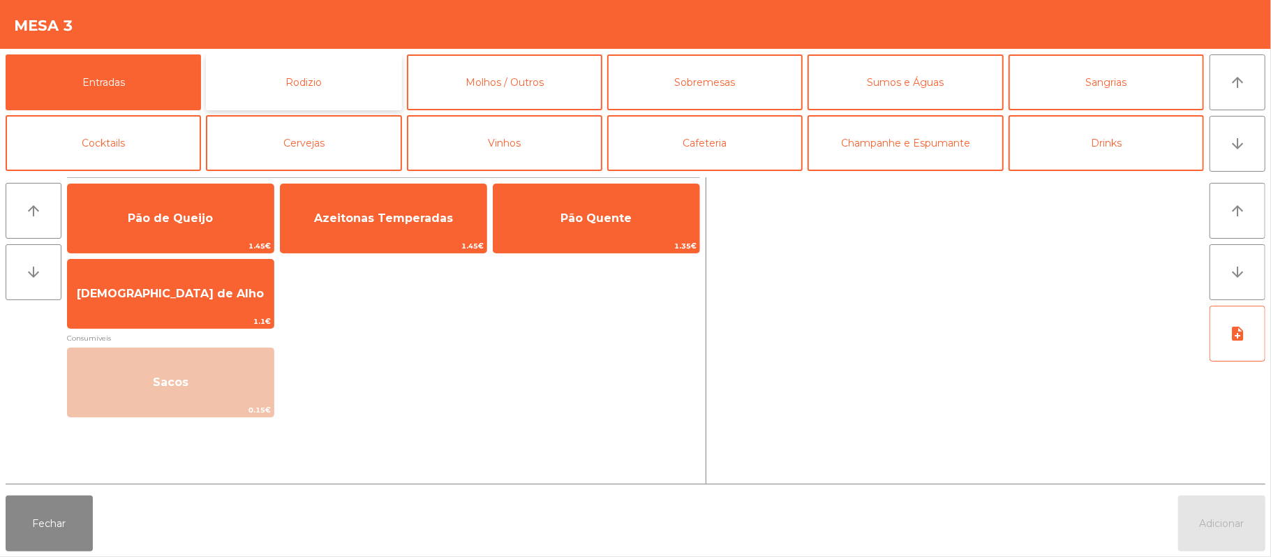
click at [280, 90] on button "Rodizio" at bounding box center [303, 82] width 195 height 56
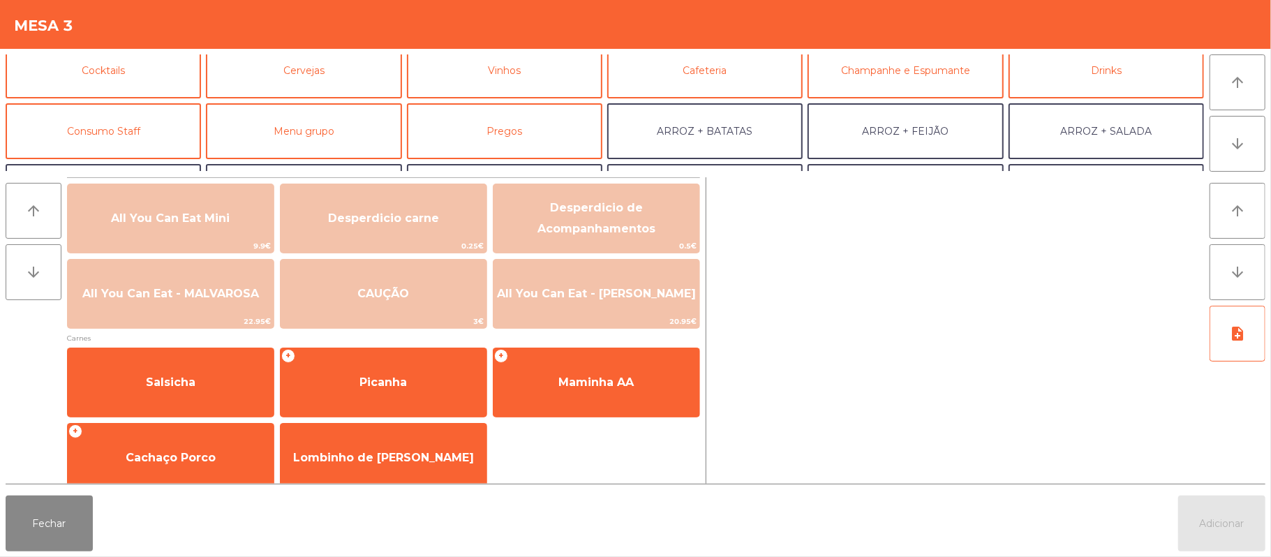
scroll to position [78, 0]
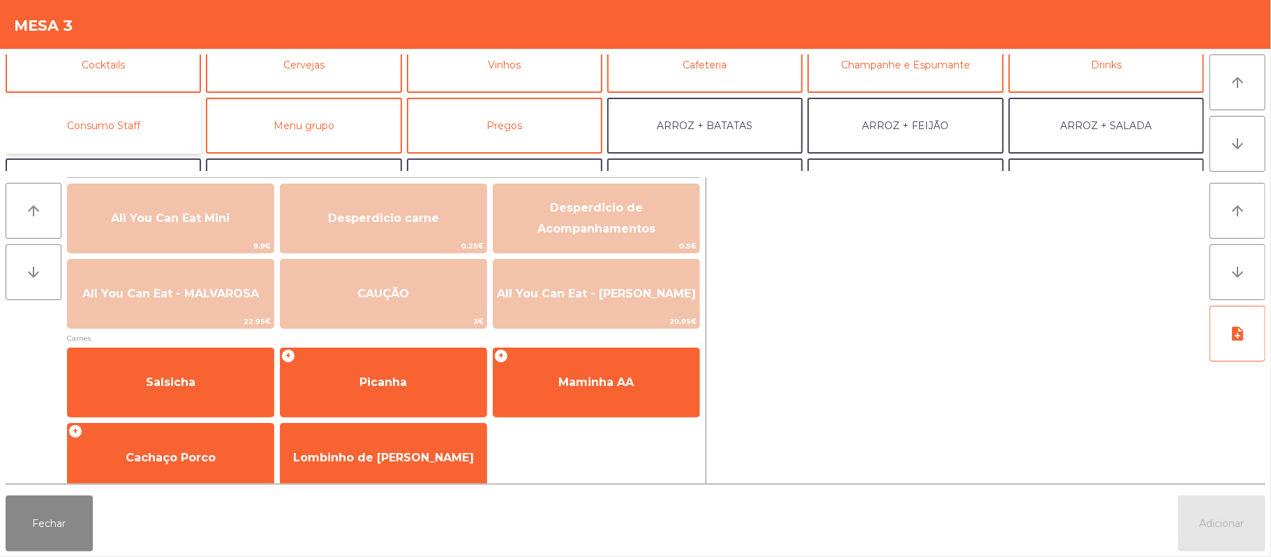
click at [168, 117] on button "Consumo Staff" at bounding box center [103, 126] width 195 height 56
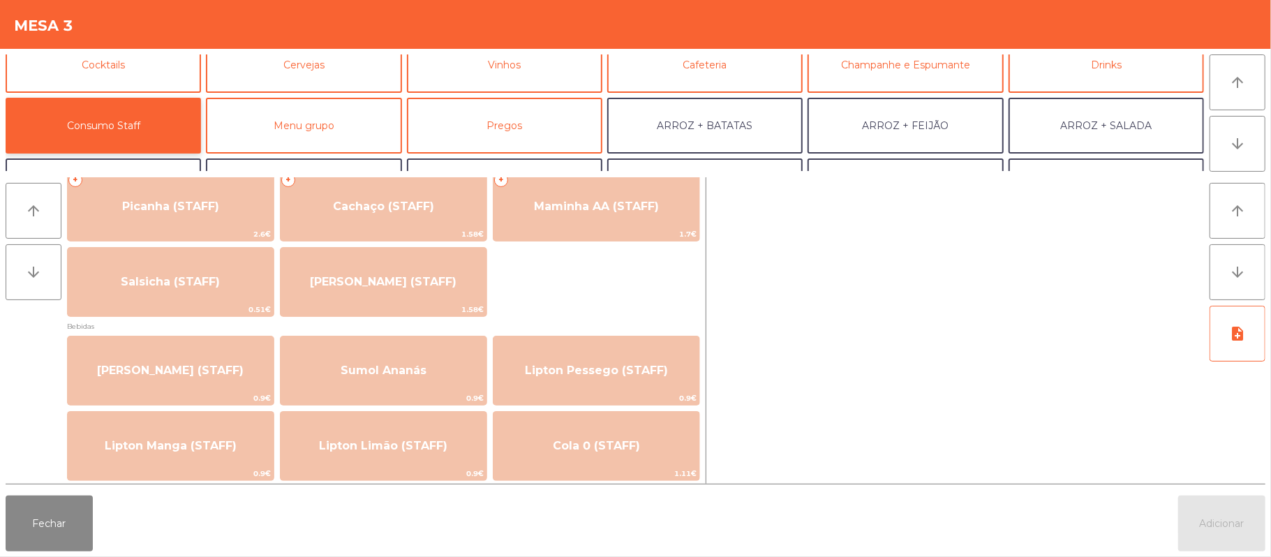
scroll to position [0, 0]
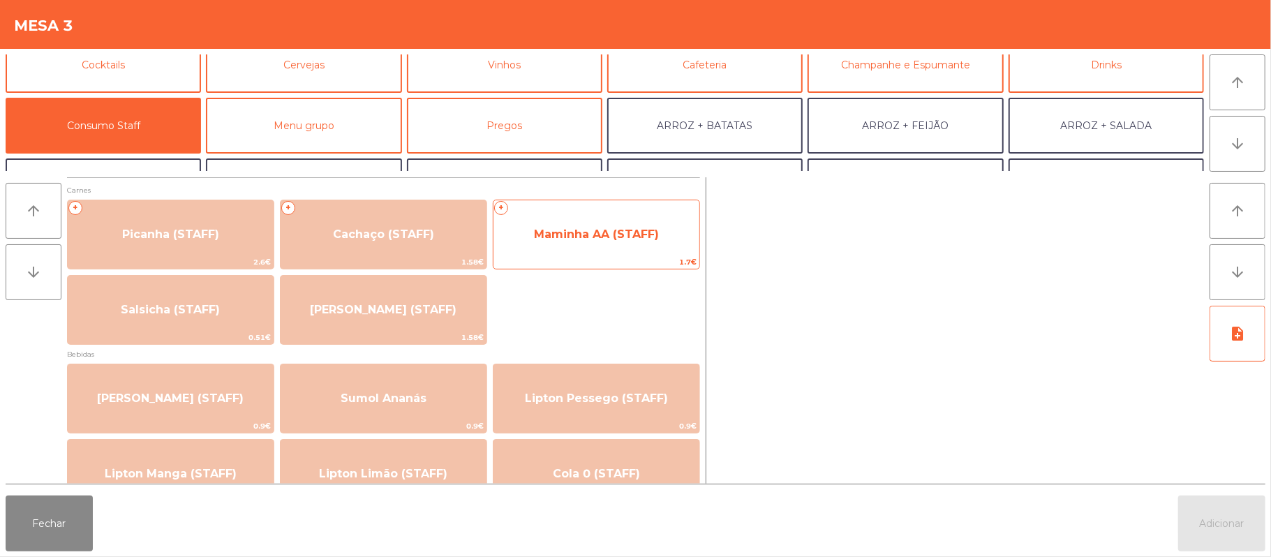
click at [601, 247] on span "Maminha AA (STAFF)" at bounding box center [597, 235] width 206 height 38
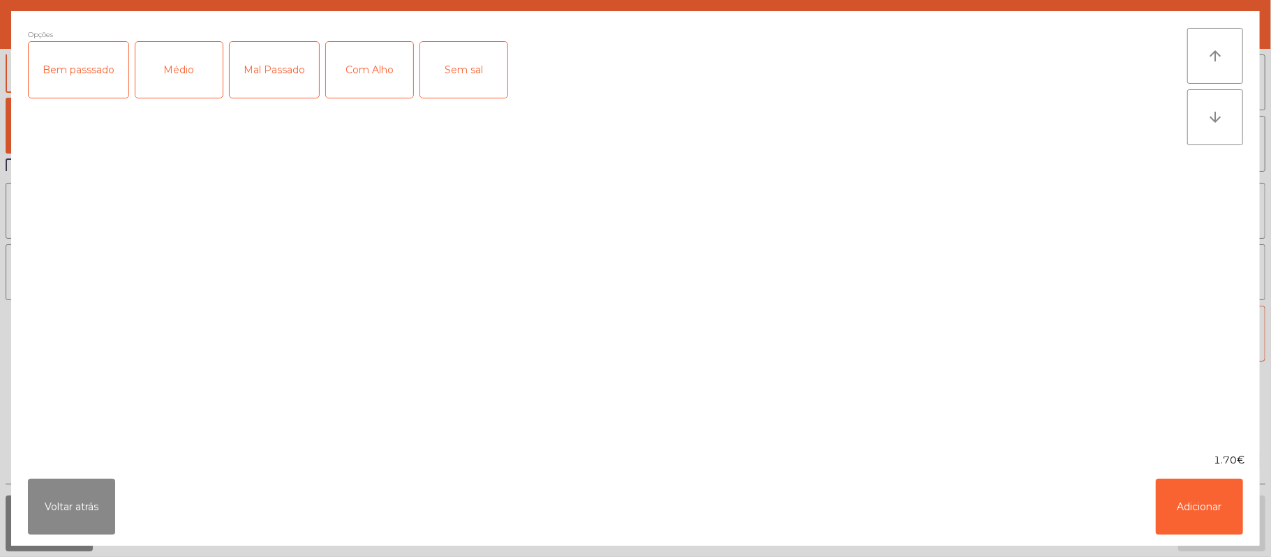
click at [186, 82] on div "Médio" at bounding box center [178, 70] width 87 height 56
click at [369, 62] on div "Com Alho" at bounding box center [369, 70] width 87 height 56
click at [1208, 505] on button "Adicionar" at bounding box center [1199, 507] width 87 height 56
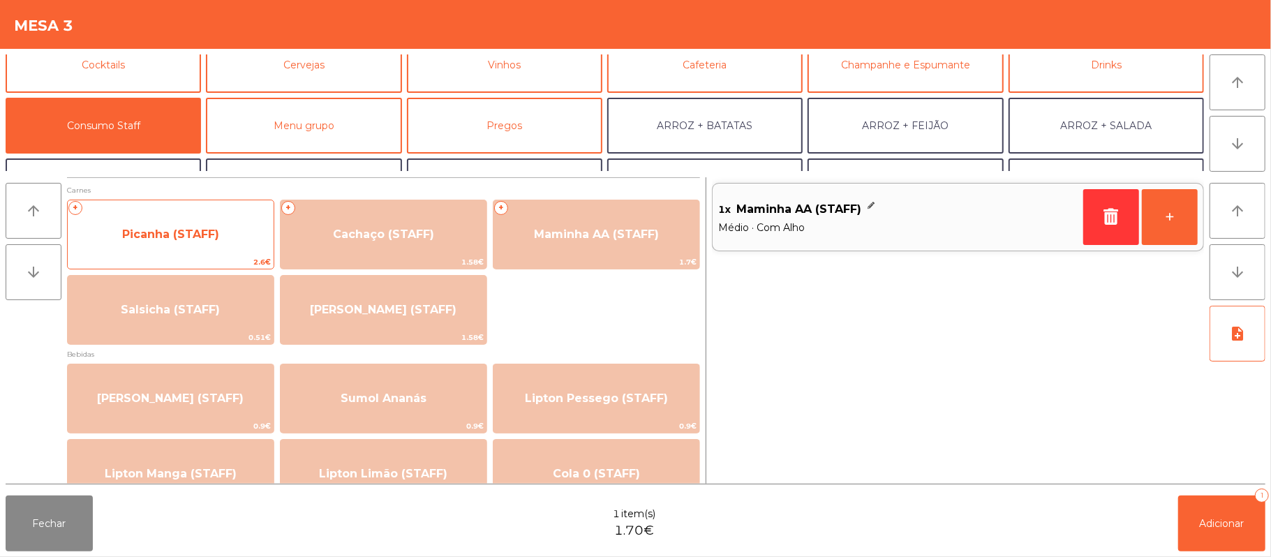
click at [229, 247] on span "Picanha (STAFF)" at bounding box center [171, 235] width 206 height 38
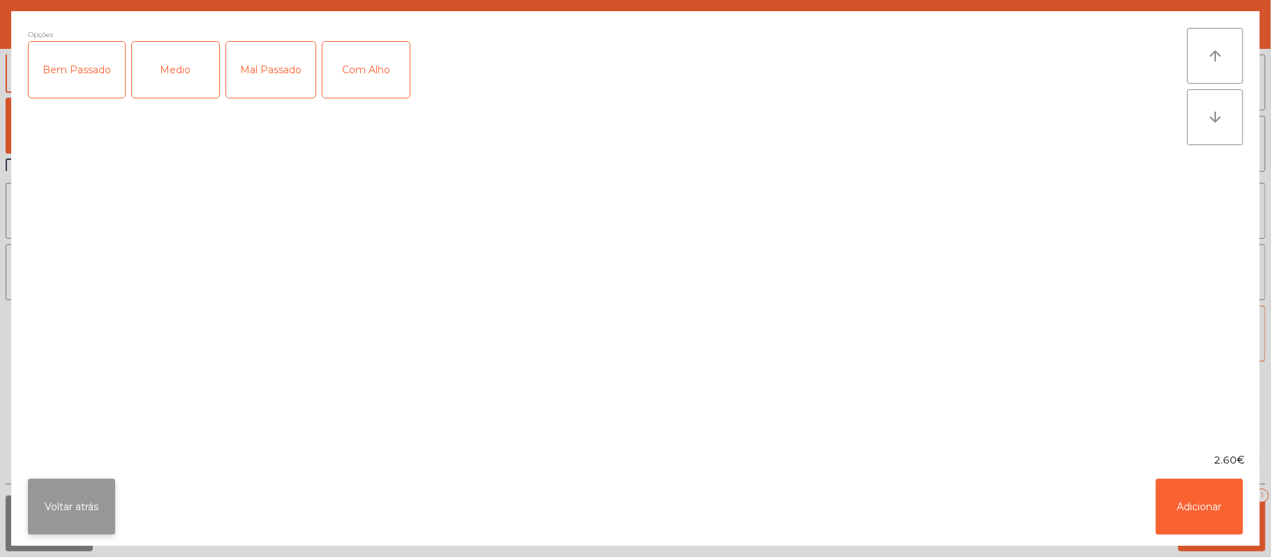
click at [75, 489] on button "Voltar atrás" at bounding box center [71, 507] width 87 height 56
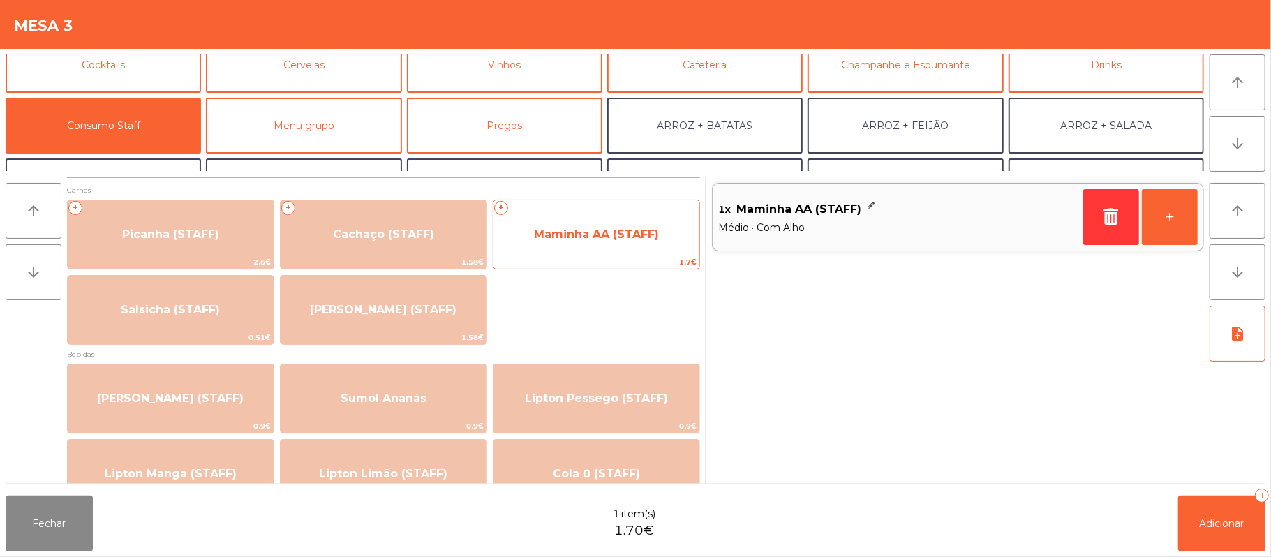
click at [543, 230] on span "Maminha AA (STAFF)" at bounding box center [596, 234] width 125 height 13
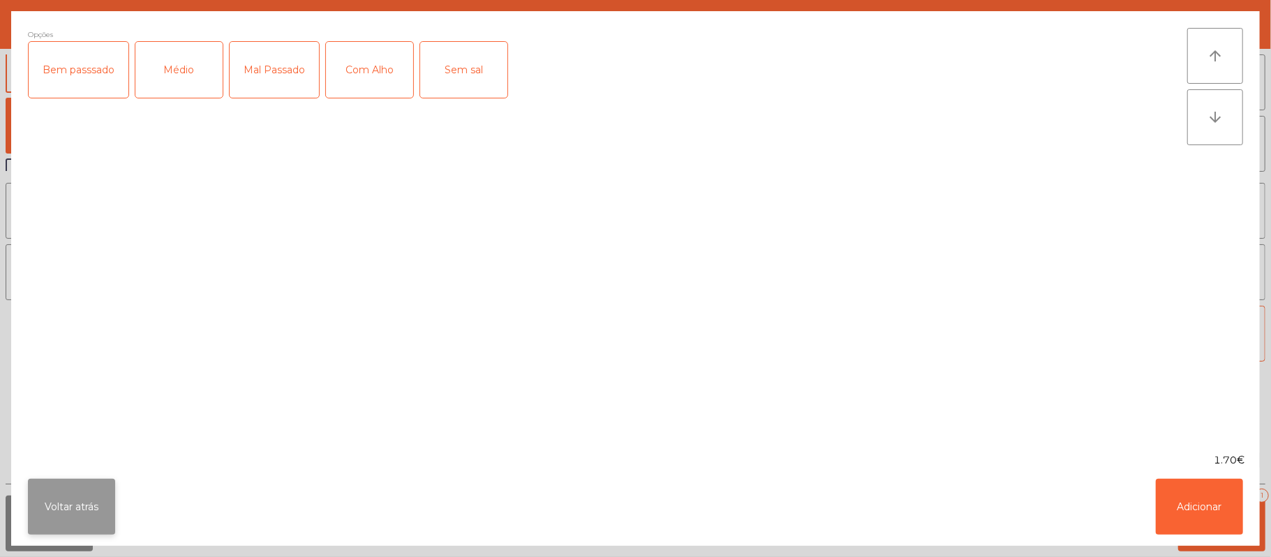
click at [87, 517] on button "Voltar atrás" at bounding box center [71, 507] width 87 height 56
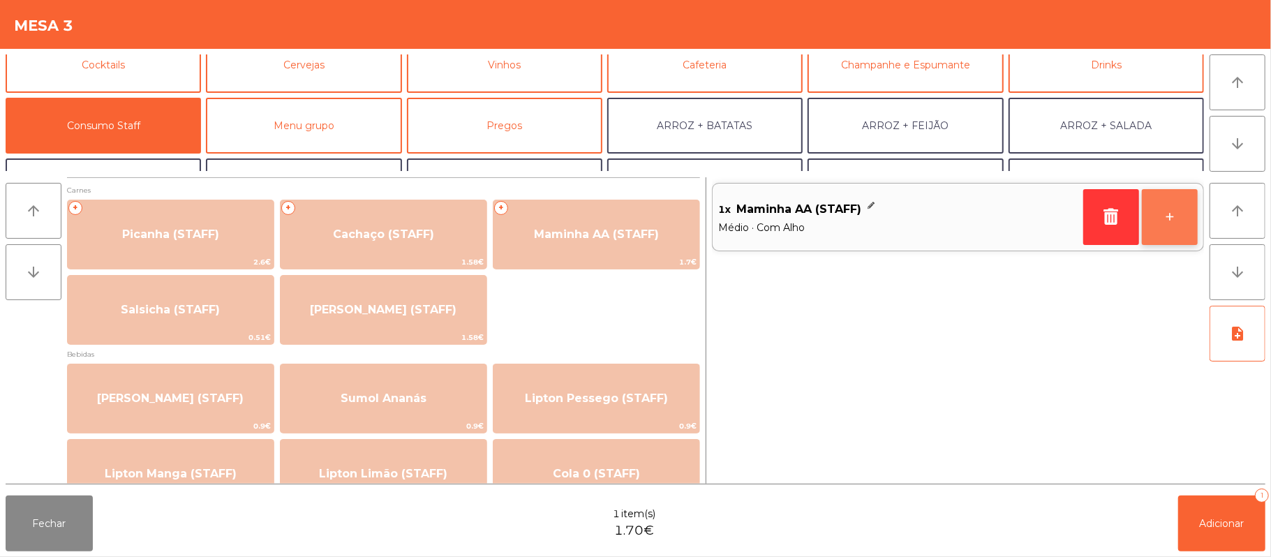
click at [1145, 223] on button "+" at bounding box center [1170, 217] width 56 height 56
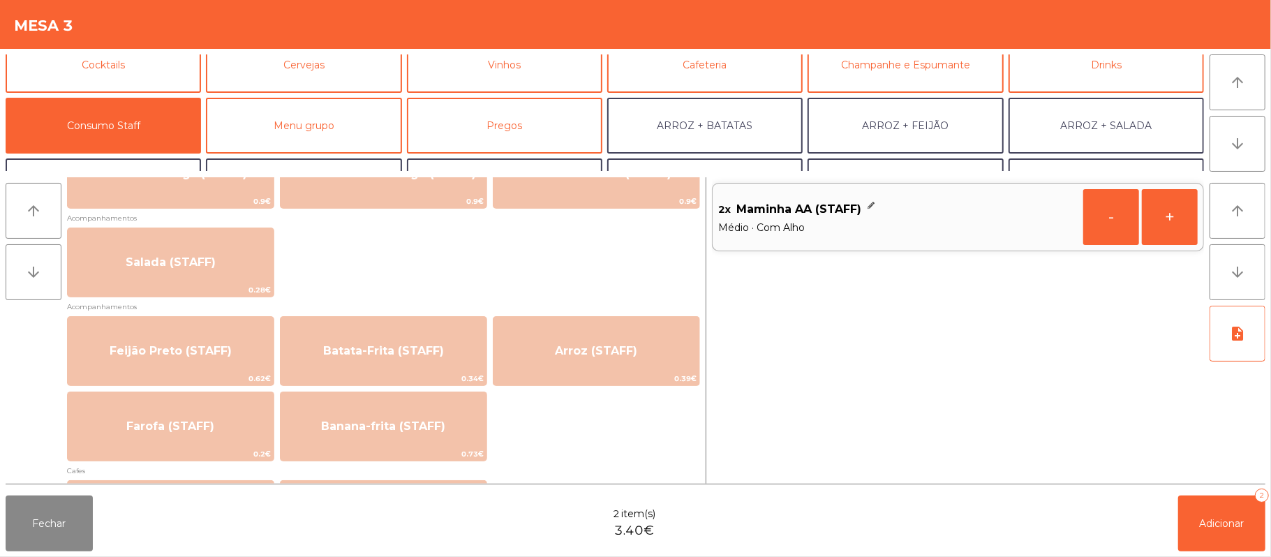
scroll to position [526, 0]
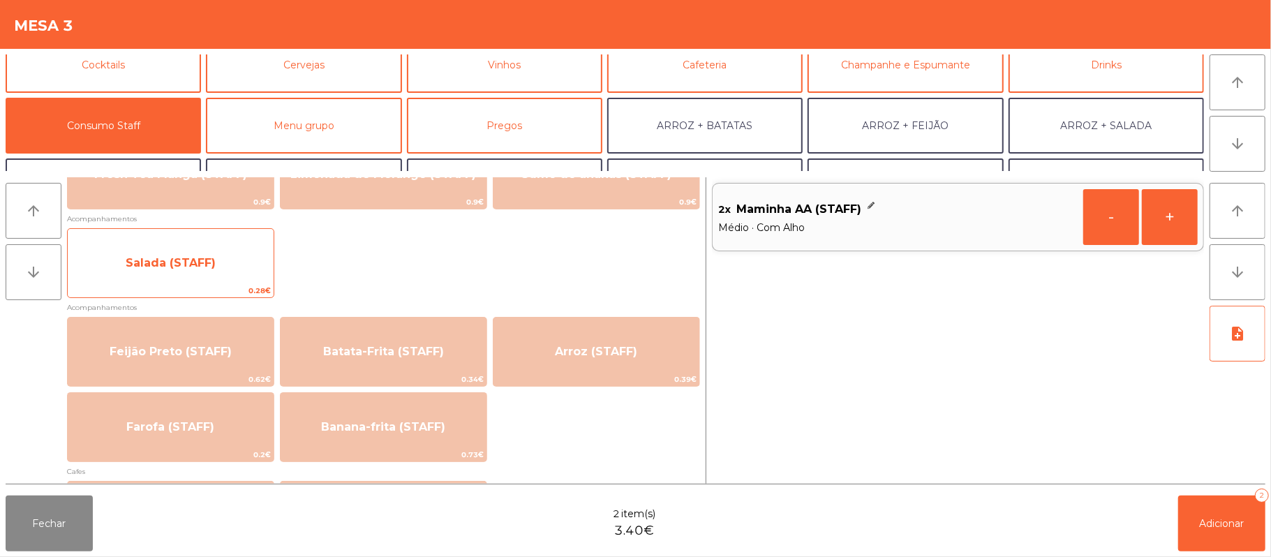
click at [260, 262] on span "Salada (STAFF)" at bounding box center [171, 263] width 206 height 38
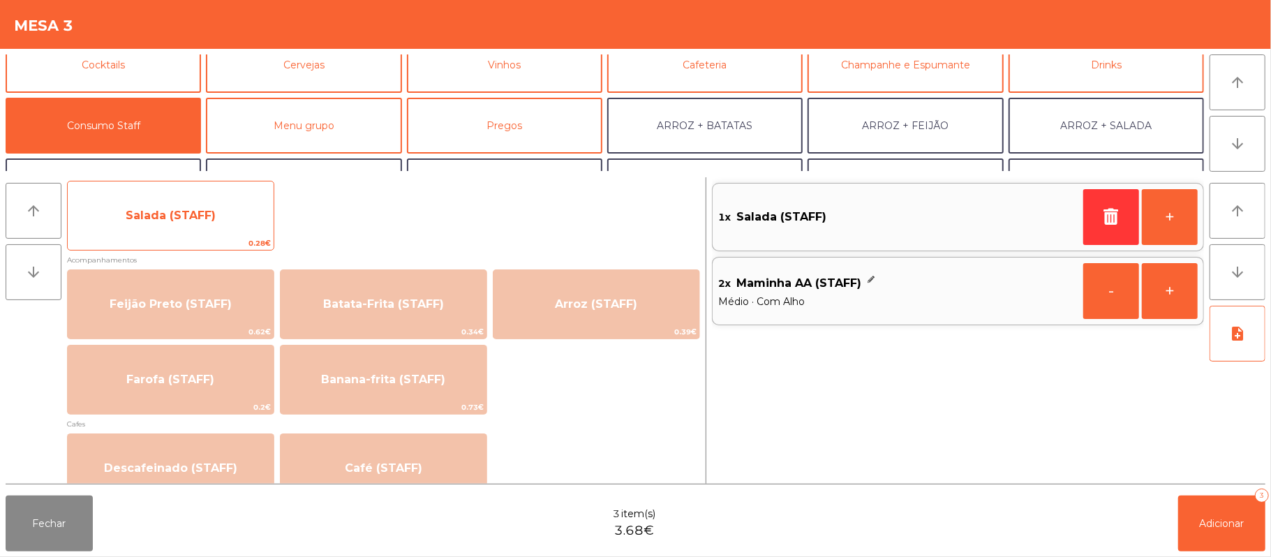
scroll to position [584, 0]
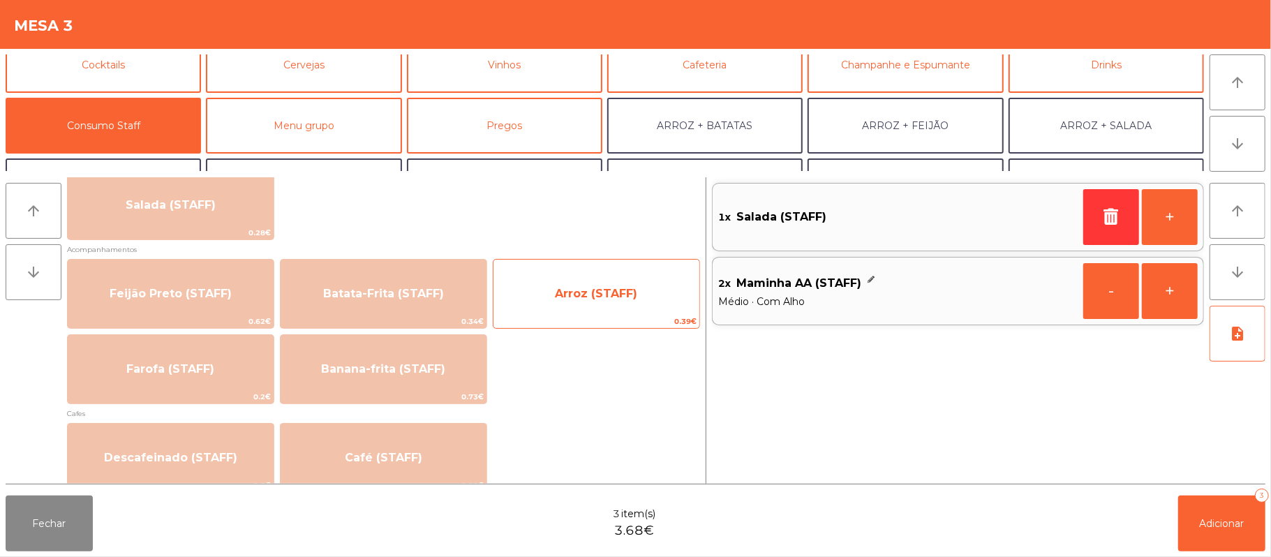
click at [600, 303] on span "Arroz (STAFF)" at bounding box center [597, 294] width 206 height 38
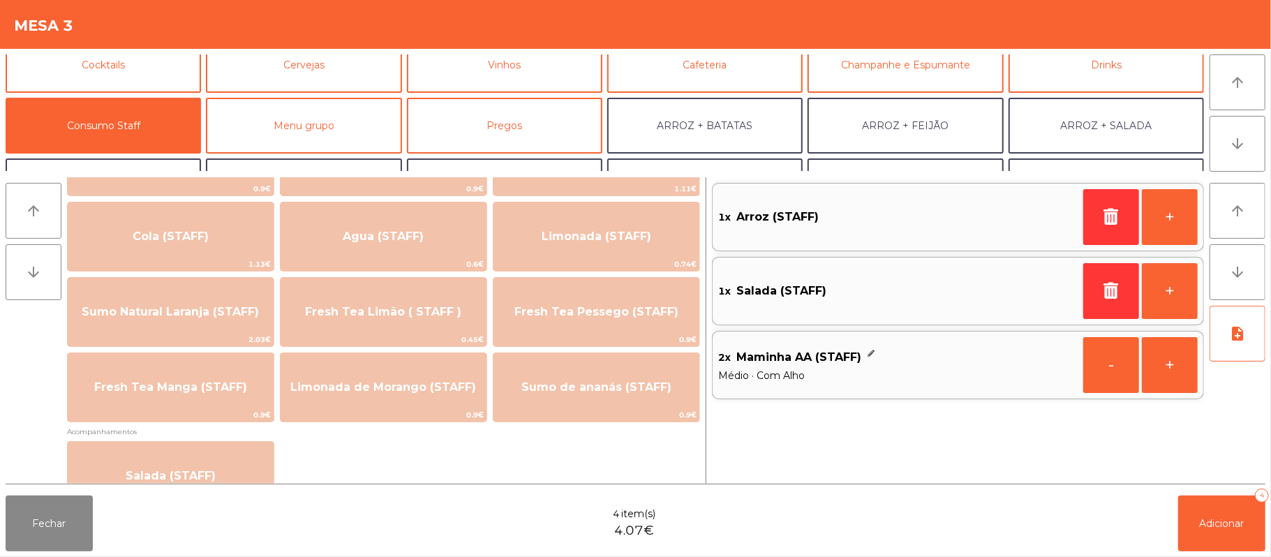
scroll to position [306, 0]
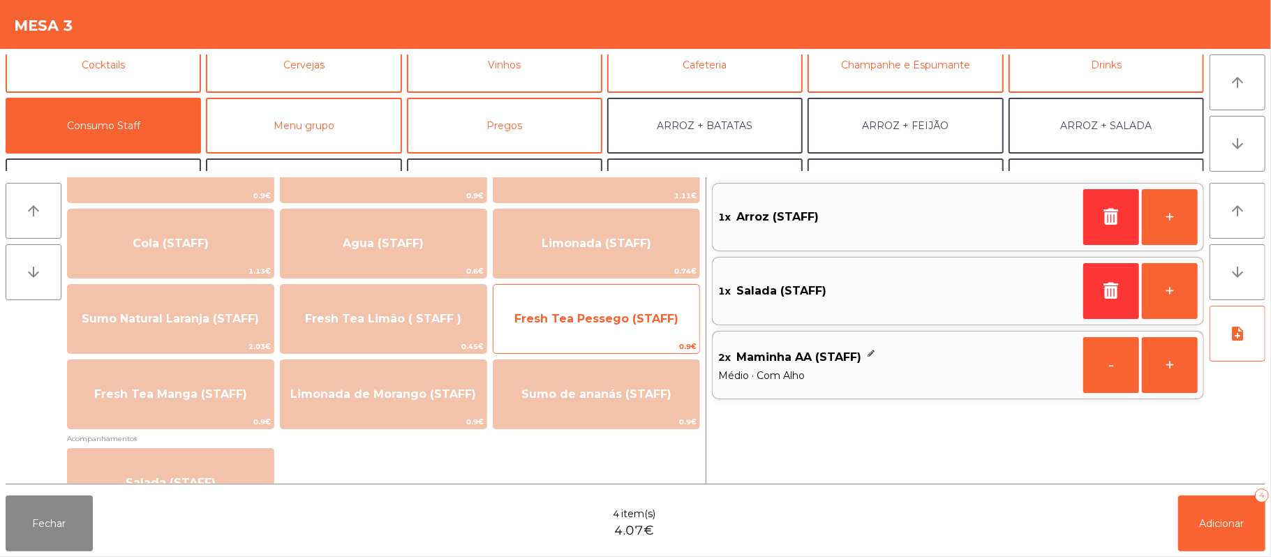
click at [626, 331] on span "Fresh Tea Pessego (STAFF)" at bounding box center [597, 319] width 206 height 38
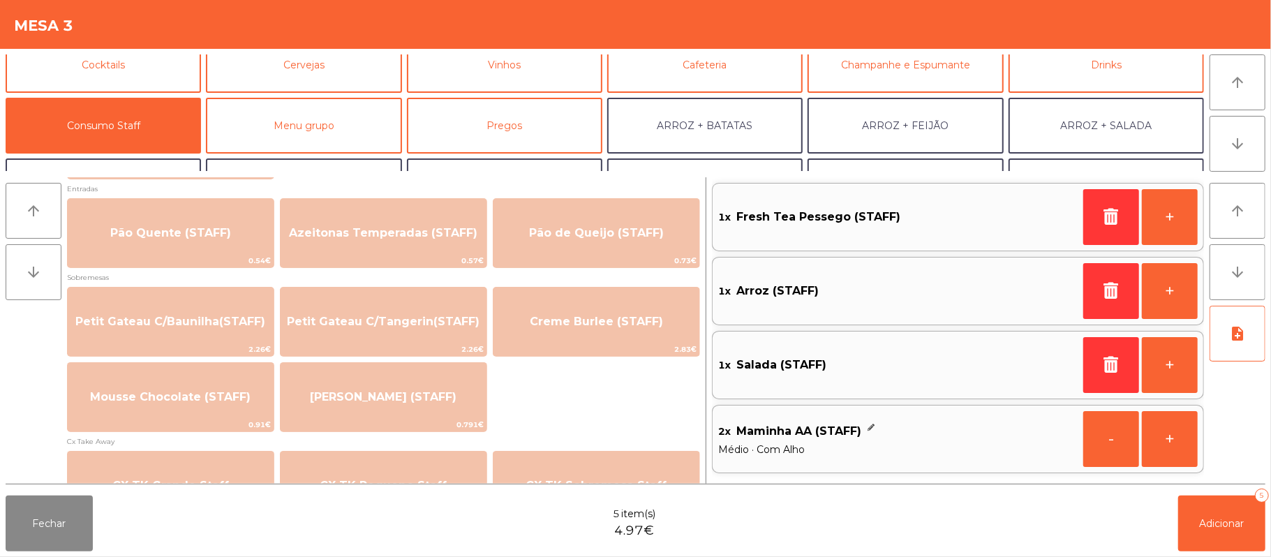
scroll to position [986, 0]
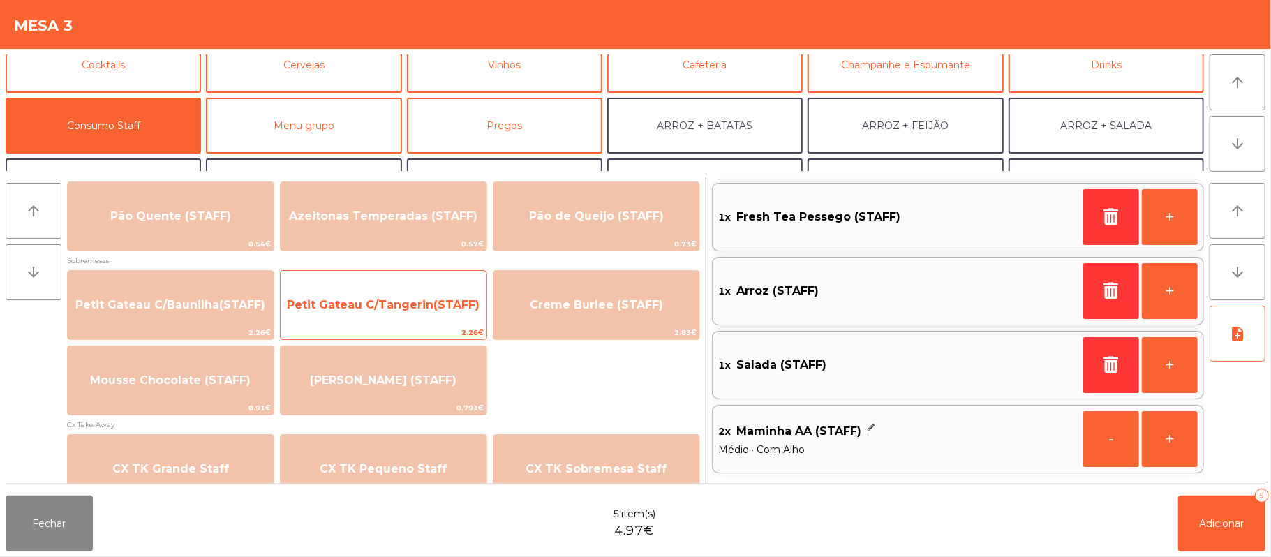
click at [447, 333] on span "2.26€" at bounding box center [384, 332] width 206 height 13
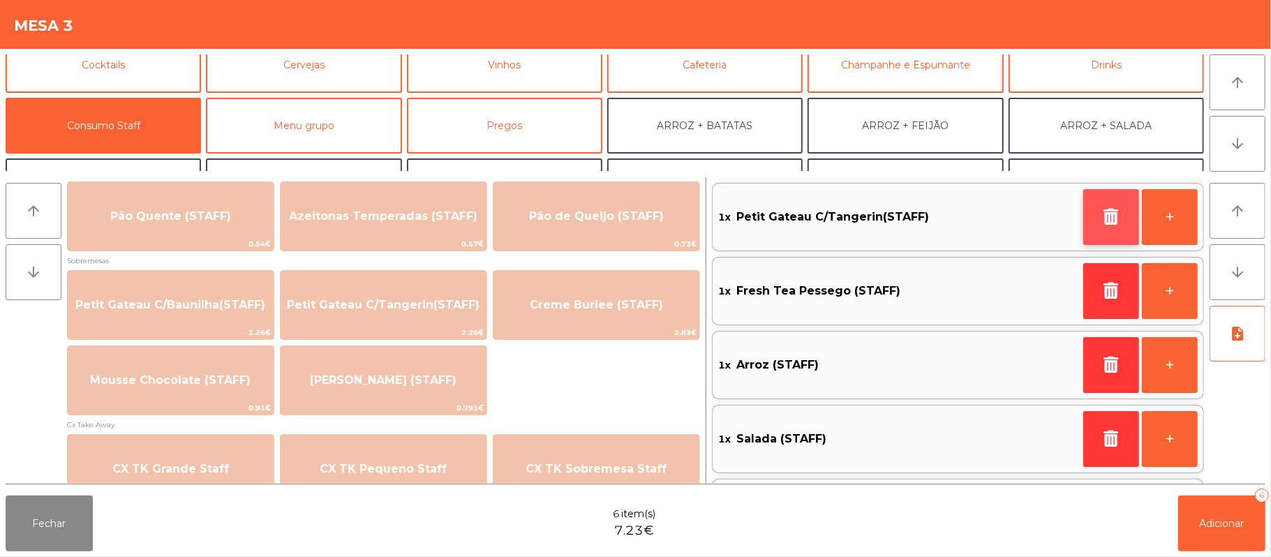
click at [1101, 222] on icon "button" at bounding box center [1111, 216] width 21 height 17
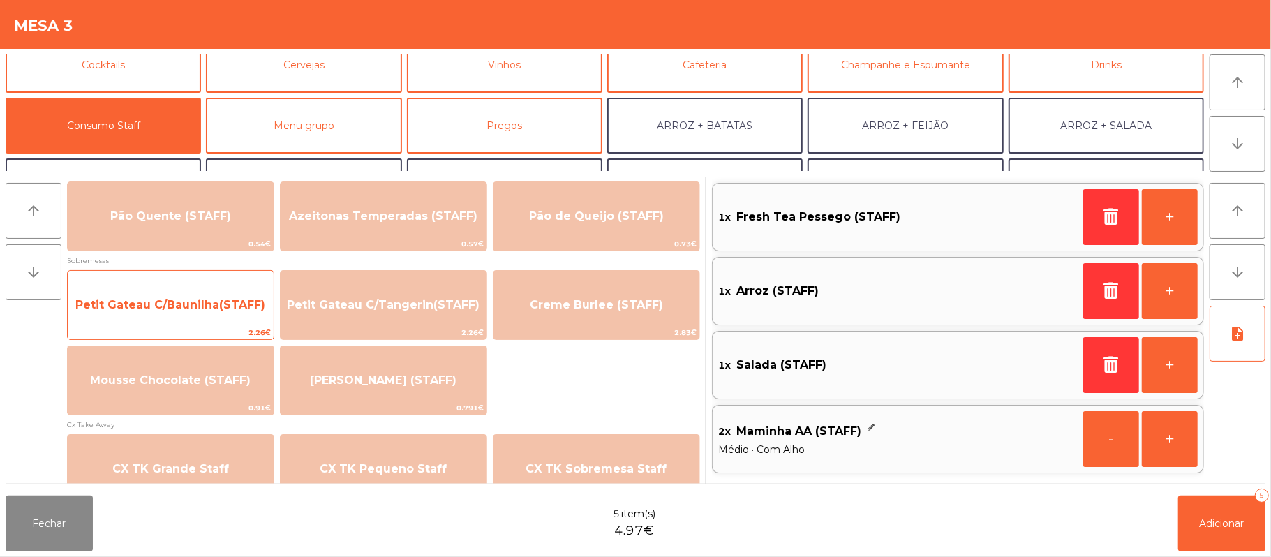
click at [244, 325] on div "Petit Gateau C/Baunilha(STAFF) 2.26€" at bounding box center [170, 305] width 207 height 70
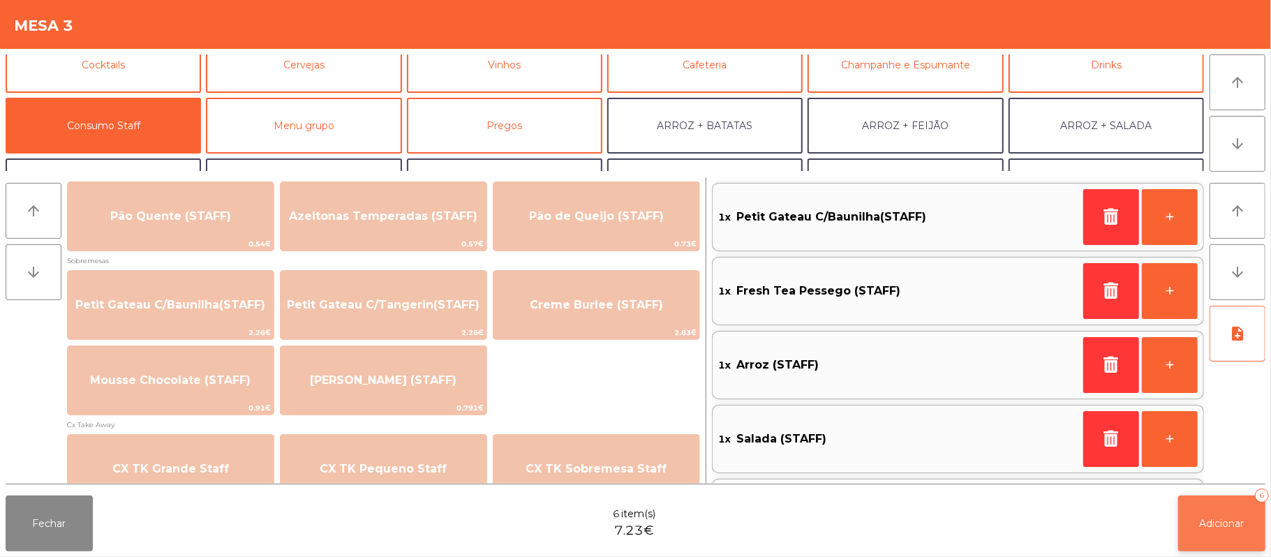
click at [1235, 530] on button "Adicionar 6" at bounding box center [1221, 524] width 87 height 56
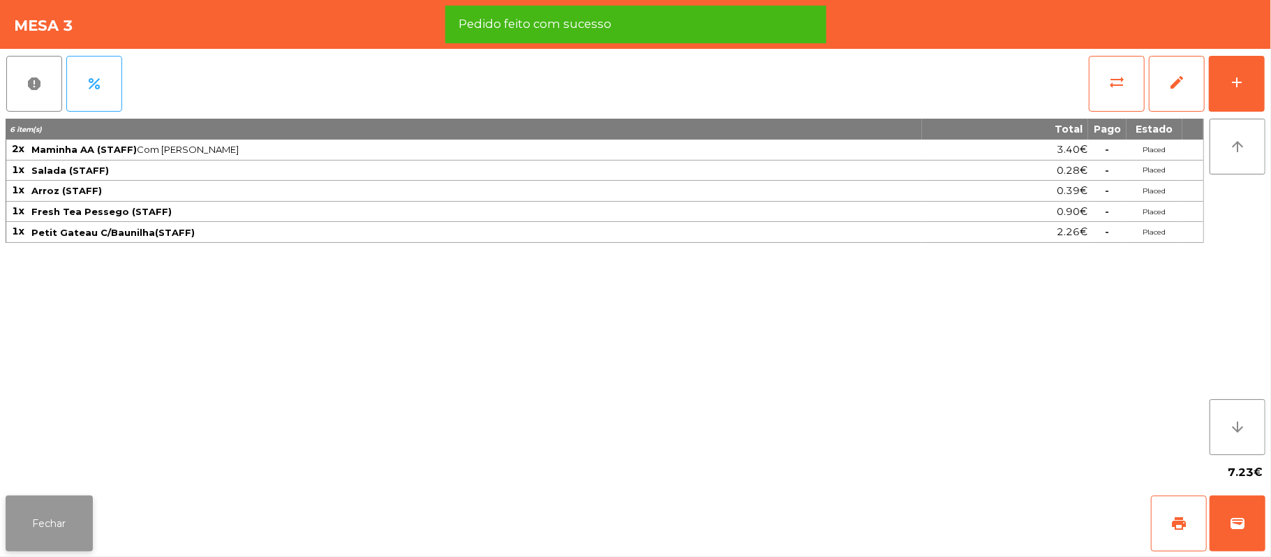
click at [71, 532] on button "Fechar" at bounding box center [49, 524] width 87 height 56
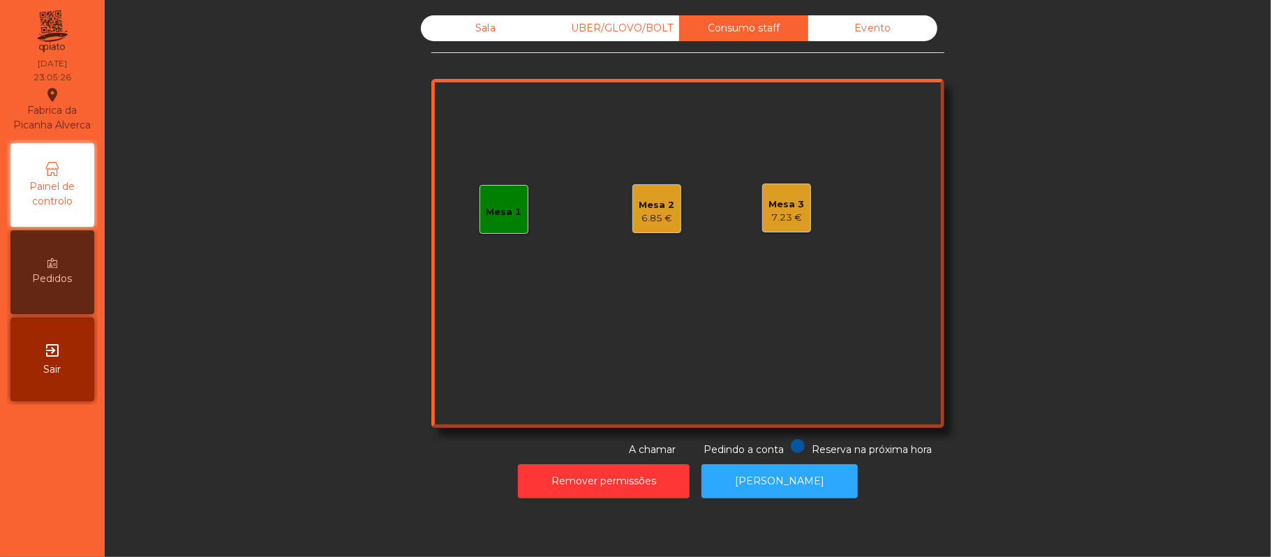
click at [639, 212] on div "6.85 €" at bounding box center [657, 219] width 36 height 14
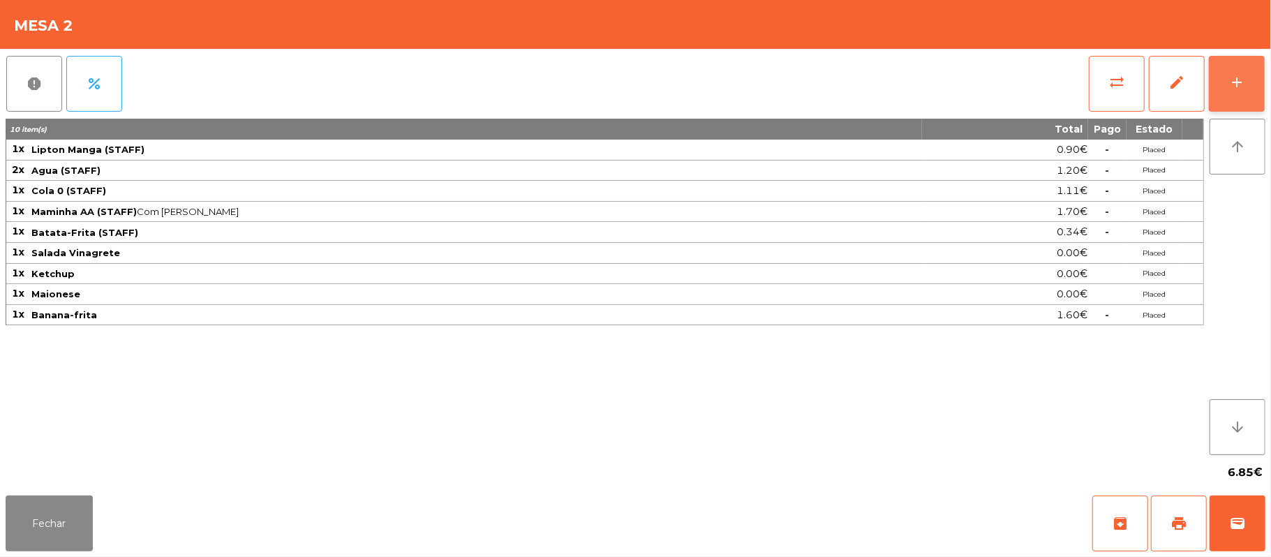
click at [1263, 71] on button "add" at bounding box center [1237, 84] width 56 height 56
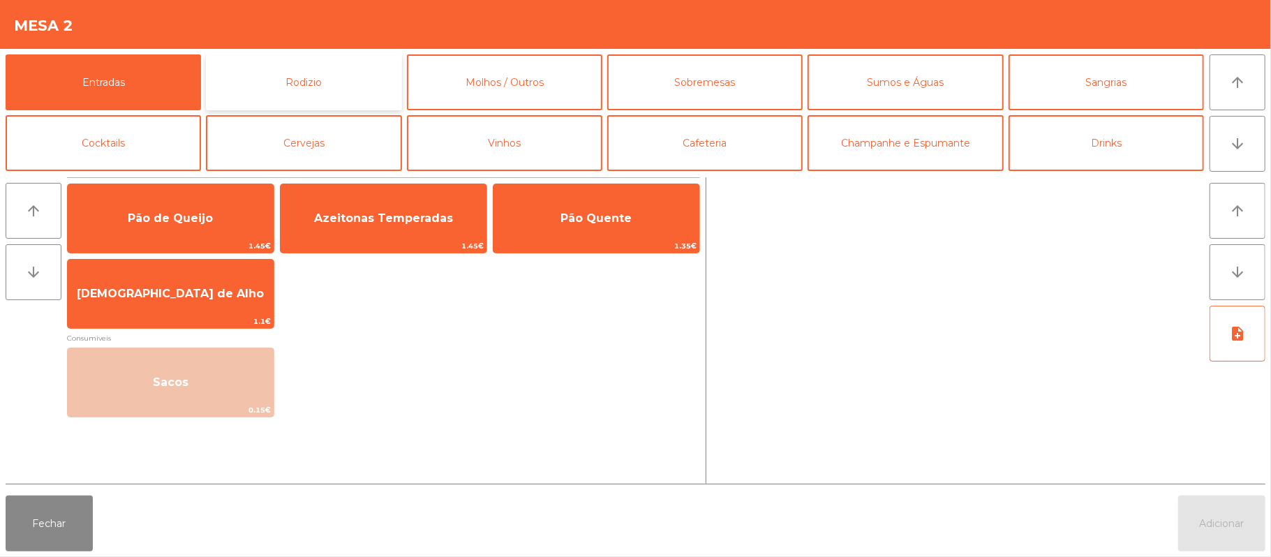
click at [352, 91] on button "Rodizio" at bounding box center [303, 82] width 195 height 56
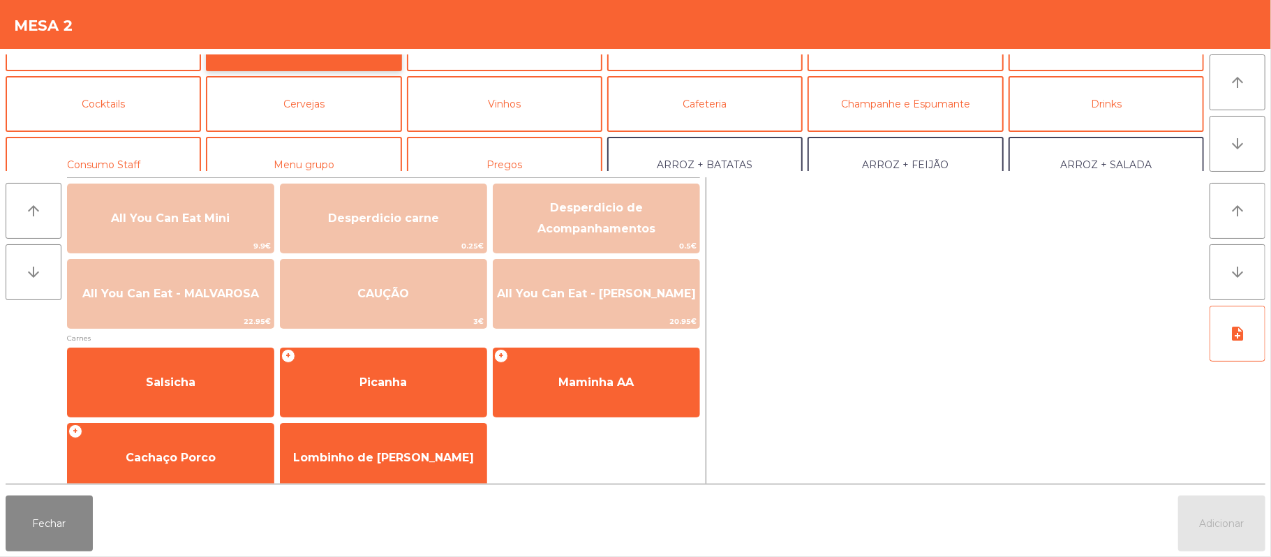
scroll to position [56, 0]
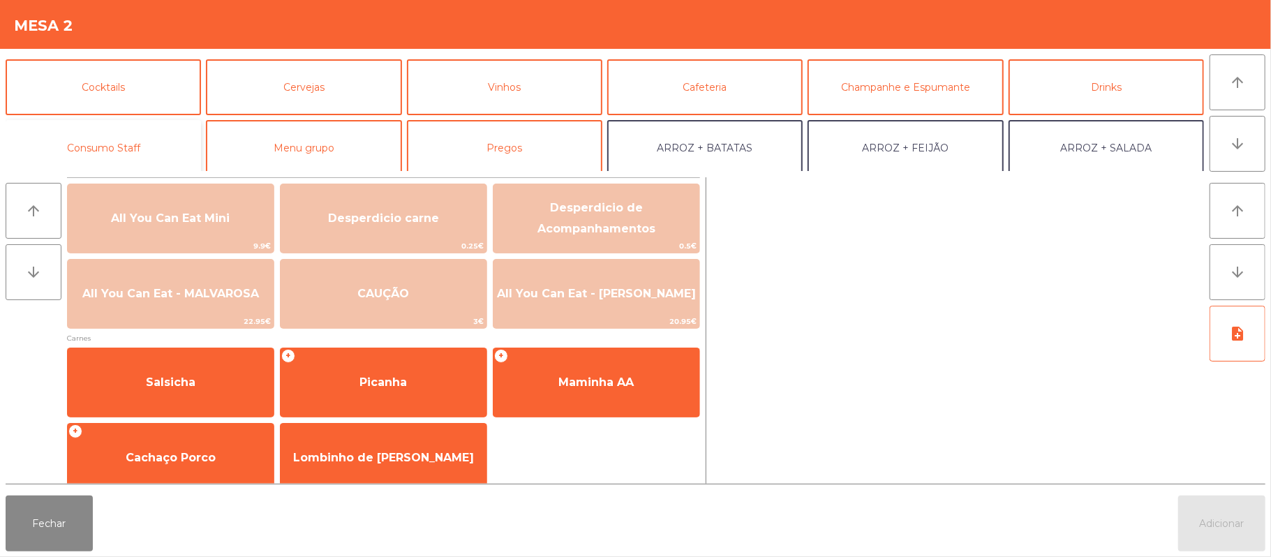
click at [158, 143] on button "Consumo Staff" at bounding box center [103, 148] width 195 height 56
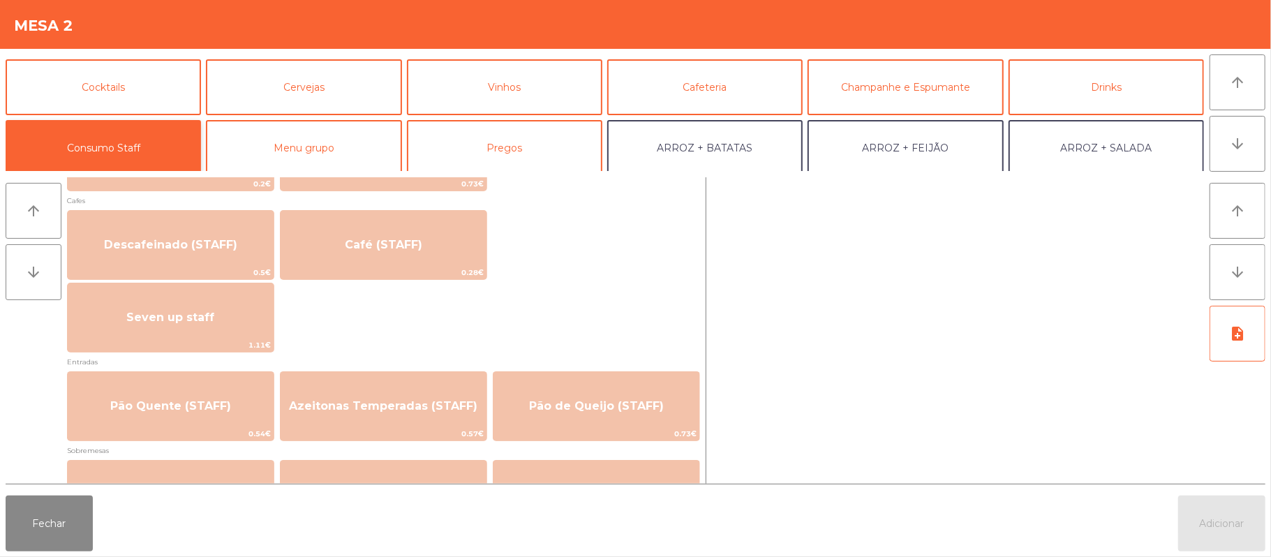
scroll to position [797, 0]
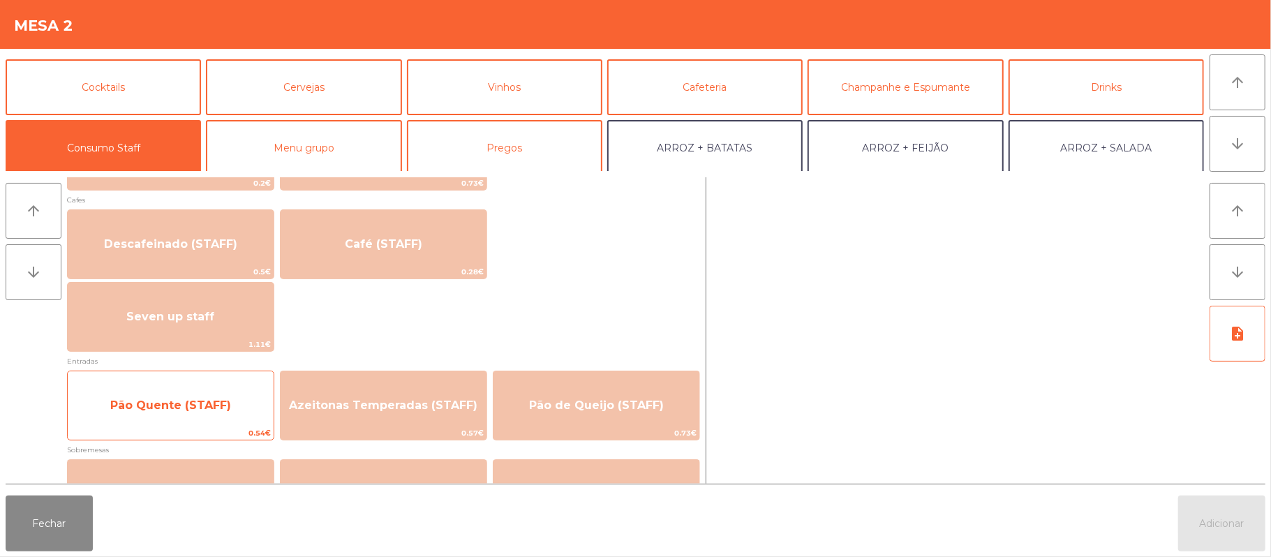
click at [201, 406] on span "Pão Quente (STAFF)" at bounding box center [170, 405] width 121 height 13
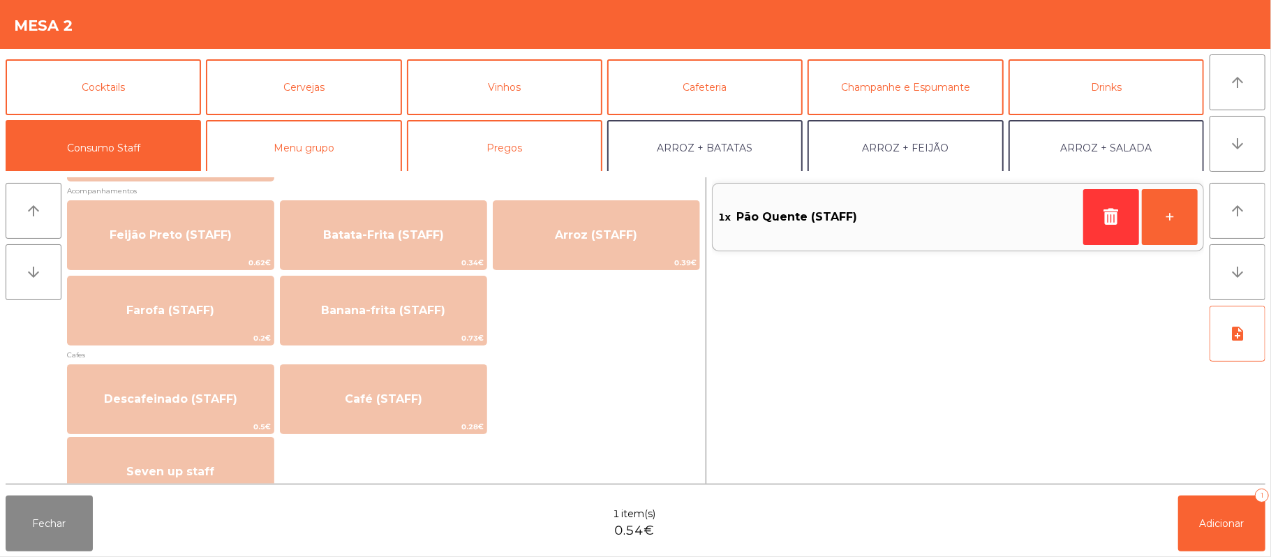
scroll to position [637, 0]
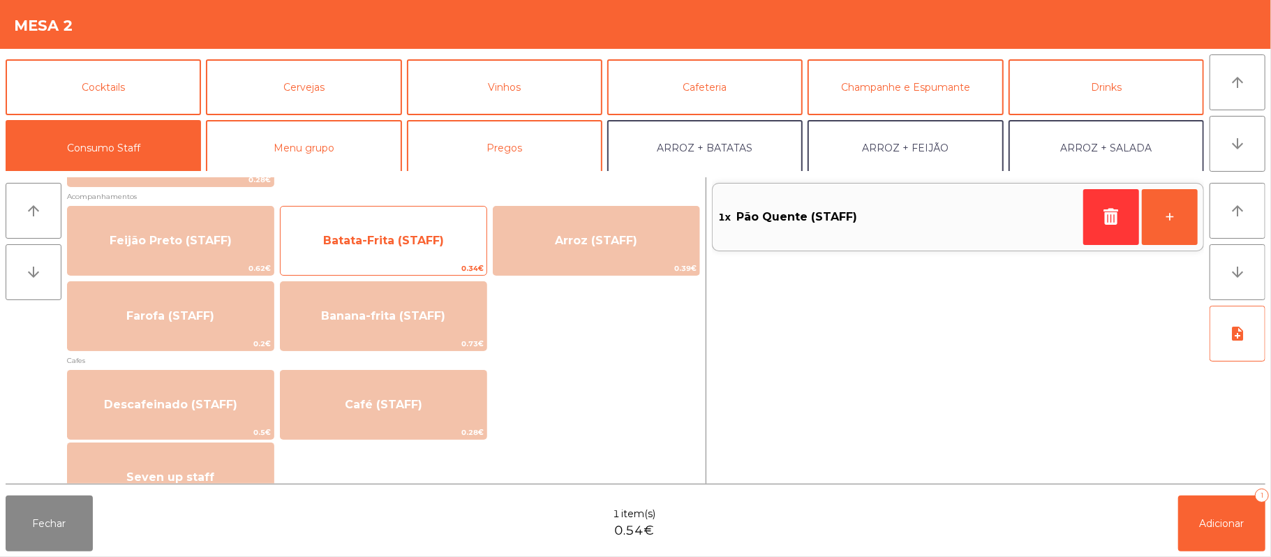
click at [452, 254] on span "Batata-Frita (STAFF)" at bounding box center [384, 241] width 206 height 38
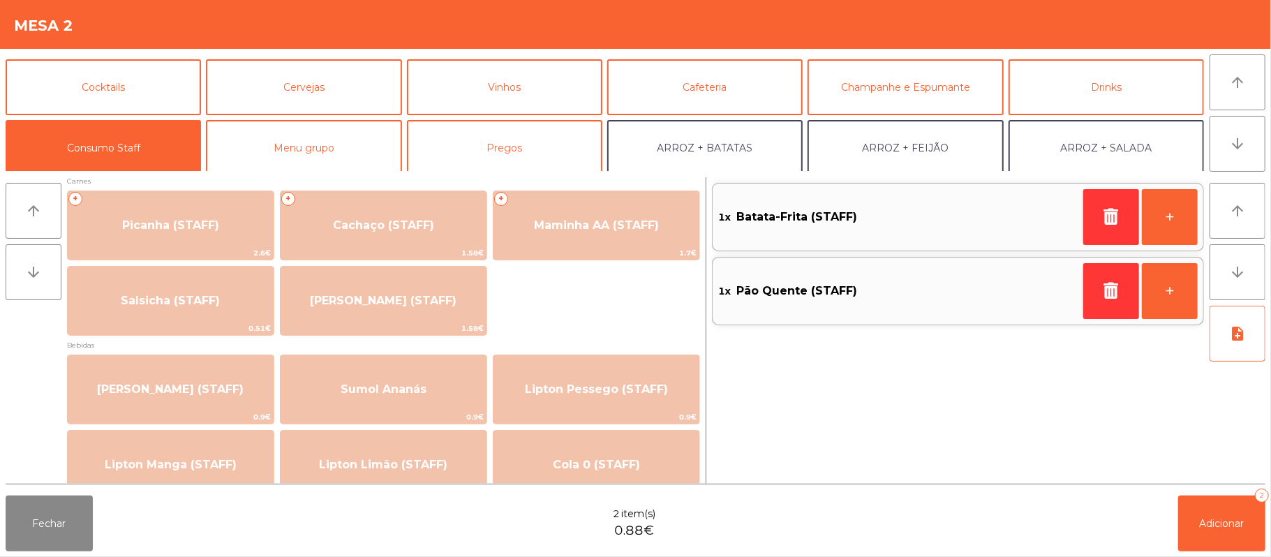
scroll to position [0, 0]
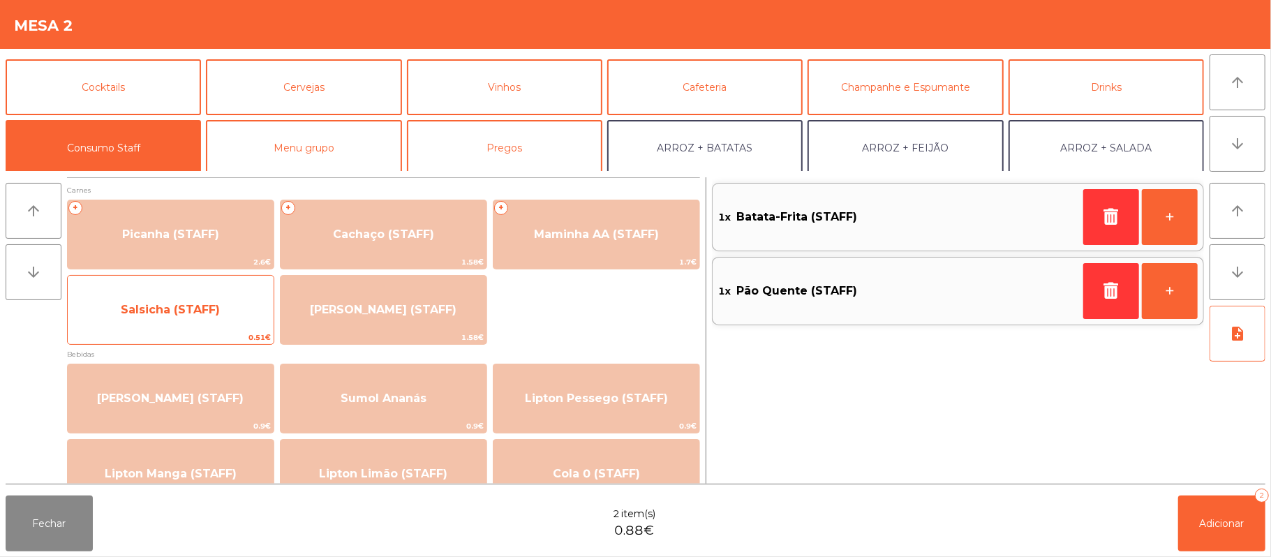
click at [187, 304] on span "Salsicha (STAFF)" at bounding box center [170, 309] width 99 height 13
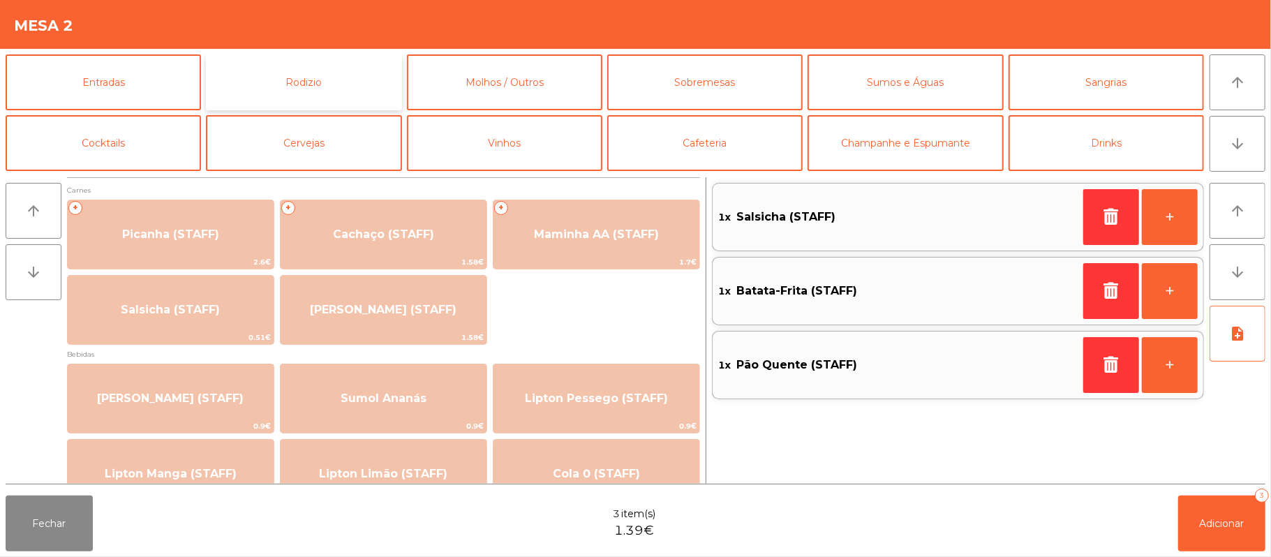
click at [350, 79] on button "Rodizio" at bounding box center [303, 82] width 195 height 56
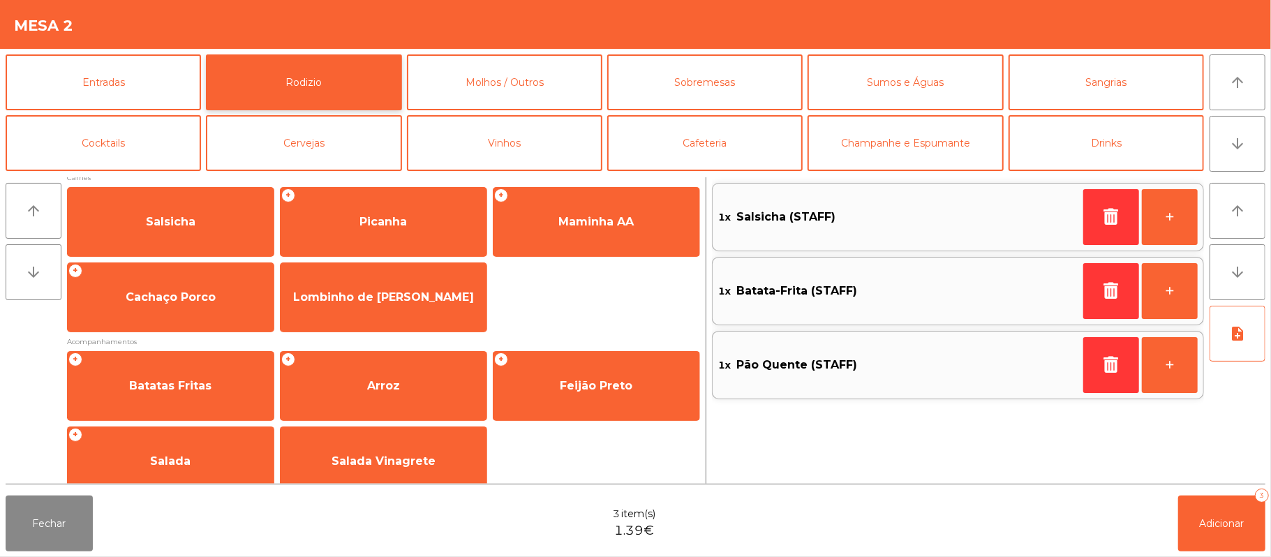
scroll to position [179, 0]
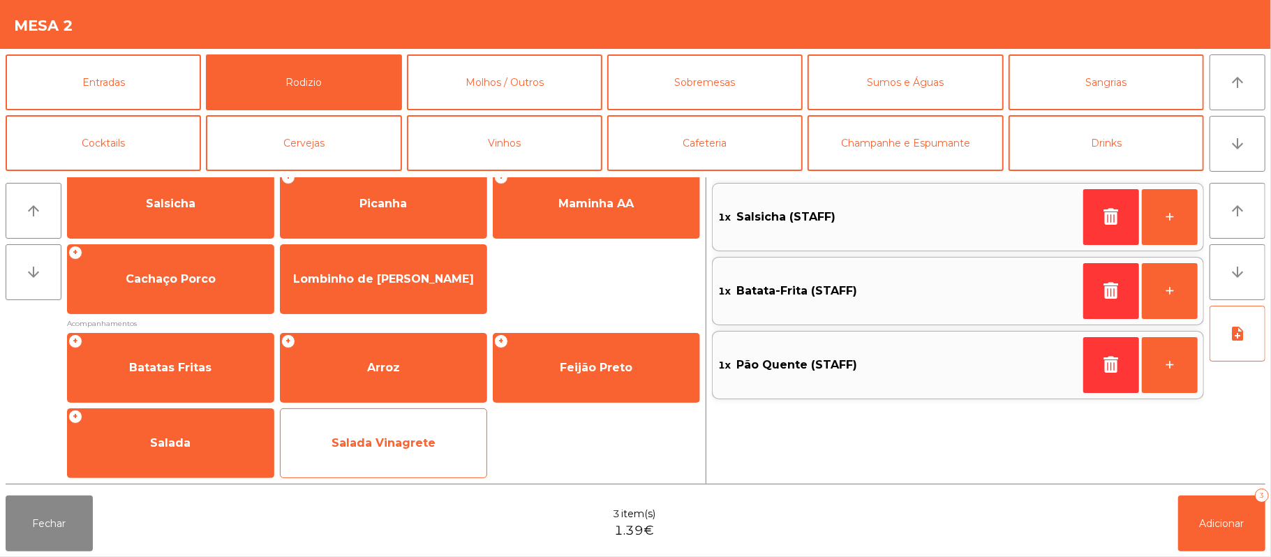
click at [399, 448] on span "Salada Vinagrete" at bounding box center [384, 442] width 104 height 13
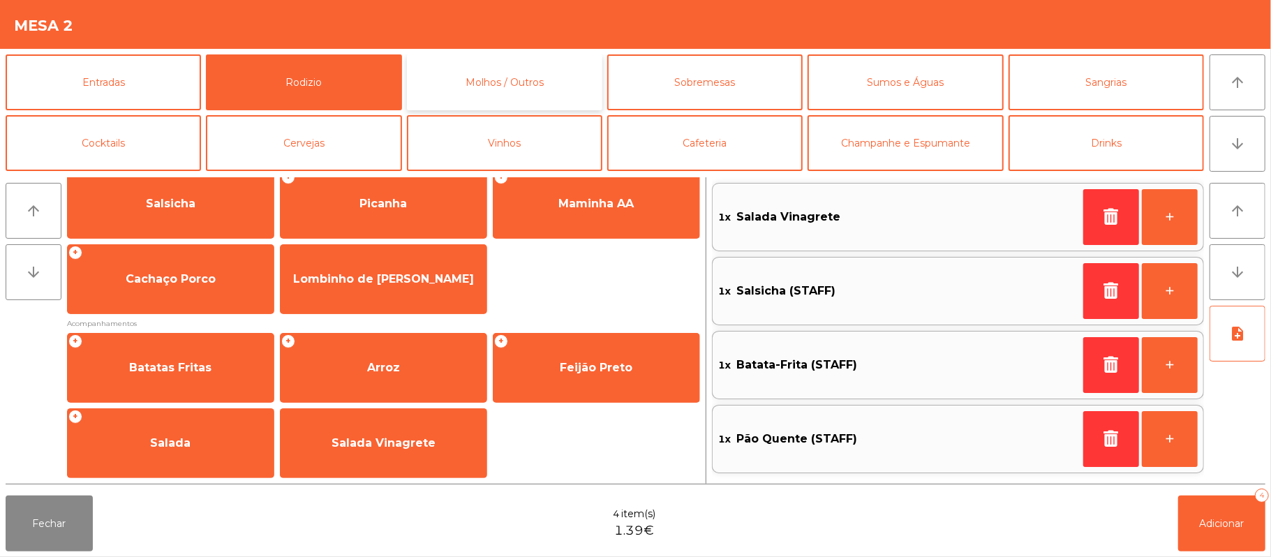
click at [551, 85] on button "Molhos / Outros" at bounding box center [504, 82] width 195 height 56
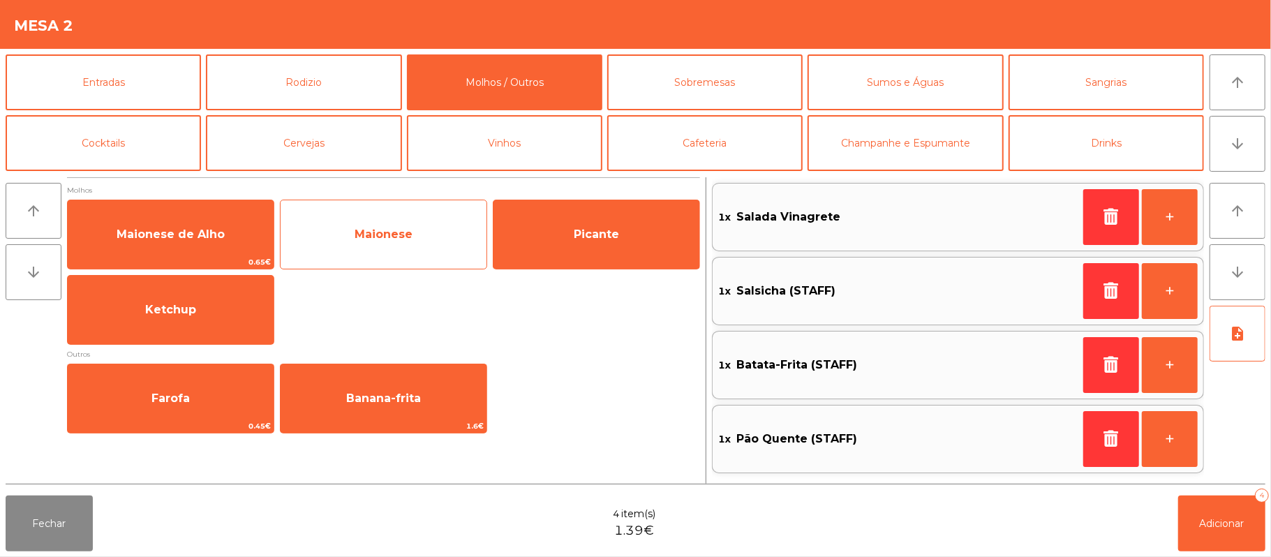
click at [420, 238] on span "Maionese" at bounding box center [384, 235] width 206 height 38
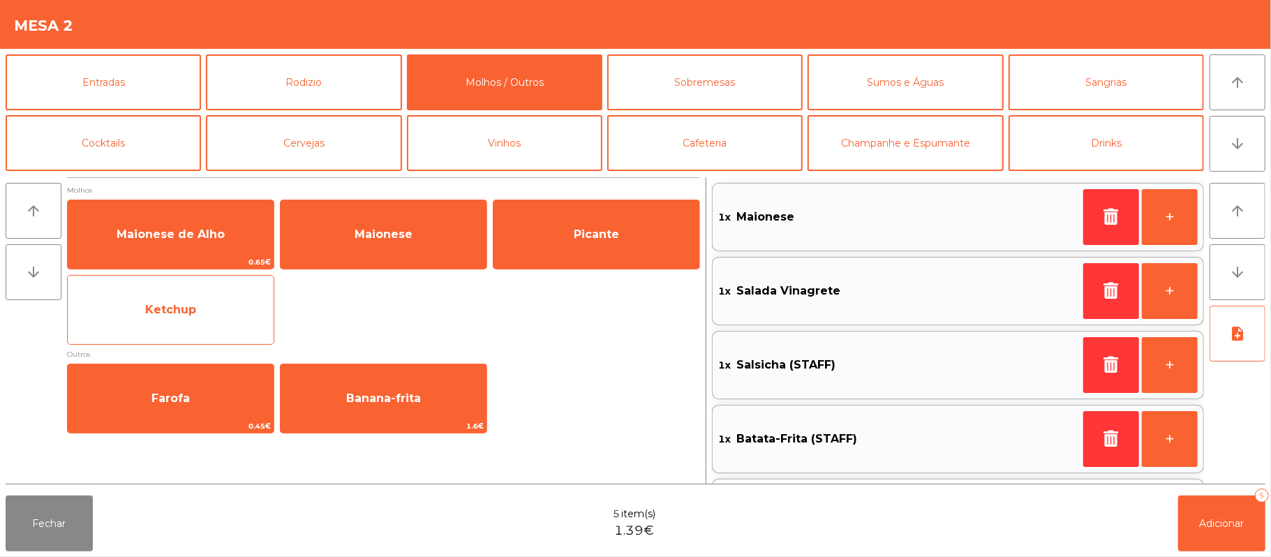
click at [232, 311] on span "Ketchup" at bounding box center [171, 310] width 206 height 38
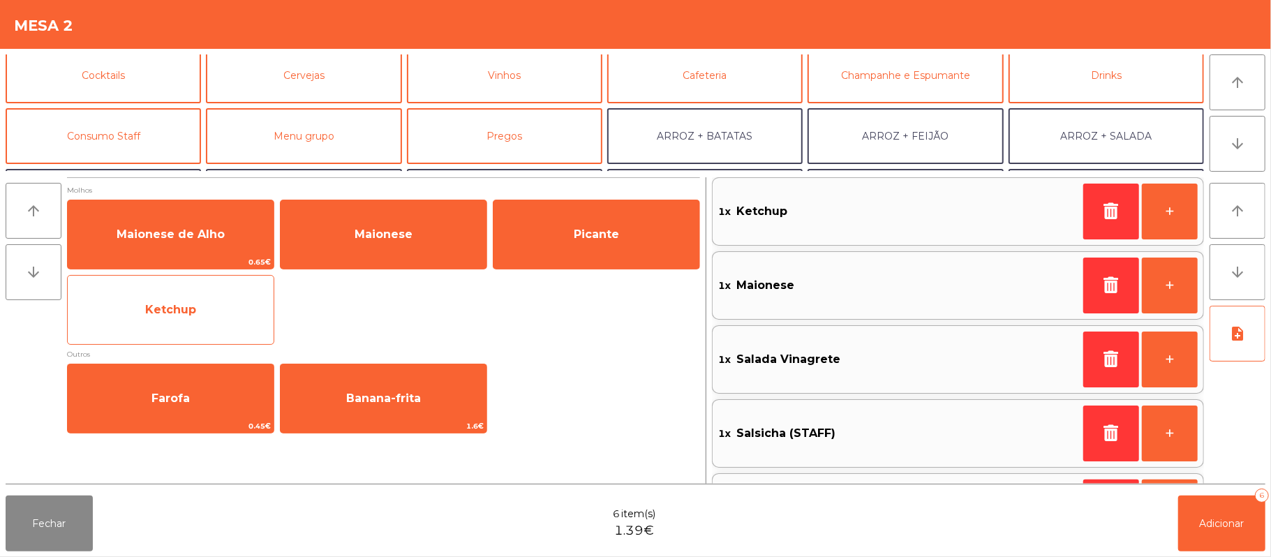
scroll to position [82, 0]
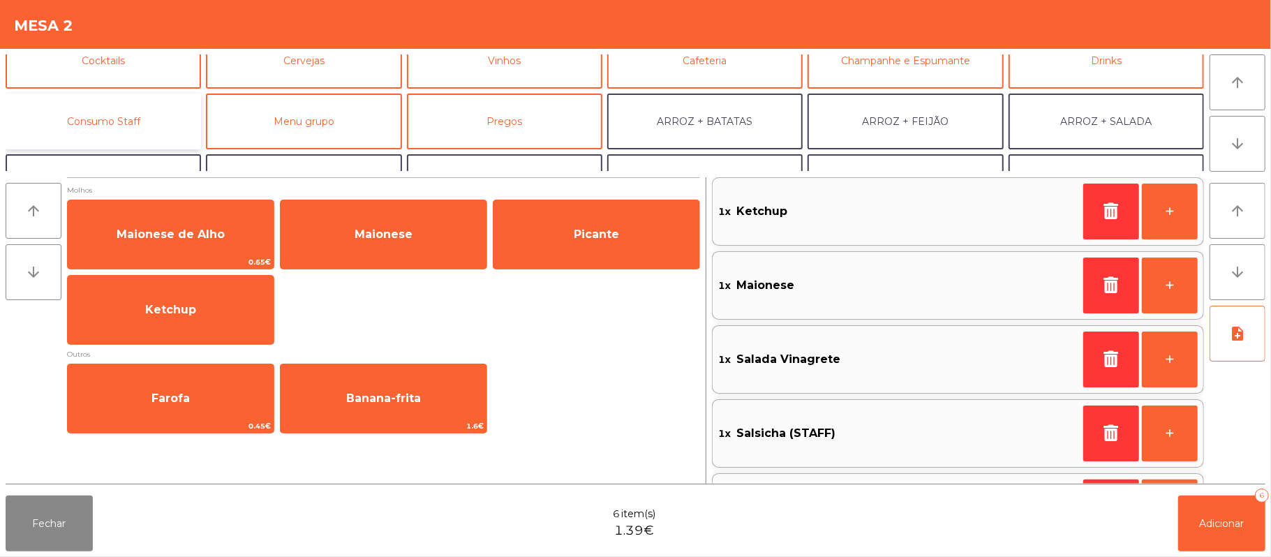
click at [143, 110] on button "Consumo Staff" at bounding box center [103, 122] width 195 height 56
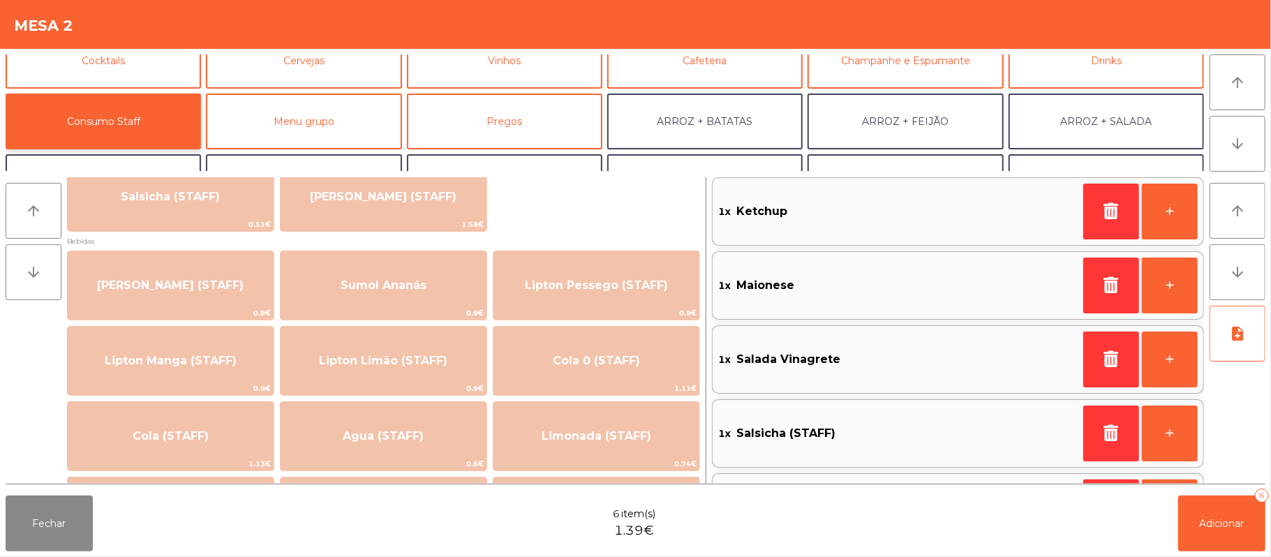
scroll to position [188, 0]
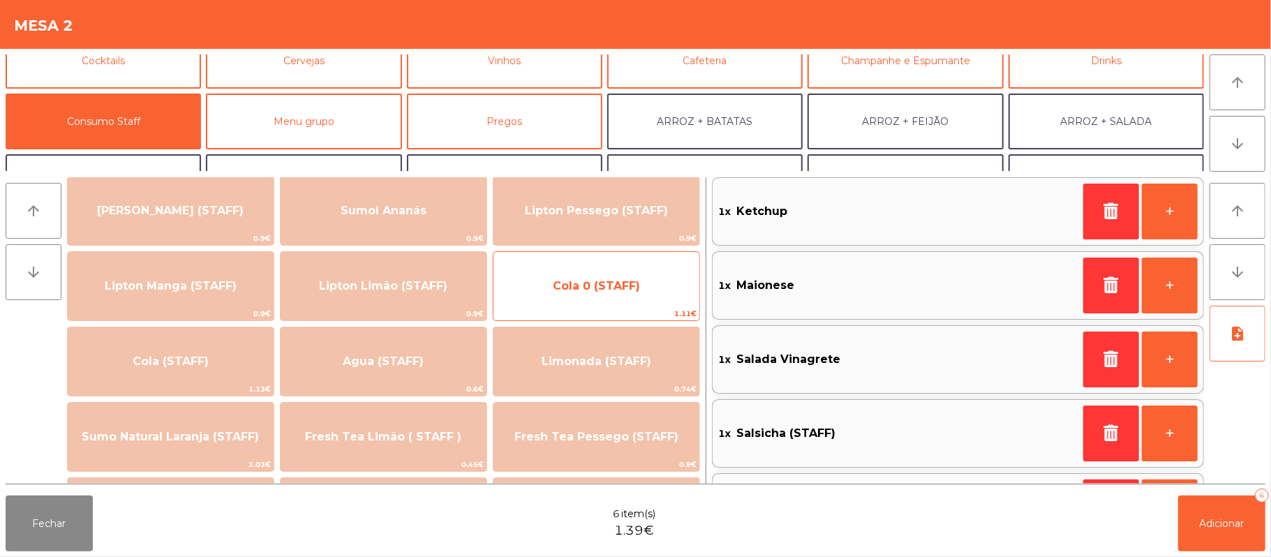
click at [590, 299] on span "Cola 0 (STAFF)" at bounding box center [597, 286] width 206 height 38
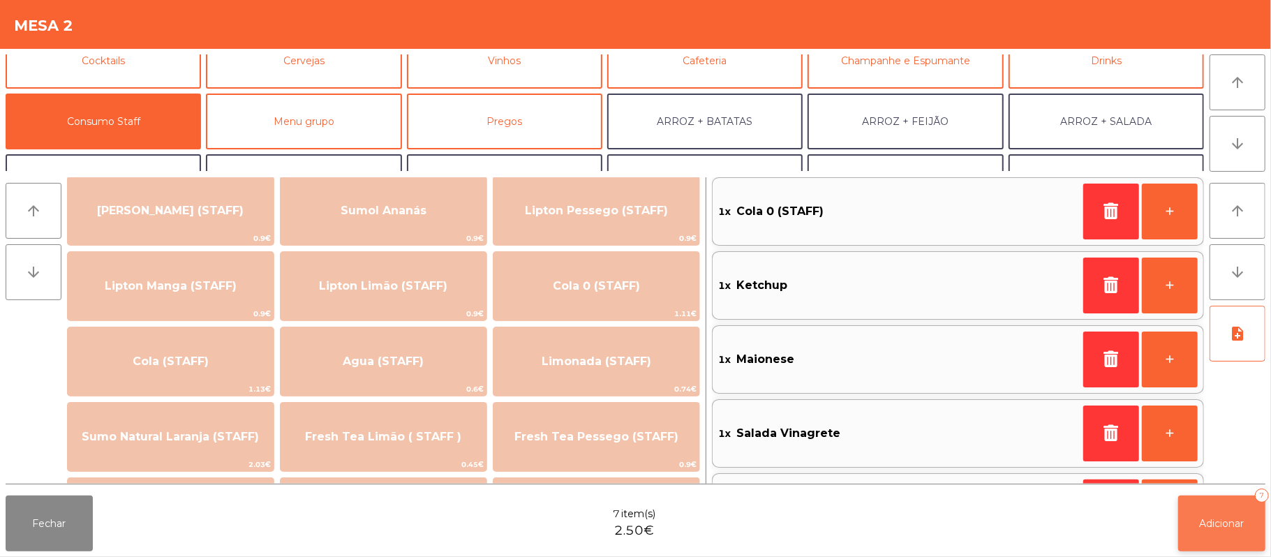
click at [1215, 526] on span "Adicionar" at bounding box center [1222, 523] width 45 height 13
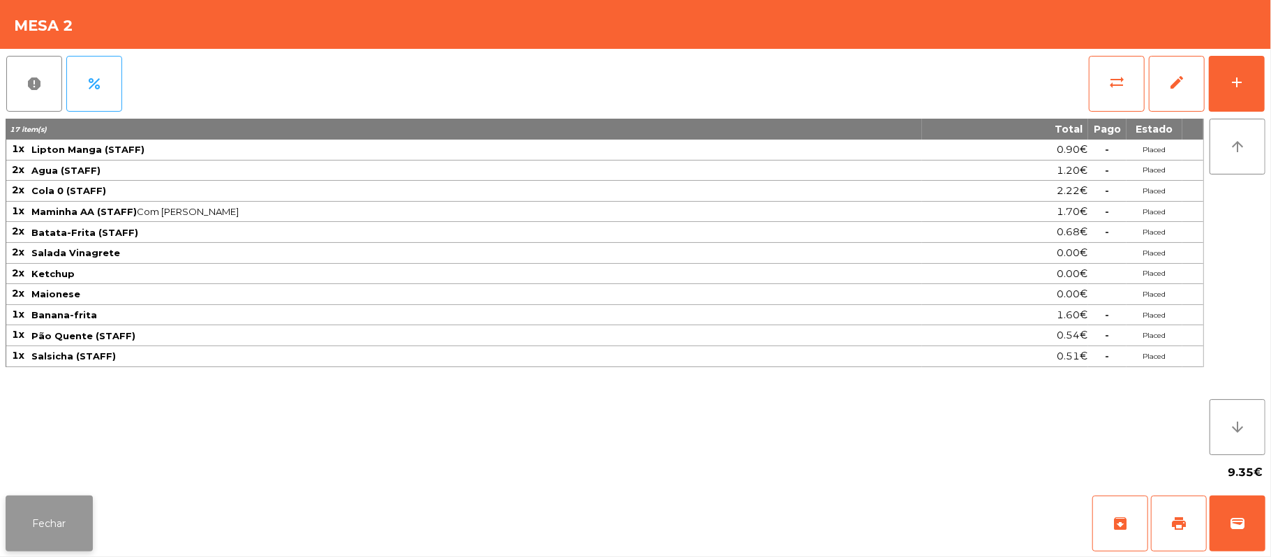
click at [75, 510] on button "Fechar" at bounding box center [49, 524] width 87 height 56
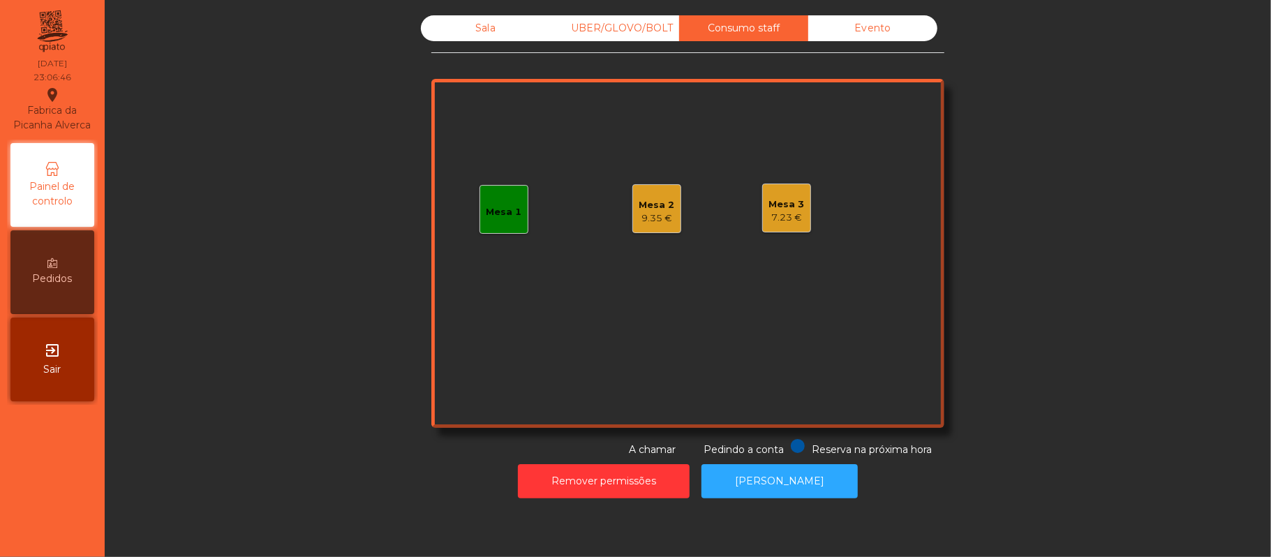
click at [481, 24] on div "Sala" at bounding box center [485, 28] width 129 height 26
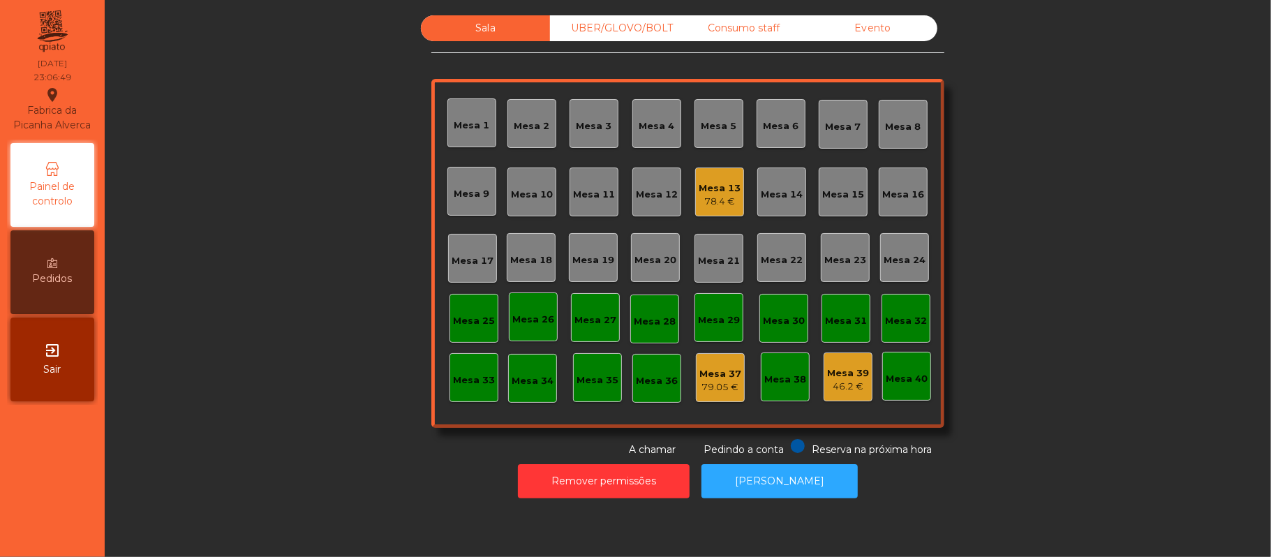
click at [726, 211] on div "Mesa 13 78.4 €" at bounding box center [719, 192] width 49 height 49
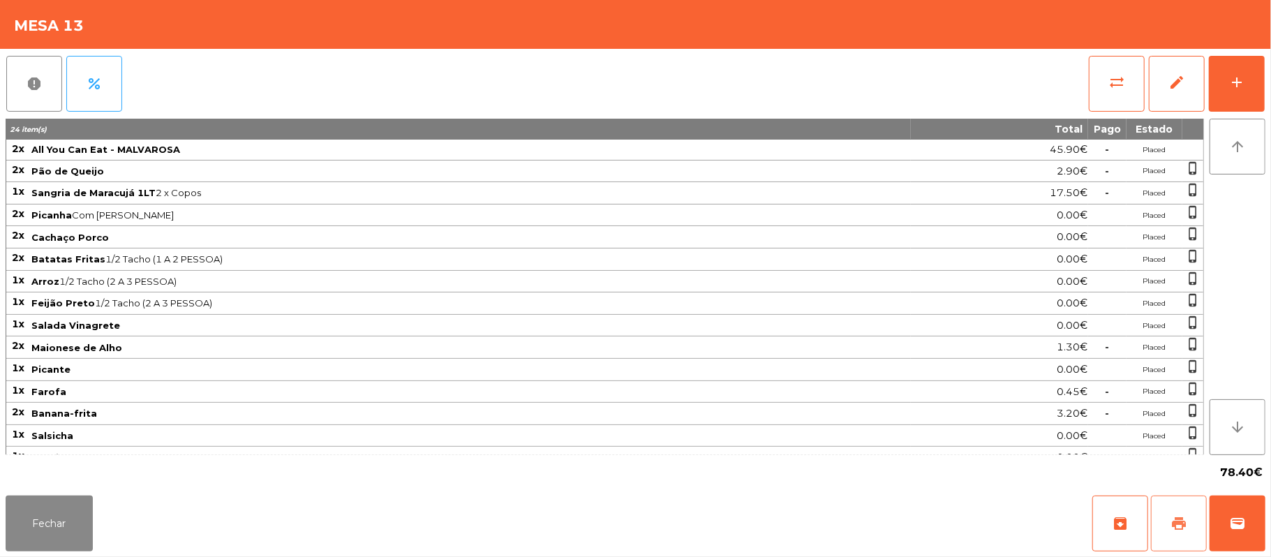
click at [1170, 524] on button "print" at bounding box center [1179, 524] width 56 height 56
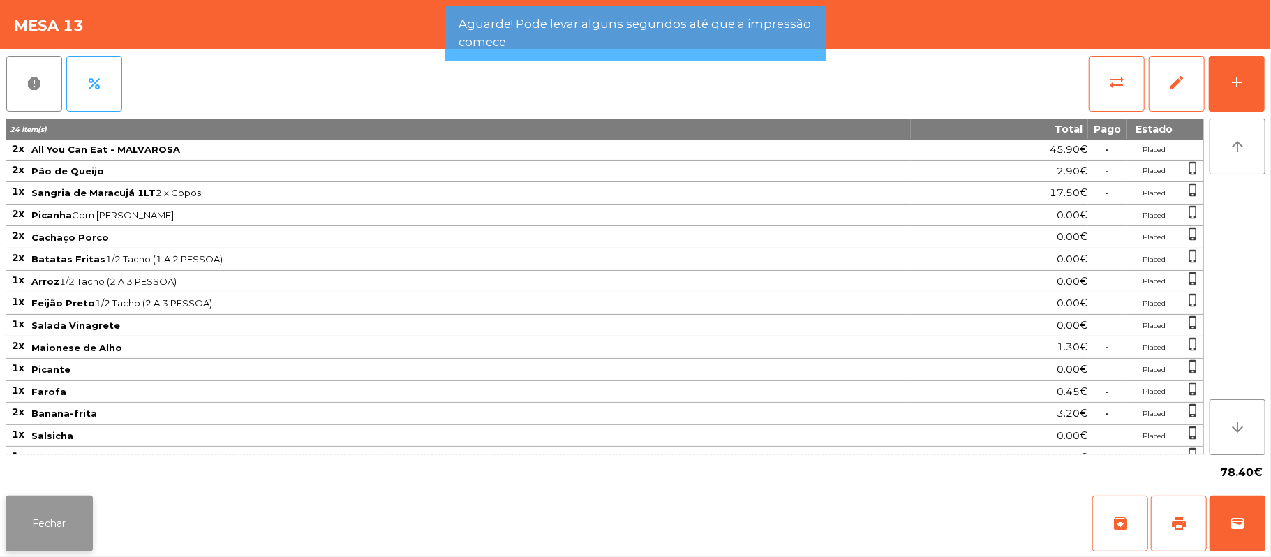
click at [43, 535] on button "Fechar" at bounding box center [49, 524] width 87 height 56
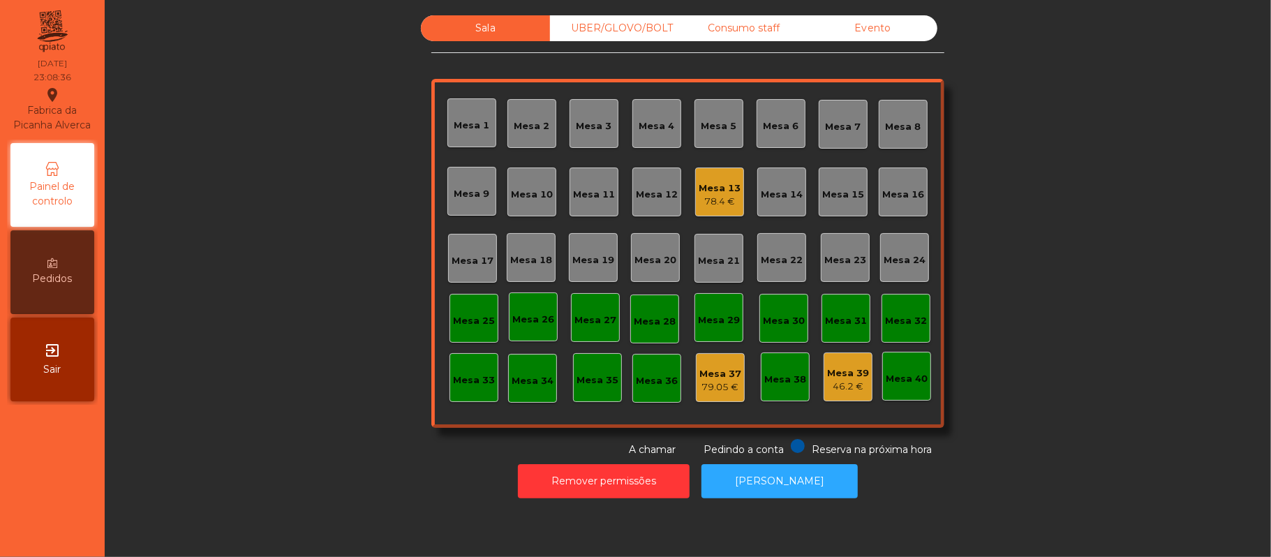
click at [719, 200] on div "78.4 €" at bounding box center [720, 202] width 42 height 14
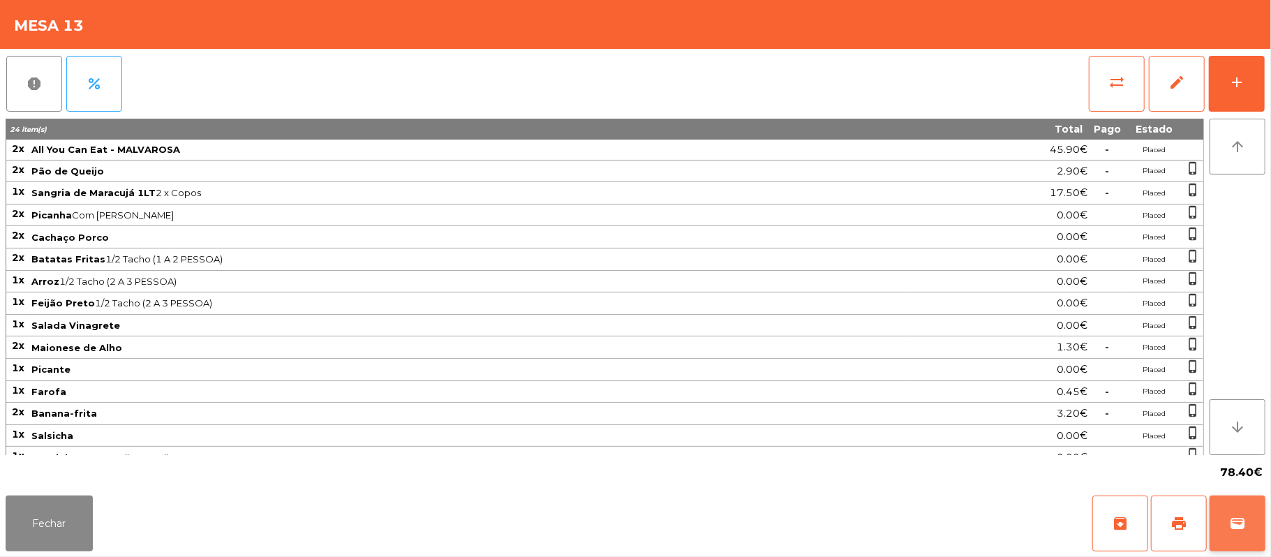
click at [1227, 509] on button "wallet" at bounding box center [1238, 524] width 56 height 56
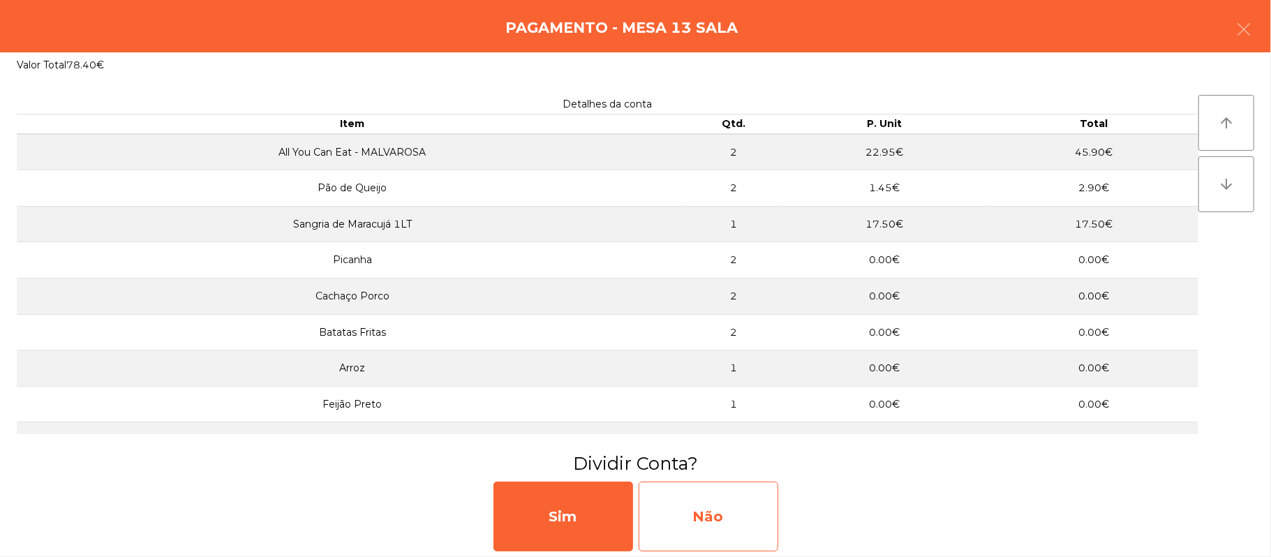
click at [706, 500] on div "Não" at bounding box center [709, 517] width 140 height 70
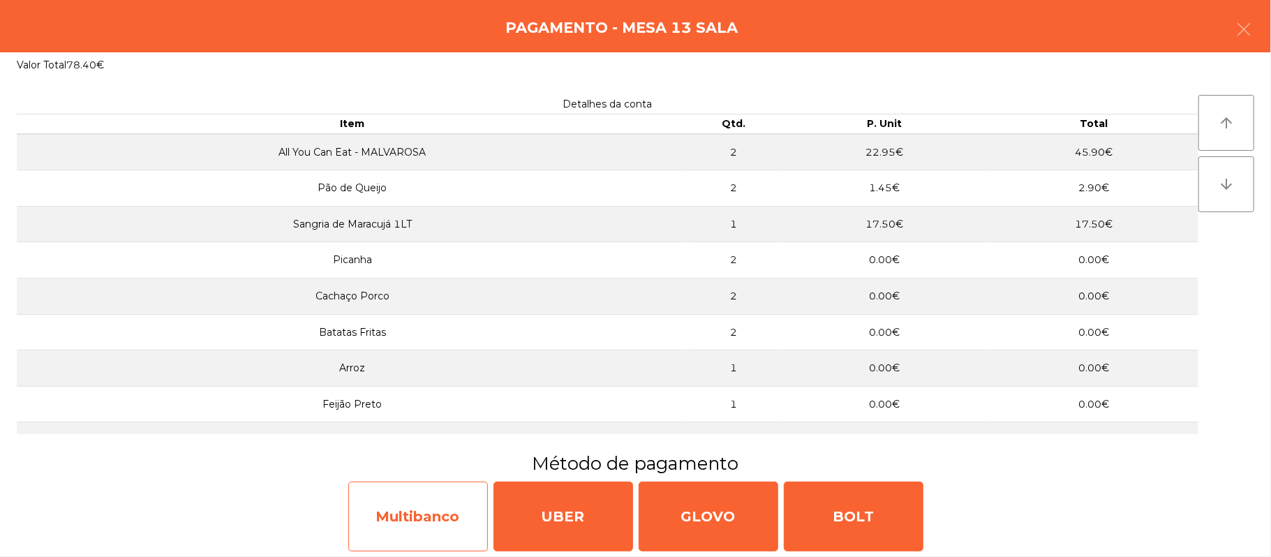
click at [453, 525] on div "Multibanco" at bounding box center [418, 517] width 140 height 70
select select "**"
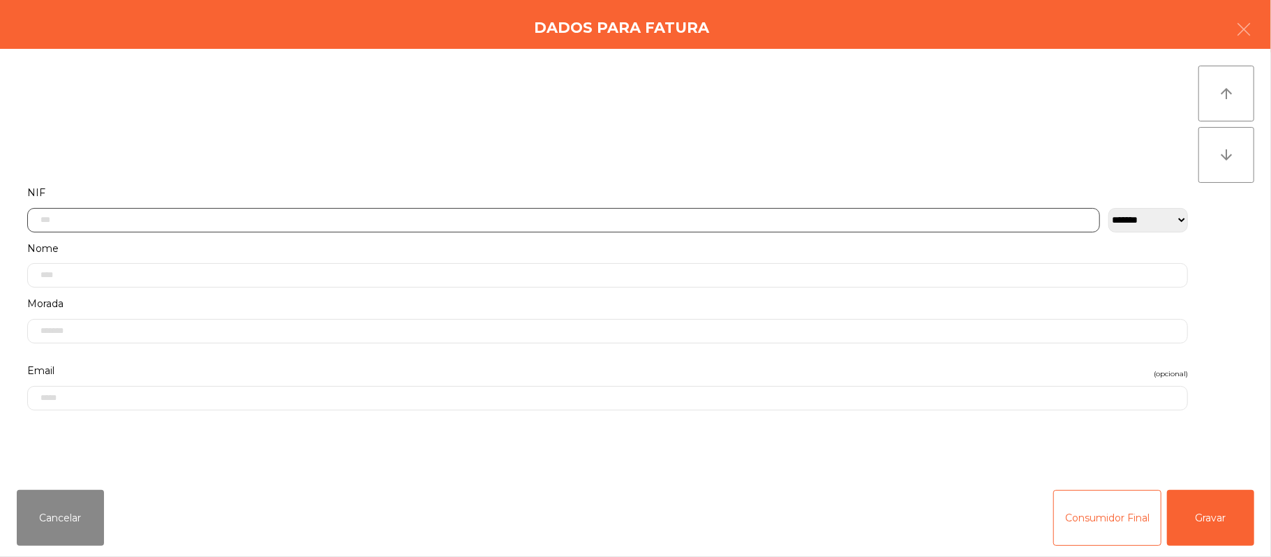
click at [659, 221] on input "text" at bounding box center [563, 220] width 1073 height 24
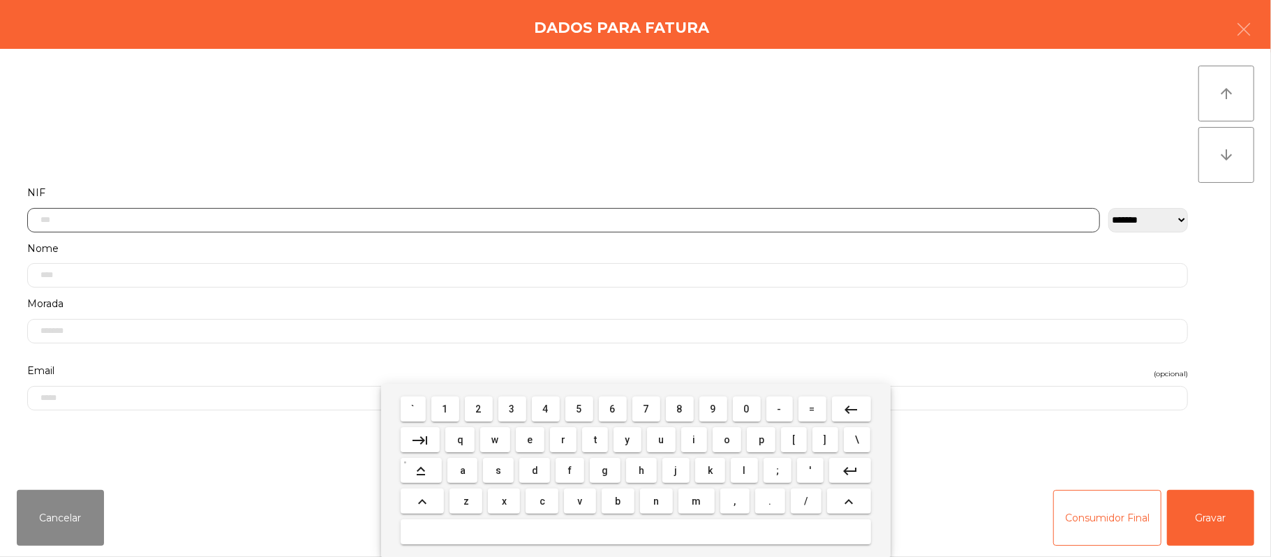
scroll to position [117, 0]
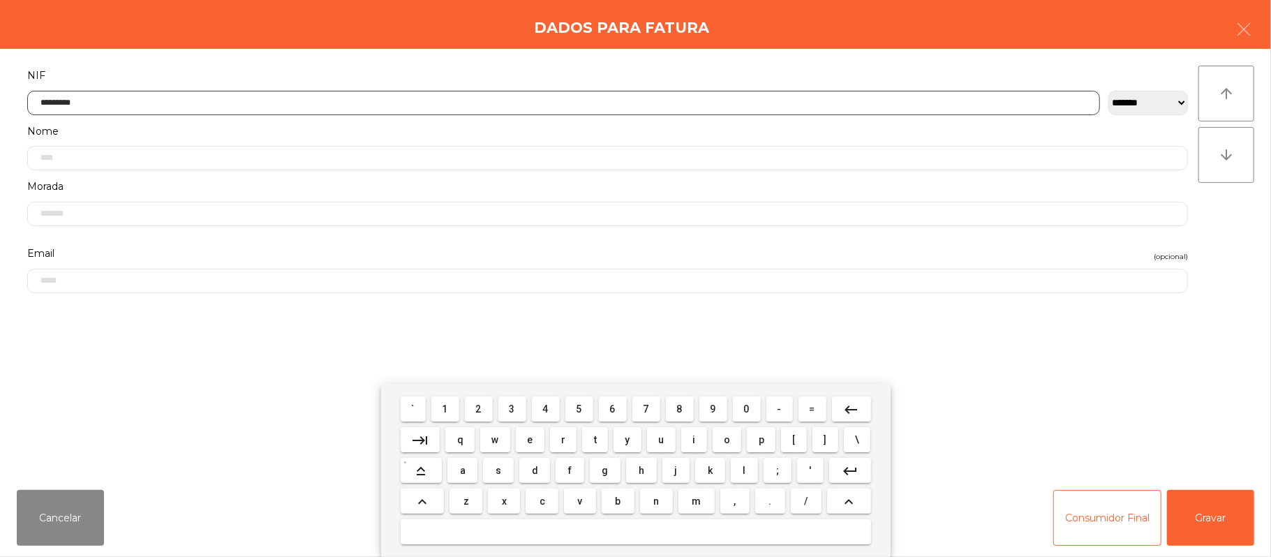
type input "*********"
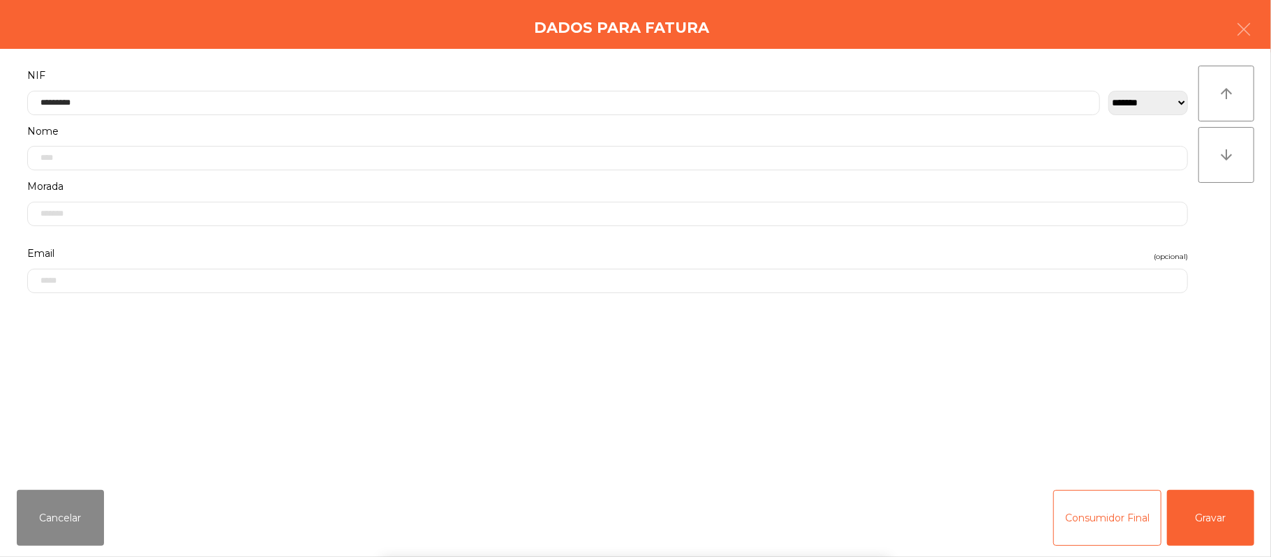
click at [1233, 504] on div "` 1 2 3 4 5 6 7 8 9 0 - = keyboard_backspace keyboard_tab q w e r t y u i o p […" at bounding box center [635, 470] width 1271 height 173
click at [1231, 498] on div "` 1 2 3 4 5 6 7 8 9 0 - = keyboard_backspace keyboard_tab q w e r t y u i o p […" at bounding box center [635, 470] width 1271 height 173
click at [1248, 512] on button "Gravar" at bounding box center [1210, 518] width 87 height 56
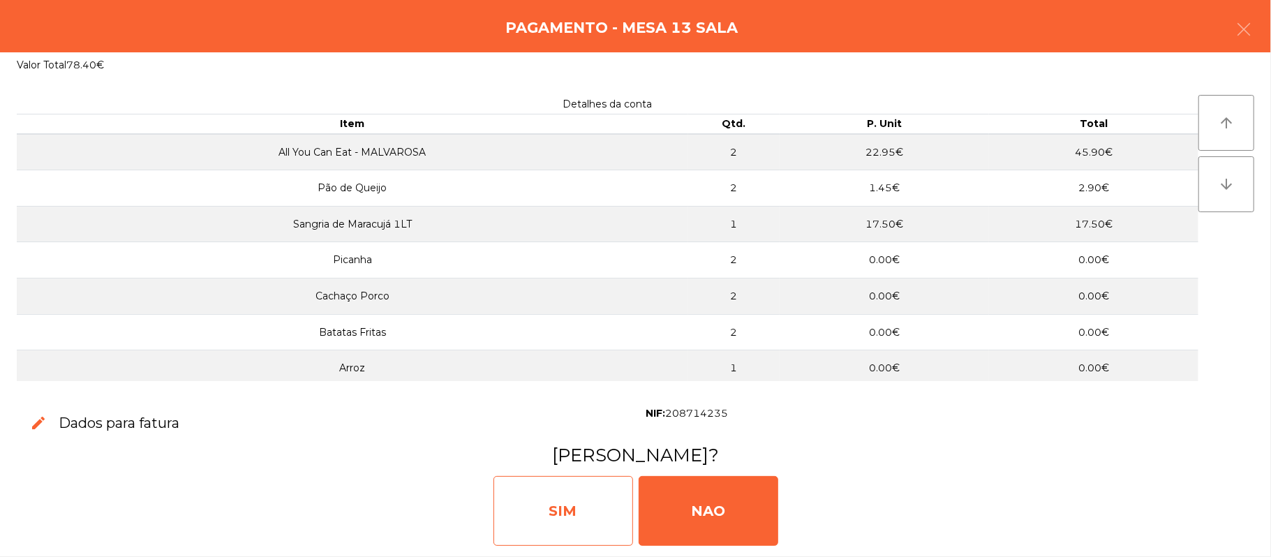
click at [554, 503] on div "SIM" at bounding box center [564, 511] width 140 height 70
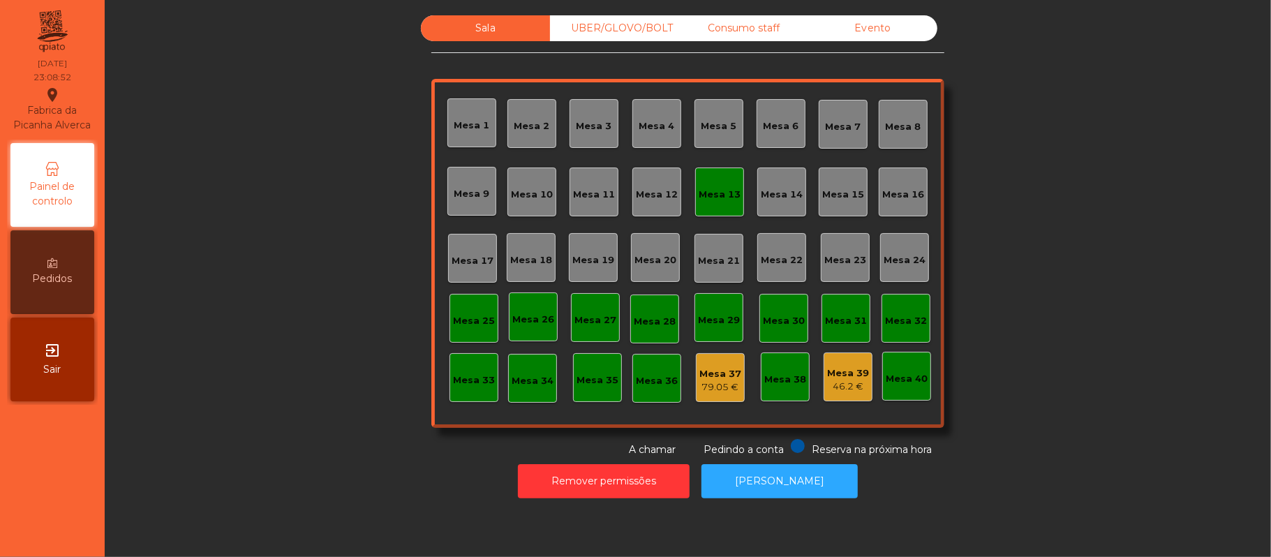
click at [721, 190] on div "Mesa 13" at bounding box center [720, 195] width 42 height 14
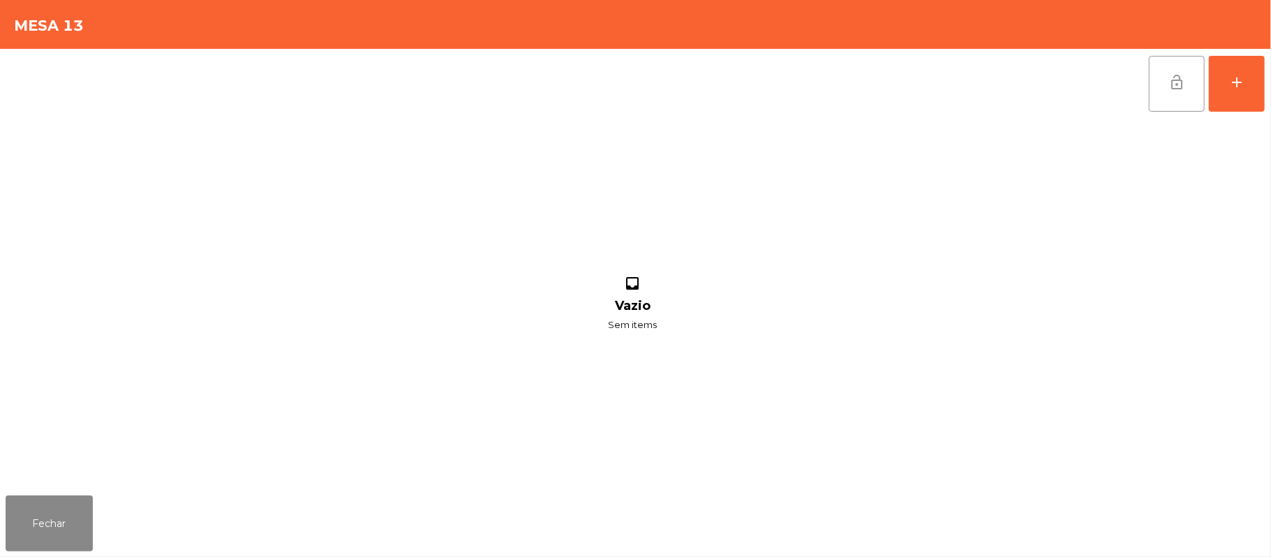
click at [1174, 85] on span "lock_open" at bounding box center [1176, 82] width 17 height 17
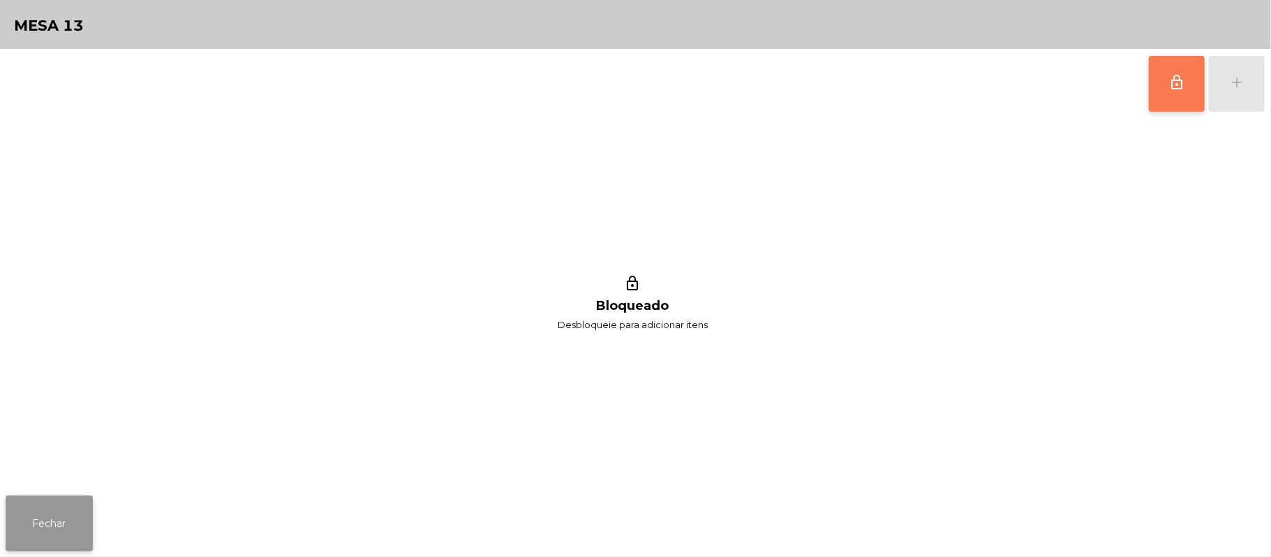
click at [39, 529] on button "Fechar" at bounding box center [49, 524] width 87 height 56
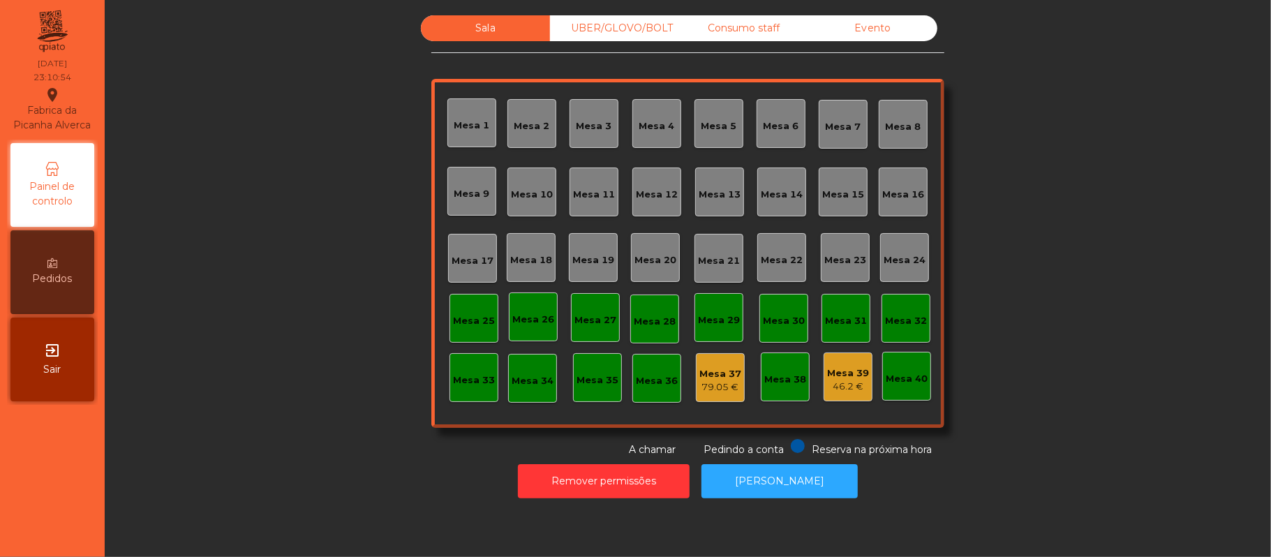
click at [618, 28] on div "UBER/GLOVO/BOLT" at bounding box center [614, 28] width 129 height 26
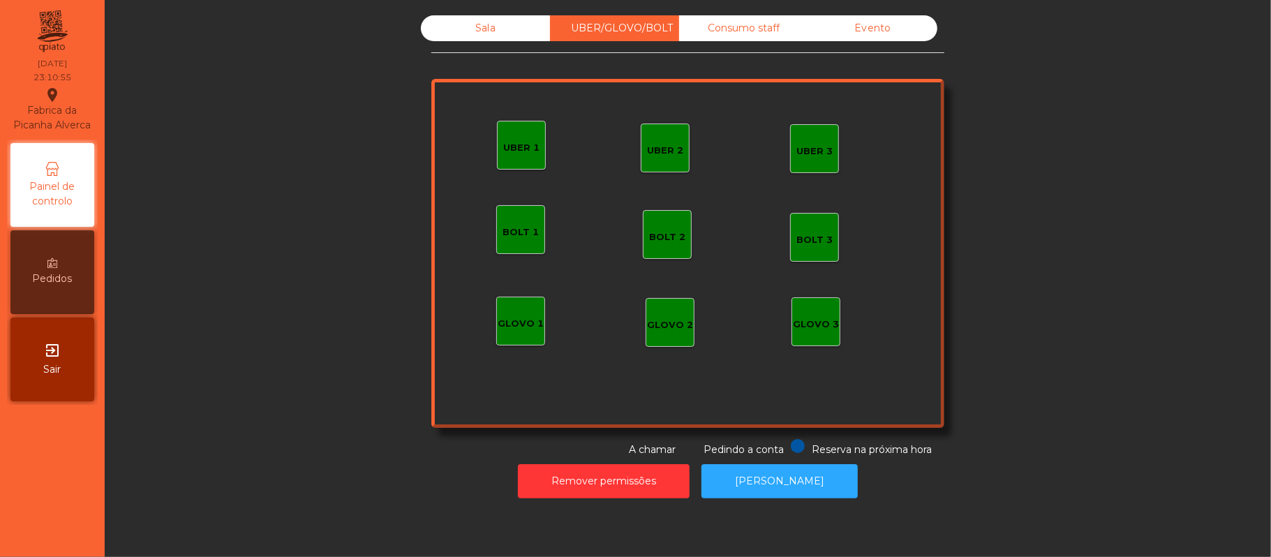
click at [732, 28] on div "Consumo staff" at bounding box center [743, 28] width 129 height 26
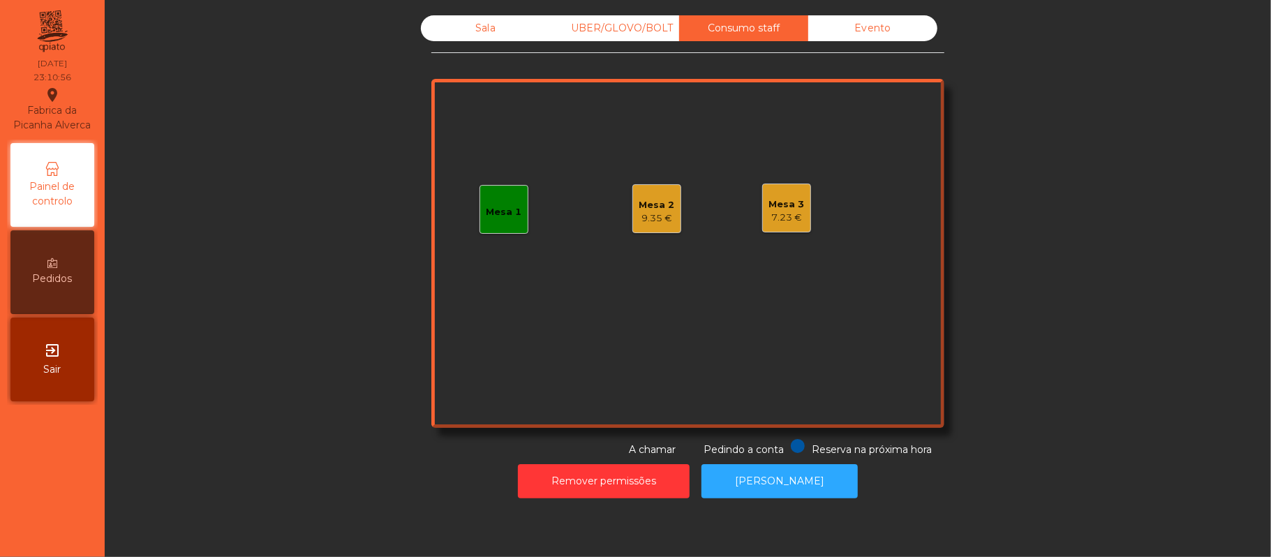
click at [769, 192] on div "Mesa 3 7.23 €" at bounding box center [787, 208] width 36 height 33
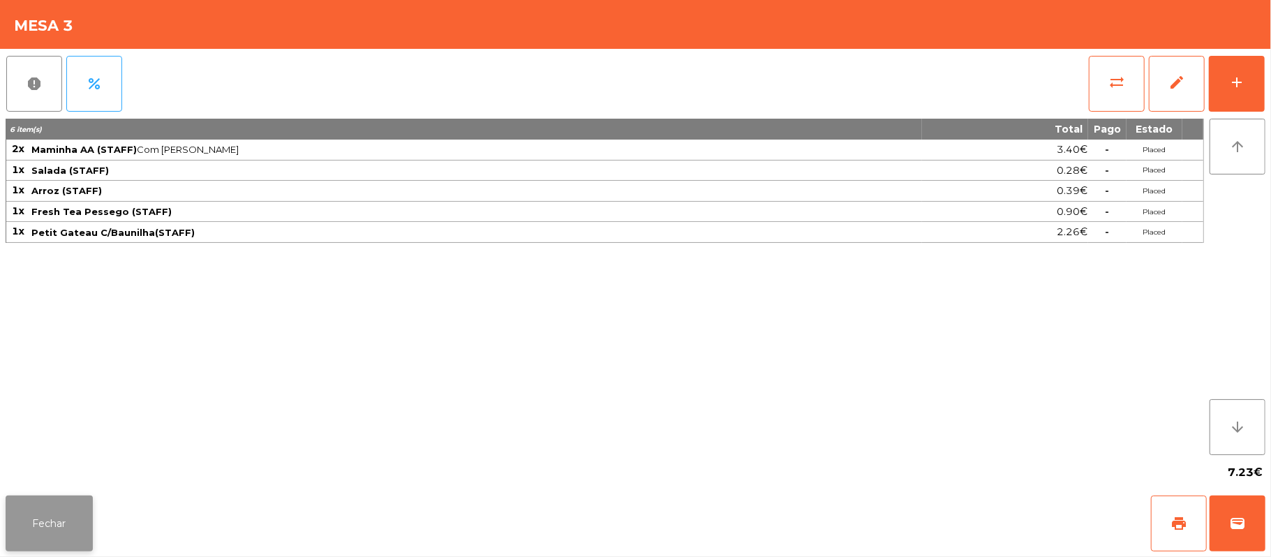
click at [61, 530] on button "Fechar" at bounding box center [49, 524] width 87 height 56
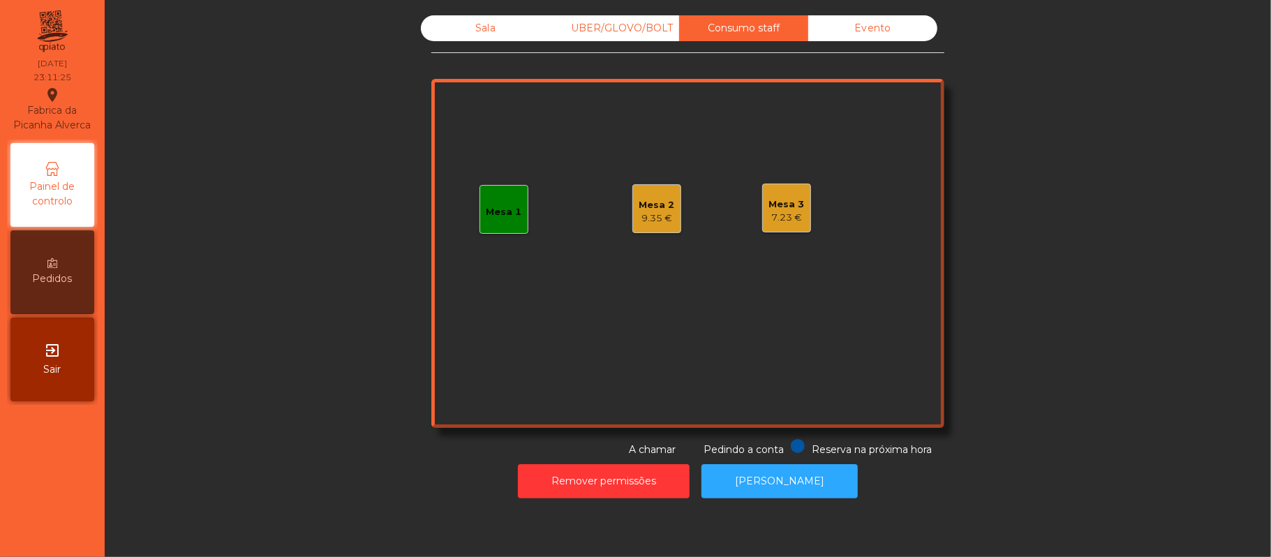
click at [797, 193] on div "Mesa 3 7.23 €" at bounding box center [786, 208] width 49 height 49
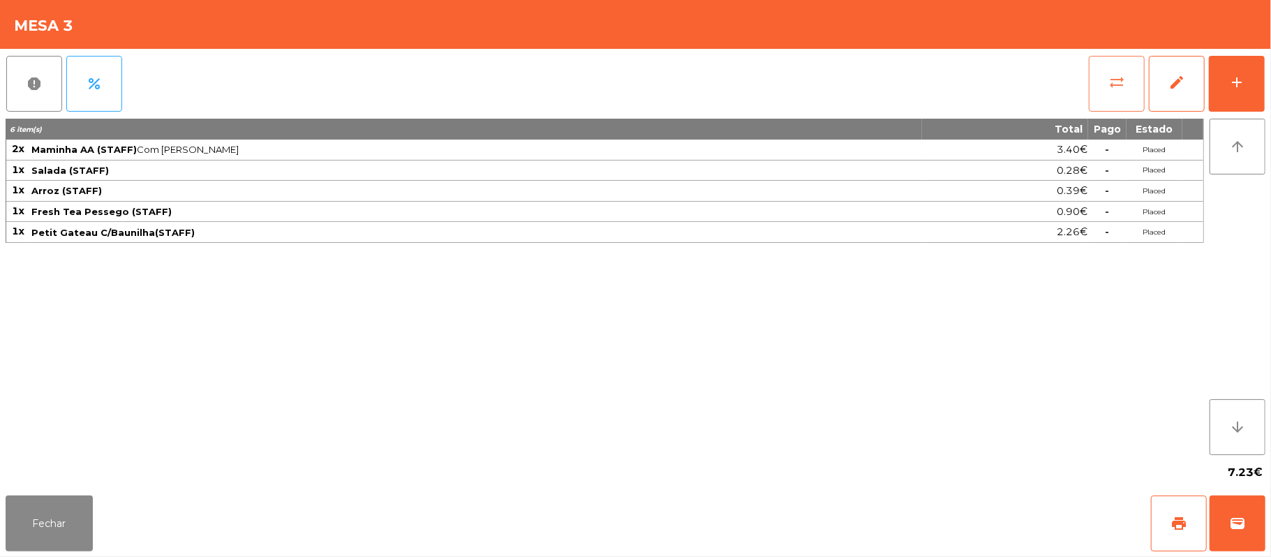
click at [1131, 75] on button "sync_alt" at bounding box center [1117, 84] width 56 height 56
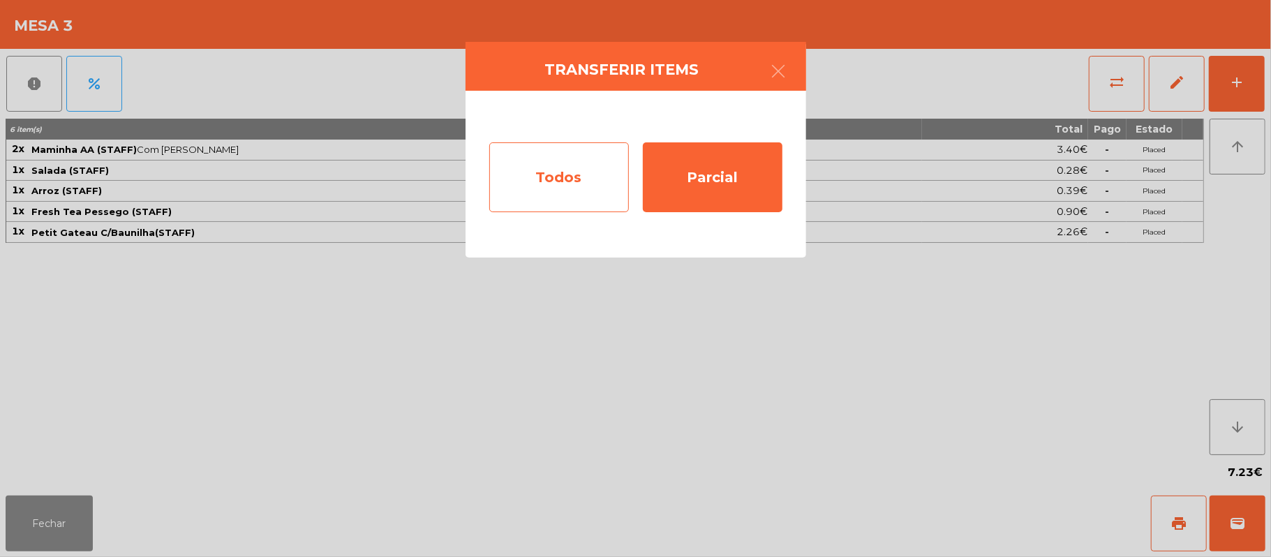
click at [554, 160] on div "Todos" at bounding box center [559, 177] width 140 height 70
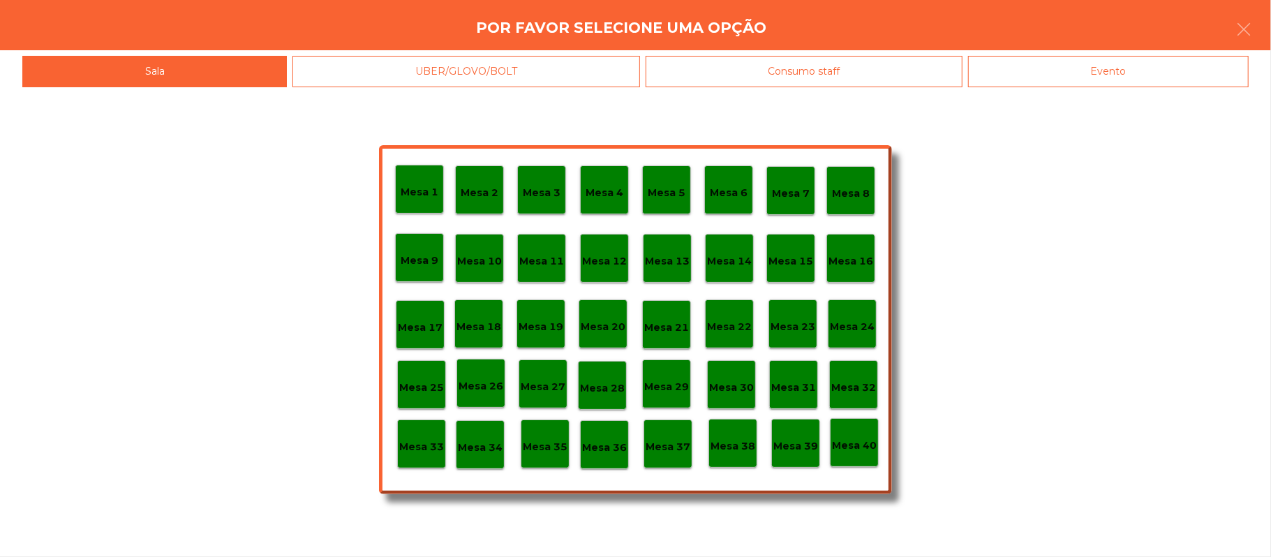
click at [1157, 84] on div "Evento" at bounding box center [1108, 71] width 281 height 31
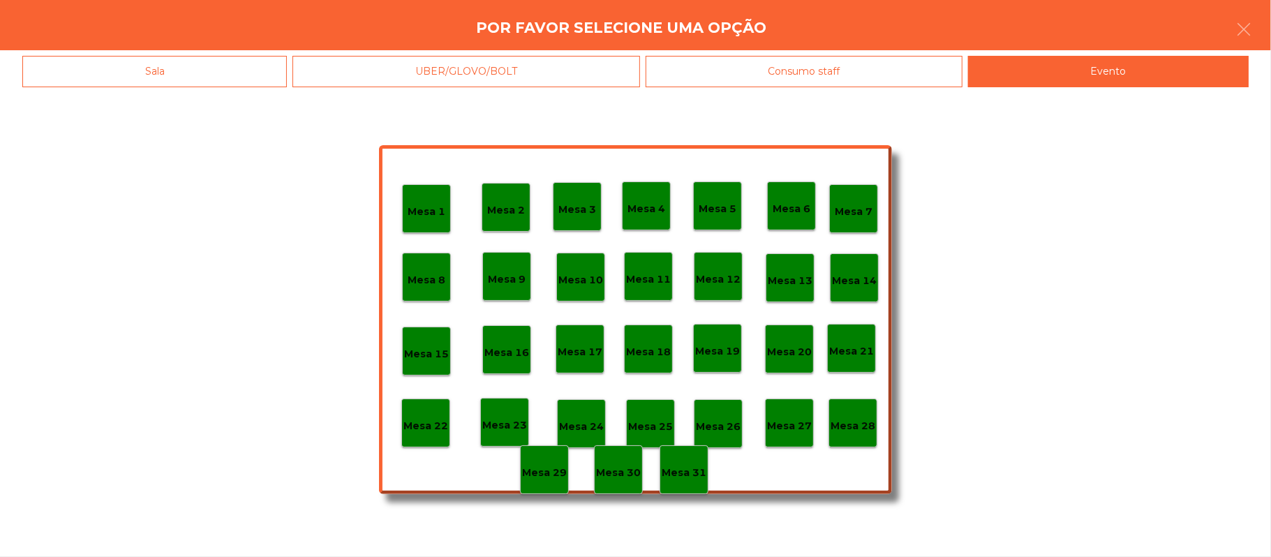
click at [863, 434] on div "Mesa 28" at bounding box center [853, 423] width 49 height 49
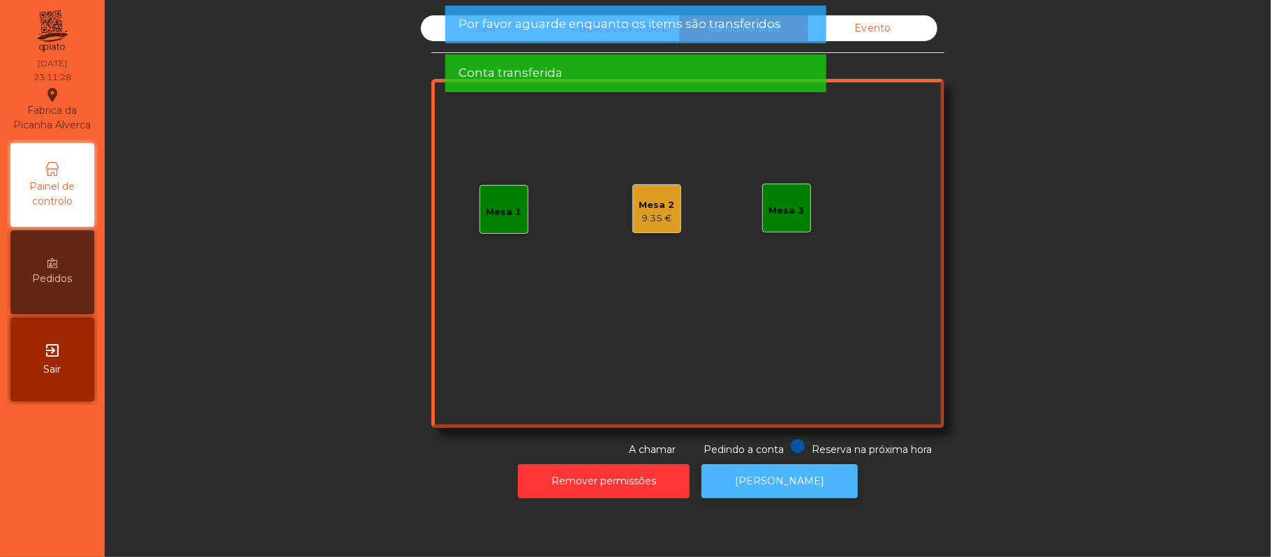
click at [780, 491] on button "[PERSON_NAME]" at bounding box center [780, 481] width 156 height 34
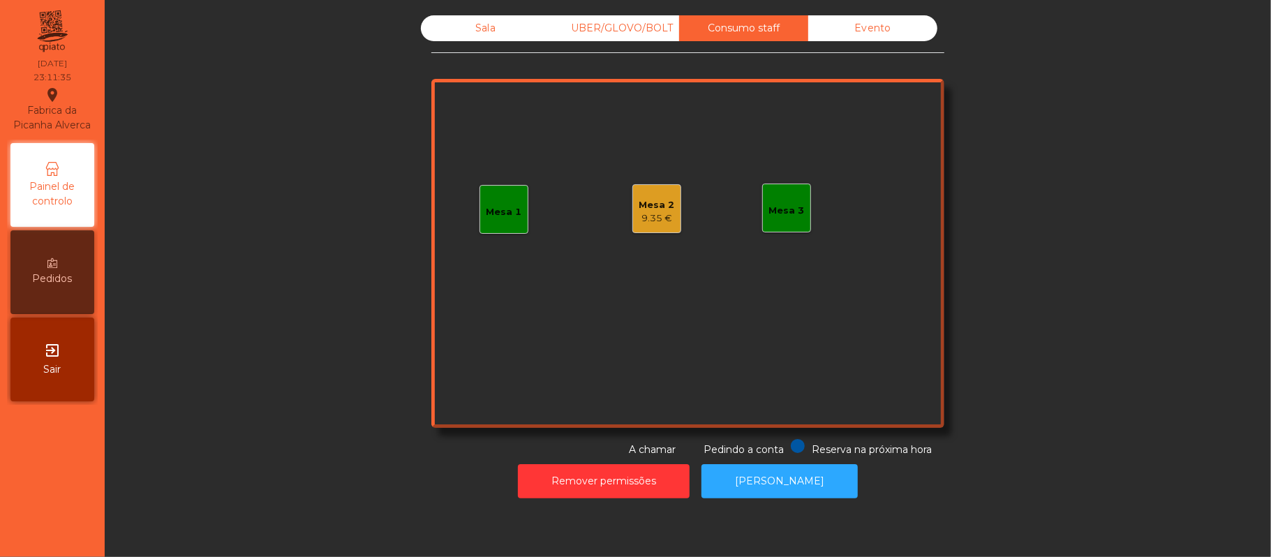
click at [519, 31] on div "Sala" at bounding box center [485, 28] width 129 height 26
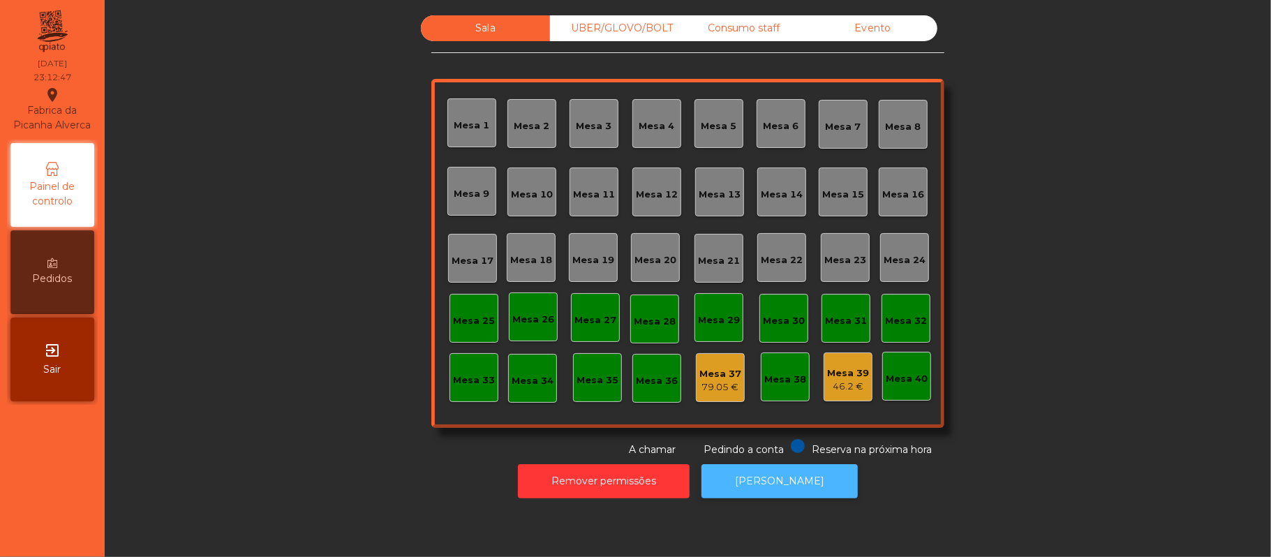
click at [757, 497] on button "[PERSON_NAME]" at bounding box center [780, 481] width 156 height 34
click at [470, 383] on div "Mesa 33" at bounding box center [474, 380] width 42 height 14
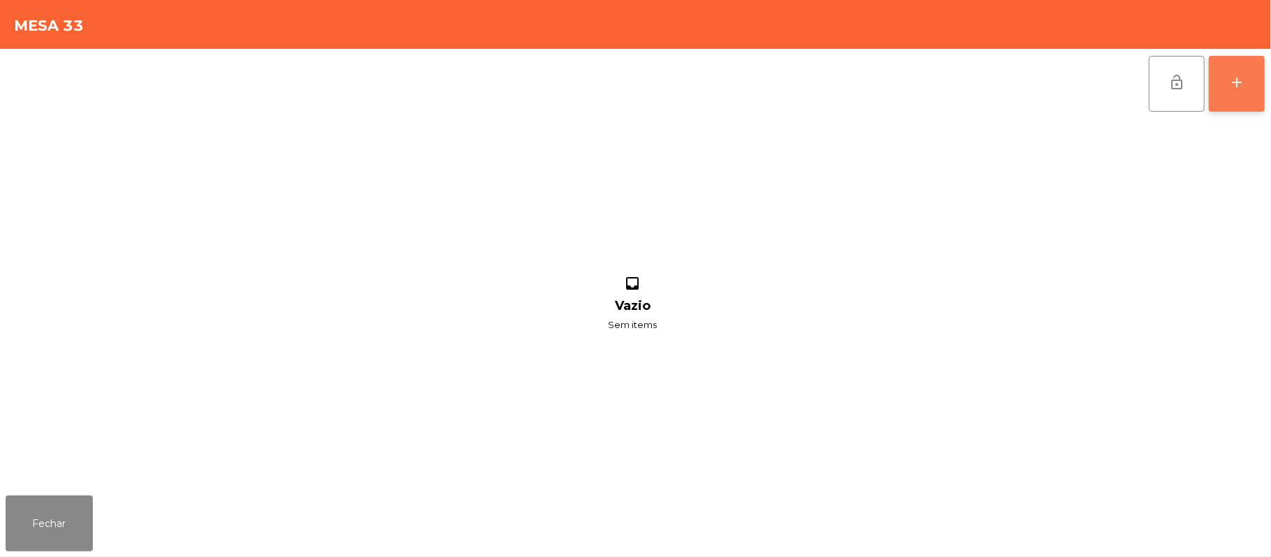
click at [1238, 96] on button "add" at bounding box center [1237, 84] width 56 height 56
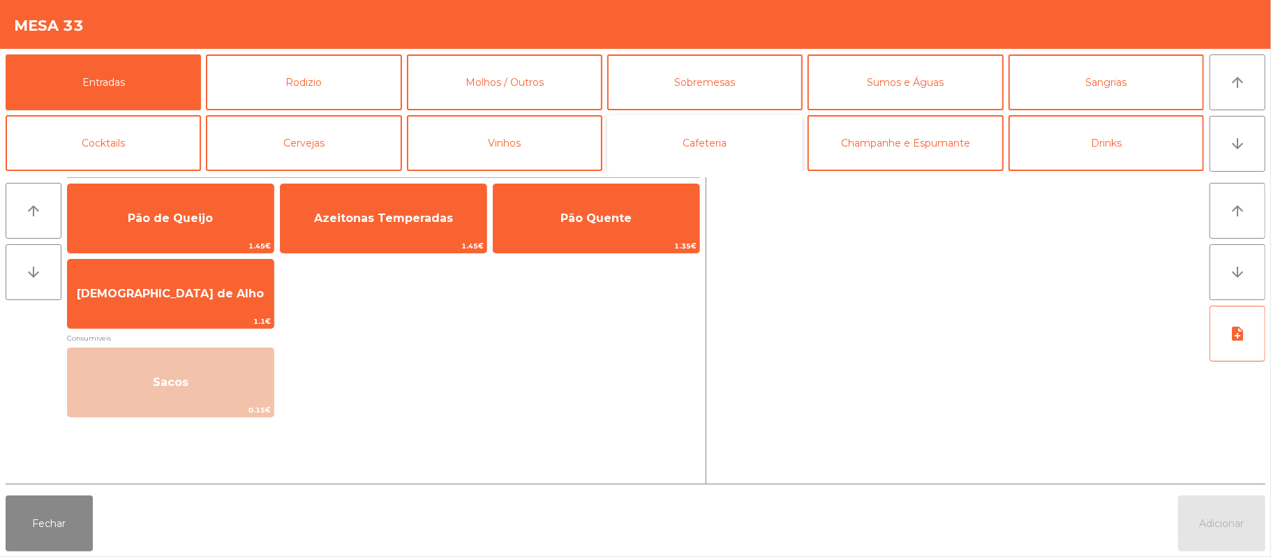
click at [696, 145] on button "Cafeteria" at bounding box center [704, 143] width 195 height 56
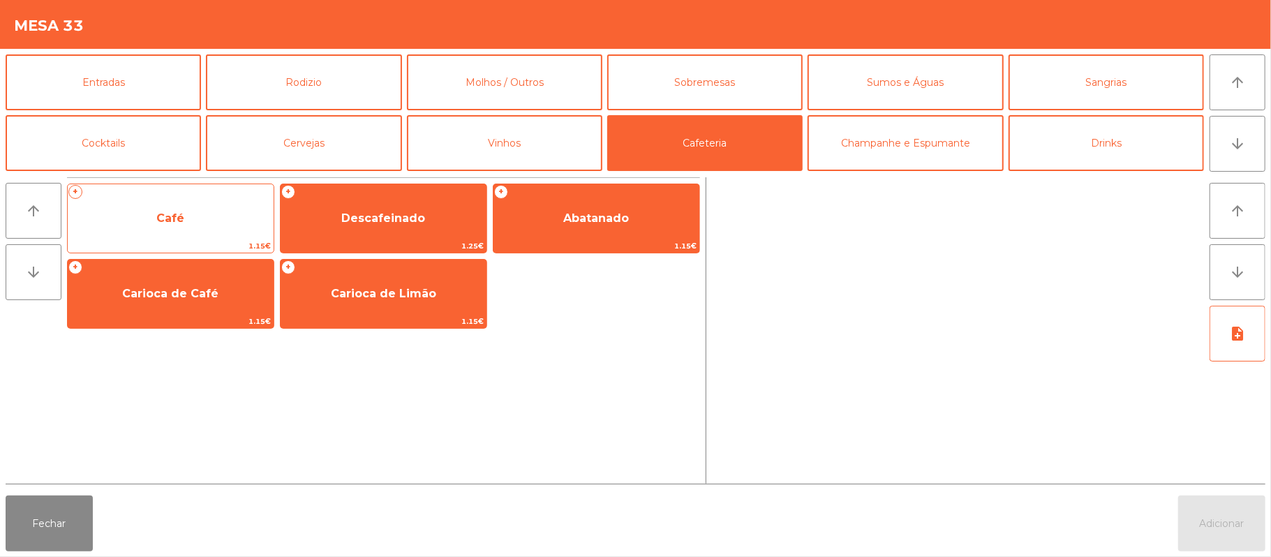
click at [207, 202] on span "Café" at bounding box center [171, 219] width 206 height 38
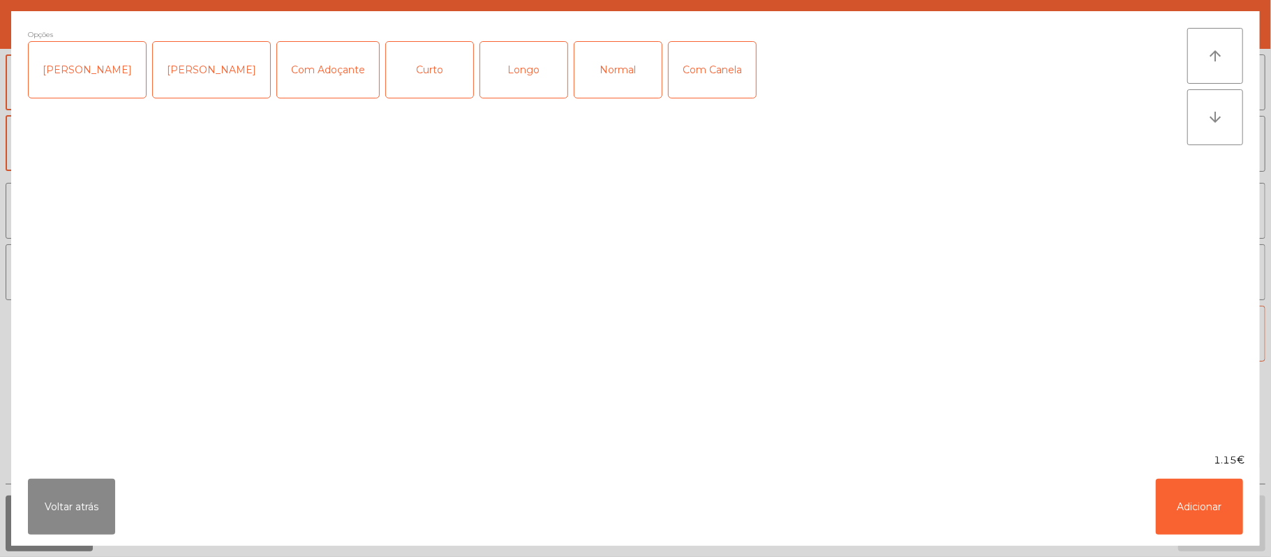
click at [487, 82] on div "Longo" at bounding box center [523, 70] width 87 height 56
click at [1168, 518] on button "Adicionar" at bounding box center [1199, 507] width 87 height 56
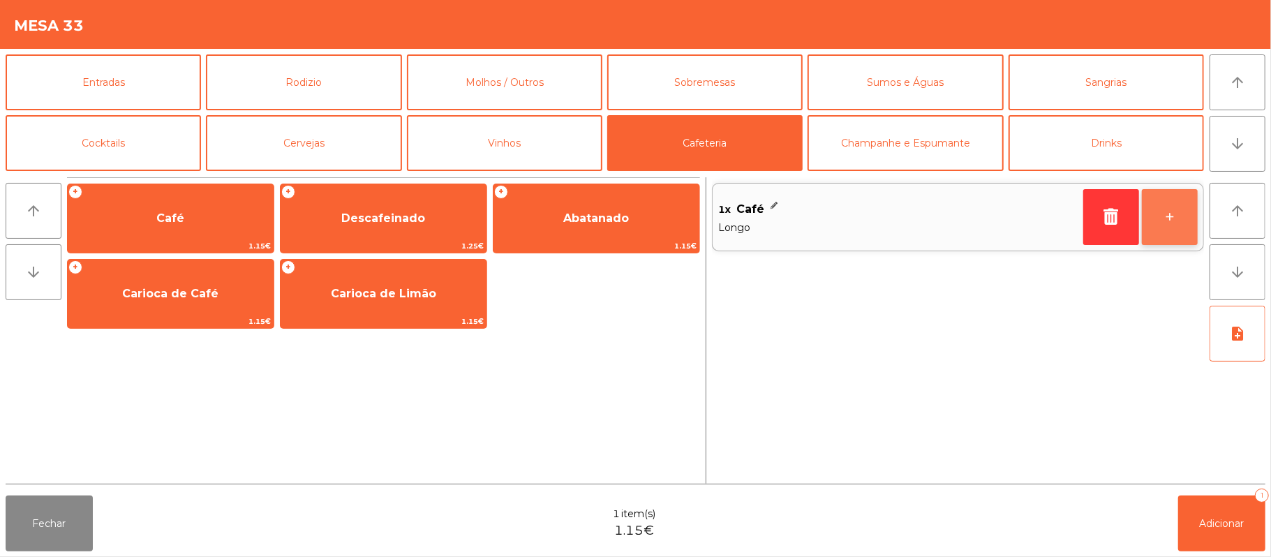
click at [1170, 221] on button "+" at bounding box center [1170, 217] width 56 height 56
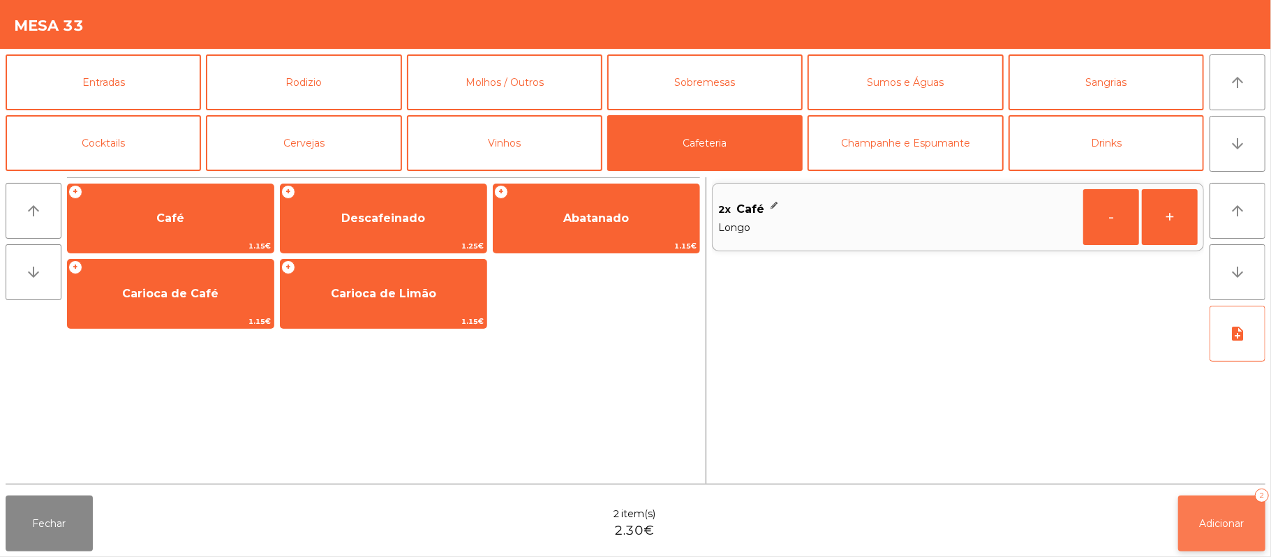
click at [1196, 526] on button "Adicionar 2" at bounding box center [1221, 524] width 87 height 56
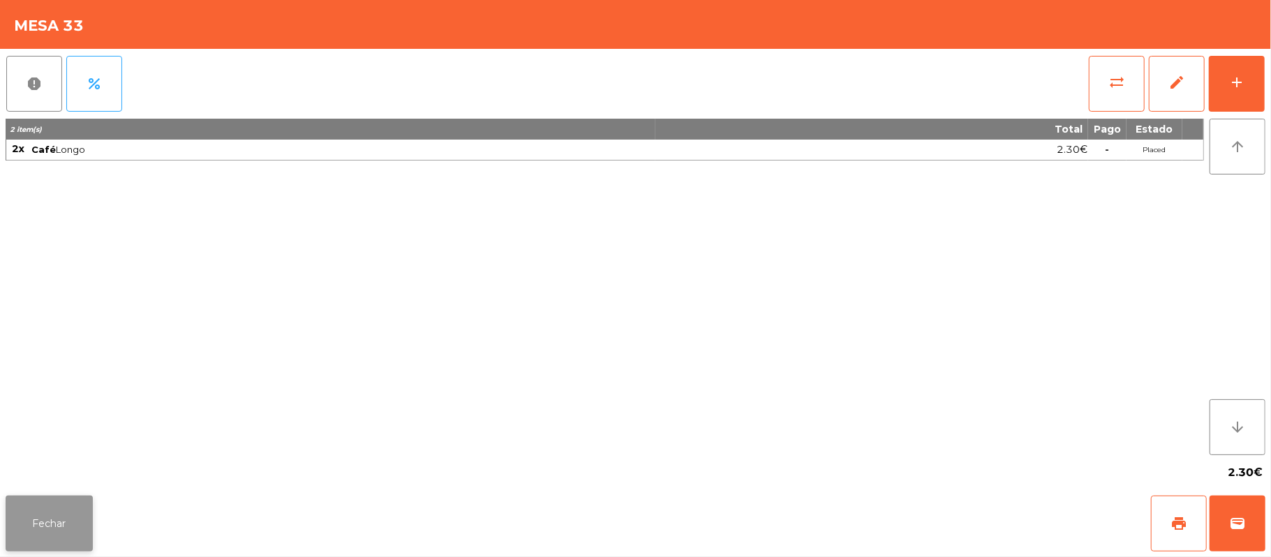
click at [35, 532] on button "Fechar" at bounding box center [49, 524] width 87 height 56
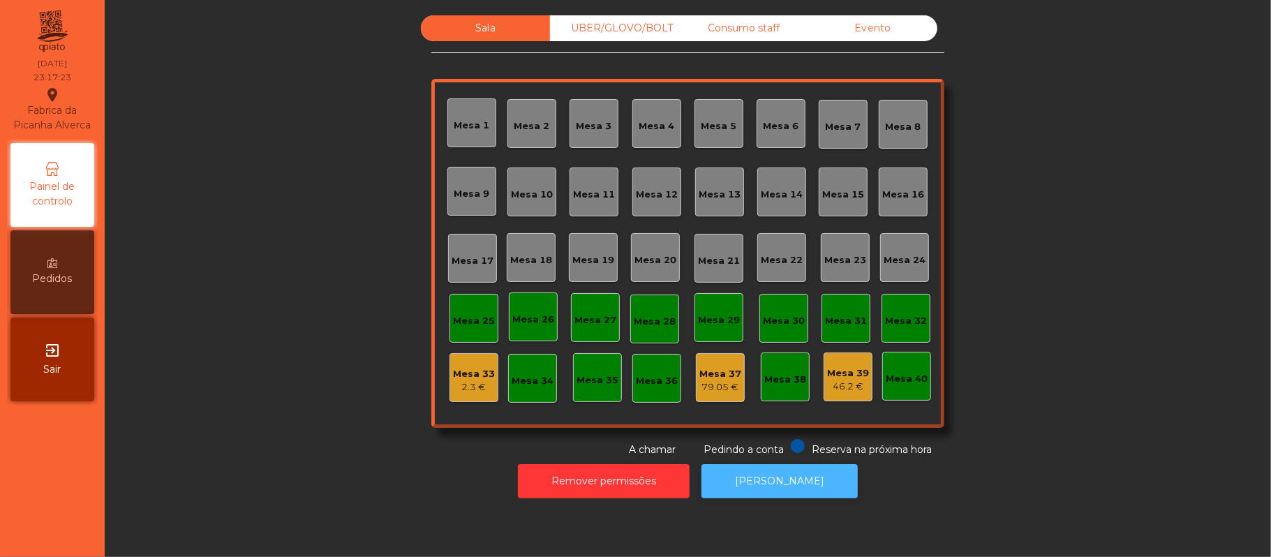
click at [787, 479] on button "[PERSON_NAME]" at bounding box center [780, 481] width 156 height 34
click at [783, 369] on div "Mesa 38" at bounding box center [785, 377] width 42 height 20
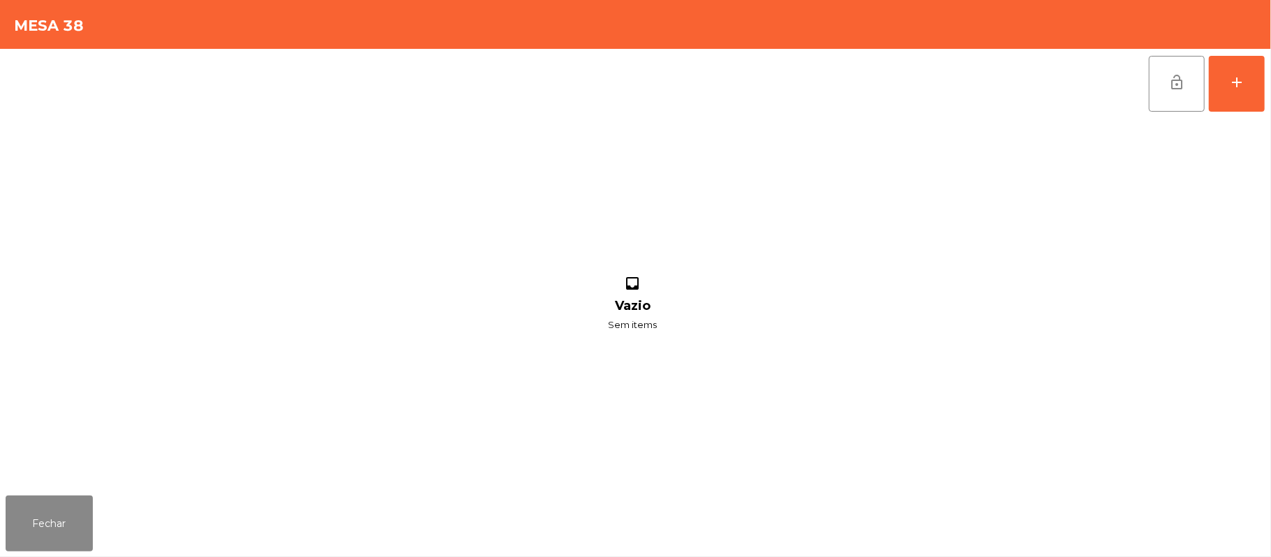
click at [1266, 73] on div "lock_open add inbox Vazio Sem items" at bounding box center [635, 269] width 1271 height 441
click at [1229, 96] on button "add" at bounding box center [1237, 84] width 56 height 56
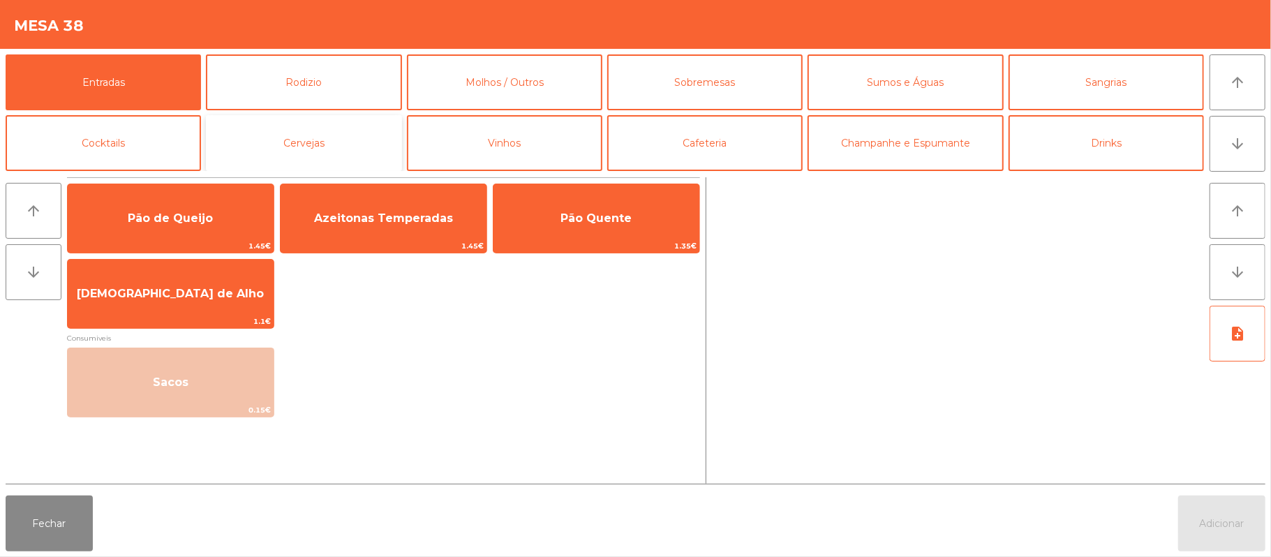
click at [336, 151] on button "Cervejas" at bounding box center [303, 143] width 195 height 56
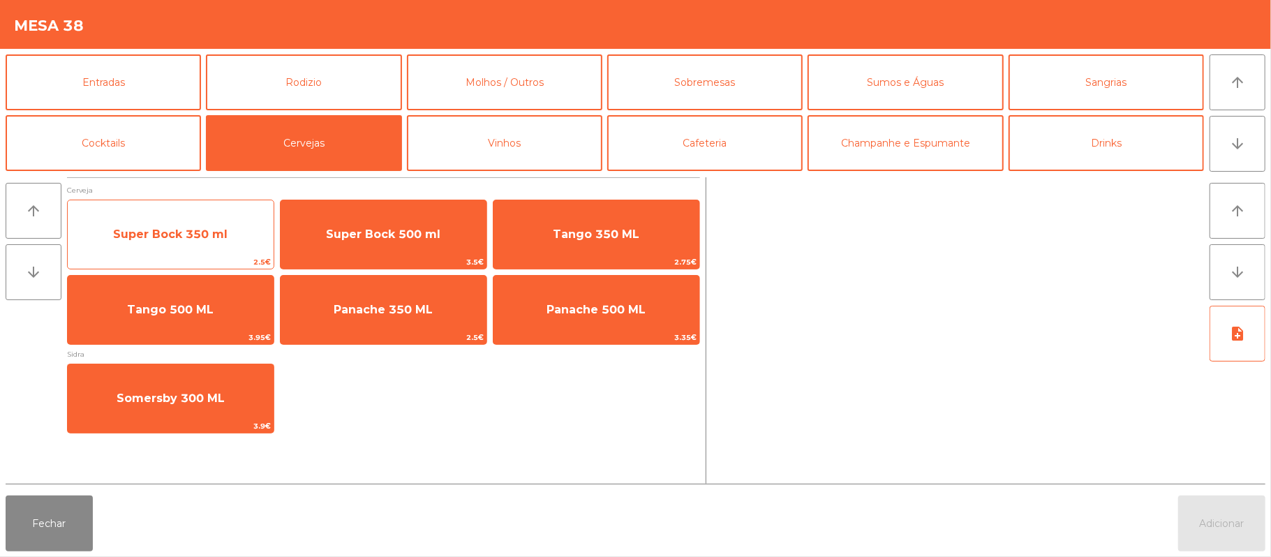
click at [219, 230] on span "Super Bock 350 ml" at bounding box center [170, 234] width 114 height 13
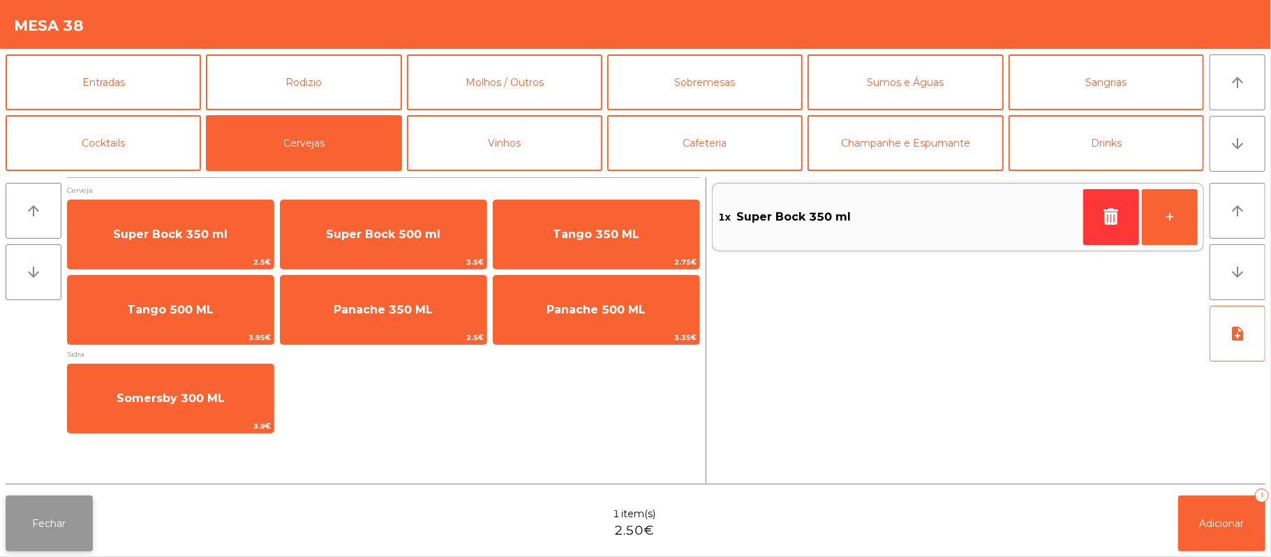
click at [57, 517] on button "Fechar" at bounding box center [49, 524] width 87 height 56
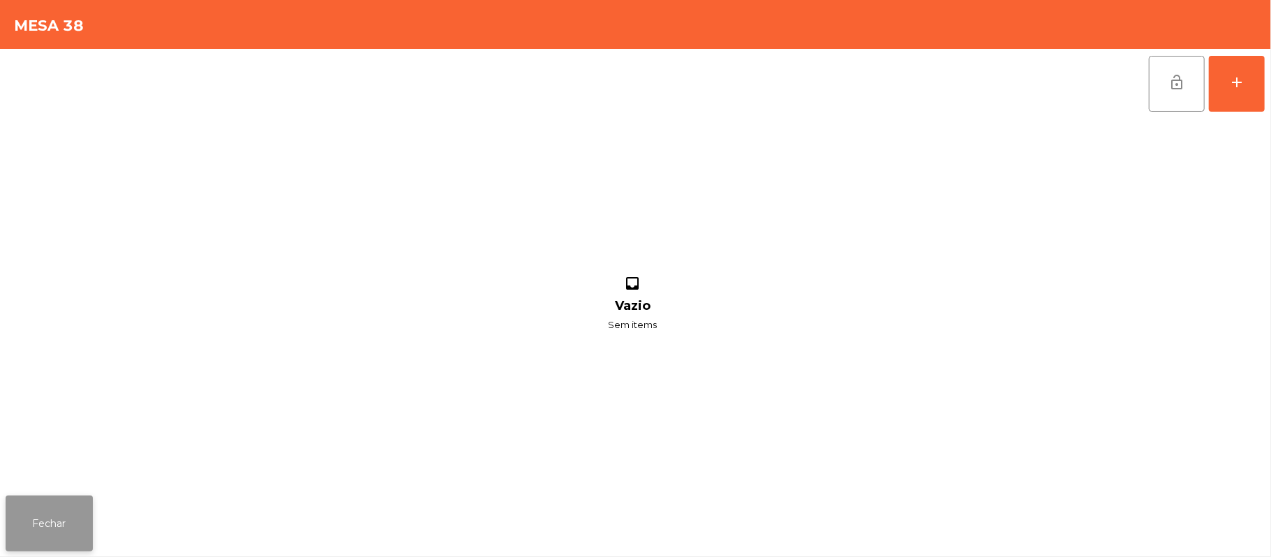
click at [63, 518] on button "Fechar" at bounding box center [49, 524] width 87 height 56
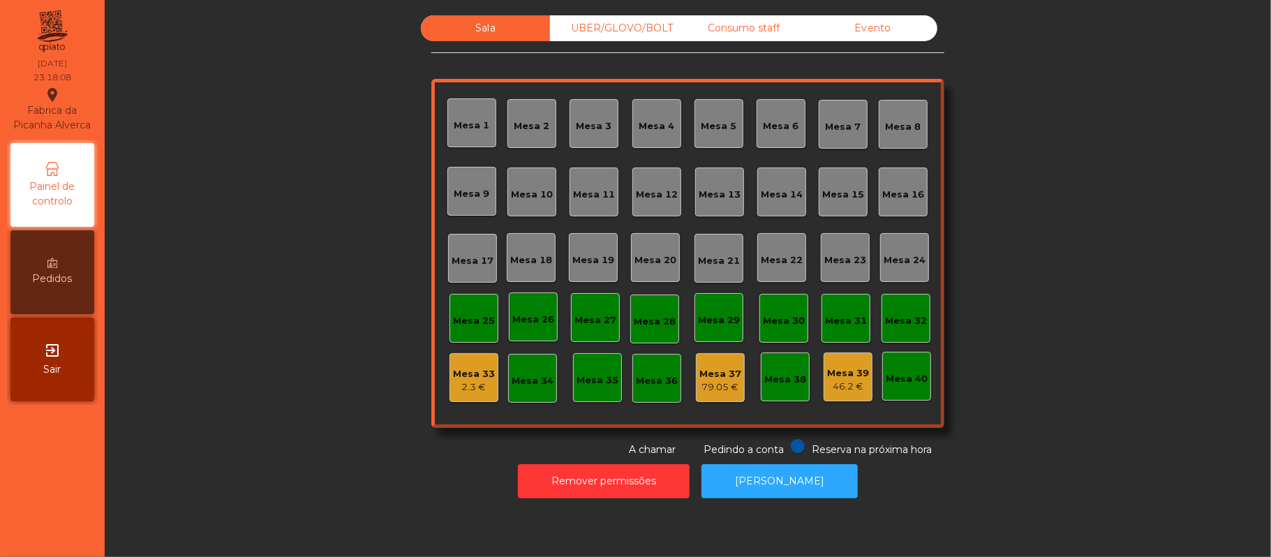
click at [325, 392] on div "Sala UBER/GLOVO/BOLT Consumo staff Evento [GEOGRAPHIC_DATA] 2 [GEOGRAPHIC_DATA]…" at bounding box center [688, 236] width 1129 height 442
click at [477, 394] on div "Mesa 33 2.3 €" at bounding box center [474, 377] width 49 height 49
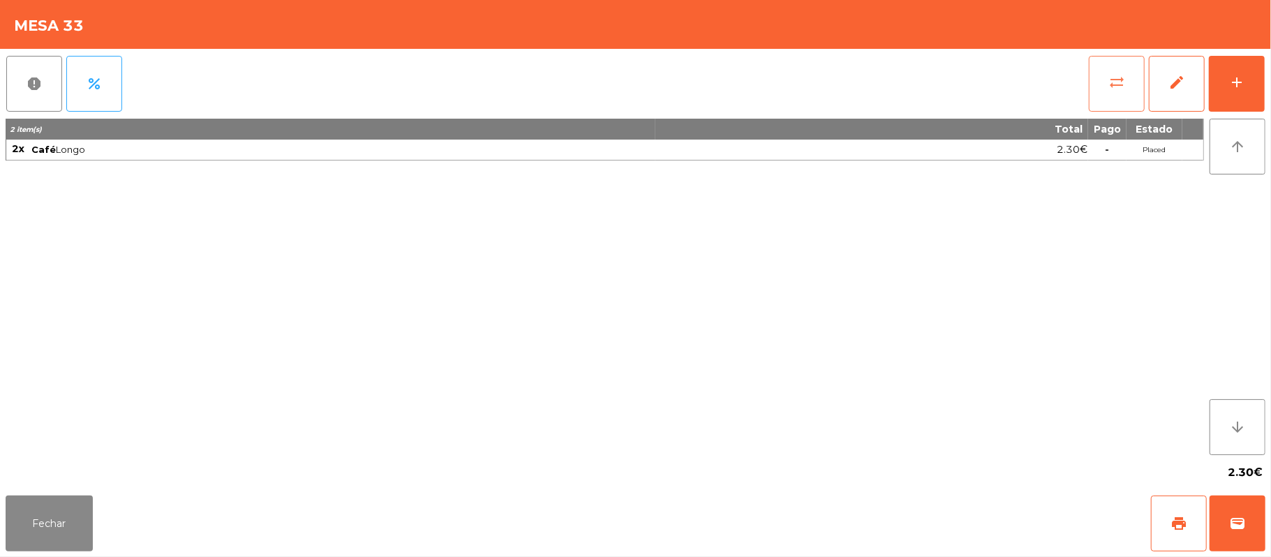
click at [1104, 76] on button "sync_alt" at bounding box center [1117, 84] width 56 height 56
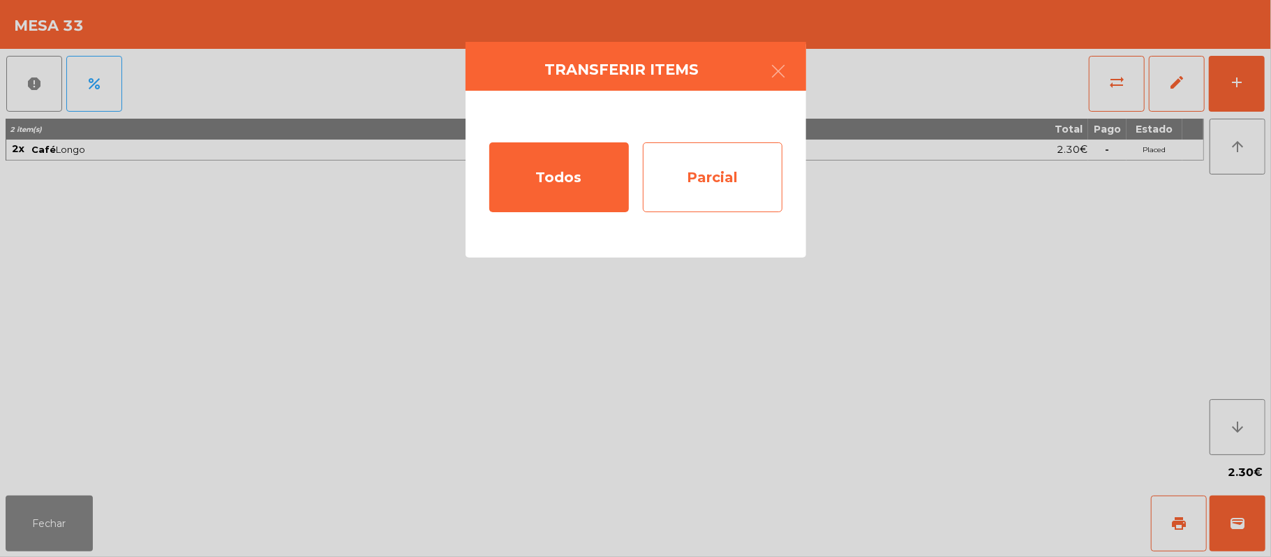
click at [718, 180] on div "Parcial" at bounding box center [713, 177] width 140 height 70
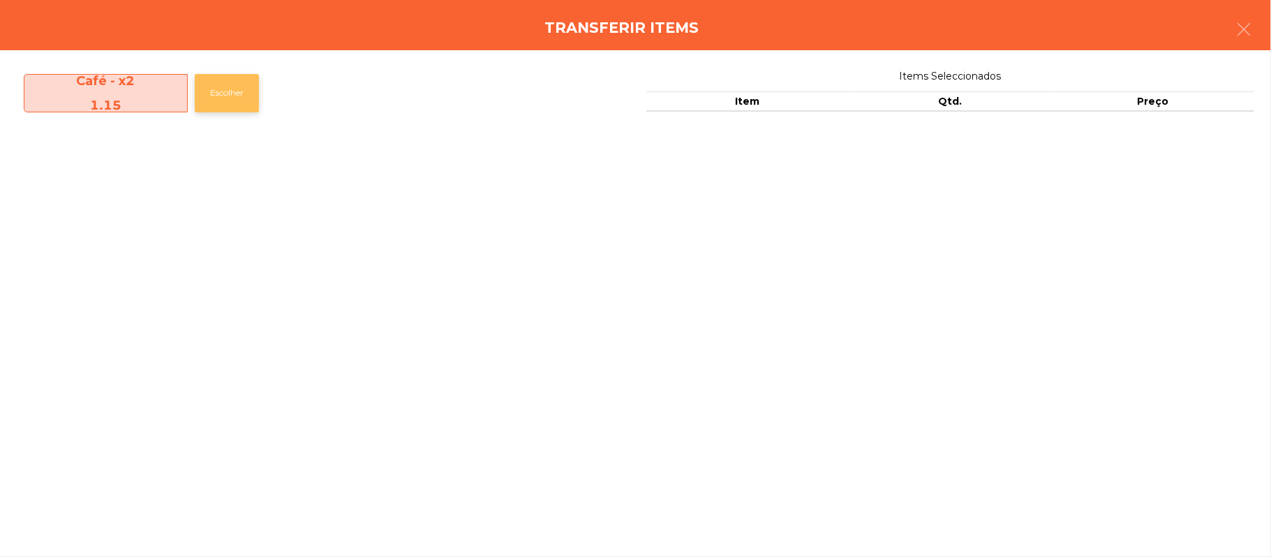
click at [236, 95] on button "Escolher" at bounding box center [227, 93] width 64 height 38
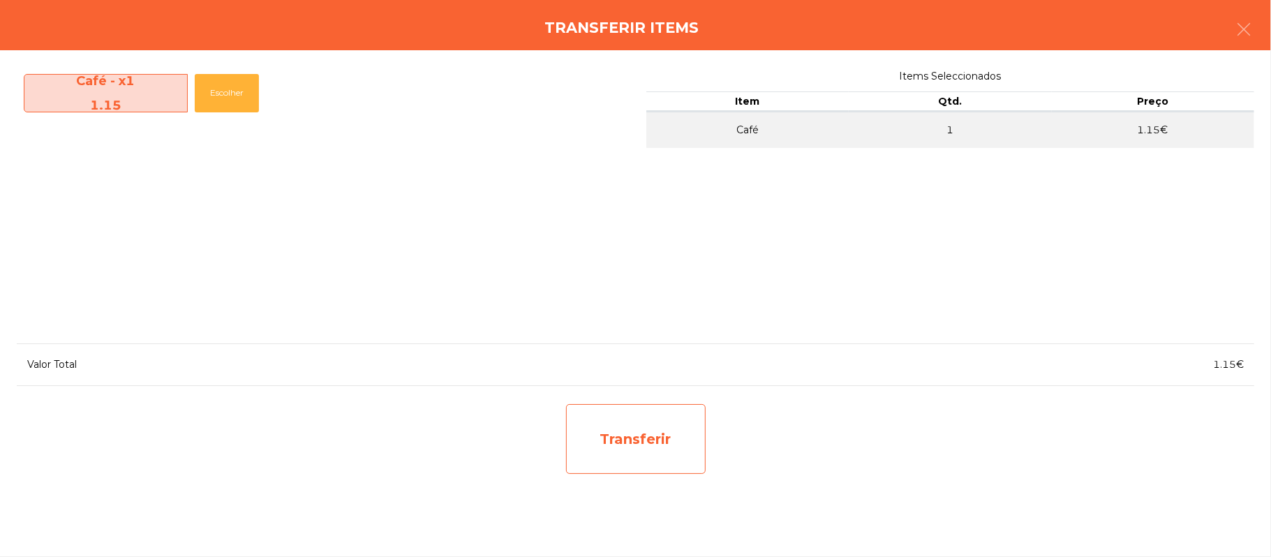
click at [662, 443] on div "Transferir" at bounding box center [636, 439] width 140 height 70
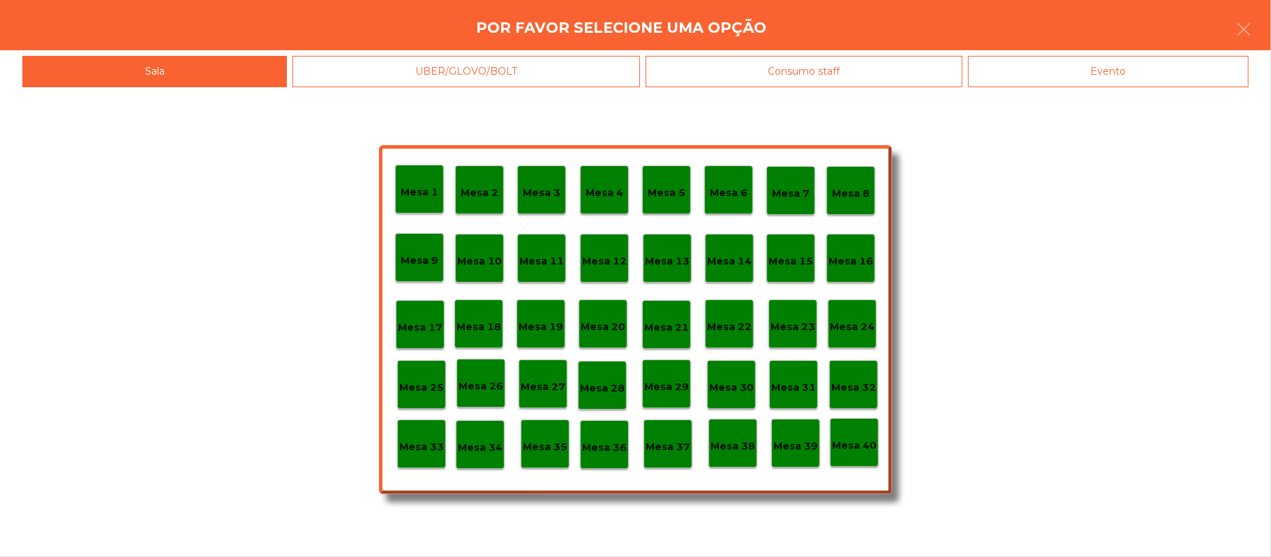
click at [1131, 76] on div "Evento" at bounding box center [1108, 71] width 281 height 31
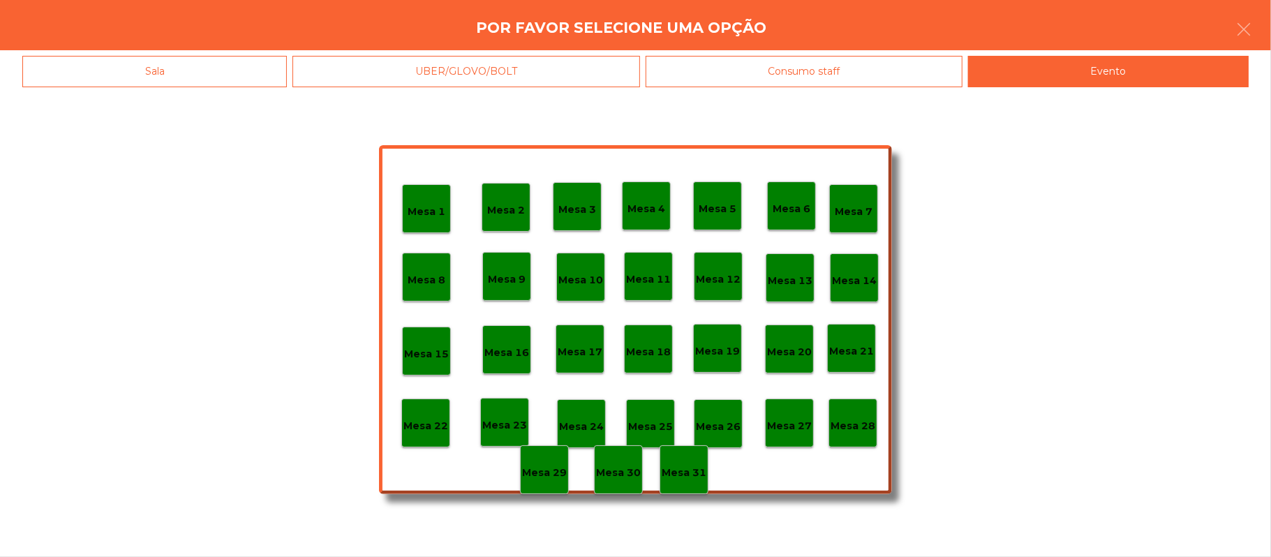
click at [854, 424] on p "Mesa 28" at bounding box center [853, 426] width 45 height 16
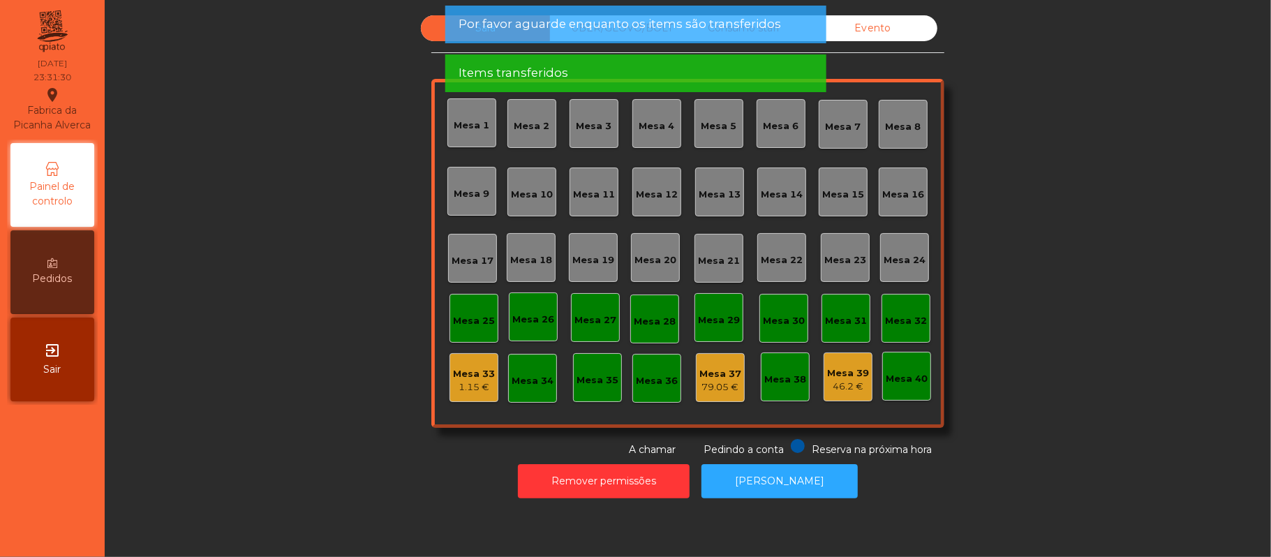
click at [453, 386] on div "1.15 €" at bounding box center [474, 387] width 42 height 14
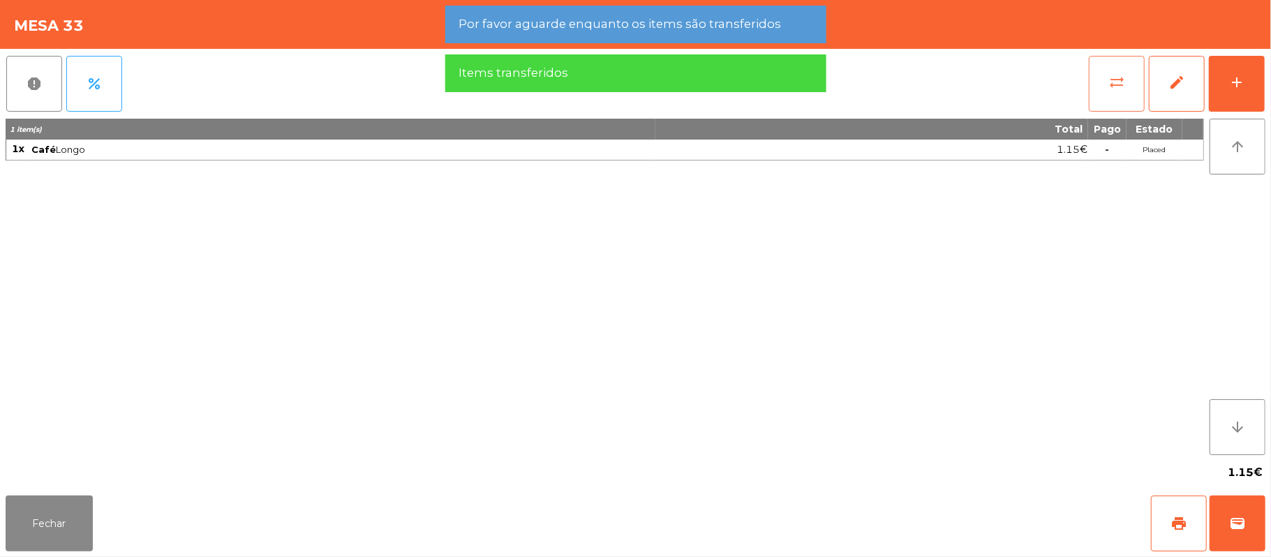
click at [1112, 89] on span "sync_alt" at bounding box center [1116, 82] width 17 height 17
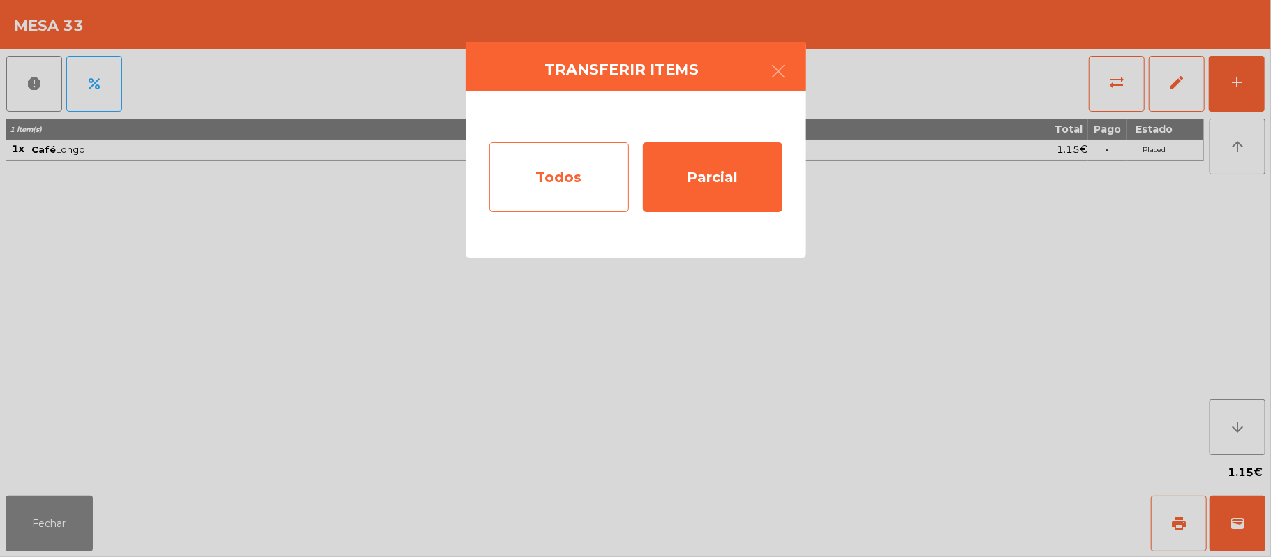
click at [568, 174] on div "Todos" at bounding box center [559, 177] width 140 height 70
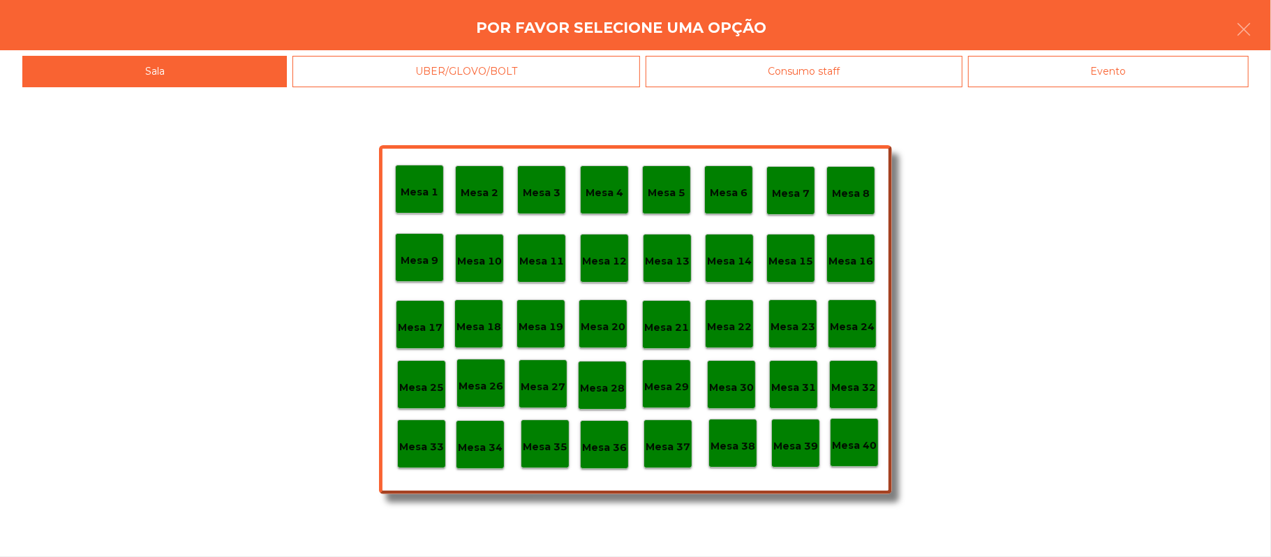
click at [805, 450] on p "Mesa 39" at bounding box center [795, 446] width 45 height 16
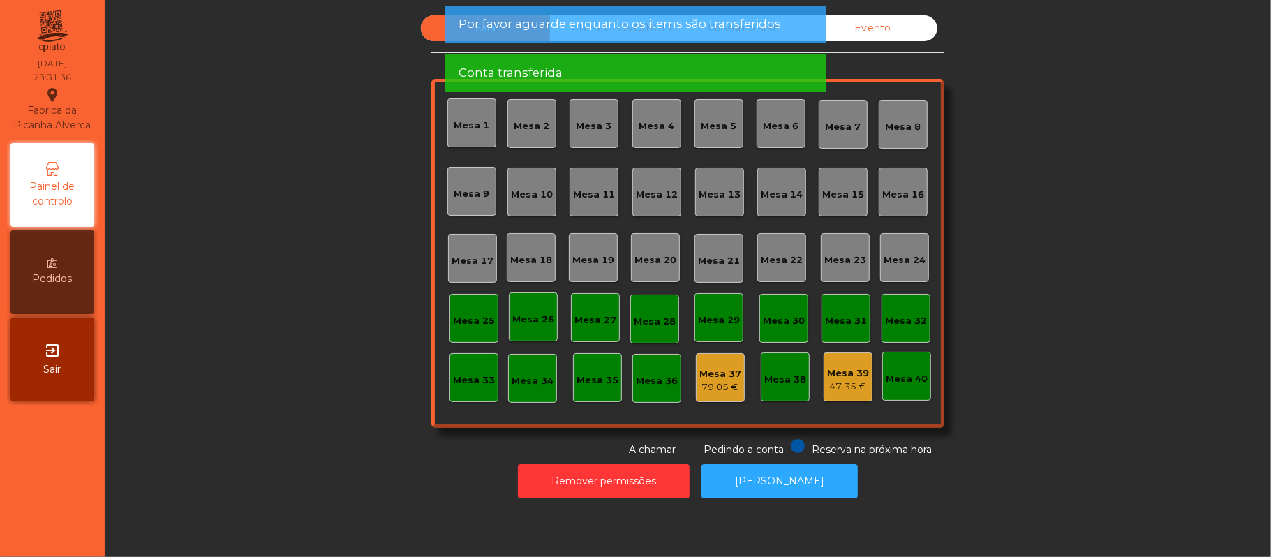
click at [1048, 260] on div "Sala UBER/GLOVO/BOLT Consumo staff Evento [GEOGRAPHIC_DATA] 2 [GEOGRAPHIC_DATA]…" at bounding box center [688, 236] width 1129 height 442
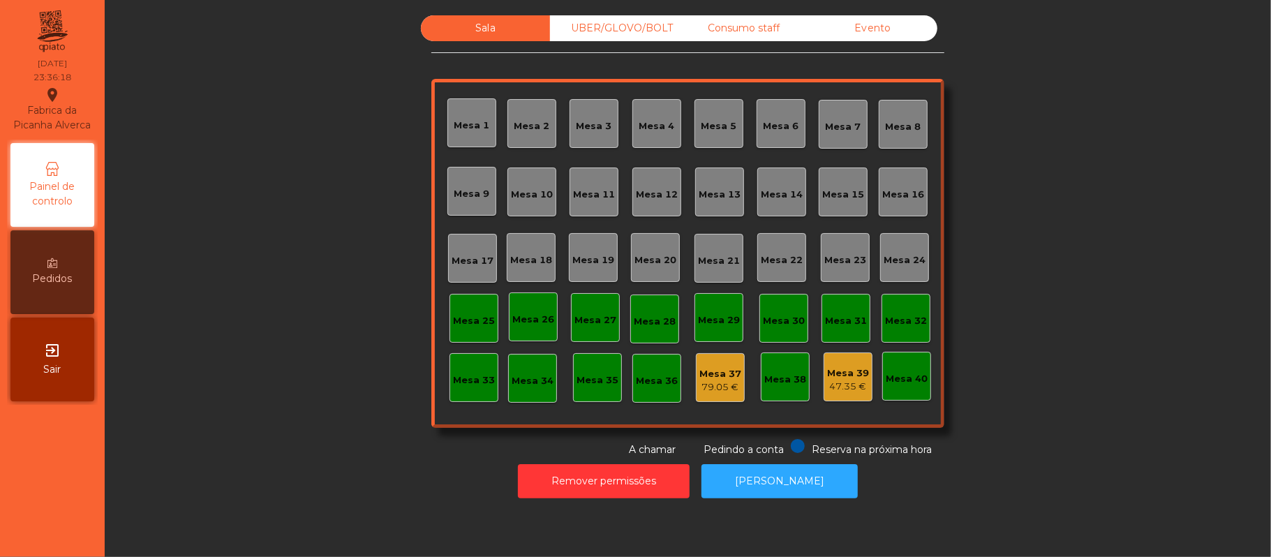
click at [478, 391] on div "Mesa 33" at bounding box center [474, 377] width 49 height 49
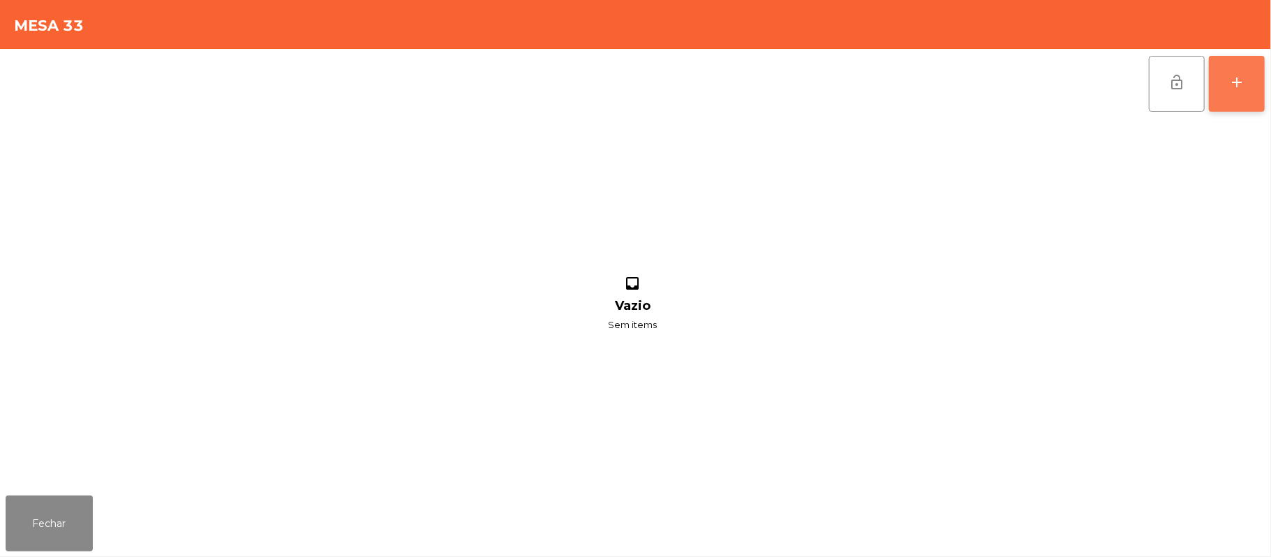
click at [1263, 96] on button "add" at bounding box center [1237, 84] width 56 height 56
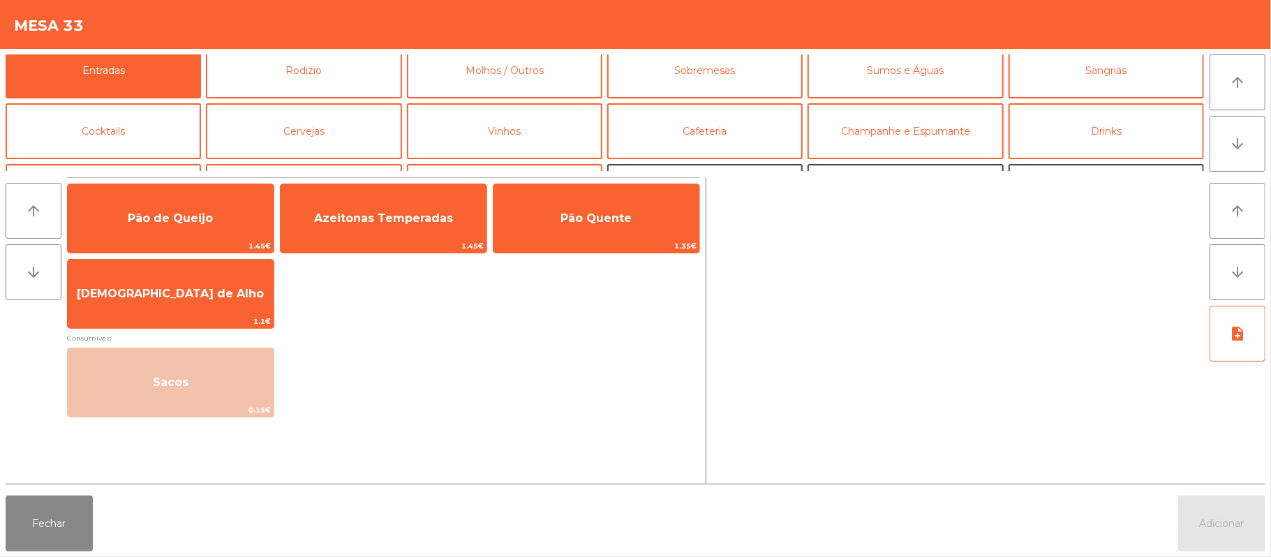
scroll to position [0, 0]
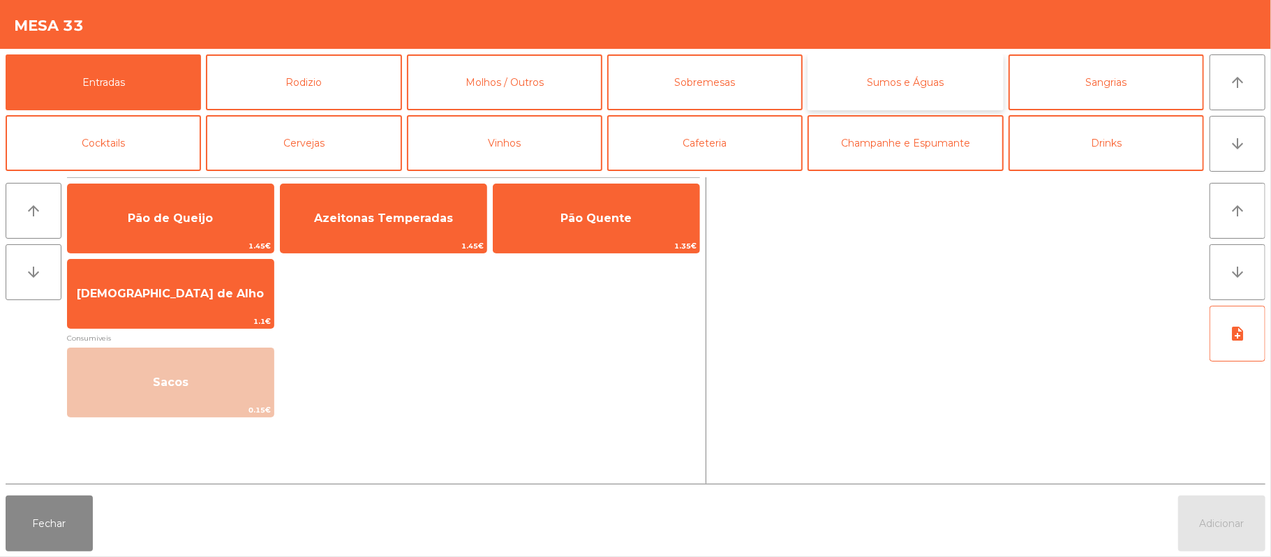
click at [928, 71] on button "Sumos e Águas" at bounding box center [905, 82] width 195 height 56
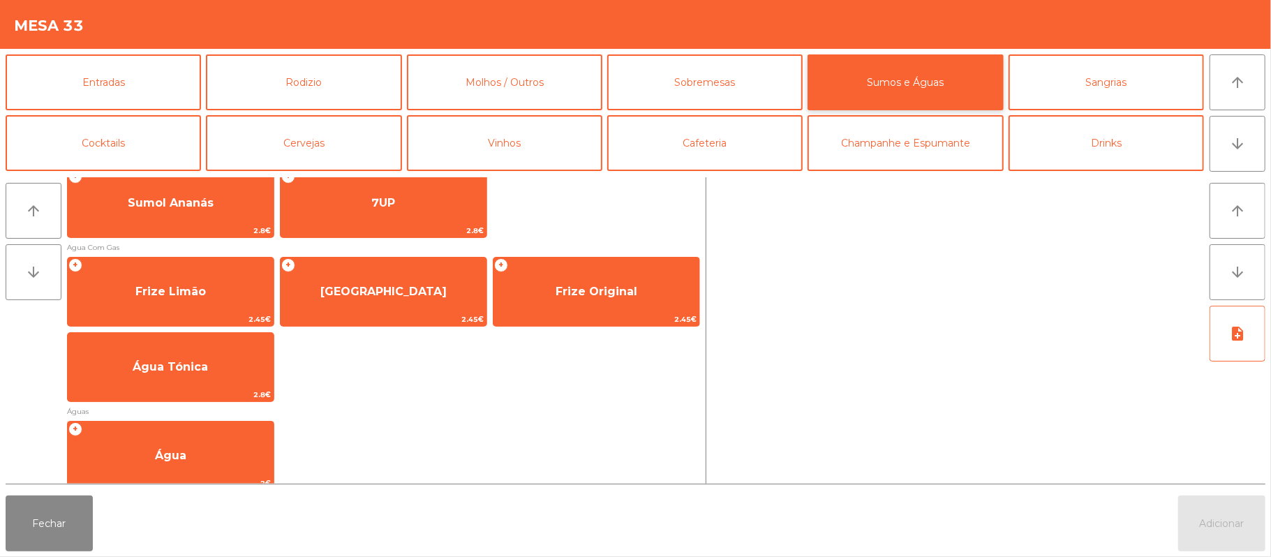
scroll to position [417, 0]
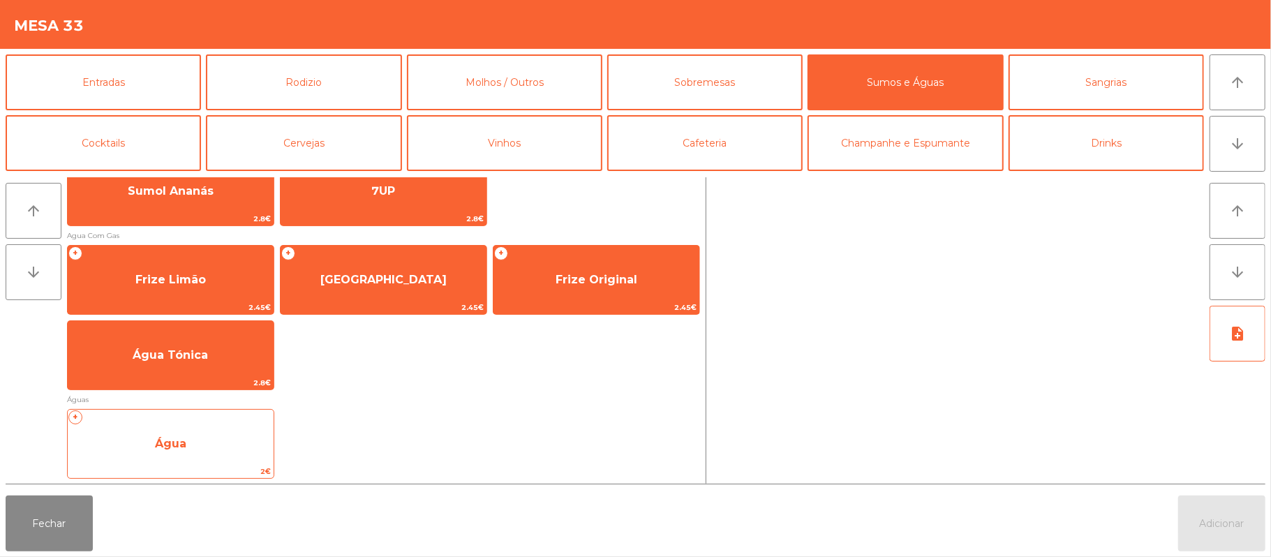
click at [223, 433] on span "Água" at bounding box center [171, 444] width 206 height 38
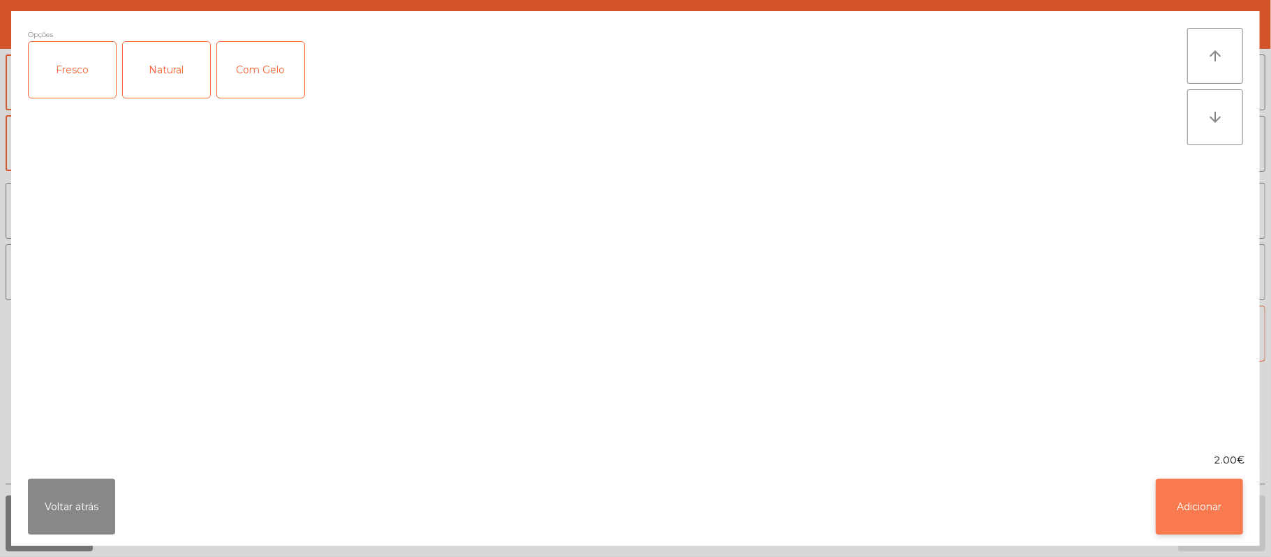
click at [1194, 500] on button "Adicionar" at bounding box center [1199, 507] width 87 height 56
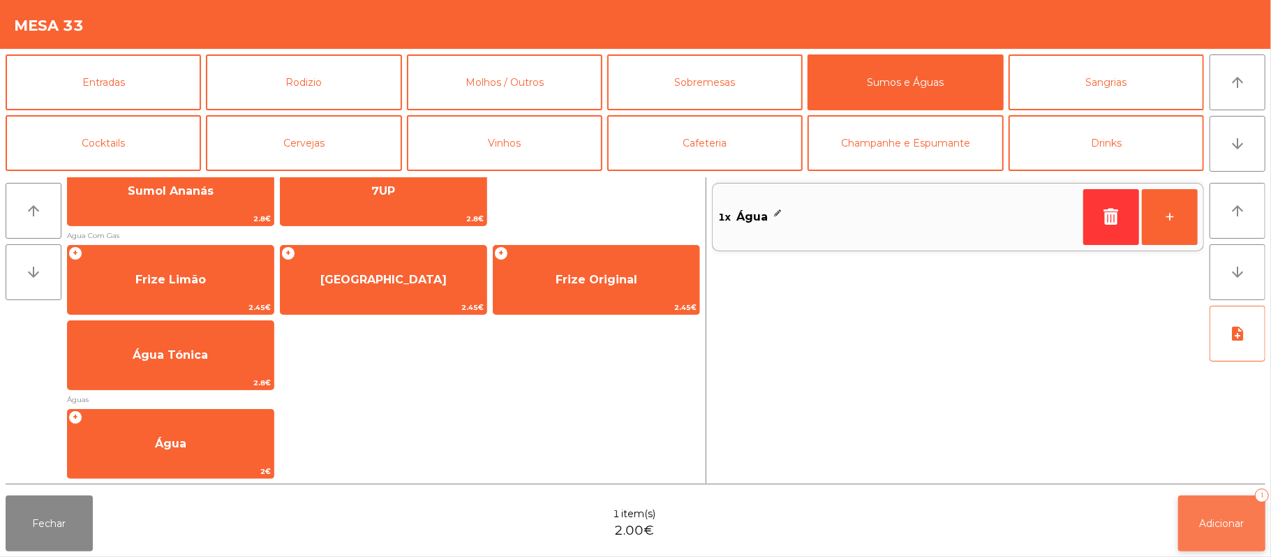
click at [1202, 512] on button "Adicionar 1" at bounding box center [1221, 524] width 87 height 56
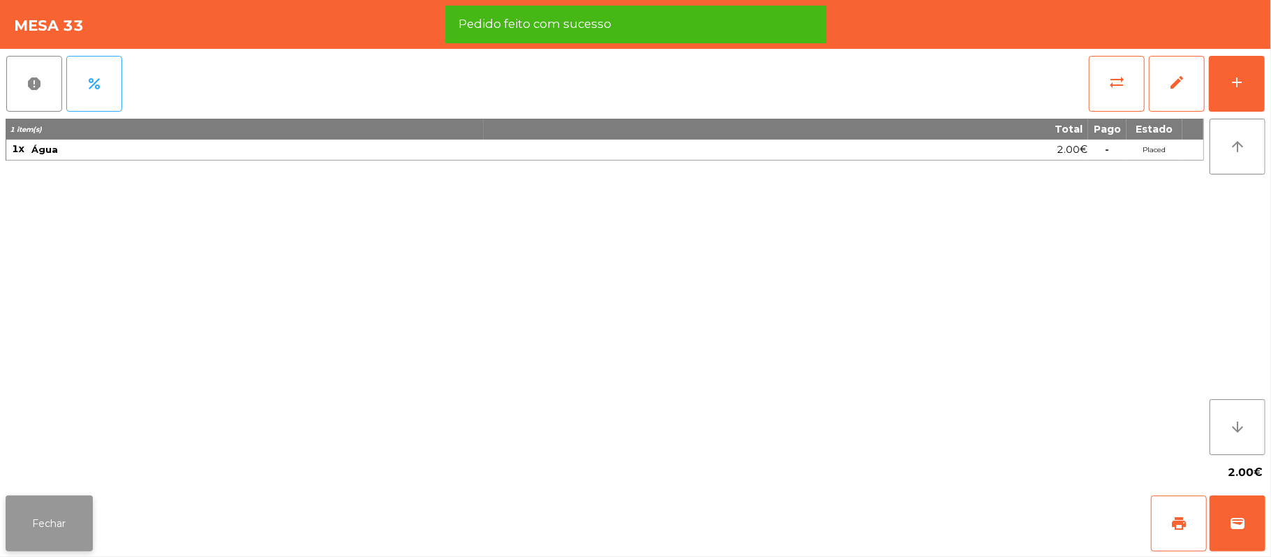
click at [52, 526] on button "Fechar" at bounding box center [49, 524] width 87 height 56
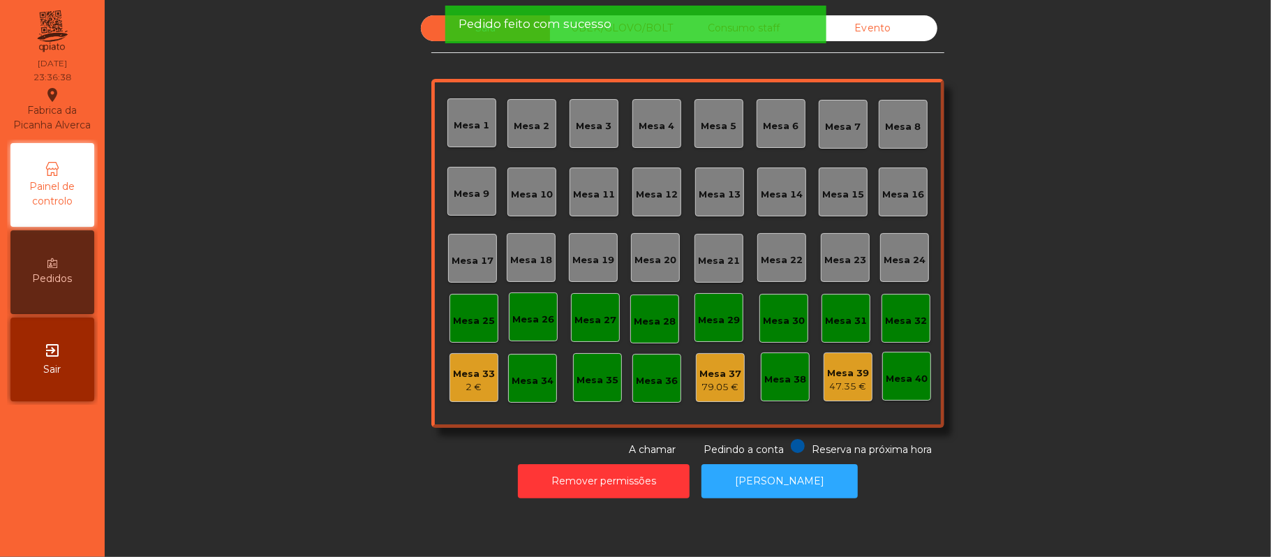
click at [475, 387] on div "2 €" at bounding box center [474, 387] width 42 height 14
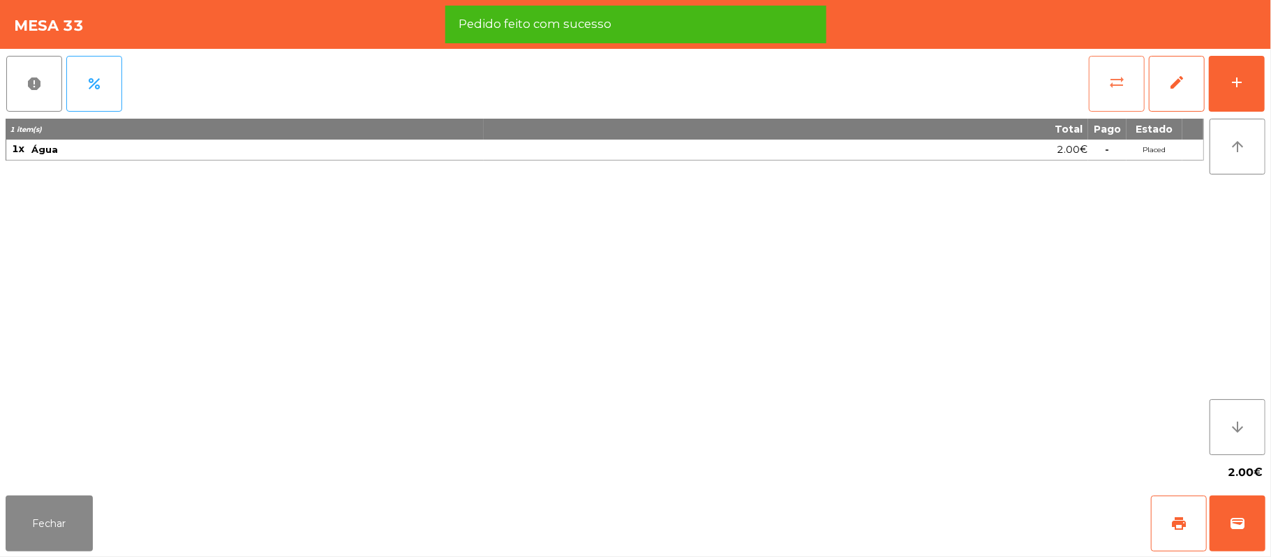
click at [1090, 85] on button "sync_alt" at bounding box center [1117, 84] width 56 height 56
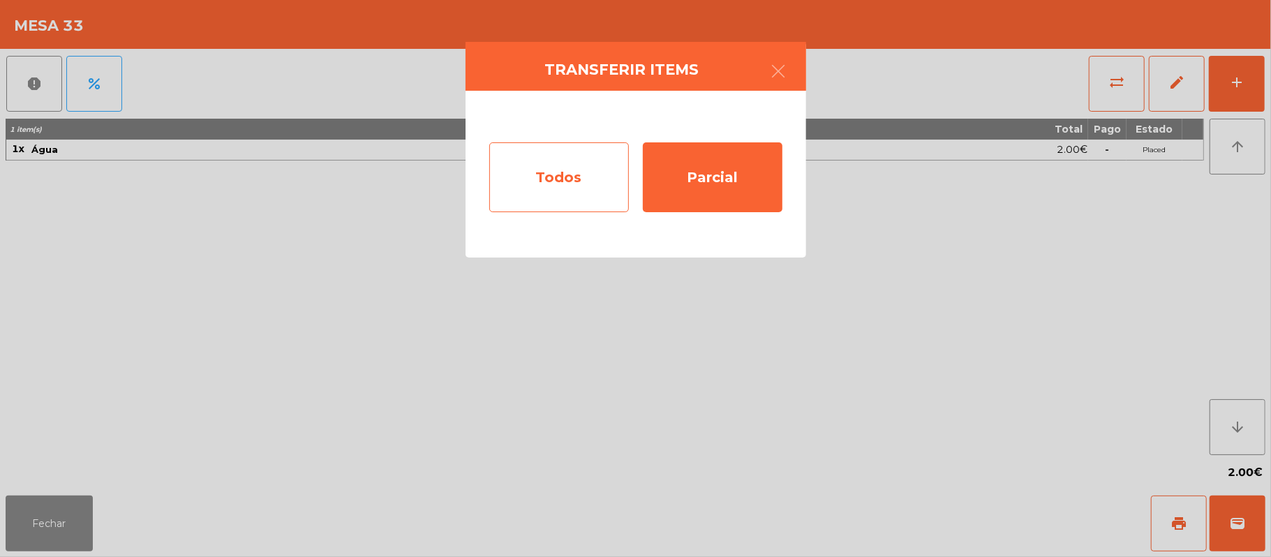
click at [545, 190] on div "Todos" at bounding box center [559, 177] width 140 height 70
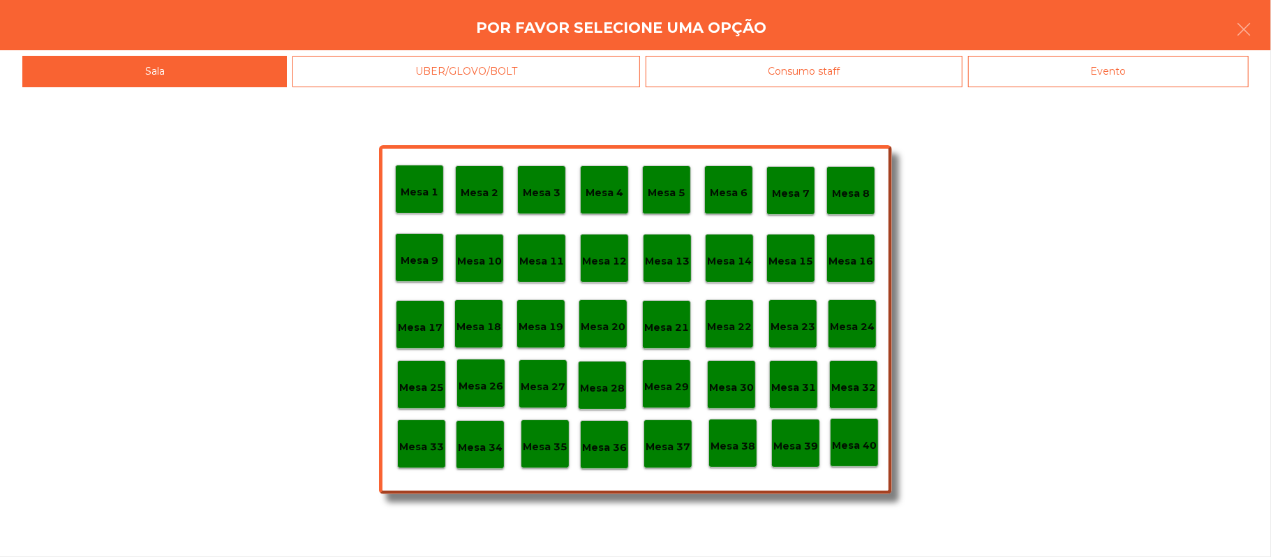
click at [1092, 70] on div "Evento" at bounding box center [1108, 71] width 281 height 31
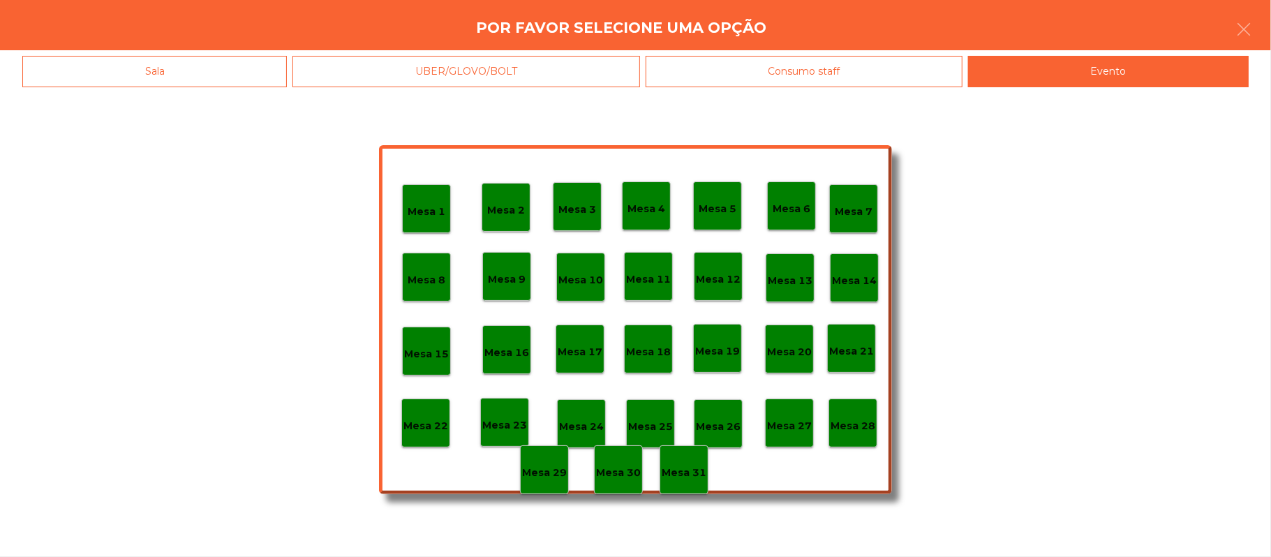
click at [849, 422] on p "Mesa 28" at bounding box center [853, 426] width 45 height 16
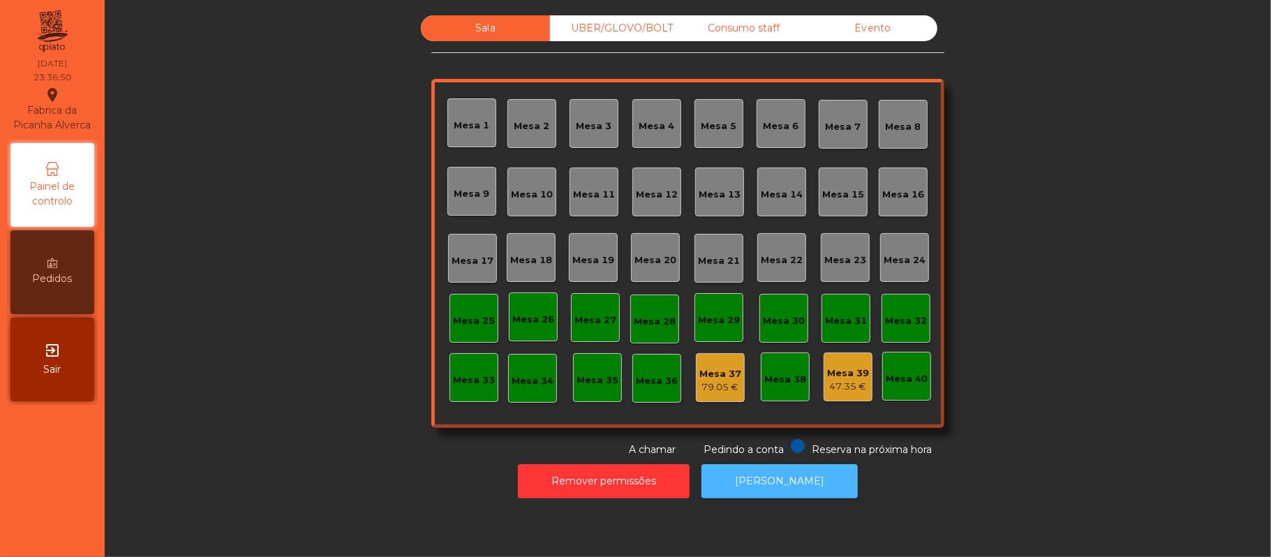
click at [769, 491] on button "[PERSON_NAME]" at bounding box center [780, 481] width 156 height 34
click at [773, 494] on button "[PERSON_NAME]" at bounding box center [780, 481] width 156 height 34
click at [754, 481] on button "[PERSON_NAME]" at bounding box center [780, 481] width 156 height 34
click at [745, 26] on div "Consumo staff" at bounding box center [743, 28] width 129 height 26
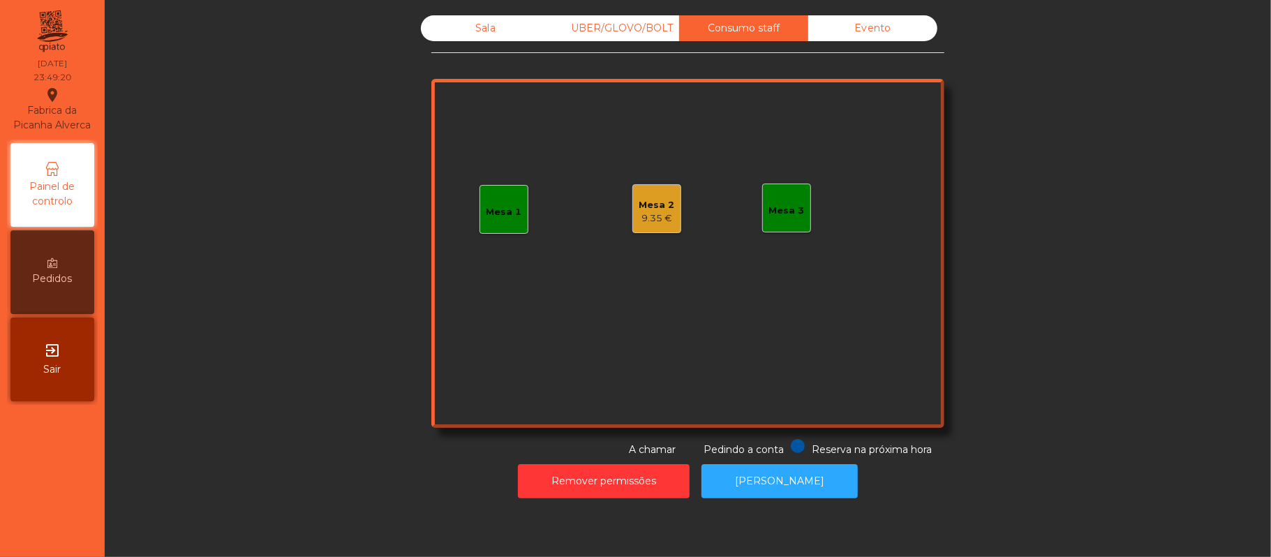
click at [658, 219] on div "9.35 €" at bounding box center [657, 219] width 36 height 14
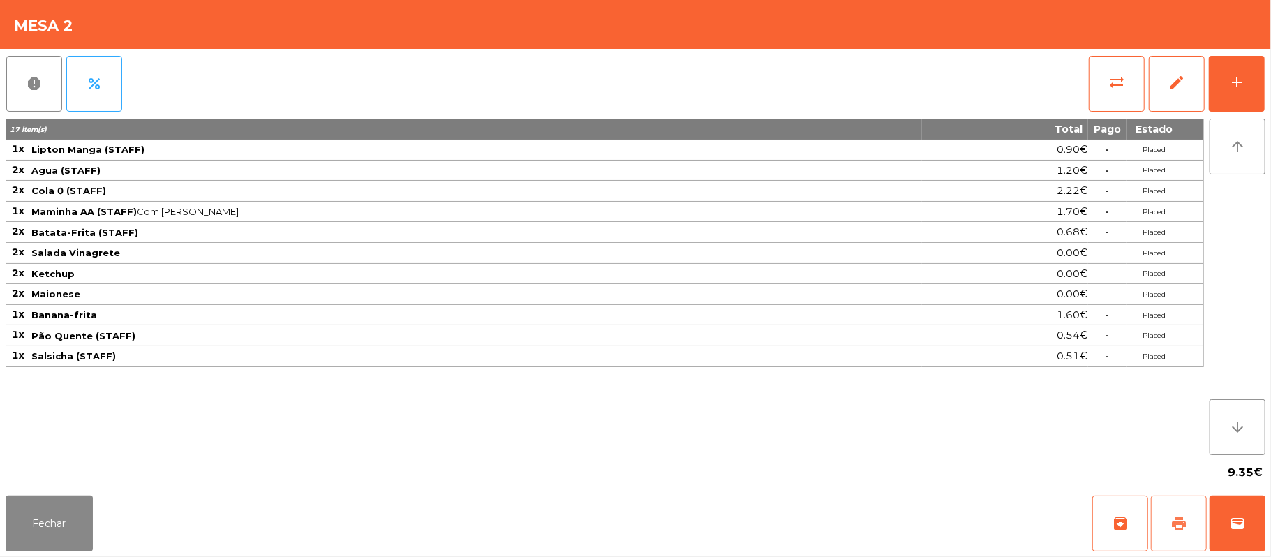
click at [1163, 528] on button "print" at bounding box center [1179, 524] width 56 height 56
click at [17, 540] on button "Fechar" at bounding box center [49, 524] width 87 height 56
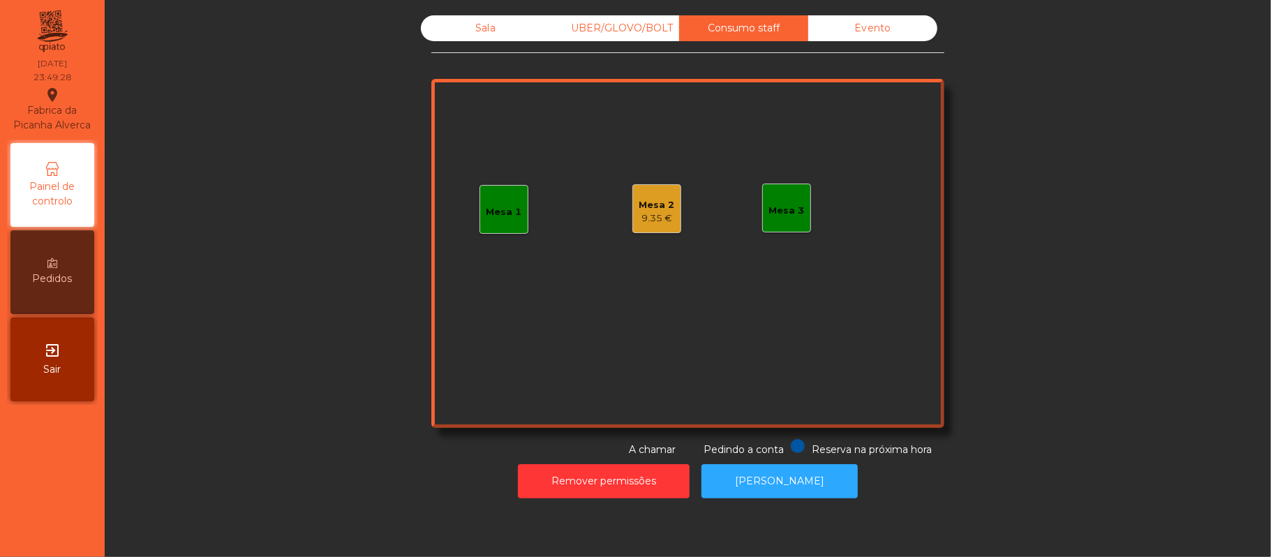
click at [479, 31] on div "Sala" at bounding box center [485, 28] width 129 height 26
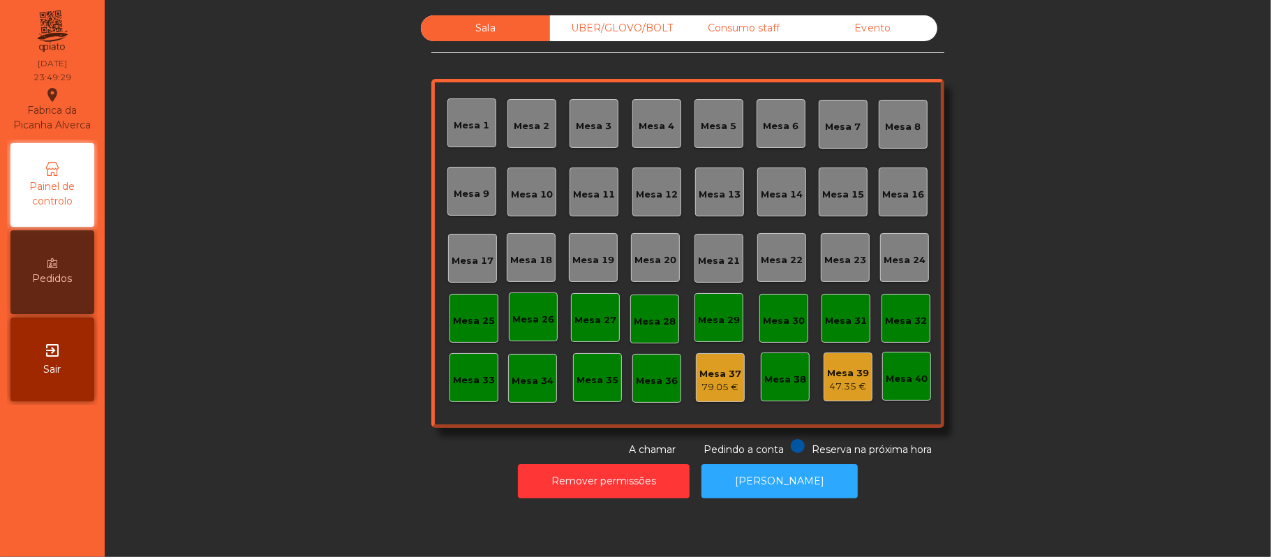
click at [853, 388] on div "47.35 €" at bounding box center [848, 387] width 42 height 14
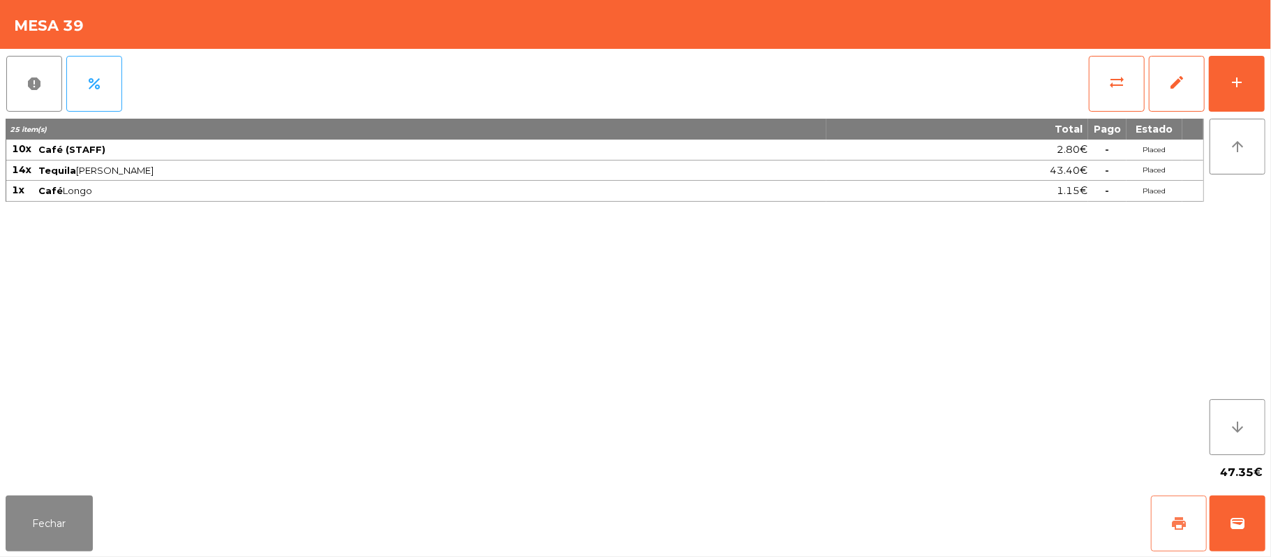
click at [1181, 528] on span "print" at bounding box center [1179, 523] width 17 height 17
click at [63, 528] on button "Fechar" at bounding box center [49, 524] width 87 height 56
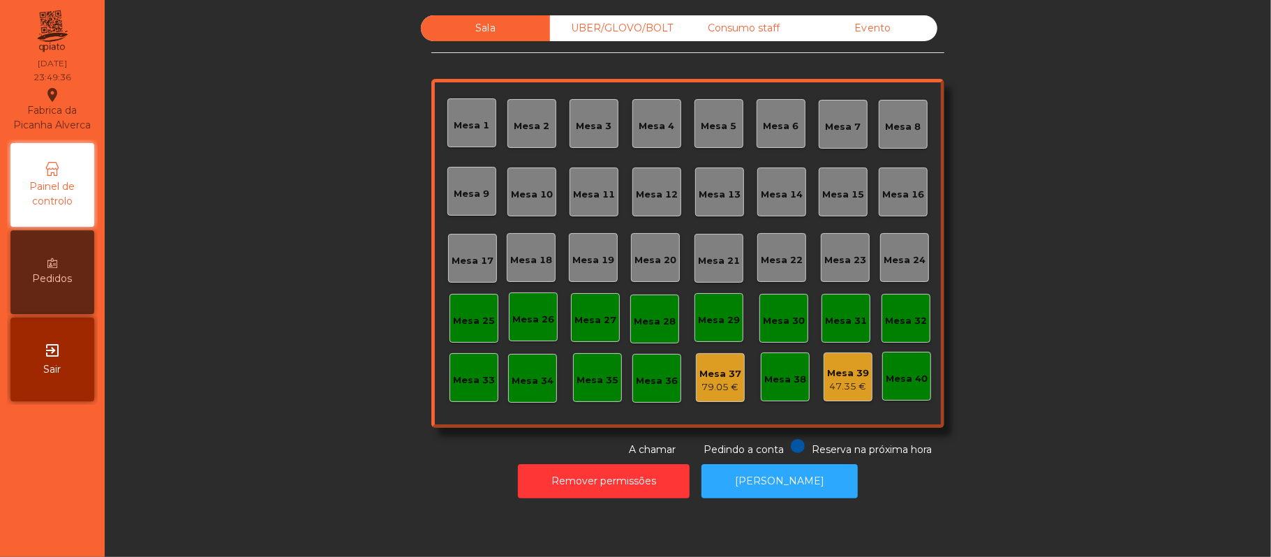
click at [751, 26] on div "Consumo staff" at bounding box center [743, 28] width 129 height 26
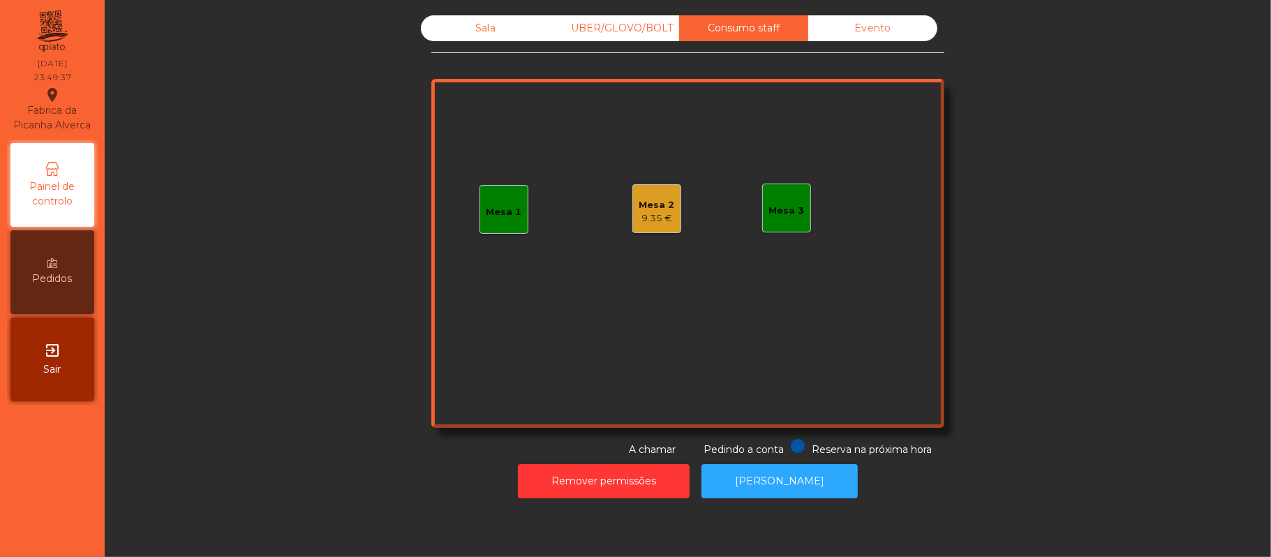
click at [632, 225] on div "Mesa 2 9.35 €" at bounding box center [656, 208] width 49 height 49
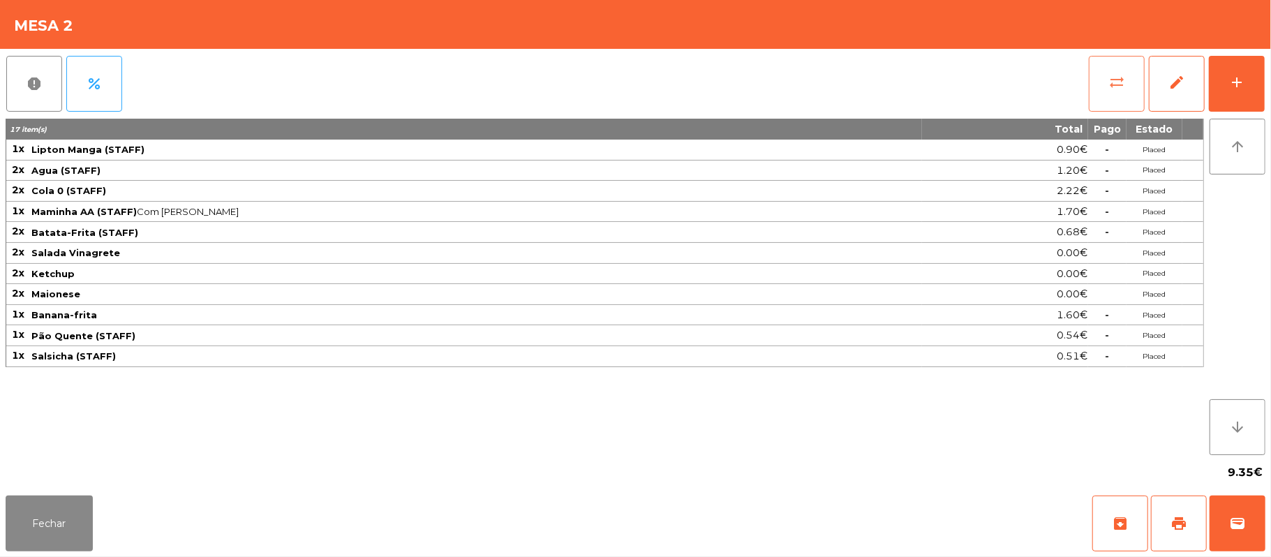
click at [1106, 106] on button "sync_alt" at bounding box center [1117, 84] width 56 height 56
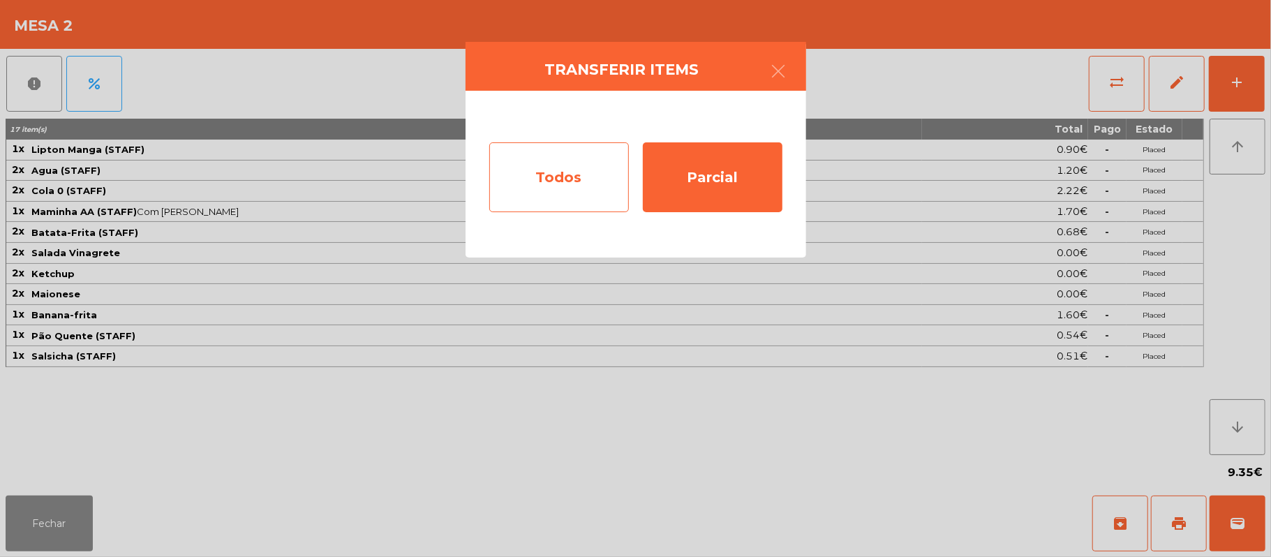
click at [604, 188] on div "Todos" at bounding box center [559, 177] width 140 height 70
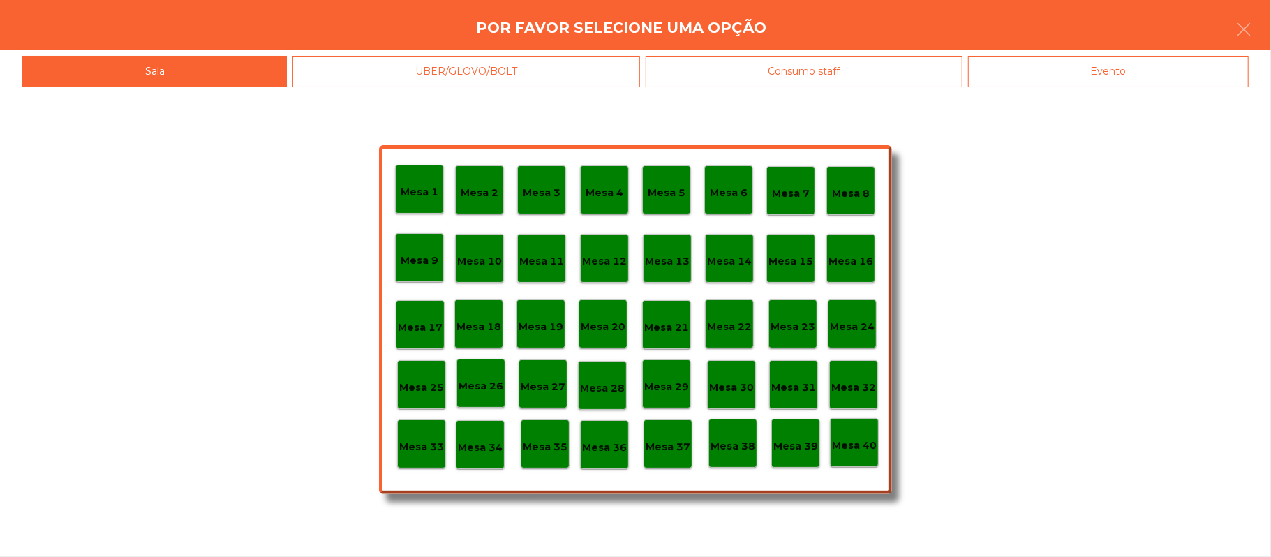
click at [797, 448] on p "Mesa 39" at bounding box center [795, 446] width 45 height 16
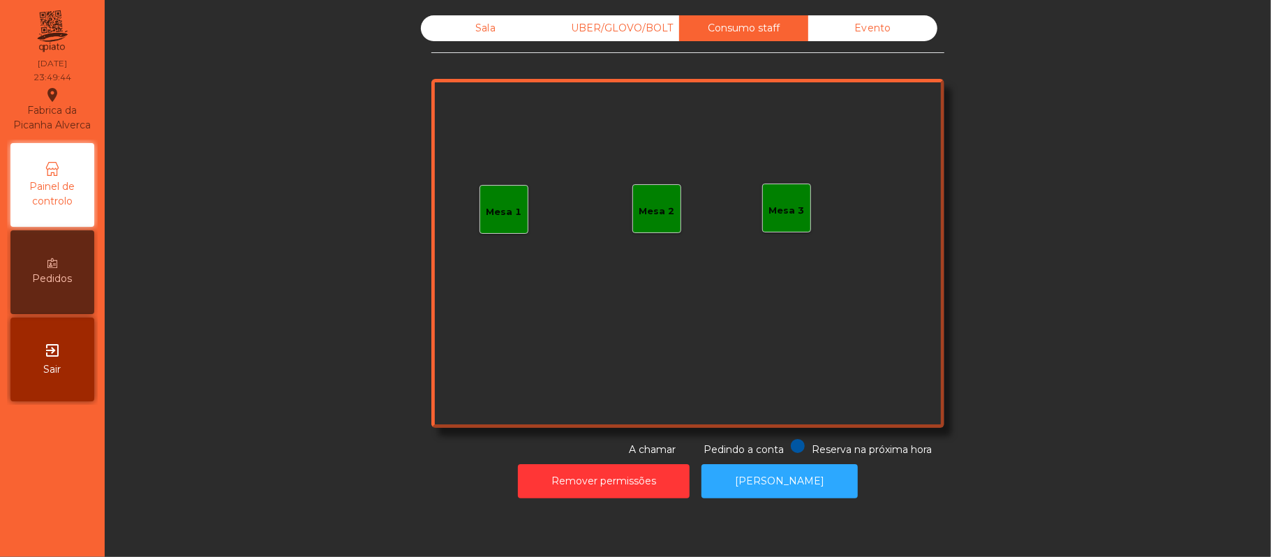
click at [483, 31] on div "Sala" at bounding box center [485, 28] width 129 height 26
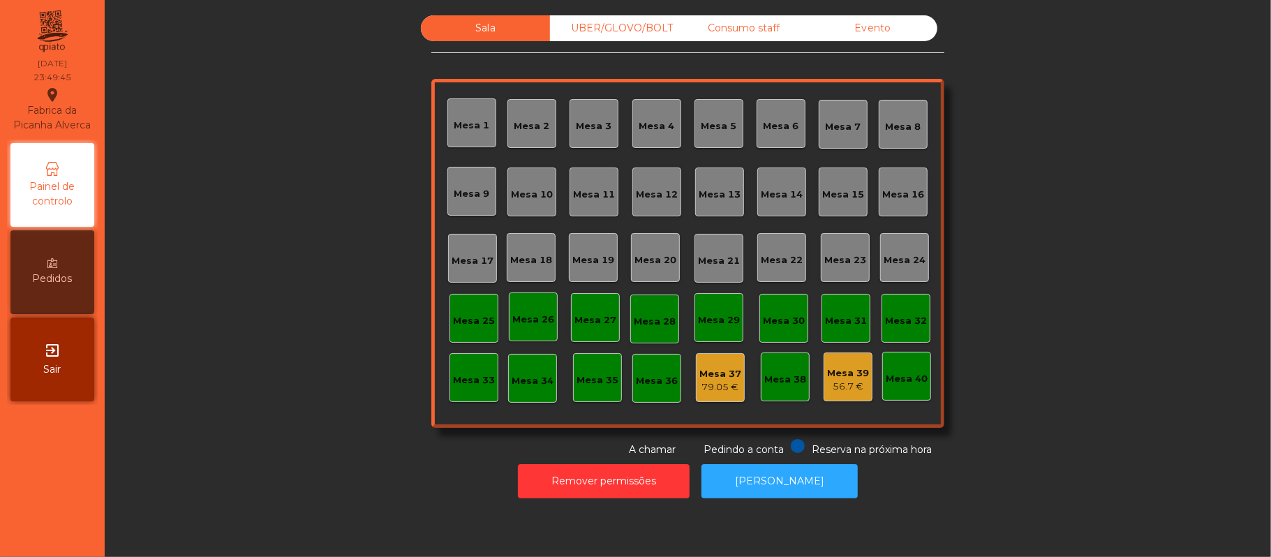
click at [1019, 316] on div "Sala UBER/GLOVO/BOLT Consumo staff Evento Mesa 1 Mesa 2 Mesa 3 Mesa 4 Mesa 5 Me…" at bounding box center [688, 236] width 1129 height 442
